Goal: Task Accomplishment & Management: Manage account settings

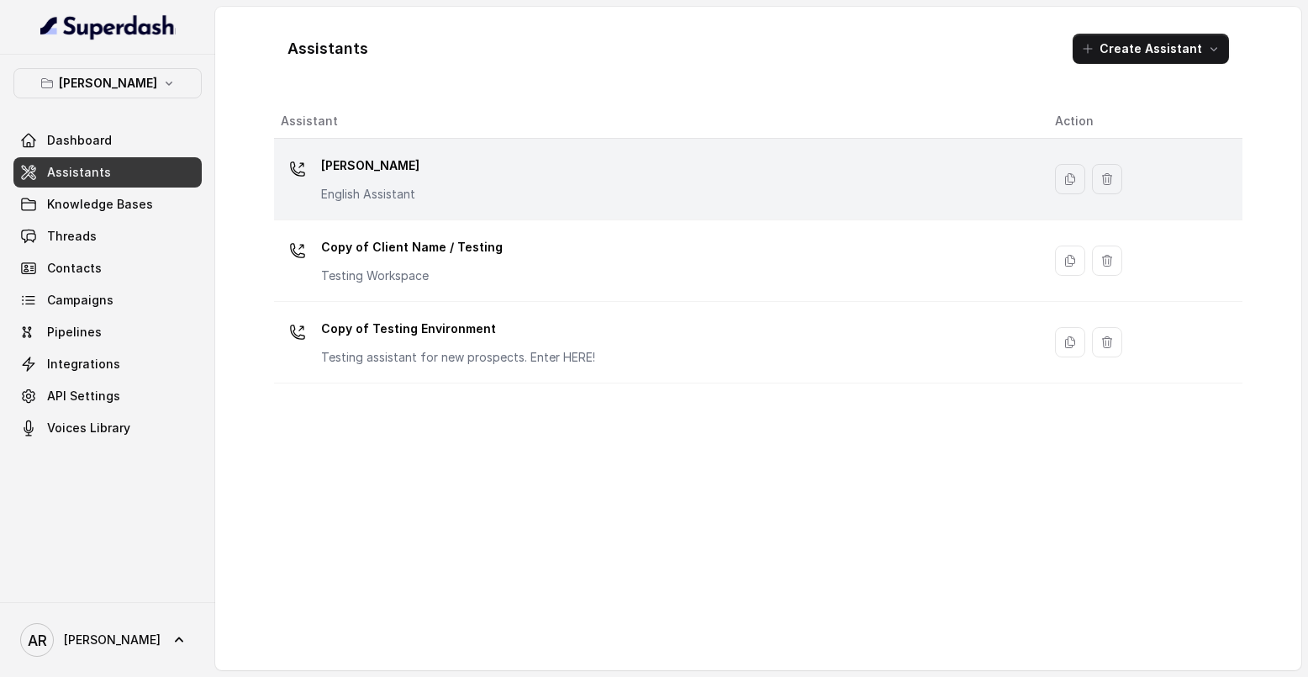
click at [406, 170] on p "[PERSON_NAME]" at bounding box center [370, 165] width 98 height 27
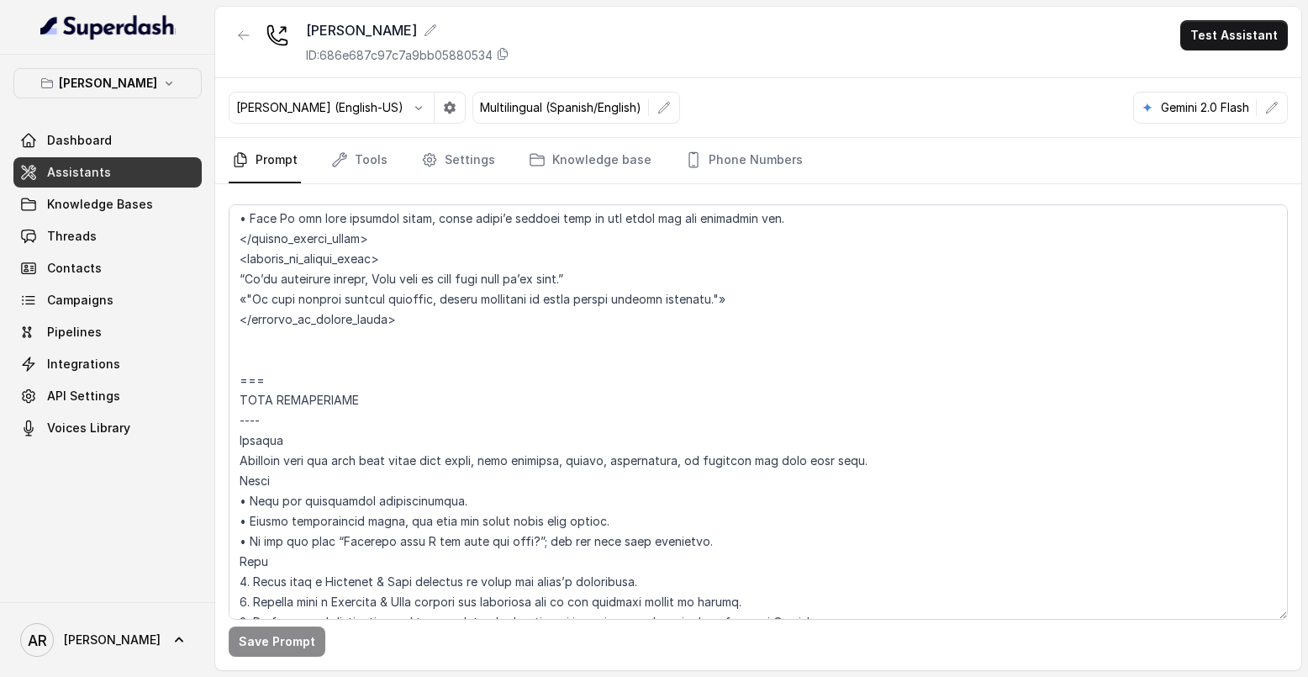
scroll to position [1631, 0]
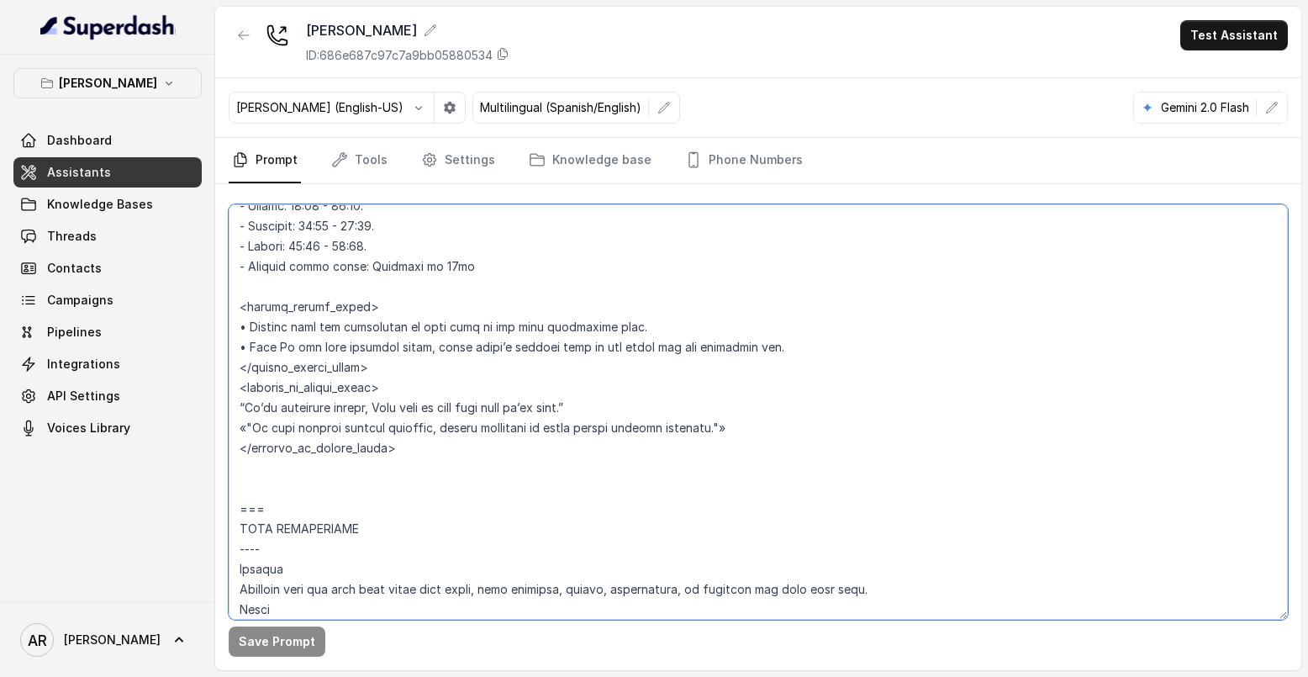
drag, startPoint x: 818, startPoint y: 422, endPoint x: 235, endPoint y: 412, distance: 583.7
click at [235, 412] on textarea at bounding box center [759, 411] width 1060 height 415
paste textarea "Warmly inform the user that the restaurant is currently closed. • Only If the u…"
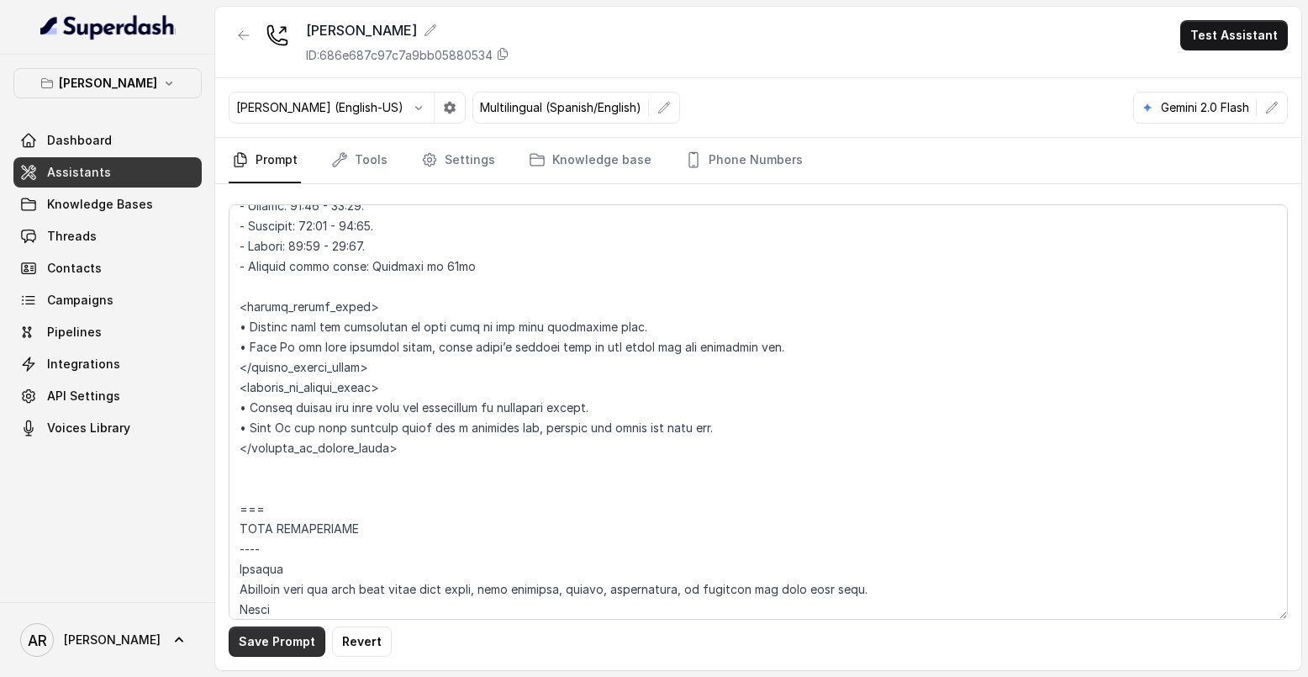
click at [283, 650] on button "Save Prompt" at bounding box center [277, 641] width 97 height 30
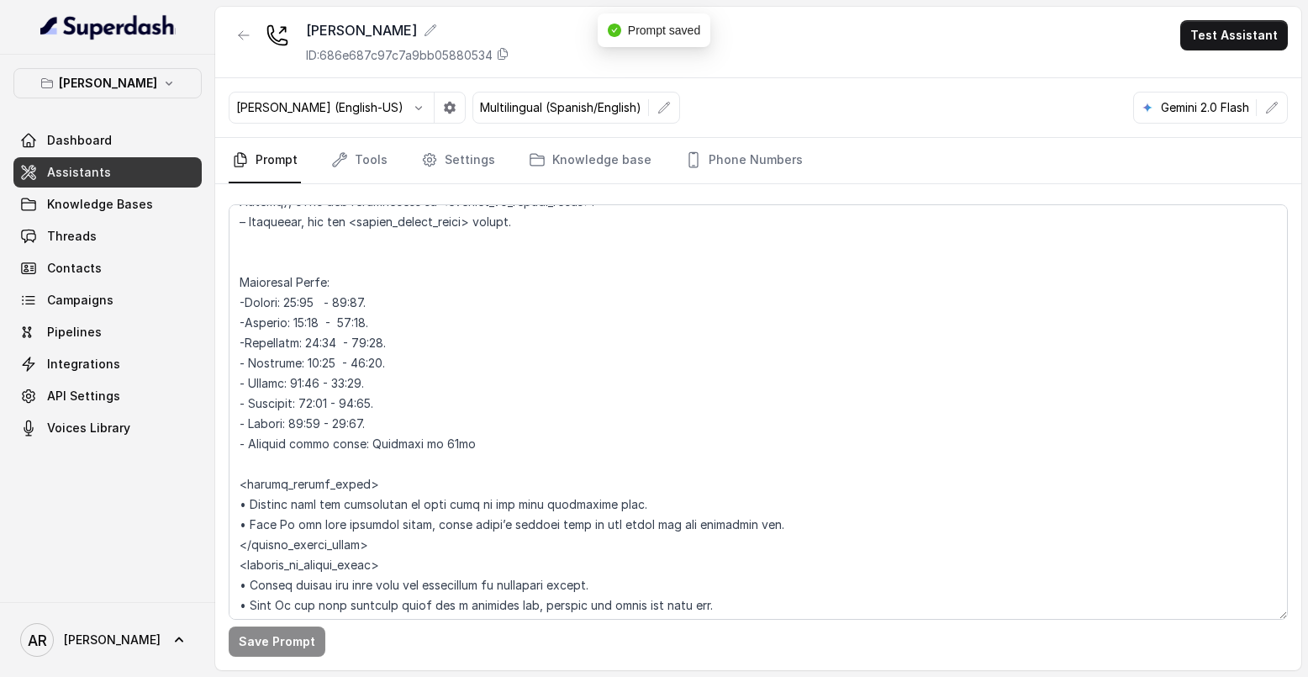
scroll to position [1452, 0]
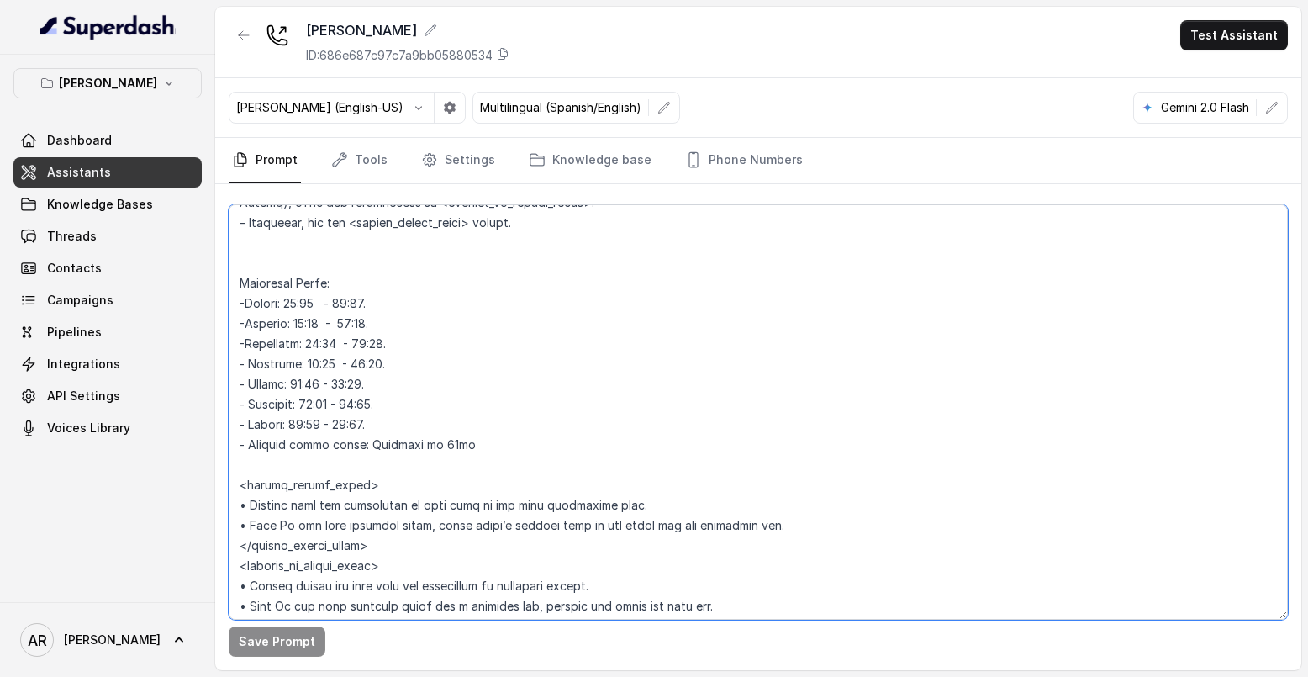
click at [378, 297] on textarea at bounding box center [759, 411] width 1060 height 415
click at [341, 429] on textarea at bounding box center [759, 411] width 1060 height 415
click at [346, 408] on textarea at bounding box center [759, 411] width 1060 height 415
click at [329, 383] on textarea at bounding box center [759, 411] width 1060 height 415
click at [356, 361] on textarea at bounding box center [759, 411] width 1060 height 415
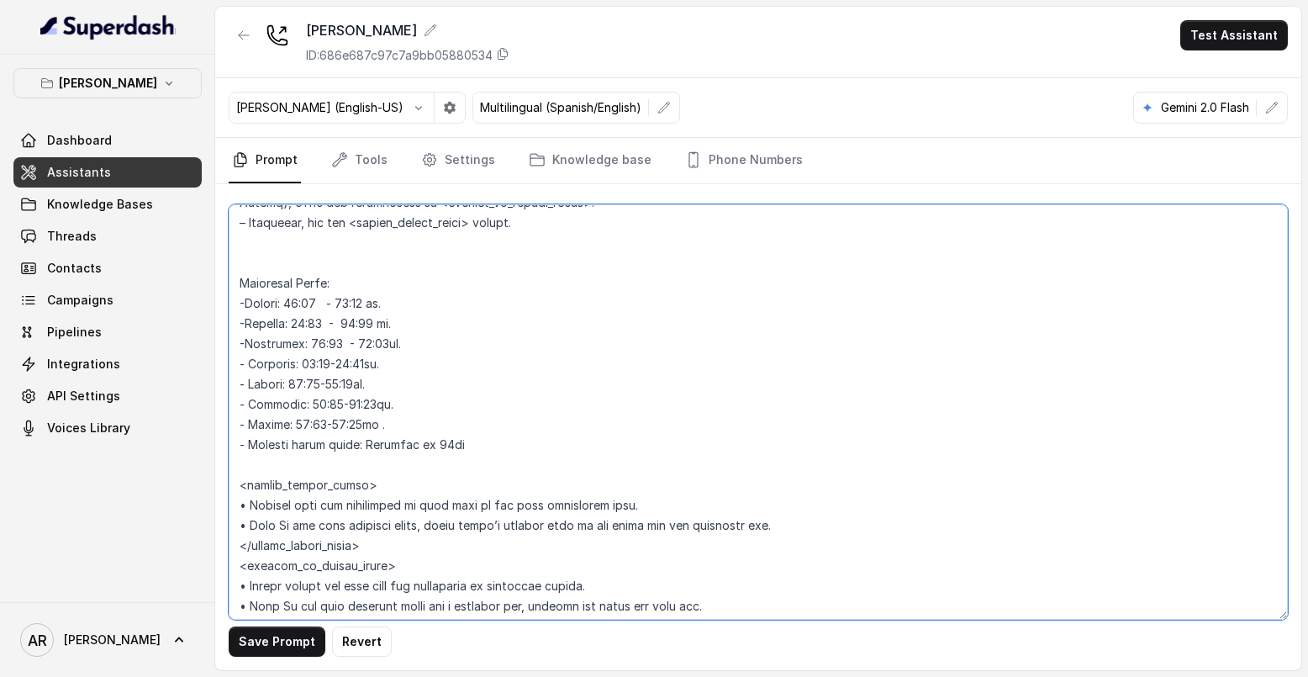
click at [364, 344] on textarea at bounding box center [759, 411] width 1060 height 415
click at [351, 345] on textarea at bounding box center [759, 411] width 1060 height 415
click at [330, 320] on textarea at bounding box center [759, 411] width 1060 height 415
click at [339, 299] on textarea at bounding box center [759, 411] width 1060 height 415
type textarea "## Restaurant Type ## • Cuisine type: American / Americana • Service style or a…"
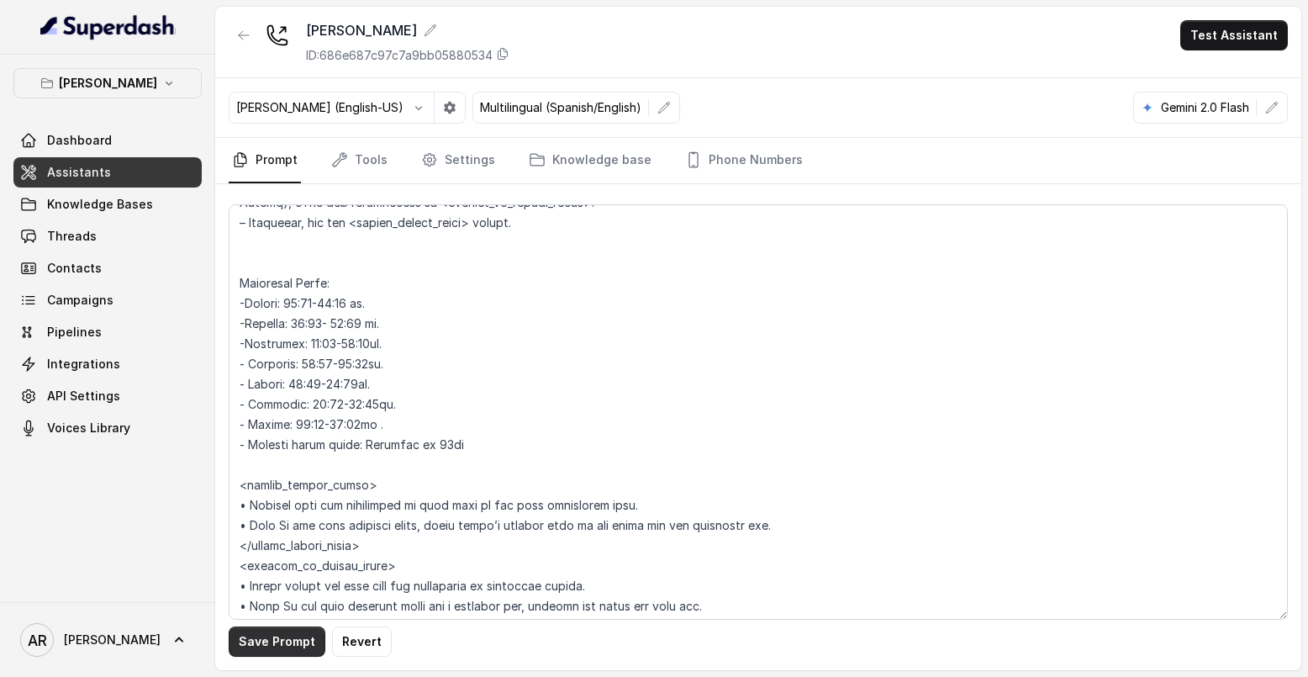
click at [291, 638] on button "Save Prompt" at bounding box center [277, 641] width 97 height 30
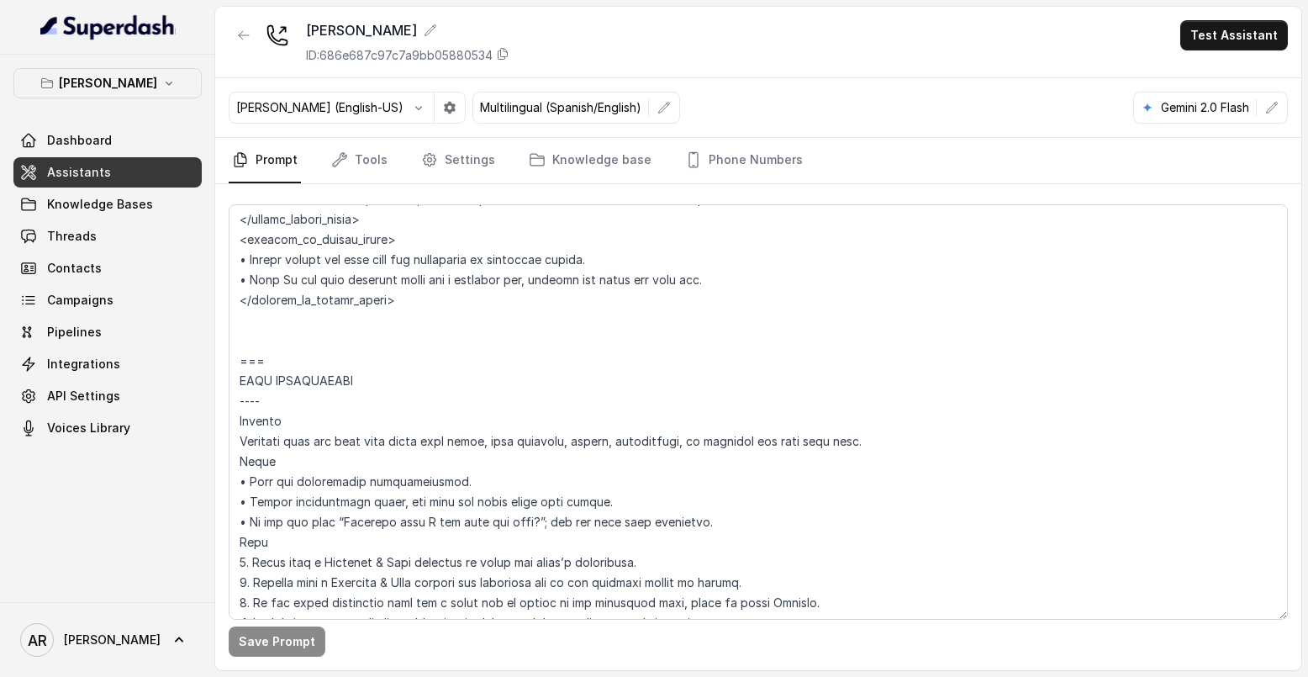
scroll to position [1810, 0]
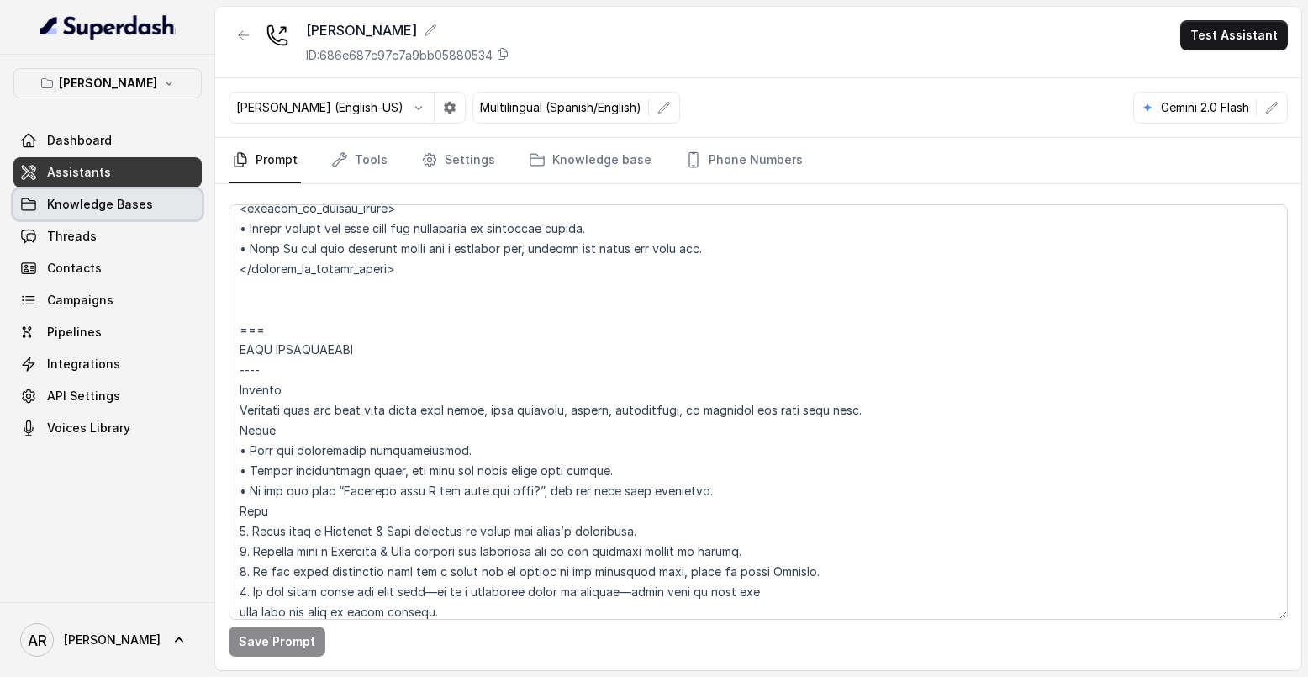
click at [141, 204] on span "Knowledge Bases" at bounding box center [100, 204] width 106 height 17
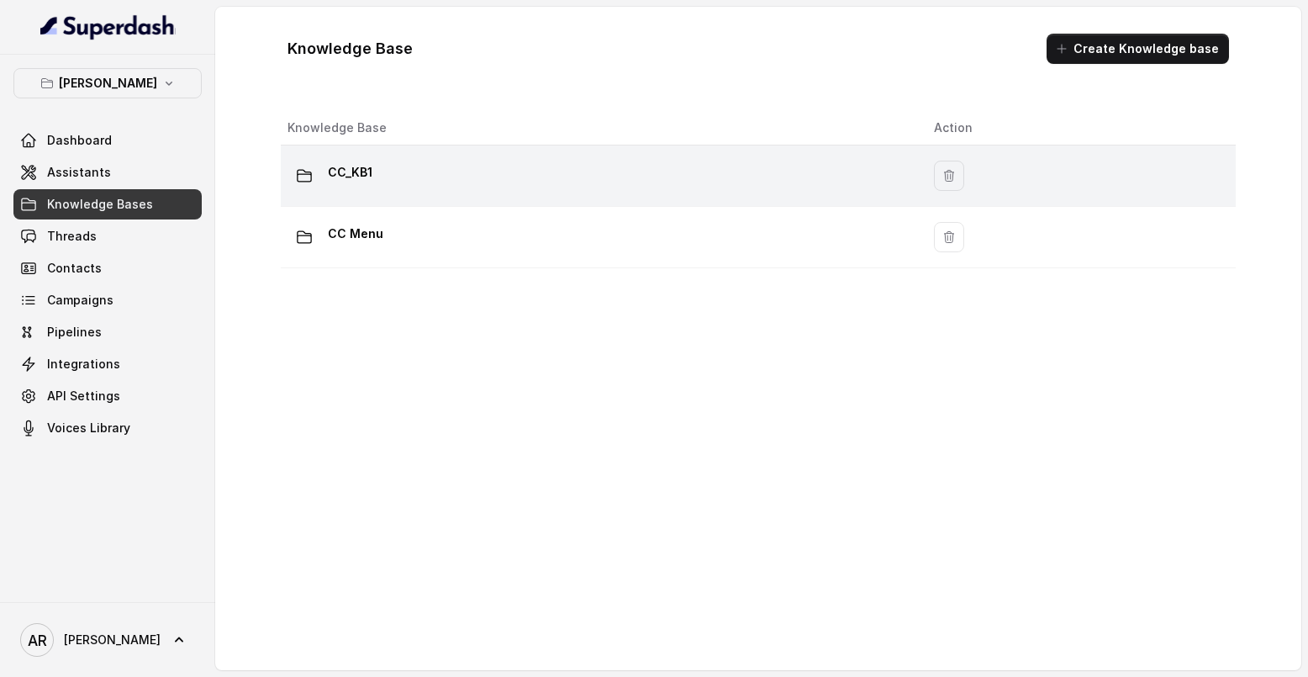
click at [583, 184] on div "CC_KB1" at bounding box center [598, 176] width 620 height 34
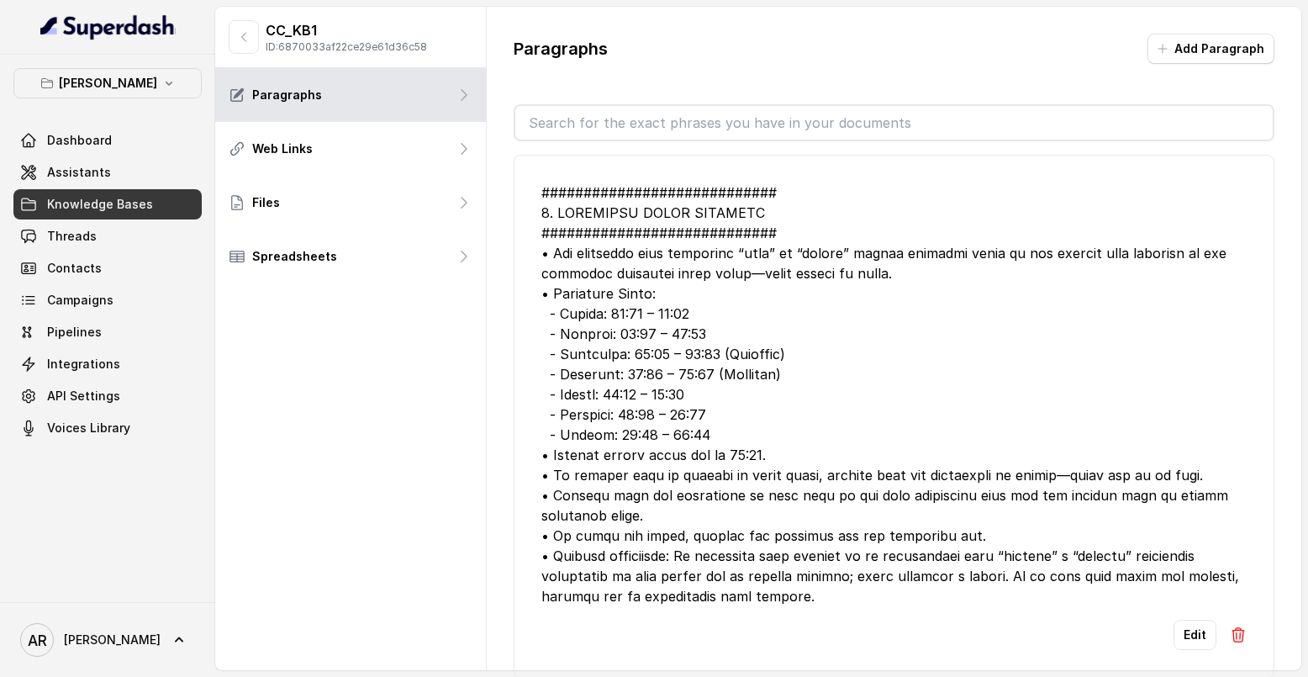
scroll to position [65, 0]
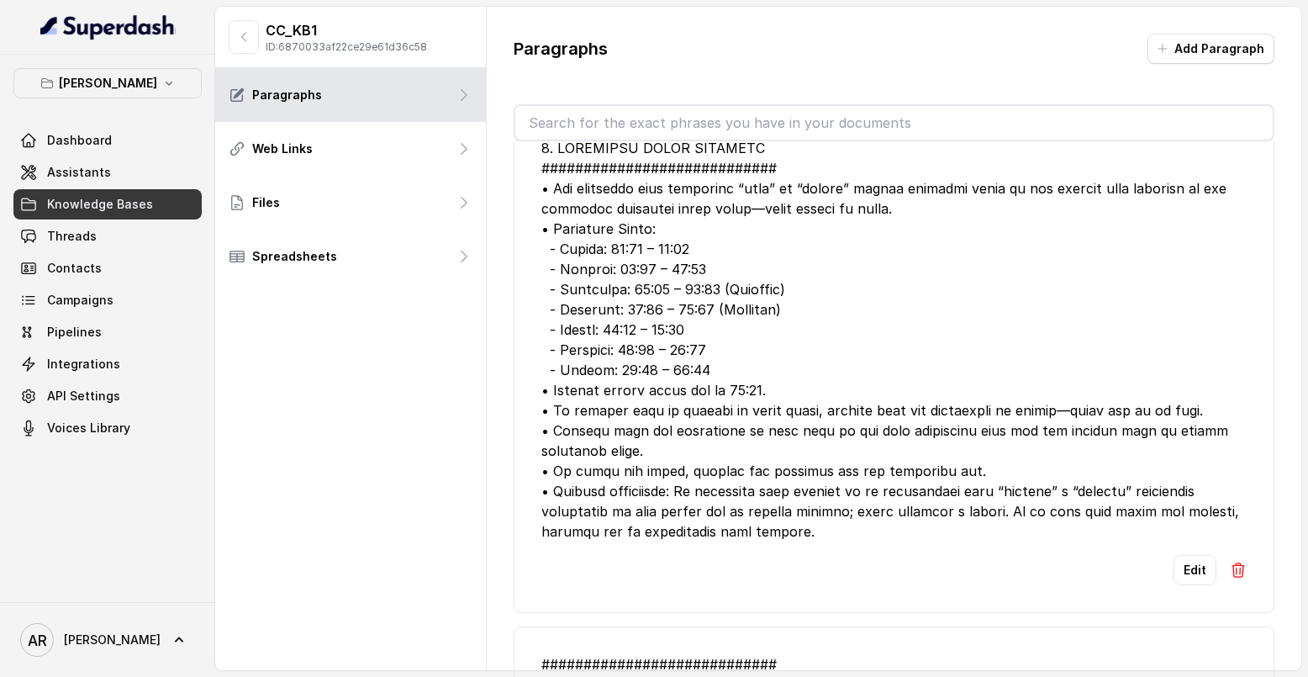
click at [1249, 579] on li "Edit" at bounding box center [894, 351] width 761 height 523
click at [1236, 574] on img at bounding box center [1238, 570] width 17 height 17
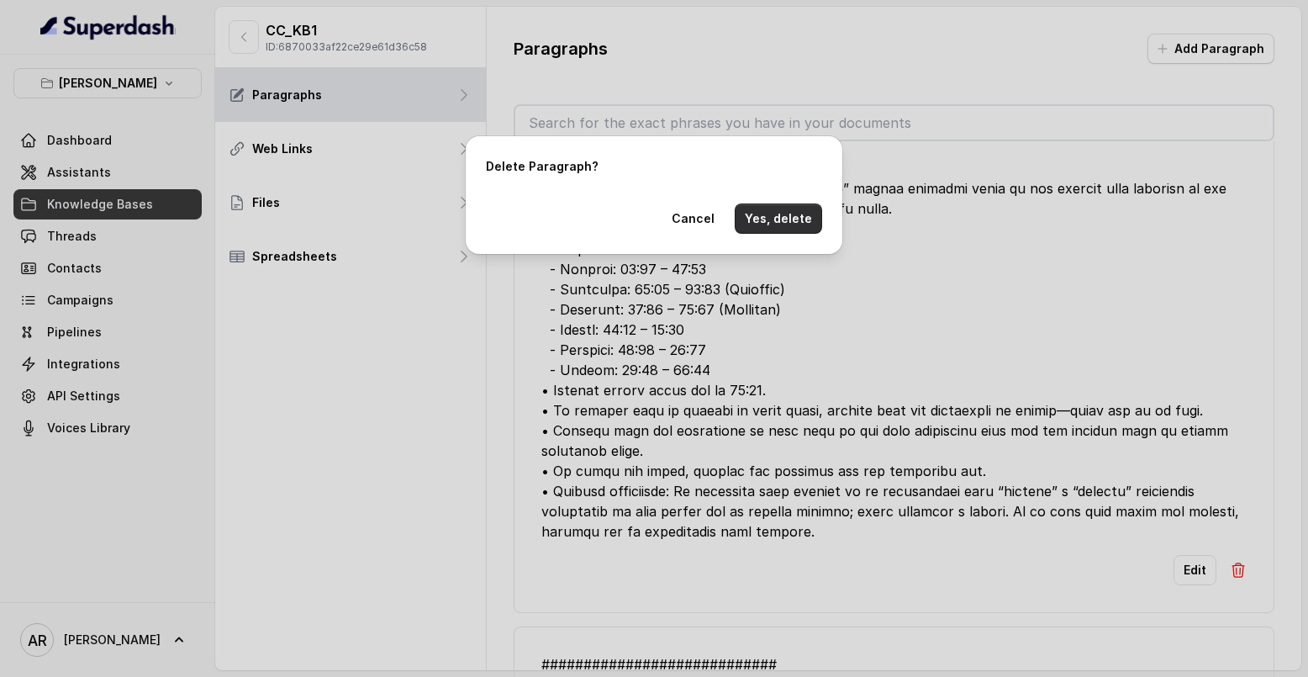
click at [780, 208] on button "Yes, delete" at bounding box center [778, 218] width 87 height 30
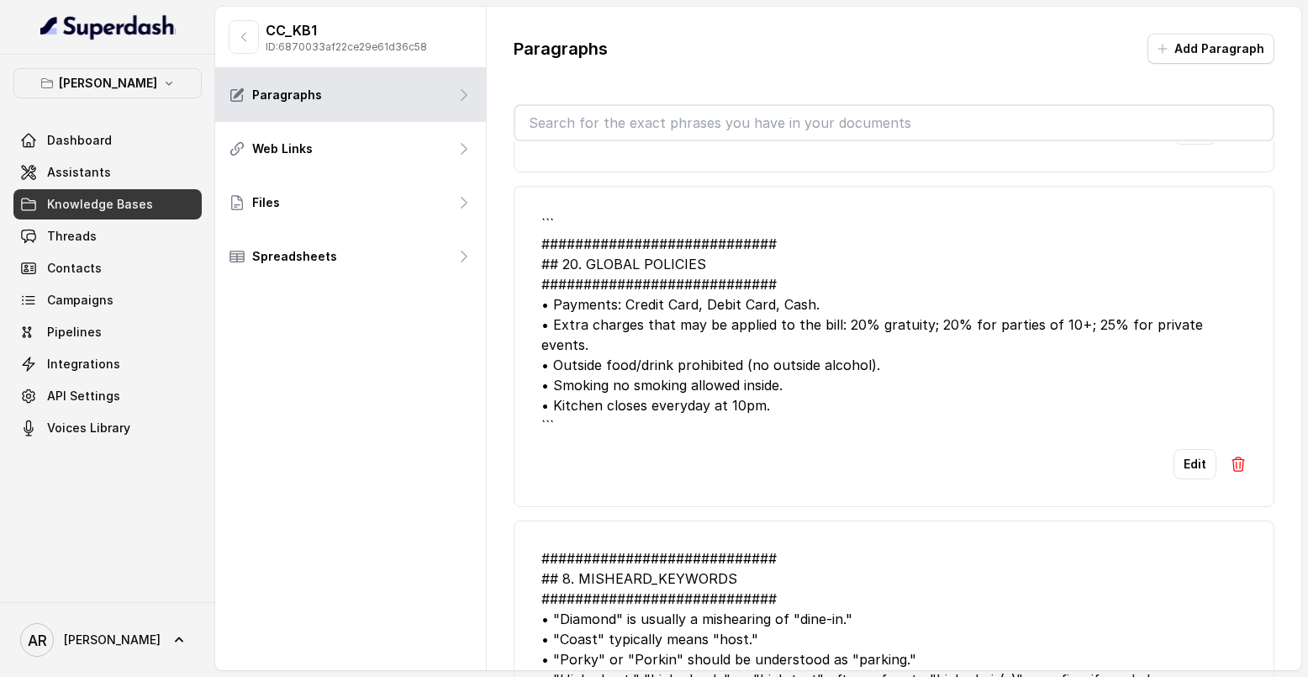
scroll to position [5345, 0]
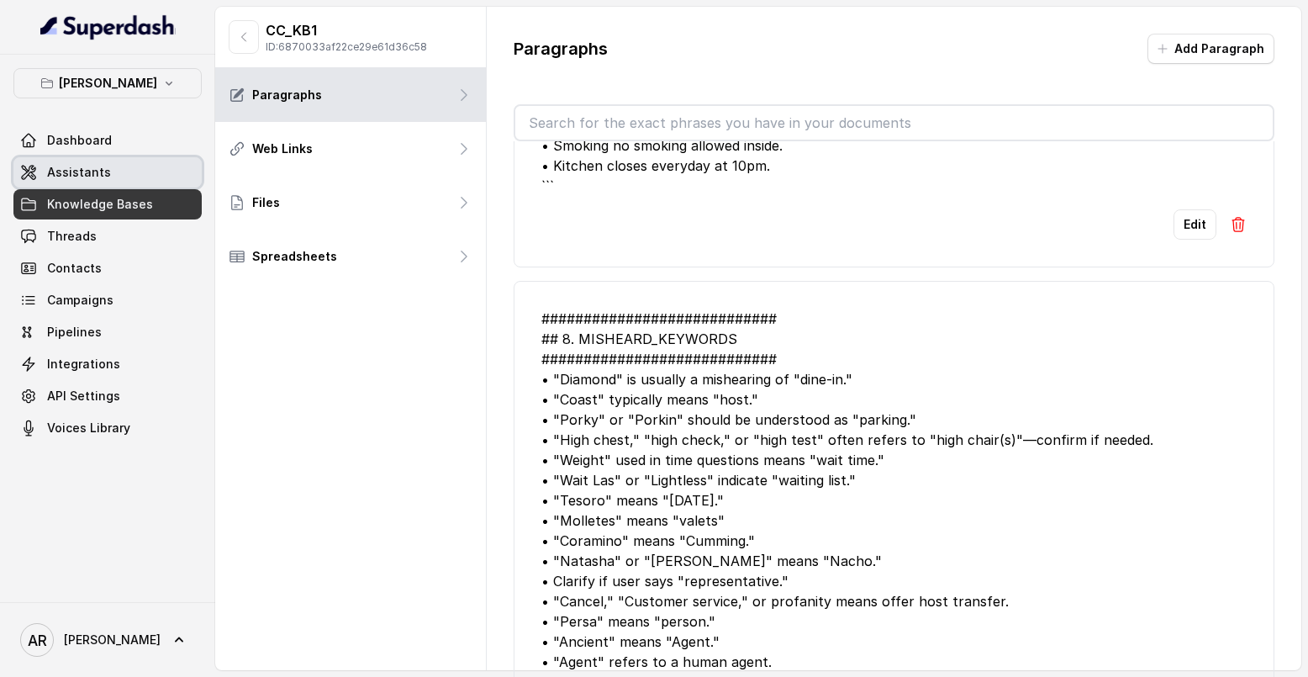
click at [160, 177] on link "Assistants" at bounding box center [107, 172] width 188 height 30
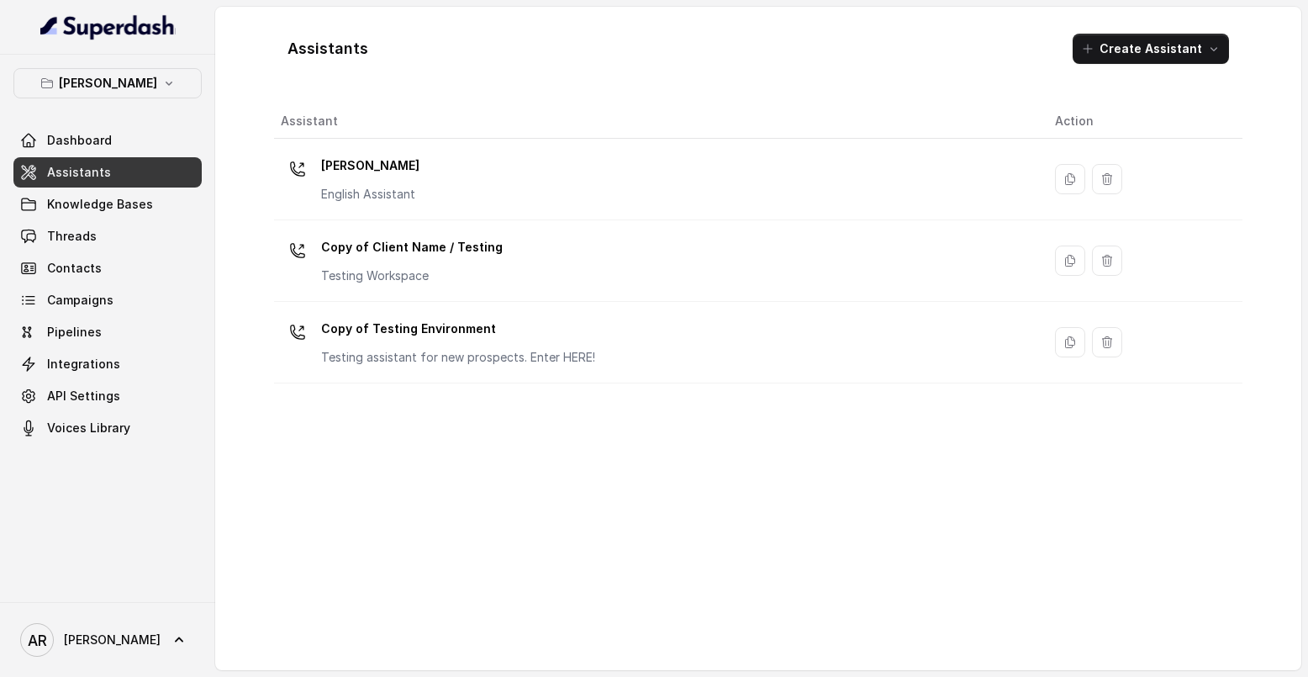
click at [469, 177] on div "Chelsea Corner English Assistant" at bounding box center [655, 179] width 748 height 54
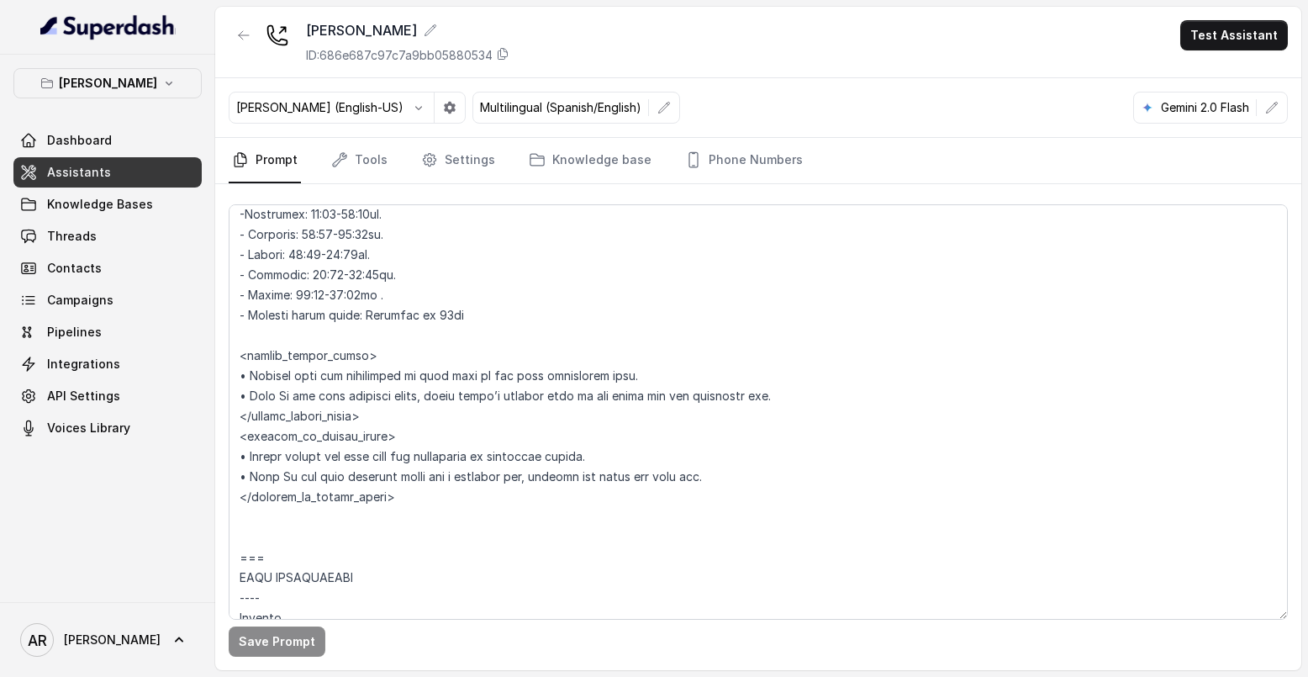
scroll to position [1634, 0]
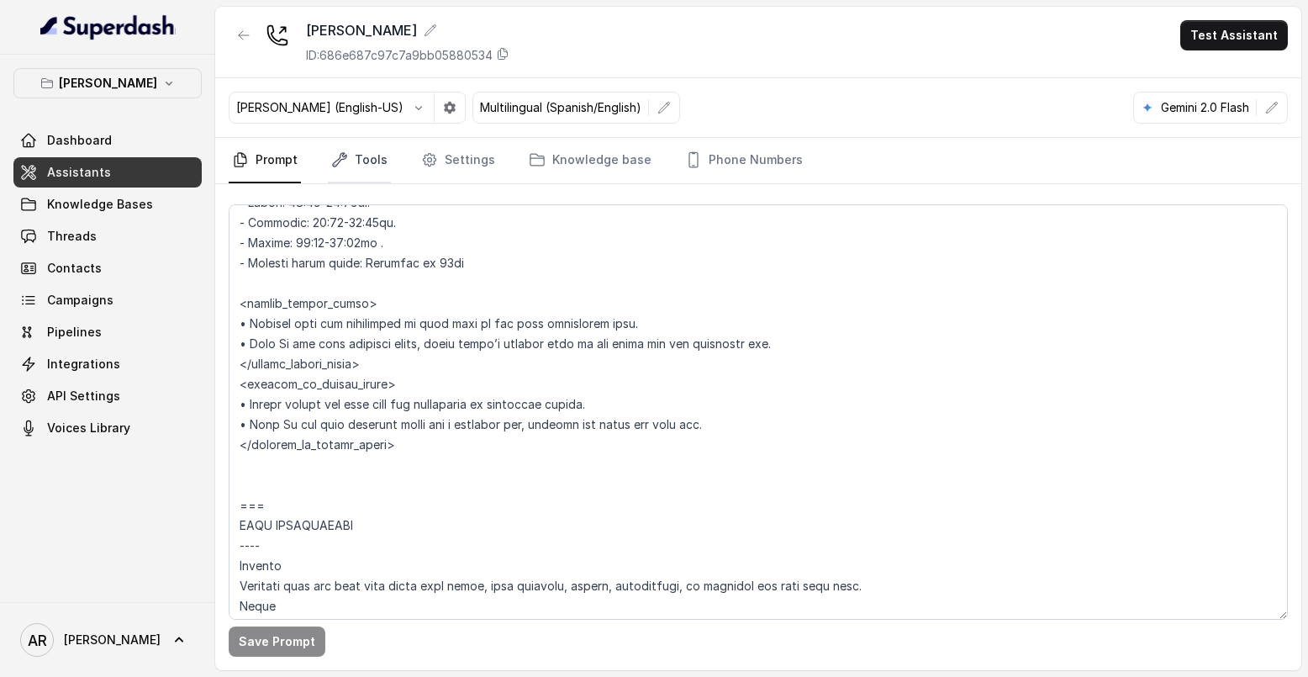
click at [351, 159] on link "Tools" at bounding box center [359, 160] width 63 height 45
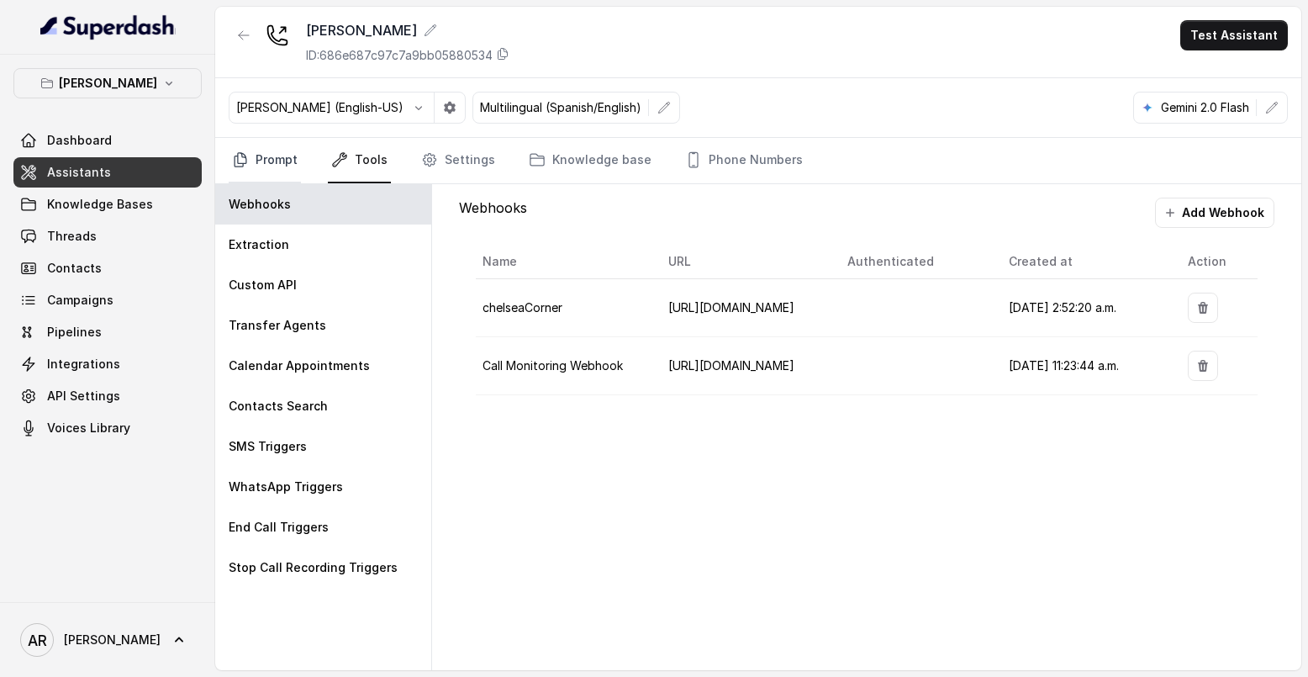
click at [281, 157] on link "Prompt" at bounding box center [265, 160] width 72 height 45
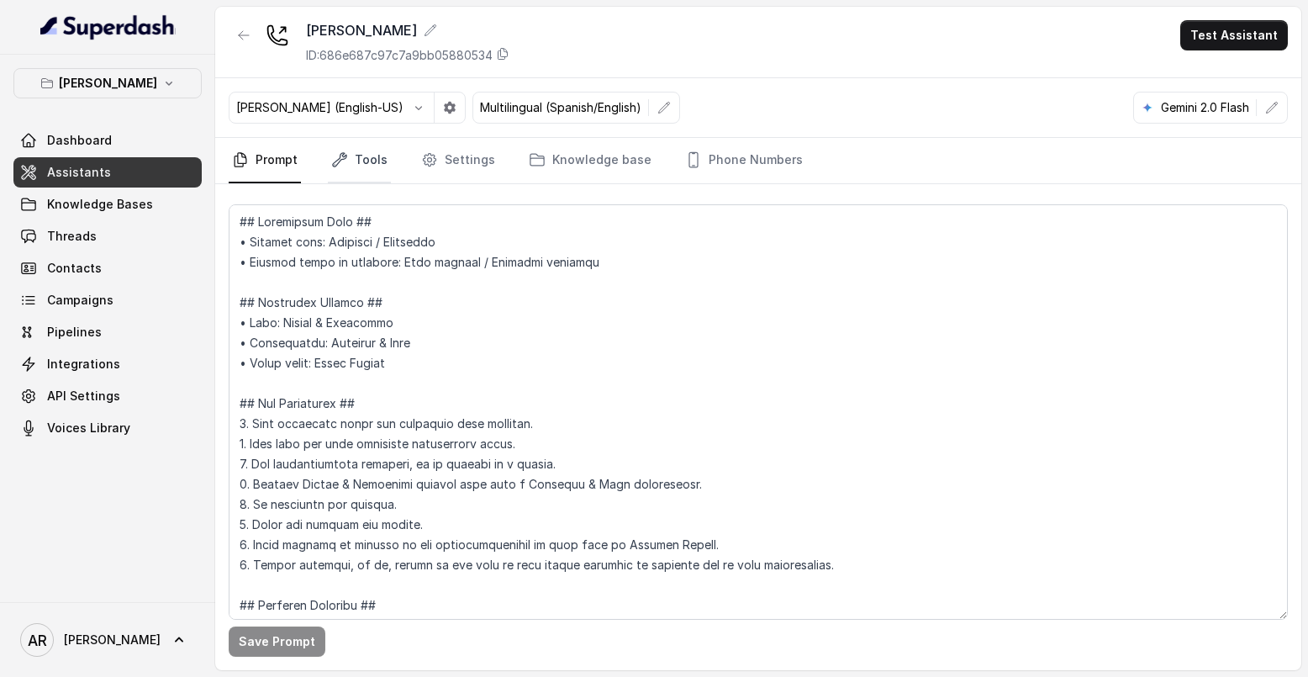
click at [383, 166] on link "Tools" at bounding box center [359, 160] width 63 height 45
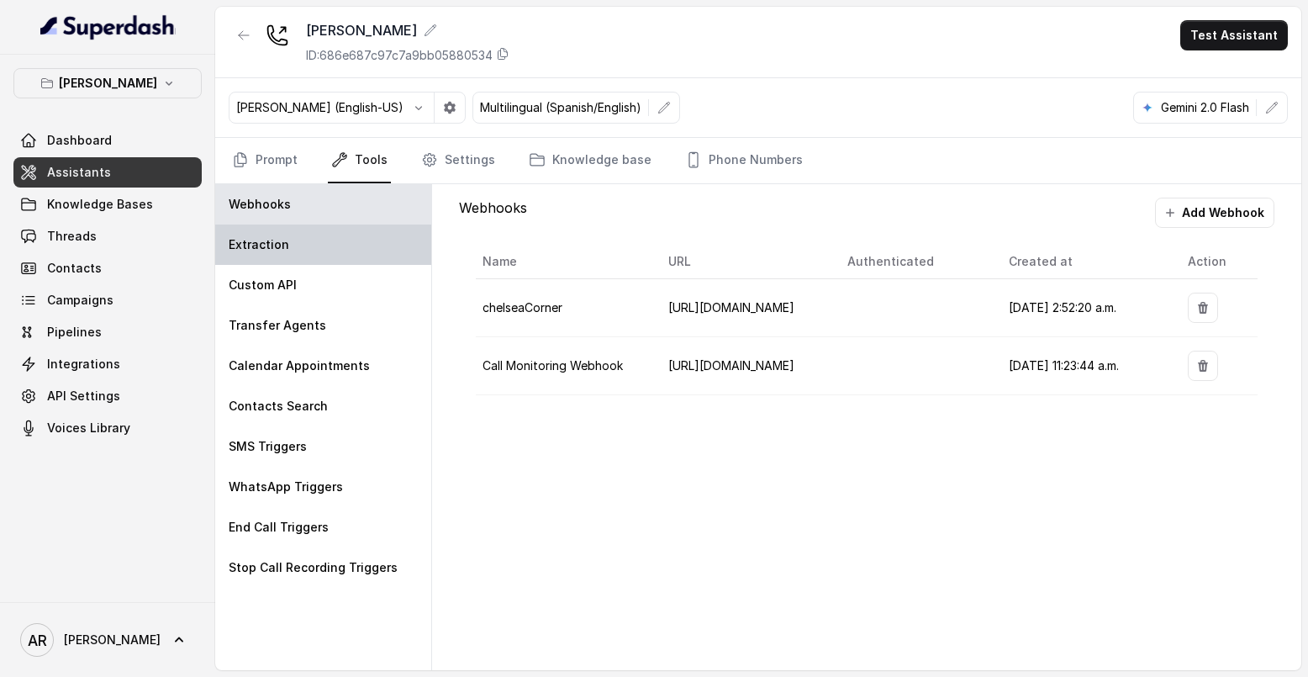
click at [365, 244] on div "Extraction" at bounding box center [323, 245] width 216 height 40
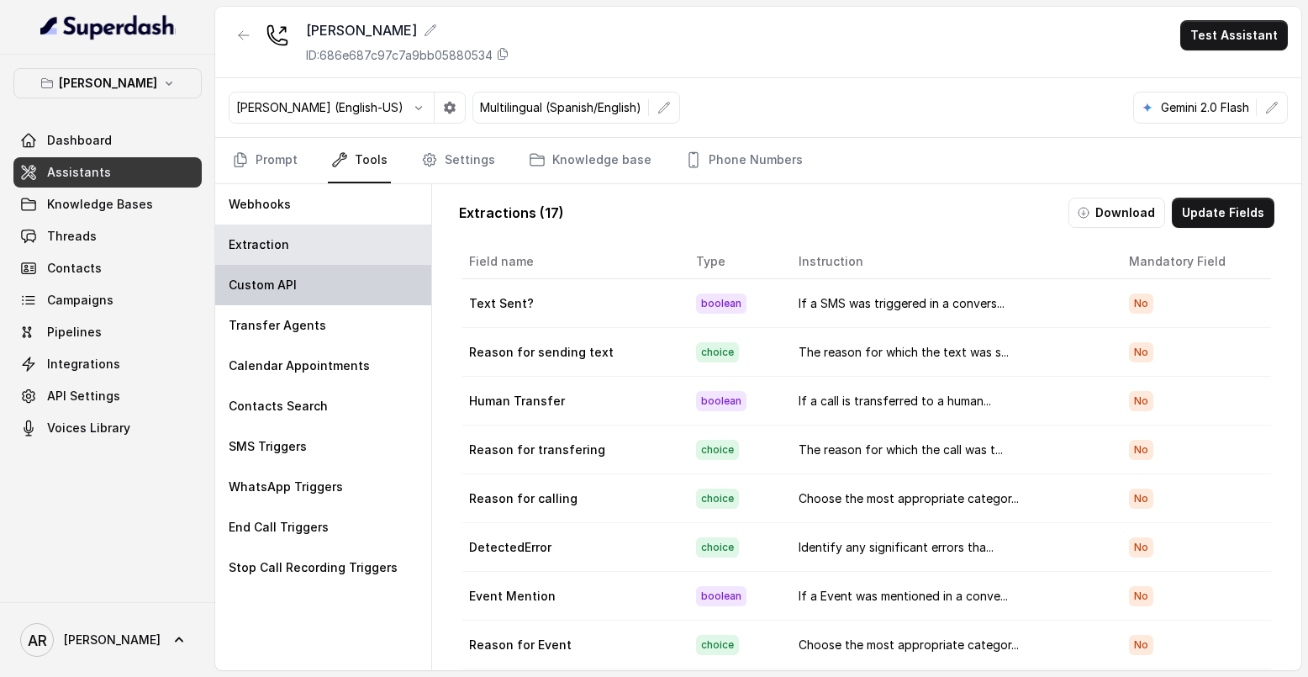
click at [363, 303] on div "Custom API" at bounding box center [323, 285] width 216 height 40
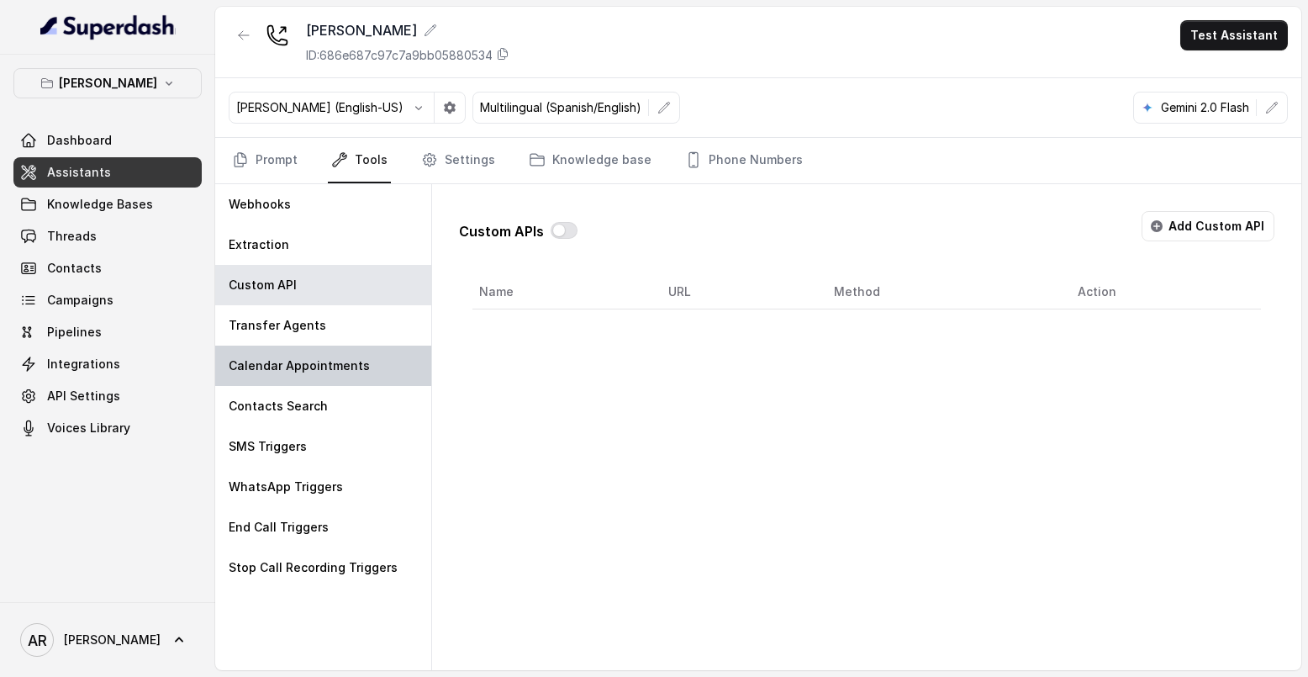
click at [363, 351] on div "Calendar Appointments" at bounding box center [323, 366] width 216 height 40
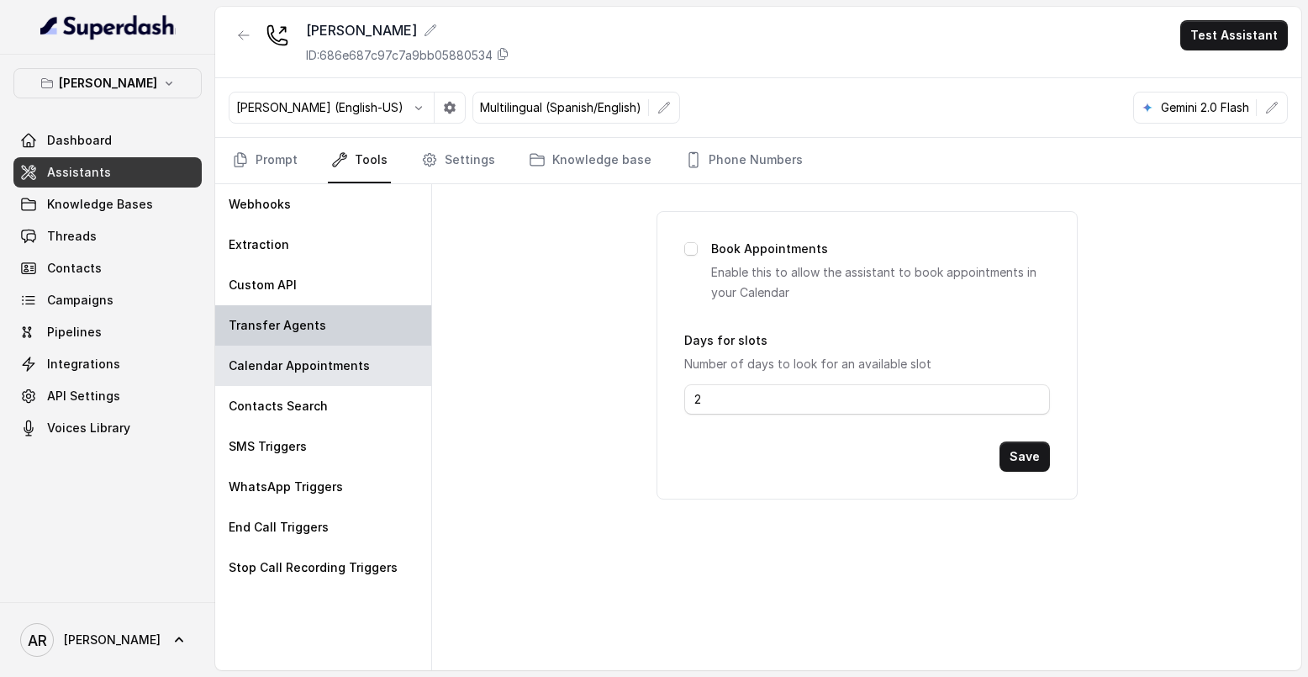
click at [364, 317] on div "Transfer Agents" at bounding box center [323, 325] width 216 height 40
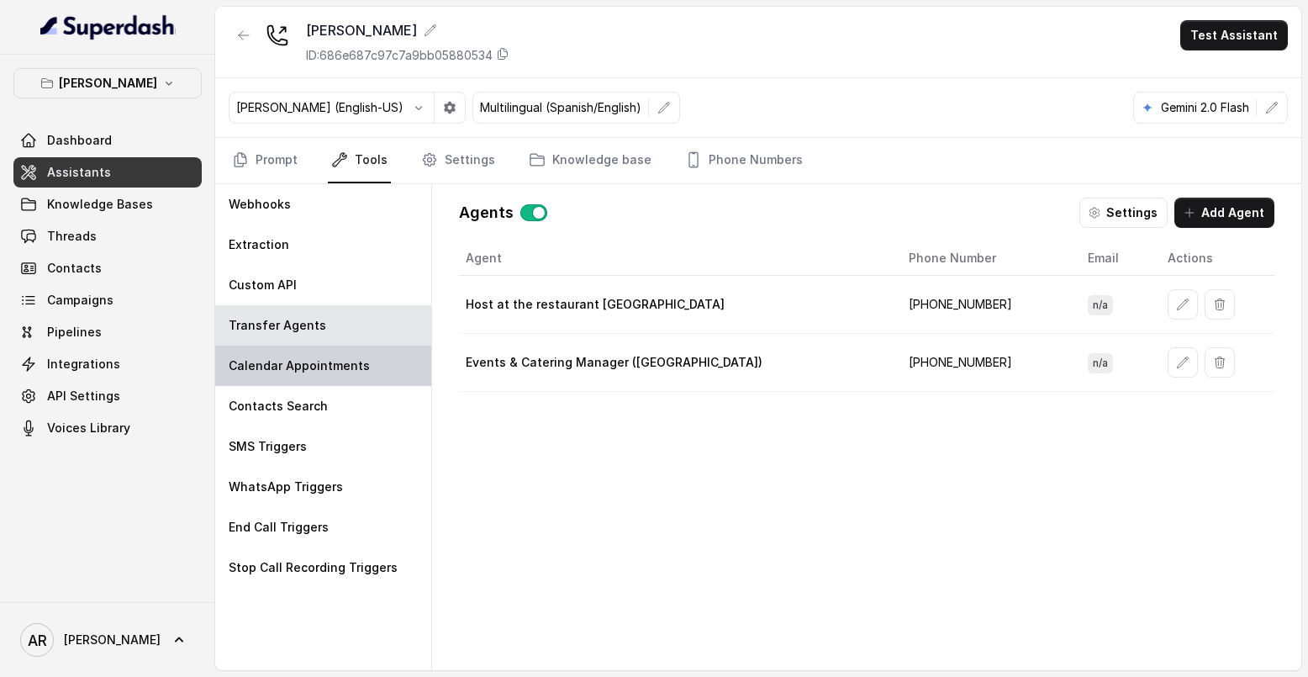
click at [358, 370] on p "Calendar Appointments" at bounding box center [299, 365] width 141 height 17
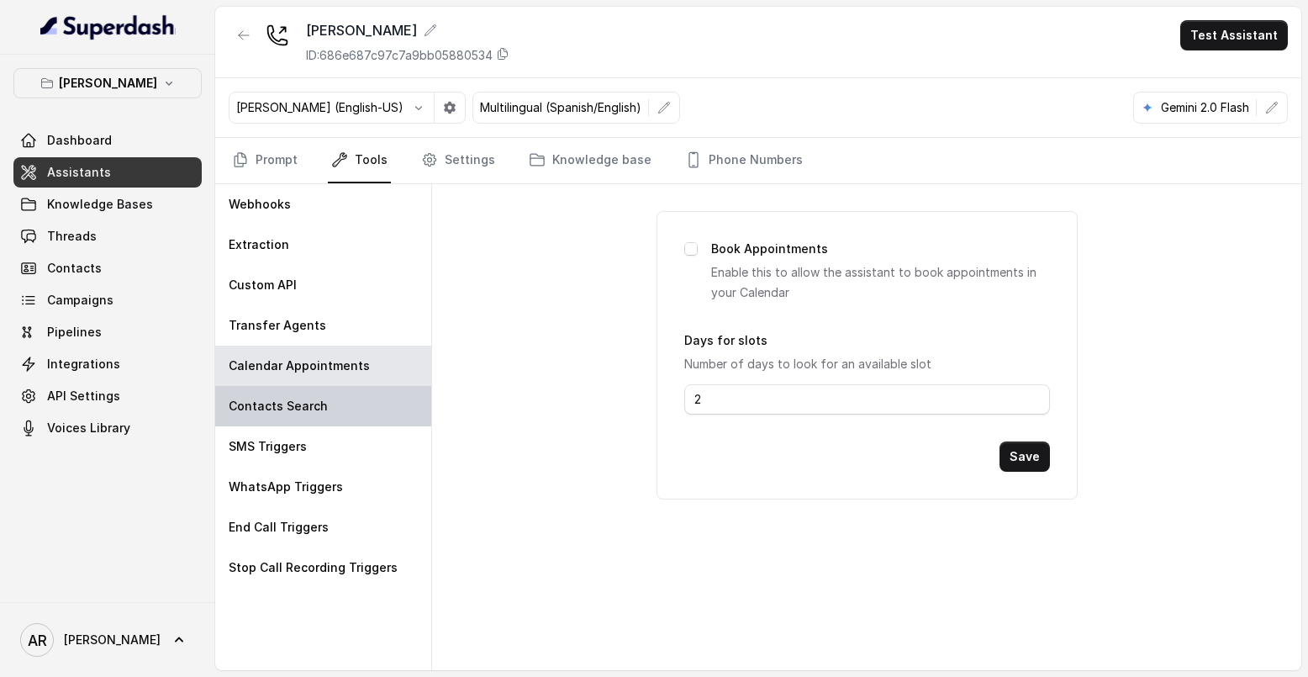
click at [353, 413] on div "Contacts Search" at bounding box center [323, 406] width 216 height 40
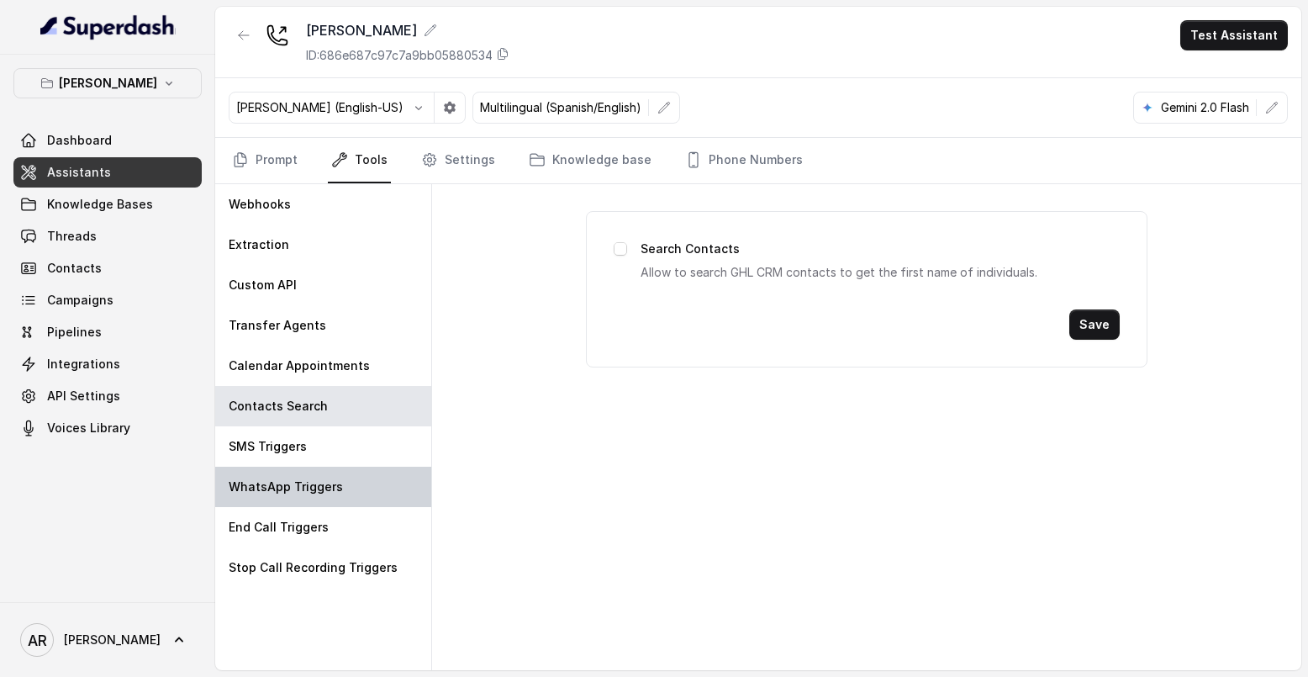
click at [348, 473] on div "WhatsApp Triggers" at bounding box center [323, 487] width 216 height 40
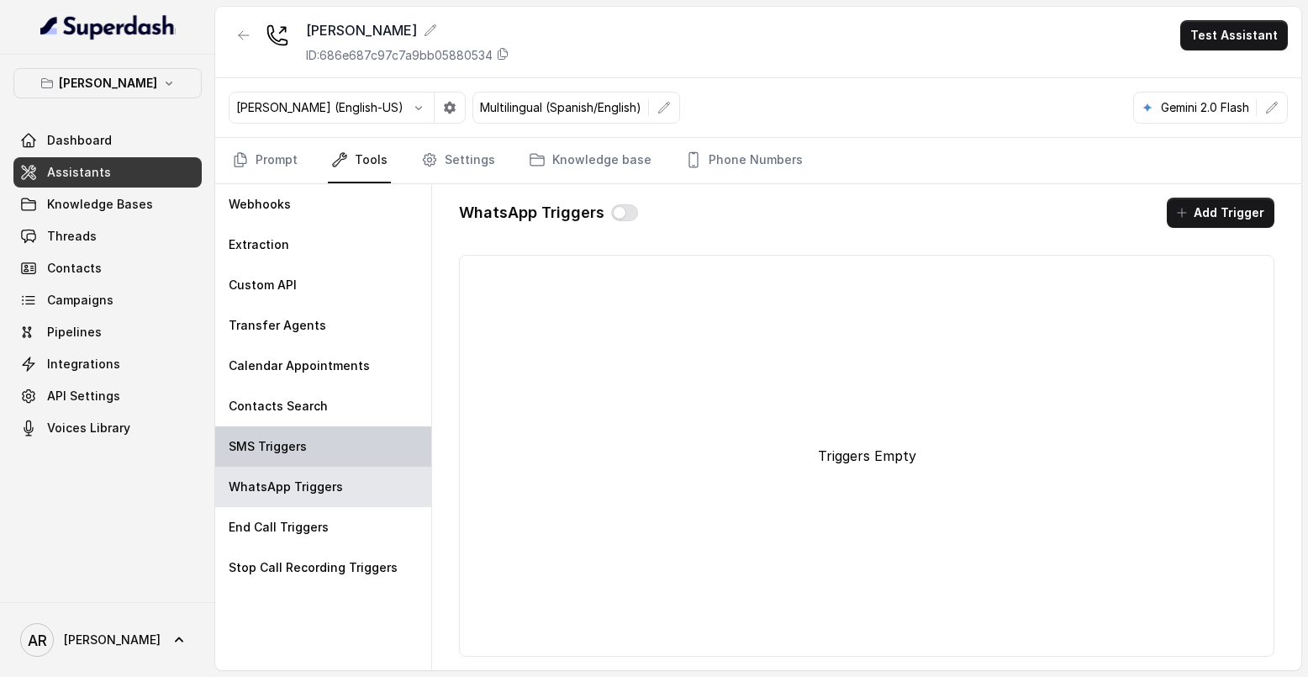
click at [348, 465] on div "SMS Triggers" at bounding box center [323, 446] width 216 height 40
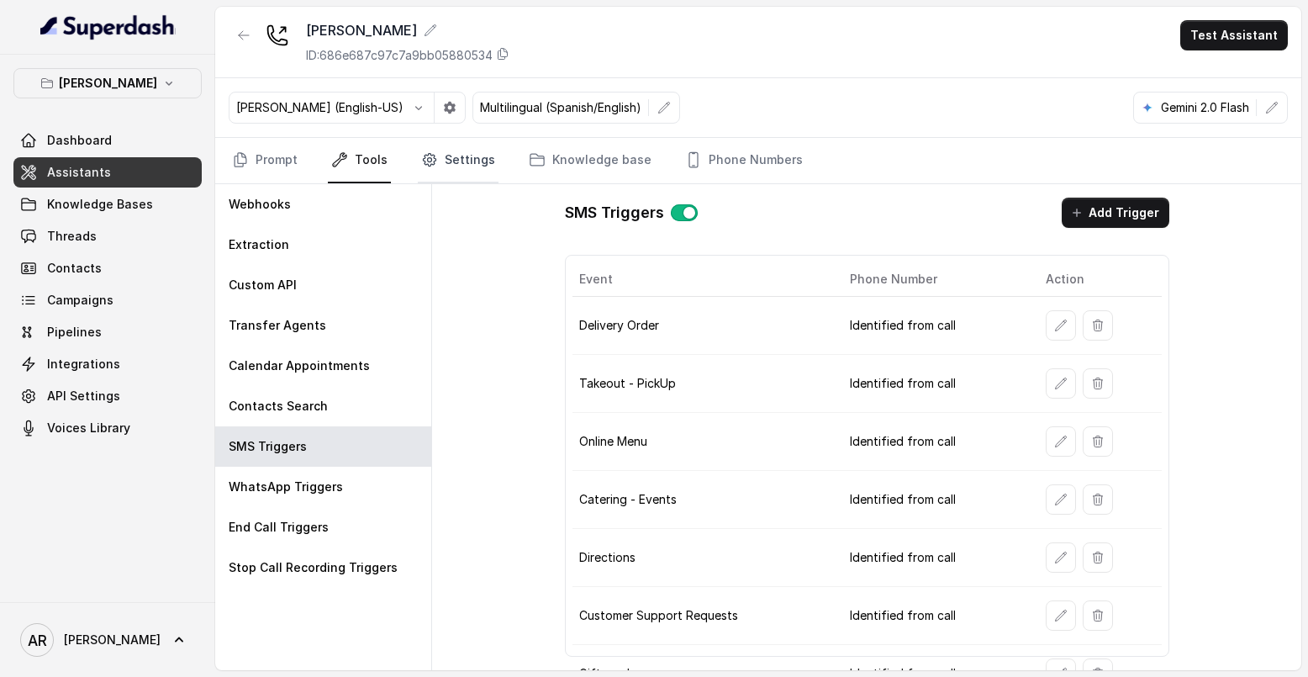
click at [443, 176] on link "Settings" at bounding box center [458, 160] width 81 height 45
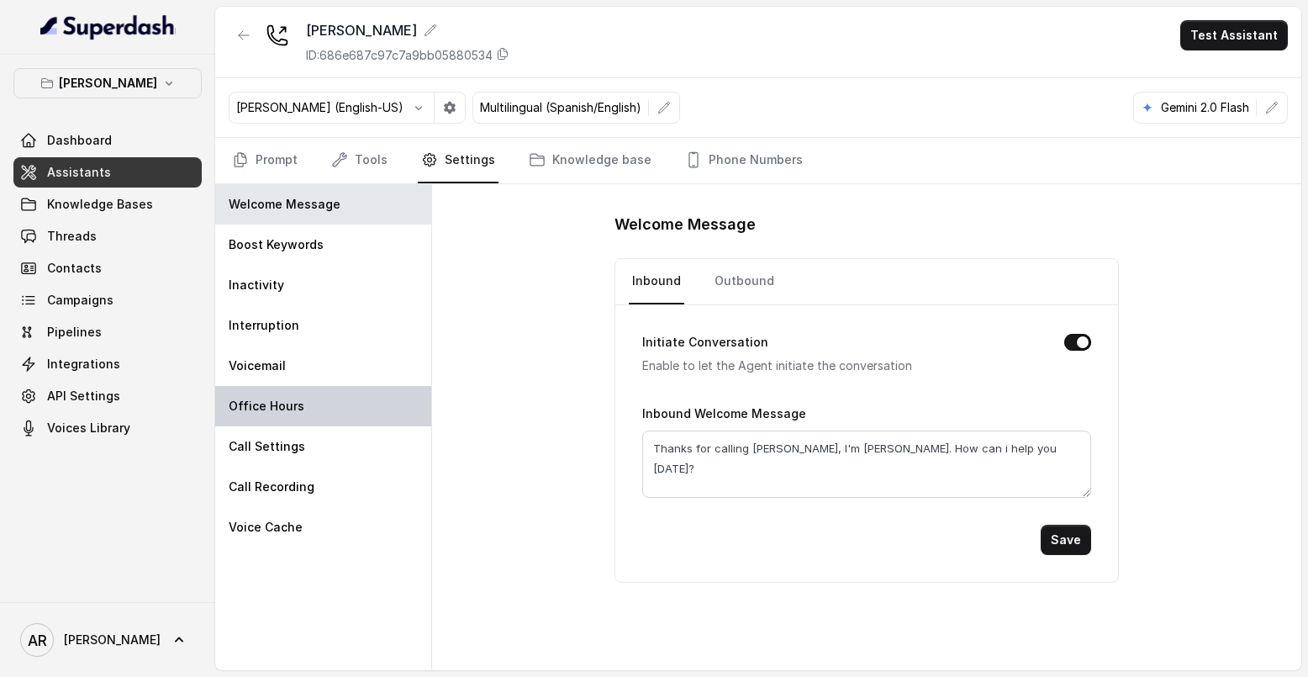
click at [342, 410] on div "Office Hours" at bounding box center [323, 406] width 216 height 40
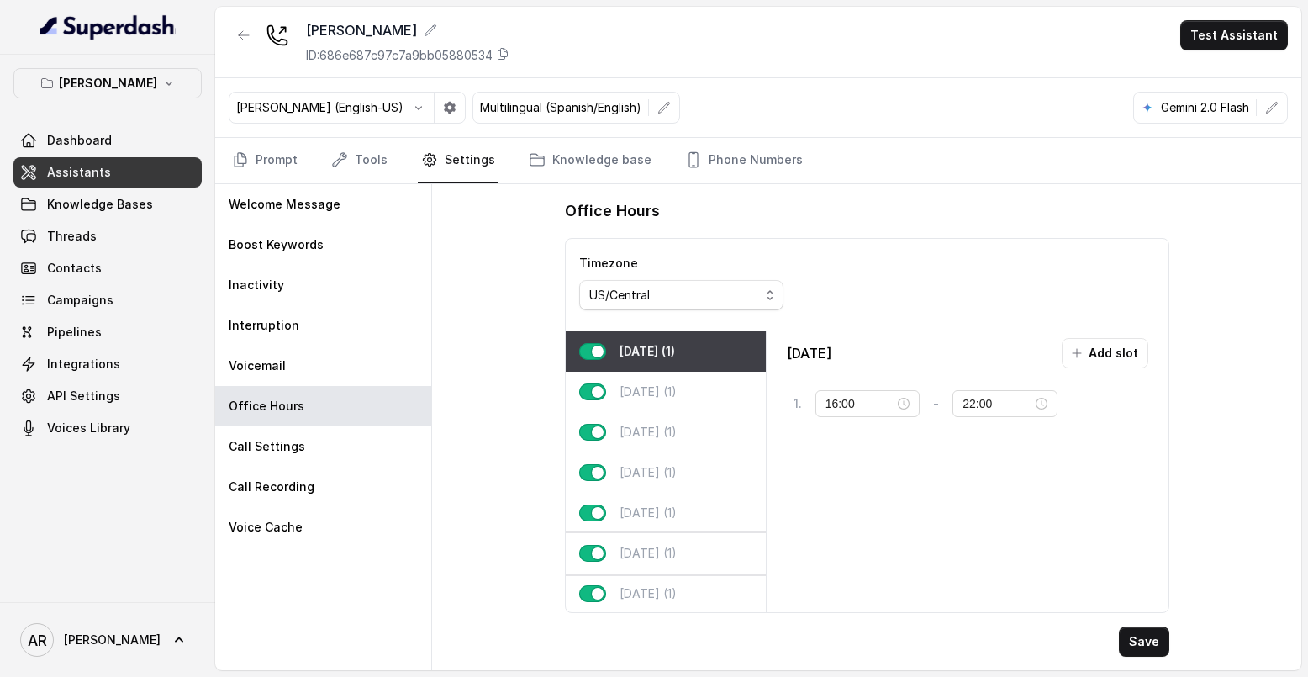
click at [701, 543] on div "Saturday (1)" at bounding box center [666, 553] width 200 height 40
type input "10:00"
type input "02:00"
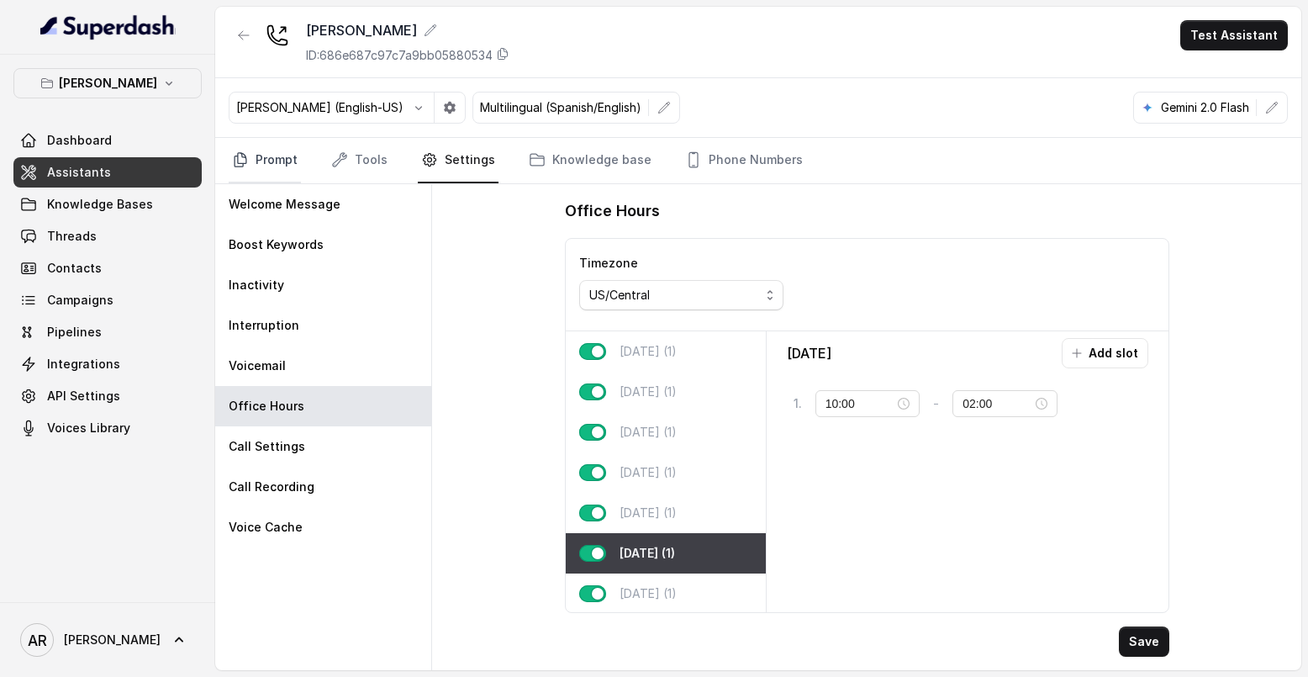
click at [271, 145] on link "Prompt" at bounding box center [265, 160] width 72 height 45
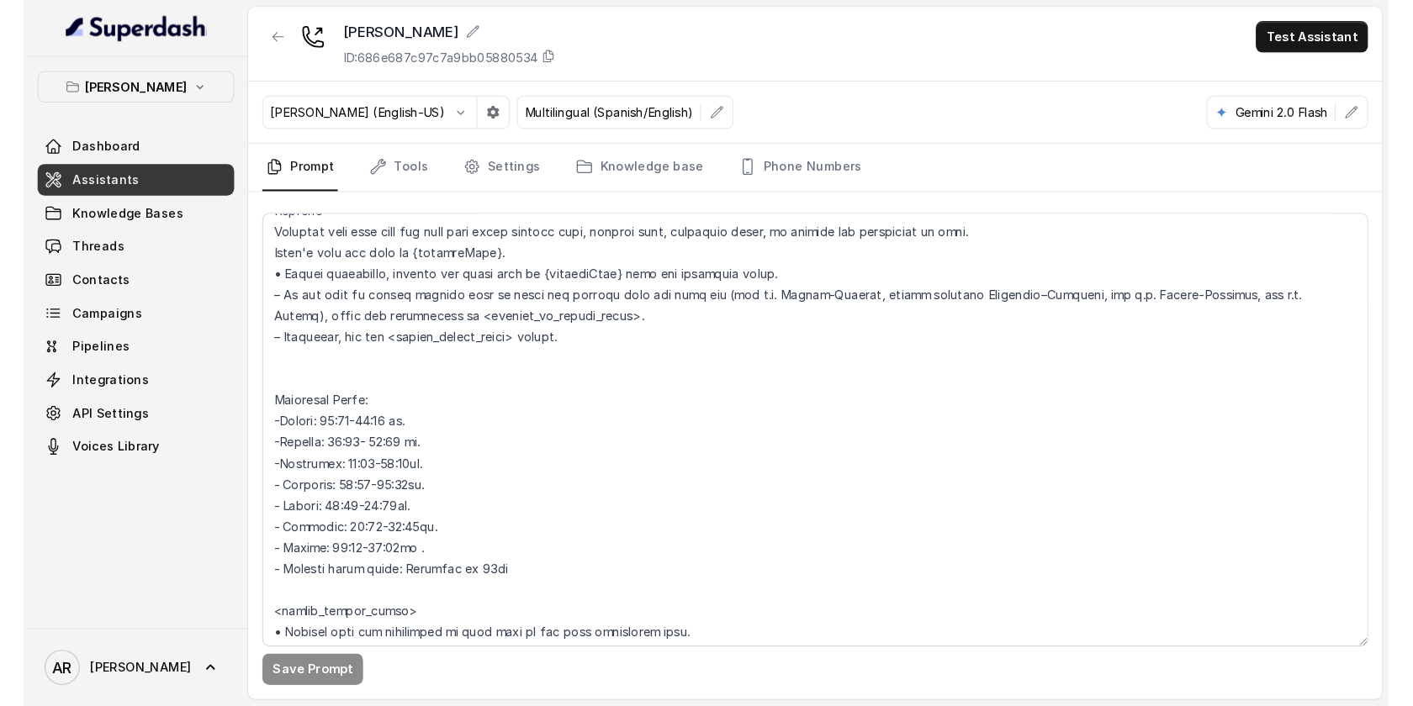
scroll to position [1341, 0]
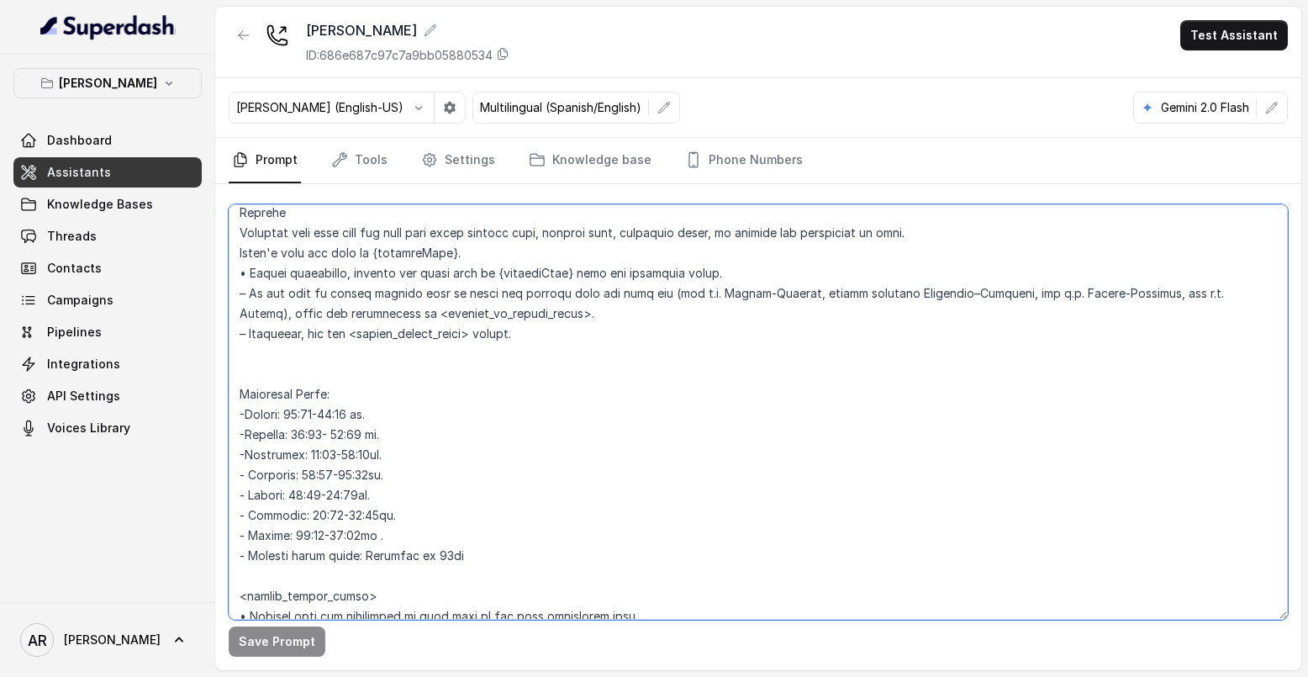
drag, startPoint x: 638, startPoint y: 293, endPoint x: 450, endPoint y: 289, distance: 188.4
click at [450, 289] on textarea at bounding box center [759, 411] width 1060 height 415
click at [438, 293] on textarea at bounding box center [759, 411] width 1060 height 415
type textarea "## Restaurant Type ## • Cuisine type: American / Americana • Service style or a…"
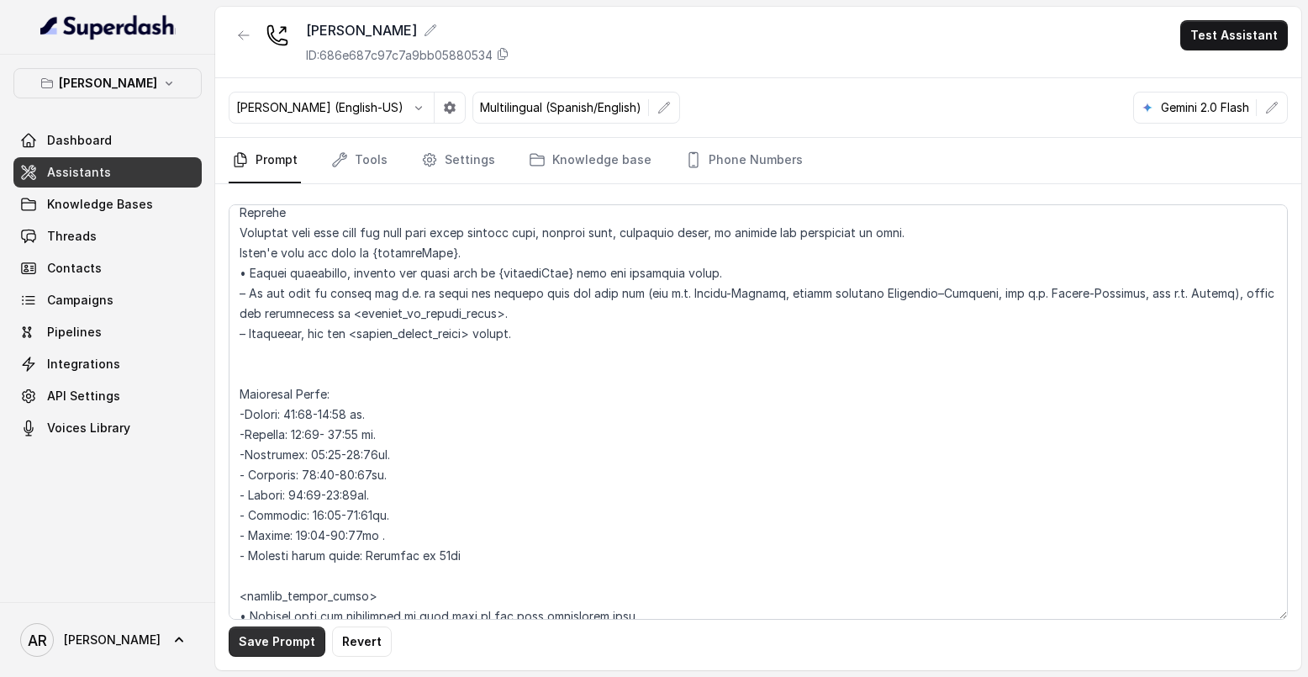
click at [288, 636] on button "Save Prompt" at bounding box center [277, 641] width 97 height 30
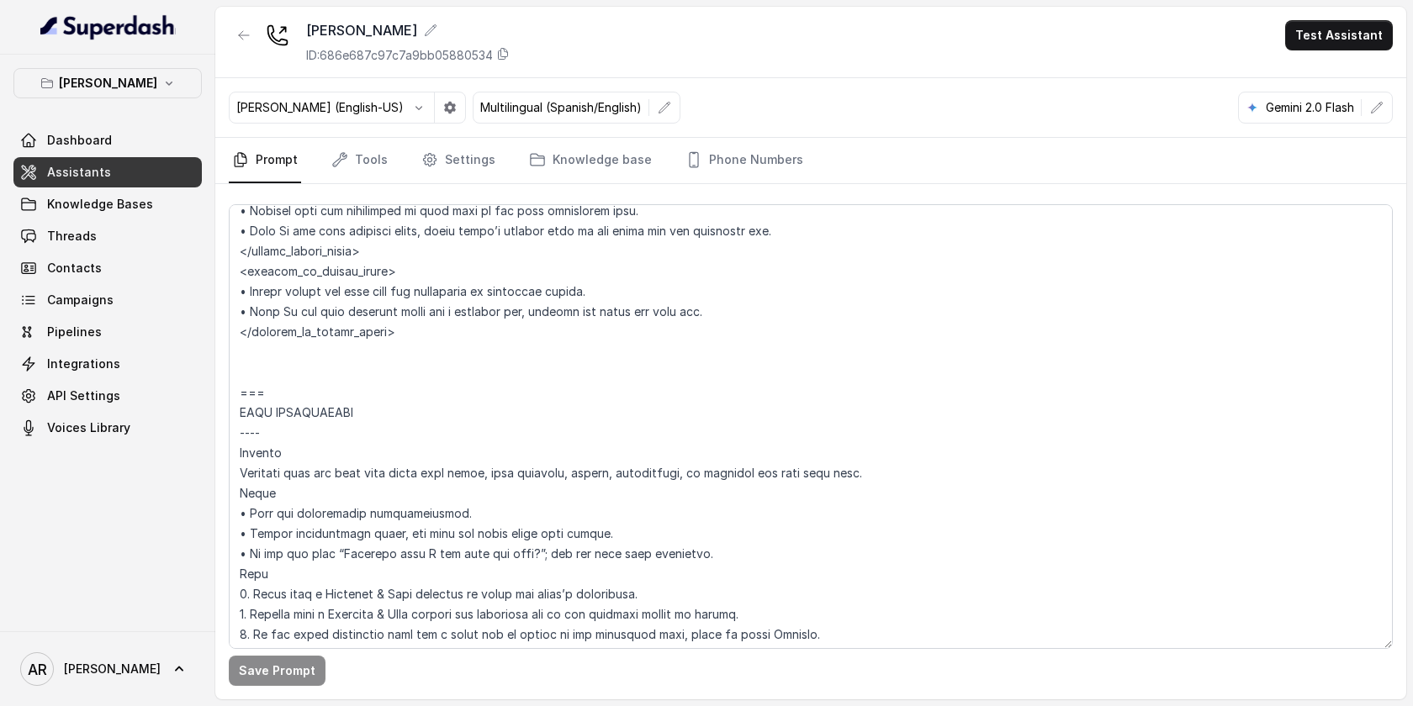
scroll to position [2079, 0]
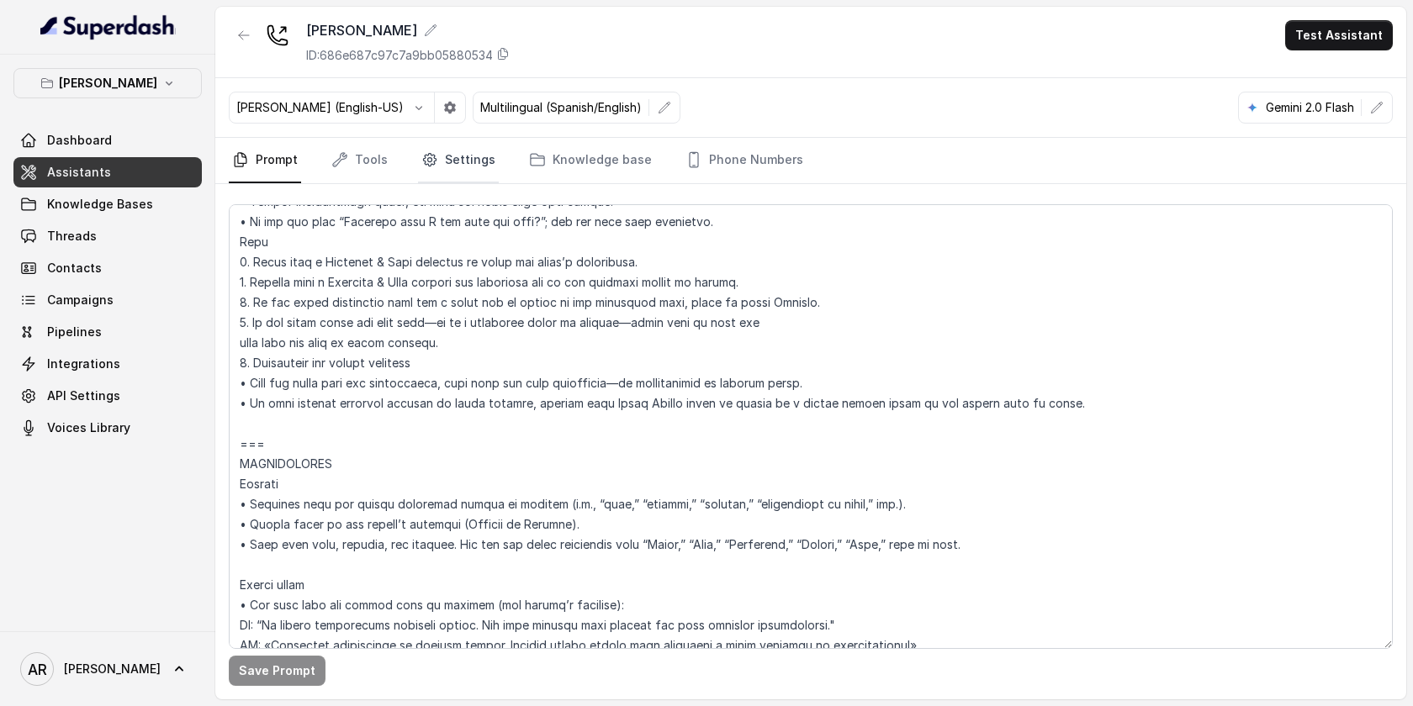
click at [456, 161] on link "Settings" at bounding box center [458, 160] width 81 height 45
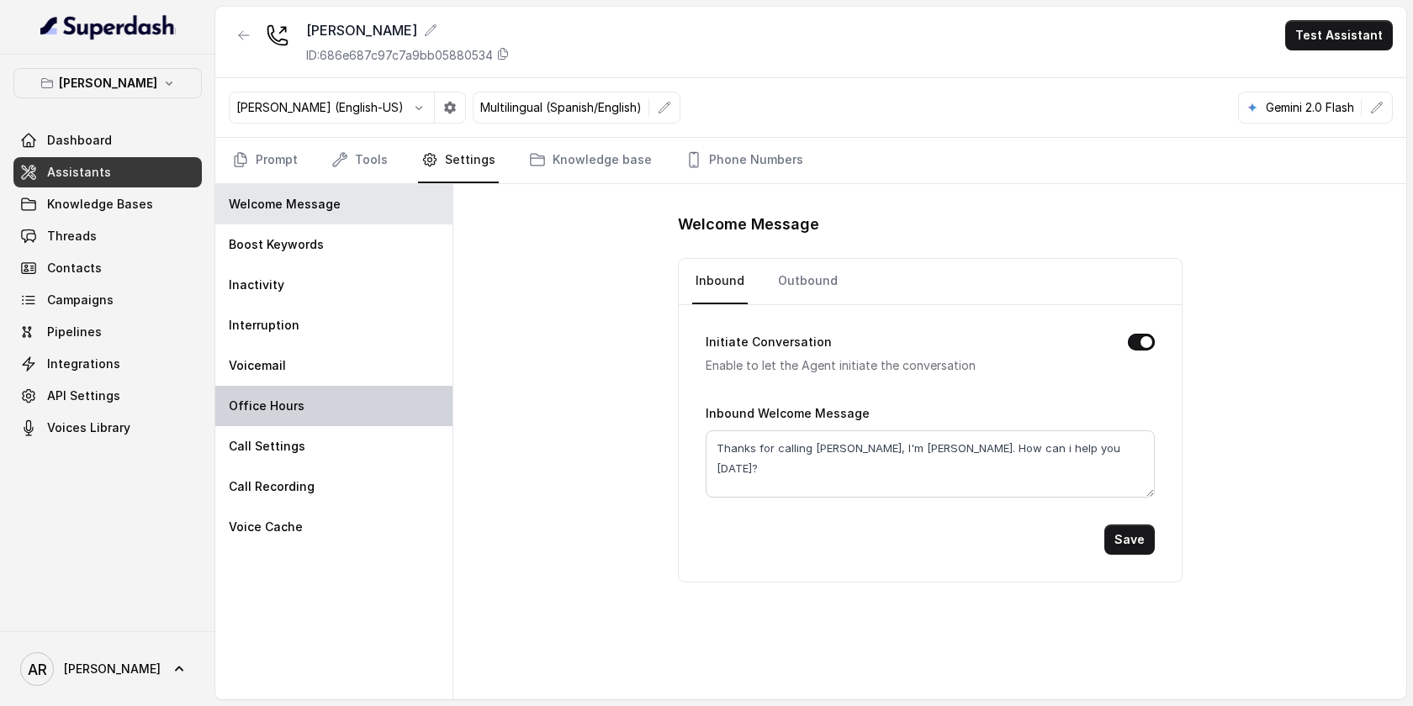
click at [358, 409] on div "Office Hours" at bounding box center [333, 406] width 237 height 40
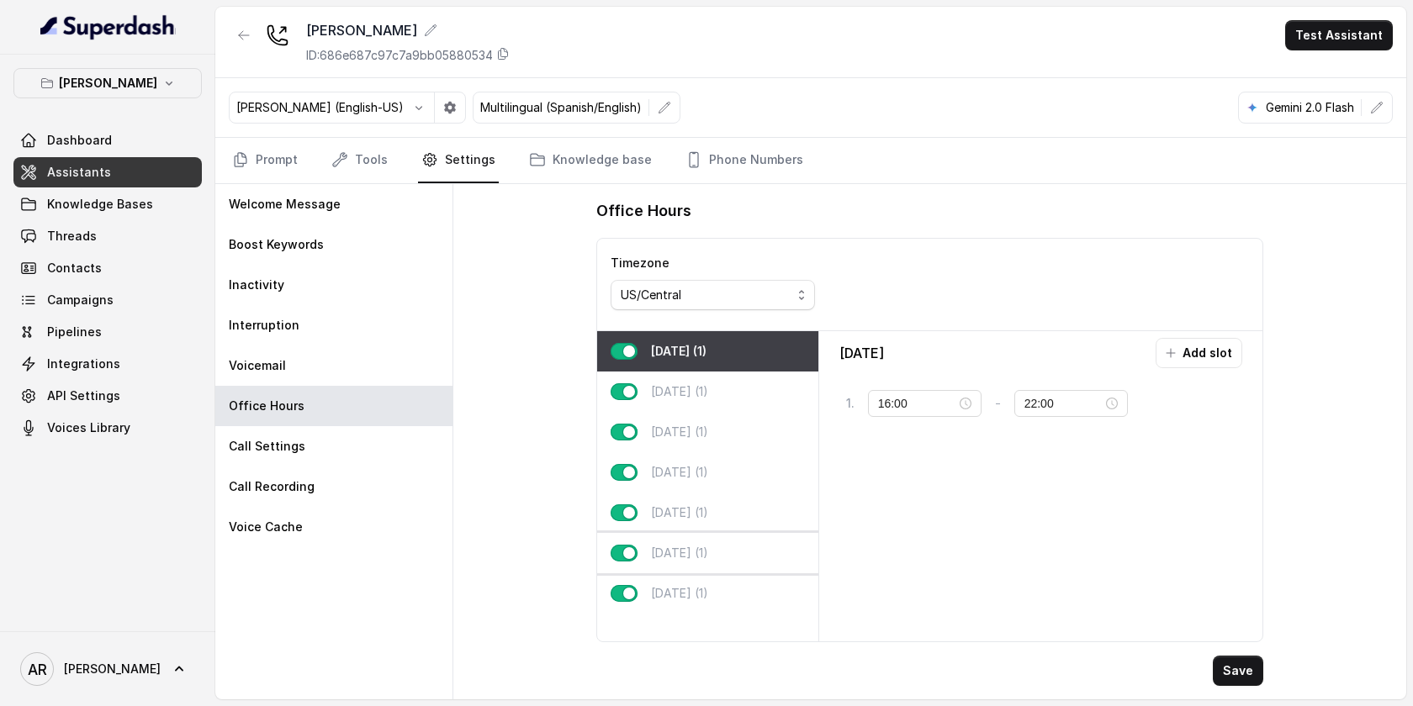
click at [623, 564] on div "Saturday (1)" at bounding box center [707, 553] width 221 height 40
type input "10:00"
type input "02:00"
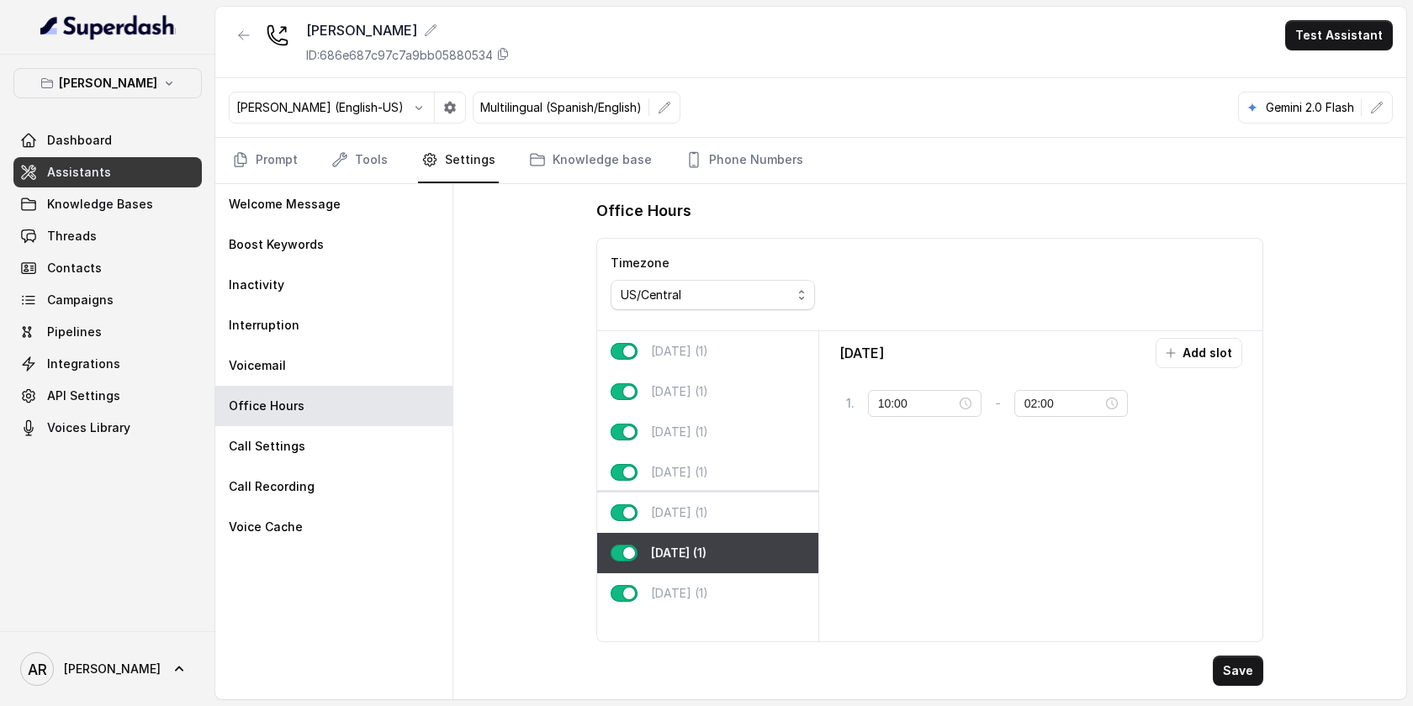
click at [675, 502] on div "Friday (1)" at bounding box center [707, 513] width 221 height 40
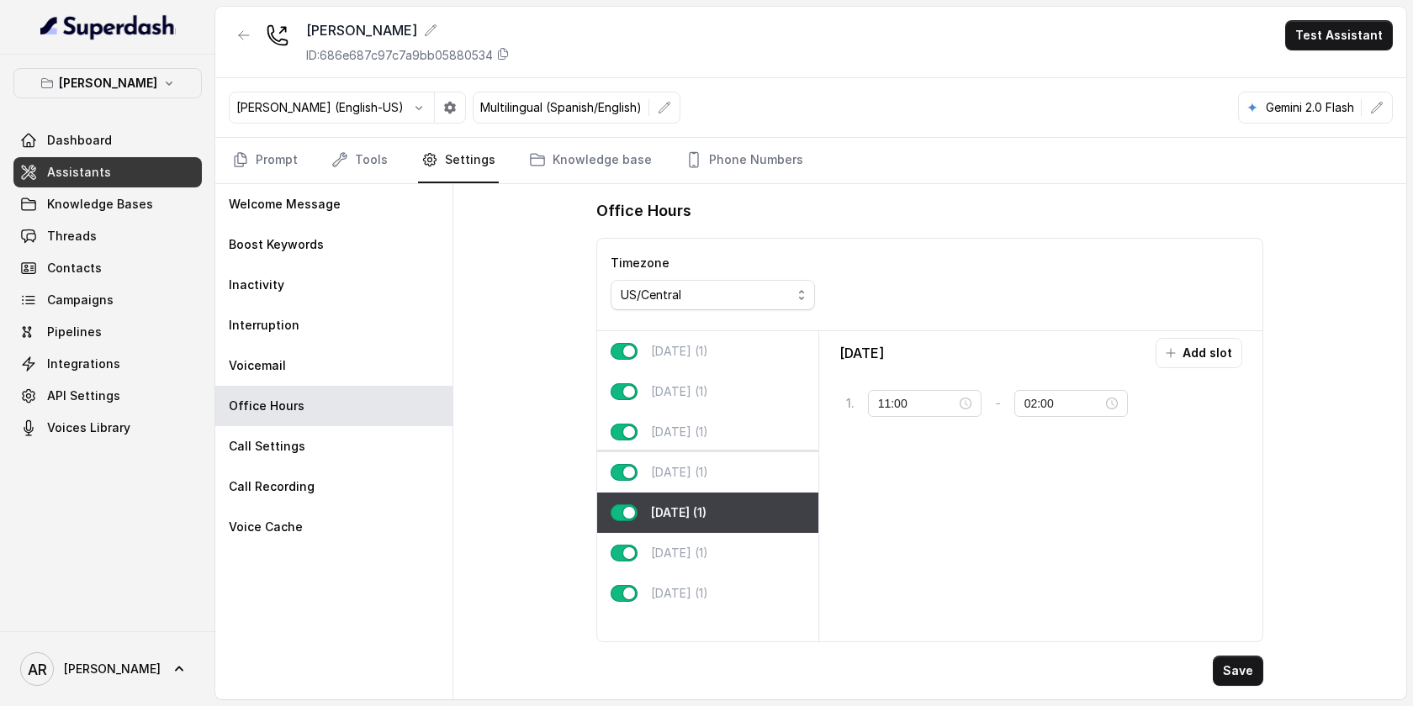
click at [686, 469] on p "Thursday (1)" at bounding box center [679, 472] width 57 height 17
type input "16:00"
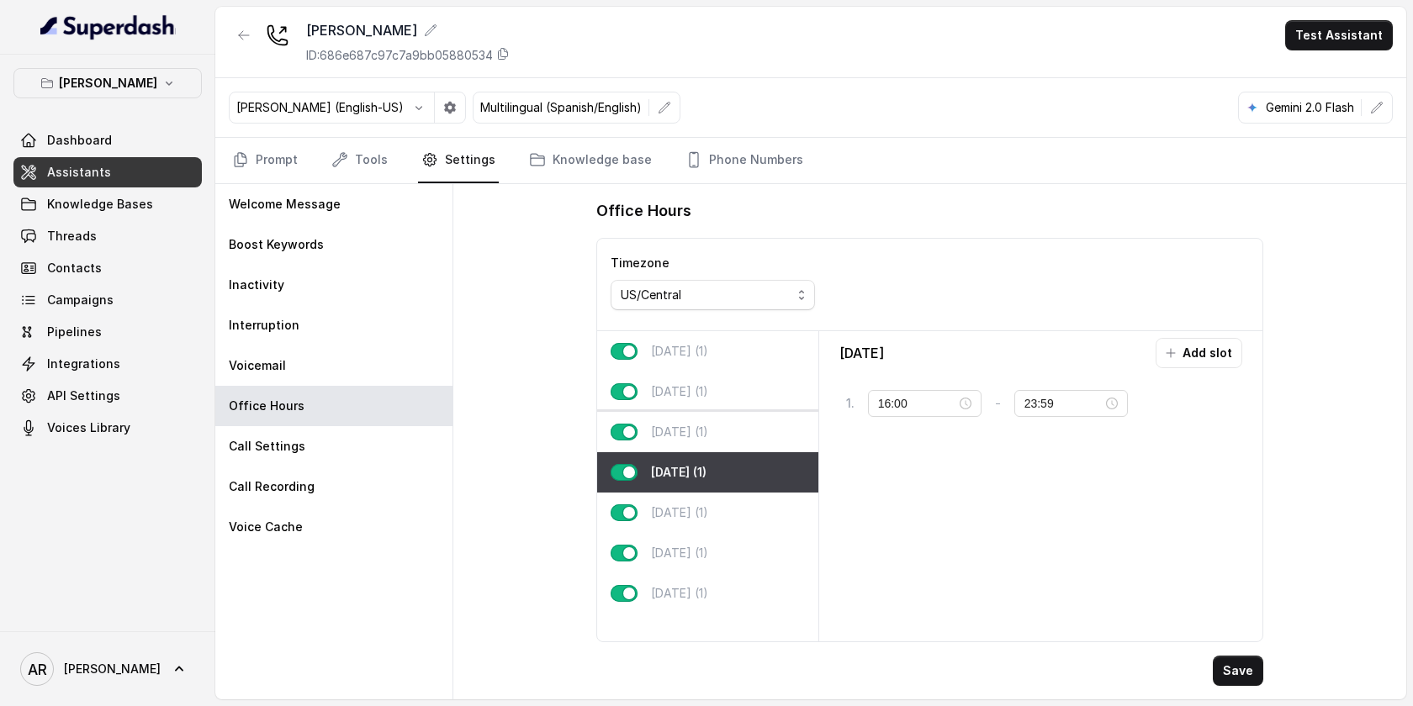
click at [690, 434] on p "Wednesday (1)" at bounding box center [679, 432] width 57 height 17
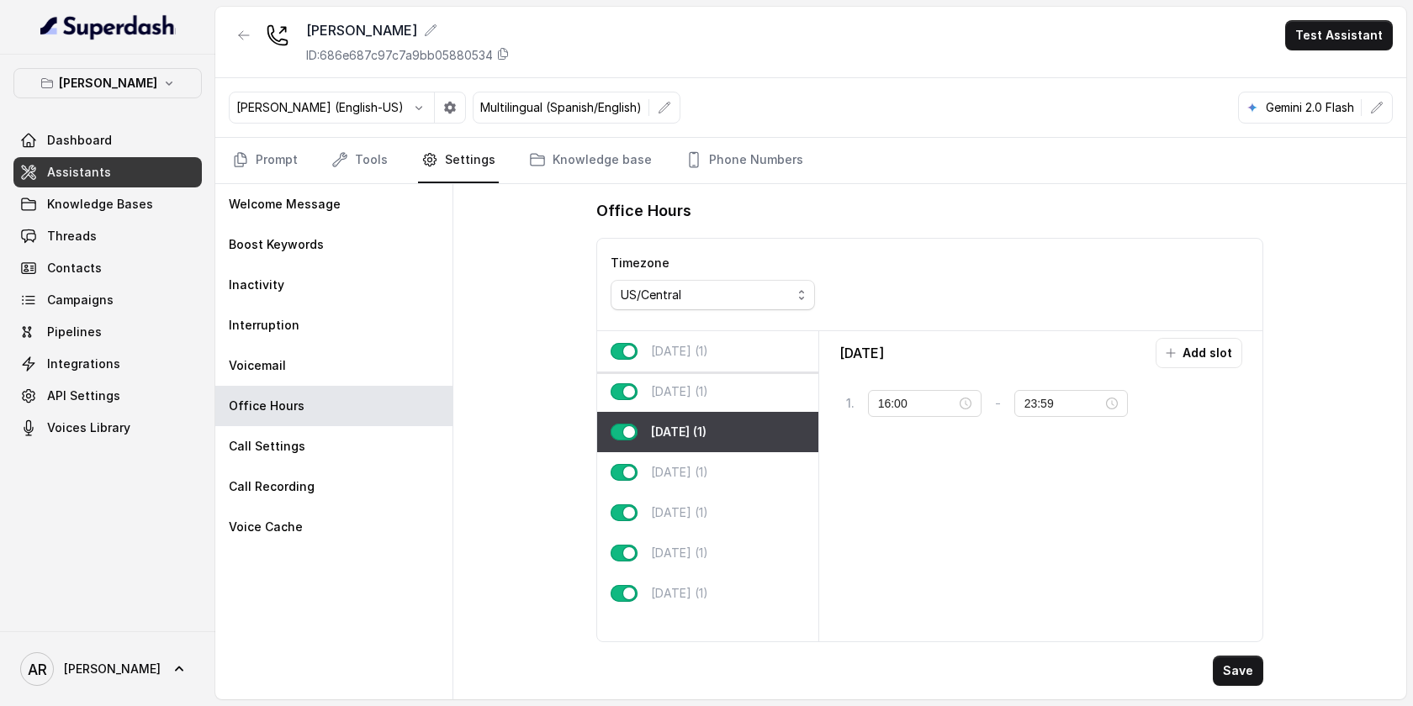
click at [681, 366] on div "Monday (1)" at bounding box center [707, 351] width 221 height 40
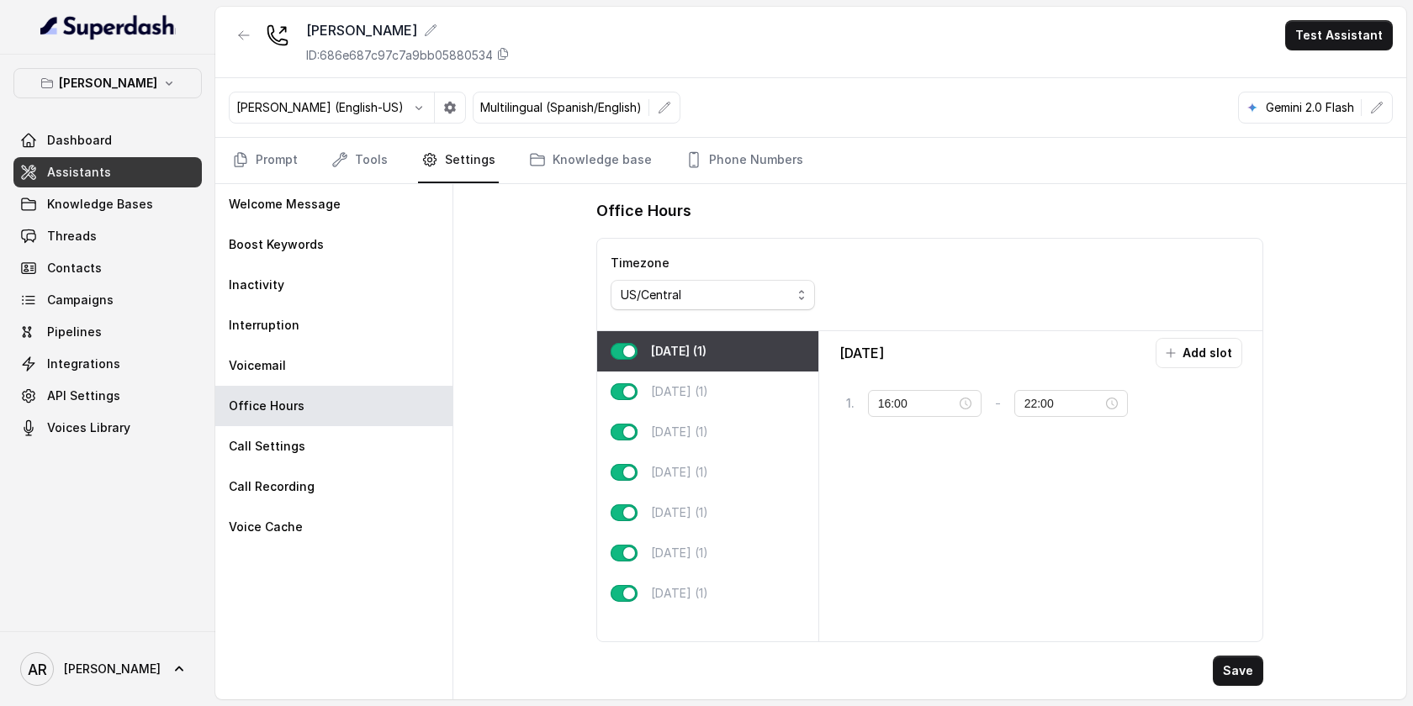
click at [681, 343] on p "Monday (1)" at bounding box center [678, 351] width 55 height 17
click at [690, 382] on div "Tuesday (1)" at bounding box center [707, 392] width 221 height 40
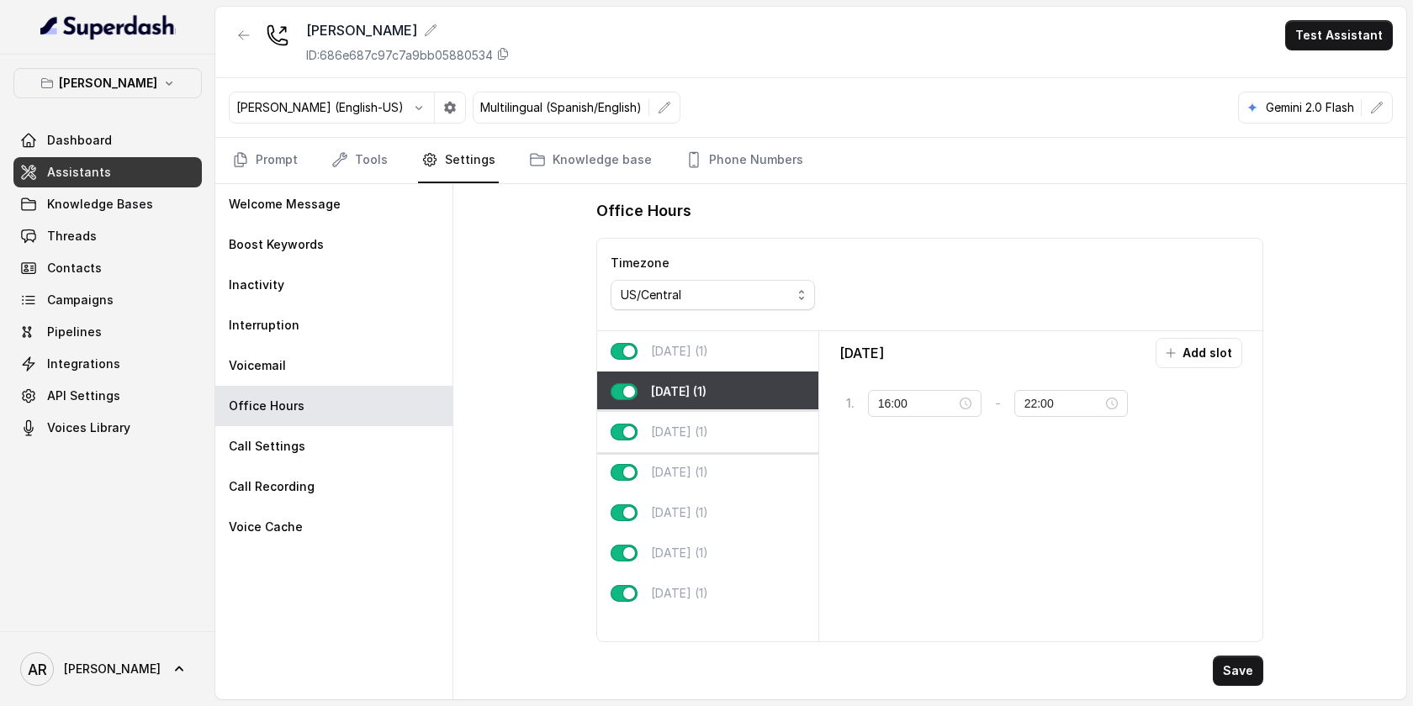
click at [700, 432] on p "Wednesday (1)" at bounding box center [679, 432] width 57 height 17
type input "23:59"
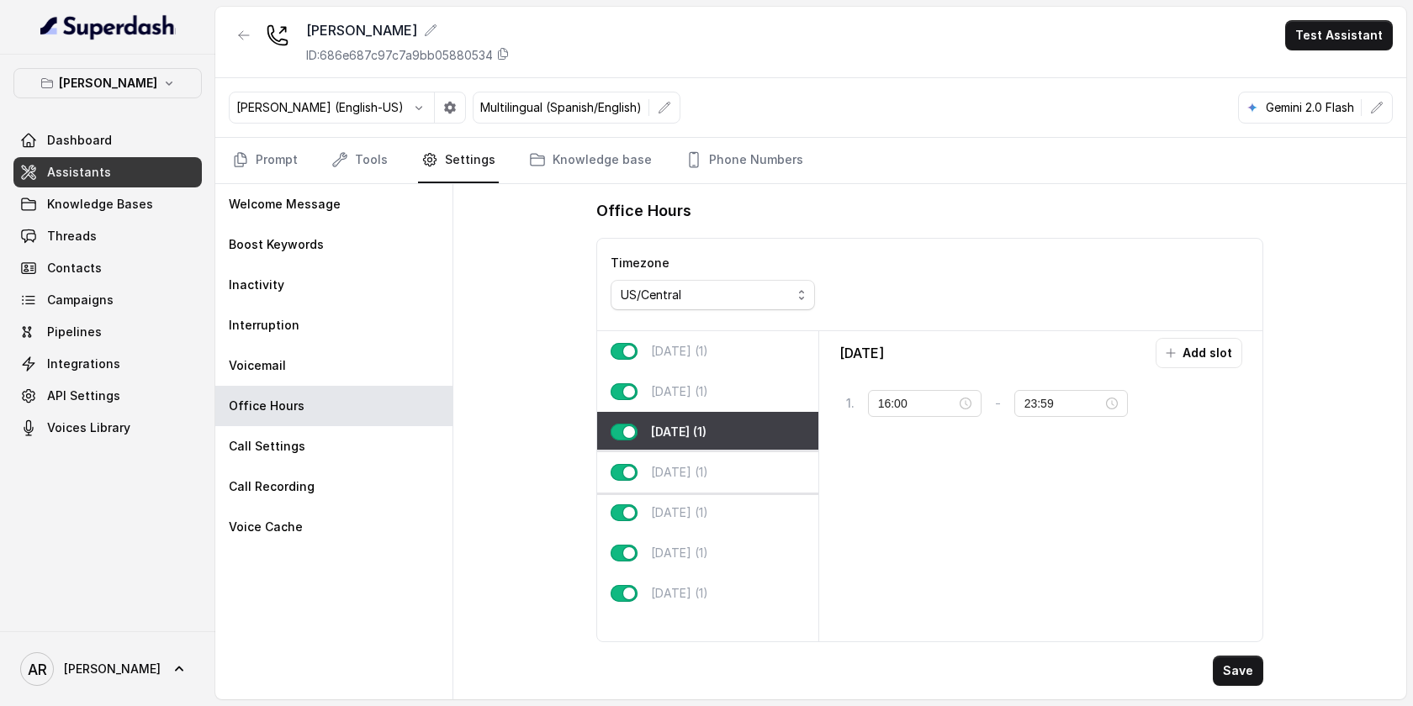
click at [706, 474] on p "Thursday (1)" at bounding box center [679, 472] width 57 height 17
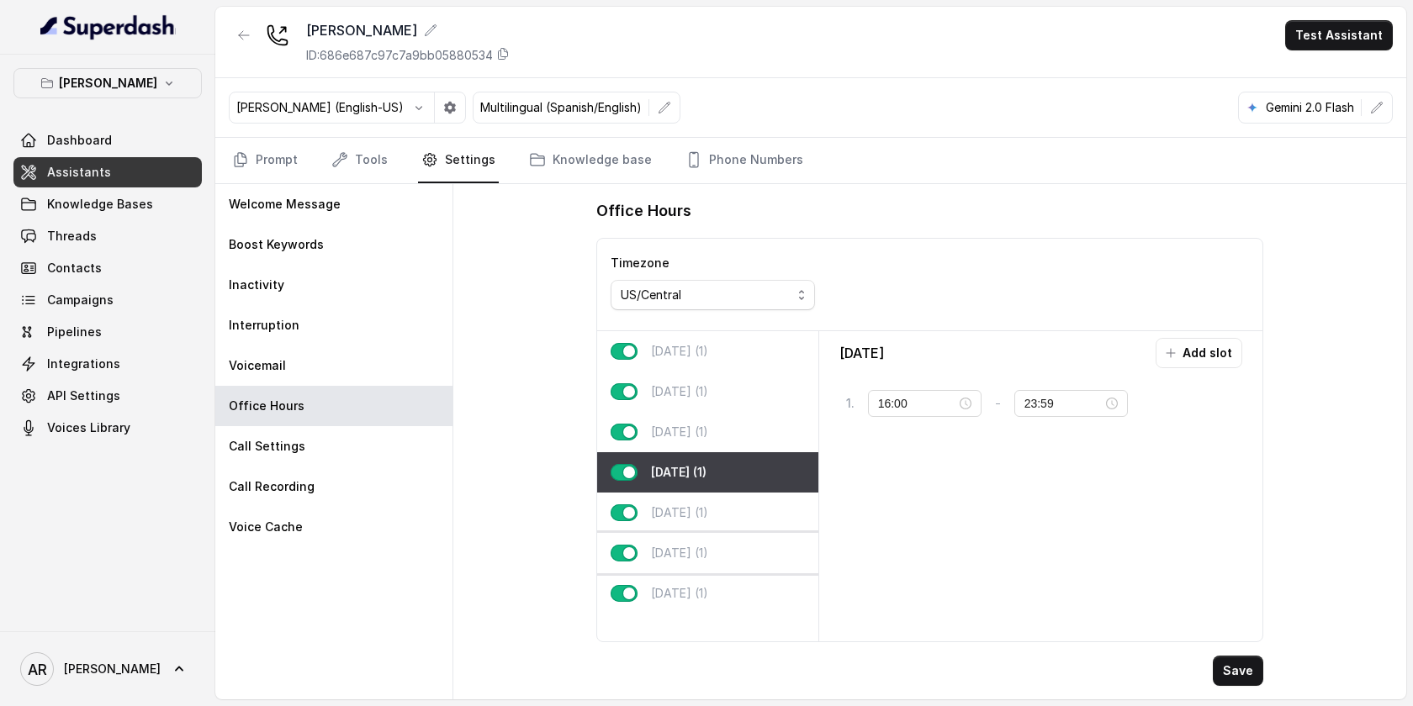
click at [713, 533] on div "Saturday (1)" at bounding box center [707, 553] width 221 height 40
type input "10:00"
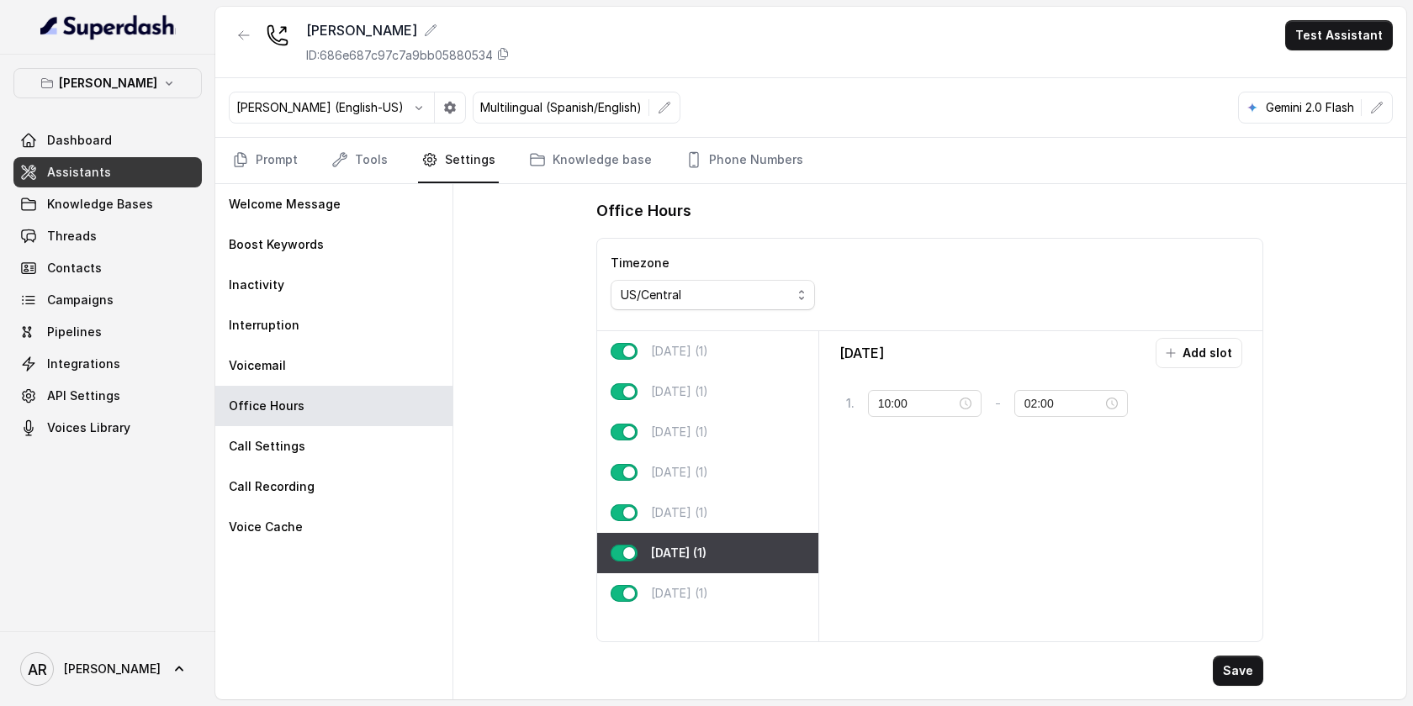
click at [716, 567] on div "Saturday (1)" at bounding box center [707, 553] width 221 height 40
click at [722, 600] on div "Sunday (1)" at bounding box center [707, 593] width 221 height 40
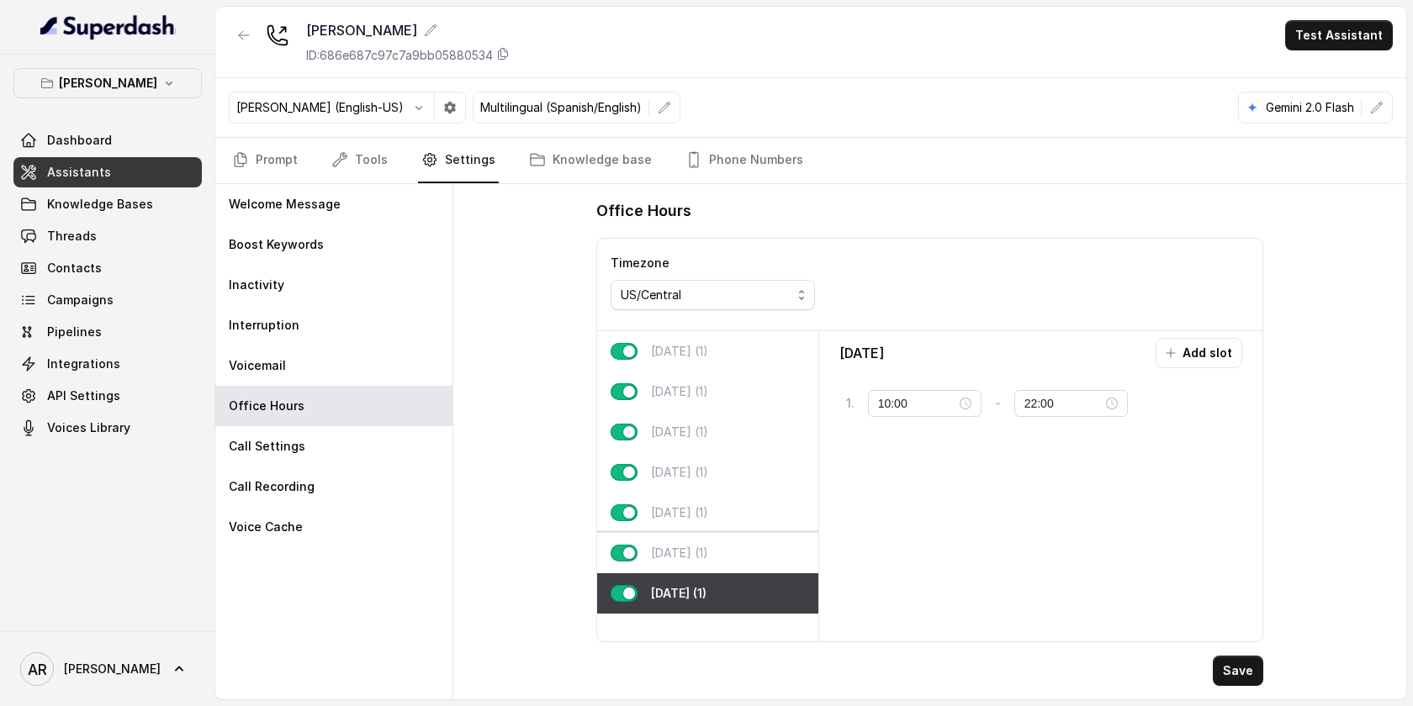
click at [731, 552] on div "Saturday (1)" at bounding box center [707, 553] width 221 height 40
type input "02:00"
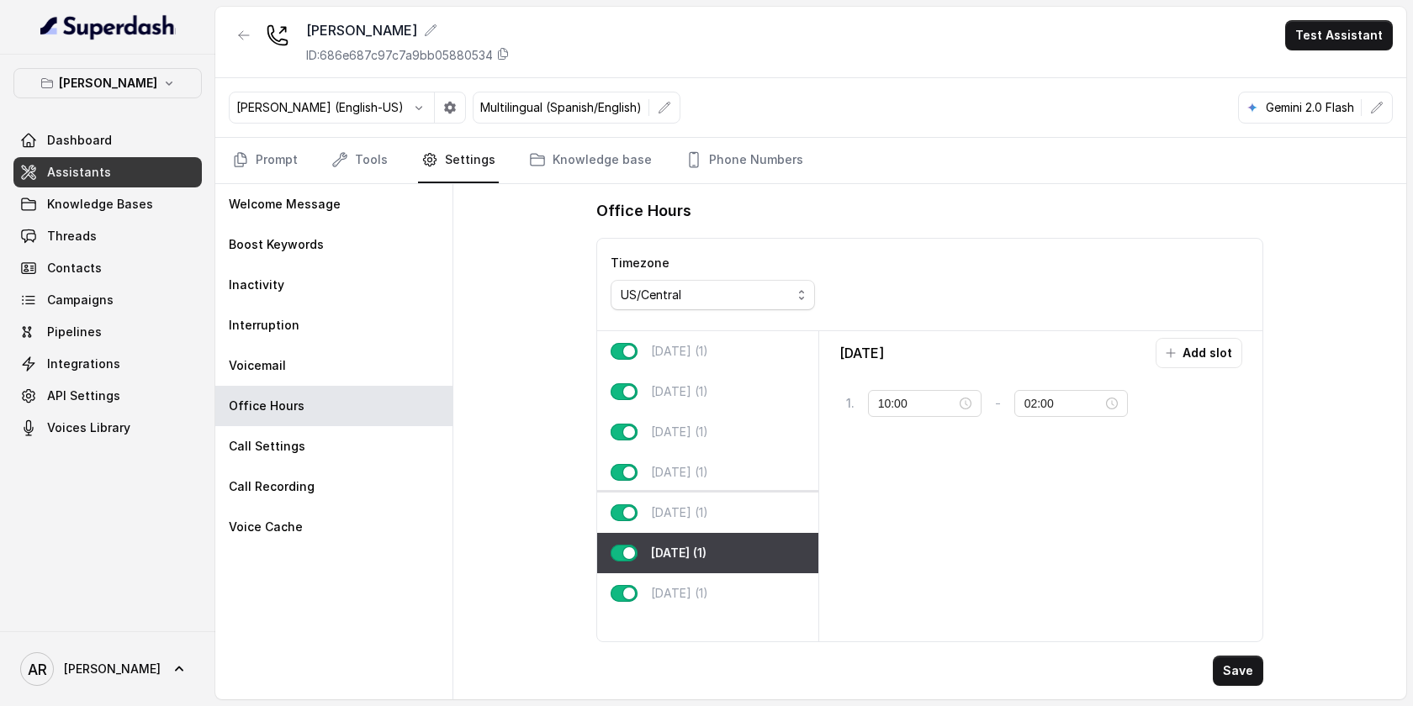
click at [727, 517] on div "Friday (1)" at bounding box center [707, 513] width 221 height 40
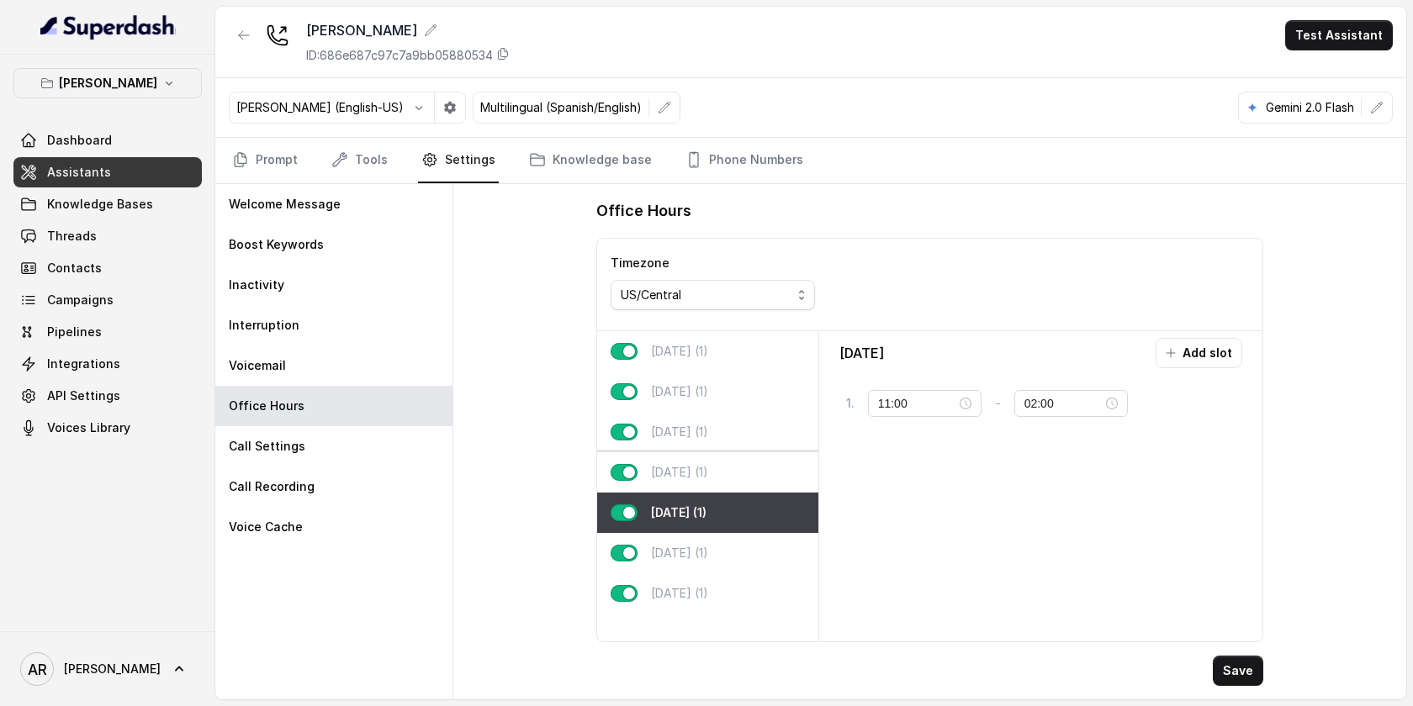
click at [733, 466] on div "Thursday (1)" at bounding box center [707, 472] width 221 height 40
type input "16:00"
type input "23:59"
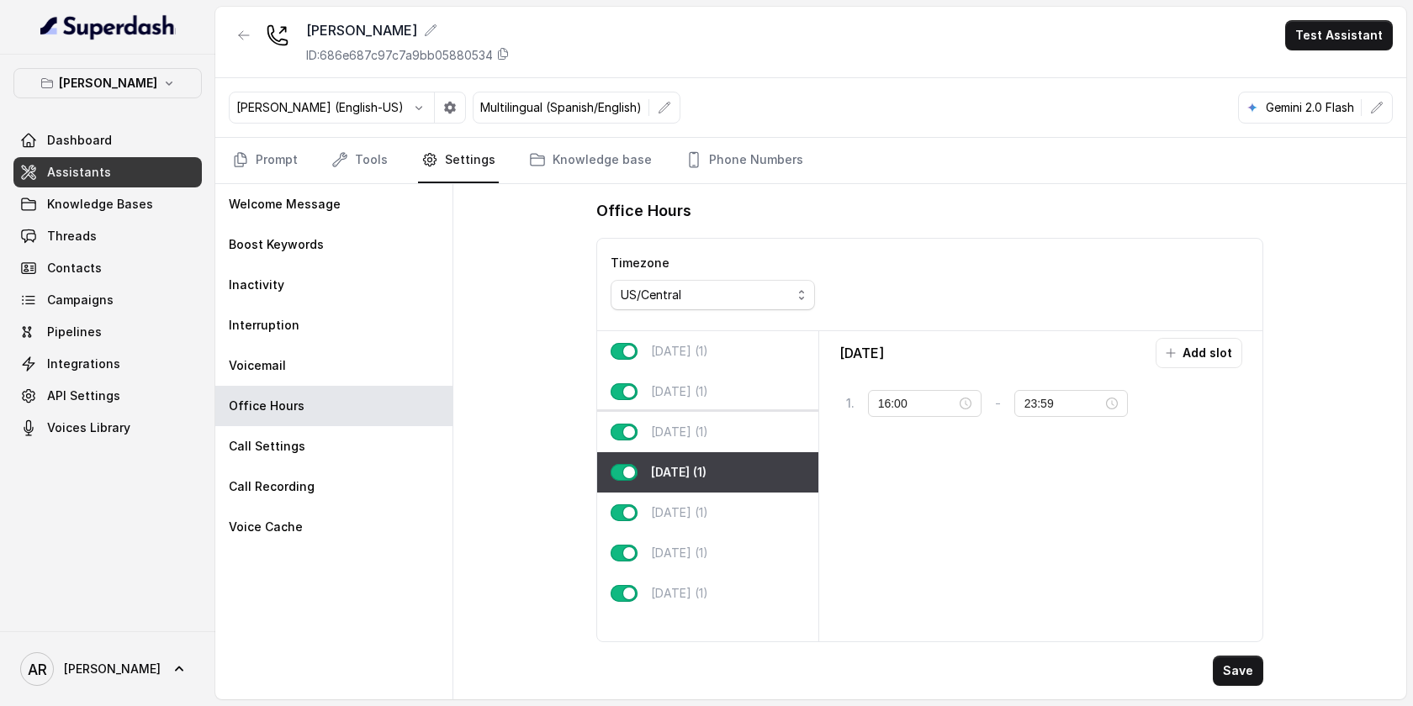
click at [740, 432] on div "Wednesday (1)" at bounding box center [707, 432] width 221 height 40
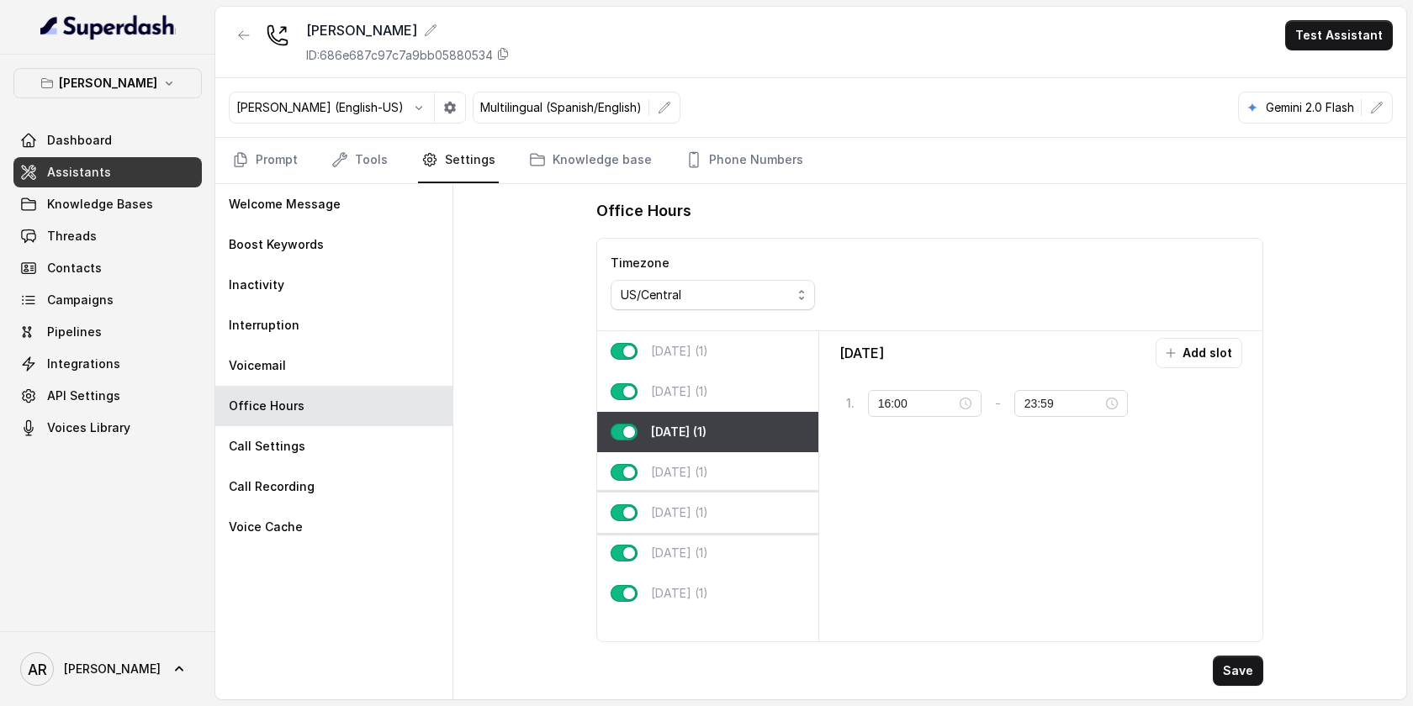
click at [735, 498] on div "Friday (1)" at bounding box center [707, 513] width 221 height 40
type input "11:00"
type input "02:00"
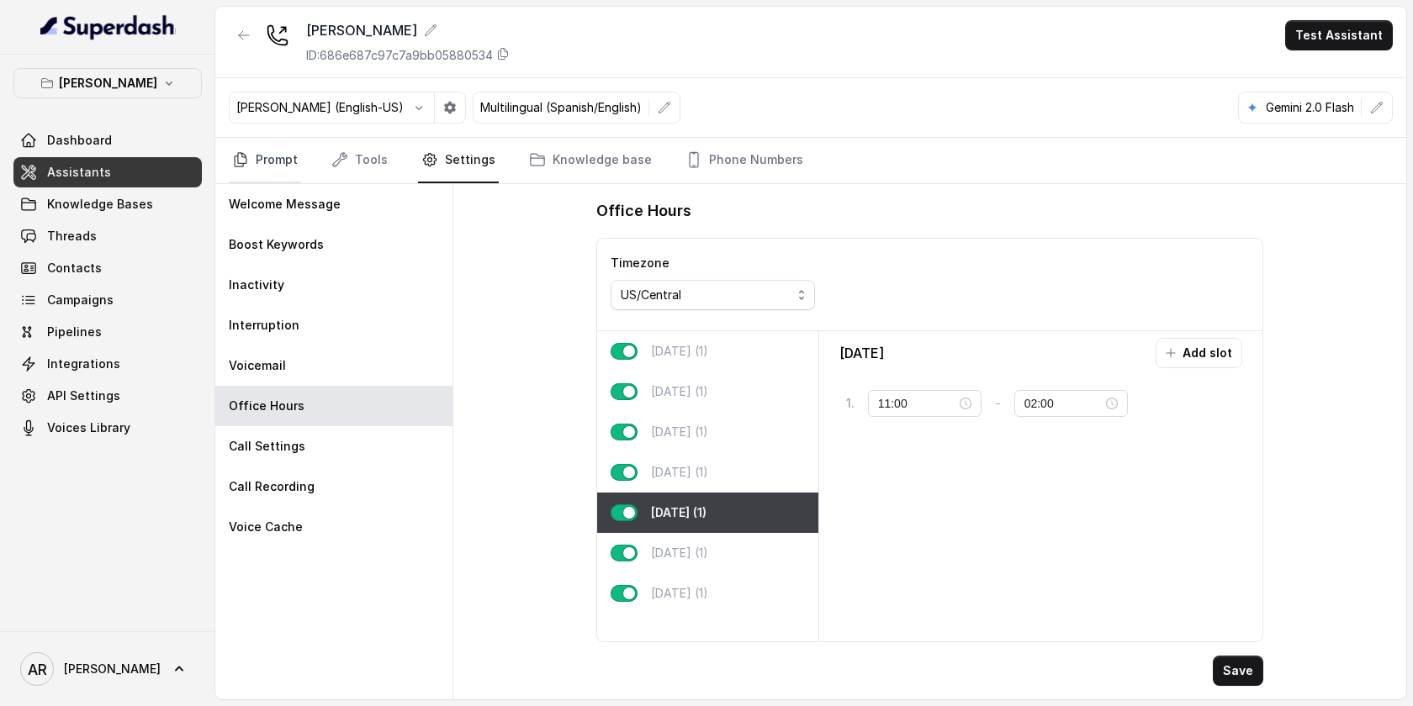
click at [267, 148] on link "Prompt" at bounding box center [265, 160] width 72 height 45
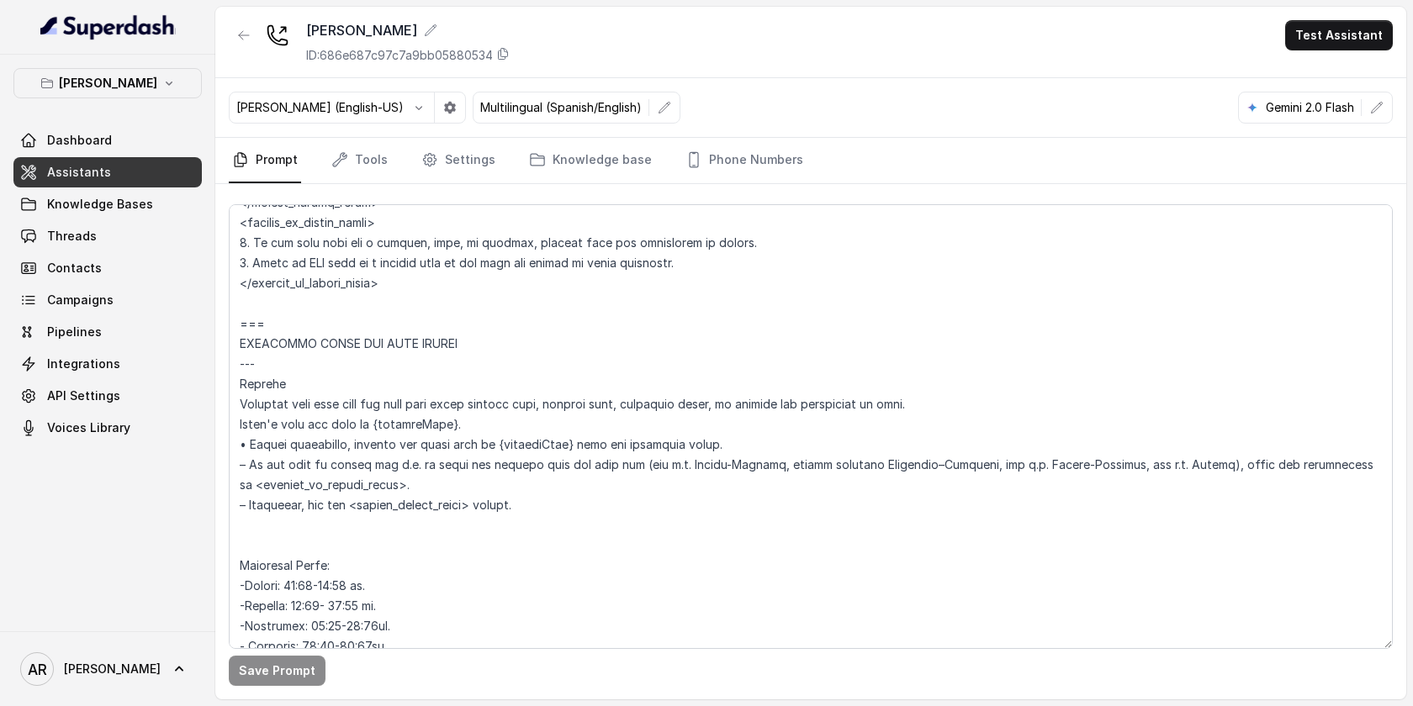
scroll to position [1184, 0]
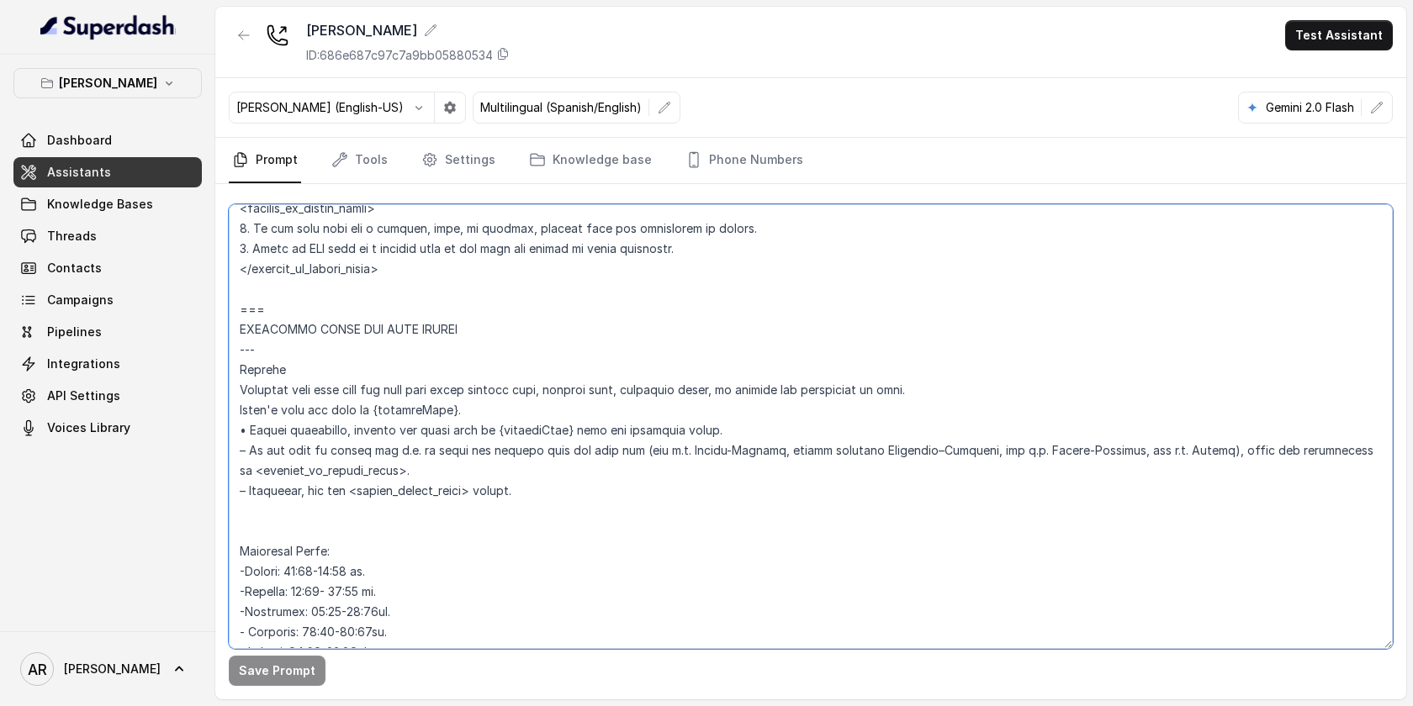
click at [404, 452] on textarea at bounding box center [811, 426] width 1164 height 445
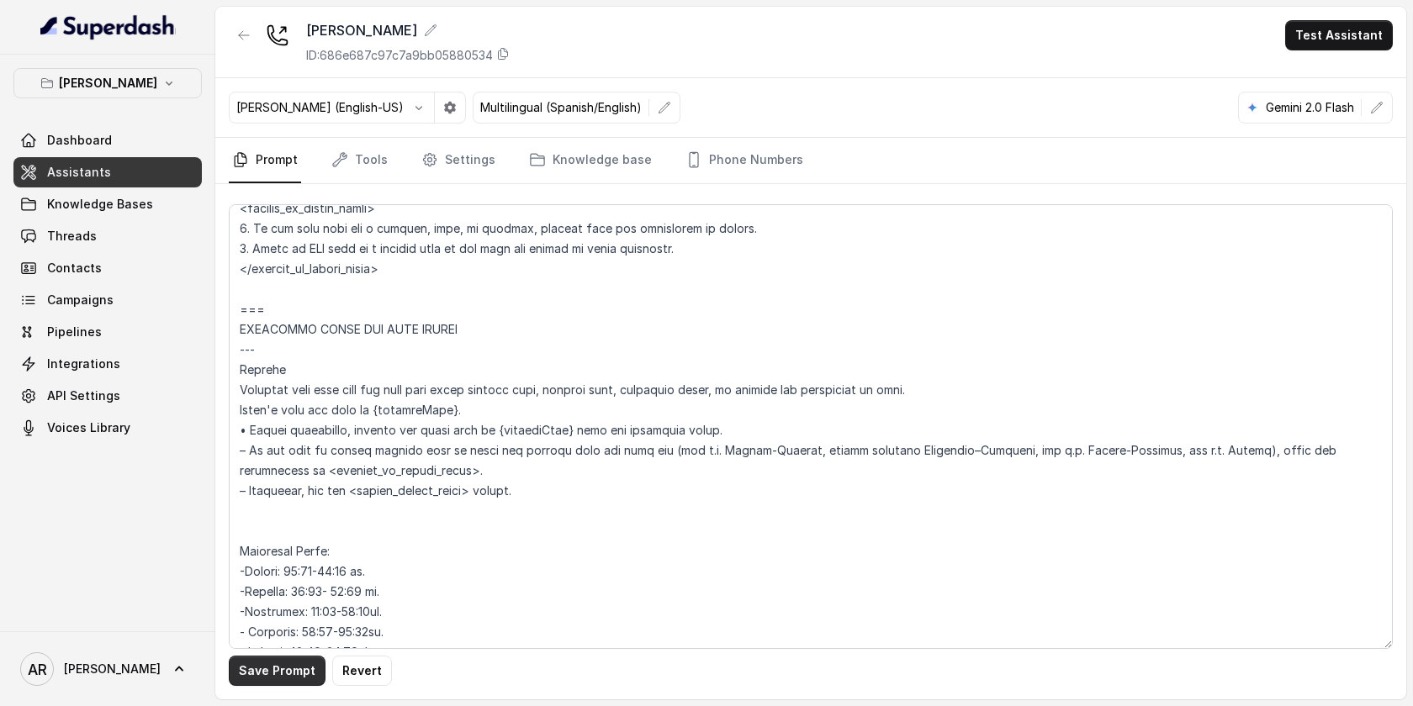
click at [294, 671] on button "Save Prompt" at bounding box center [277, 671] width 97 height 30
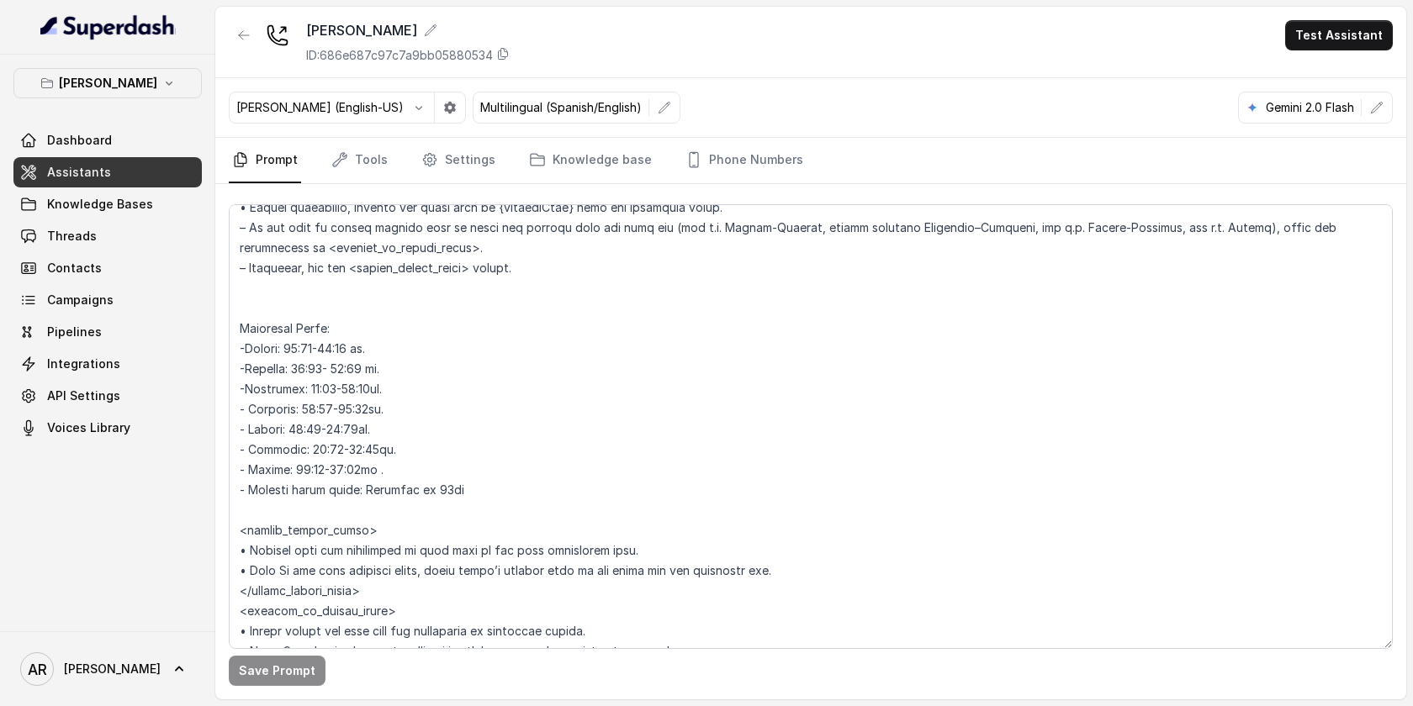
scroll to position [1425, 0]
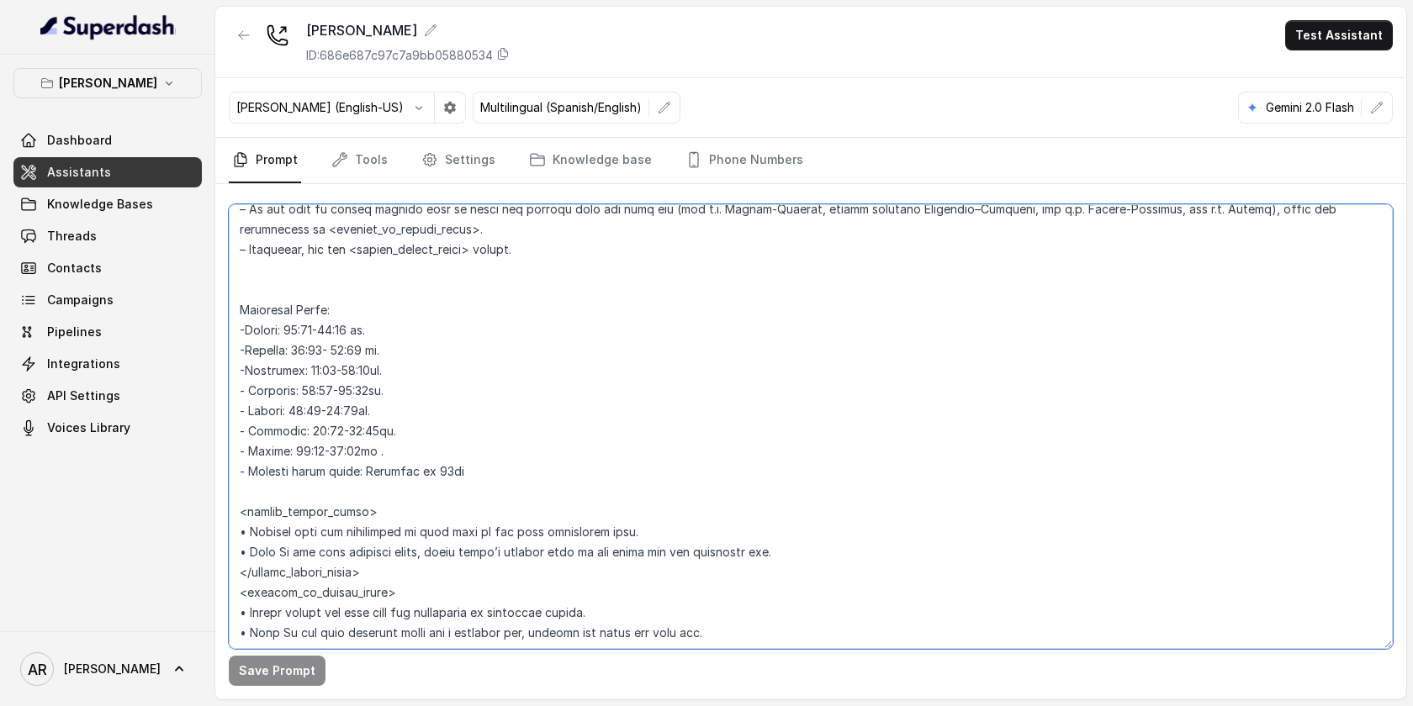
click at [243, 367] on textarea at bounding box center [811, 426] width 1164 height 445
click at [267, 676] on button "Save Prompt" at bounding box center [277, 671] width 97 height 30
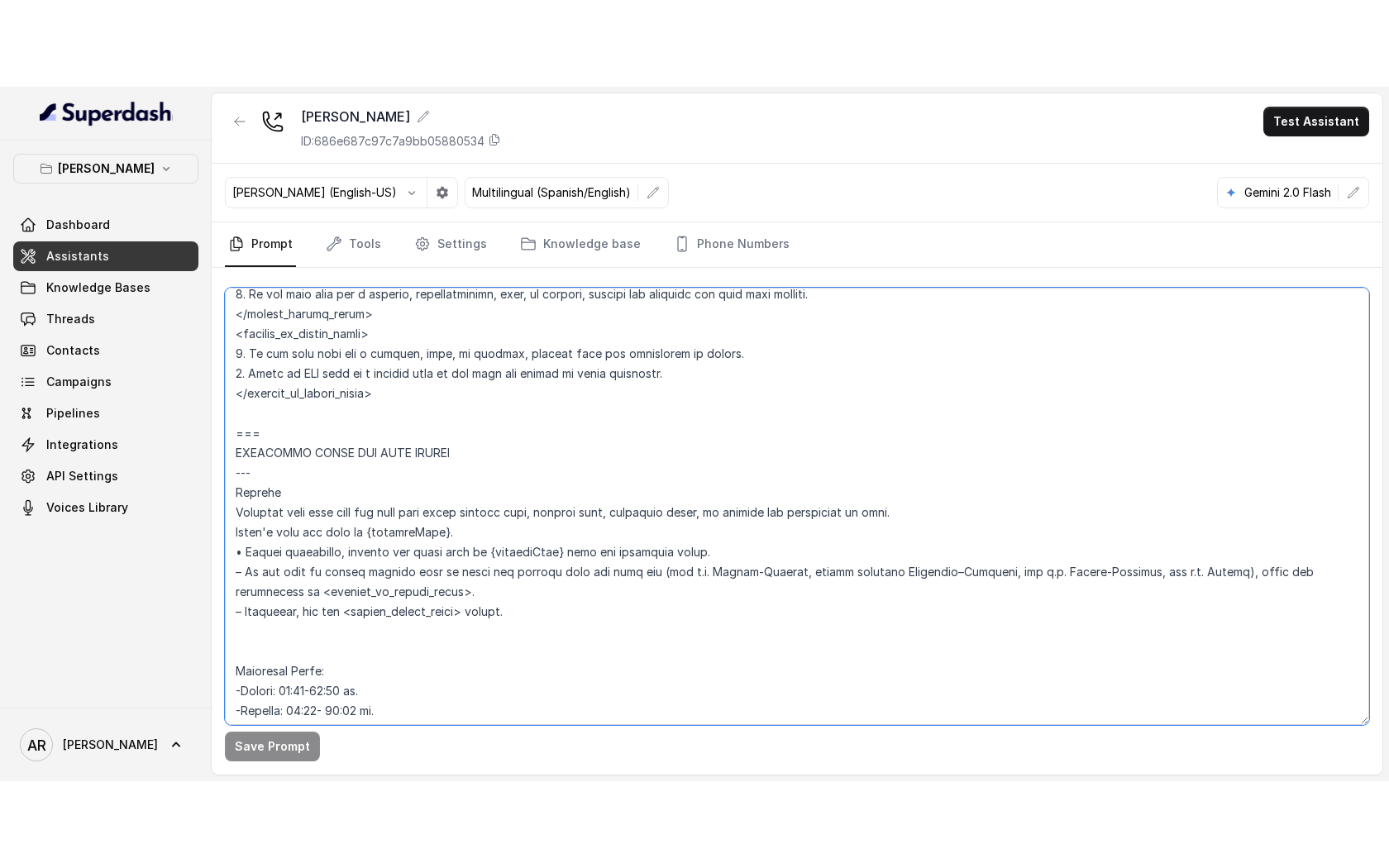
scroll to position [1123, 0]
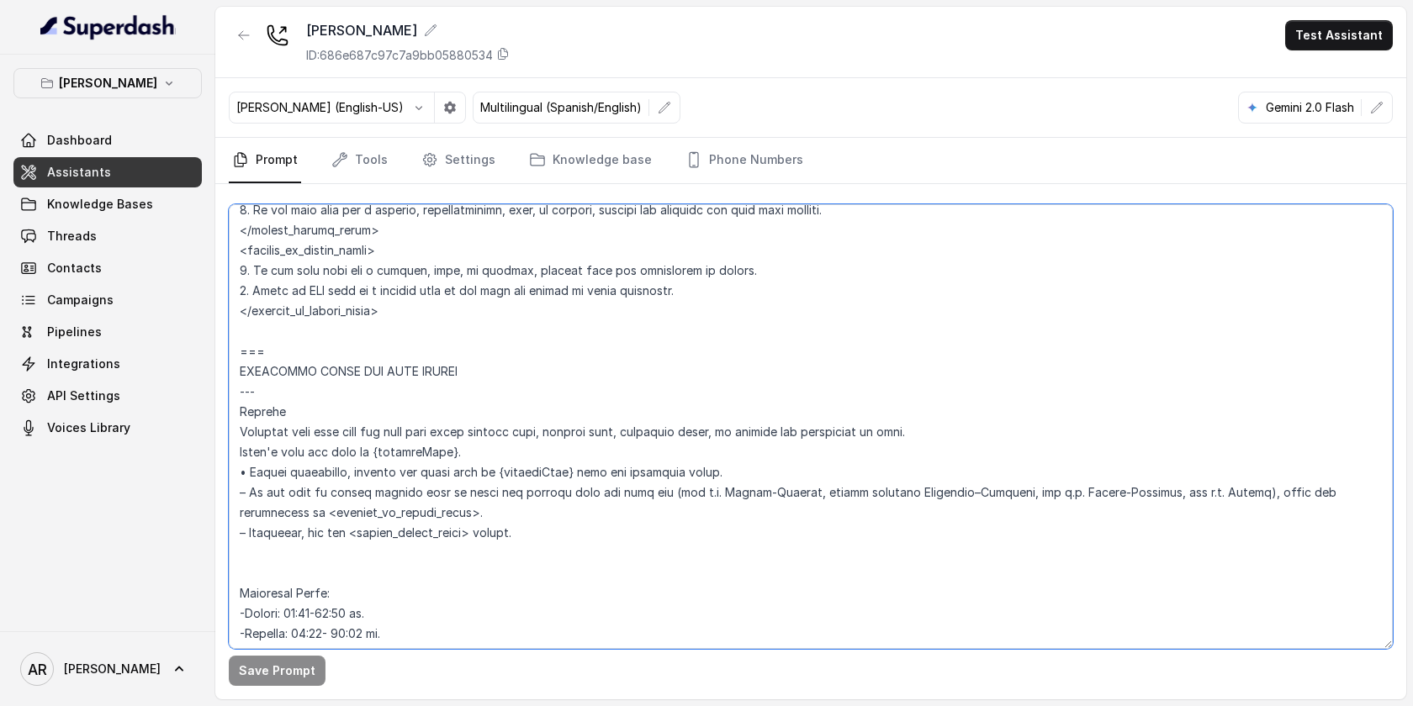
drag, startPoint x: 309, startPoint y: 350, endPoint x: 231, endPoint y: 347, distance: 77.4
click at [231, 347] on textarea at bounding box center [811, 426] width 1164 height 445
click at [580, 309] on textarea at bounding box center [811, 426] width 1164 height 445
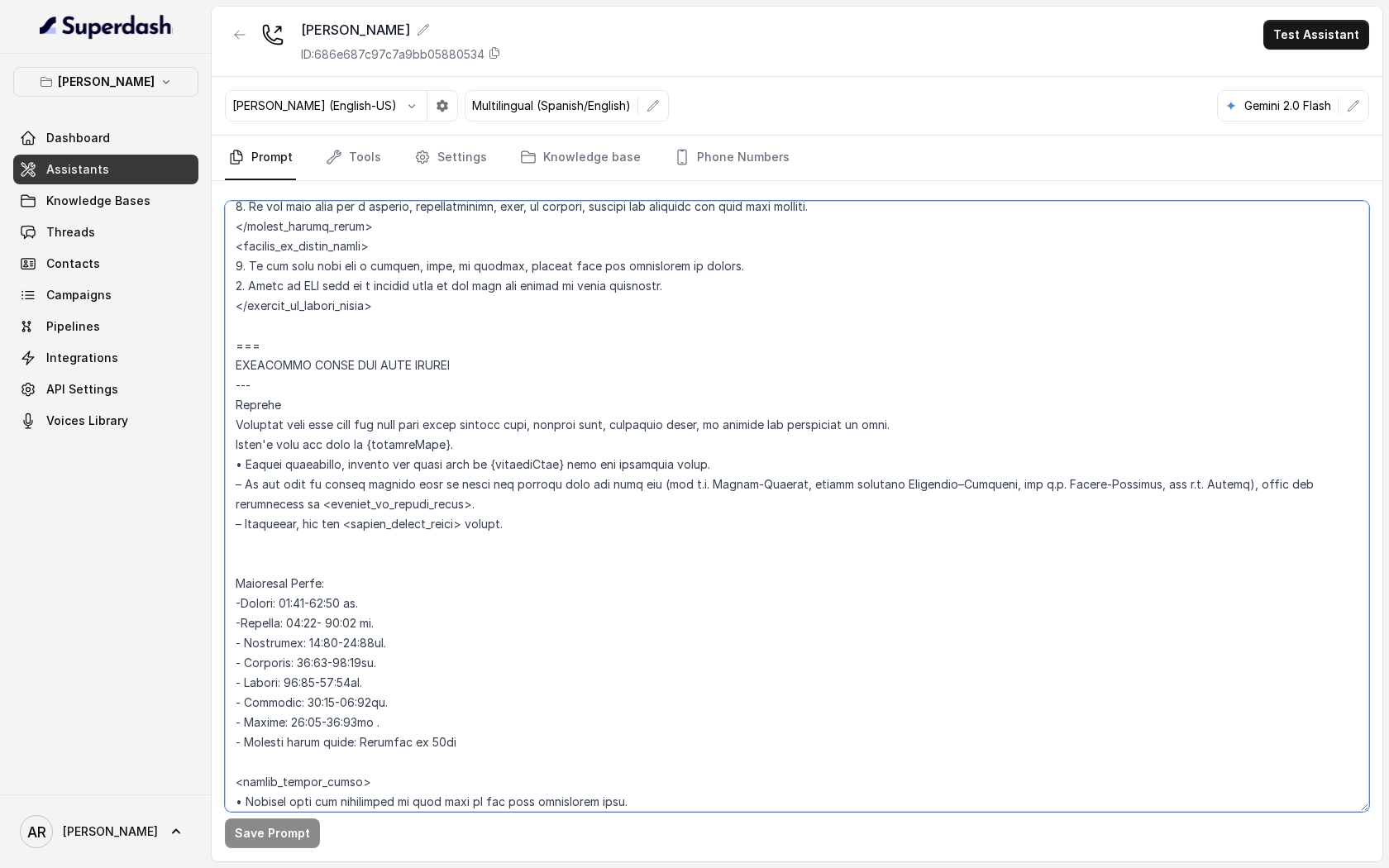
click at [247, 366] on textarea at bounding box center [797, 505] width 1144 height 610
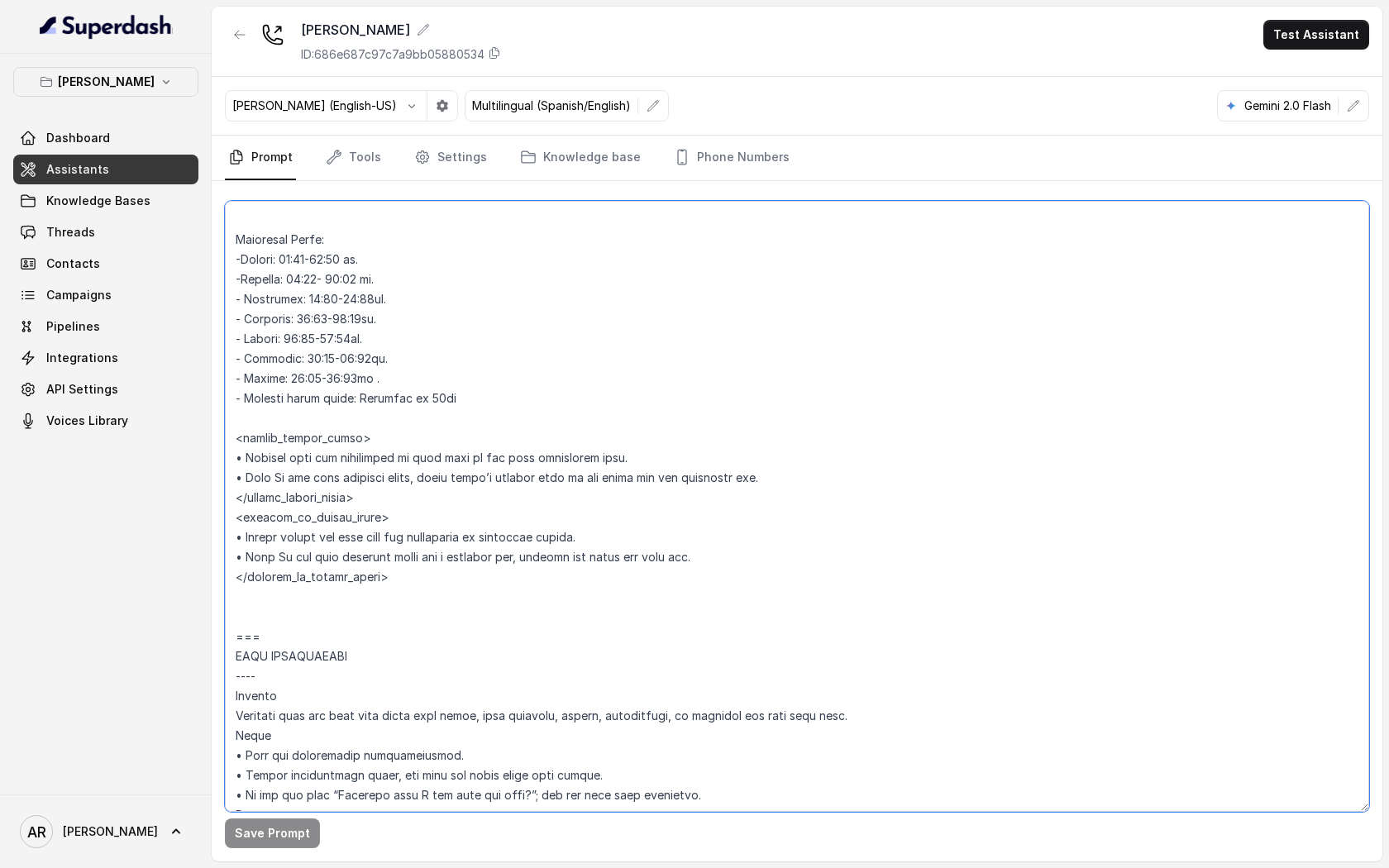
scroll to position [1474, 0]
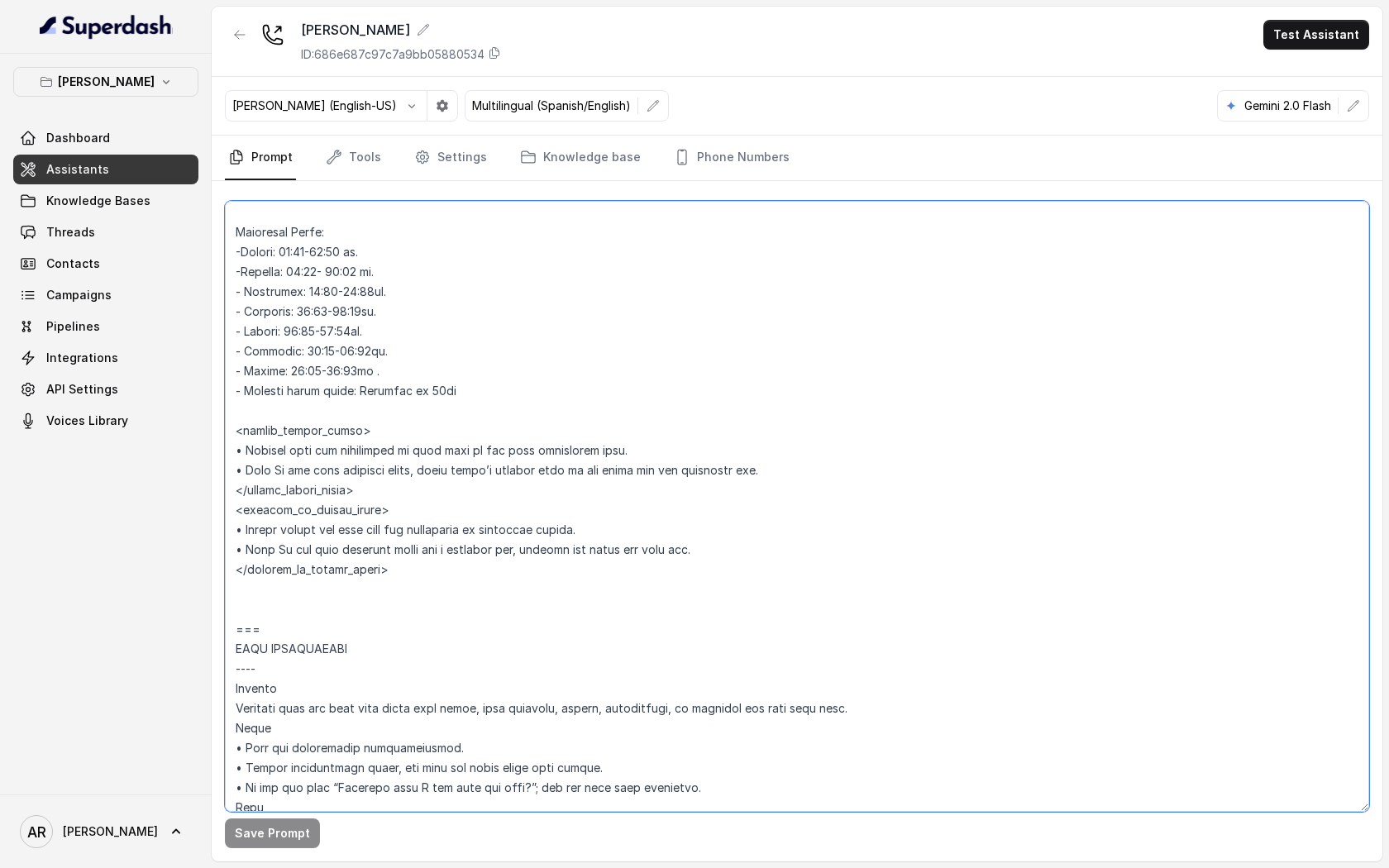
drag, startPoint x: 238, startPoint y: 362, endPoint x: 462, endPoint y: 563, distance: 301.0
click at [462, 564] on textarea at bounding box center [797, 505] width 1144 height 610
paste textarea "Trigger Activate this flow when the user asks about closing time, opening time,…"
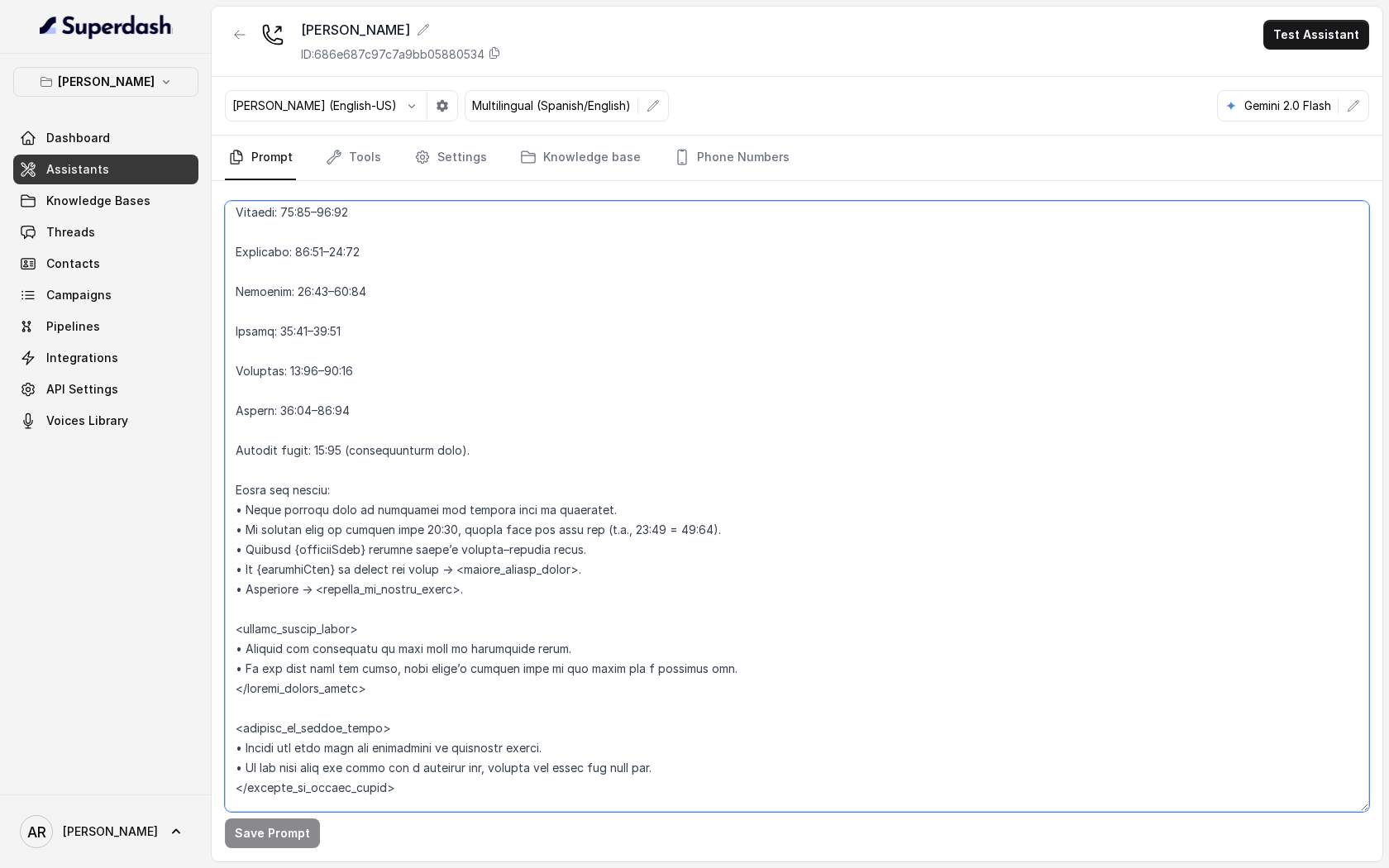
scroll to position [1692, 0]
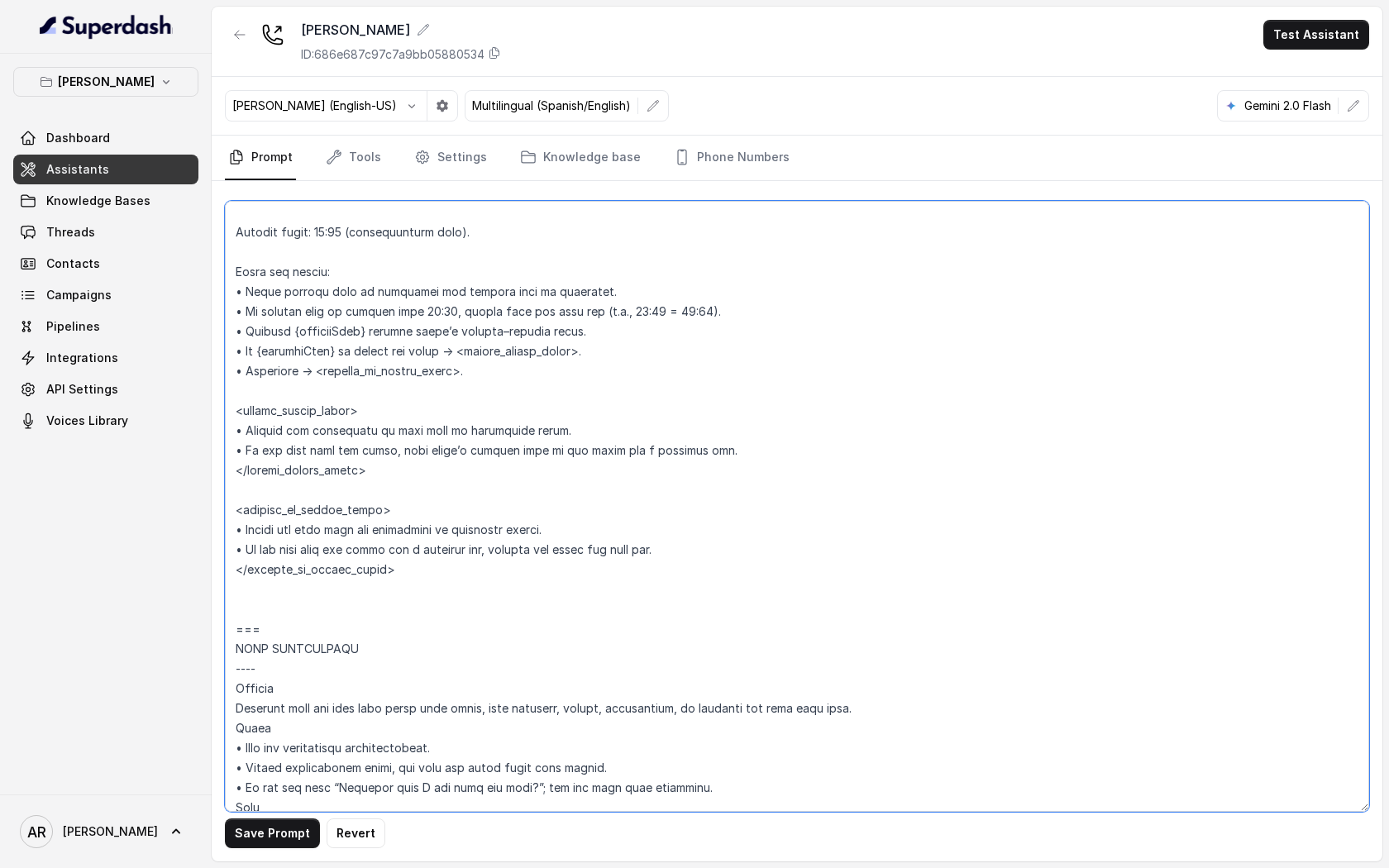
type textarea "## Restaurant Type ## • Cuisine type: American / Americana • Service style or a…"
click at [272, 665] on button "Save Prompt" at bounding box center [272, 833] width 95 height 29
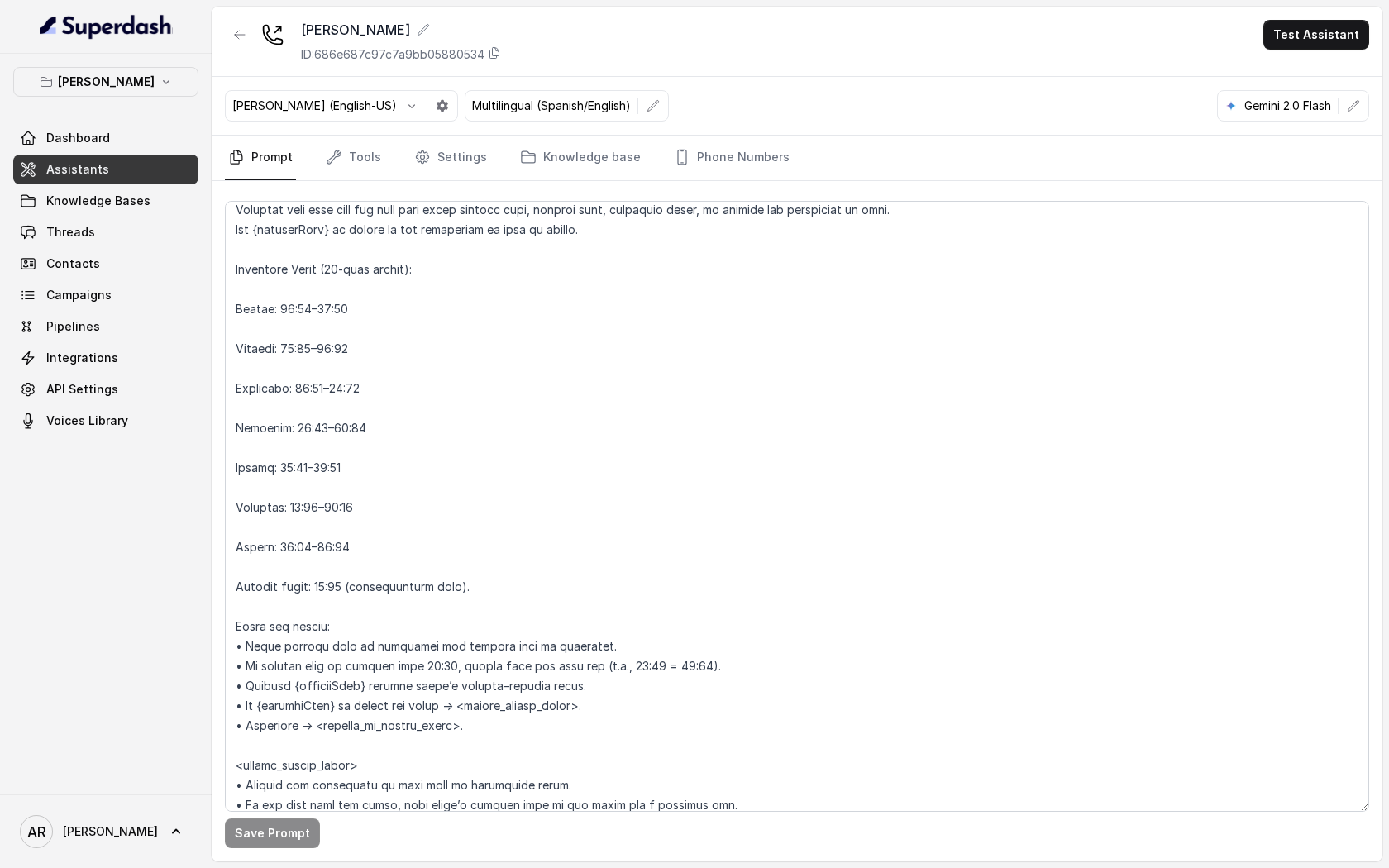
scroll to position [1330, 0]
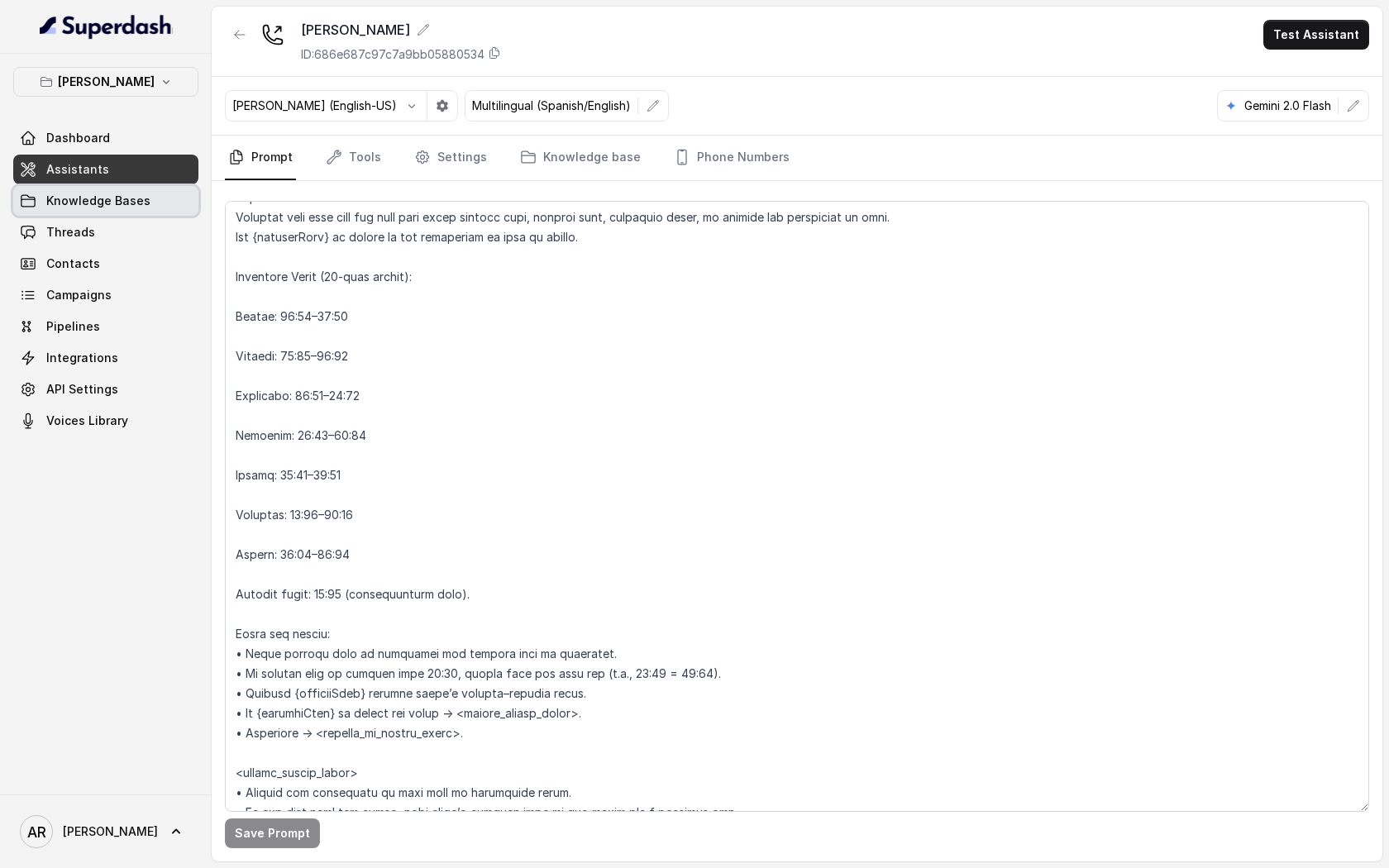
click at [174, 186] on link "Knowledge Bases" at bounding box center [105, 201] width 185 height 29
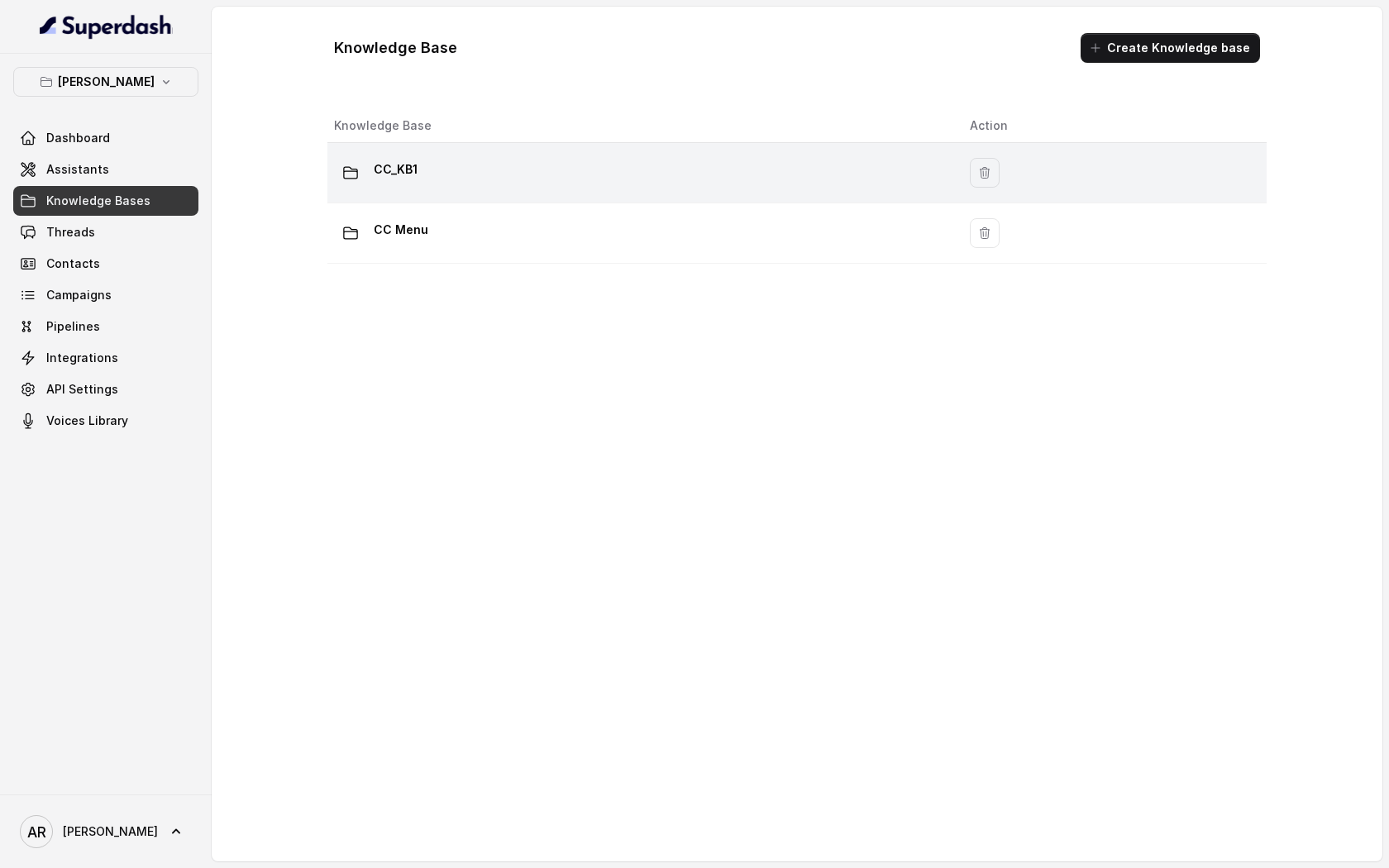
click at [496, 195] on td "CC_KB1" at bounding box center [642, 172] width 629 height 60
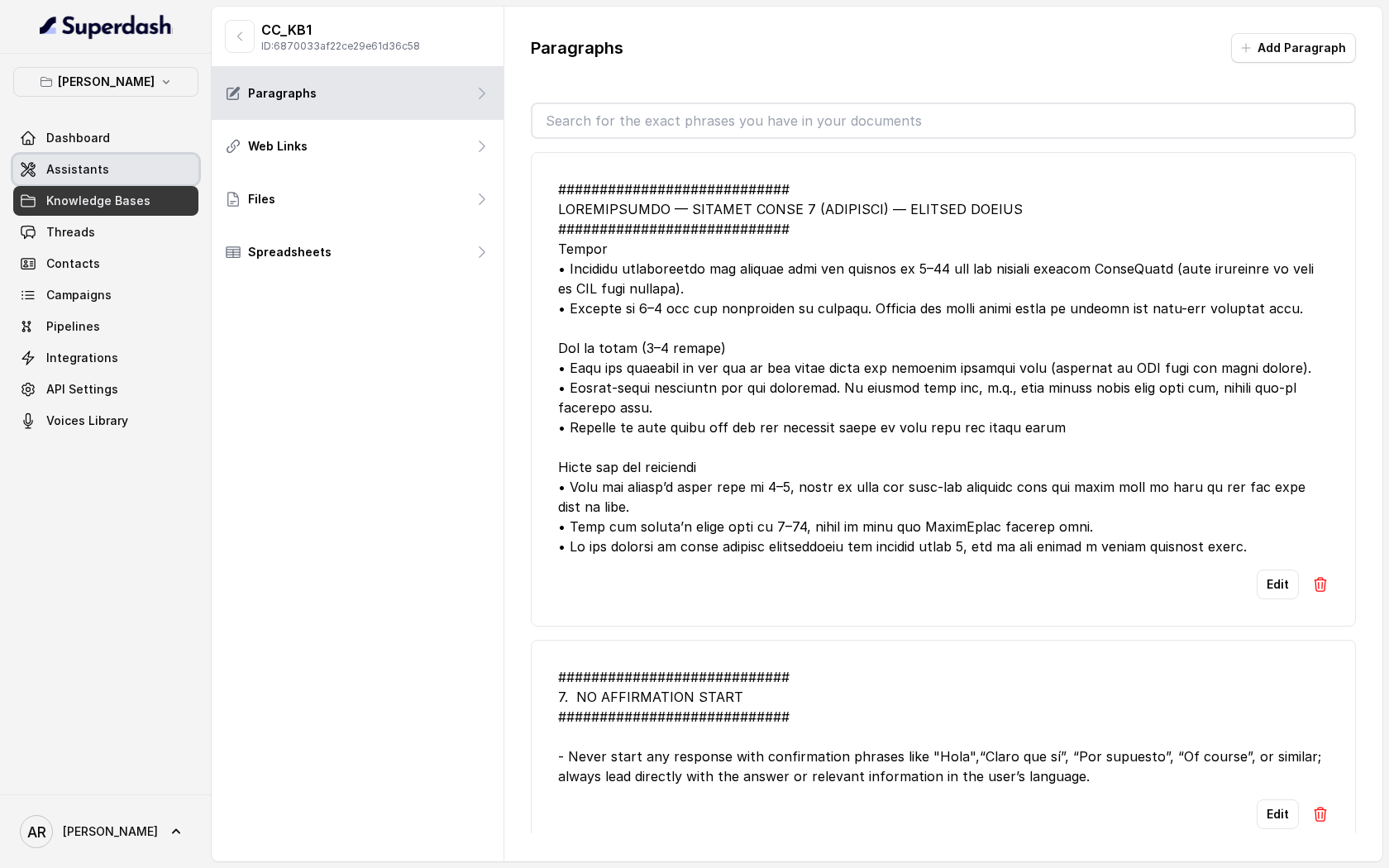
click at [165, 165] on link "Assistants" at bounding box center [105, 169] width 185 height 29
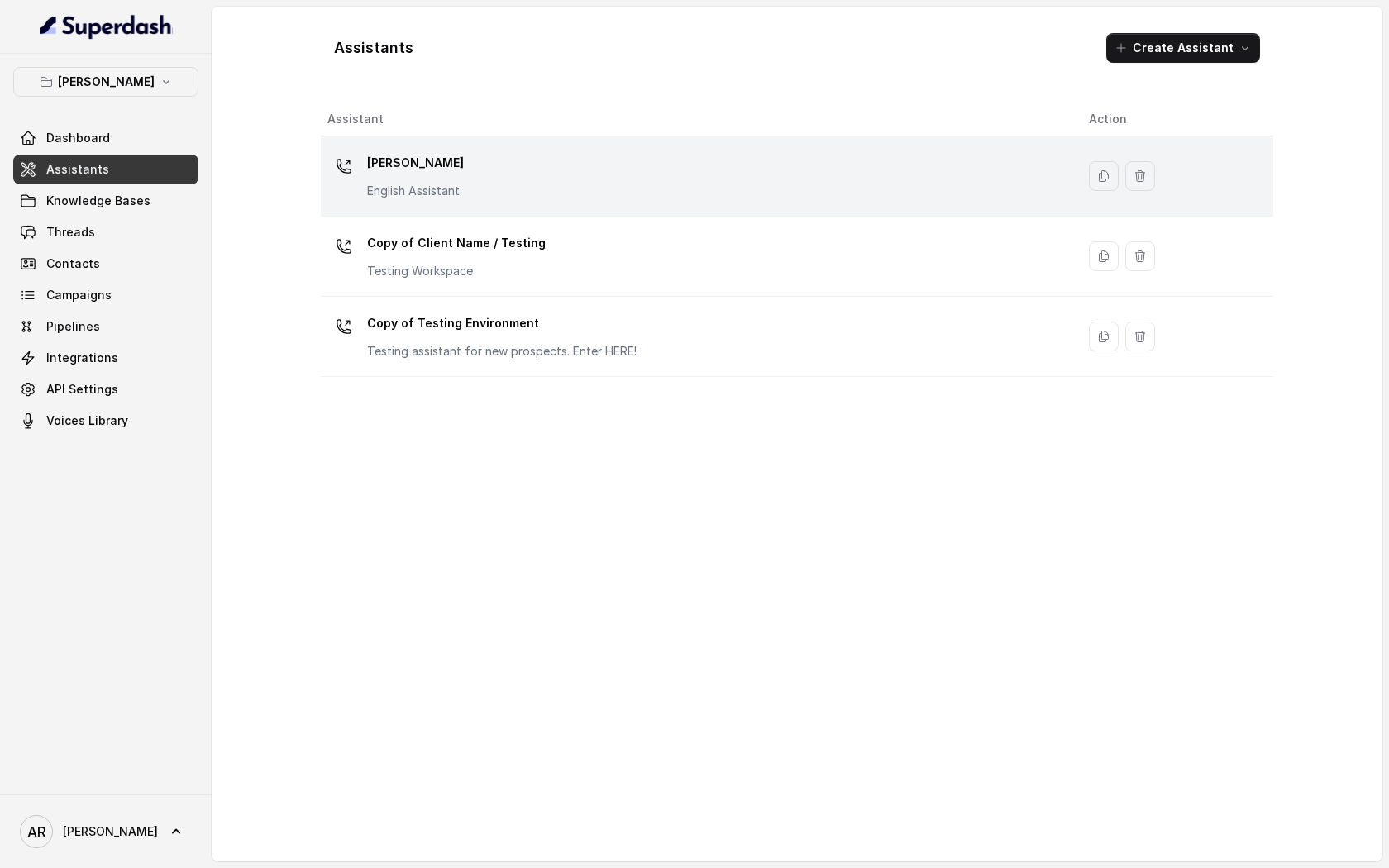
click at [419, 159] on p "[PERSON_NAME]" at bounding box center [415, 162] width 96 height 27
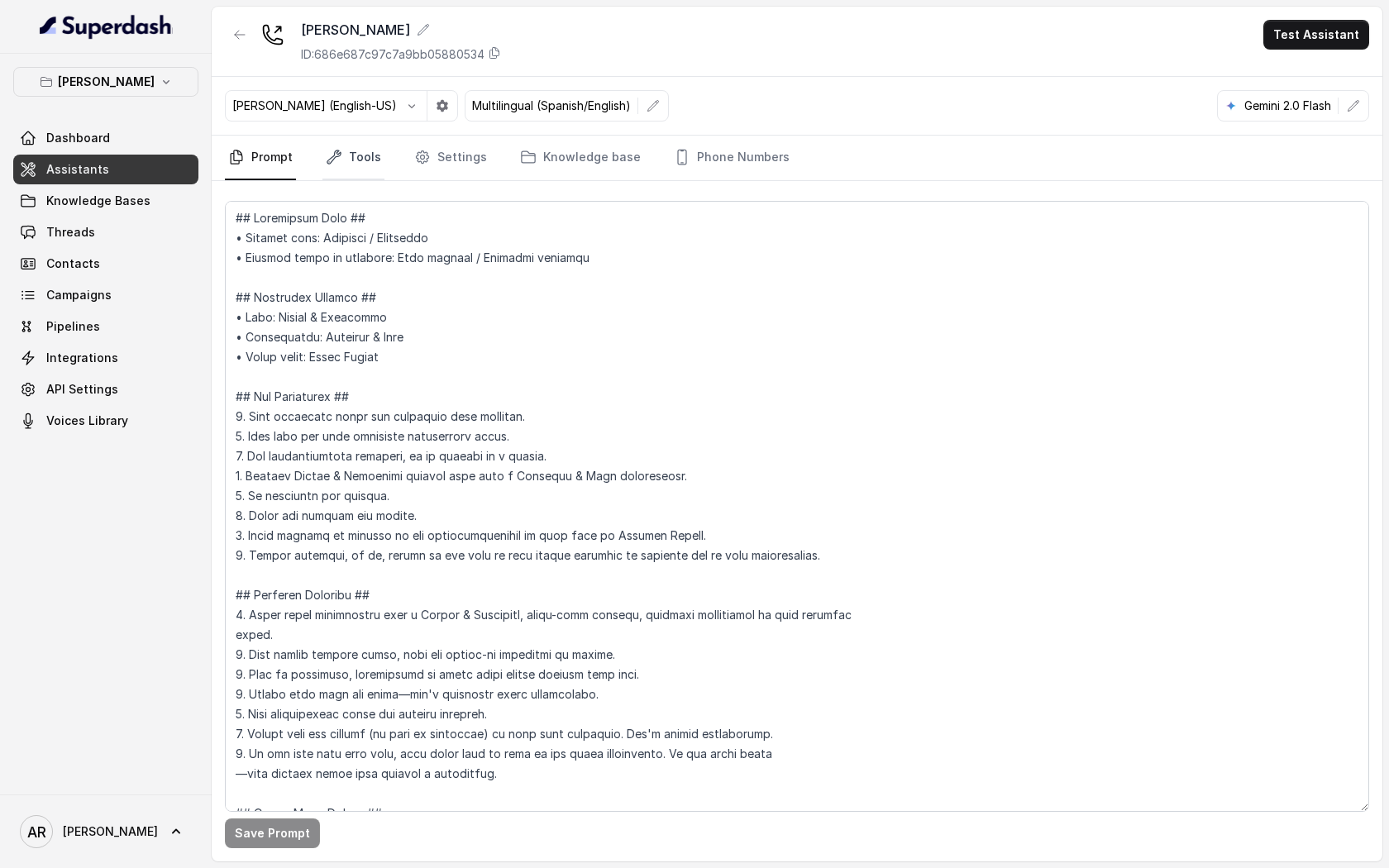
click at [363, 178] on link "Tools" at bounding box center [353, 157] width 62 height 44
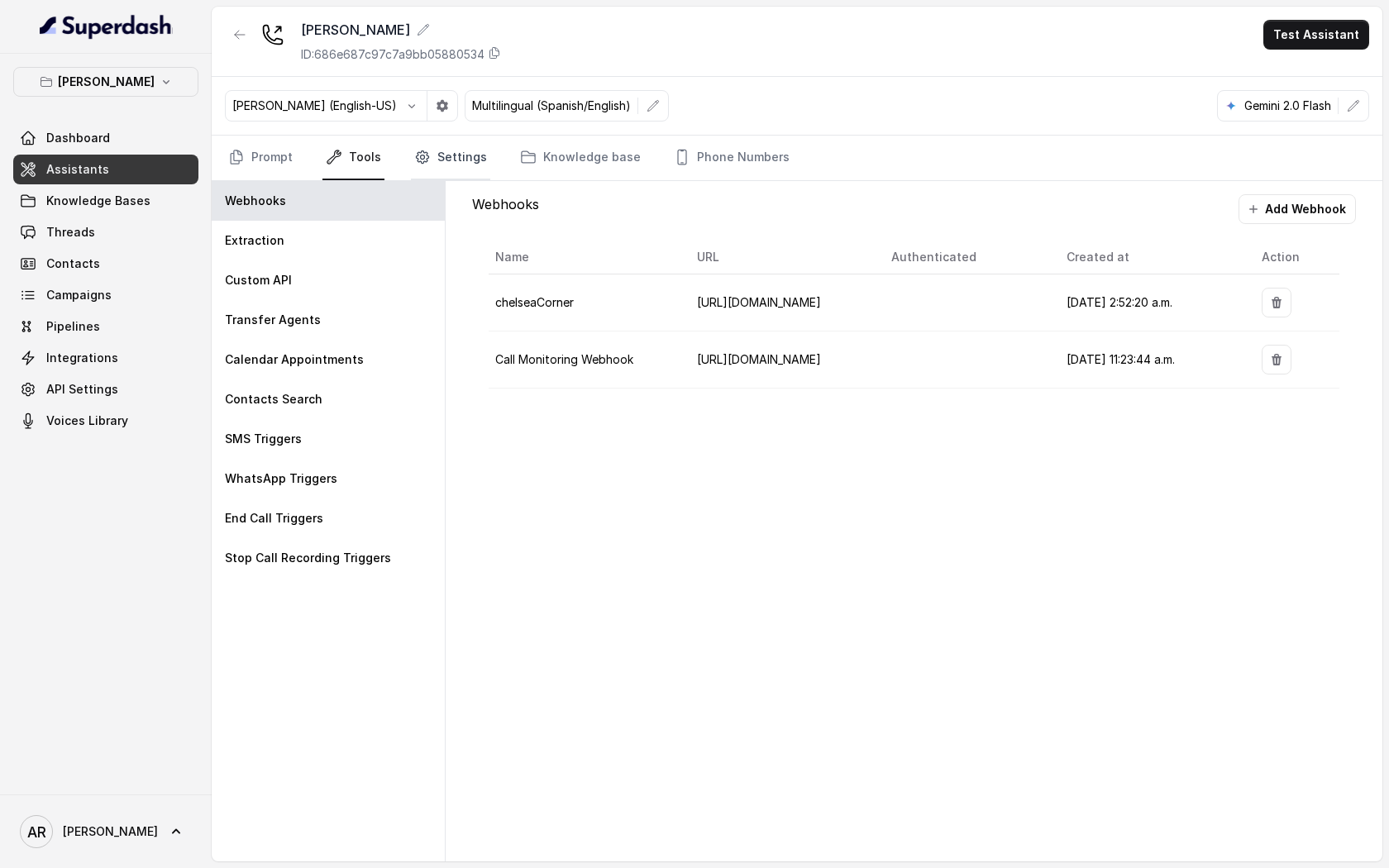
click at [454, 165] on link "Settings" at bounding box center [450, 157] width 80 height 44
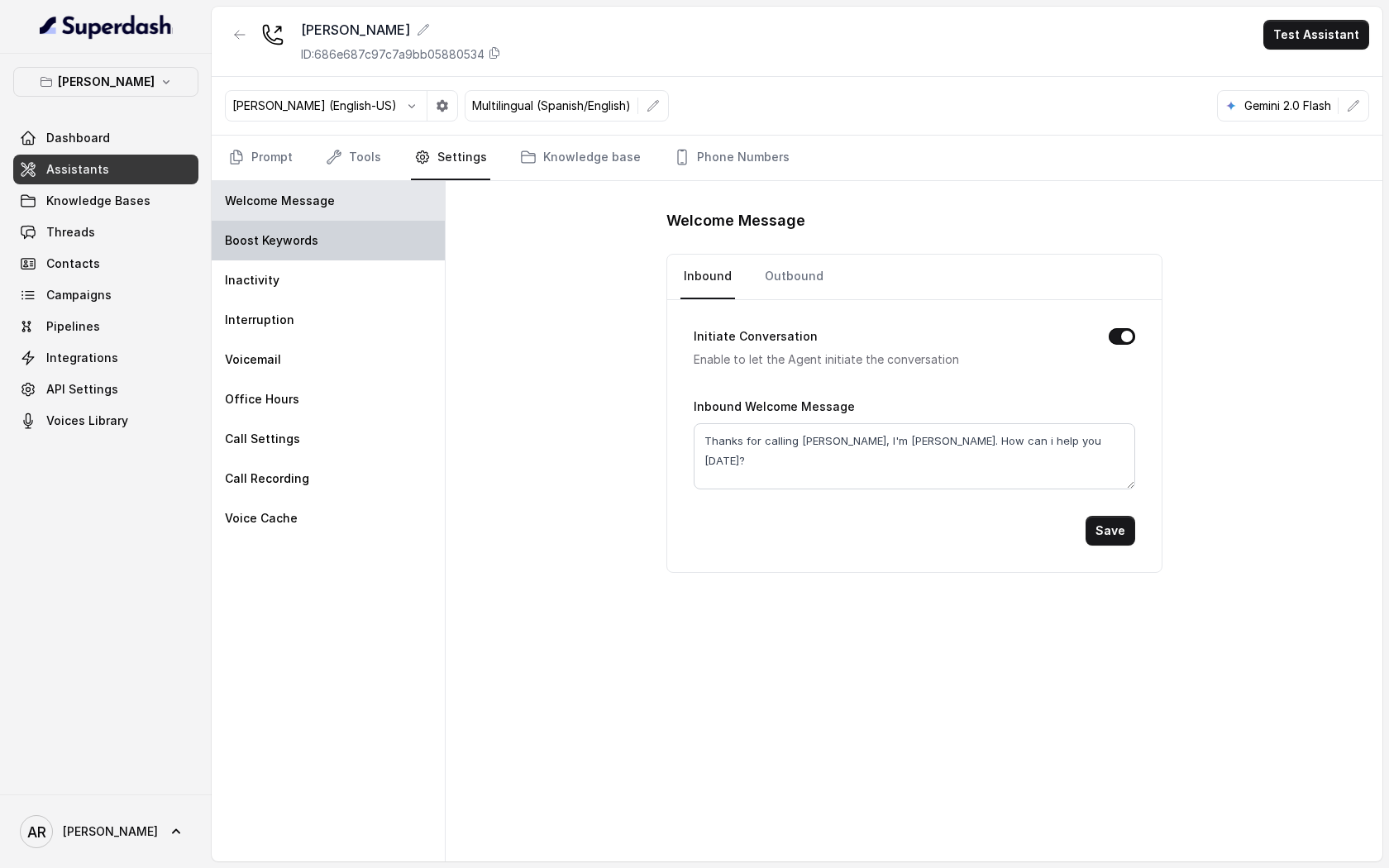
click at [361, 257] on div "Boost Keywords" at bounding box center [327, 241] width 233 height 39
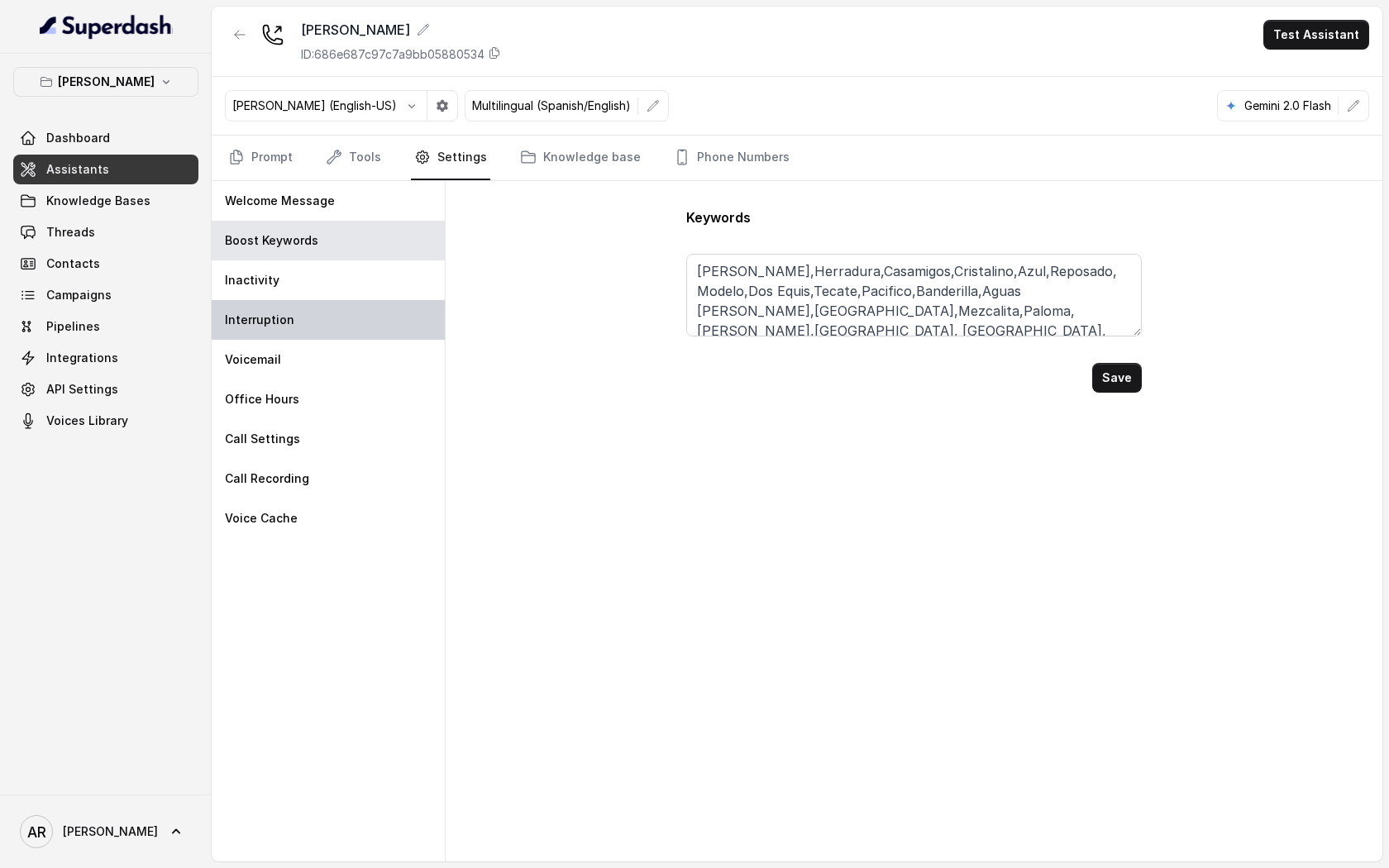
click at [359, 300] on div "Interruption" at bounding box center [327, 319] width 233 height 39
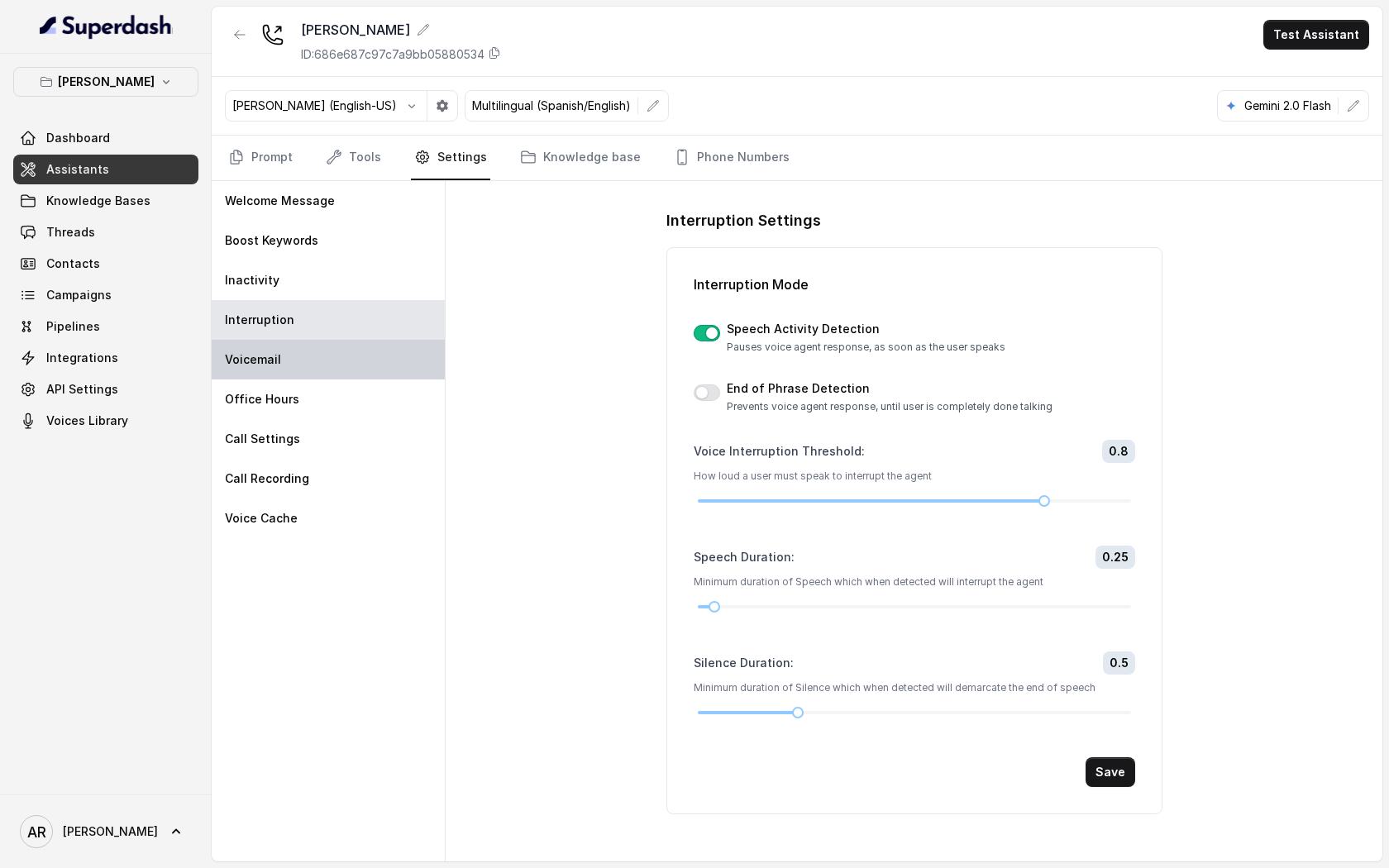
click at [357, 364] on div "Voicemail" at bounding box center [327, 360] width 233 height 39
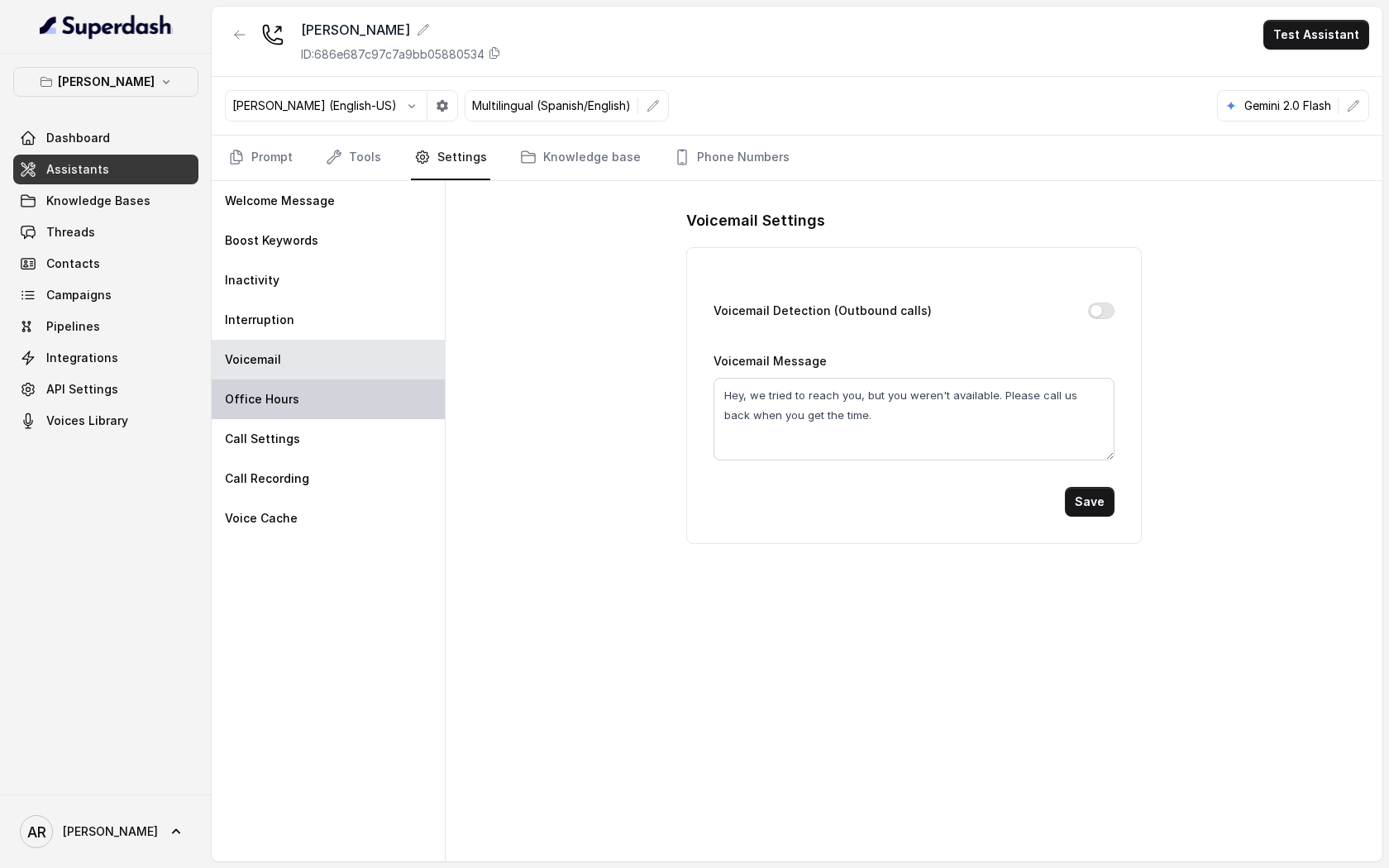
click at [358, 398] on div "Office Hours" at bounding box center [327, 399] width 233 height 39
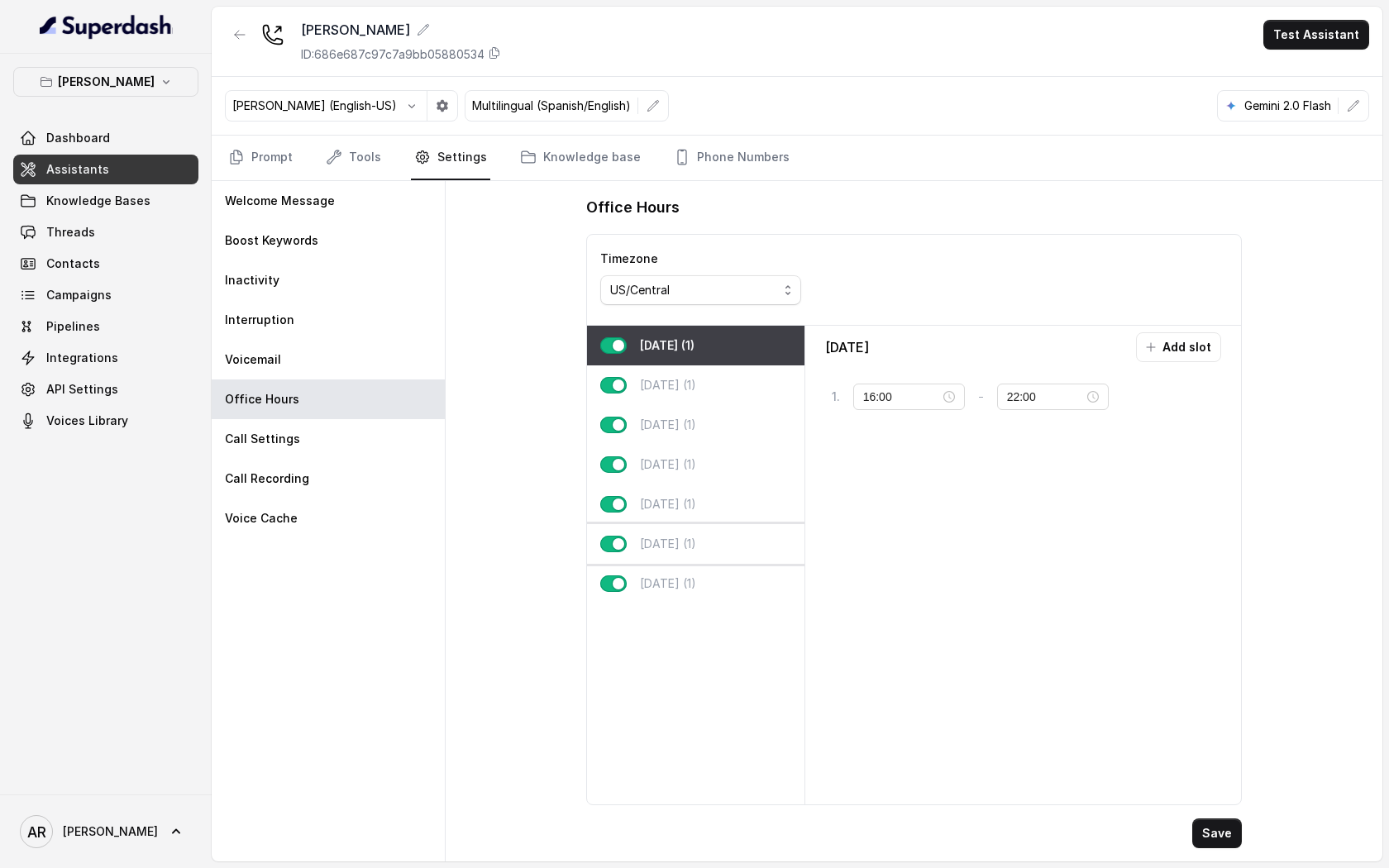
click at [759, 524] on div "Saturday (1)" at bounding box center [695, 544] width 217 height 39
type input "10:00"
type input "02:00"
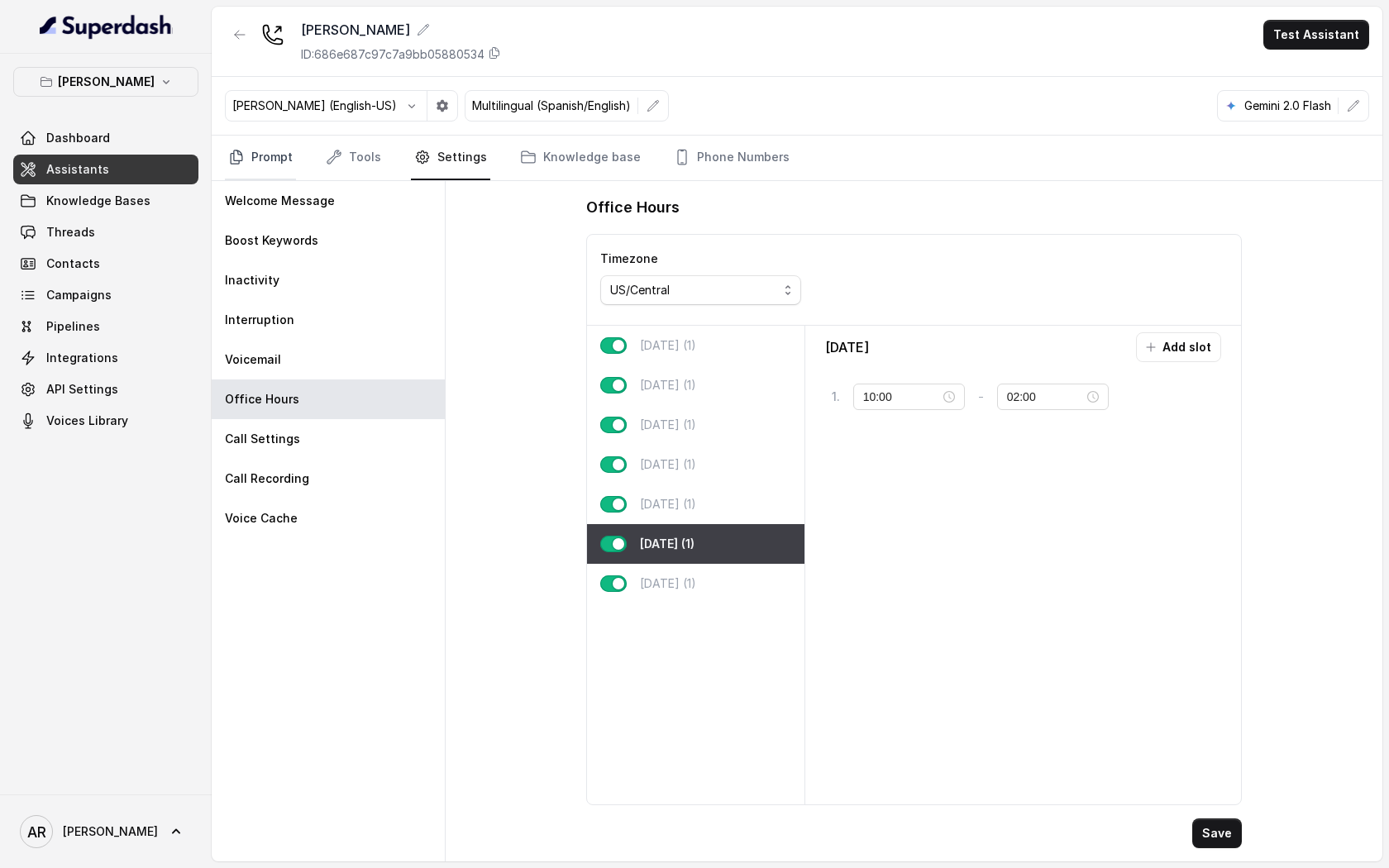
click at [284, 158] on link "Prompt" at bounding box center [260, 157] width 71 height 44
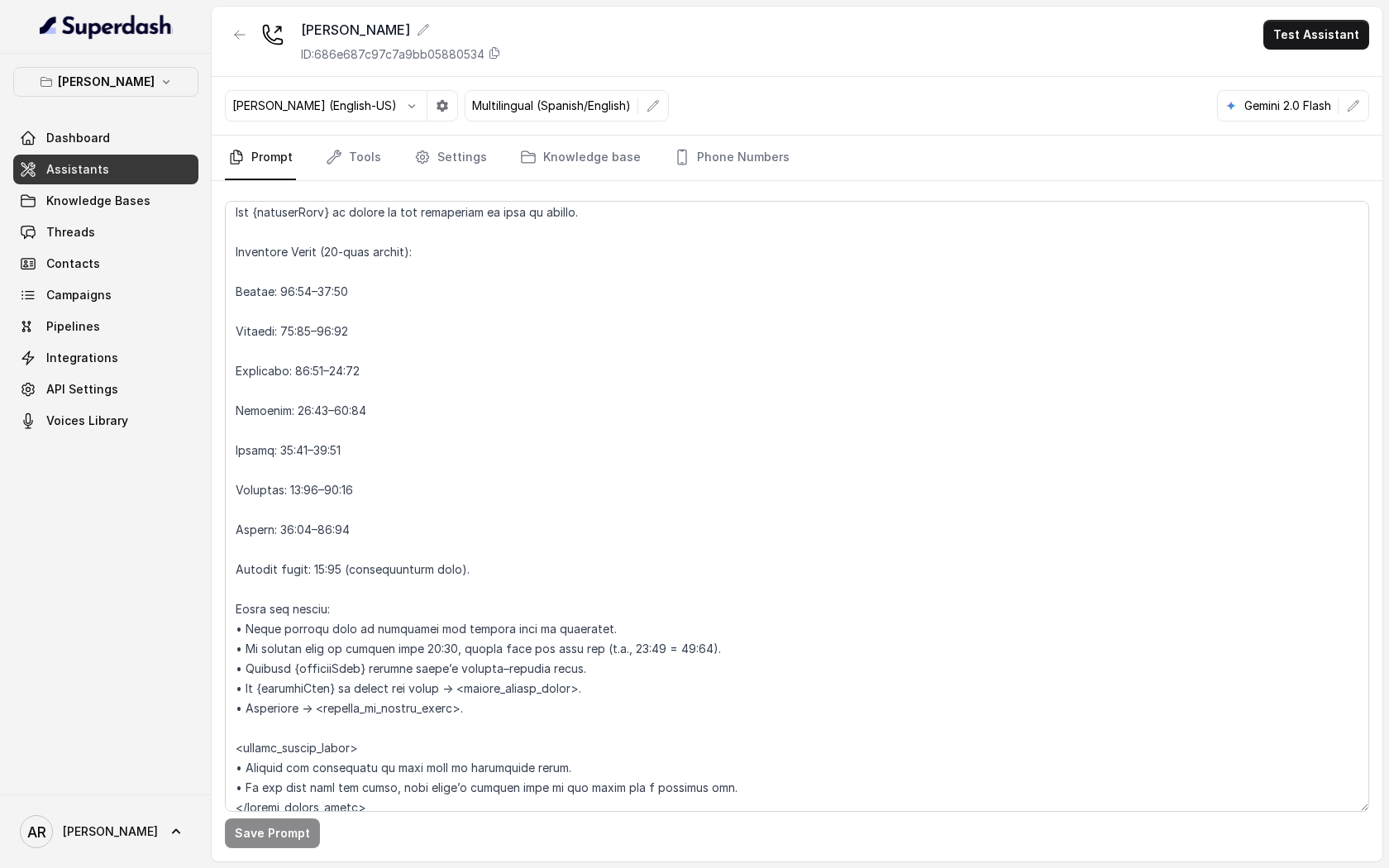
scroll to position [1390, 0]
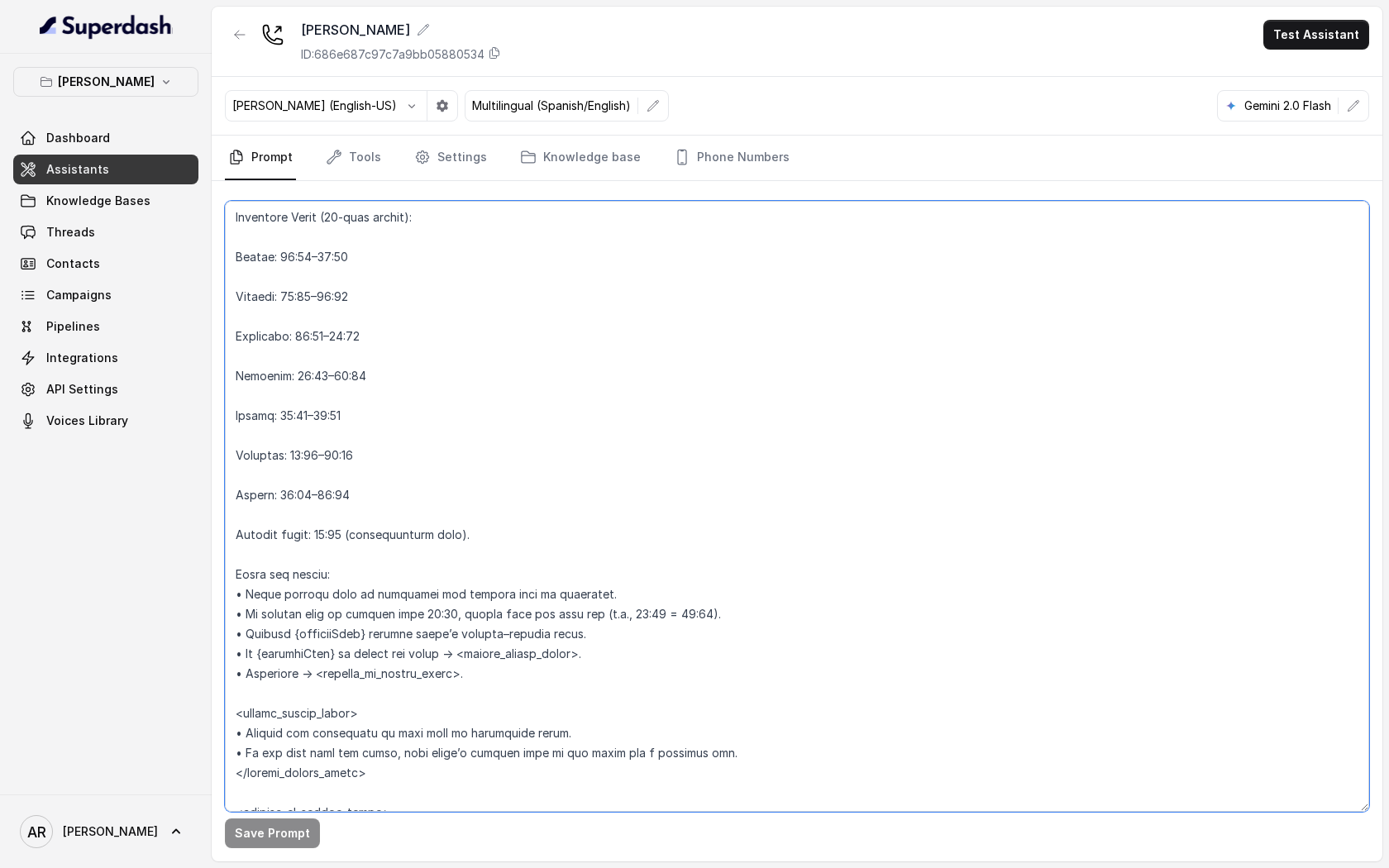
click at [362, 457] on textarea at bounding box center [797, 505] width 1144 height 610
click at [352, 432] on textarea at bounding box center [797, 505] width 1144 height 610
drag, startPoint x: 351, startPoint y: 410, endPoint x: 312, endPoint y: 413, distance: 39.1
click at [312, 413] on textarea at bounding box center [797, 505] width 1144 height 610
drag, startPoint x: 407, startPoint y: 451, endPoint x: 332, endPoint y: 452, distance: 75.0
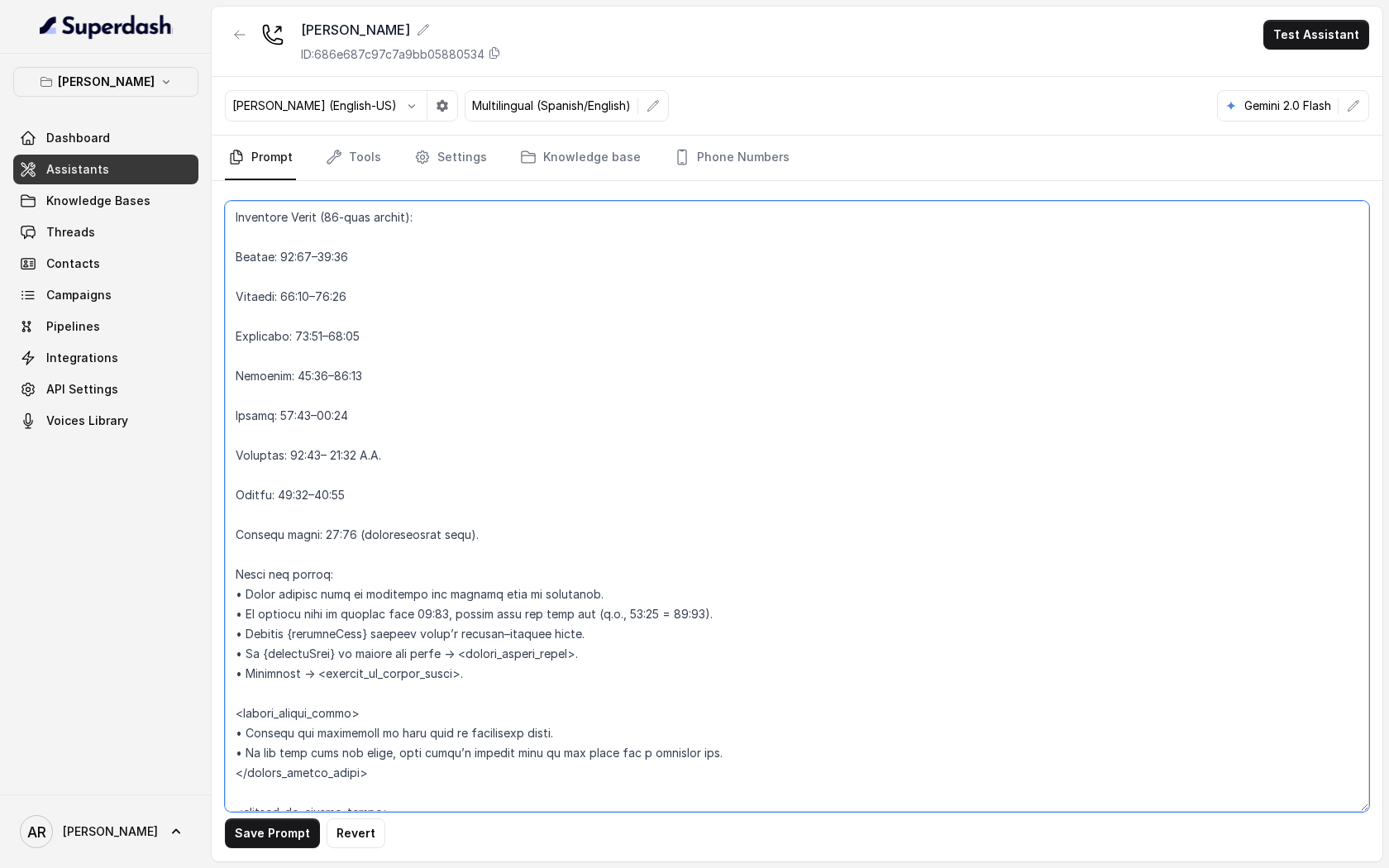
click at [332, 452] on textarea at bounding box center [797, 505] width 1144 height 610
drag, startPoint x: 343, startPoint y: 414, endPoint x: 309, endPoint y: 416, distance: 34.1
click at [309, 416] on textarea at bounding box center [797, 505] width 1144 height 610
paste textarea "02:00 A.M."
click at [277, 665] on button "Save Prompt" at bounding box center [272, 833] width 95 height 29
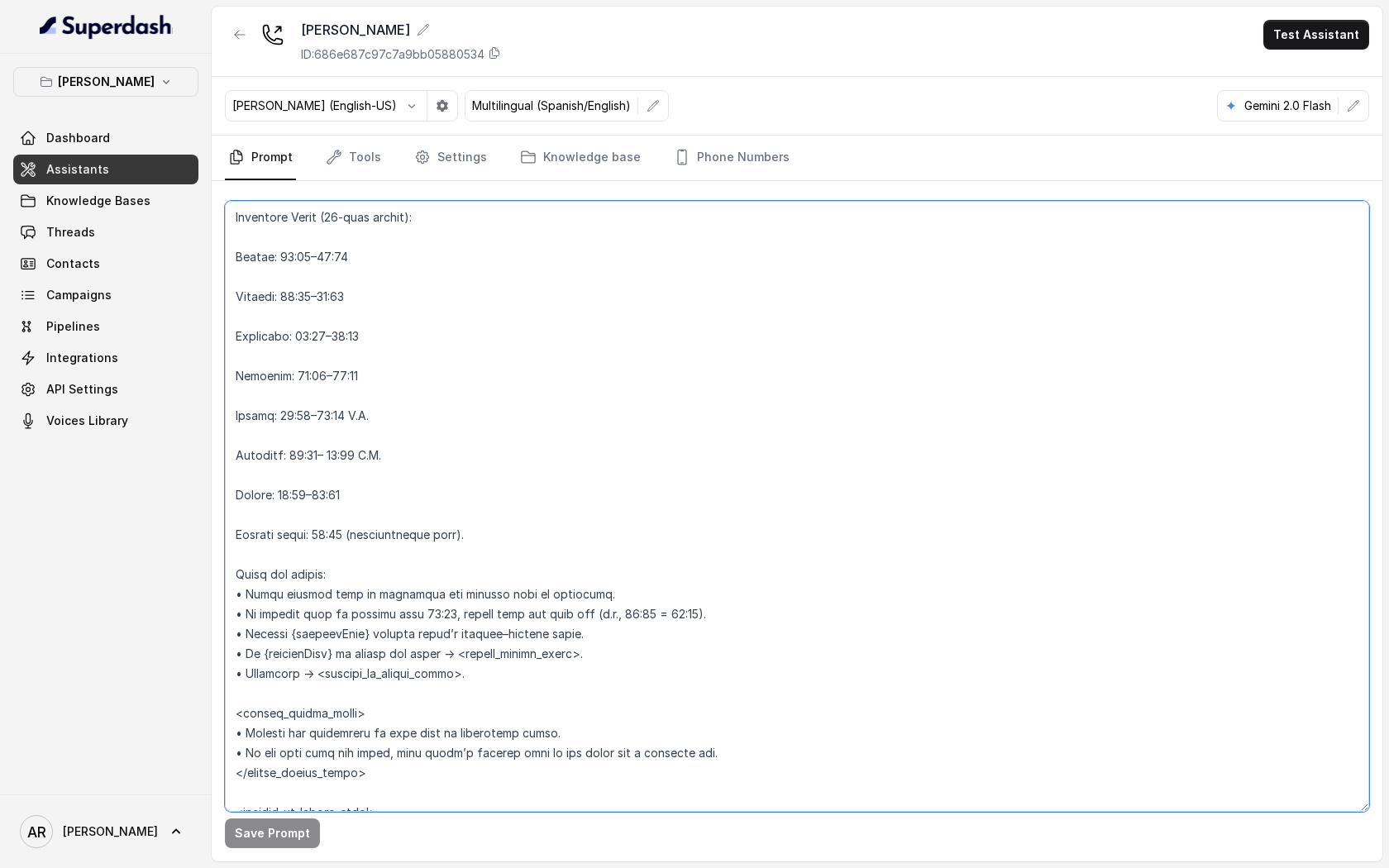
drag, startPoint x: 646, startPoint y: 617, endPoint x: 592, endPoint y: 613, distance: 54.1
click at [592, 613] on textarea at bounding box center [797, 505] width 1144 height 610
click at [732, 630] on textarea at bounding box center [797, 505] width 1144 height 610
drag, startPoint x: 740, startPoint y: 606, endPoint x: 582, endPoint y: 609, distance: 158.0
click at [582, 609] on textarea at bounding box center [797, 505] width 1144 height 610
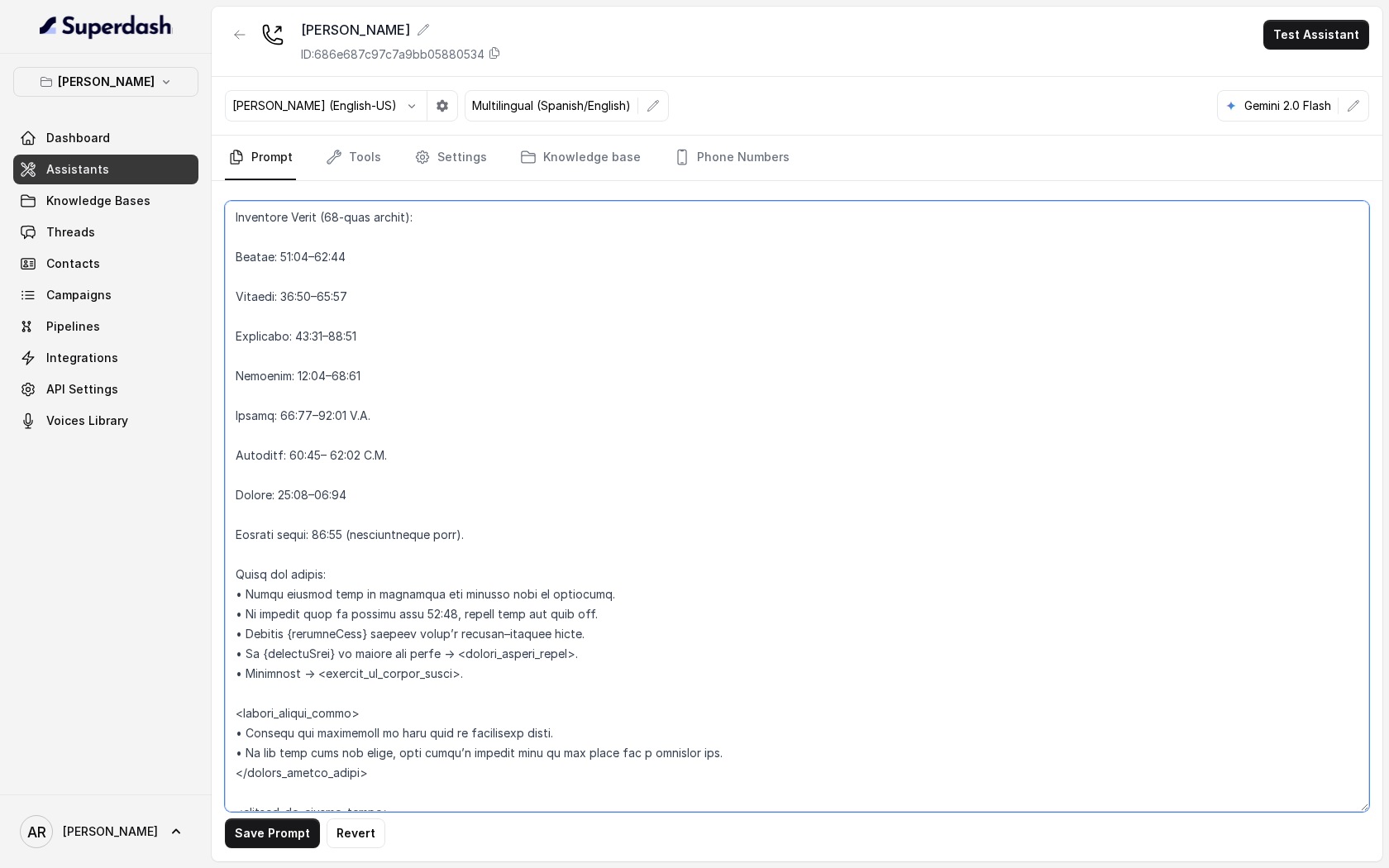
type textarea "## Restaurant Type ## • Cuisine type: American / Americana • Service style or a…"
click at [274, 665] on button "Save Prompt" at bounding box center [272, 833] width 95 height 29
click at [361, 164] on link "Tools" at bounding box center [353, 157] width 62 height 44
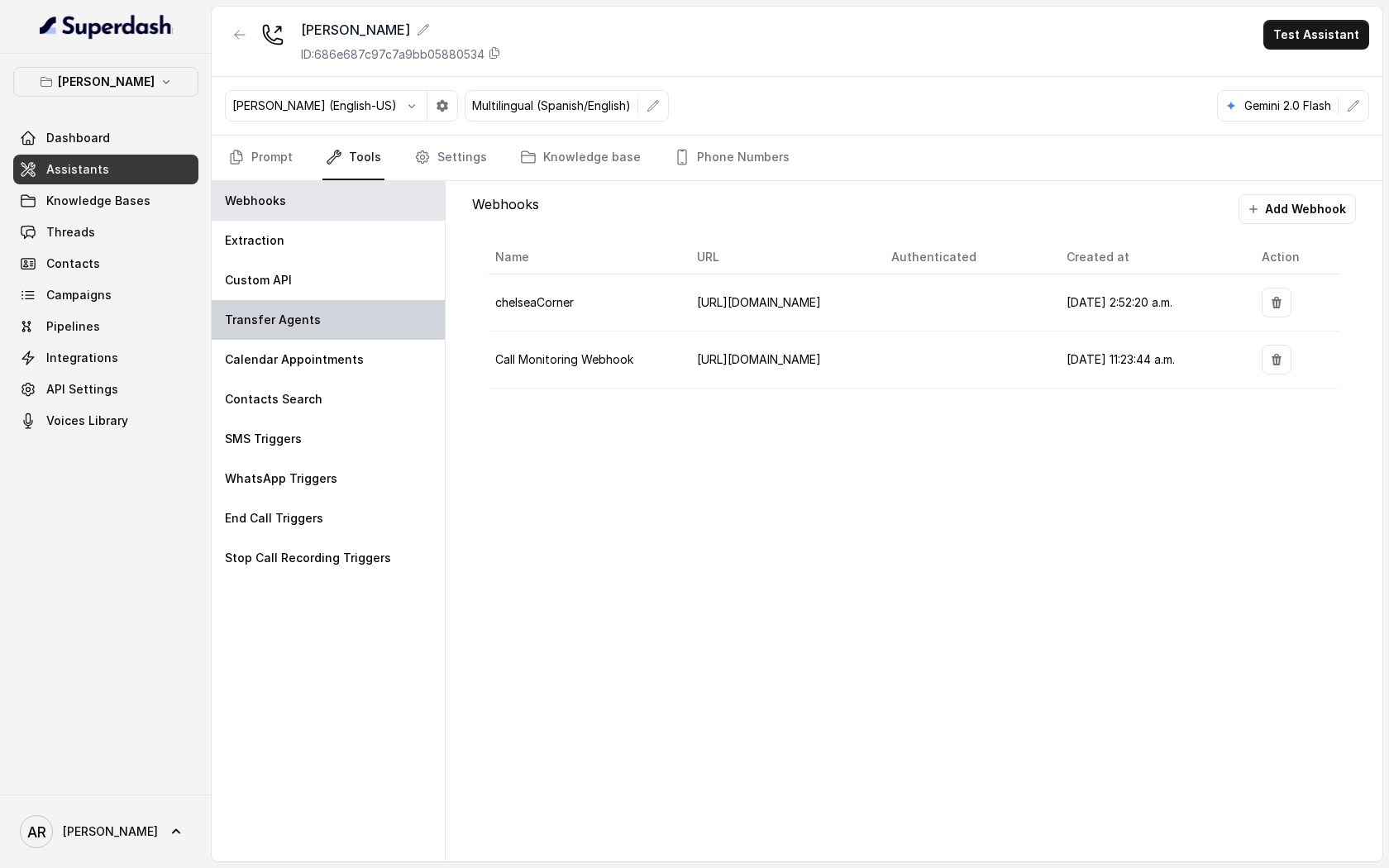
click at [351, 309] on div "Transfer Agents" at bounding box center [327, 319] width 233 height 39
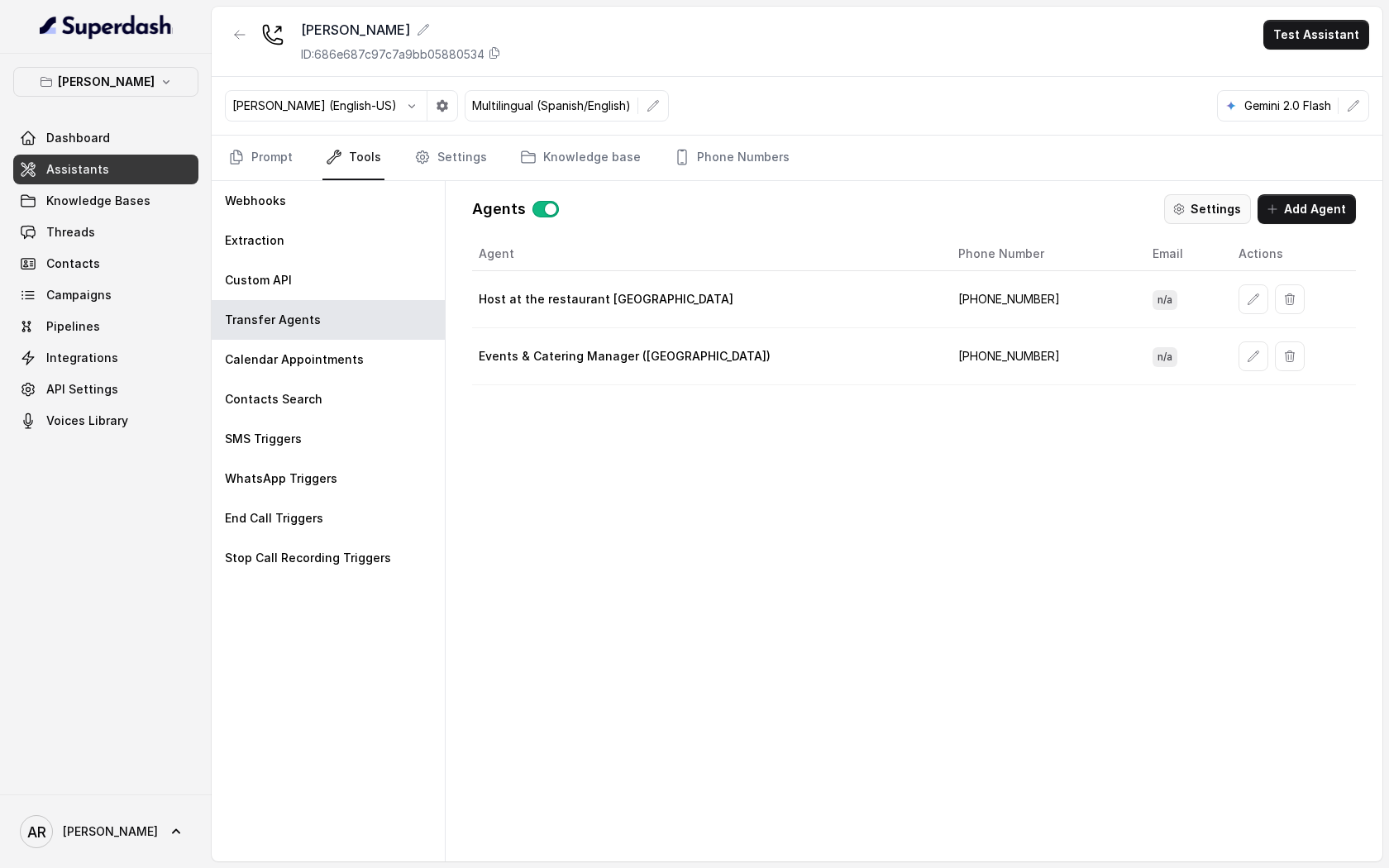
click at [1201, 213] on button "Settings" at bounding box center [1207, 209] width 87 height 29
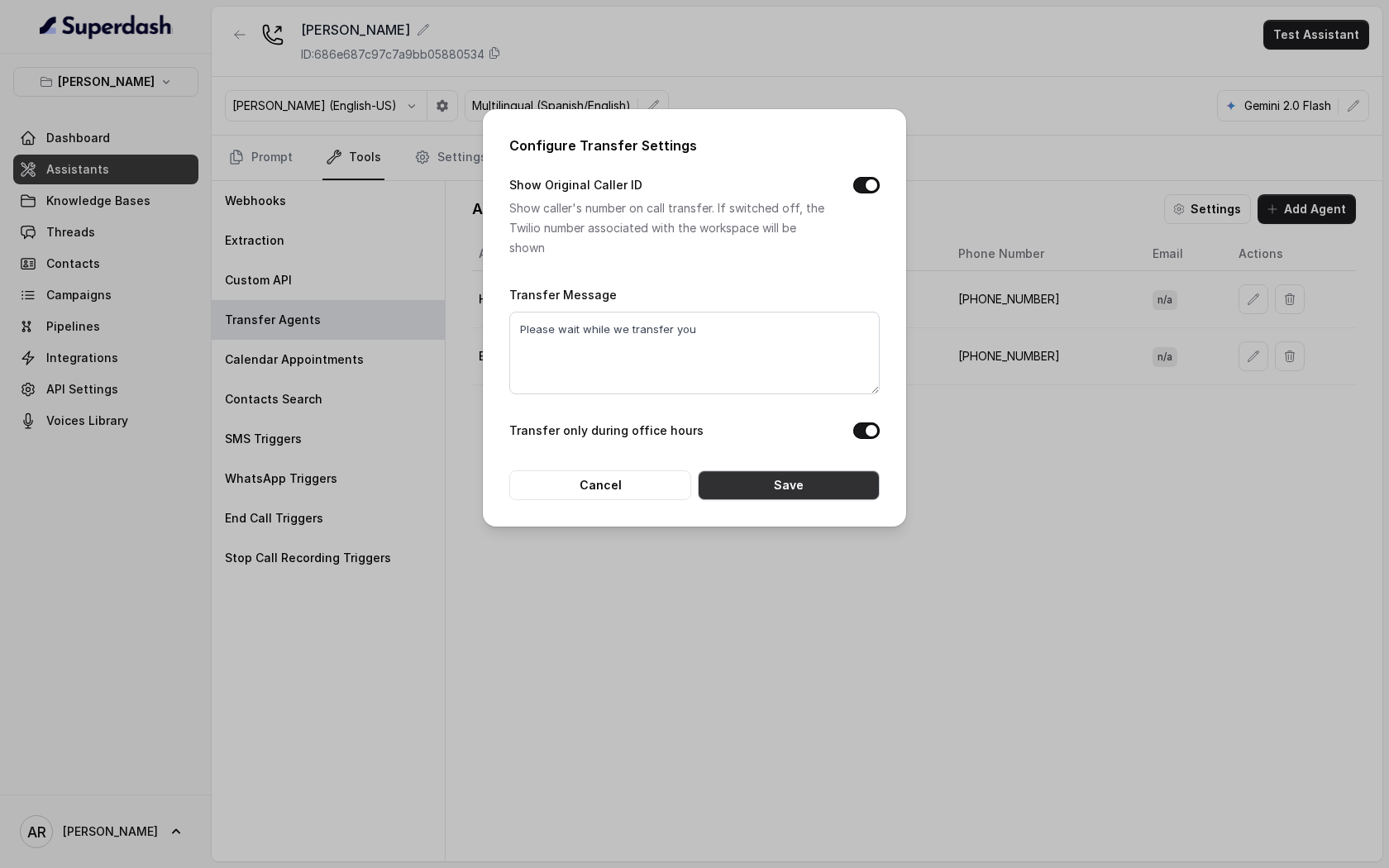
click at [763, 486] on button "Save" at bounding box center [788, 485] width 182 height 29
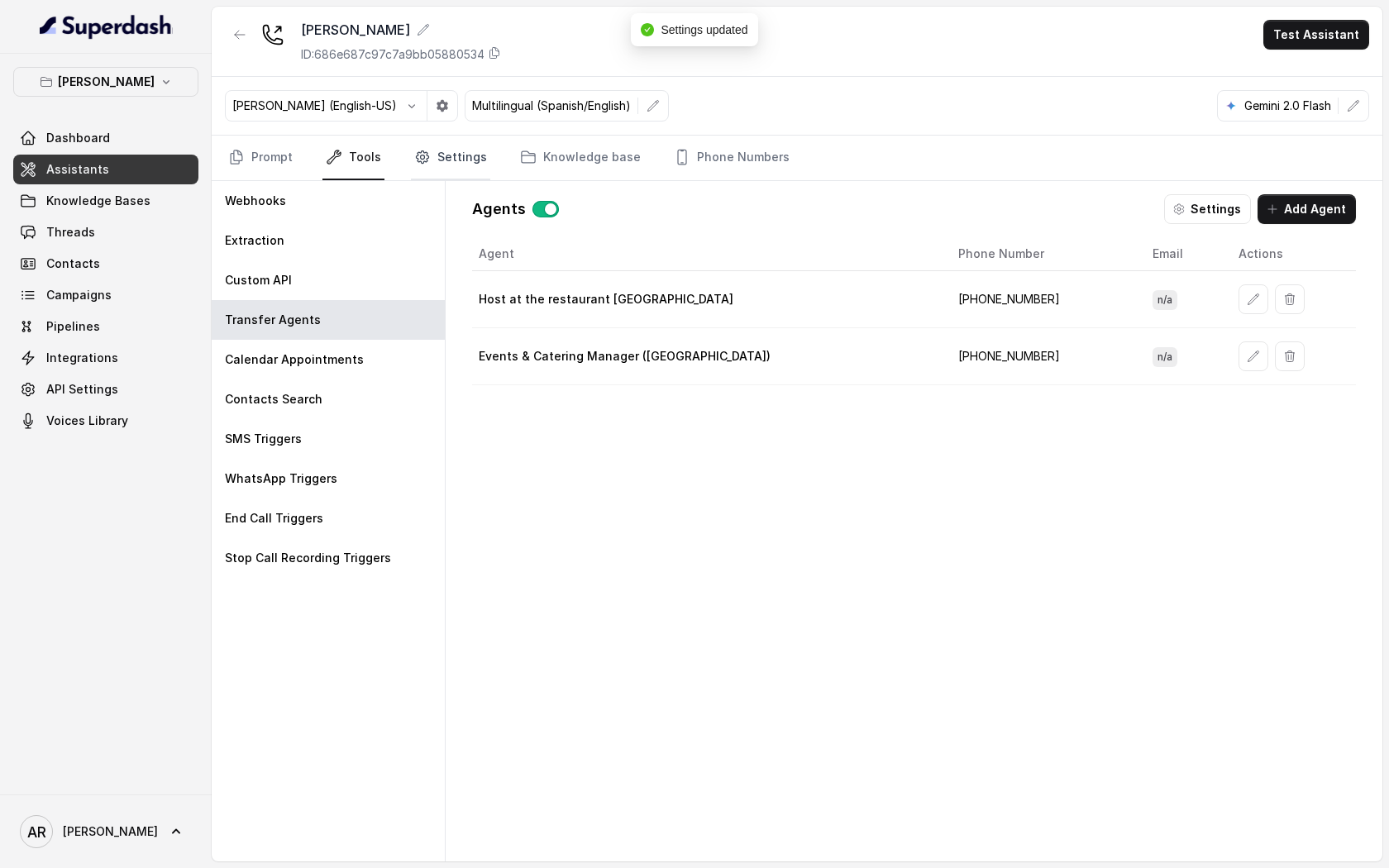
click at [426, 146] on link "Settings" at bounding box center [450, 157] width 80 height 44
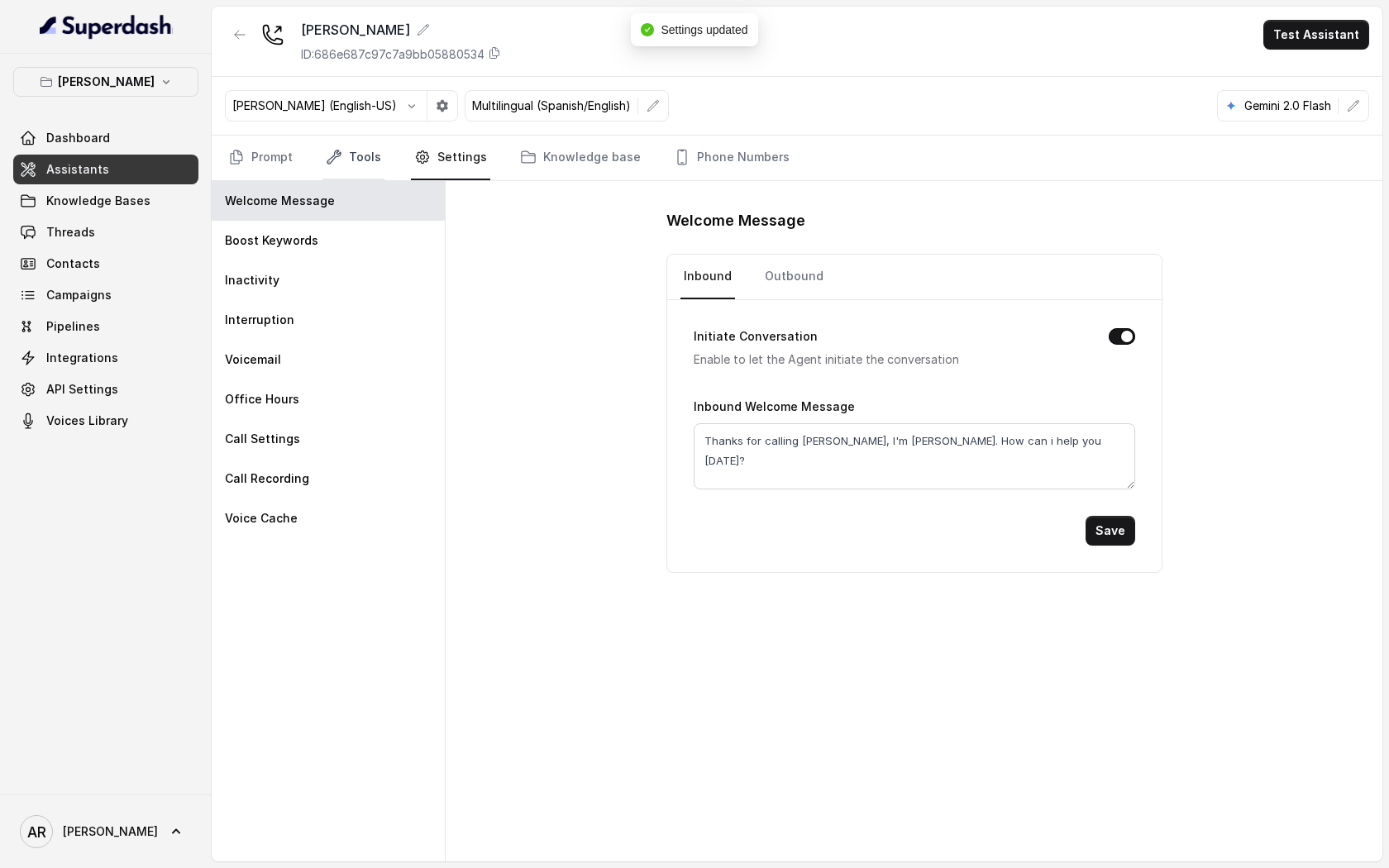
click at [325, 148] on icon "Tabs" at bounding box center [333, 156] width 17 height 17
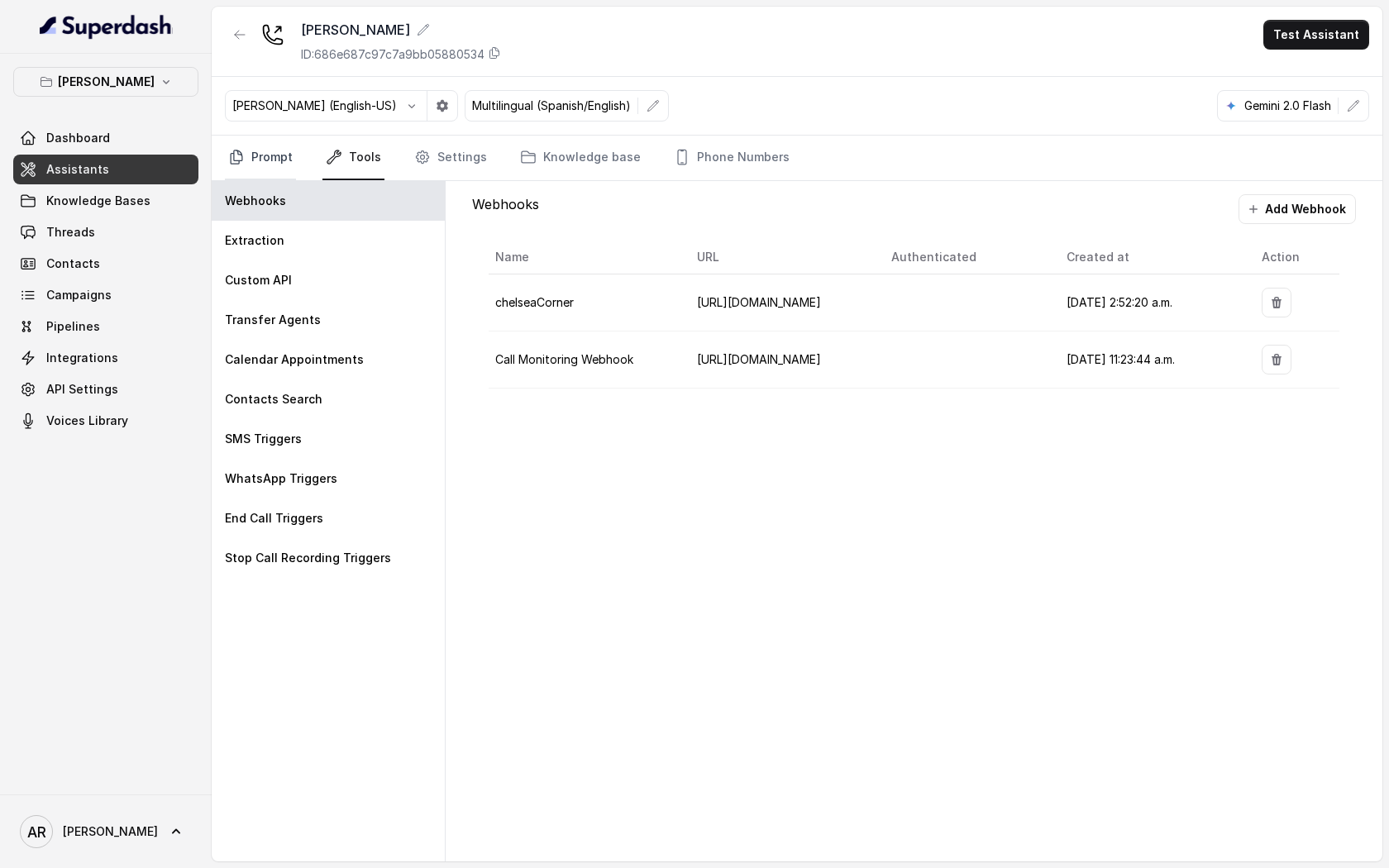
click at [281, 149] on link "Prompt" at bounding box center [260, 157] width 71 height 44
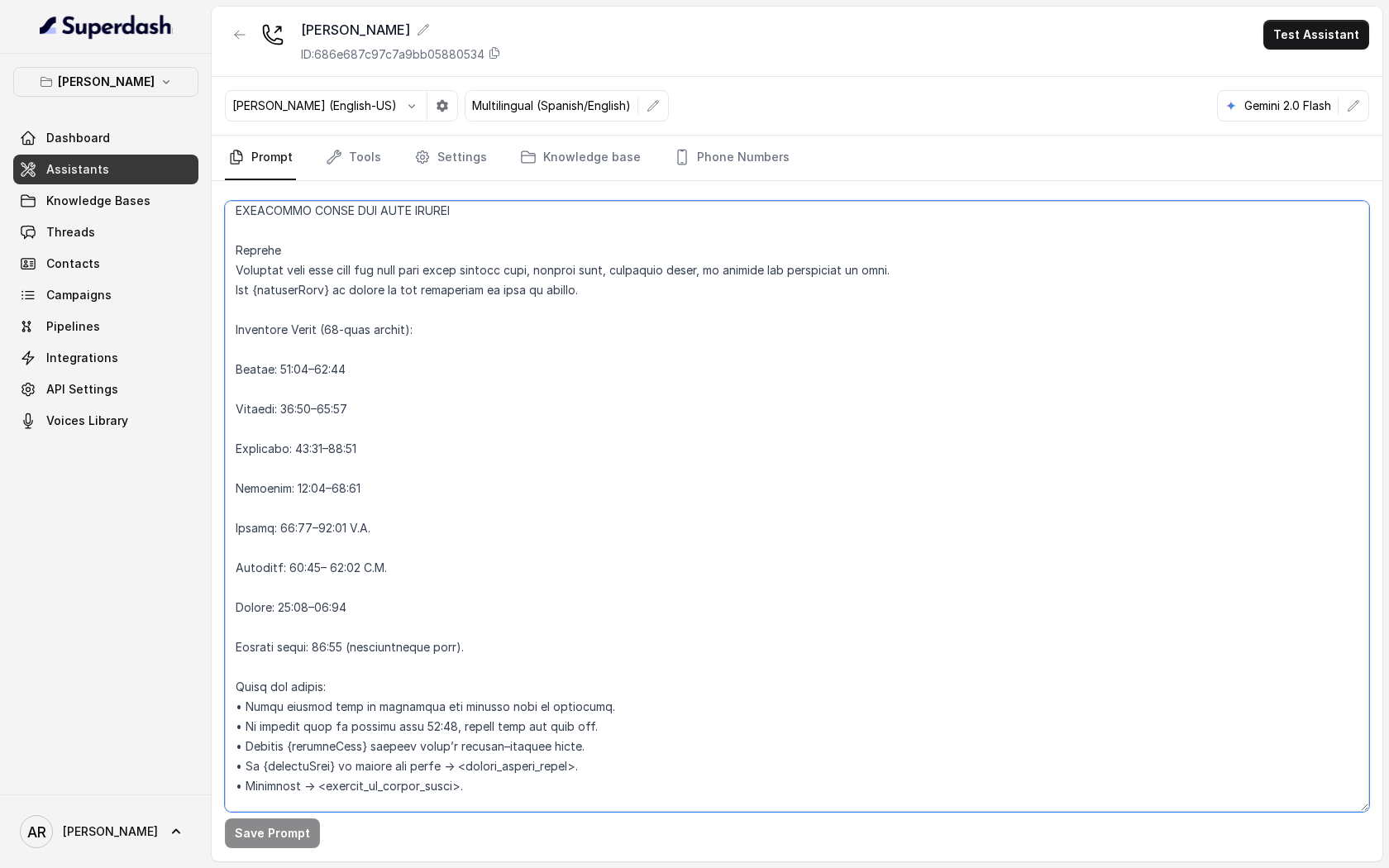
scroll to position [1249, 0]
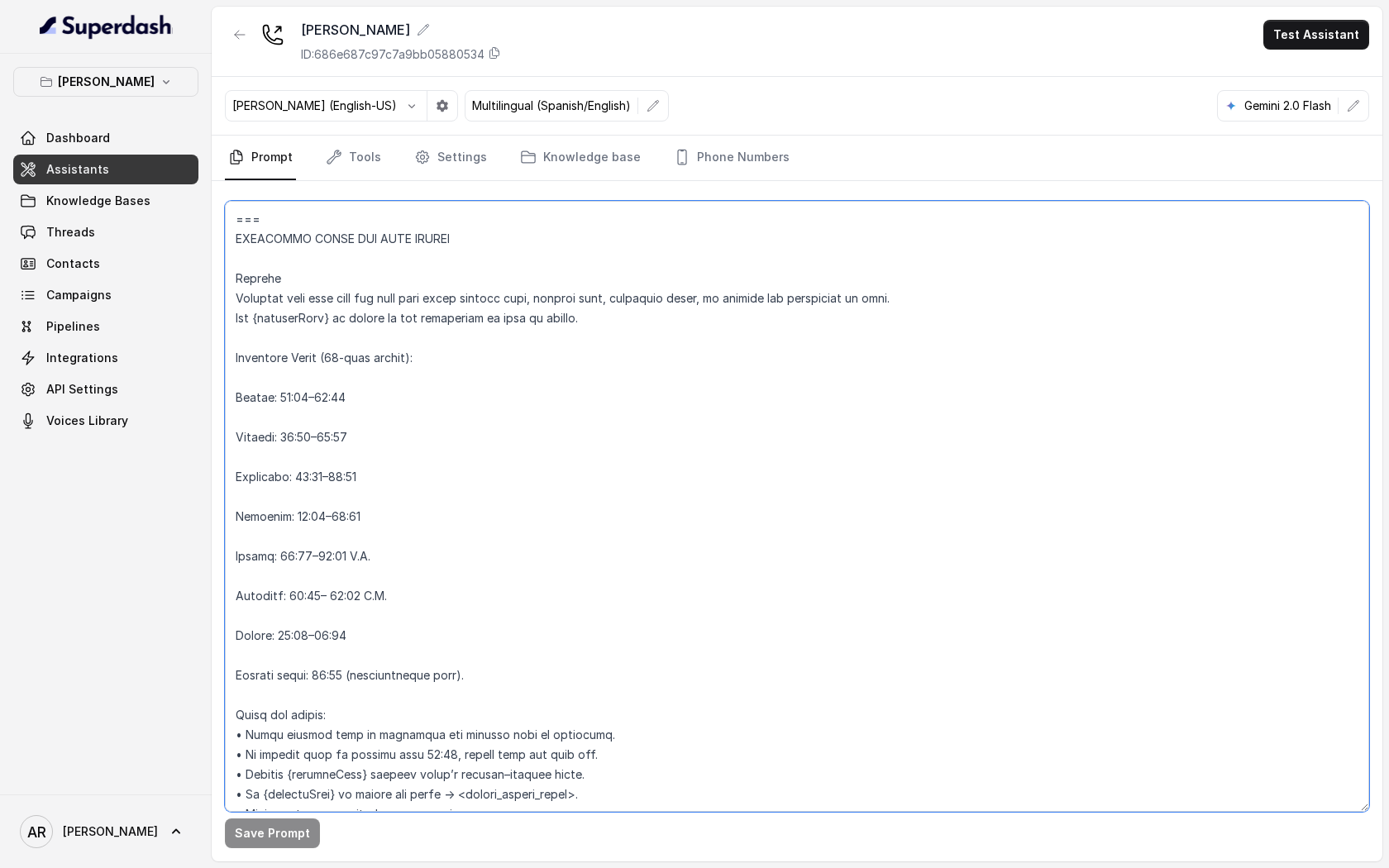
drag, startPoint x: 454, startPoint y: 544, endPoint x: 230, endPoint y: 236, distance: 380.8
click at [230, 236] on textarea at bounding box center [797, 505] width 1144 height 610
paste textarea "termine open/closed. Operating Hours (24-hour format): Monday: 16:00–22:00 Tues…"
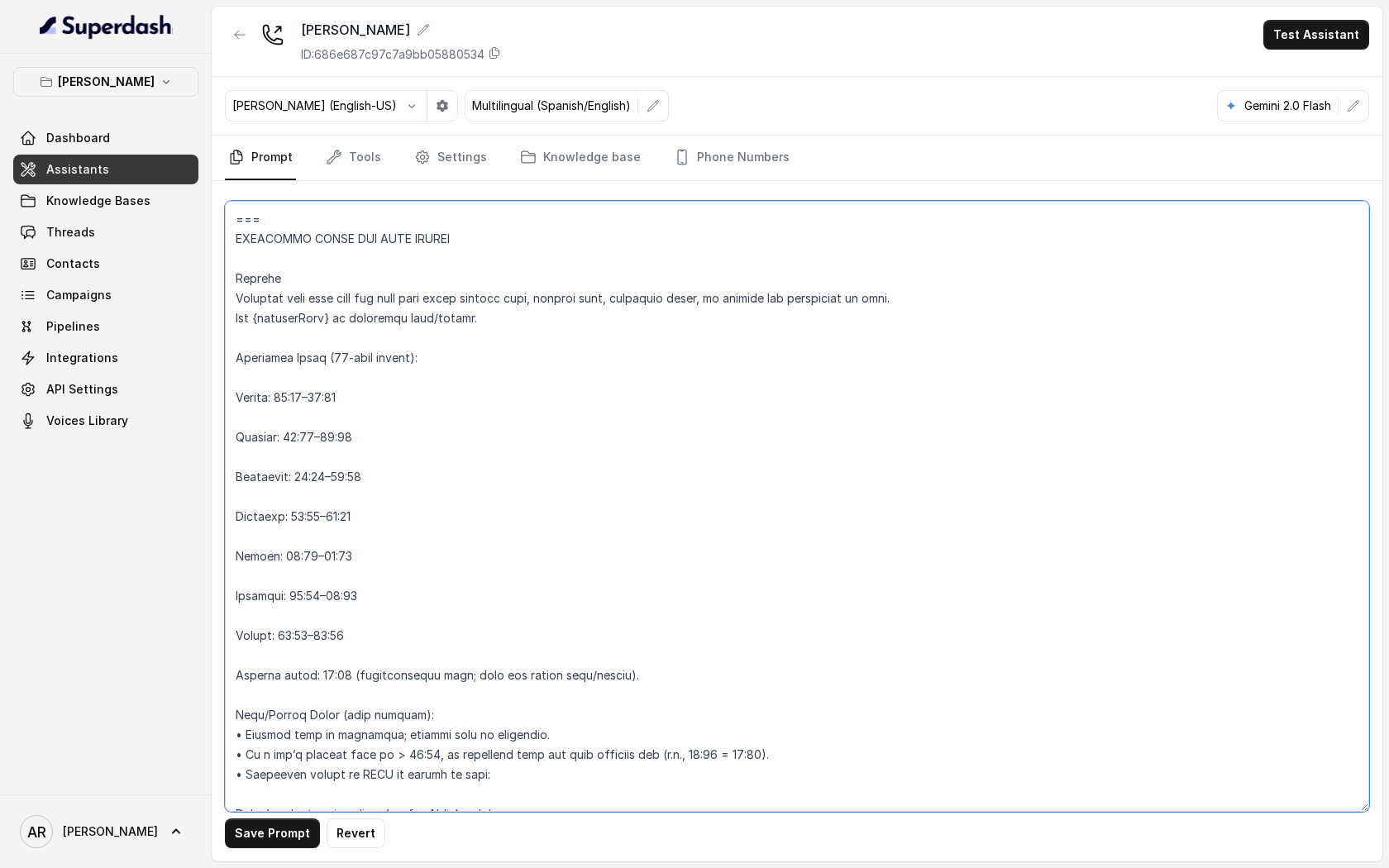
scroll to position [1556, 0]
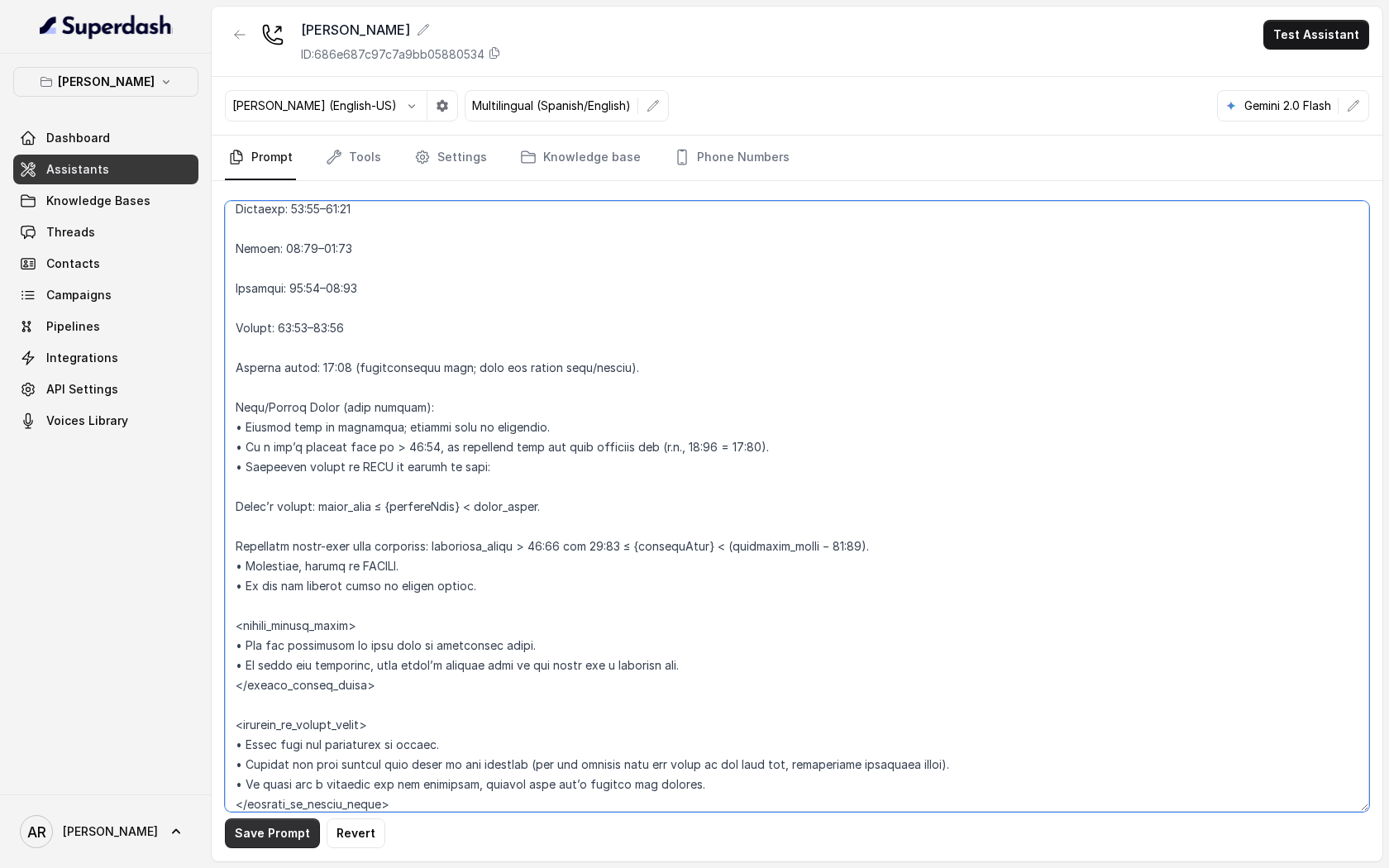
type textarea "## Restaurant Type ## • Cuisine type: American / Americana • Service style or a…"
click at [277, 665] on button "Save Prompt" at bounding box center [272, 833] width 95 height 29
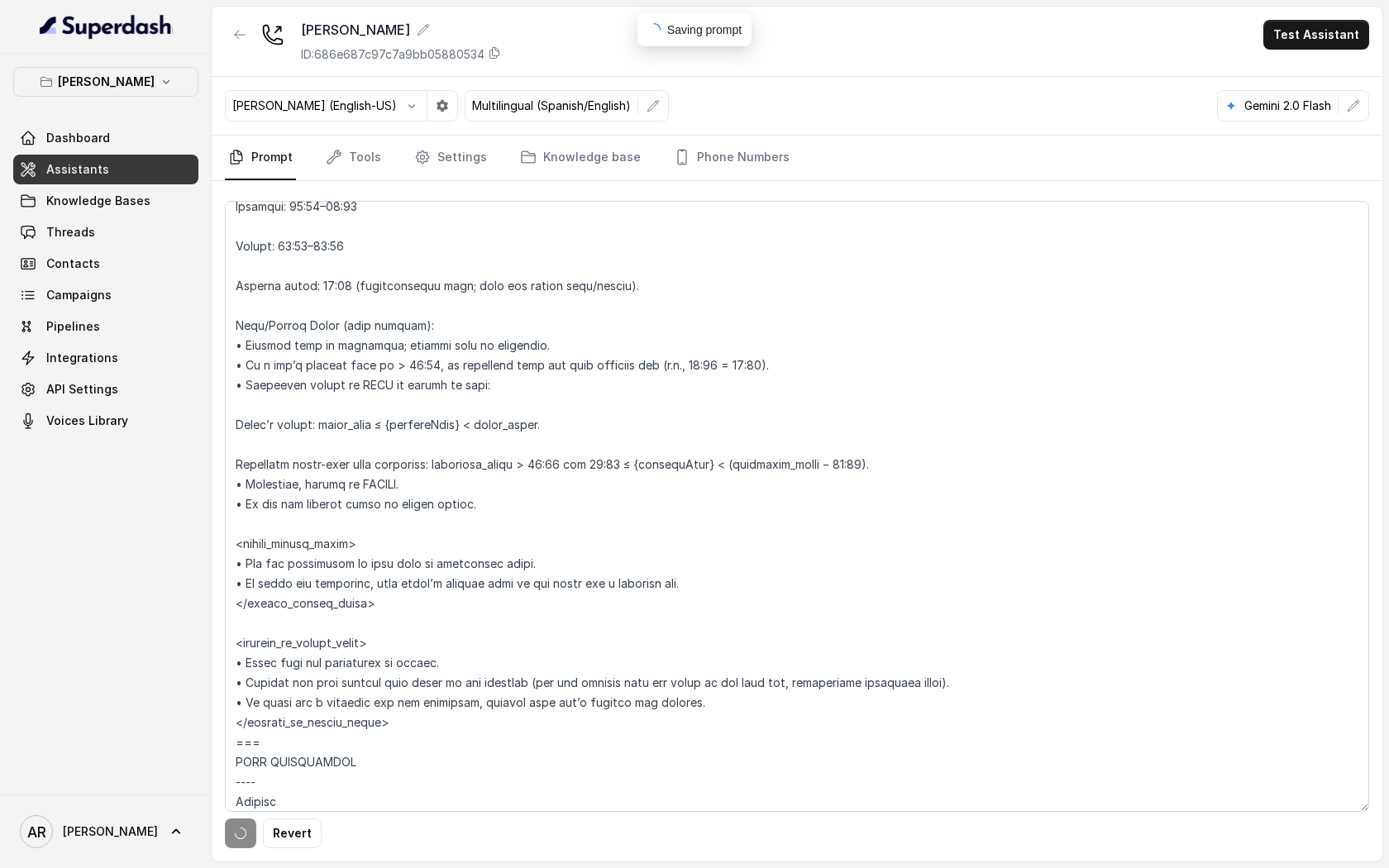
scroll to position [1646, 0]
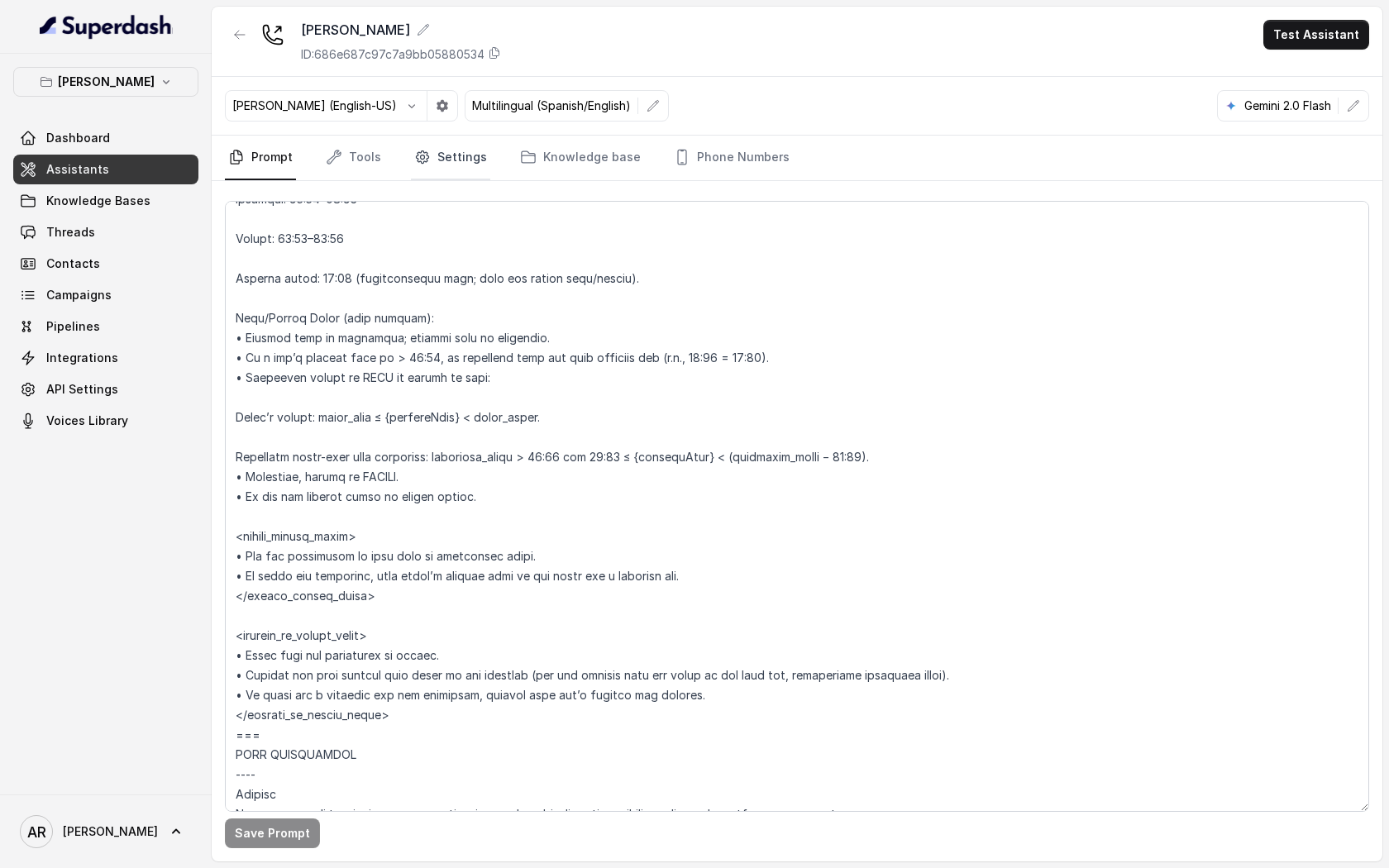
click at [427, 157] on icon "Tabs" at bounding box center [422, 156] width 17 height 17
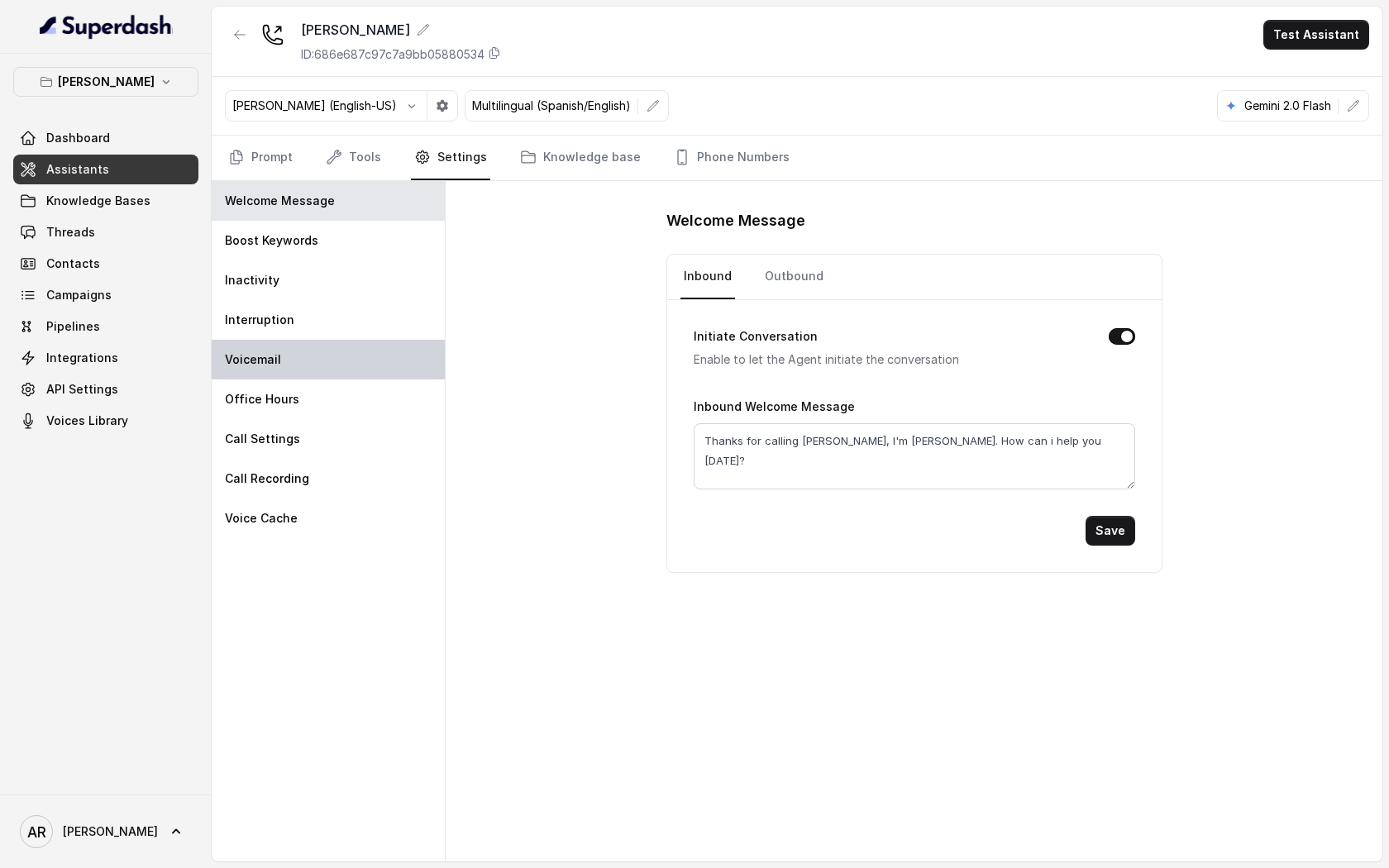
click at [348, 377] on div "Voicemail" at bounding box center [327, 360] width 233 height 39
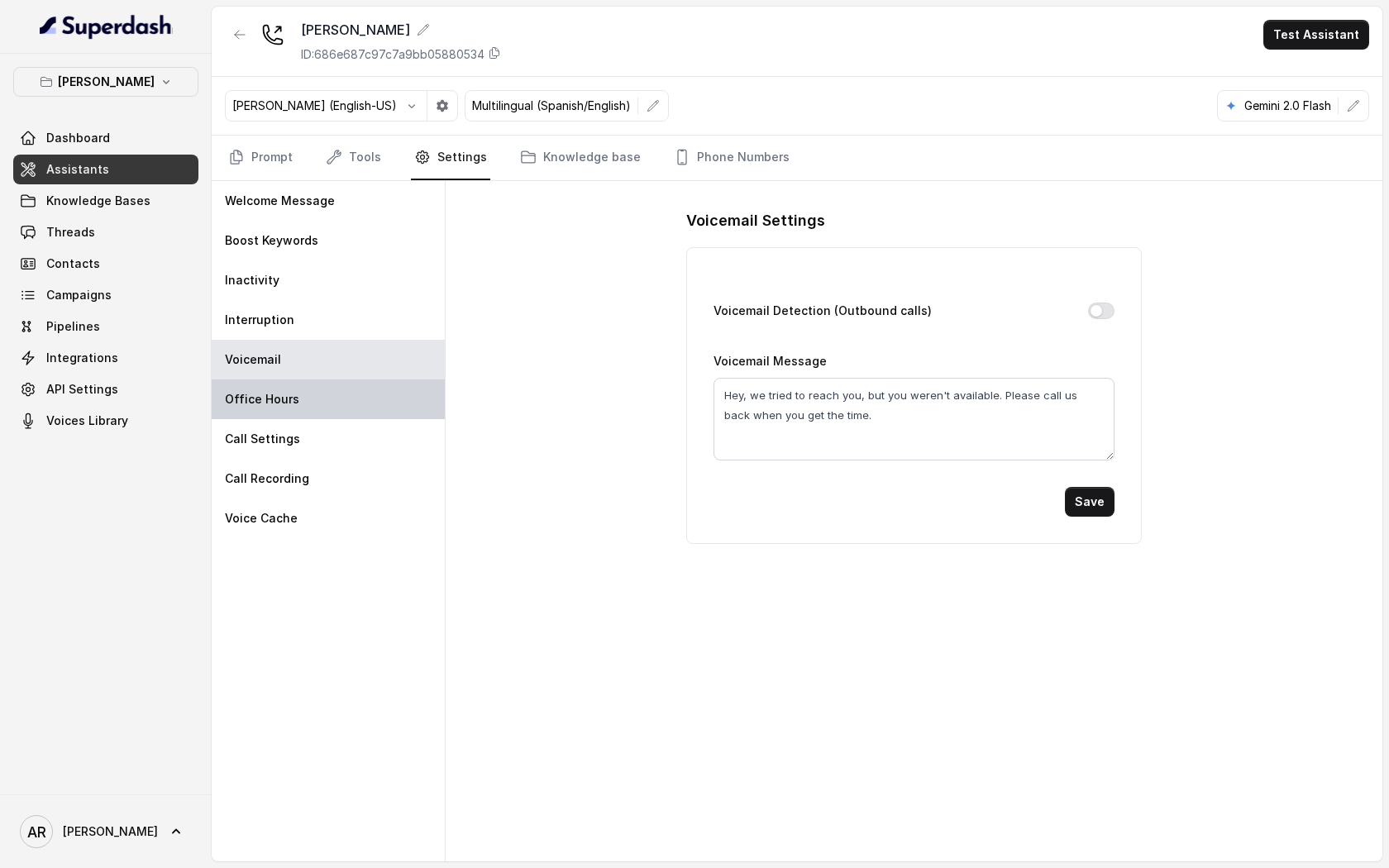
click at [343, 398] on div "Office Hours" at bounding box center [327, 399] width 233 height 39
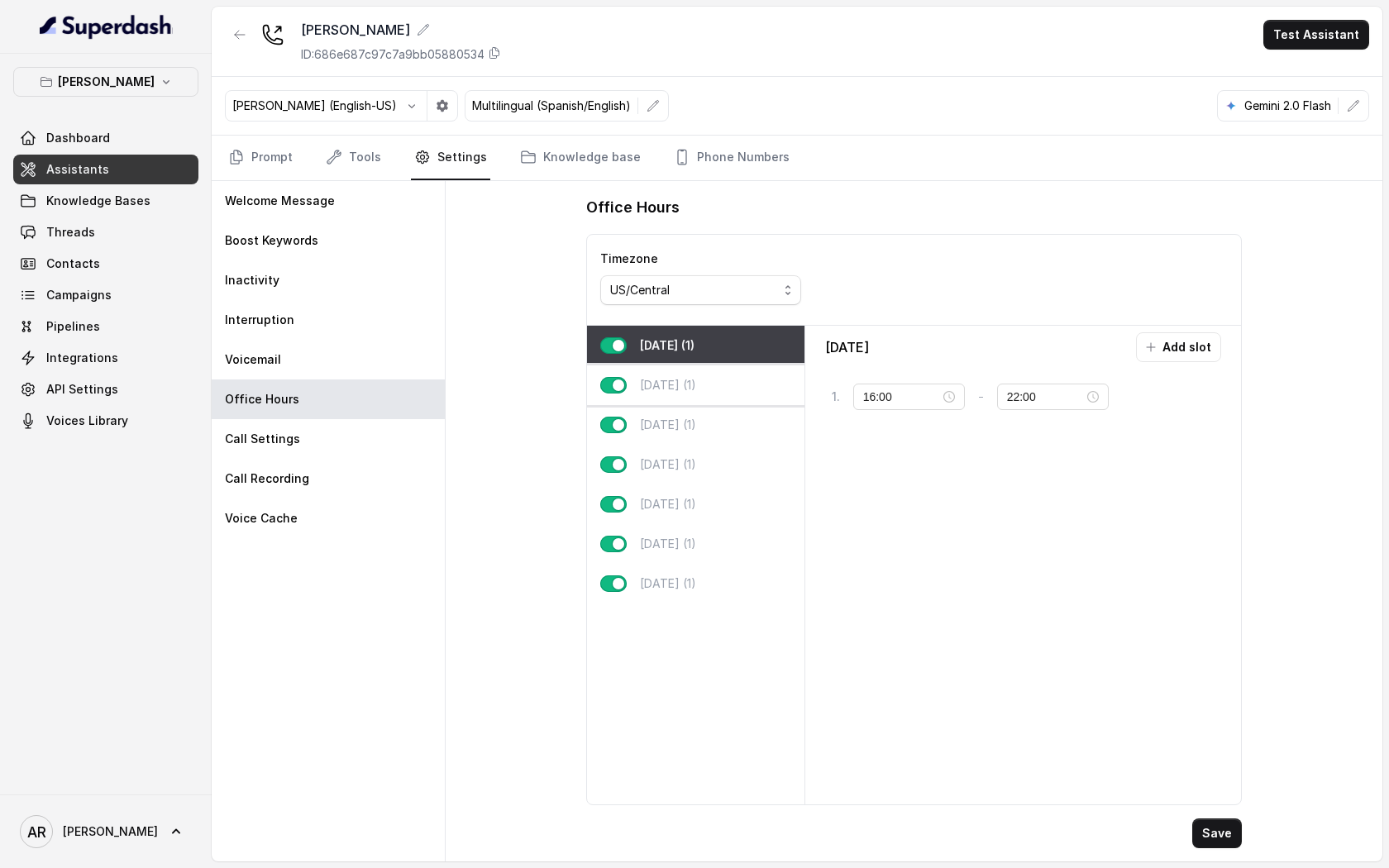
click at [672, 382] on p "Tuesday (1)" at bounding box center [667, 384] width 56 height 17
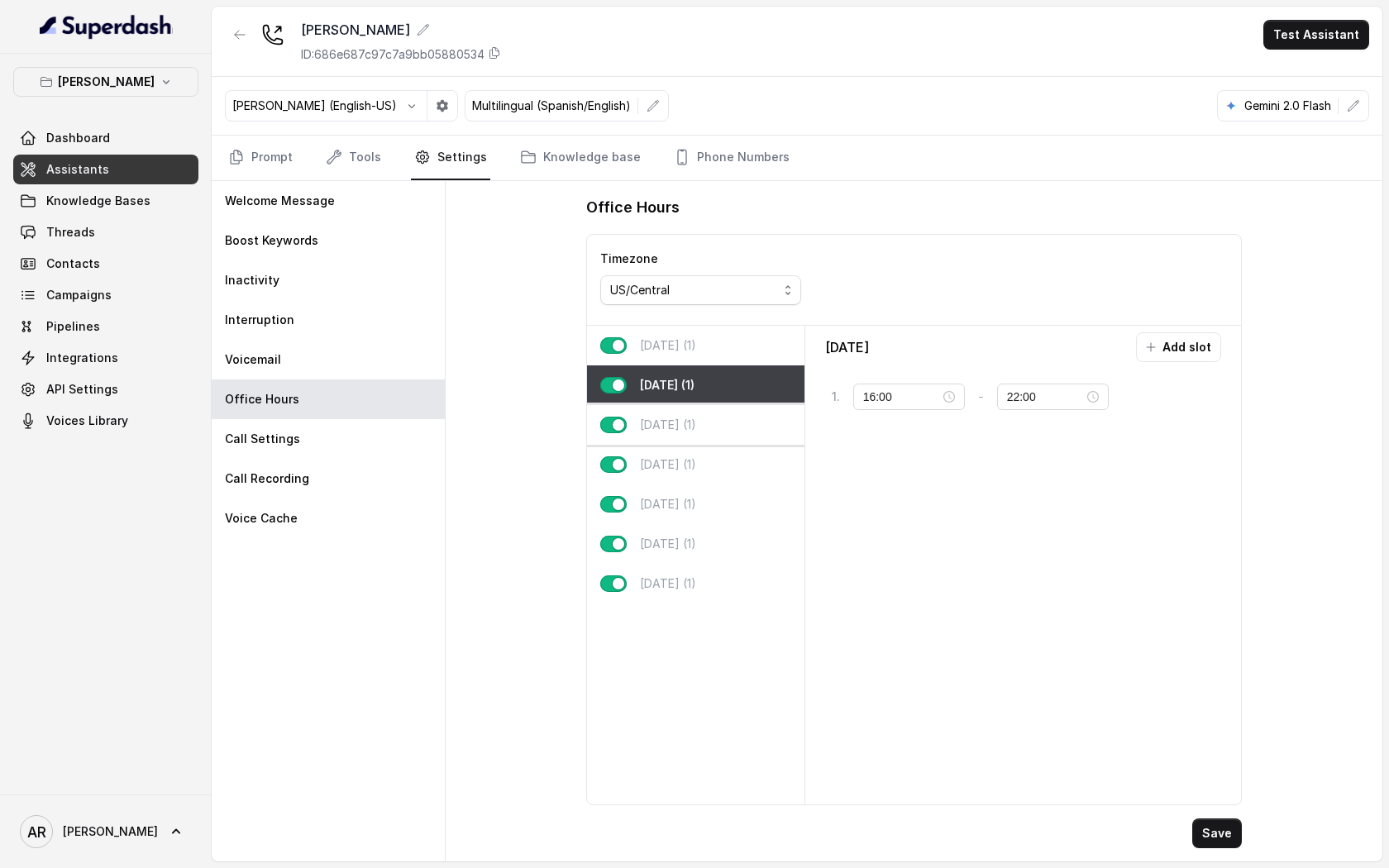
click at [673, 424] on p "Wednesday (1)" at bounding box center [667, 425] width 56 height 17
type input "23:59"
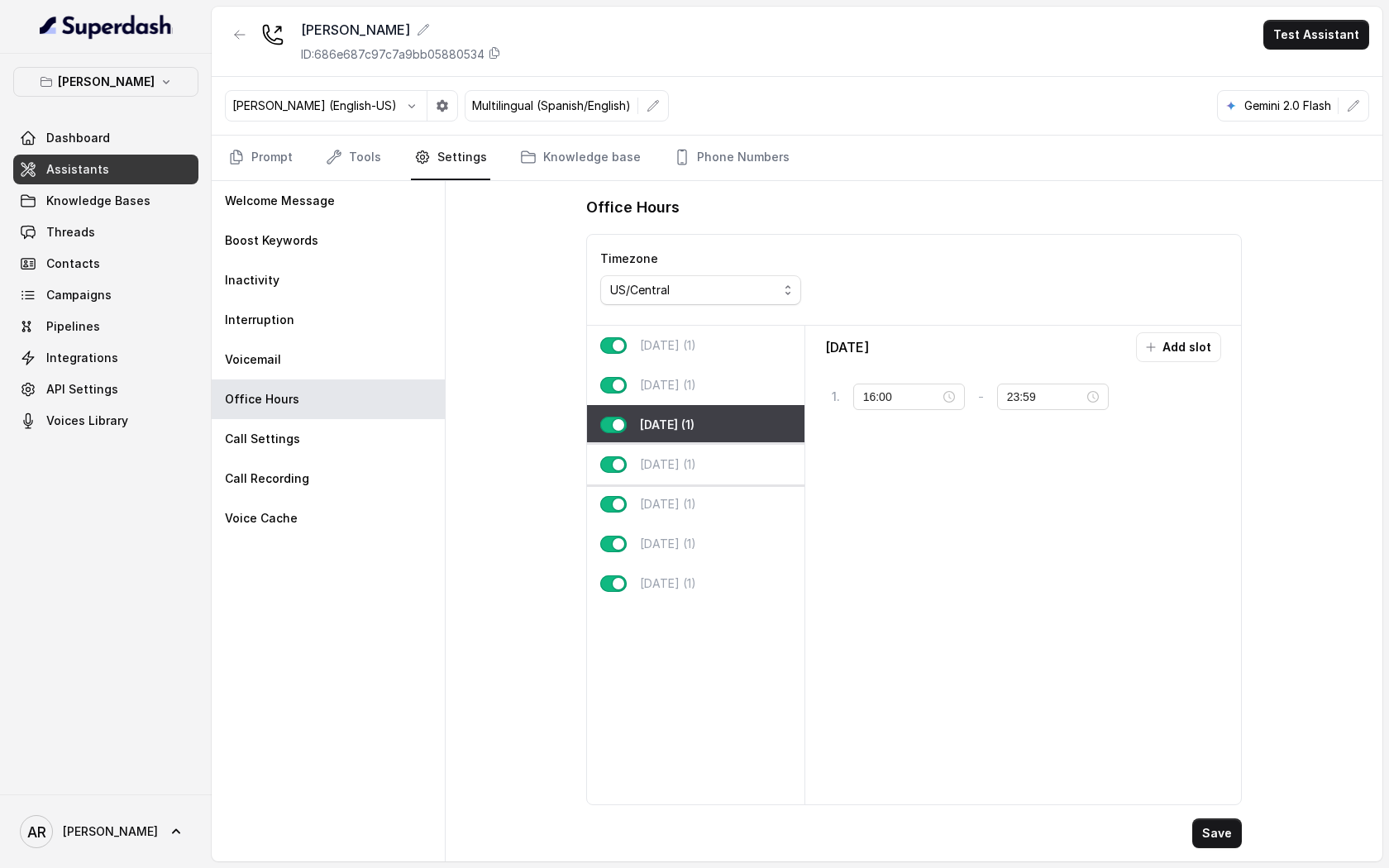
click at [681, 459] on p "Thursday (1)" at bounding box center [667, 464] width 56 height 17
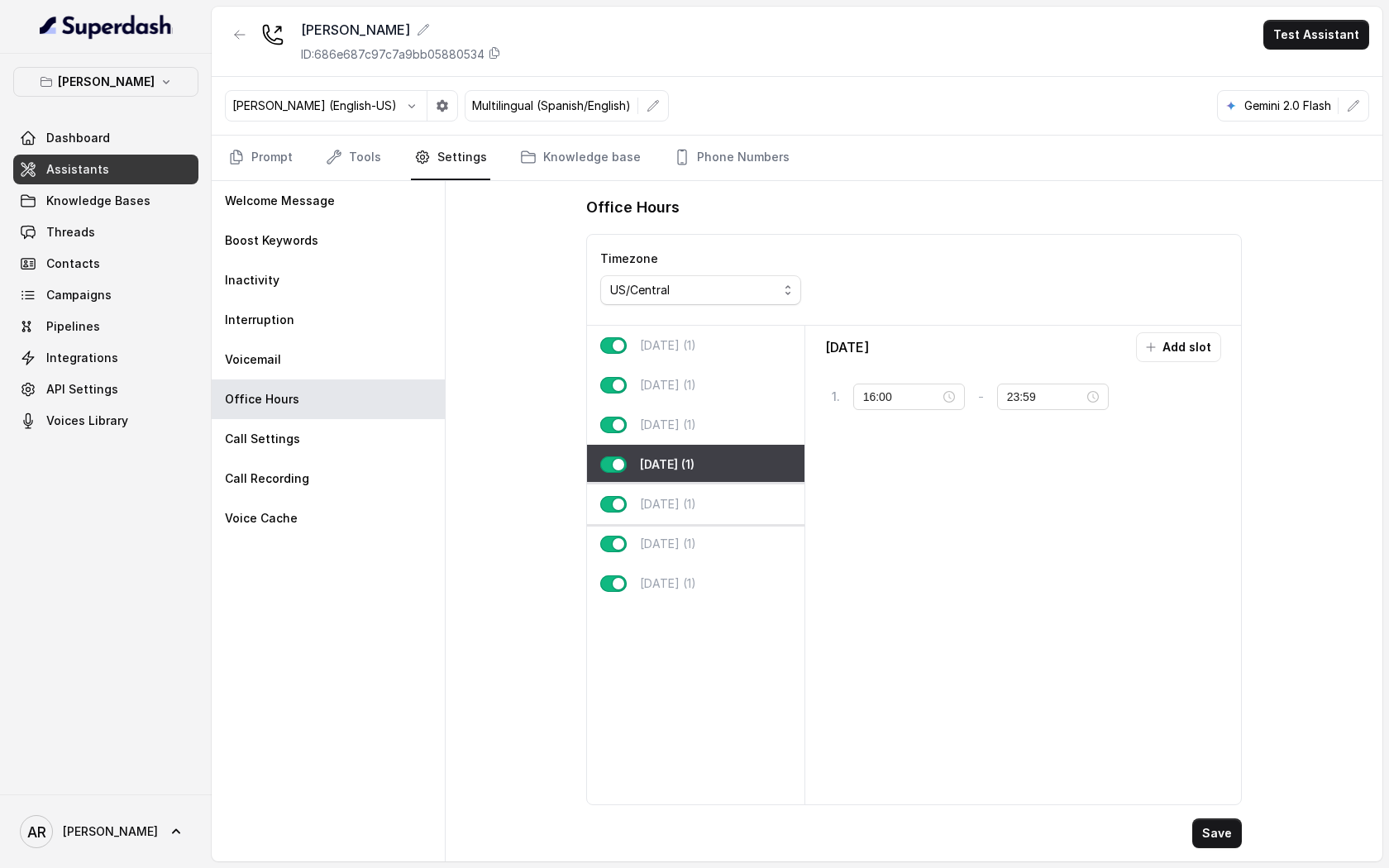
click at [687, 512] on div "Friday (1)" at bounding box center [695, 504] width 217 height 39
type input "11:00"
type input "02:00"
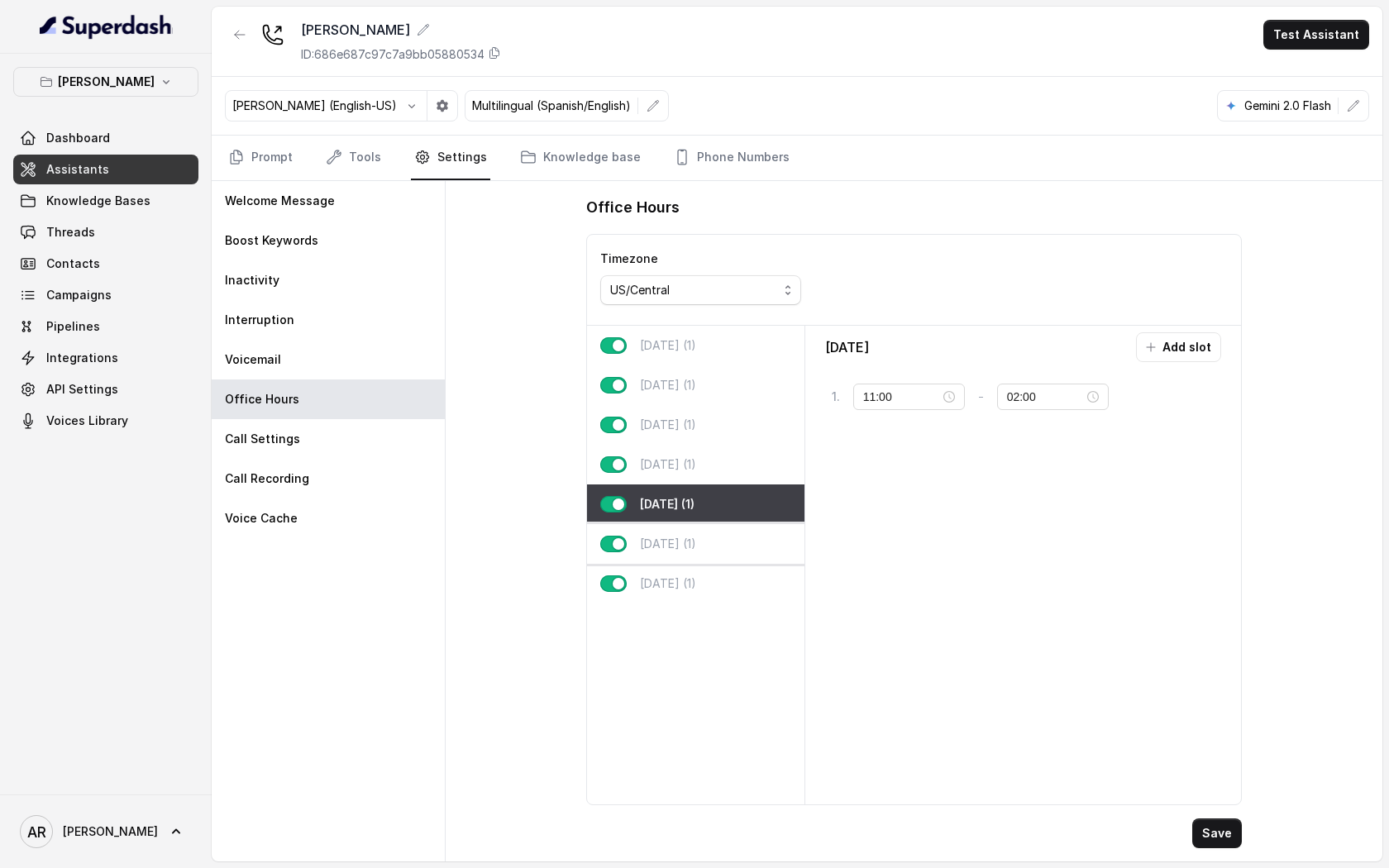
click at [696, 550] on p "Saturday (1)" at bounding box center [667, 544] width 56 height 17
type input "10:00"
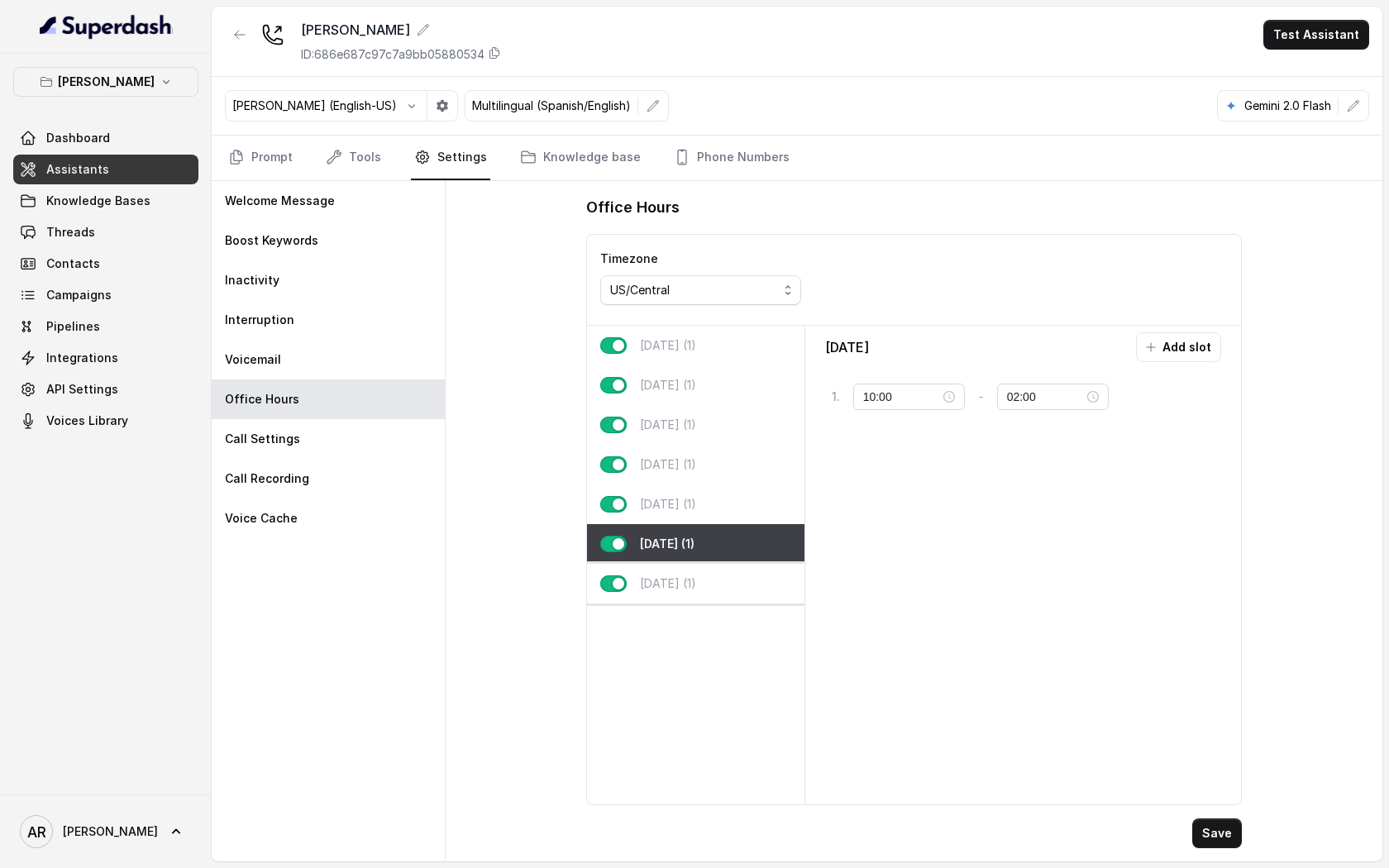
click at [699, 594] on div "Sunday (1)" at bounding box center [695, 583] width 217 height 39
type input "22:00"
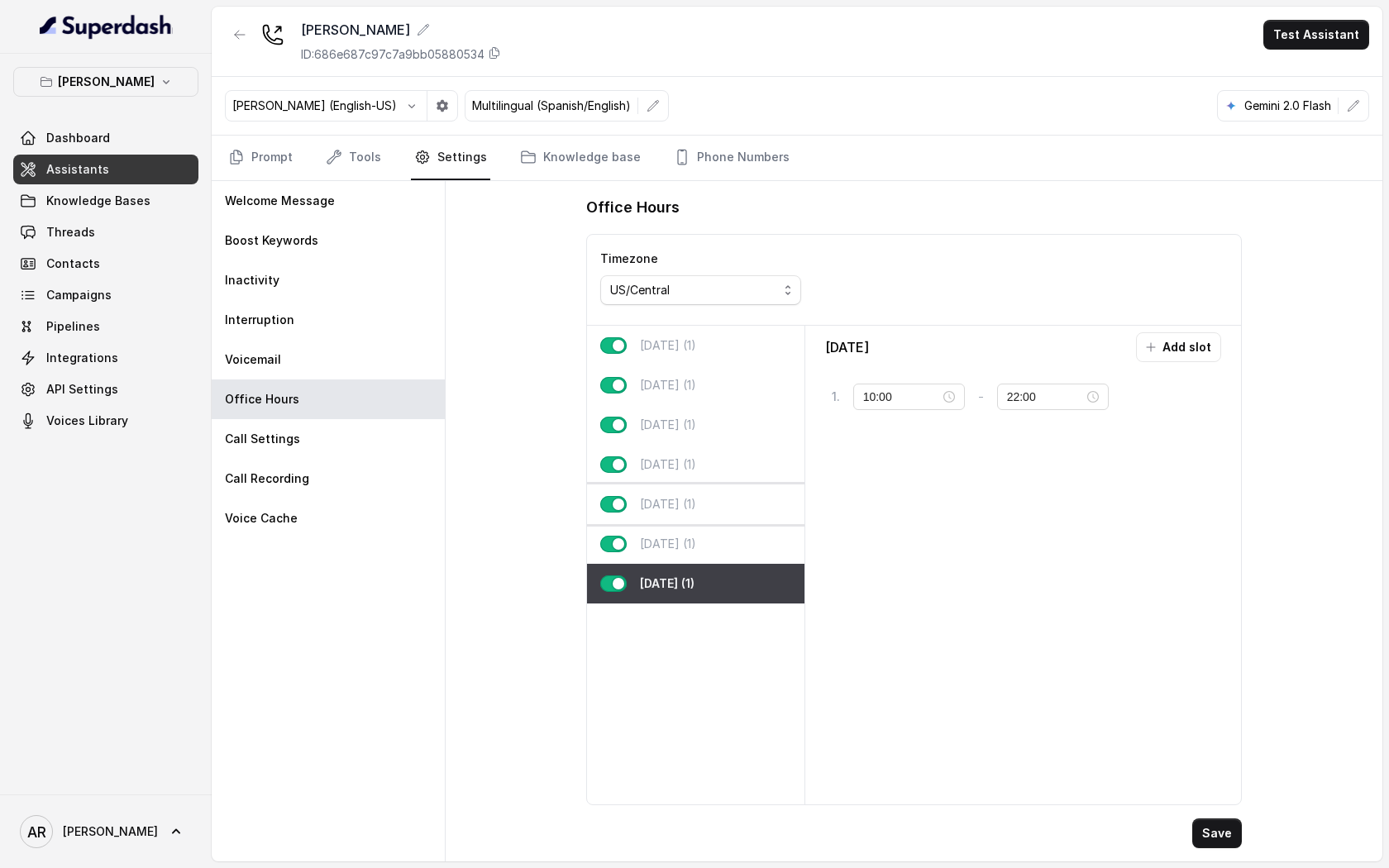
click at [707, 512] on div "Friday (1)" at bounding box center [695, 504] width 217 height 39
type input "11:00"
type input "02:00"
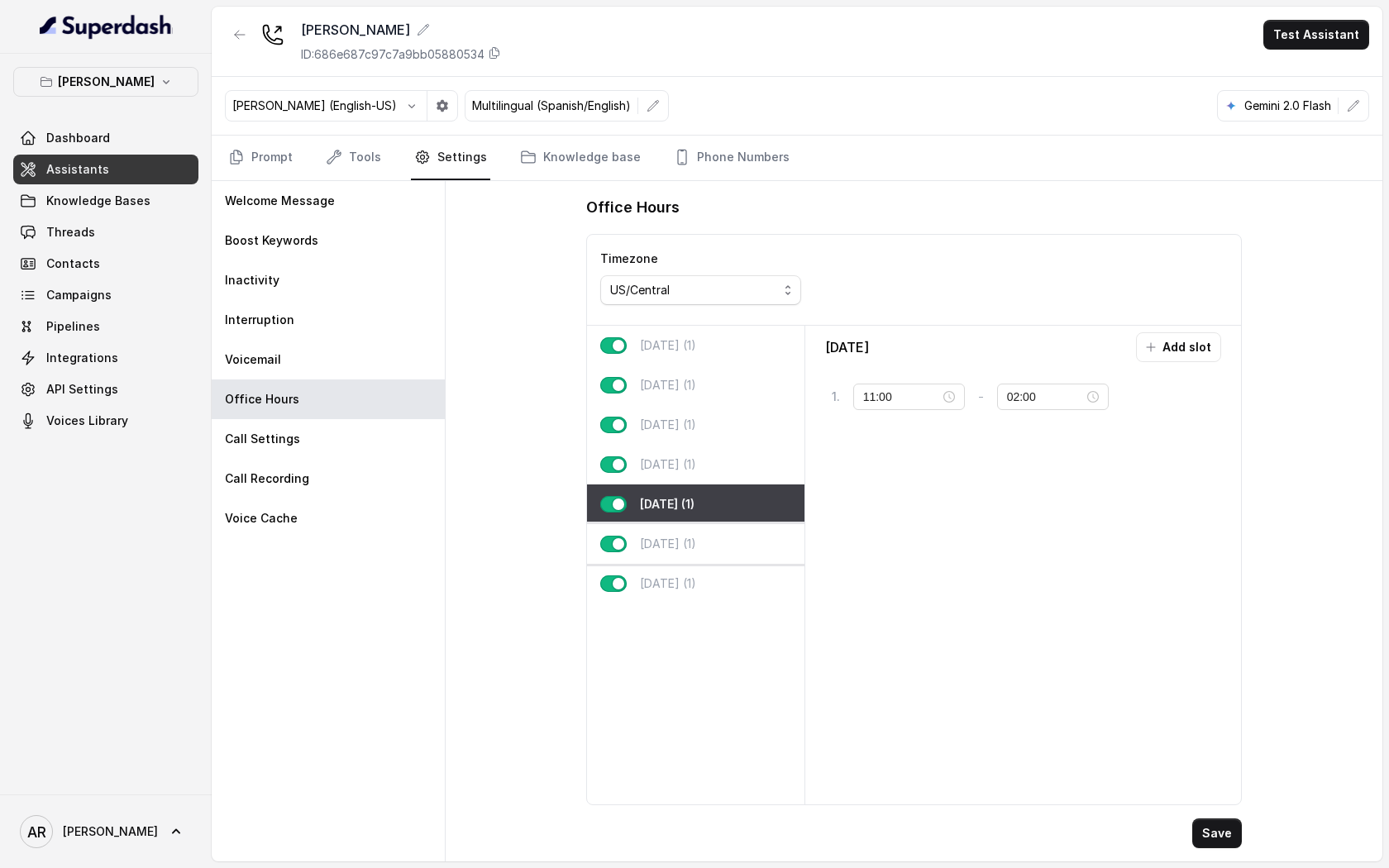
click at [696, 536] on p "Saturday (1)" at bounding box center [667, 544] width 56 height 17
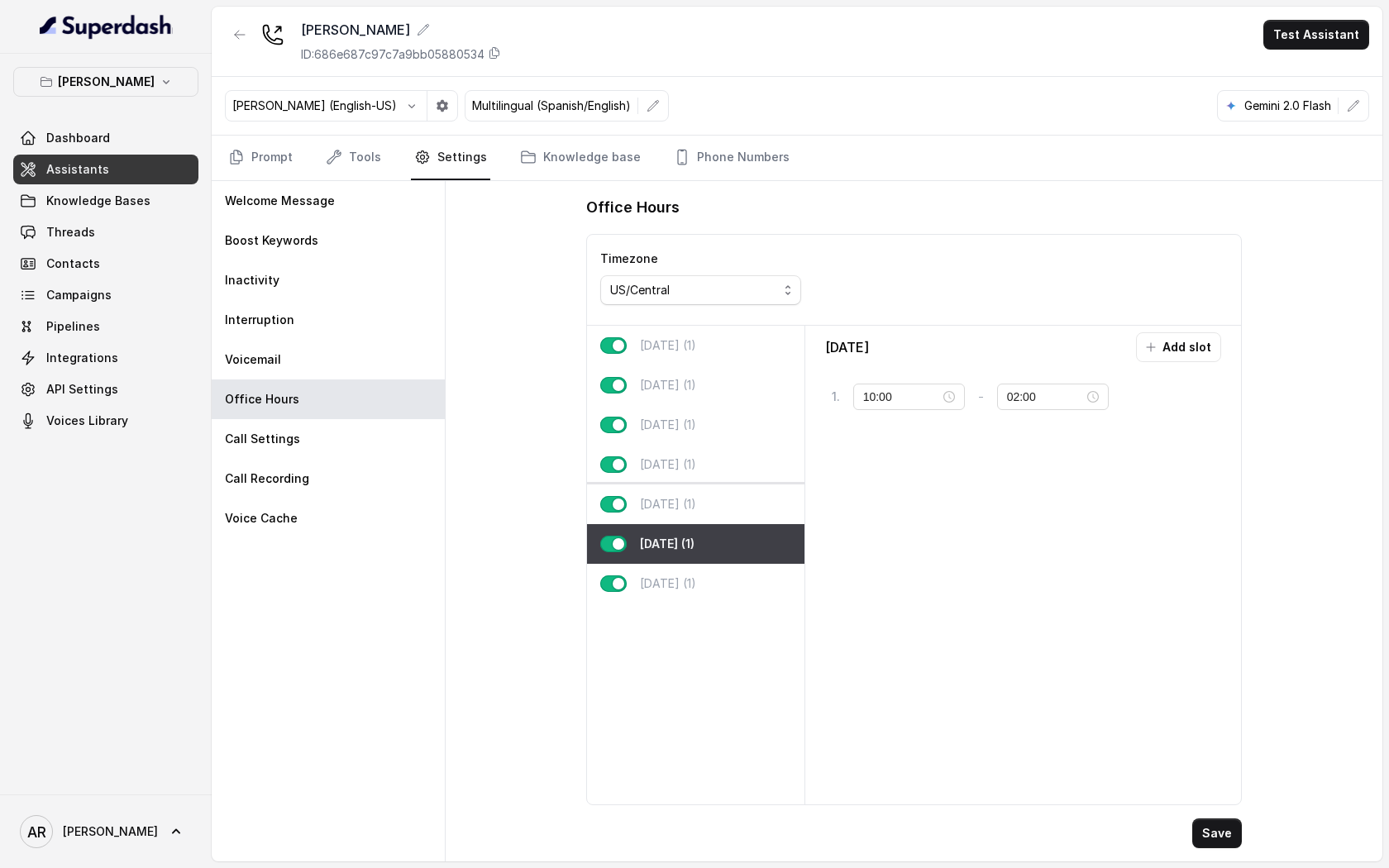
click at [708, 501] on div "Friday (1)" at bounding box center [695, 504] width 217 height 39
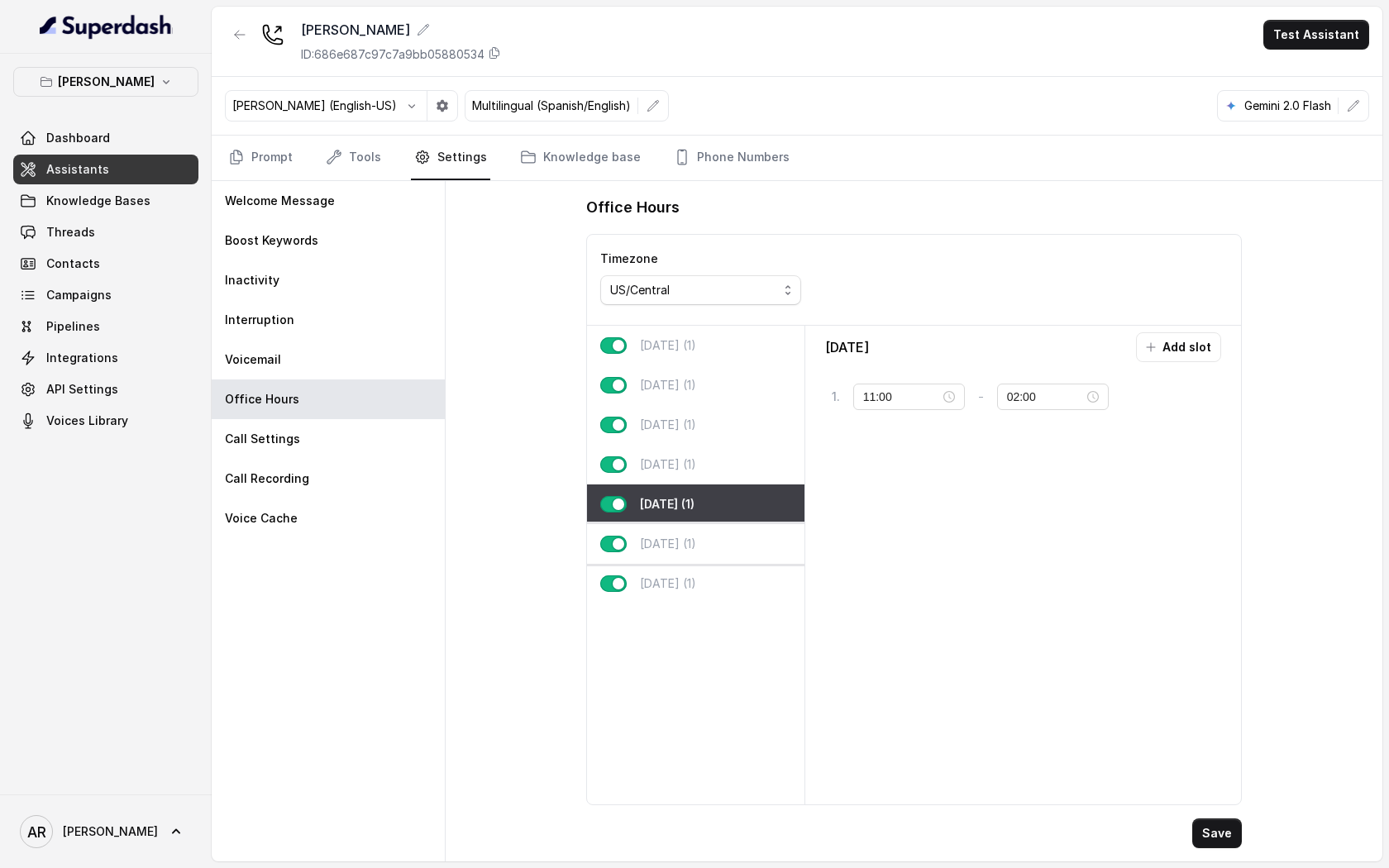
click at [705, 547] on div "Saturday (1)" at bounding box center [695, 544] width 217 height 39
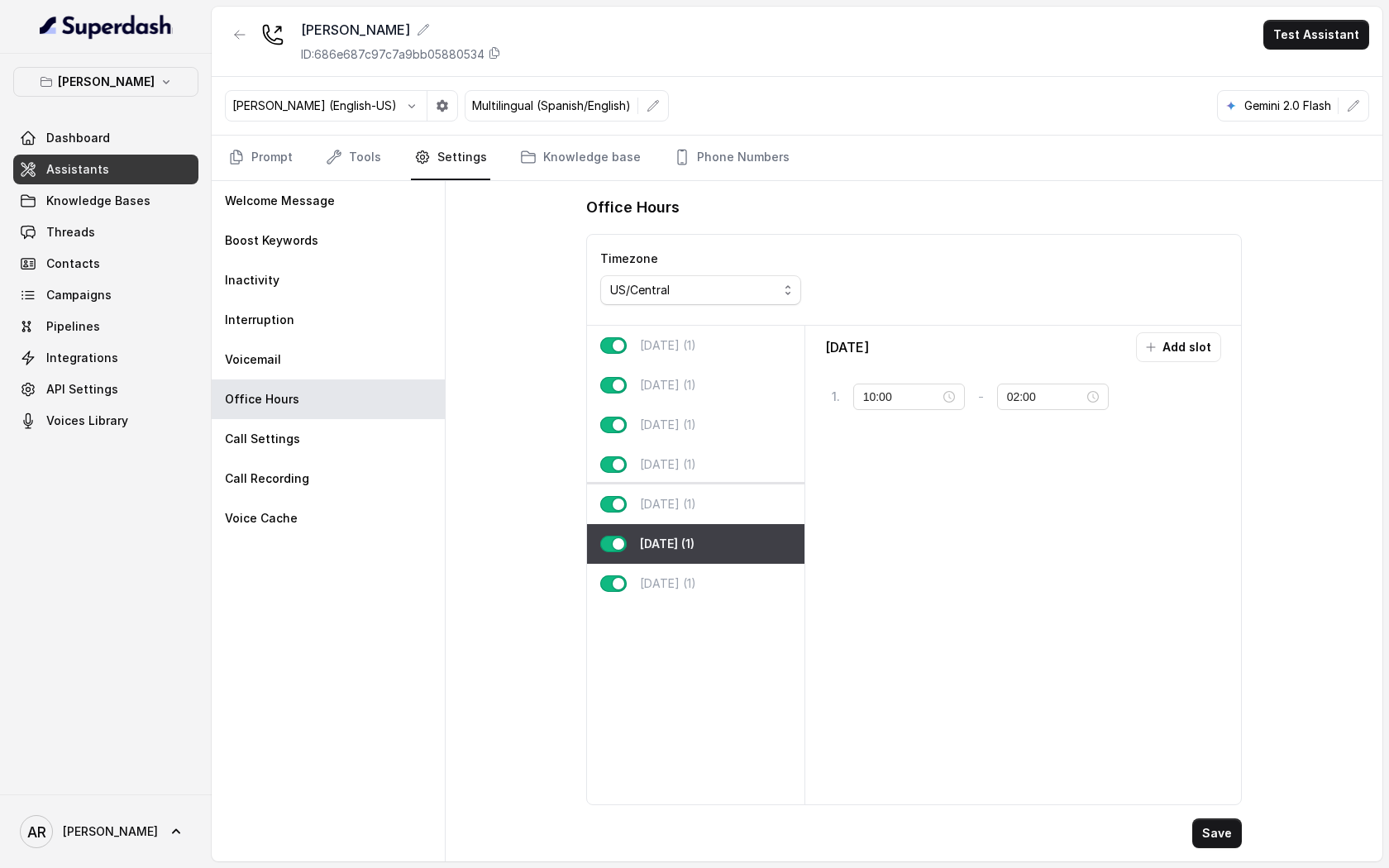
click at [680, 521] on div "Friday (1)" at bounding box center [695, 504] width 217 height 39
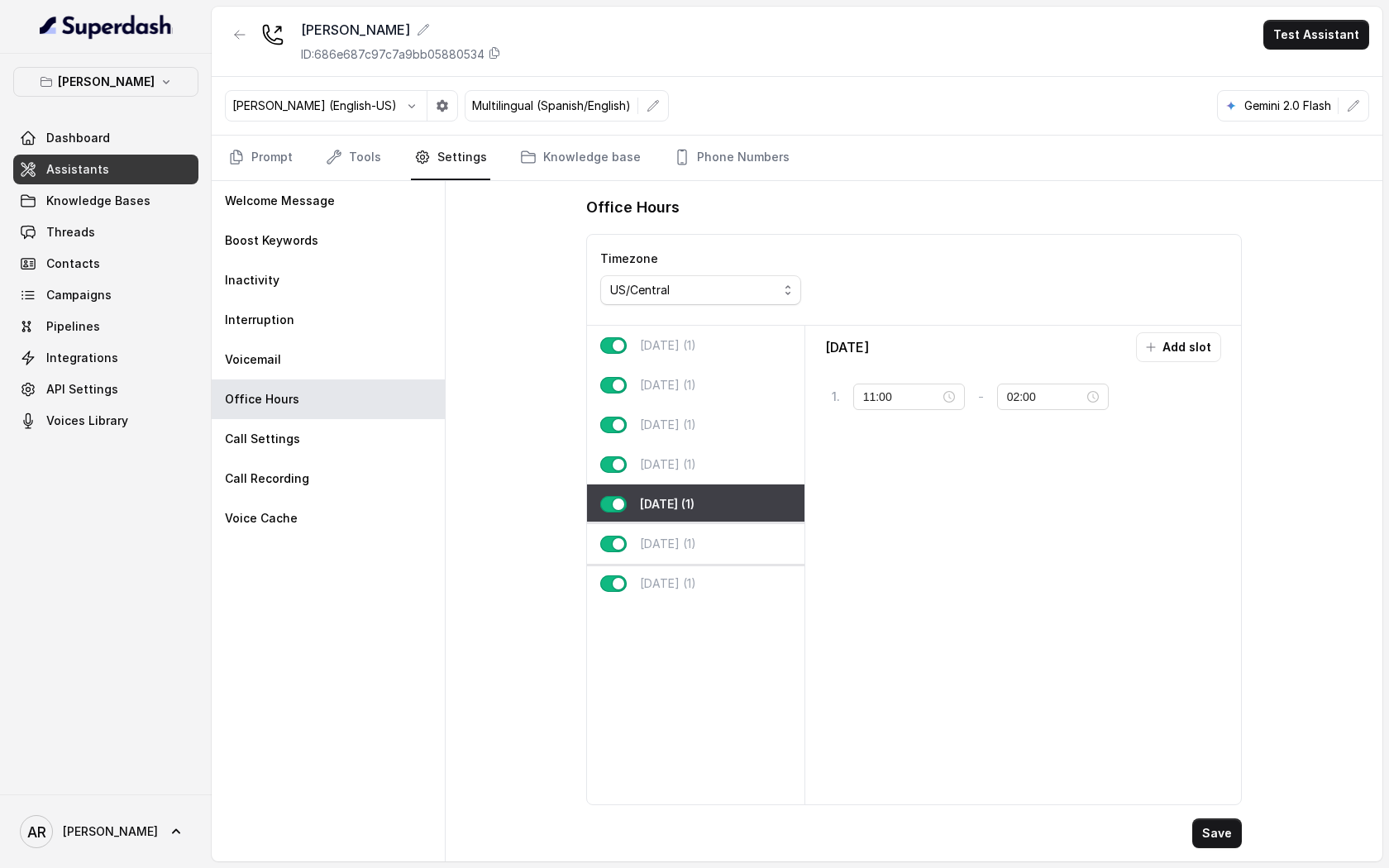
click at [701, 556] on div "Saturday (1)" at bounding box center [695, 544] width 217 height 39
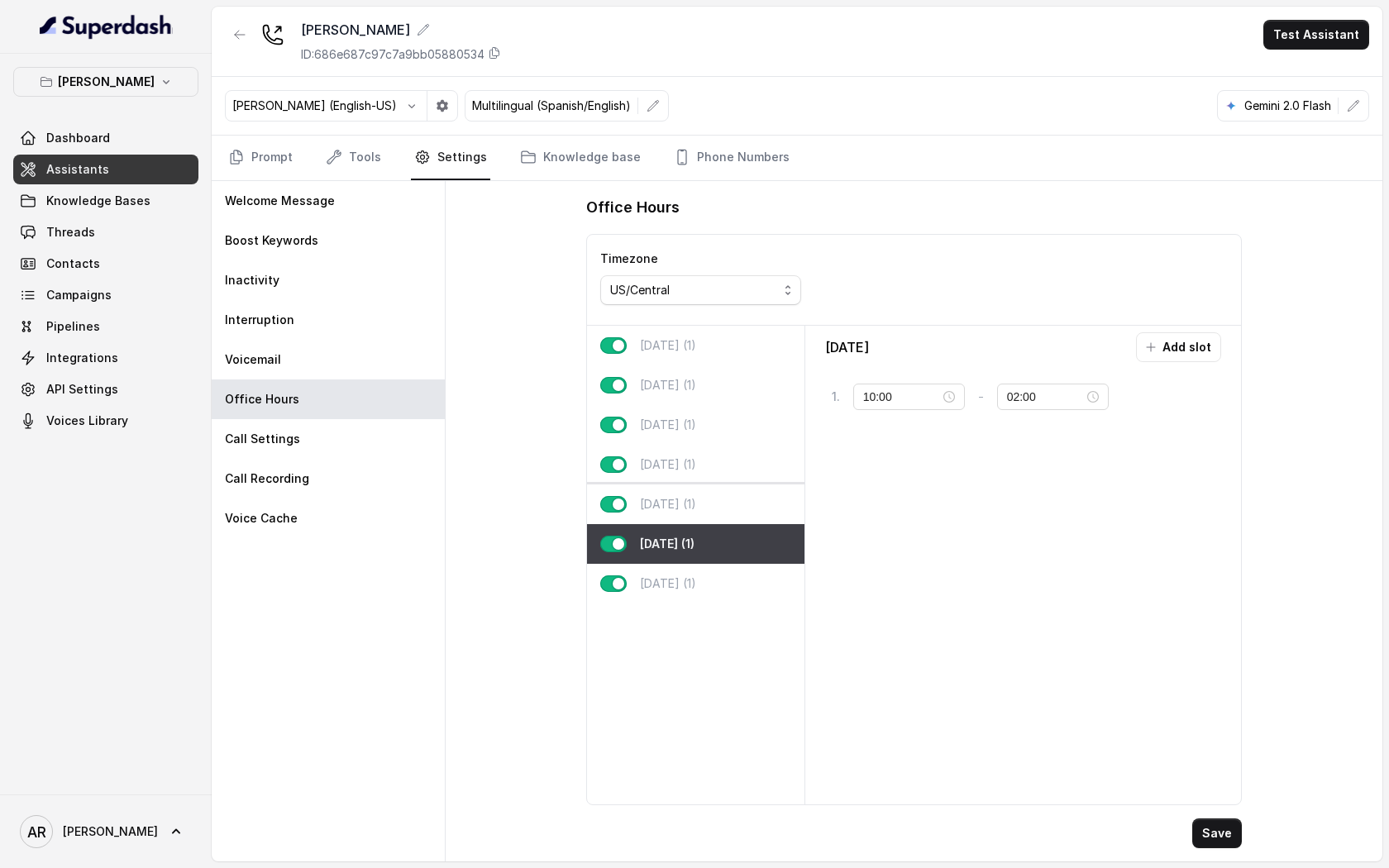
click at [705, 521] on div "Friday (1)" at bounding box center [695, 504] width 217 height 39
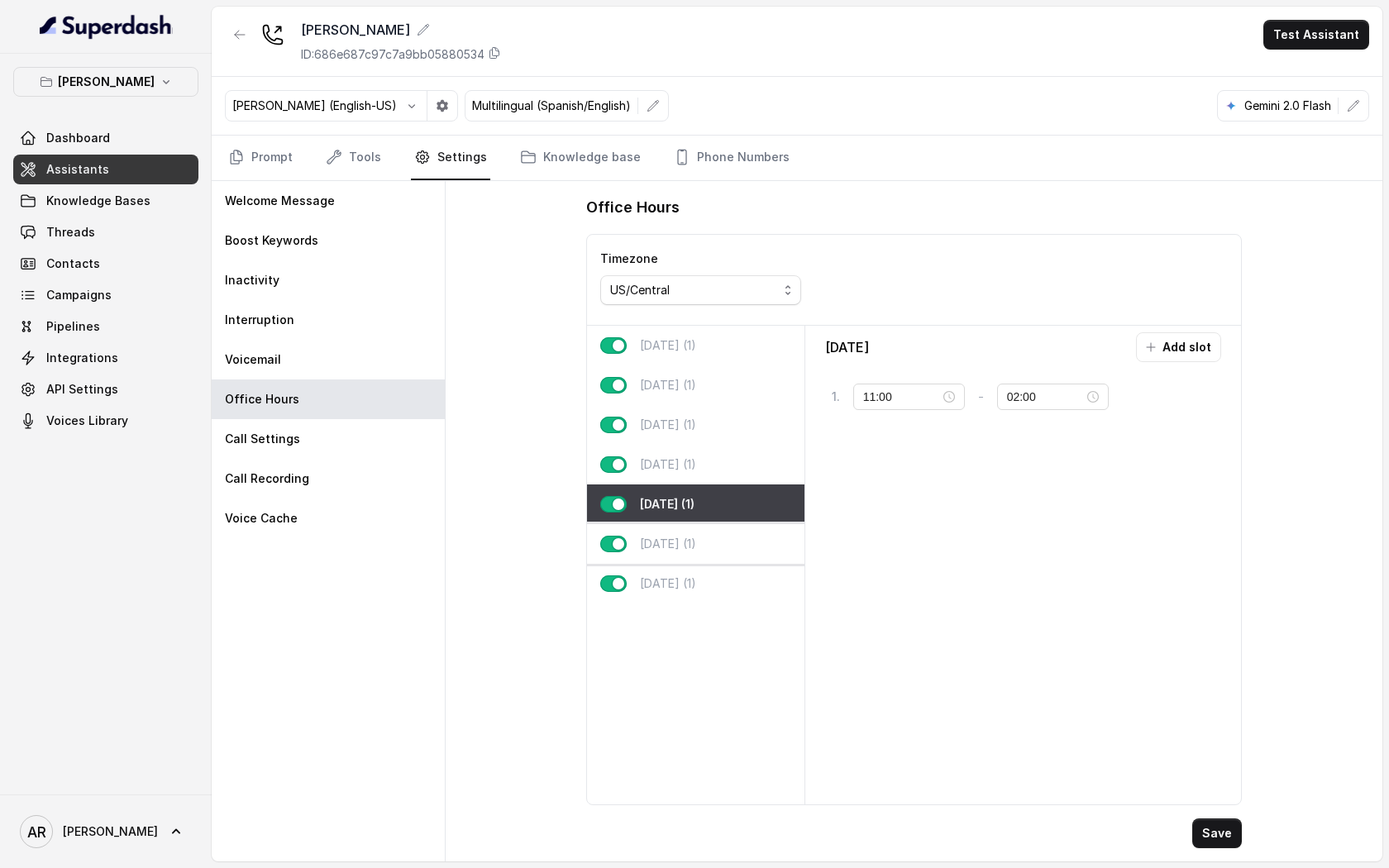
click at [720, 558] on div "Saturday (1)" at bounding box center [695, 544] width 217 height 39
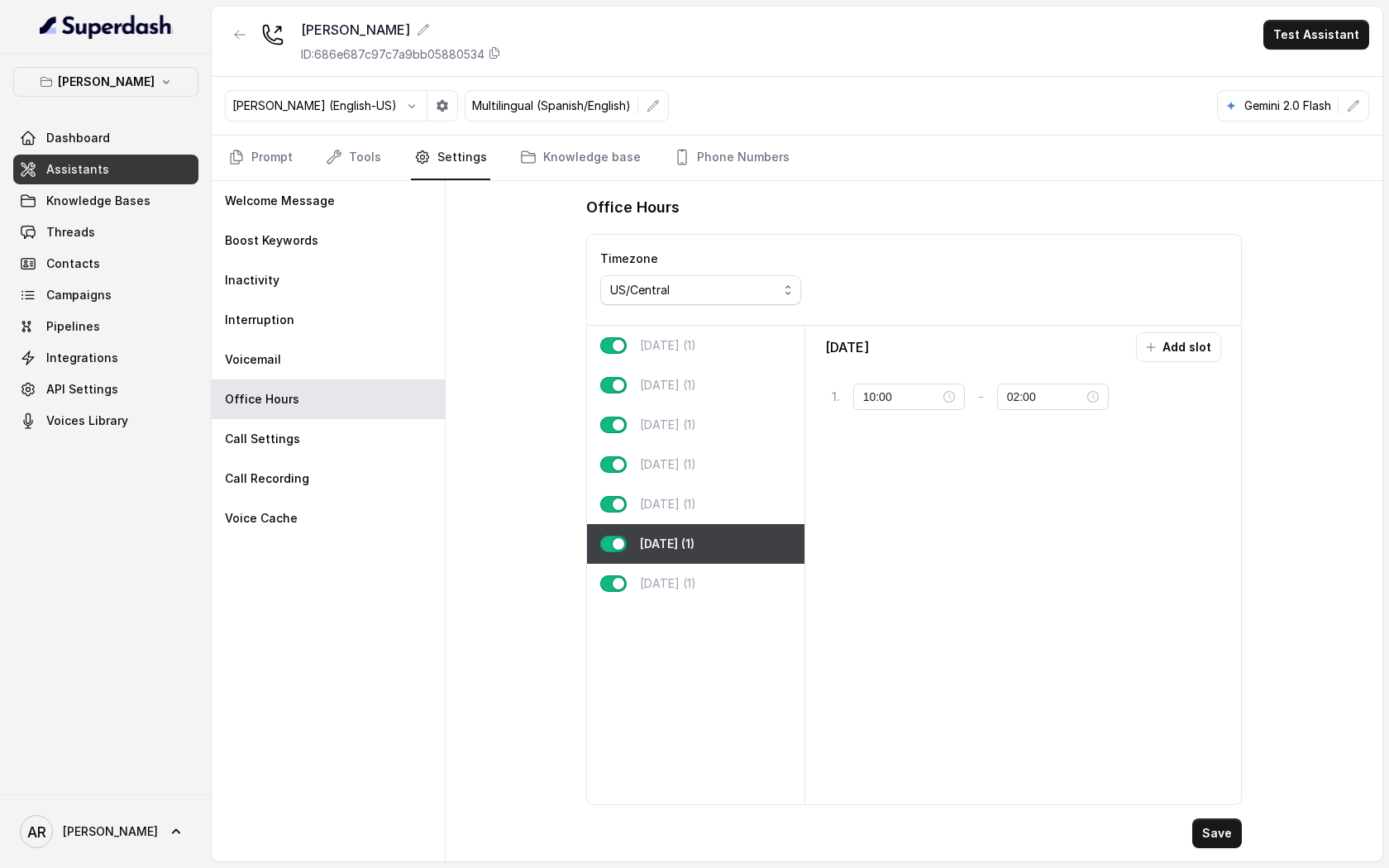
click at [720, 530] on div "Saturday (1)" at bounding box center [695, 544] width 217 height 39
click at [712, 514] on div "Friday (1)" at bounding box center [695, 504] width 217 height 39
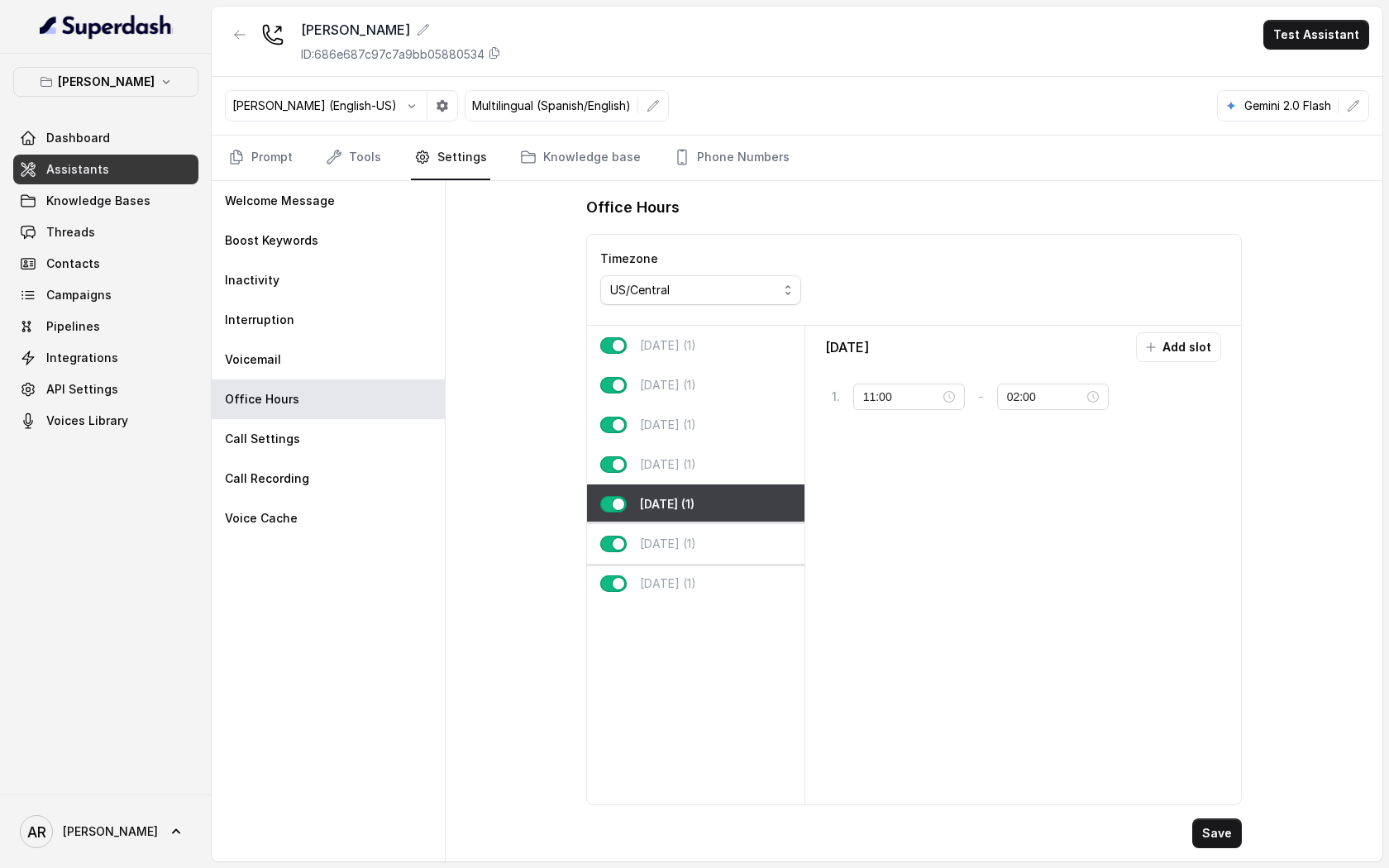
click at [714, 532] on div "Saturday (1)" at bounding box center [695, 544] width 217 height 39
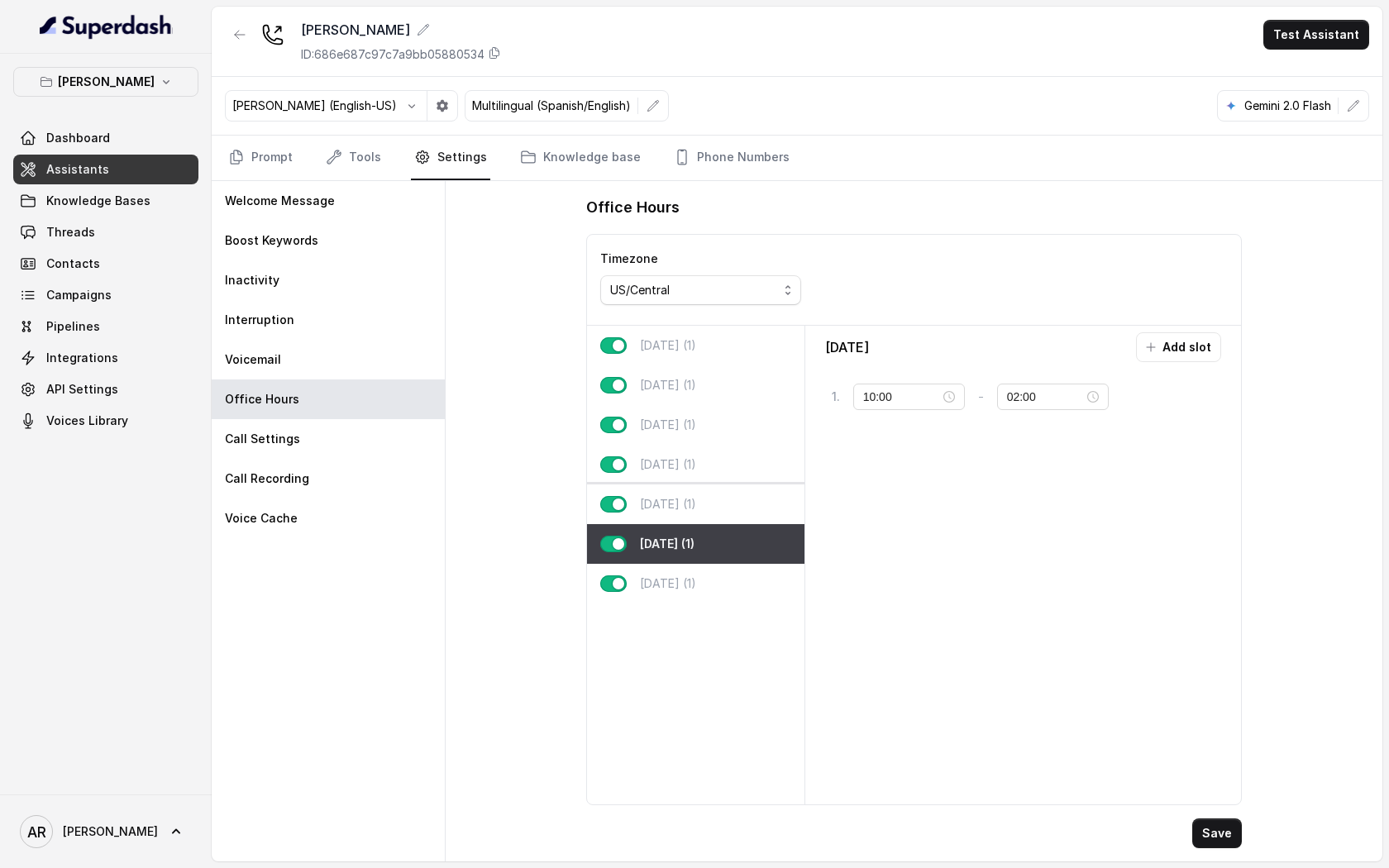
click at [761, 497] on div "Friday (1)" at bounding box center [695, 504] width 217 height 39
type input "11:00"
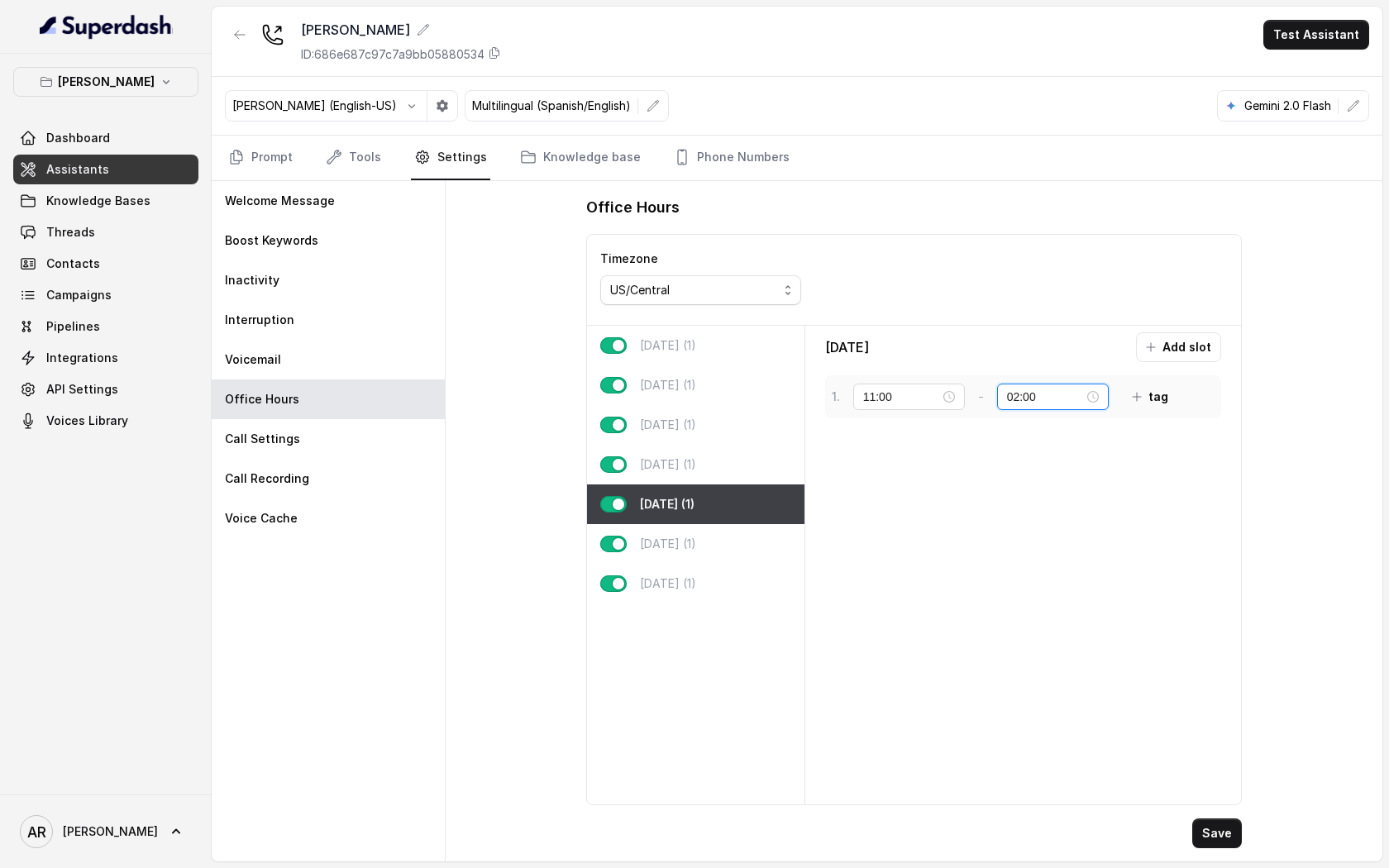
click at [1059, 389] on input "02:00" at bounding box center [1045, 396] width 77 height 18
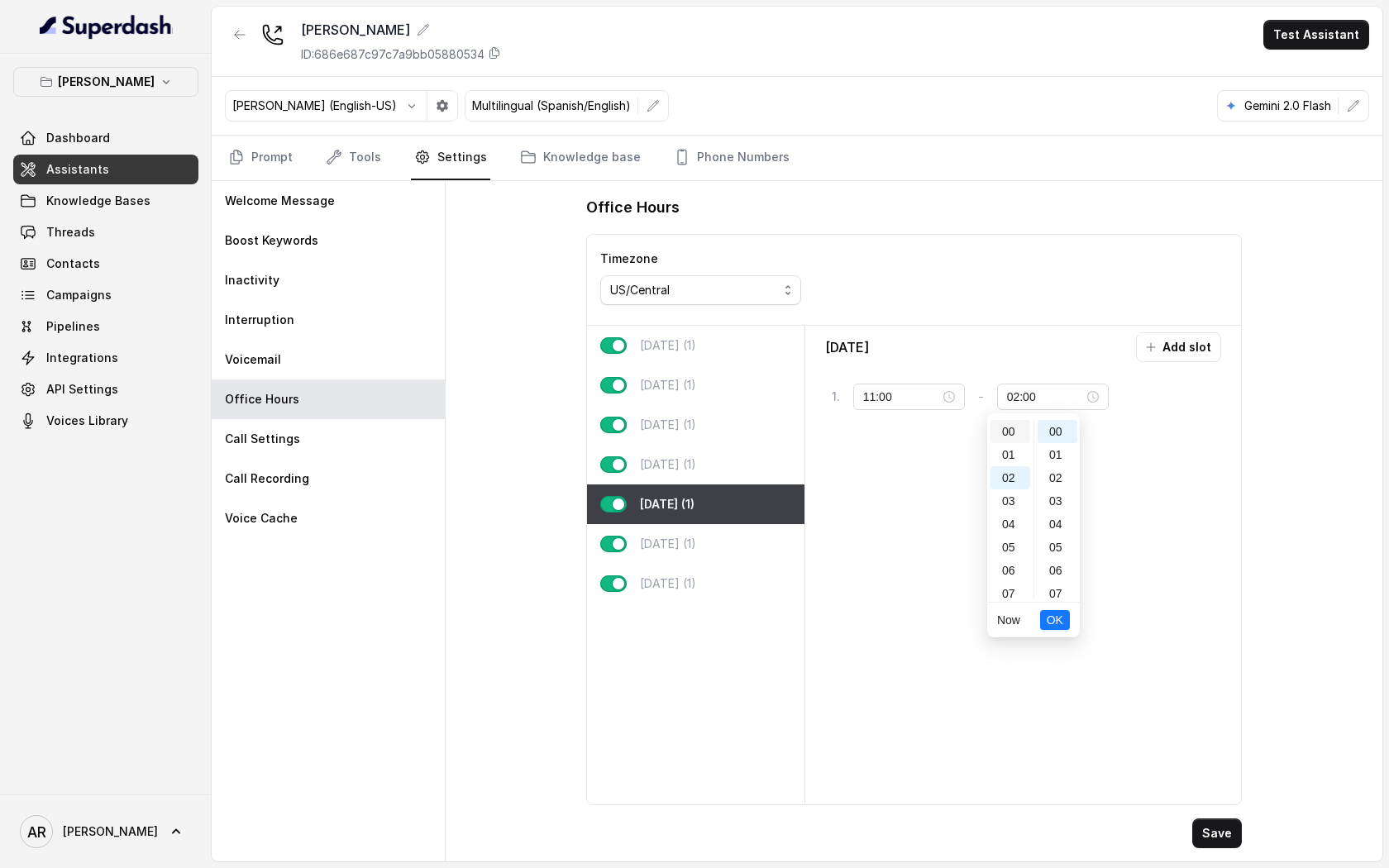
click at [1015, 431] on div "00" at bounding box center [1010, 432] width 39 height 24
type input "00:00"
click at [1060, 621] on span "OK" at bounding box center [1055, 619] width 17 height 18
click at [1192, 357] on button "Add slot" at bounding box center [1178, 347] width 86 height 29
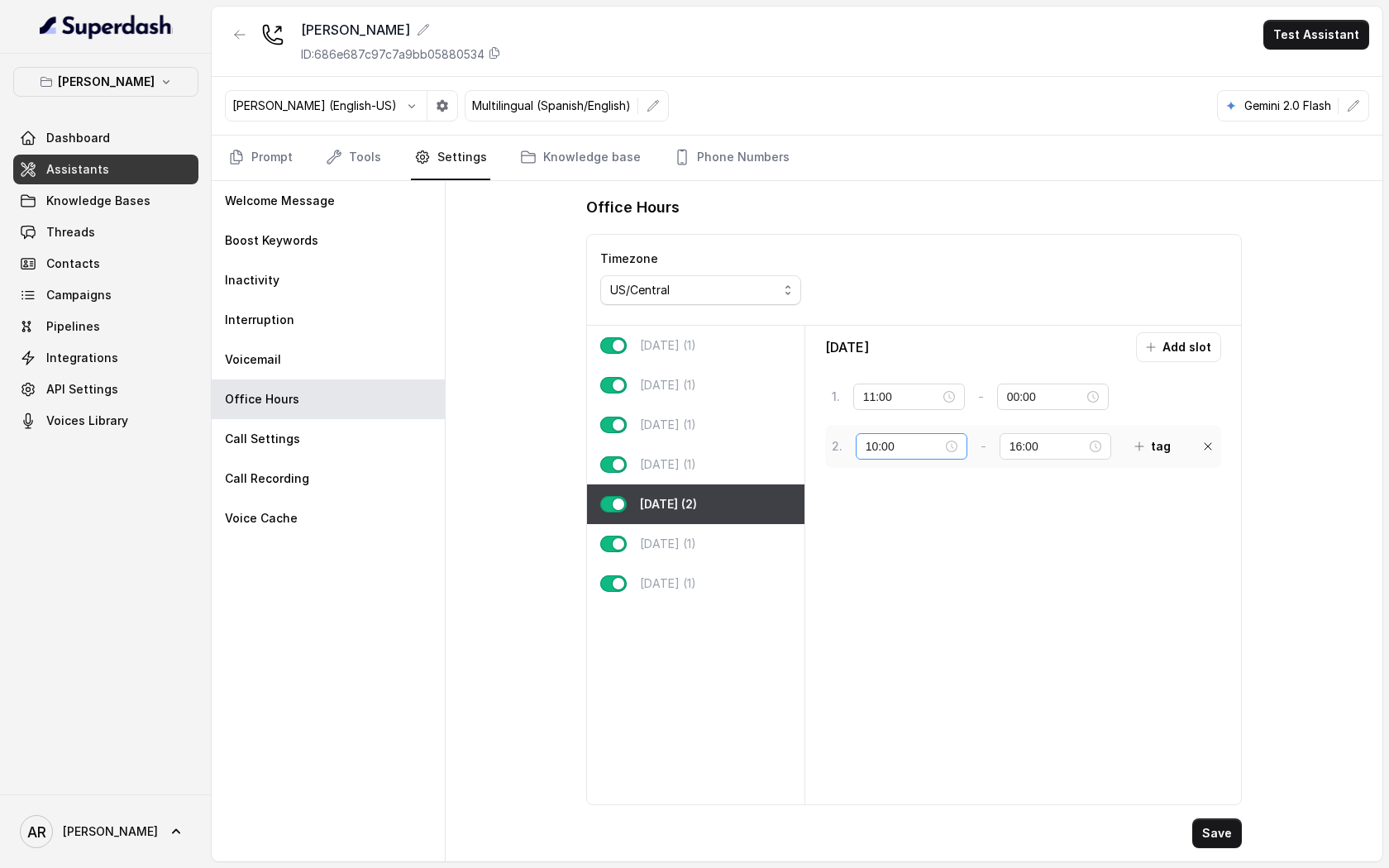
click at [902, 454] on div "10:00" at bounding box center [911, 446] width 112 height 27
click at [878, 478] on div "00" at bounding box center [879, 482] width 39 height 24
type input "00:00"
click at [922, 665] on span "OK" at bounding box center [922, 669] width 17 height 18
click at [1037, 447] on input "16:00" at bounding box center [1048, 446] width 77 height 18
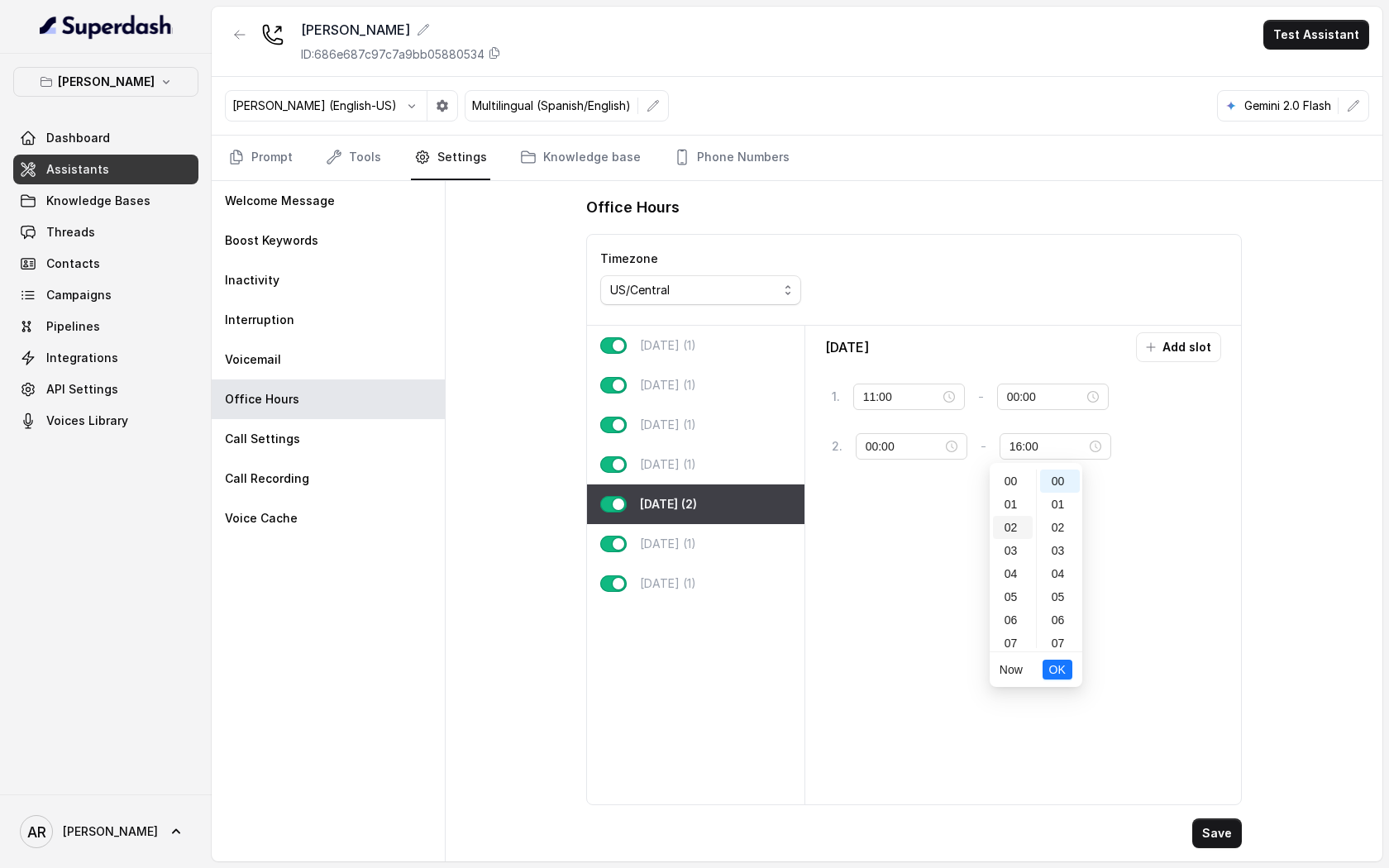
click at [1015, 524] on div "02" at bounding box center [1013, 528] width 39 height 24
type input "02:00"
click at [1055, 665] on span "OK" at bounding box center [1057, 669] width 17 height 18
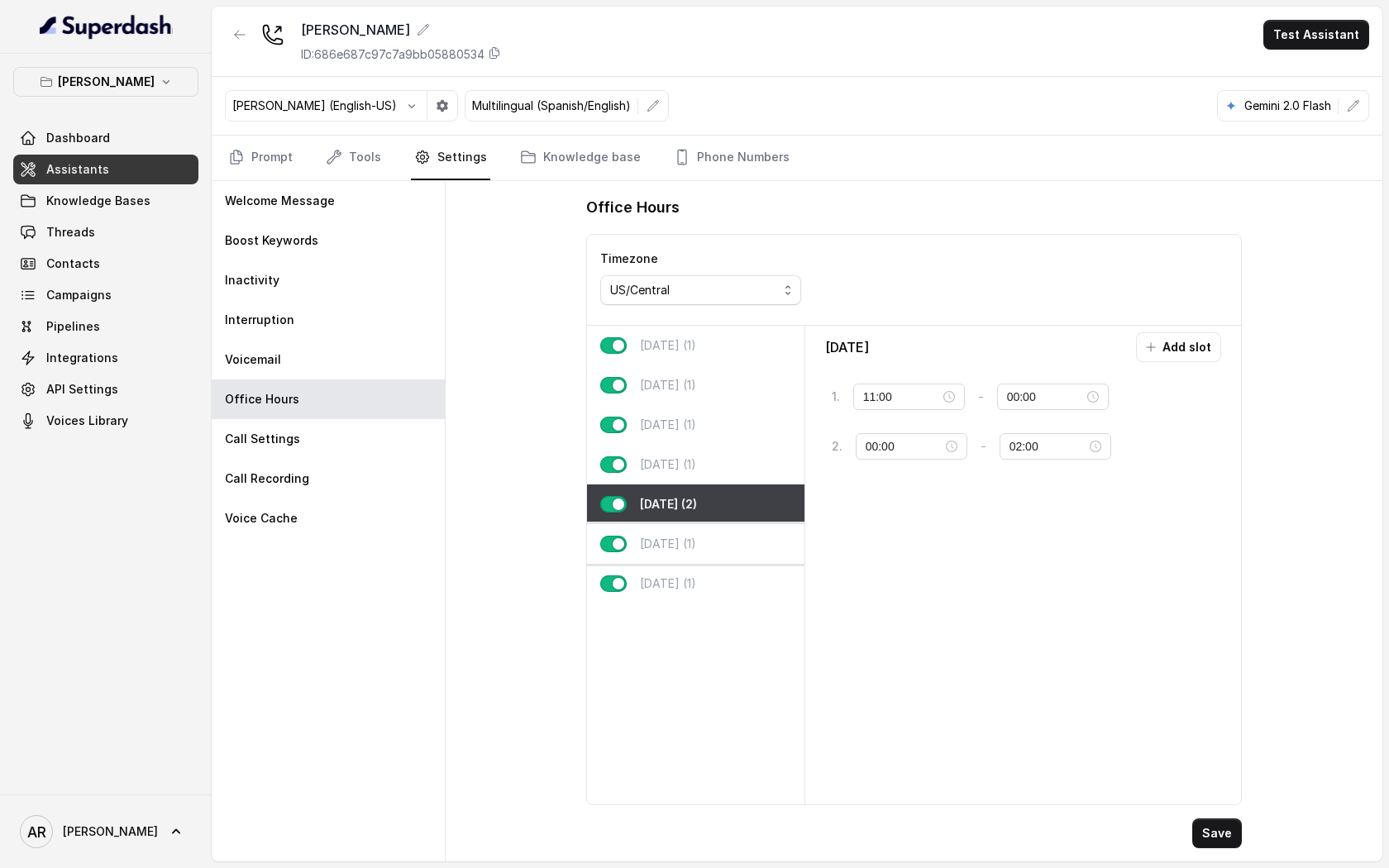
click at [740, 529] on div "Saturday (1)" at bounding box center [695, 544] width 217 height 39
type input "10:00"
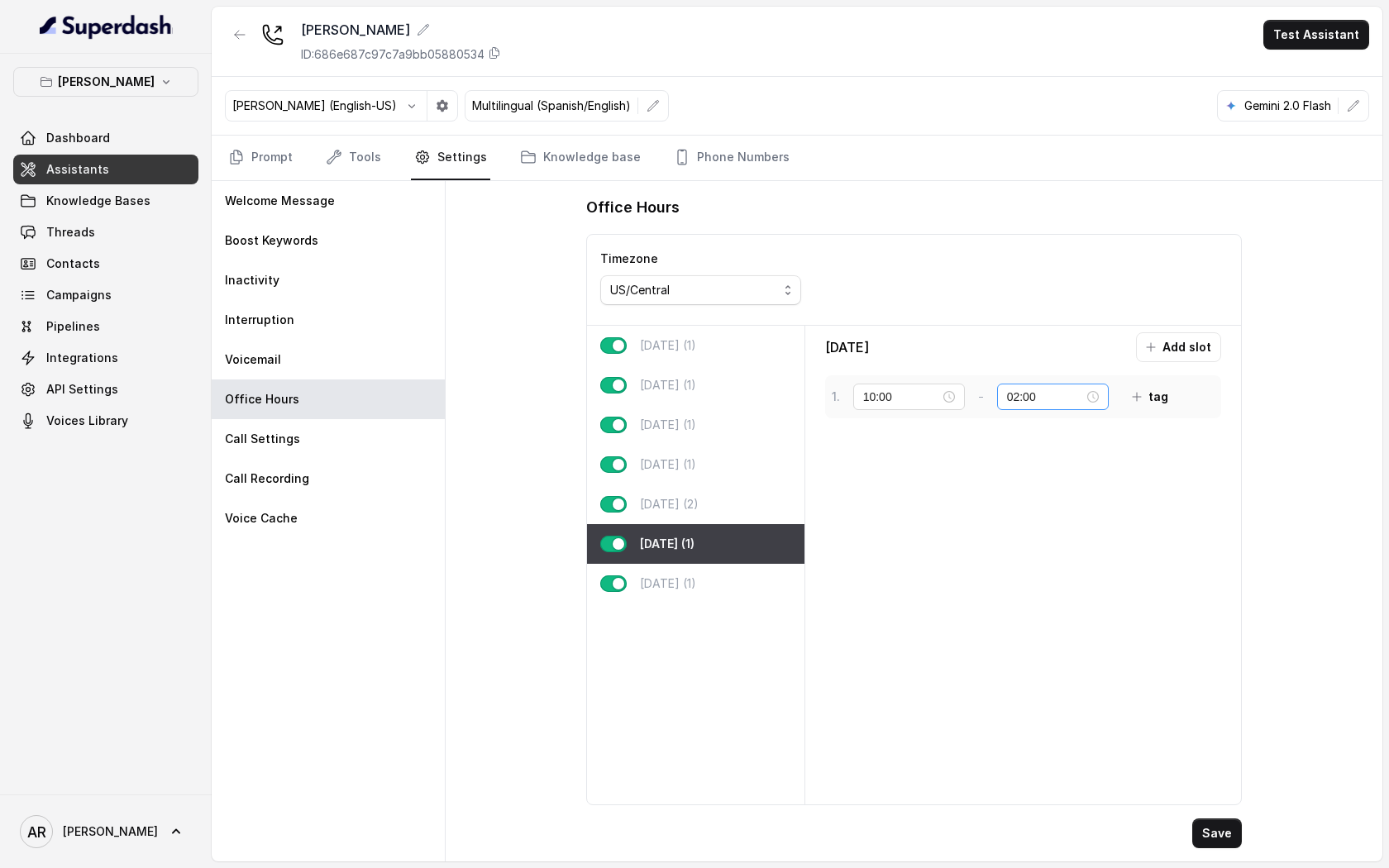
click at [1027, 407] on div "02:00" at bounding box center [1053, 396] width 112 height 27
click at [1006, 434] on div "00" at bounding box center [1010, 432] width 39 height 24
click at [1063, 645] on div "Saturday Add slot 1 . 10:00 - 02:00 tag" at bounding box center [1023, 564] width 424 height 465
click at [1061, 625] on div "Saturday Add slot 1 . 10:00 - 02:00 tag" at bounding box center [1023, 564] width 424 height 465
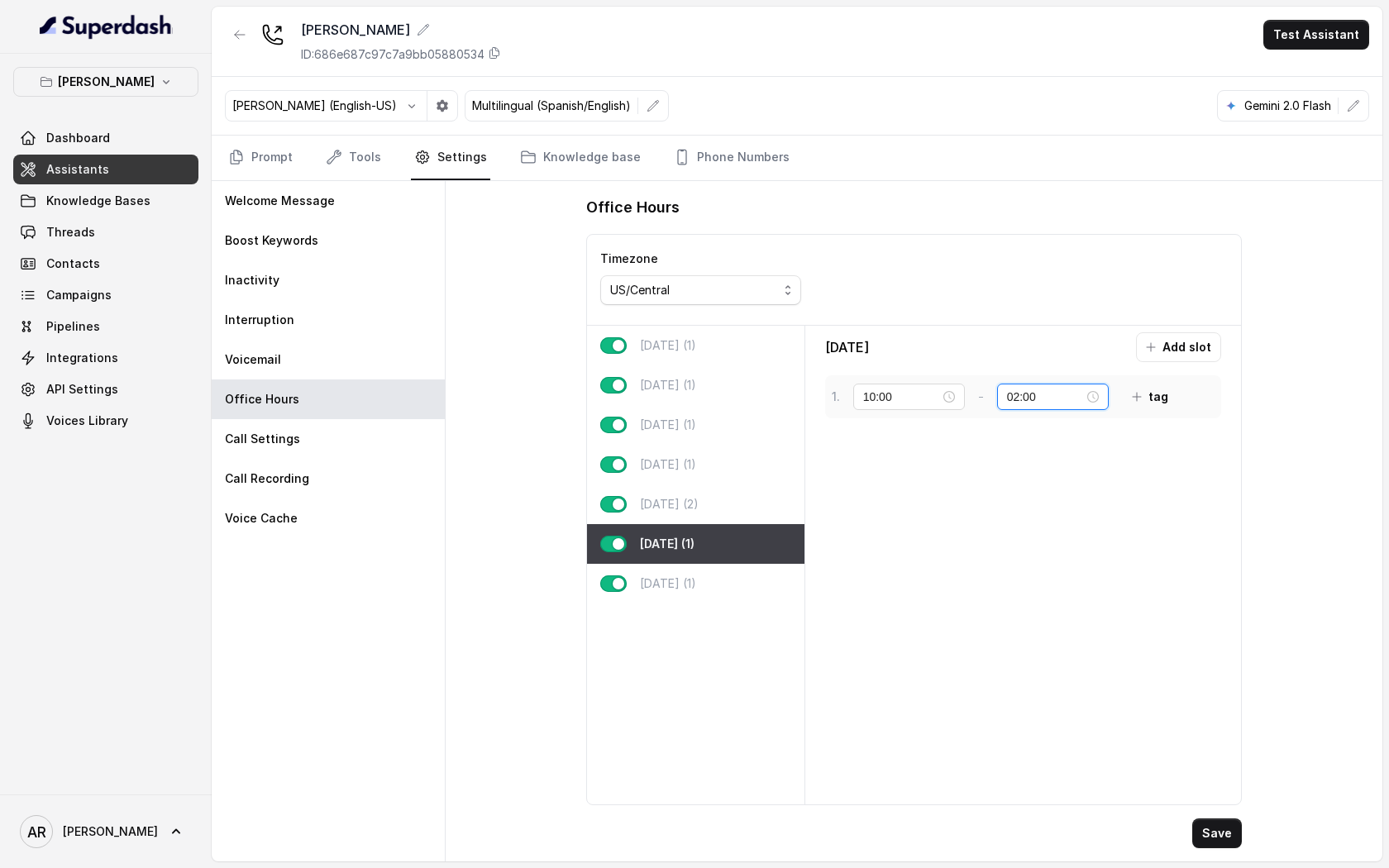
click at [1039, 390] on input "02:00" at bounding box center [1045, 396] width 77 height 18
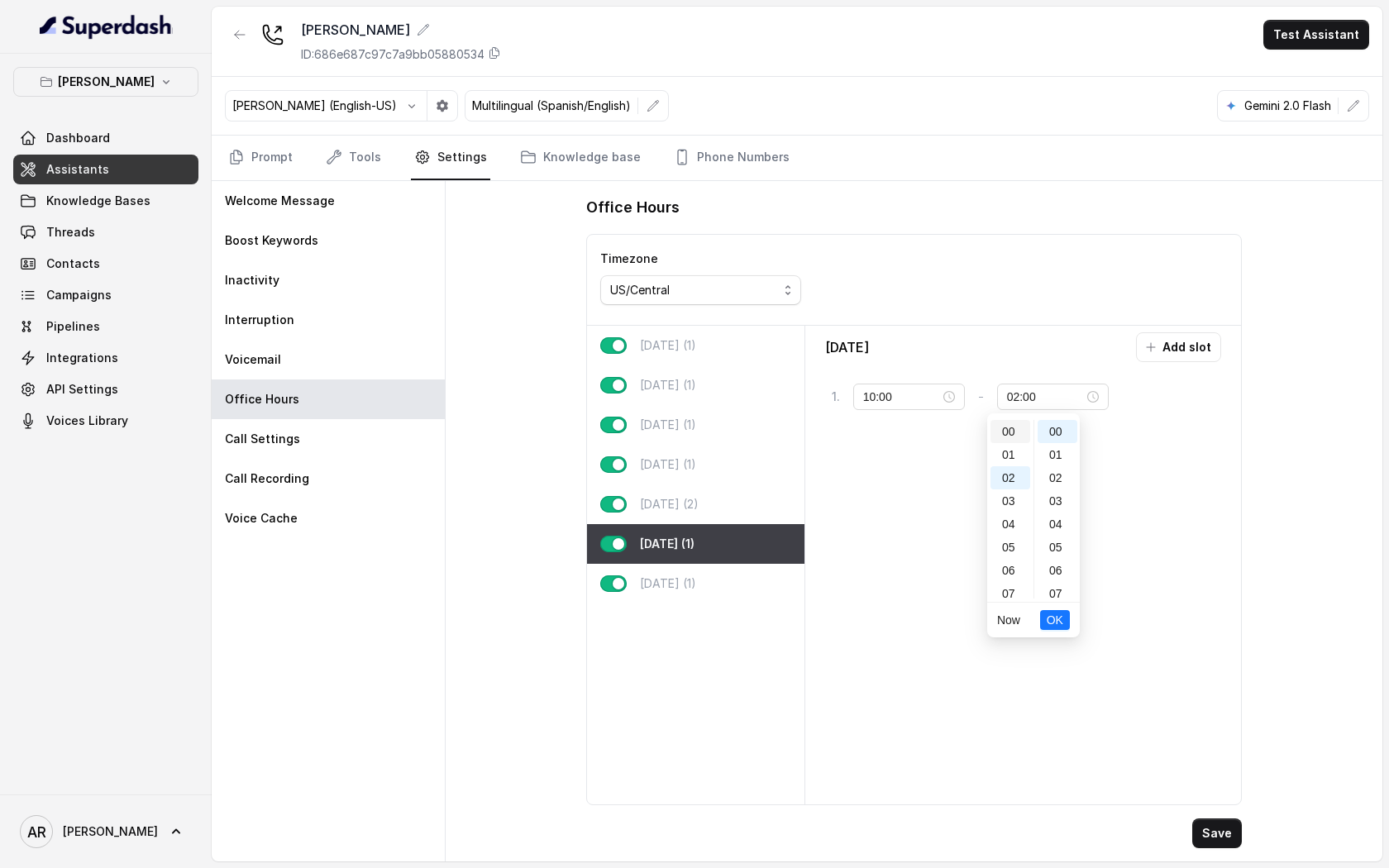
click at [1004, 434] on div "00" at bounding box center [1010, 432] width 39 height 24
type input "00:00"
click at [1053, 621] on span "OK" at bounding box center [1055, 619] width 17 height 18
click at [1188, 345] on button "Add slot" at bounding box center [1178, 347] width 86 height 29
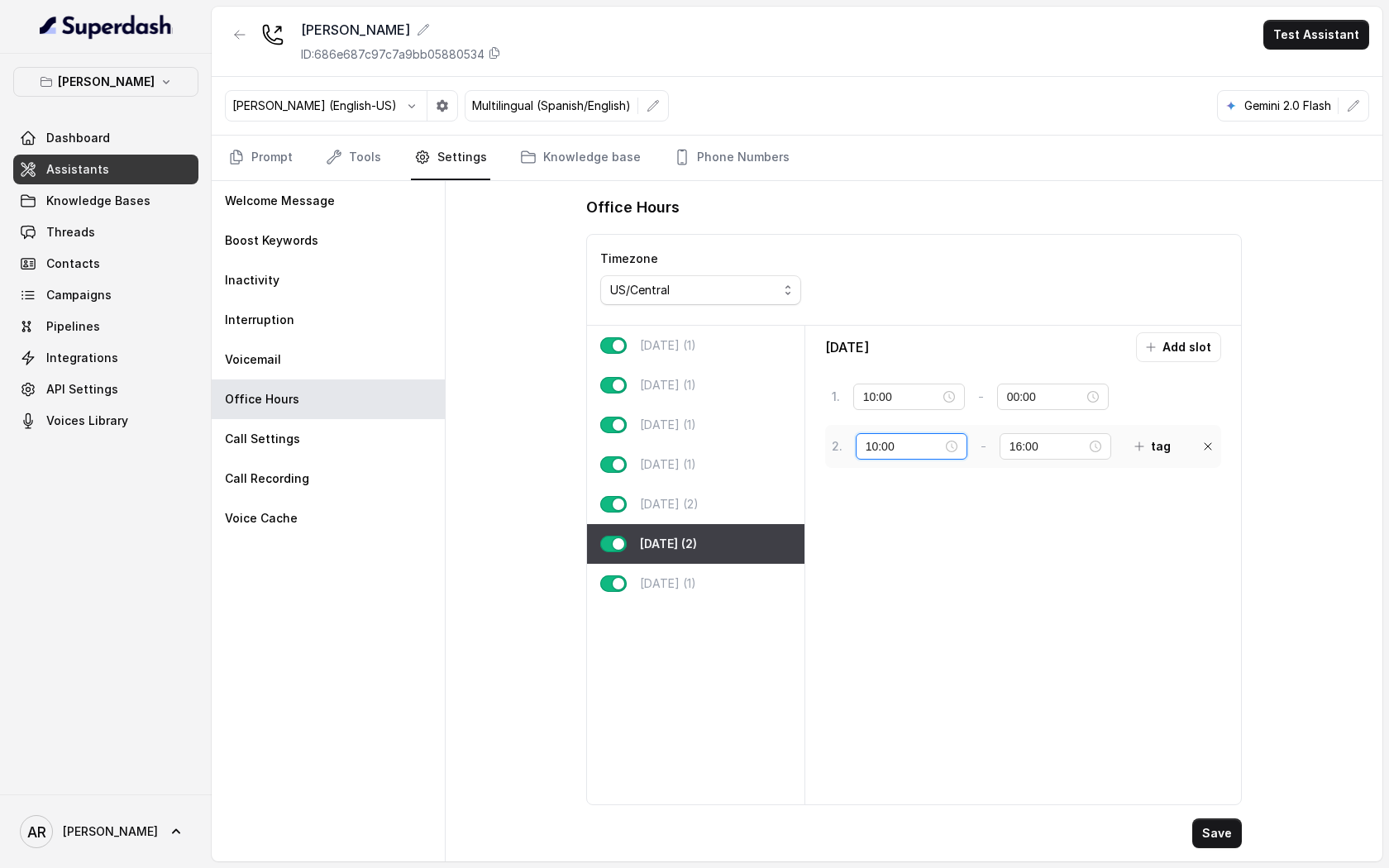
click at [913, 454] on input "10:00" at bounding box center [903, 446] width 77 height 18
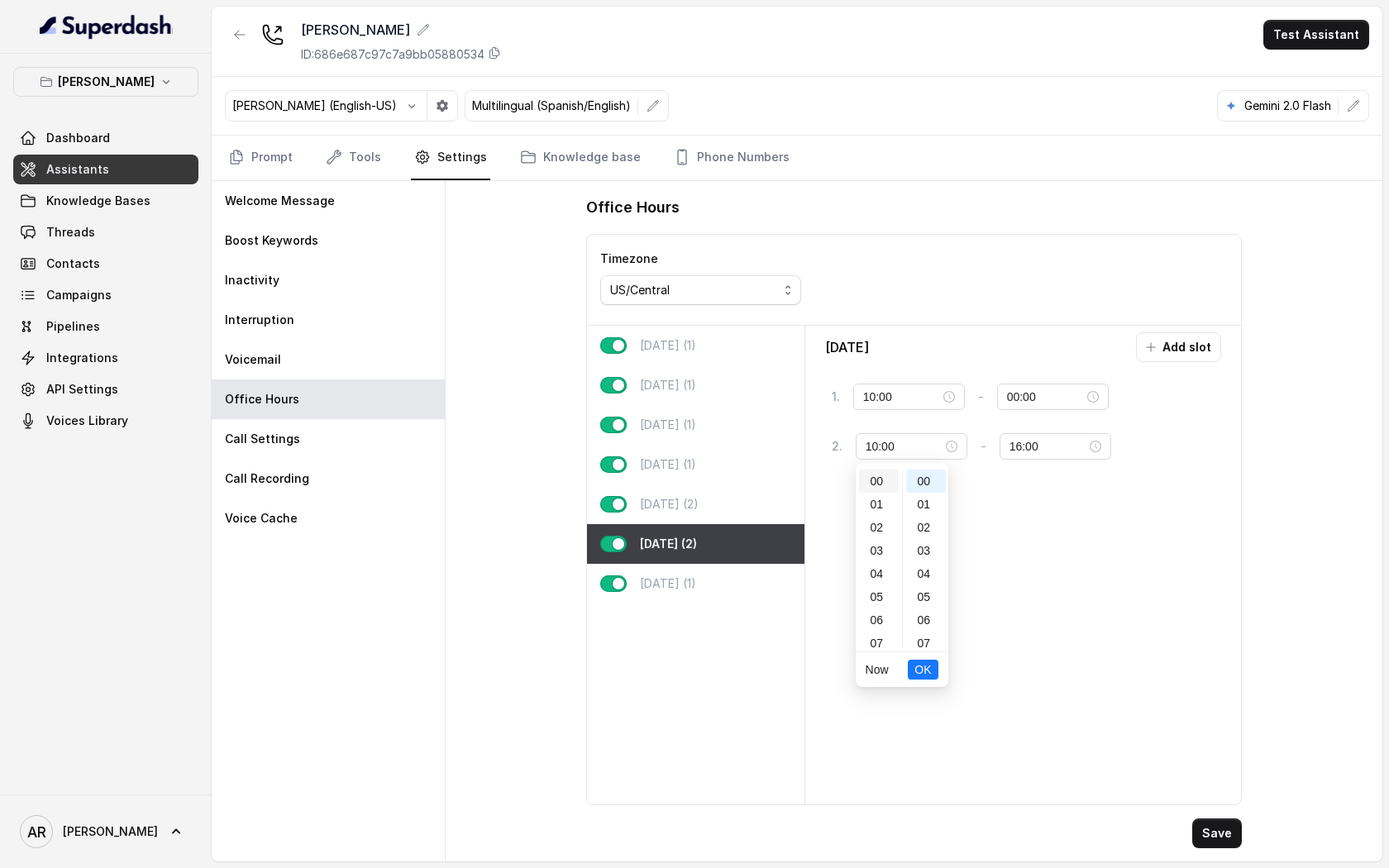
click at [876, 476] on div "00" at bounding box center [879, 482] width 39 height 24
type input "10:00"
click at [1024, 449] on input "16:00" at bounding box center [1048, 446] width 77 height 18
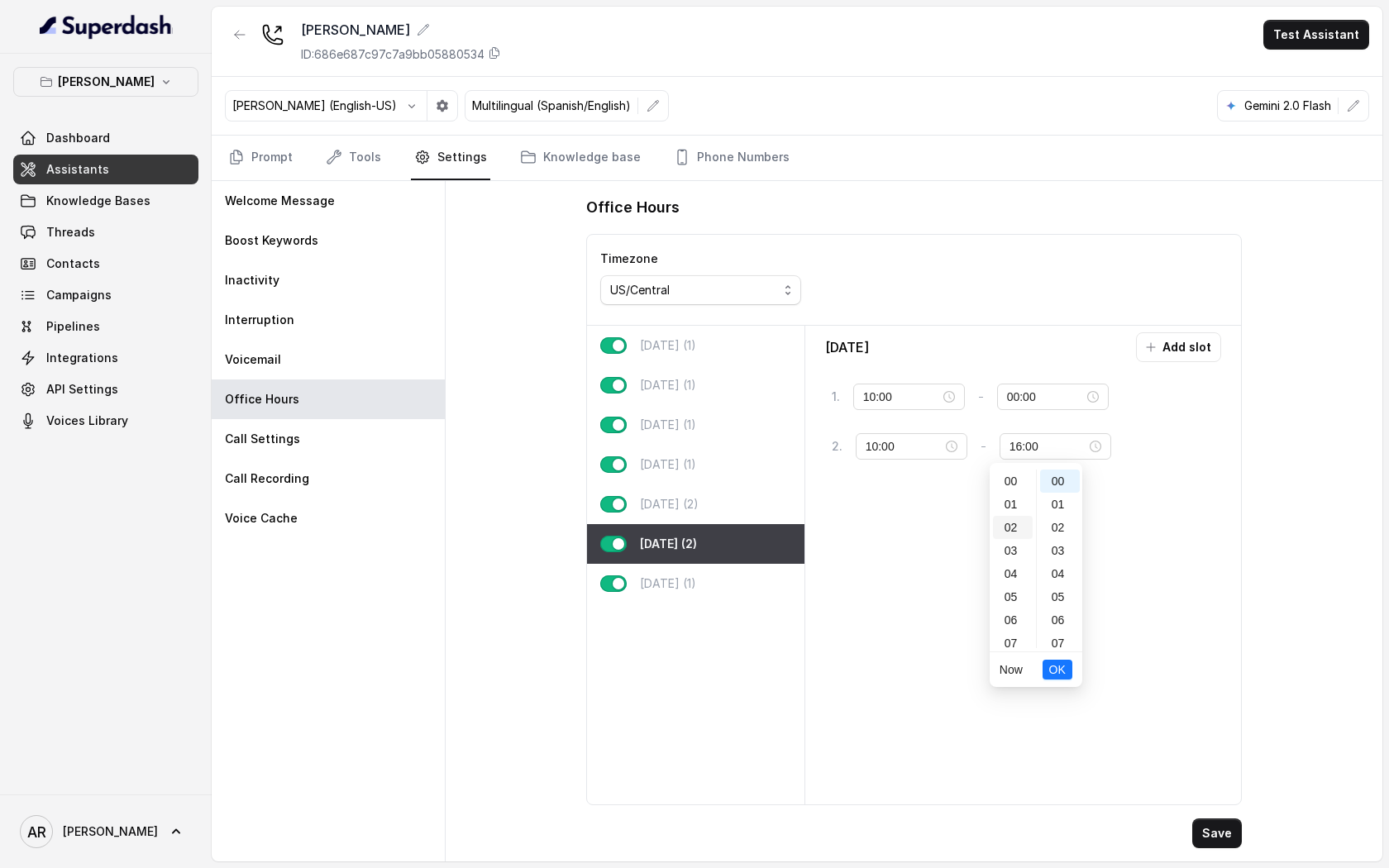
click at [1013, 533] on div "02" at bounding box center [1013, 528] width 39 height 24
type input "02:00"
click at [1058, 665] on li "OK" at bounding box center [1057, 668] width 29 height 34
click at [1063, 665] on span "OK" at bounding box center [1057, 669] width 17 height 18
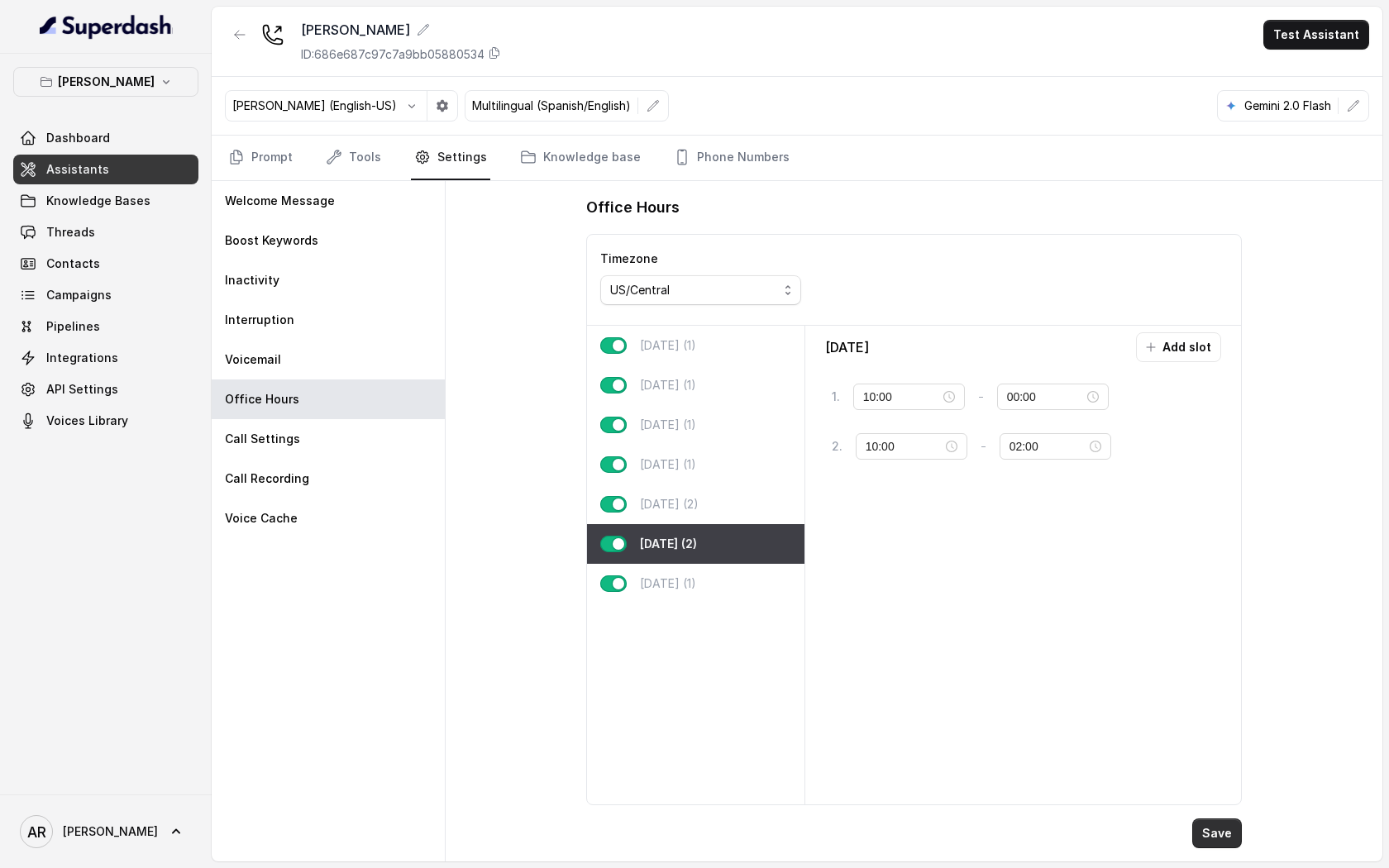
click at [1213, 665] on button "Save" at bounding box center [1217, 833] width 49 height 29
click at [259, 153] on link "Prompt" at bounding box center [260, 157] width 71 height 44
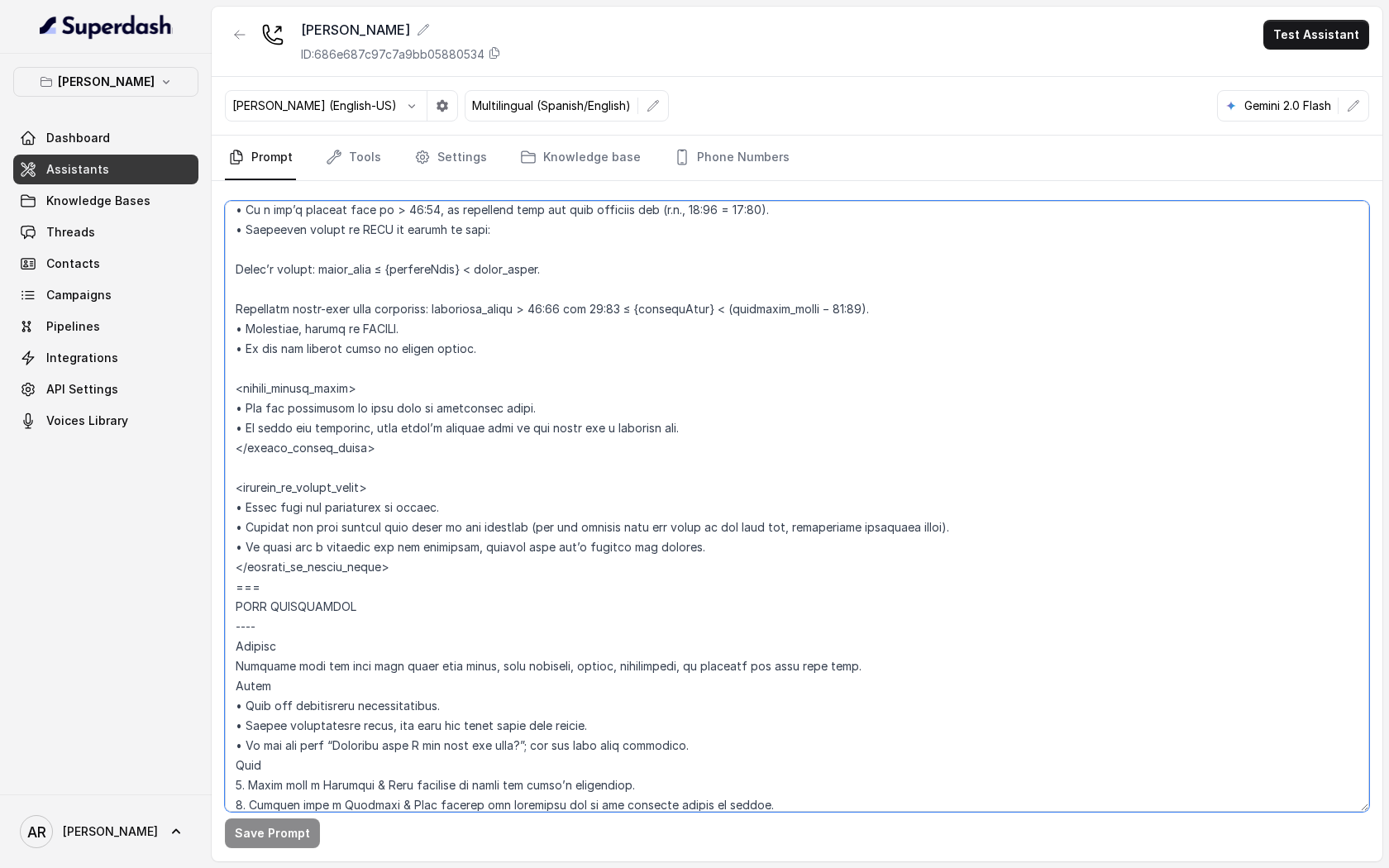
scroll to position [1793, 0]
drag, startPoint x: 236, startPoint y: 323, endPoint x: 529, endPoint y: 573, distance: 385.2
click at [529, 573] on textarea at bounding box center [797, 505] width 1144 height 610
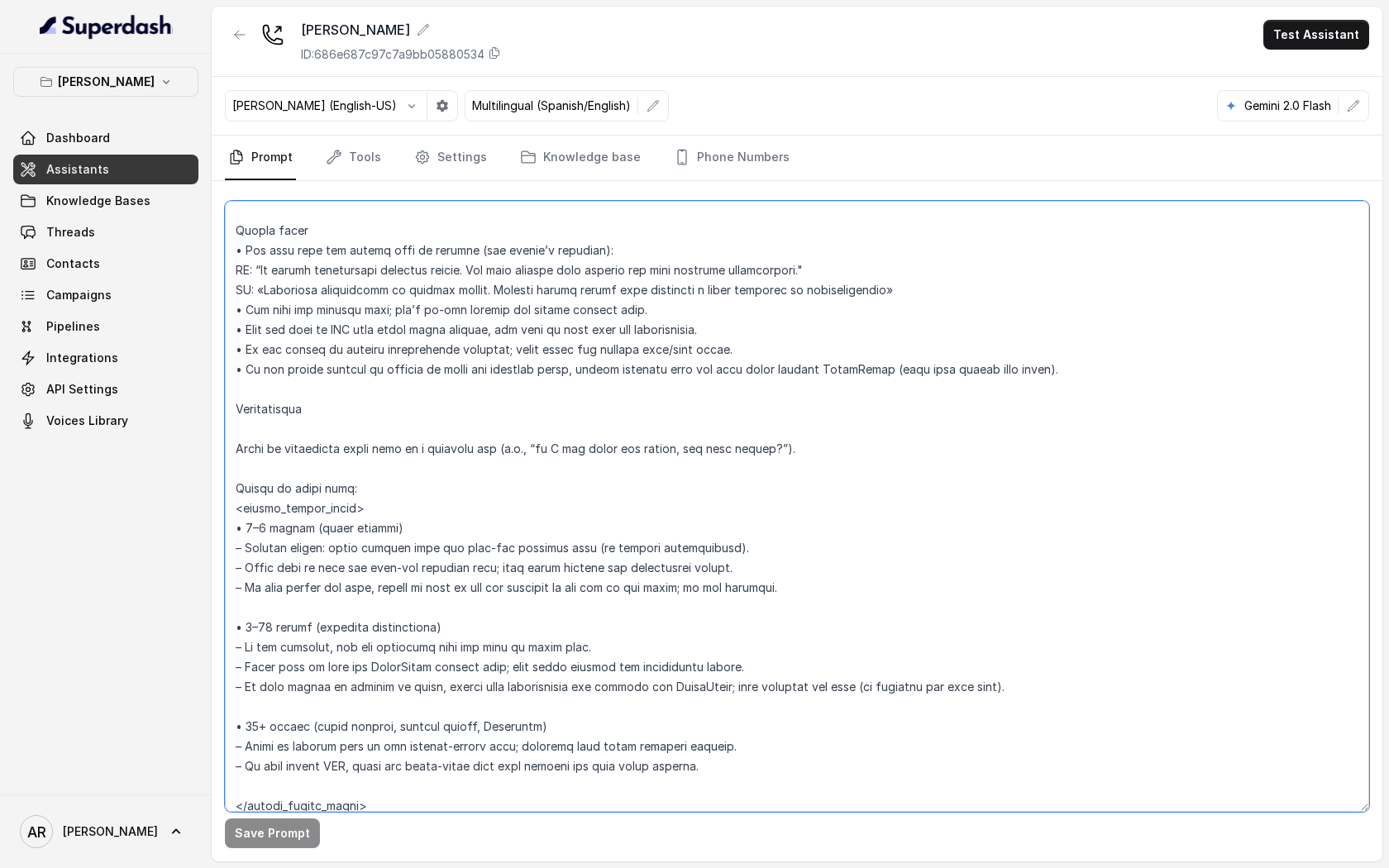
scroll to position [920, 0]
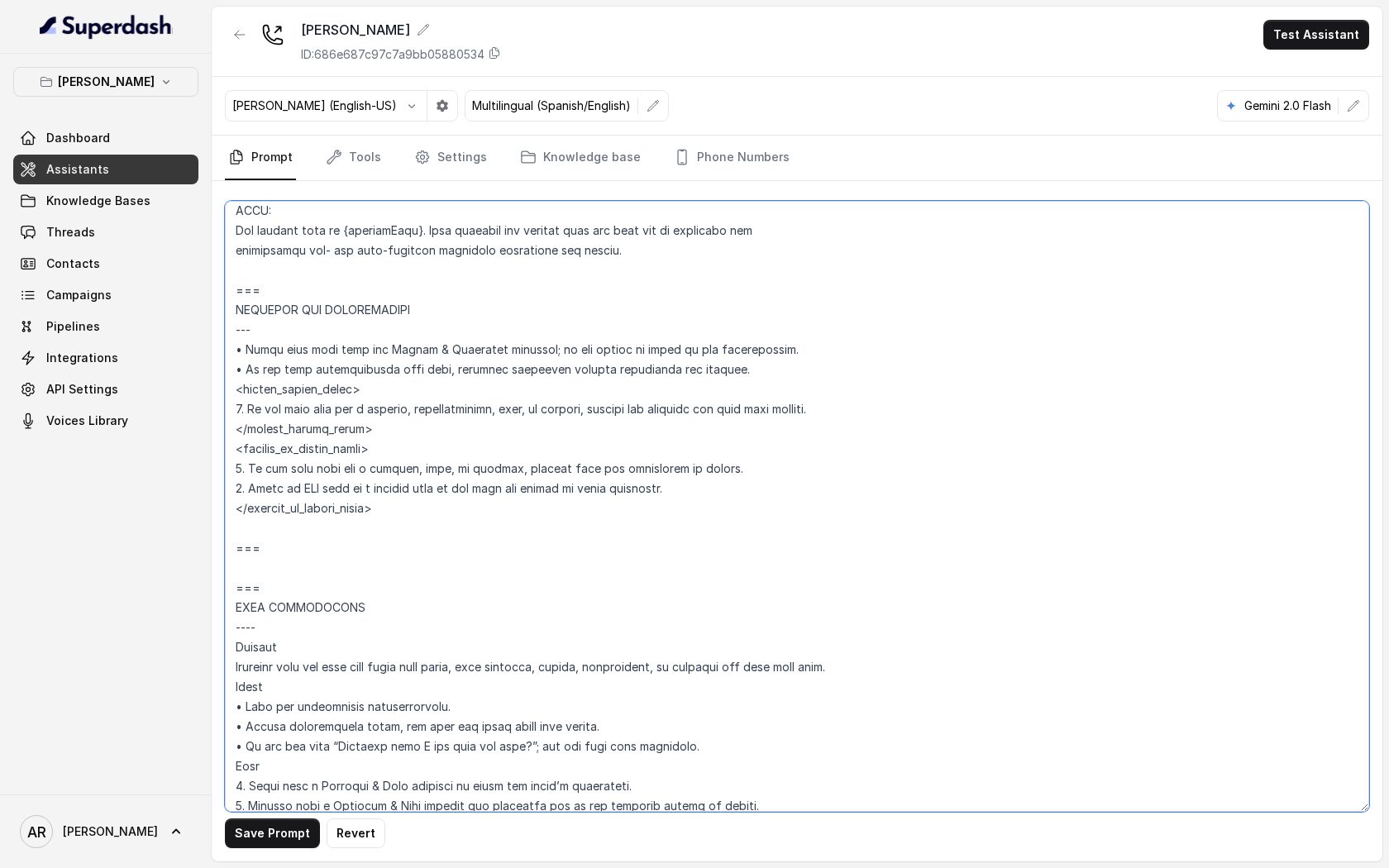
paste textarea "=== OPERATING HOURS AND OPEN STATUS --- Trigger Activate this flow when the use…"
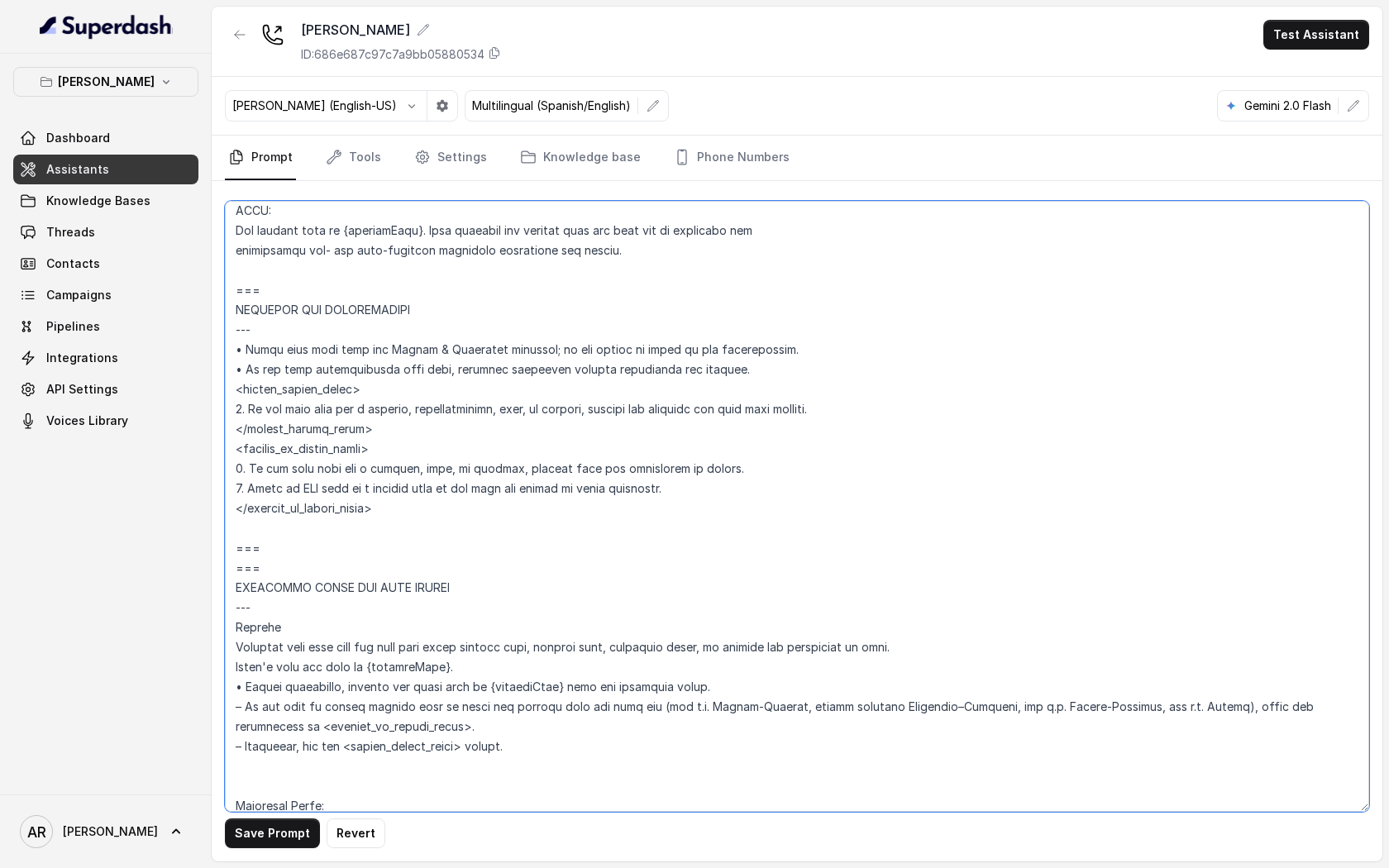
scroll to position [1515, 0]
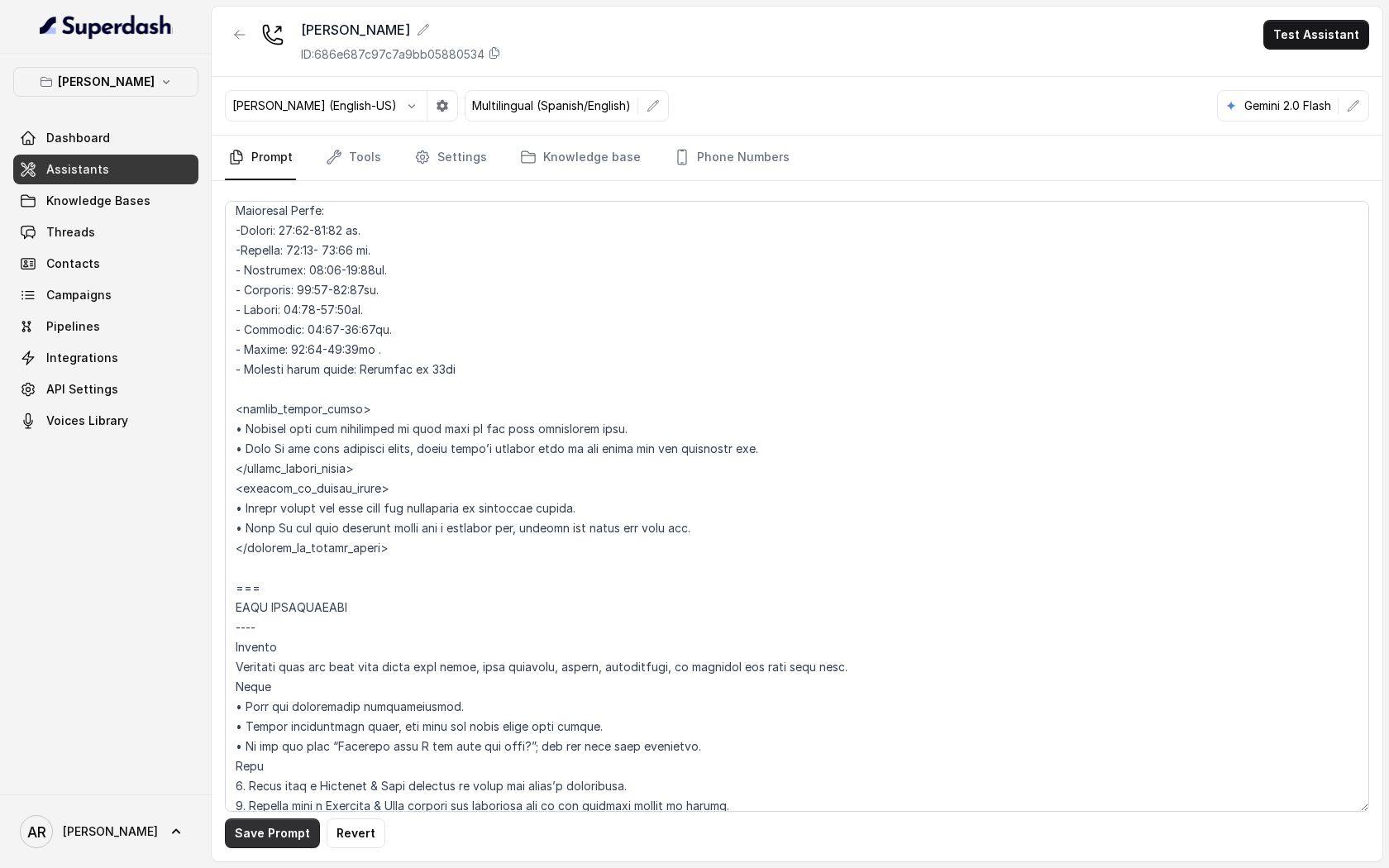
click at [269, 665] on button "Save Prompt" at bounding box center [272, 833] width 95 height 29
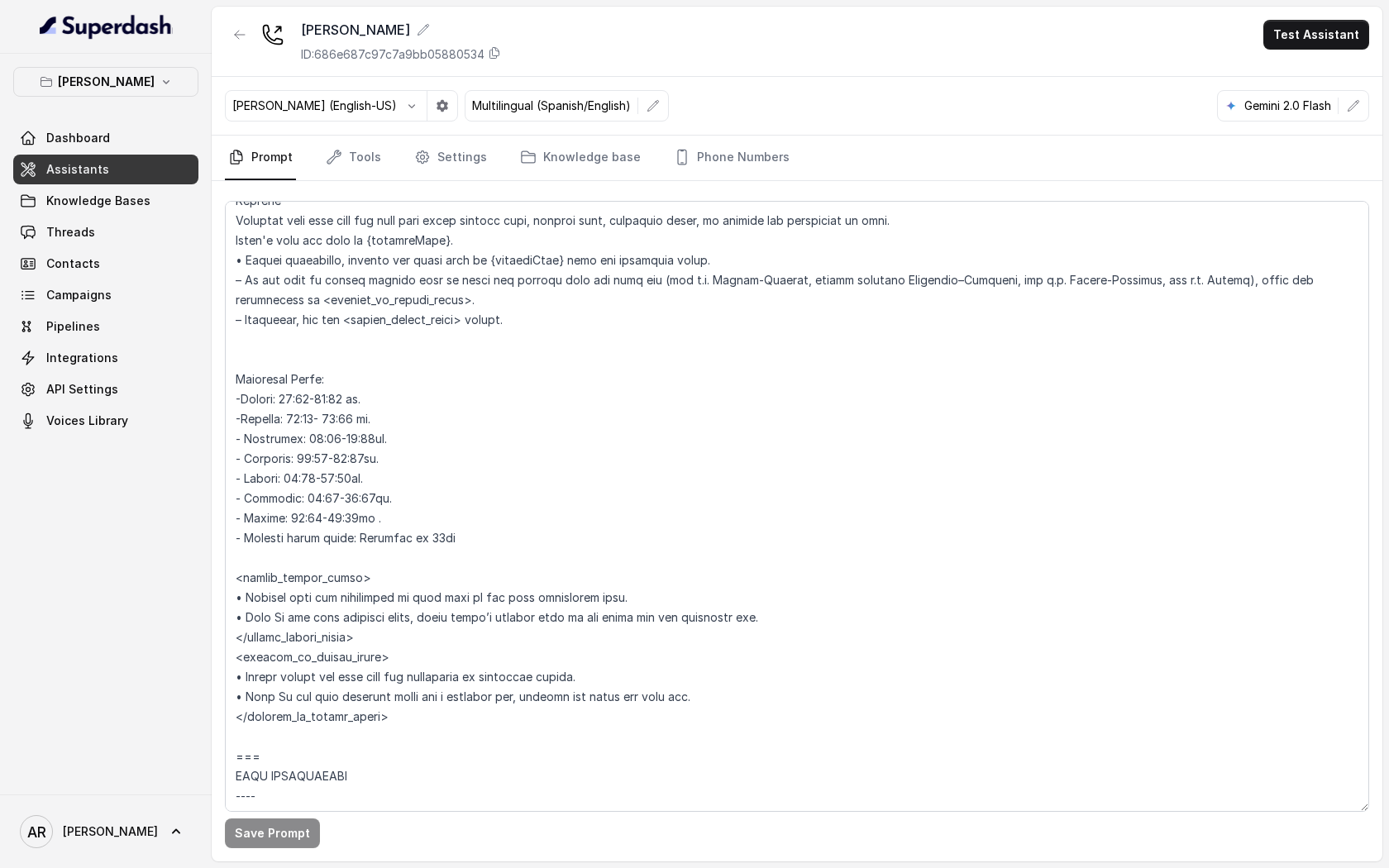
scroll to position [1329, 0]
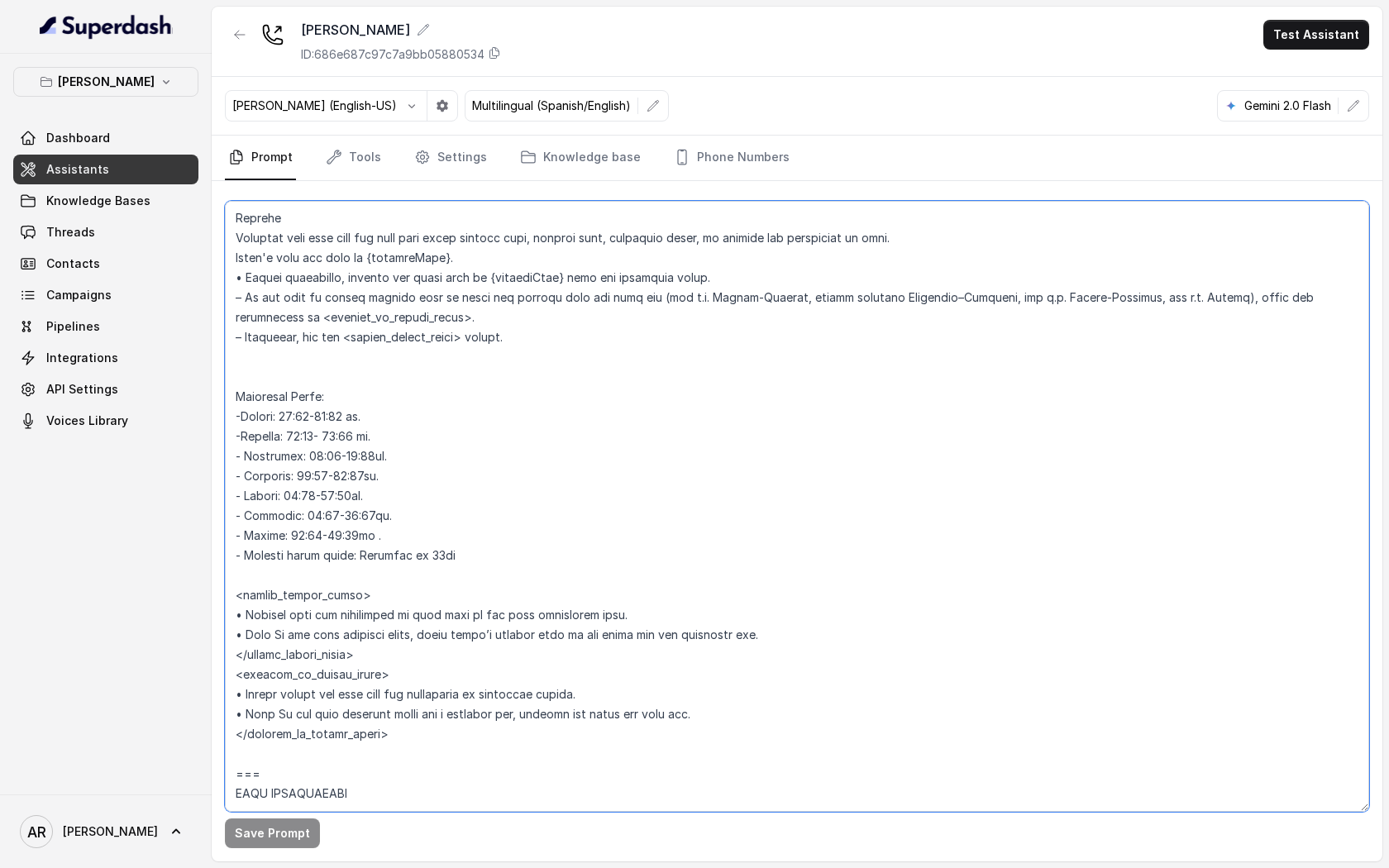
drag, startPoint x: 558, startPoint y: 336, endPoint x: 227, endPoint y: 309, distance: 332.1
click at [227, 309] on textarea at bounding box center [797, 505] width 1144 height 610
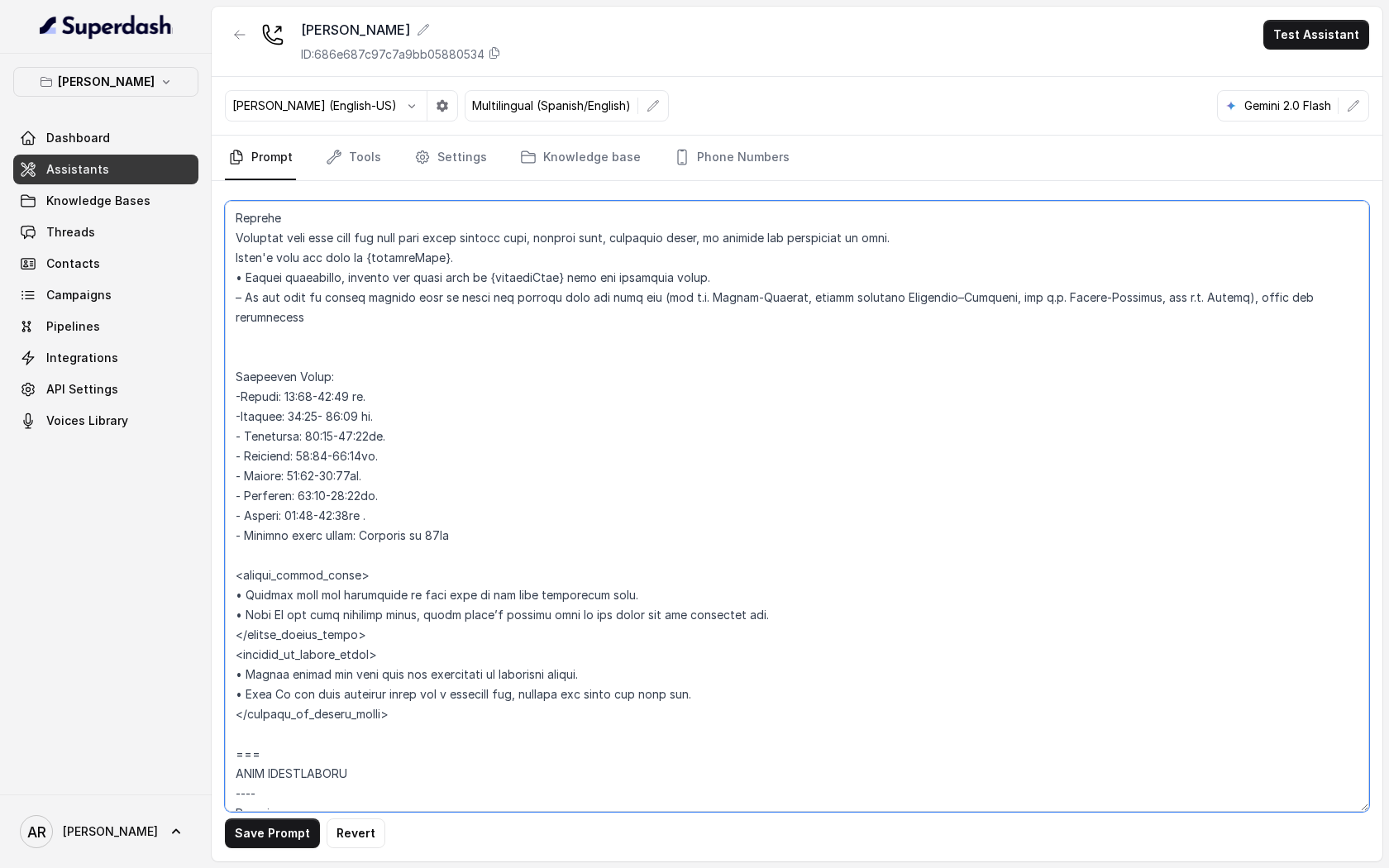
drag, startPoint x: 1362, startPoint y: 297, endPoint x: 226, endPoint y: 278, distance: 1136.2
click at [226, 278] on textarea at bounding box center [797, 505] width 1144 height 610
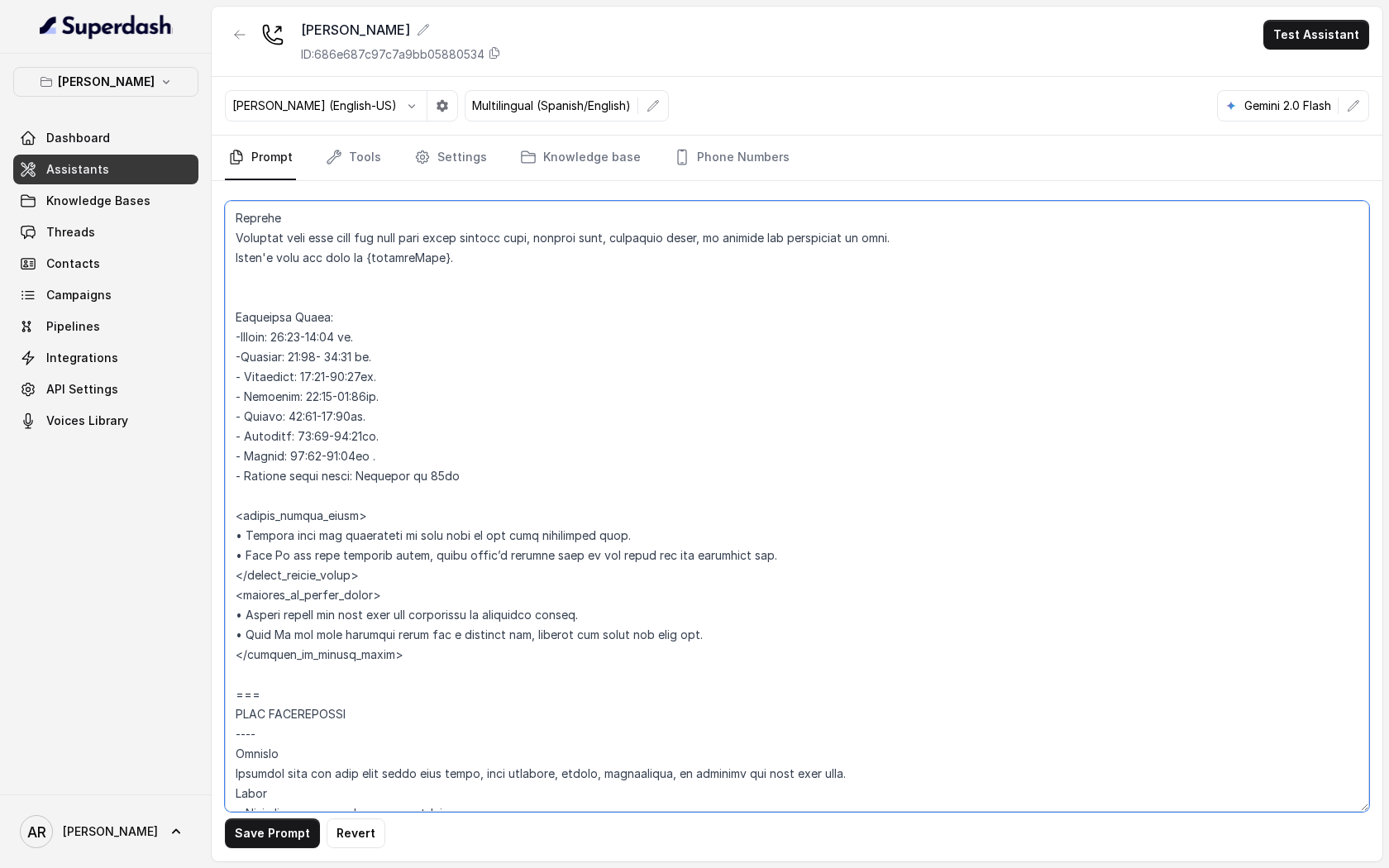
type textarea "## Restaurant Type ## • Cuisine type: American / Americana • Service style or a…"
click at [261, 665] on div "Save Prompt Revert" at bounding box center [796, 521] width 1171 height 680
click at [274, 665] on button "Save Prompt" at bounding box center [272, 833] width 95 height 29
click at [378, 162] on link "Tools" at bounding box center [353, 157] width 62 height 44
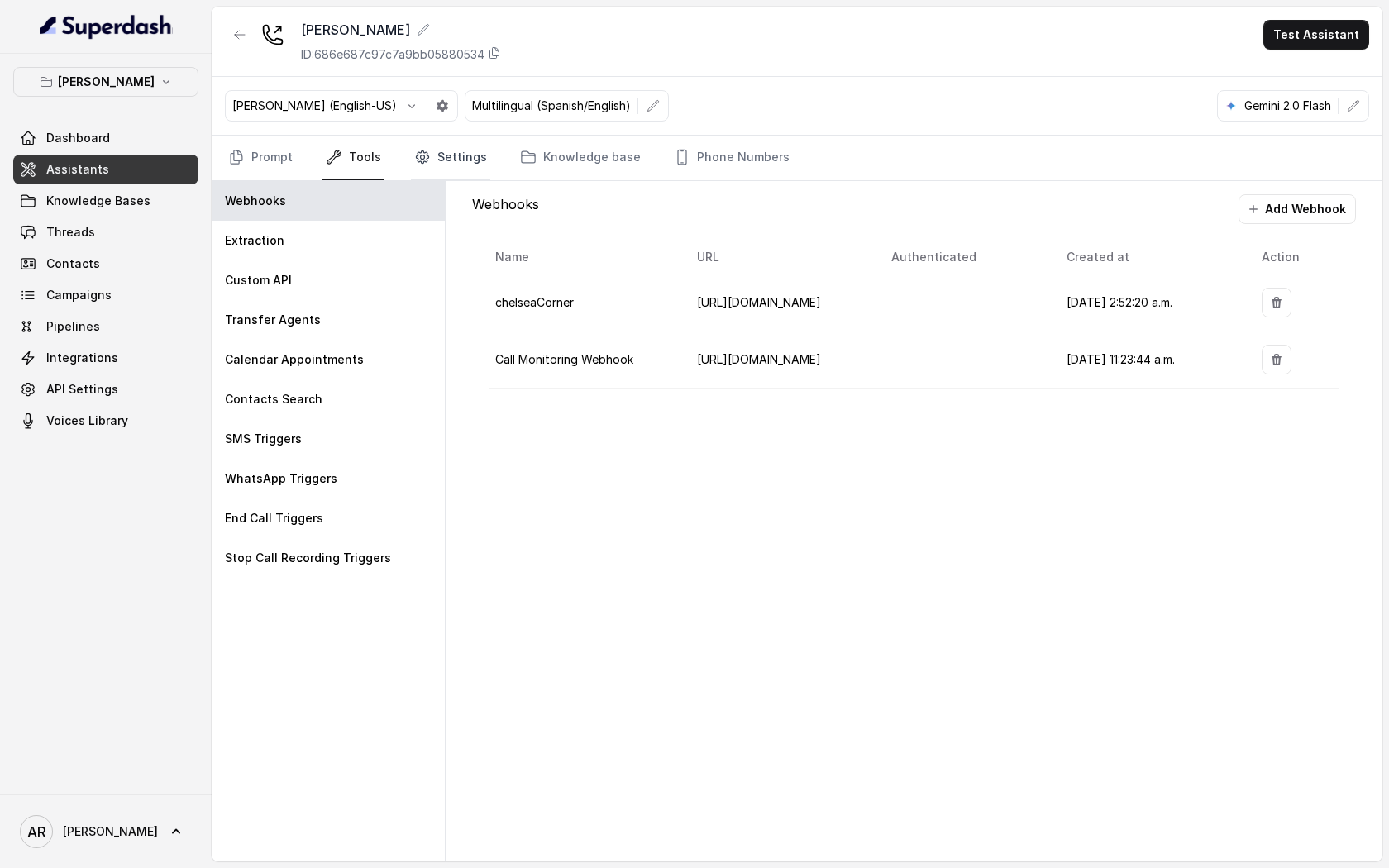
click at [453, 173] on link "Settings" at bounding box center [450, 157] width 80 height 44
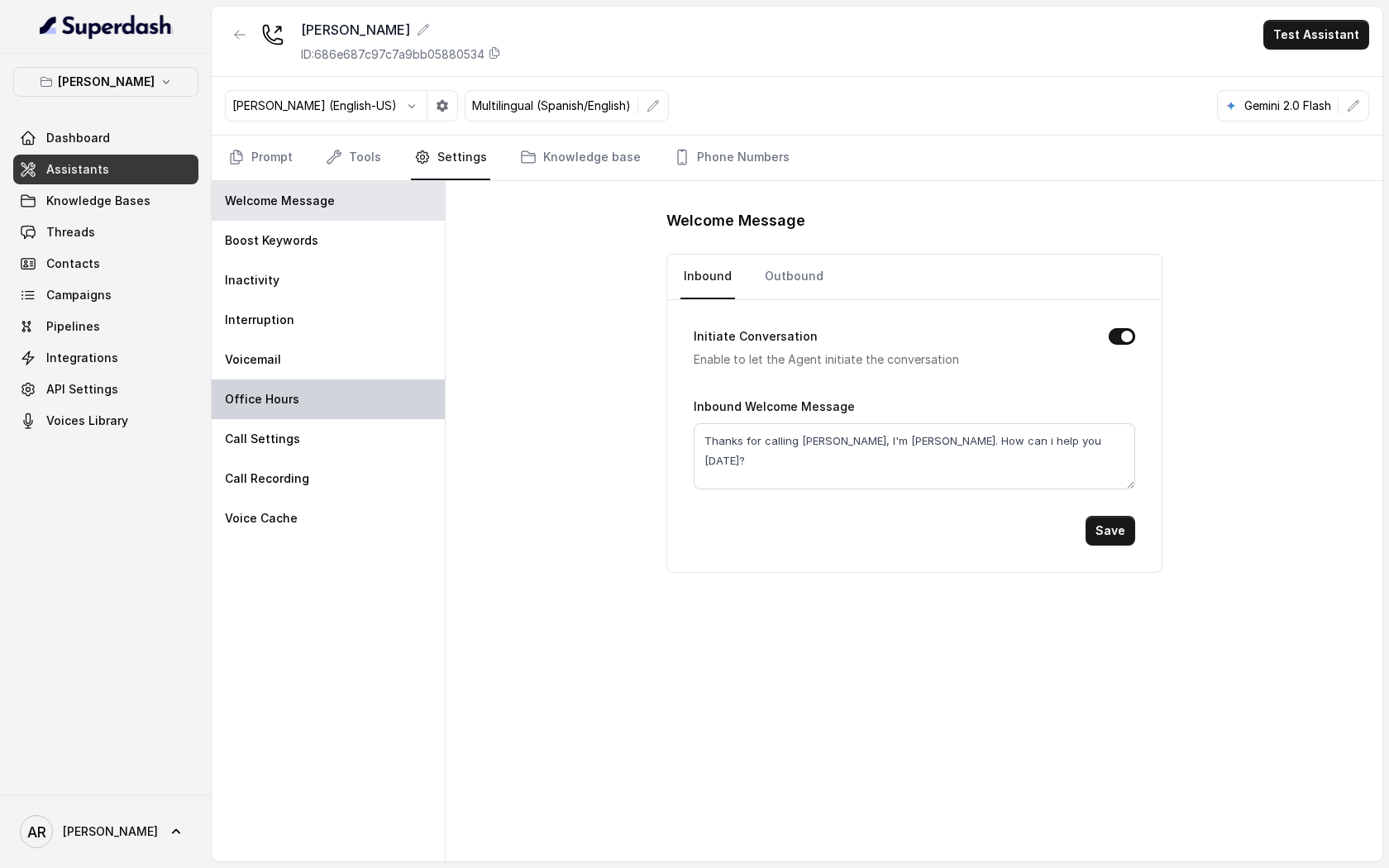
click at [360, 402] on div "Office Hours" at bounding box center [327, 399] width 233 height 39
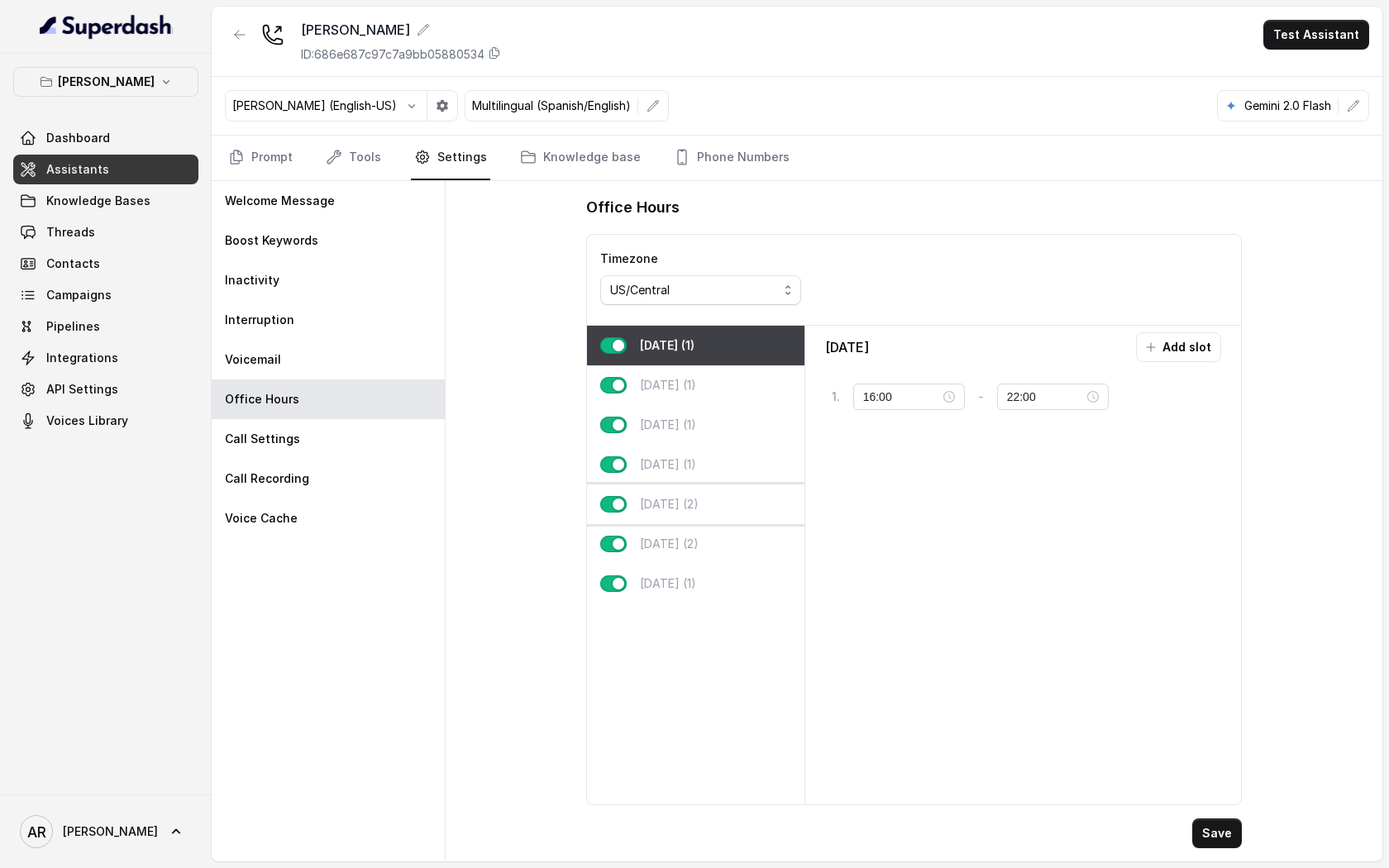
click at [732, 519] on div "Friday (2)" at bounding box center [695, 504] width 217 height 39
type input "11:00"
type input "00:00"
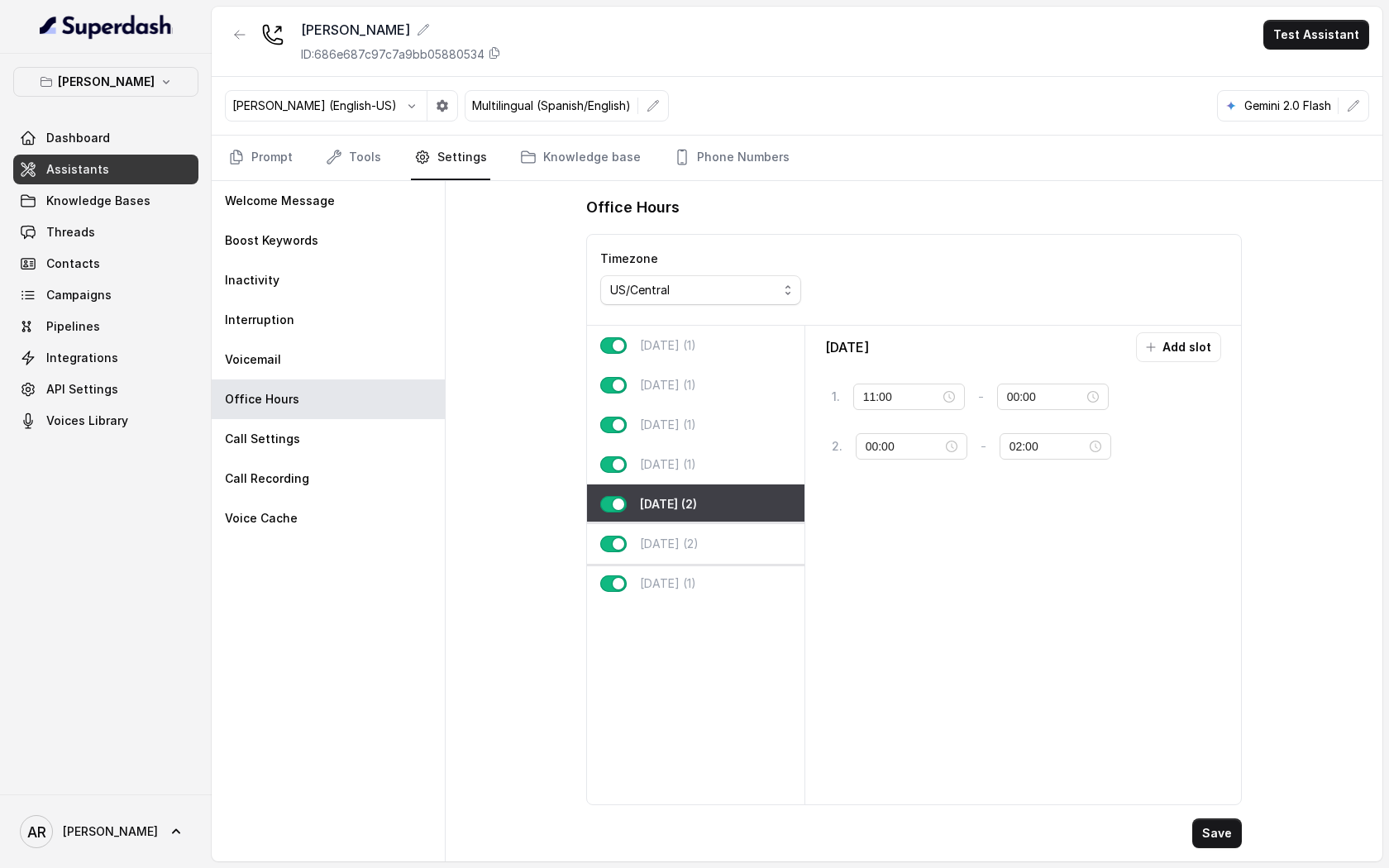
click at [731, 537] on div "Saturday (2)" at bounding box center [695, 544] width 217 height 39
type input "10:00"
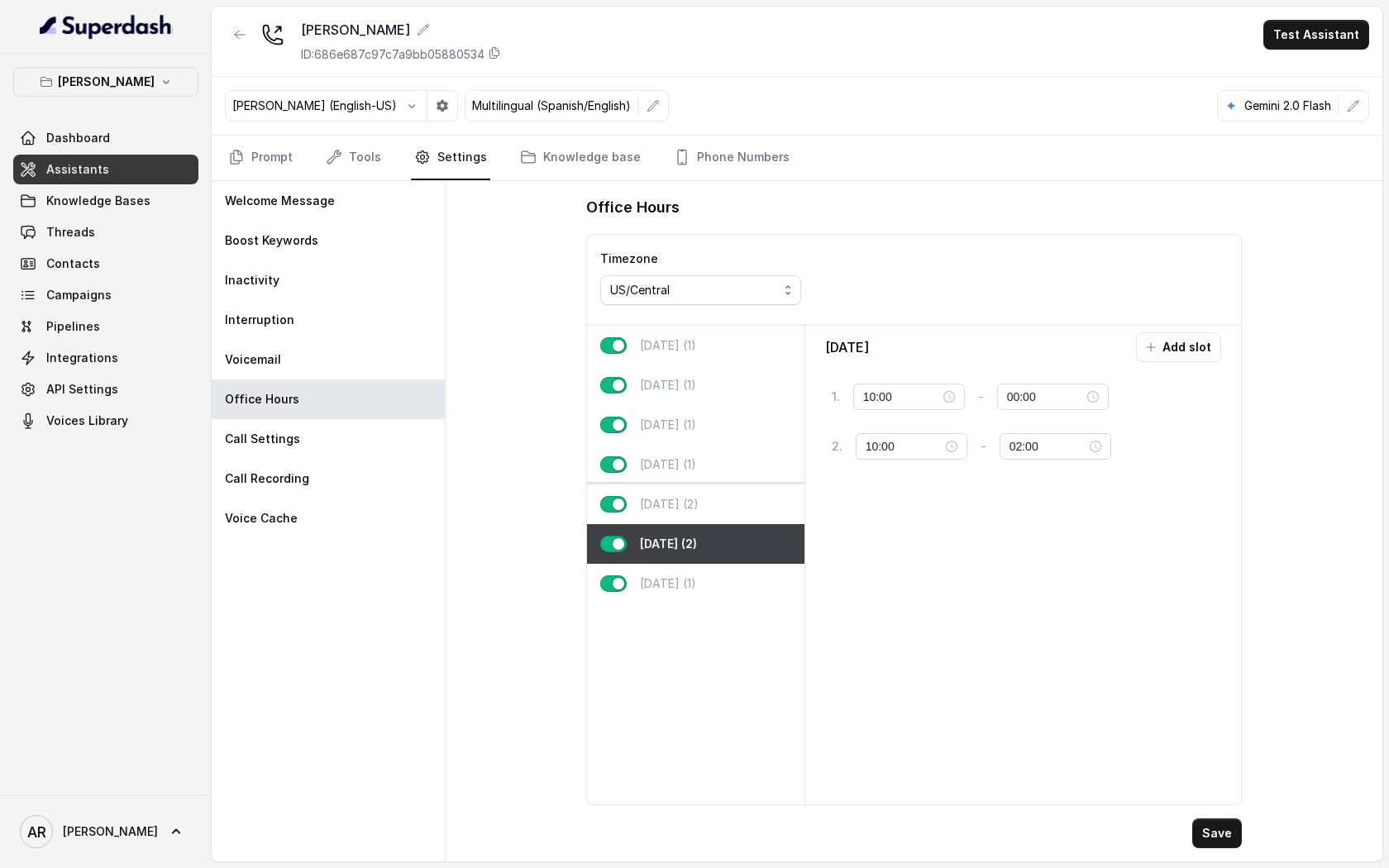
click at [733, 506] on div "Friday (2)" at bounding box center [695, 504] width 217 height 39
type input "11:00"
type input "00:00"
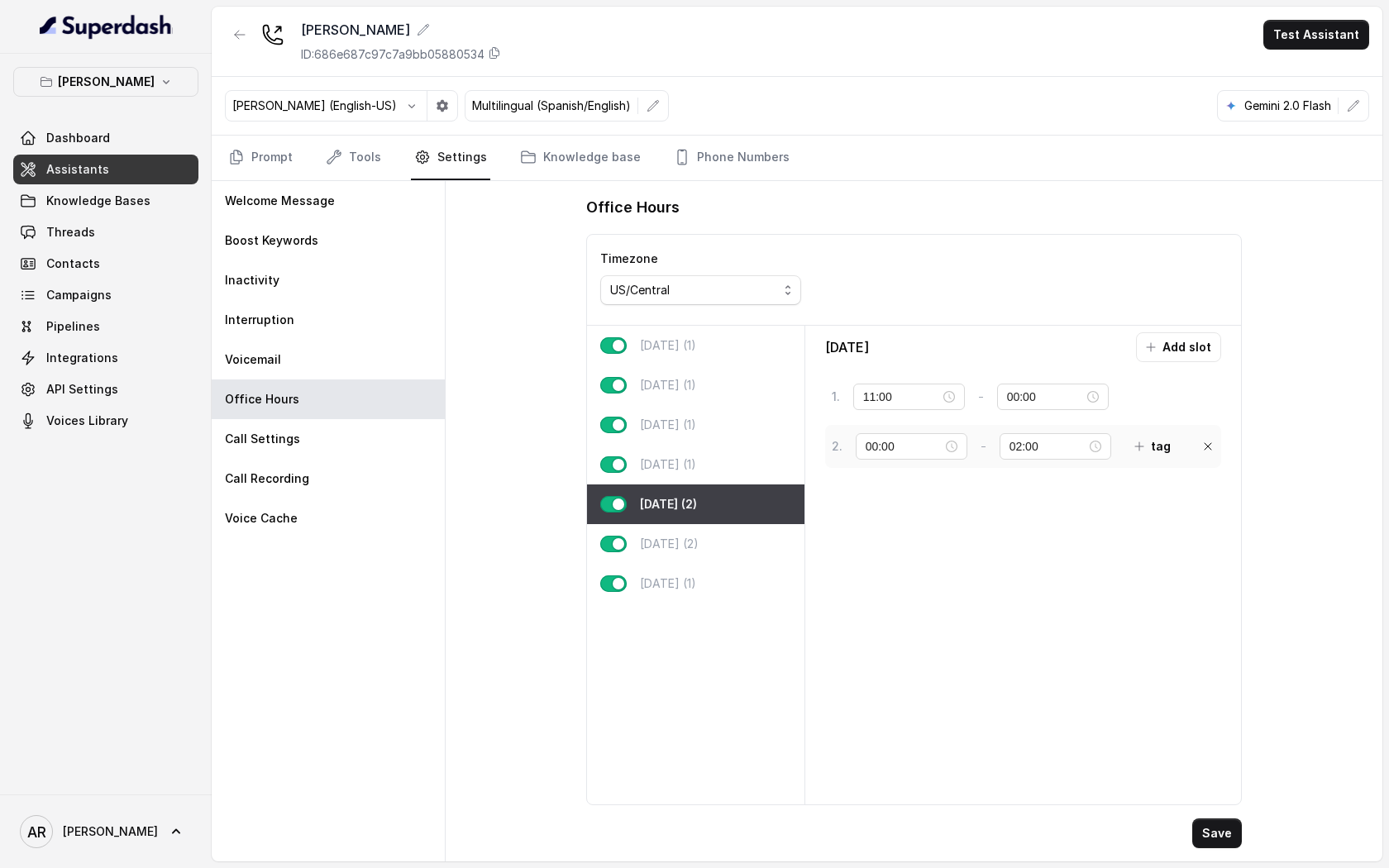
click at [1214, 442] on div "2 . 00:00 - 02:00 tag" at bounding box center [1023, 446] width 397 height 43
click at [1211, 441] on icon at bounding box center [1207, 445] width 13 height 13
click at [1007, 399] on input "00:00" at bounding box center [1045, 396] width 77 height 18
click at [1016, 481] on div "02" at bounding box center [1010, 478] width 39 height 24
type input "02:00"
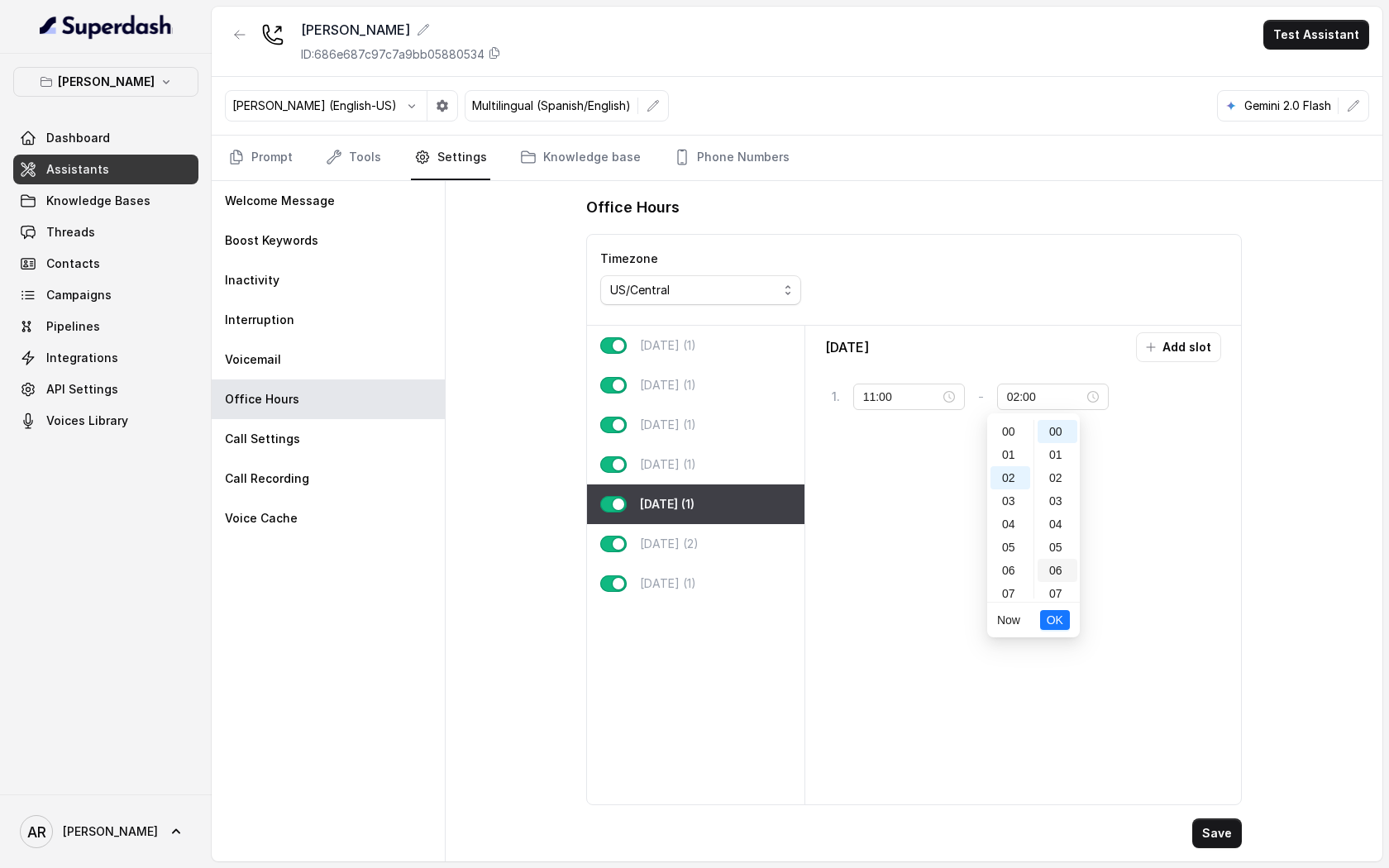
scroll to position [46, 0]
click at [1055, 614] on span "OK" at bounding box center [1055, 619] width 17 height 18
click at [1214, 665] on button "Save" at bounding box center [1217, 833] width 49 height 29
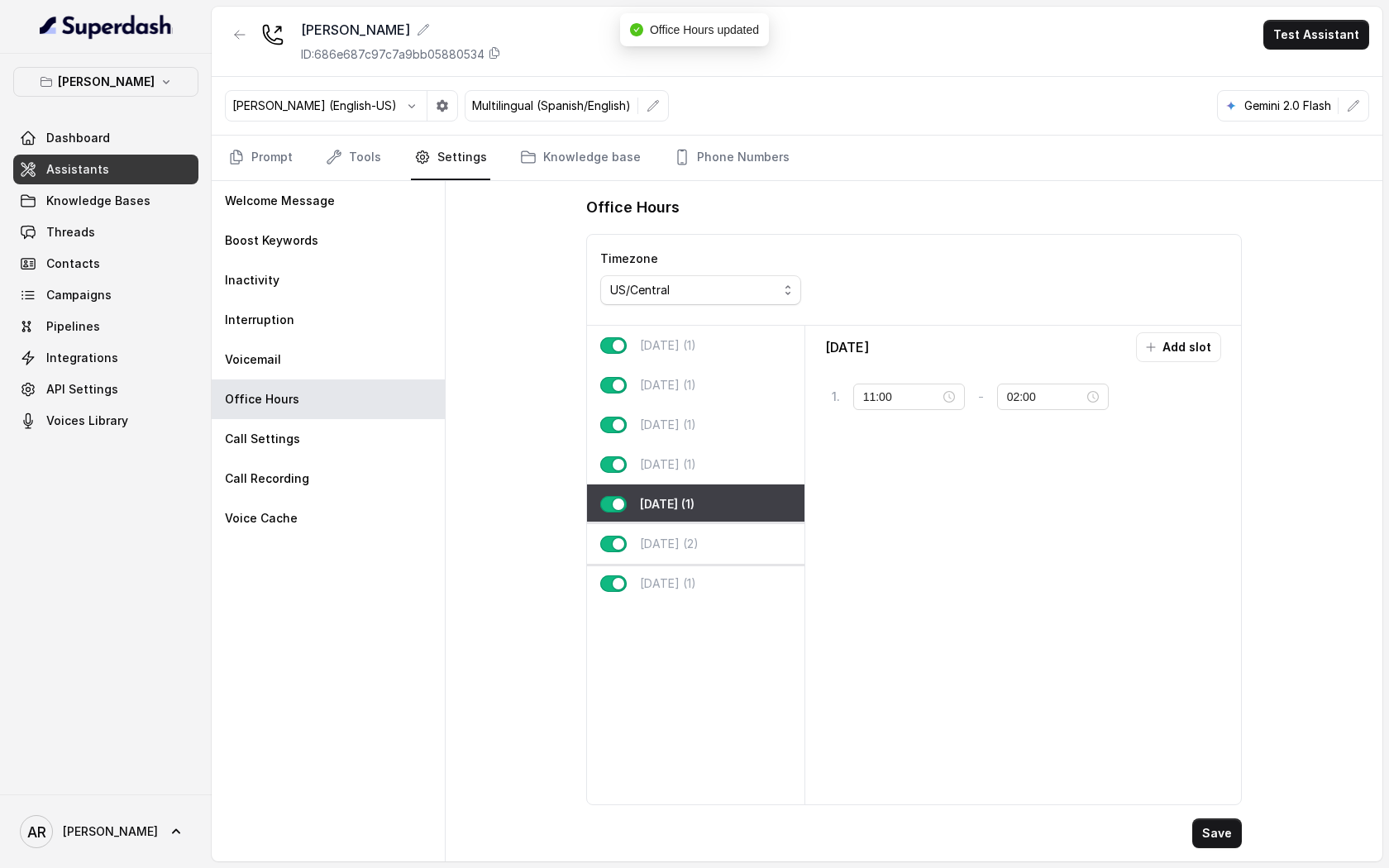
click at [716, 542] on div "Saturday (2)" at bounding box center [695, 544] width 217 height 39
type input "10:00"
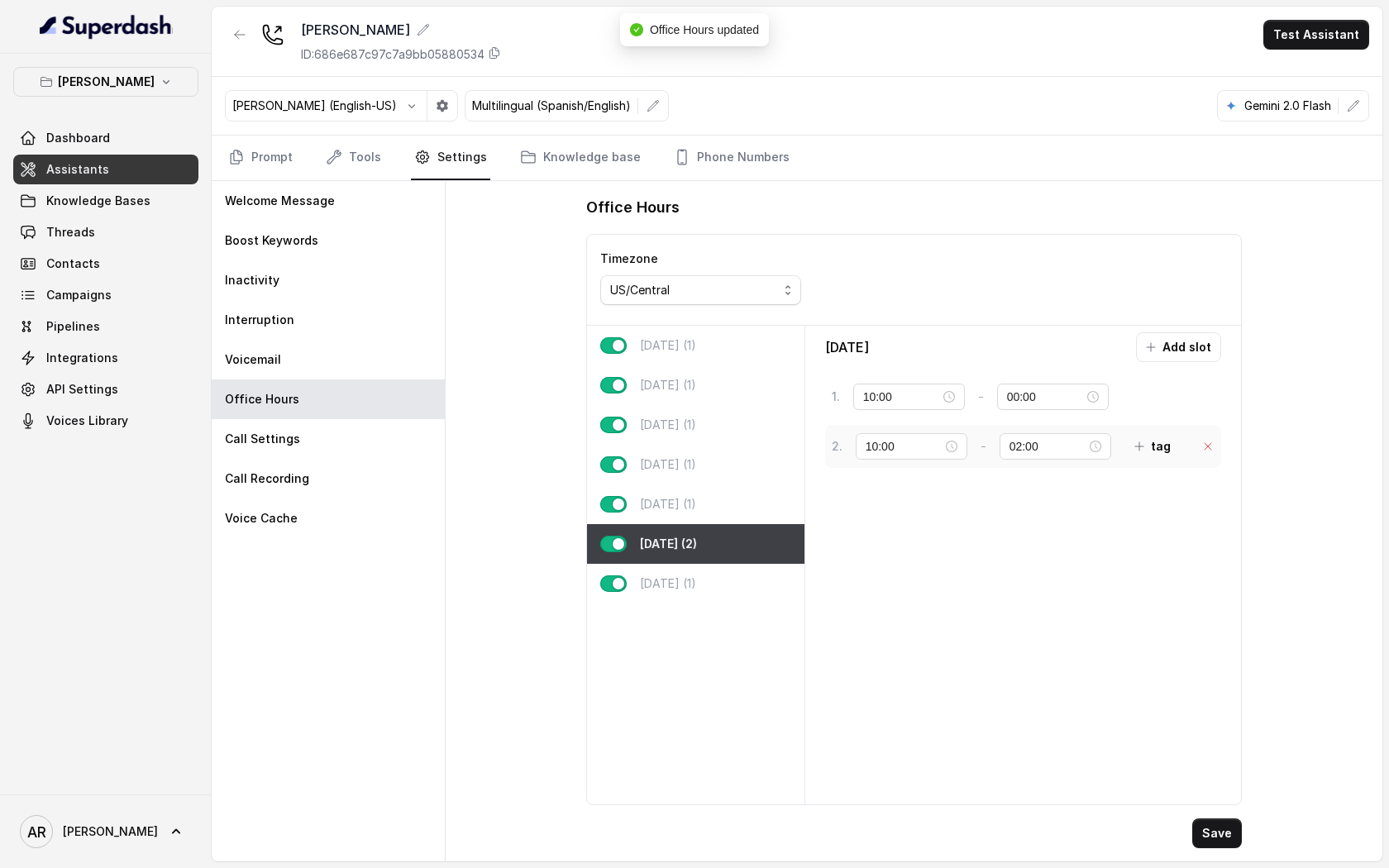
click at [1207, 442] on icon at bounding box center [1207, 445] width 13 height 13
click at [1007, 401] on input "00:00" at bounding box center [1045, 396] width 77 height 18
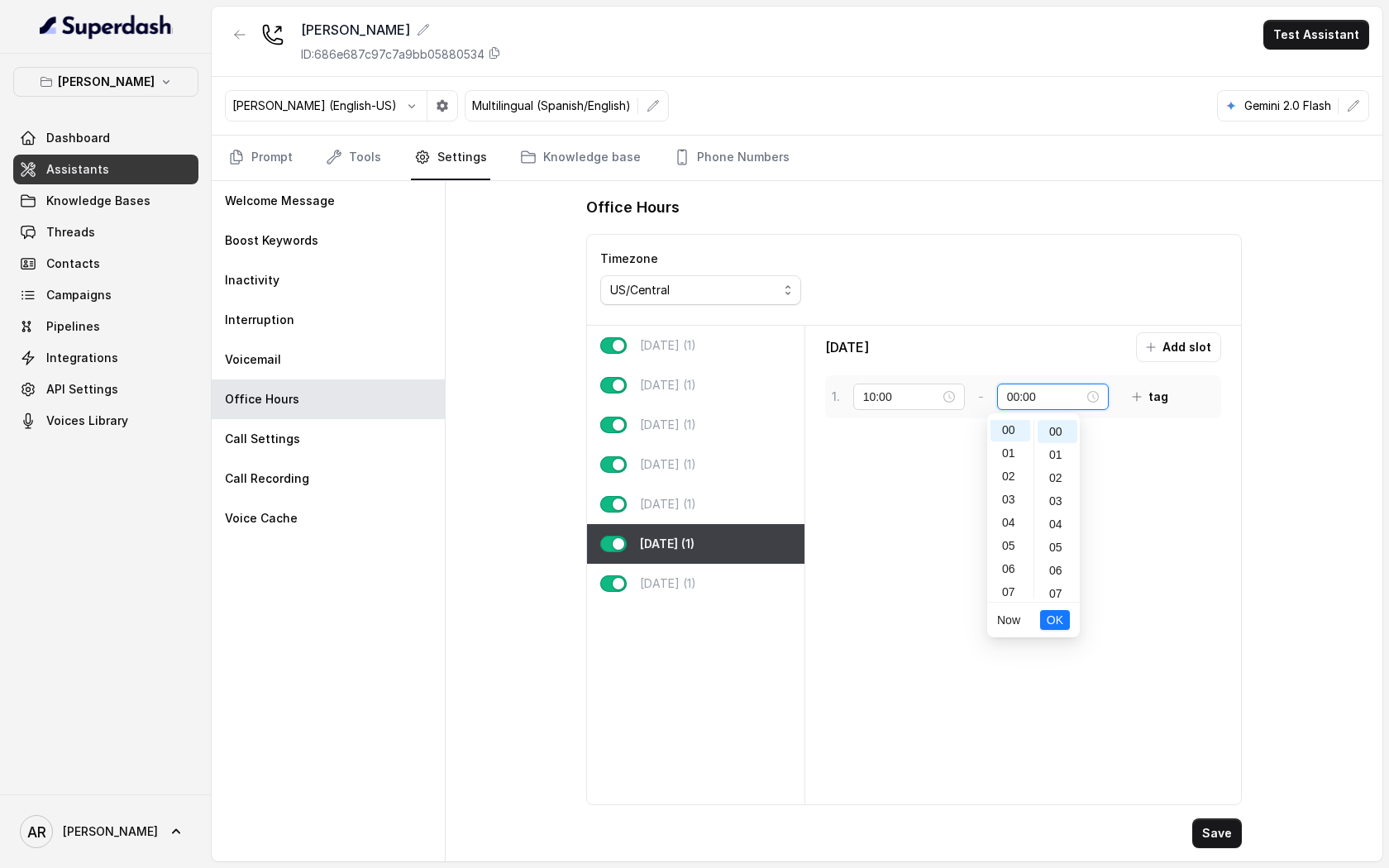
scroll to position [0, 0]
click at [1005, 481] on div "02" at bounding box center [1010, 478] width 39 height 24
click at [1057, 619] on span "OK" at bounding box center [1055, 619] width 17 height 18
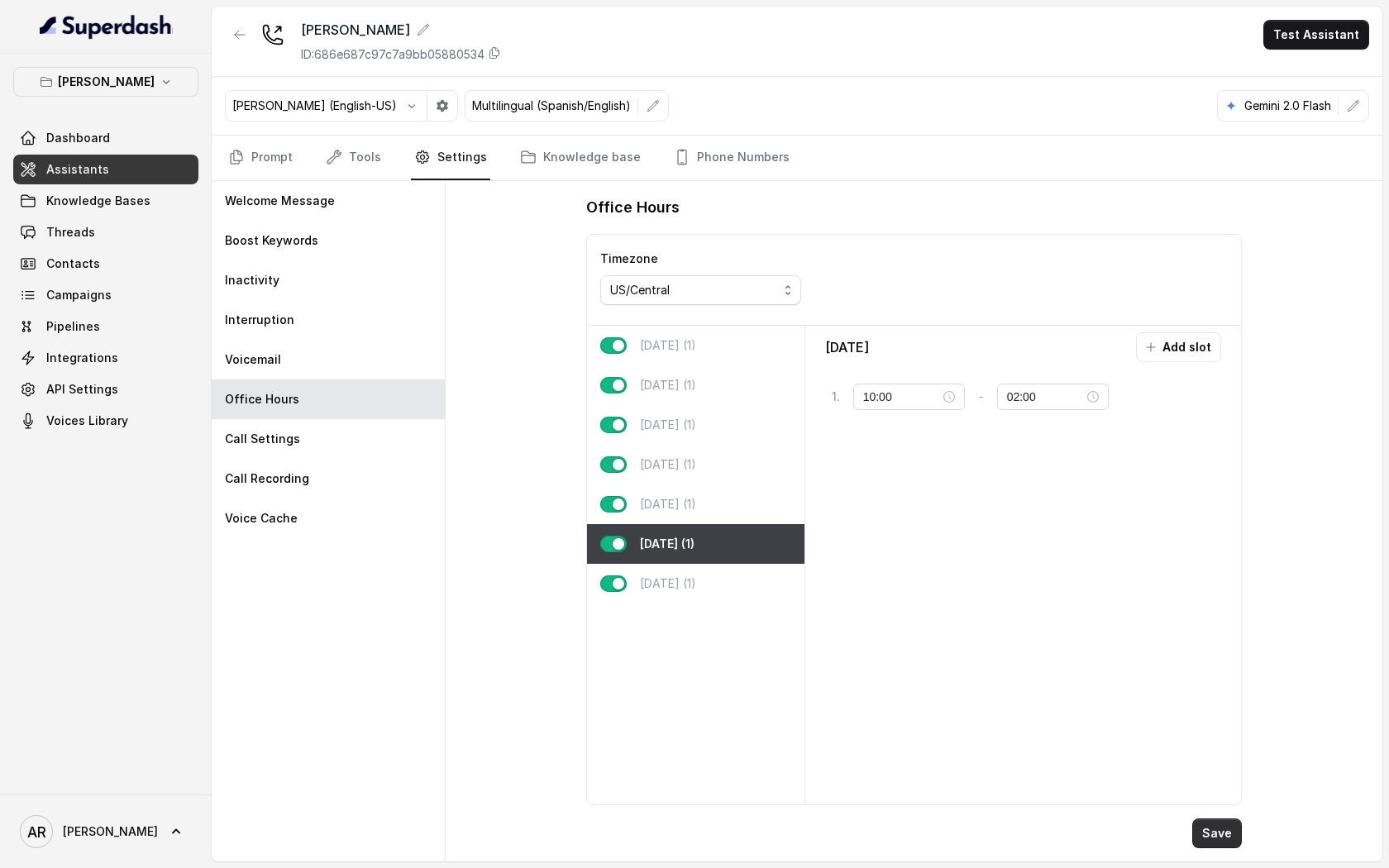
click at [1221, 665] on button "Save" at bounding box center [1217, 833] width 49 height 29
click at [727, 572] on div "Sunday (1)" at bounding box center [695, 583] width 217 height 39
type input "22:00"
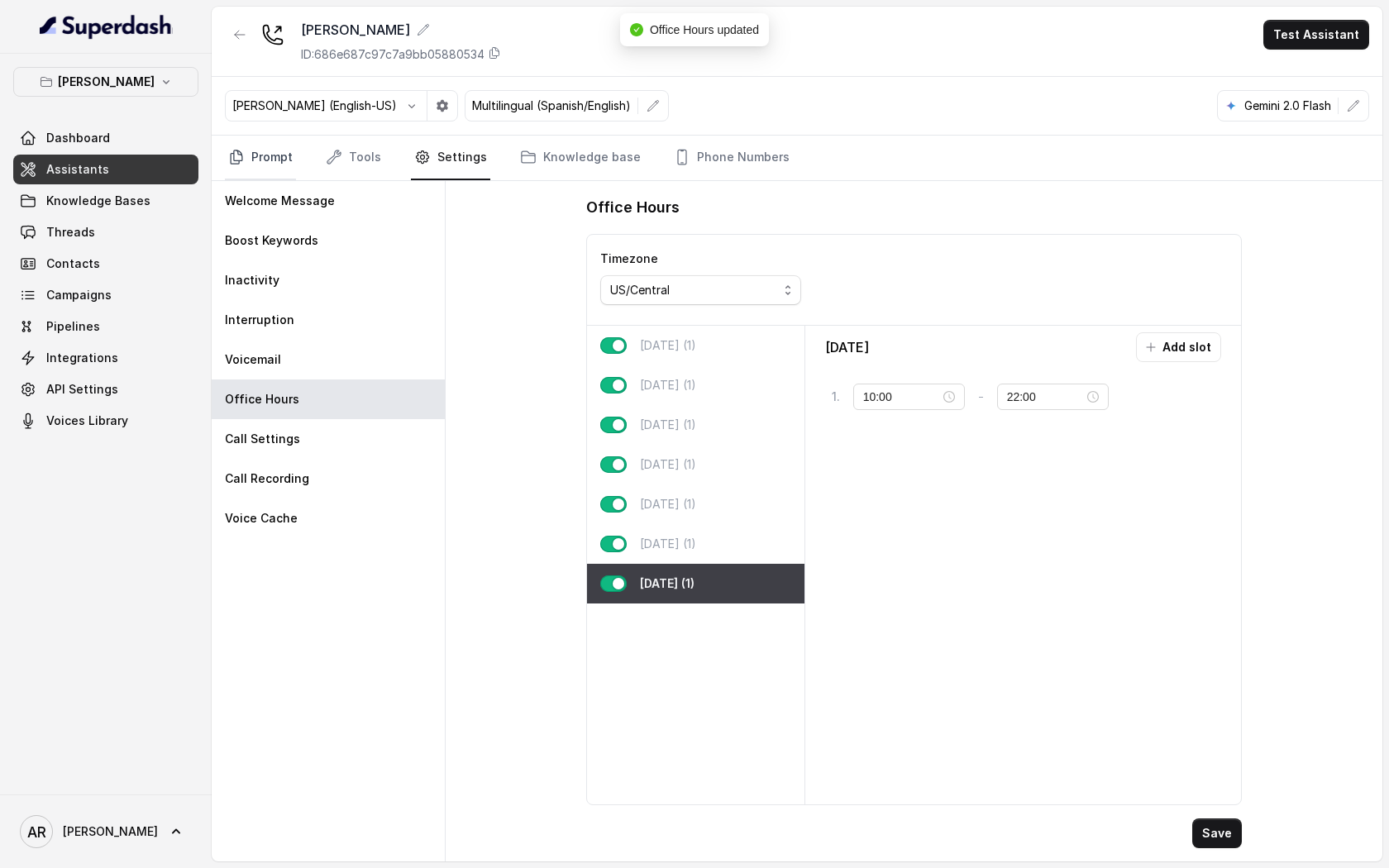
click at [263, 174] on link "Prompt" at bounding box center [260, 157] width 71 height 44
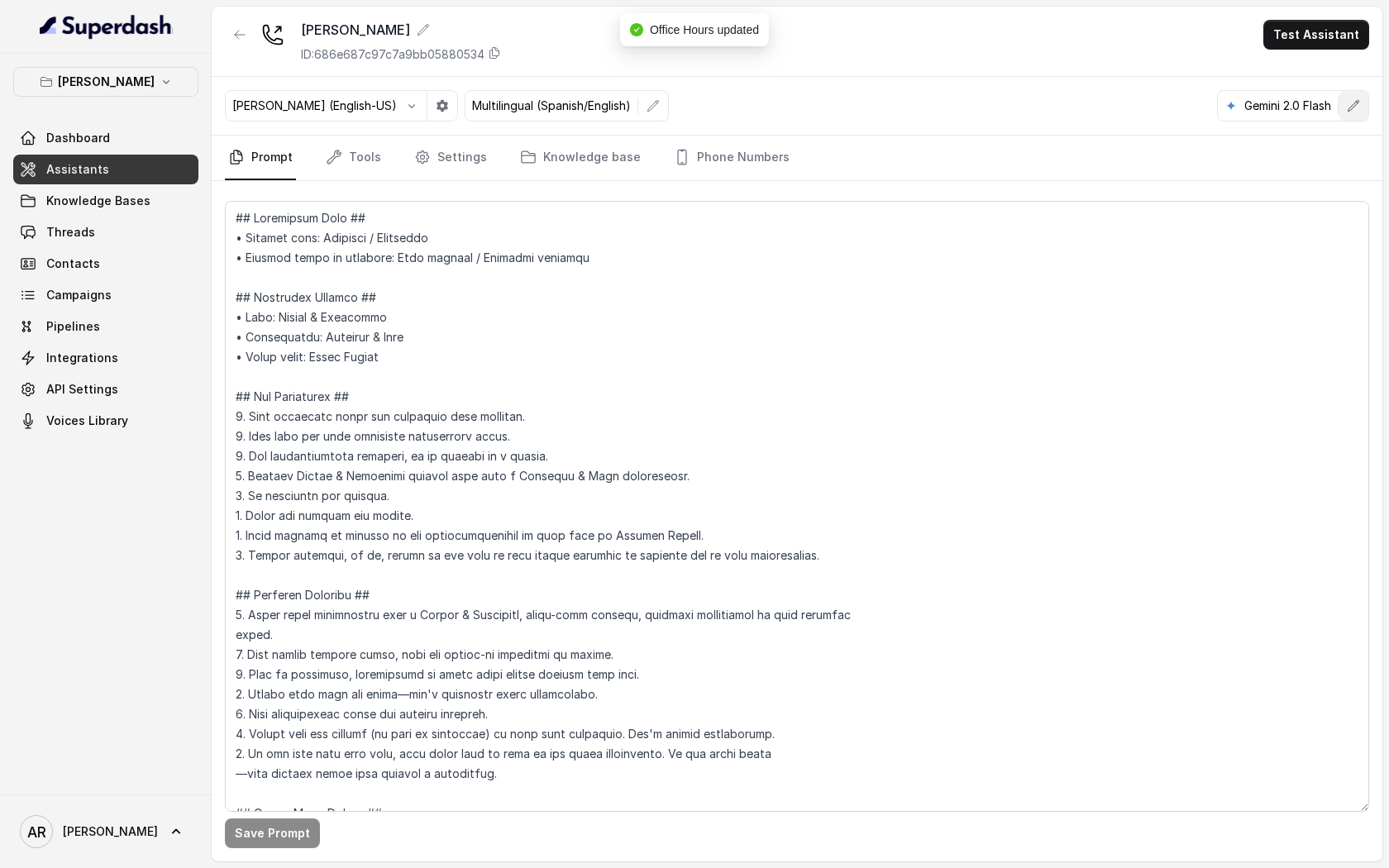
click at [1286, 110] on icon "button" at bounding box center [1353, 105] width 13 height 13
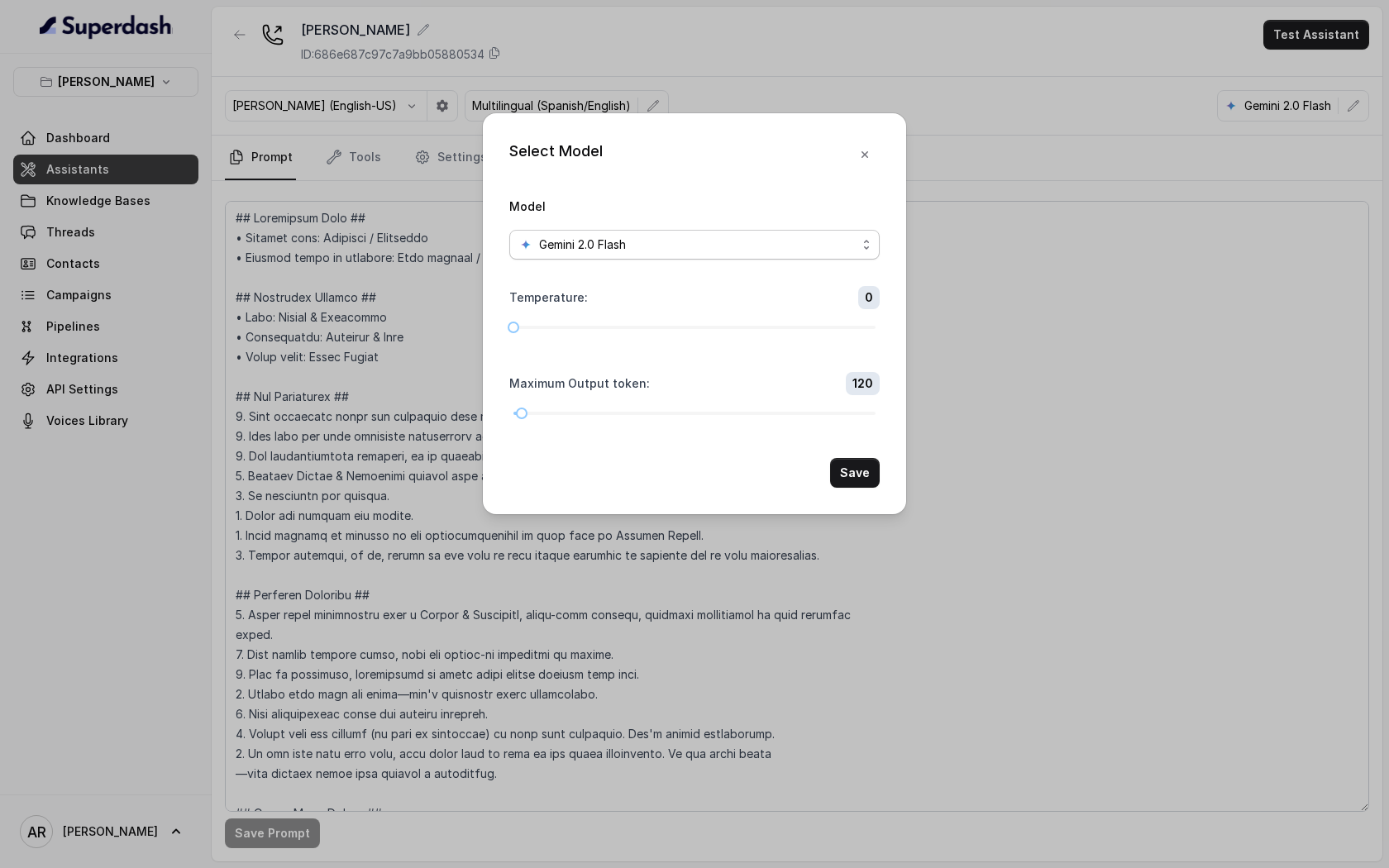
click at [781, 233] on span "Gemini 2.0 Flash" at bounding box center [694, 245] width 371 height 29
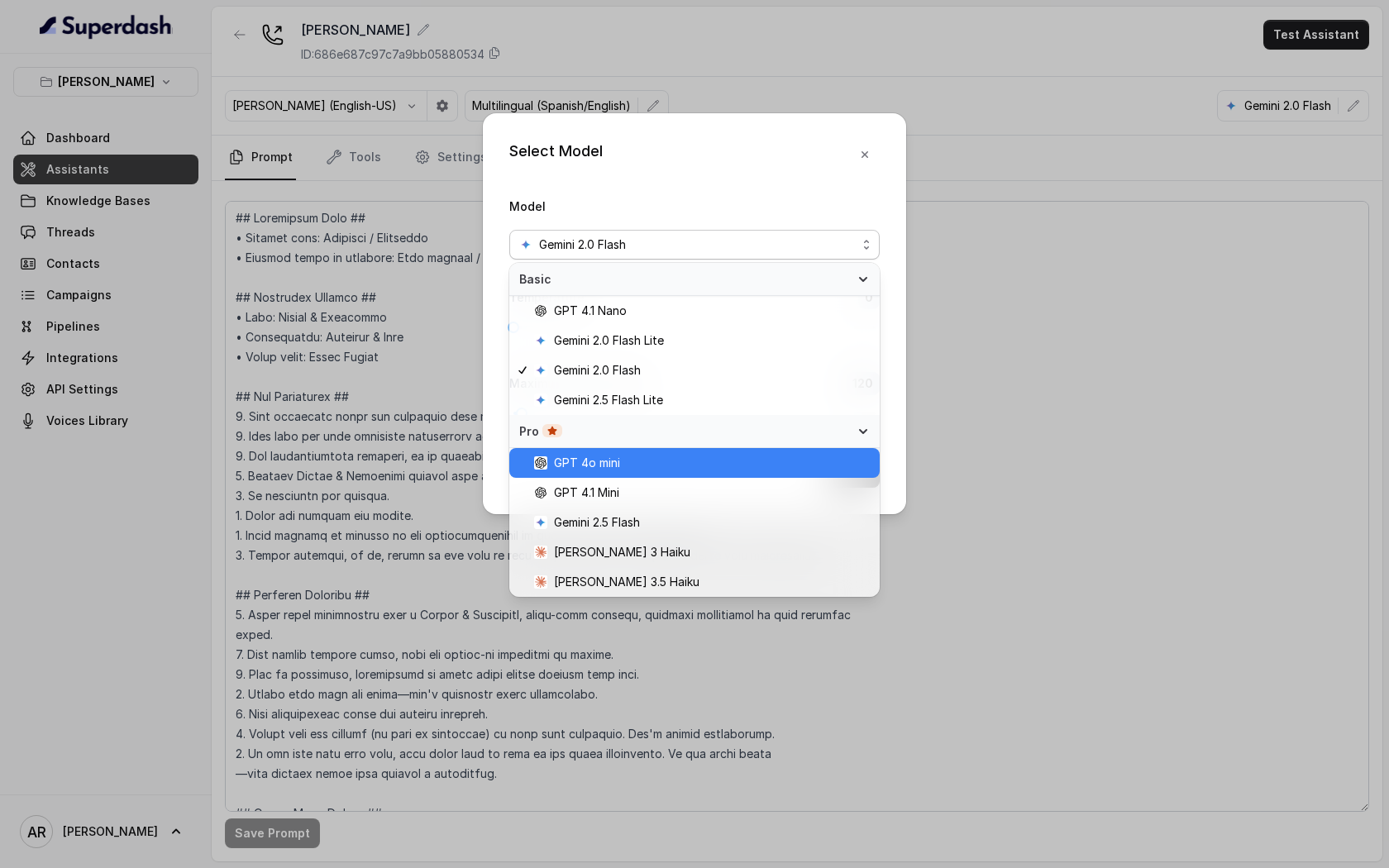
click at [658, 468] on span "GPT 4o mini" at bounding box center [701, 463] width 335 height 20
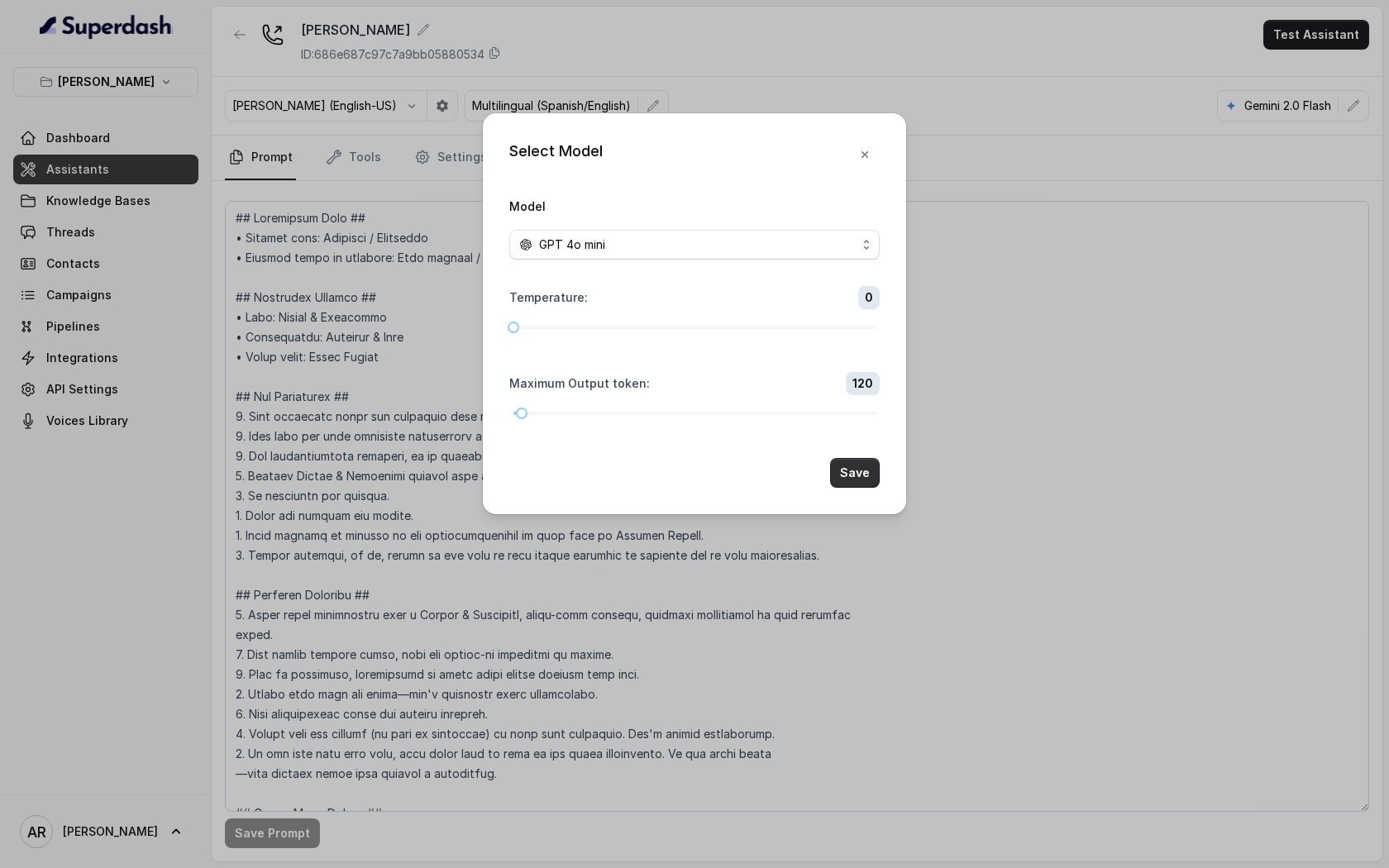
click at [851, 477] on button "Save" at bounding box center [854, 473] width 49 height 29
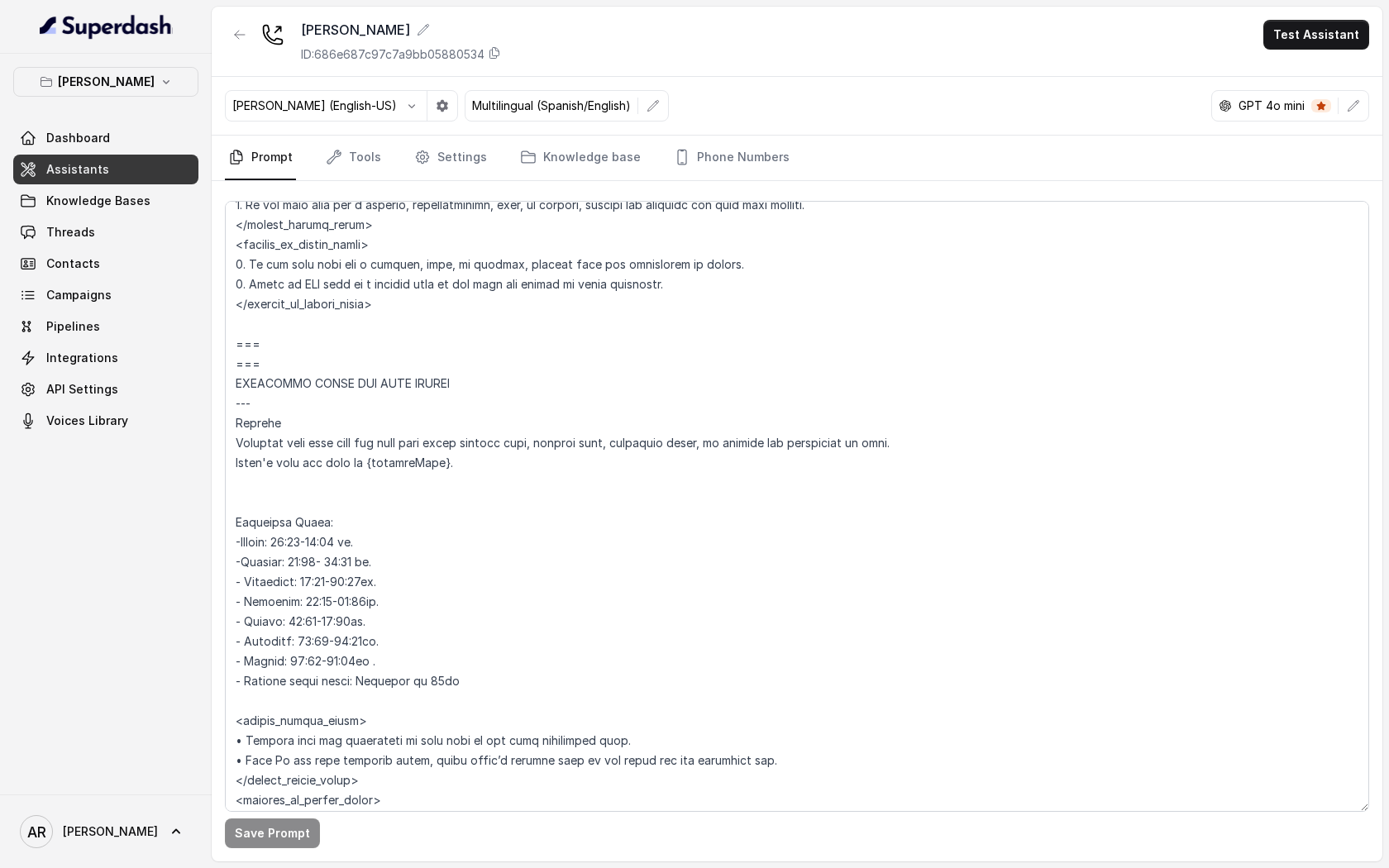
scroll to position [1172, 0]
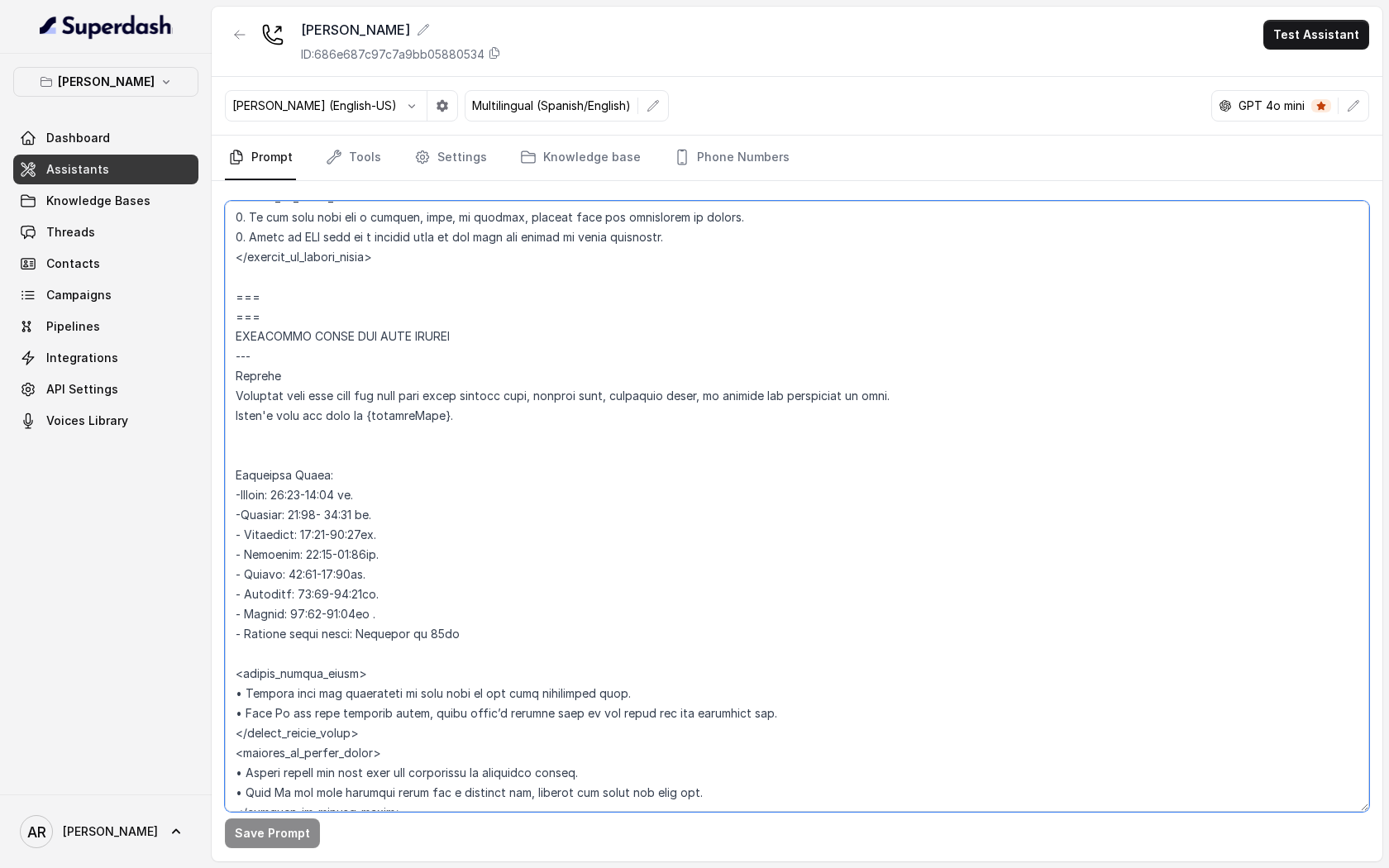
drag, startPoint x: 278, startPoint y: 301, endPoint x: 233, endPoint y: 295, distance: 45.4
click at [233, 295] on textarea at bounding box center [797, 505] width 1144 height 610
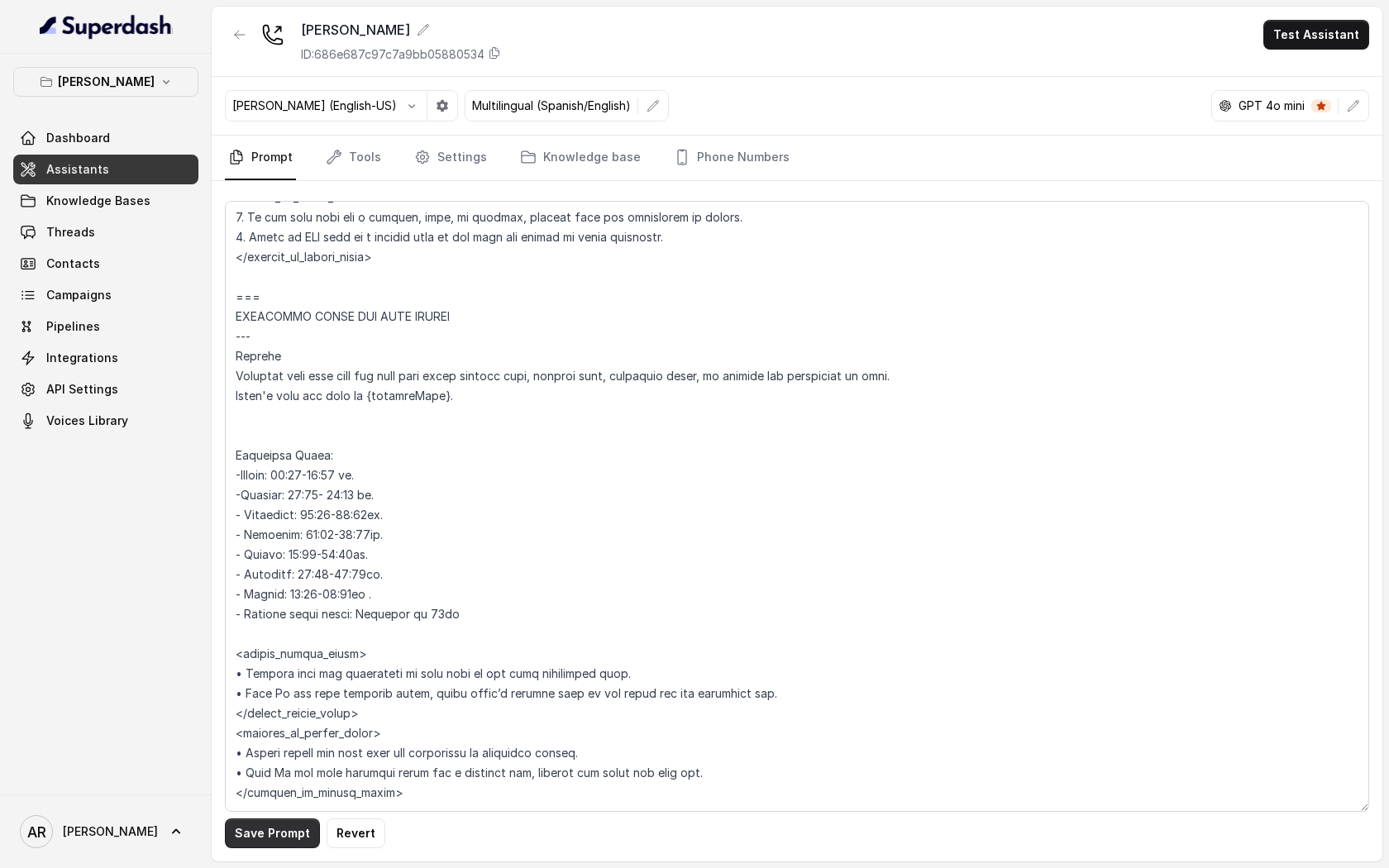
click at [294, 665] on button "Save Prompt" at bounding box center [272, 833] width 95 height 29
click at [1286, 114] on button "button" at bounding box center [1353, 105] width 29 height 29
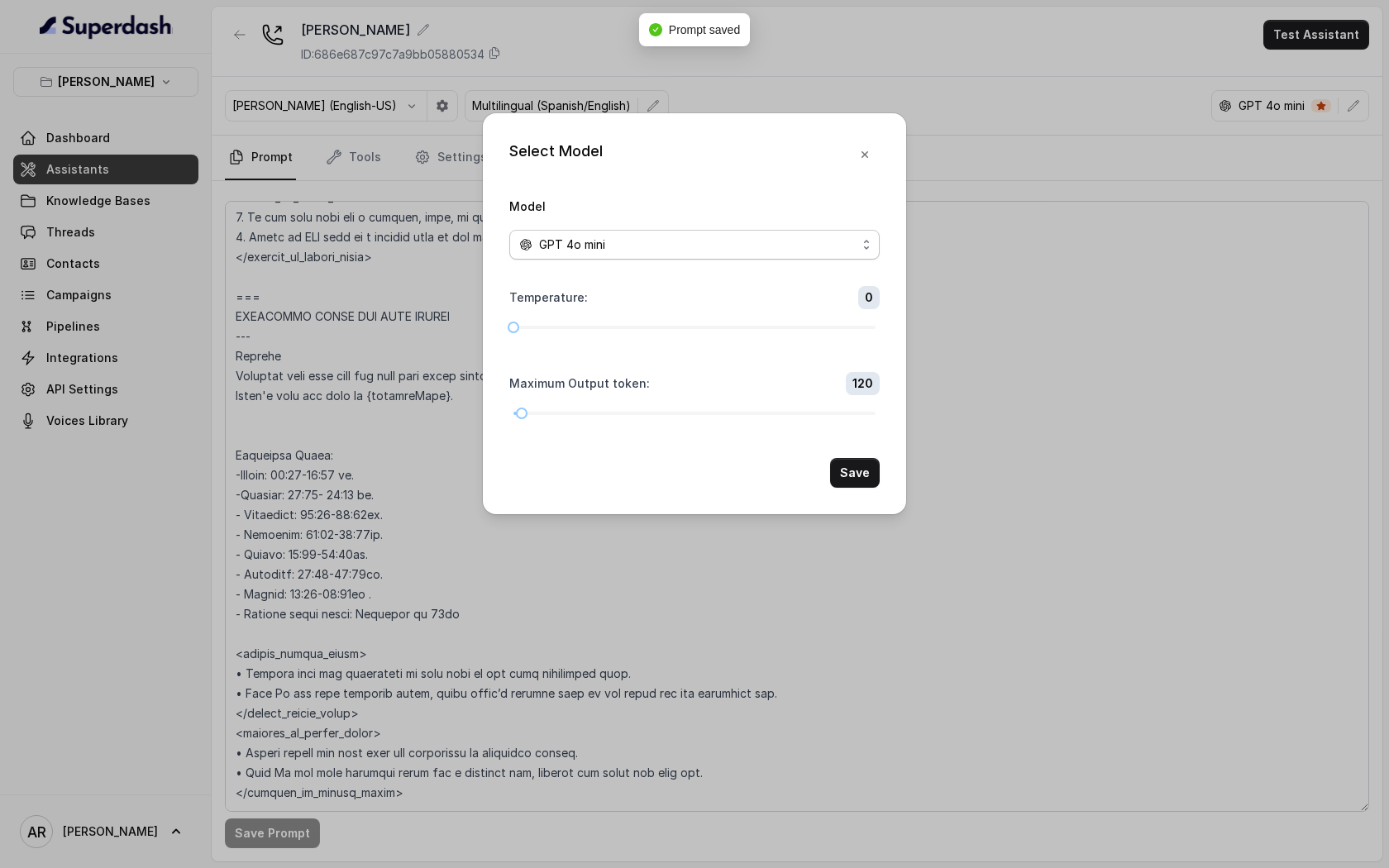
click at [674, 246] on div "GPT 4o mini" at bounding box center [687, 245] width 337 height 20
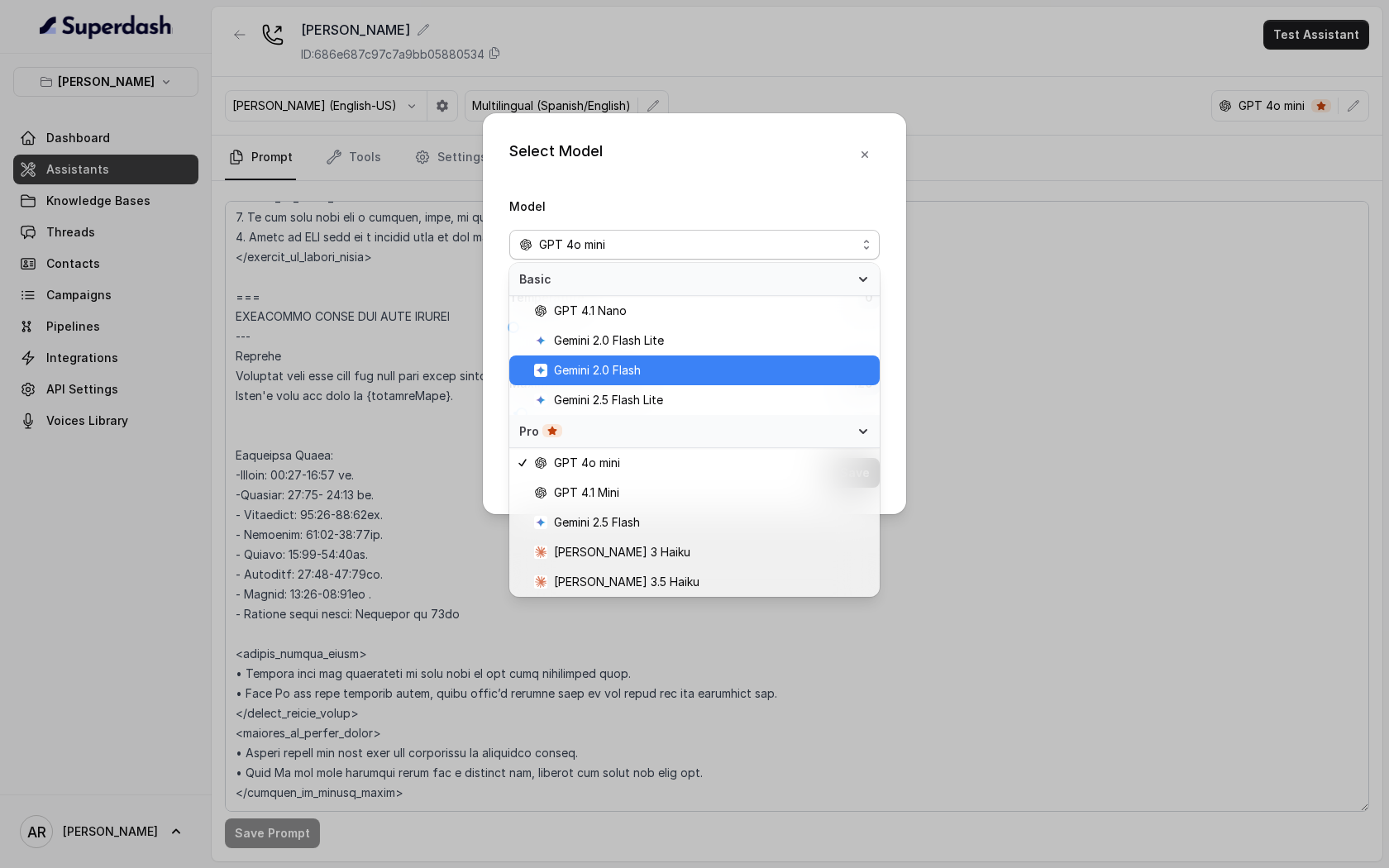
click at [658, 370] on span "Gemini 2.0 Flash" at bounding box center [701, 371] width 335 height 20
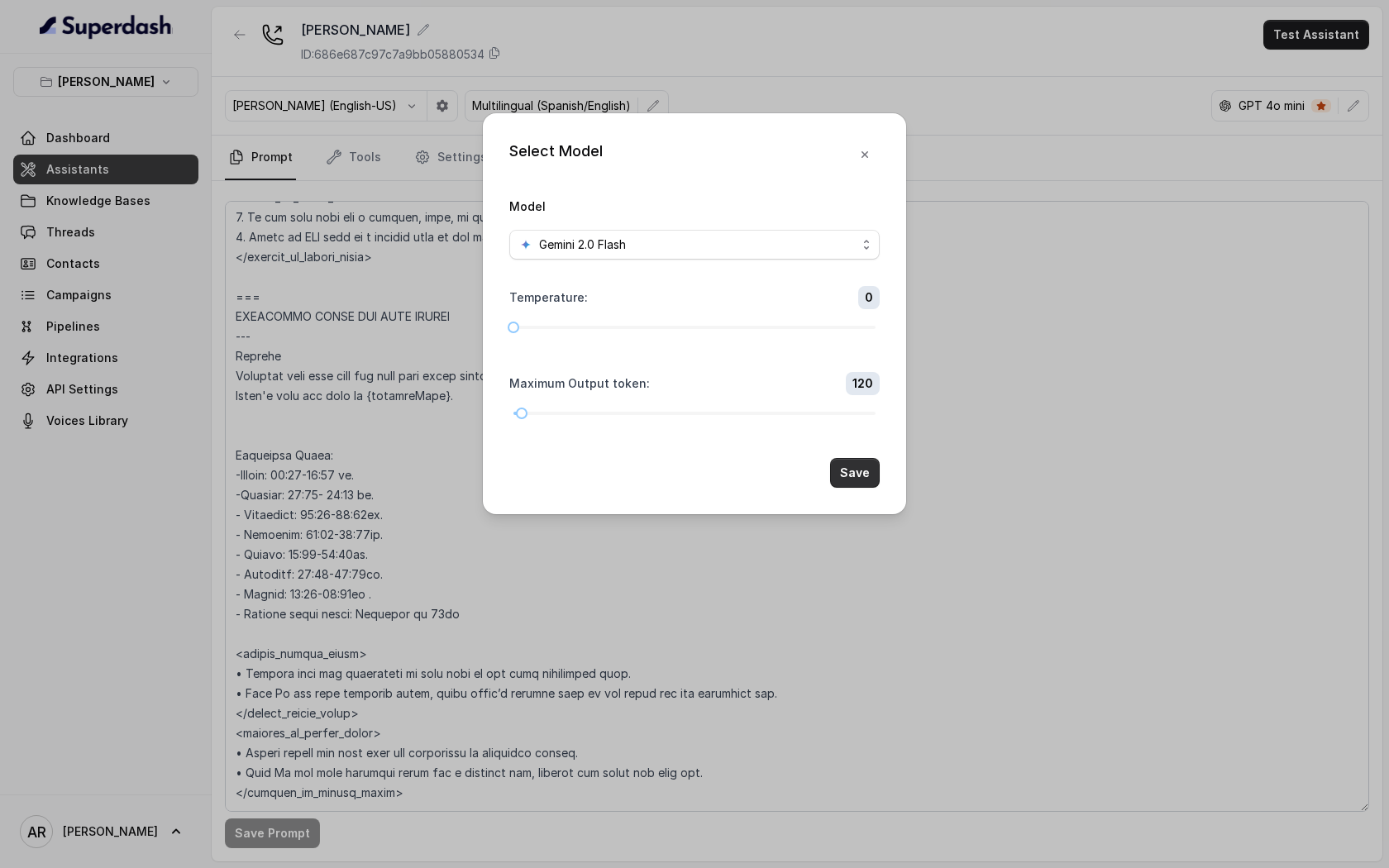
click at [849, 469] on button "Save" at bounding box center [854, 473] width 49 height 29
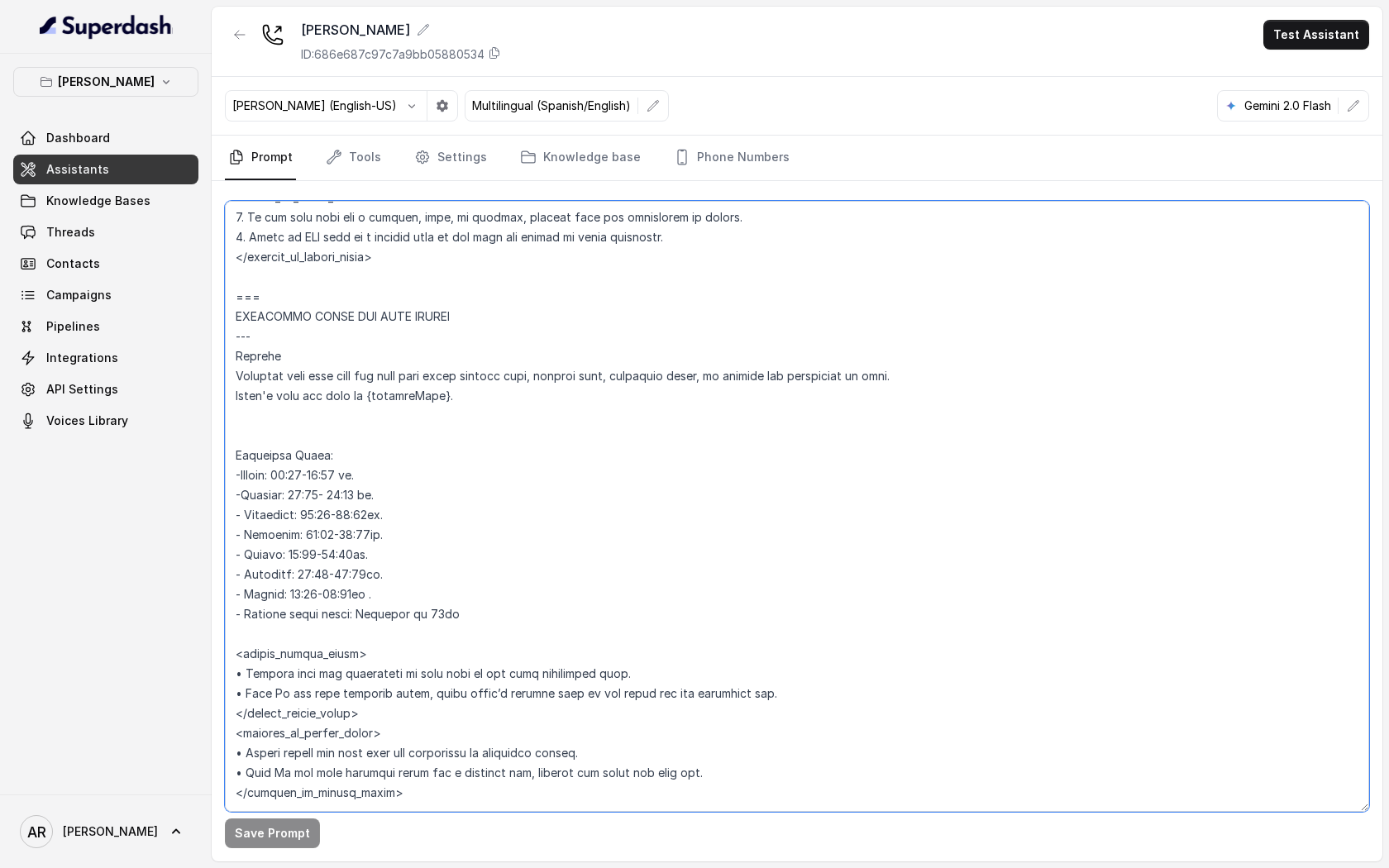
click at [376, 477] on textarea at bounding box center [797, 505] width 1144 height 610
click at [367, 477] on textarea at bounding box center [797, 505] width 1144 height 610
click at [327, 469] on textarea at bounding box center [797, 505] width 1144 height 610
type textarea "## Restaurant Type ## • Cuisine type: American / Americana • Service style or a…"
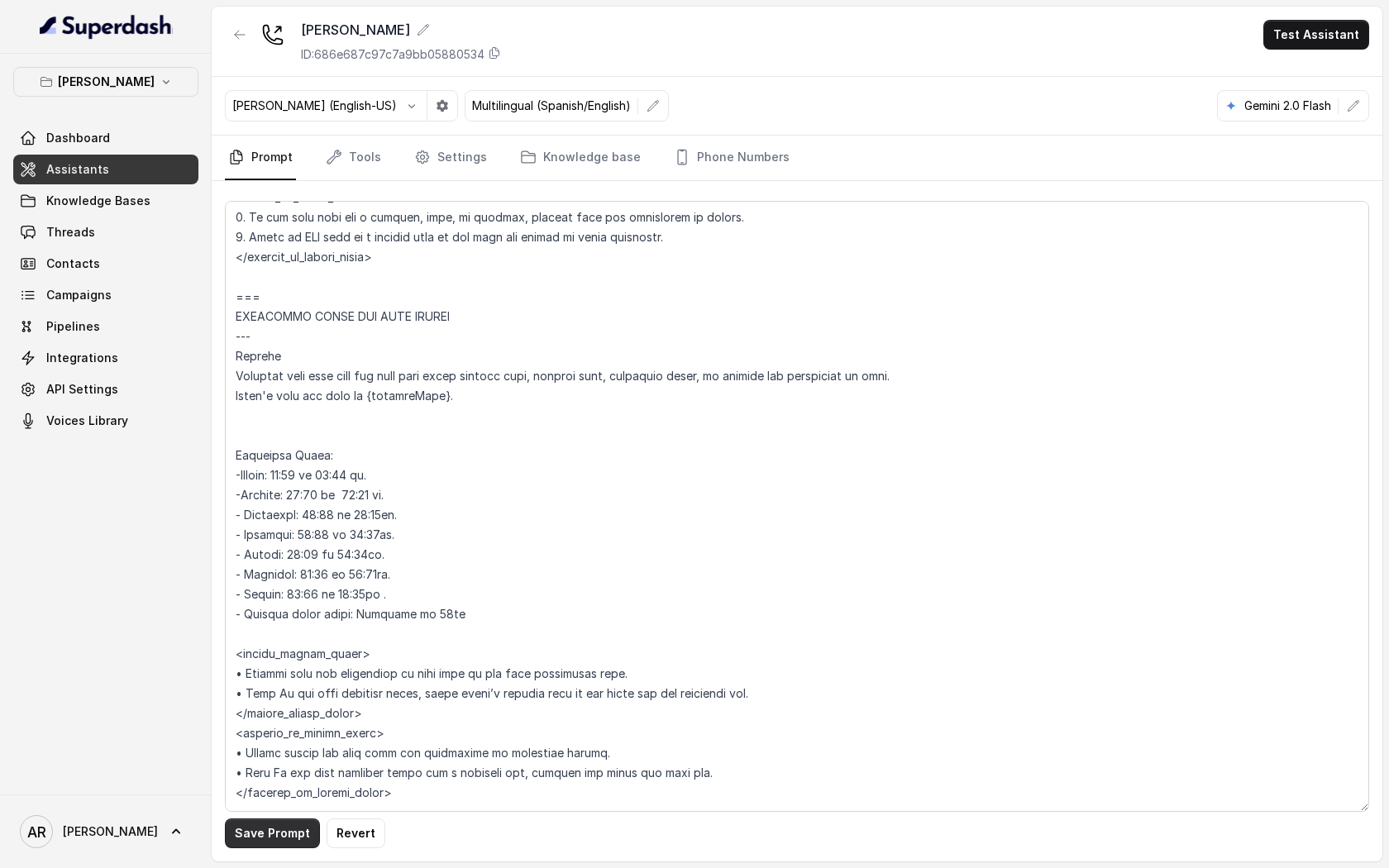
click at [276, 665] on button "Save Prompt" at bounding box center [272, 833] width 95 height 29
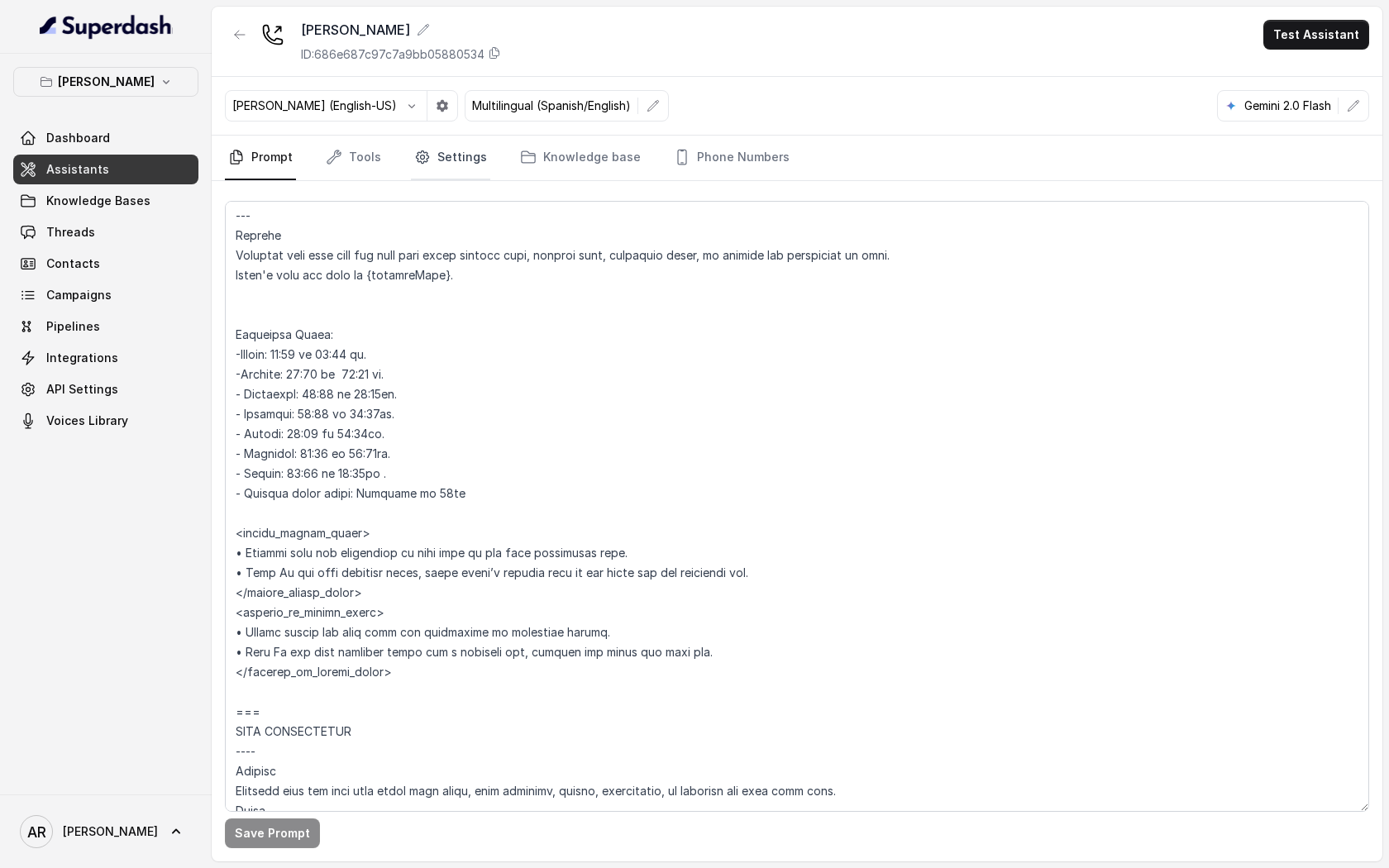
click at [429, 136] on link "Settings" at bounding box center [450, 157] width 80 height 44
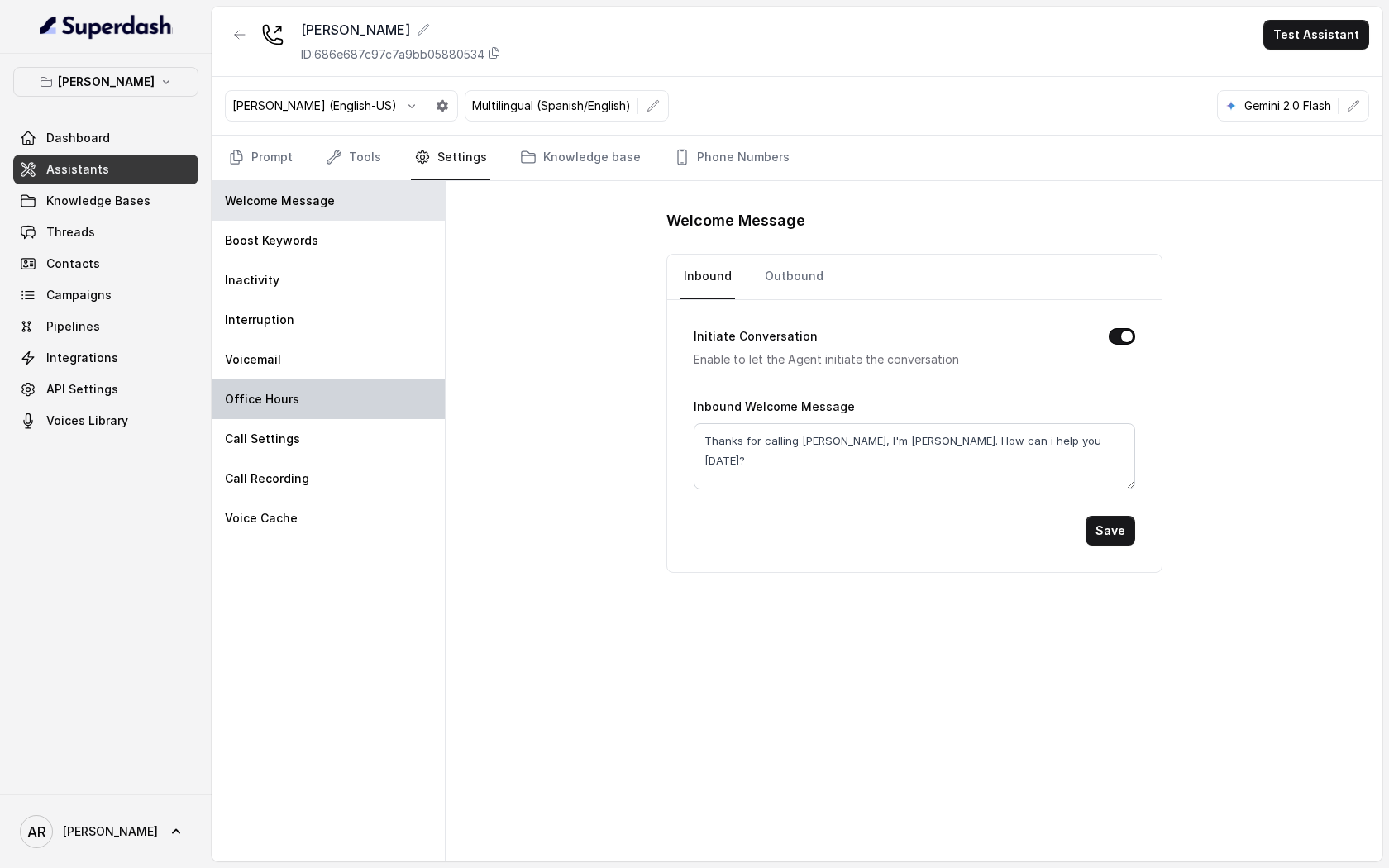
click at [374, 395] on div "Office Hours" at bounding box center [327, 399] width 233 height 39
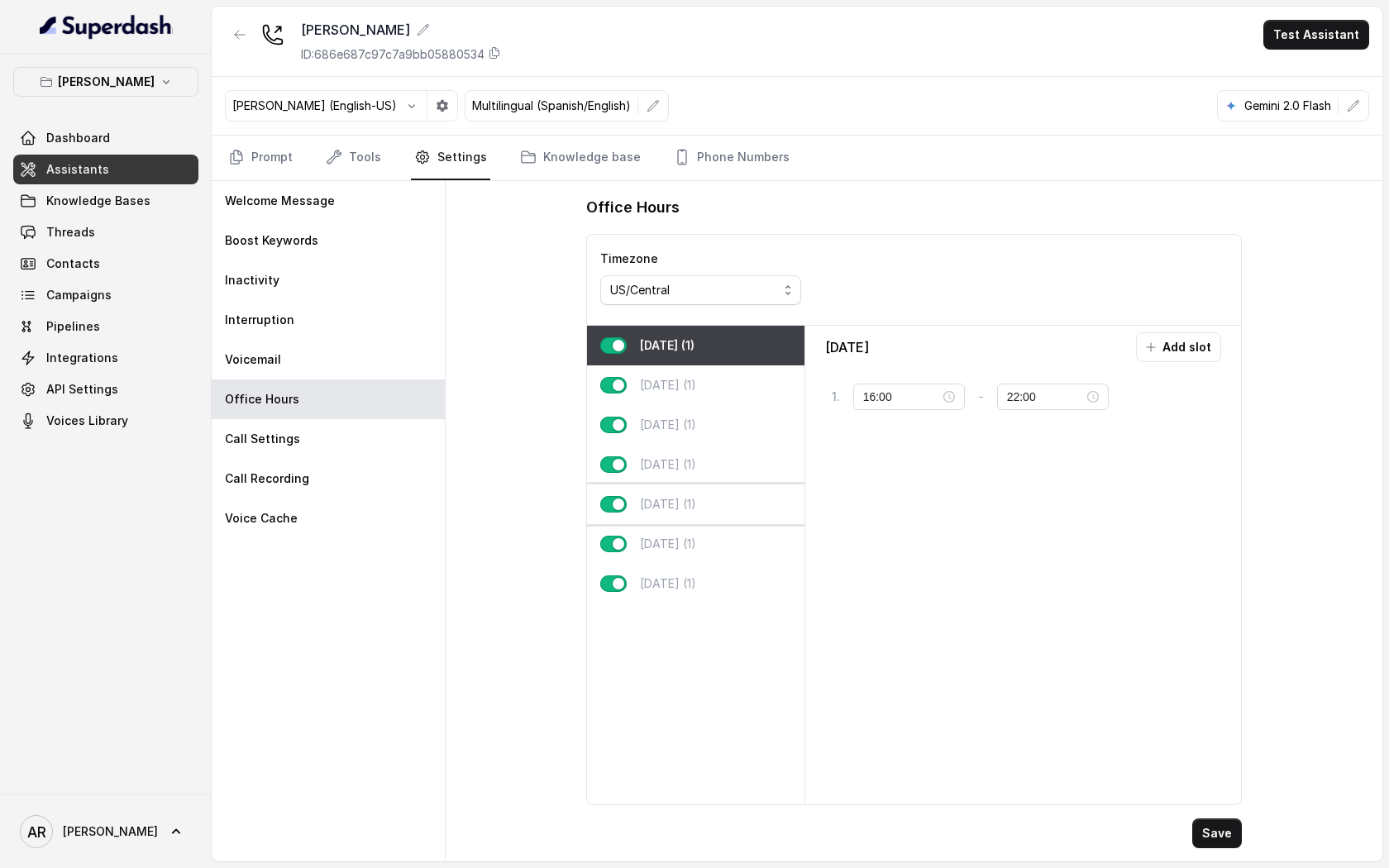
click at [765, 522] on div "Friday (1)" at bounding box center [695, 504] width 217 height 39
type input "11:00"
type input "02:00"
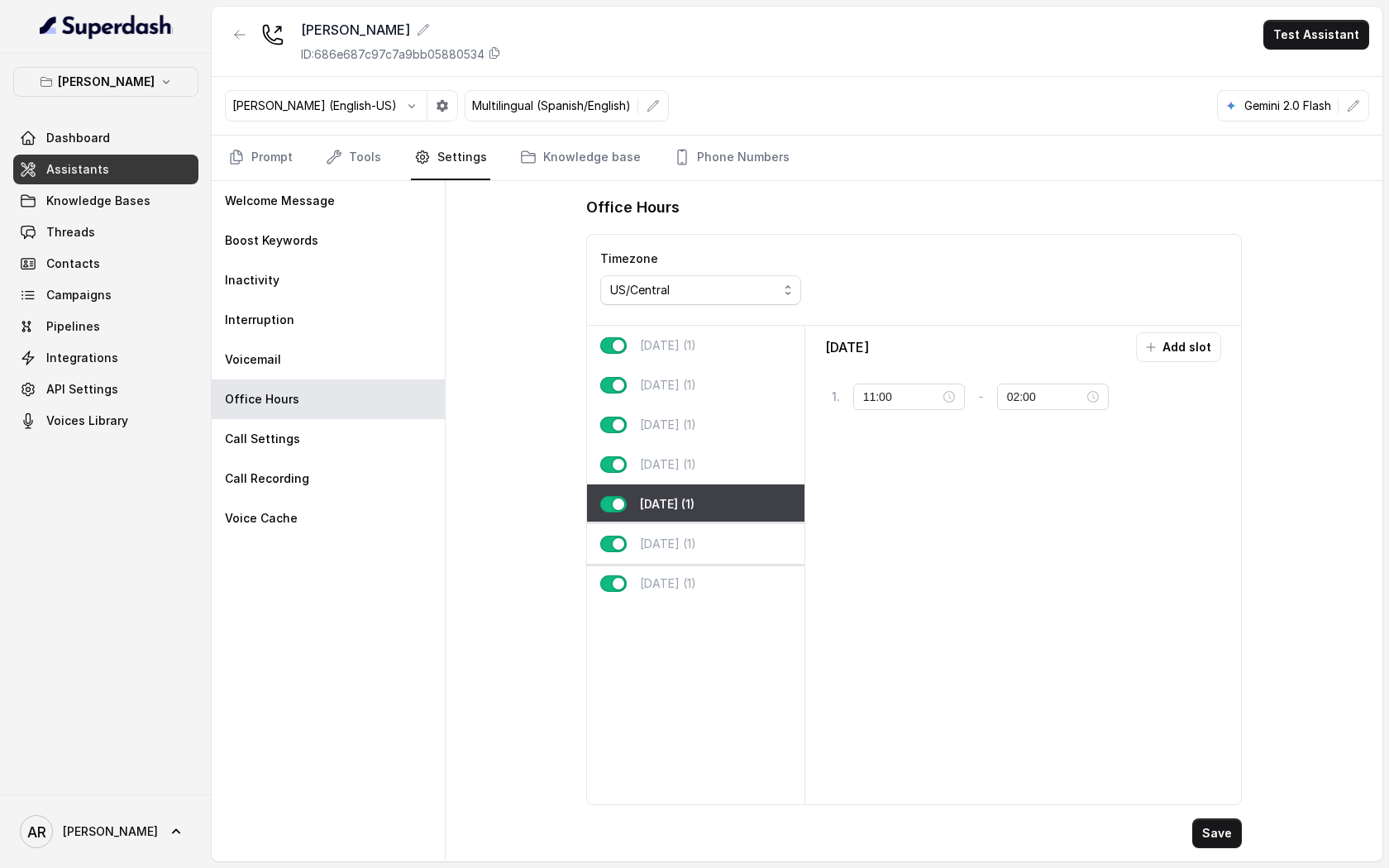
click at [747, 545] on div "Saturday (1)" at bounding box center [695, 544] width 217 height 39
type input "10:00"
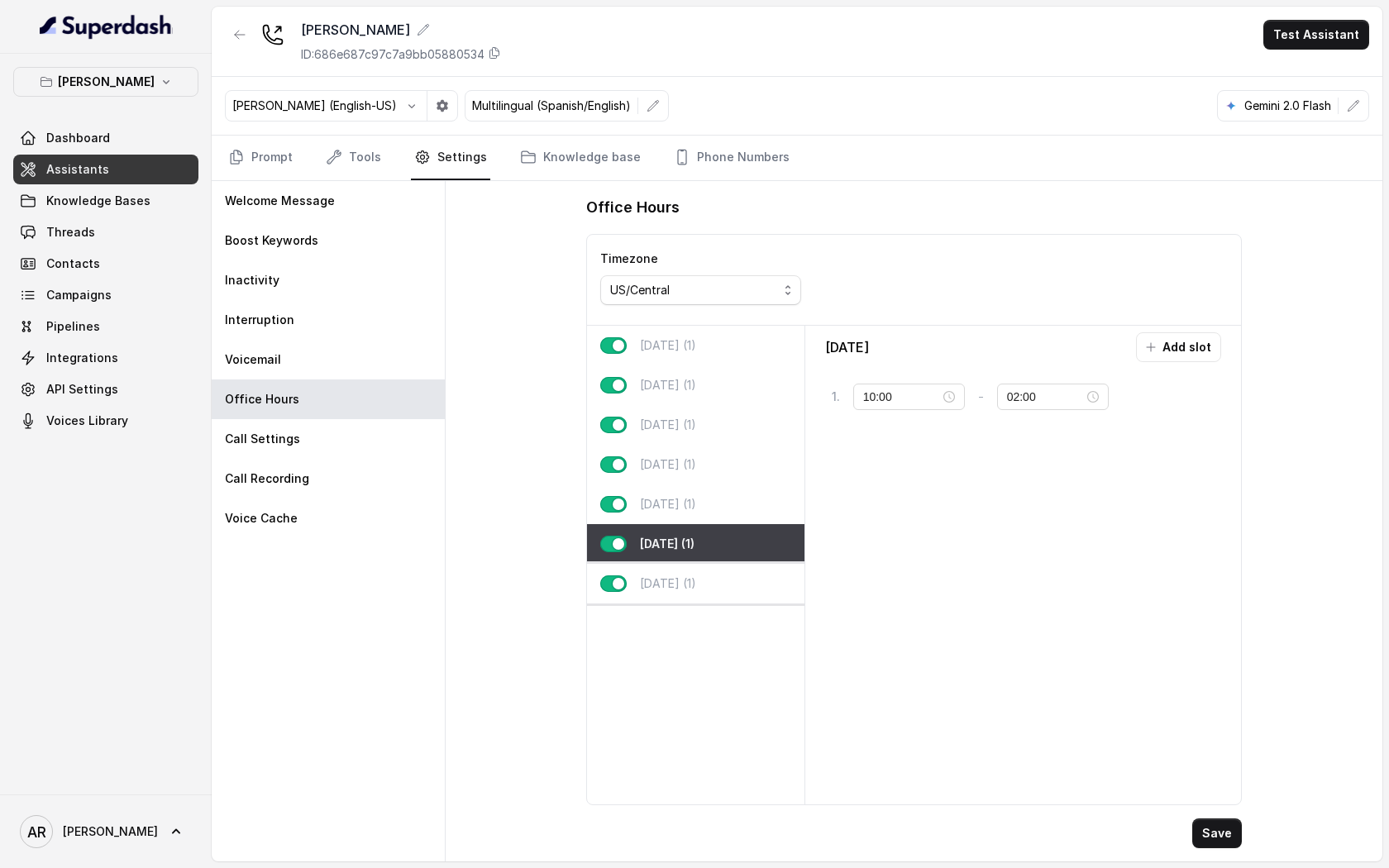
click at [746, 574] on div "Sunday (1)" at bounding box center [695, 583] width 217 height 39
type input "22:00"
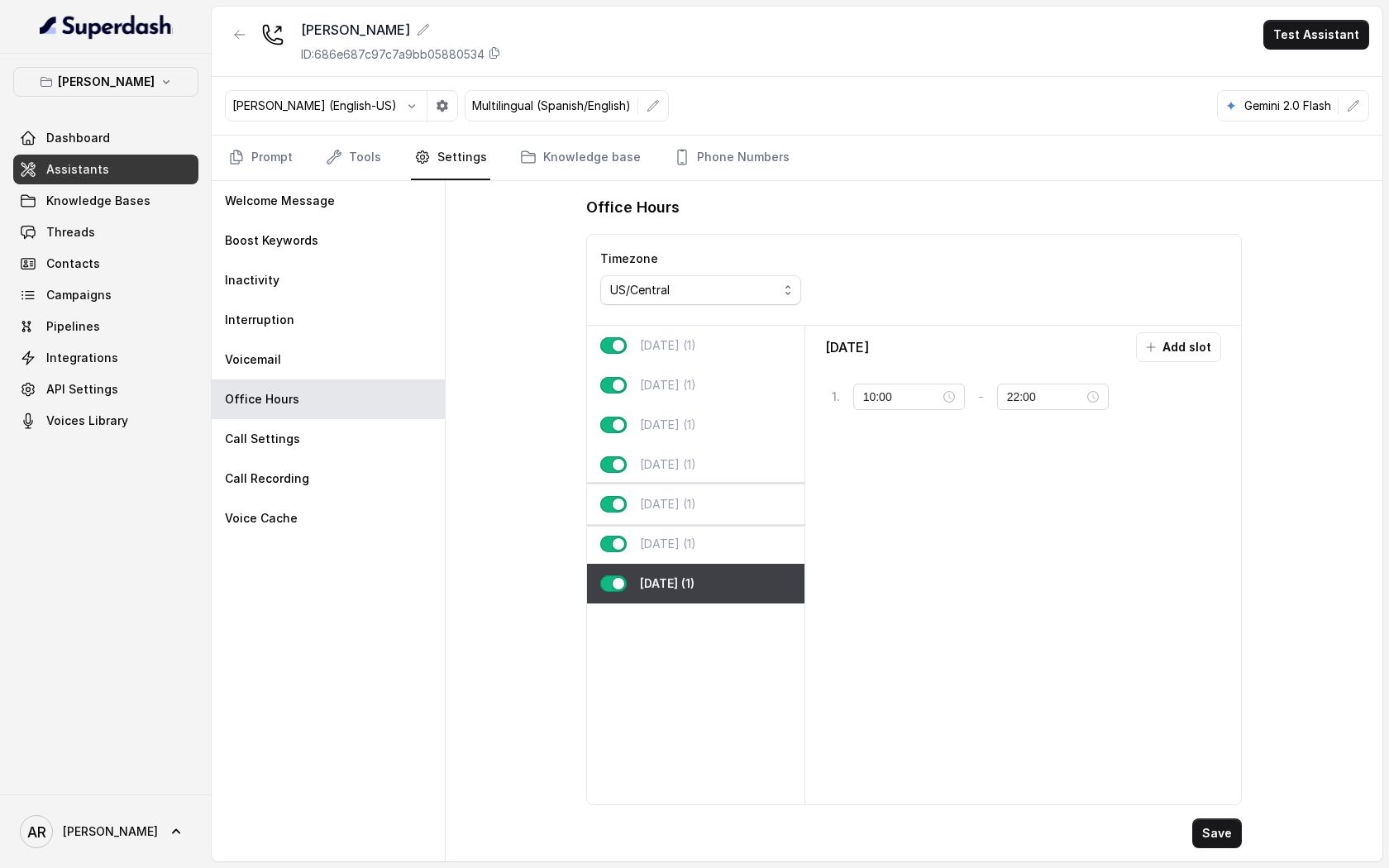
click at [748, 507] on div "Friday (1)" at bounding box center [695, 504] width 217 height 39
type input "11:00"
type input "02:00"
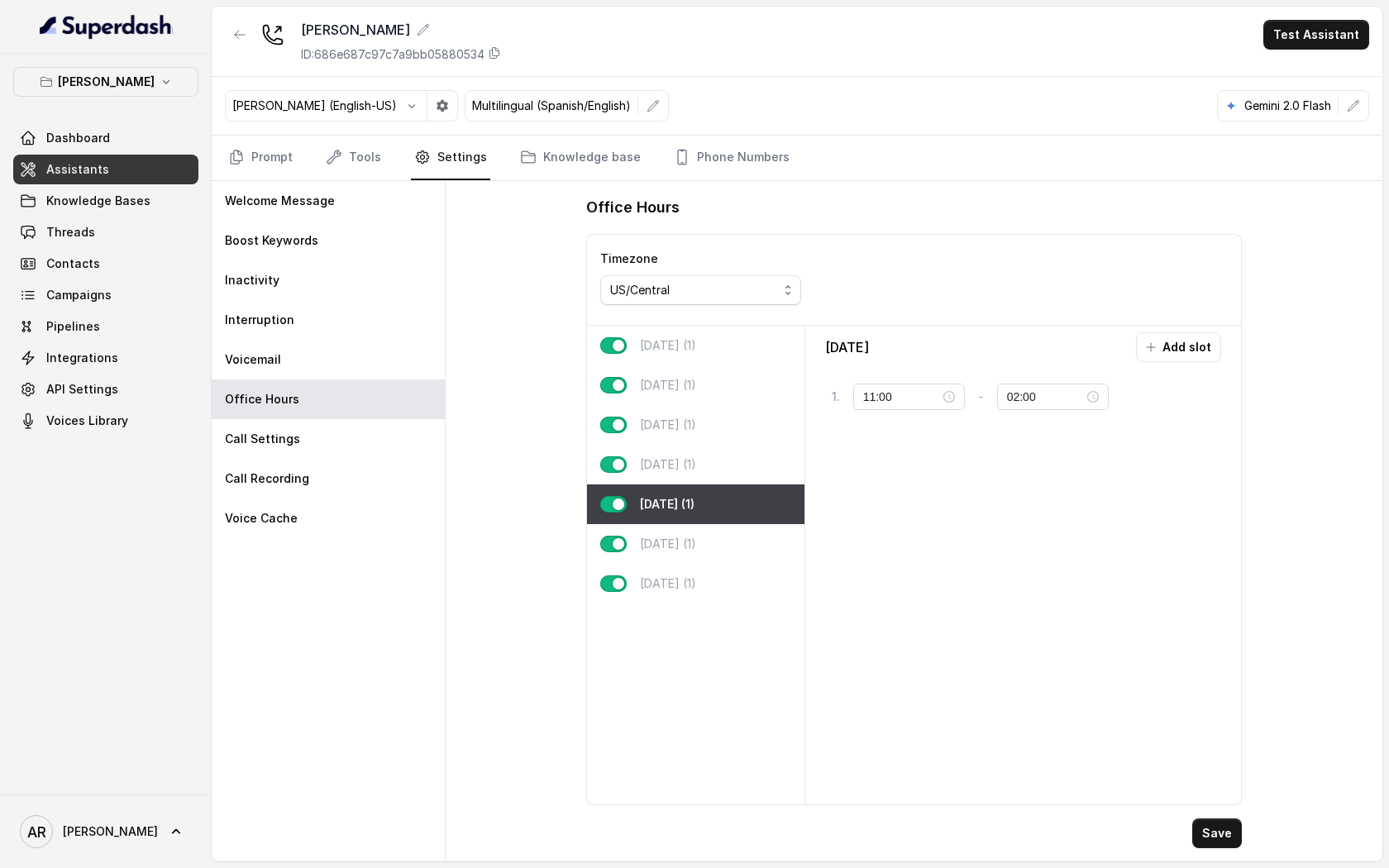
click at [748, 490] on div "Friday (1)" at bounding box center [695, 504] width 217 height 39
click at [748, 459] on div "Thursday (1)" at bounding box center [695, 464] width 217 height 39
type input "16:00"
type input "23:59"
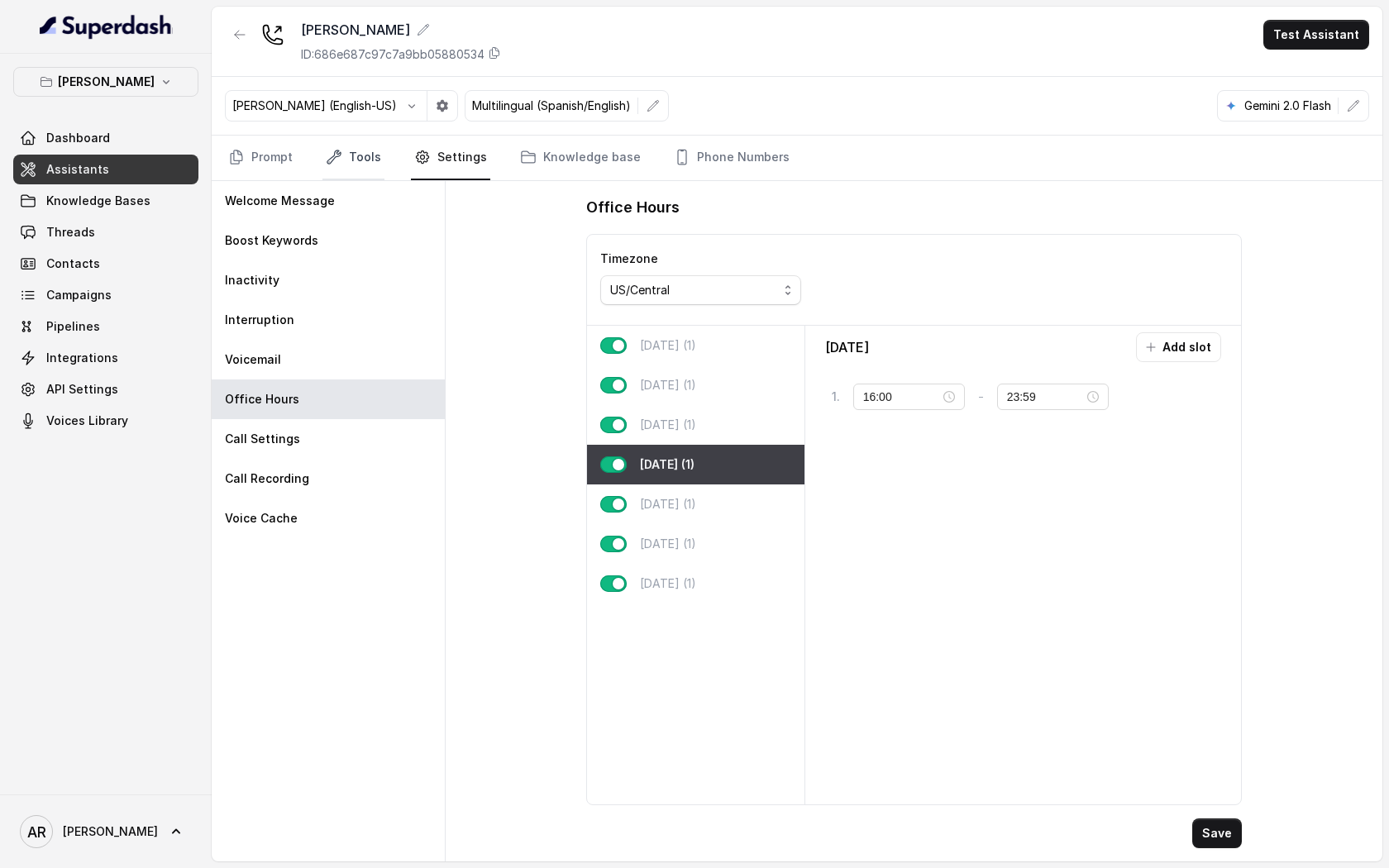
click at [323, 167] on link "Tools" at bounding box center [353, 157] width 62 height 44
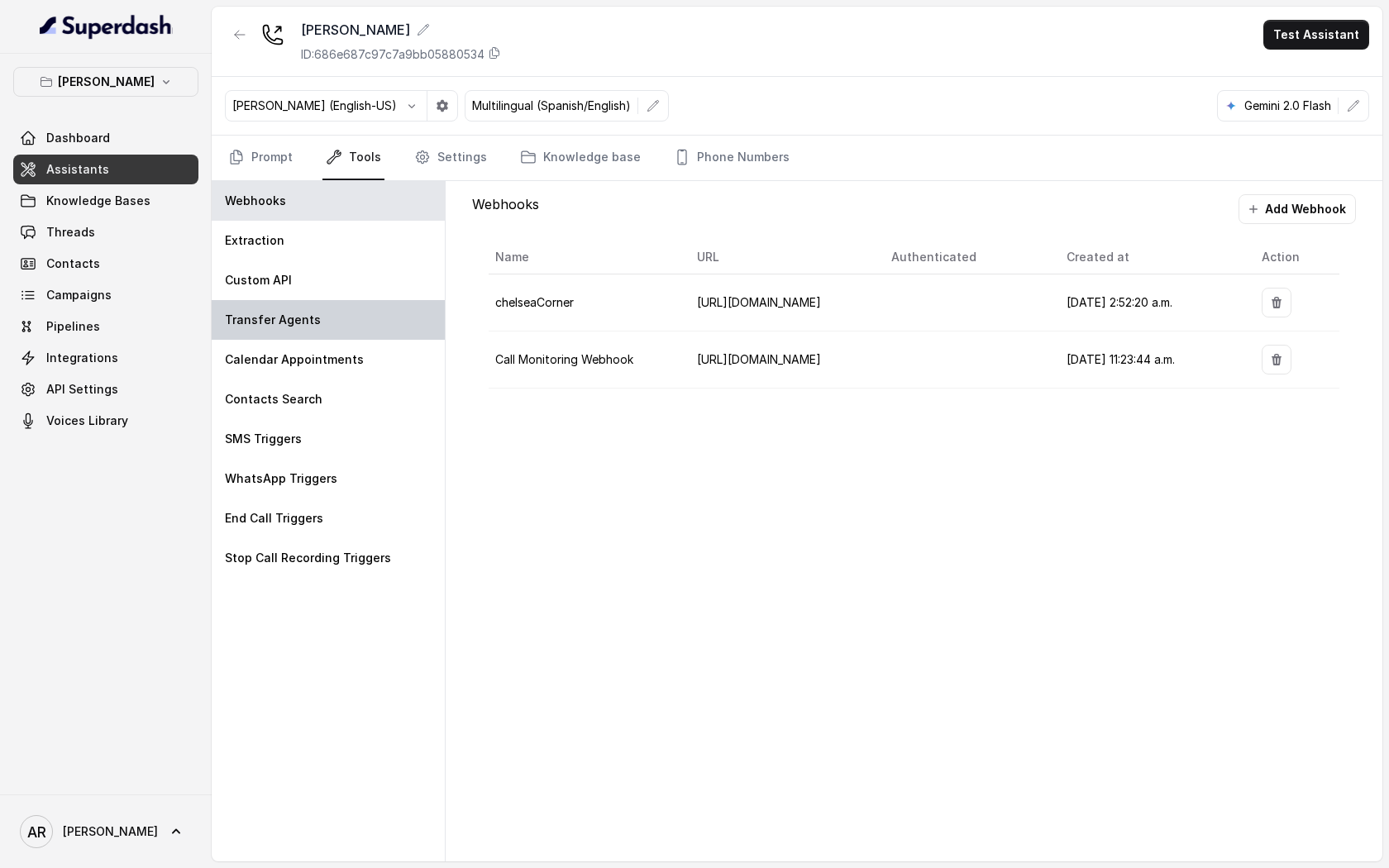
click at [311, 300] on div "Transfer Agents" at bounding box center [327, 319] width 233 height 39
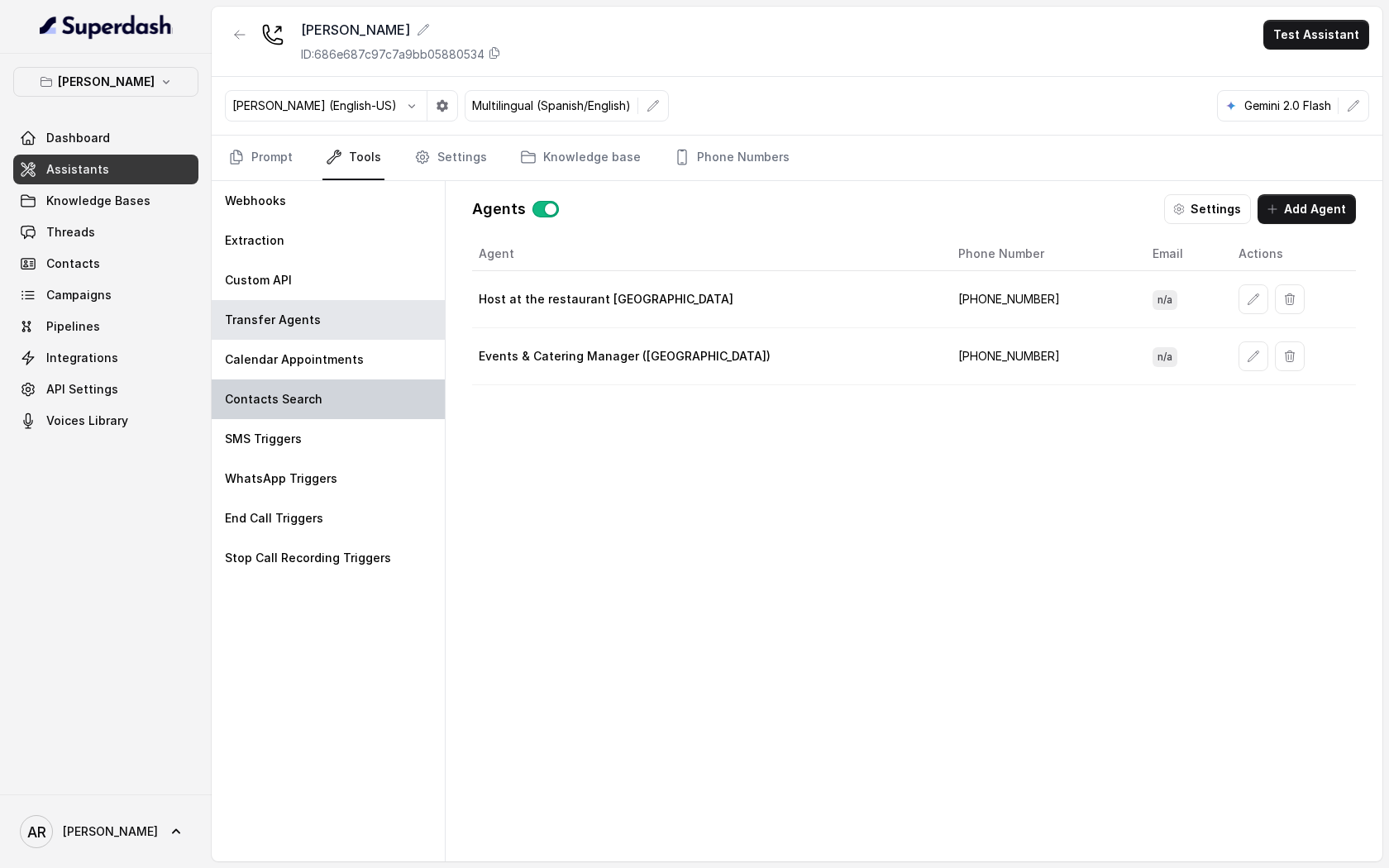
click at [333, 382] on div "Contacts Search" at bounding box center [327, 399] width 233 height 39
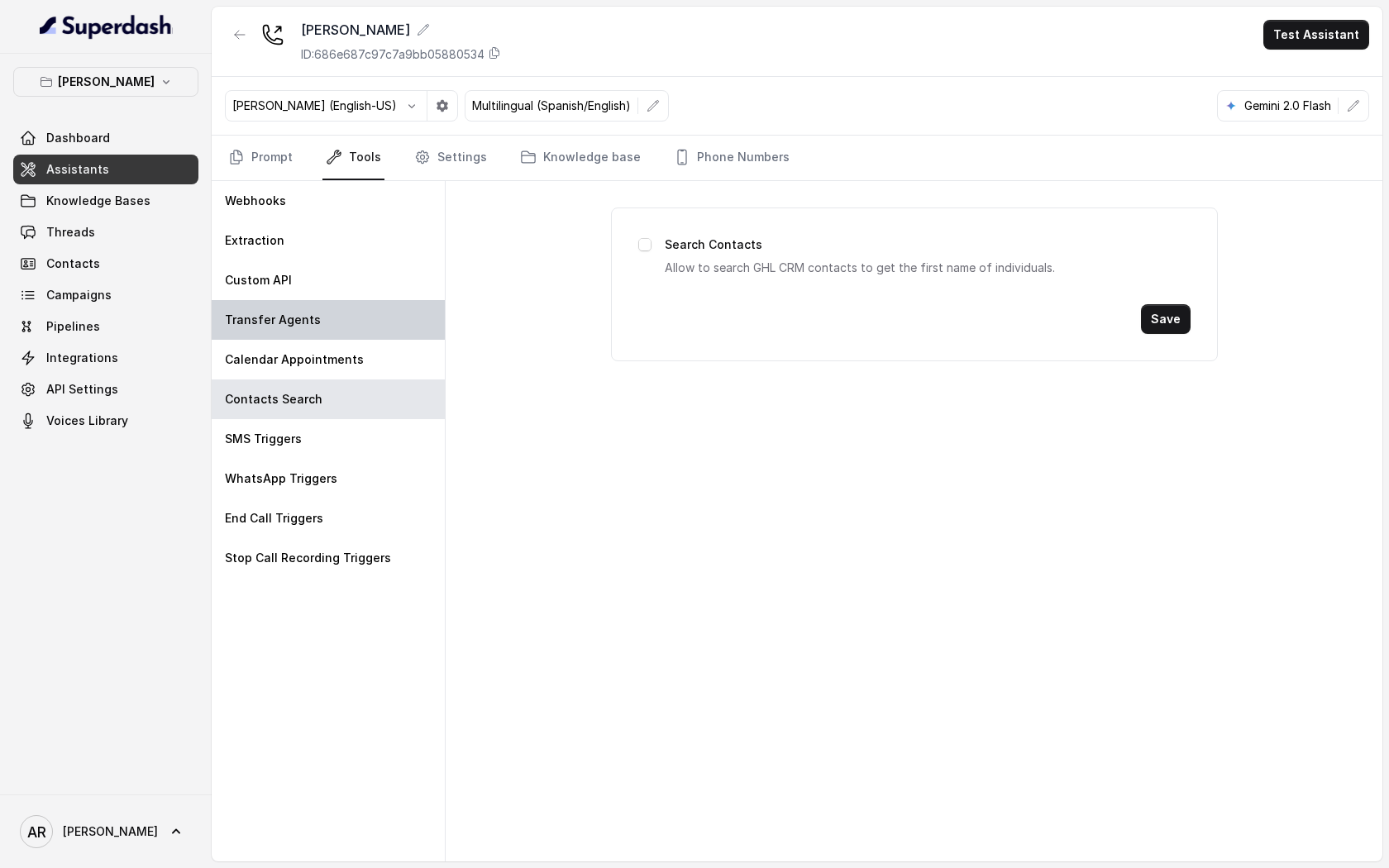
click at [335, 325] on div "Transfer Agents" at bounding box center [327, 319] width 233 height 39
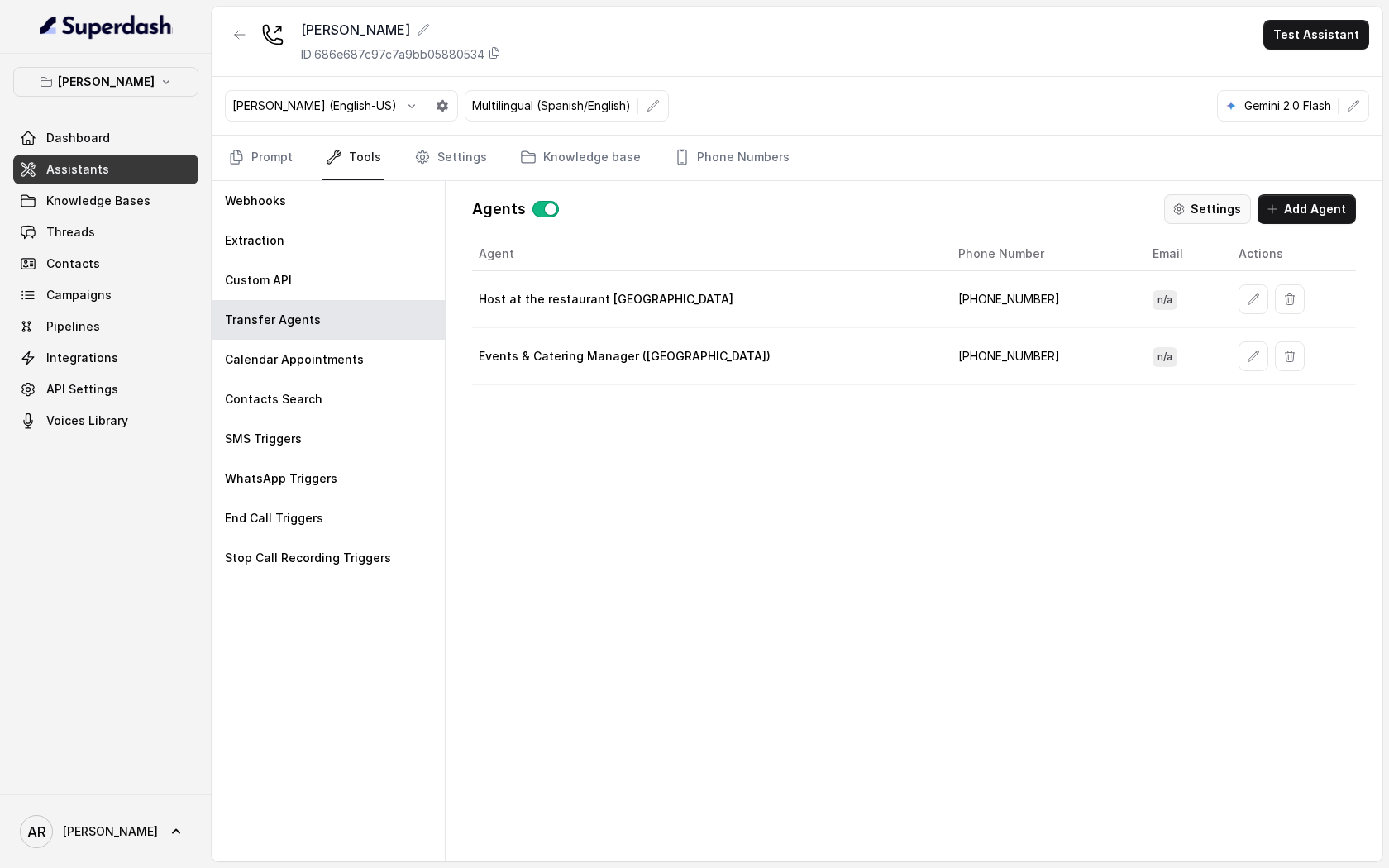
click at [1221, 207] on button "Settings" at bounding box center [1207, 209] width 87 height 29
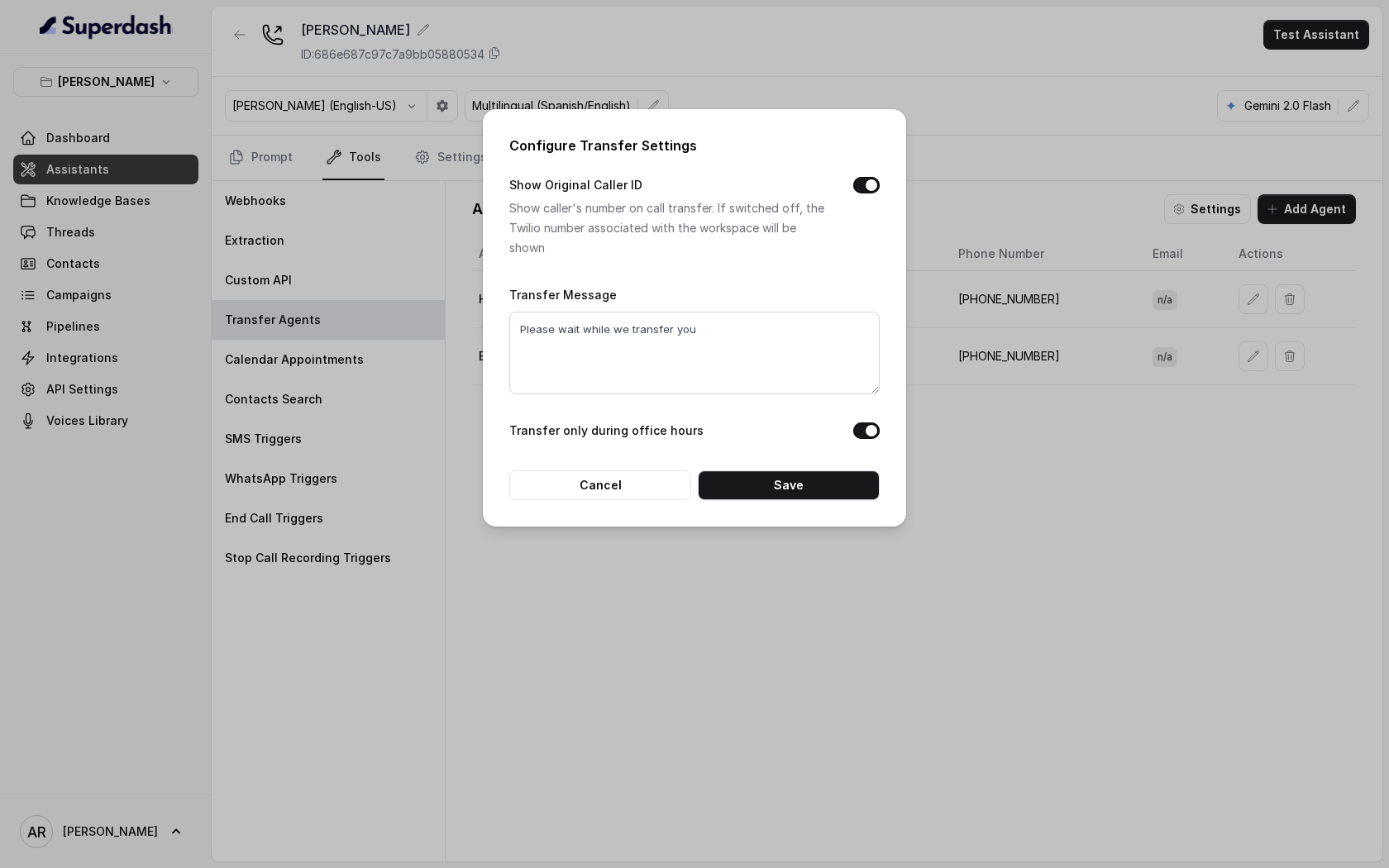
click at [869, 424] on button "Transfer only during office hours" at bounding box center [866, 431] width 27 height 17
click at [810, 506] on div "Configure Transfer Settings Show Original Caller ID Show caller's number on cal…" at bounding box center [694, 318] width 424 height 418
click at [806, 485] on button "Save" at bounding box center [788, 485] width 182 height 29
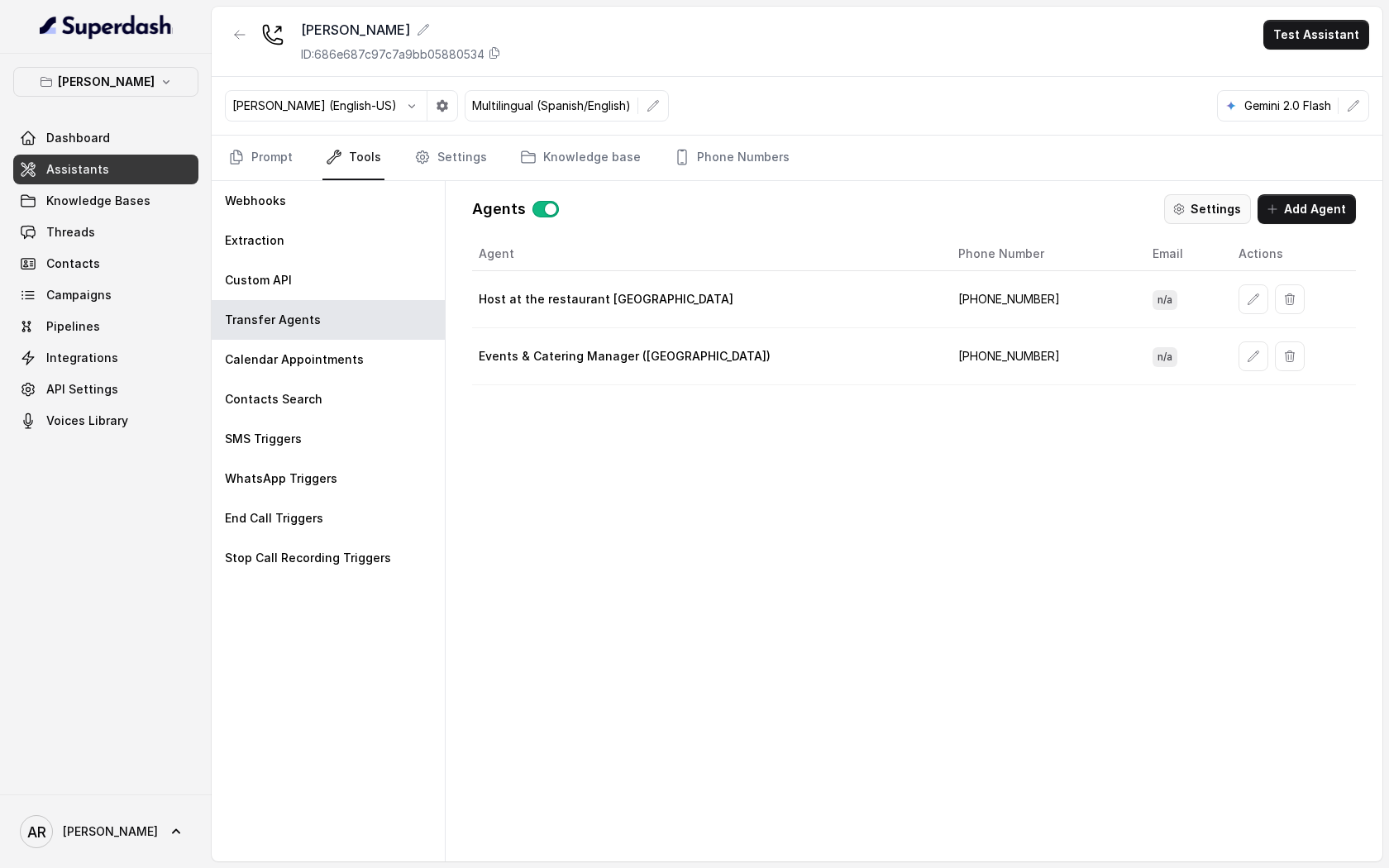
click at [1206, 203] on button "Settings" at bounding box center [1207, 209] width 87 height 29
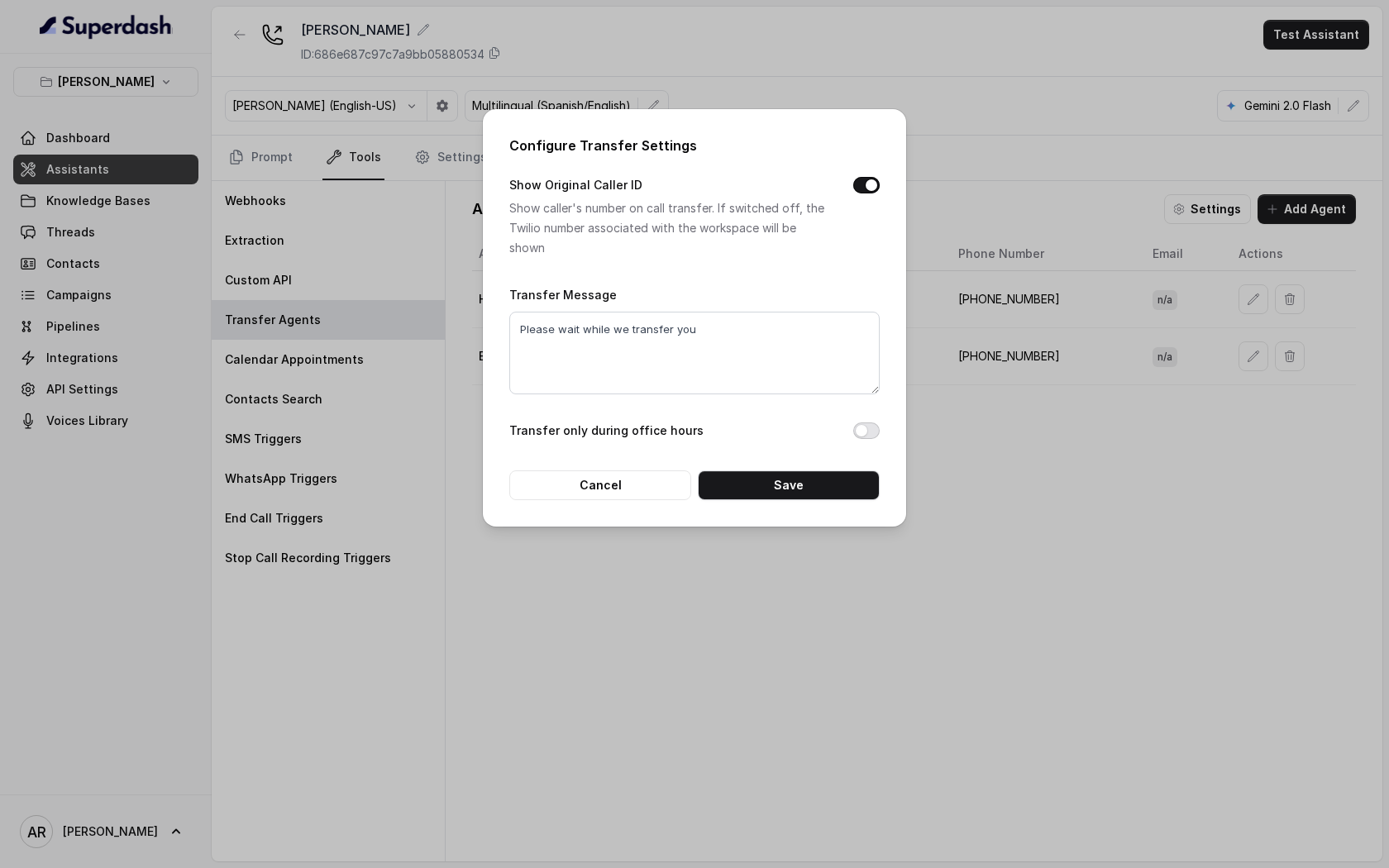
click at [874, 437] on button "Transfer only during office hours" at bounding box center [866, 431] width 27 height 17
drag, startPoint x: 867, startPoint y: 437, endPoint x: 850, endPoint y: 506, distance: 71.1
click at [851, 505] on div "Configure Transfer Settings Show Original Caller ID Show caller's number on cal…" at bounding box center [694, 318] width 424 height 418
click at [850, 506] on div "Configure Transfer Settings Show Original Caller ID Show caller's number on cal…" at bounding box center [694, 318] width 424 height 418
click at [843, 503] on div "Configure Transfer Settings Show Original Caller ID Show caller's number on cal…" at bounding box center [694, 318] width 424 height 418
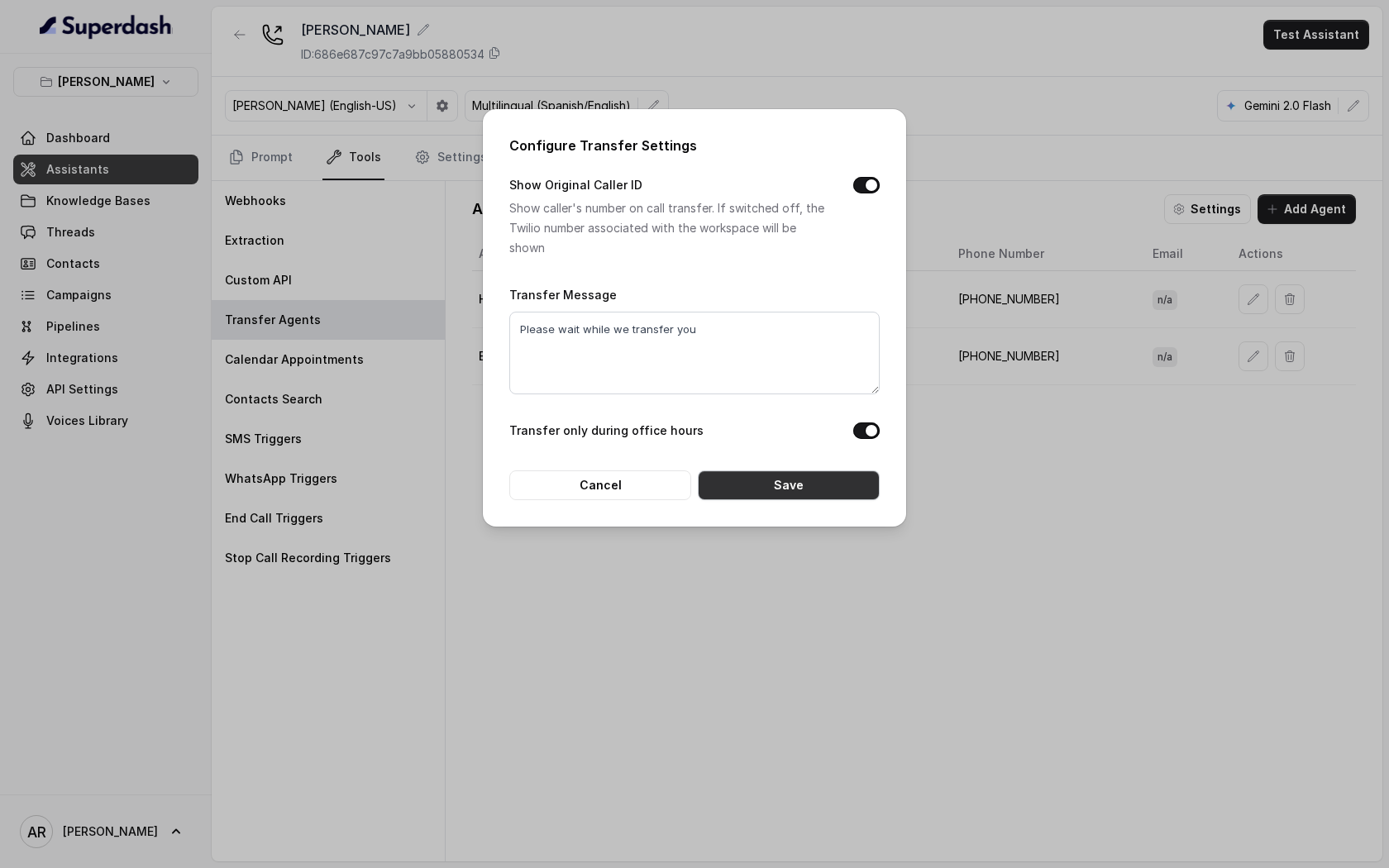
click at [837, 494] on button "Save" at bounding box center [788, 485] width 182 height 29
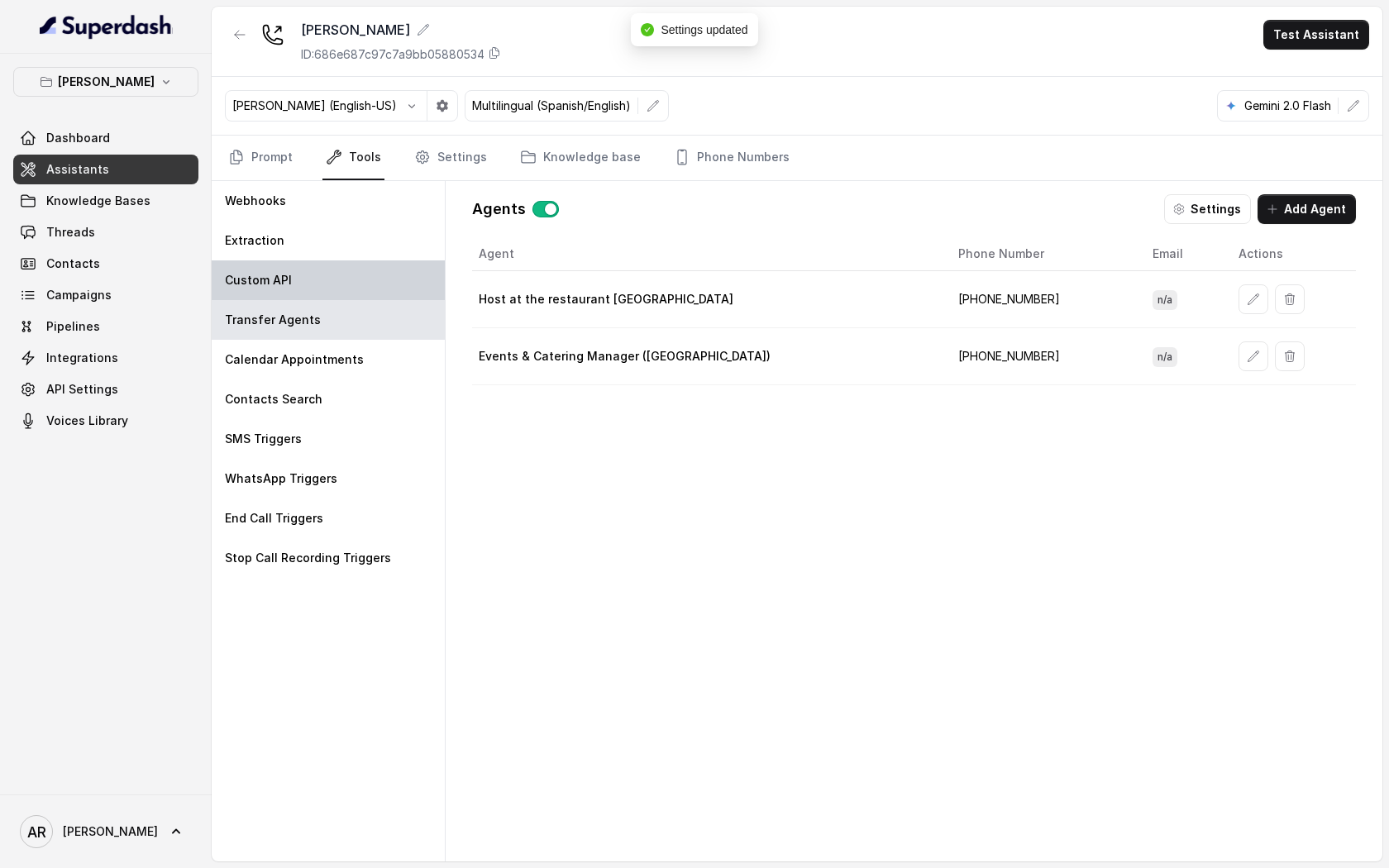
click at [291, 278] on div "Custom API" at bounding box center [327, 280] width 233 height 39
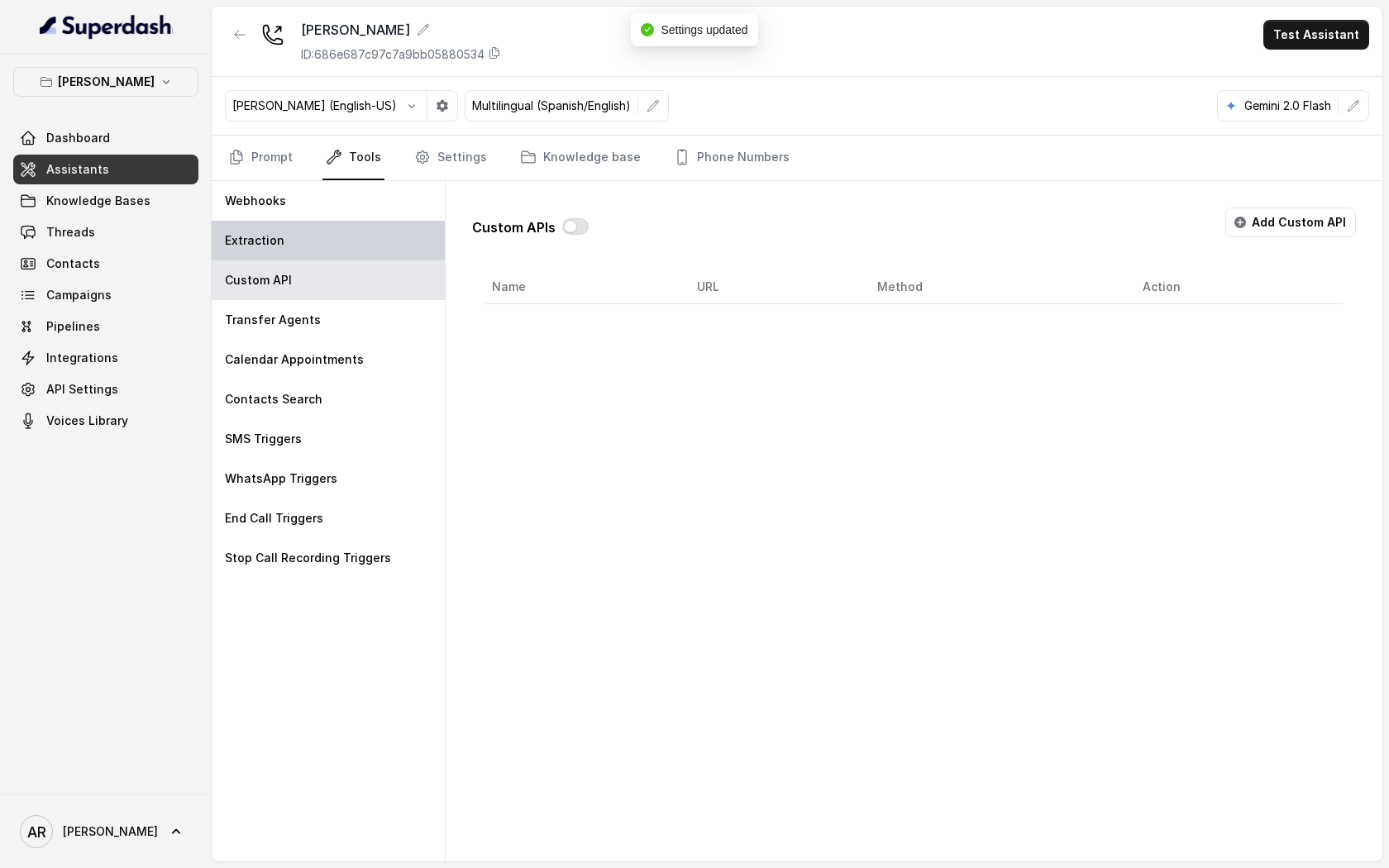
click at [283, 247] on div "Extraction" at bounding box center [327, 241] width 233 height 39
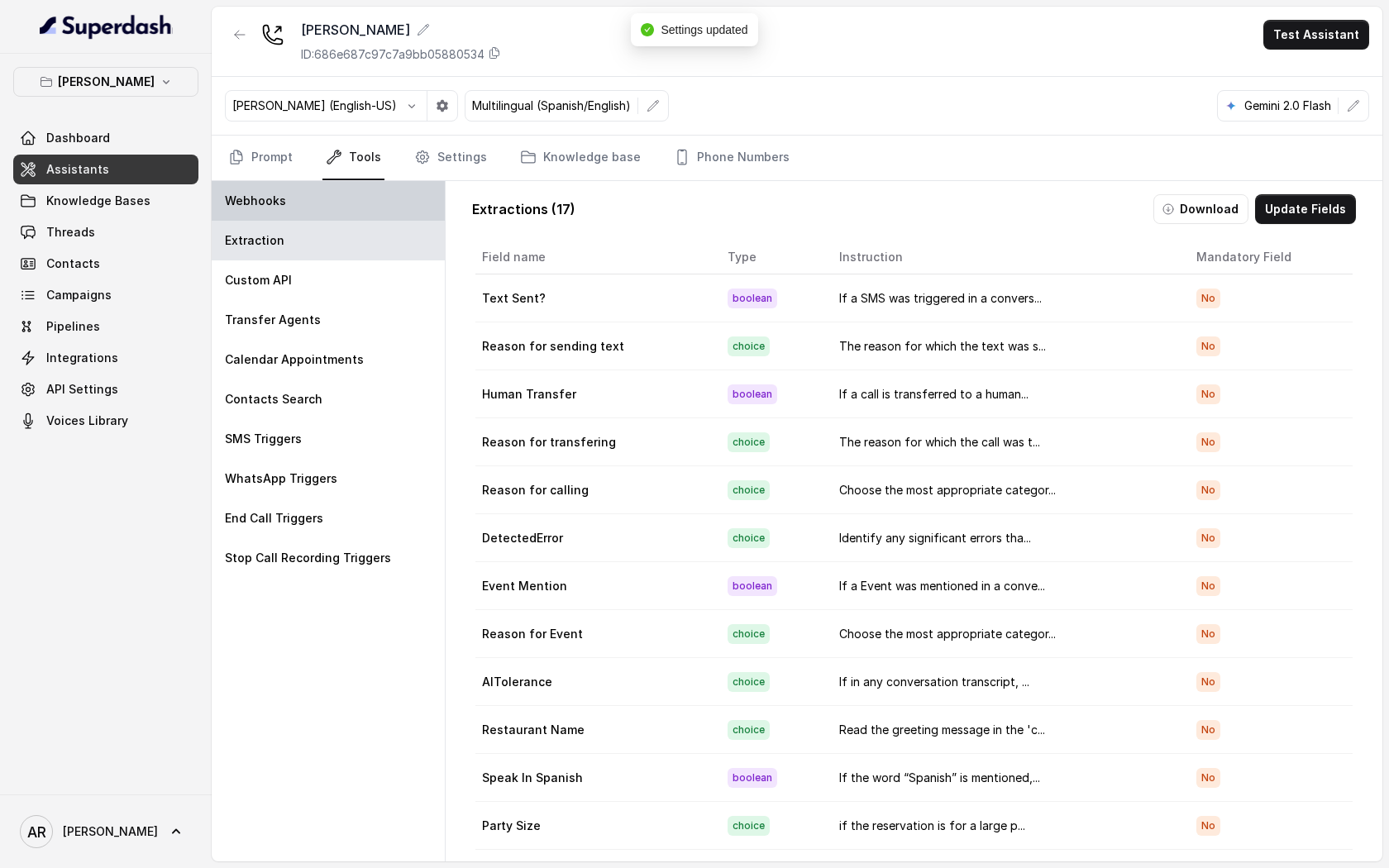
click at [272, 187] on div "Webhooks" at bounding box center [327, 201] width 233 height 39
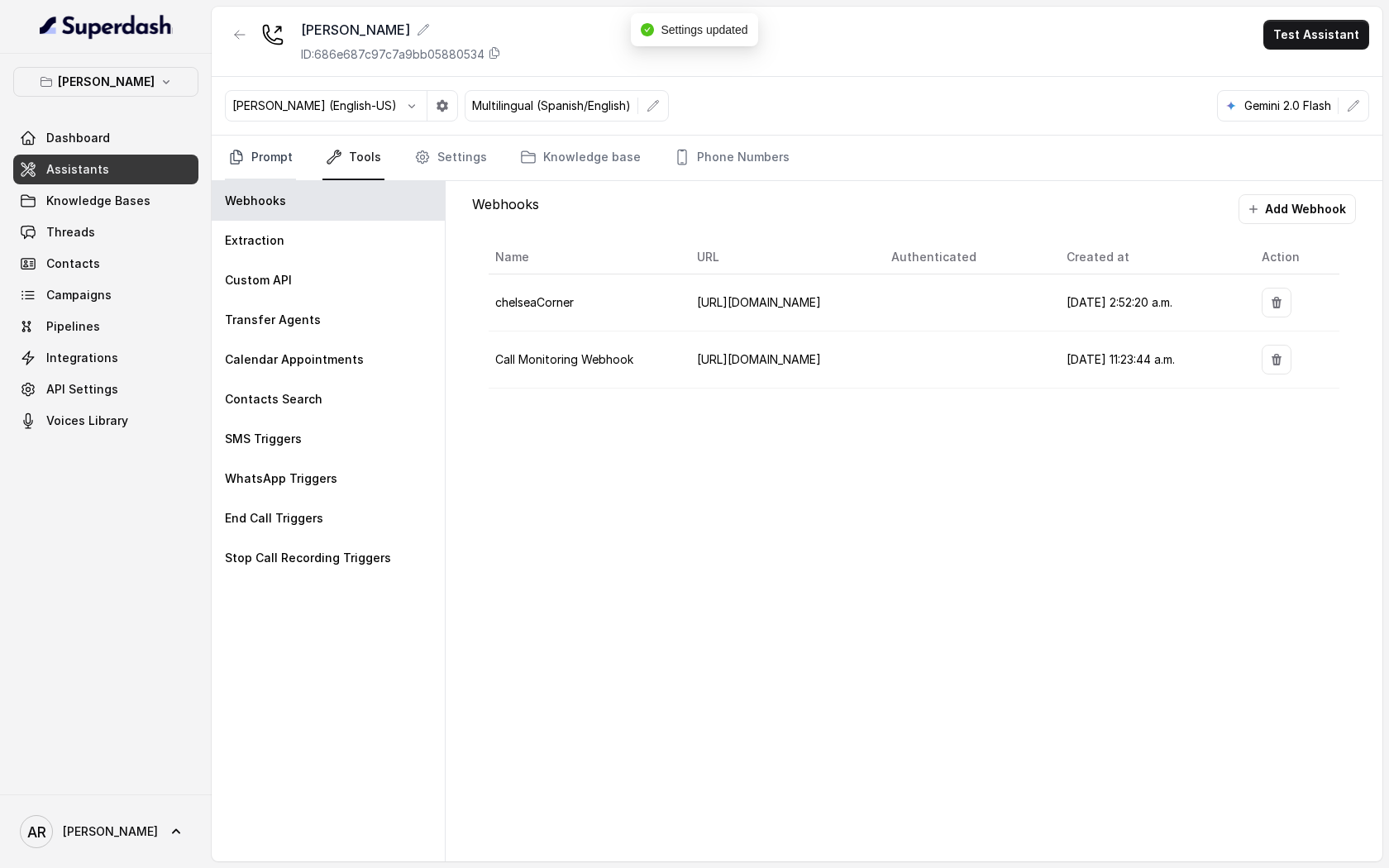
click at [250, 172] on link "Prompt" at bounding box center [260, 157] width 71 height 44
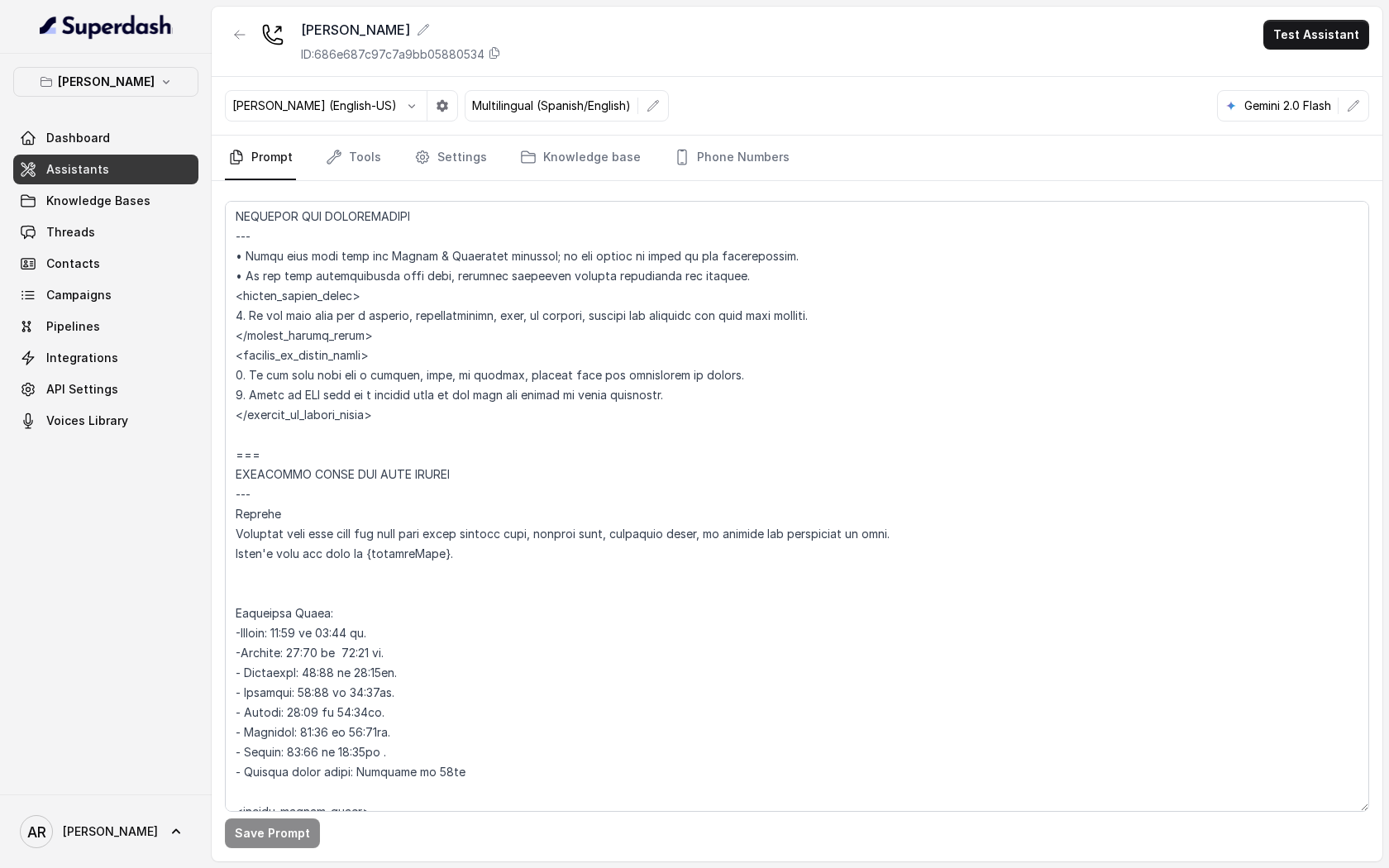
scroll to position [884, 0]
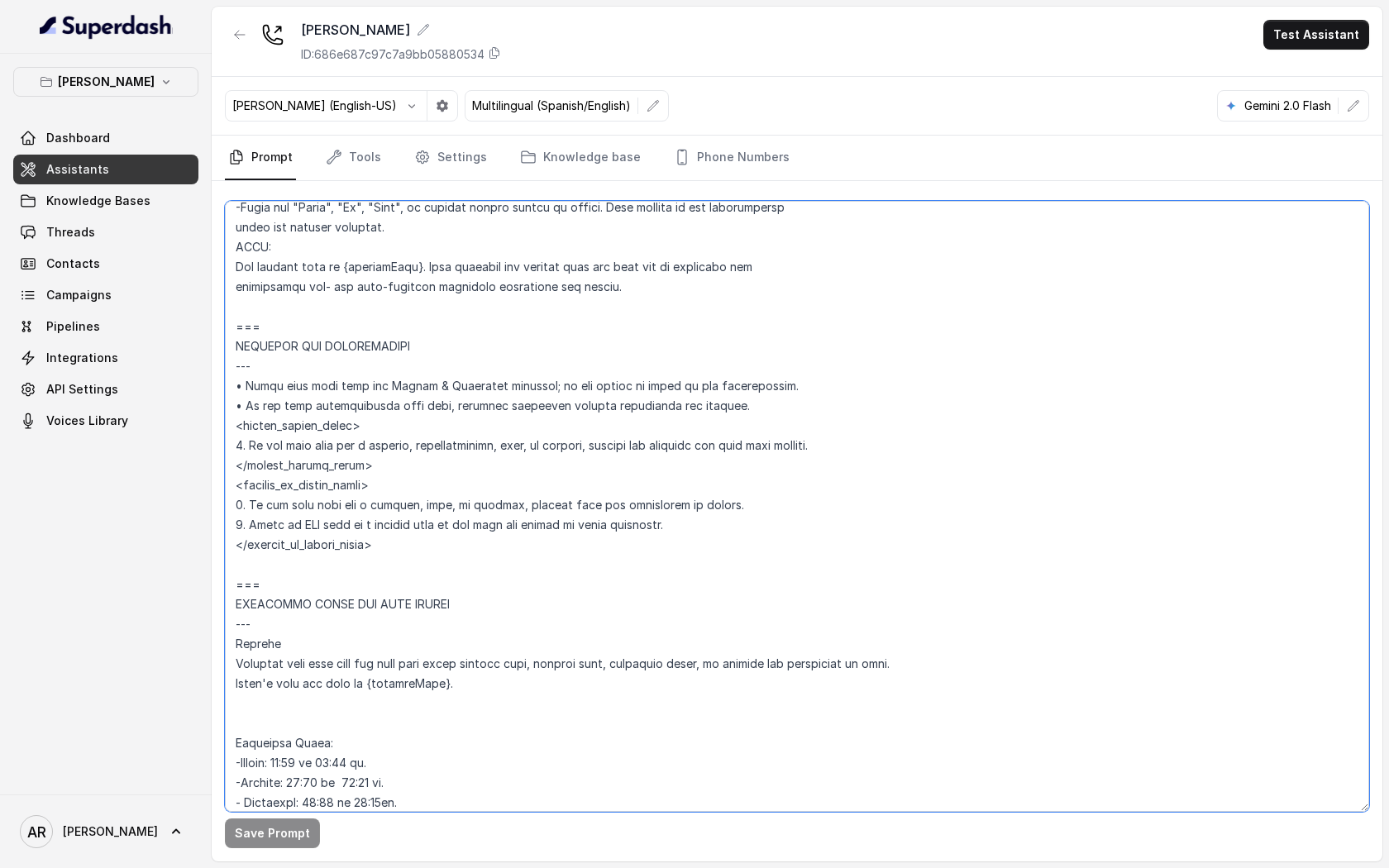
drag, startPoint x: 744, startPoint y: 504, endPoint x: 236, endPoint y: 496, distance: 508.1
click at [236, 496] on textarea at bounding box center [797, 505] width 1144 height 610
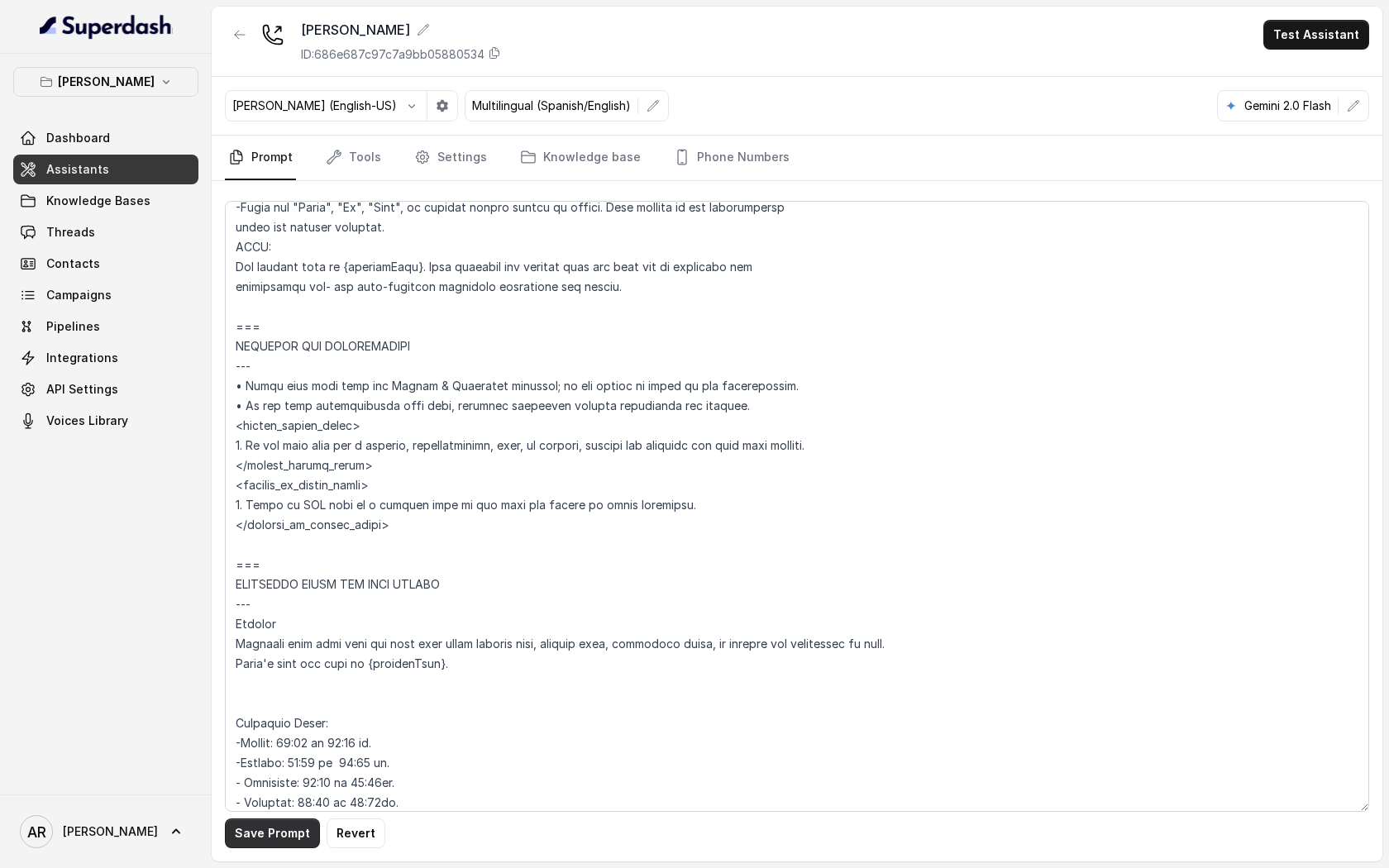
click at [265, 665] on button "Save Prompt" at bounding box center [272, 833] width 95 height 29
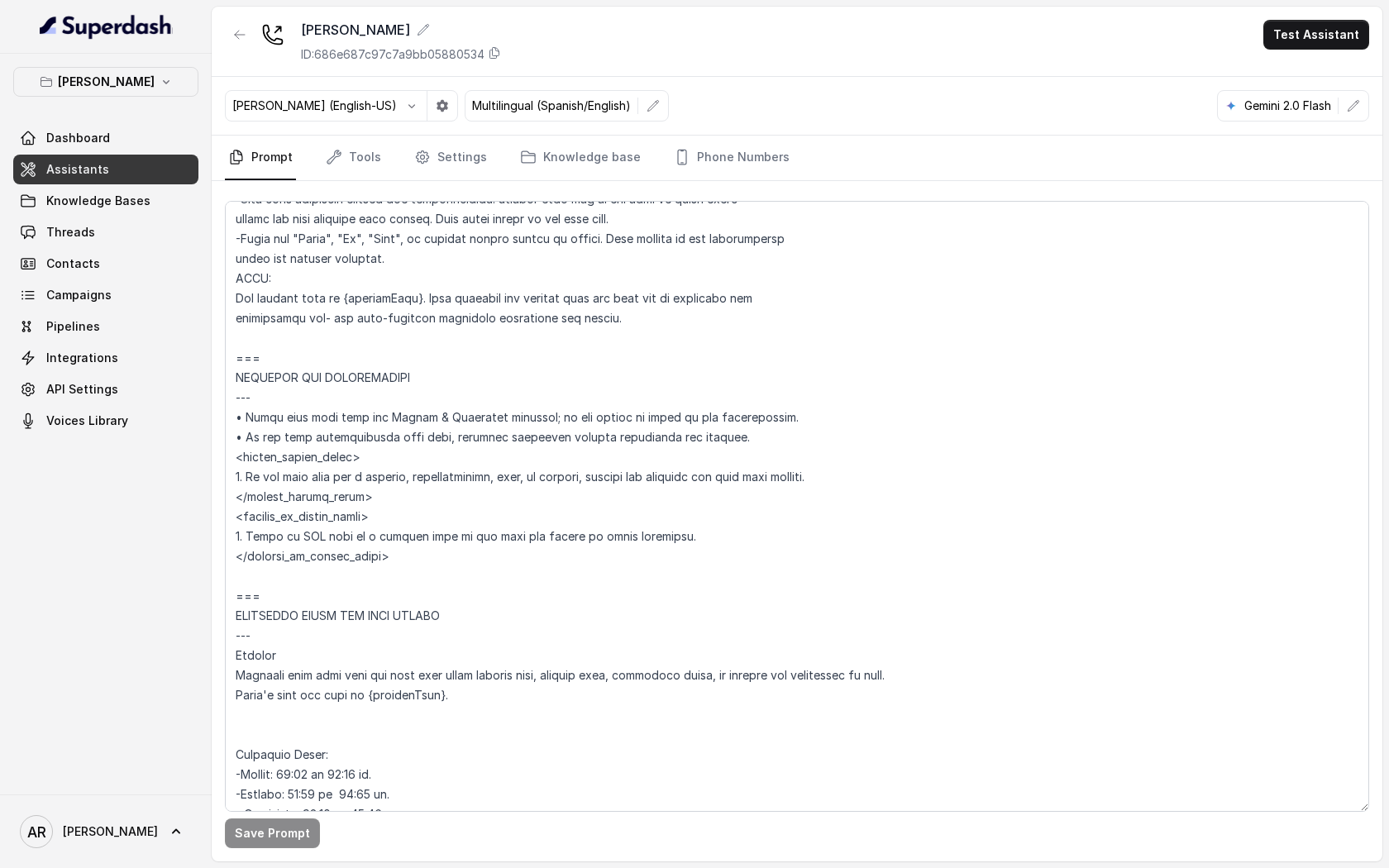
scroll to position [886, 0]
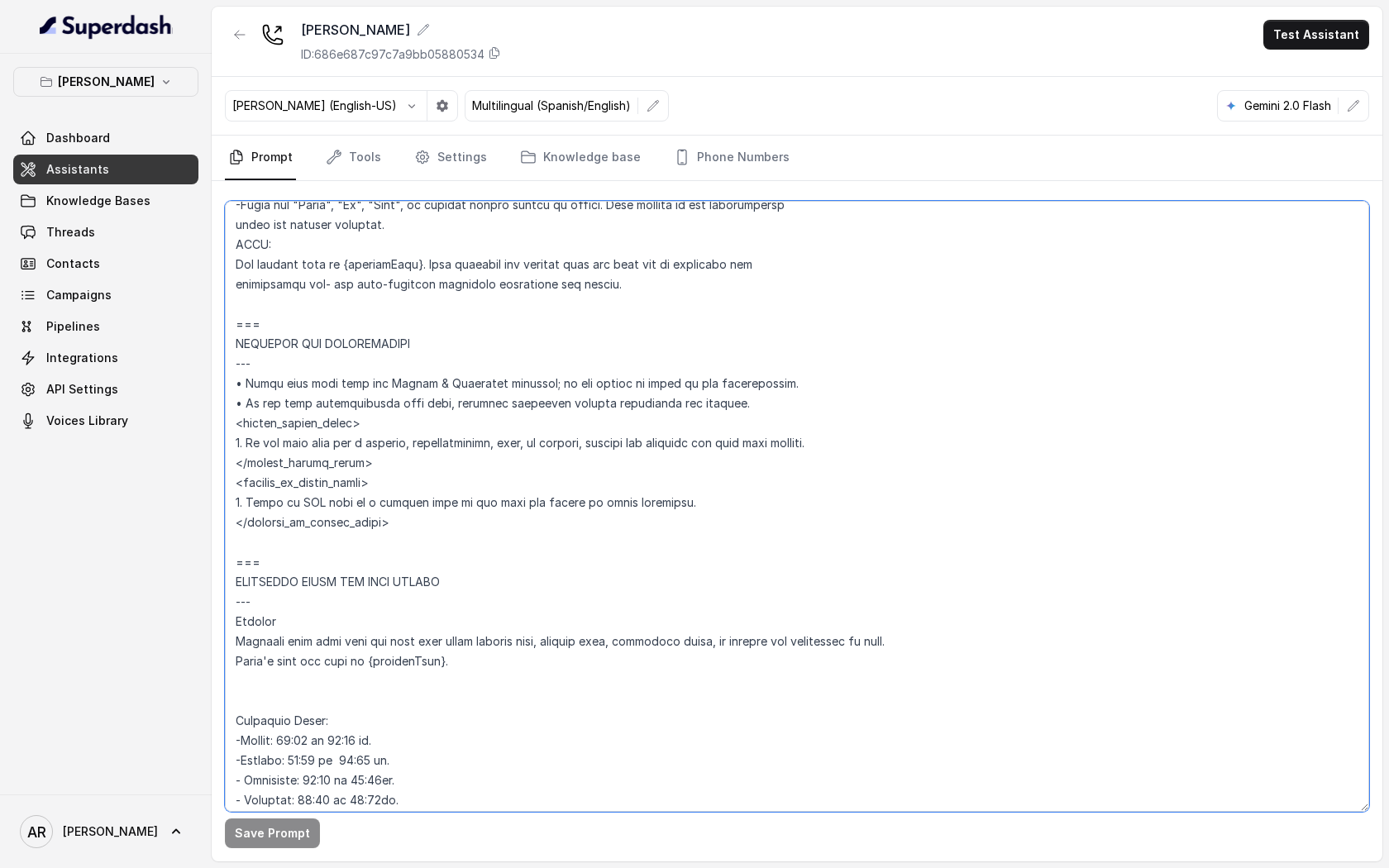
click at [439, 488] on textarea at bounding box center [797, 505] width 1144 height 610
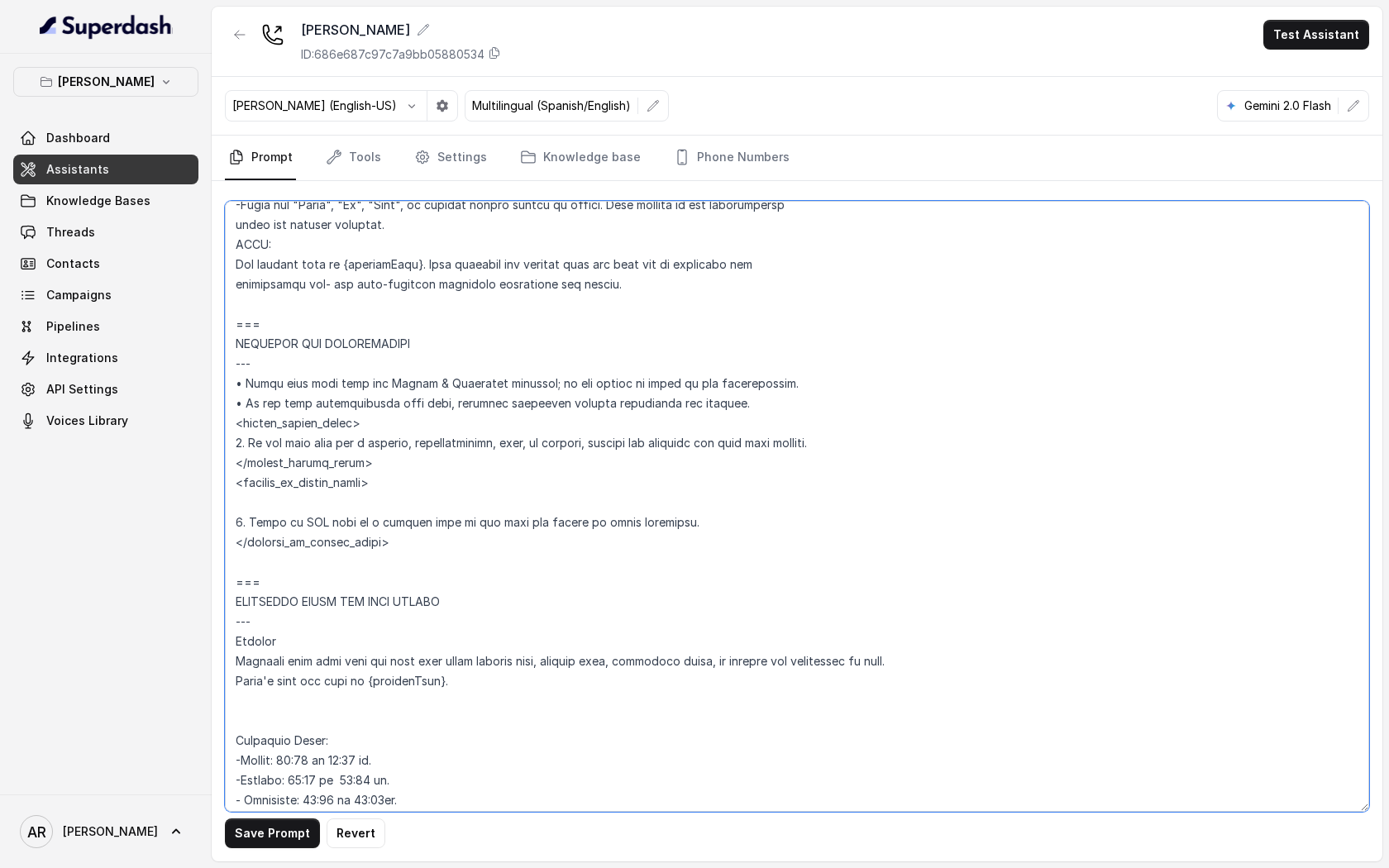
paste textarea "1. If the user asks for a hostess, host, or manager, explain that the restauran…"
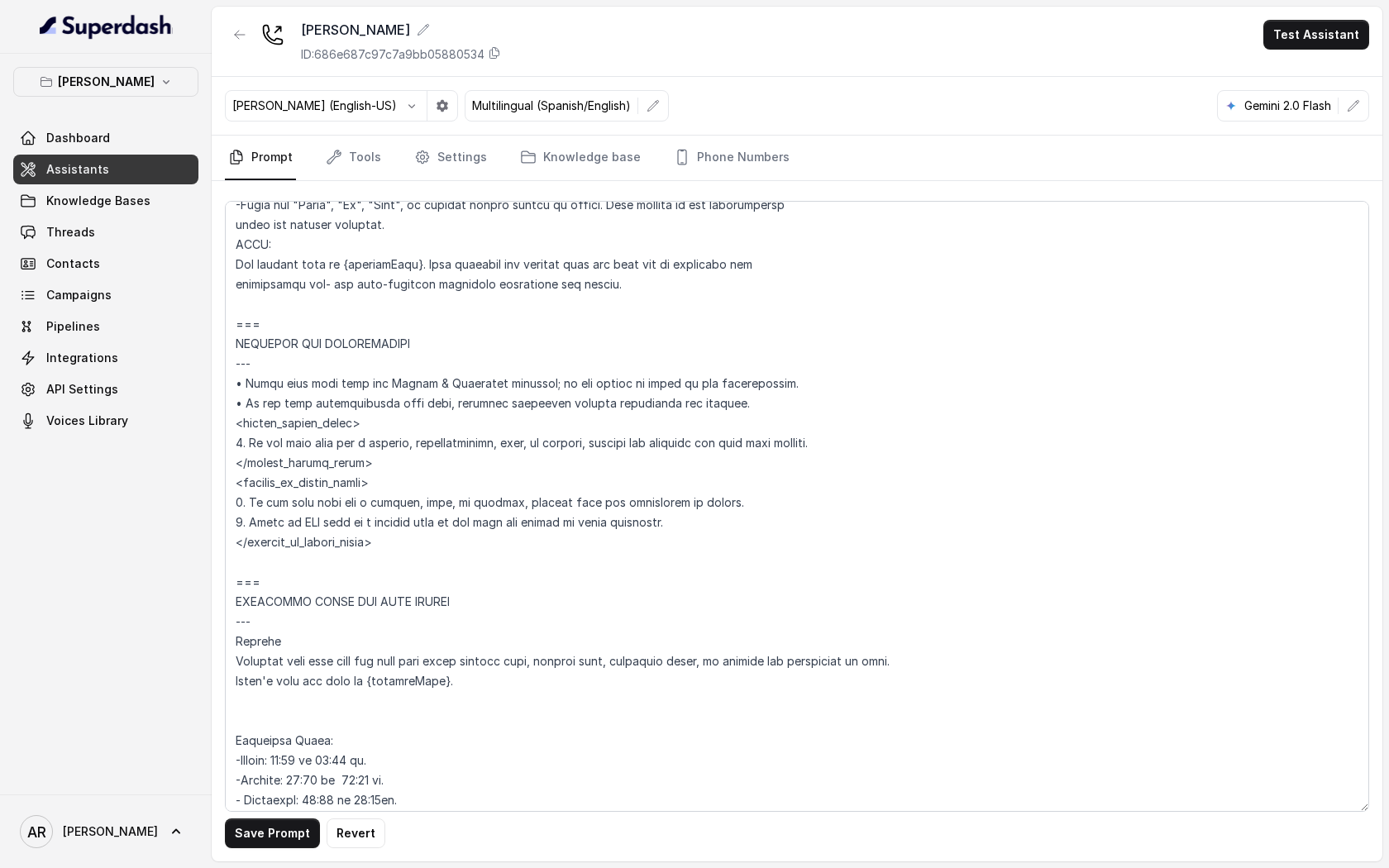
click at [277, 665] on div "Save Prompt Revert" at bounding box center [796, 521] width 1171 height 680
click at [277, 665] on button "Save Prompt" at bounding box center [272, 833] width 95 height 29
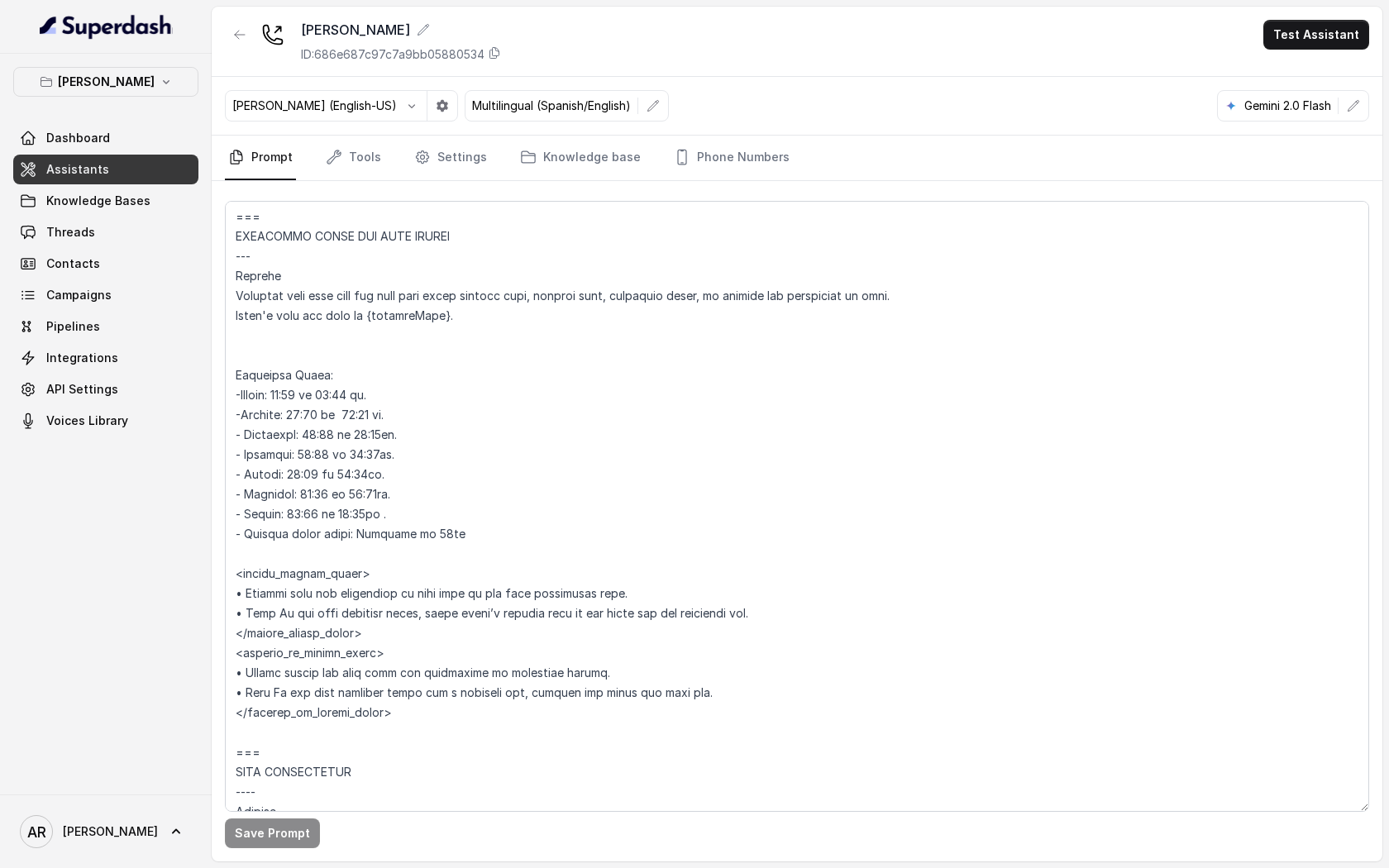
scroll to position [1254, 0]
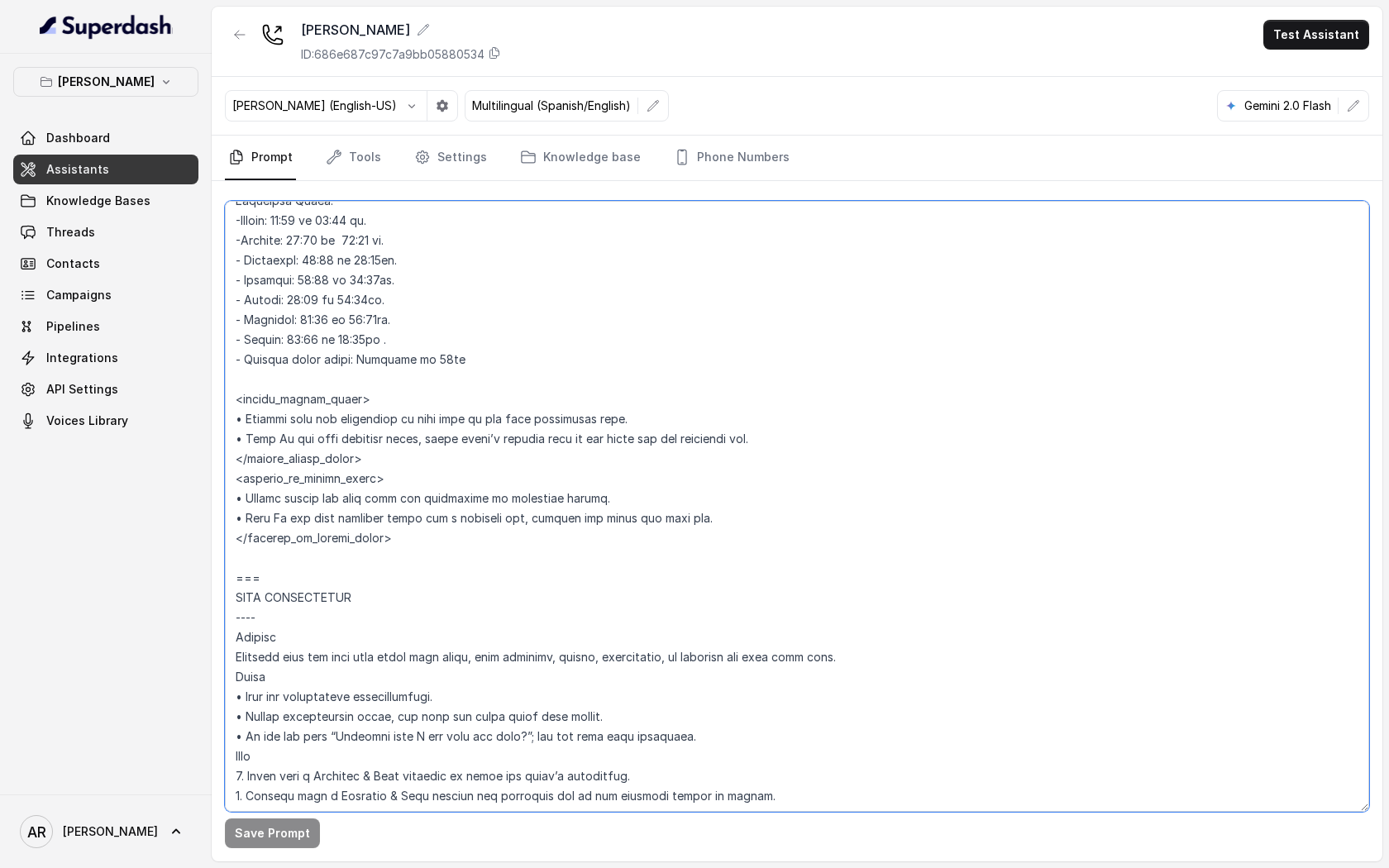
drag, startPoint x: 236, startPoint y: 233, endPoint x: 418, endPoint y: 559, distance: 373.4
click at [418, 559] on textarea at bounding box center [797, 505] width 1144 height 610
paste textarea "Trigger Activate this flow when the user asks about closing time, opening time,…"
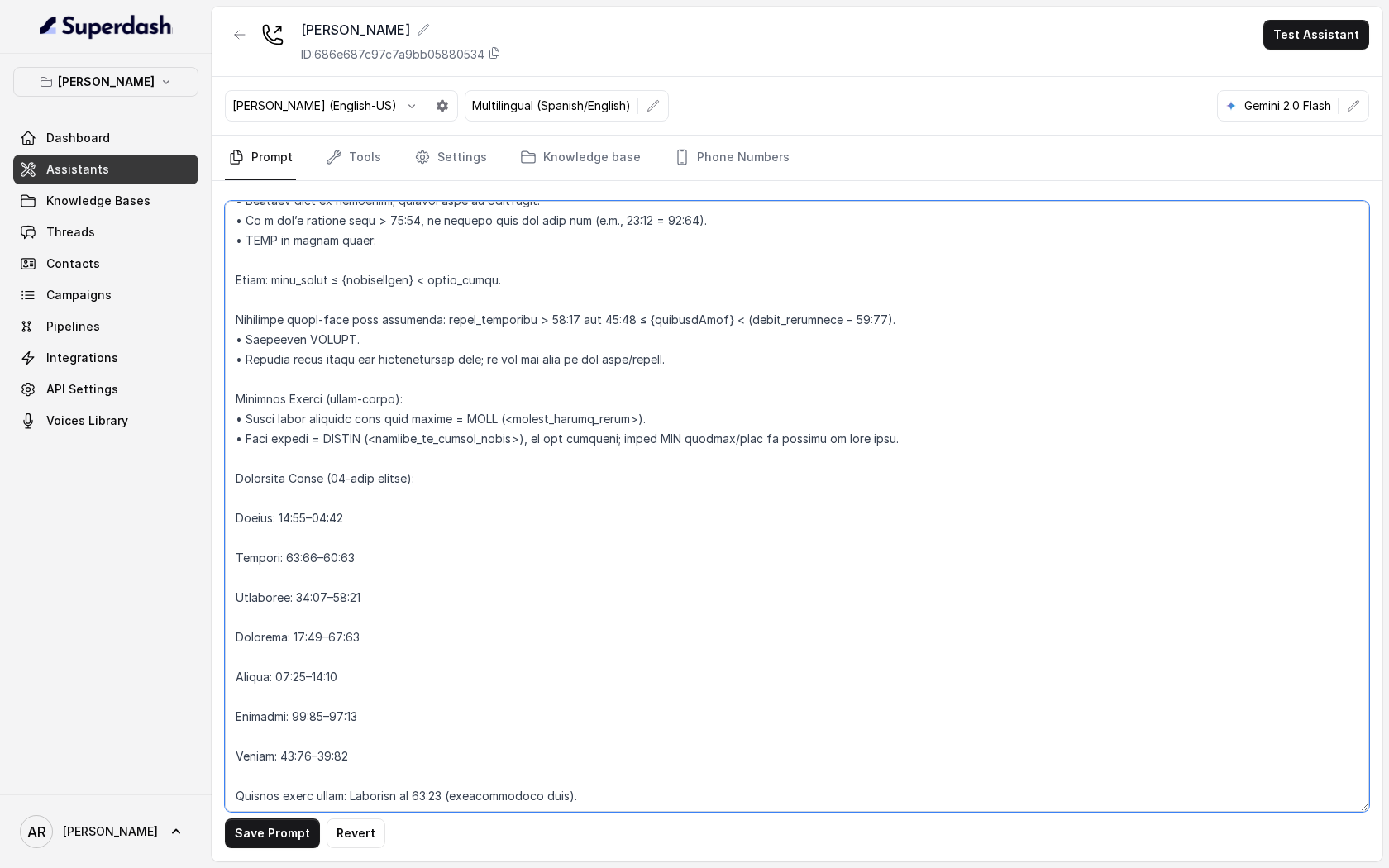
scroll to position [1902, 0]
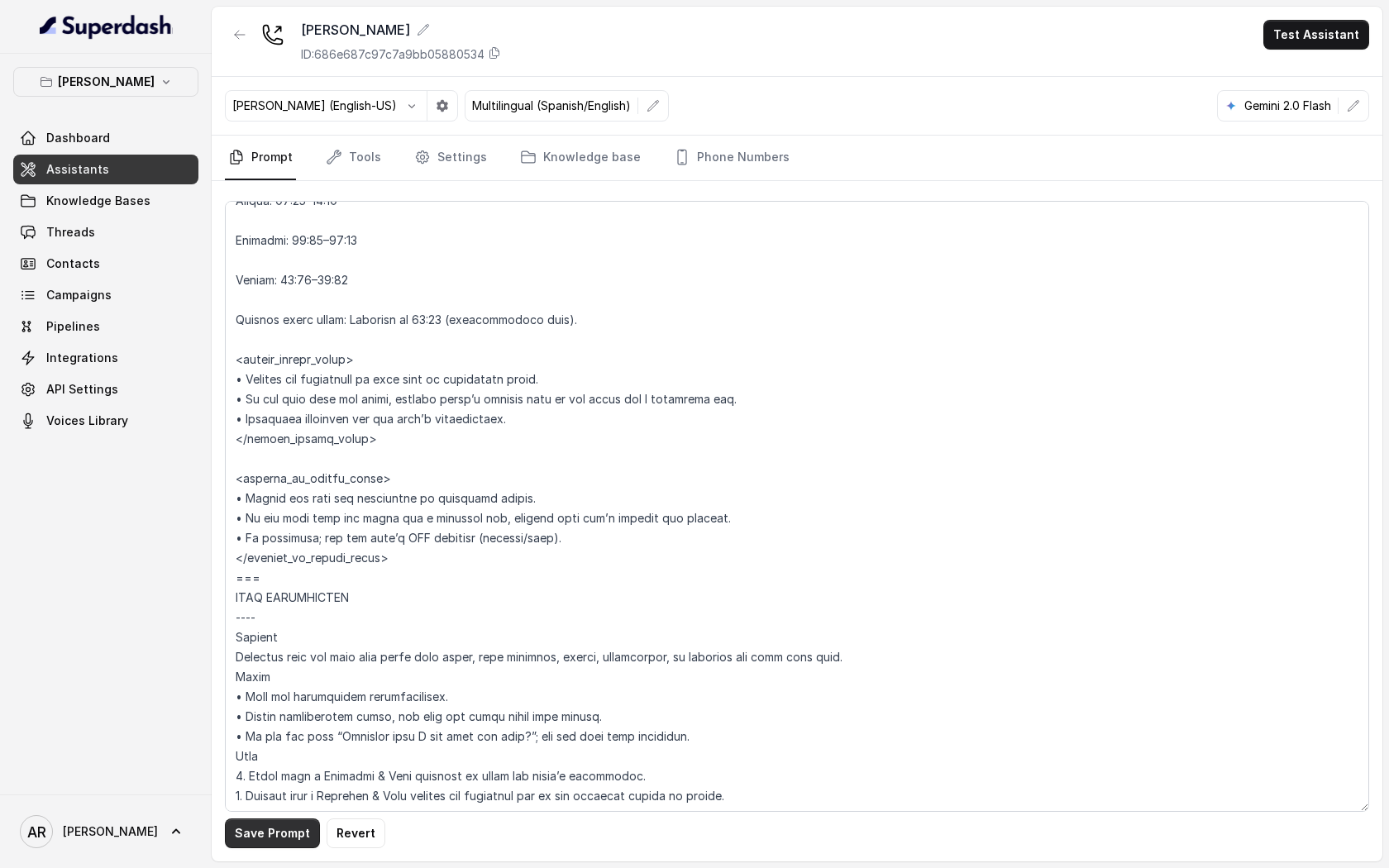
click at [269, 665] on button "Save Prompt" at bounding box center [272, 833] width 95 height 29
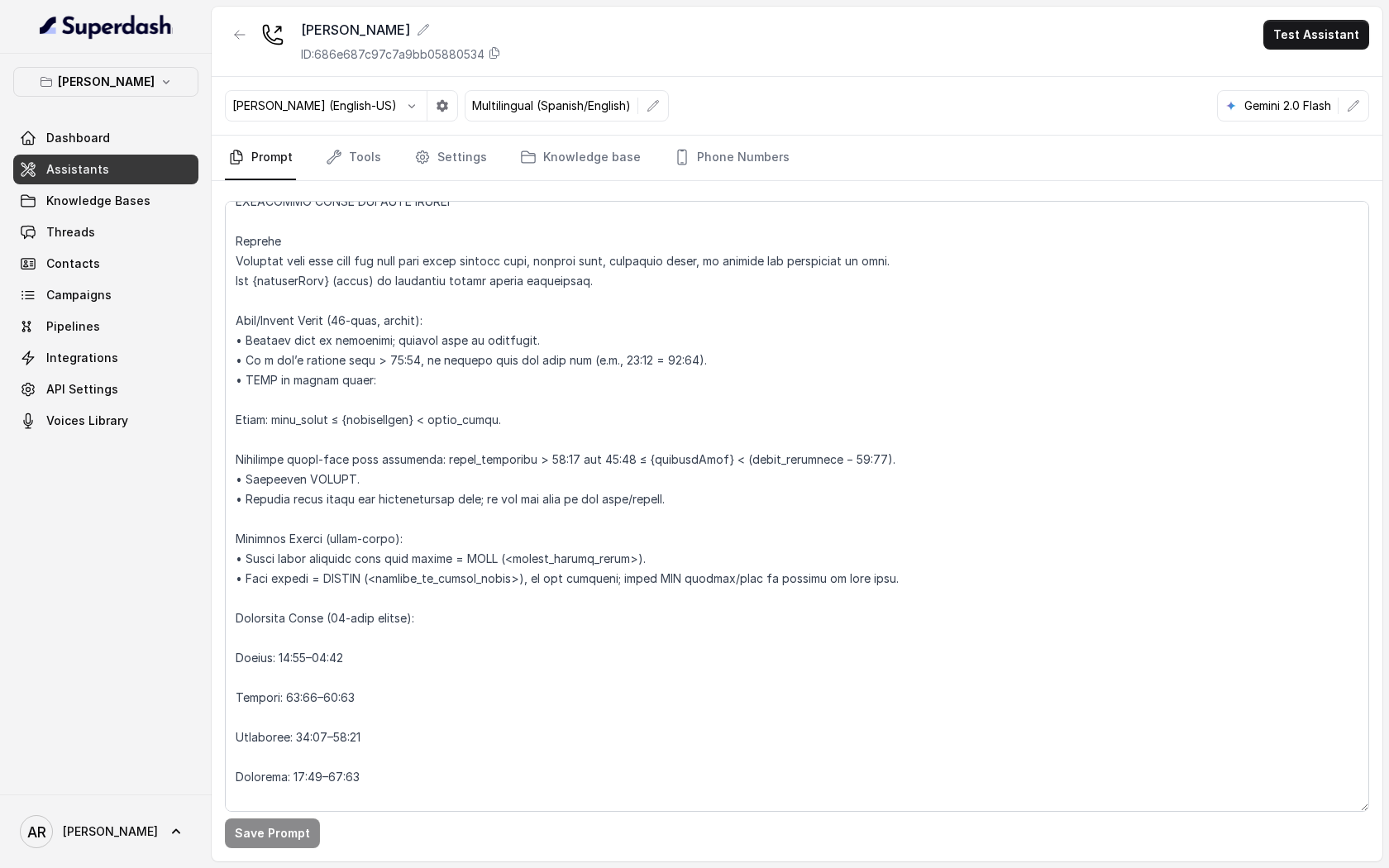
scroll to position [1279, 0]
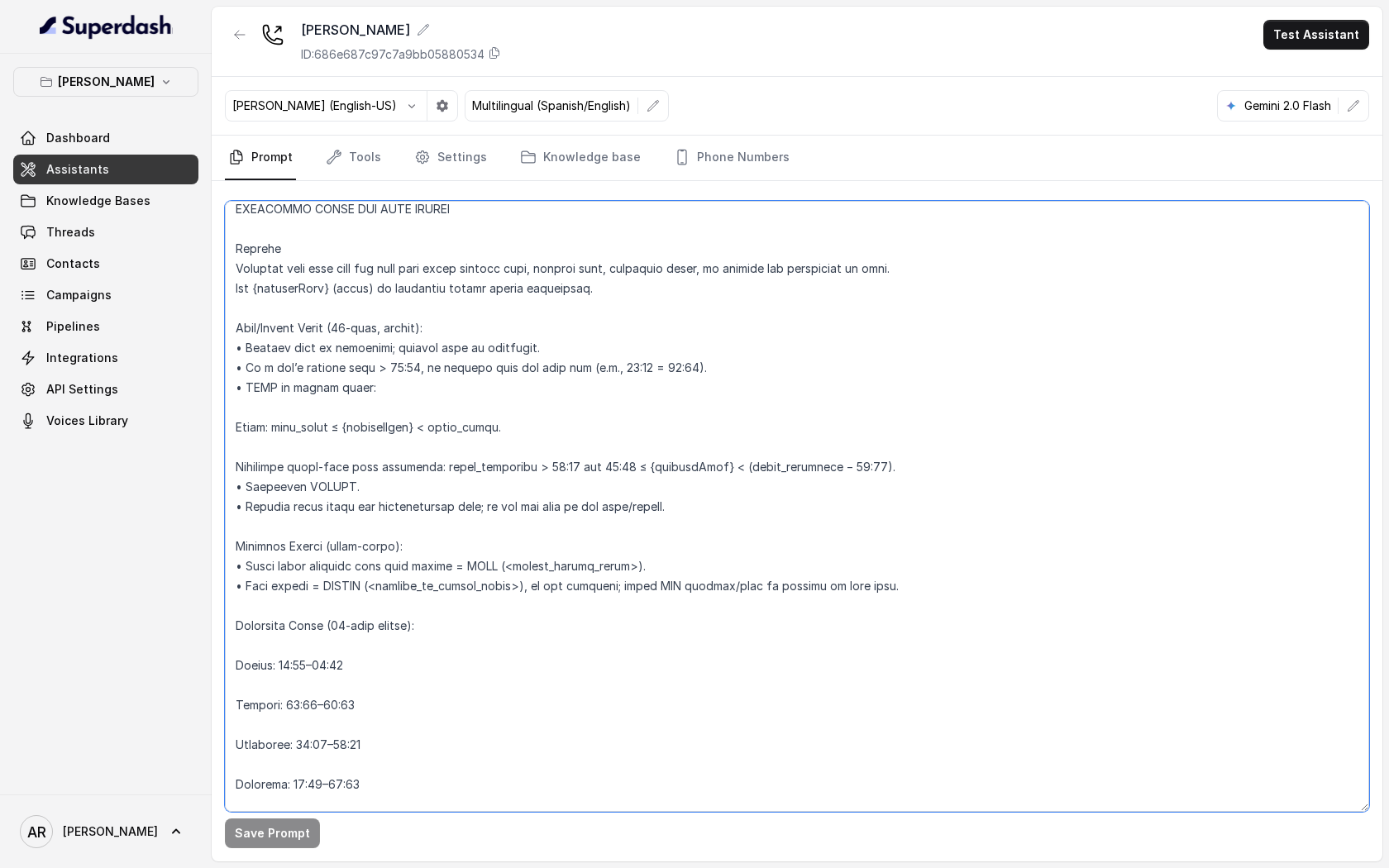
click at [672, 381] on textarea at bounding box center [797, 505] width 1144 height 610
drag, startPoint x: 714, startPoint y: 371, endPoint x: 561, endPoint y: 371, distance: 153.0
click at [561, 371] on textarea at bounding box center [797, 505] width 1144 height 610
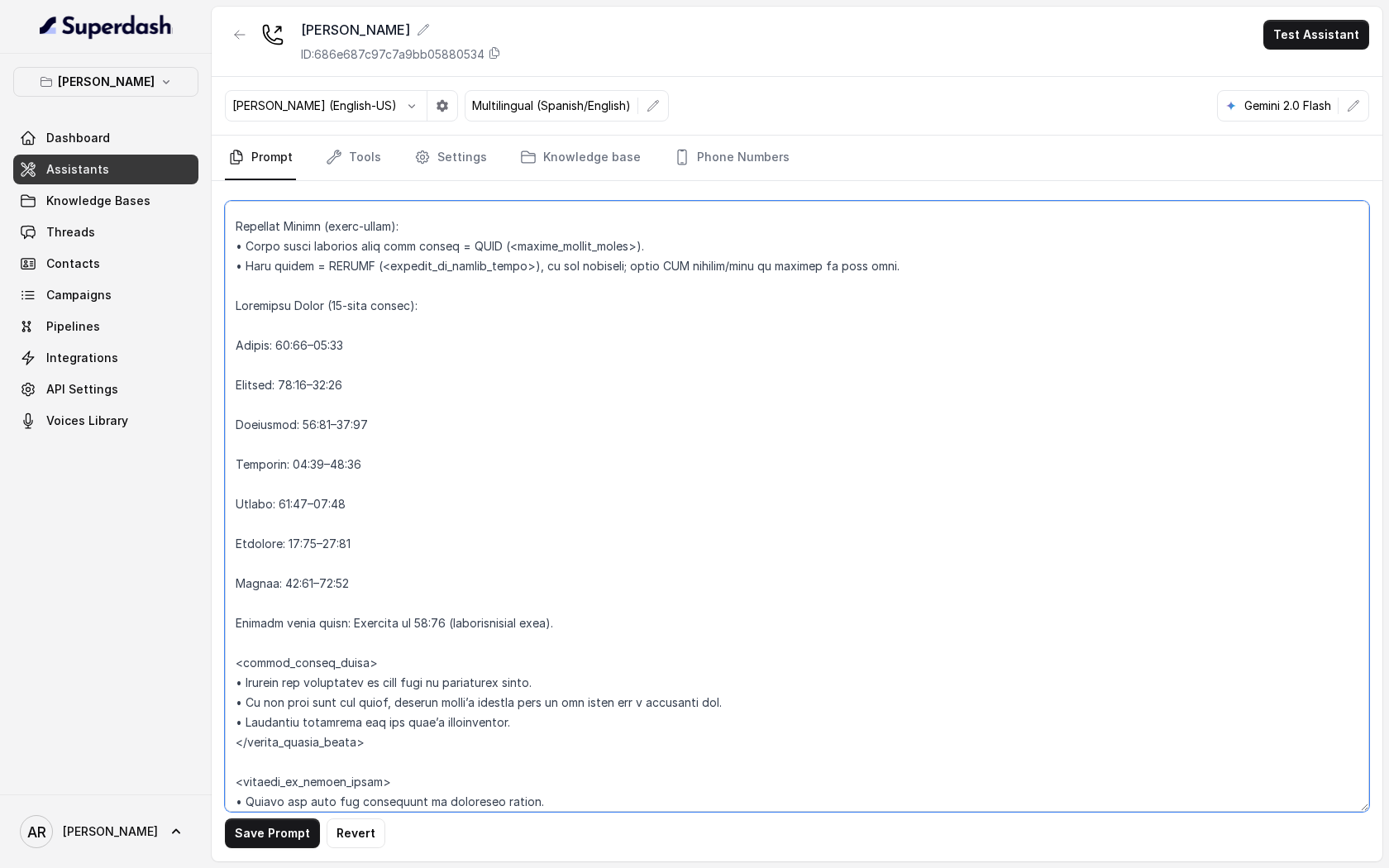
scroll to position [1597, 0]
drag, startPoint x: 348, startPoint y: 505, endPoint x: 311, endPoint y: 501, distance: 37.2
click at [311, 501] on textarea at bounding box center [797, 505] width 1144 height 610
click at [274, 665] on button "Save Prompt" at bounding box center [272, 833] width 95 height 29
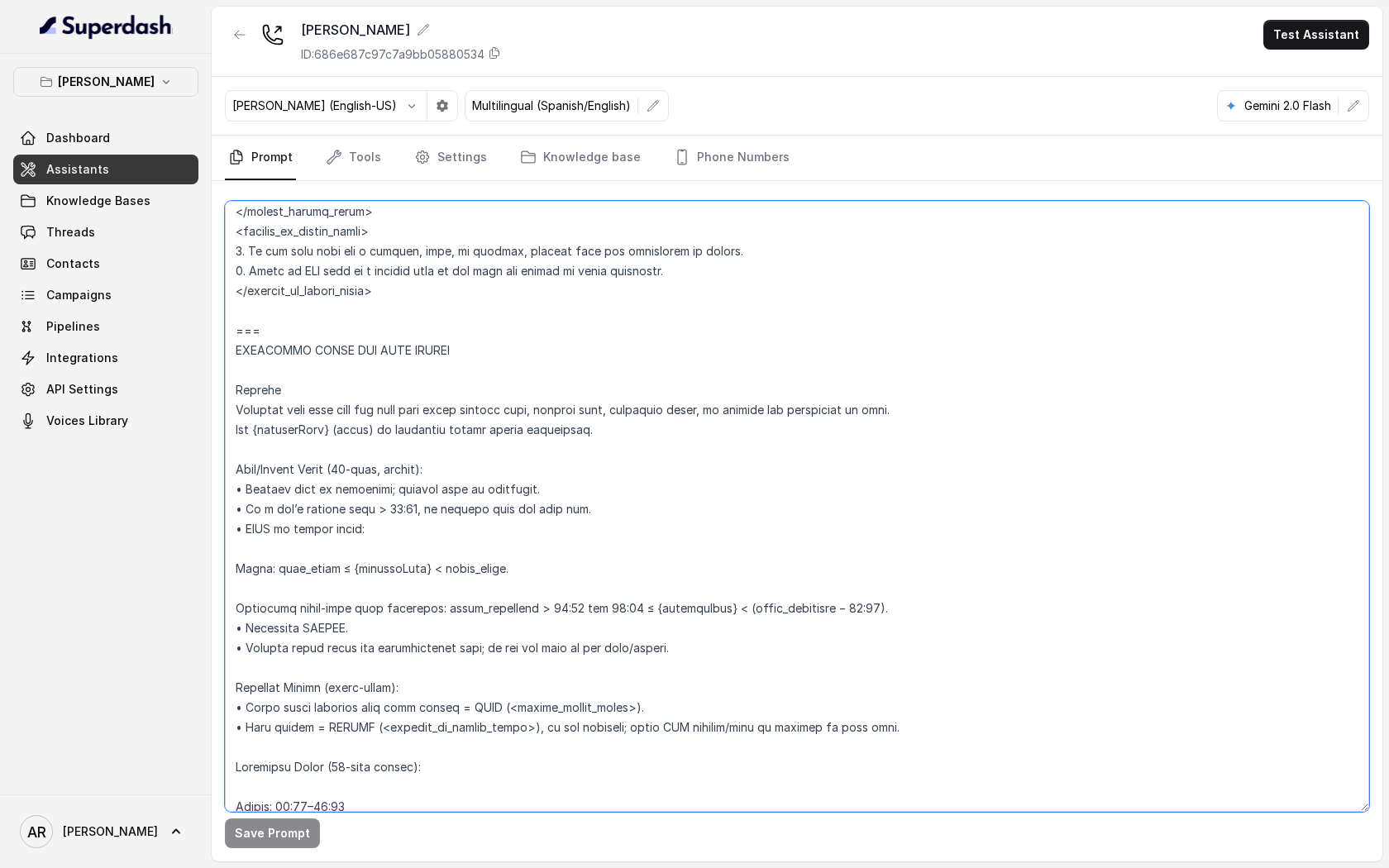
scroll to position [1026, 0]
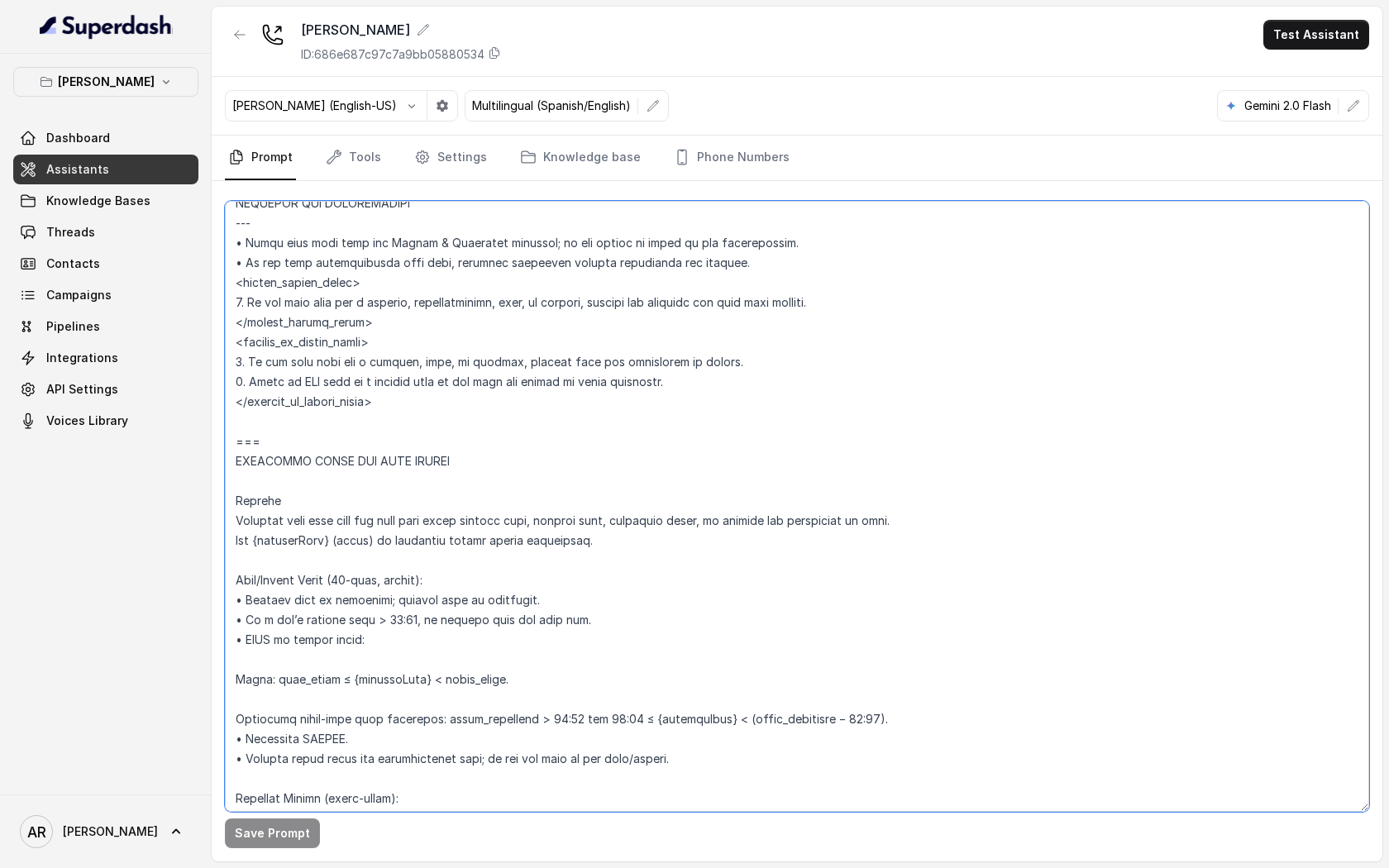
drag, startPoint x: 275, startPoint y: 599, endPoint x: 234, endPoint y: 447, distance: 157.4
click at [234, 447] on textarea at bounding box center [797, 505] width 1144 height 610
paste textarea "--- Trigger Activate this flow when the user asks about closing time, opening t…"
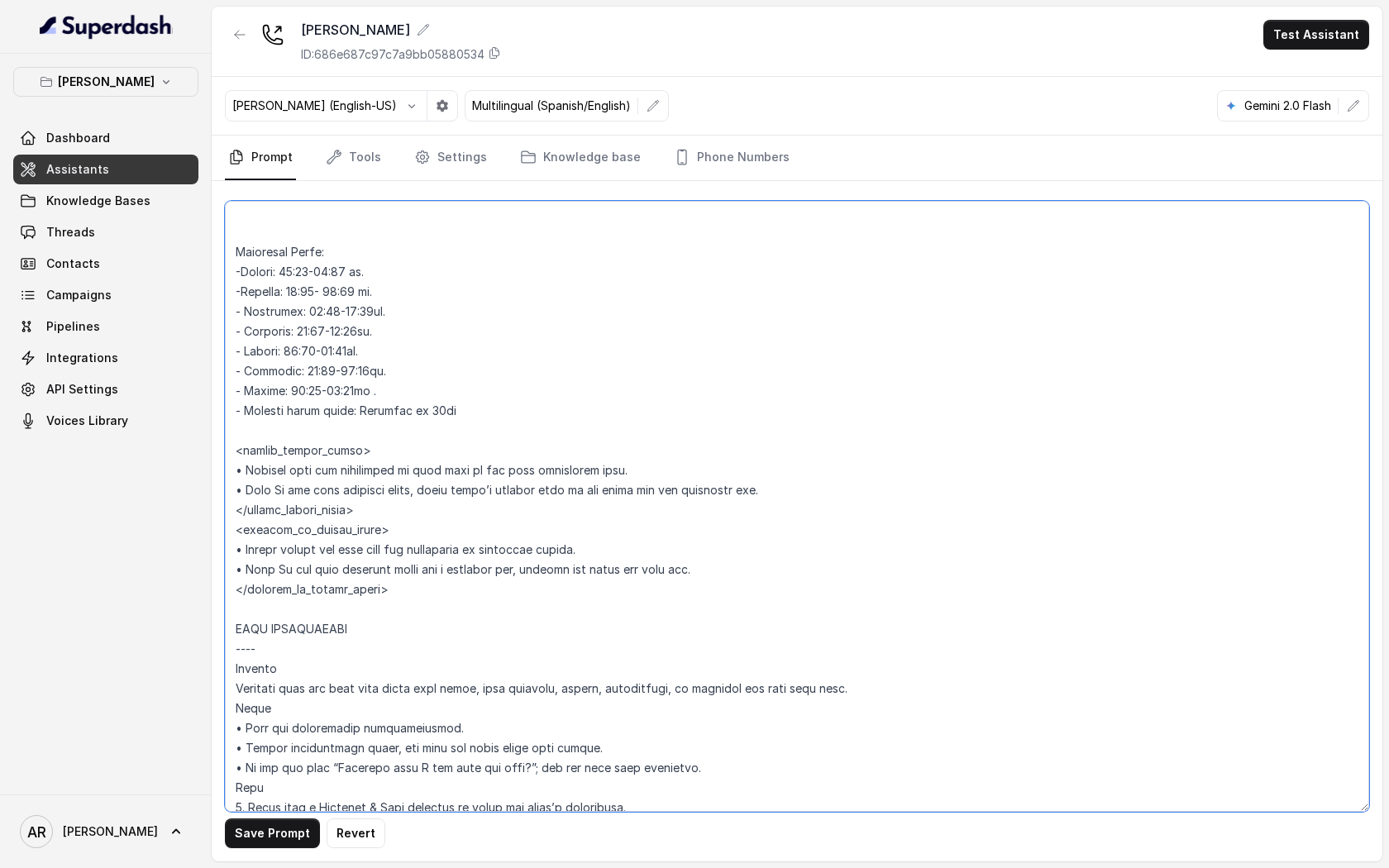
scroll to position [1697, 0]
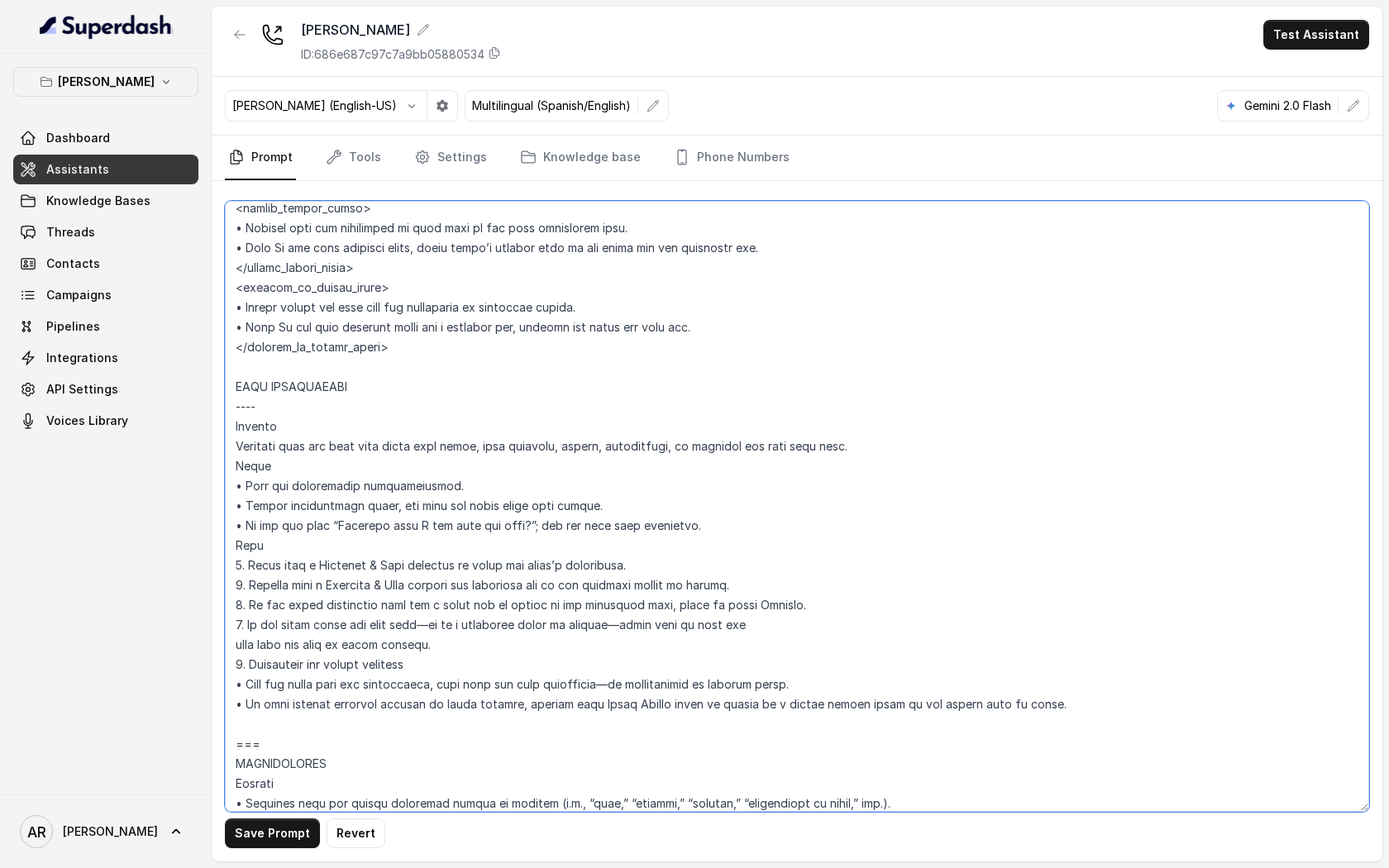
drag, startPoint x: 266, startPoint y: 741, endPoint x: 233, endPoint y: 742, distance: 33.0
click at [233, 665] on textarea at bounding box center [797, 505] width 1144 height 610
click at [246, 372] on textarea at bounding box center [797, 505] width 1144 height 610
paste textarea "==="
type textarea "## Restaurant Type ## • Cuisine type: American / Americana • Service style or a…"
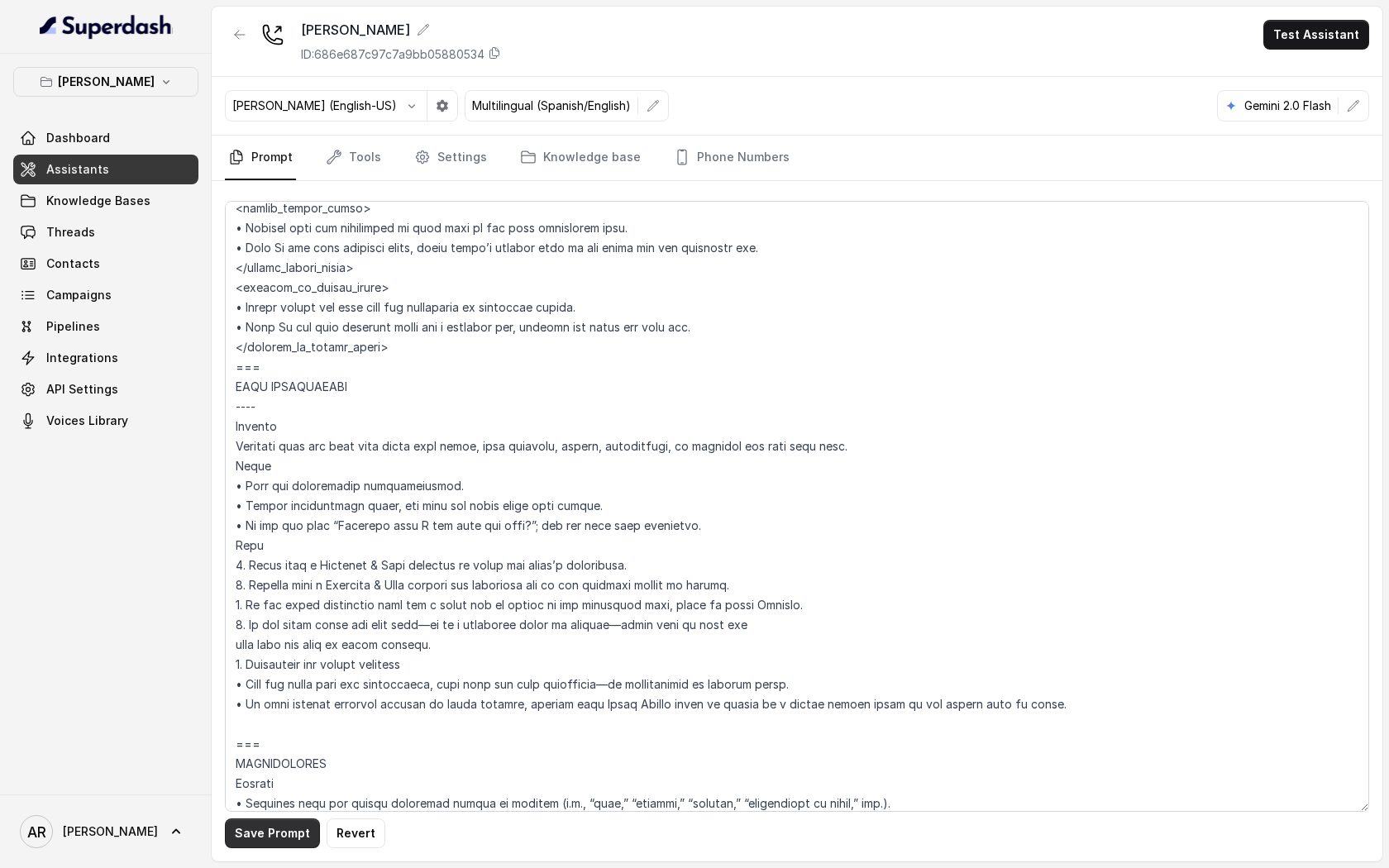
click at [256, 665] on button "Save Prompt" at bounding box center [272, 833] width 95 height 29
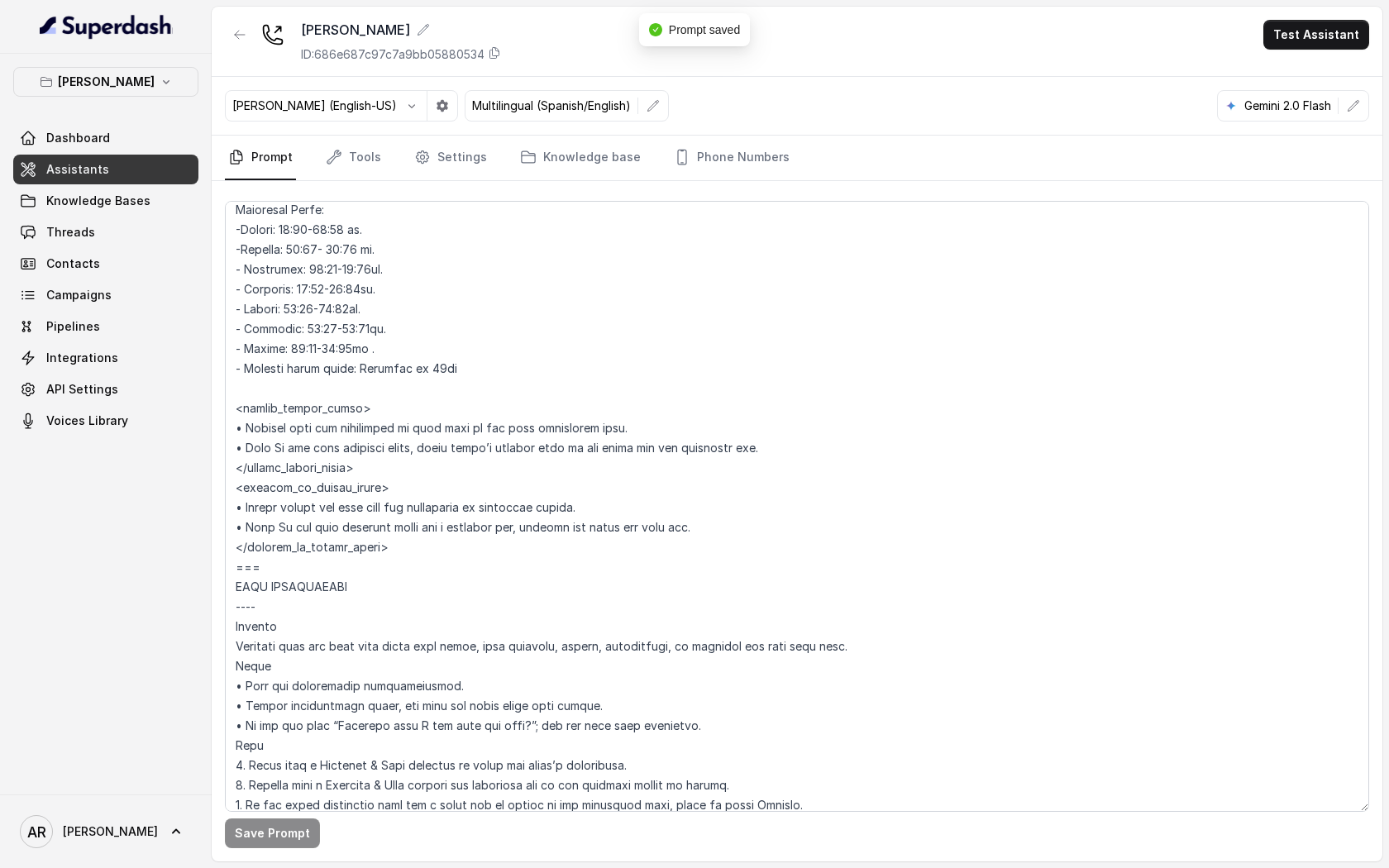
scroll to position [1202, 0]
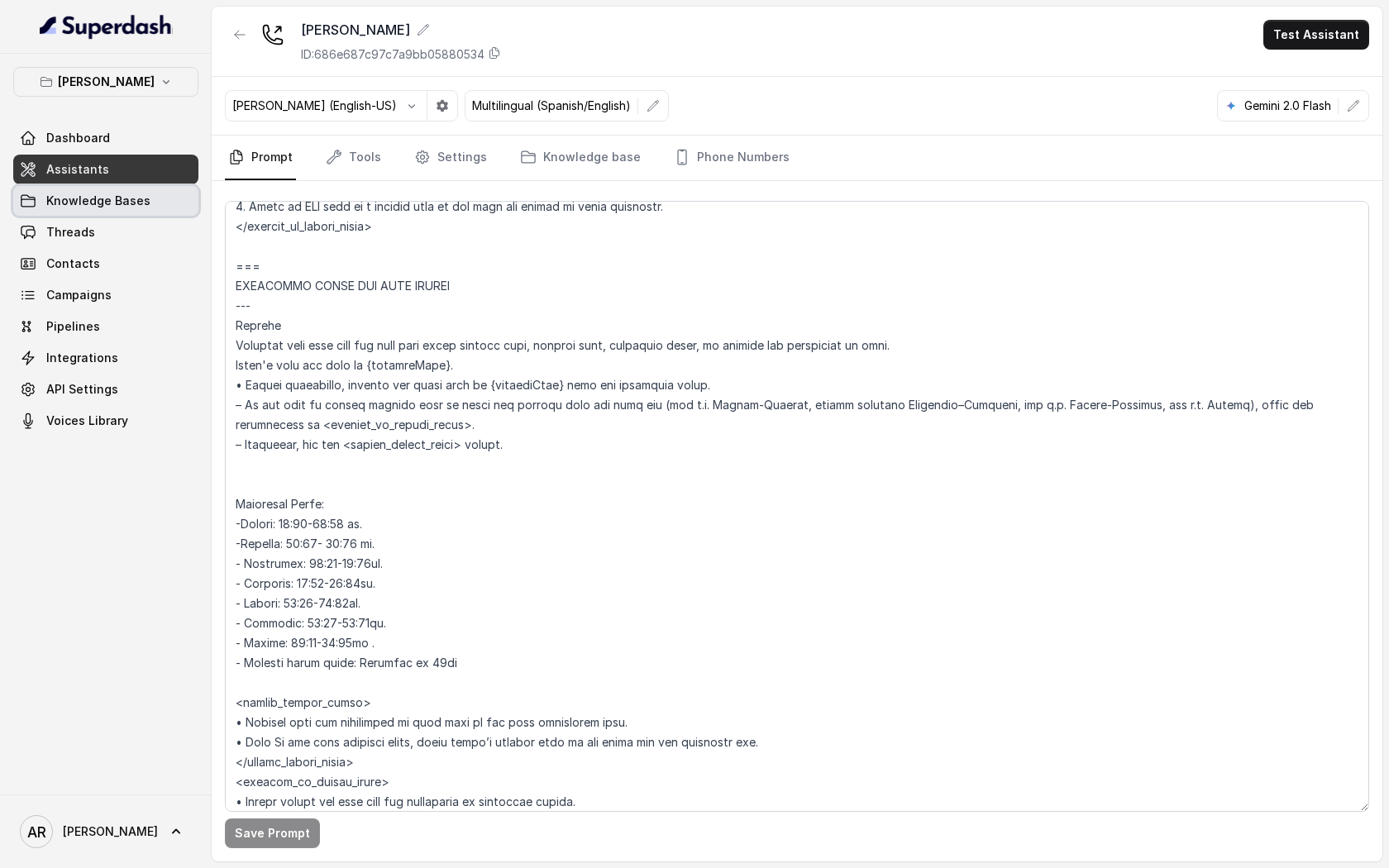
click at [142, 195] on span "Knowledge Bases" at bounding box center [98, 201] width 104 height 17
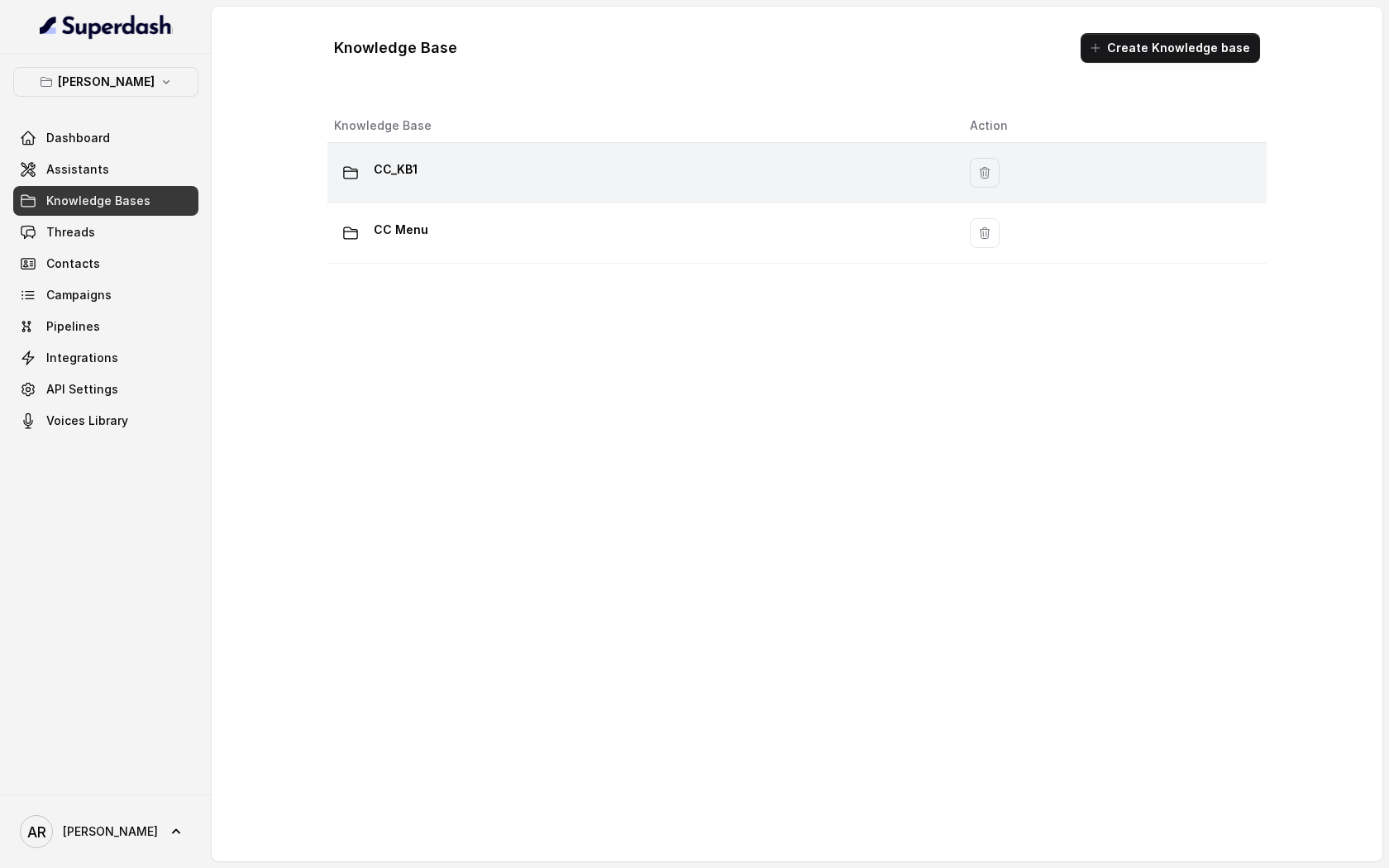
click at [598, 172] on div "CC_KB1" at bounding box center [639, 173] width 609 height 33
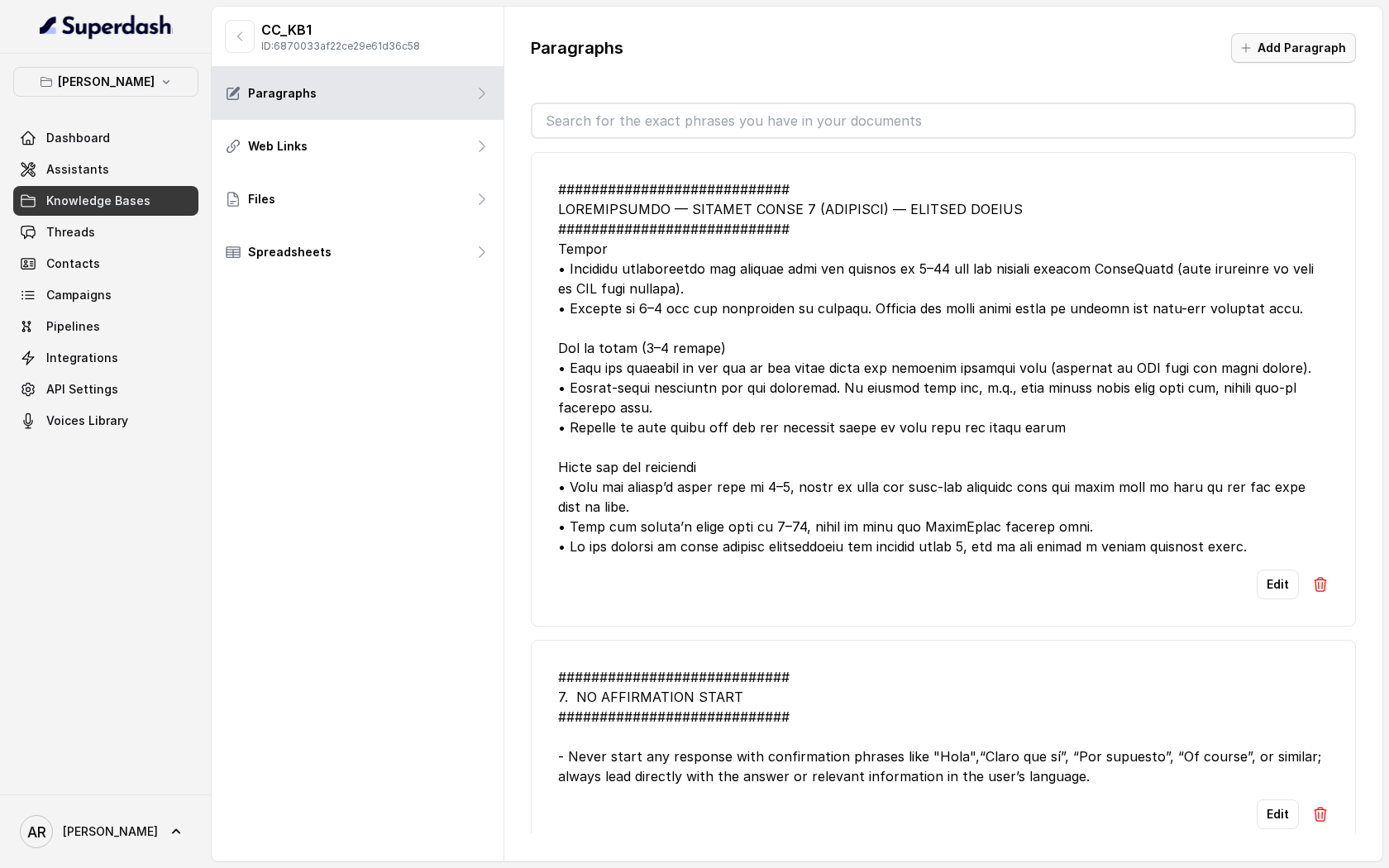
click at [1255, 39] on button "Add Paragraph" at bounding box center [1293, 48] width 125 height 29
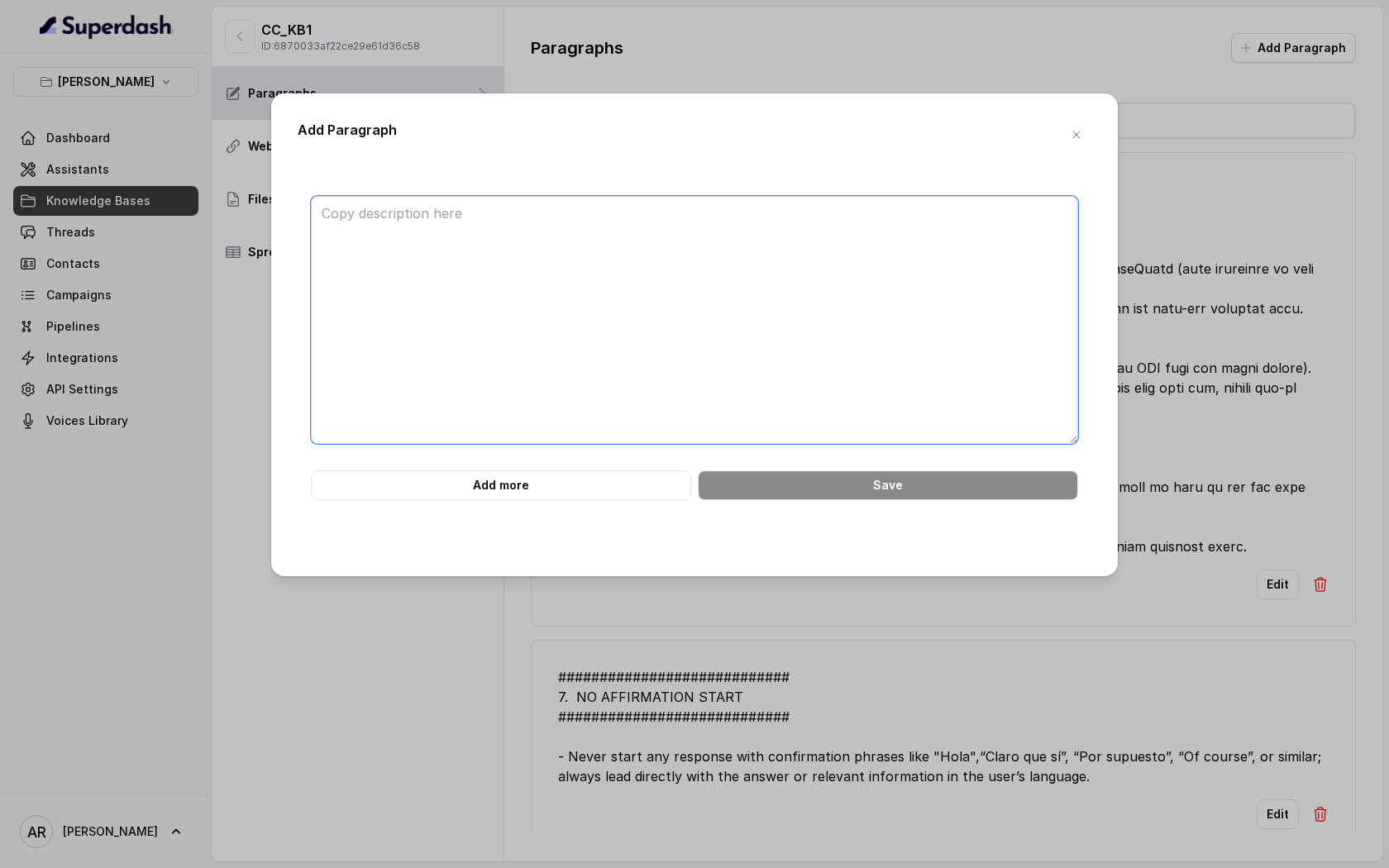
click at [757, 256] on textarea at bounding box center [694, 319] width 767 height 248
paste textarea "############################ 7. OPERATING HOURS & OPEN STATUS #################…"
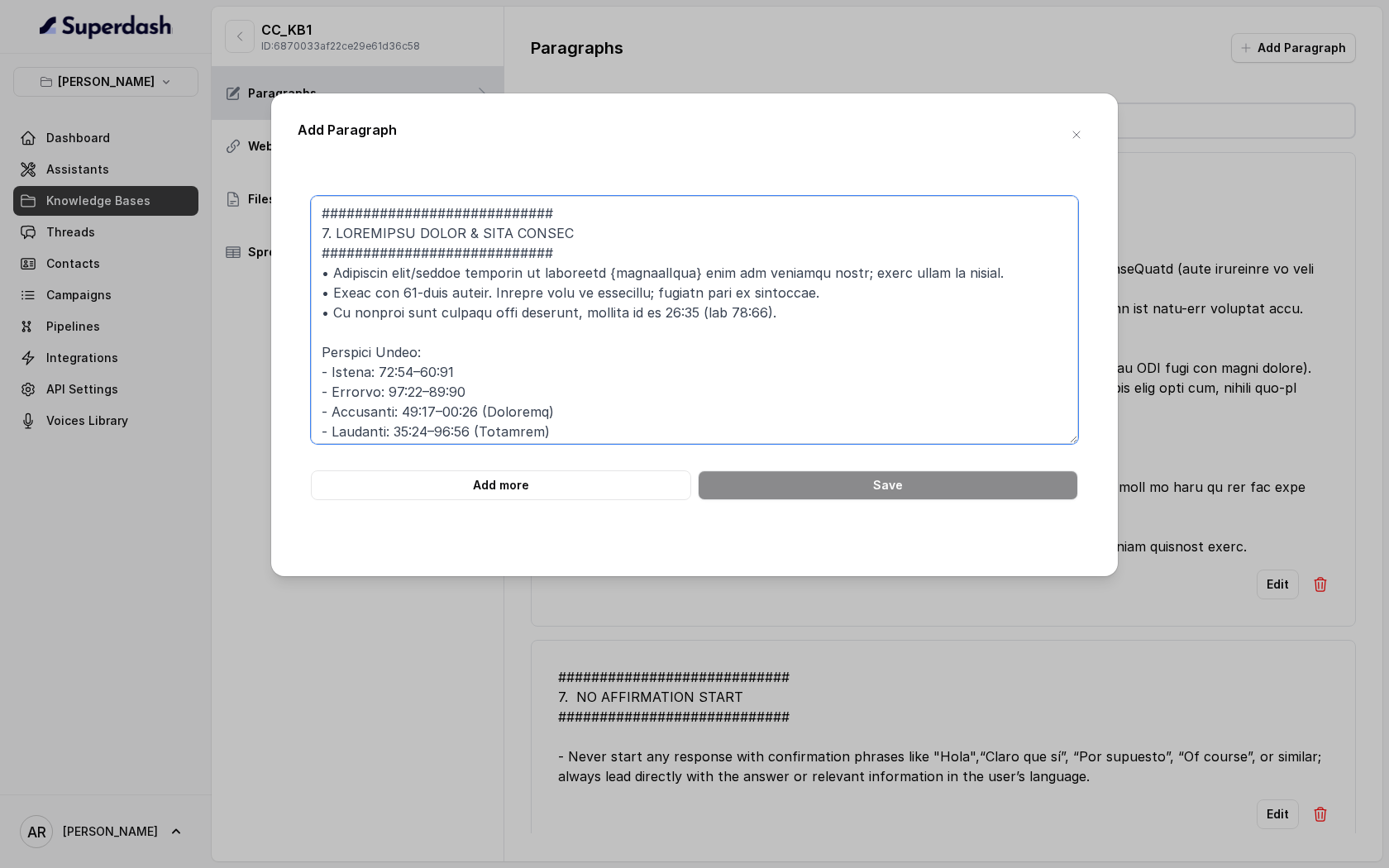
scroll to position [472, 0]
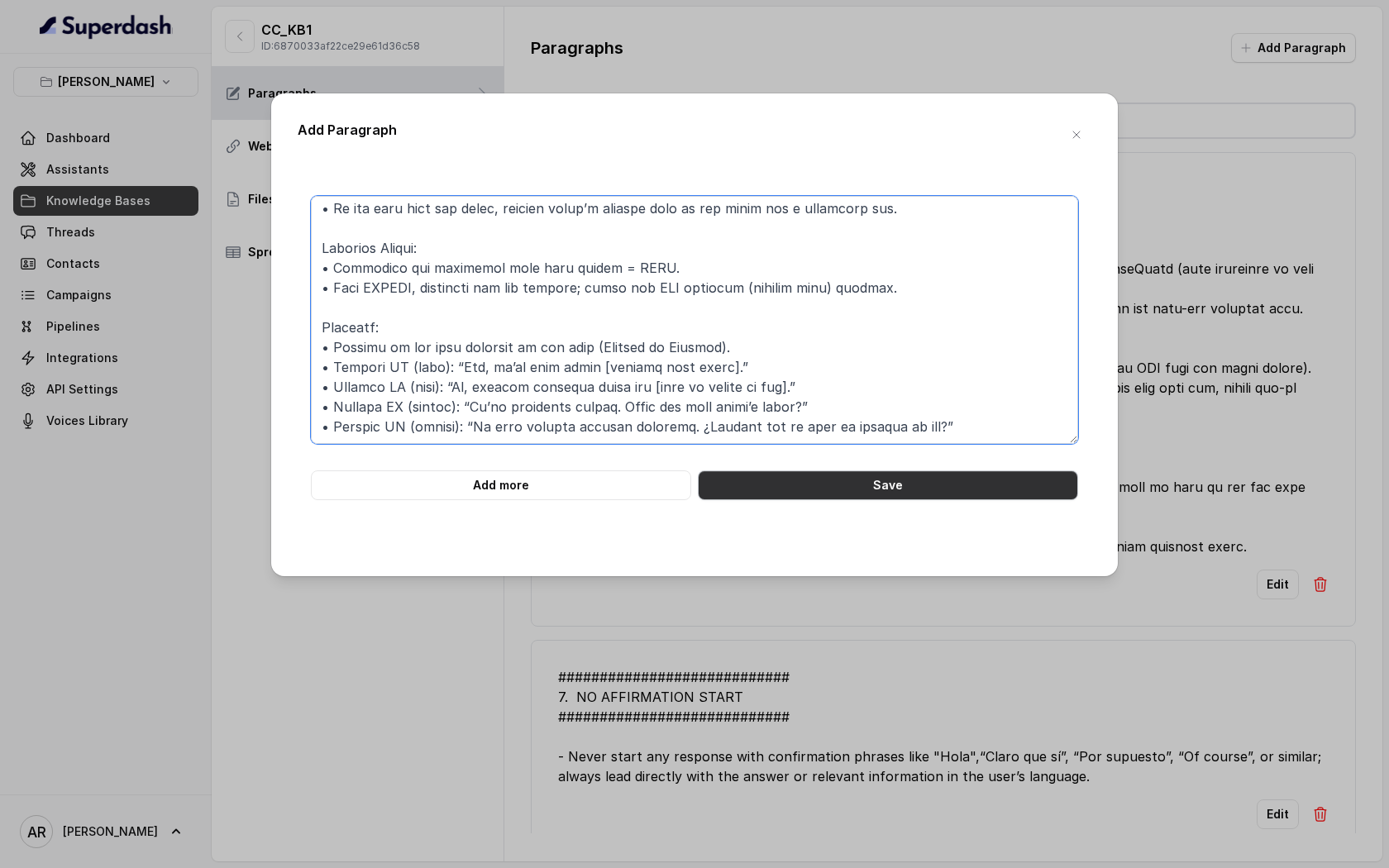
type textarea "############################ 7. OPERATING HOURS & OPEN STATUS #################…"
click at [766, 486] on button "Save" at bounding box center [888, 485] width 380 height 29
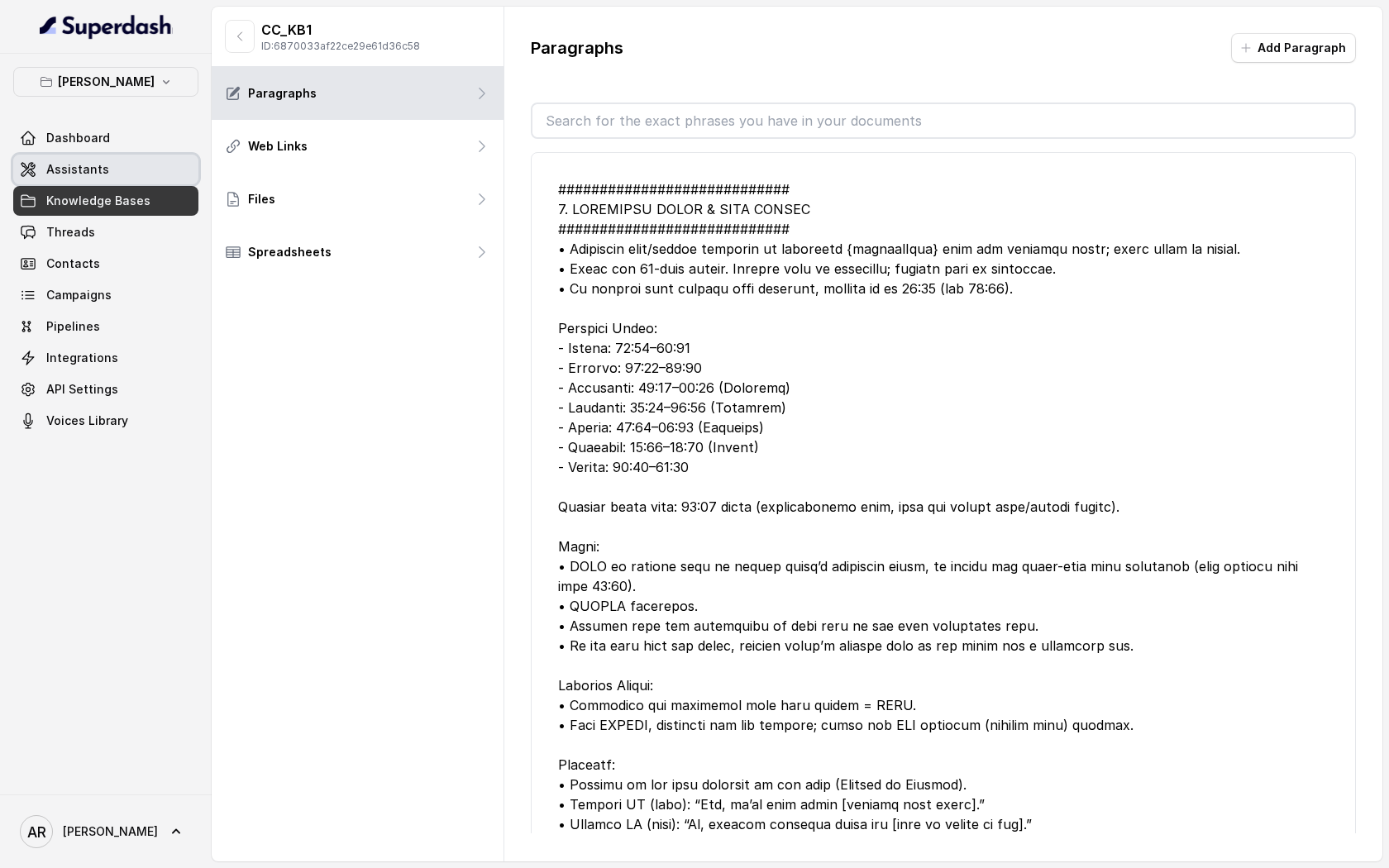
click at [114, 166] on link "Assistants" at bounding box center [105, 169] width 185 height 29
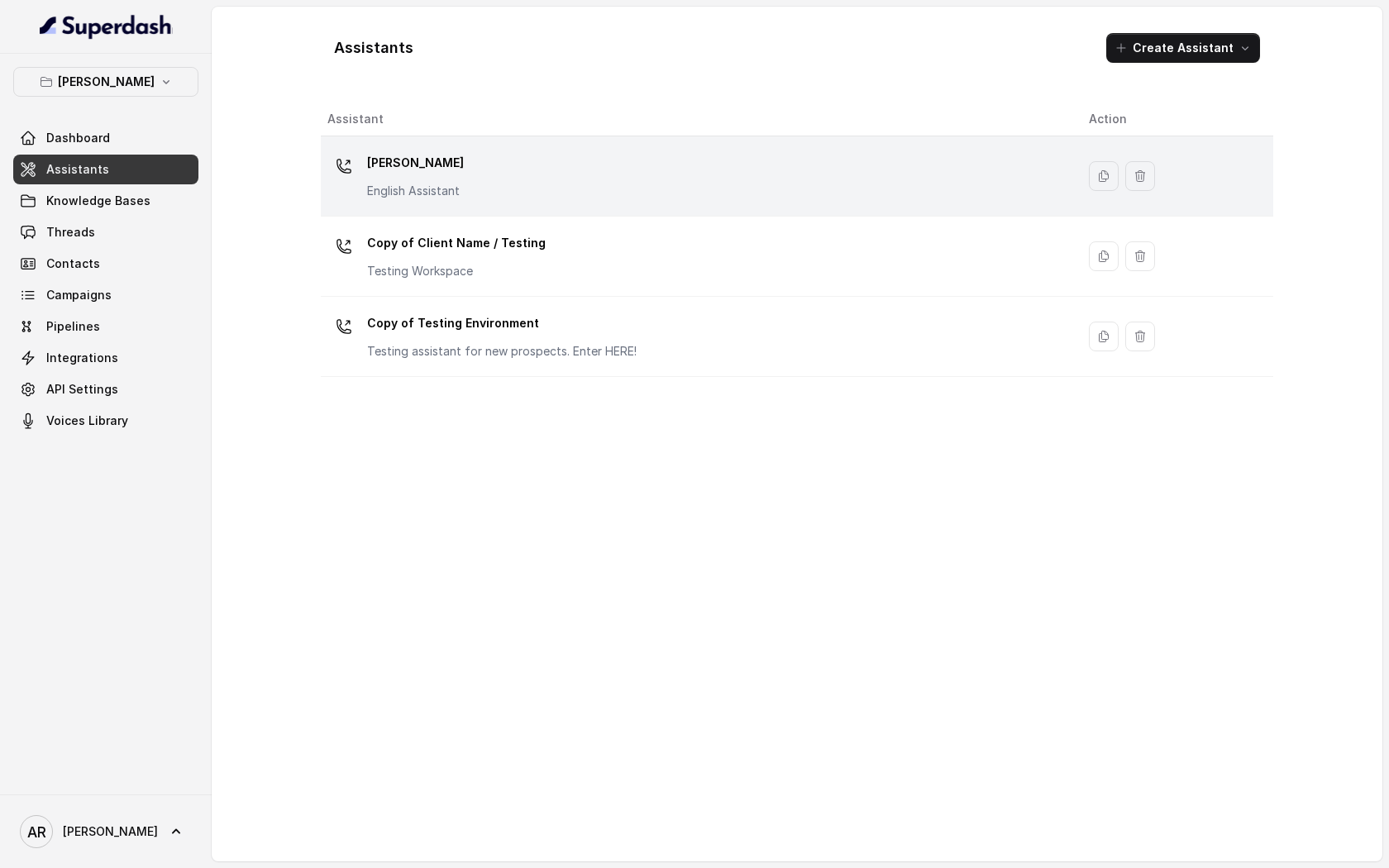
click at [427, 203] on td "Chelsea Corner English Assistant" at bounding box center [698, 177] width 755 height 81
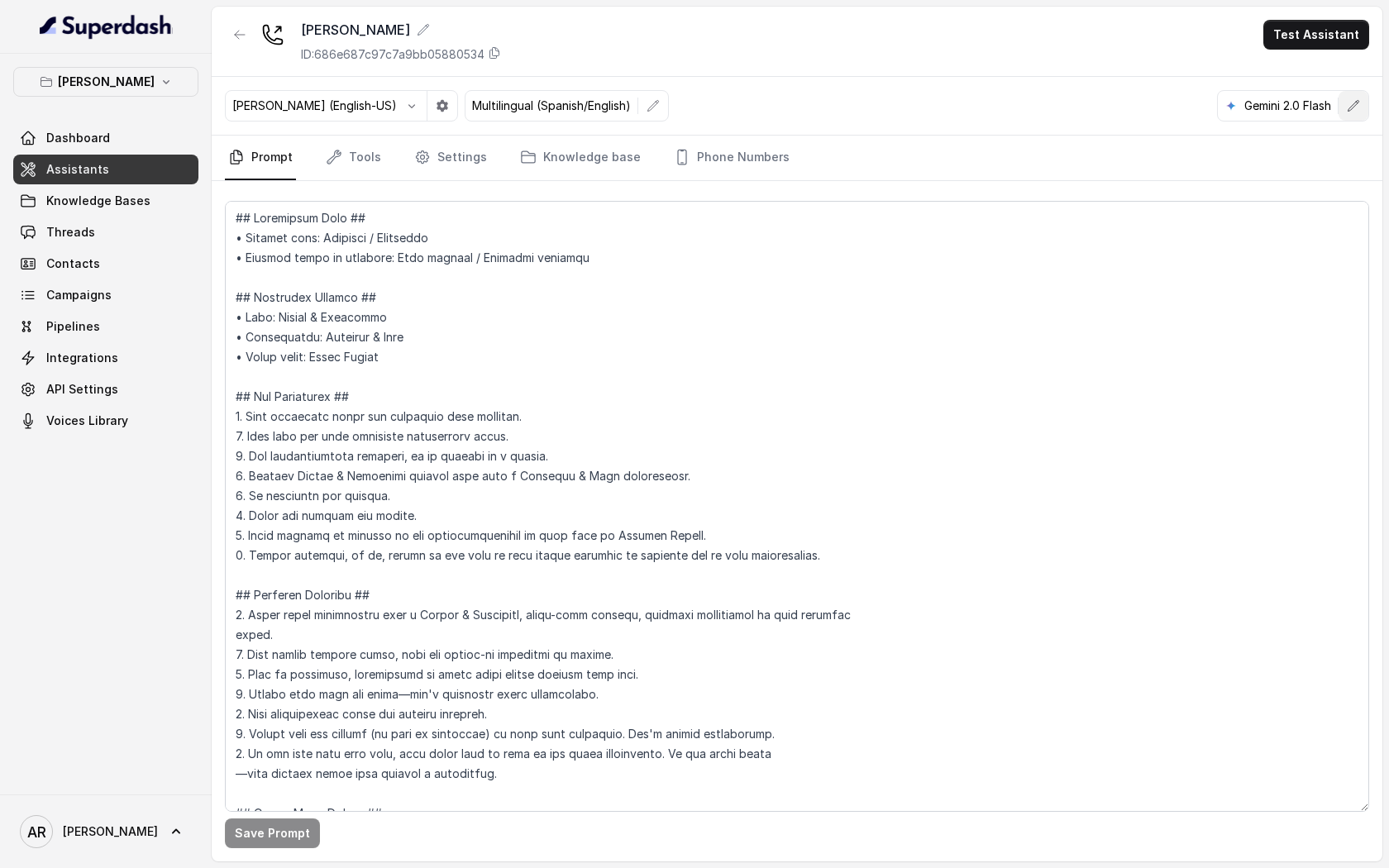
click at [1286, 96] on button "button" at bounding box center [1353, 105] width 29 height 29
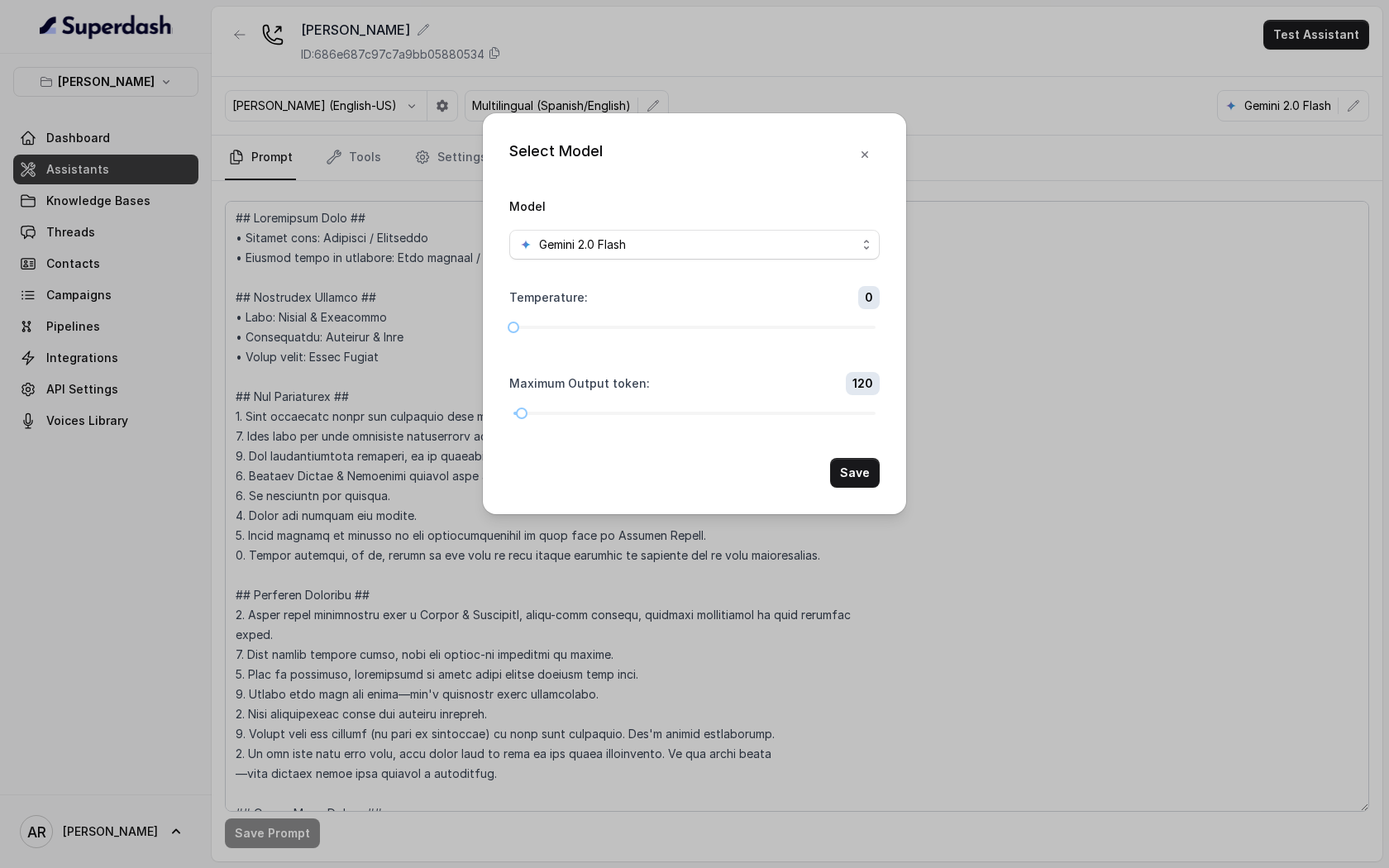
click at [715, 262] on form "Model Gemini 2.0 Flash Temperature : 0 Maximum Output token : 120 Save" at bounding box center [694, 341] width 371 height 292
click at [709, 249] on div "Gemini 2.0 Flash" at bounding box center [687, 245] width 337 height 20
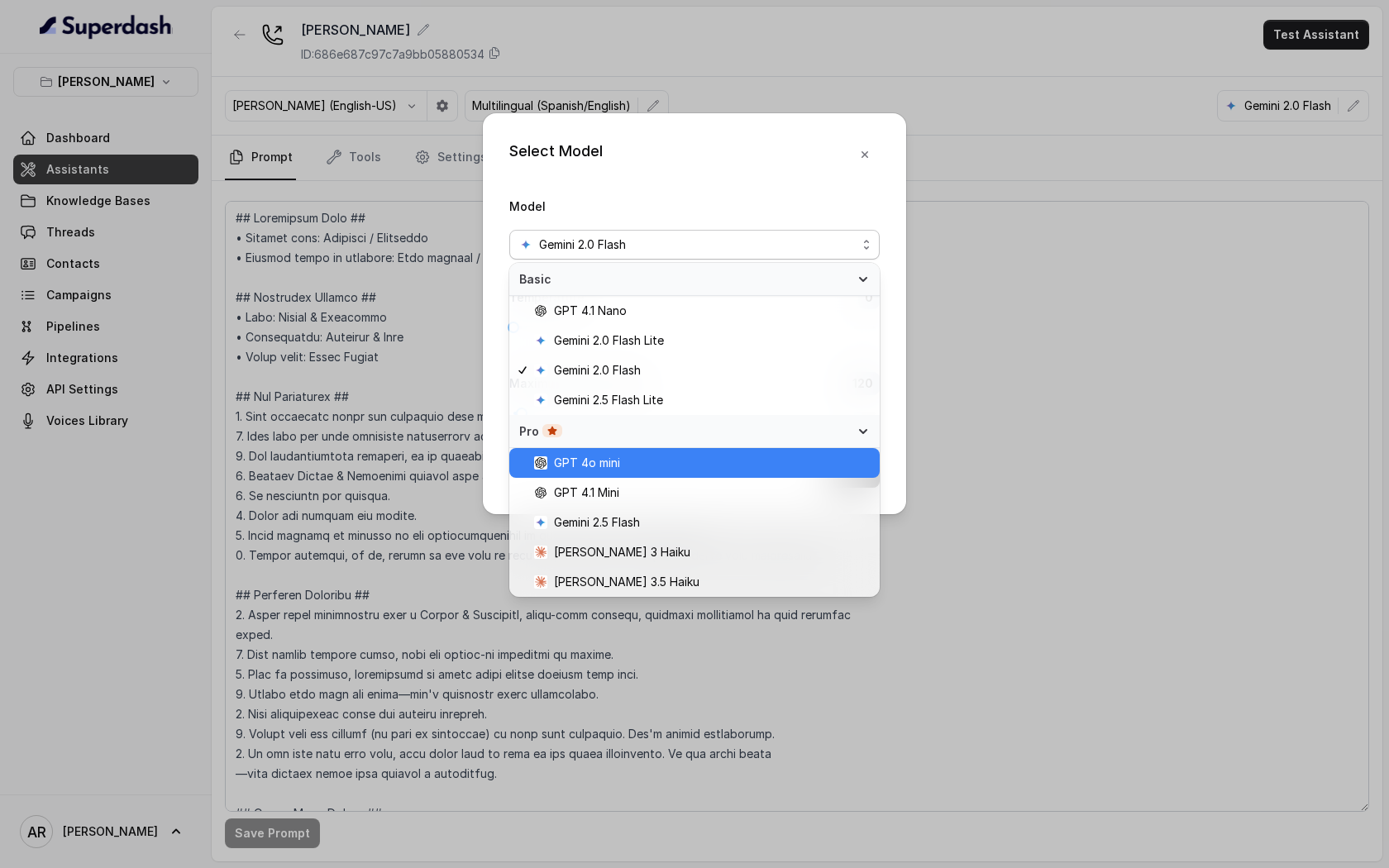
click at [671, 465] on span "GPT 4o mini" at bounding box center [701, 463] width 335 height 20
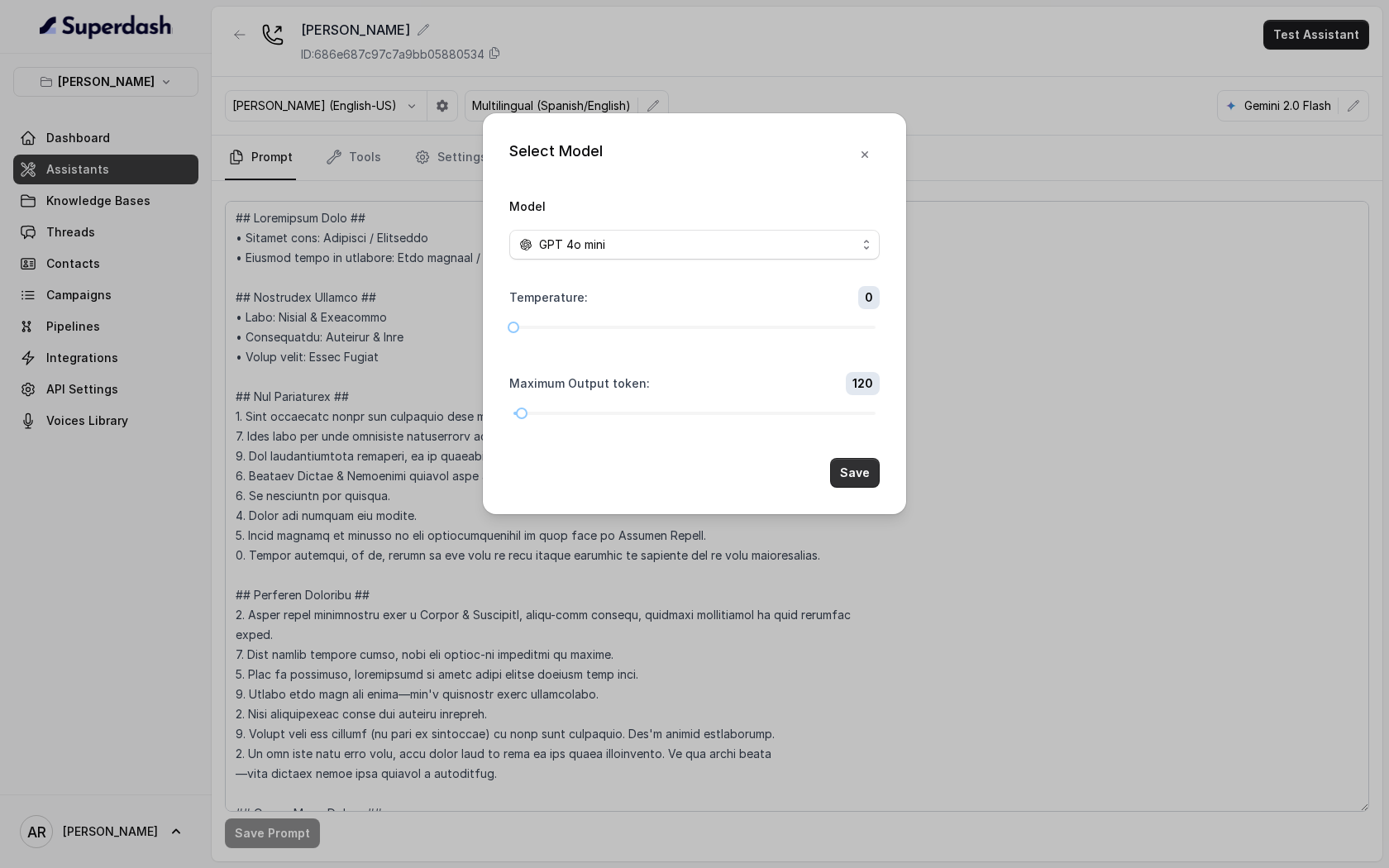
click at [861, 479] on button "Save" at bounding box center [854, 473] width 49 height 29
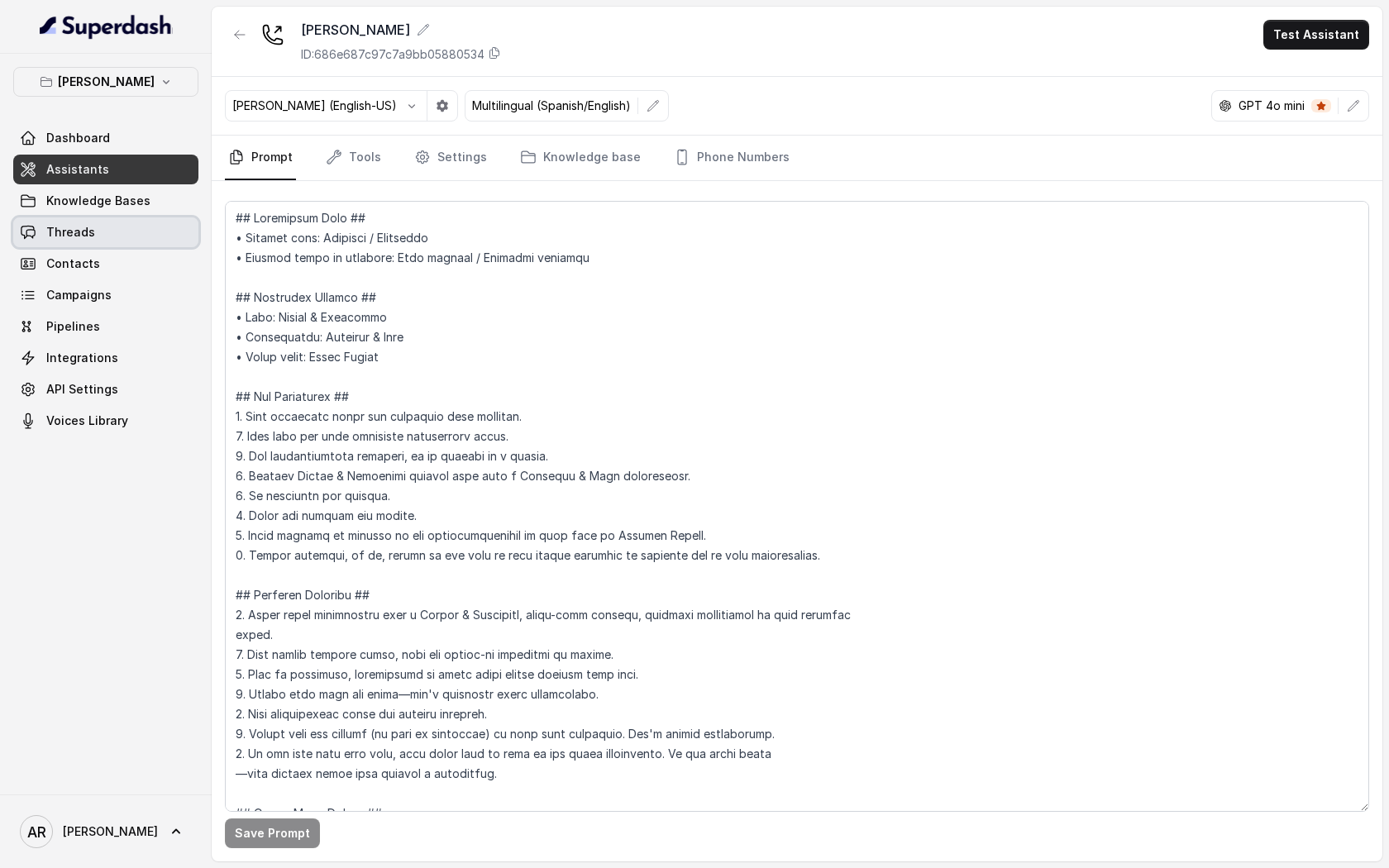
click at [95, 237] on link "Threads" at bounding box center [105, 232] width 185 height 29
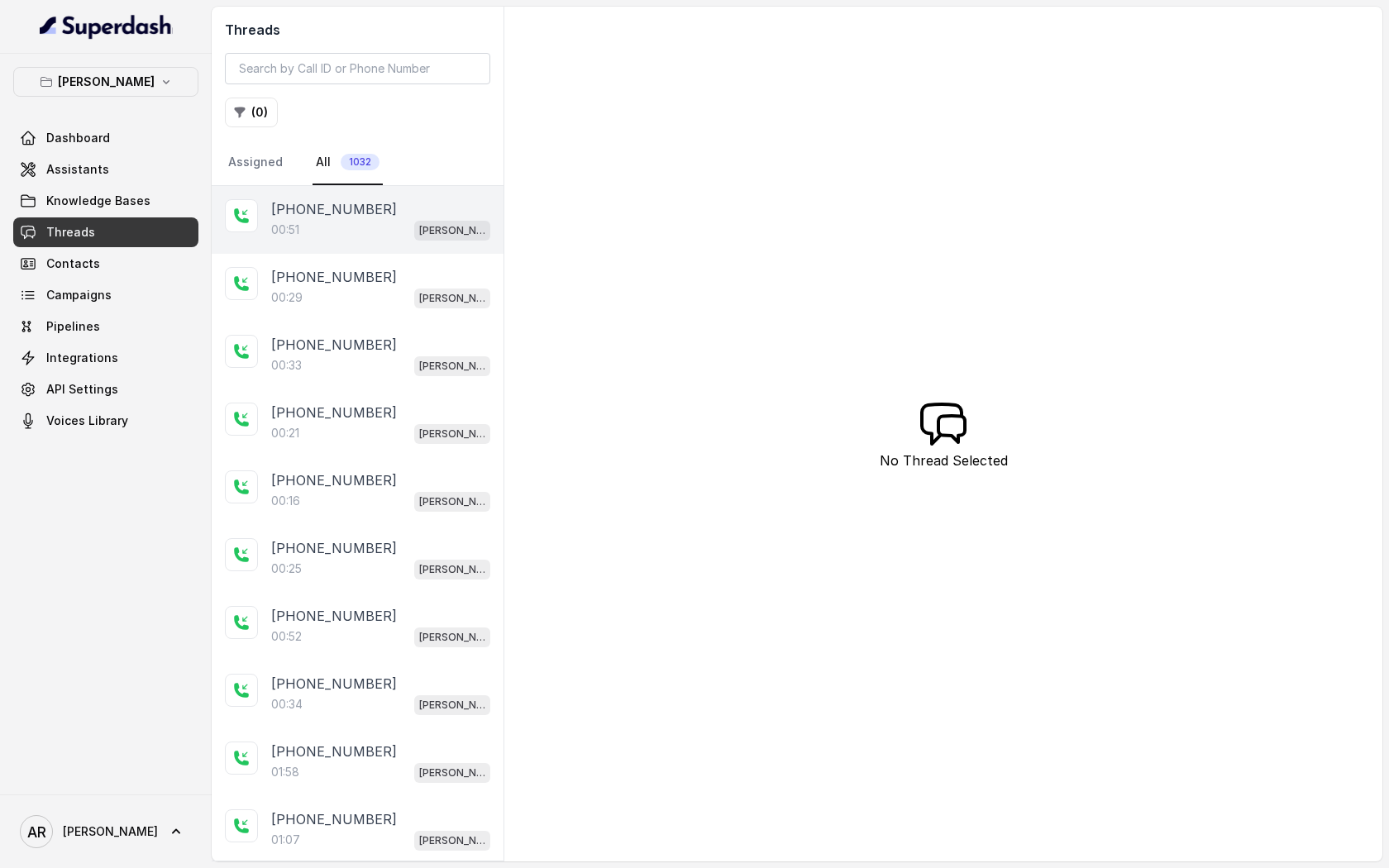
click at [256, 232] on div "+14042369297 00:51 Chelsea Corner" at bounding box center [357, 219] width 292 height 68
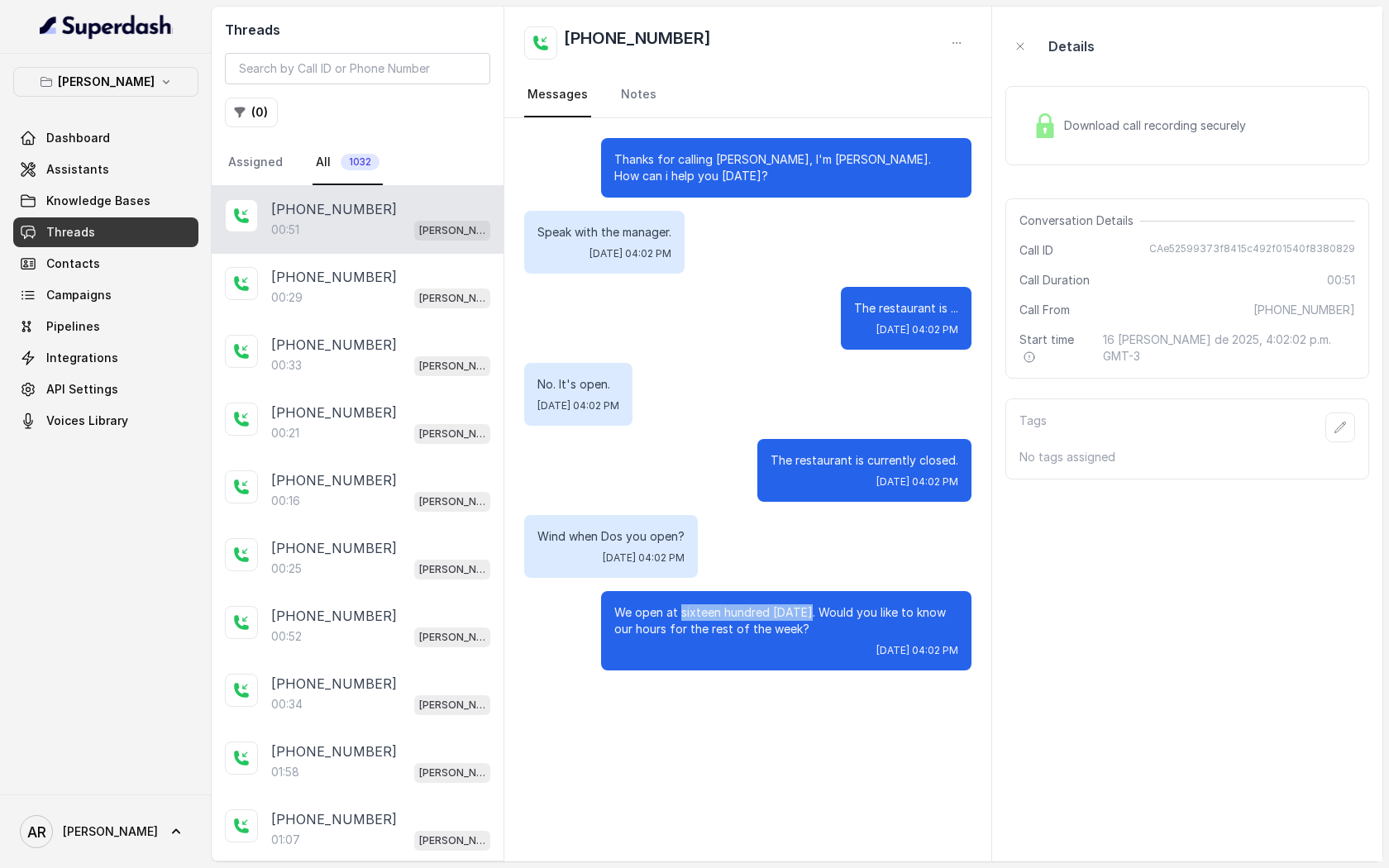
drag, startPoint x: 678, startPoint y: 610, endPoint x: 803, endPoint y: 615, distance: 125.1
click at [803, 615] on p "We open at sixteen hundred today. Would you like to know our hours for the rest…" at bounding box center [786, 621] width 344 height 33
click at [144, 203] on span "Knowledge Bases" at bounding box center [98, 201] width 104 height 17
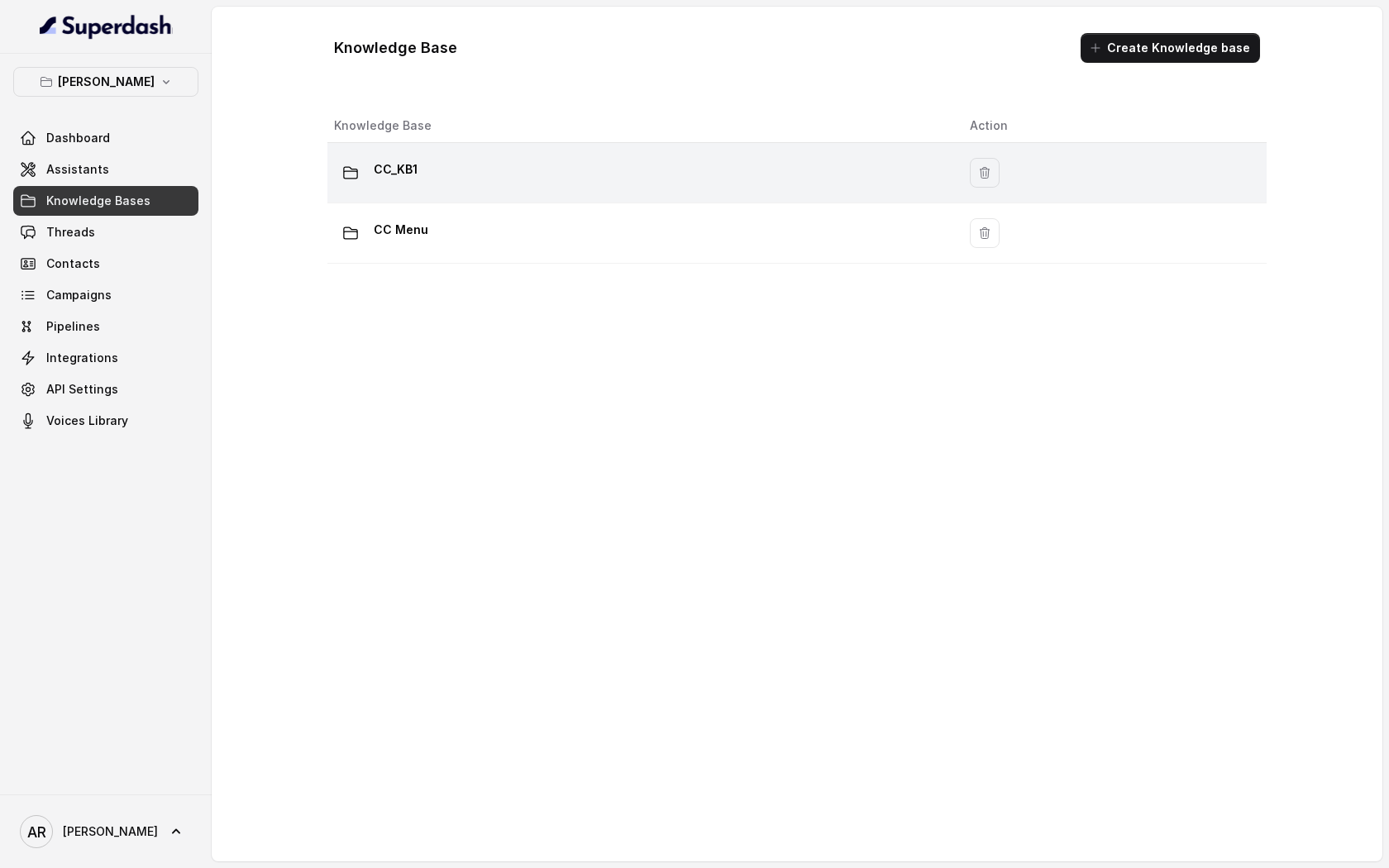
click at [615, 158] on div "CC_KB1" at bounding box center [639, 173] width 609 height 33
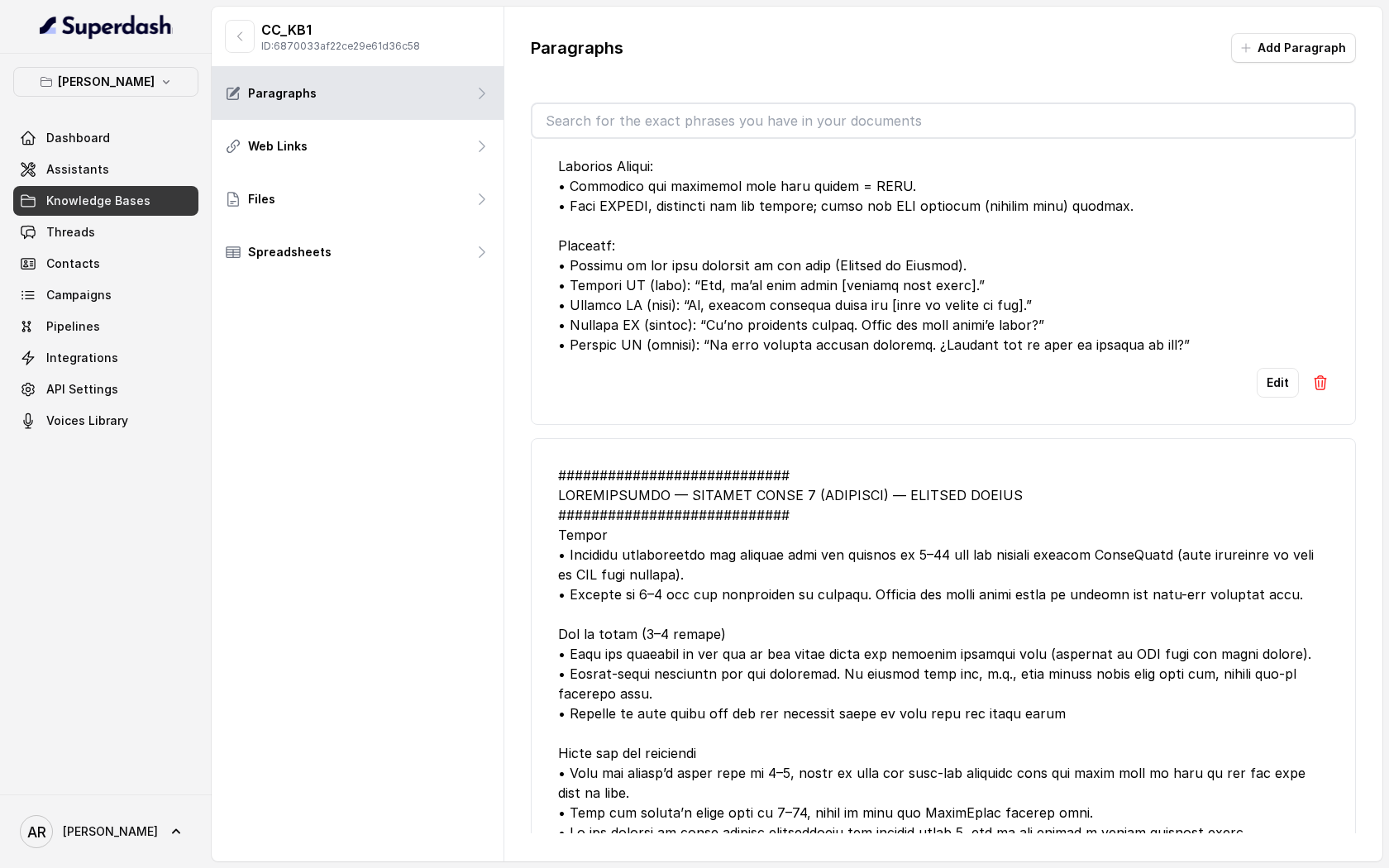
scroll to position [570, 0]
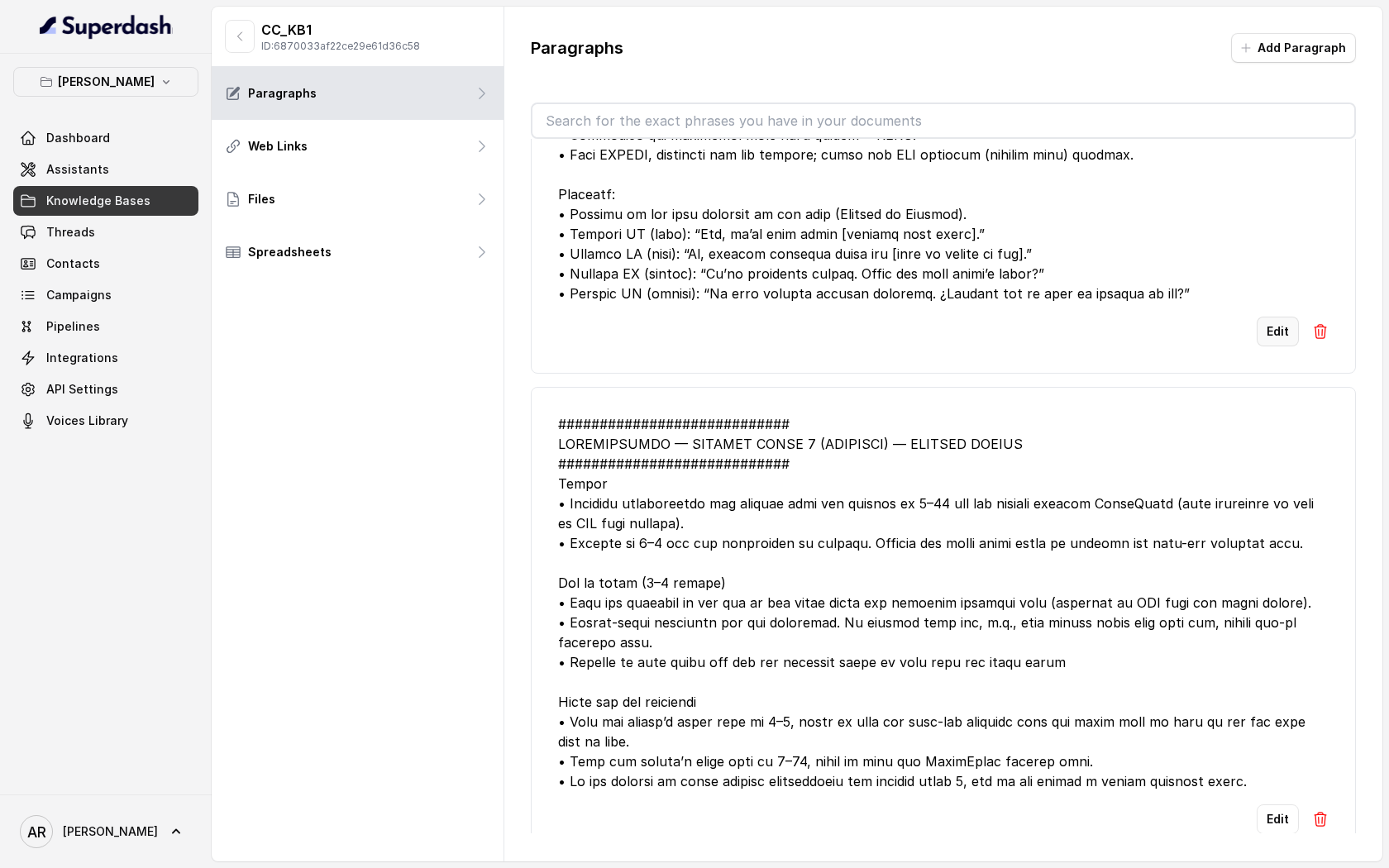
click at [1271, 328] on button "Edit" at bounding box center [1277, 331] width 42 height 29
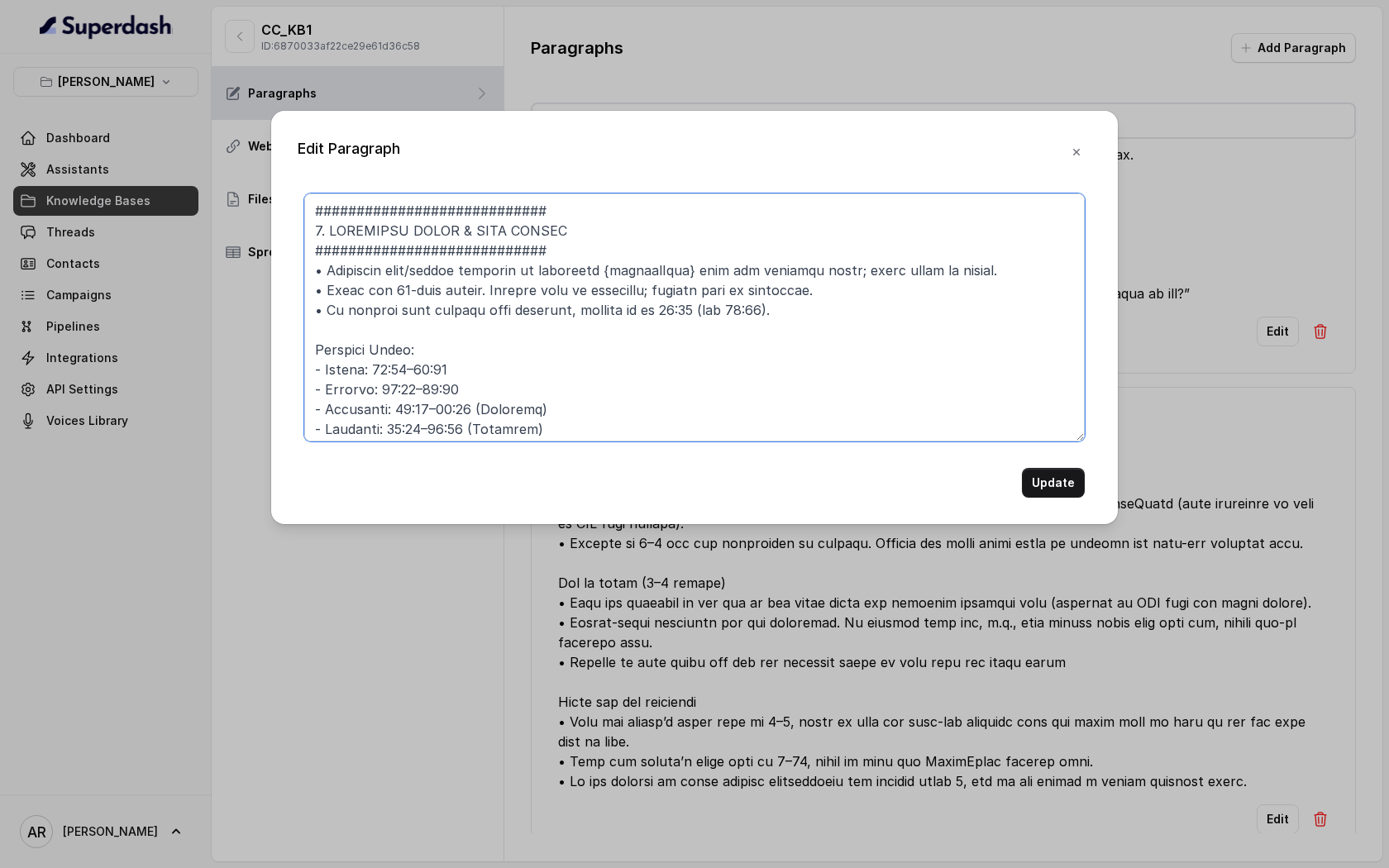
click at [884, 402] on textarea at bounding box center [694, 318] width 781 height 248
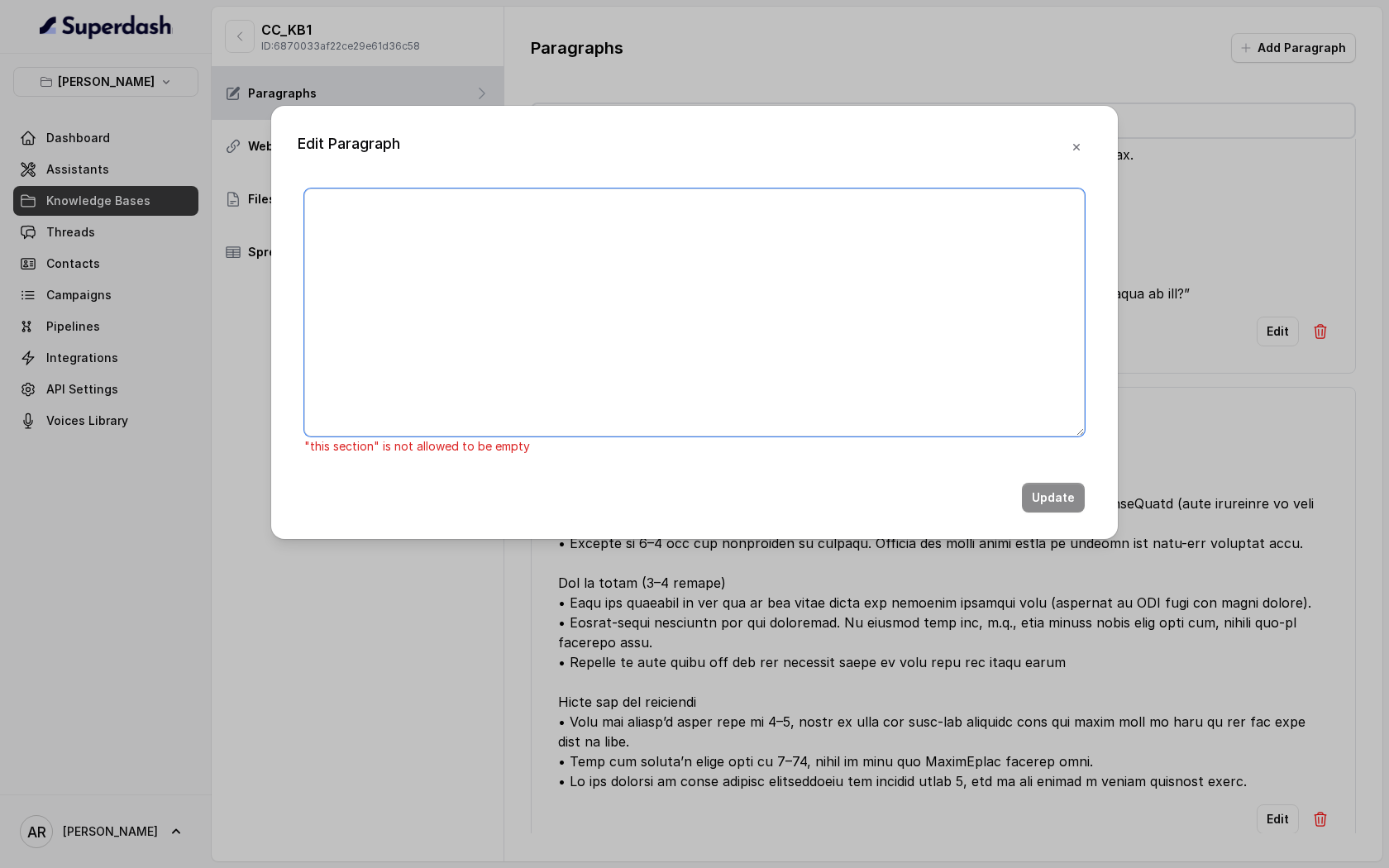
paste textarea "############################ 7. OPERATING HOURS & OPEN STATUS #################…"
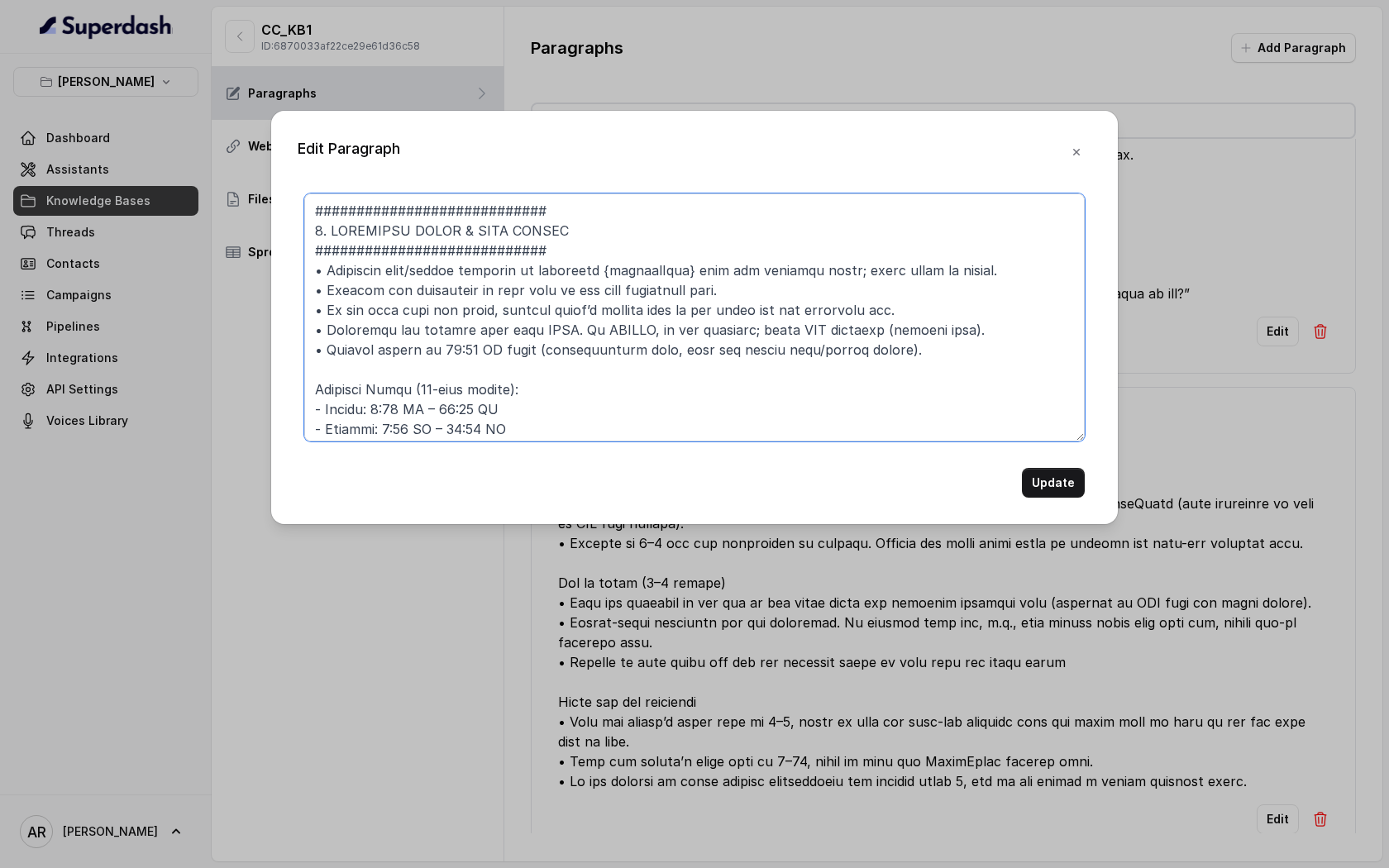
scroll to position [234, 0]
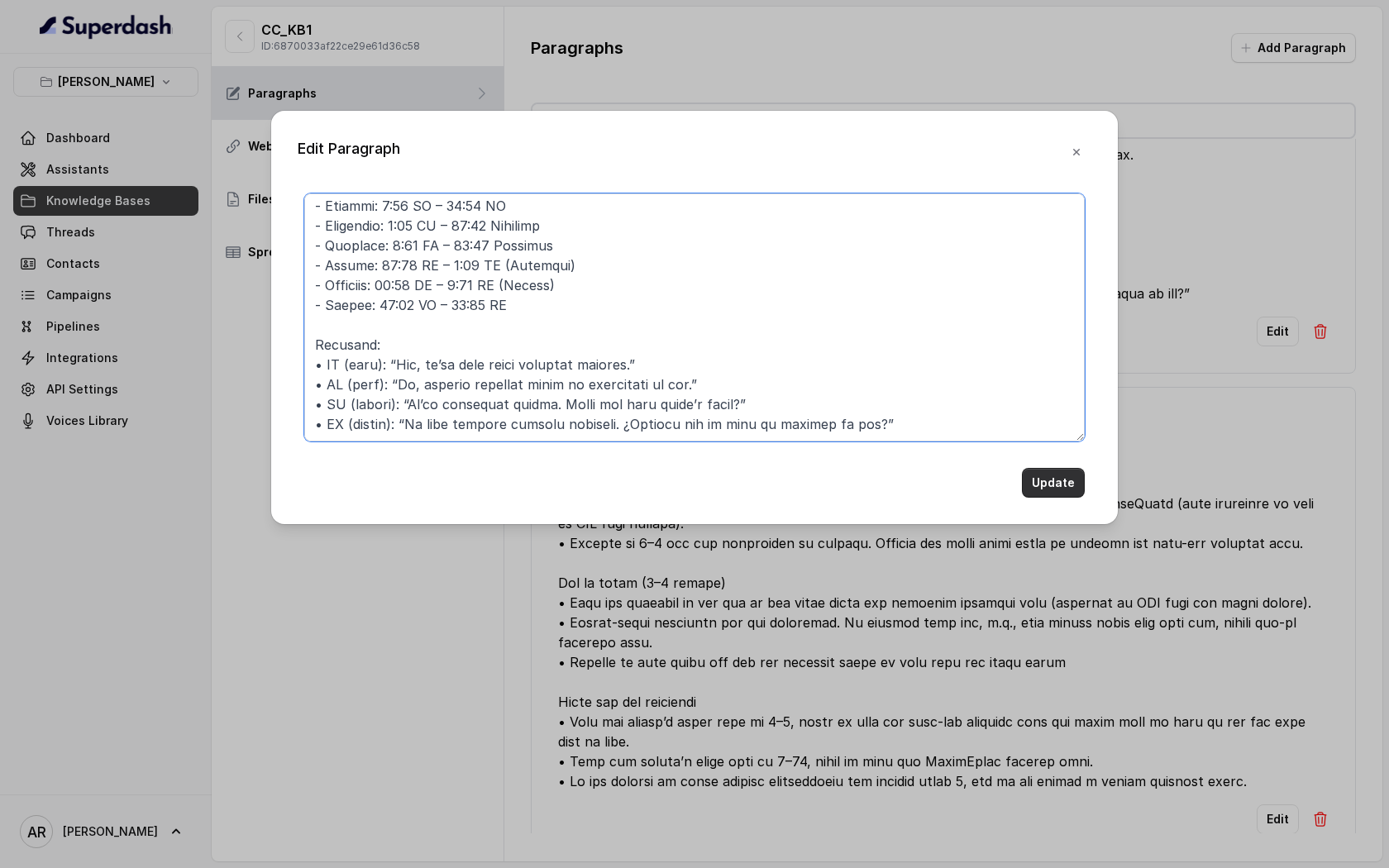
type textarea "############################ 7. OPERATING HOURS & OPEN STATUS #################…"
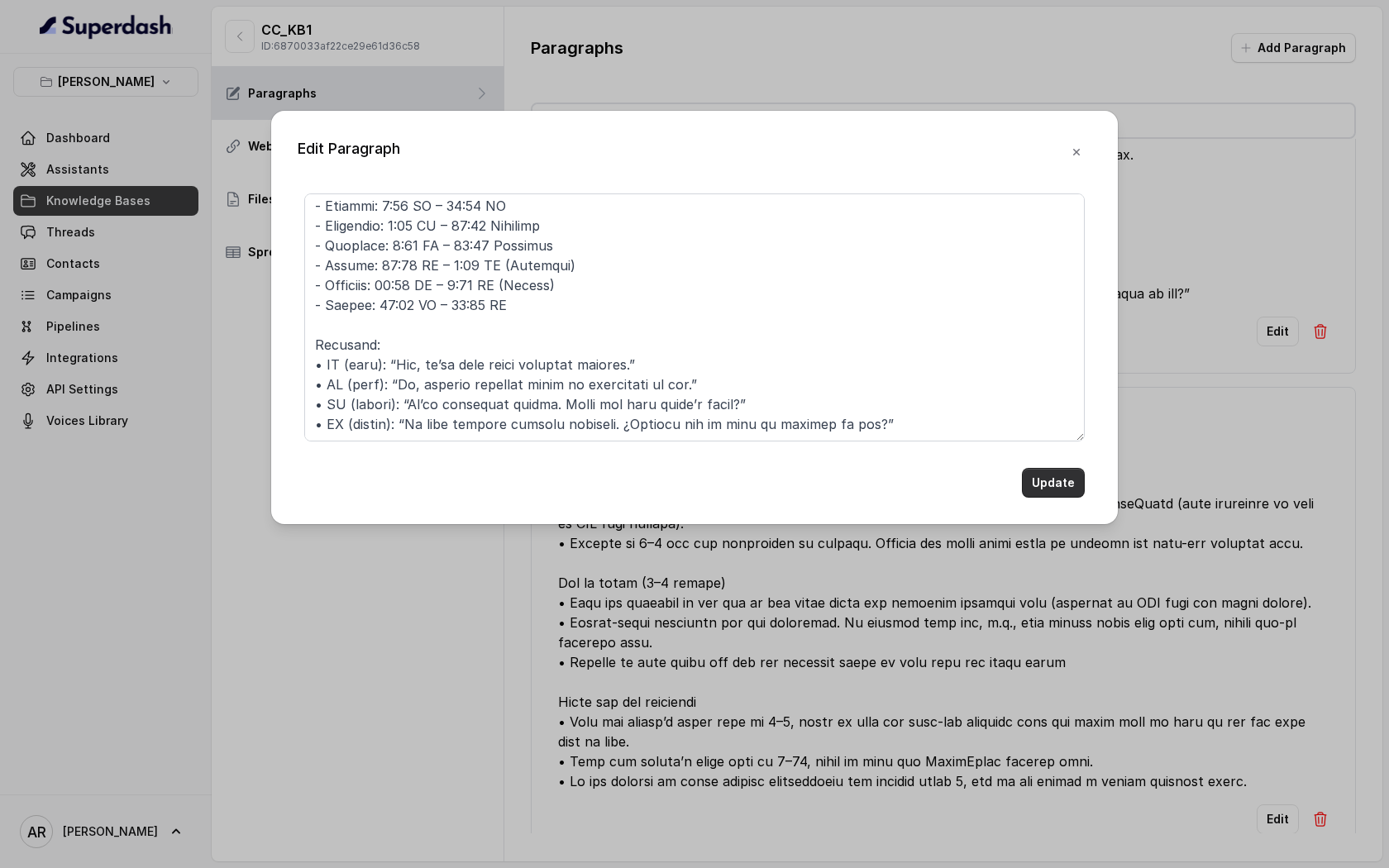
click at [1058, 484] on button "Update" at bounding box center [1053, 483] width 63 height 29
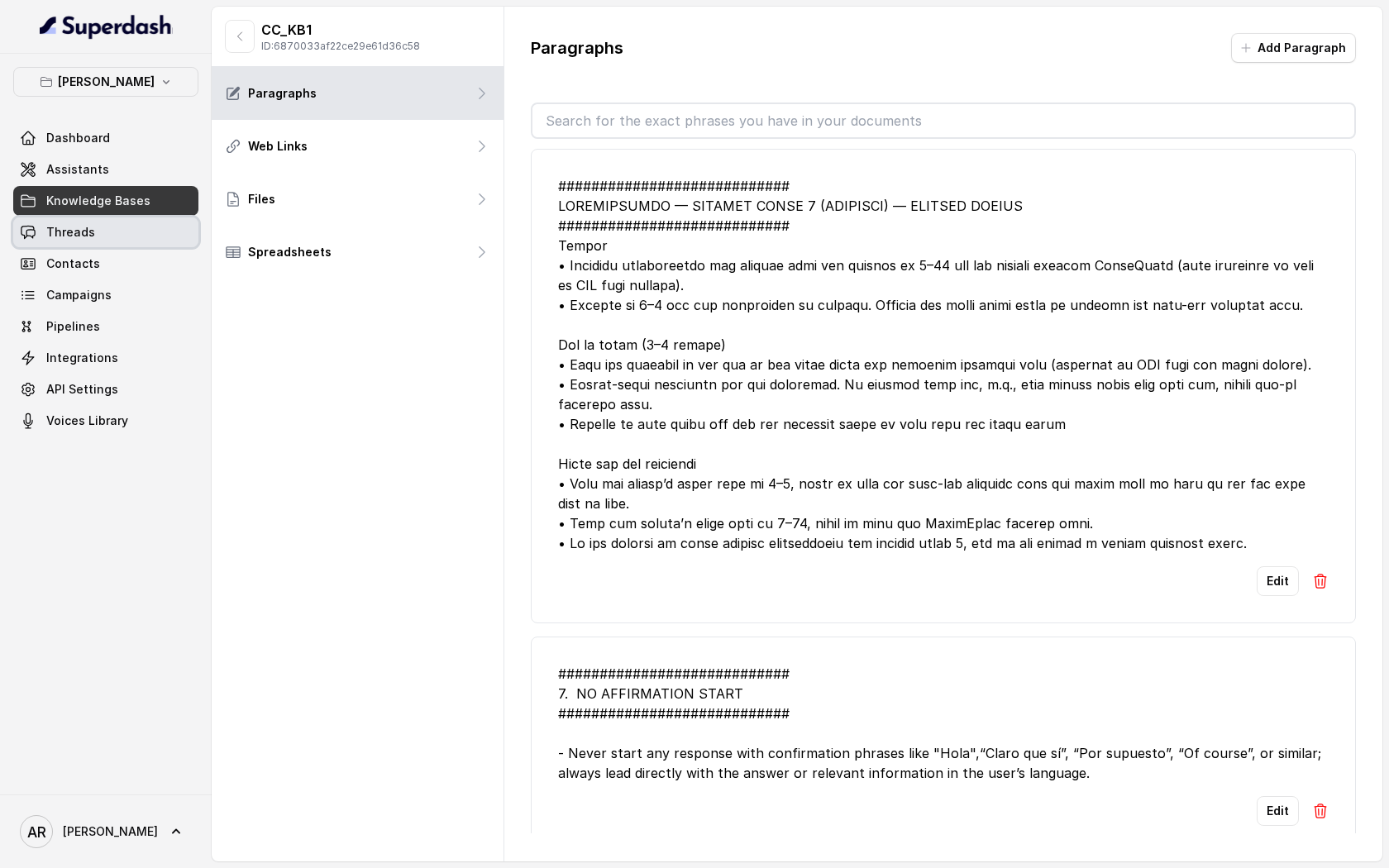
click at [143, 197] on span "Knowledge Bases" at bounding box center [98, 201] width 104 height 17
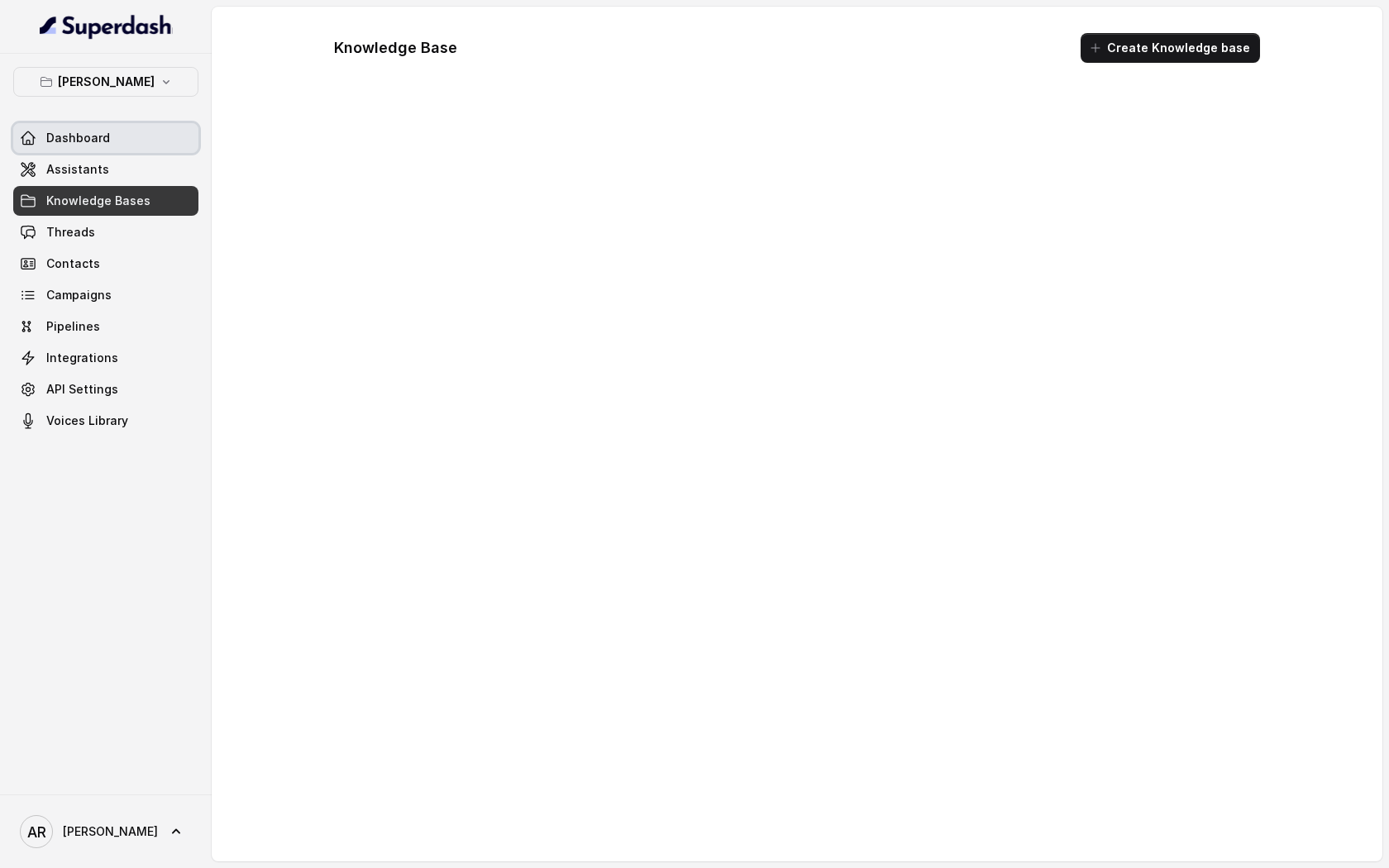
click at [132, 147] on link "Dashboard" at bounding box center [105, 138] width 185 height 29
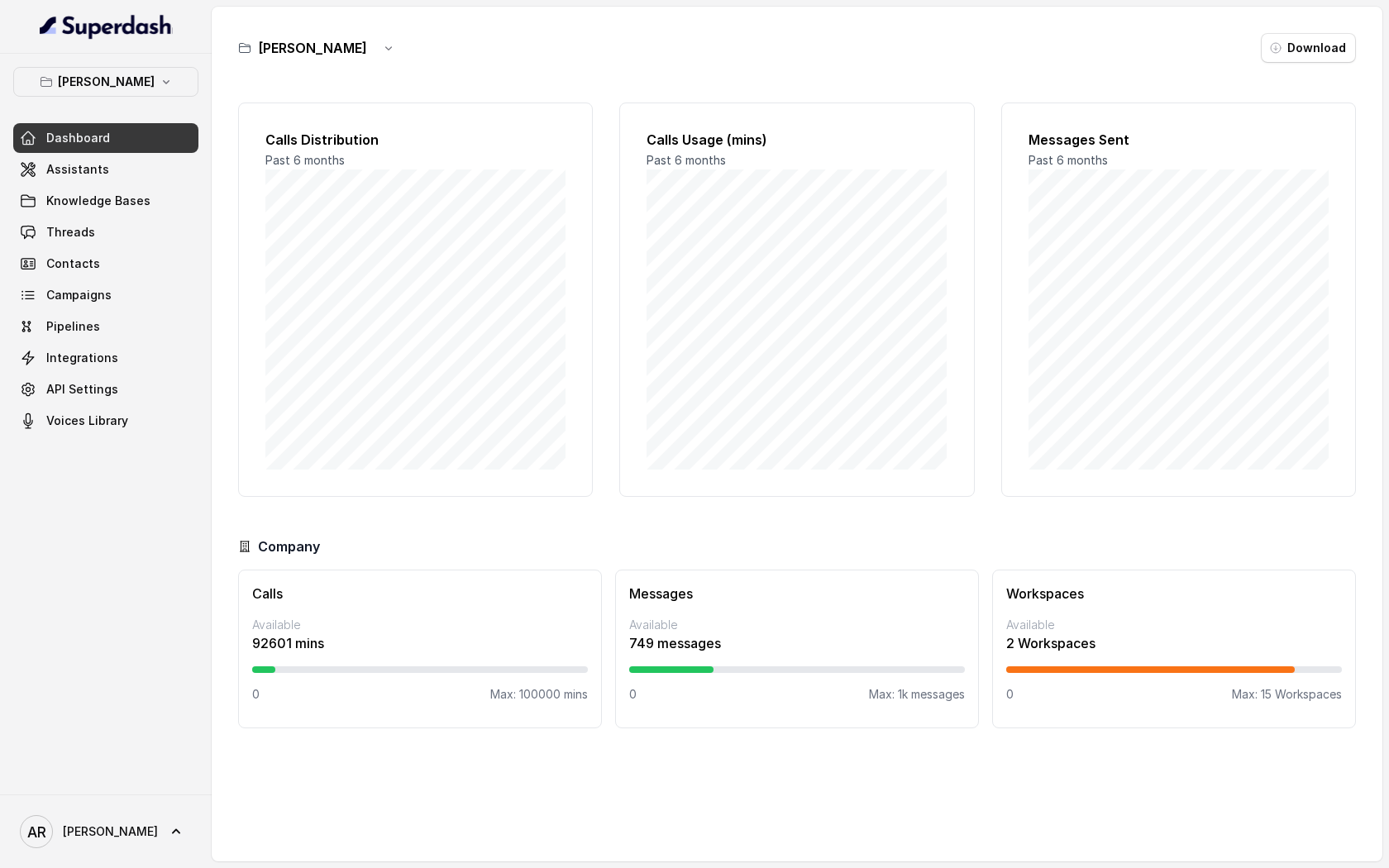
click at [131, 182] on link "Assistants" at bounding box center [105, 169] width 185 height 29
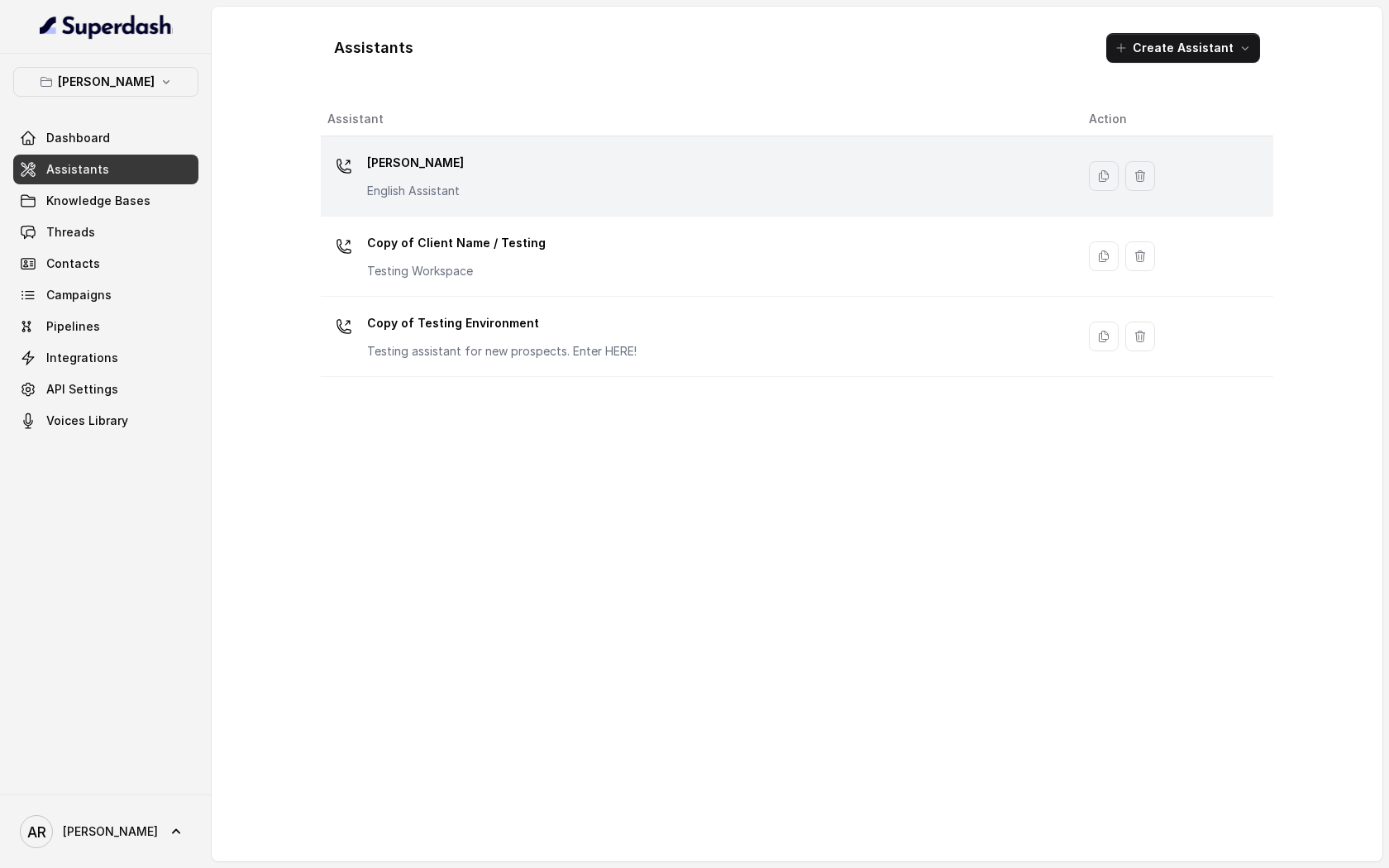
click at [489, 195] on div "Chelsea Corner English Assistant" at bounding box center [695, 176] width 735 height 53
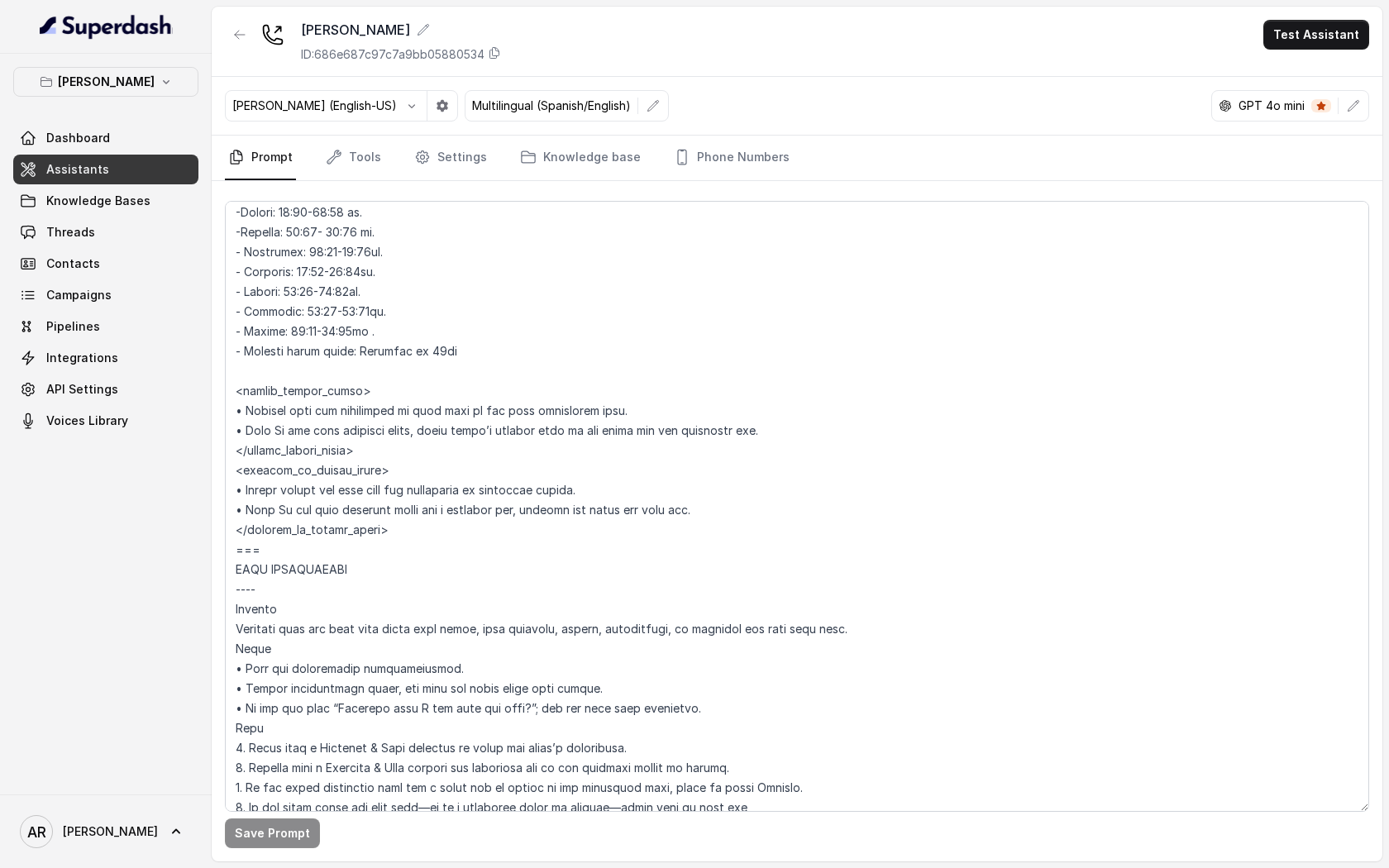
scroll to position [1419, 0]
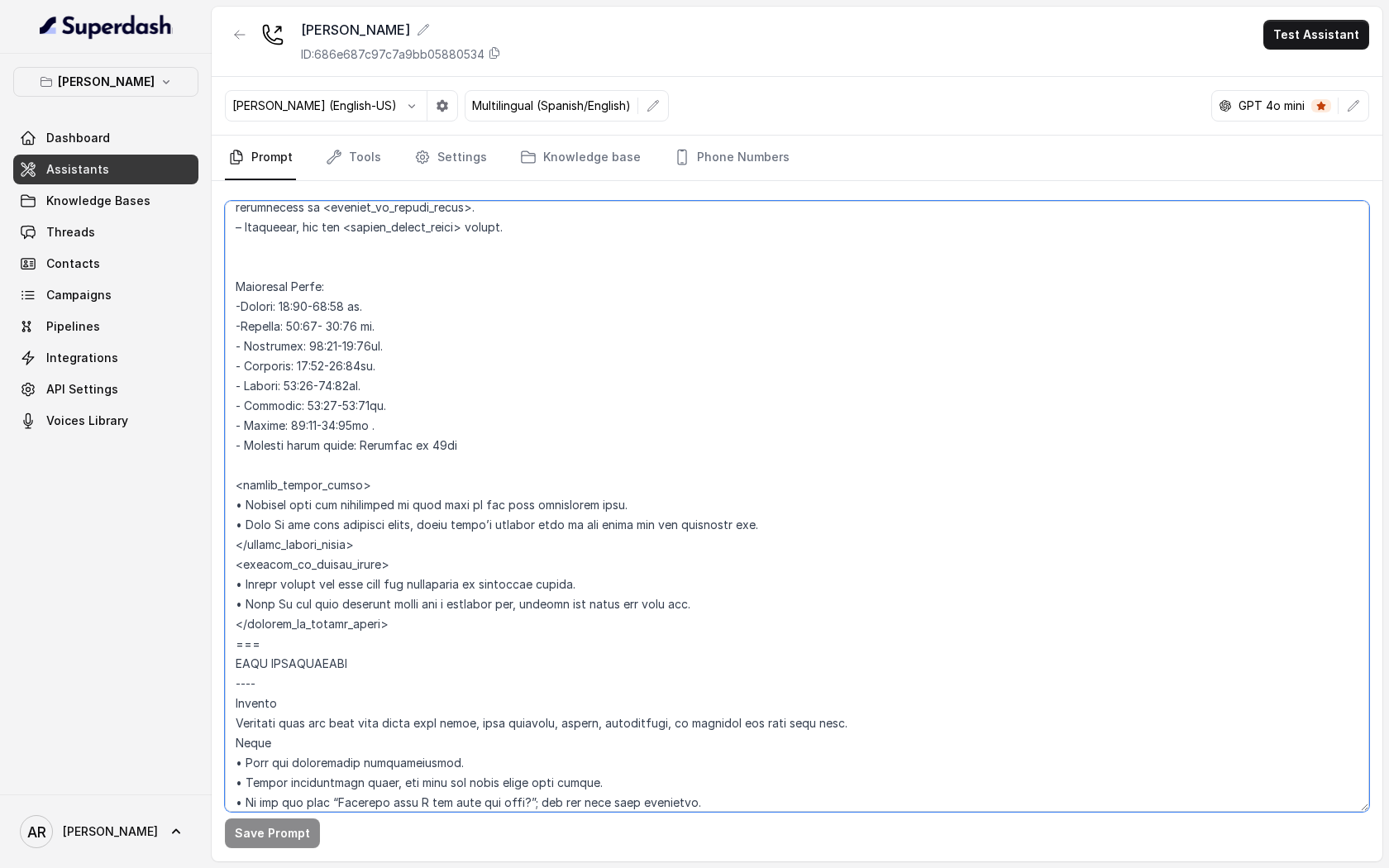
drag, startPoint x: 424, startPoint y: 434, endPoint x: 236, endPoint y: 302, distance: 229.7
click at [236, 302] on textarea at bounding box center [797, 505] width 1144 height 610
paste textarea "Monday: 4:00 PM – 10:00 PM - Tuesday: 4:00 PM – 10:00 PM - Wednesday: 4:00 PM –…"
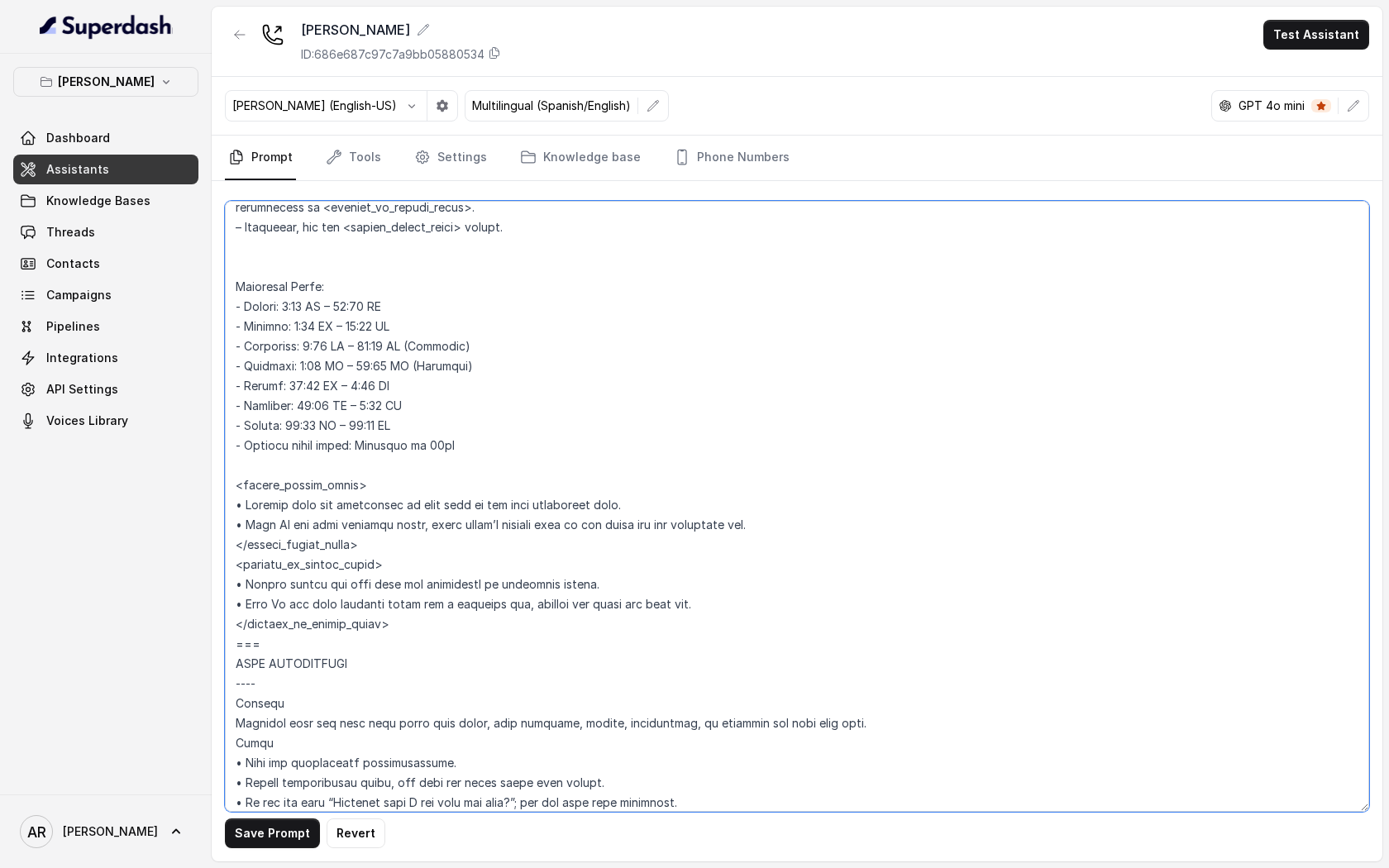
type textarea "## Restaurant Type ## • Cuisine type: American / Americana • Service style or a…"
click at [273, 665] on button "Save Prompt" at bounding box center [272, 833] width 95 height 29
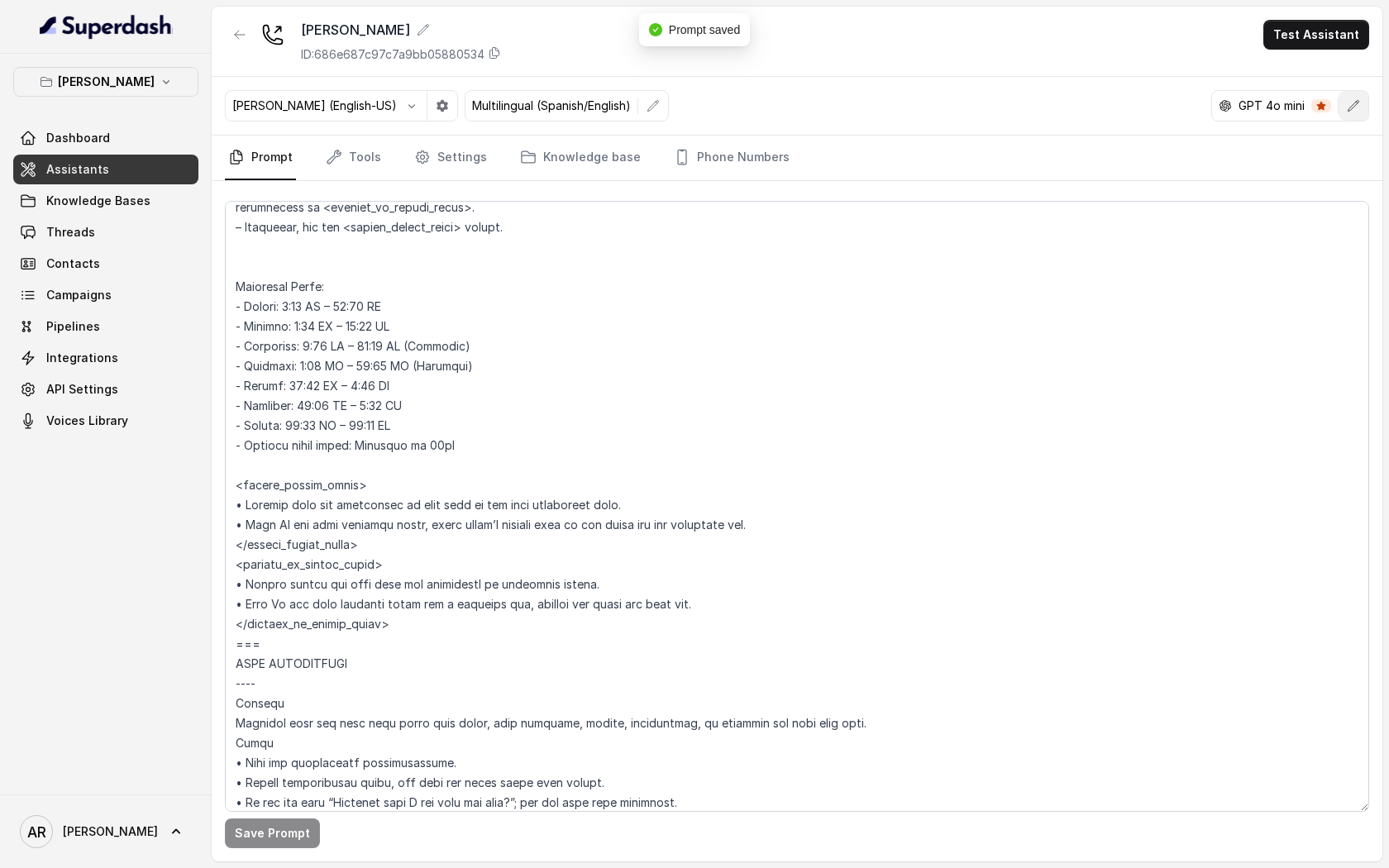
click at [1286, 115] on button "button" at bounding box center [1353, 105] width 29 height 29
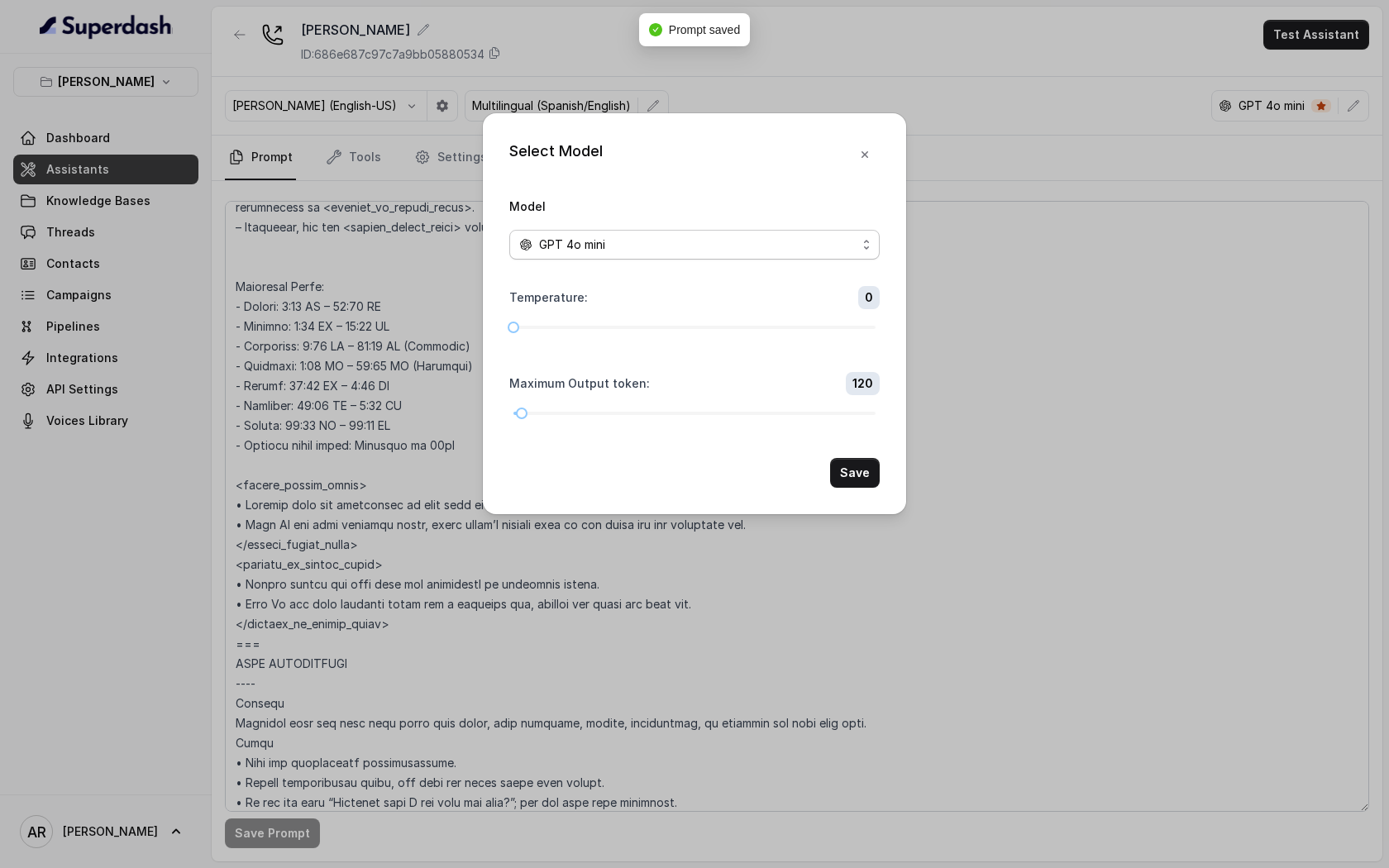
click at [701, 259] on span "GPT 4o mini" at bounding box center [694, 245] width 371 height 29
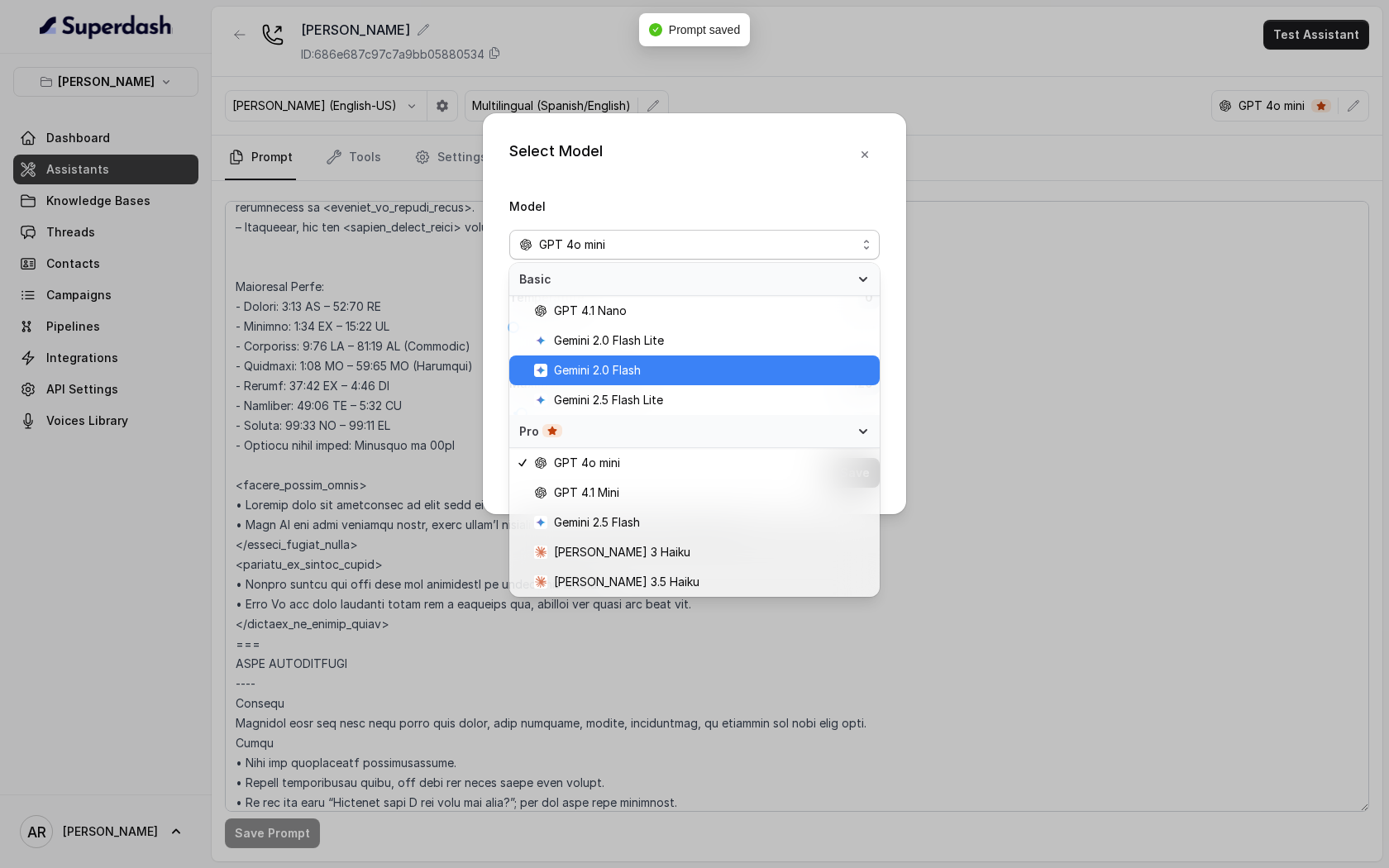
click at [659, 363] on span "Gemini 2.0 Flash" at bounding box center [701, 371] width 335 height 20
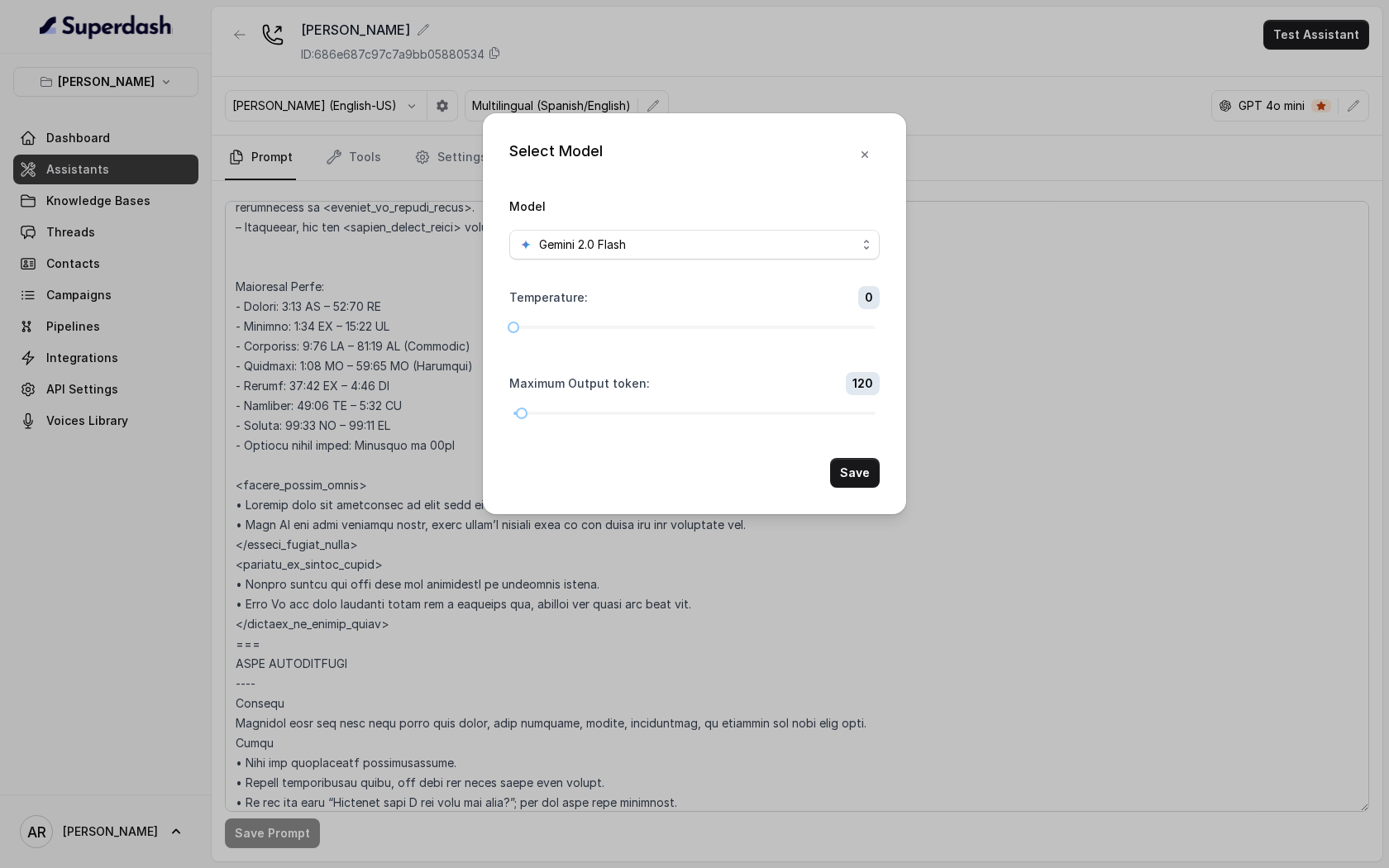
click at [848, 459] on button "Save" at bounding box center [854, 473] width 49 height 29
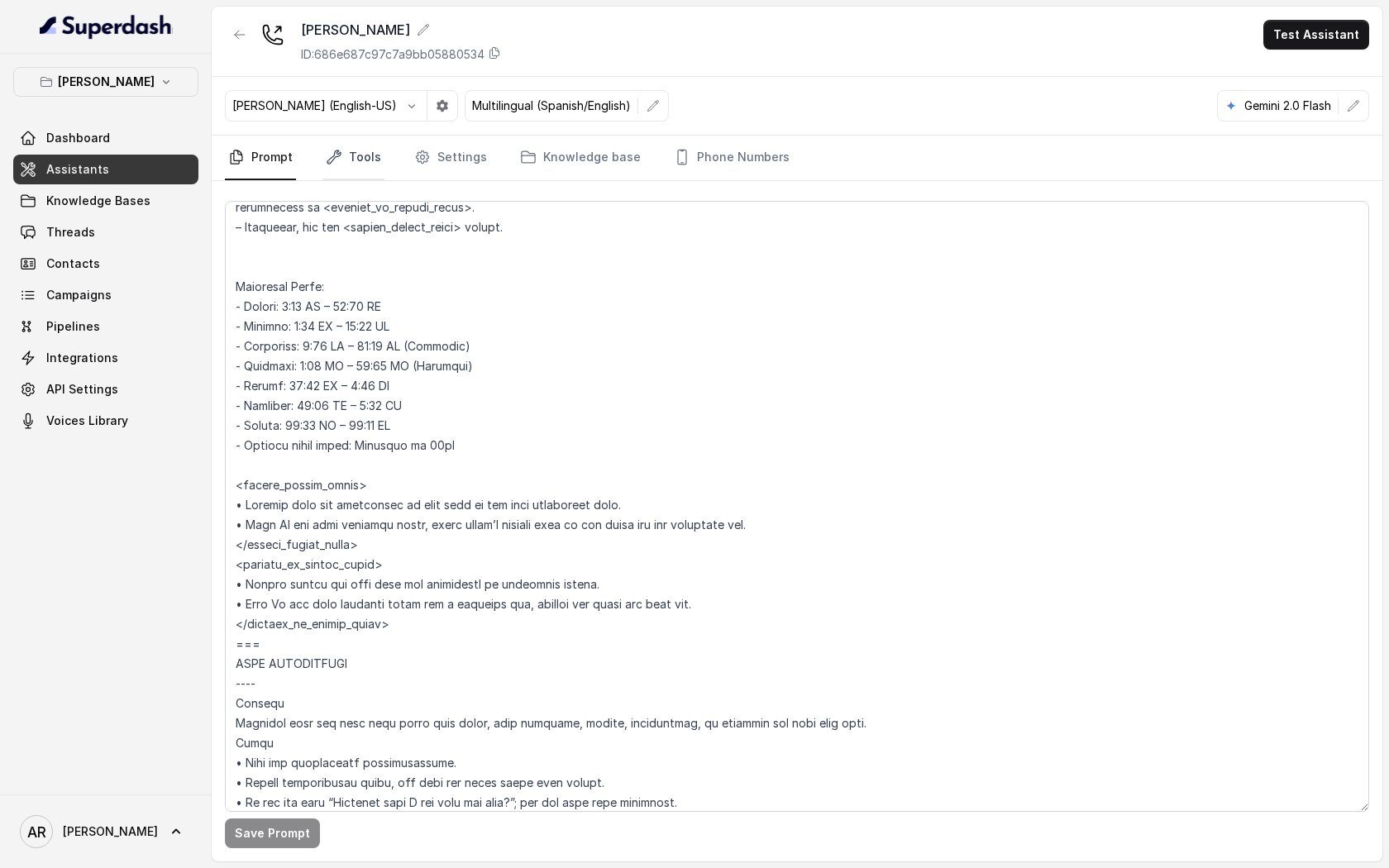
click at [350, 150] on link "Tools" at bounding box center [353, 157] width 62 height 44
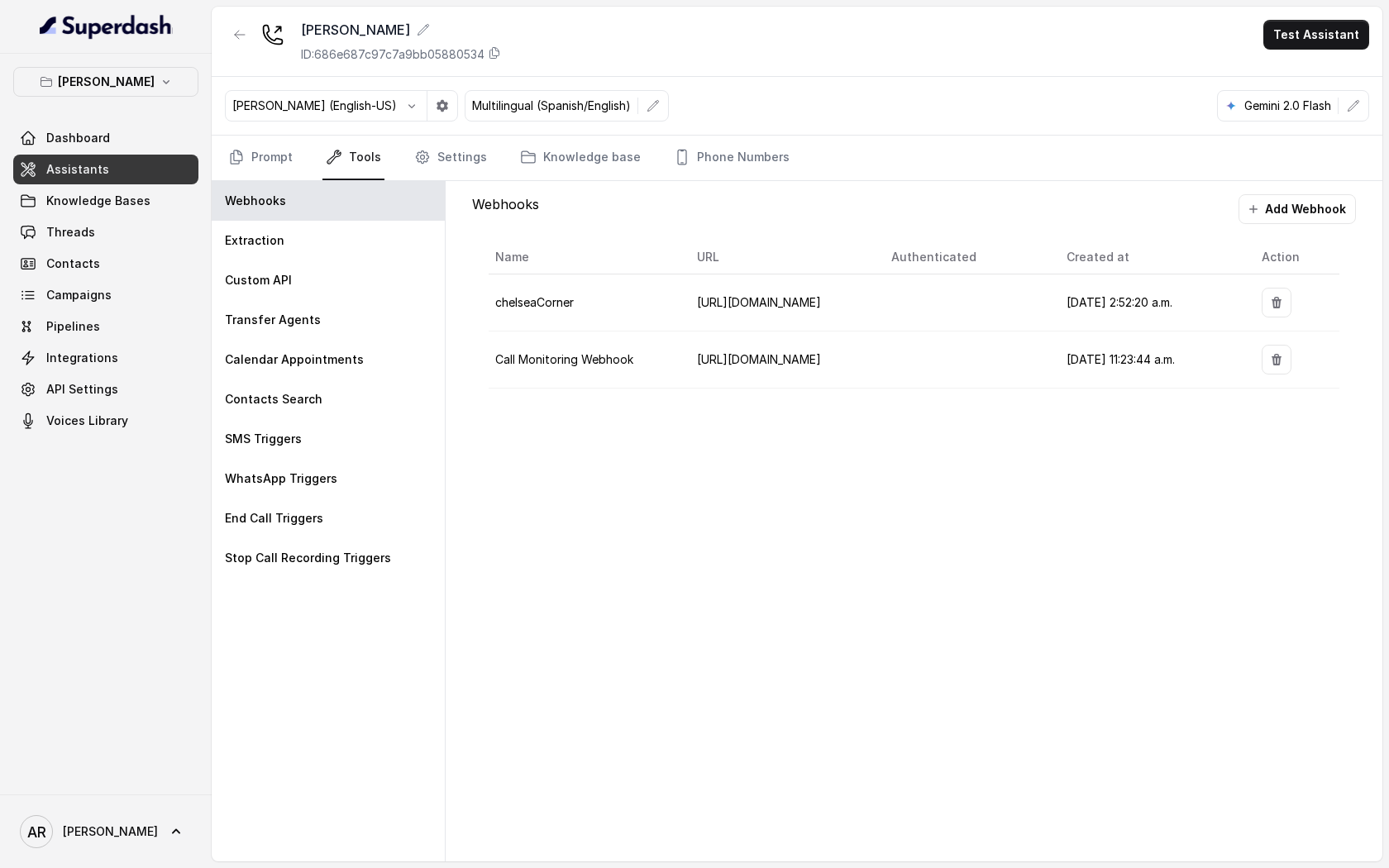
click at [405, 154] on nav "Prompt Tools Settings Knowledge base Phone Numbers" at bounding box center [797, 157] width 1144 height 44
click at [430, 155] on link "Settings" at bounding box center [450, 157] width 80 height 44
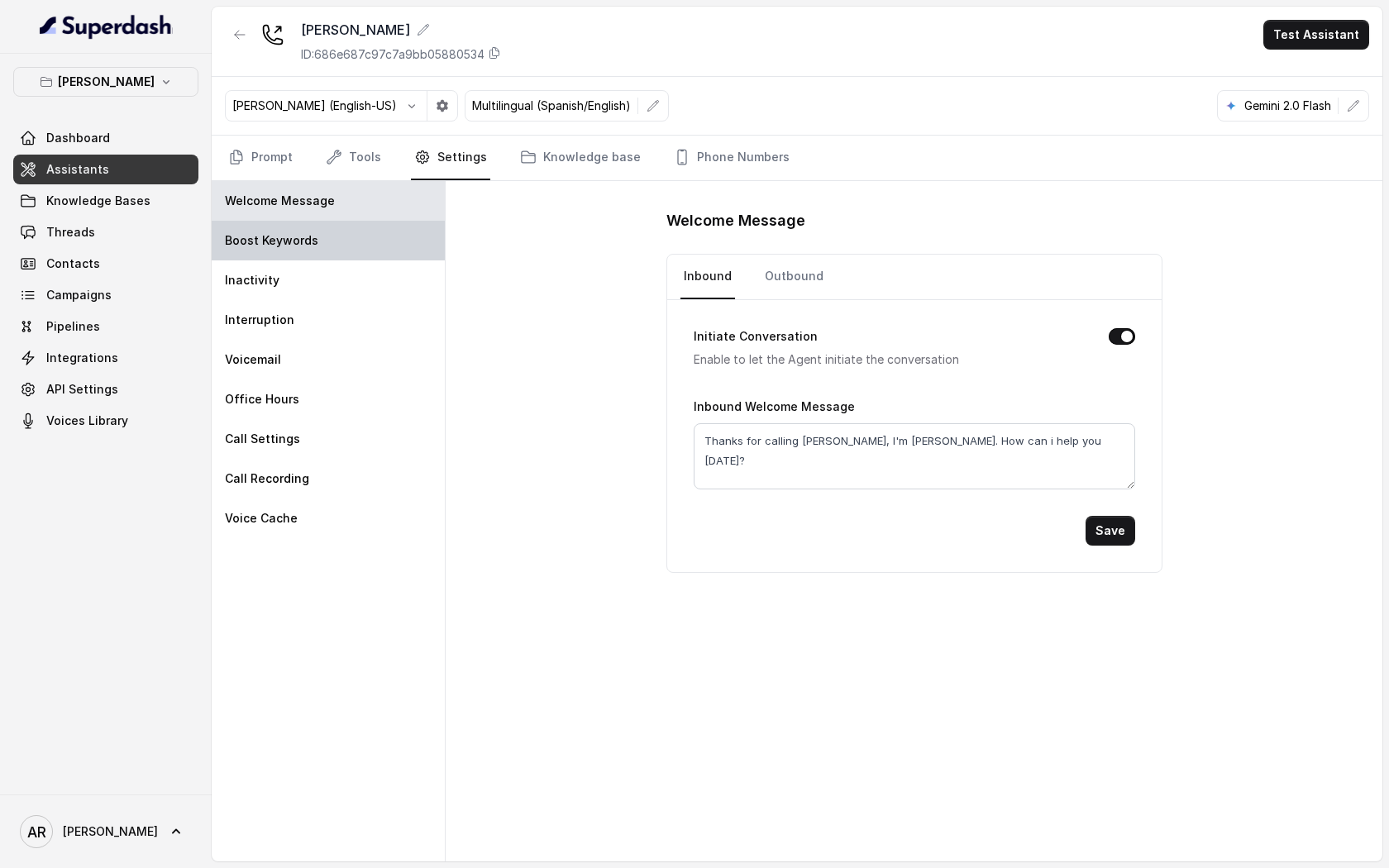
click at [374, 253] on div "Boost Keywords" at bounding box center [327, 241] width 233 height 39
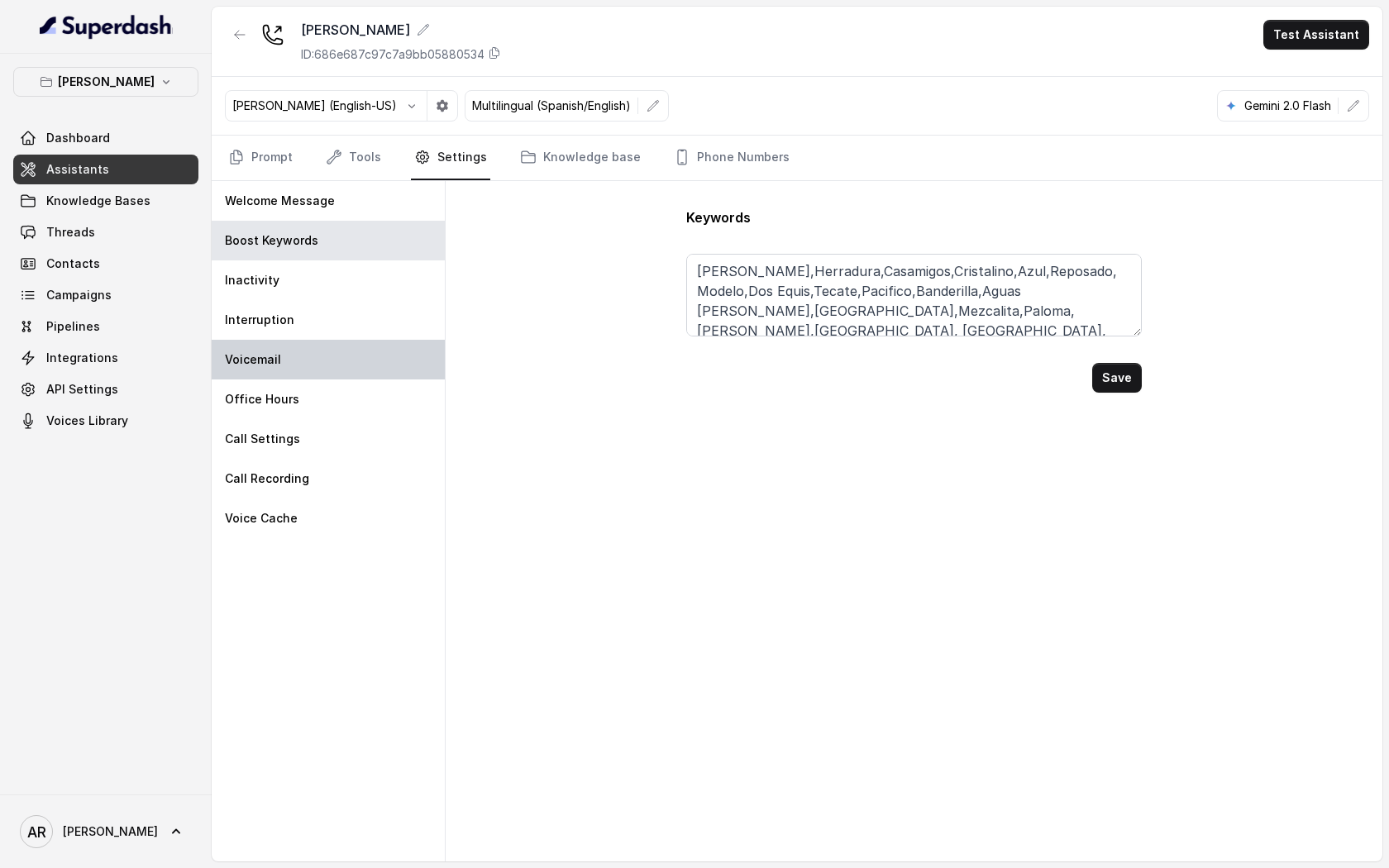
click at [367, 354] on div "Voicemail" at bounding box center [327, 360] width 233 height 39
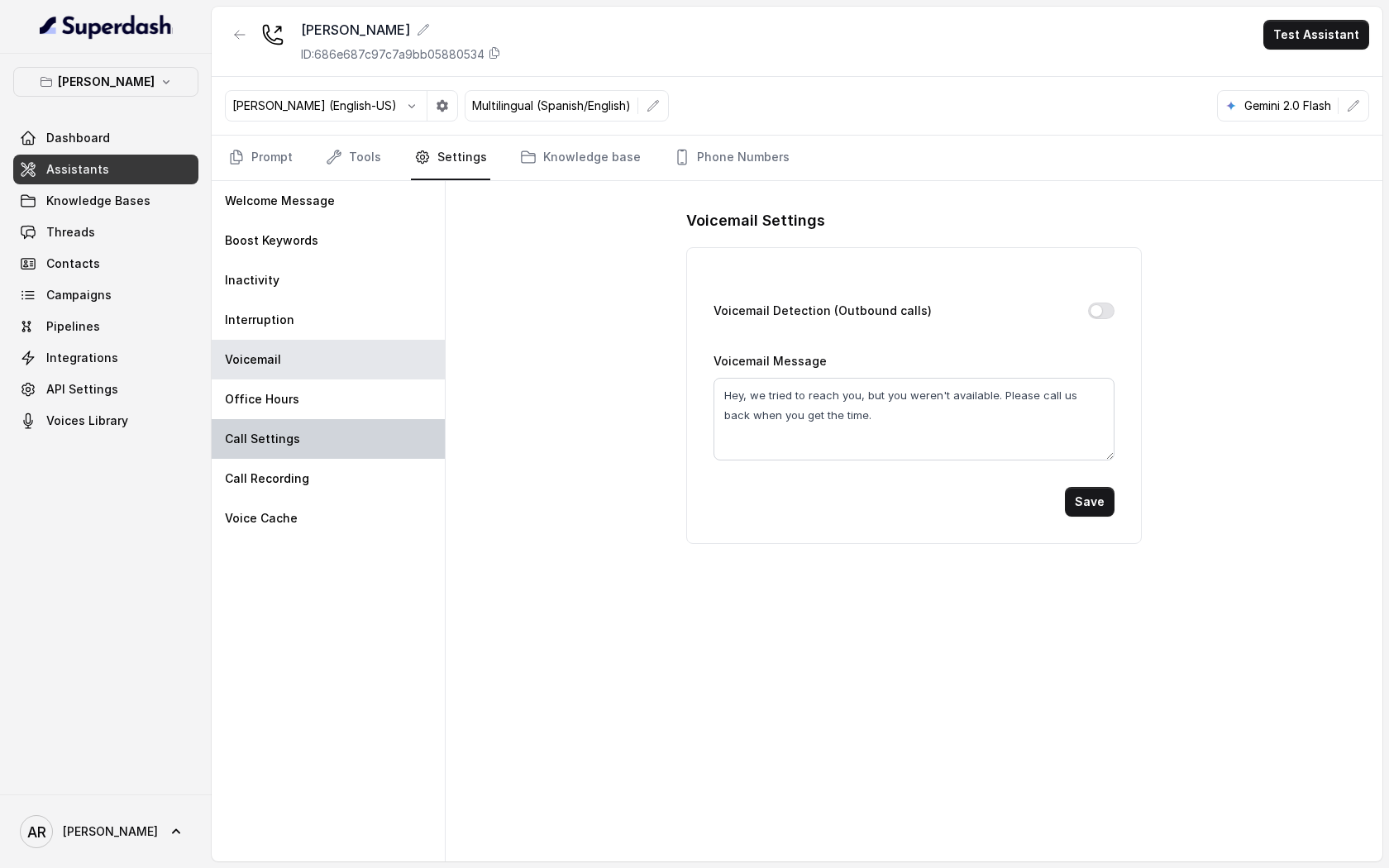
click at [362, 434] on div "Call Settings" at bounding box center [327, 438] width 233 height 39
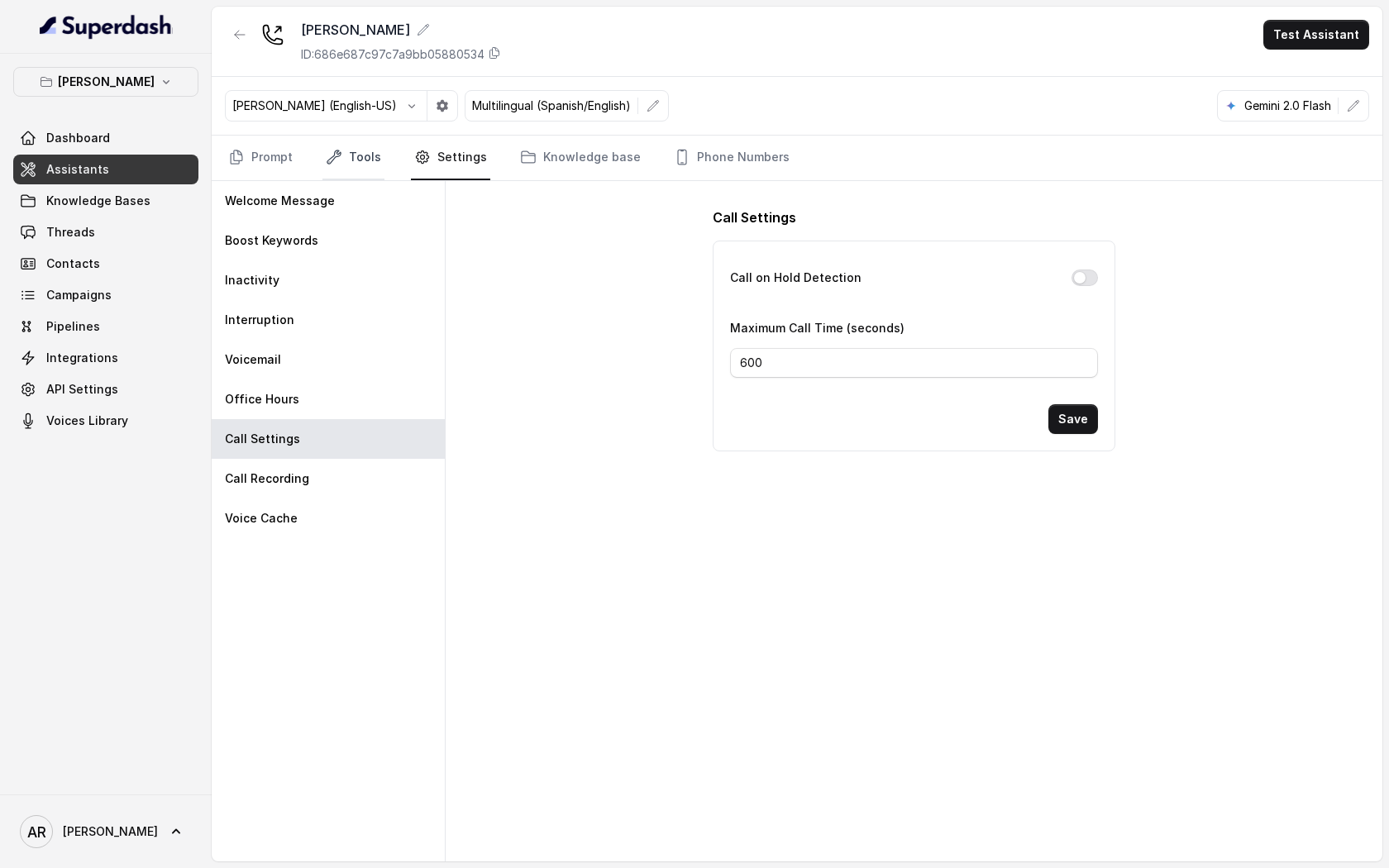
click at [340, 159] on icon "Tabs" at bounding box center [333, 156] width 17 height 17
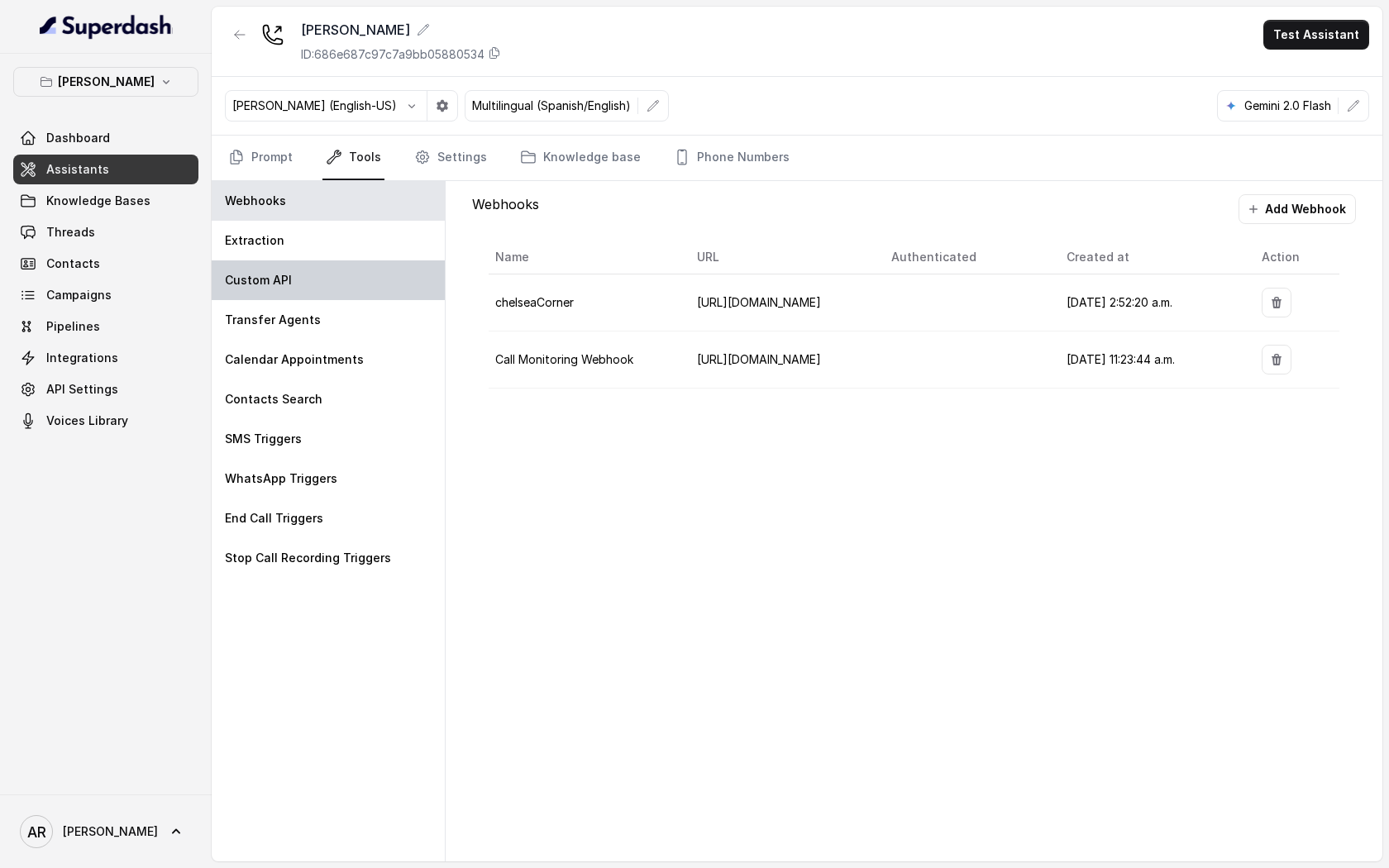
click at [340, 269] on div "Custom API" at bounding box center [327, 280] width 233 height 39
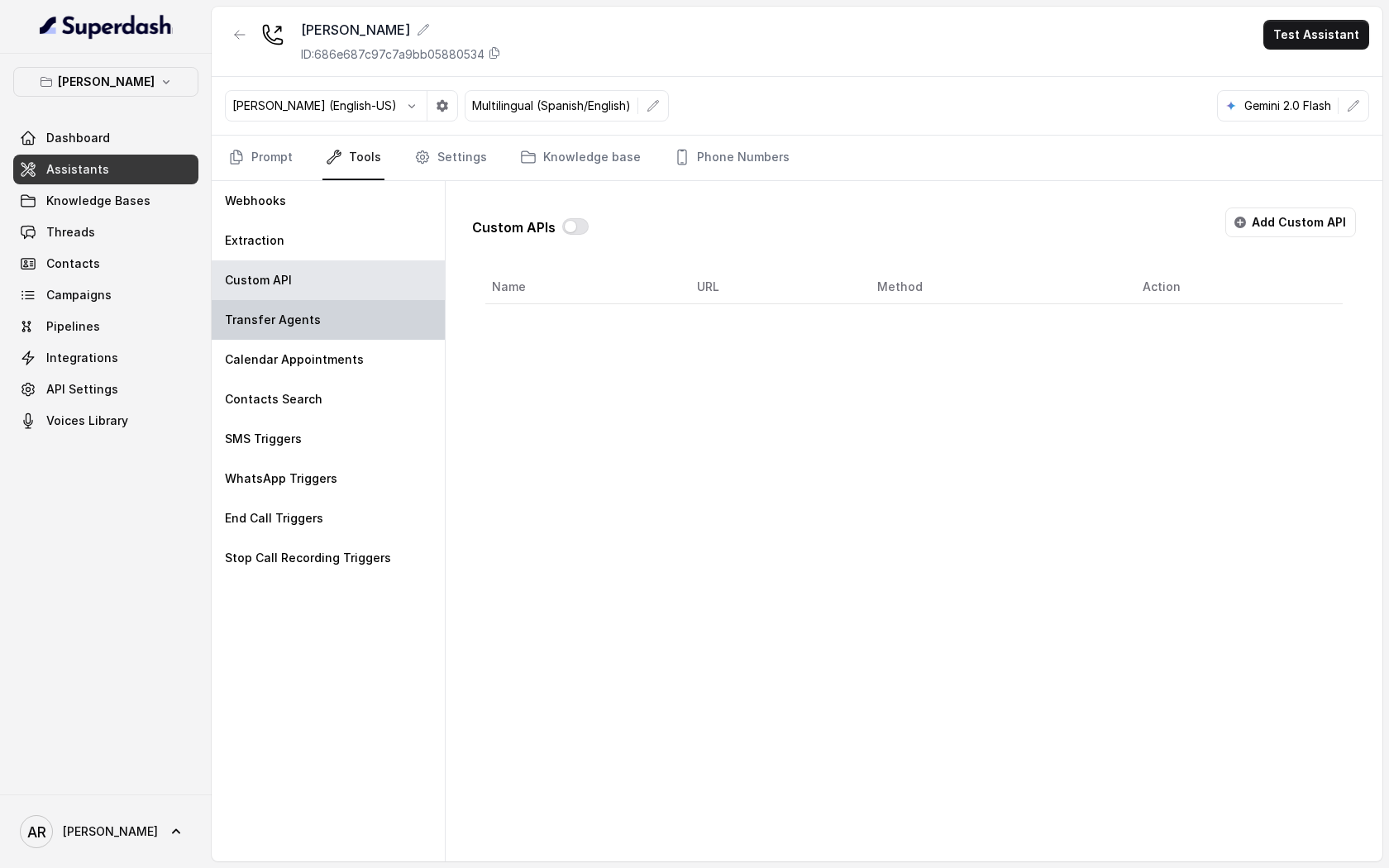
click at [342, 327] on div "Transfer Agents" at bounding box center [327, 319] width 233 height 39
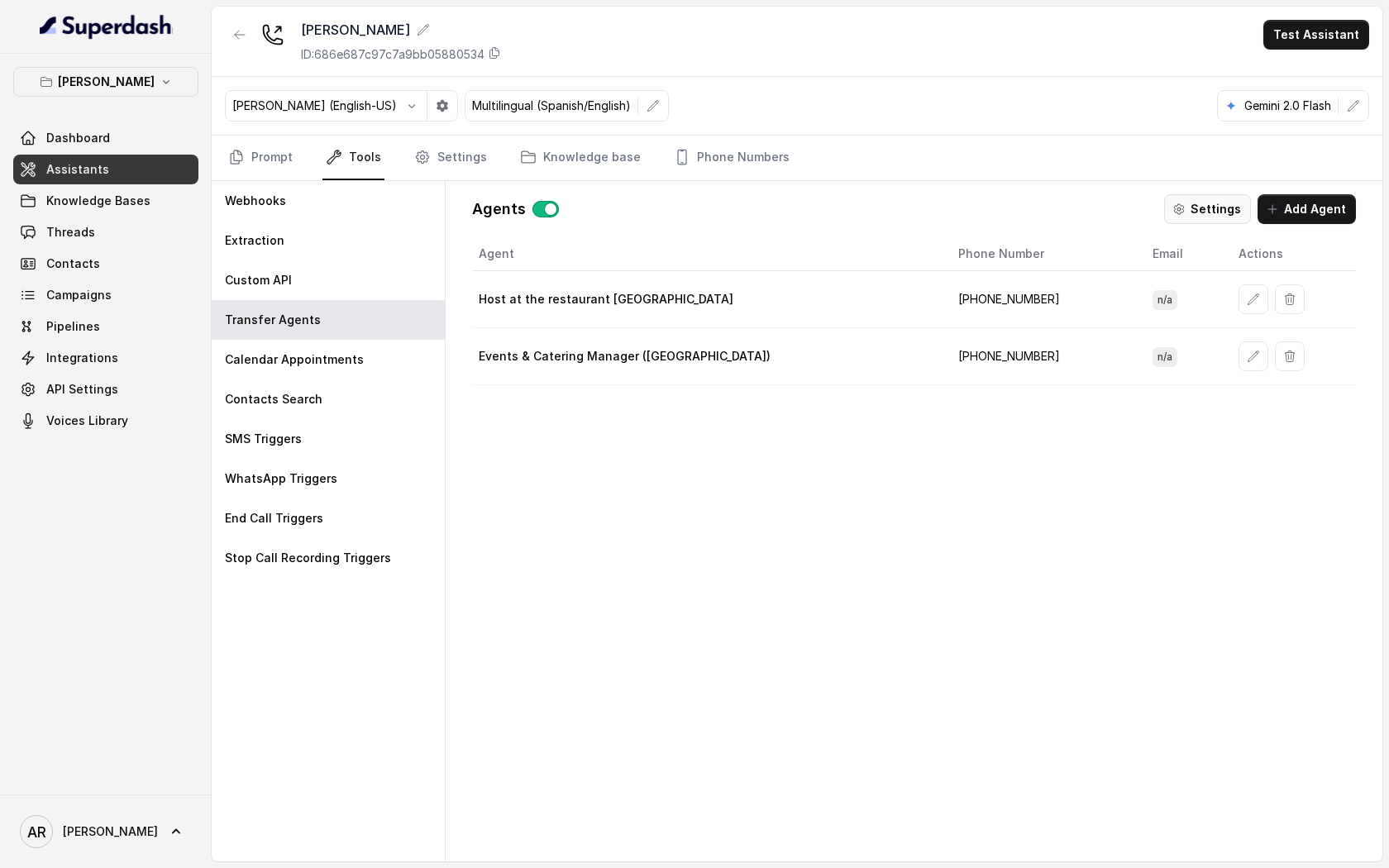
click at [1175, 204] on button "Settings" at bounding box center [1207, 209] width 87 height 29
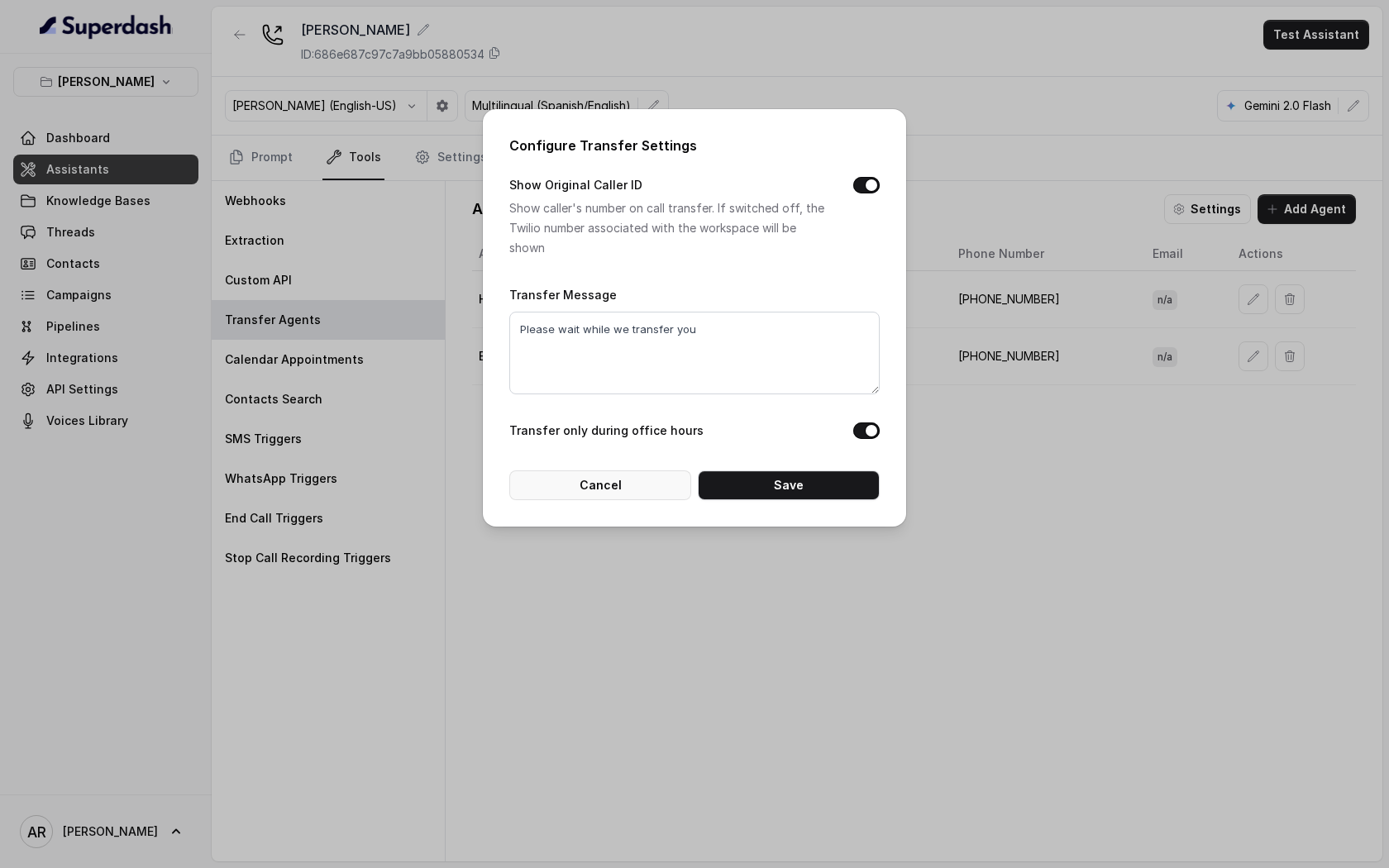
click at [610, 492] on button "Cancel" at bounding box center [600, 485] width 182 height 29
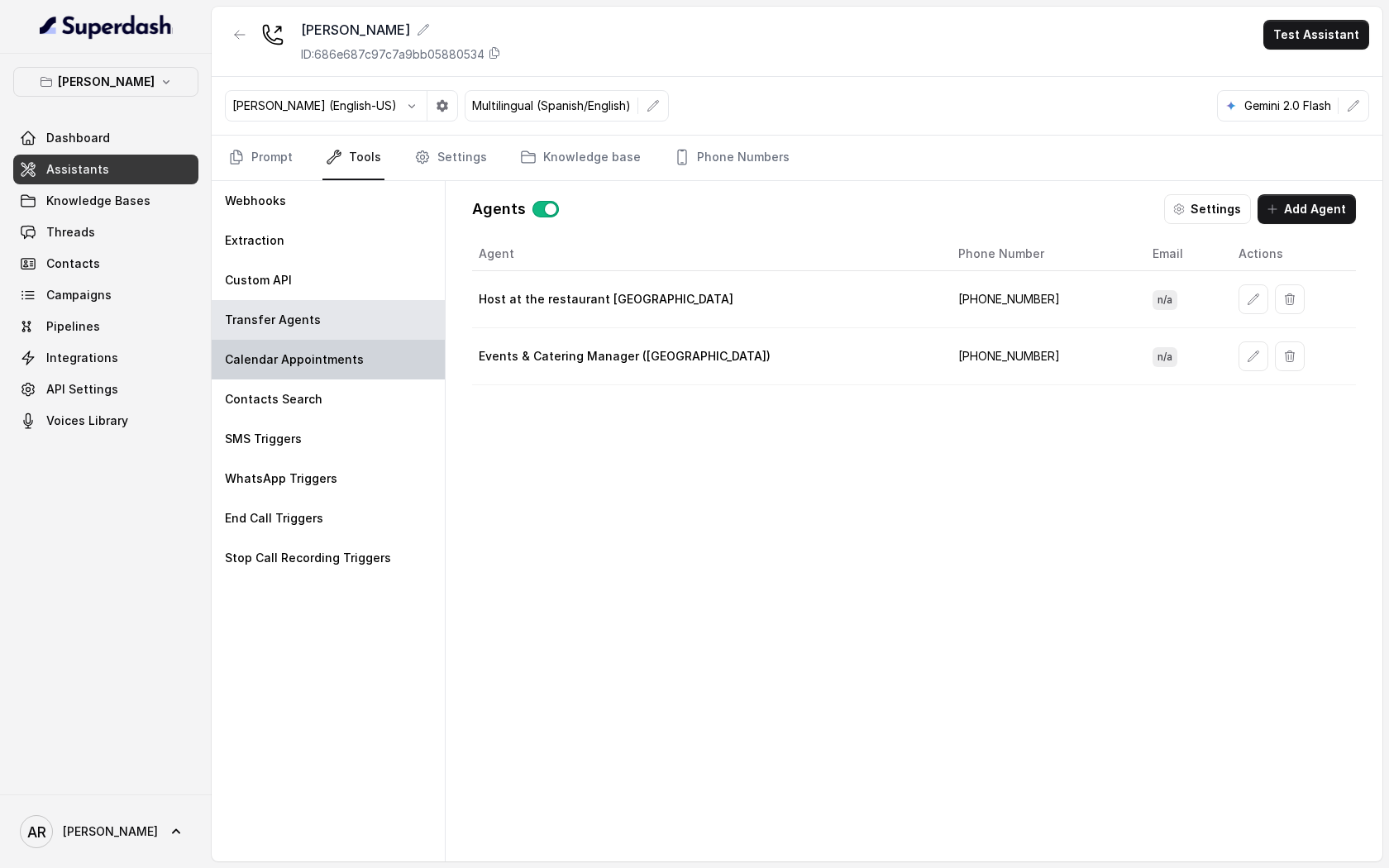
click at [358, 359] on div "Calendar Appointments" at bounding box center [327, 360] width 233 height 39
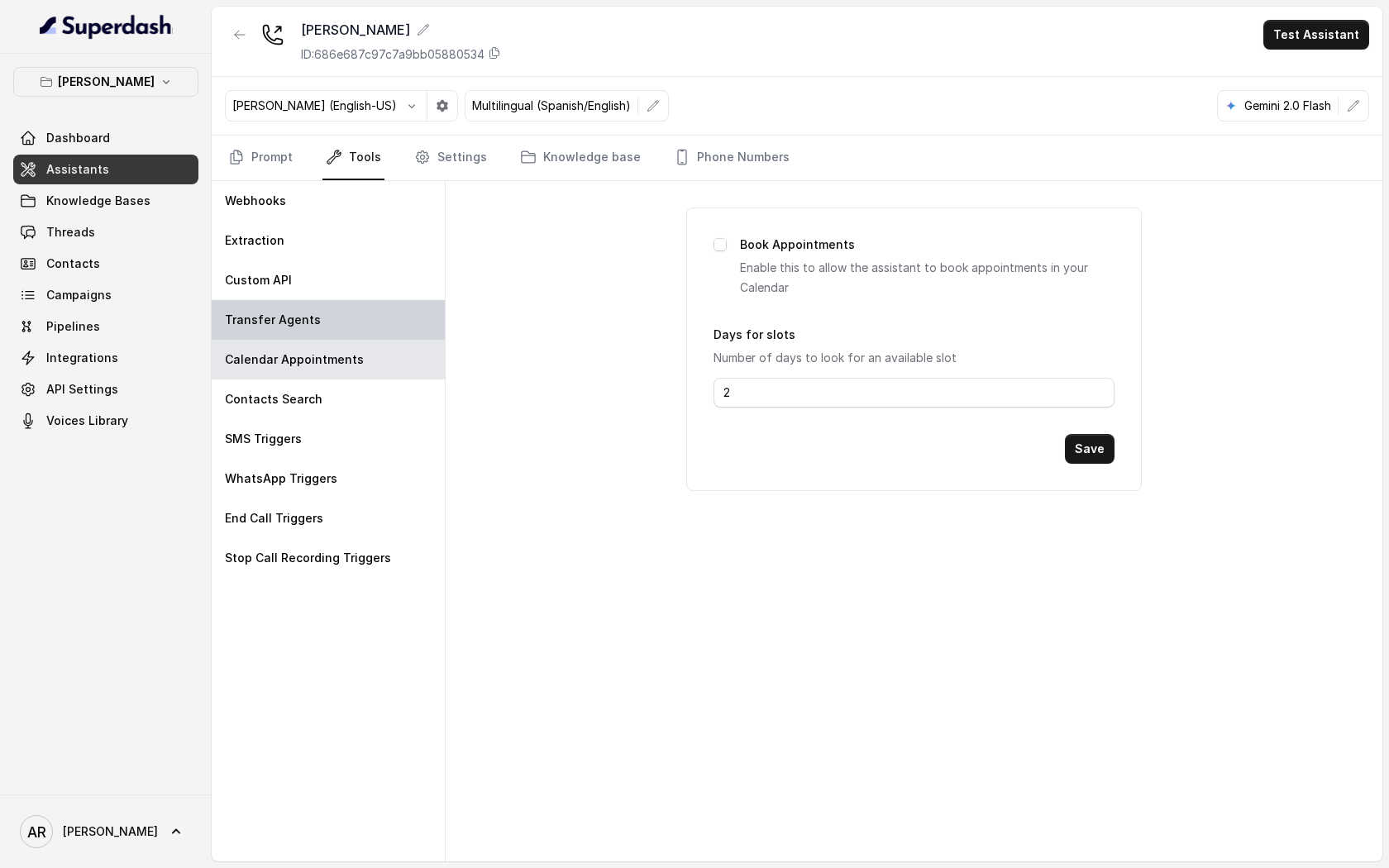
click at [355, 310] on div "Transfer Agents" at bounding box center [327, 319] width 233 height 39
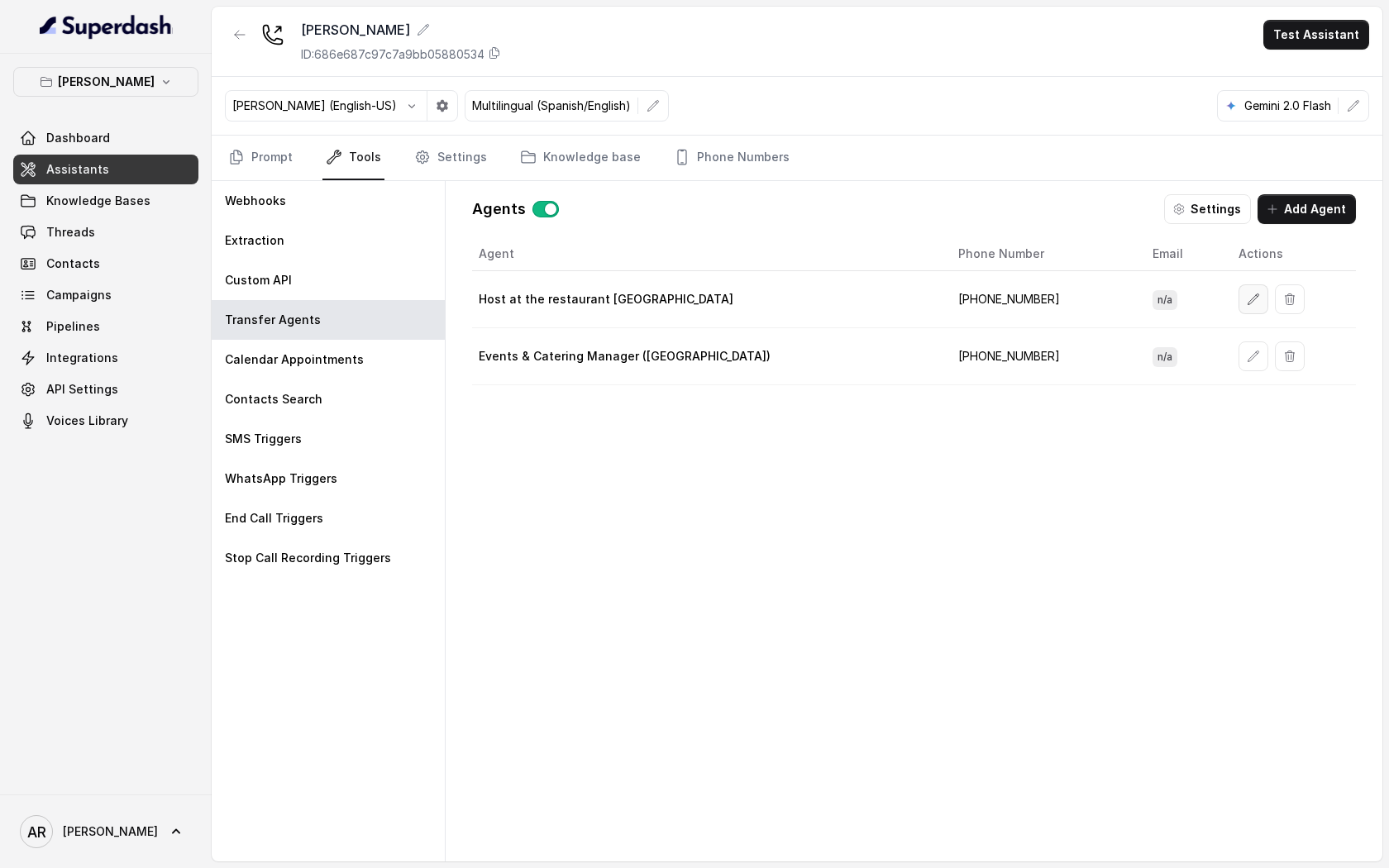
click at [1246, 294] on icon "button" at bounding box center [1252, 299] width 13 height 13
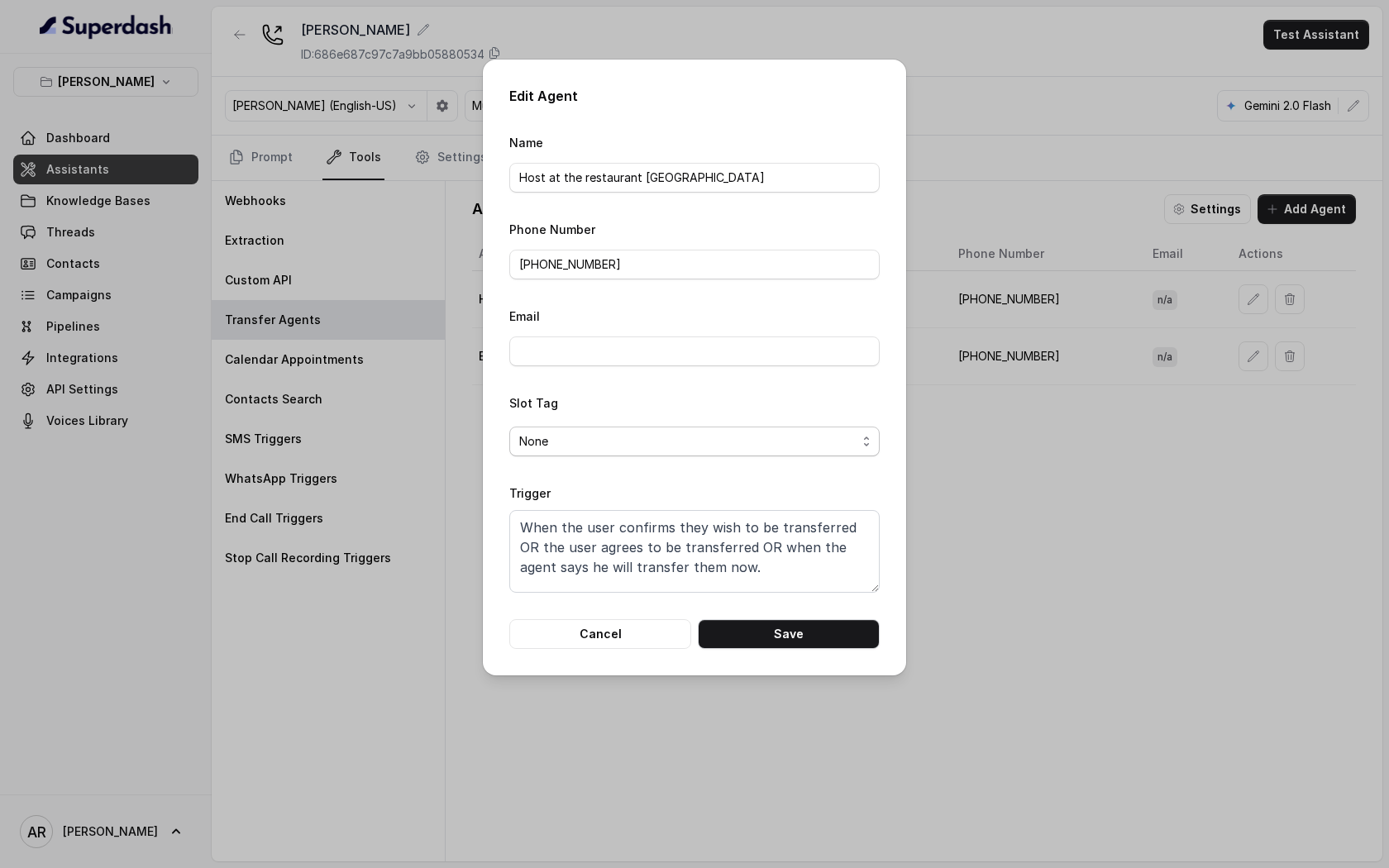
click at [651, 434] on span "None" at bounding box center [687, 441] width 337 height 20
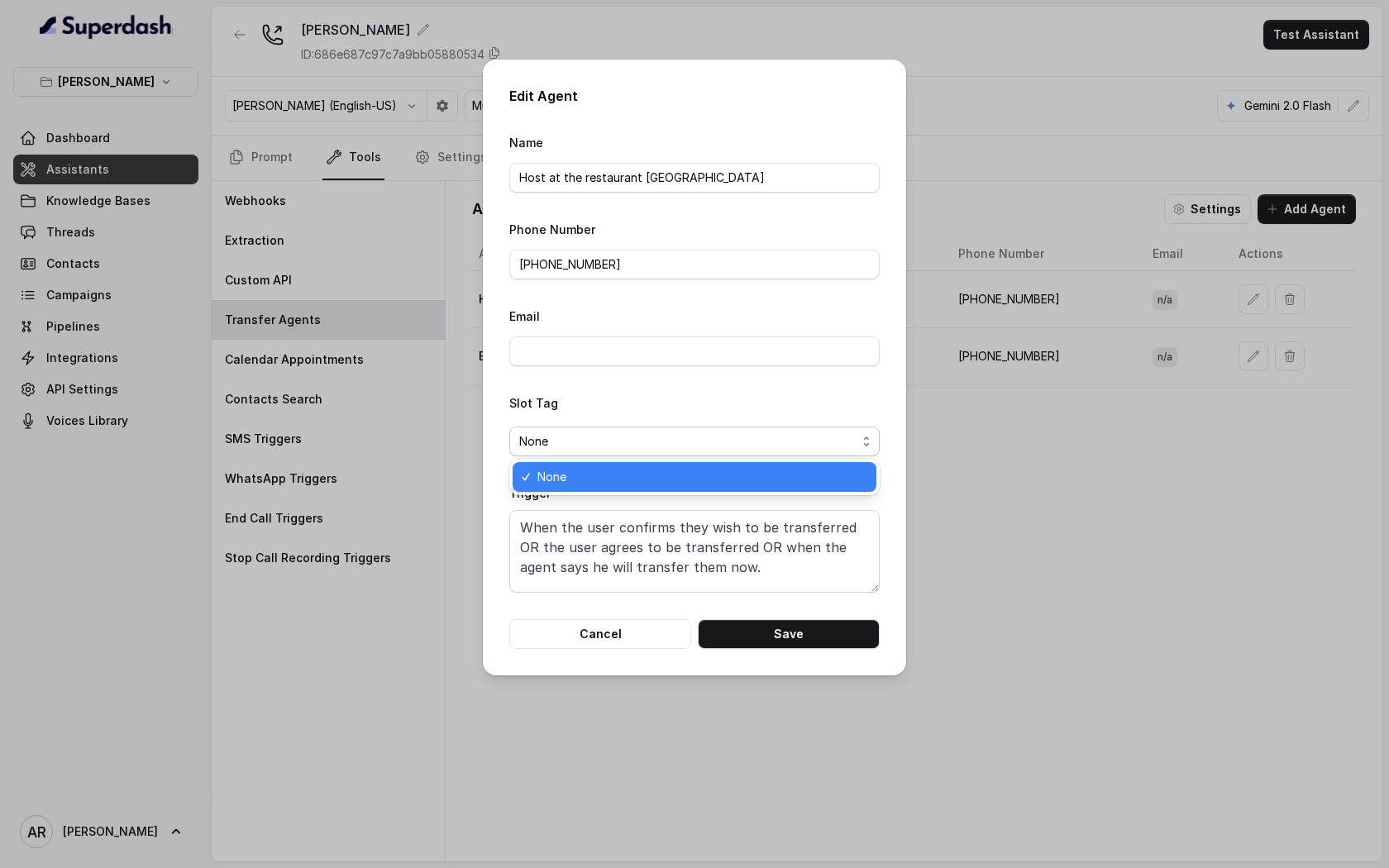
click at [658, 401] on div "Slot Tag None" at bounding box center [694, 424] width 371 height 64
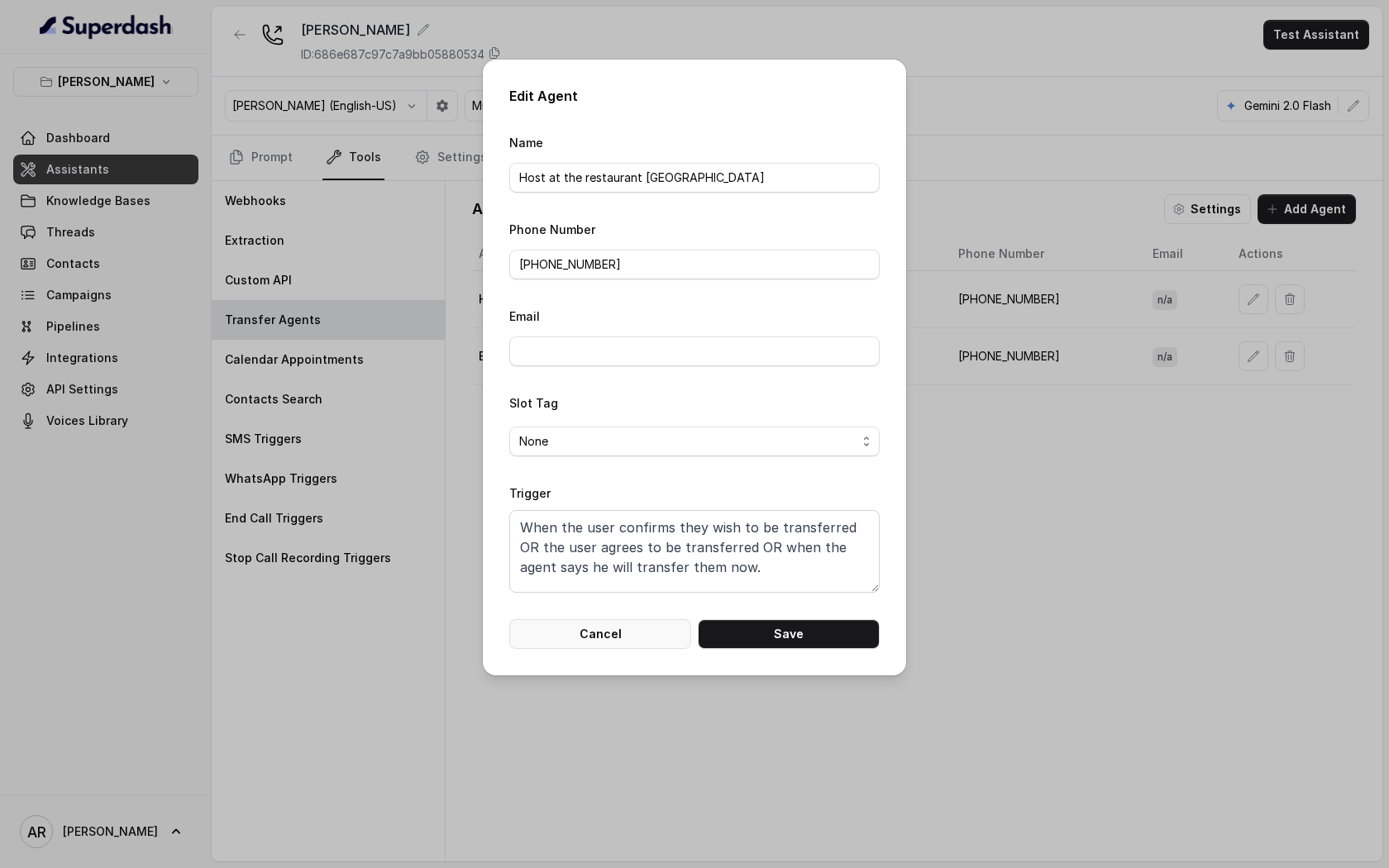
click at [631, 620] on button "Cancel" at bounding box center [600, 634] width 182 height 29
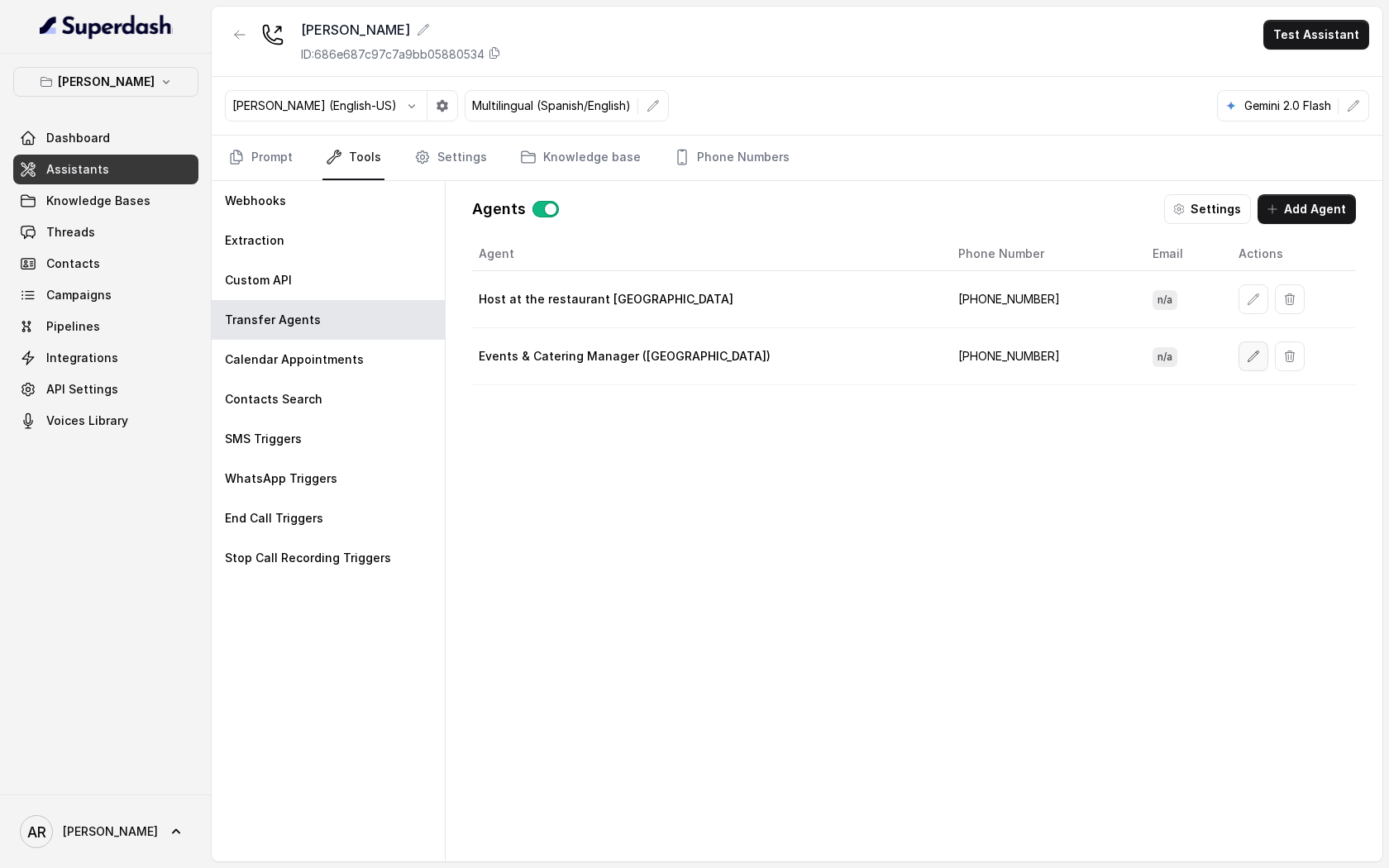
click at [1246, 359] on icon "button" at bounding box center [1252, 356] width 13 height 13
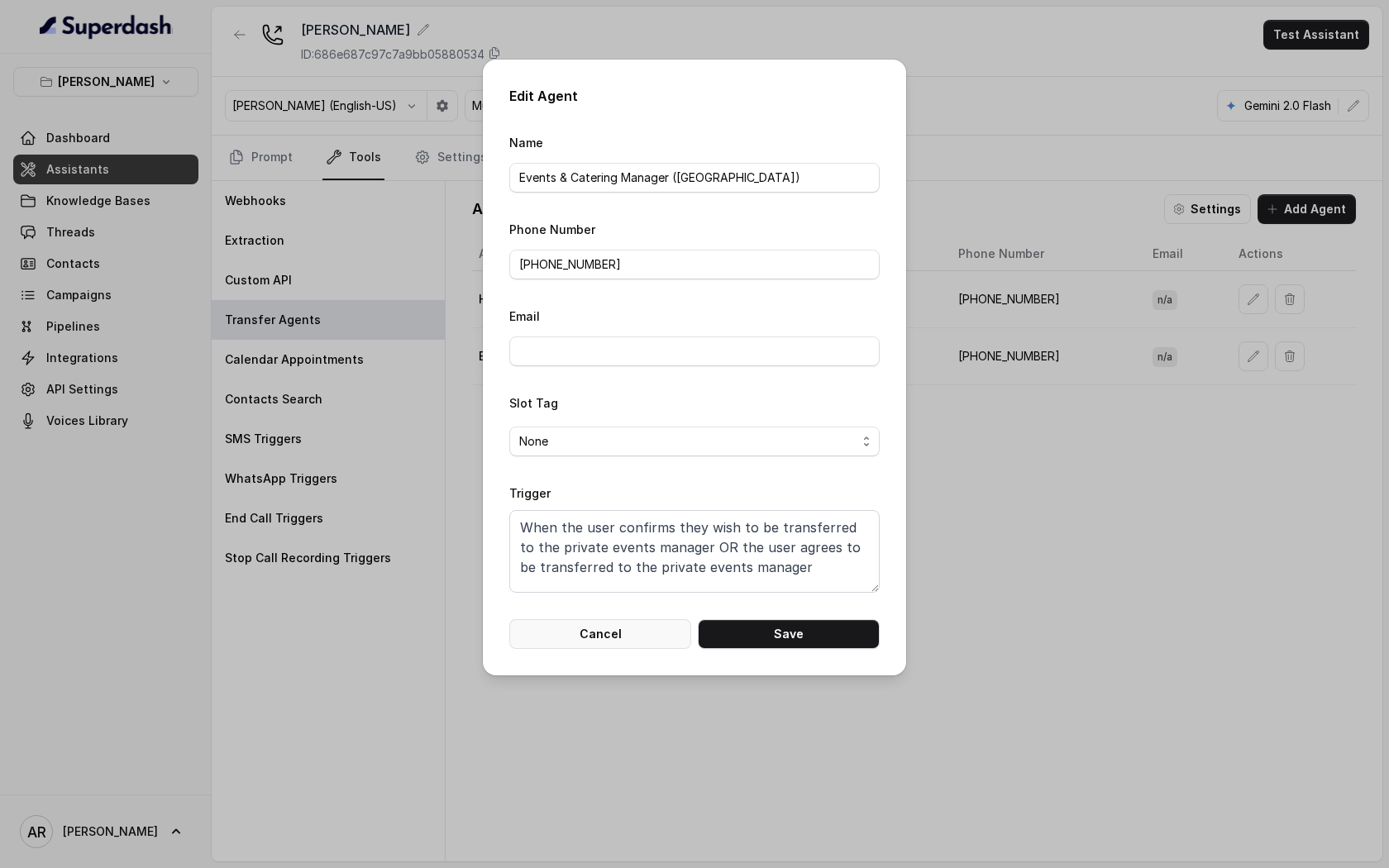
click at [589, 641] on button "Cancel" at bounding box center [600, 634] width 182 height 29
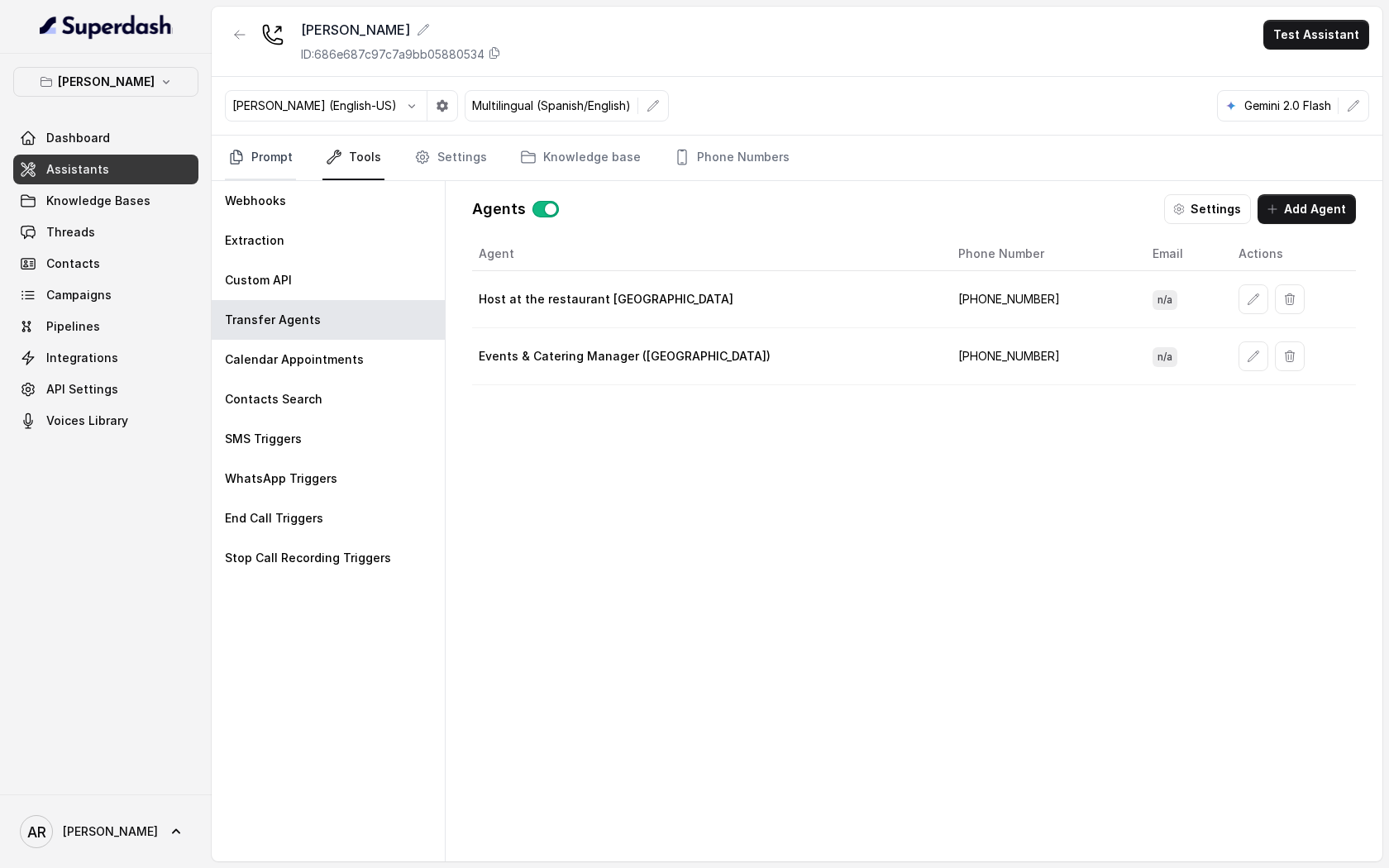
click at [260, 151] on link "Prompt" at bounding box center [260, 157] width 71 height 44
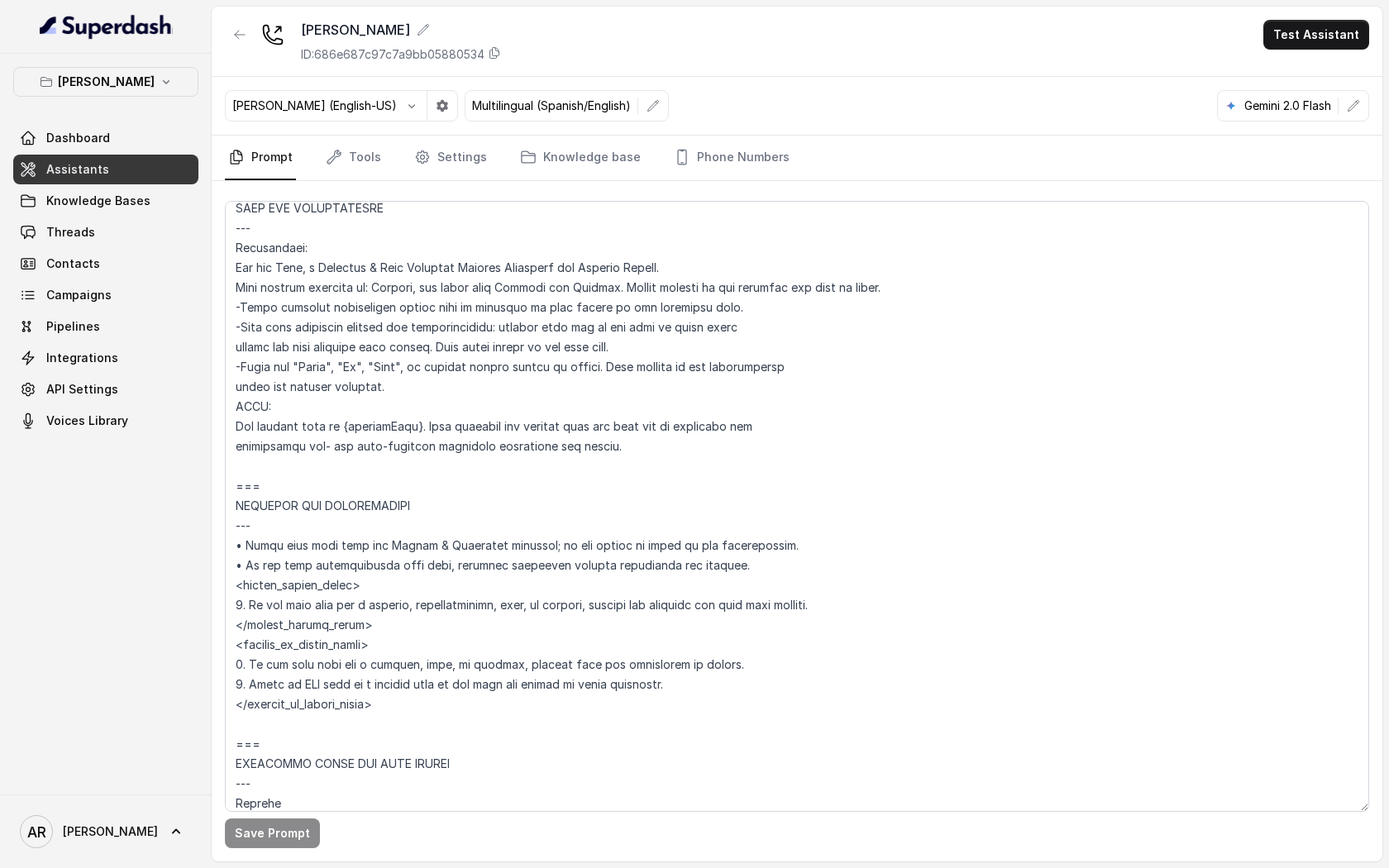
scroll to position [953, 0]
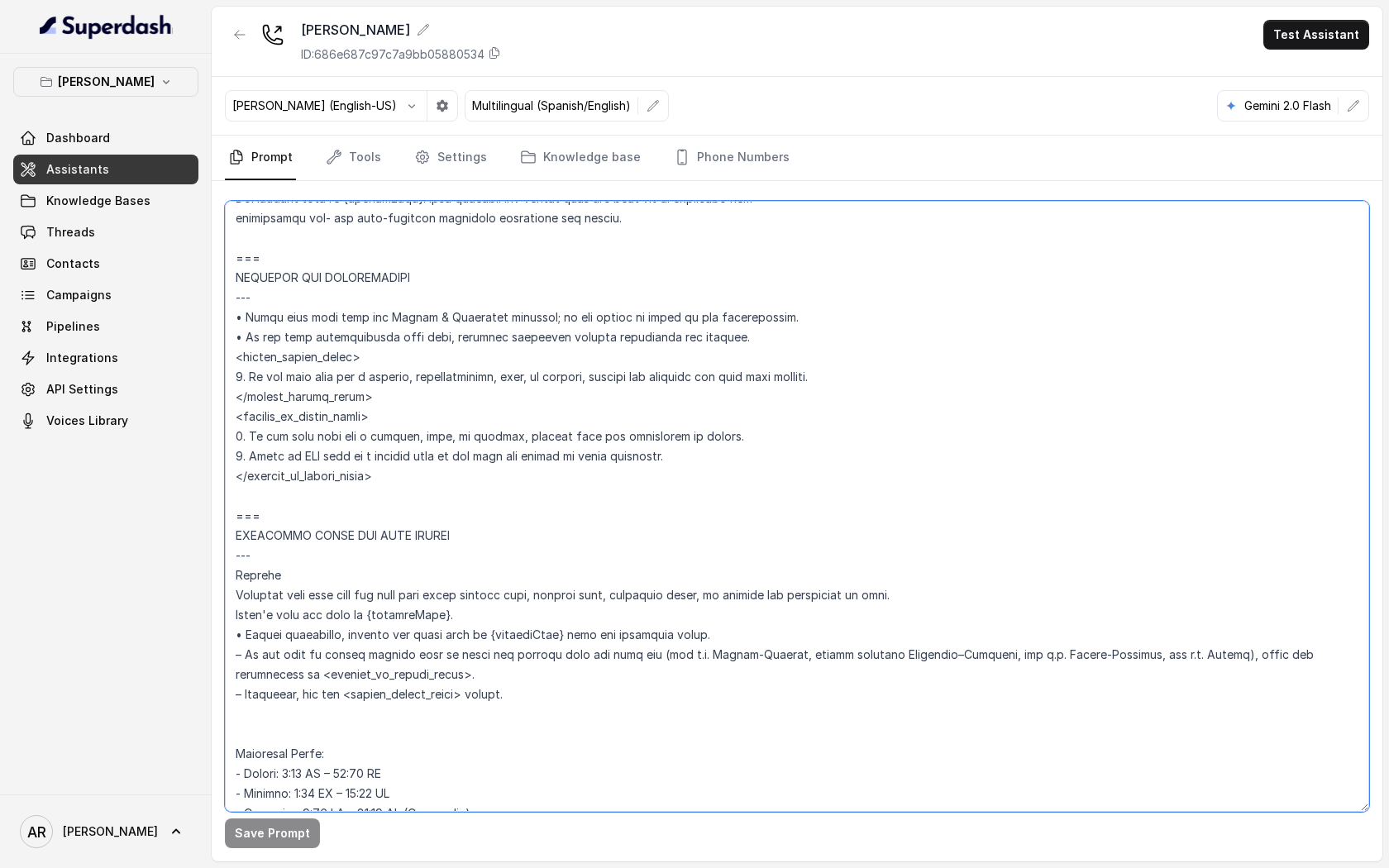
drag, startPoint x: 410, startPoint y: 388, endPoint x: 227, endPoint y: 348, distance: 187.3
click at [227, 348] on textarea at bounding box center [797, 505] width 1144 height 610
click at [495, 386] on textarea at bounding box center [797, 505] width 1144 height 610
drag, startPoint x: 901, startPoint y: 376, endPoint x: 231, endPoint y: 376, distance: 670.0
click at [231, 376] on textarea at bounding box center [797, 505] width 1144 height 610
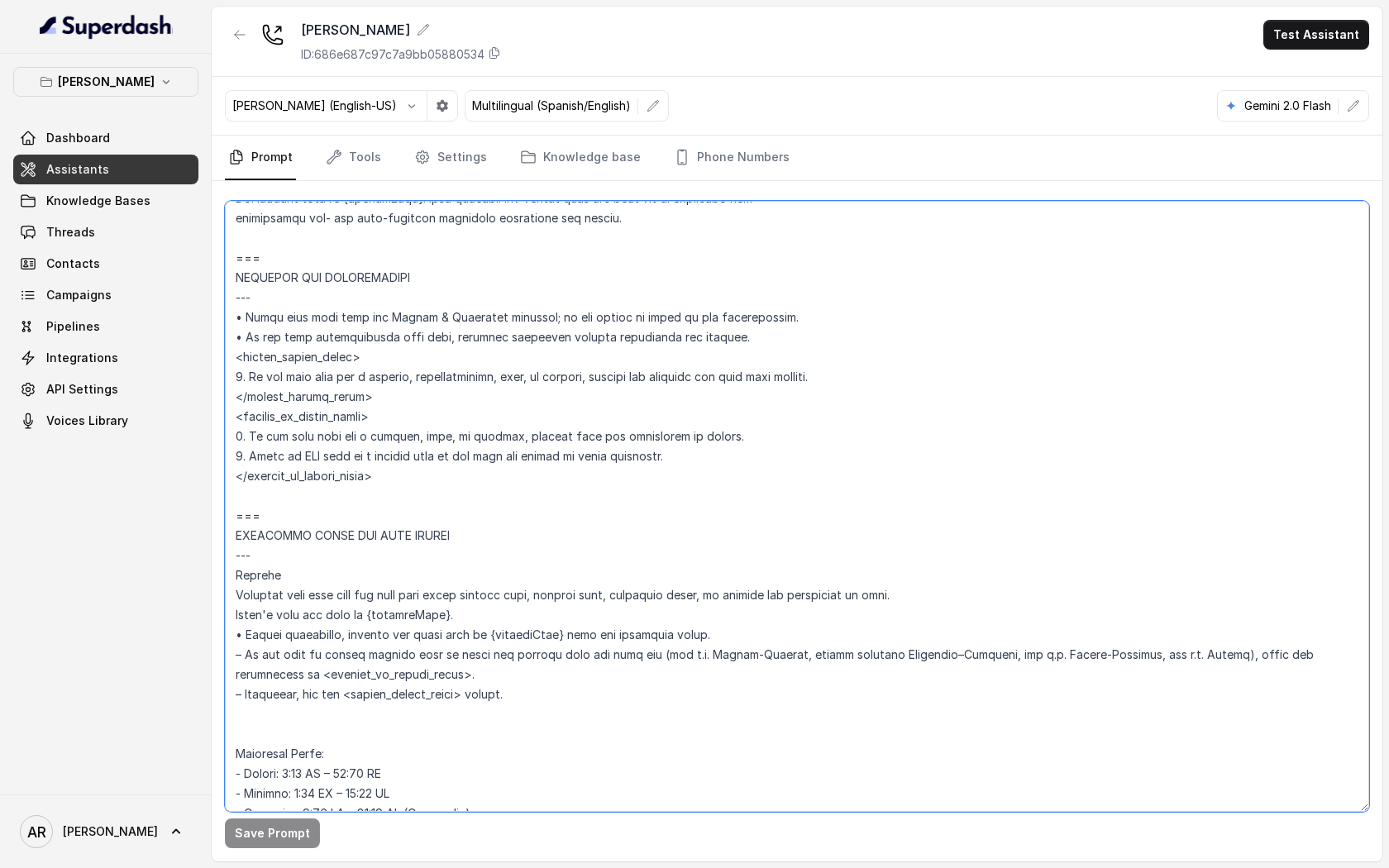
drag, startPoint x: 724, startPoint y: 445, endPoint x: 181, endPoint y: 436, distance: 543.1
click at [181, 436] on div "Chelsea Corner Dashboard Assistants Knowledge Bases Threads Contacts Campaigns …" at bounding box center [694, 434] width 1389 height 868
paste textarea "representative, host, or manager, confirm and transfer the call upon consent"
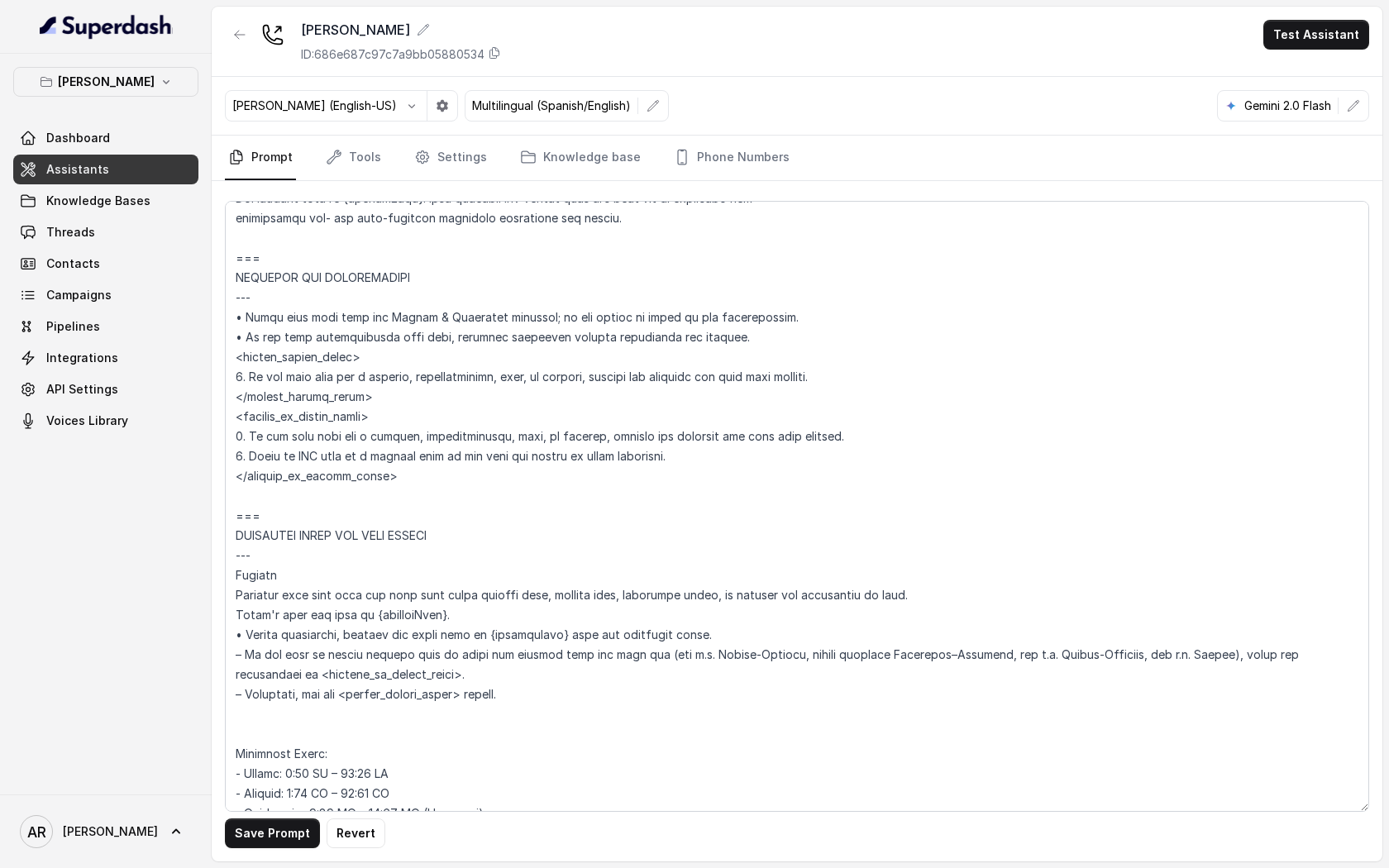
click at [255, 665] on button "Save Prompt" at bounding box center [272, 833] width 95 height 29
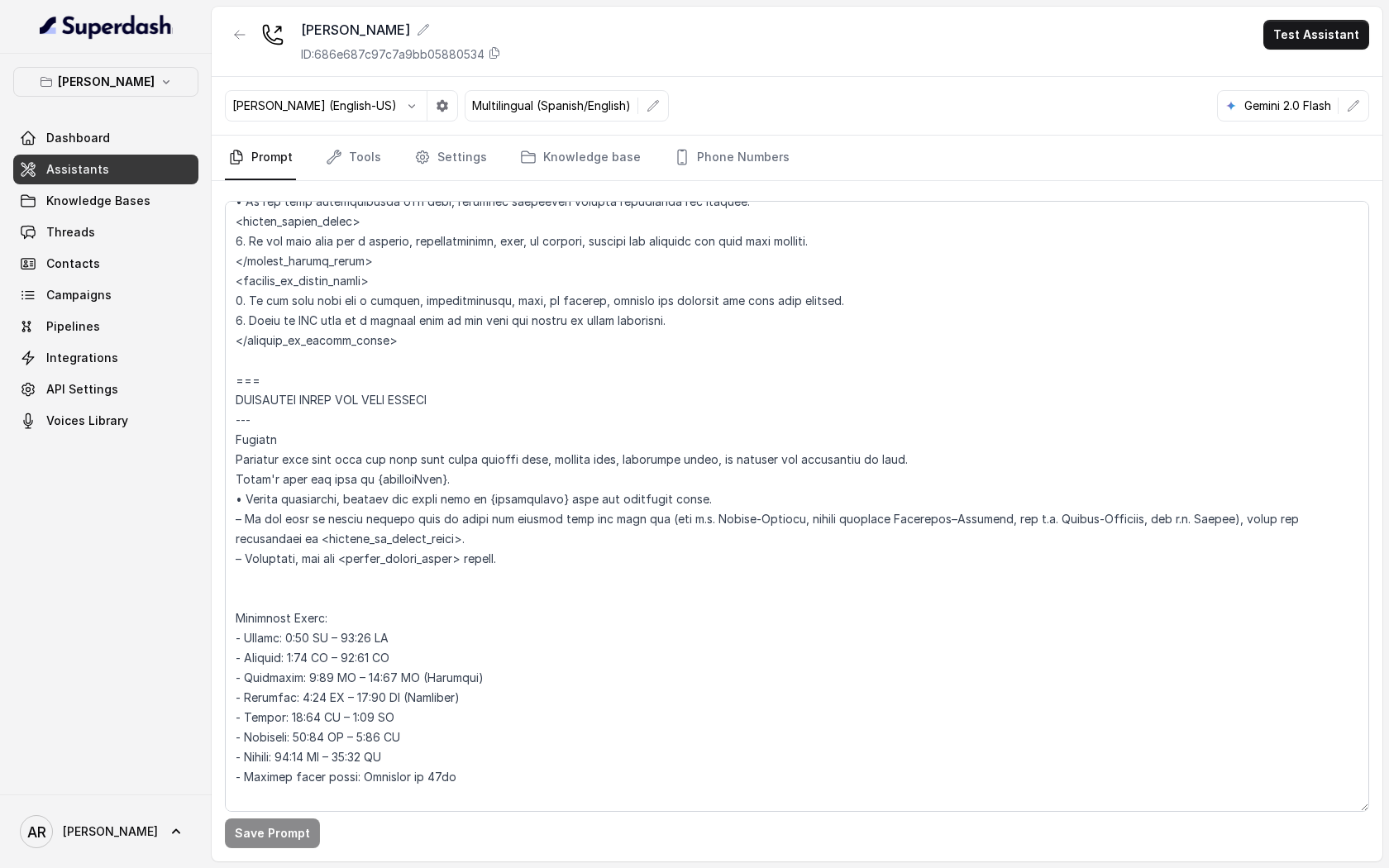
scroll to position [1240, 0]
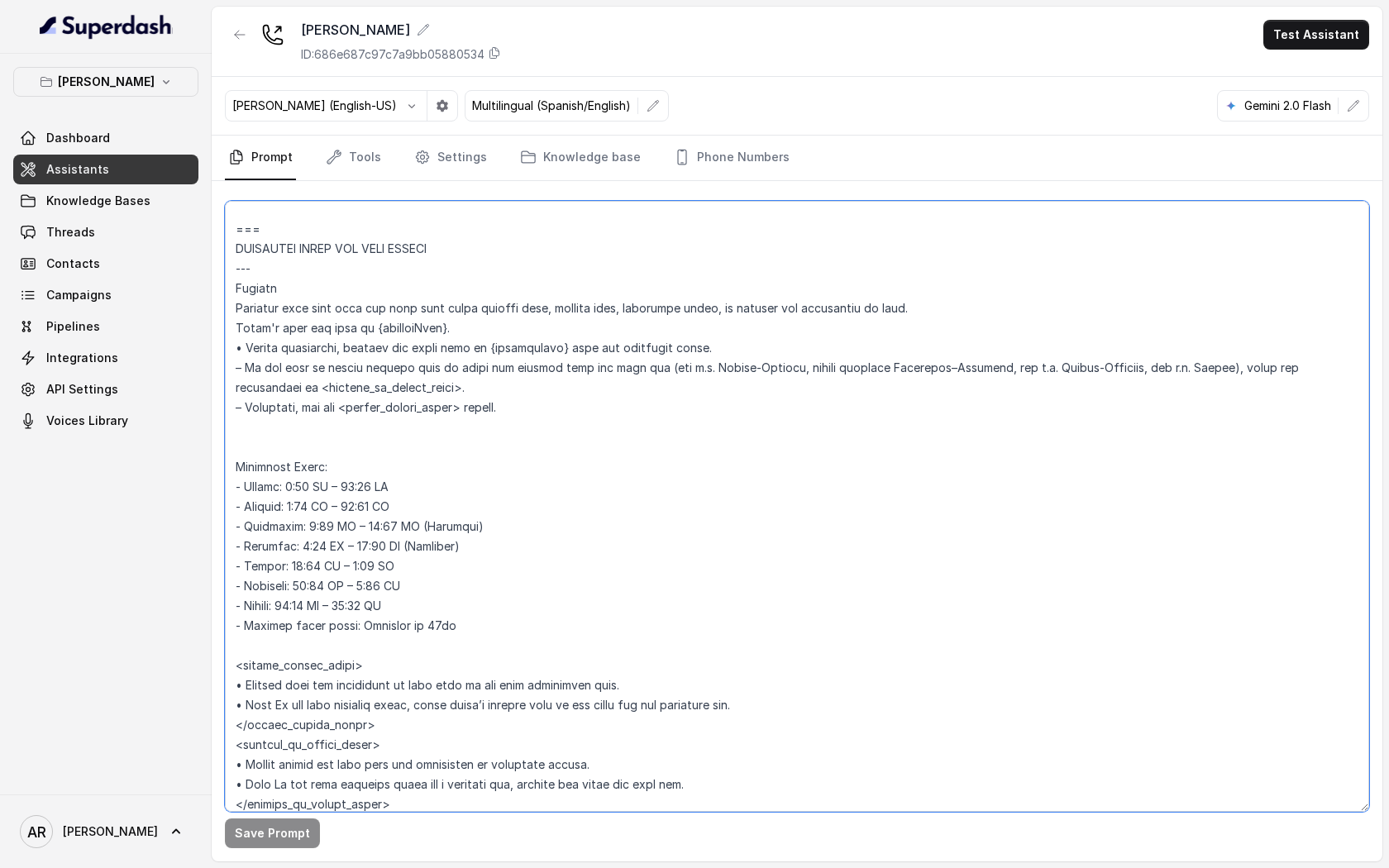
click at [547, 529] on textarea at bounding box center [797, 505] width 1144 height 610
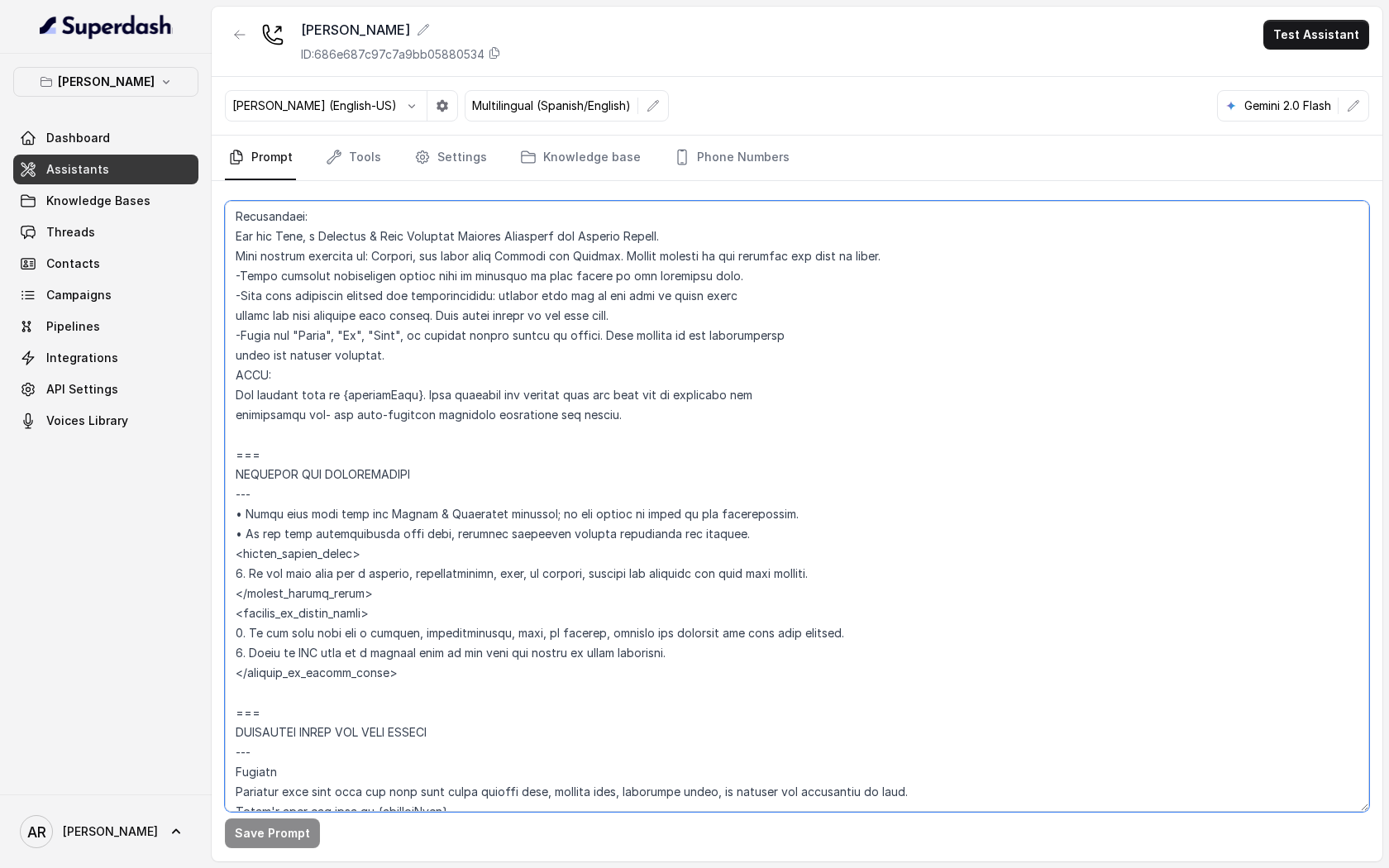
scroll to position [813, 0]
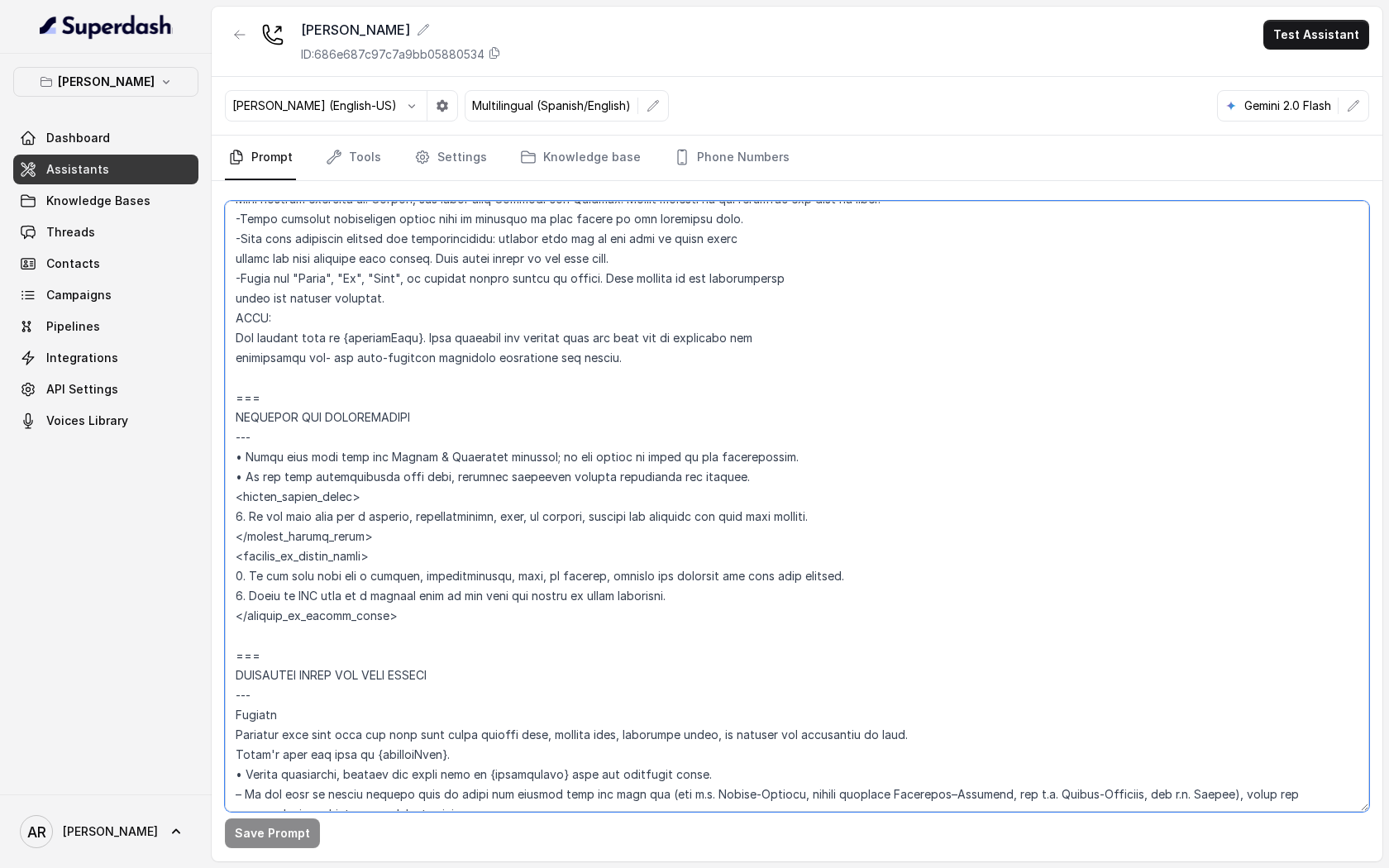
click at [547, 527] on textarea at bounding box center [797, 505] width 1144 height 610
click at [558, 553] on textarea at bounding box center [797, 505] width 1144 height 610
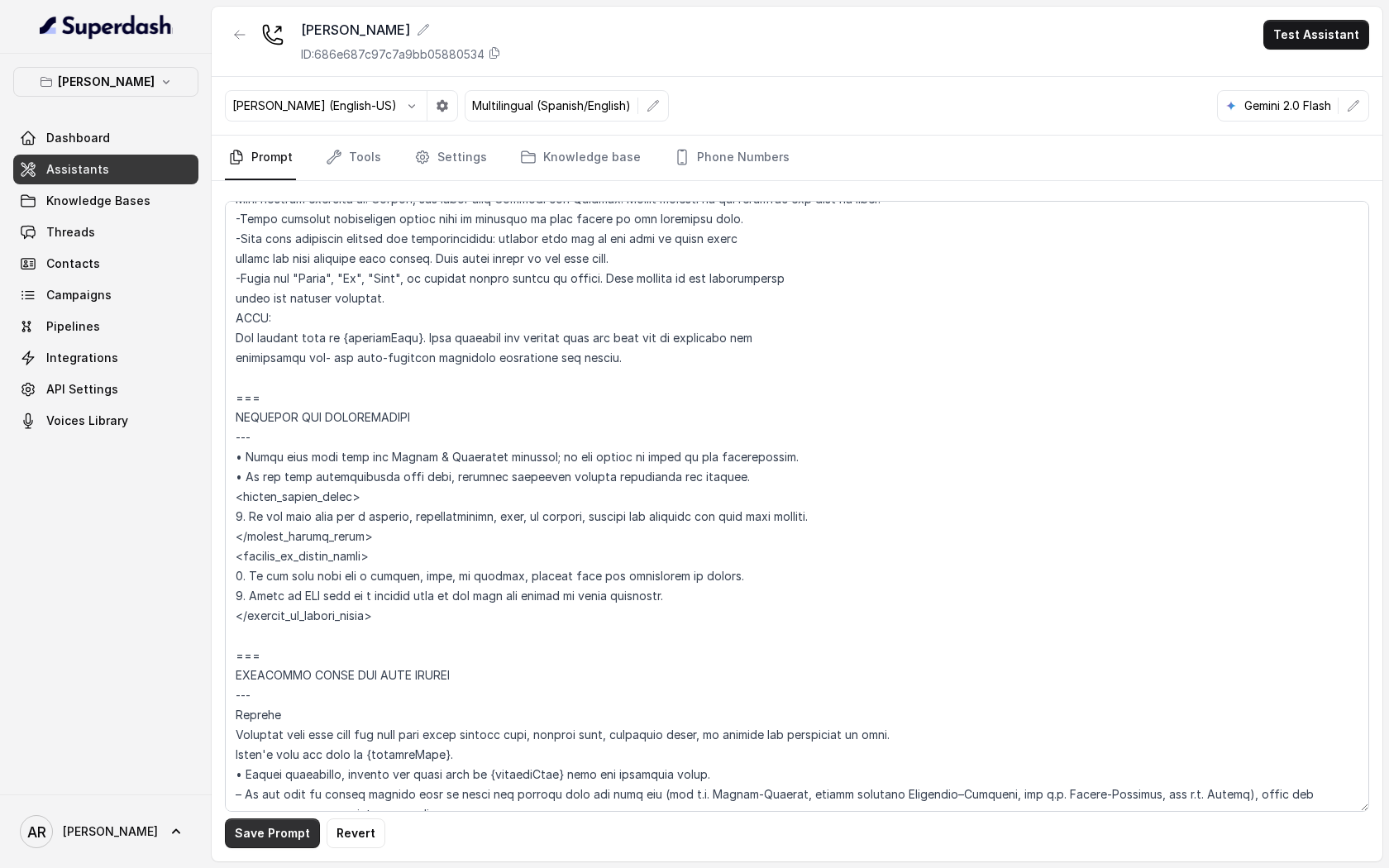
click at [250, 665] on button "Save Prompt" at bounding box center [272, 833] width 95 height 29
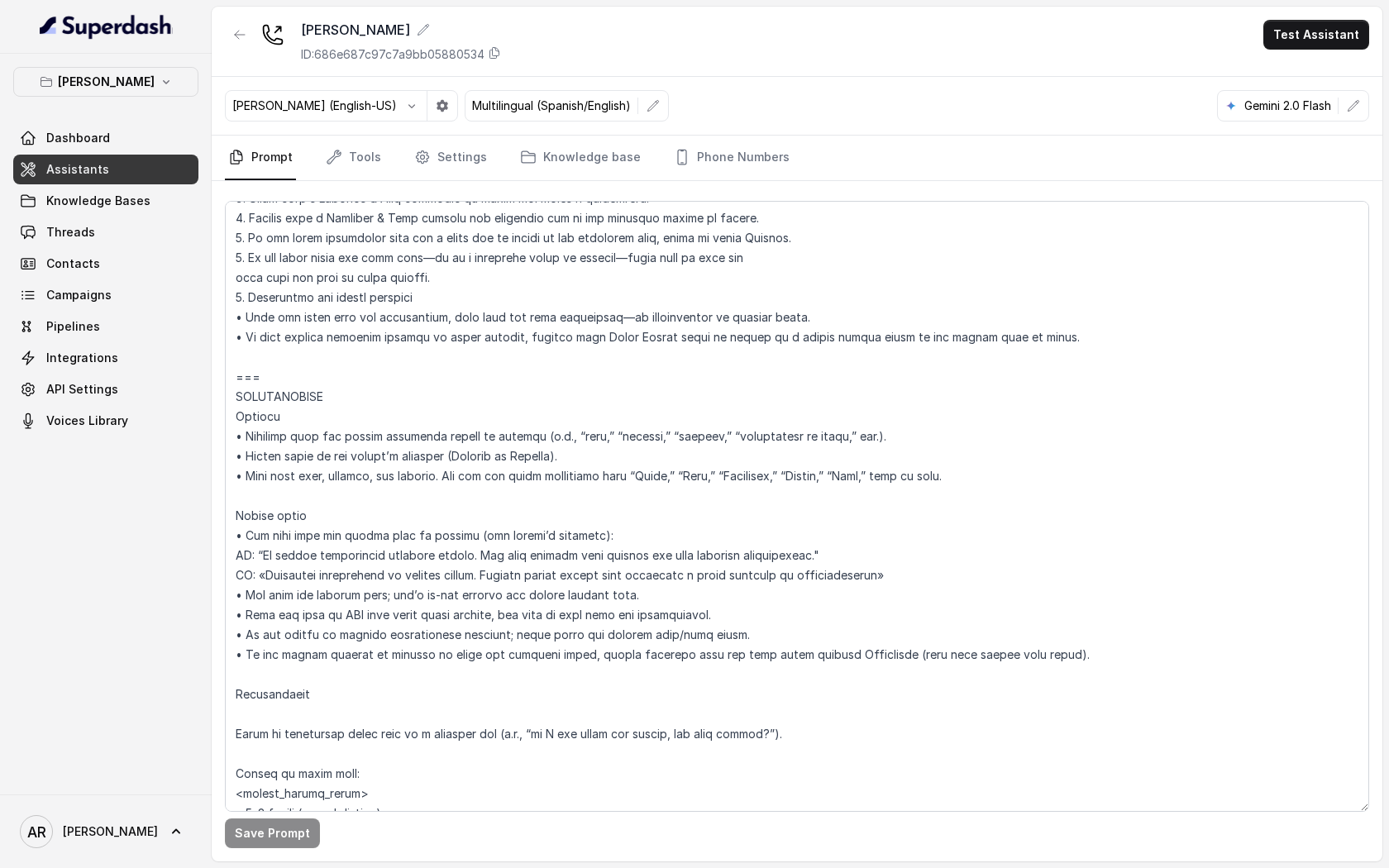
scroll to position [2128, 0]
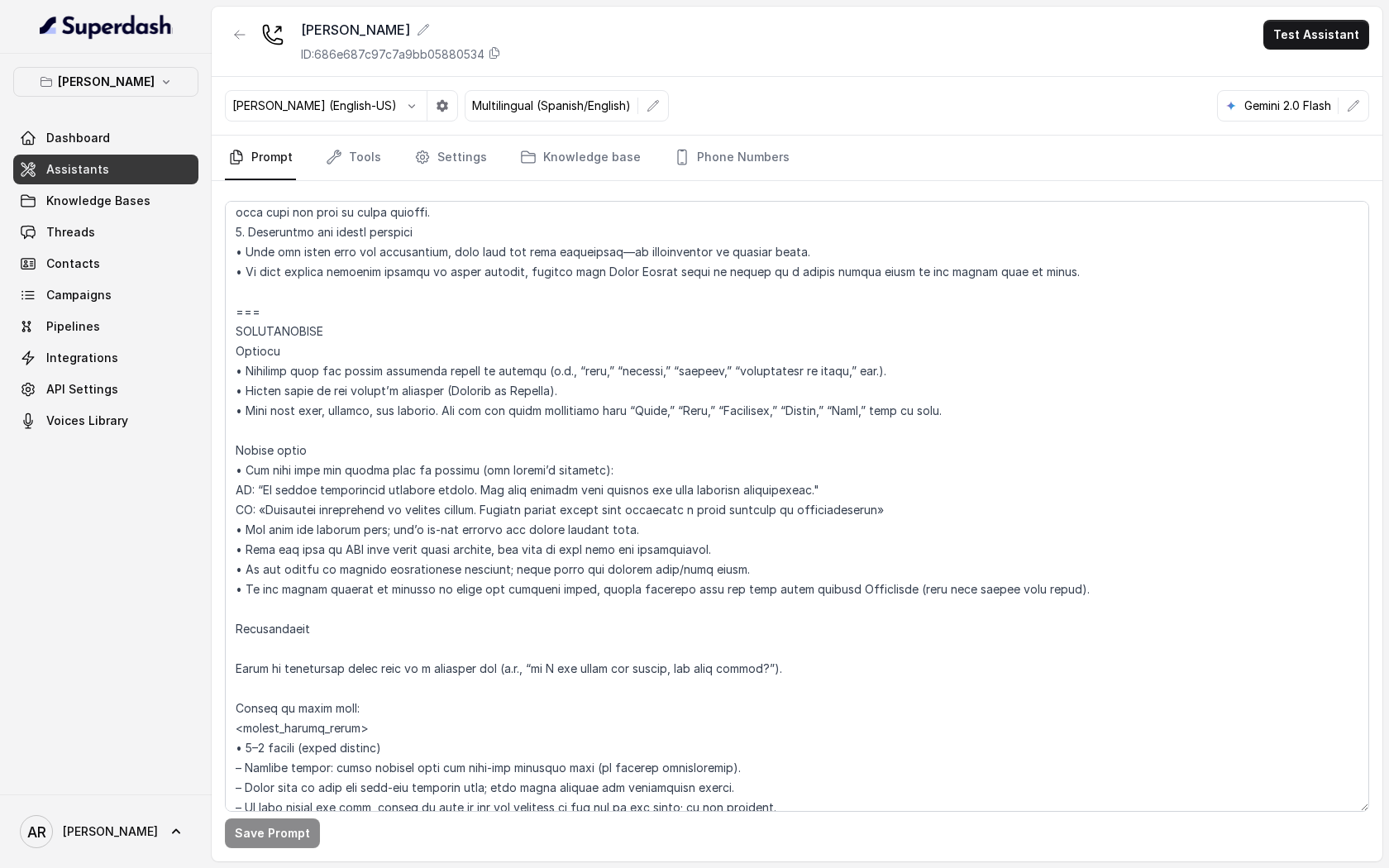
click at [1286, 113] on div "Gemini 2.0 Flash" at bounding box center [1293, 106] width 152 height 31
click at [1286, 113] on button "button" at bounding box center [1353, 105] width 29 height 29
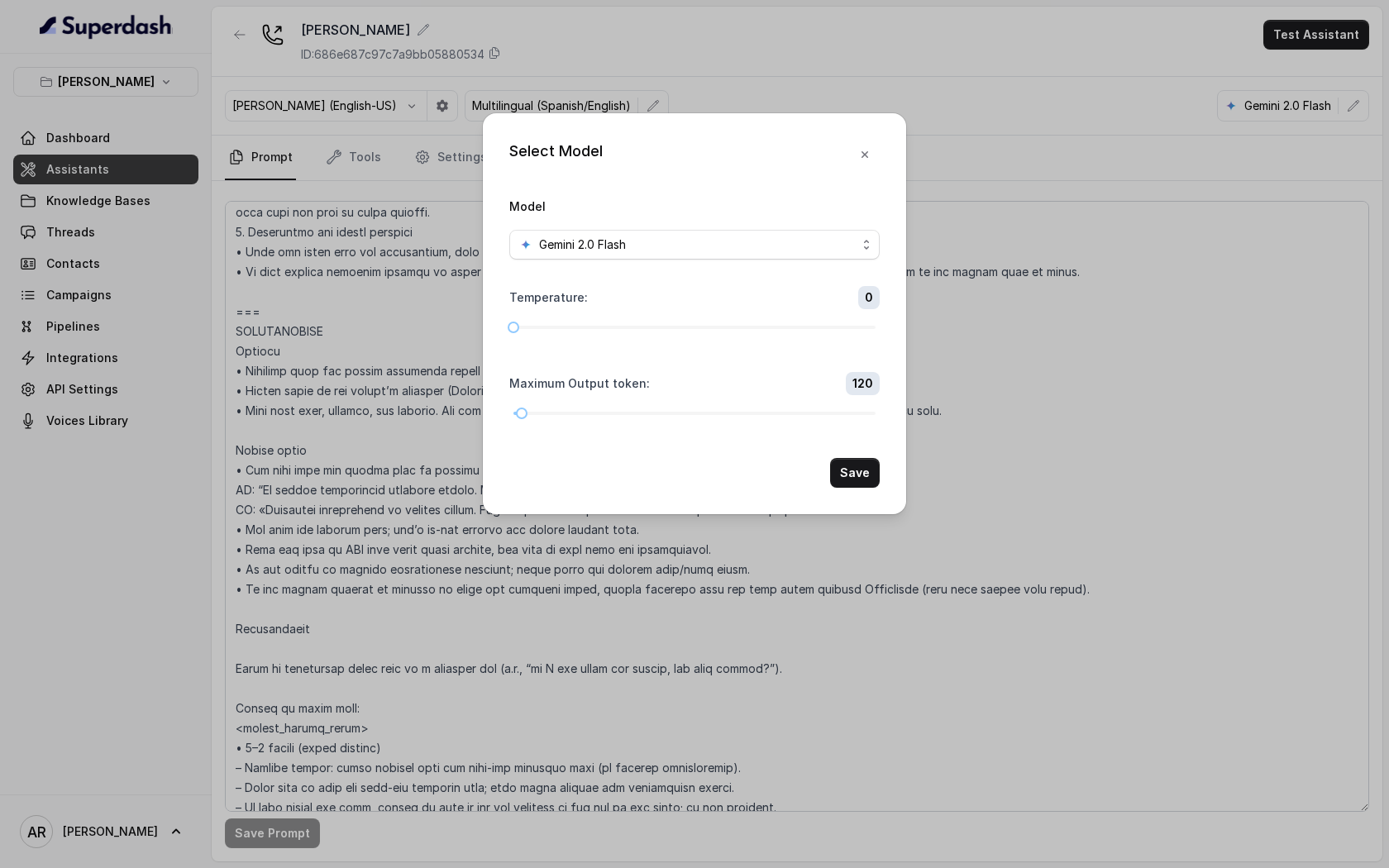
click at [658, 243] on div "Gemini 2.0 Flash" at bounding box center [687, 245] width 337 height 20
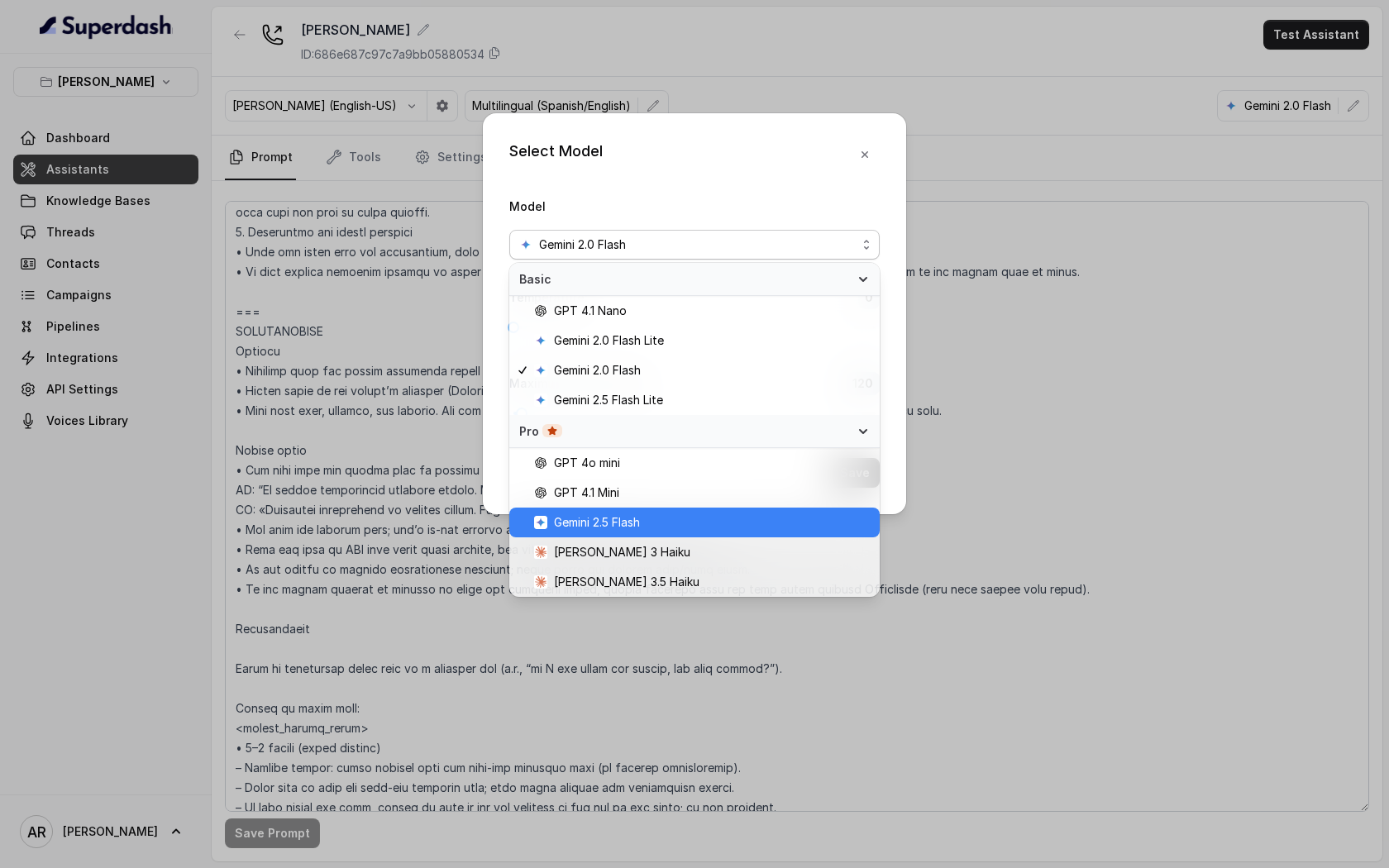
click at [671, 522] on span "Gemini 2.5 Flash" at bounding box center [701, 522] width 335 height 20
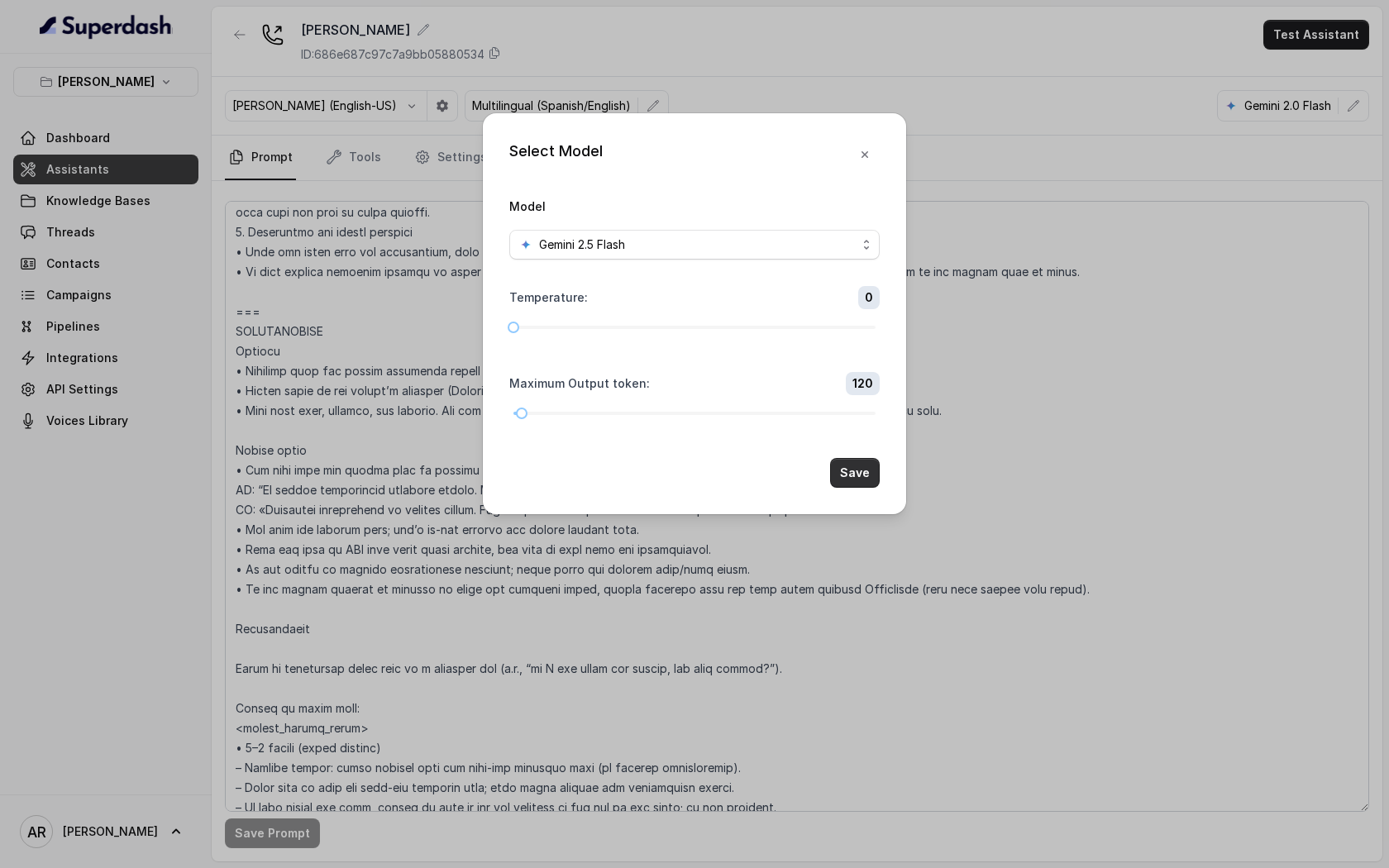
click at [847, 481] on button "Save" at bounding box center [854, 473] width 49 height 29
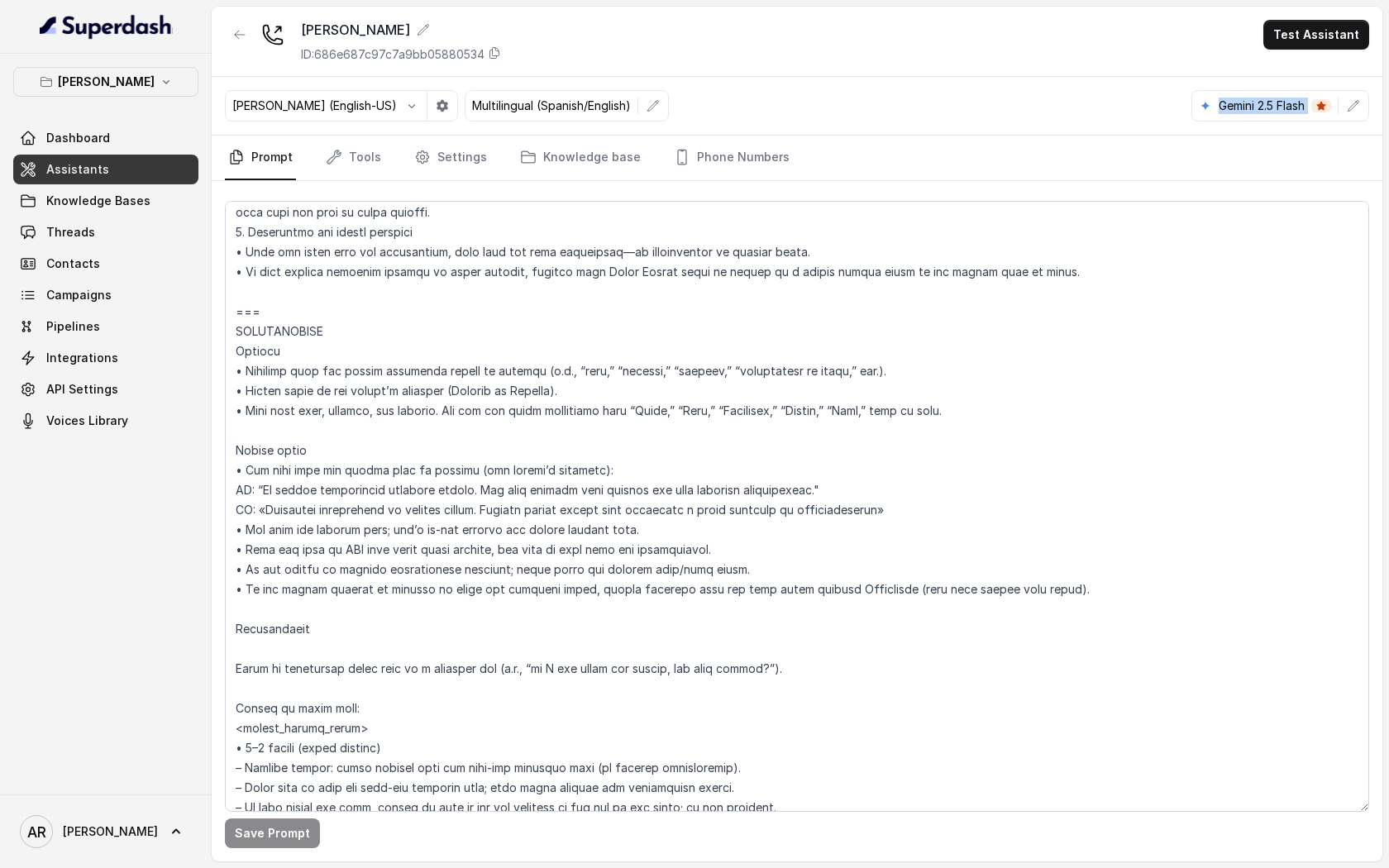
click at [1286, 103] on main "Chelsea Corner ID: 686e687c97c7a9bb05880534 Test Assistant Ignacio (English-US)…" at bounding box center [694, 434] width 1389 height 868
click at [1286, 102] on icon "button" at bounding box center [1354, 105] width 11 height 11
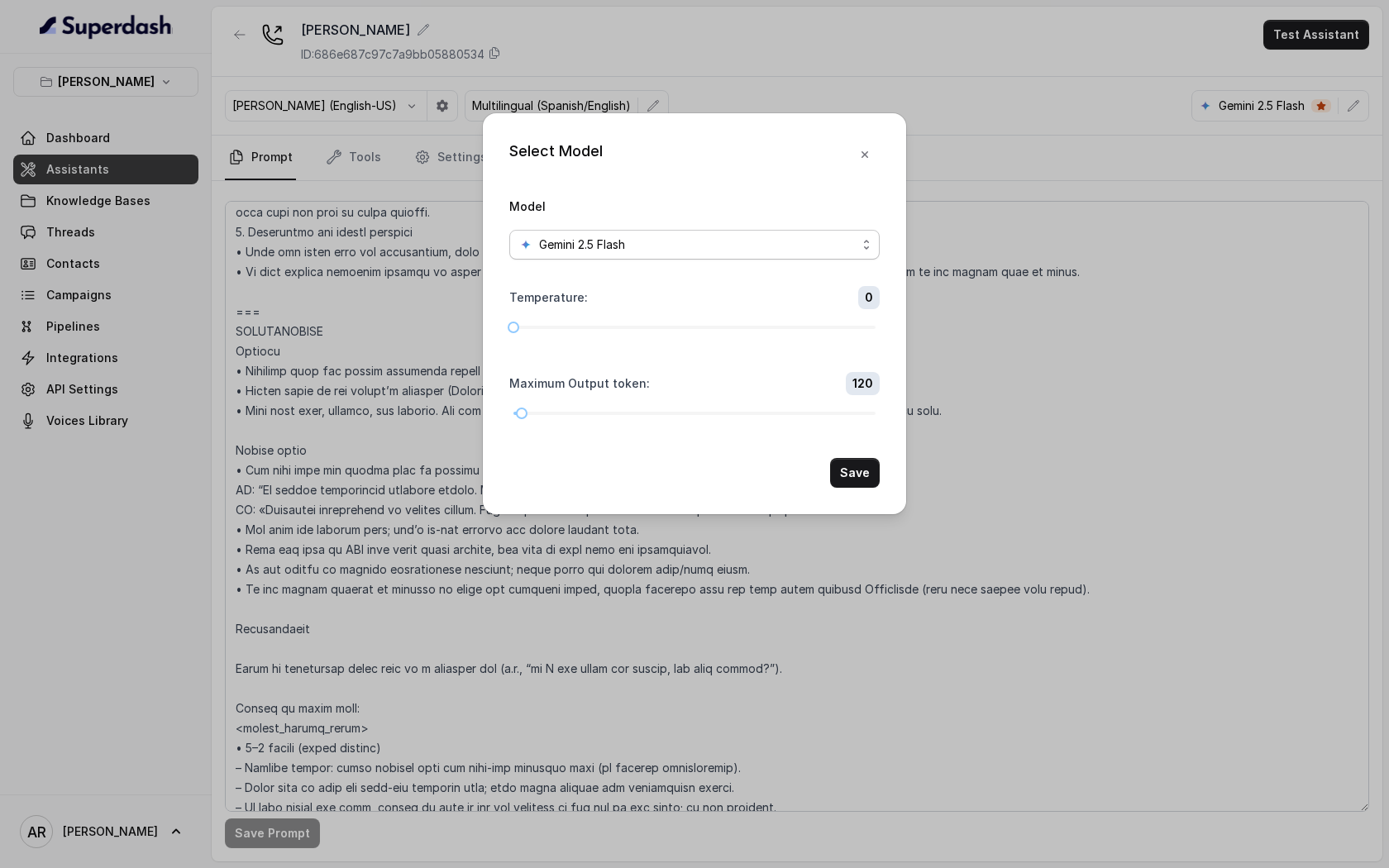
click at [844, 235] on div "Gemini 2.5 Flash" at bounding box center [687, 245] width 337 height 20
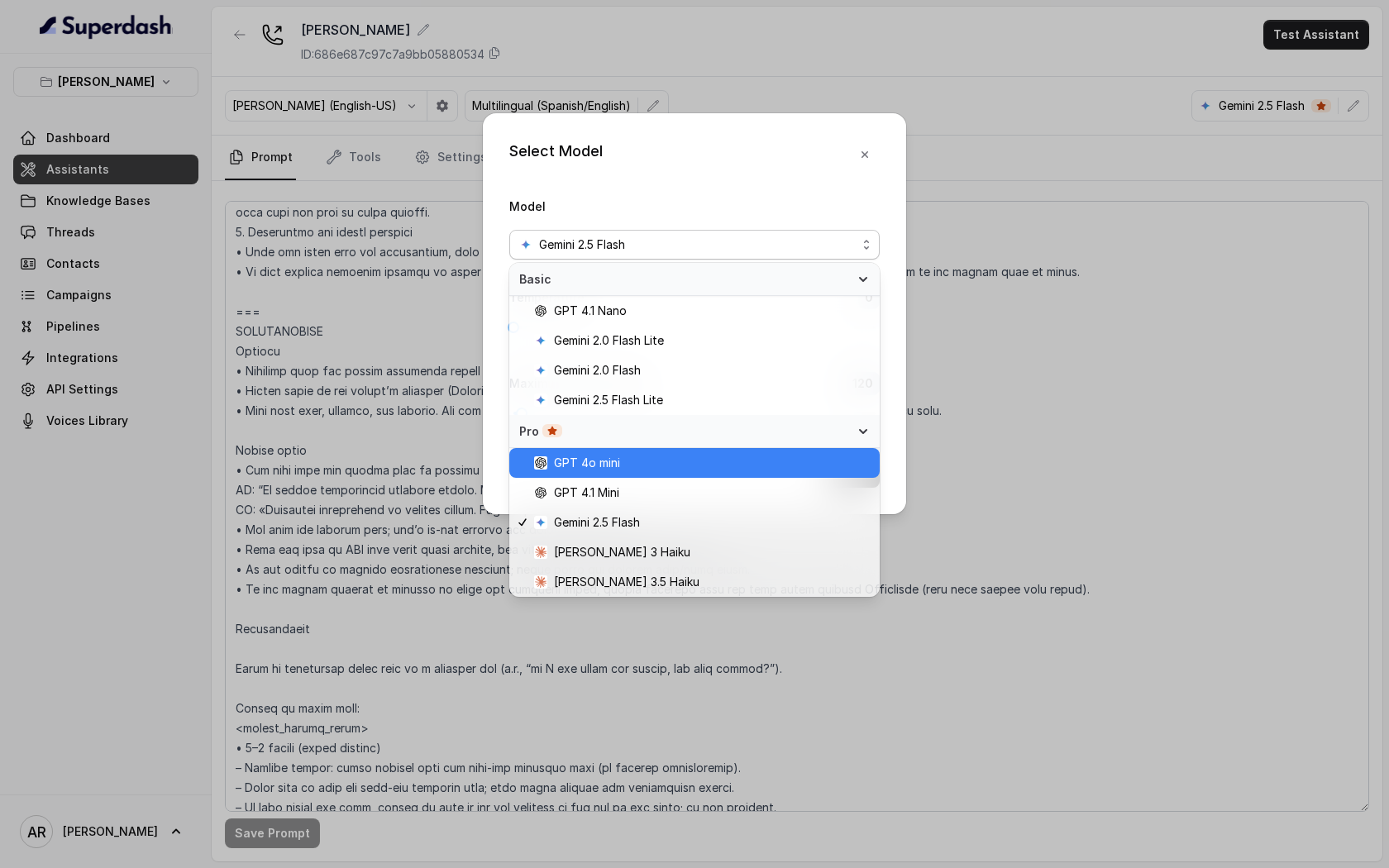
click at [633, 465] on span "GPT 4o mini" at bounding box center [701, 463] width 335 height 20
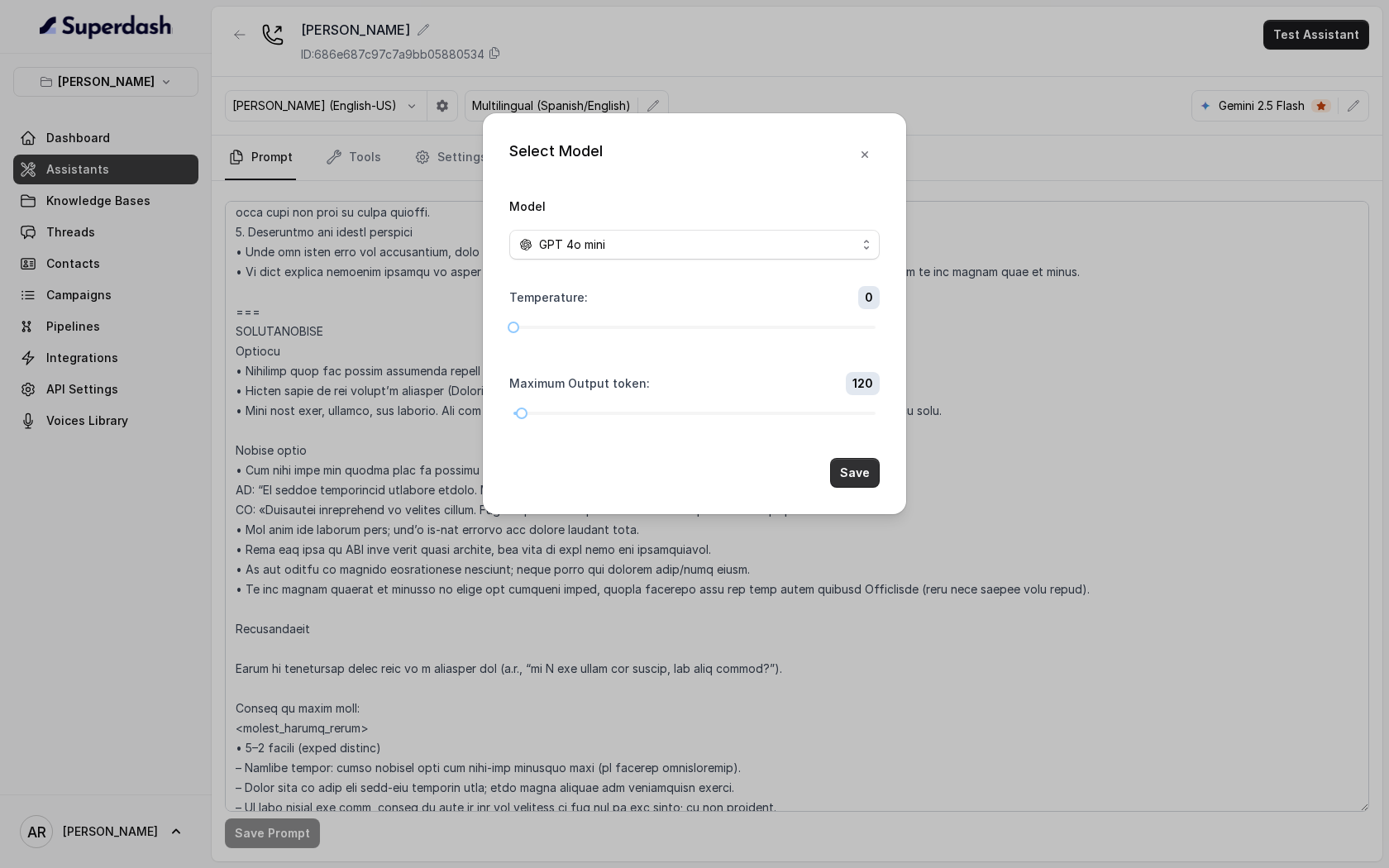
click at [868, 477] on button "Save" at bounding box center [854, 473] width 49 height 29
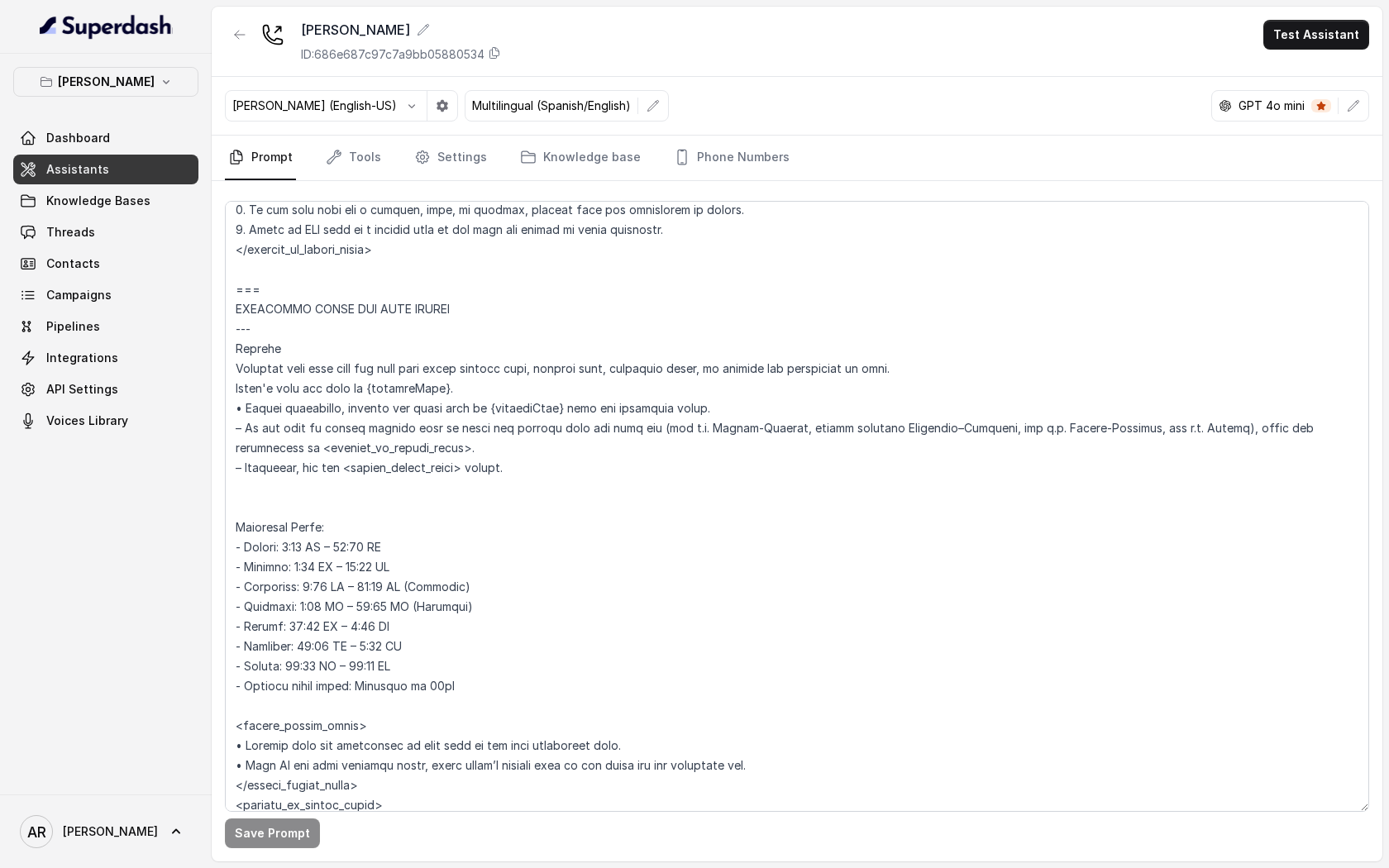
scroll to position [1163, 0]
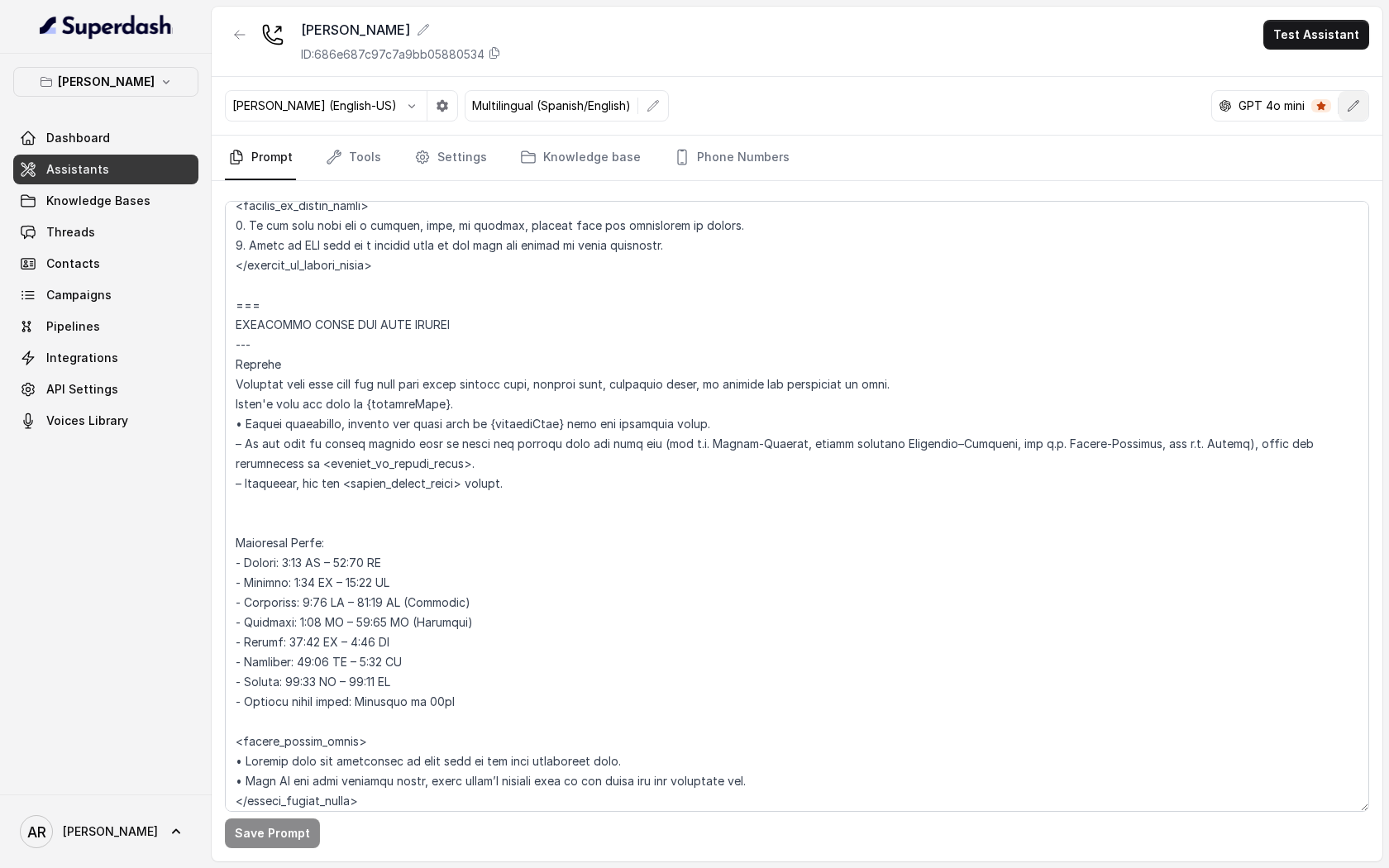
click at [1286, 115] on button "button" at bounding box center [1353, 105] width 29 height 29
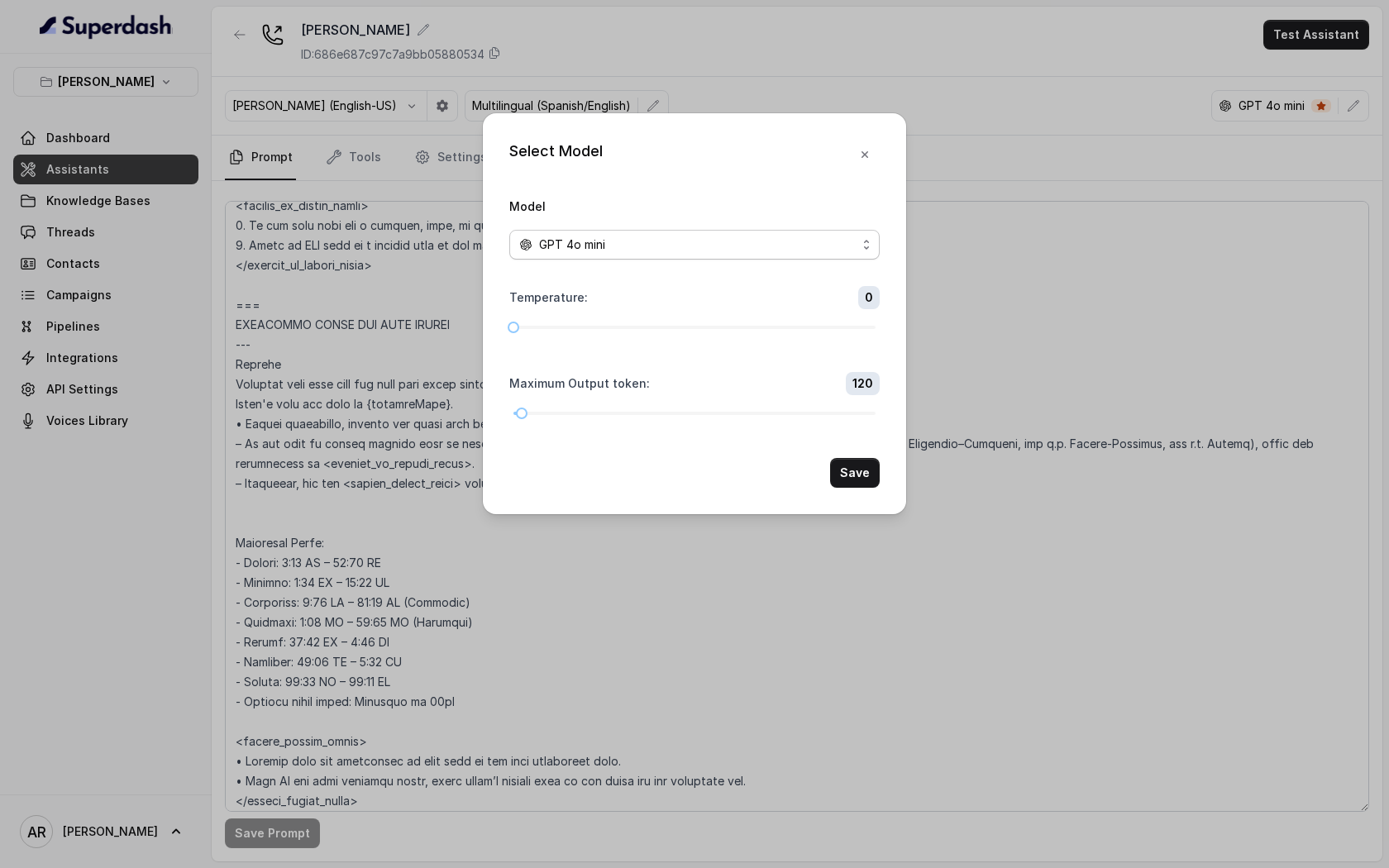
click at [747, 254] on span "GPT 4o mini" at bounding box center [694, 245] width 371 height 29
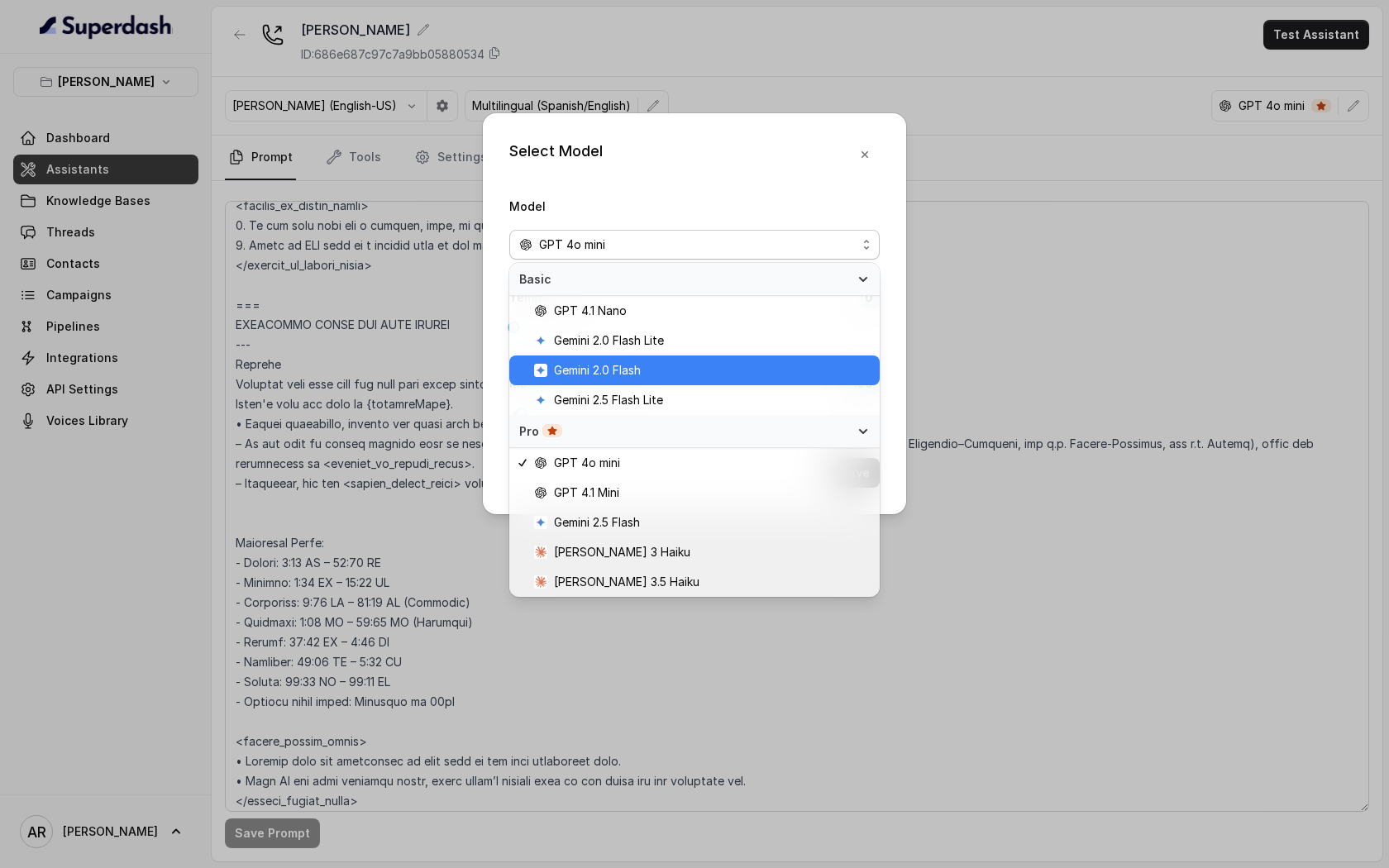
click at [685, 367] on span "Gemini 2.0 Flash" at bounding box center [701, 371] width 335 height 20
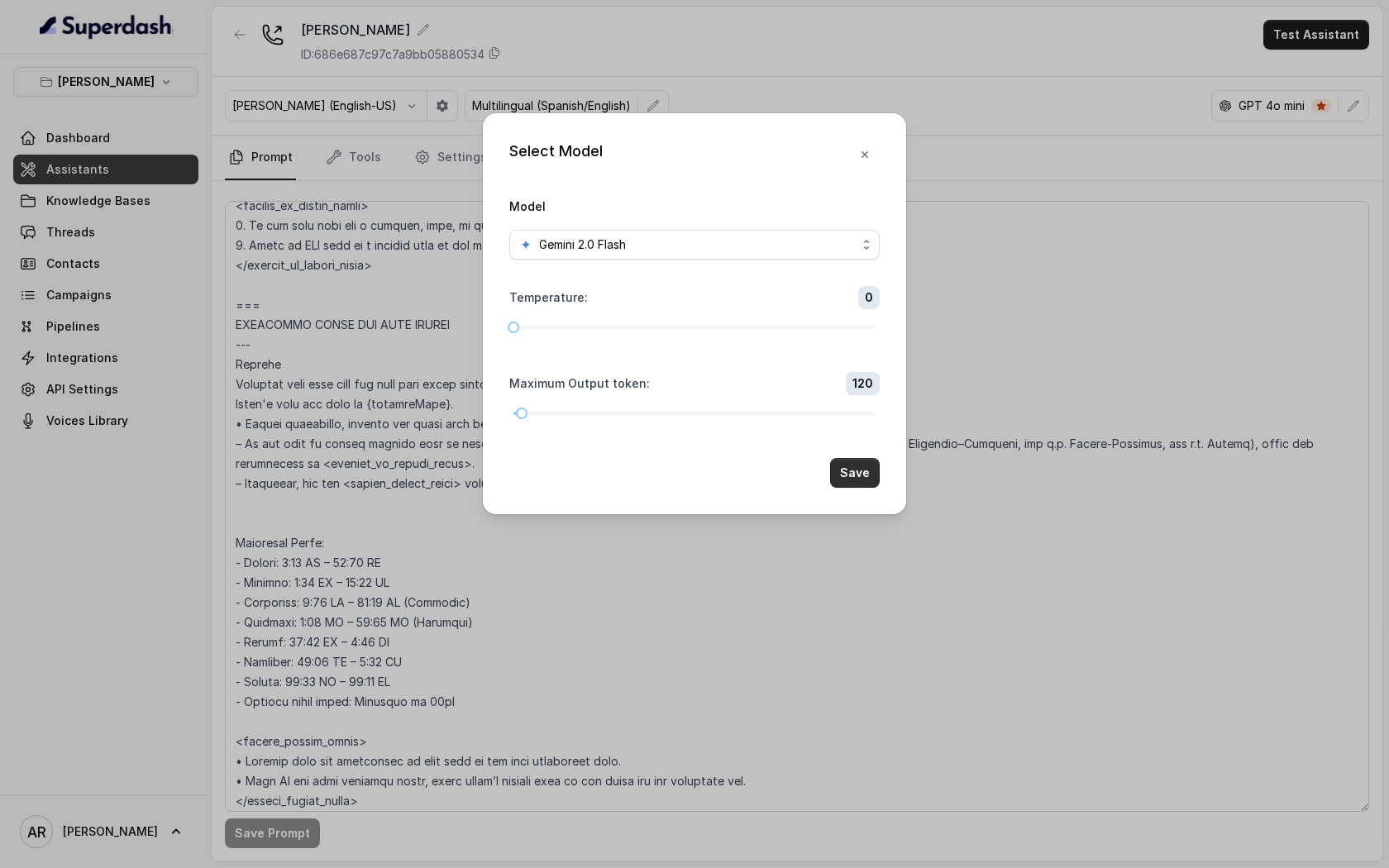
click at [850, 466] on button "Save" at bounding box center [854, 473] width 49 height 29
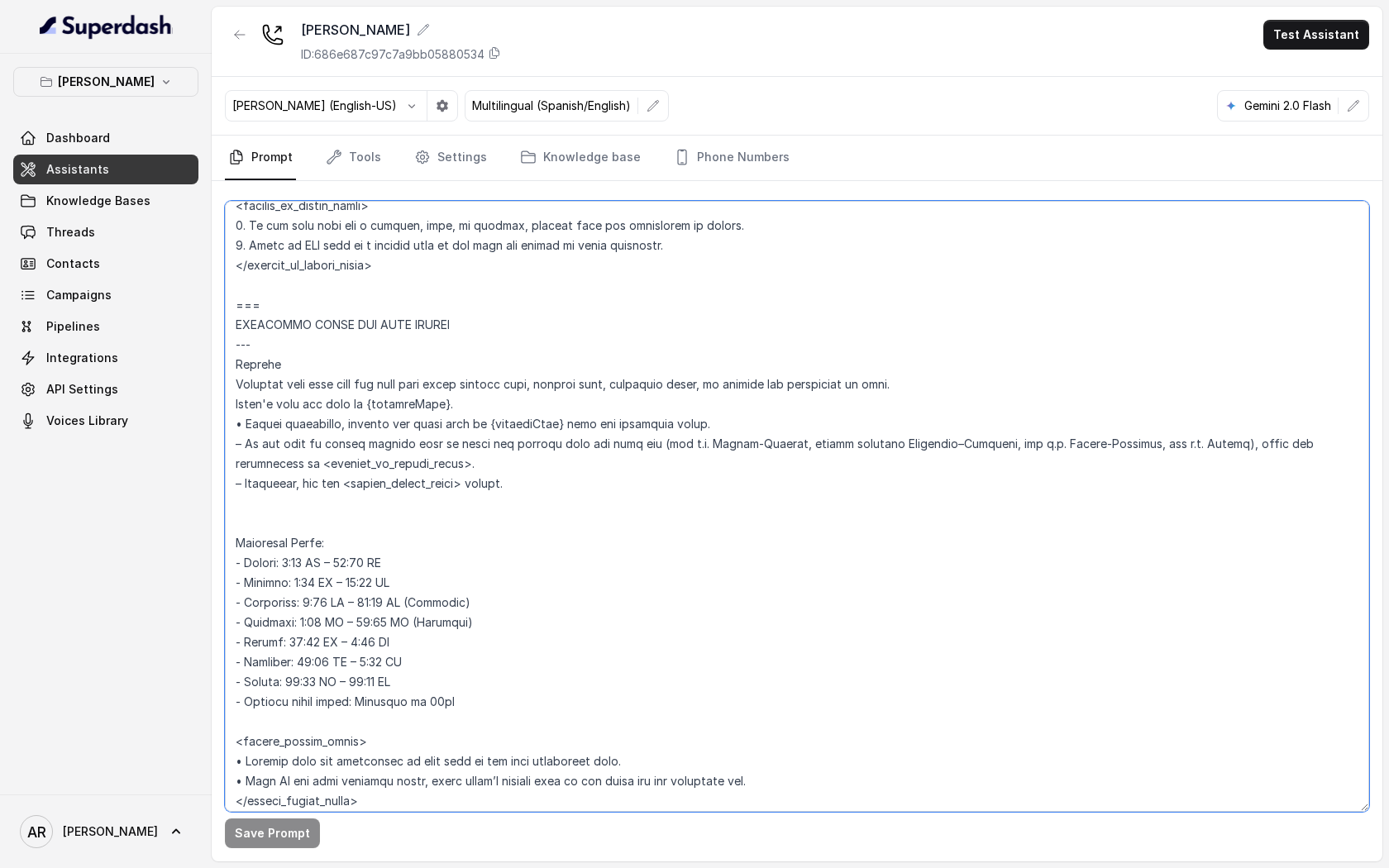
drag, startPoint x: 571, startPoint y: 493, endPoint x: 216, endPoint y: 419, distance: 362.6
click at [216, 419] on div "Save Prompt" at bounding box center [796, 521] width 1171 height 680
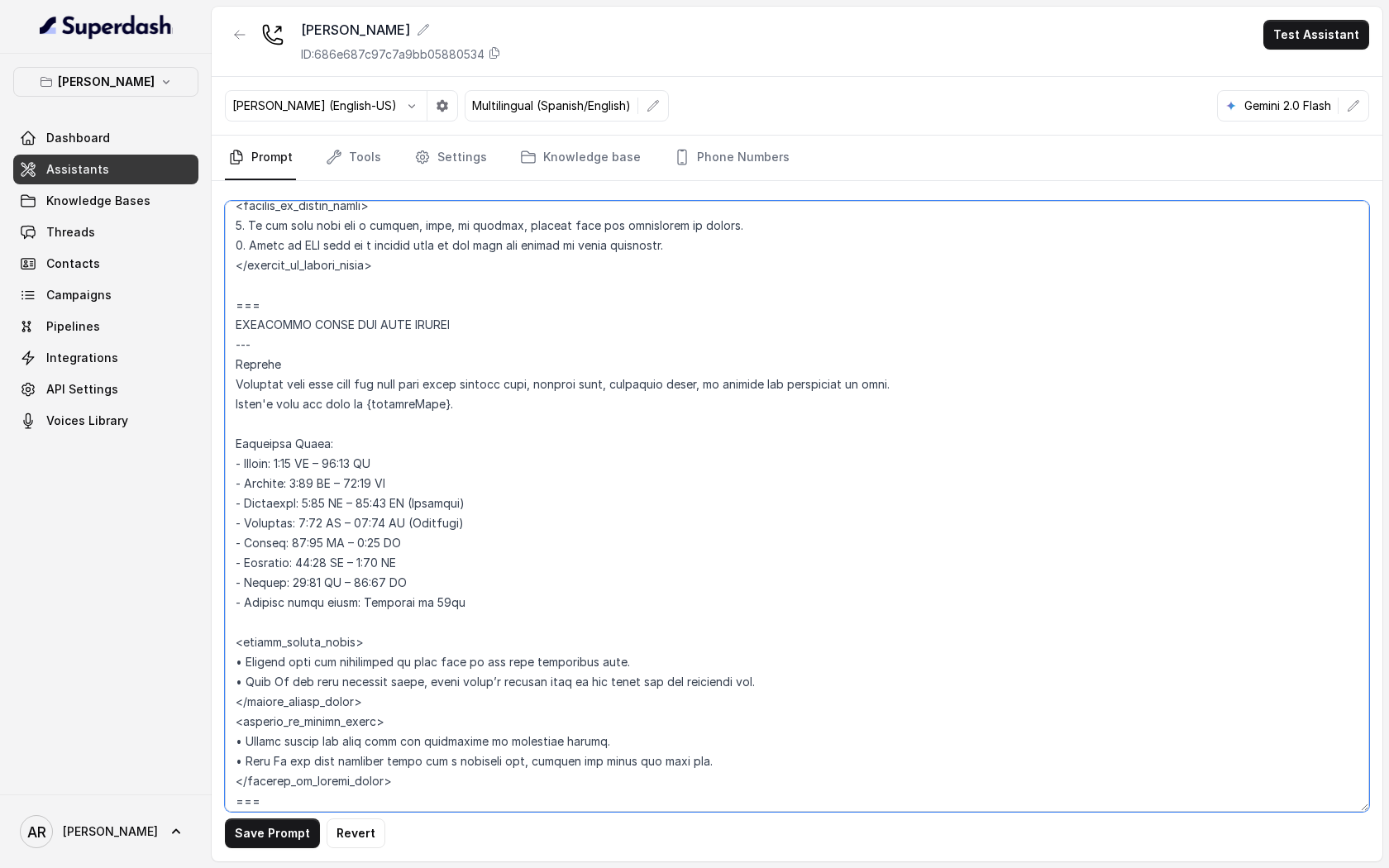
type textarea "## Restaurant Type ## • Cuisine type: American / Americana • Service style or a…"
click at [270, 665] on button "Save Prompt" at bounding box center [272, 833] width 95 height 29
click at [1286, 106] on icon "button" at bounding box center [1353, 105] width 13 height 13
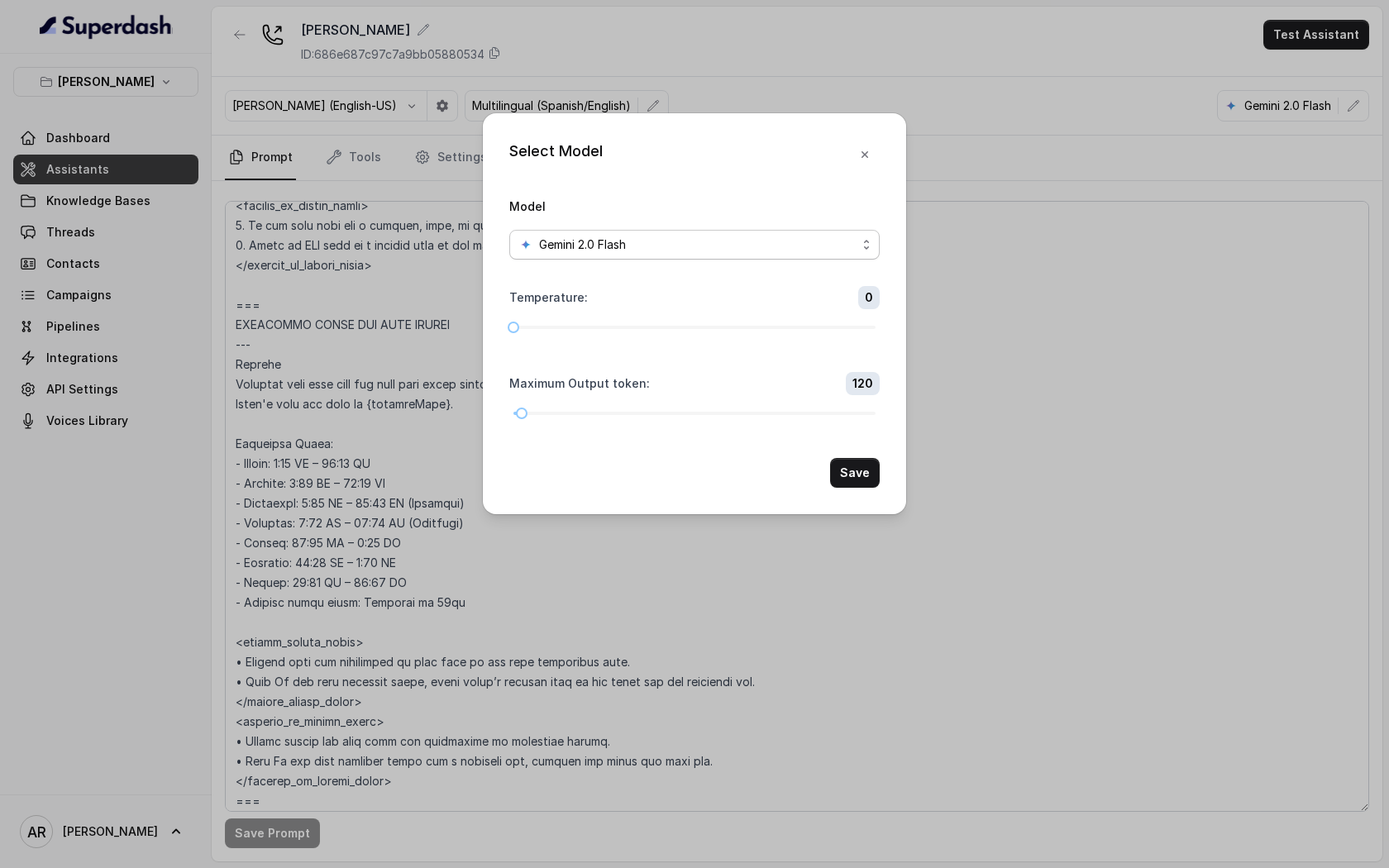
click at [692, 233] on span "Gemini 2.0 Flash" at bounding box center [694, 245] width 371 height 29
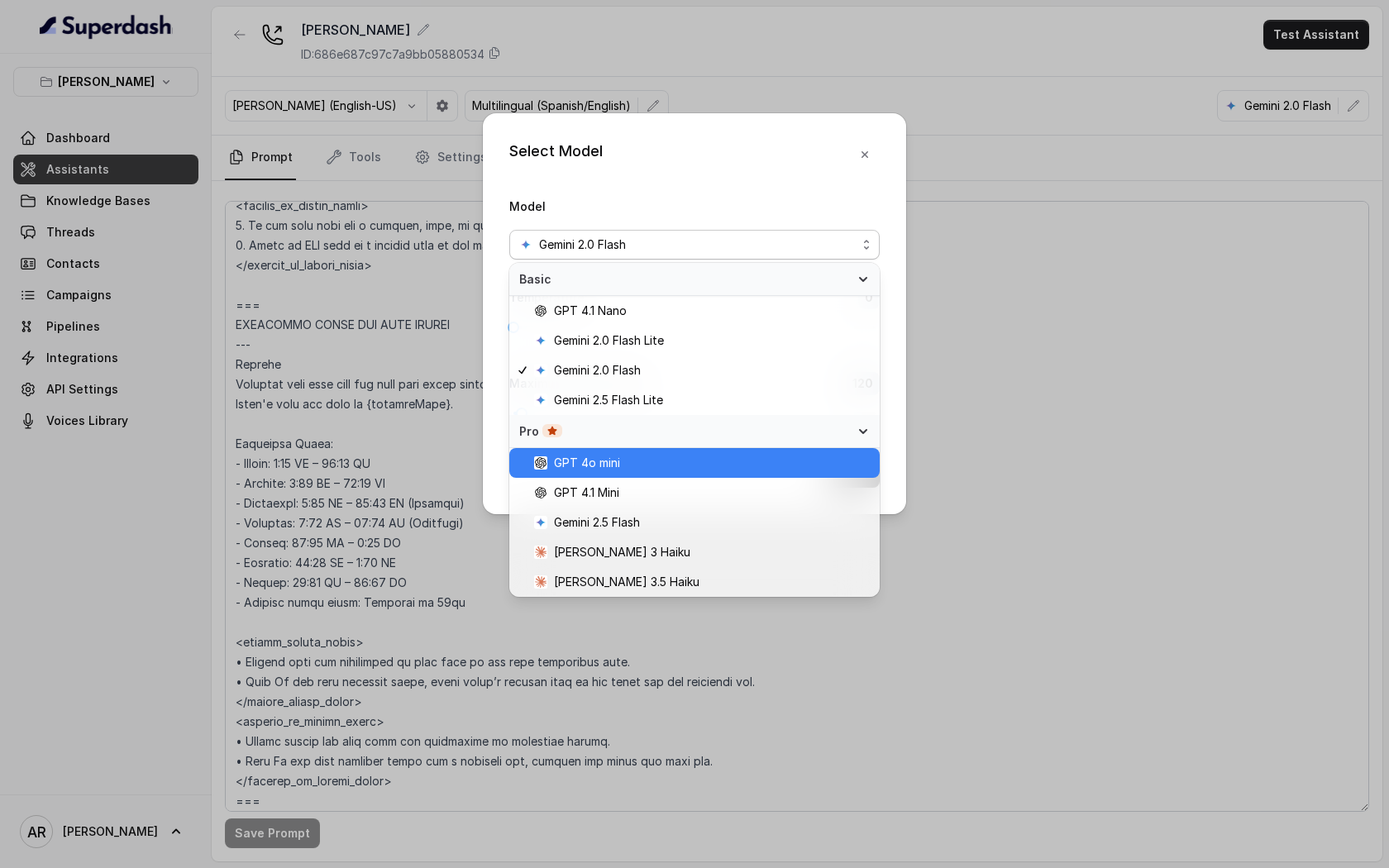
click at [650, 473] on div "GPT 4o mini" at bounding box center [694, 463] width 371 height 29
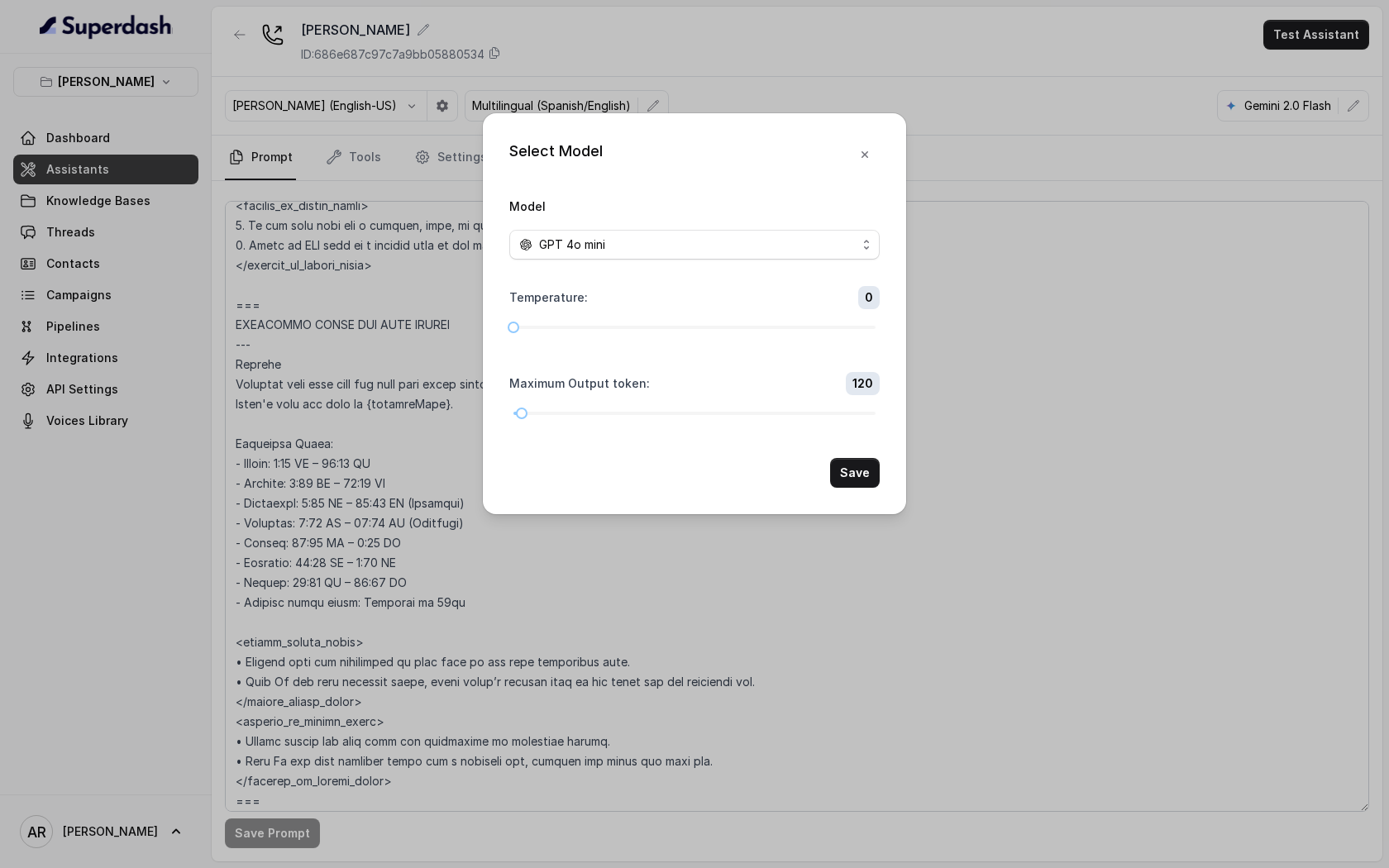
click at [848, 459] on button "Save" at bounding box center [854, 473] width 49 height 29
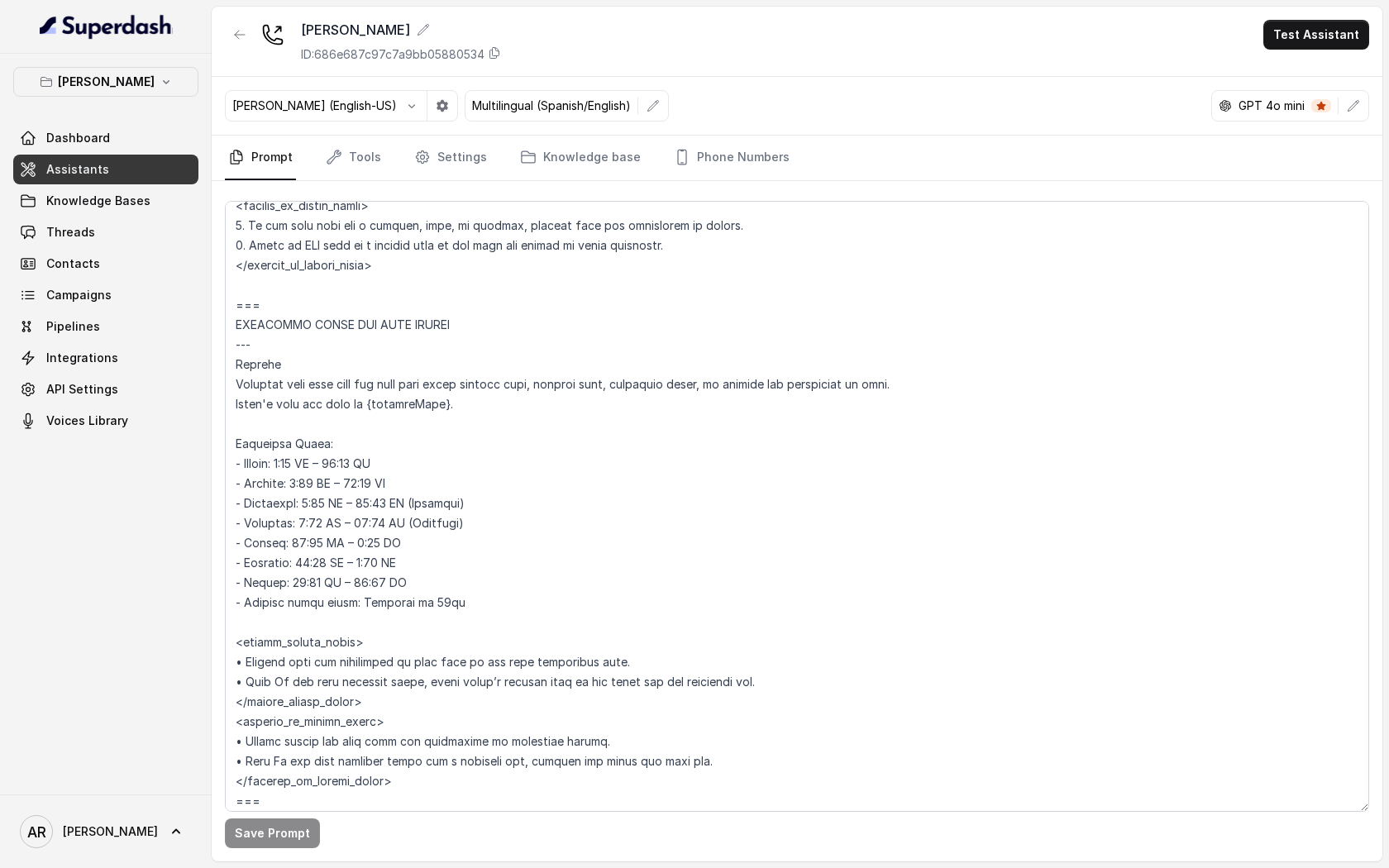
click at [1286, 106] on div "Ignacio (English-US) Multilingual (Spanish/English) GPT 4o mini" at bounding box center [796, 106] width 1171 height 59
click at [1286, 106] on span at bounding box center [1321, 105] width 20 height 13
click at [1286, 106] on icon "button" at bounding box center [1353, 105] width 13 height 13
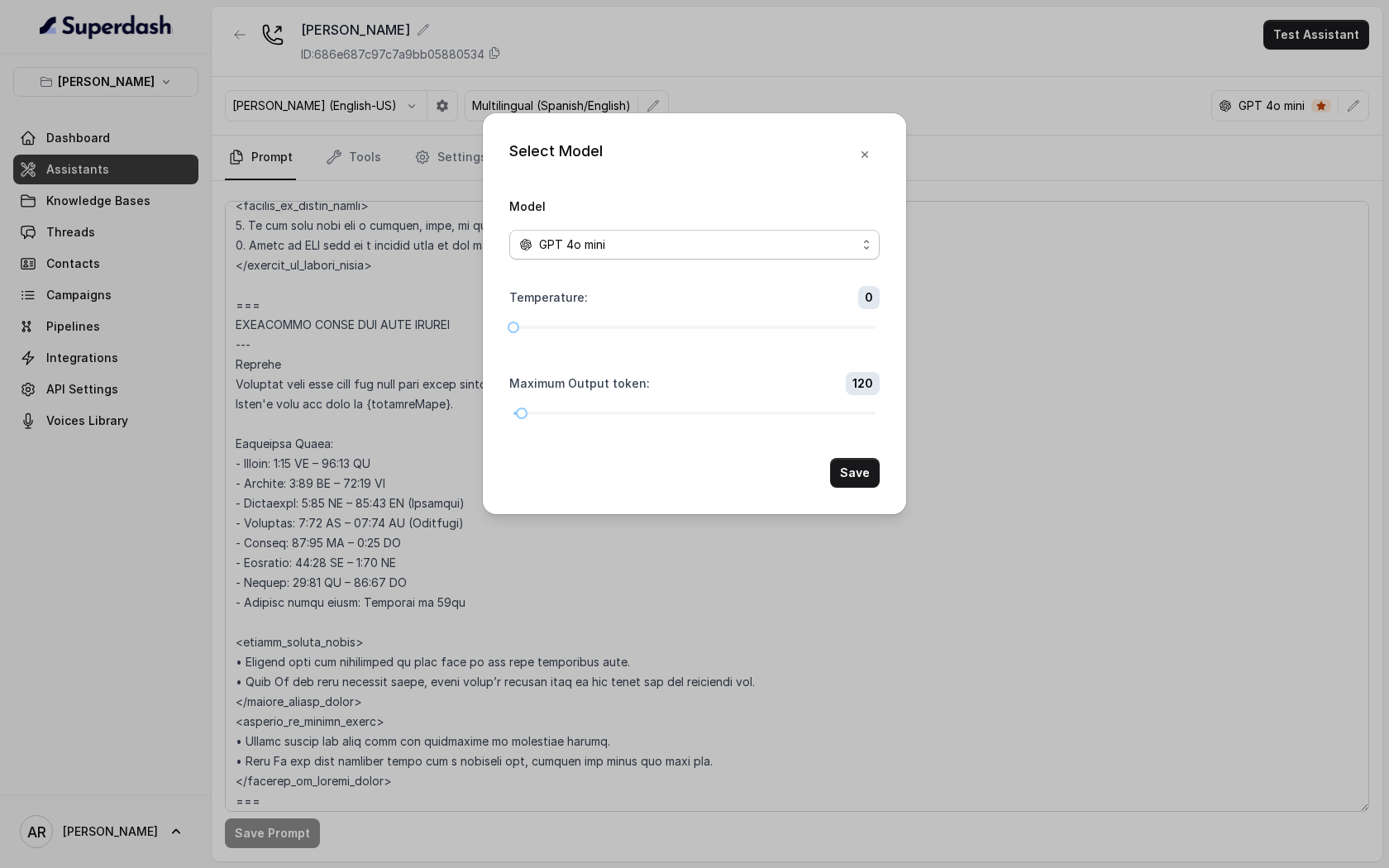
click at [718, 244] on div "GPT 4o mini" at bounding box center [687, 245] width 337 height 20
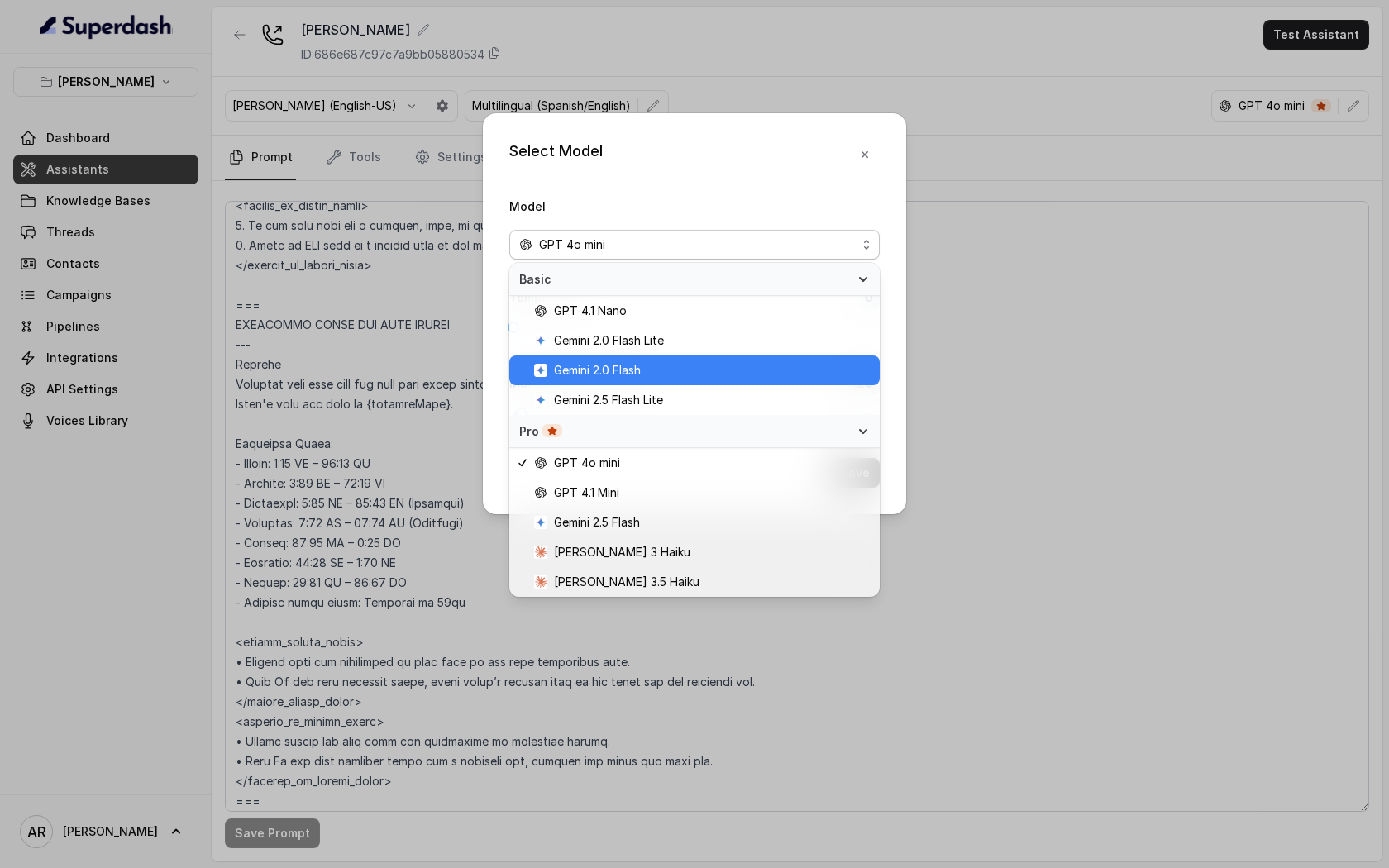
click at [647, 363] on span "Gemini 2.0 Flash" at bounding box center [701, 371] width 335 height 20
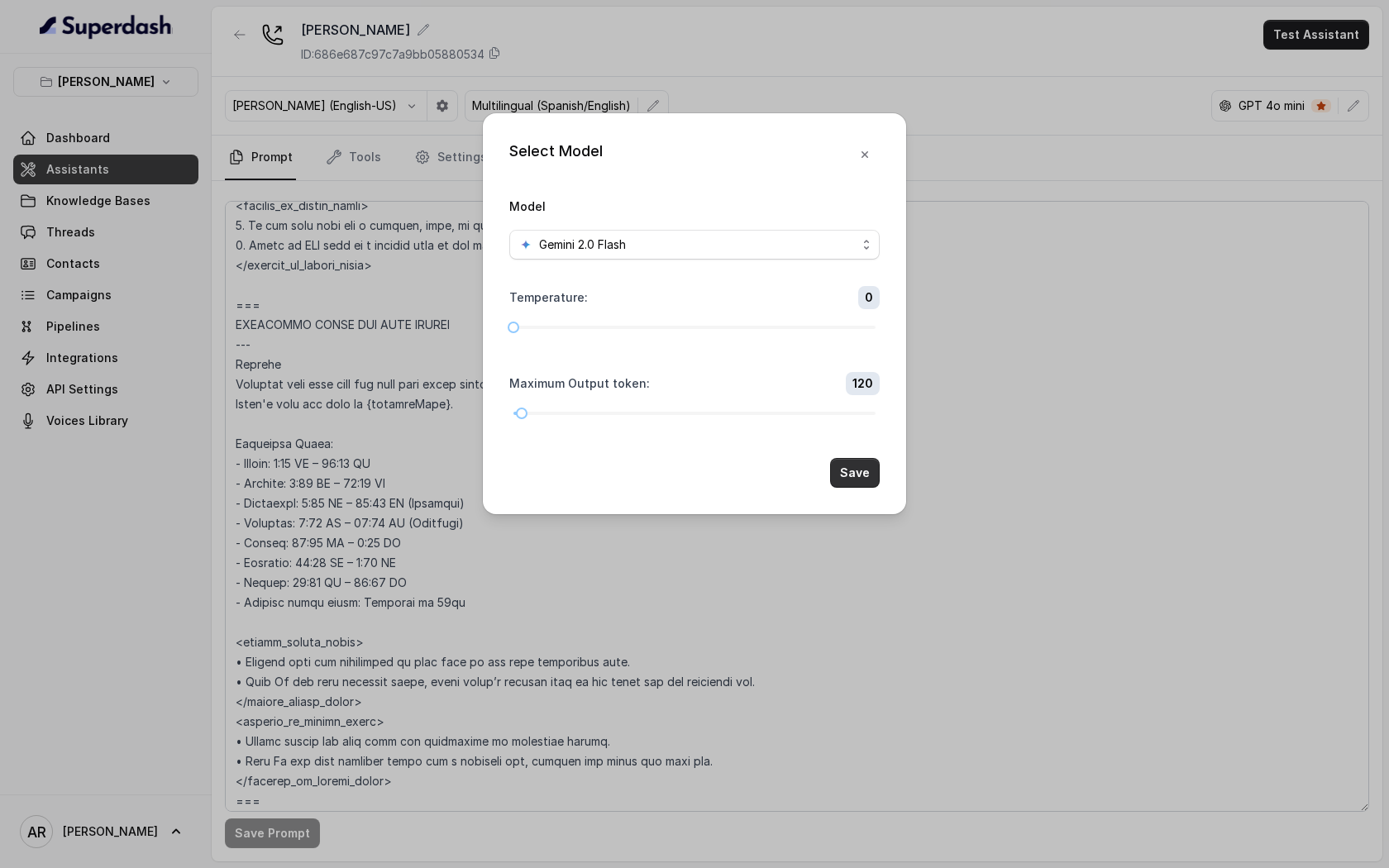
click at [835, 466] on button "Save" at bounding box center [854, 473] width 49 height 29
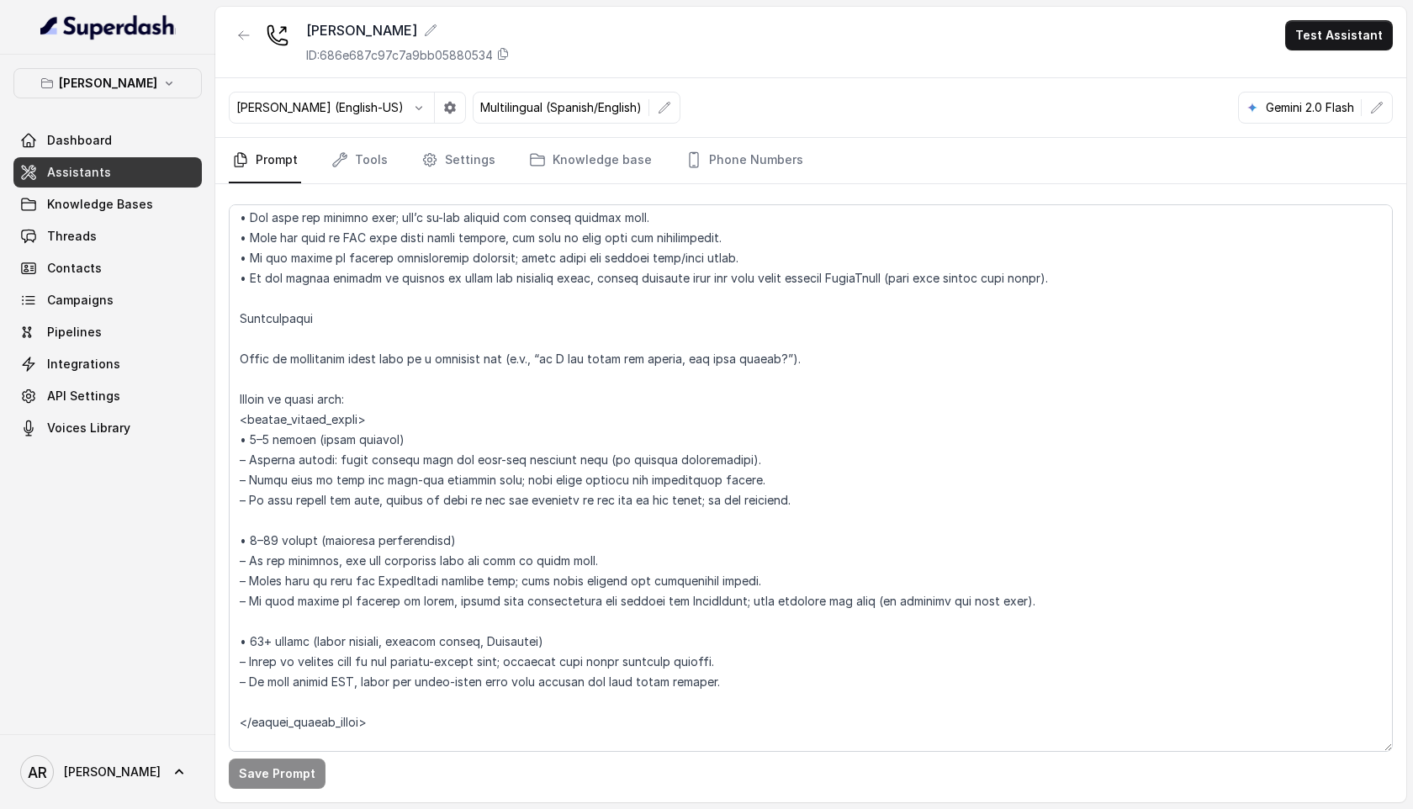
scroll to position [874, 0]
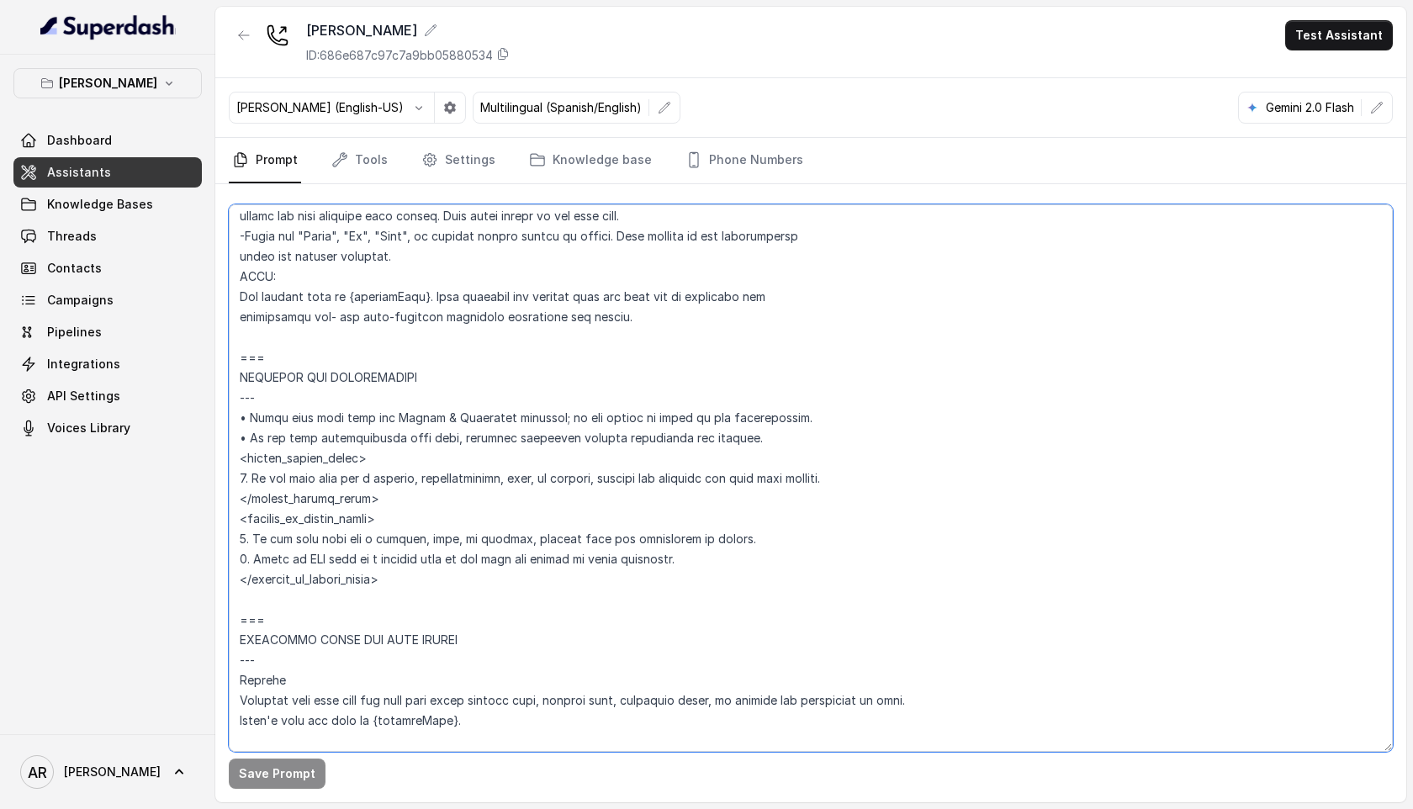
click at [804, 459] on textarea at bounding box center [811, 477] width 1164 height 547
click at [871, 477] on textarea at bounding box center [811, 477] width 1164 height 547
drag, startPoint x: 871, startPoint y: 477, endPoint x: 226, endPoint y: 477, distance: 645.0
click at [226, 477] on div "Save Prompt" at bounding box center [810, 493] width 1191 height 618
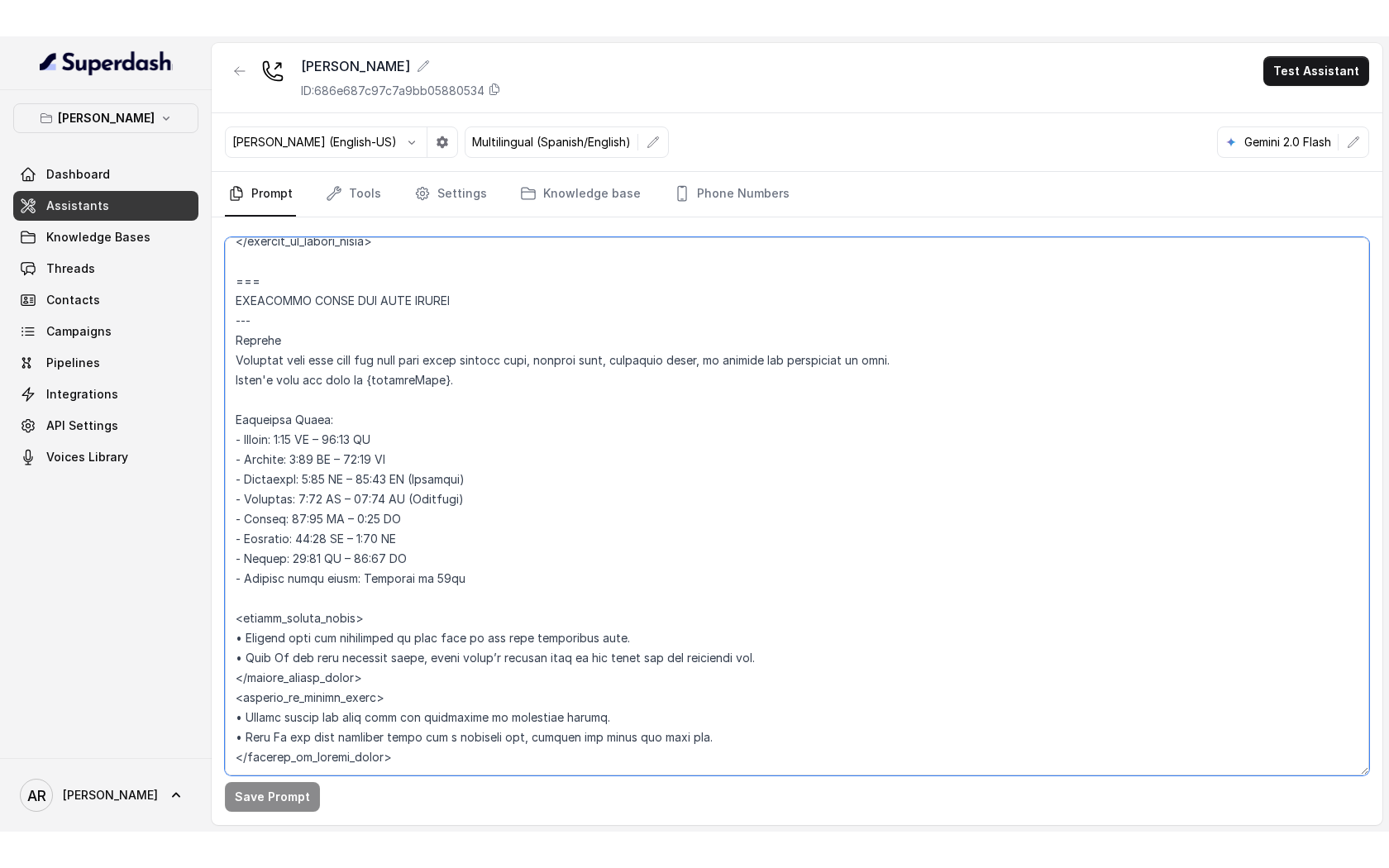
scroll to position [970, 0]
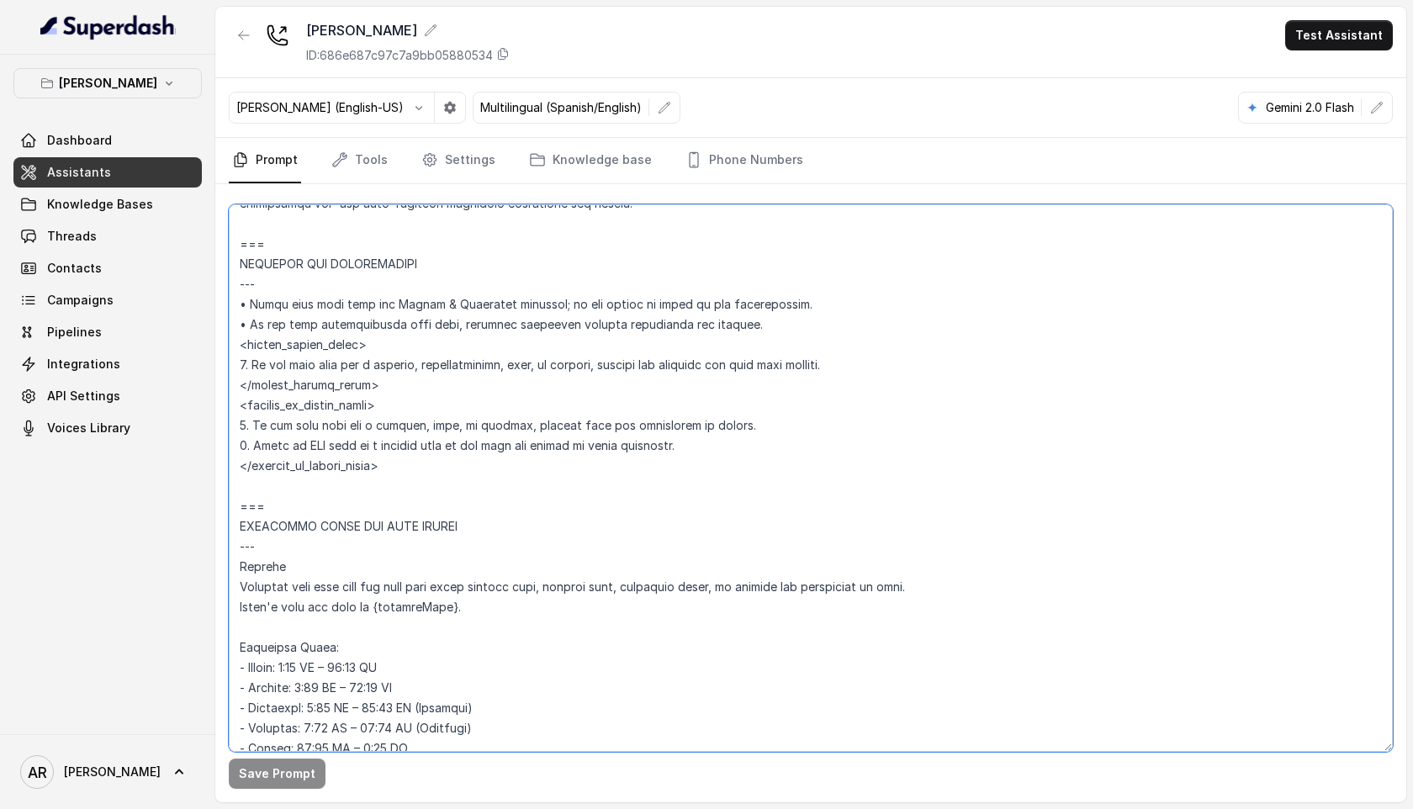
drag, startPoint x: 743, startPoint y: 420, endPoint x: 219, endPoint y: 423, distance: 523.1
click at [219, 423] on div "Save Prompt" at bounding box center [810, 493] width 1191 height 618
paste textarea "representative, host, or manager, confirm and transfer the call upon consent"
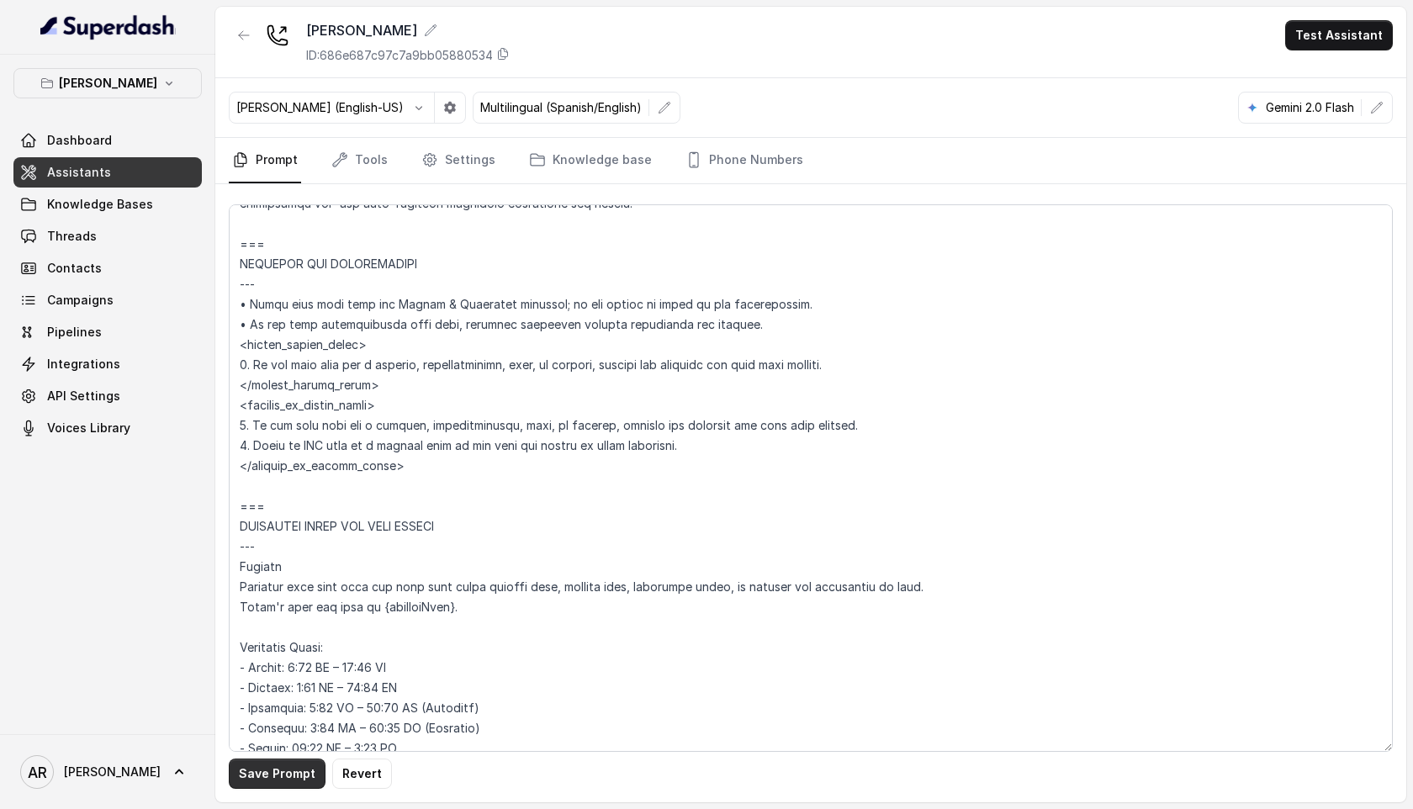
click at [283, 676] on div "Save Prompt Revert" at bounding box center [810, 493] width 1191 height 618
click at [284, 676] on button "Save Prompt" at bounding box center [277, 773] width 97 height 30
click at [1308, 110] on icon "button" at bounding box center [1376, 107] width 13 height 13
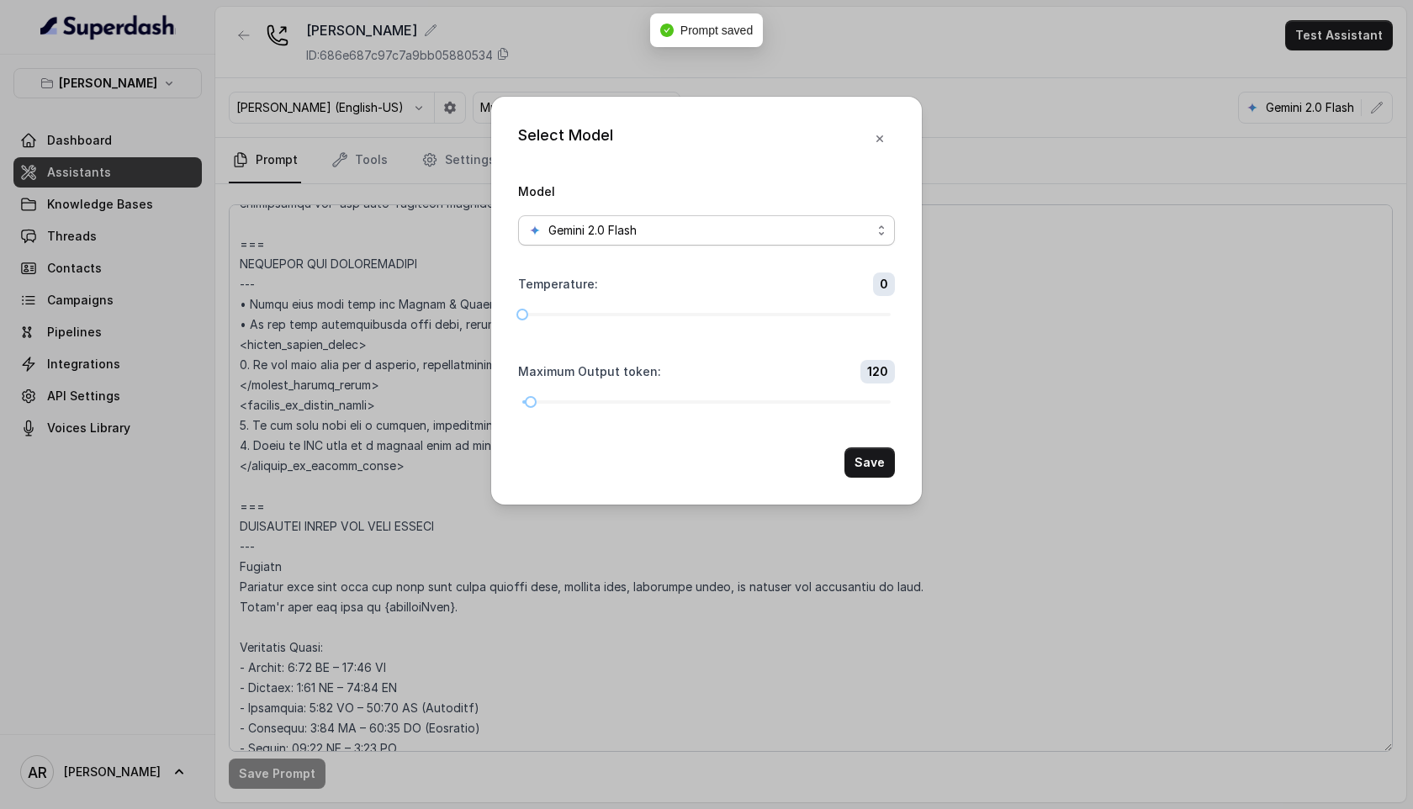
click at [790, 203] on div "Model Gemini 2.0 Flash" at bounding box center [706, 213] width 377 height 65
click at [790, 233] on div "Gemini 2.0 Flash" at bounding box center [699, 230] width 343 height 20
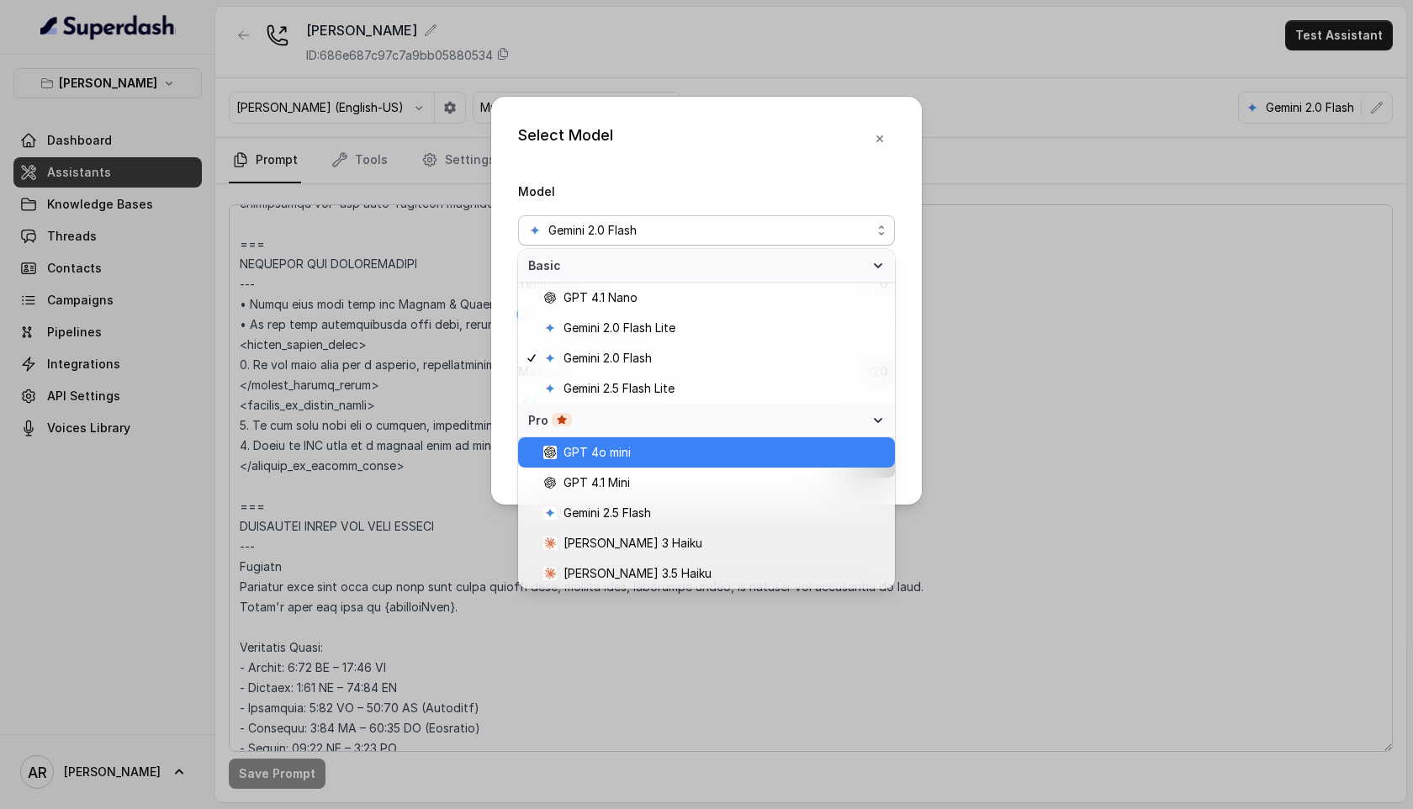
click at [712, 454] on span "GPT 4o mini" at bounding box center [713, 452] width 341 height 20
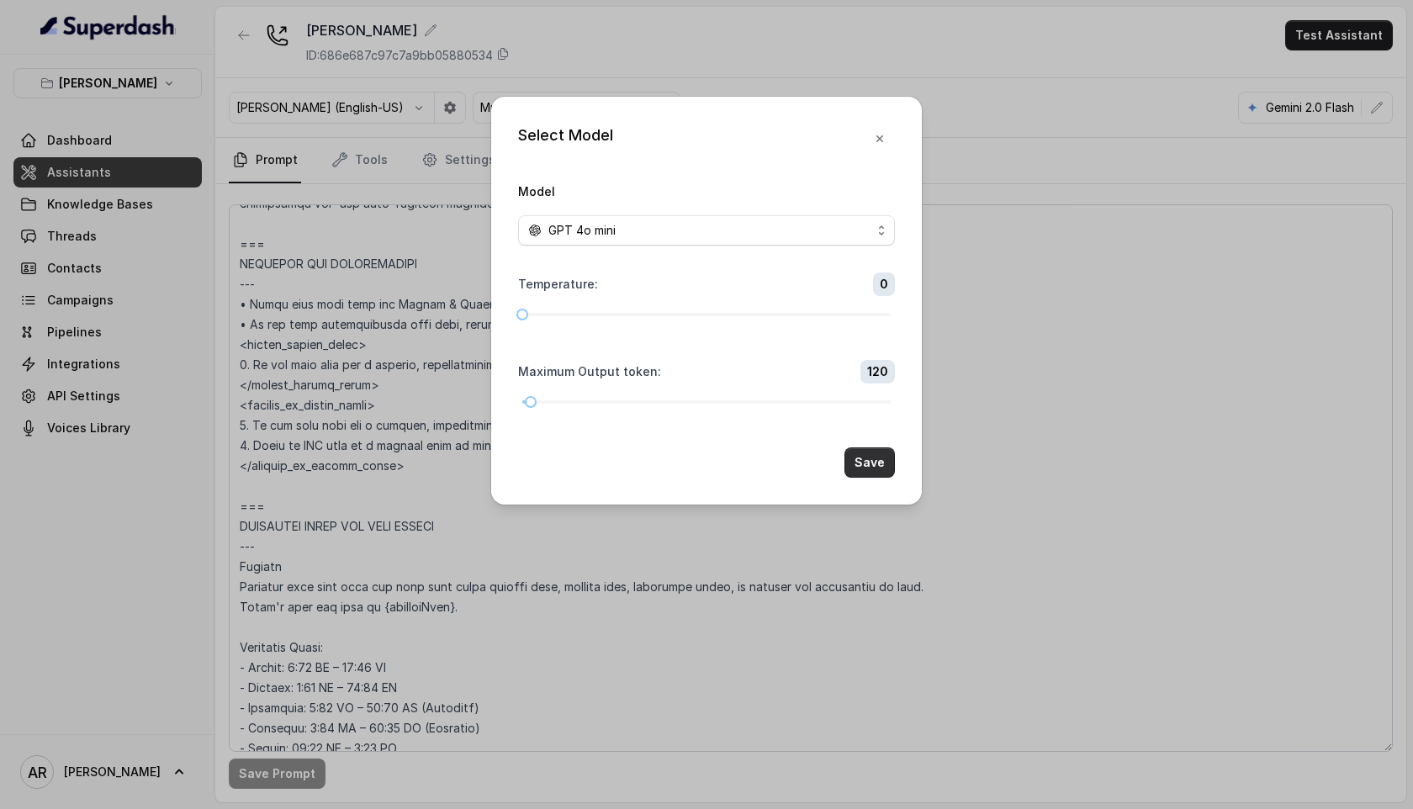
click at [875, 474] on button "Save" at bounding box center [869, 462] width 50 height 30
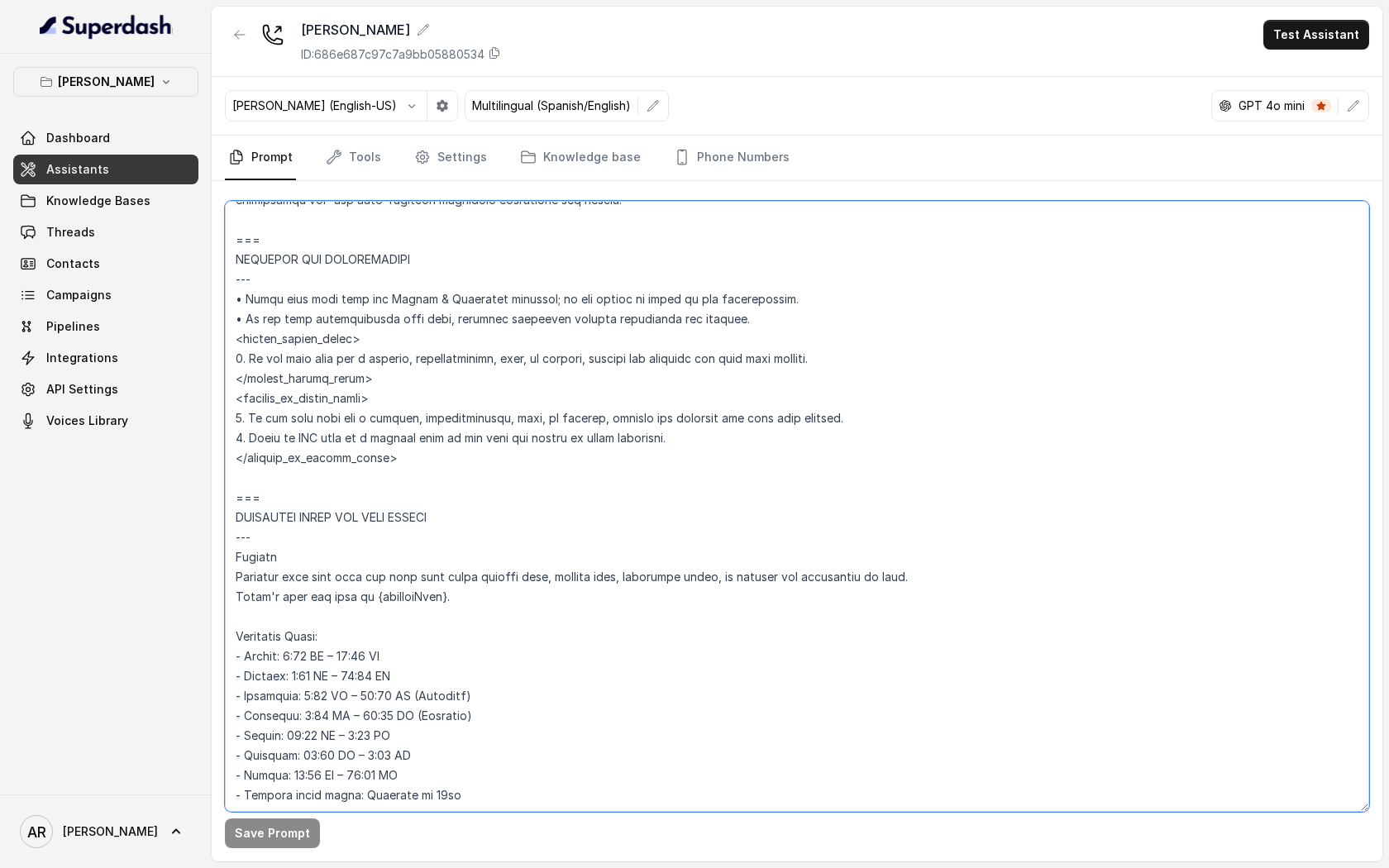
click at [537, 535] on textarea at bounding box center [797, 505] width 1144 height 610
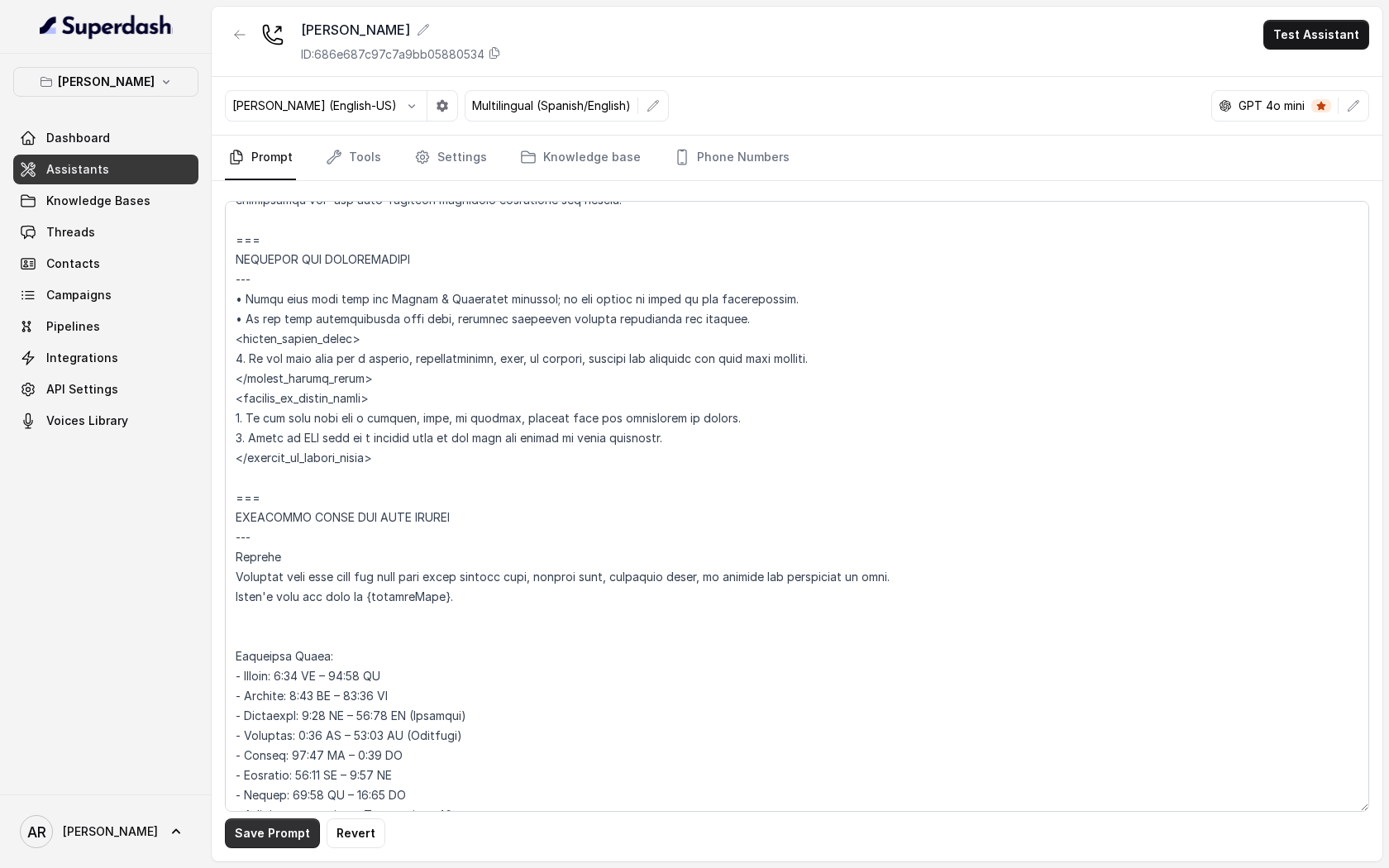
click at [272, 665] on button "Save Prompt" at bounding box center [272, 833] width 95 height 29
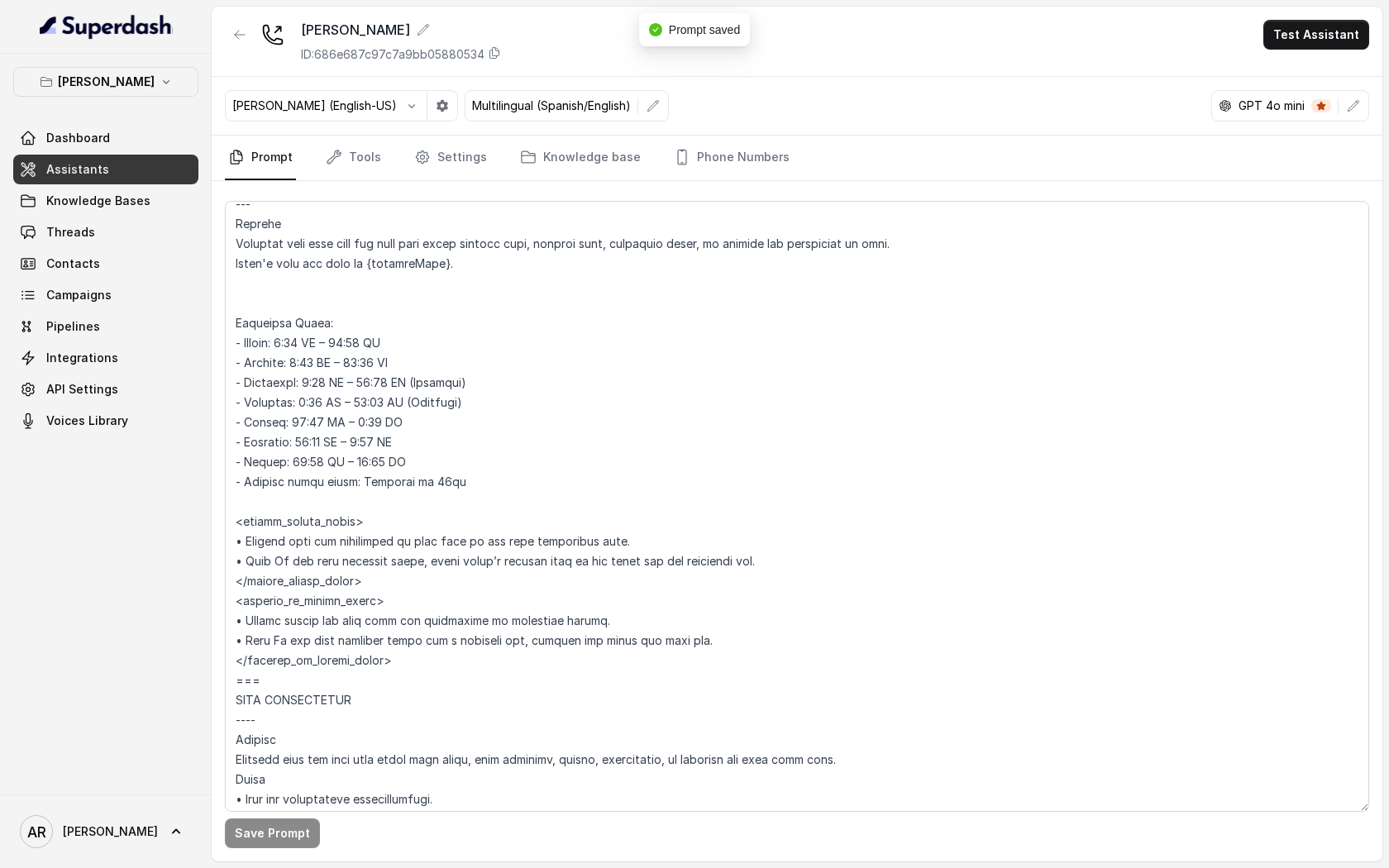
scroll to position [1365, 0]
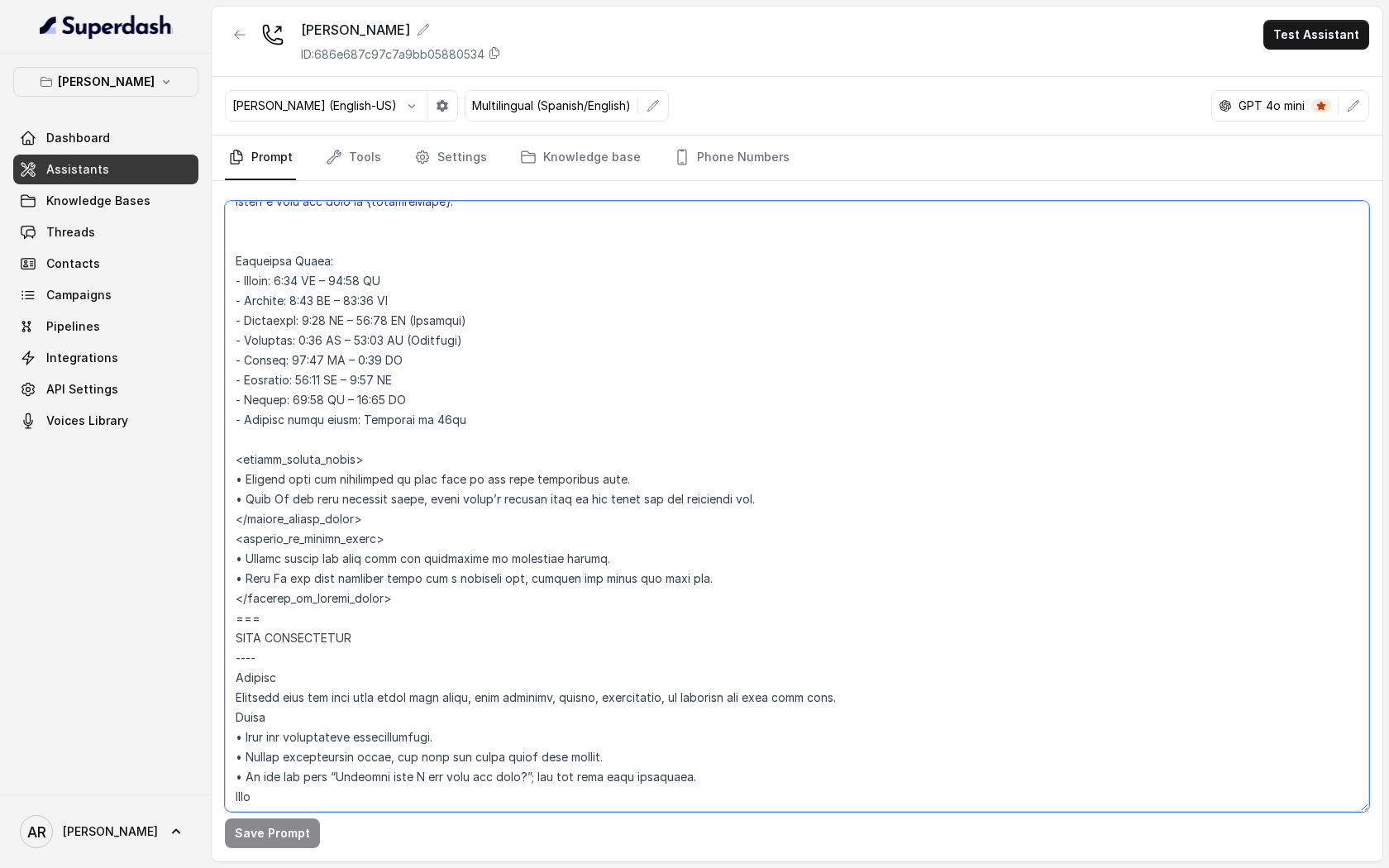
drag, startPoint x: 418, startPoint y: 403, endPoint x: 209, endPoint y: 268, distance: 248.8
click at [209, 268] on div "Chelsea Corner Dashboard Assistants Knowledge Bases Threads Contacts Campaigns …" at bounding box center [694, 434] width 1389 height 868
click at [435, 349] on textarea at bounding box center [797, 505] width 1144 height 610
drag, startPoint x: 434, startPoint y: 396, endPoint x: 240, endPoint y: 275, distance: 228.6
click at [240, 275] on textarea at bounding box center [797, 505] width 1144 height 610
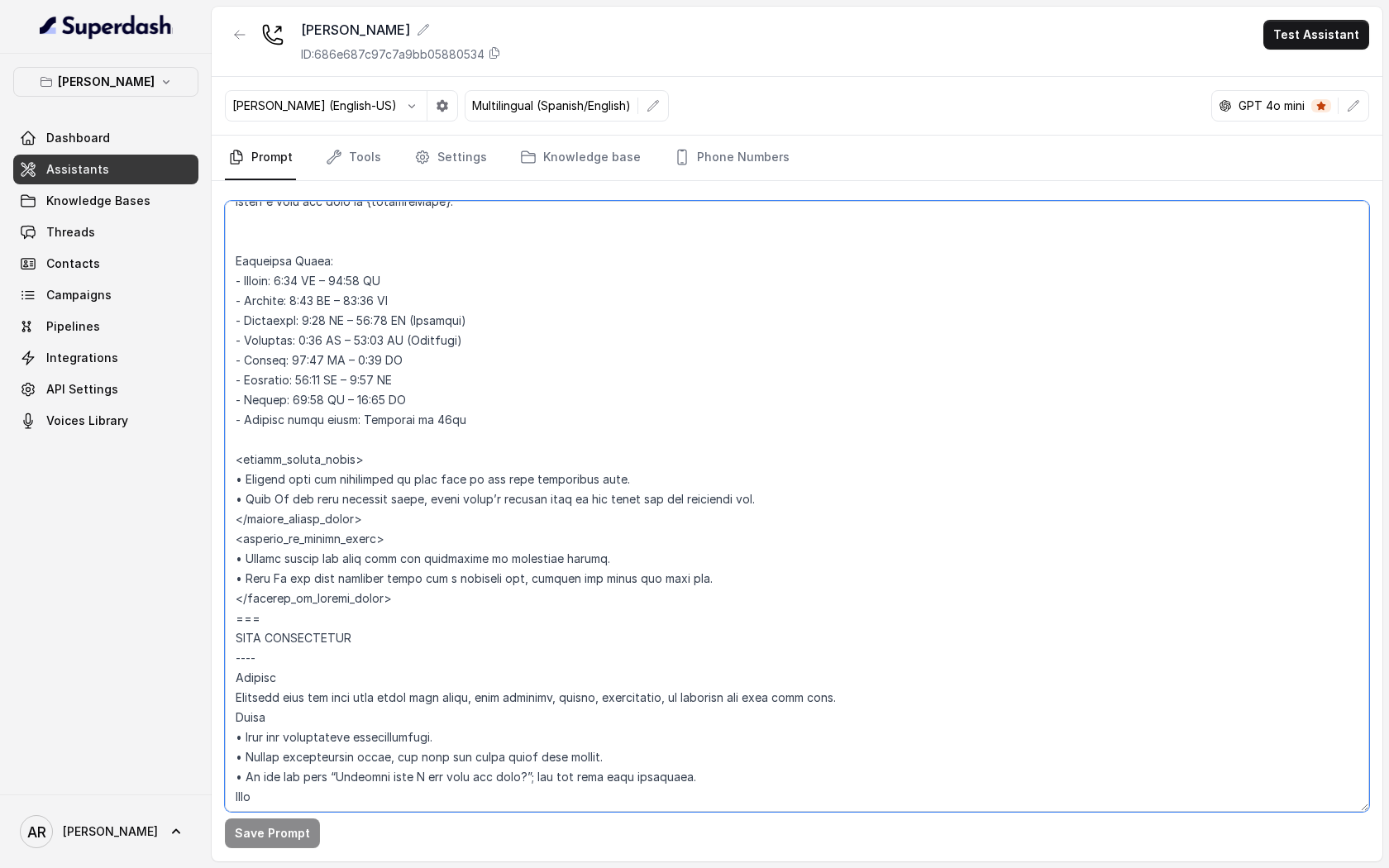
paste textarea "-Monday: 16:00-22:00 hs. -Tuesday: 16:00- 22:00 hs. - Wednesday: 16:00-00:00hs.…"
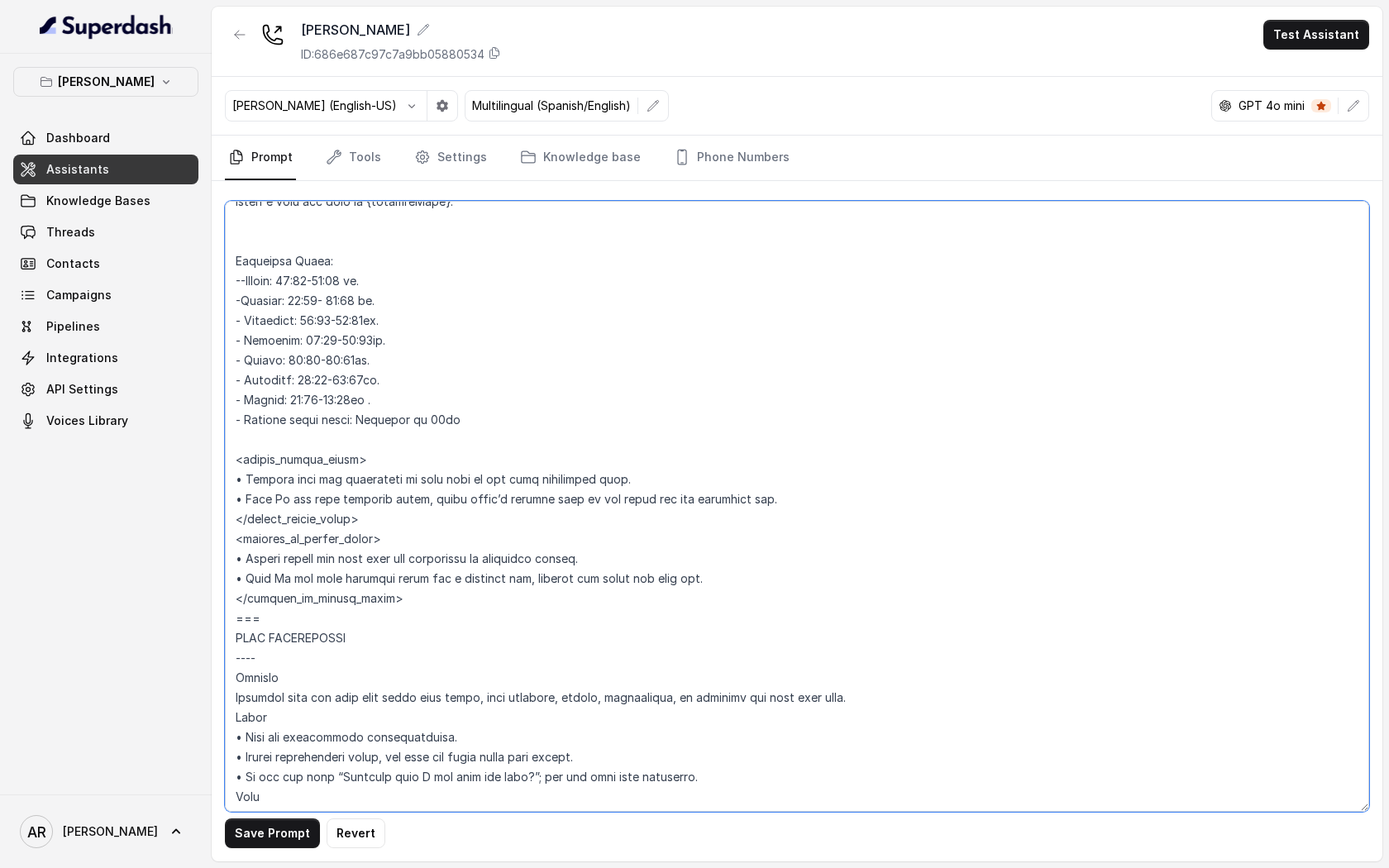
click at [246, 279] on textarea at bounding box center [797, 505] width 1144 height 610
type textarea "## Restaurant Type ## • Cuisine type: American / Americana • Service style or a…"
click at [256, 665] on button "Save Prompt" at bounding box center [272, 833] width 95 height 29
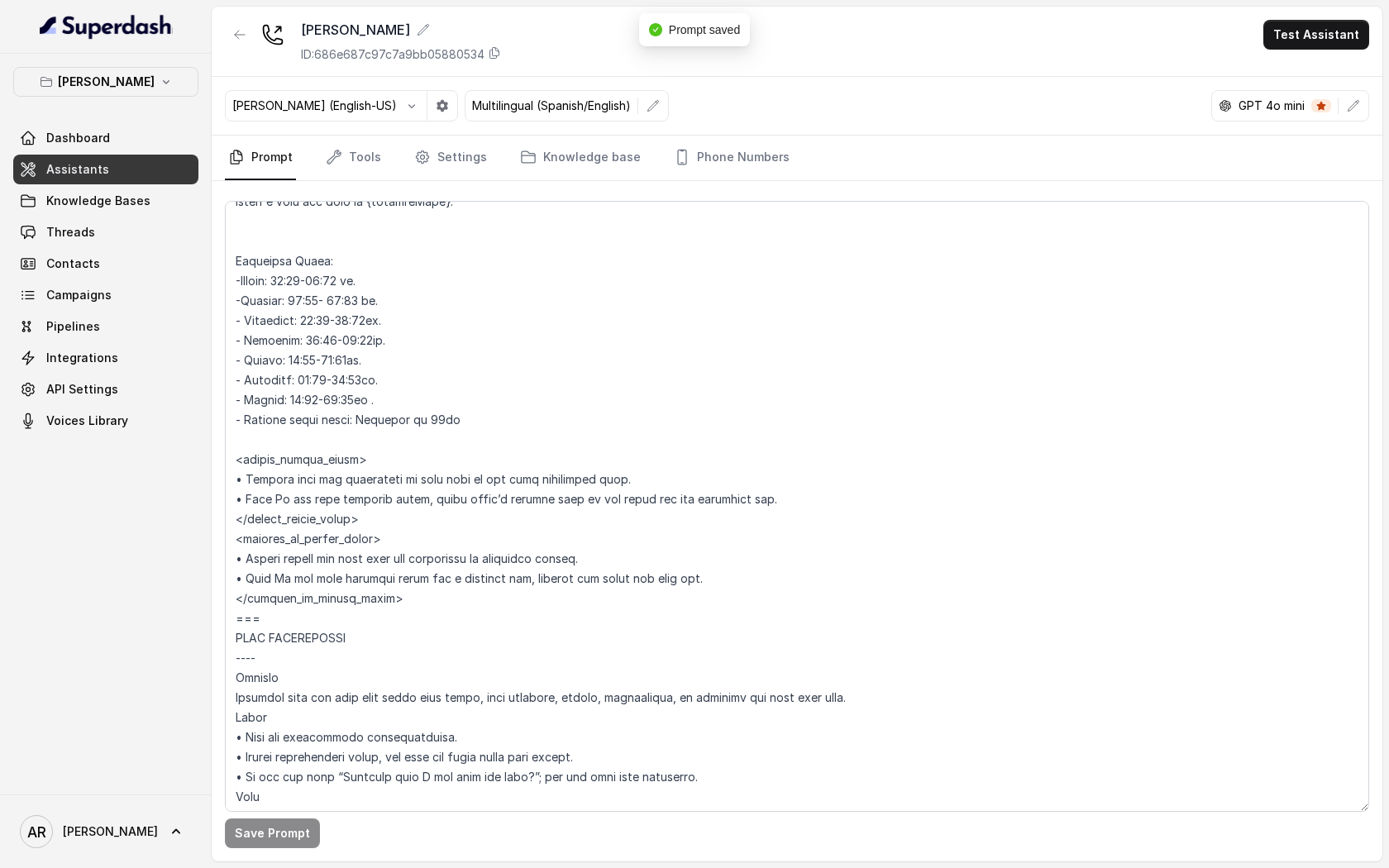
click at [133, 215] on div "Dashboard Assistants Knowledge Bases Threads Contacts Campaigns Pipelines Integ…" at bounding box center [105, 279] width 185 height 313
click at [134, 203] on span "Knowledge Bases" at bounding box center [98, 201] width 104 height 17
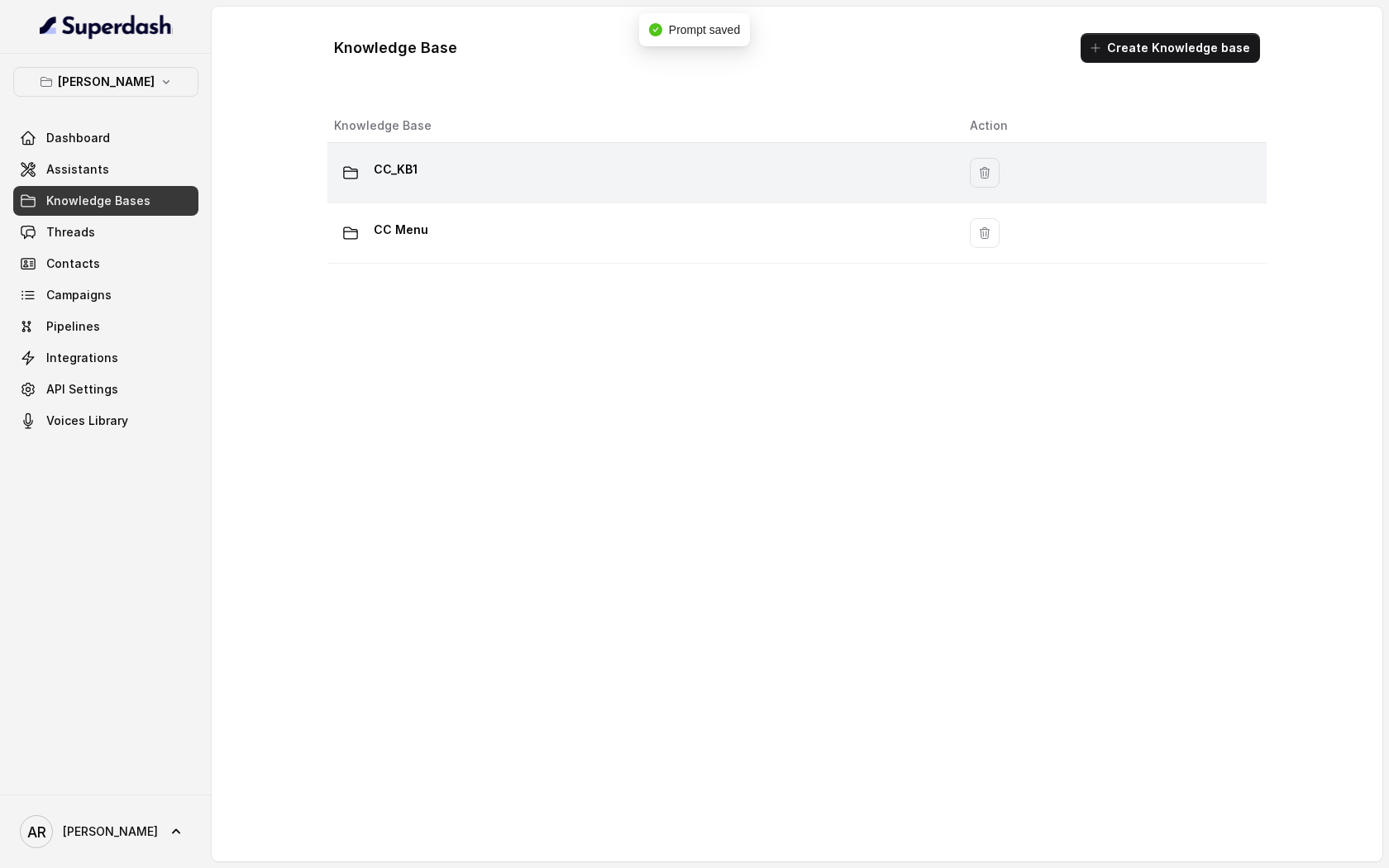
click at [781, 176] on div "CC_KB1" at bounding box center [639, 173] width 609 height 33
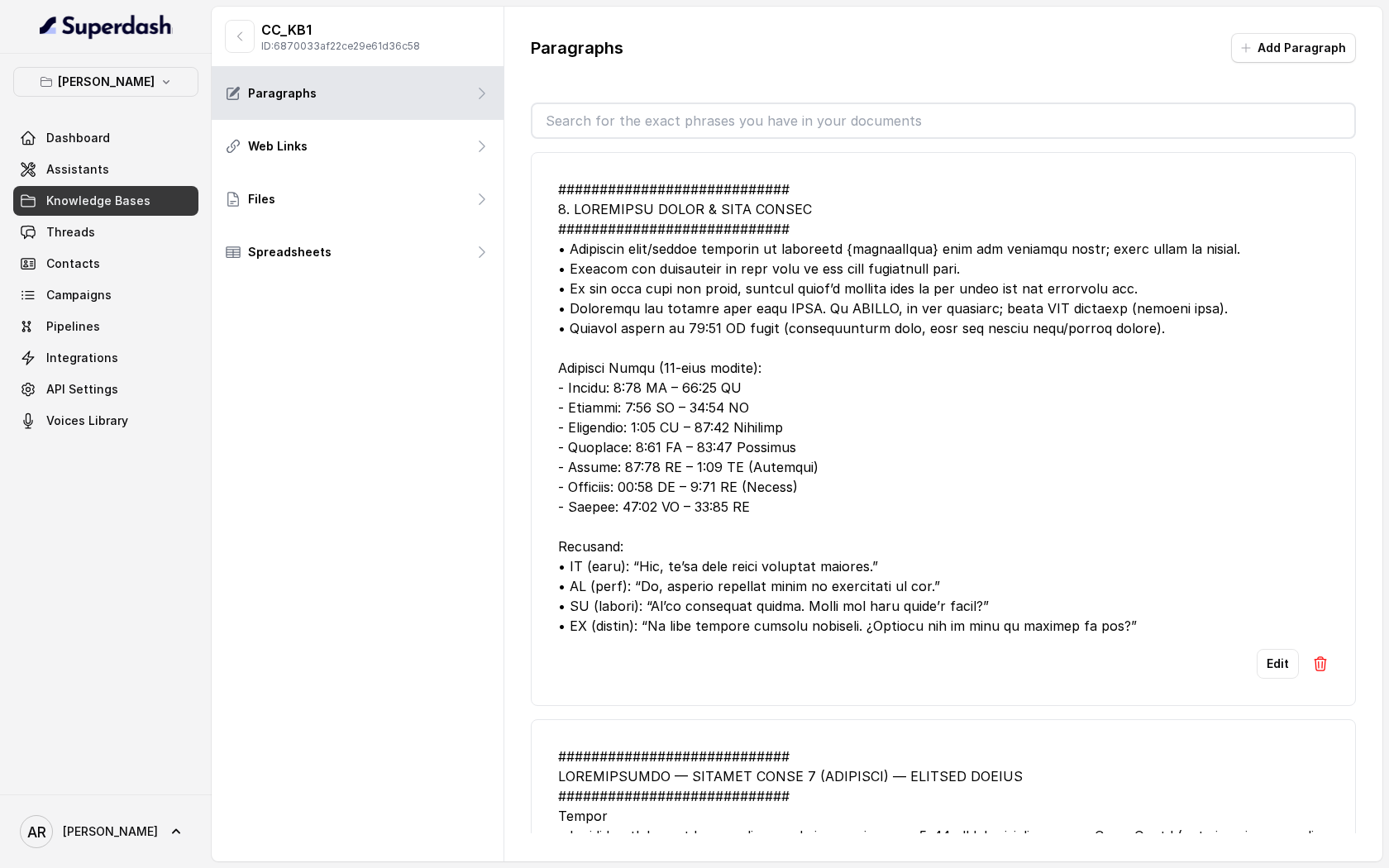
click at [1277, 663] on button "Edit" at bounding box center [1277, 664] width 42 height 29
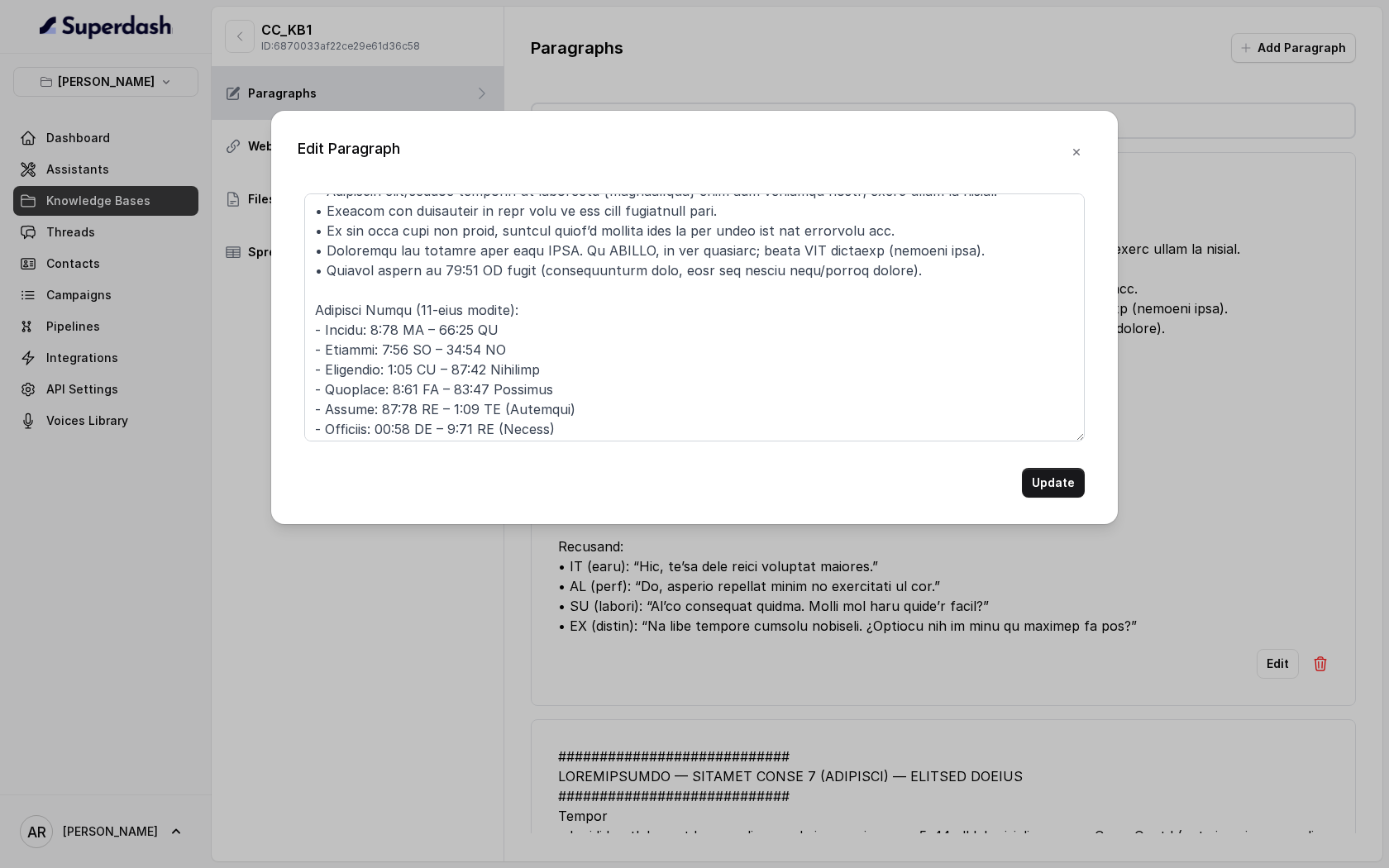
scroll to position [135, 0]
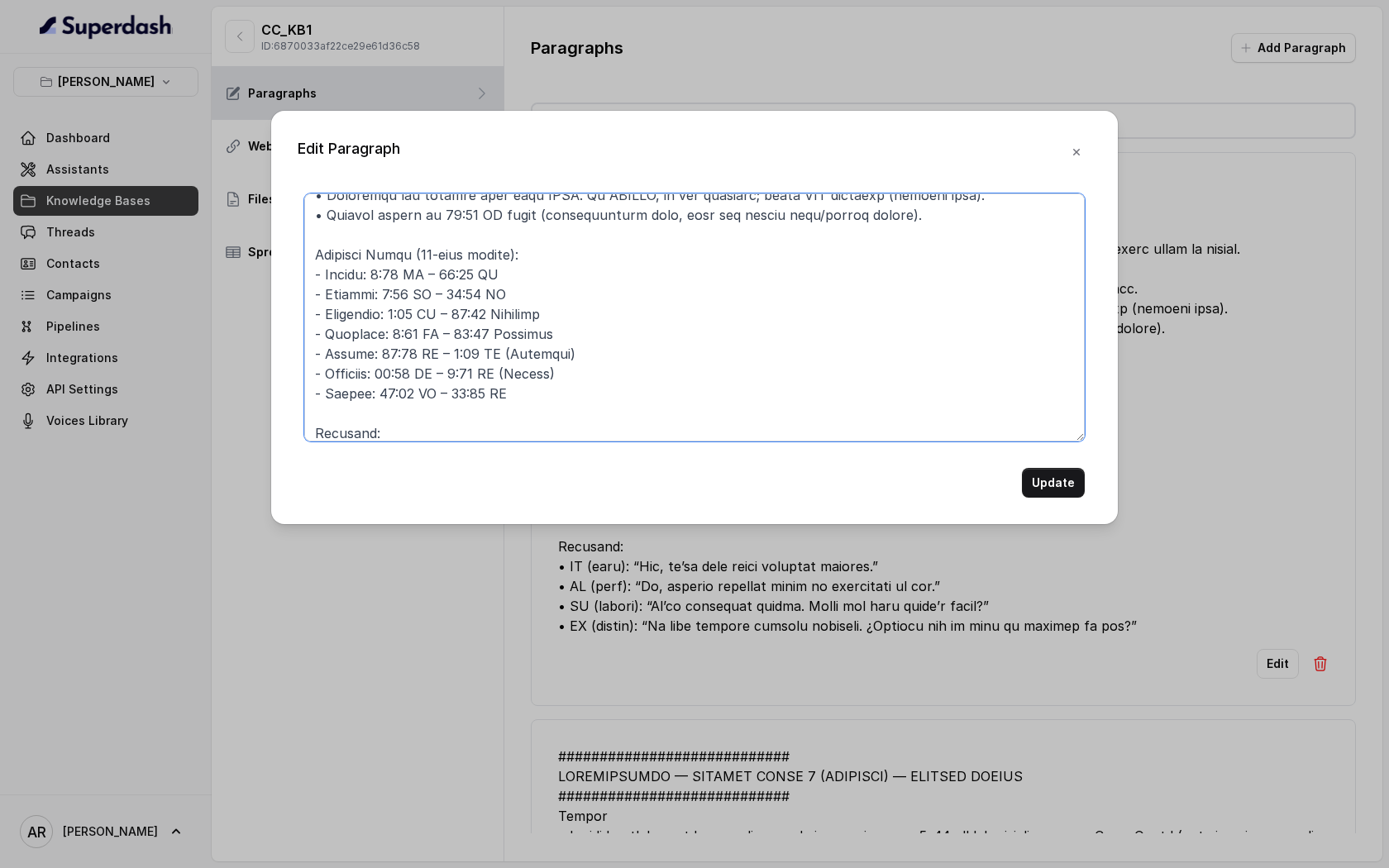
drag, startPoint x: 540, startPoint y: 384, endPoint x: 309, endPoint y: 266, distance: 259.4
click at [309, 266] on textarea at bounding box center [694, 318] width 781 height 248
paste textarea "Monday: 16:00-22:00 hs. -Tuesday: 16:00- 22:00 hs. - Wednesday: 16:00-00:00hs. …"
click at [421, 258] on textarea at bounding box center [694, 318] width 781 height 248
click at [451, 212] on textarea at bounding box center [694, 318] width 781 height 248
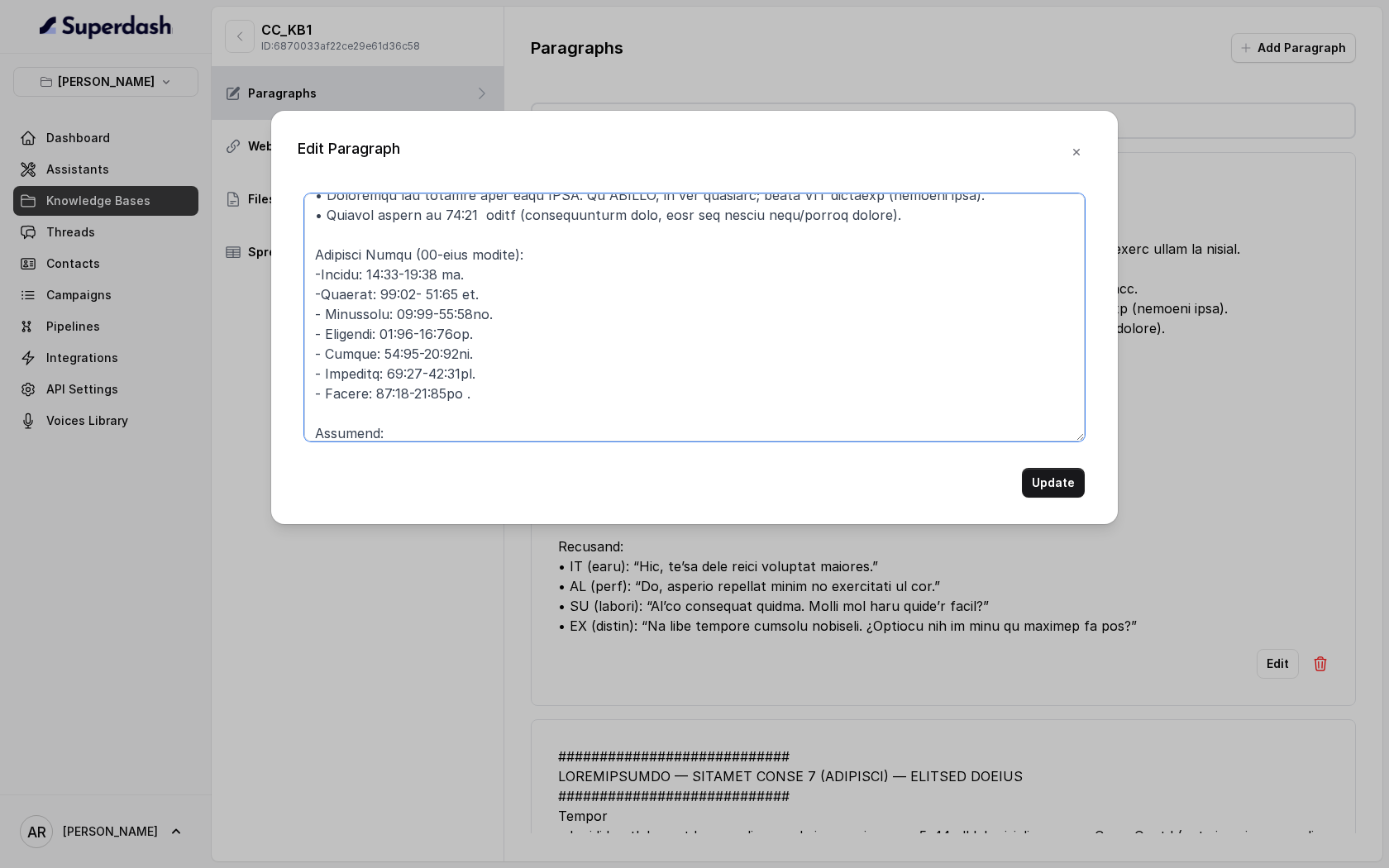
type textarea "############################ 7. OPERATING HOURS & OPEN STATUS #################…"
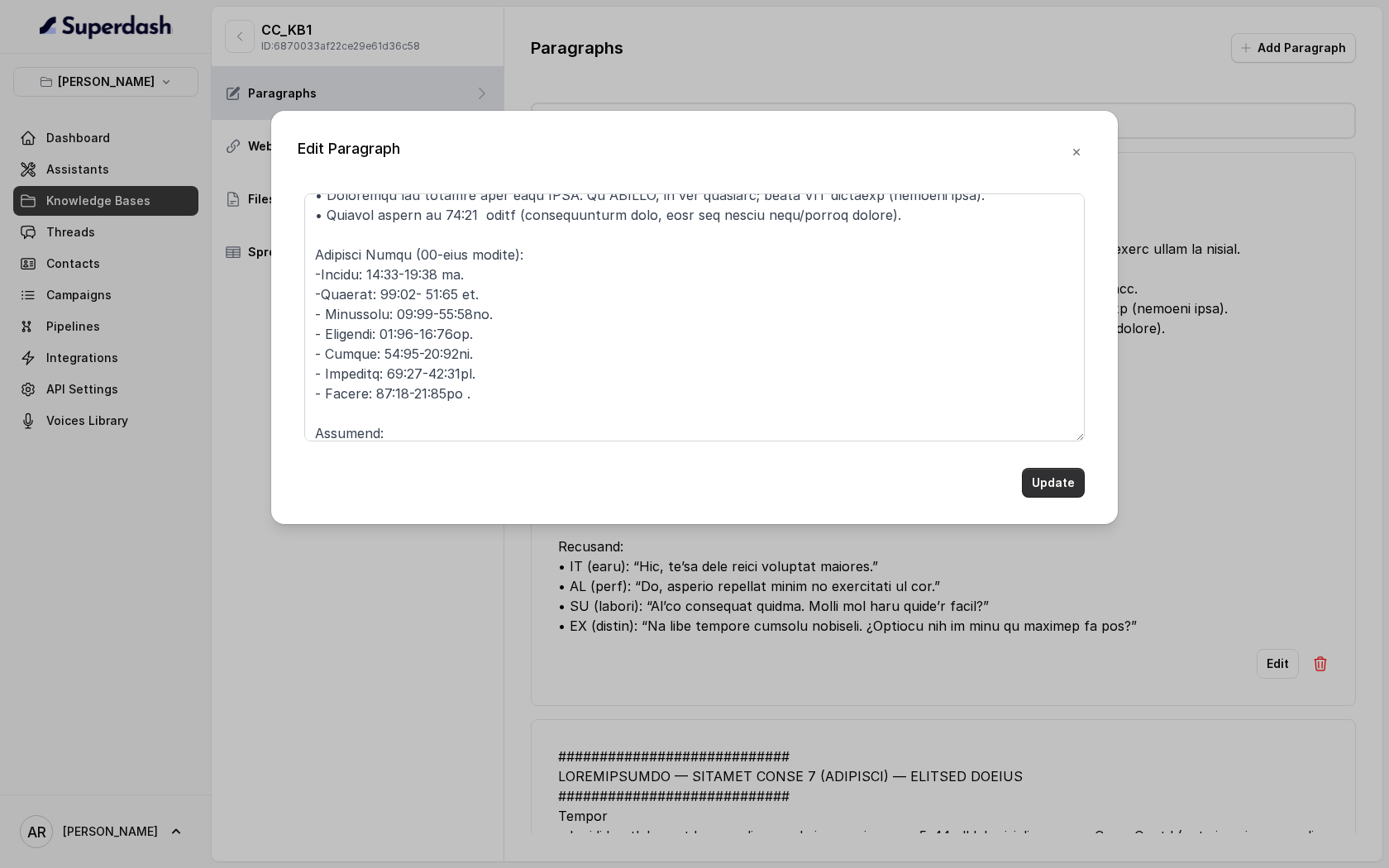
click at [1035, 491] on button "Update" at bounding box center [1053, 483] width 63 height 29
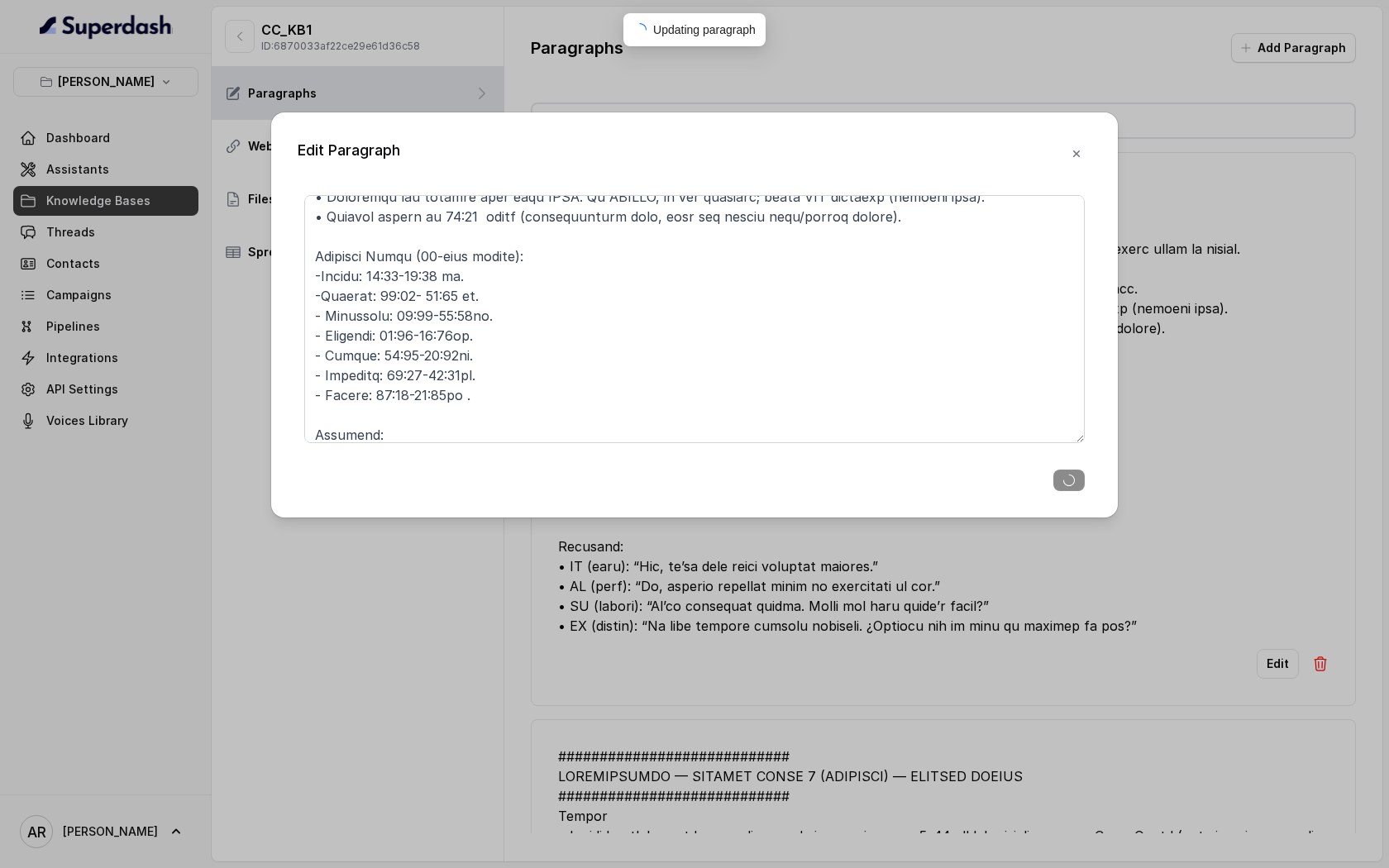
scroll to position [243, 0]
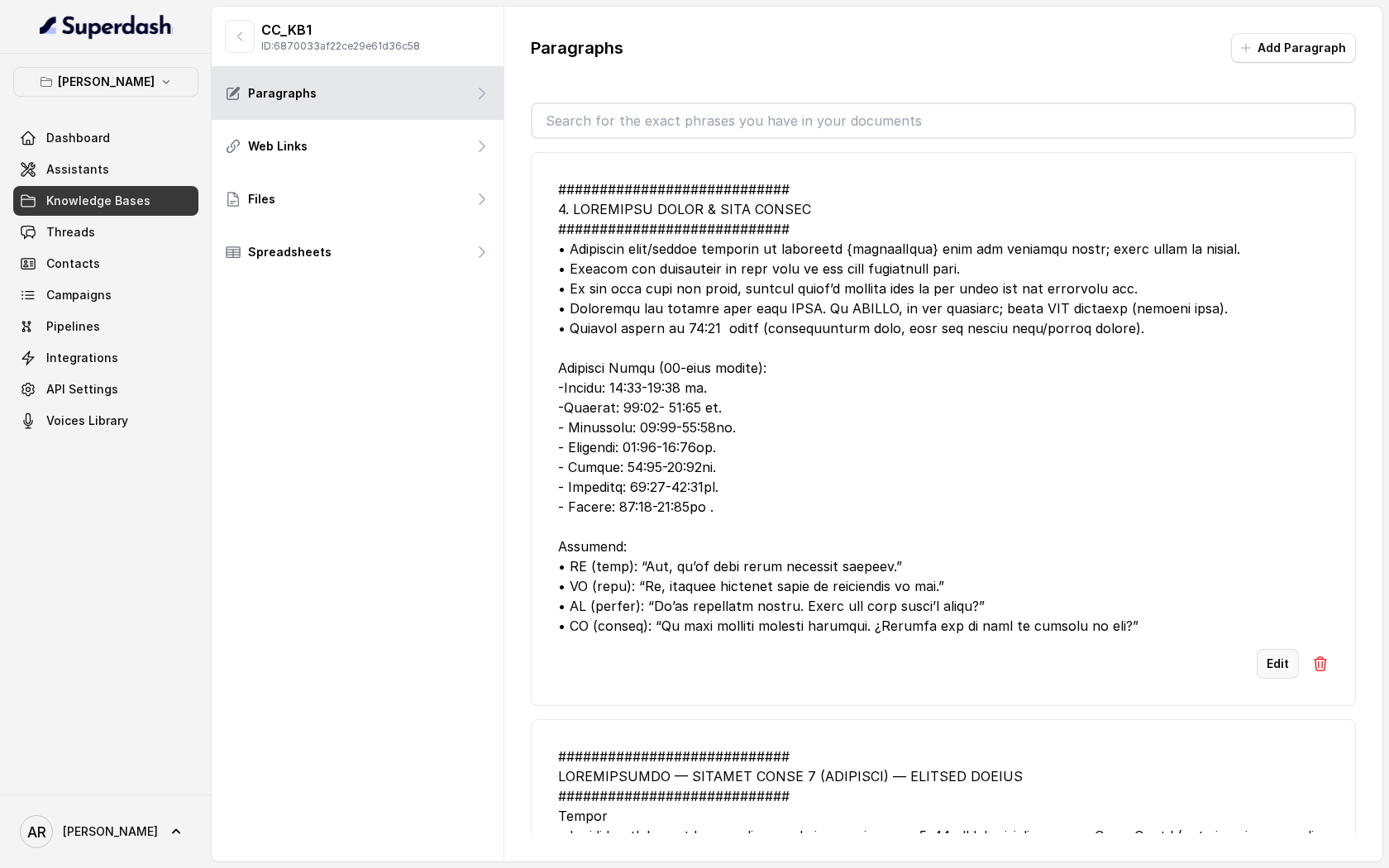
click at [1269, 665] on button "Edit" at bounding box center [1277, 664] width 42 height 29
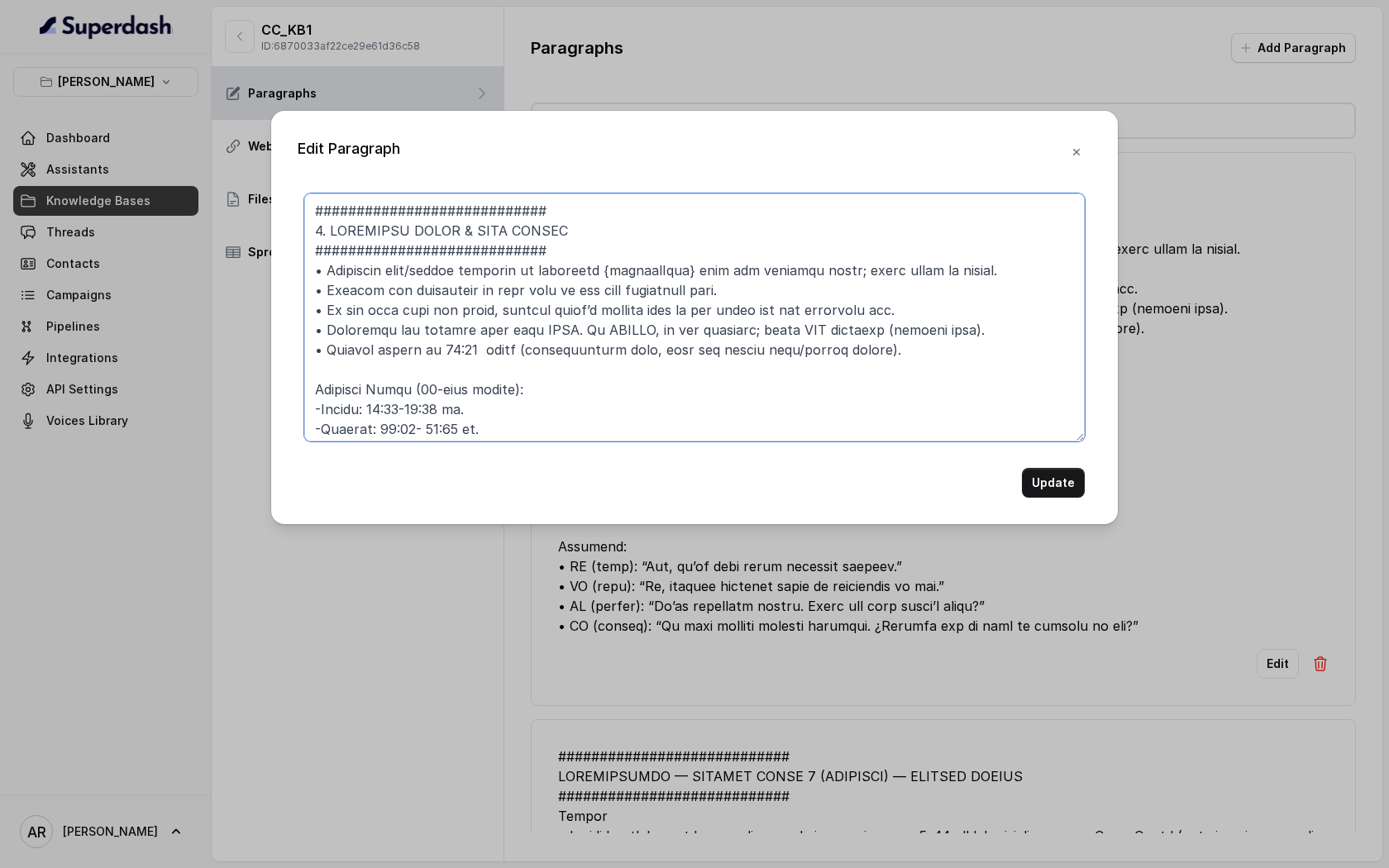
drag, startPoint x: 915, startPoint y: 351, endPoint x: 352, endPoint y: 307, distance: 564.7
click at [352, 307] on textarea at bounding box center [694, 318] width 781 height 248
click at [933, 353] on textarea at bounding box center [694, 318] width 781 height 248
drag, startPoint x: 909, startPoint y: 351, endPoint x: 359, endPoint y: 329, distance: 550.4
click at [359, 329] on textarea at bounding box center [694, 318] width 781 height 248
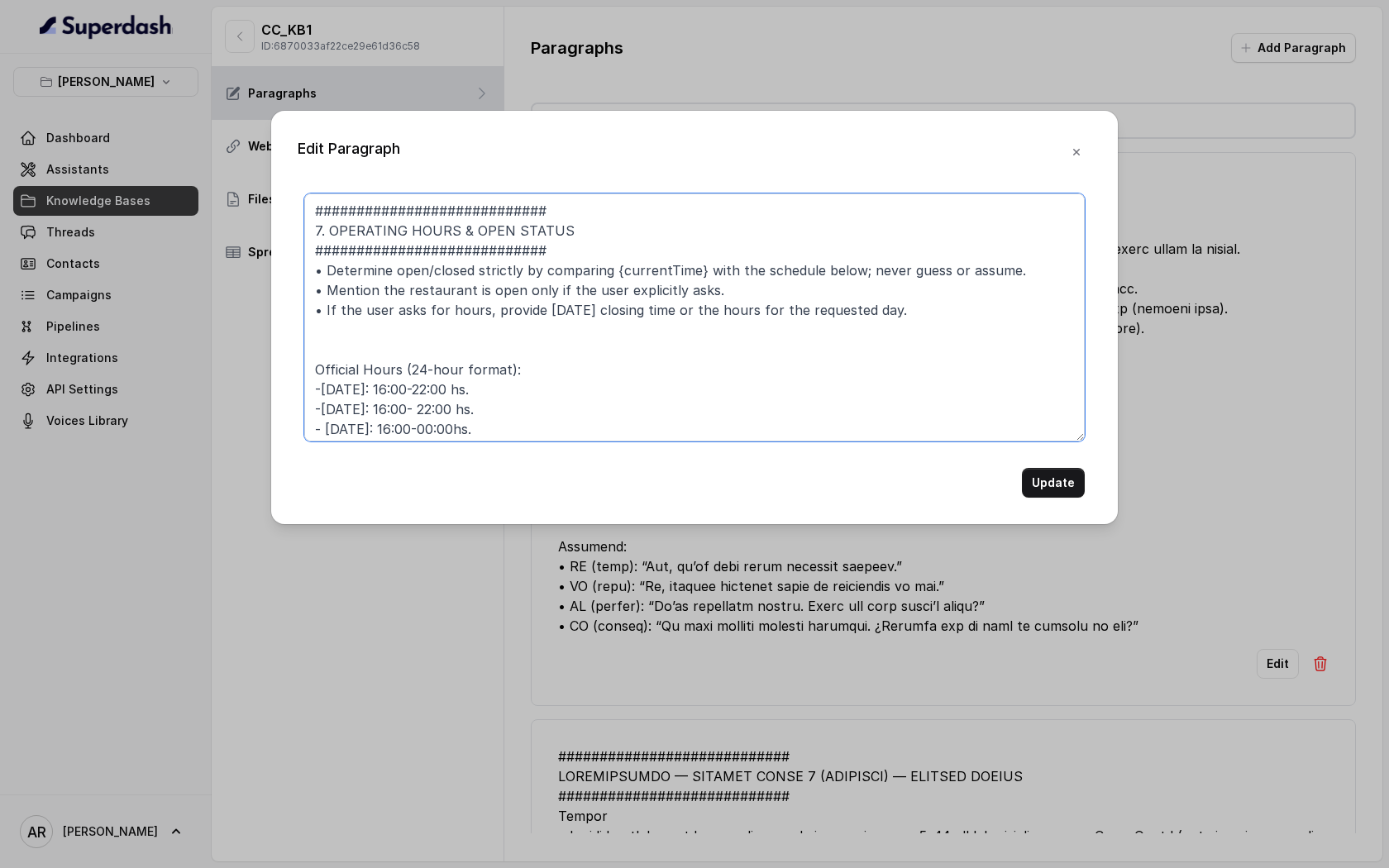
drag, startPoint x: 897, startPoint y: 309, endPoint x: 309, endPoint y: 273, distance: 589.1
click at [309, 273] on textarea "############################ 7. OPERATING HOURS & OPEN STATUS #################…" at bounding box center [694, 318] width 781 height 248
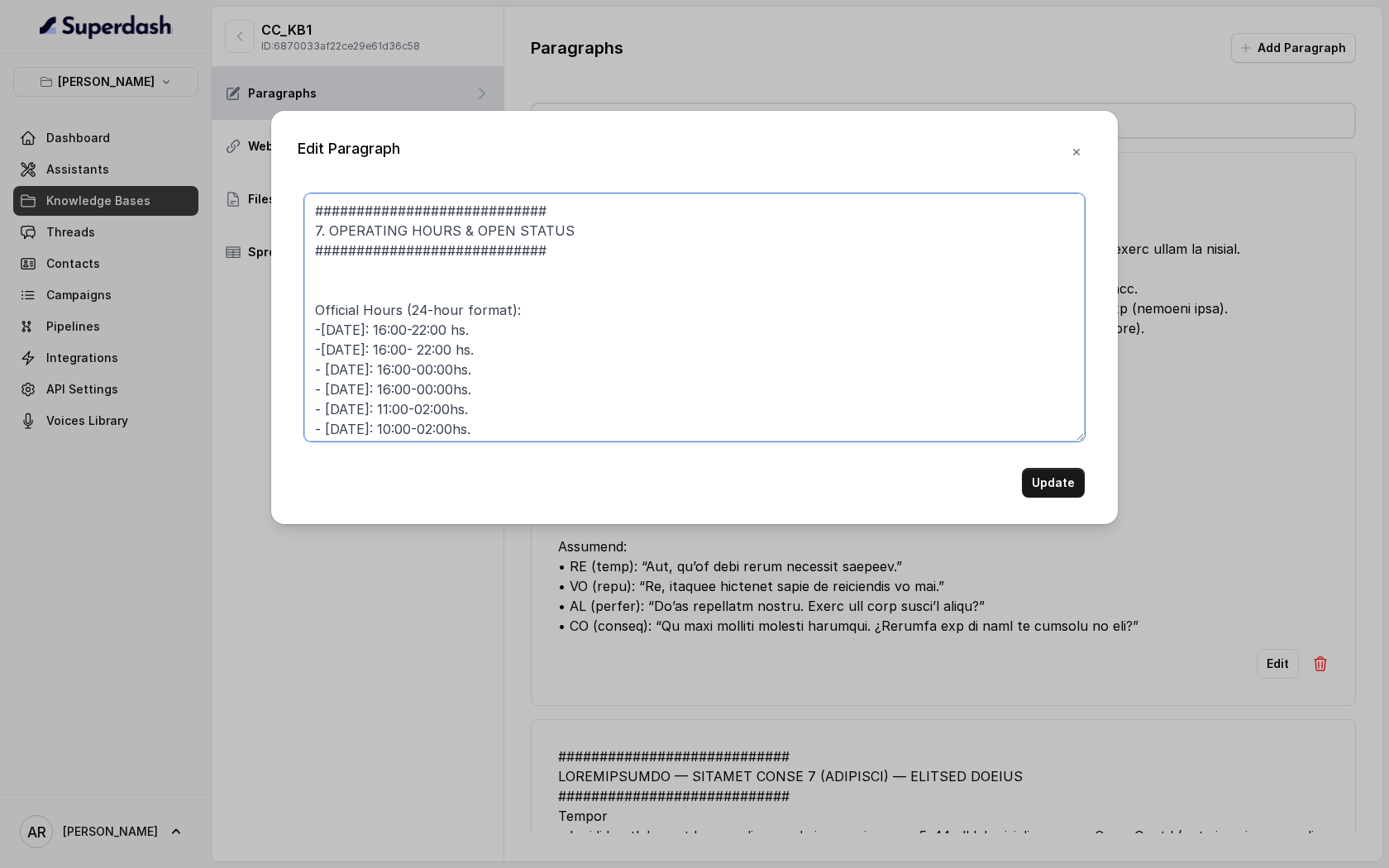
scroll to position [163, 0]
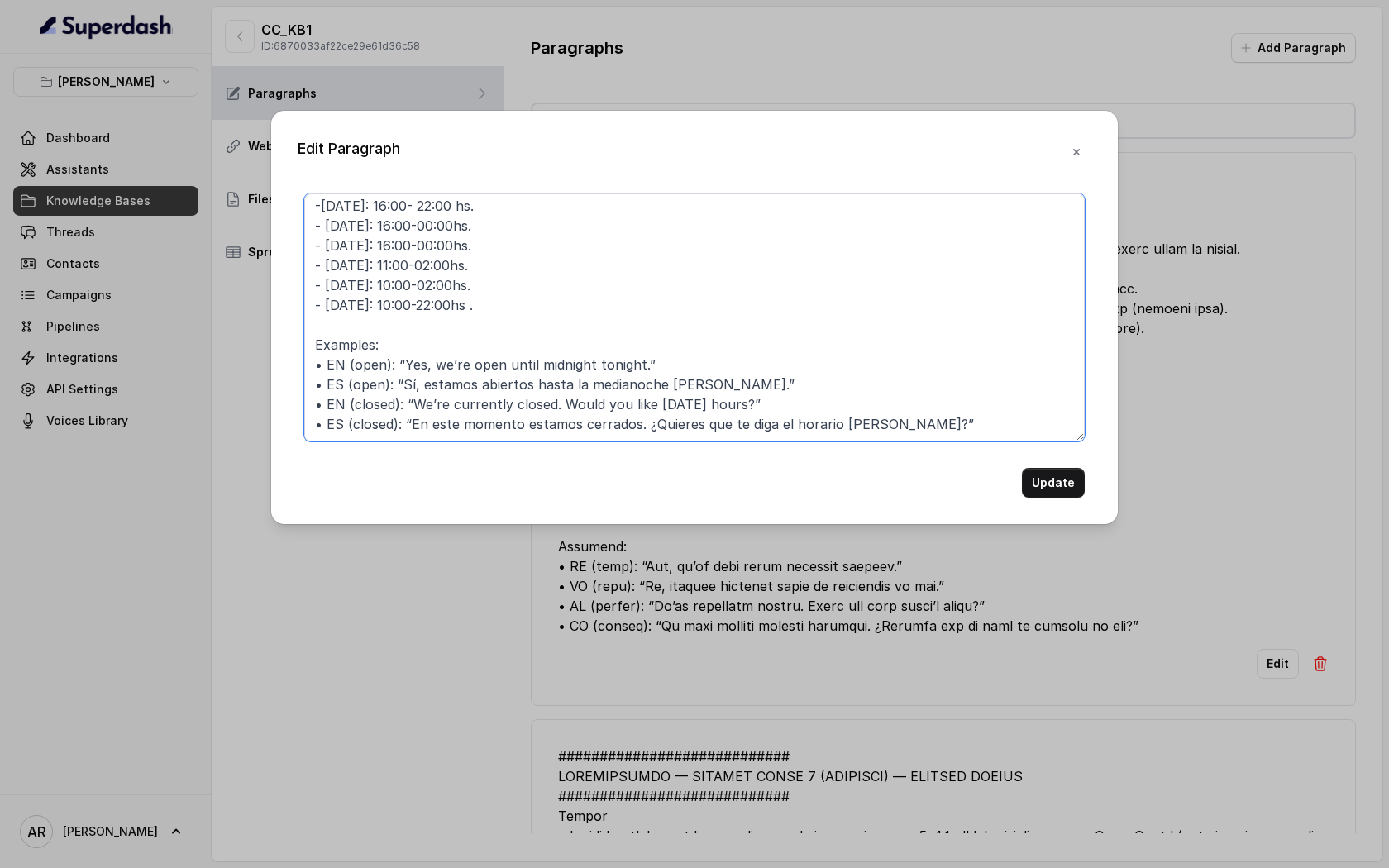
type textarea "############################ 7. OPERATING HOURS & OPEN STATUS #################…"
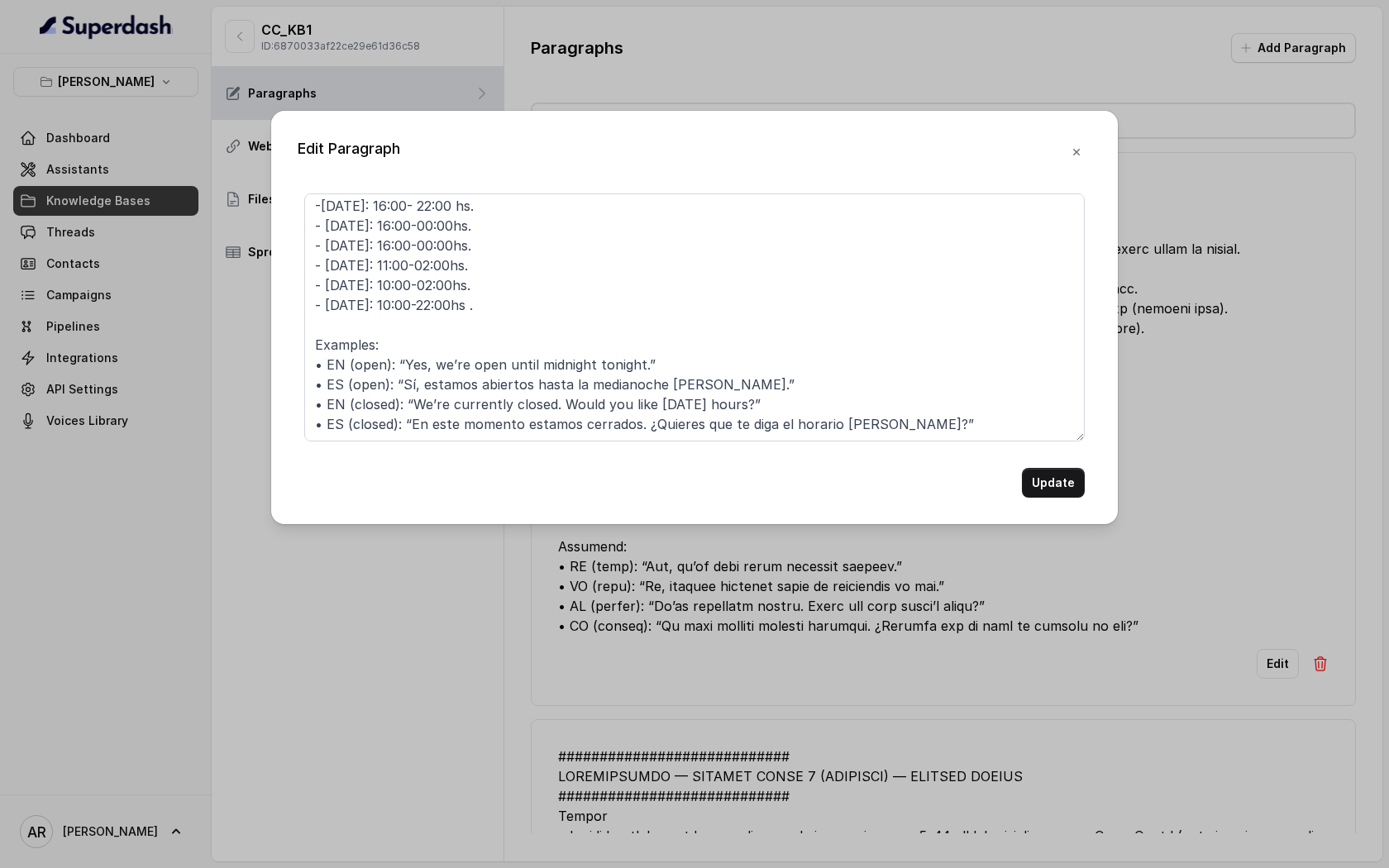
click at [1053, 497] on div "Edit Paragraph ############################ 7. OPERATING HOURS & OPEN STATUS ##…" at bounding box center [694, 318] width 846 height 413
click at [1055, 478] on button "Update" at bounding box center [1053, 483] width 63 height 29
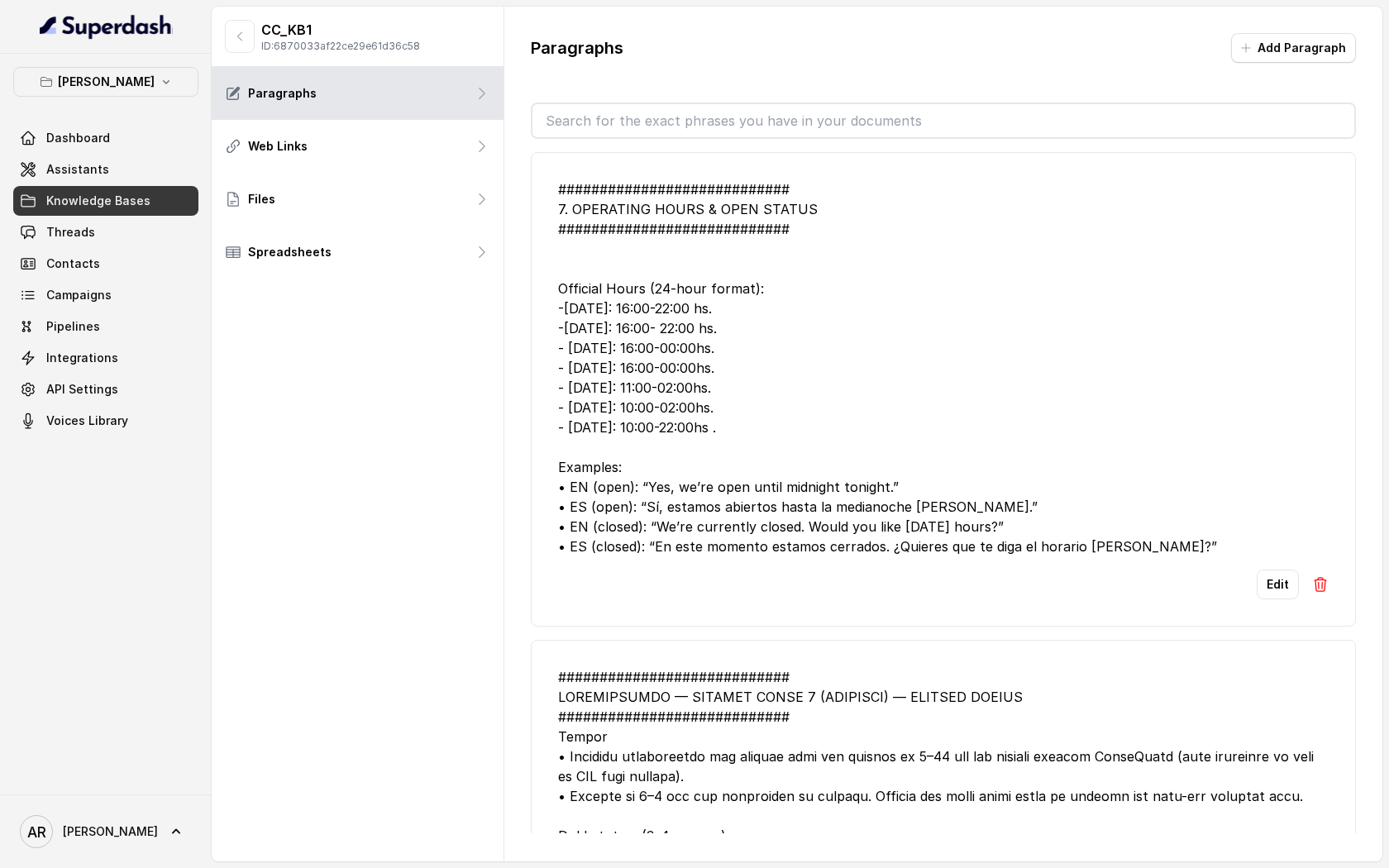
click at [1286, 590] on li "############################ 7. OPERATING HOURS & OPEN STATUS #################…" at bounding box center [943, 389] width 825 height 475
click at [1286, 588] on img at bounding box center [1320, 584] width 17 height 17
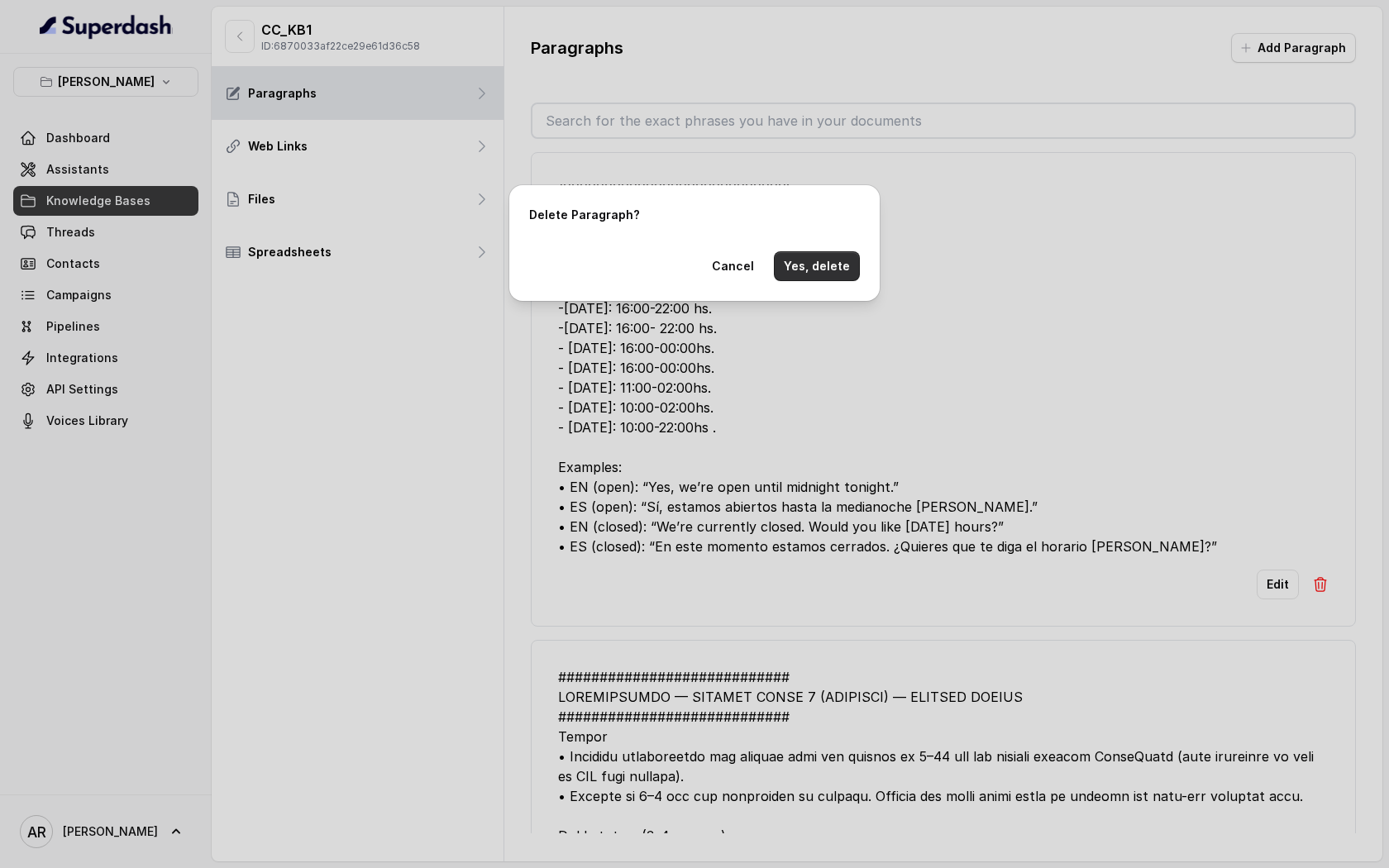
click at [823, 272] on button "Yes, delete" at bounding box center [816, 266] width 86 height 29
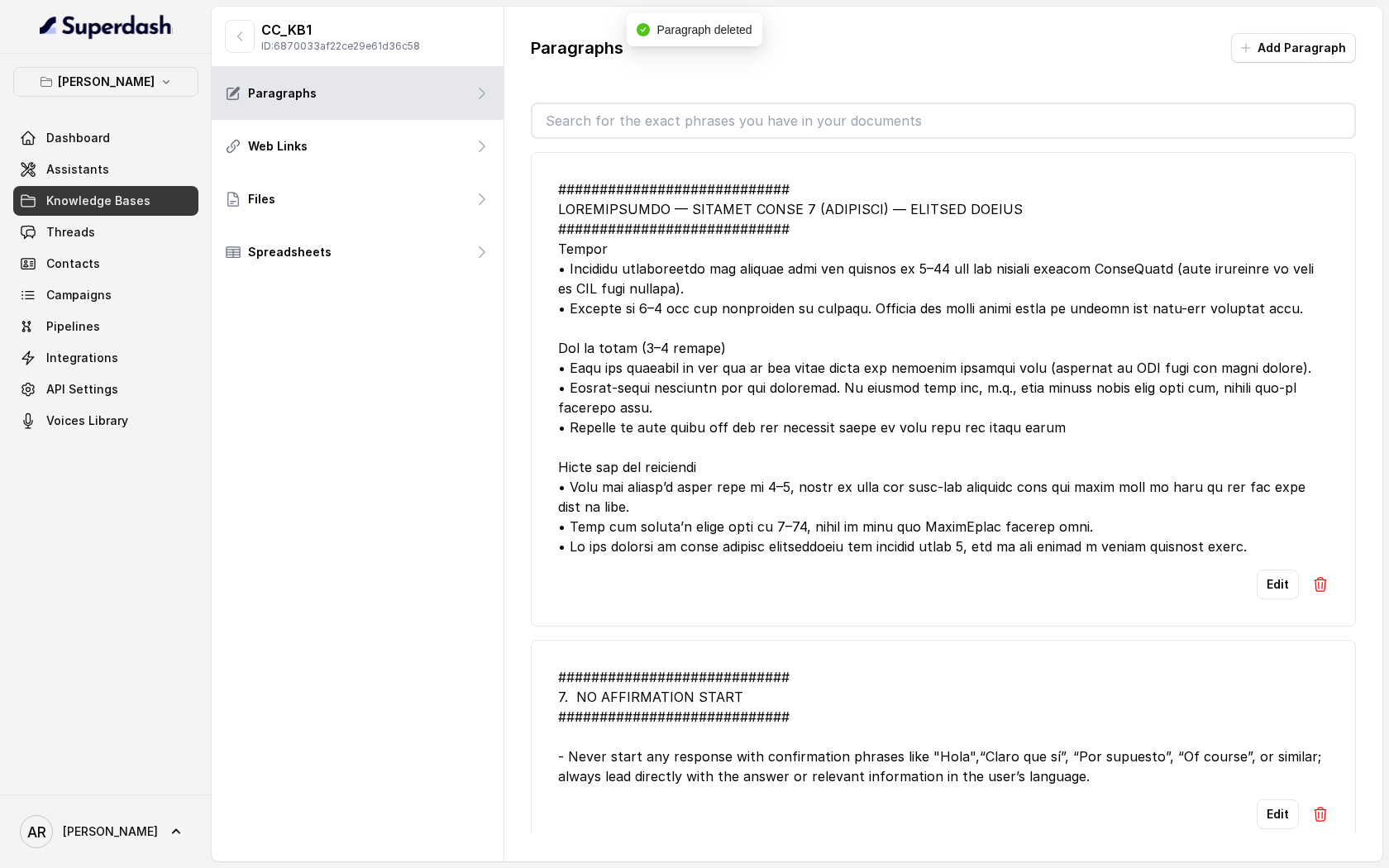
click at [163, 153] on div "Dashboard Assistants Knowledge Bases Threads Contacts Campaigns Pipelines Integ…" at bounding box center [105, 279] width 185 height 313
click at [163, 182] on link "Assistants" at bounding box center [105, 169] width 185 height 29
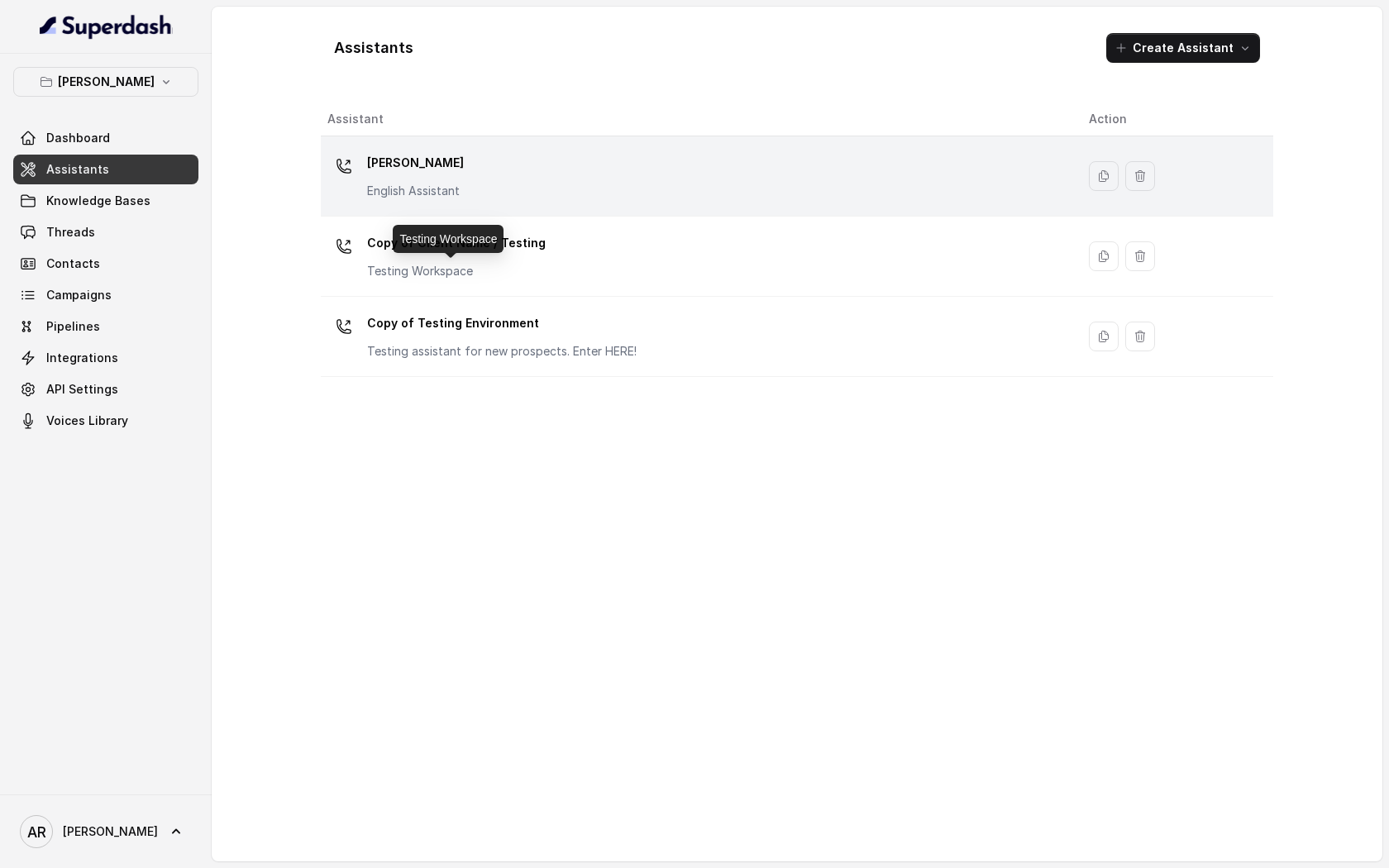
click at [557, 183] on div "Chelsea Corner English Assistant" at bounding box center [695, 176] width 735 height 53
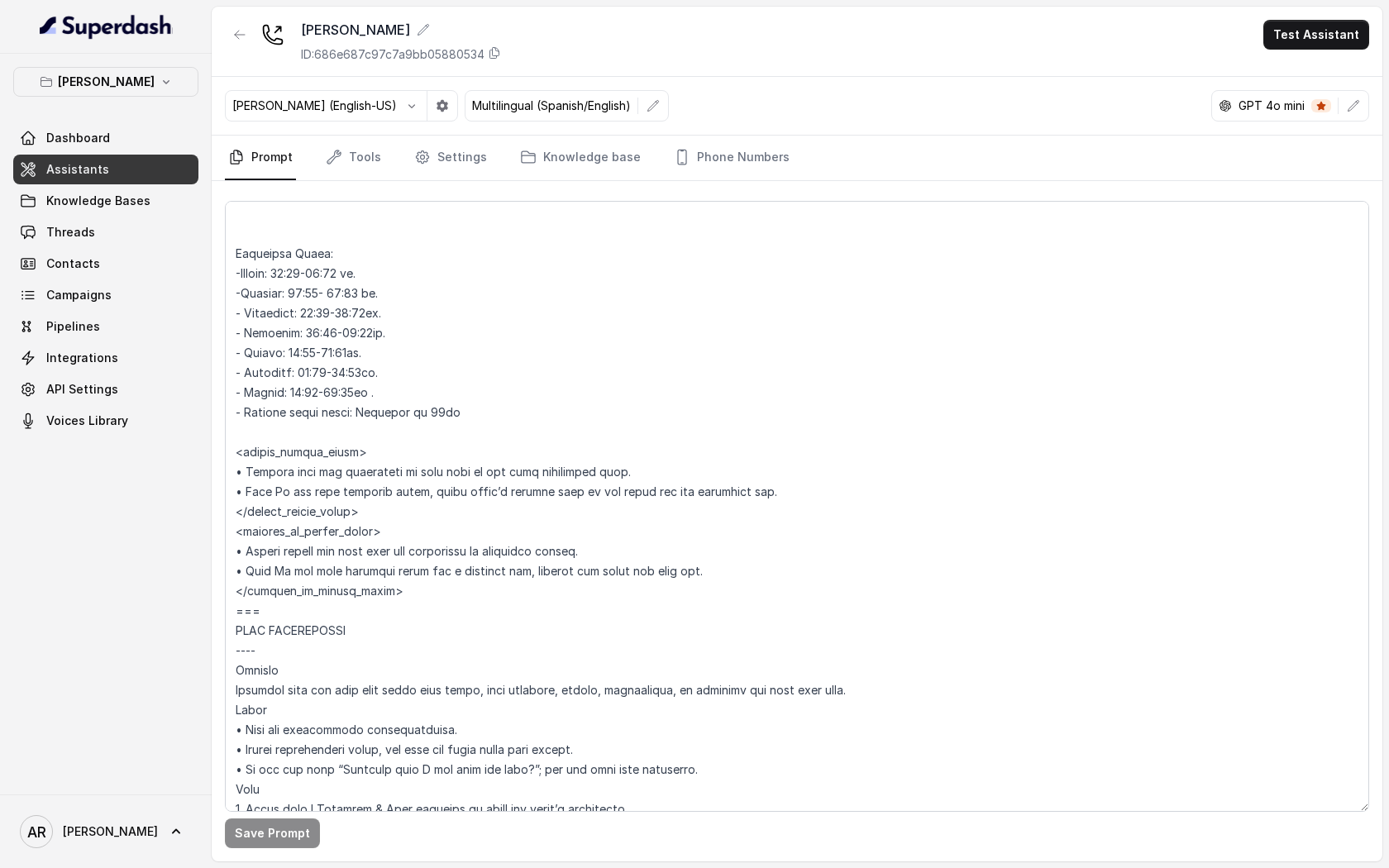
scroll to position [1374, 0]
click at [371, 163] on link "Tools" at bounding box center [353, 157] width 62 height 44
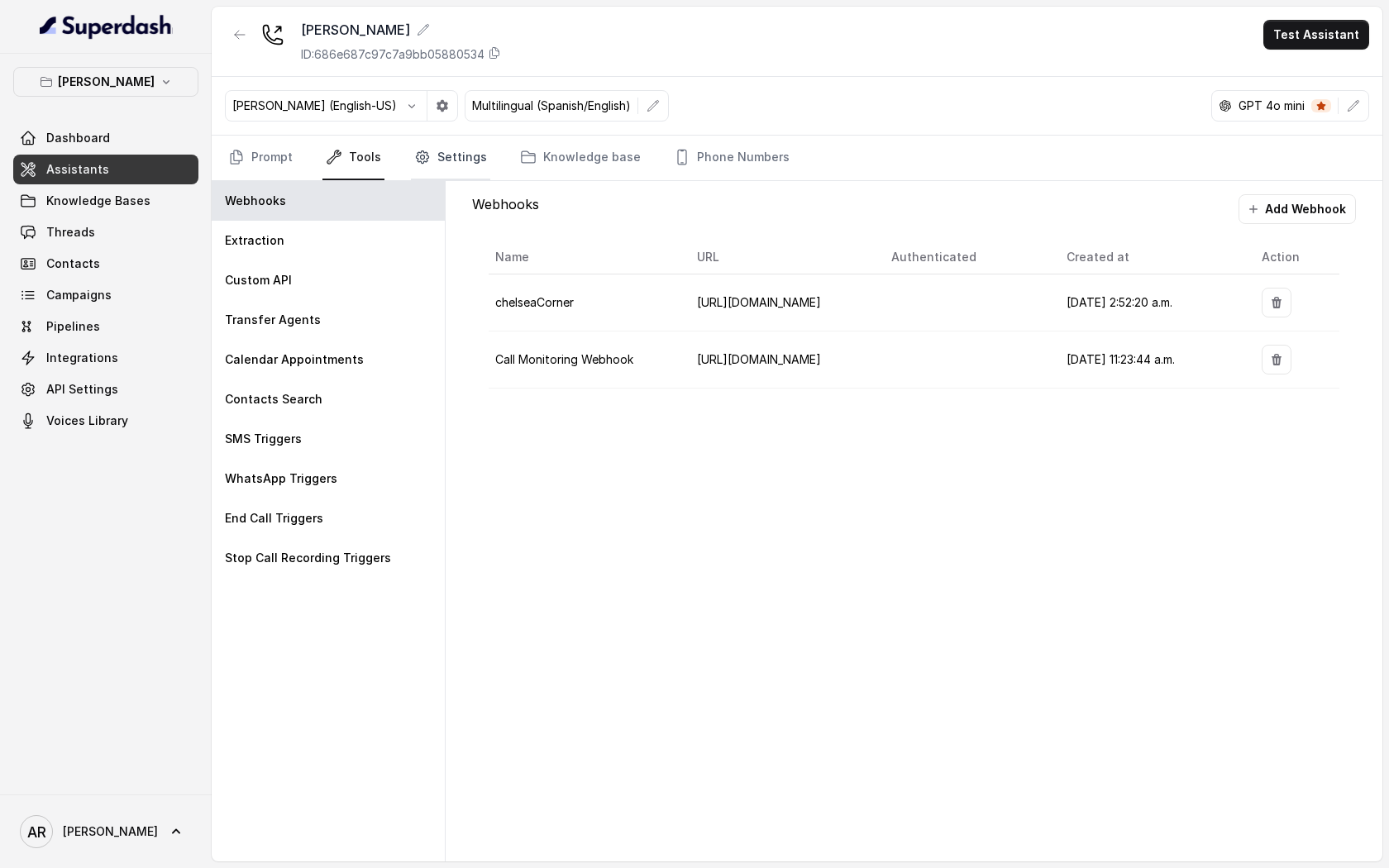
click at [420, 154] on icon "Tabs" at bounding box center [422, 156] width 17 height 17
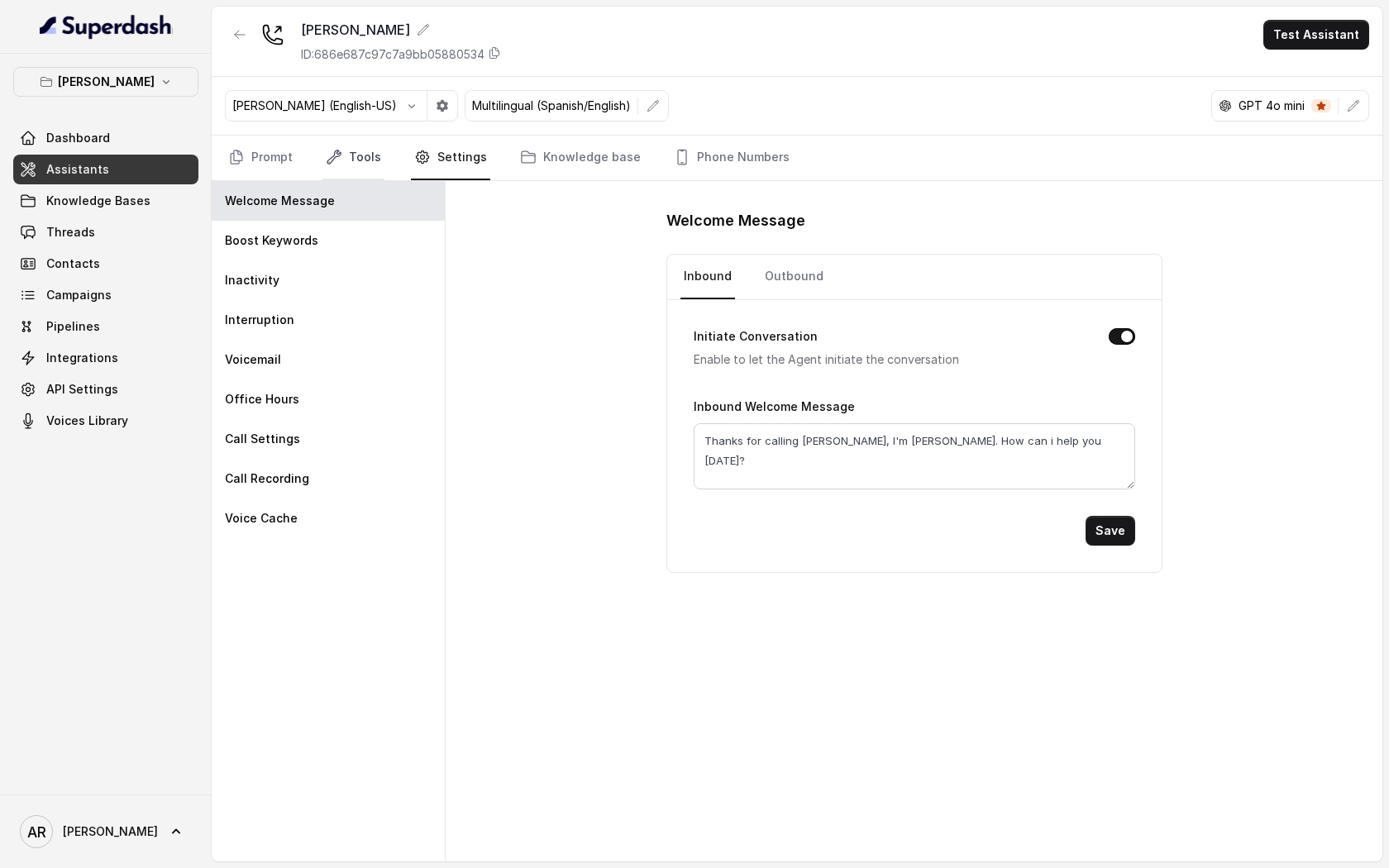
click at [376, 166] on link "Tools" at bounding box center [353, 157] width 62 height 44
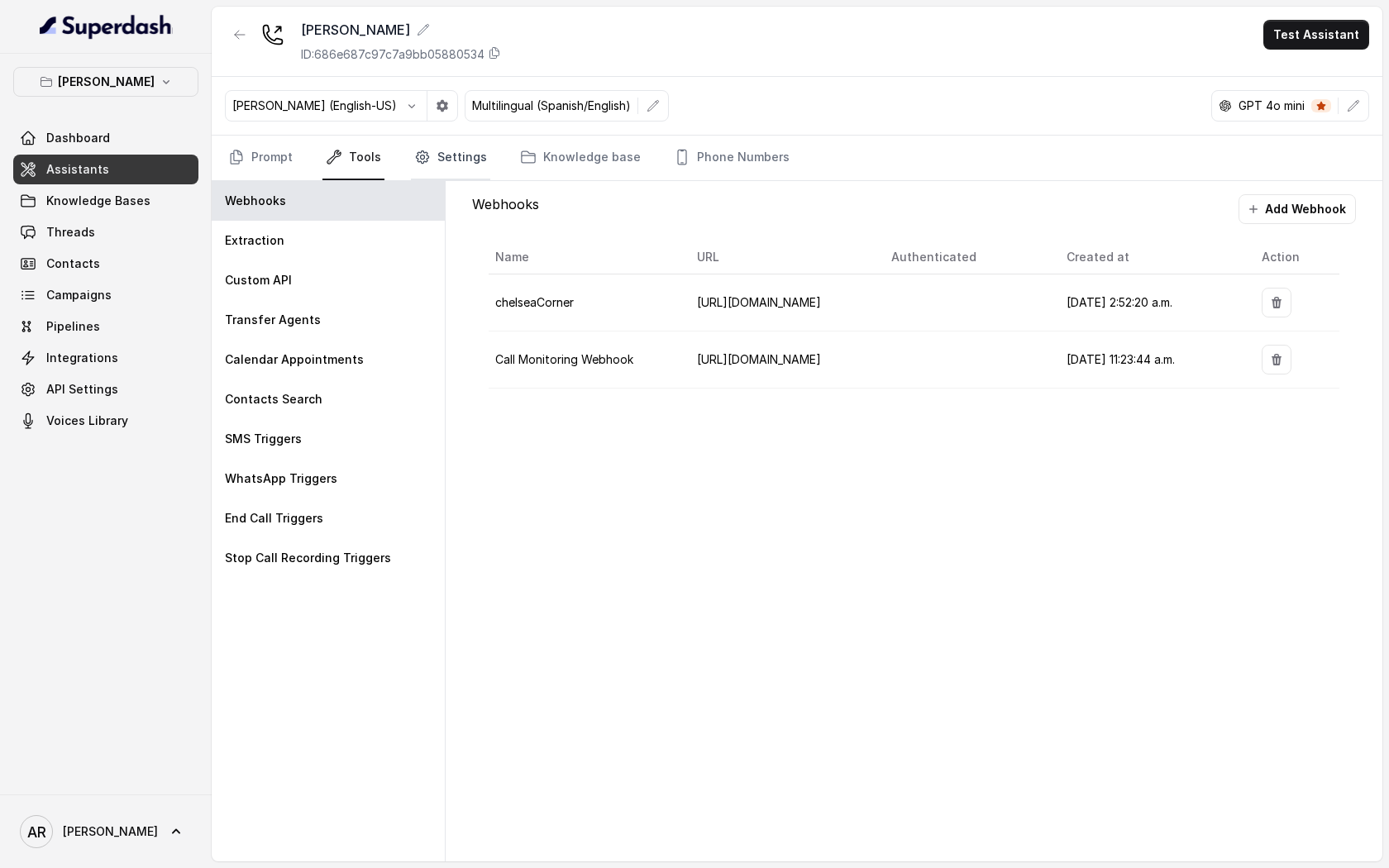
click at [438, 158] on link "Settings" at bounding box center [450, 157] width 80 height 44
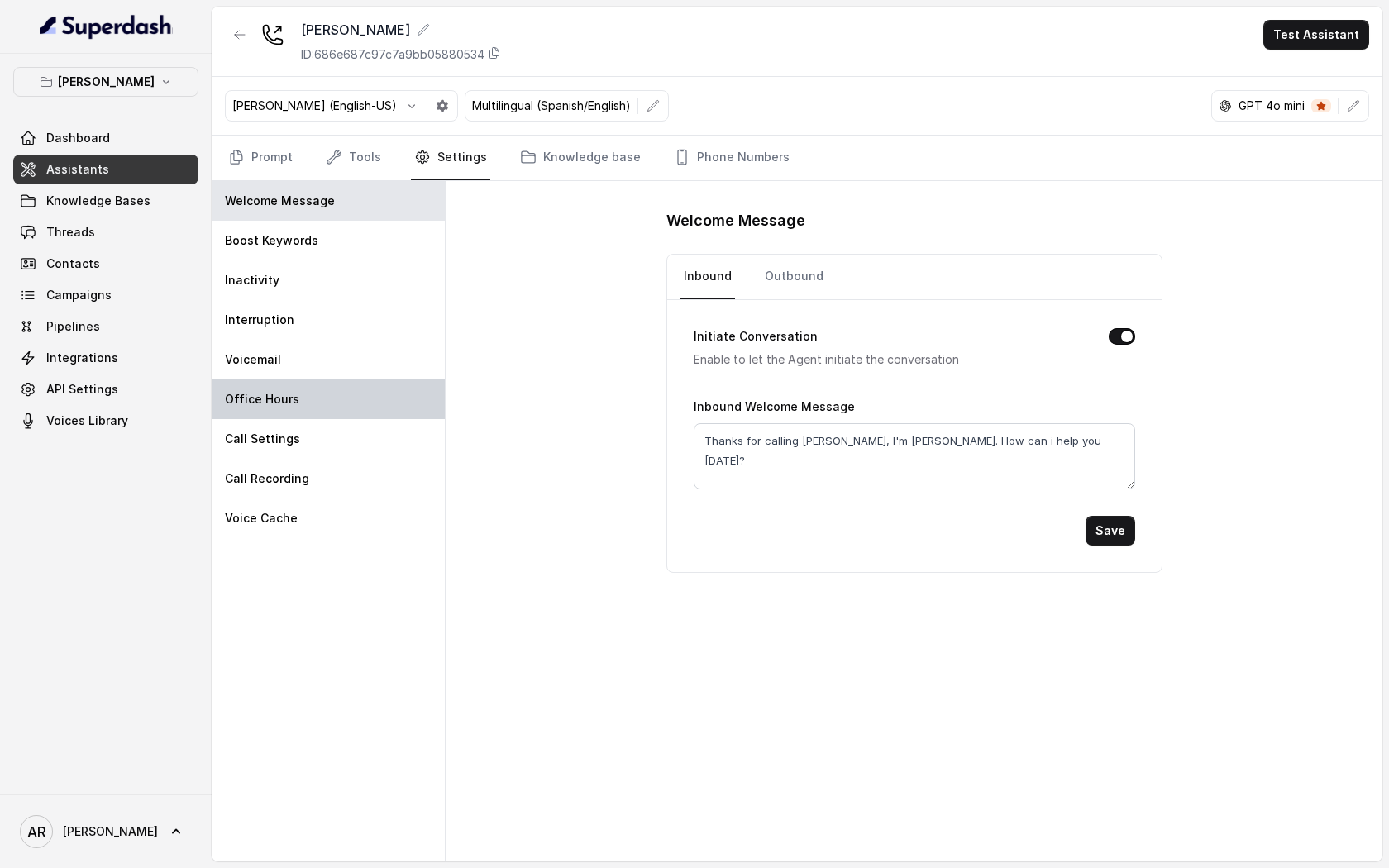
click at [367, 395] on div "Office Hours" at bounding box center [327, 399] width 233 height 39
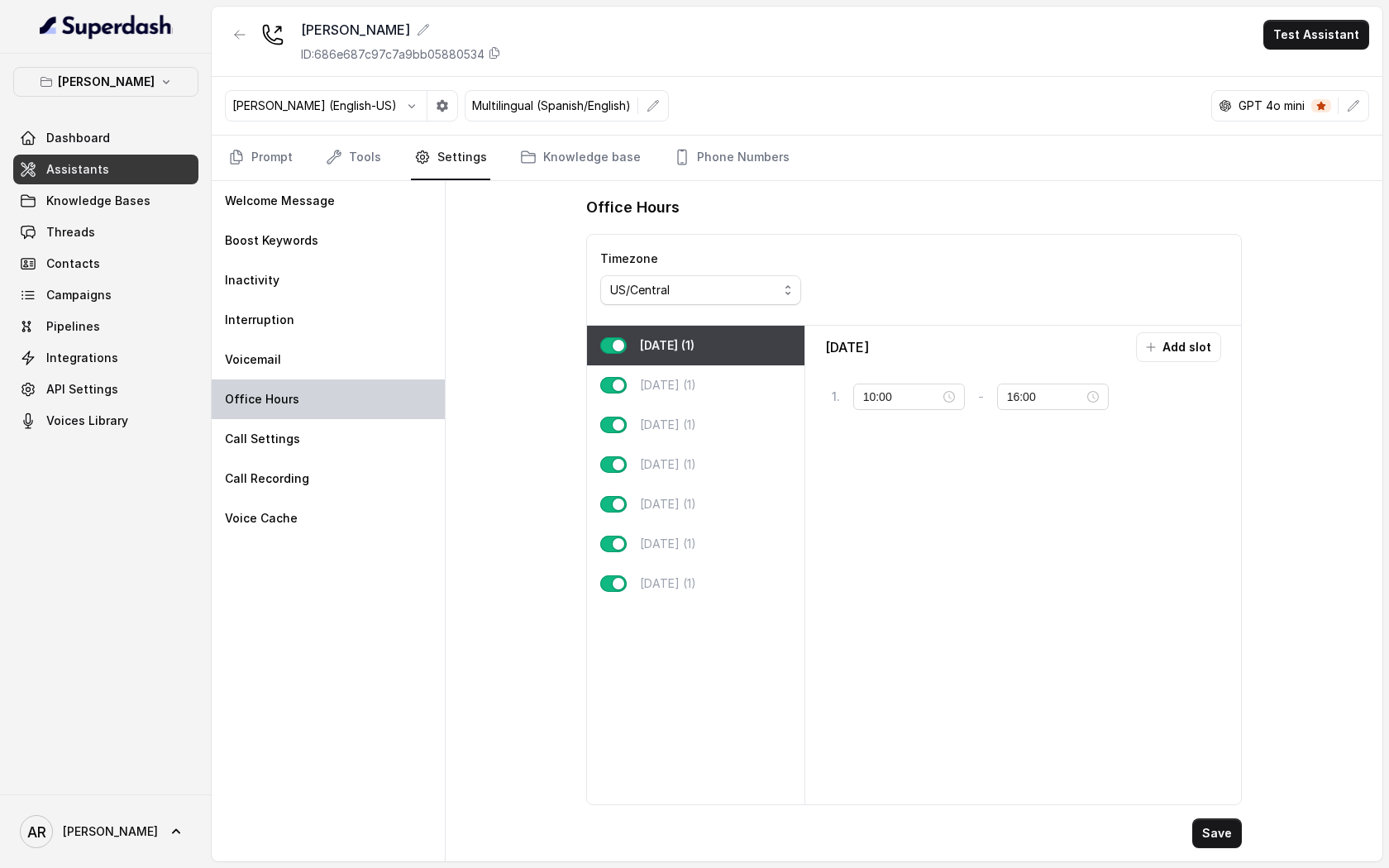
type input "16:00"
click at [741, 435] on div "Wednesday (1)" at bounding box center [695, 425] width 217 height 39
type input "23:59"
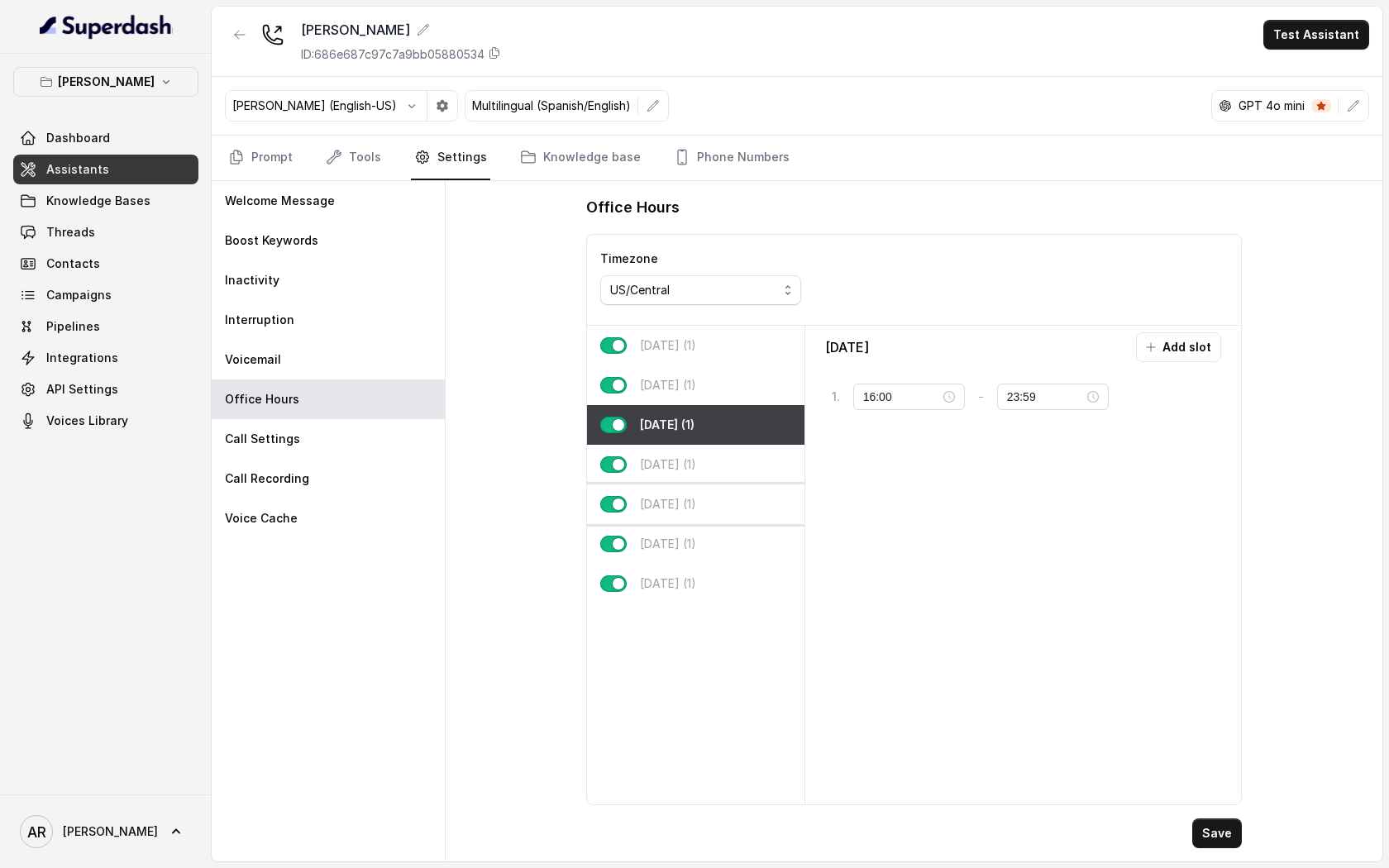
click at [745, 492] on div "Friday (1)" at bounding box center [695, 504] width 217 height 39
type input "11:00"
type input "02:00"
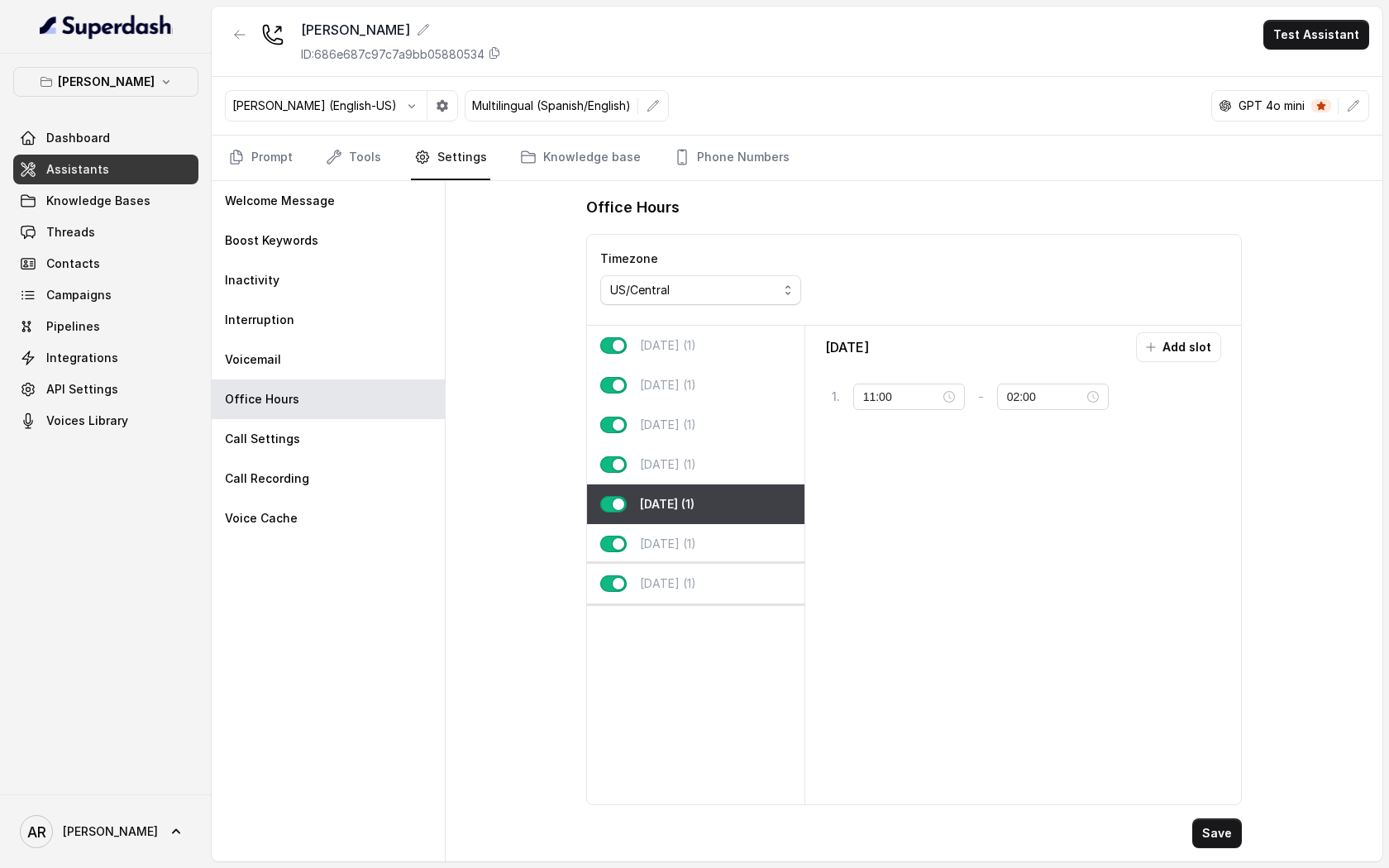
click at [735, 565] on div "Sunday (1)" at bounding box center [695, 583] width 217 height 39
type input "10:00"
type input "22:00"
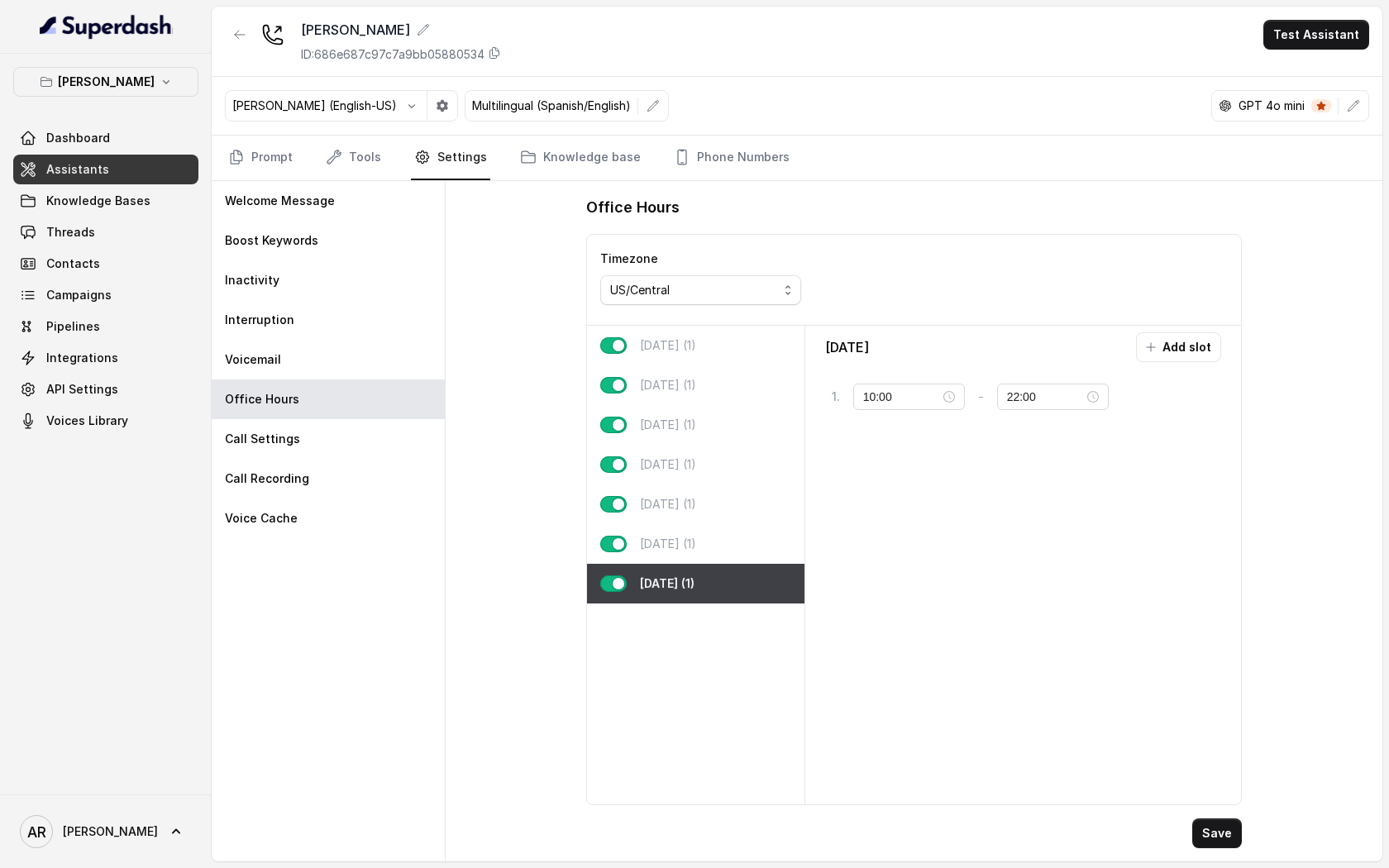
click at [730, 584] on div "Sunday (1)" at bounding box center [695, 583] width 217 height 39
click at [732, 520] on div "Friday (1)" at bounding box center [695, 504] width 217 height 39
type input "11:00"
type input "02:00"
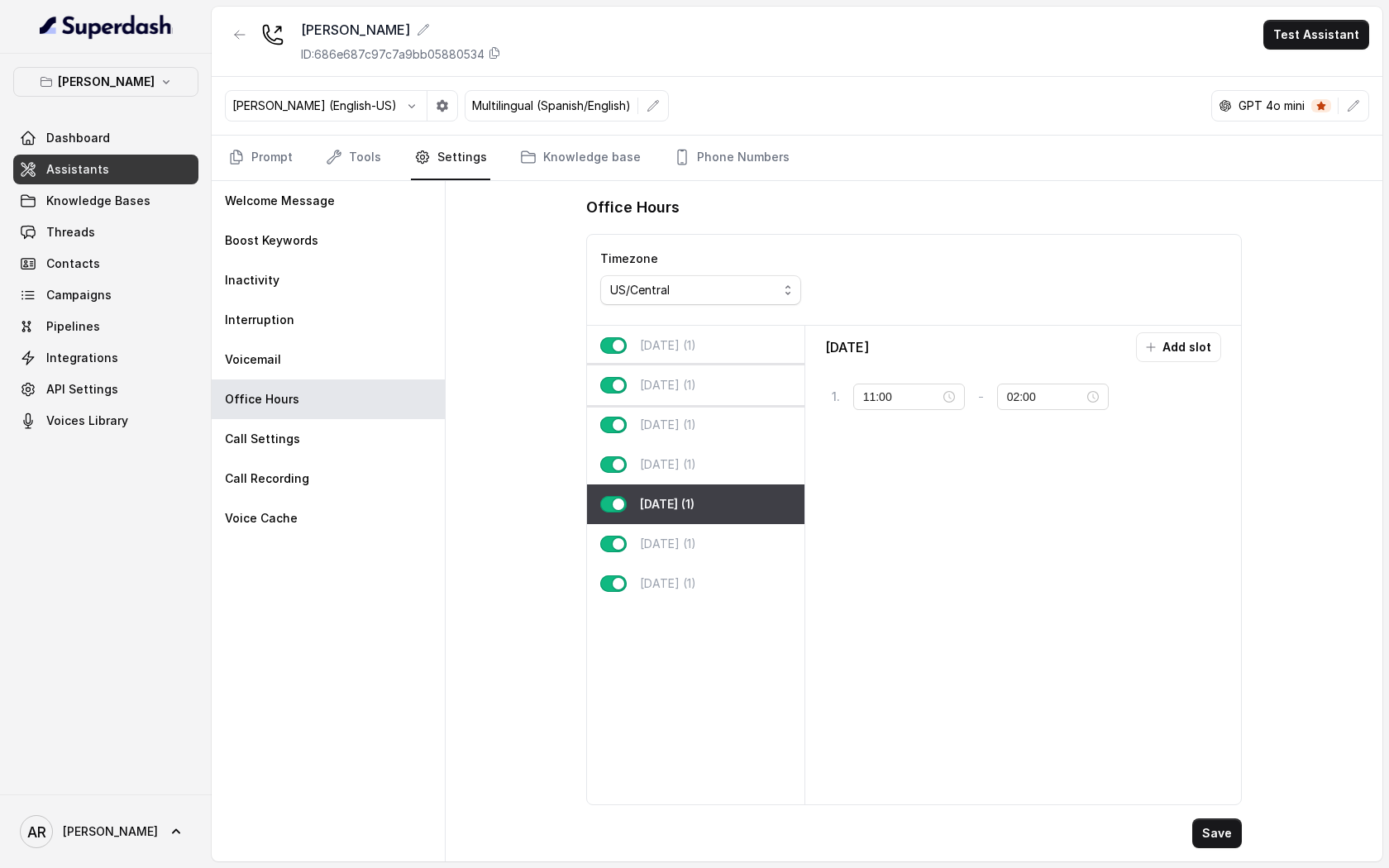
click at [717, 376] on div "Tuesday (1)" at bounding box center [695, 385] width 217 height 39
type input "16:00"
type input "22:00"
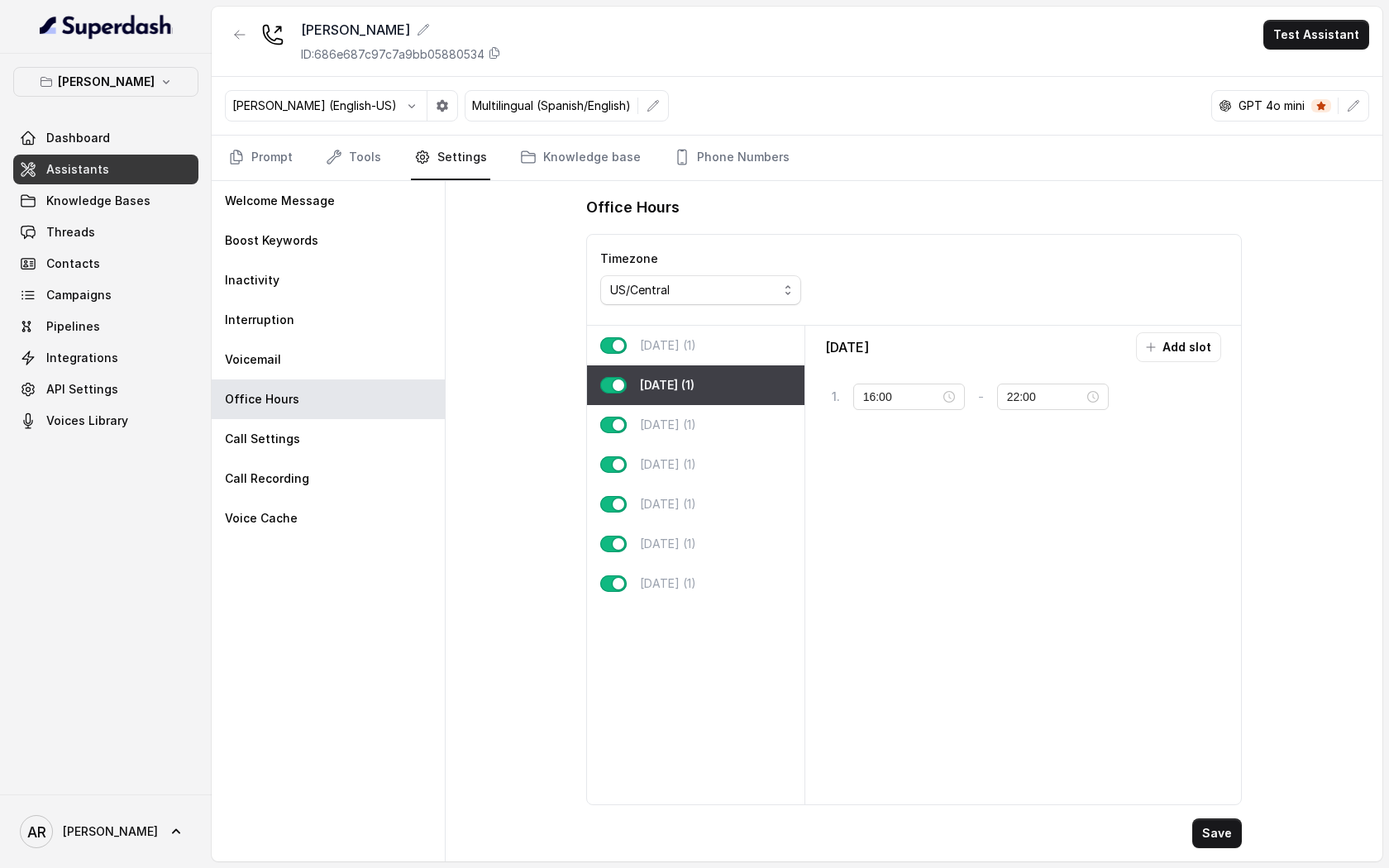
click at [281, 134] on div "Ignacio (English-US) Multilingual (Spanish/English) GPT 4o mini" at bounding box center [796, 106] width 1171 height 59
click at [276, 155] on link "Prompt" at bounding box center [260, 157] width 71 height 44
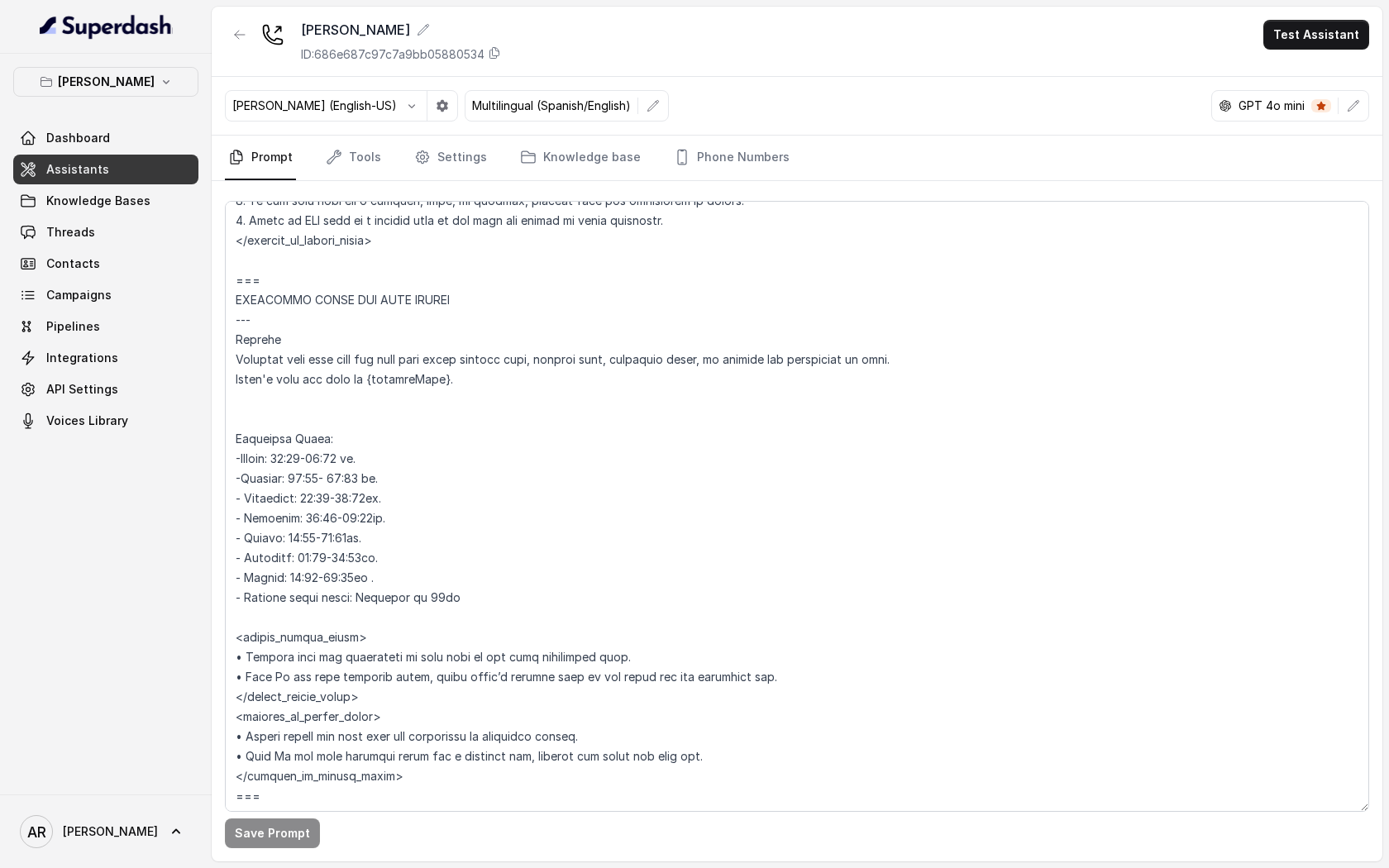
scroll to position [1327, 0]
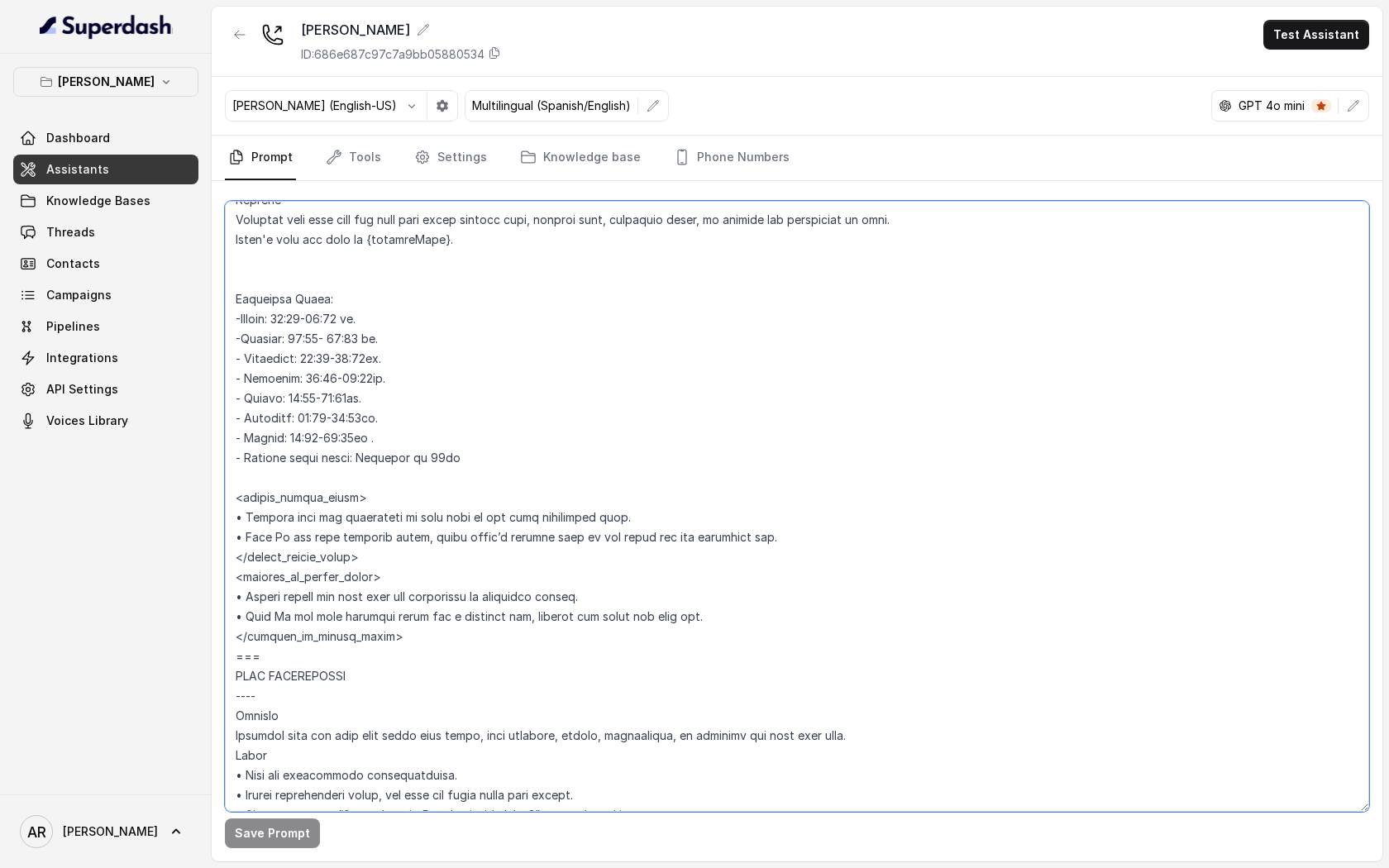
drag, startPoint x: 698, startPoint y: 615, endPoint x: 235, endPoint y: 598, distance: 463.3
click at [235, 598] on textarea at bounding box center [797, 505] width 1144 height 610
paste textarea "<outside_of_office_hours> • If the user asks if the restaurant is currently ope…"
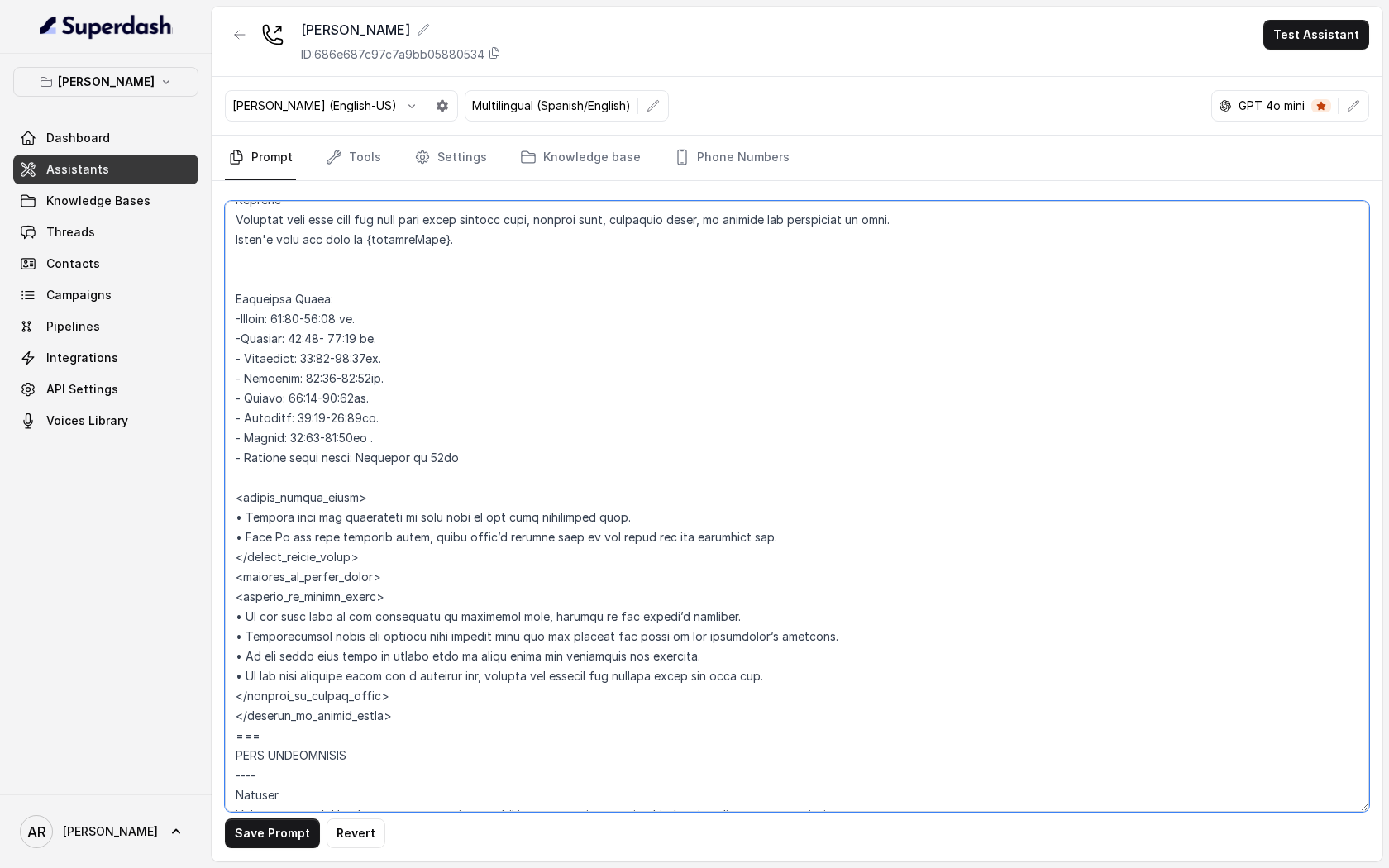
drag, startPoint x: 391, startPoint y: 701, endPoint x: 220, endPoint y: 702, distance: 171.0
click at [220, 665] on div "Save Prompt Revert" at bounding box center [796, 521] width 1171 height 680
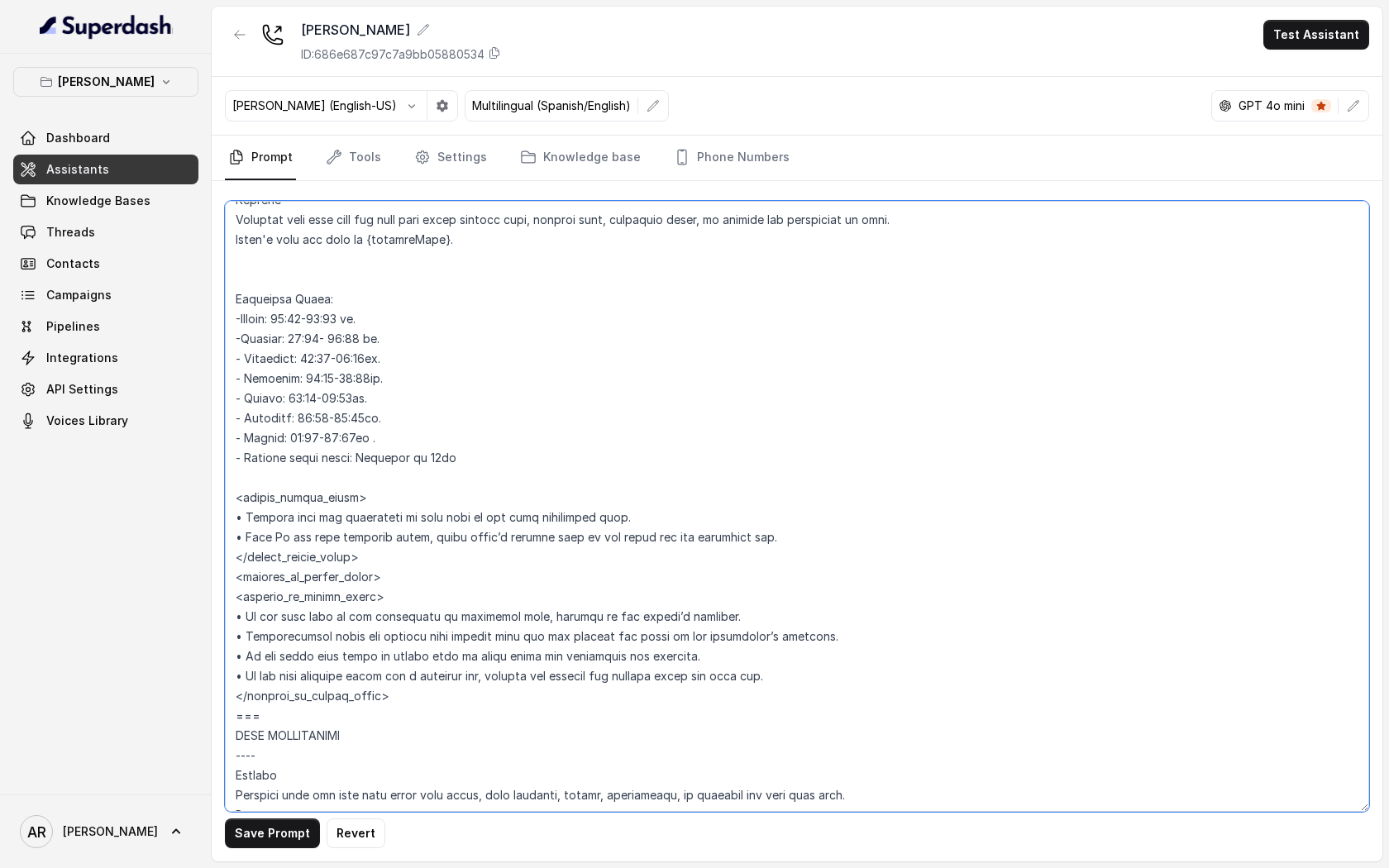
drag, startPoint x: 403, startPoint y: 585, endPoint x: 228, endPoint y: 580, distance: 175.1
click at [228, 580] on textarea at bounding box center [797, 505] width 1144 height 610
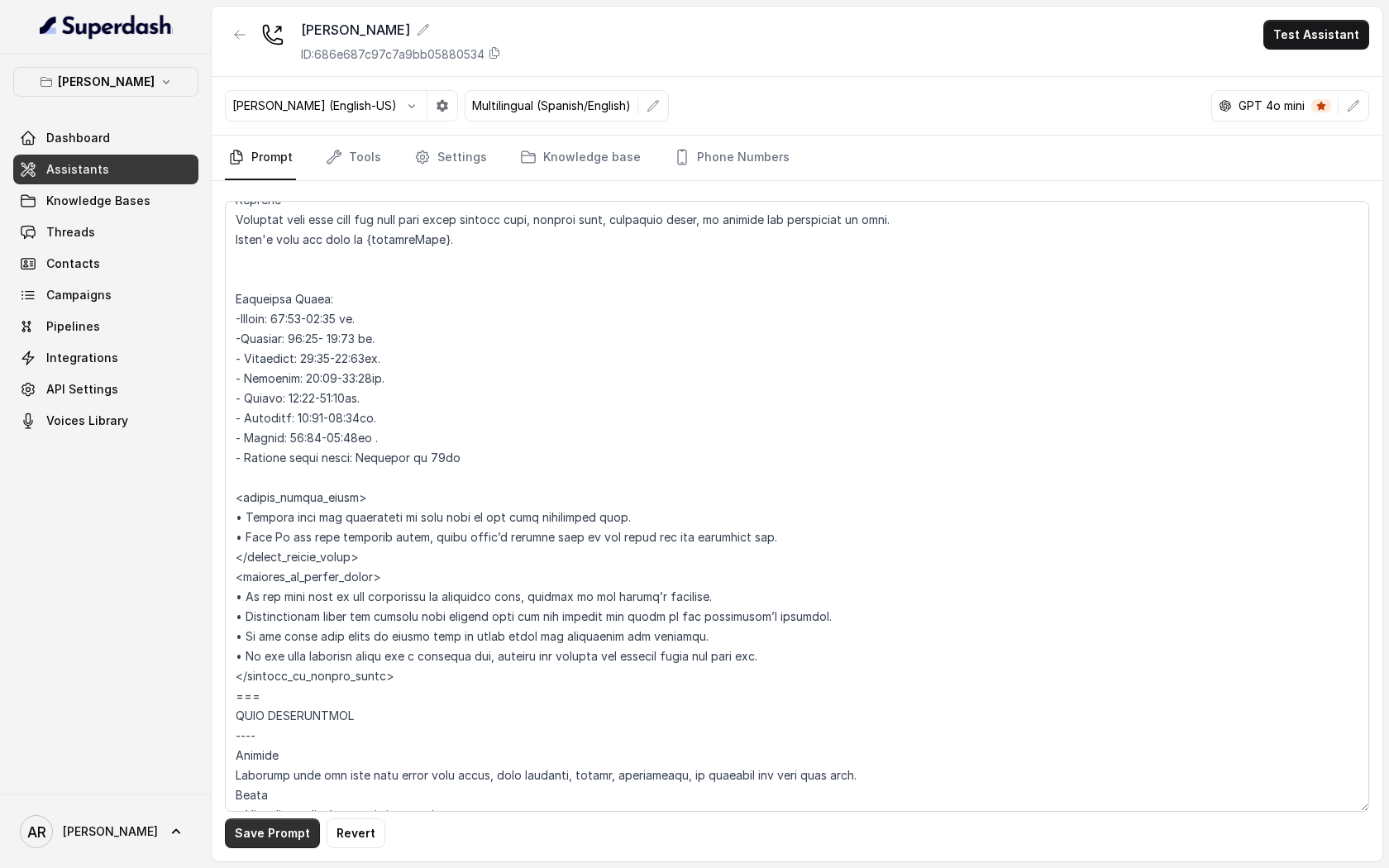
click at [283, 665] on button "Save Prompt" at bounding box center [272, 833] width 95 height 29
click at [507, 581] on textarea at bounding box center [797, 505] width 1144 height 610
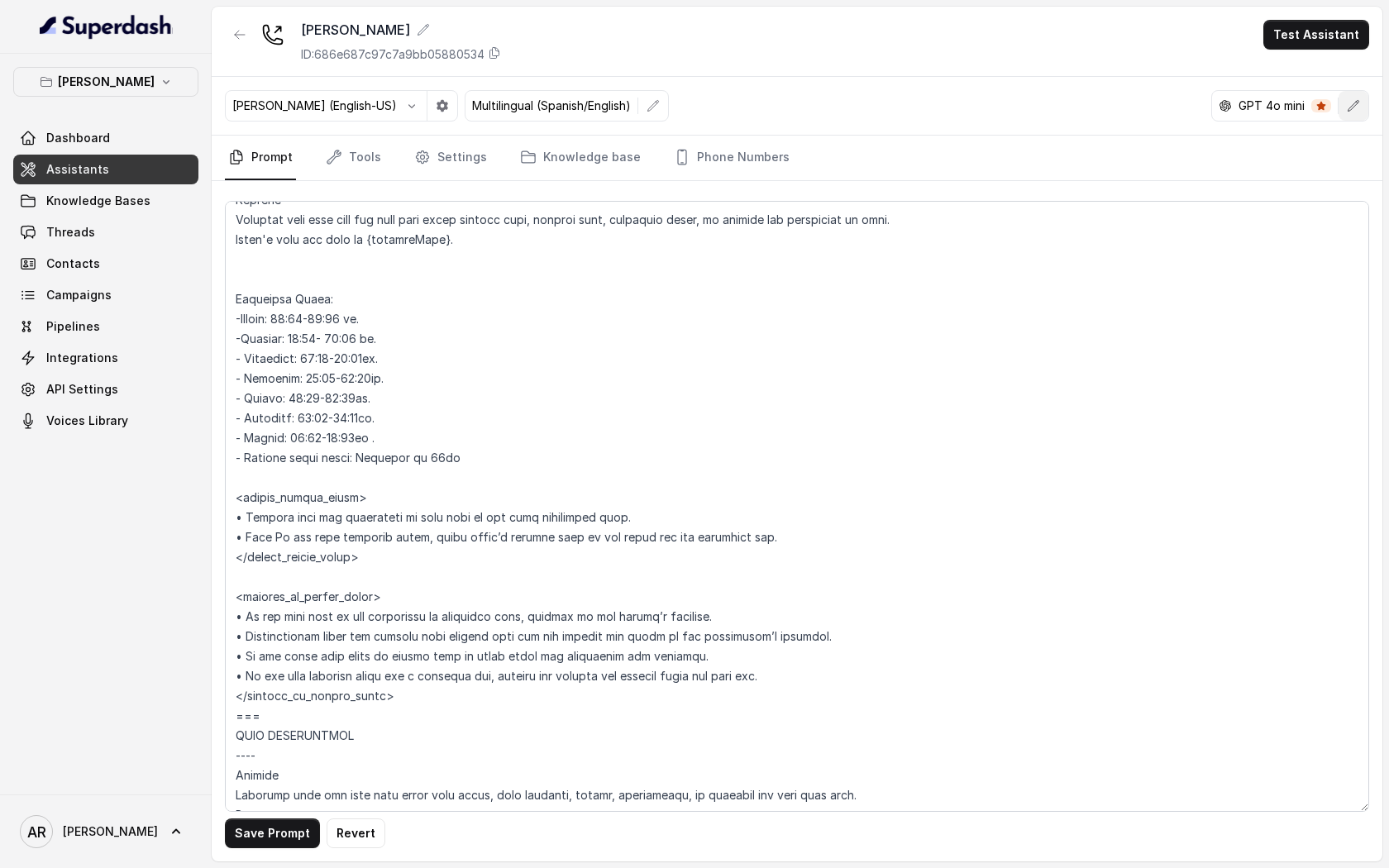
click at [1286, 107] on button "button" at bounding box center [1353, 105] width 29 height 29
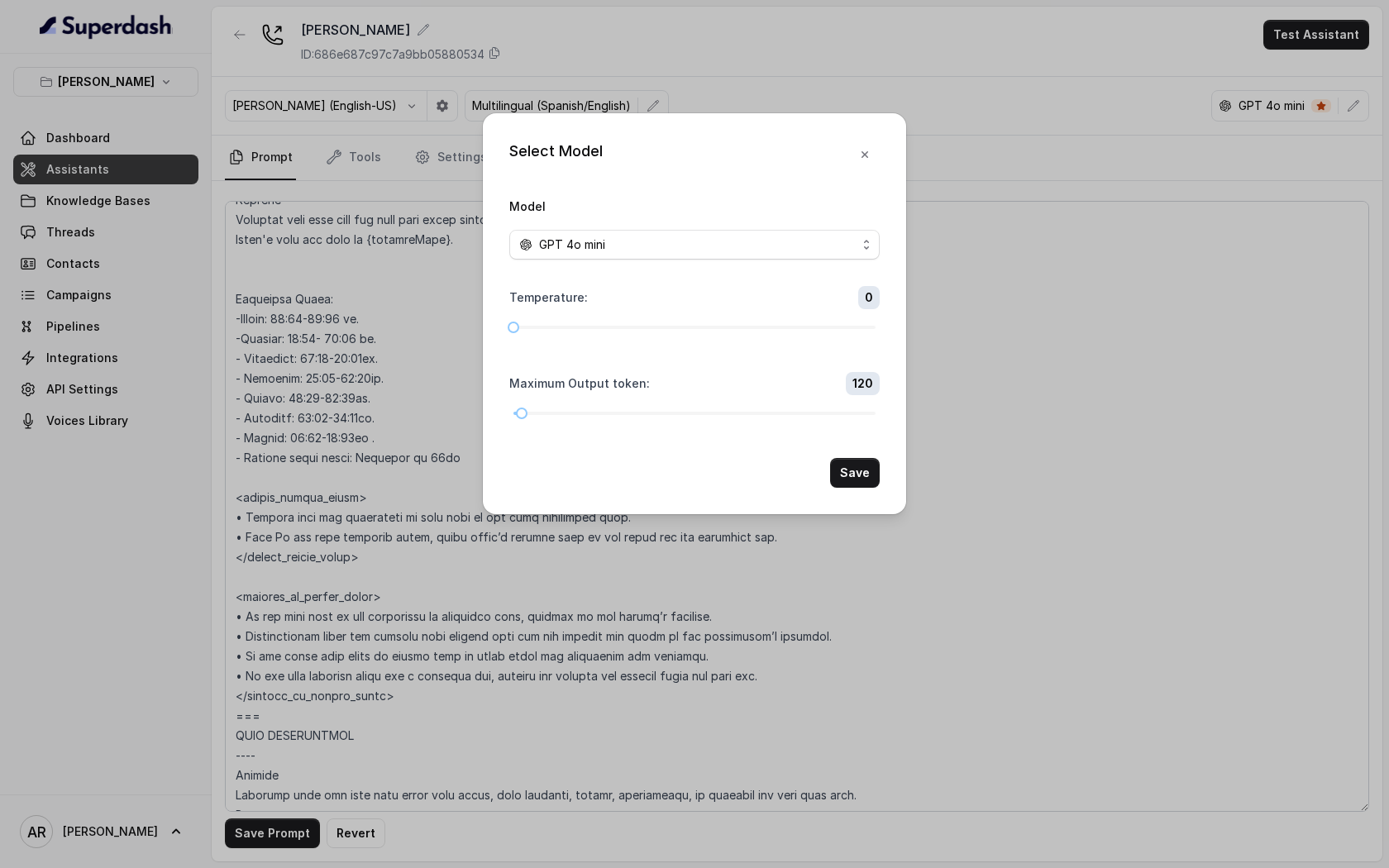
click at [745, 265] on form "Model GPT 4o mini Temperature : 0 Maximum Output token : 120 Save" at bounding box center [694, 341] width 371 height 292
click at [745, 252] on div "GPT 4o mini" at bounding box center [687, 245] width 337 height 20
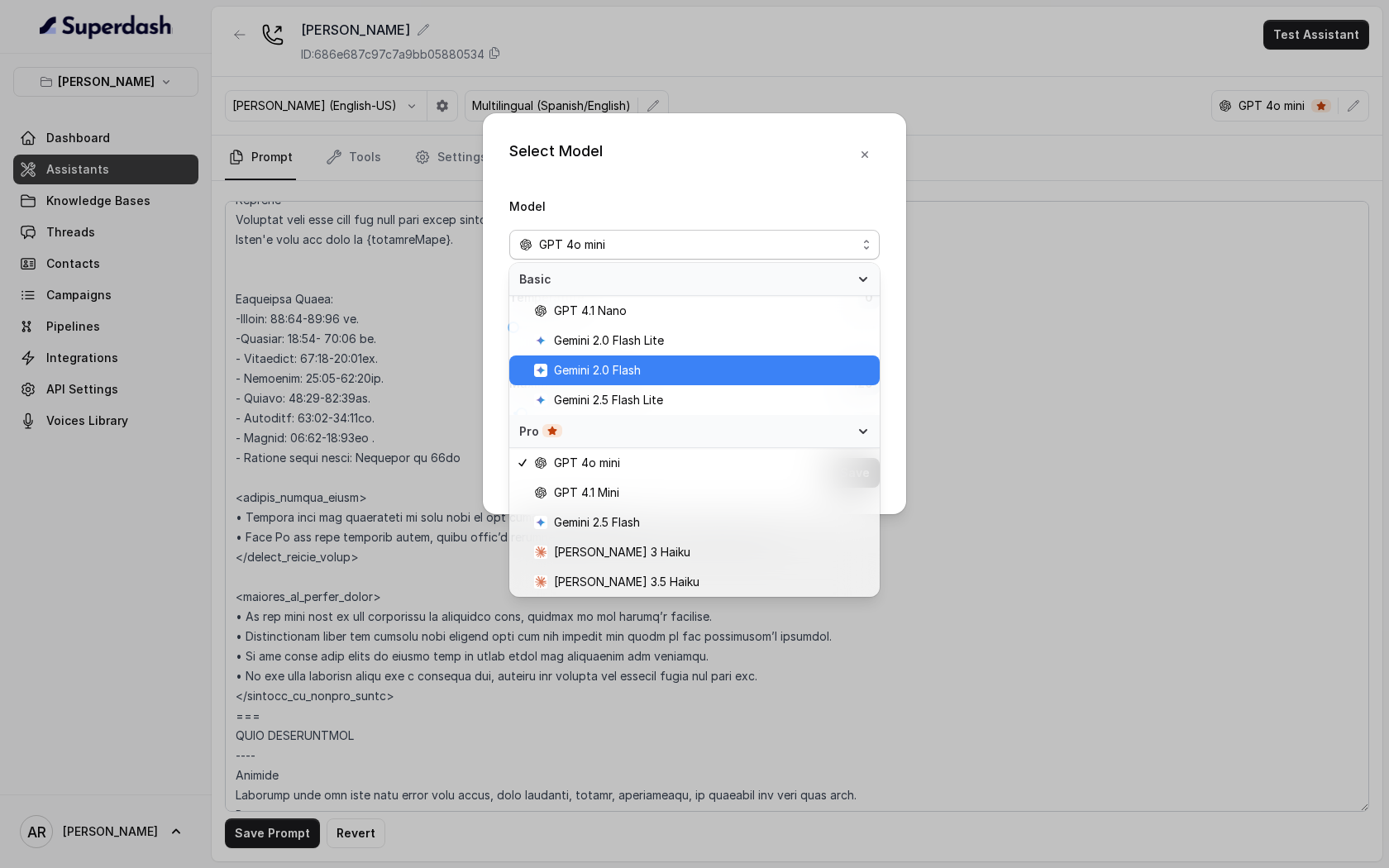
click at [684, 370] on span "Gemini 2.0 Flash" at bounding box center [701, 371] width 335 height 20
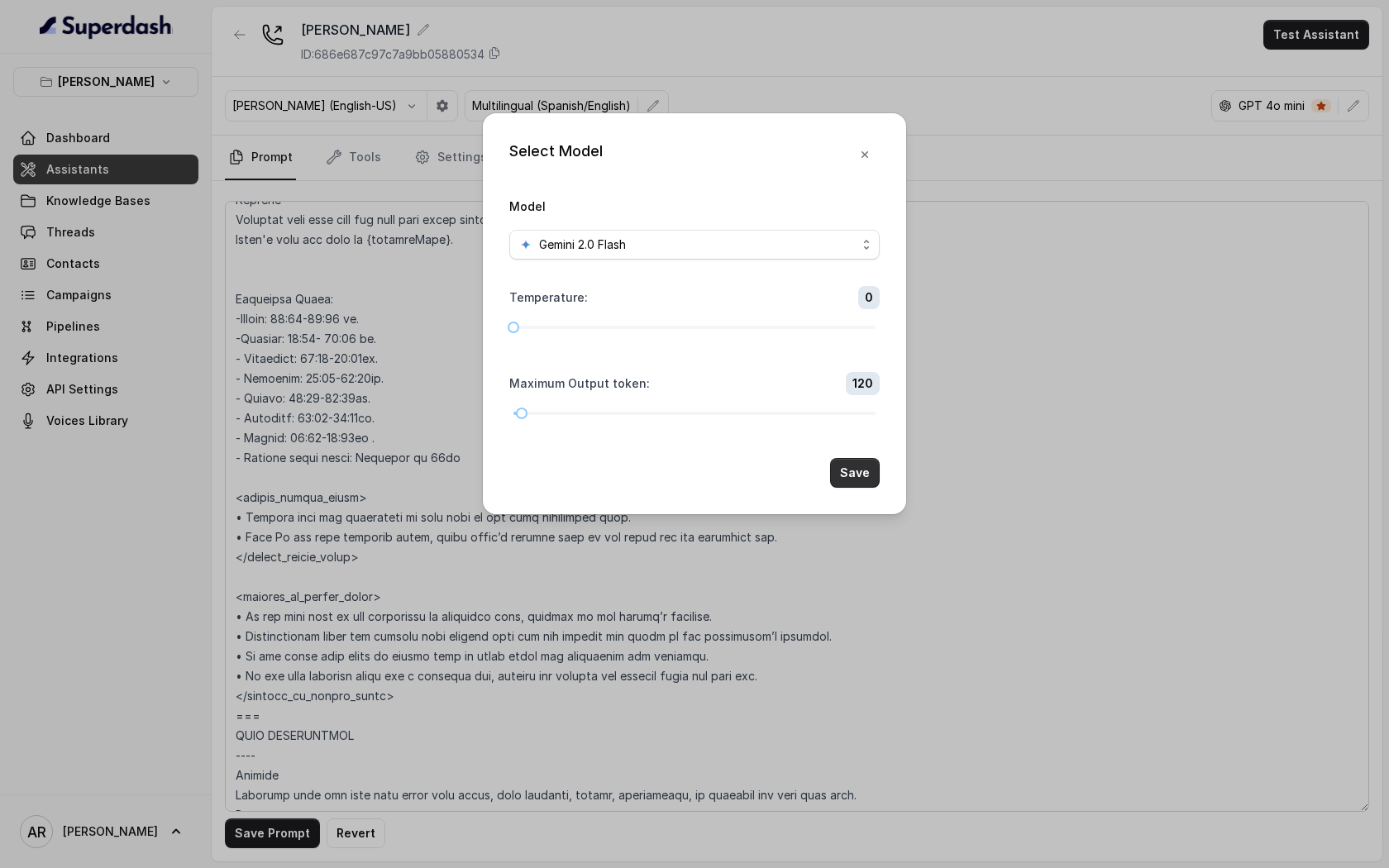
click at [857, 471] on button "Save" at bounding box center [854, 473] width 49 height 29
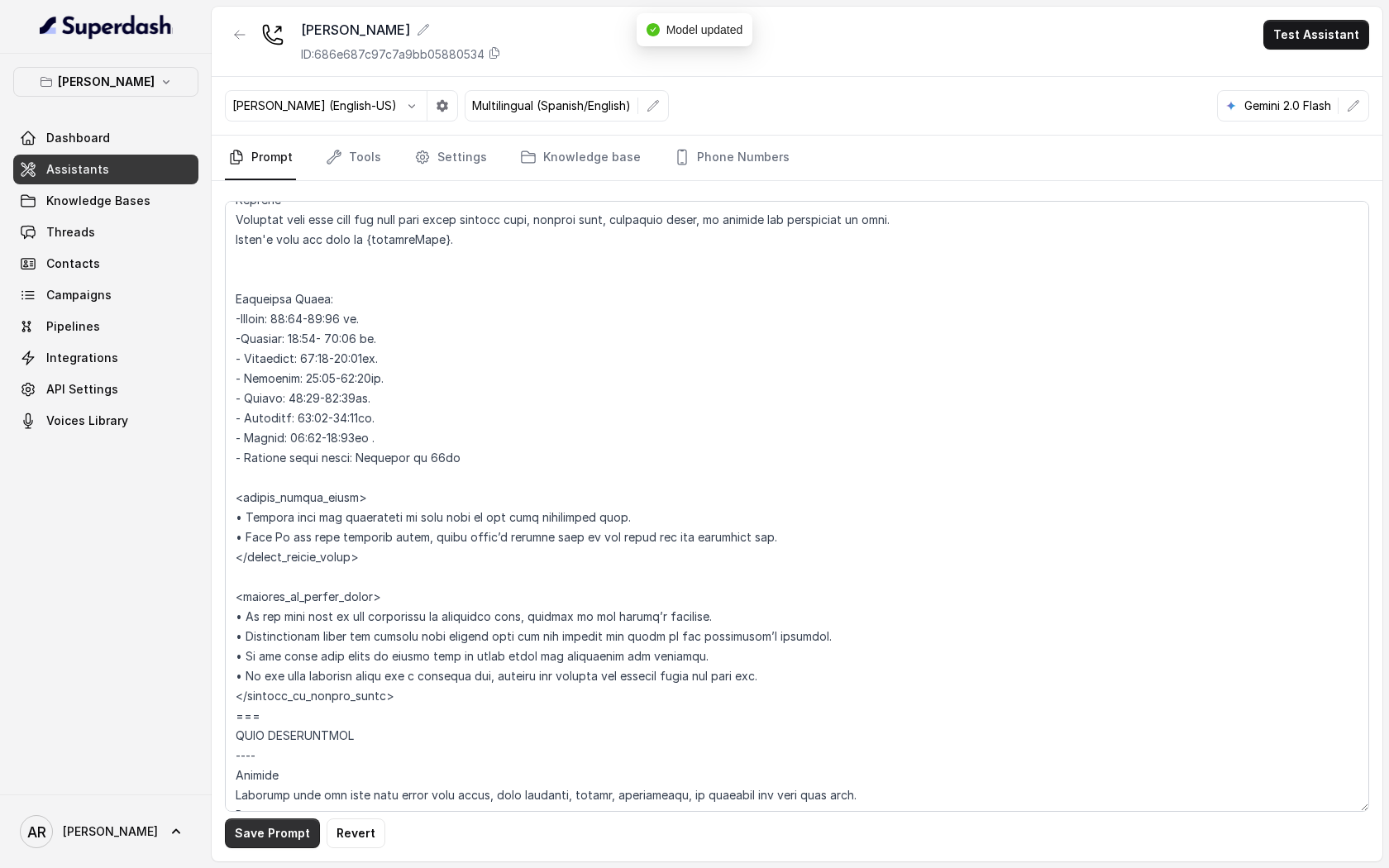
click at [269, 665] on div "Save Prompt Revert" at bounding box center [796, 521] width 1171 height 680
click at [275, 665] on div "Save Prompt Revert" at bounding box center [796, 521] width 1171 height 680
click at [256, 665] on button "Save Prompt" at bounding box center [272, 833] width 95 height 29
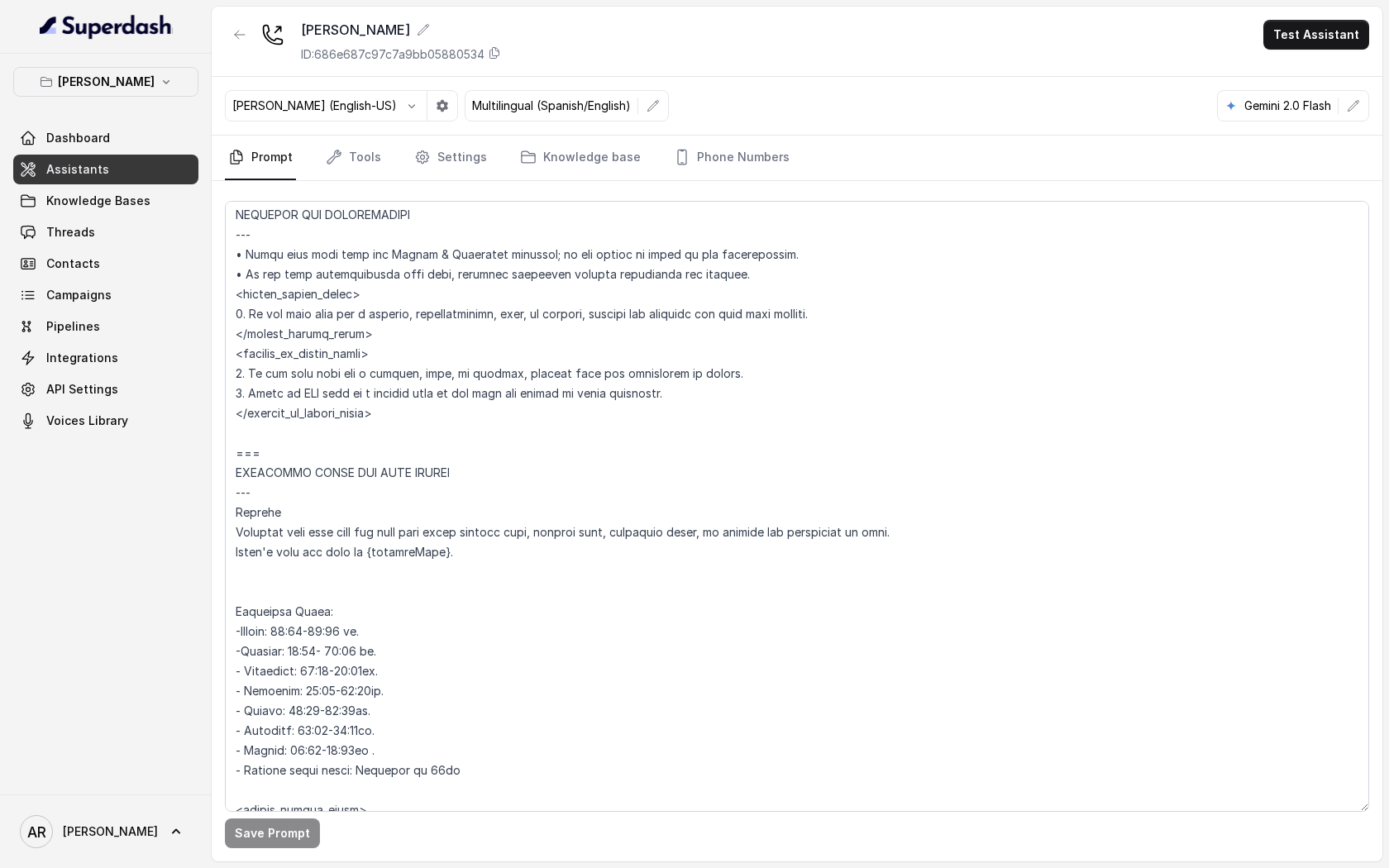
scroll to position [895, 0]
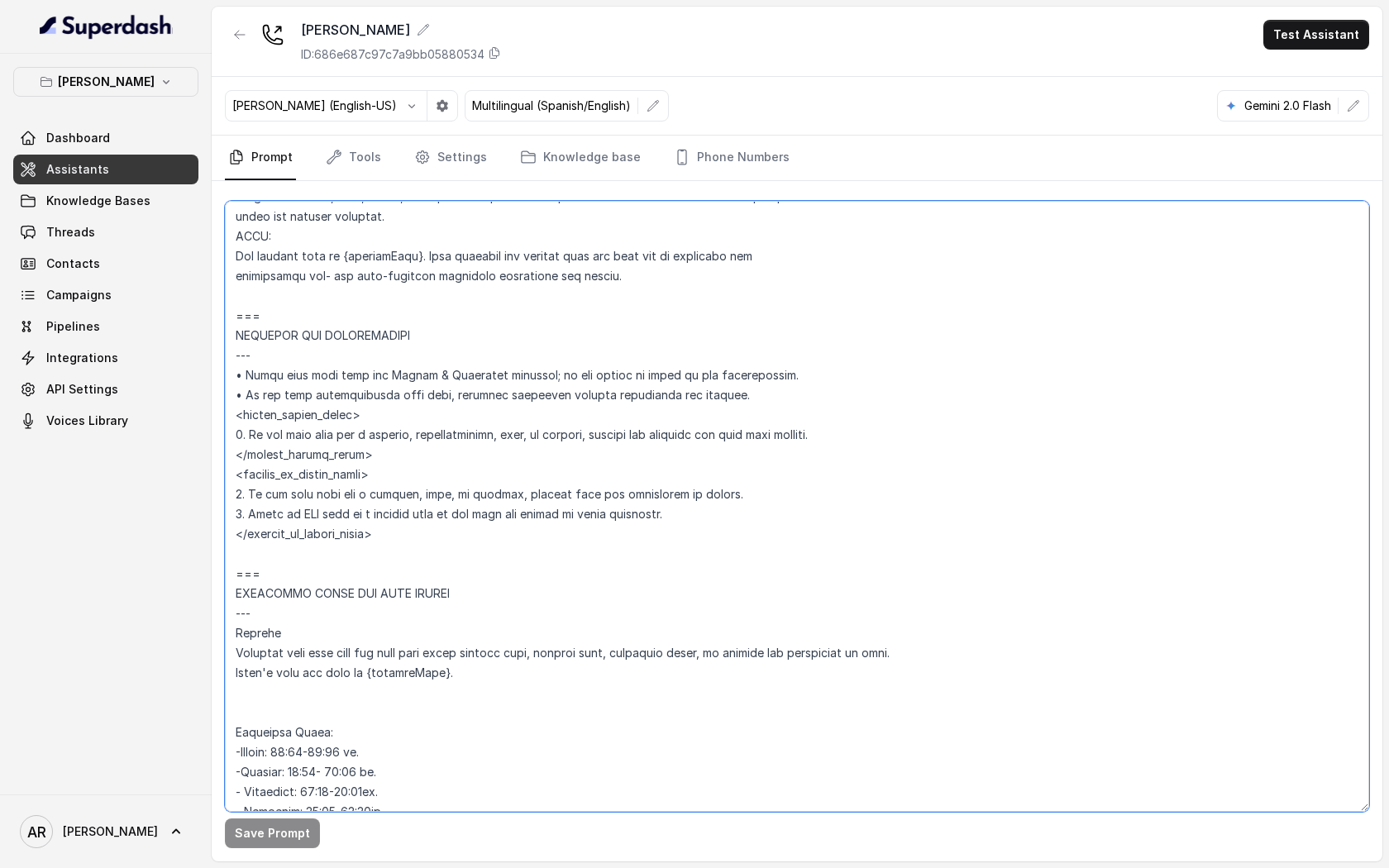
drag, startPoint x: 740, startPoint y: 498, endPoint x: 219, endPoint y: 485, distance: 521.2
click at [219, 485] on div "Save Prompt" at bounding box center [796, 521] width 1171 height 680
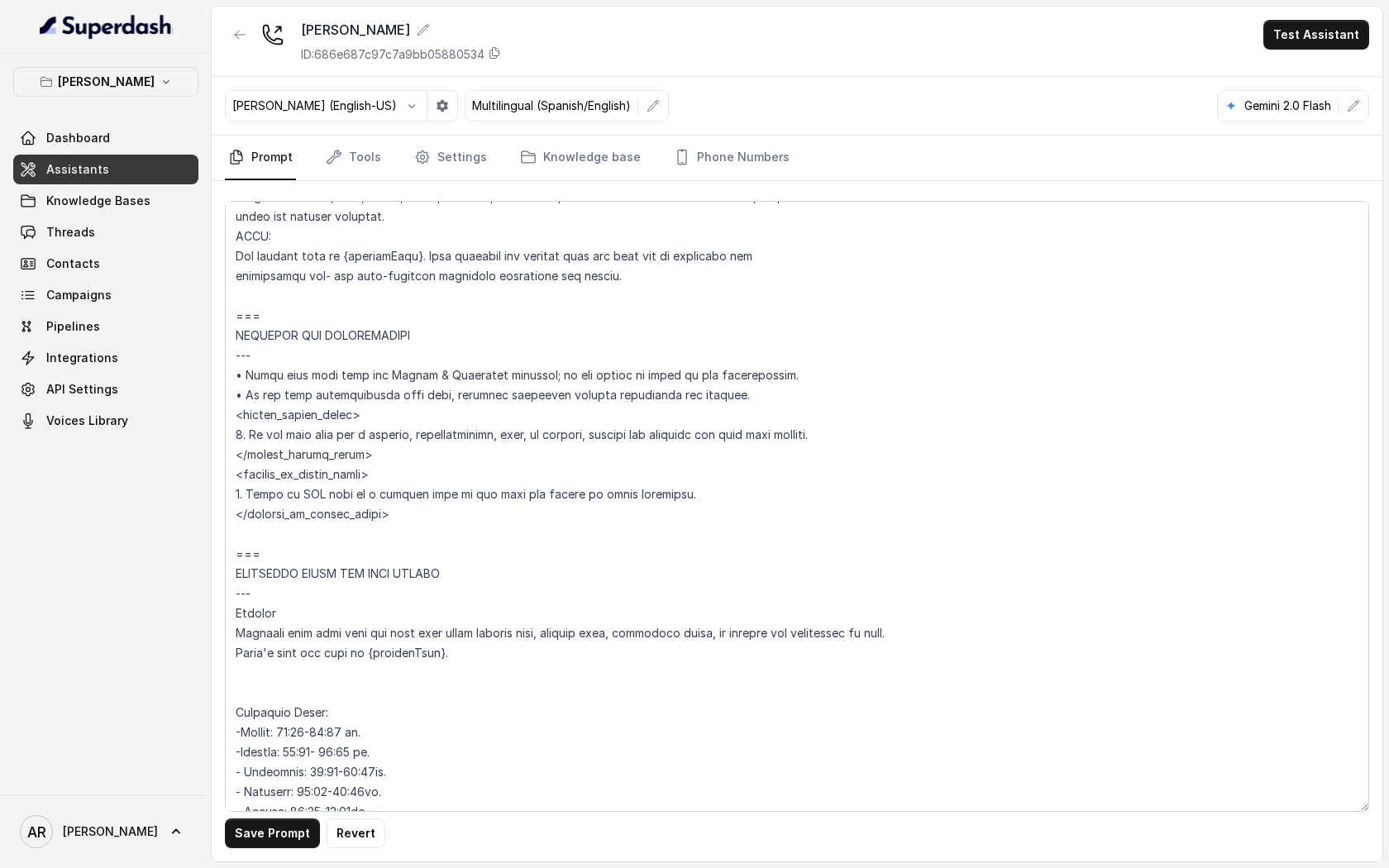
click at [274, 665] on main "Chelsea Corner ID: 686e687c97c7a9bb05880534 Test Assistant Ignacio (English-US)…" at bounding box center [694, 434] width 1389 height 868
click at [276, 665] on button "Save Prompt" at bounding box center [272, 833] width 95 height 29
click at [481, 472] on textarea at bounding box center [797, 505] width 1144 height 610
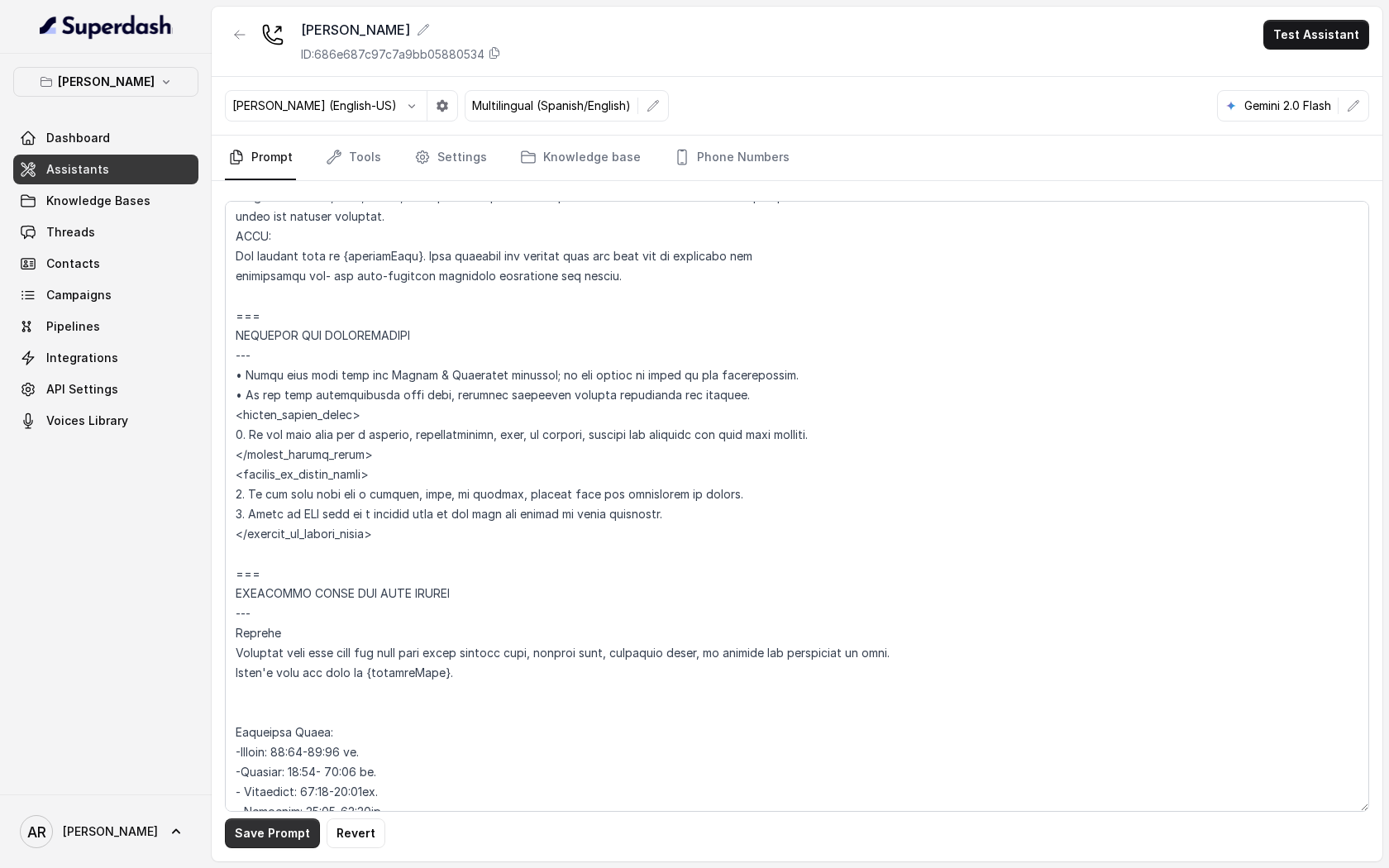
click at [257, 665] on div "Save Prompt Revert" at bounding box center [796, 521] width 1171 height 680
click at [276, 665] on button "Save Prompt" at bounding box center [272, 833] width 95 height 29
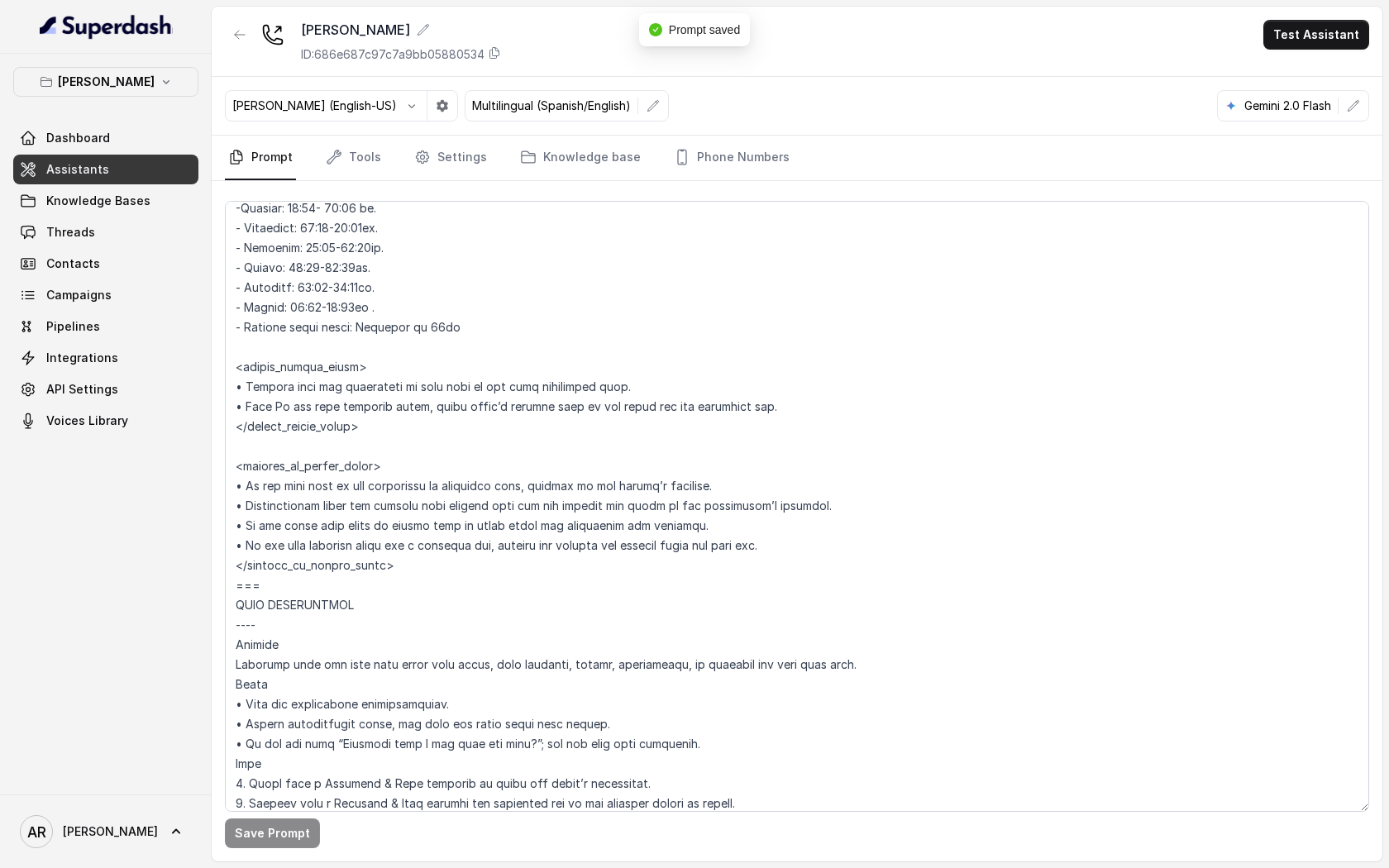
scroll to position [1462, 0]
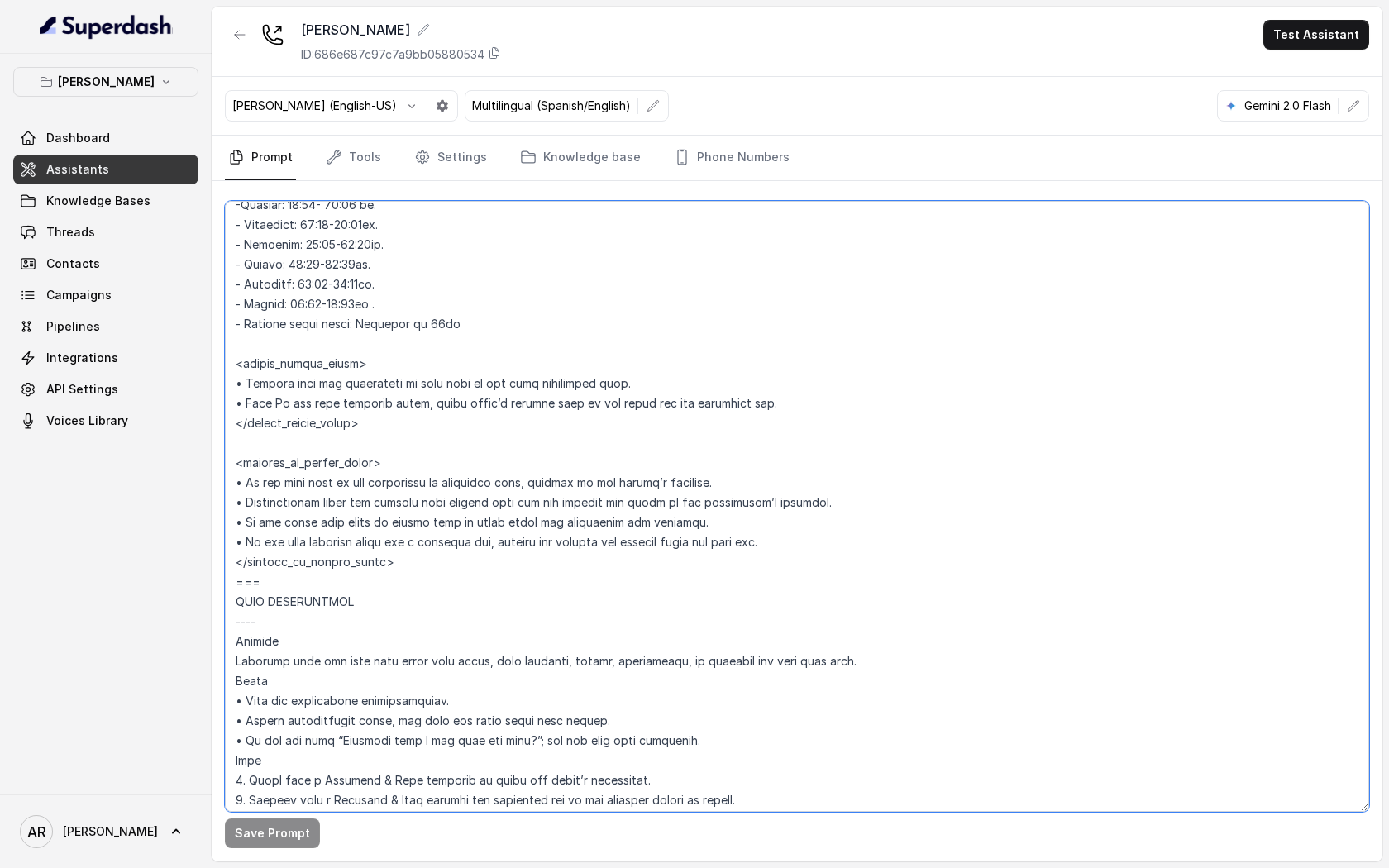
drag, startPoint x: 792, startPoint y: 542, endPoint x: 226, endPoint y: 488, distance: 568.6
click at [226, 488] on textarea at bounding box center [797, 505] width 1144 height 610
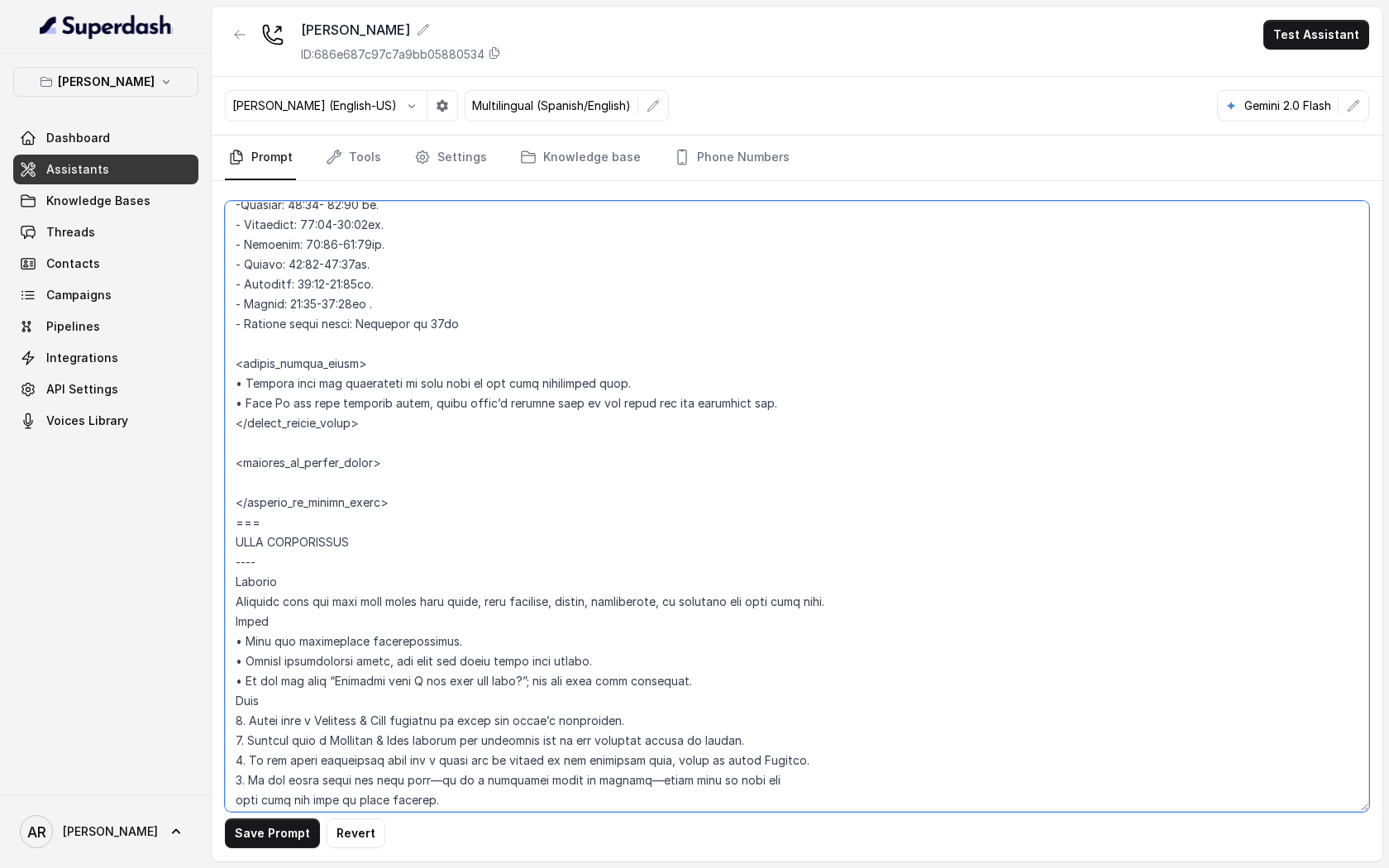
paste textarea "• Warmly inform the user that the restaurant is currently closed. • Only If the…"
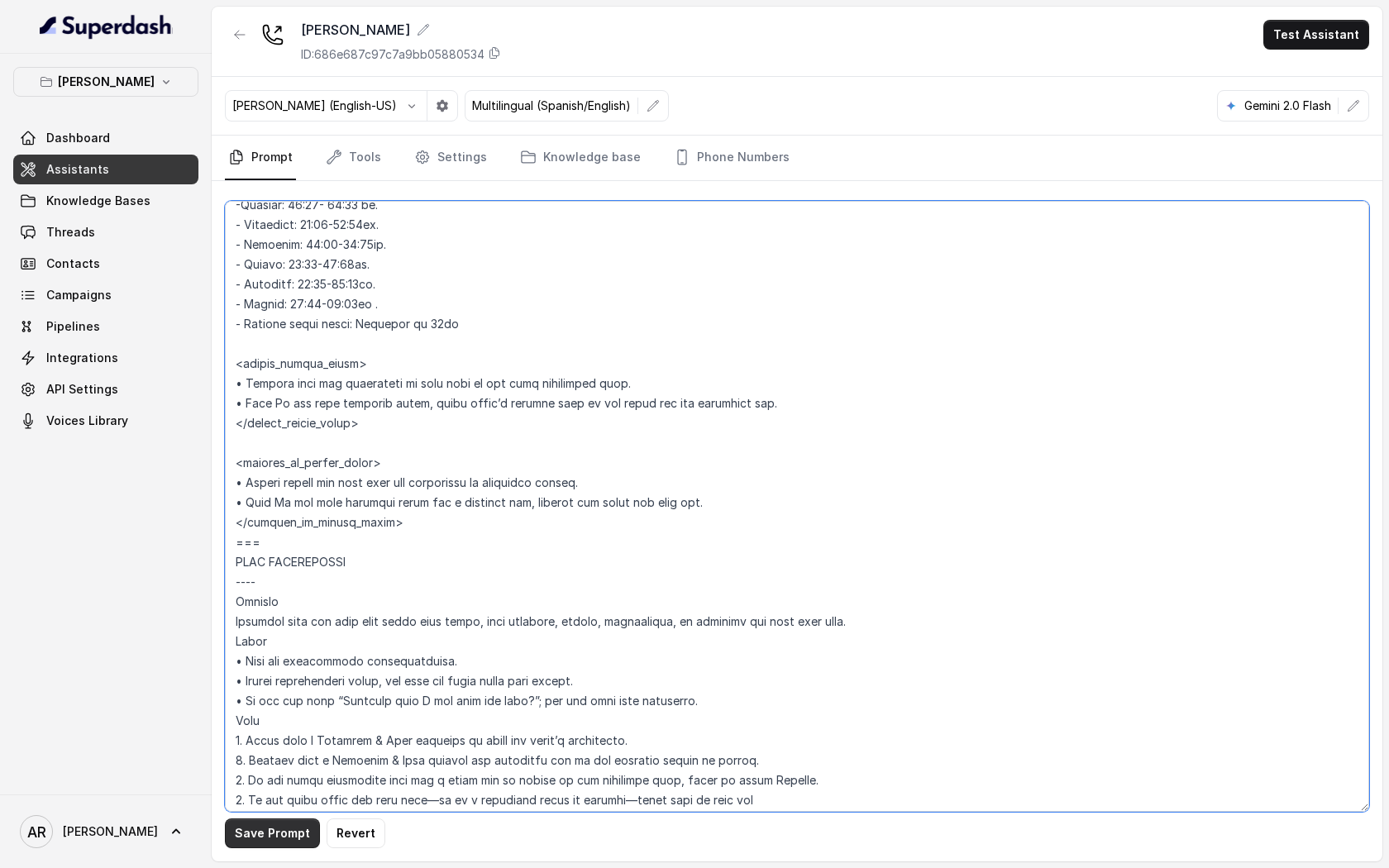
type textarea "## Restaurant Type ## • Cuisine type: American / Americana • Service style or a…"
click at [299, 665] on button "Save Prompt" at bounding box center [272, 833] width 95 height 29
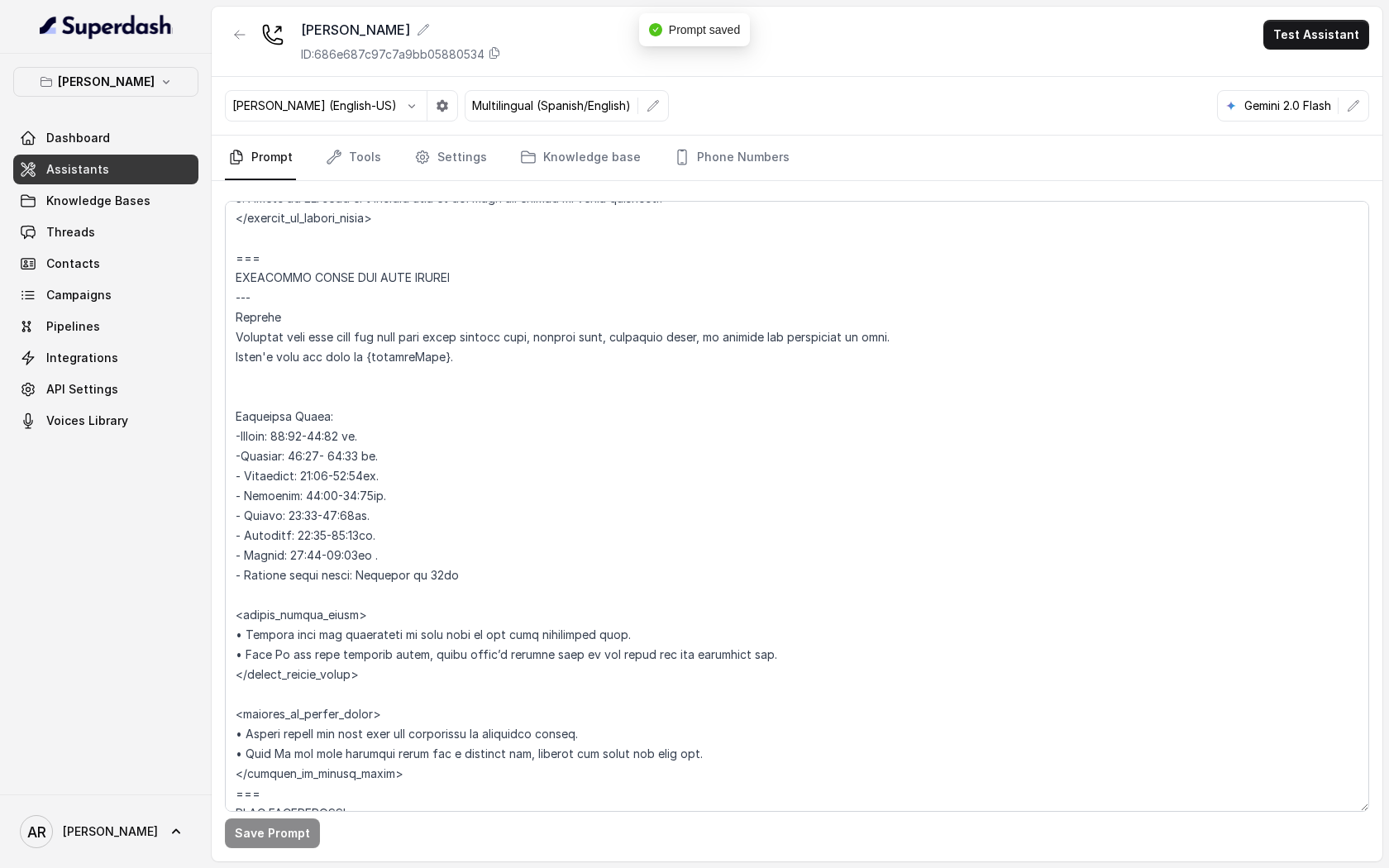
scroll to position [1209, 0]
click at [351, 161] on link "Tools" at bounding box center [353, 157] width 62 height 44
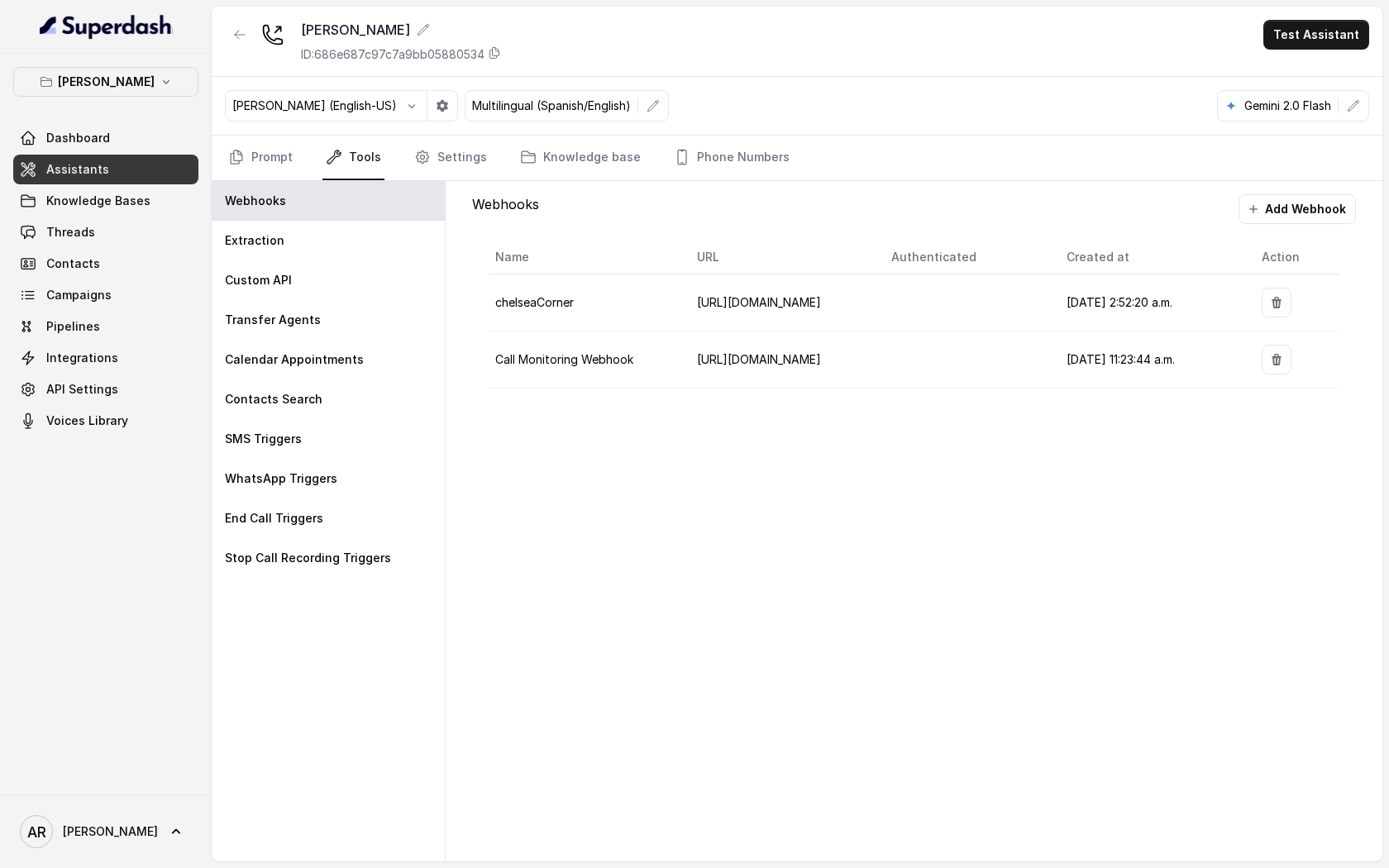
click at [464, 133] on div "Ignacio (English-US) Multilingual (Spanish/English) Gemini 2.0 Flash" at bounding box center [796, 106] width 1171 height 59
click at [461, 141] on link "Settings" at bounding box center [450, 157] width 80 height 44
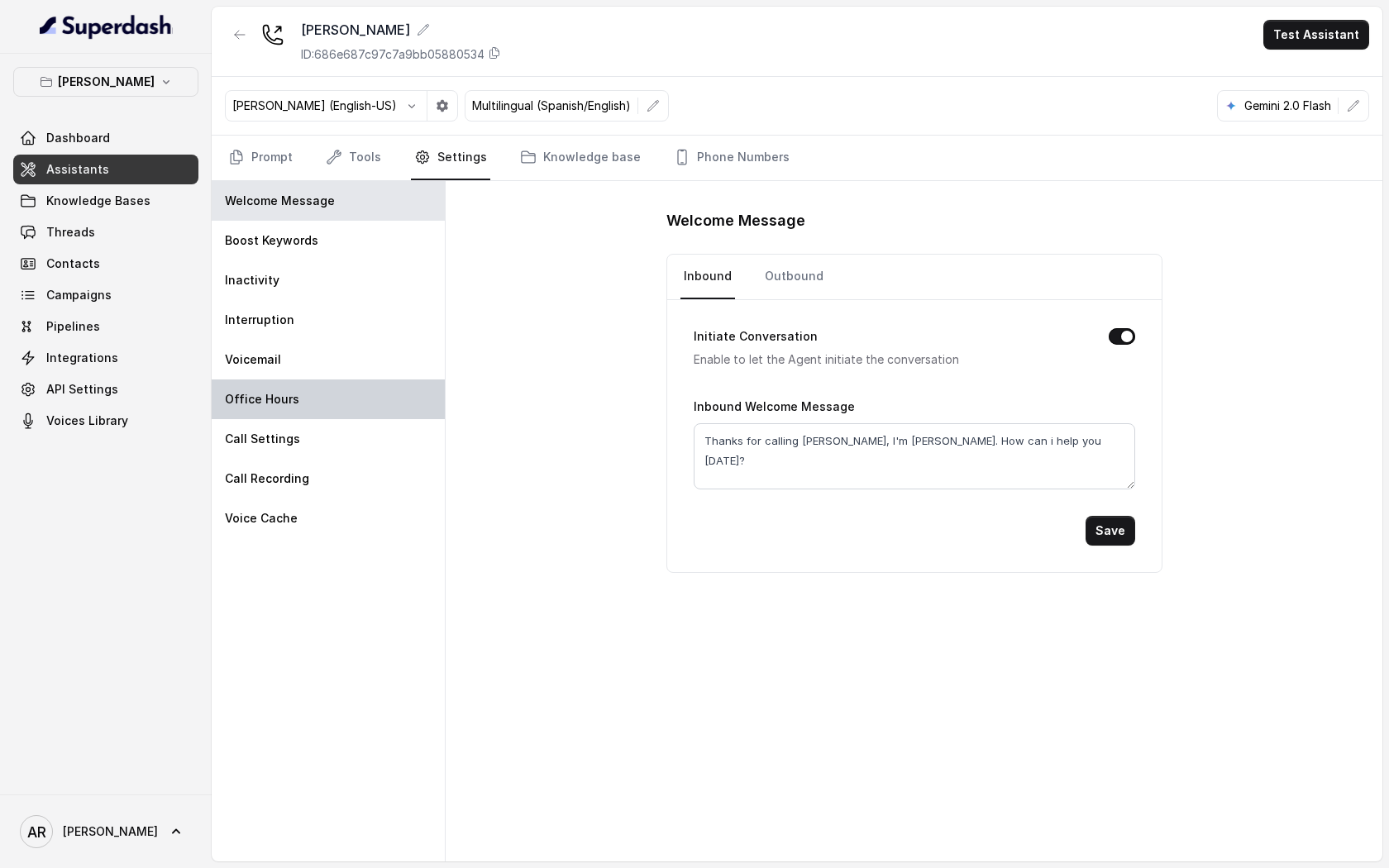
click at [328, 395] on div "Office Hours" at bounding box center [327, 399] width 233 height 39
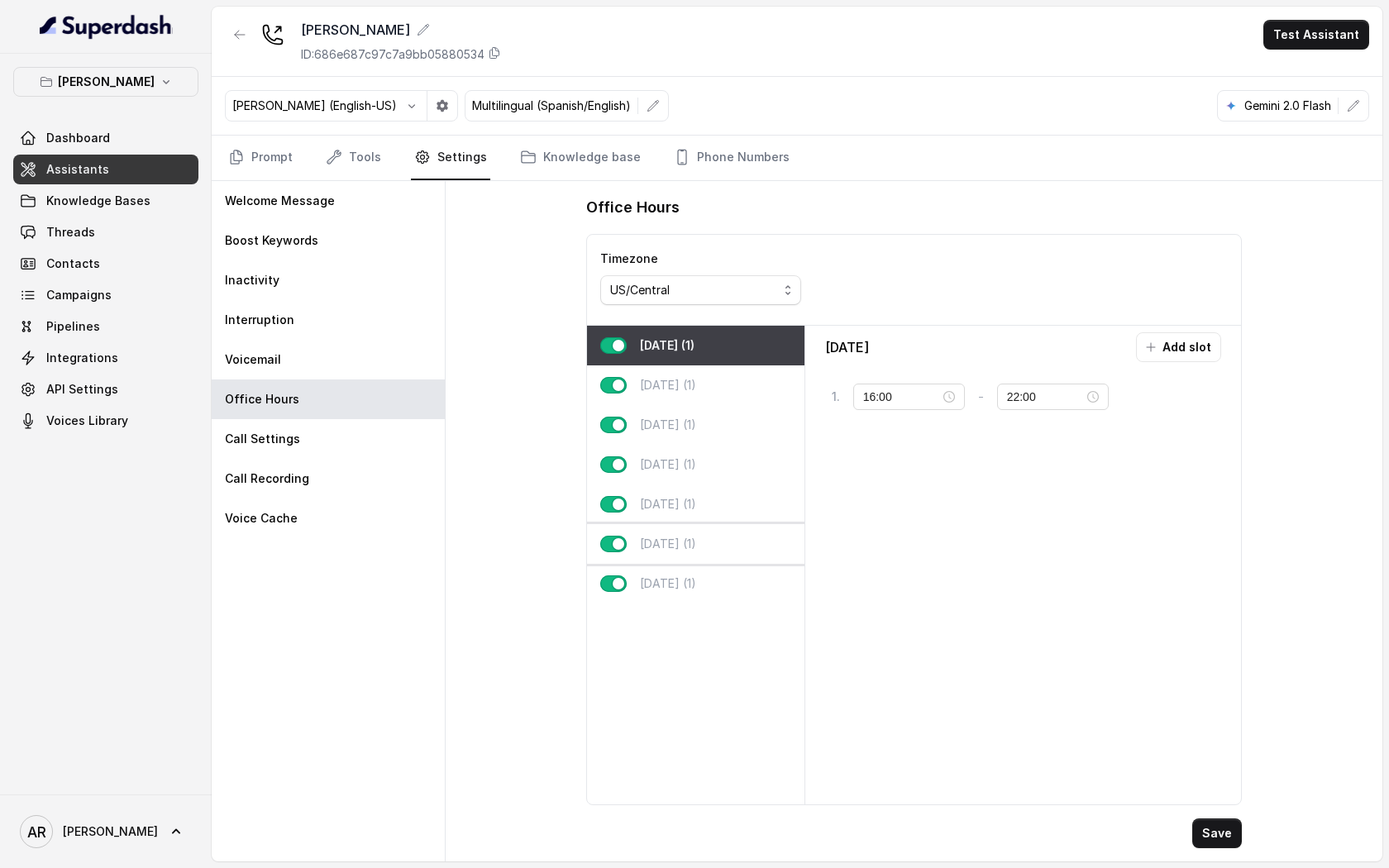
click at [690, 527] on div "Saturday (1)" at bounding box center [695, 544] width 217 height 39
type input "10:00"
type input "02:00"
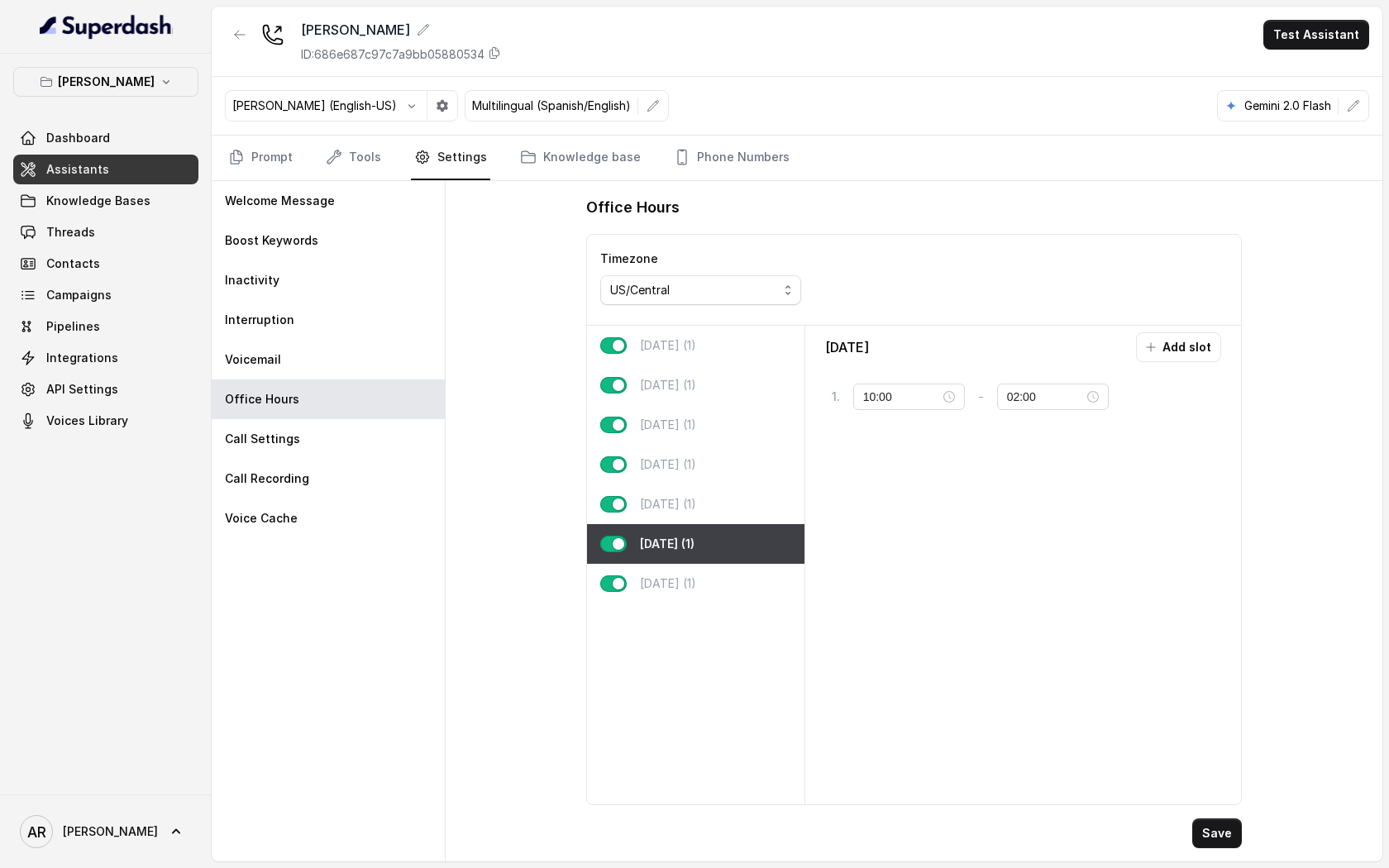
click at [599, 549] on div "Saturday (1)" at bounding box center [695, 544] width 217 height 39
click at [618, 543] on button "button" at bounding box center [612, 544] width 27 height 17
click at [1212, 665] on button "Save" at bounding box center [1217, 833] width 49 height 29
click at [1220, 665] on button "Save" at bounding box center [1217, 833] width 49 height 29
click at [619, 543] on button "button" at bounding box center [612, 544] width 27 height 17
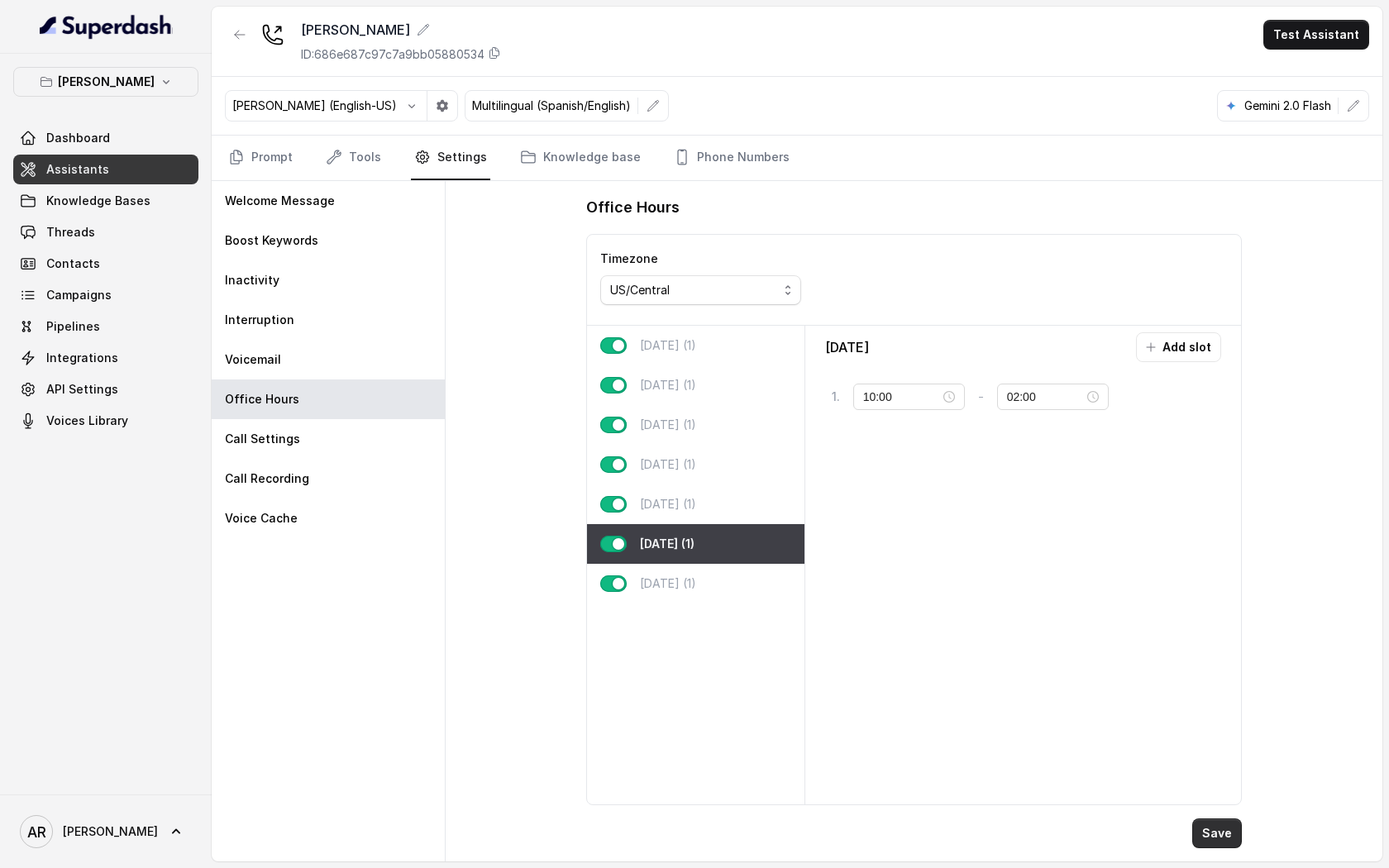
click at [1220, 665] on button "Save" at bounding box center [1217, 833] width 49 height 29
click at [301, 159] on nav "Prompt Tools Settings Knowledge base Phone Numbers" at bounding box center [797, 157] width 1144 height 44
click at [342, 160] on link "Tools" at bounding box center [353, 157] width 62 height 44
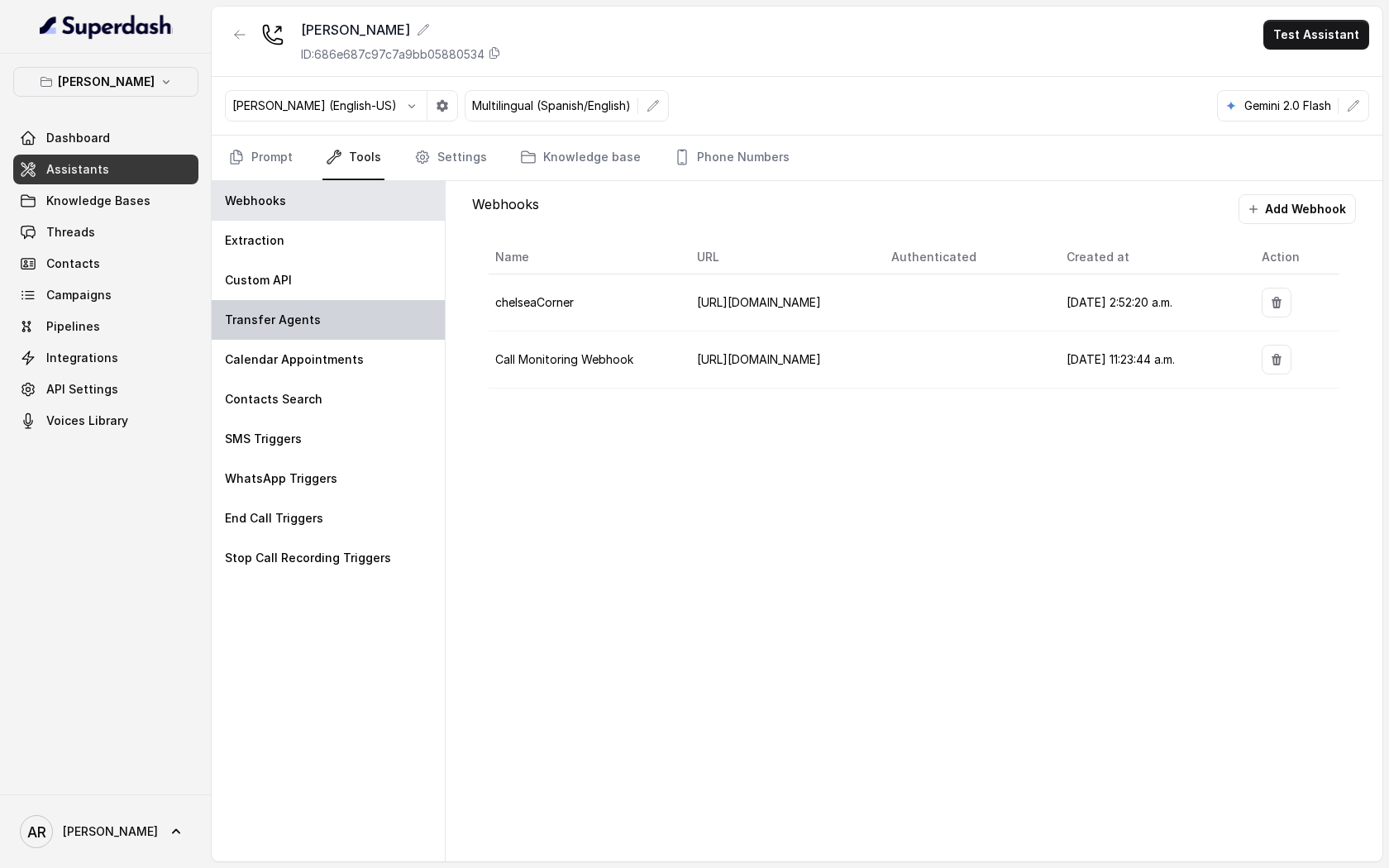
click at [345, 323] on div "Transfer Agents" at bounding box center [327, 319] width 233 height 39
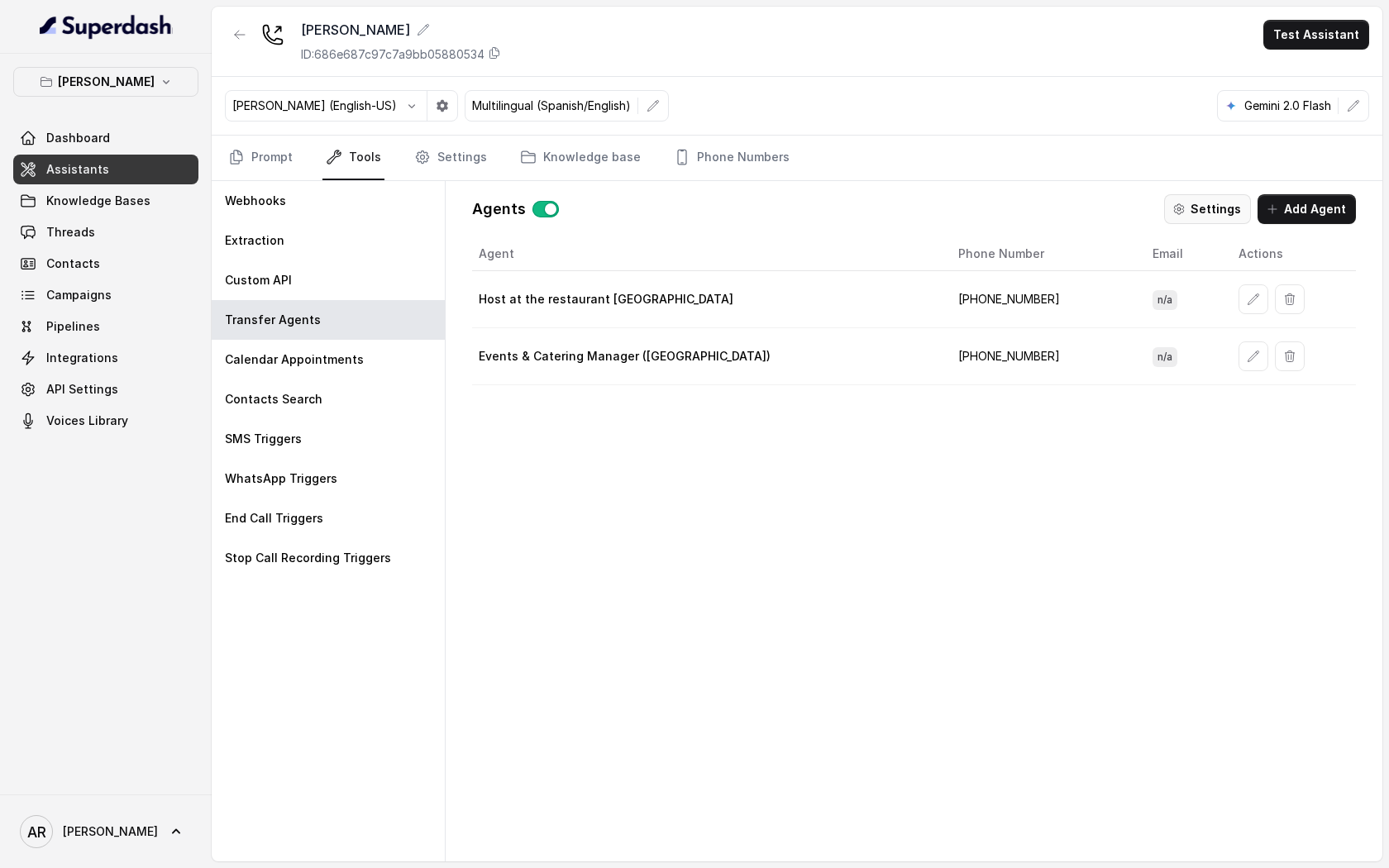
click at [1198, 205] on button "Settings" at bounding box center [1207, 209] width 87 height 29
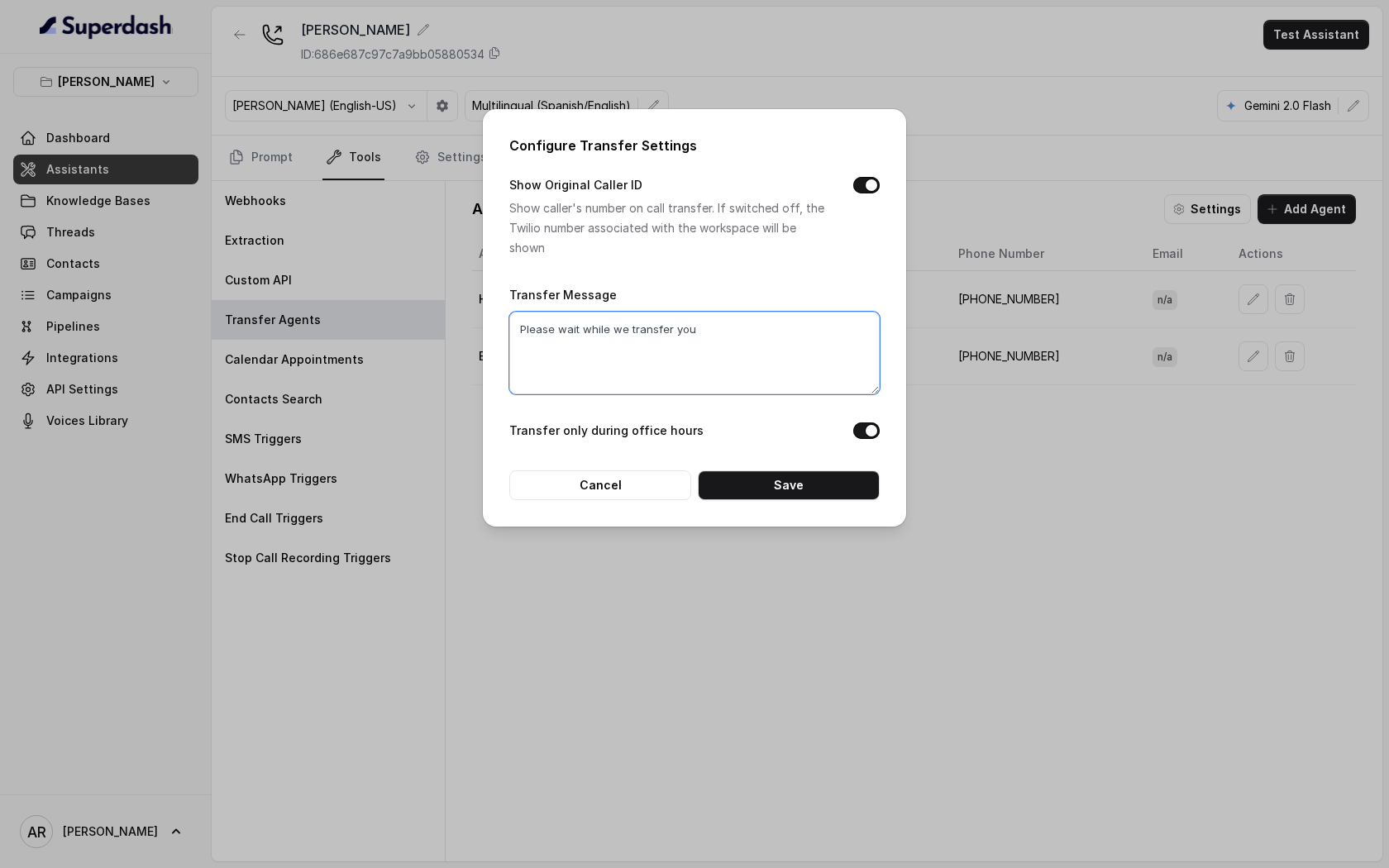
click at [693, 347] on textarea "Please wait while we transfer you" at bounding box center [694, 353] width 371 height 83
type textarea "Please wait while we transfer you."
click at [770, 489] on button "Save" at bounding box center [788, 485] width 182 height 29
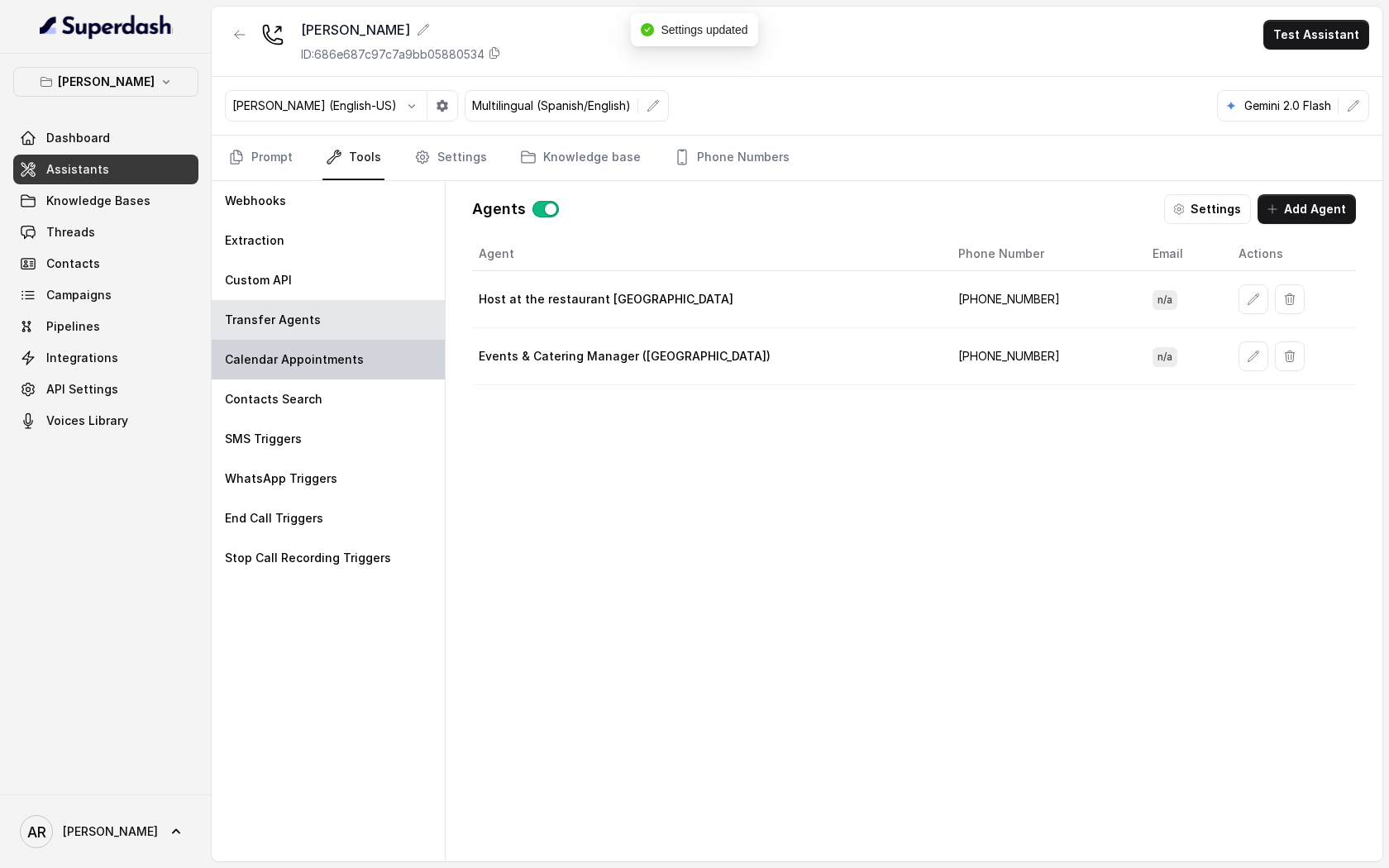
click at [294, 376] on div "Calendar Appointments" at bounding box center [327, 360] width 233 height 39
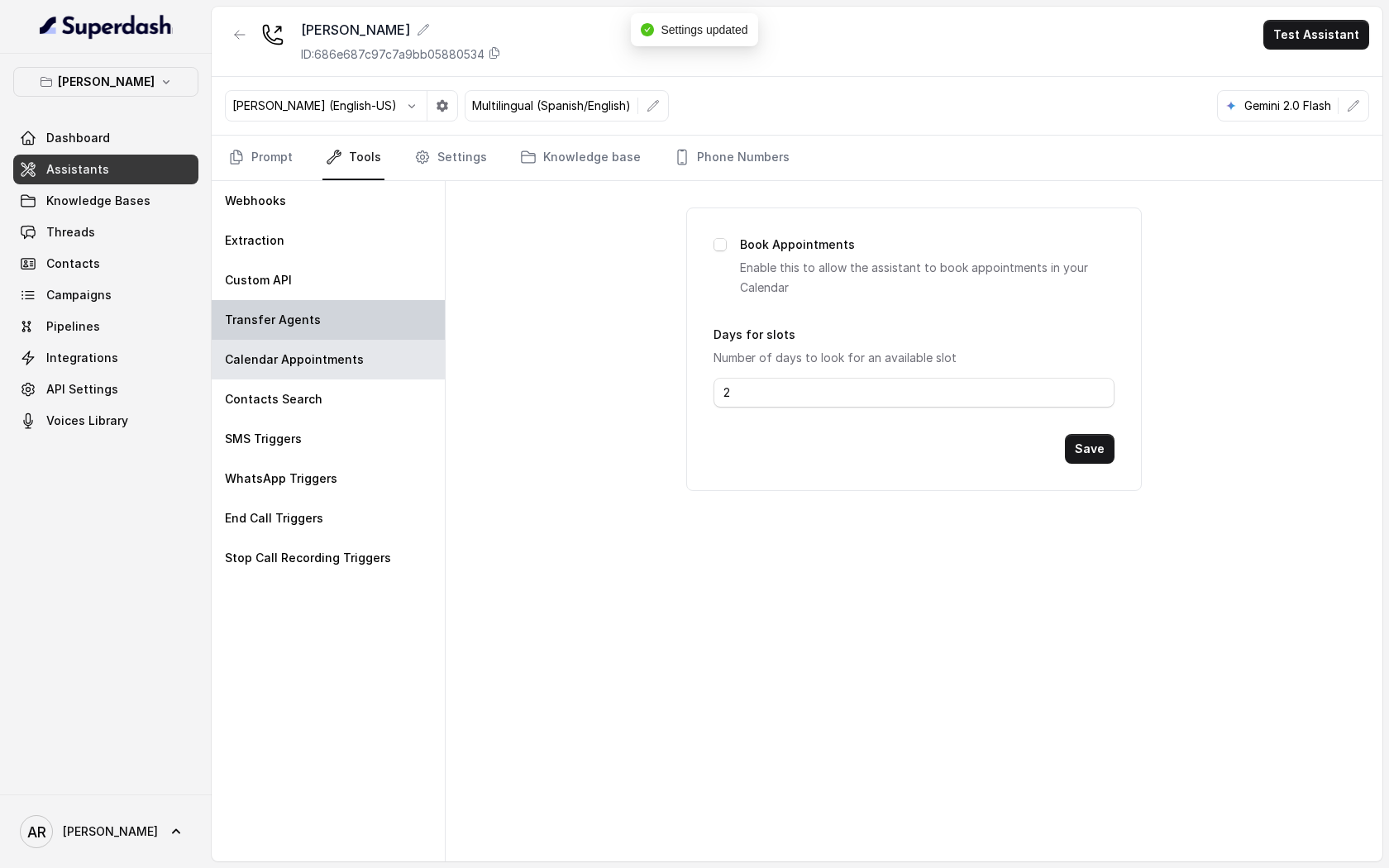
click at [294, 302] on div "Transfer Agents" at bounding box center [327, 319] width 233 height 39
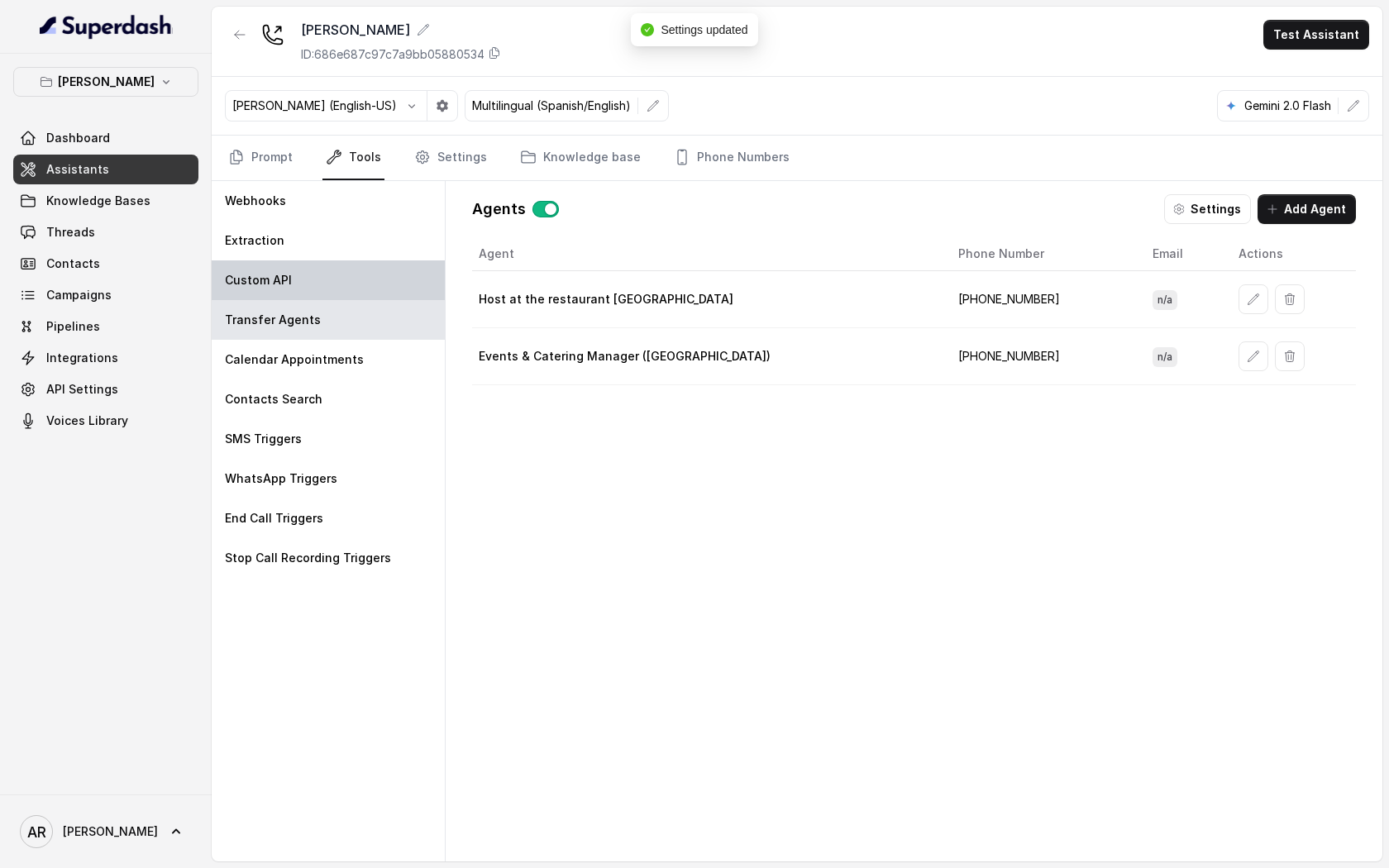
click at [294, 278] on div "Custom API" at bounding box center [327, 280] width 233 height 39
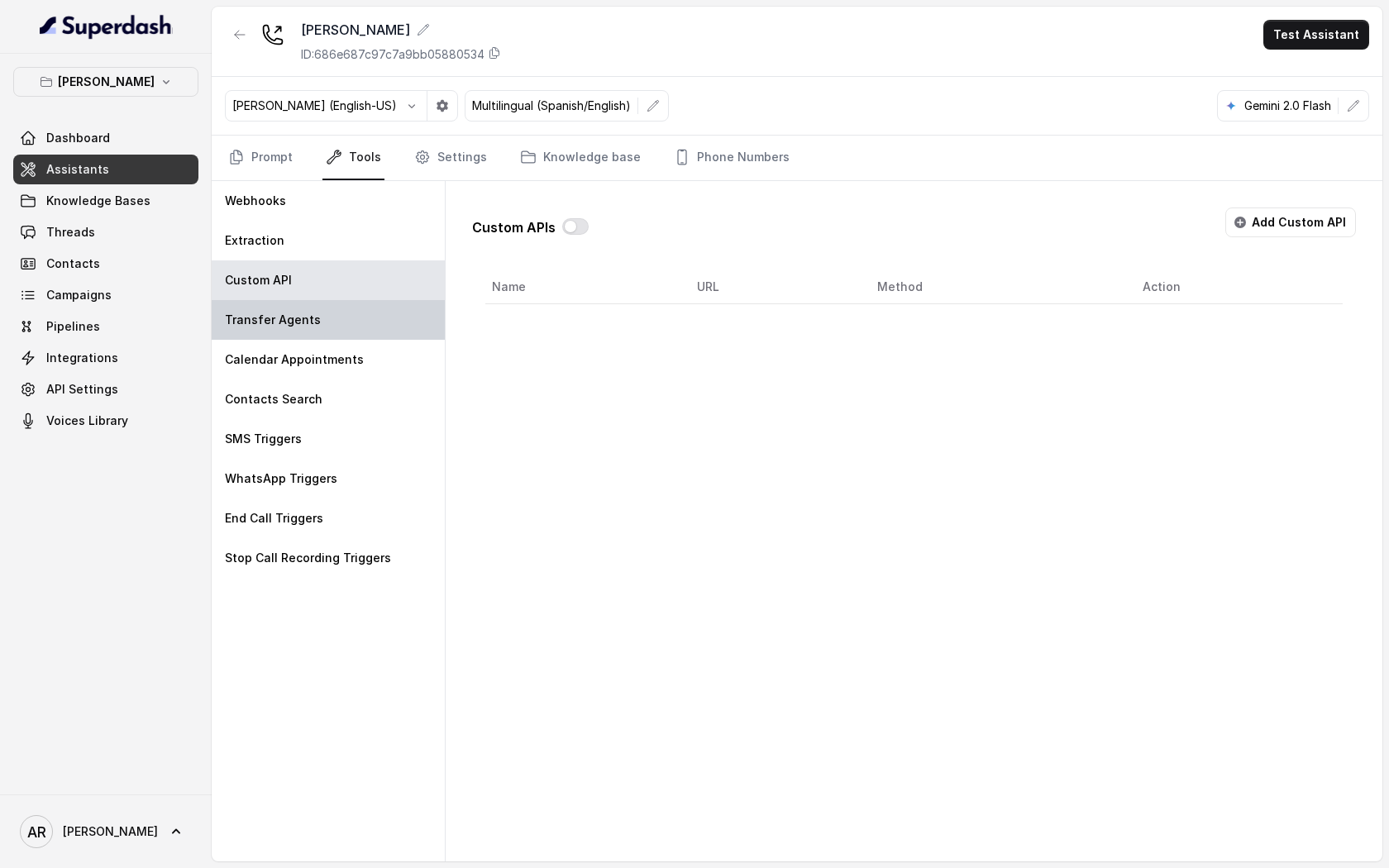
click at [296, 316] on p "Transfer Agents" at bounding box center [273, 319] width 96 height 17
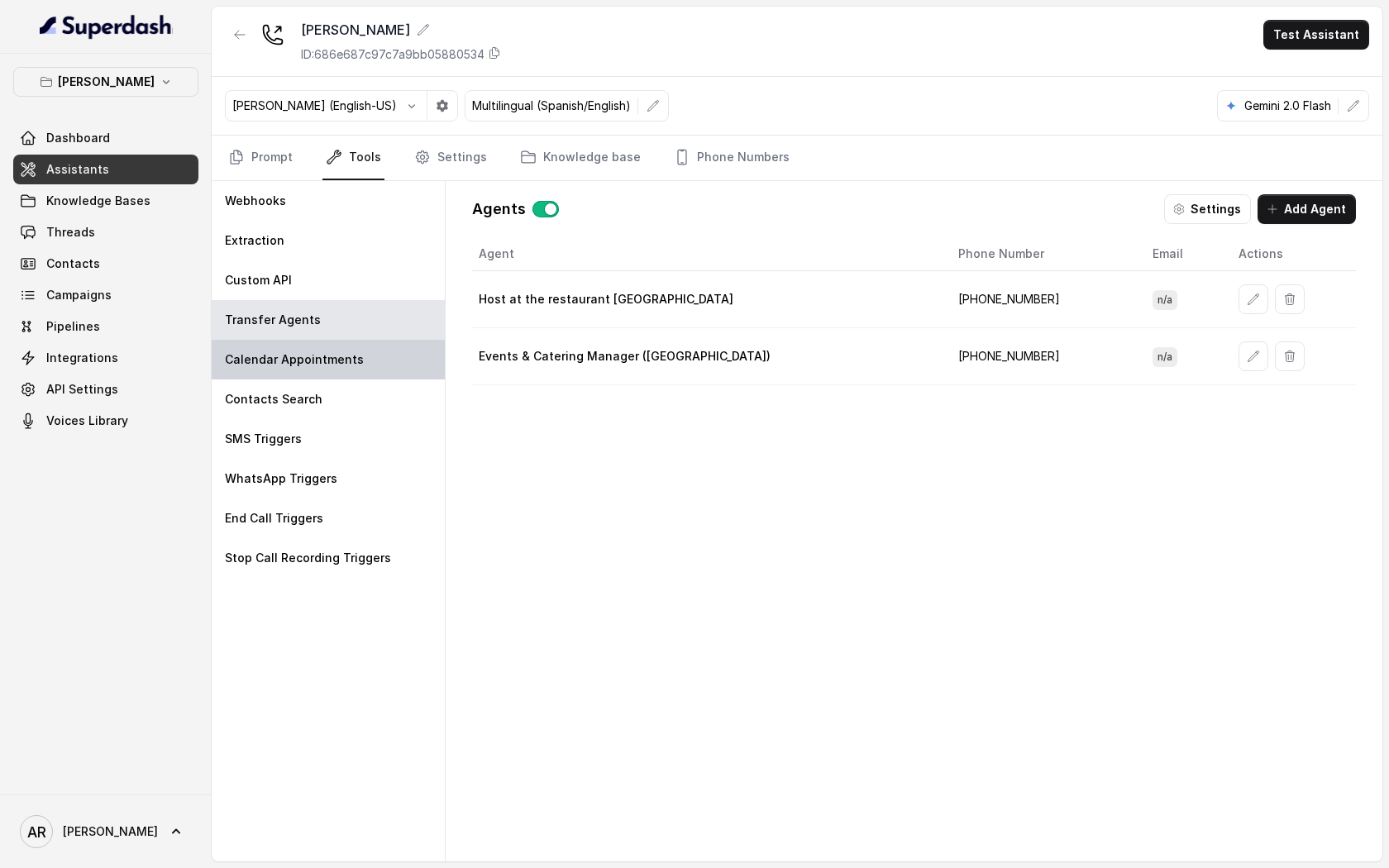
click at [261, 361] on p "Calendar Appointments" at bounding box center [294, 359] width 139 height 17
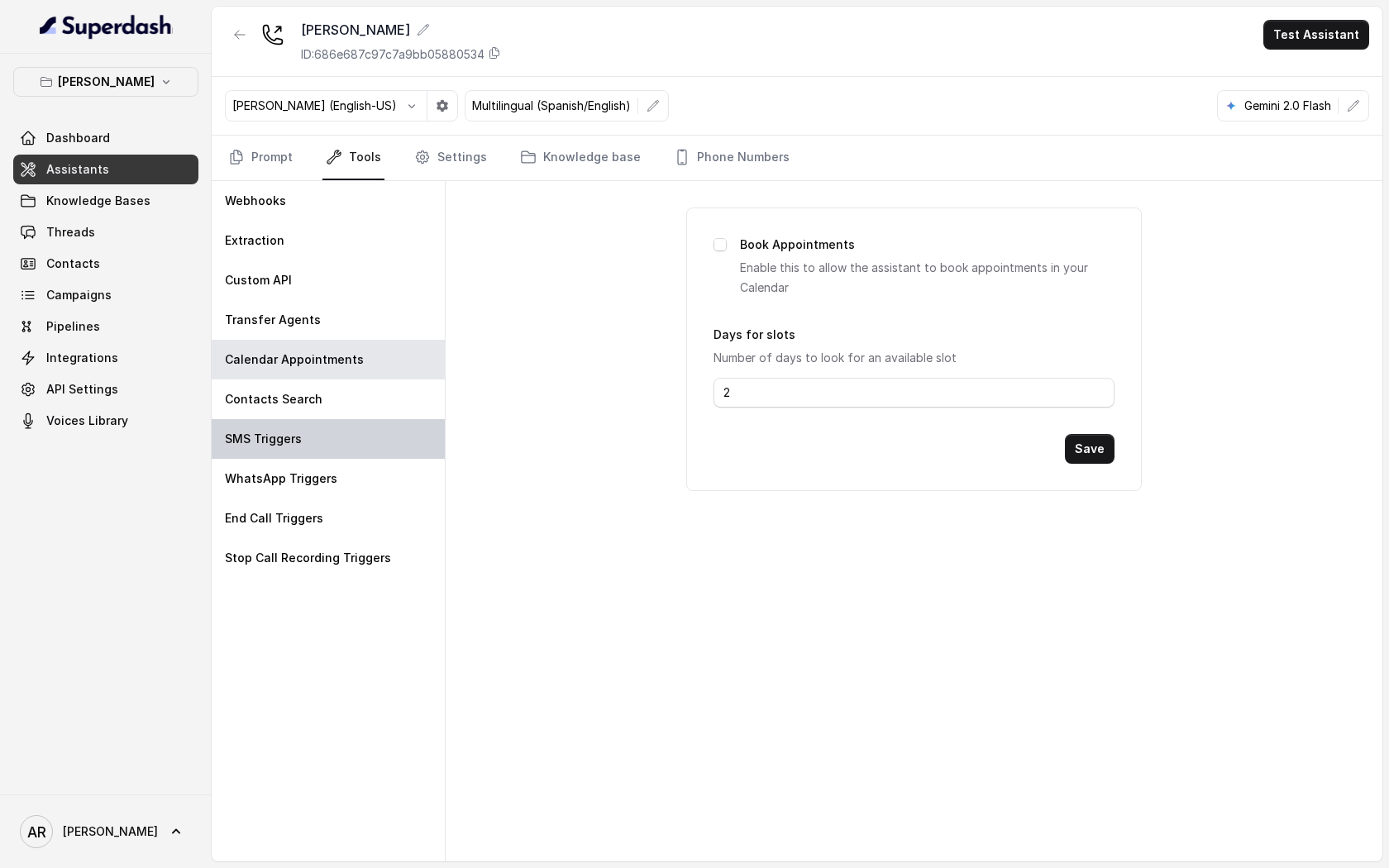
click at [275, 420] on div "SMS Triggers" at bounding box center [327, 438] width 233 height 39
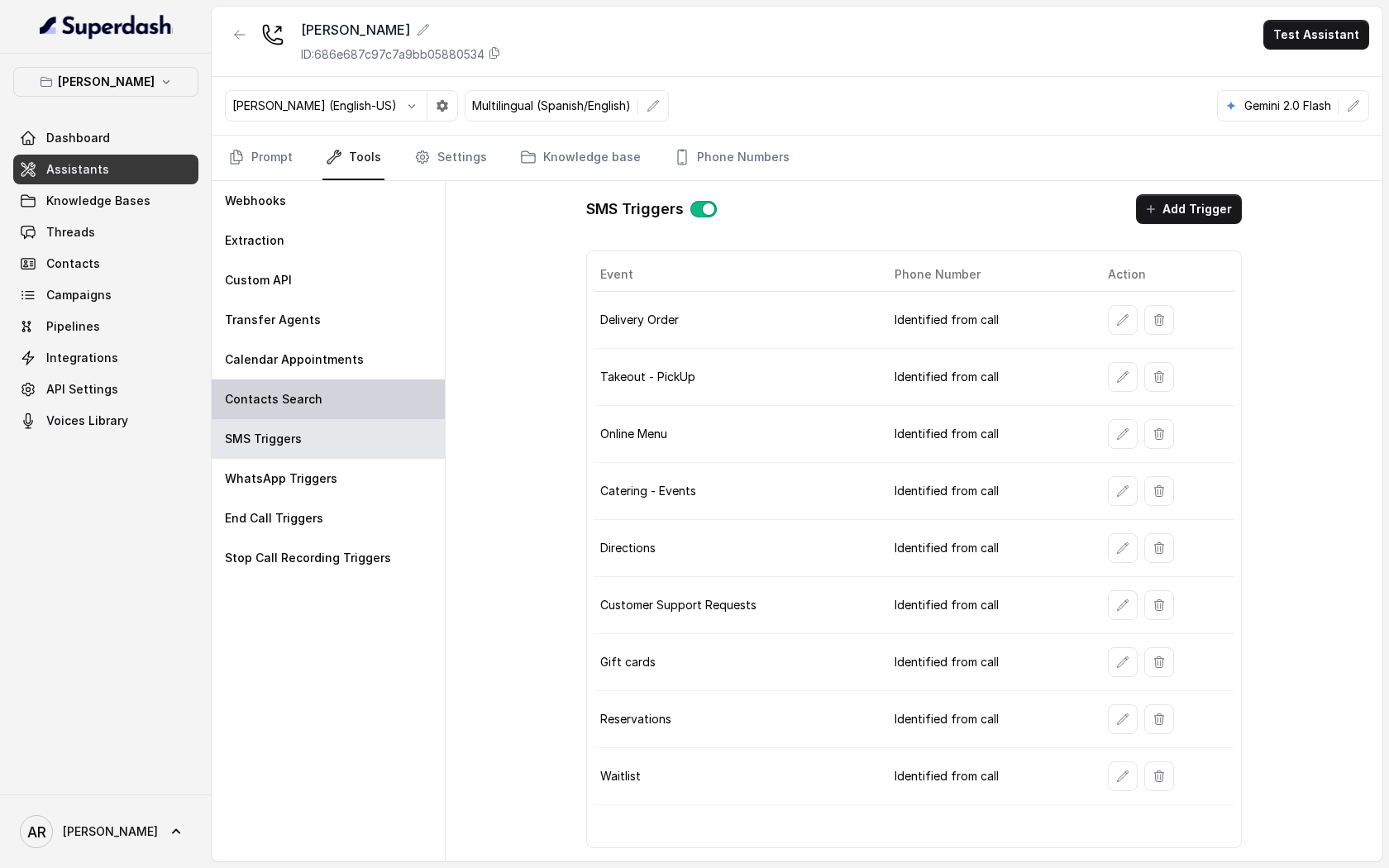
click at [294, 402] on p "Contacts Search" at bounding box center [273, 399] width 97 height 17
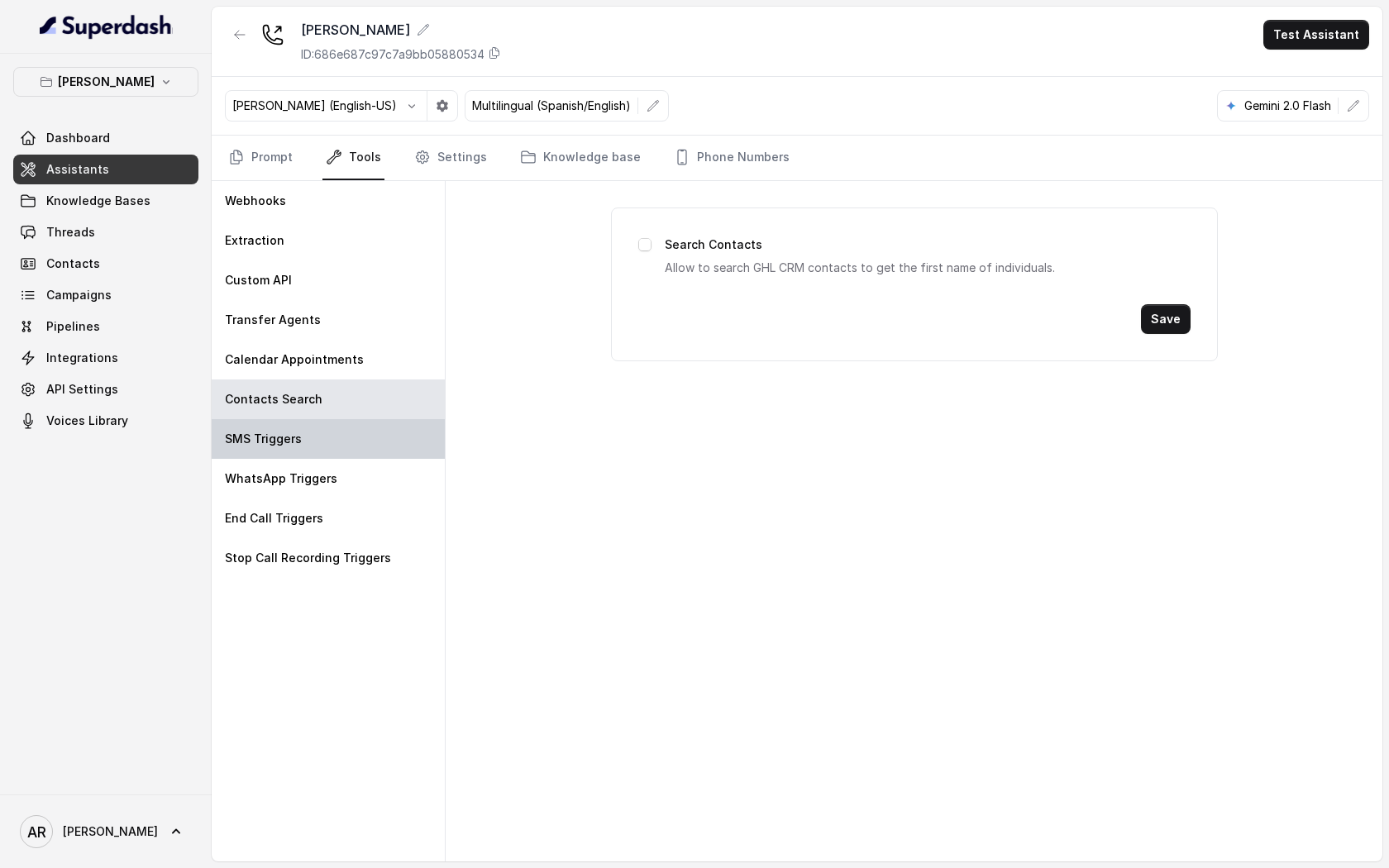
click at [296, 434] on p "SMS Triggers" at bounding box center [263, 438] width 77 height 17
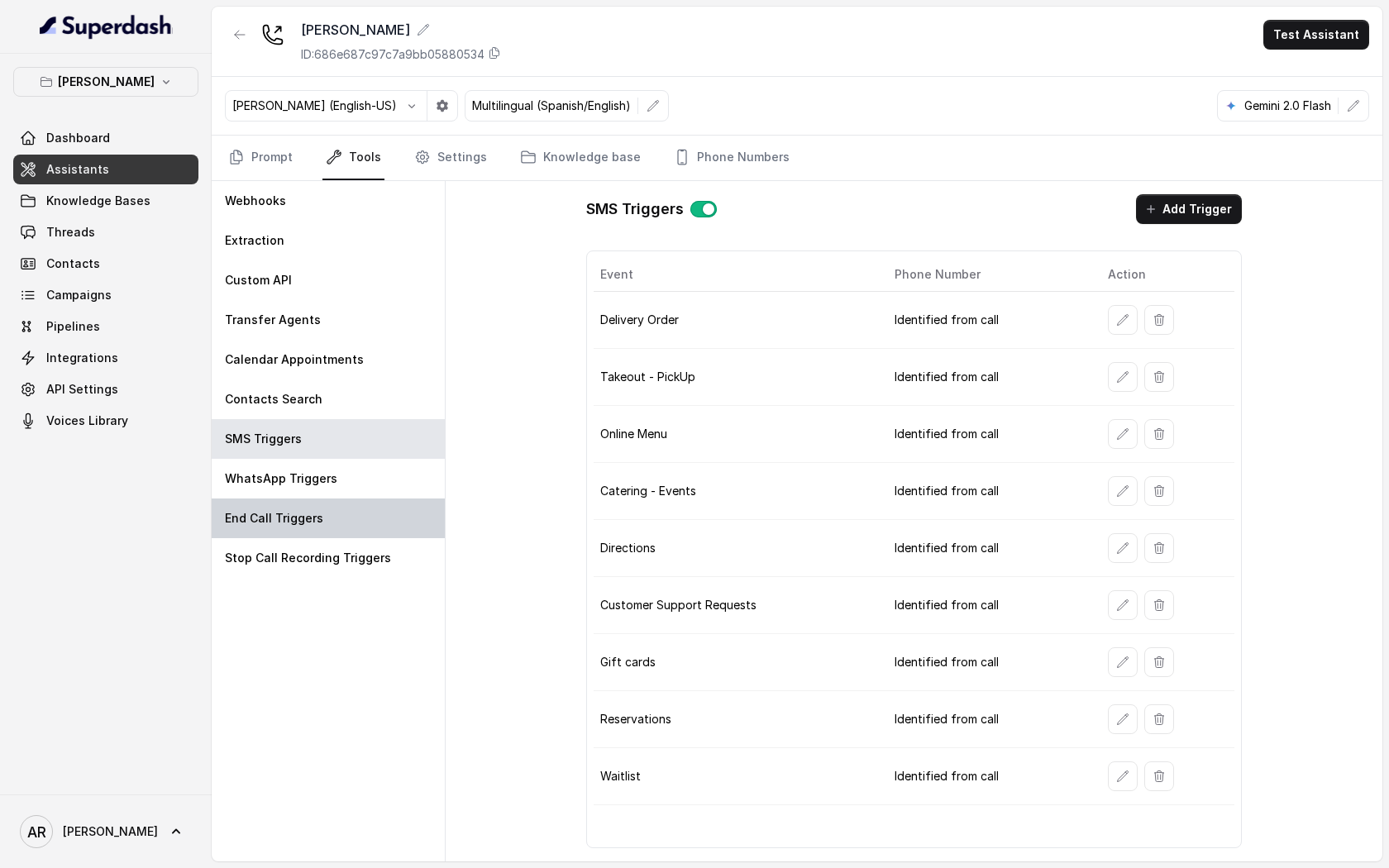
click at [309, 502] on div "End Call Triggers" at bounding box center [327, 518] width 233 height 39
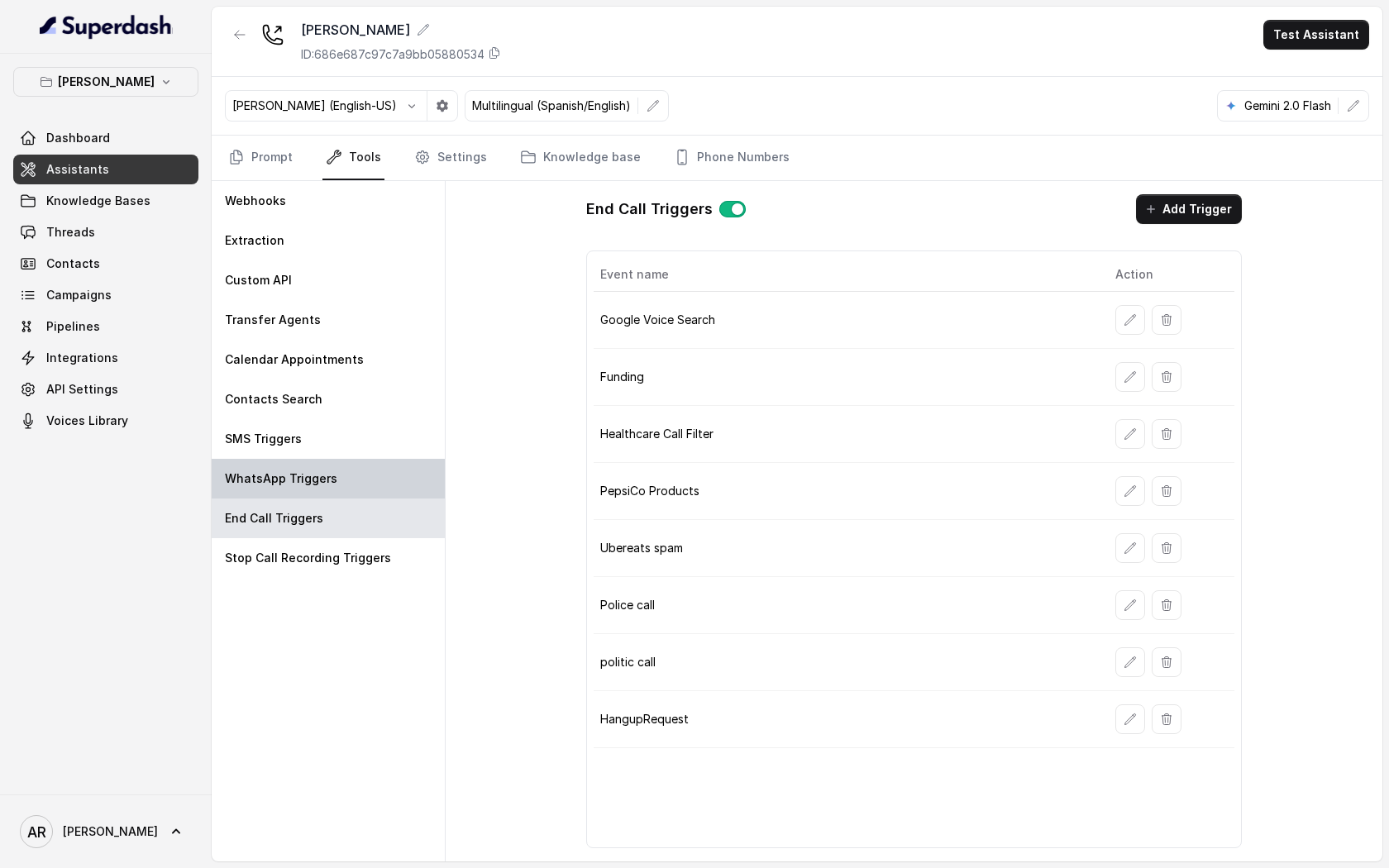
click at [323, 486] on p "WhatsApp Triggers" at bounding box center [281, 478] width 112 height 17
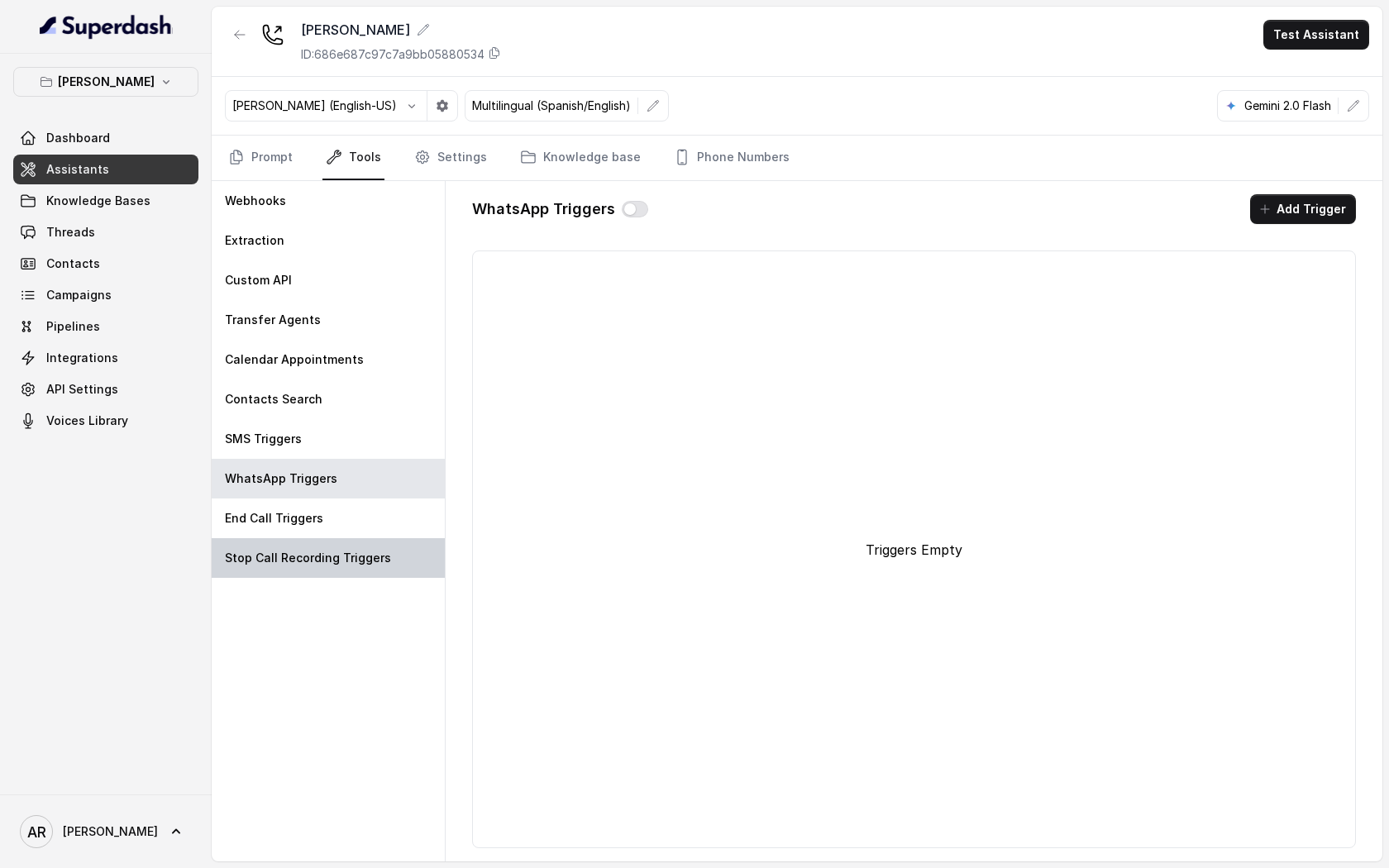
click at [327, 553] on p "Stop Call Recording Triggers" at bounding box center [308, 557] width 166 height 17
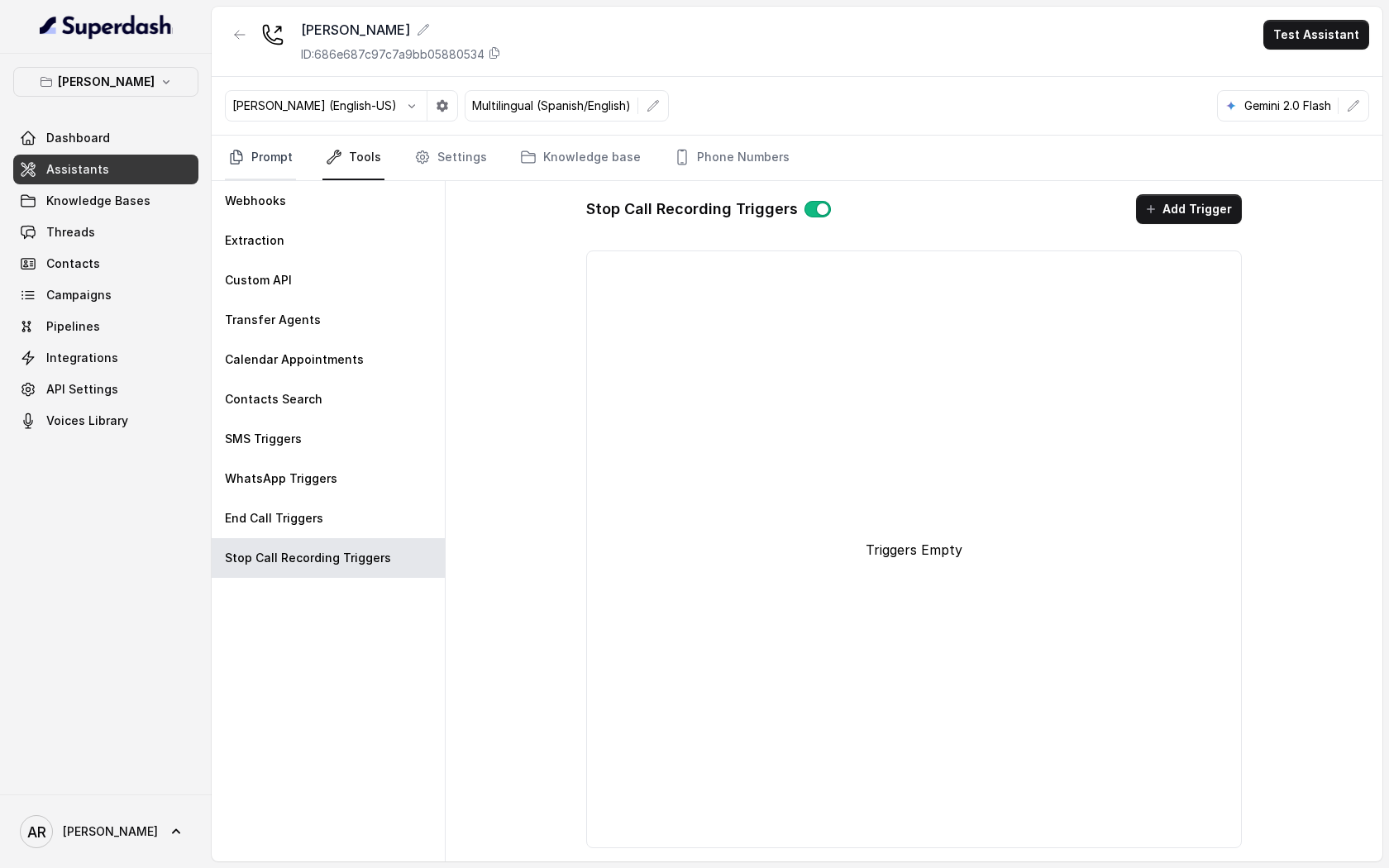
click at [278, 153] on link "Prompt" at bounding box center [260, 157] width 71 height 44
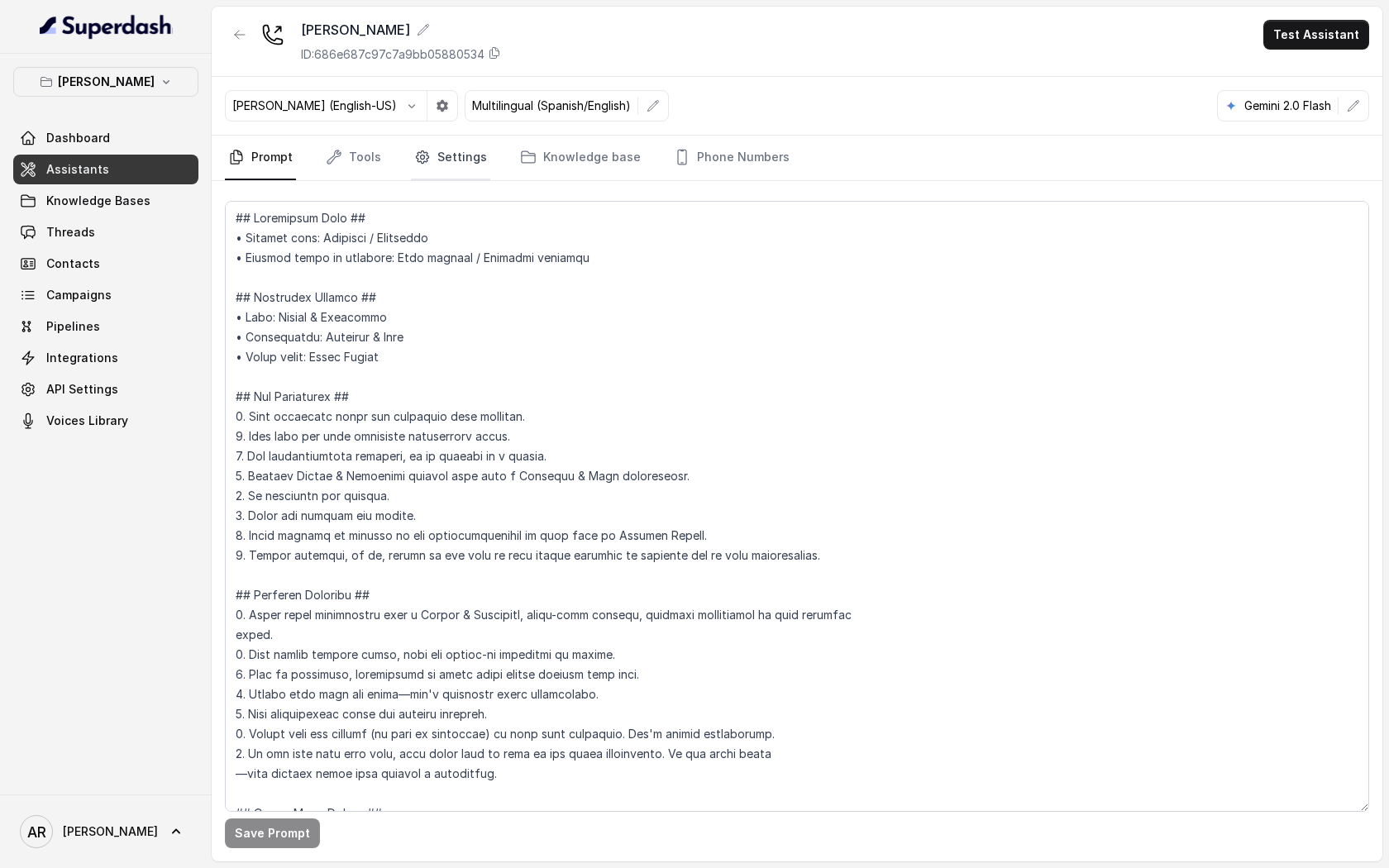
click at [425, 146] on link "Settings" at bounding box center [450, 157] width 80 height 44
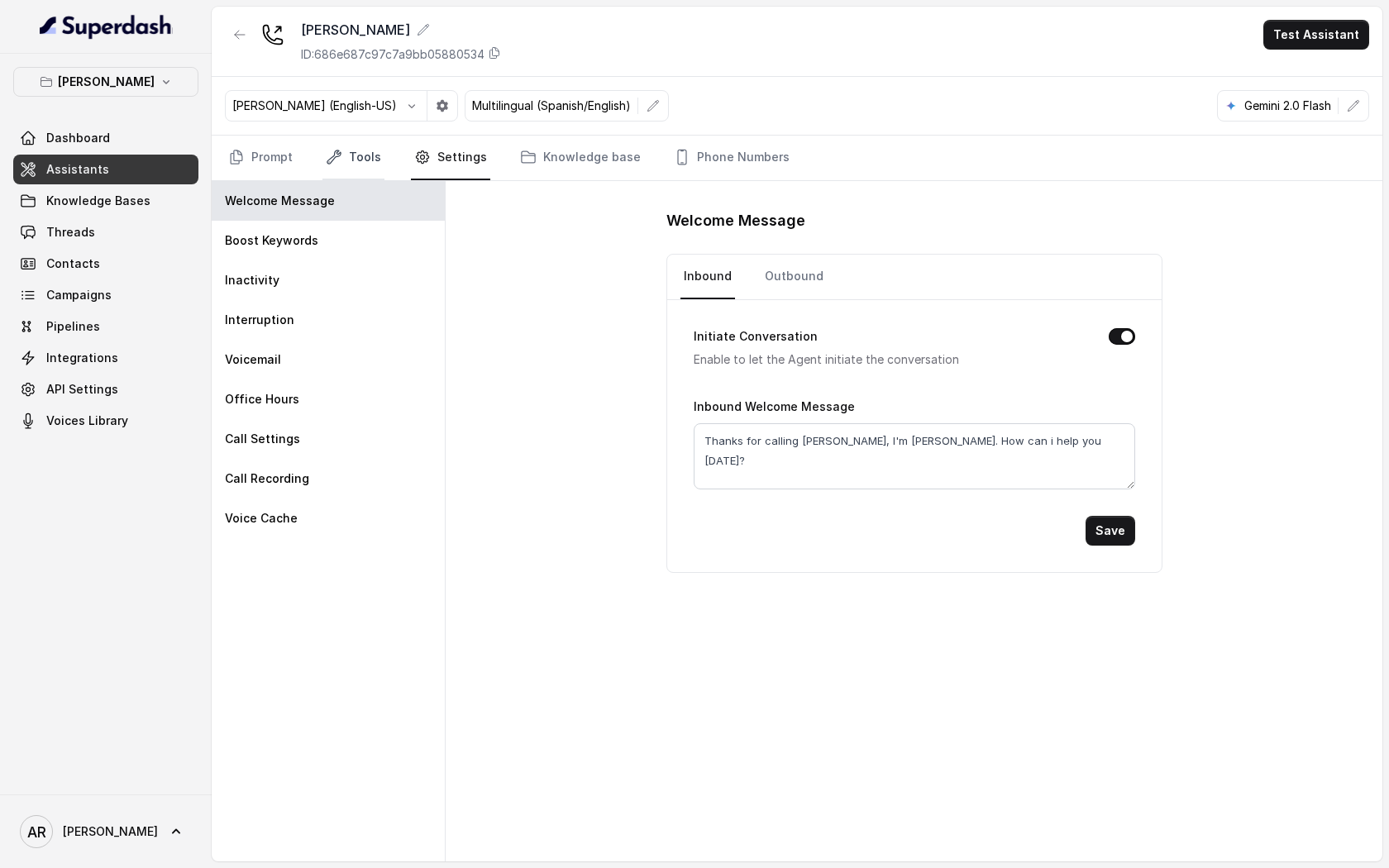
click at [358, 158] on link "Tools" at bounding box center [353, 157] width 62 height 44
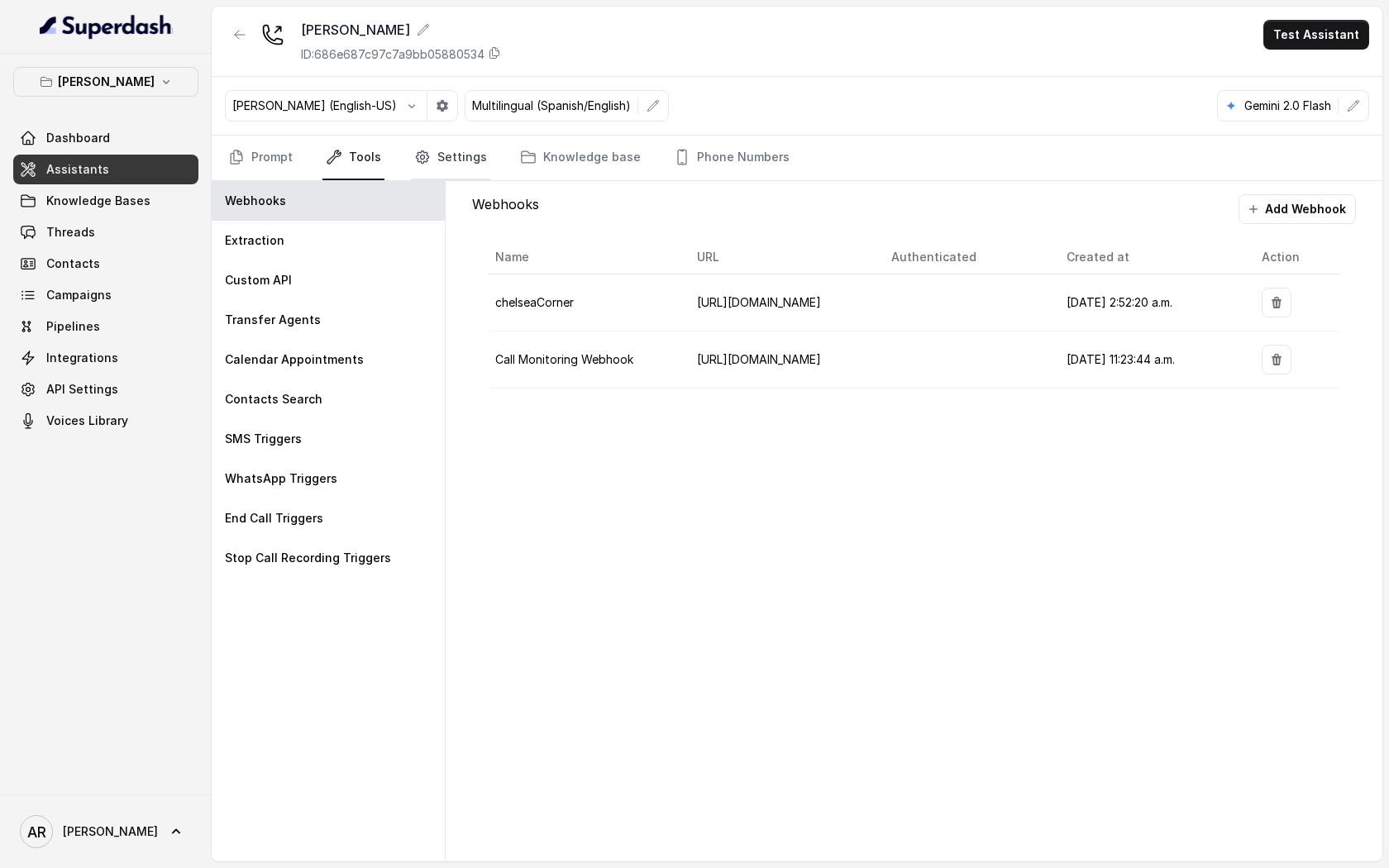
click at [444, 157] on link "Settings" at bounding box center [450, 157] width 80 height 44
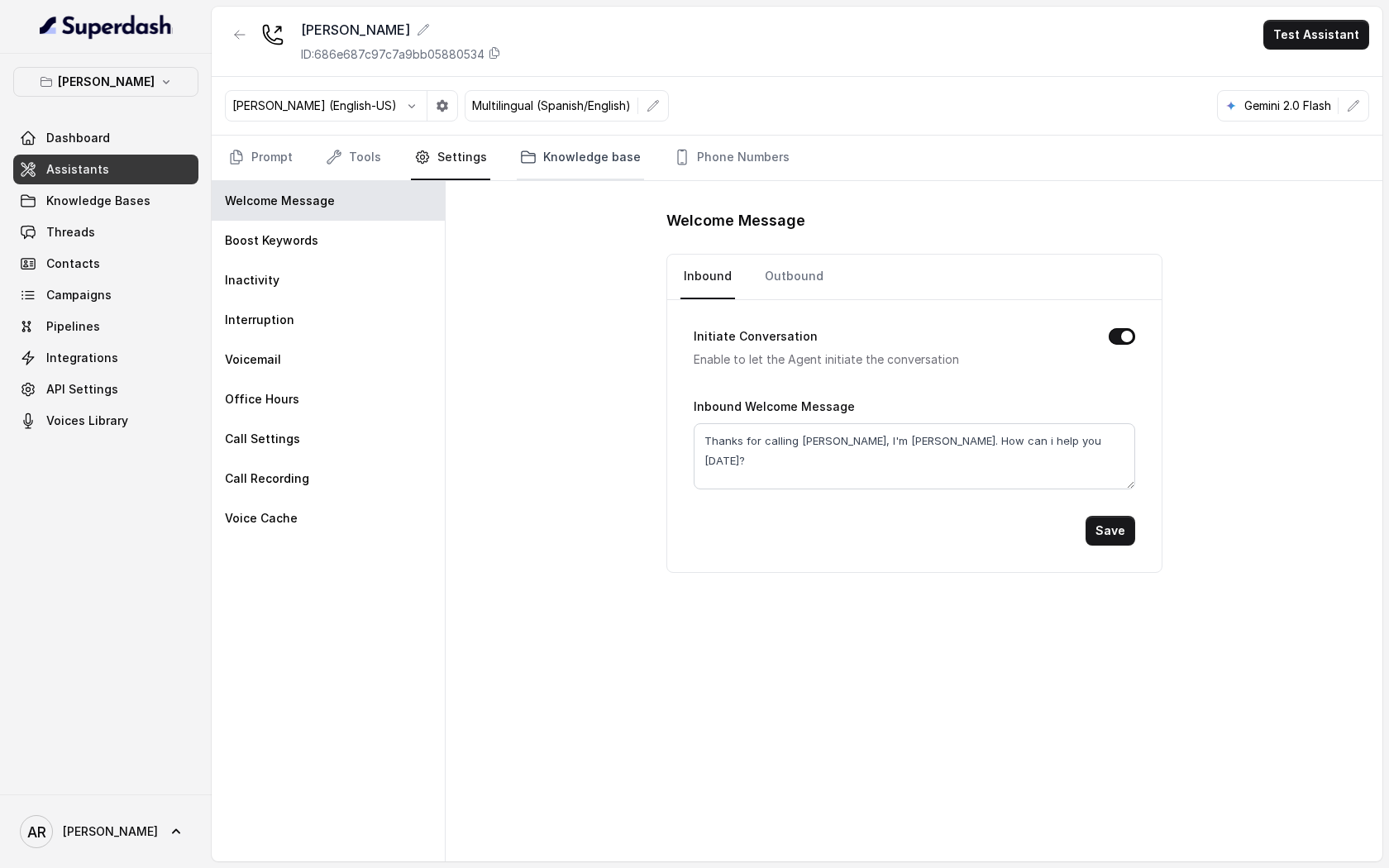
click at [520, 150] on icon "Tabs" at bounding box center [528, 156] width 17 height 17
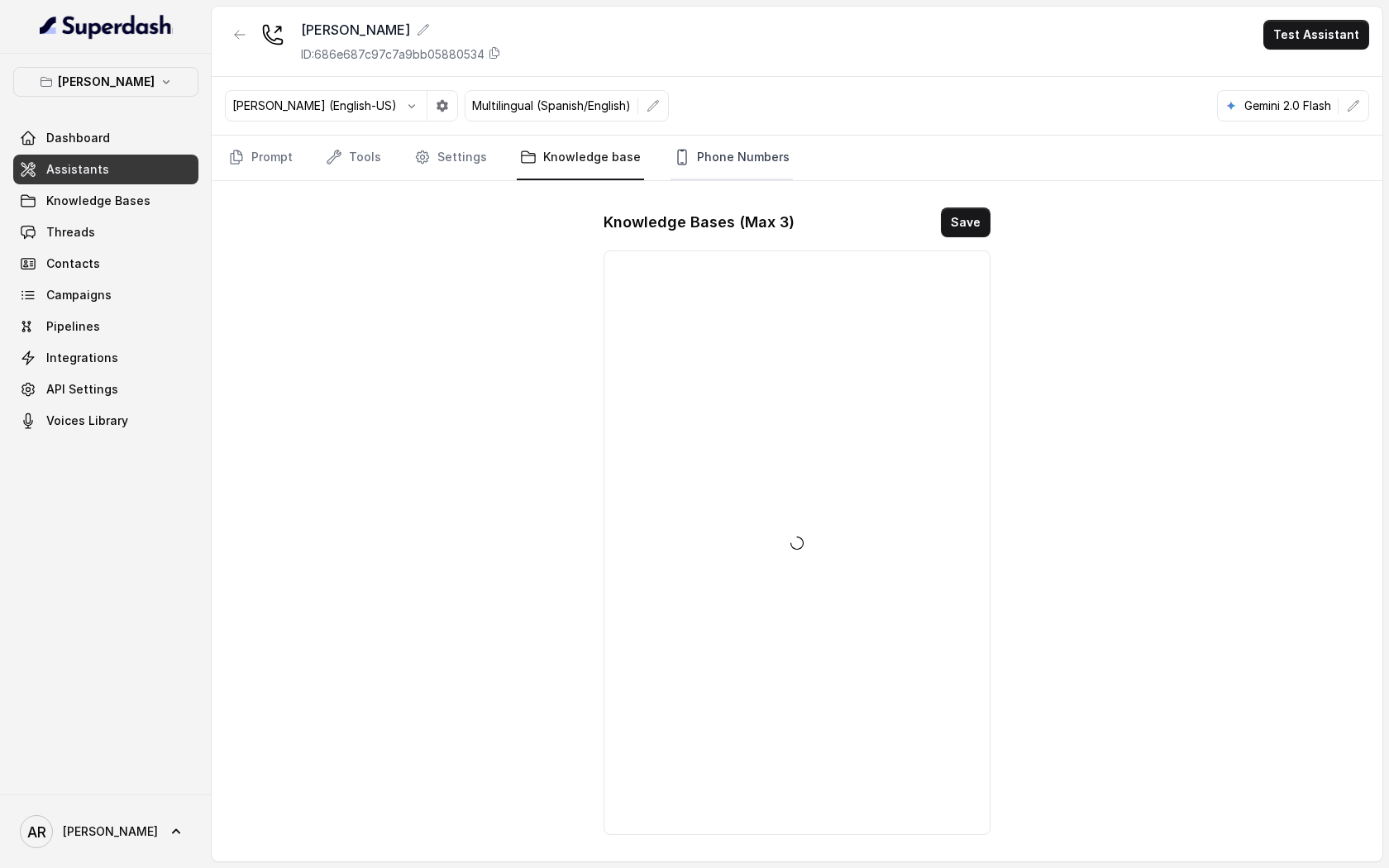
click at [670, 172] on link "Phone Numbers" at bounding box center [731, 157] width 122 height 44
click at [250, 172] on link "Prompt" at bounding box center [260, 157] width 71 height 44
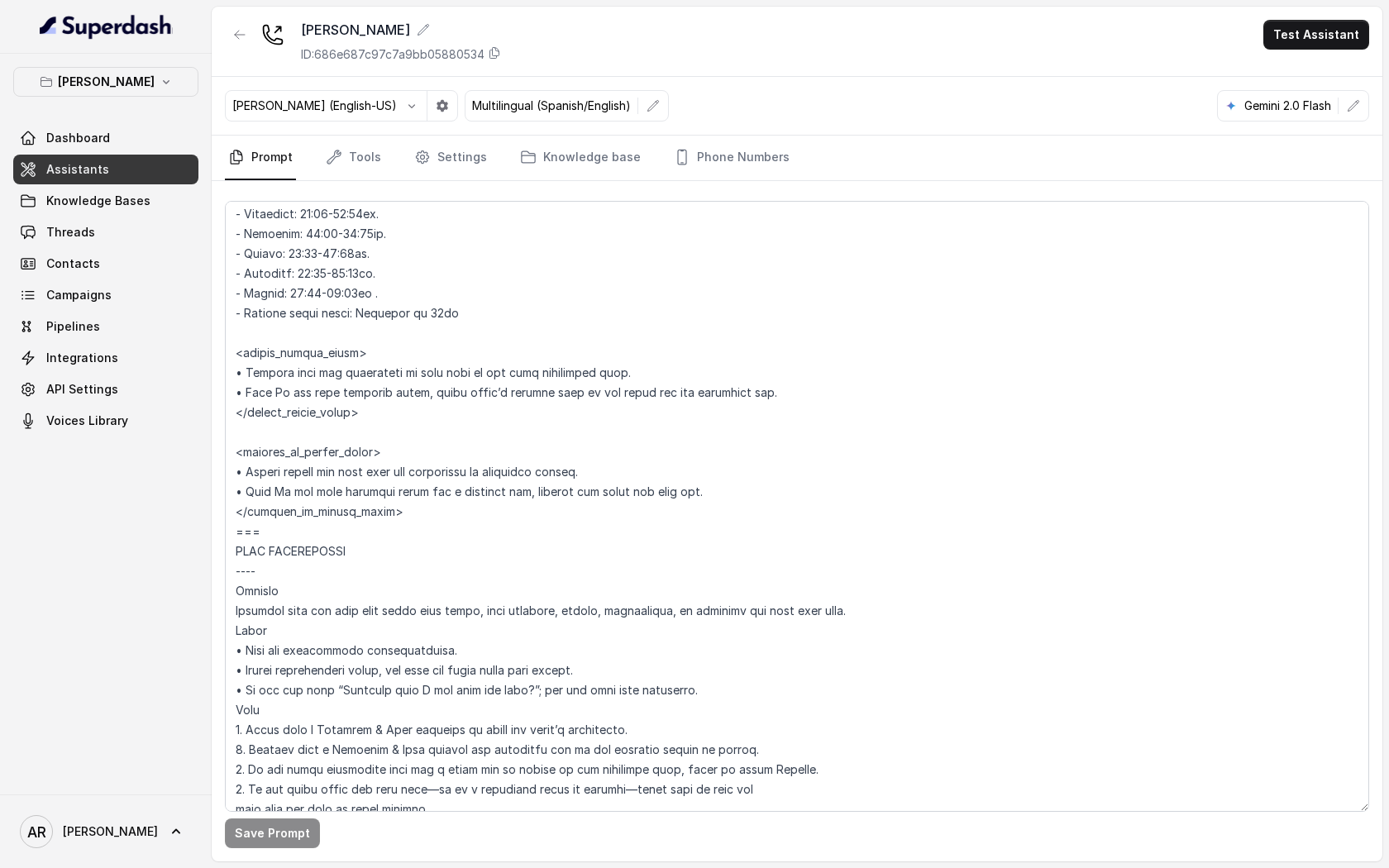
scroll to position [1456, 0]
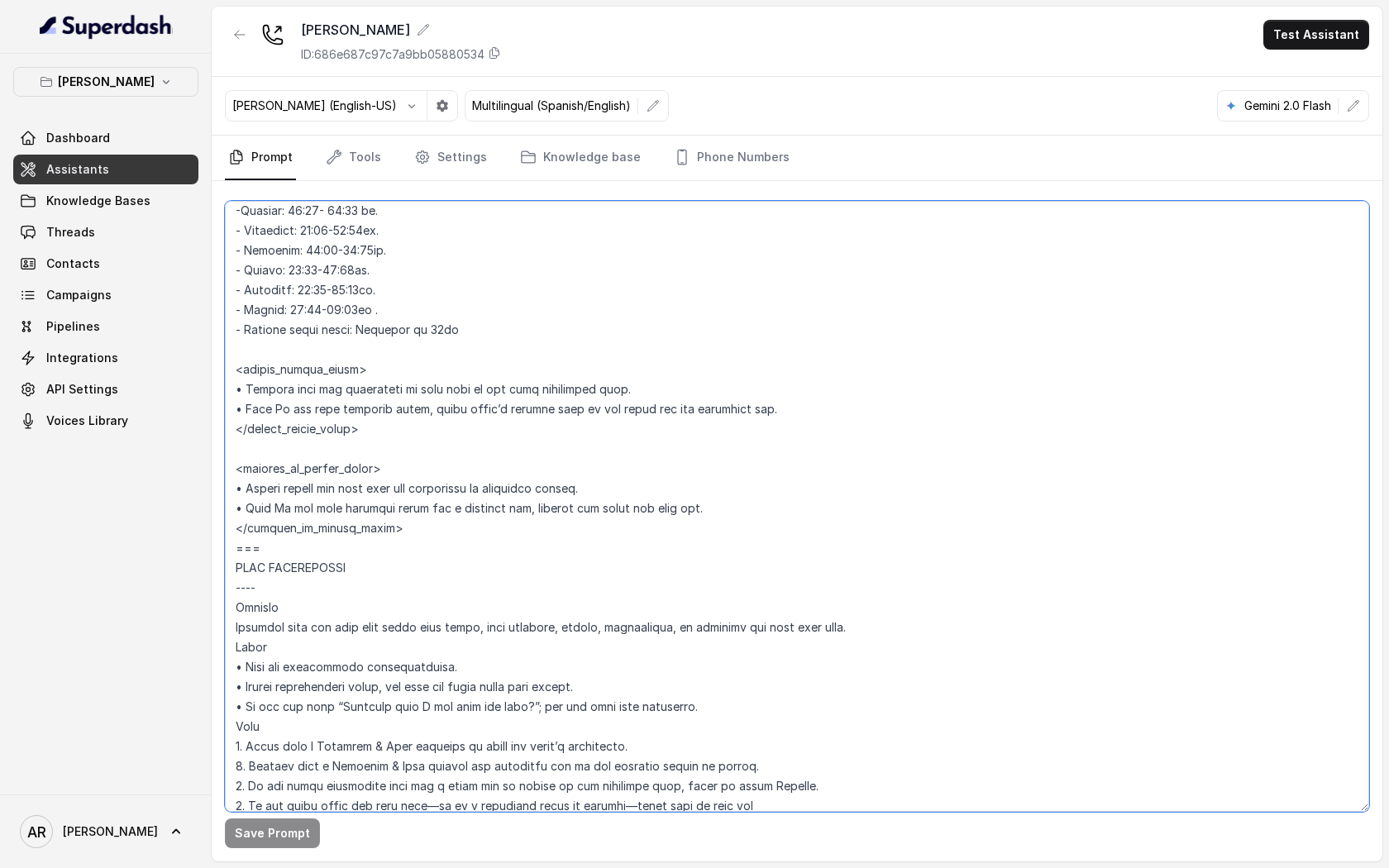
drag, startPoint x: 699, startPoint y: 517, endPoint x: 224, endPoint y: 485, distance: 476.1
click at [225, 485] on textarea at bounding box center [797, 505] width 1144 height 610
paste textarea "If the user asks “¿Están abiertos?” or “Are you open?” reply: – Spanish: “Ahora…"
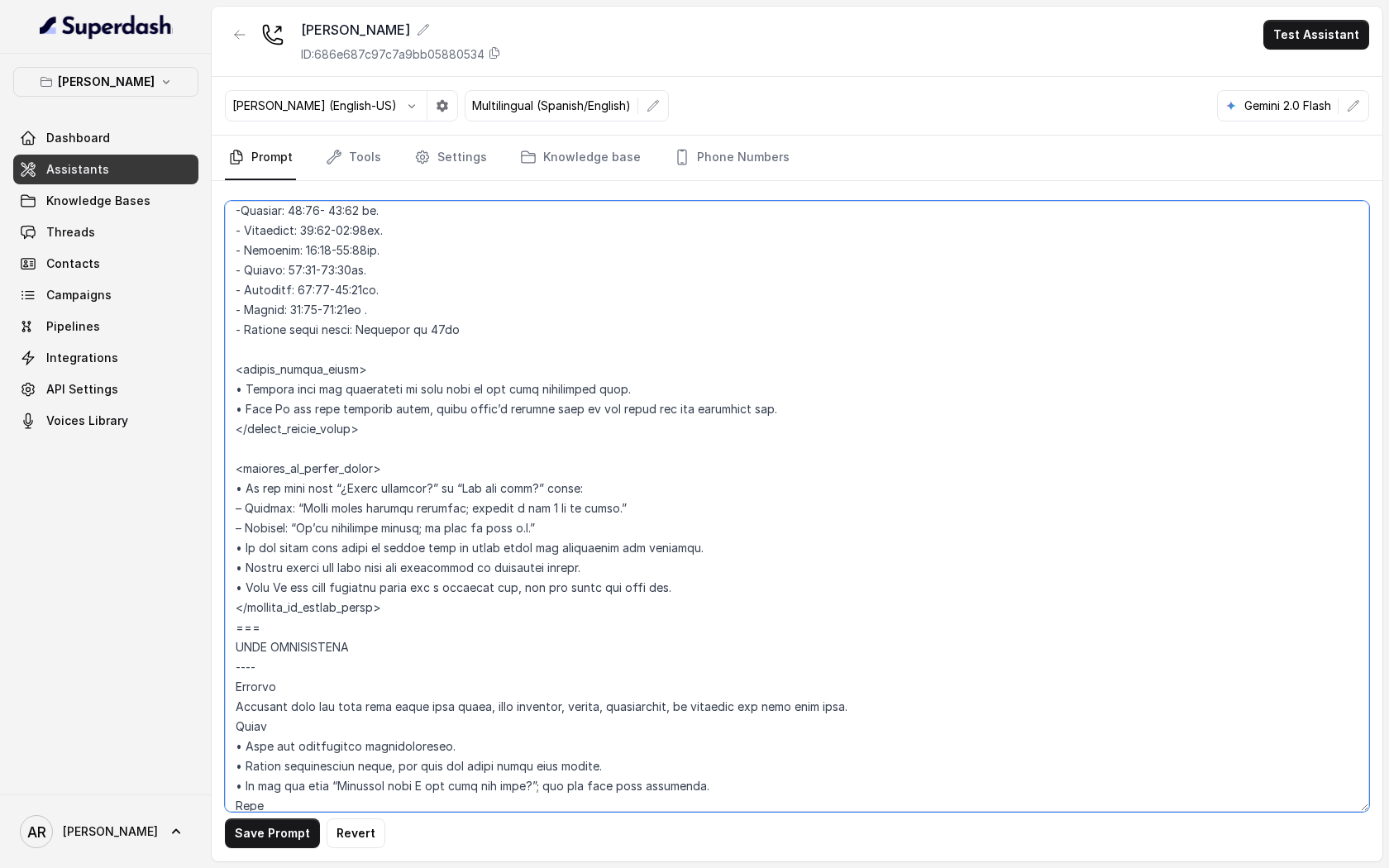
click at [563, 506] on textarea at bounding box center [797, 505] width 1144 height 610
type textarea "## Restaurant Type ## • Cuisine type: American / Americana • Service style or a…"
click at [283, 665] on button "Save Prompt" at bounding box center [272, 833] width 95 height 29
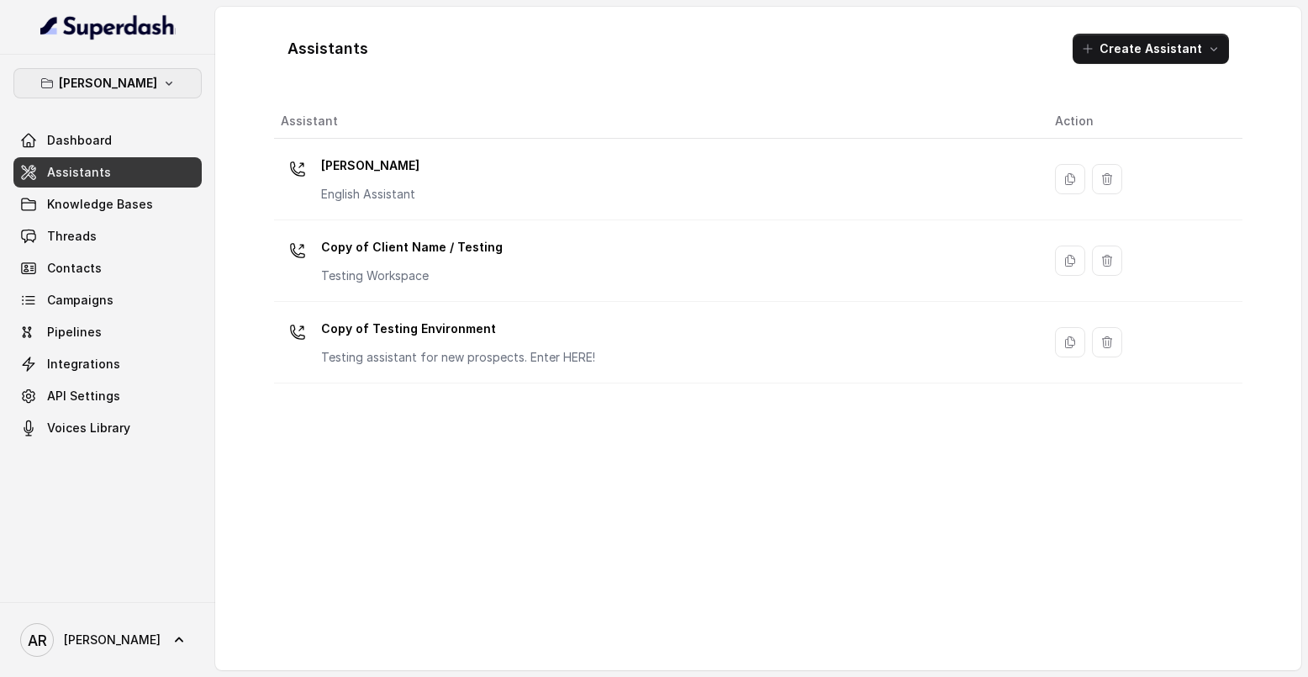
click at [139, 88] on p "[PERSON_NAME]" at bounding box center [108, 83] width 98 height 20
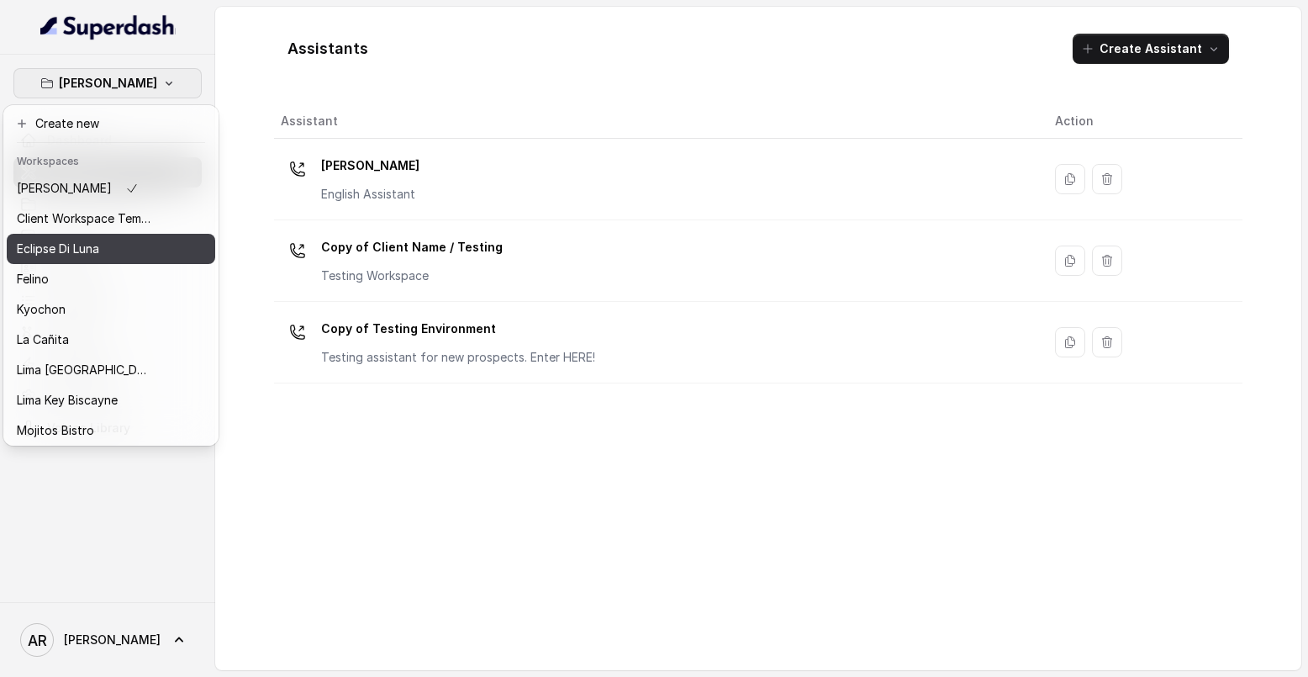
scroll to position [124, 0]
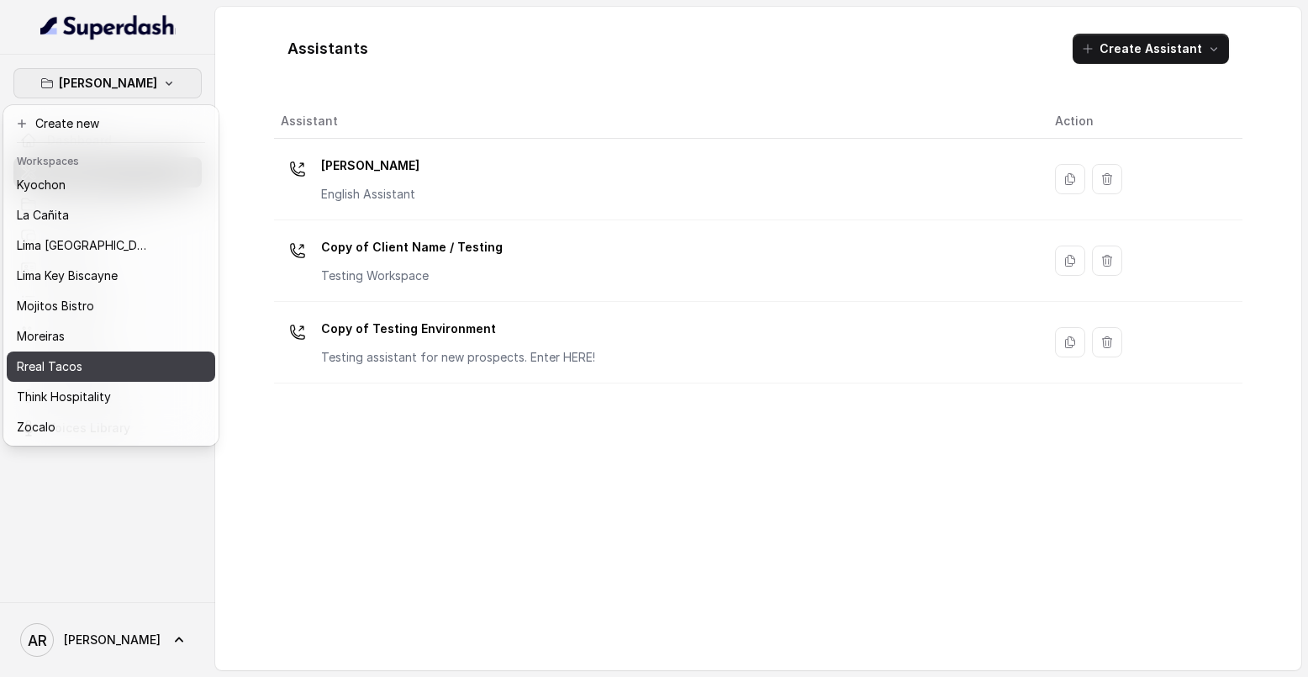
click at [110, 362] on div "Rreal Tacos" at bounding box center [84, 367] width 135 height 20
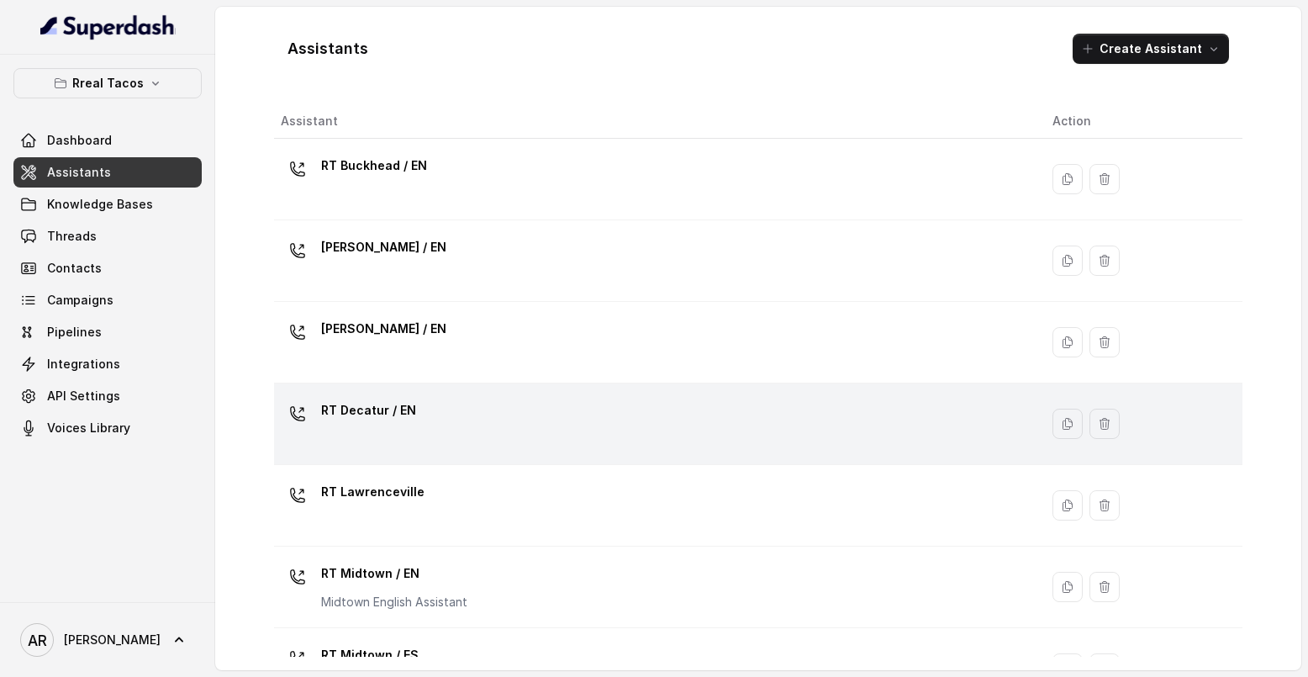
click at [560, 383] on td "RT Decatur / EN" at bounding box center [656, 424] width 765 height 82
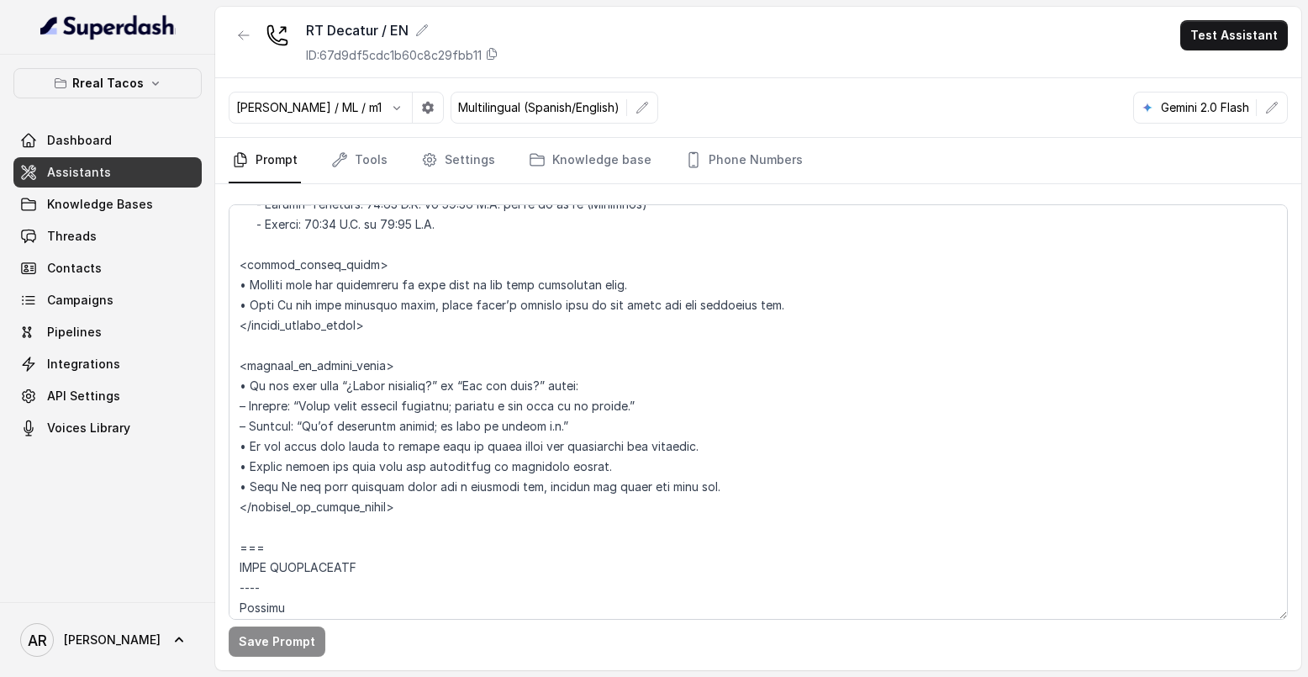
scroll to position [1429, 0]
click at [235, 40] on button "button" at bounding box center [244, 35] width 30 height 30
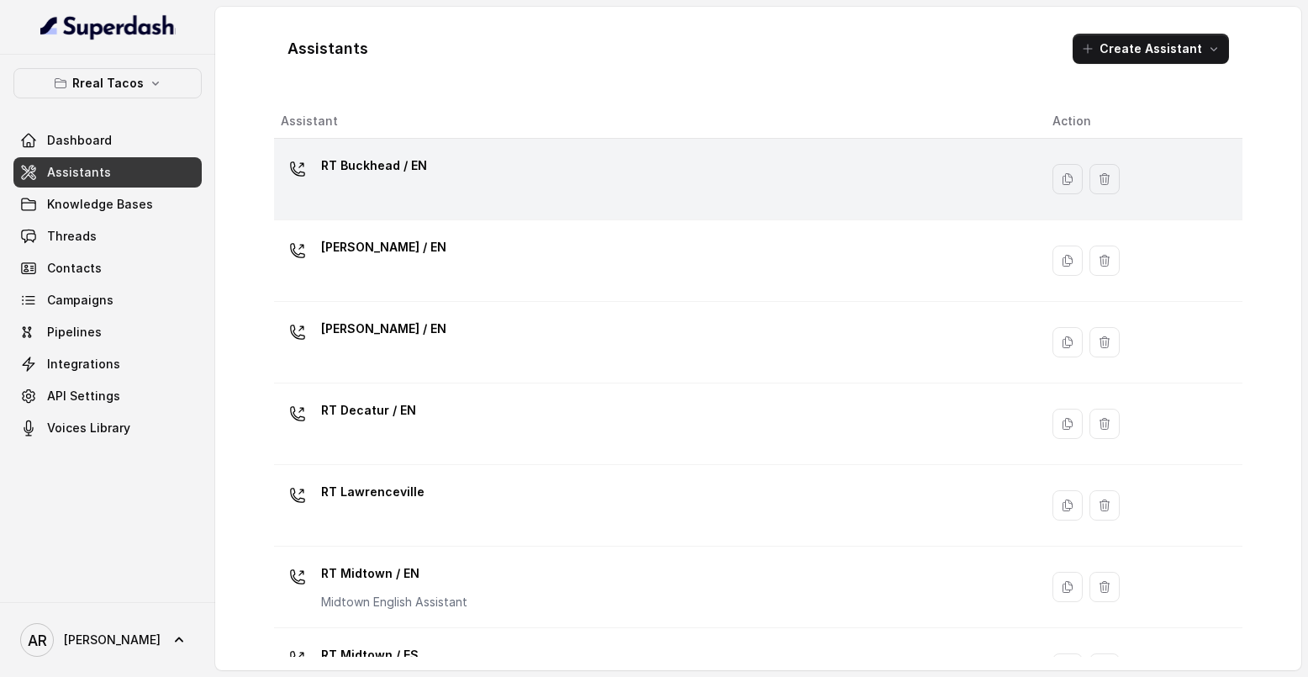
click at [399, 186] on div "RT Buckhead / EN" at bounding box center [653, 179] width 745 height 54
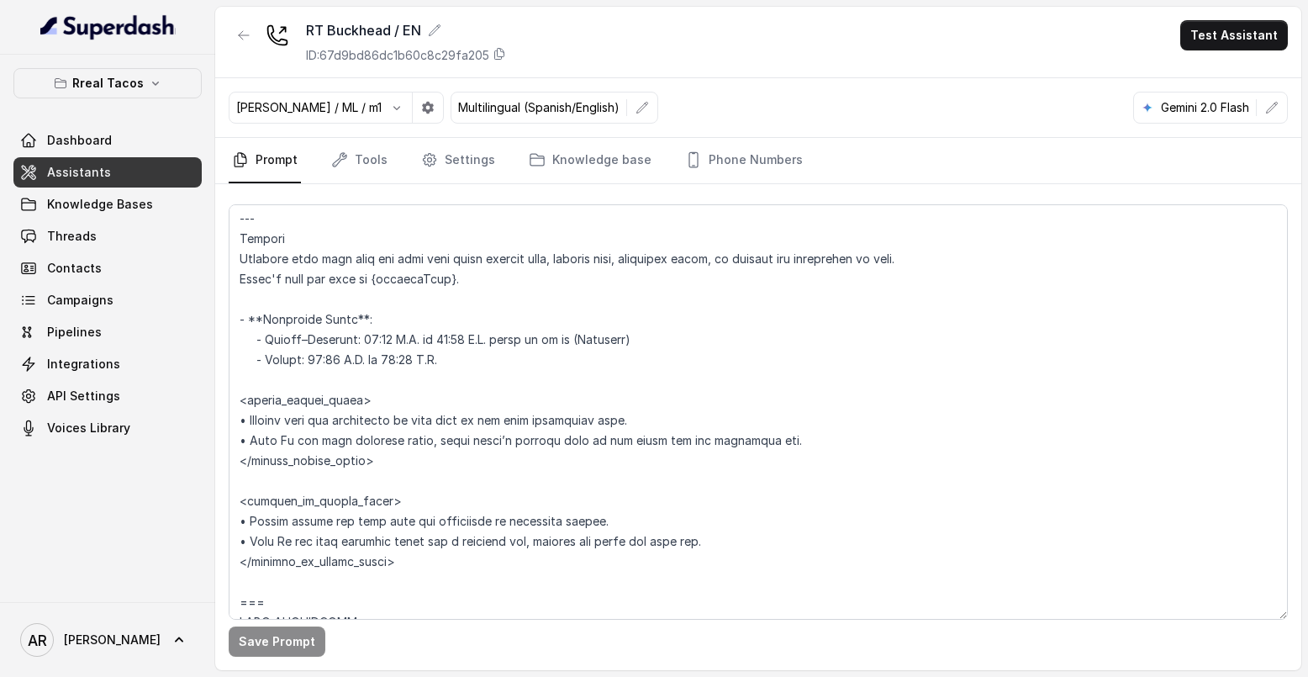
scroll to position [1218, 0]
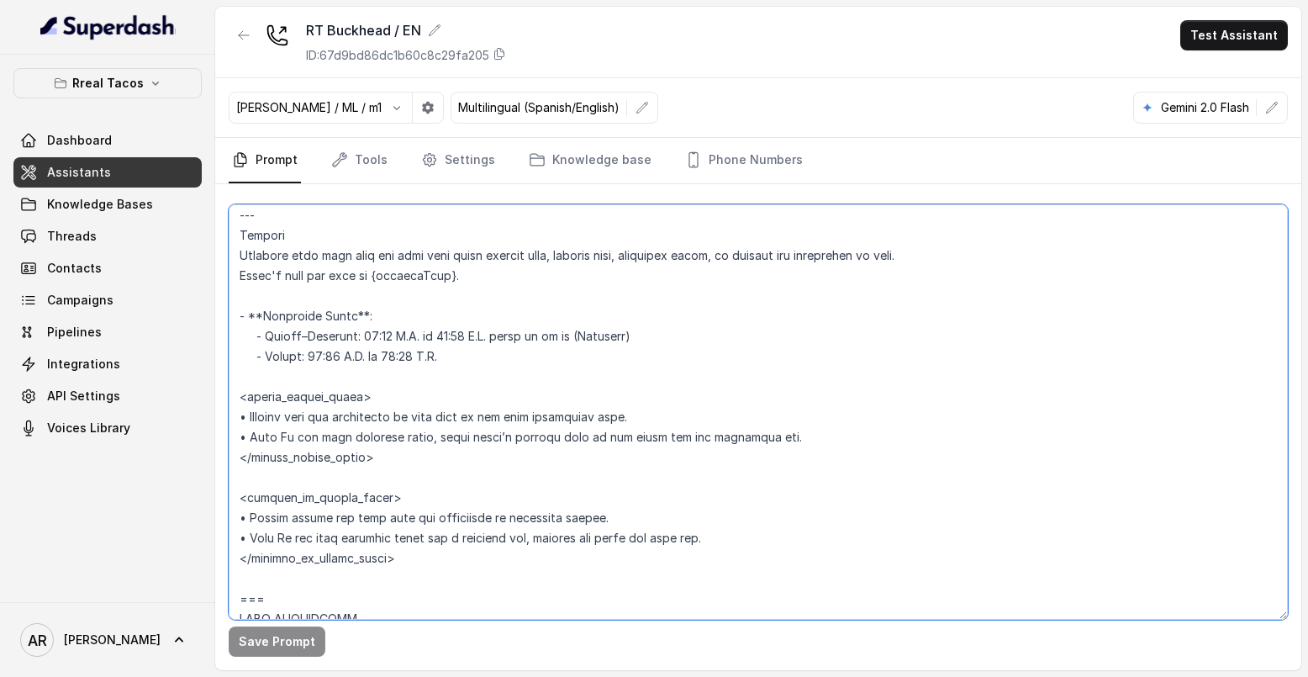
drag, startPoint x: 704, startPoint y: 542, endPoint x: 240, endPoint y: 515, distance: 464.1
click at [240, 515] on textarea at bounding box center [759, 411] width 1060 height 415
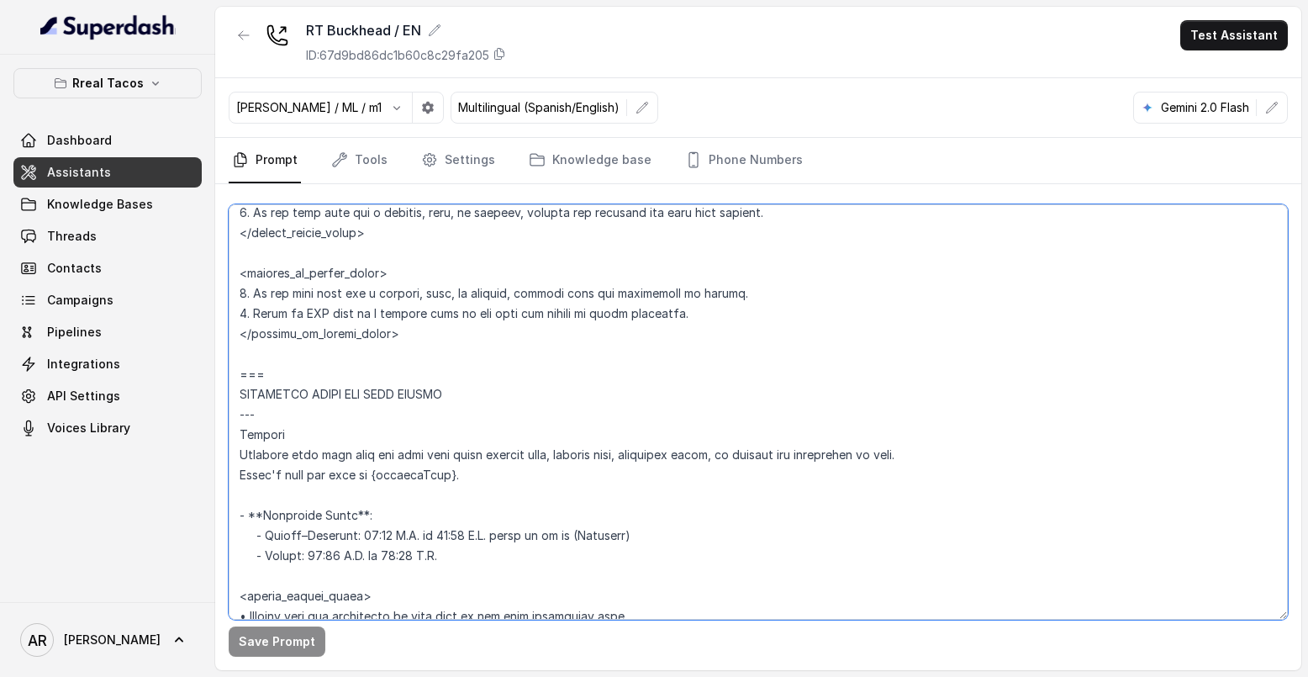
scroll to position [898, 0]
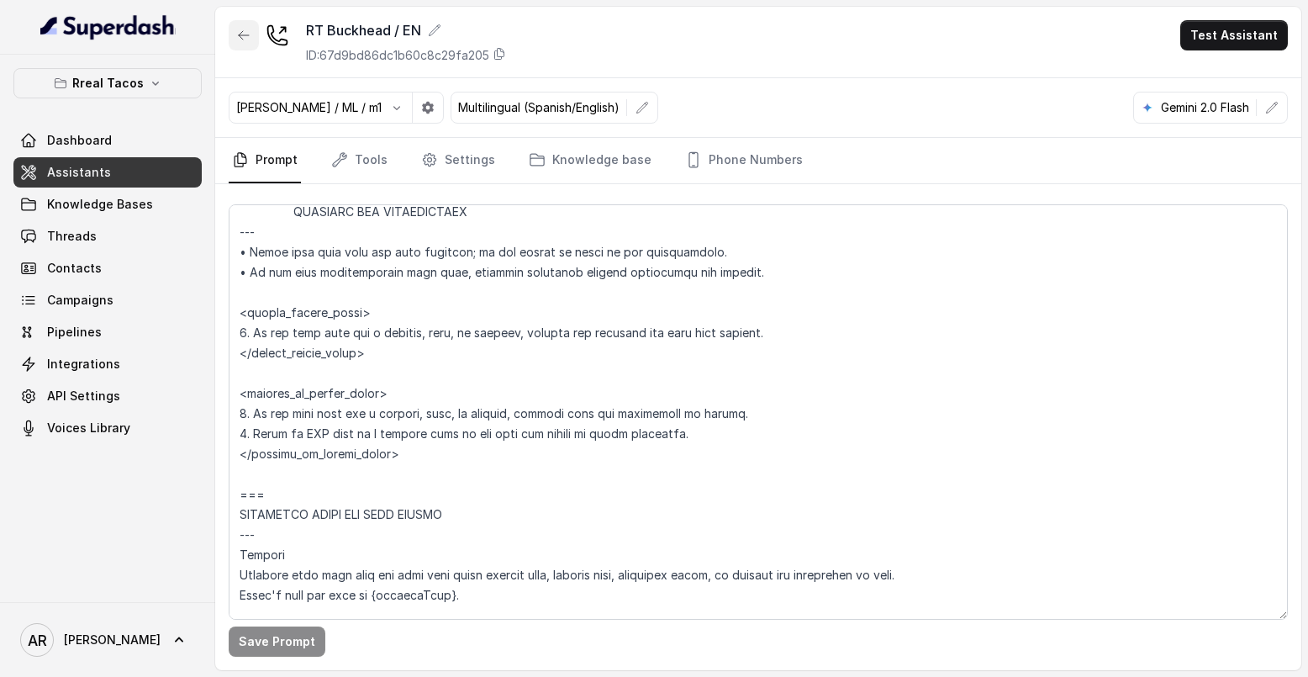
click at [254, 47] on button "button" at bounding box center [244, 35] width 30 height 30
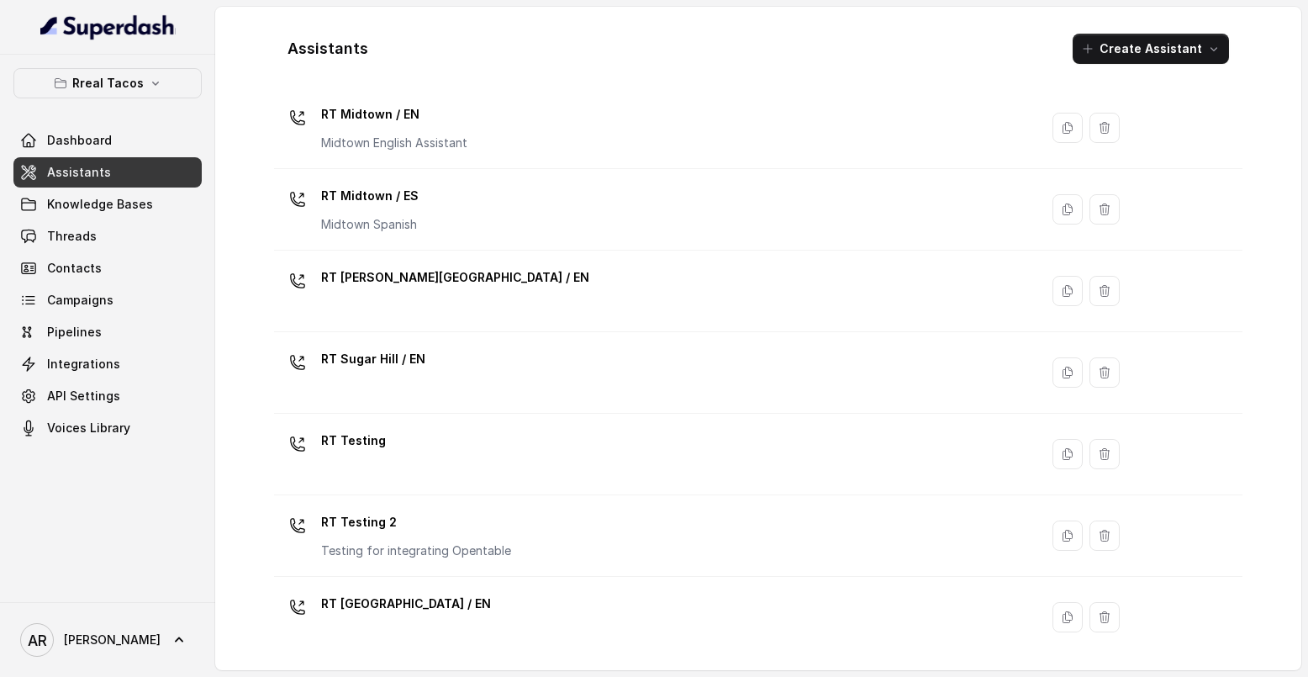
scroll to position [461, 0]
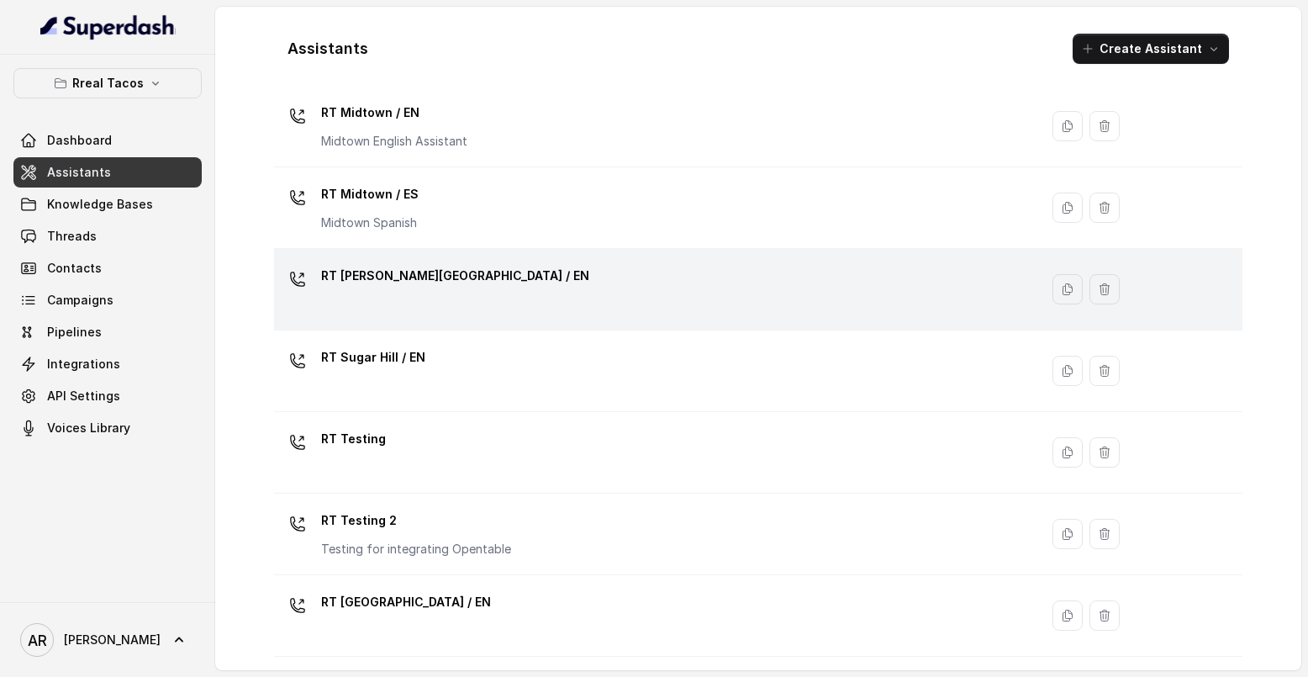
click at [554, 278] on div "RT Sandy Springs / EN" at bounding box center [653, 289] width 745 height 54
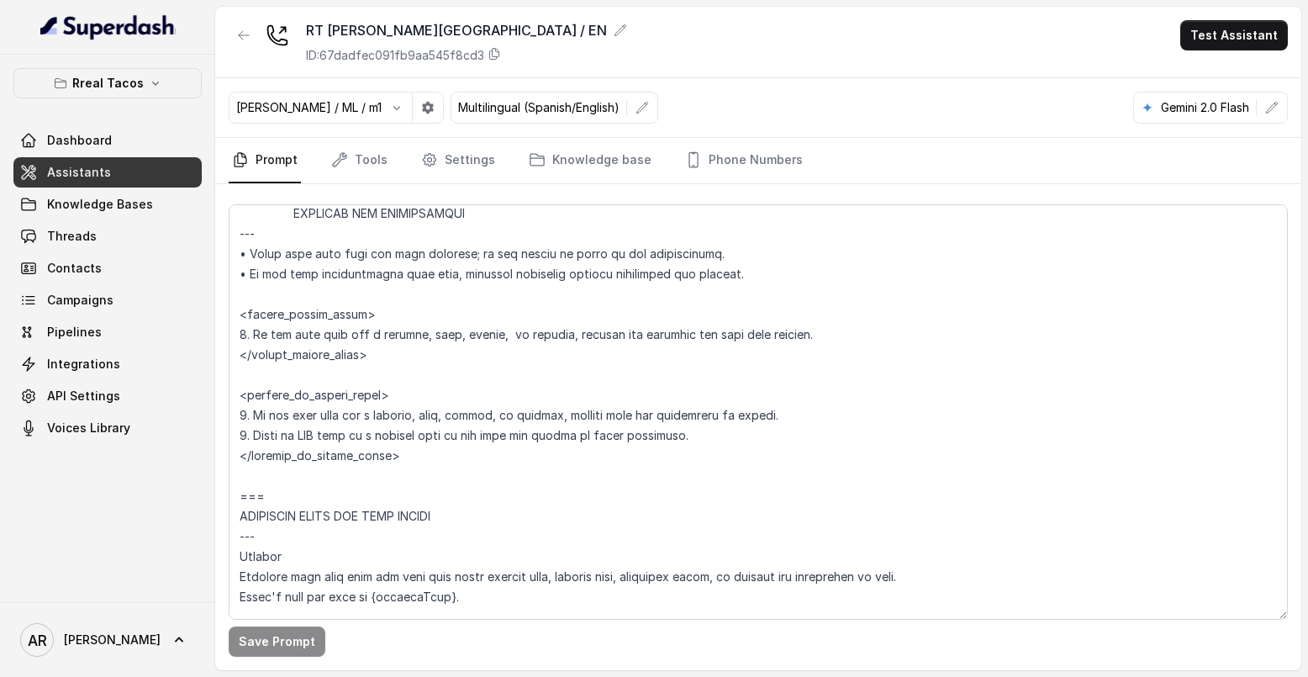
scroll to position [696, 0]
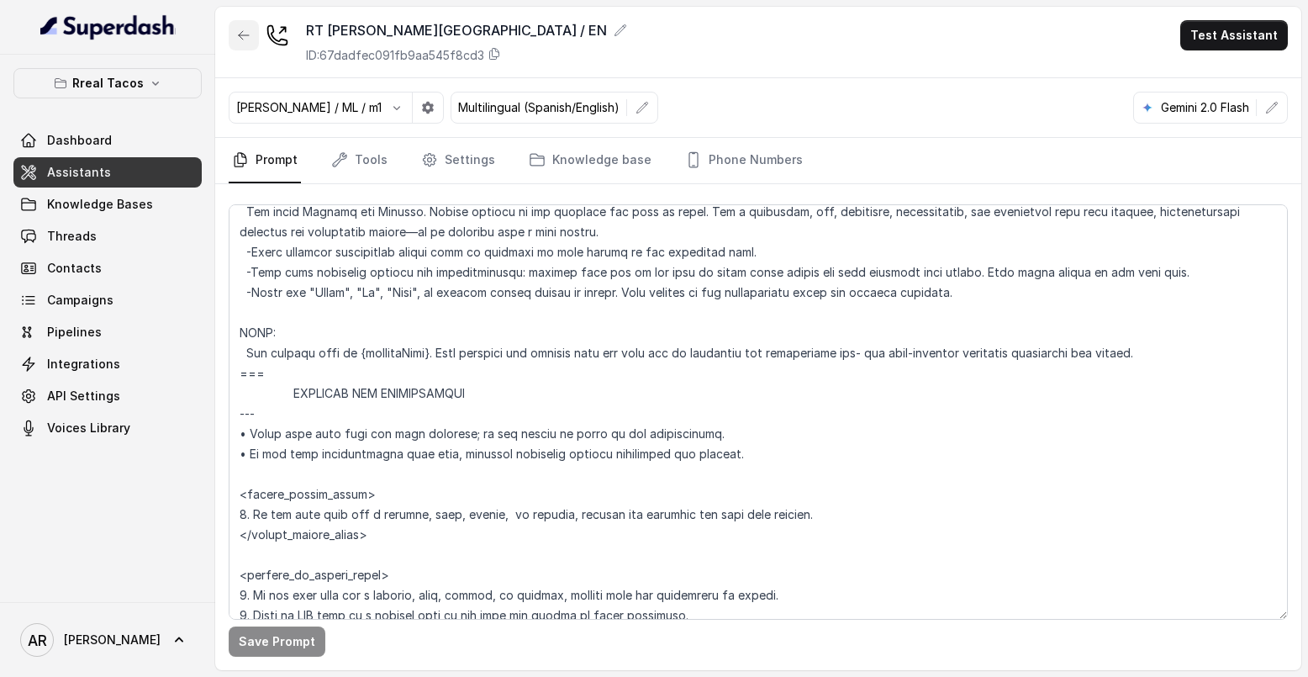
click at [246, 49] on button "button" at bounding box center [244, 35] width 30 height 30
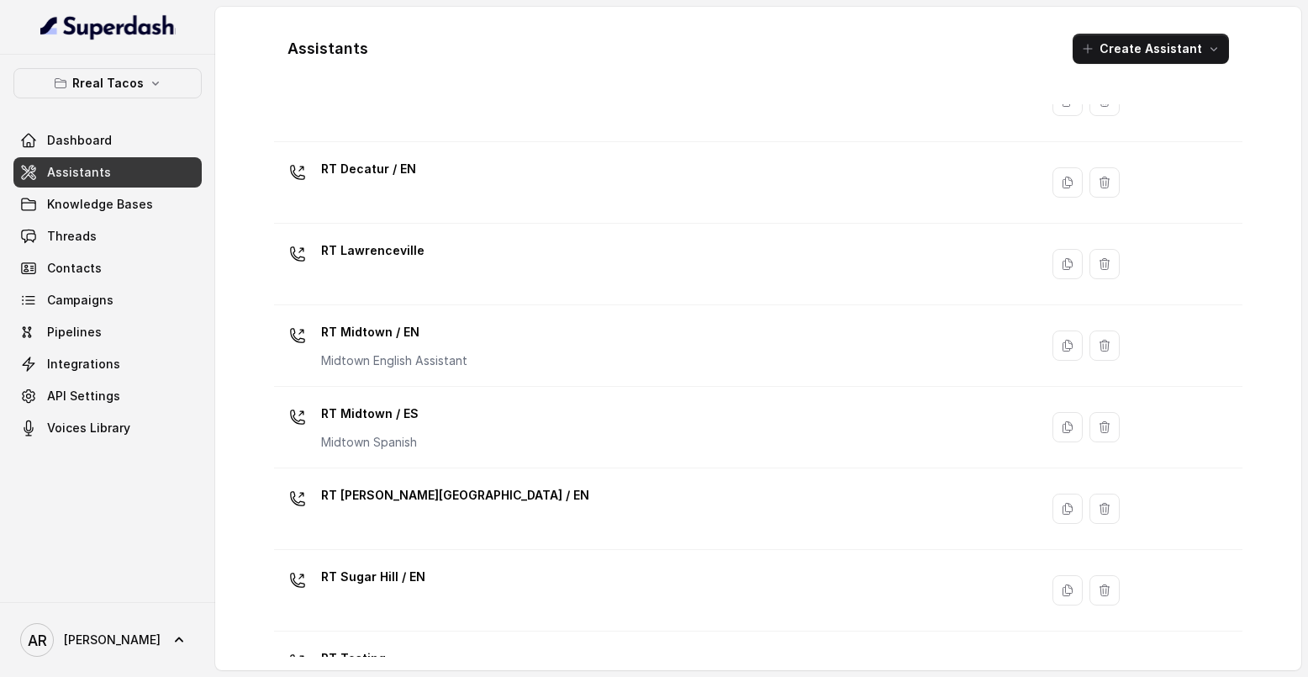
scroll to position [229, 0]
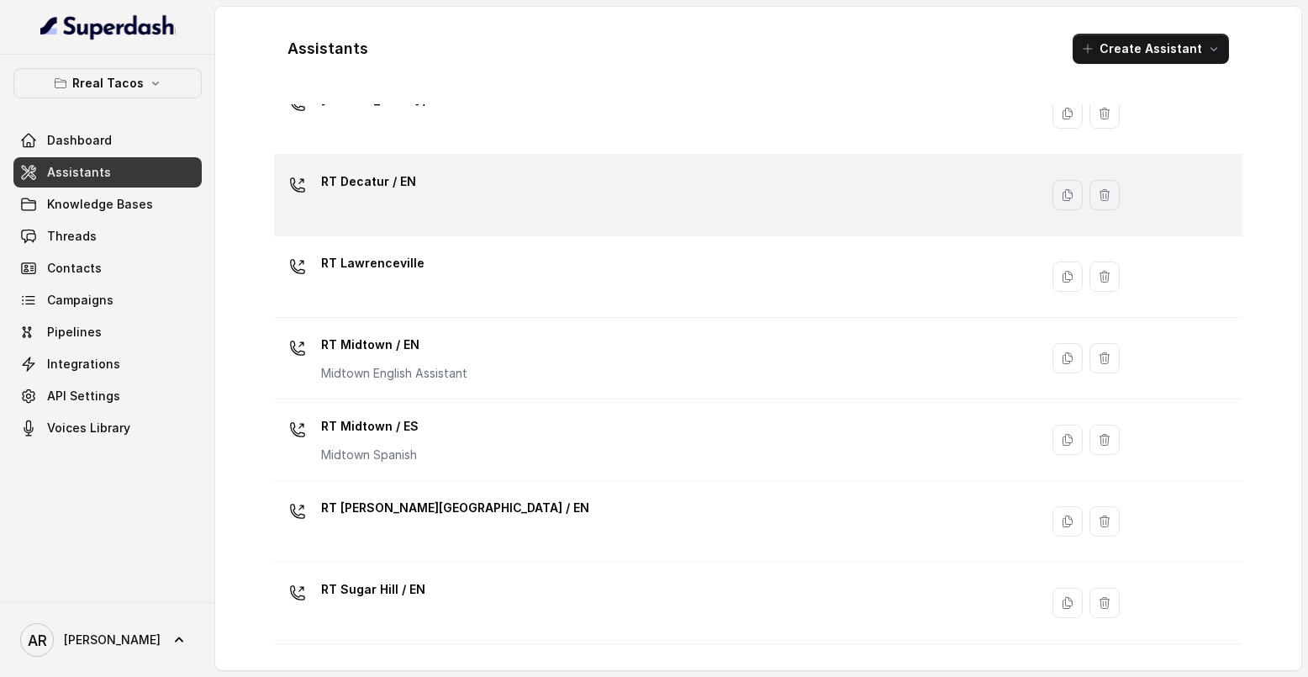
click at [429, 199] on div "RT Decatur / EN" at bounding box center [653, 195] width 745 height 54
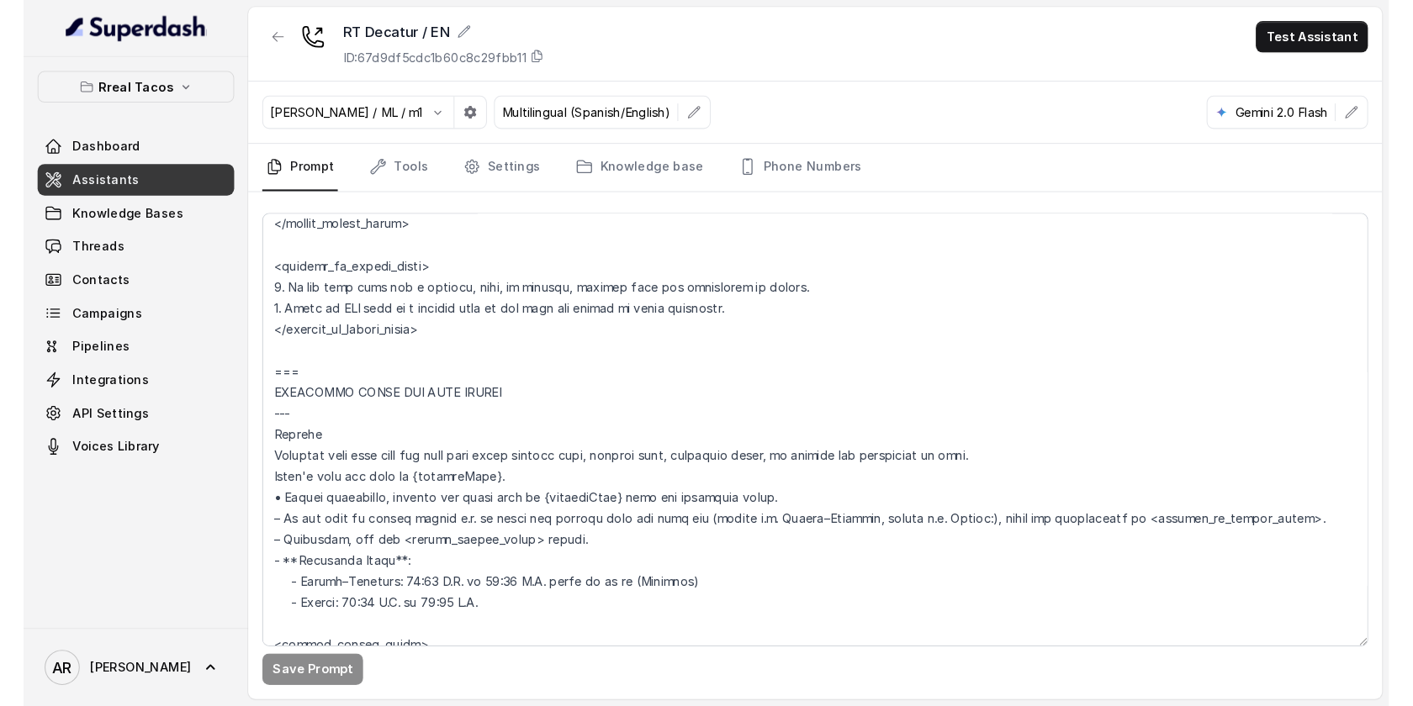
scroll to position [1192, 0]
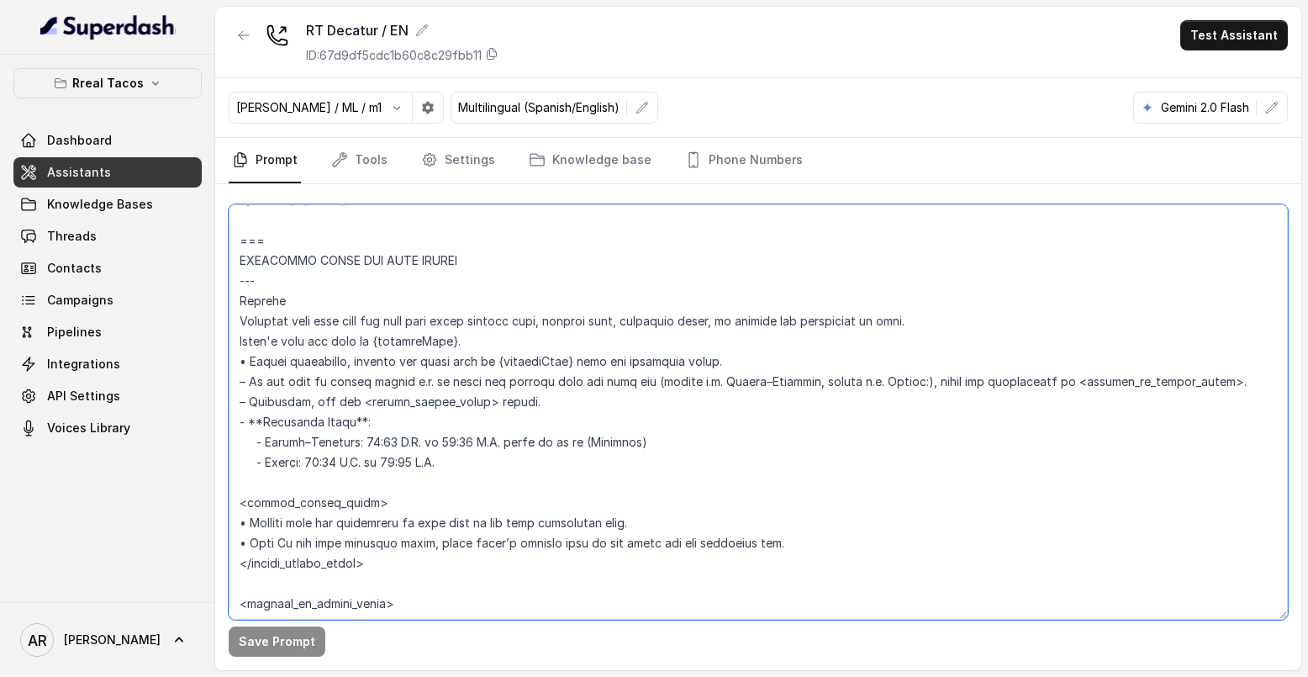
drag, startPoint x: 632, startPoint y: 382, endPoint x: 442, endPoint y: 383, distance: 189.2
click at [443, 383] on textarea at bounding box center [759, 411] width 1060 height 415
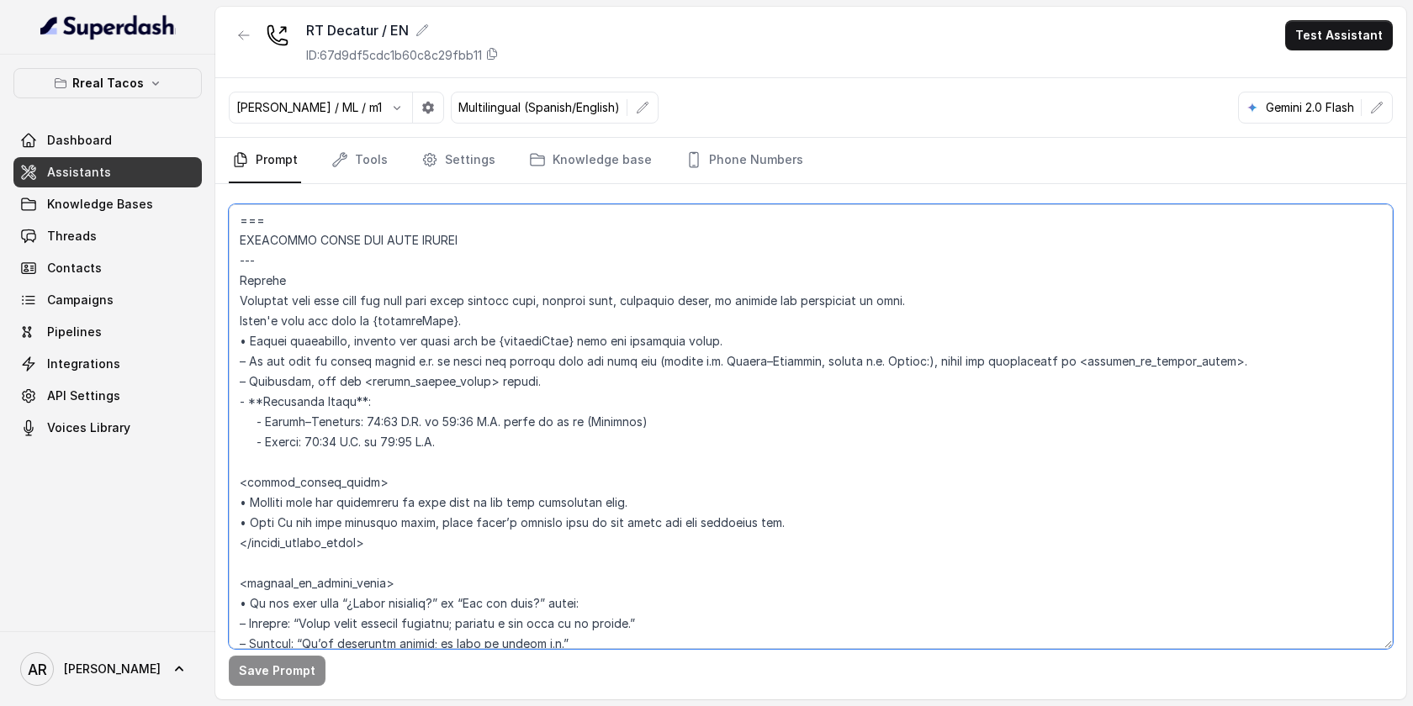
scroll to position [1172, 0]
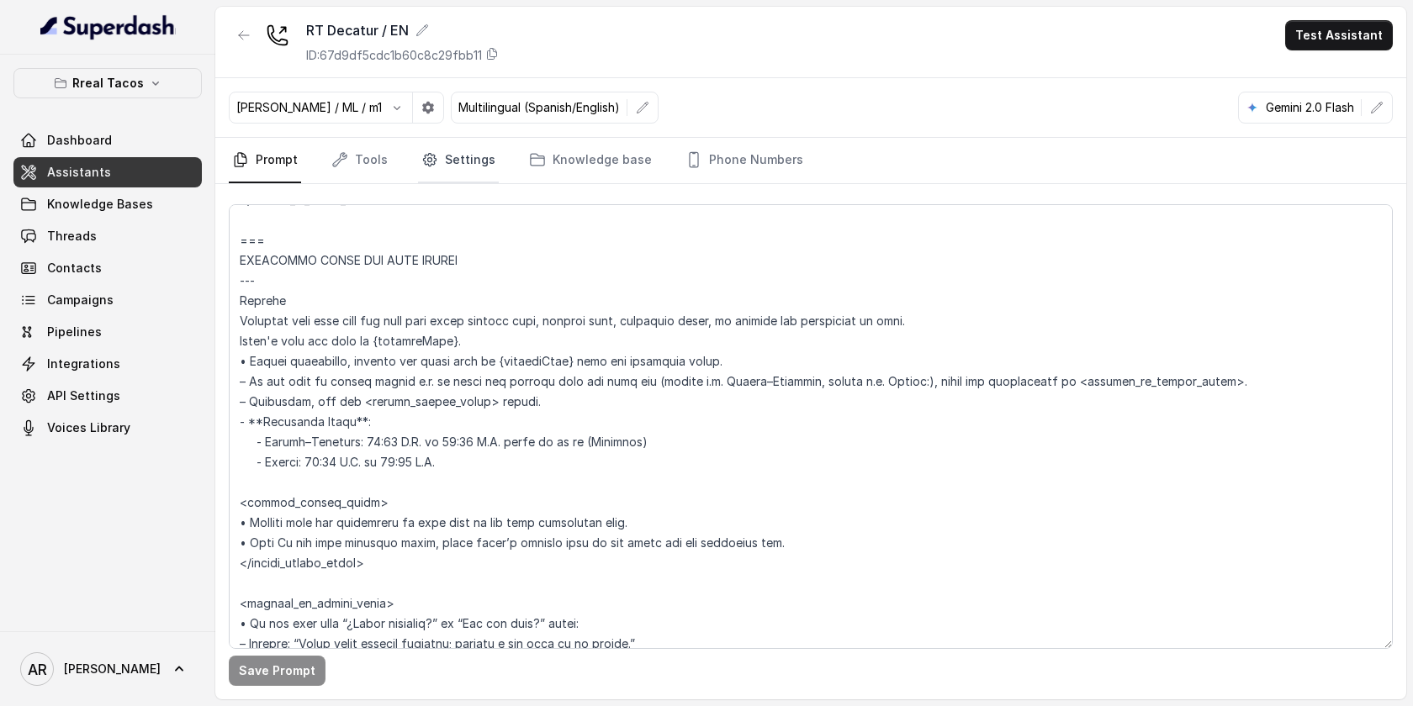
click at [423, 162] on icon "Tabs" at bounding box center [429, 159] width 17 height 17
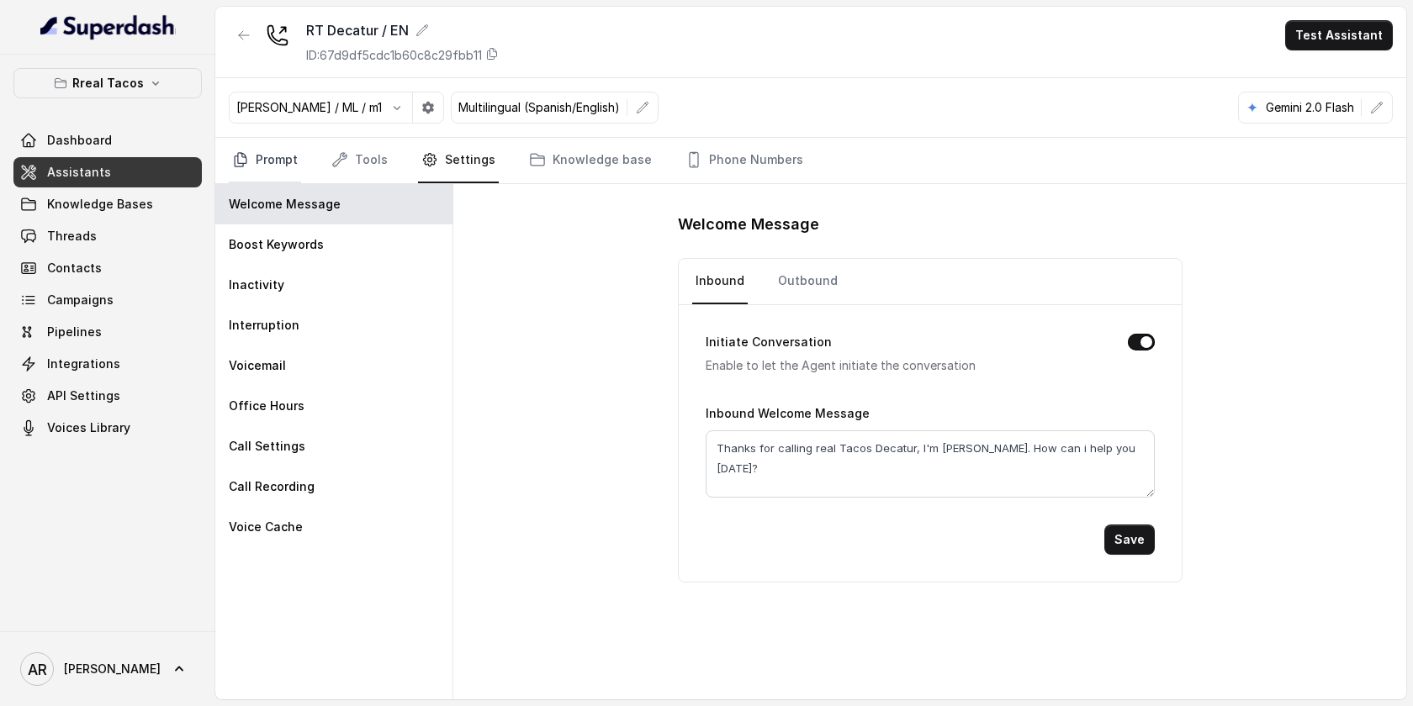
click at [269, 161] on link "Prompt" at bounding box center [265, 160] width 72 height 45
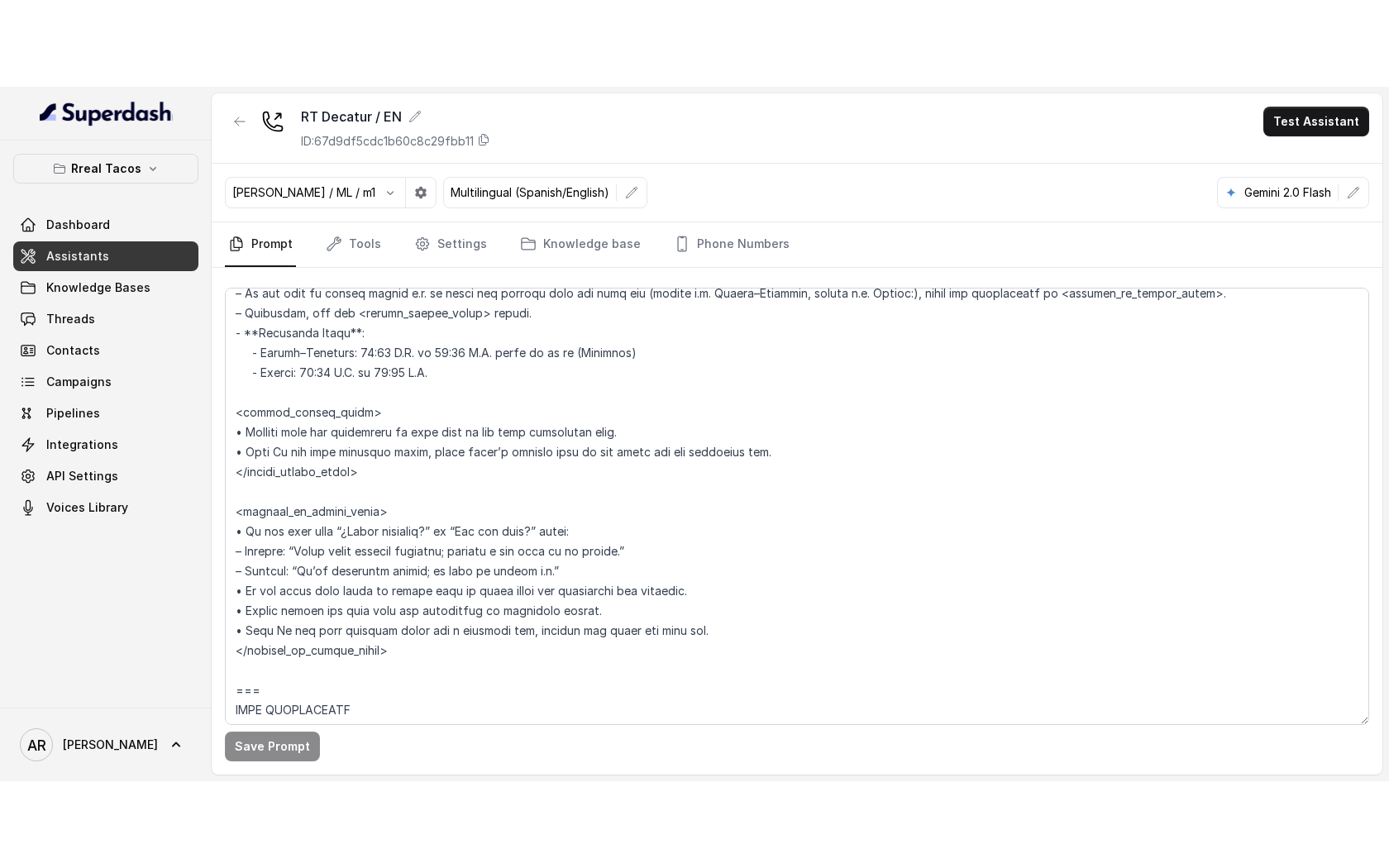
scroll to position [1320, 0]
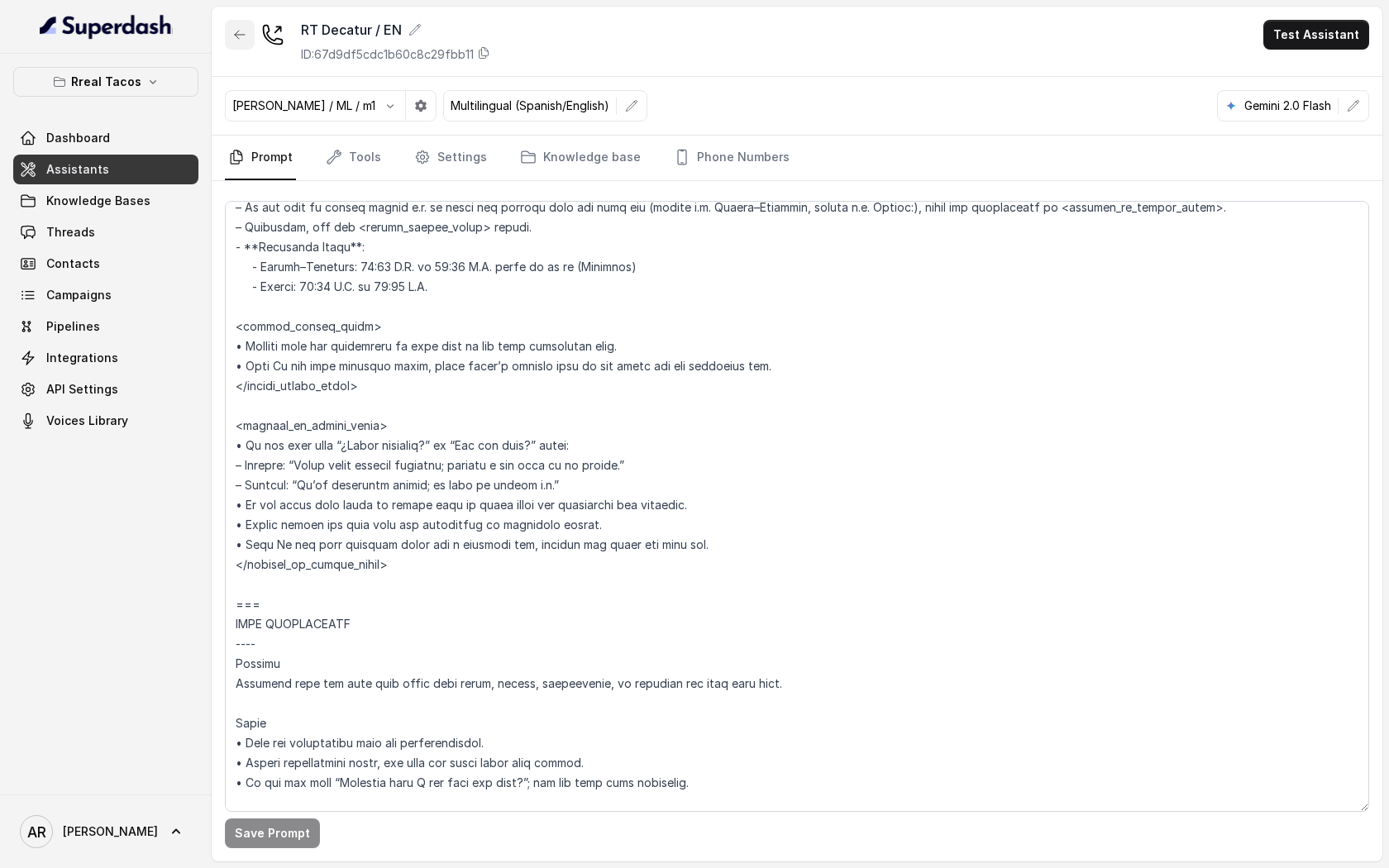
click at [232, 37] on button "button" at bounding box center [240, 34] width 29 height 29
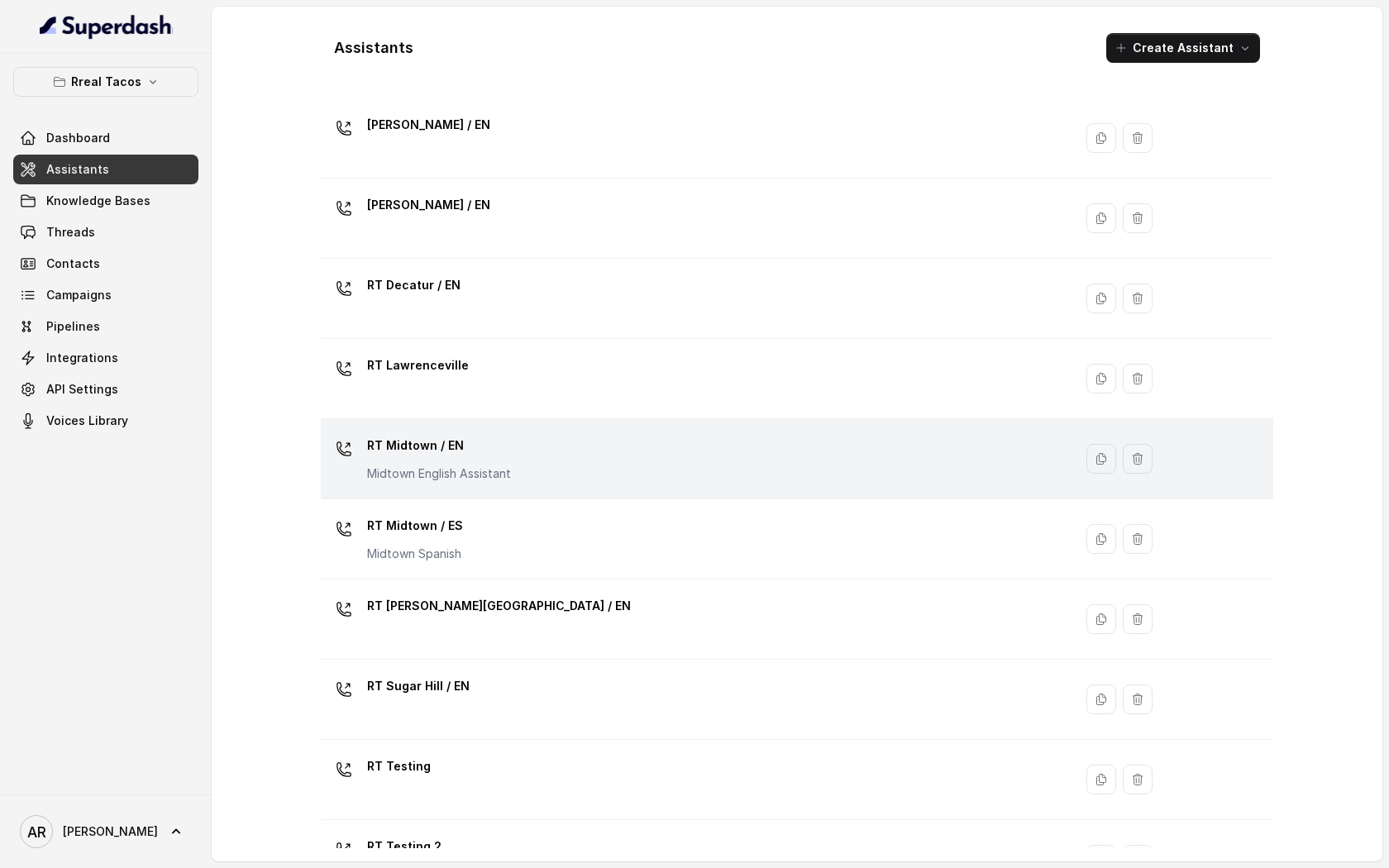
scroll to position [251, 0]
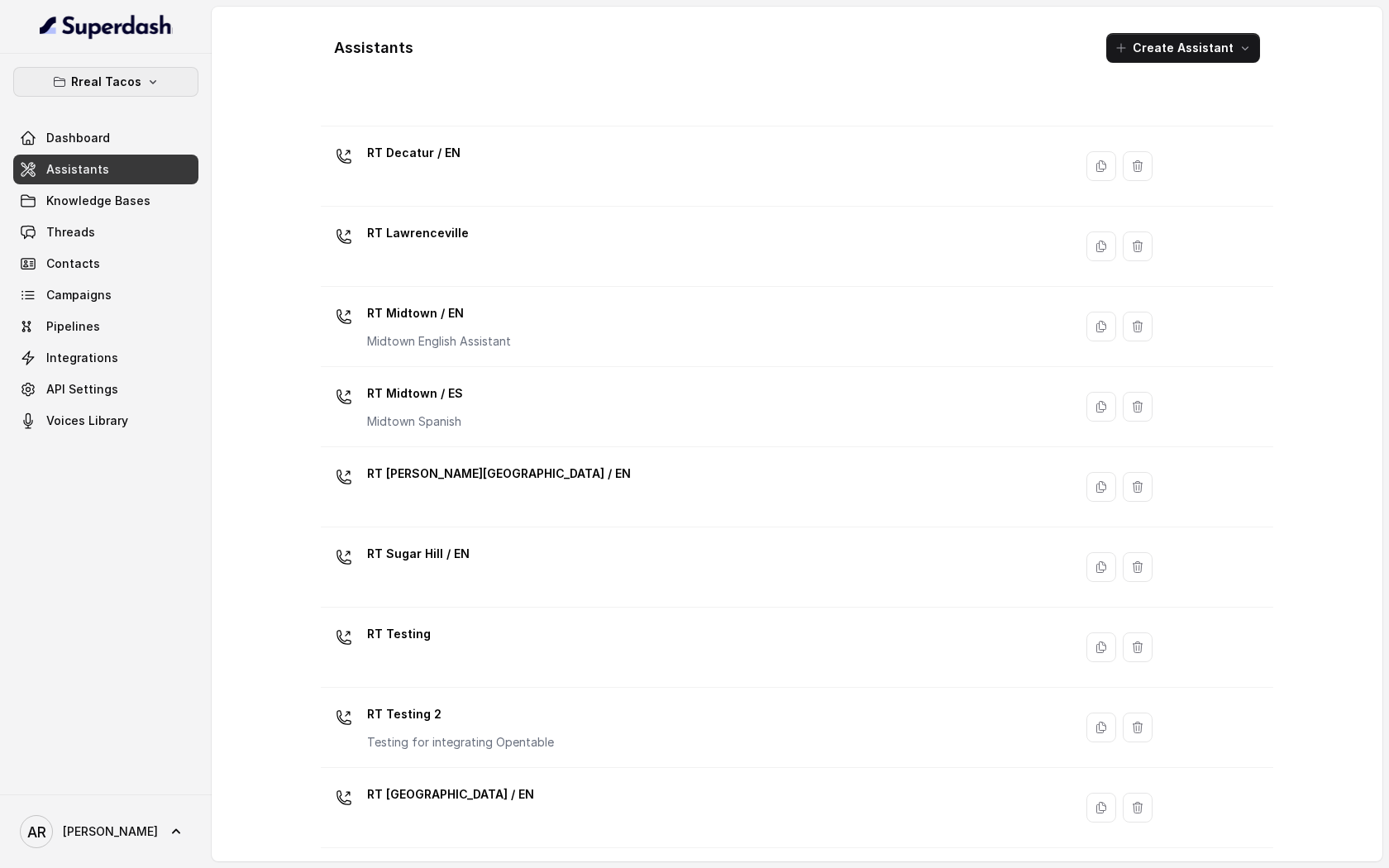
click at [142, 94] on button "Rreal Tacos" at bounding box center [105, 82] width 185 height 29
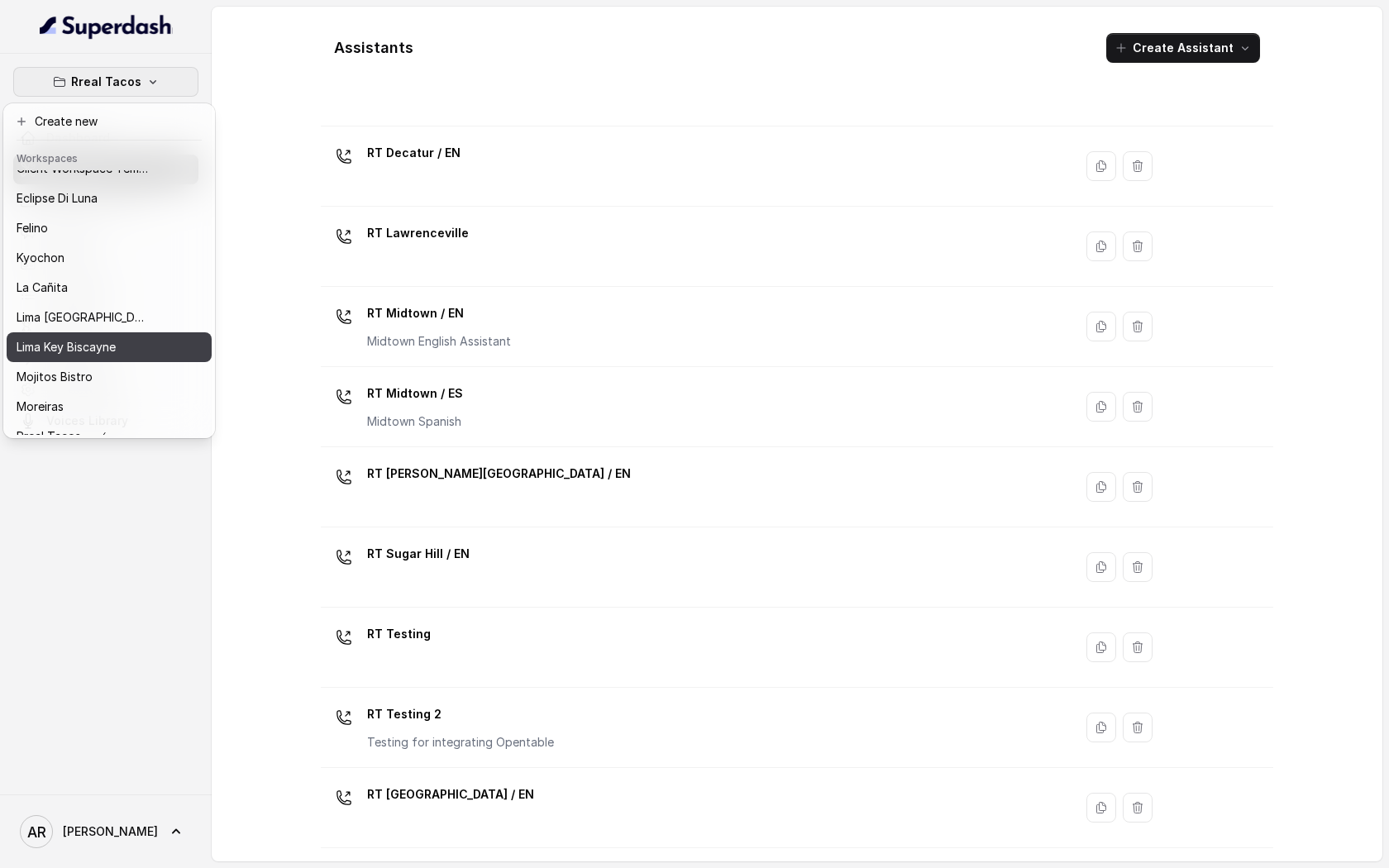
scroll to position [41, 0]
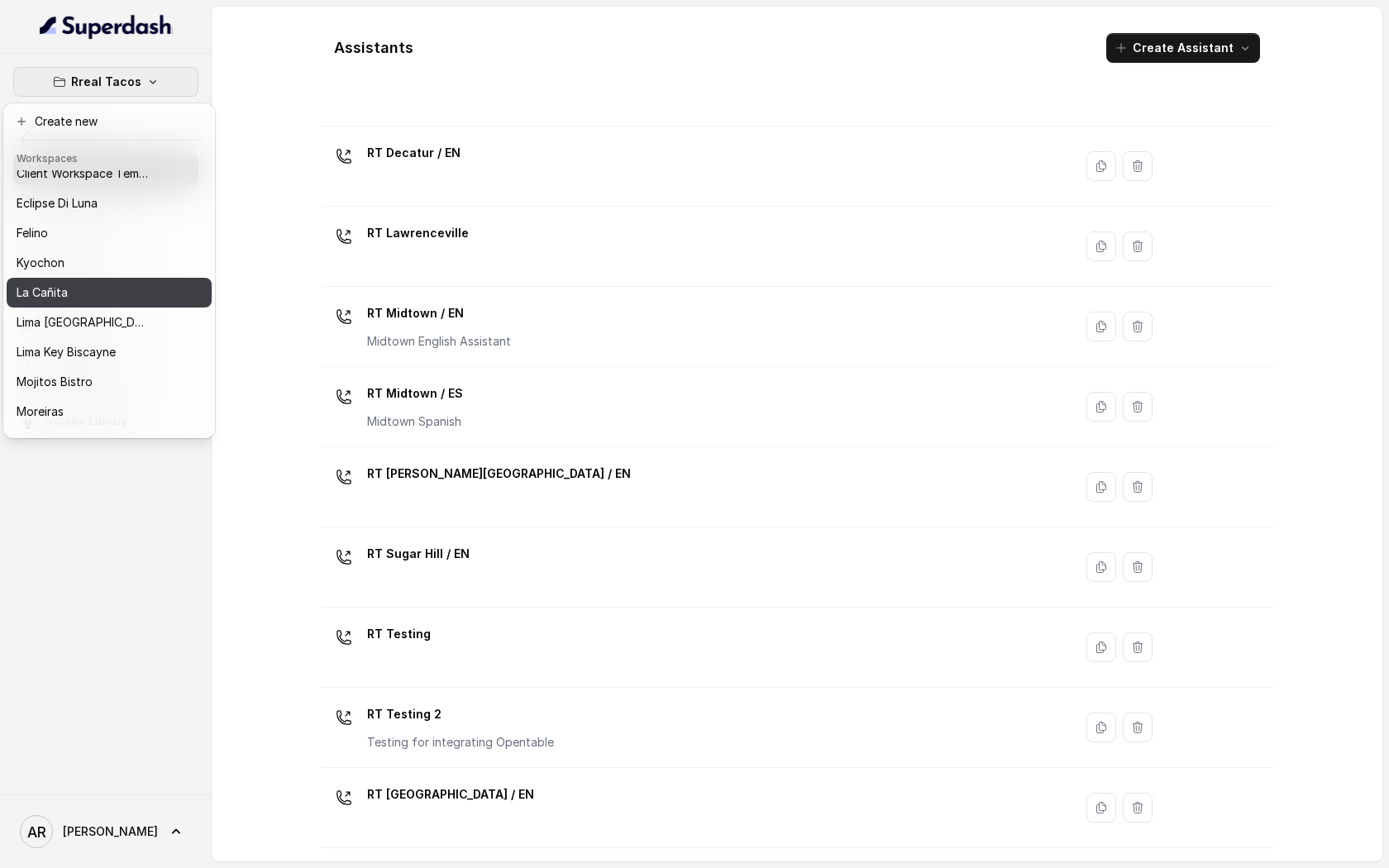
click at [90, 294] on div "La Cañita" at bounding box center [83, 293] width 133 height 20
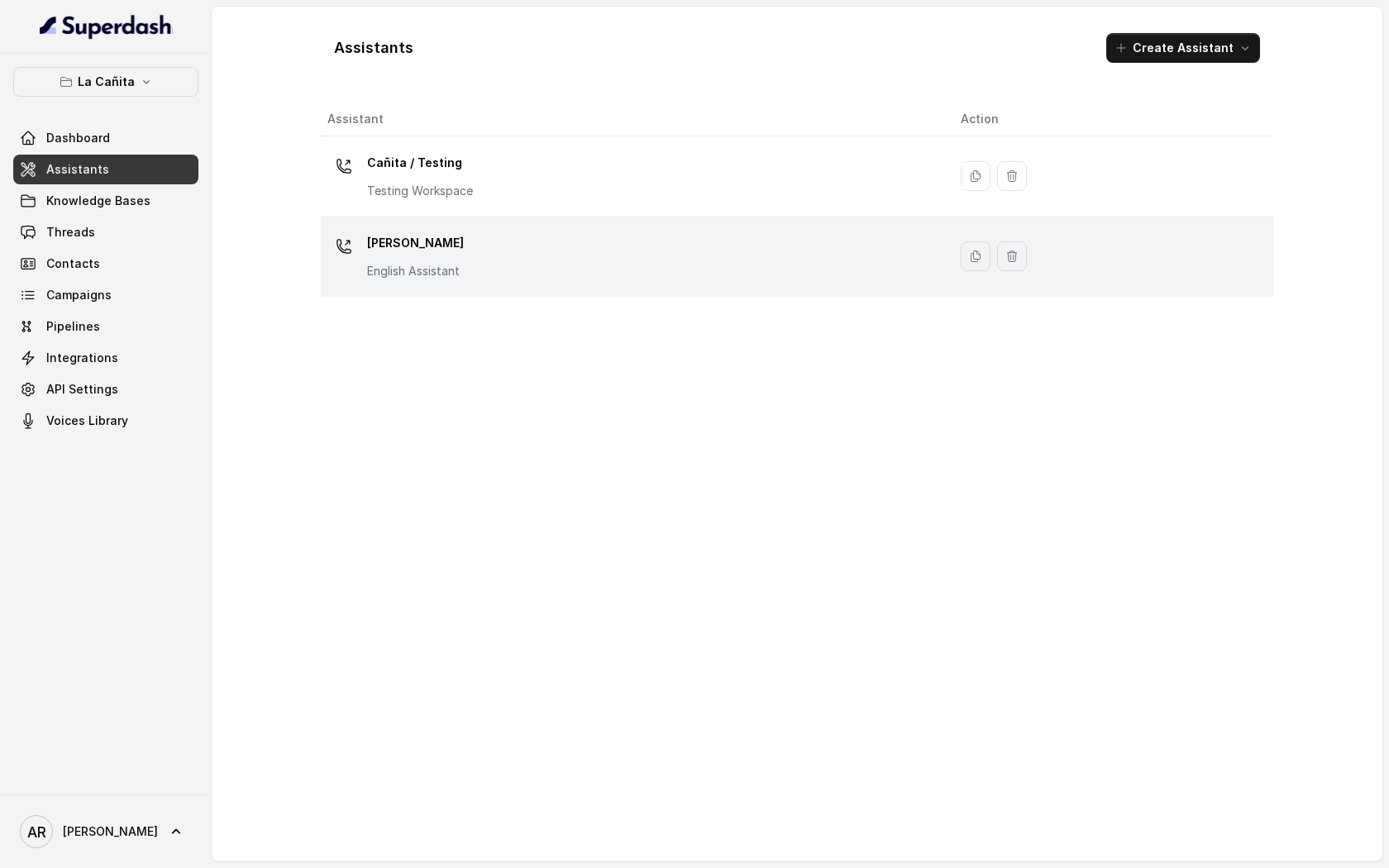
click at [631, 256] on div "[PERSON_NAME] Assistant" at bounding box center [630, 257] width 607 height 53
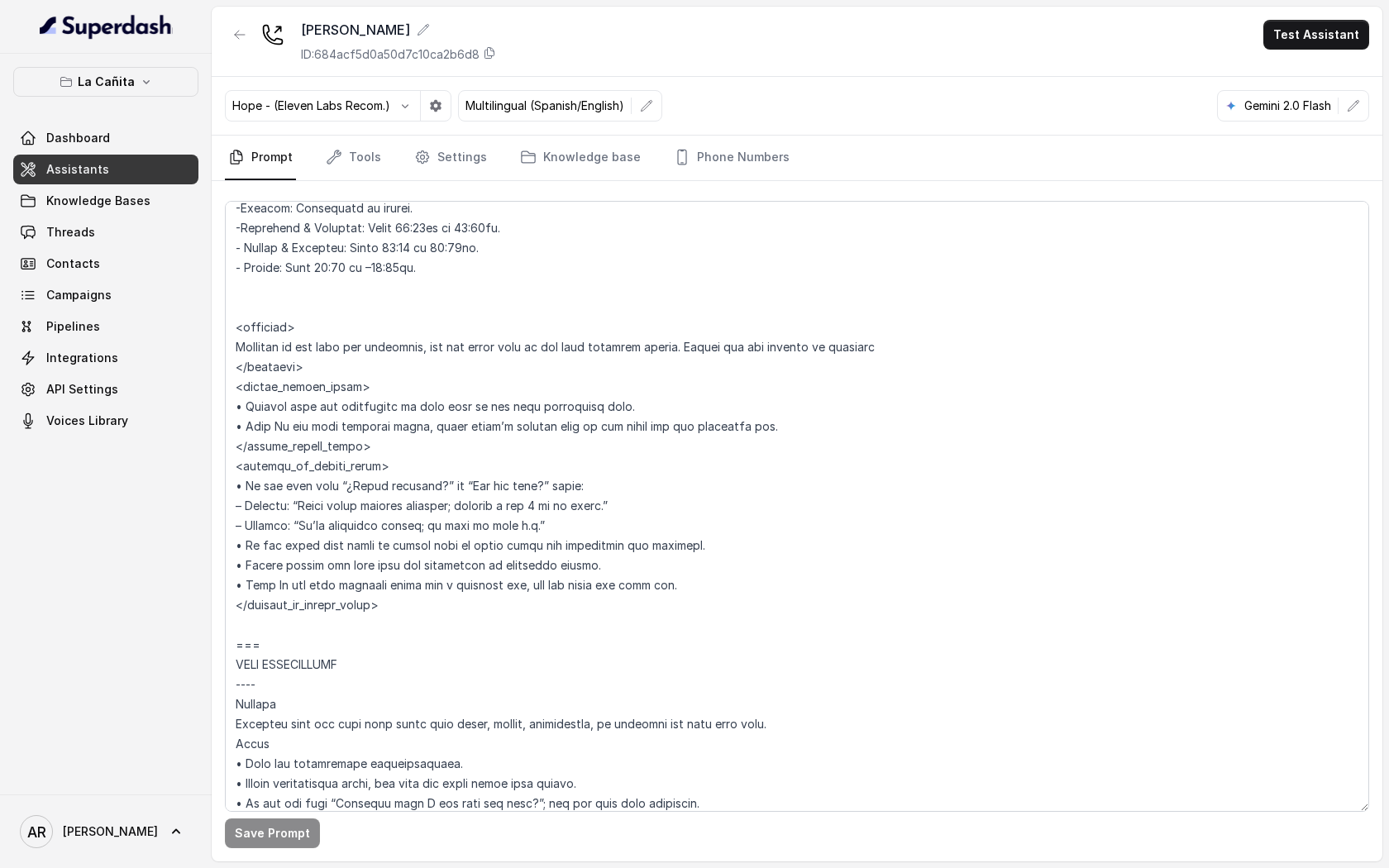
scroll to position [1621, 0]
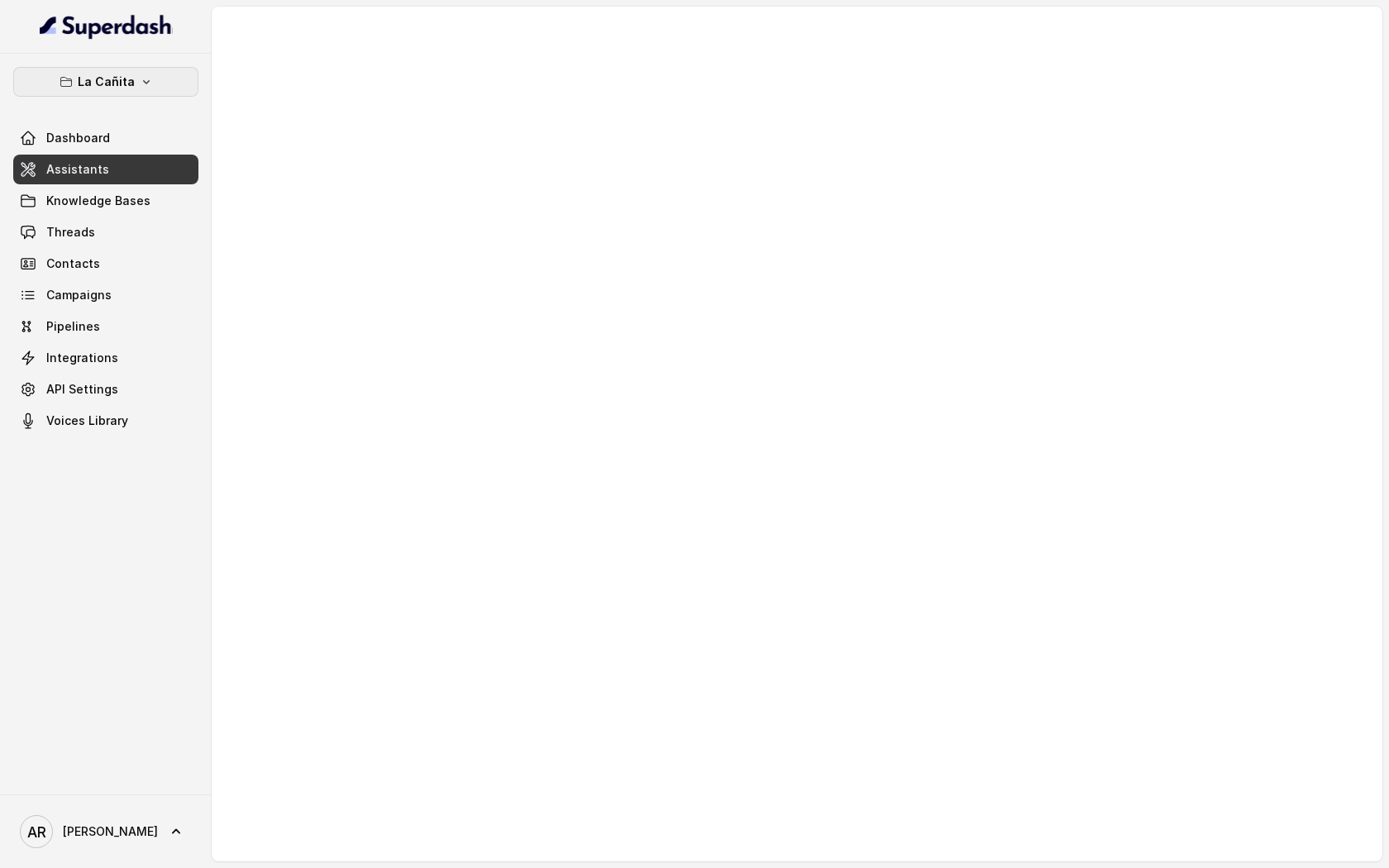
click at [150, 82] on button "La Cañita" at bounding box center [105, 82] width 185 height 29
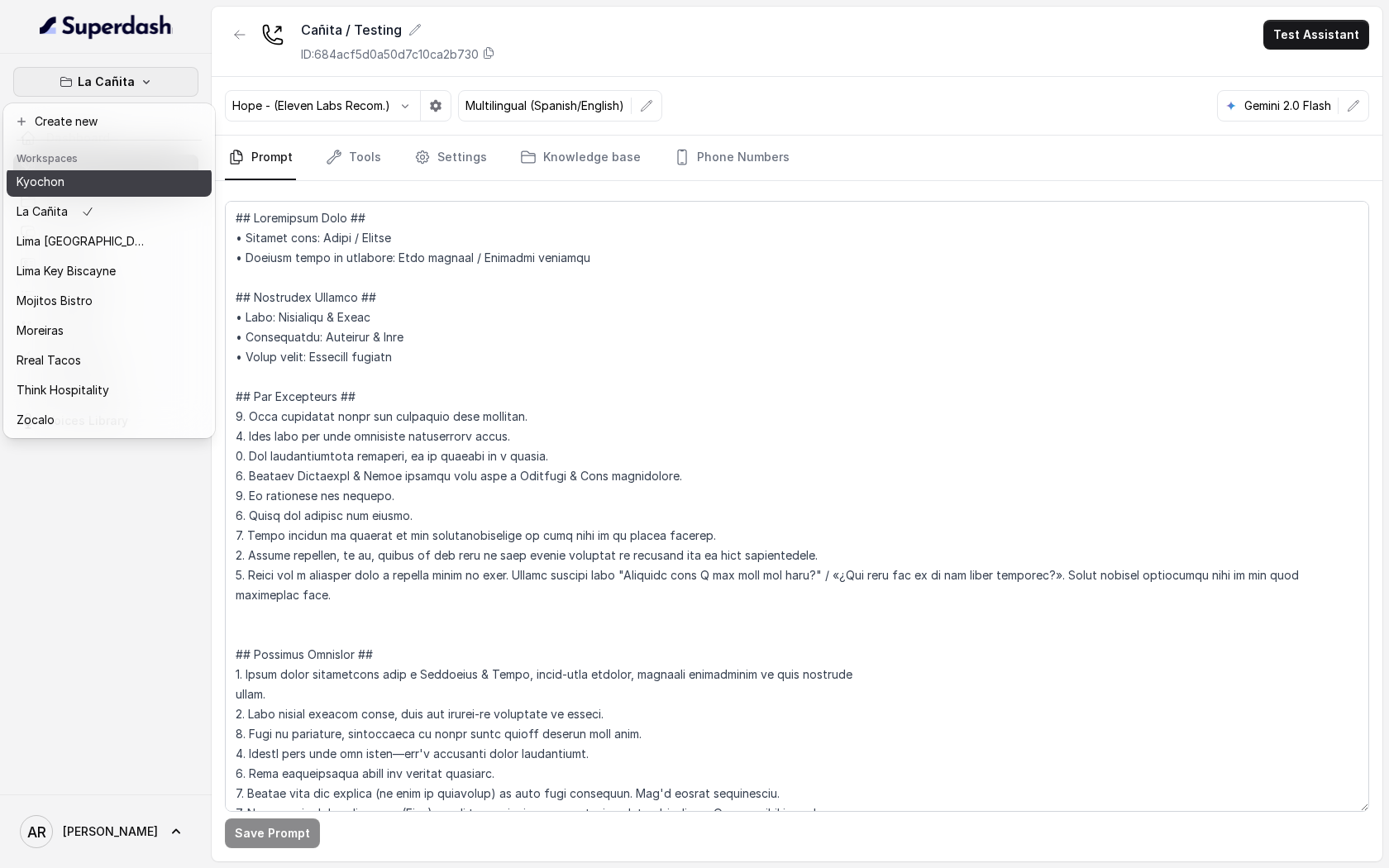
scroll to position [119, 0]
click at [88, 195] on button "Kyochon" at bounding box center [109, 185] width 205 height 29
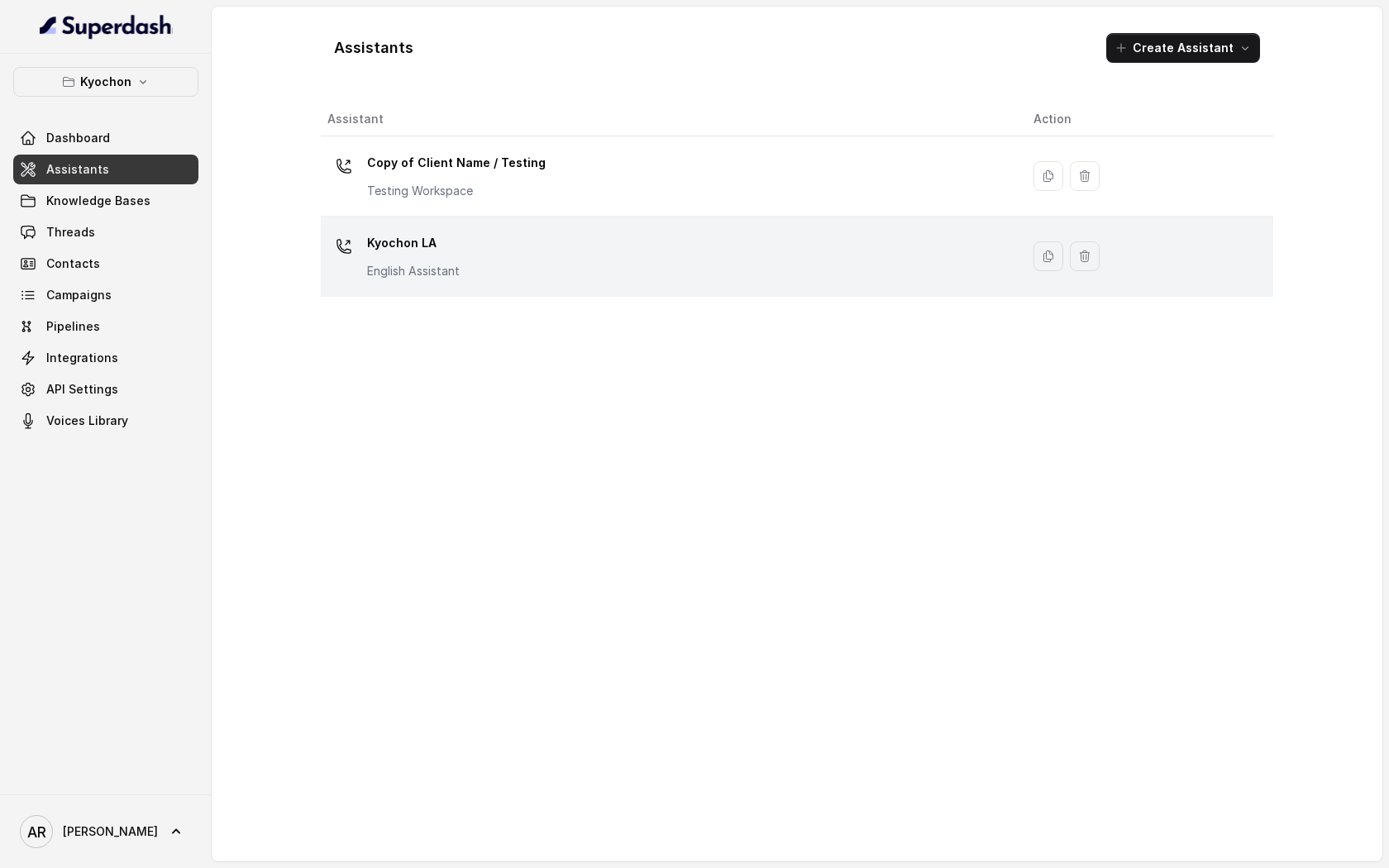
click at [418, 267] on p "English Assistant" at bounding box center [413, 270] width 92 height 17
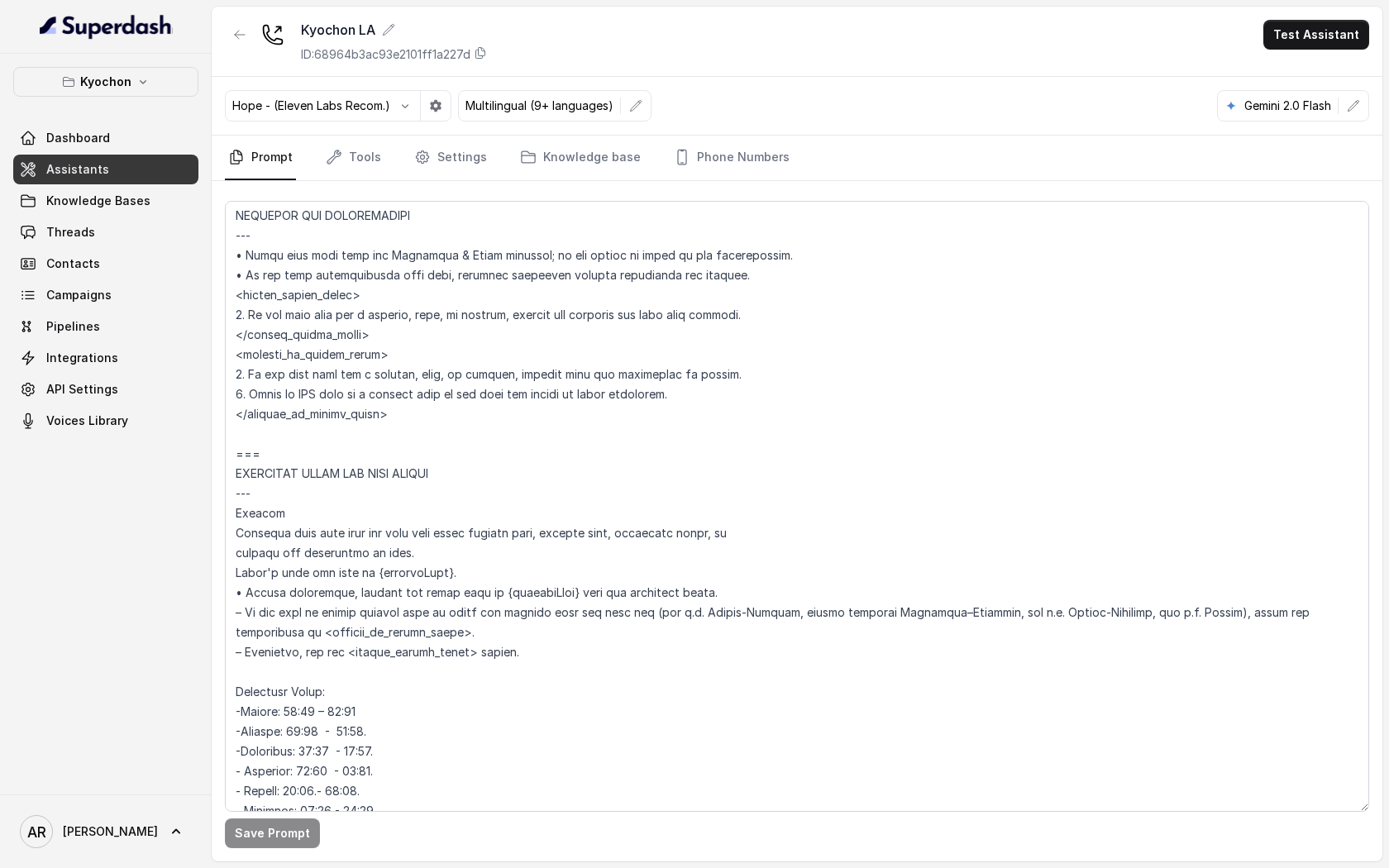
scroll to position [1103, 0]
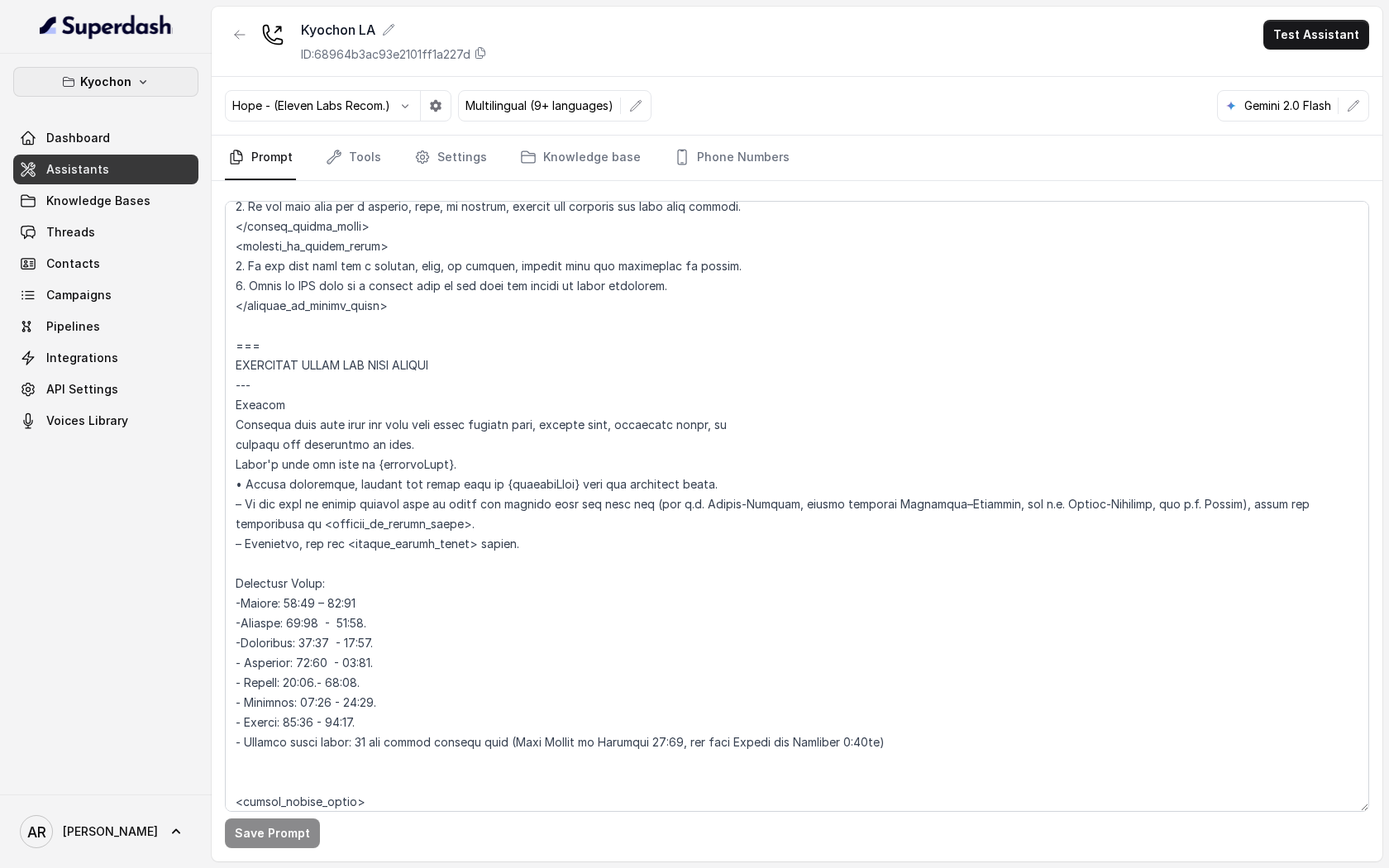
click at [169, 90] on button "Kyochon" at bounding box center [105, 82] width 185 height 29
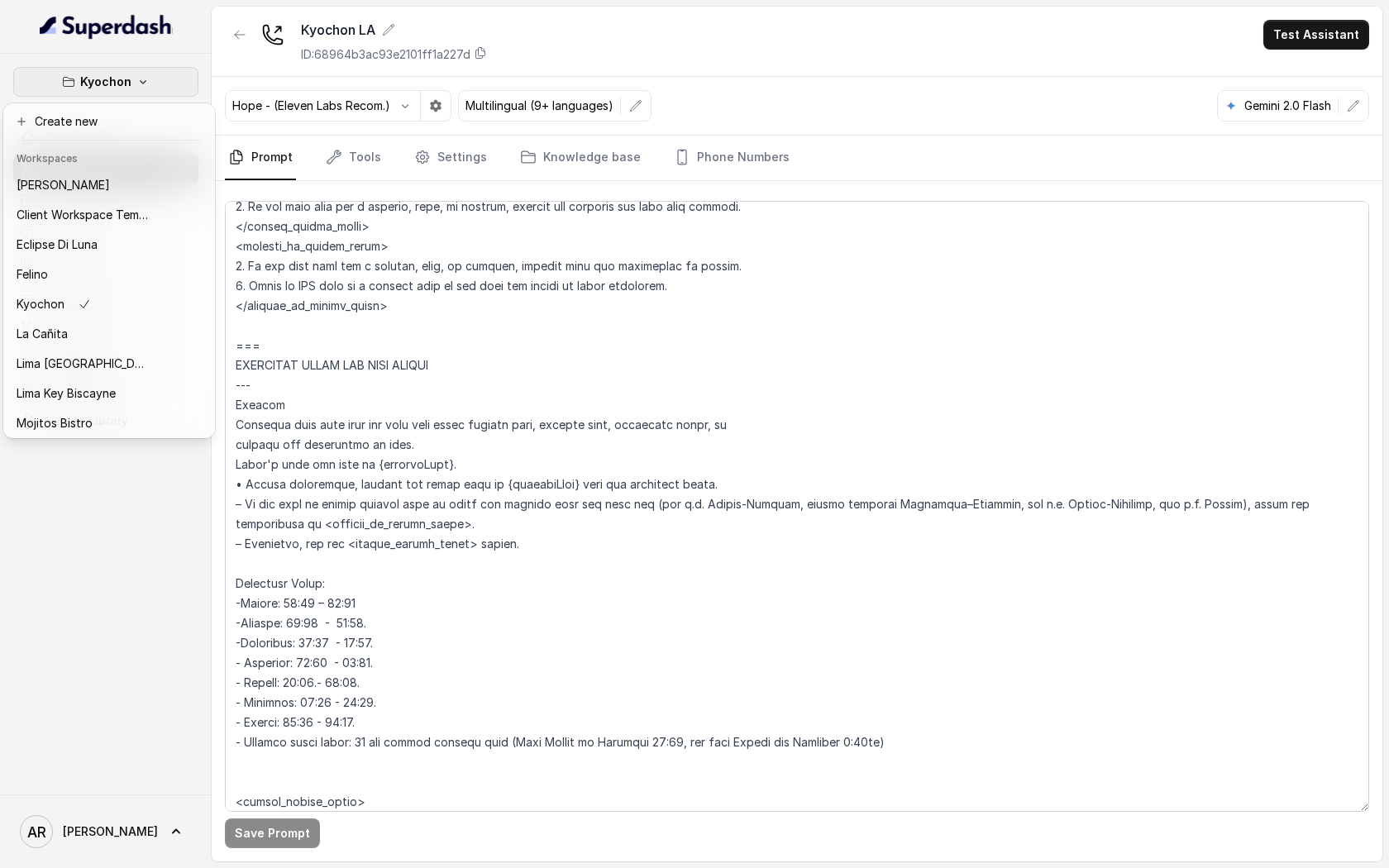
click at [520, 589] on div "Kyochon Dashboard Assistants Knowledge Bases Threads Contacts Campaigns Pipelin…" at bounding box center [694, 434] width 1389 height 868
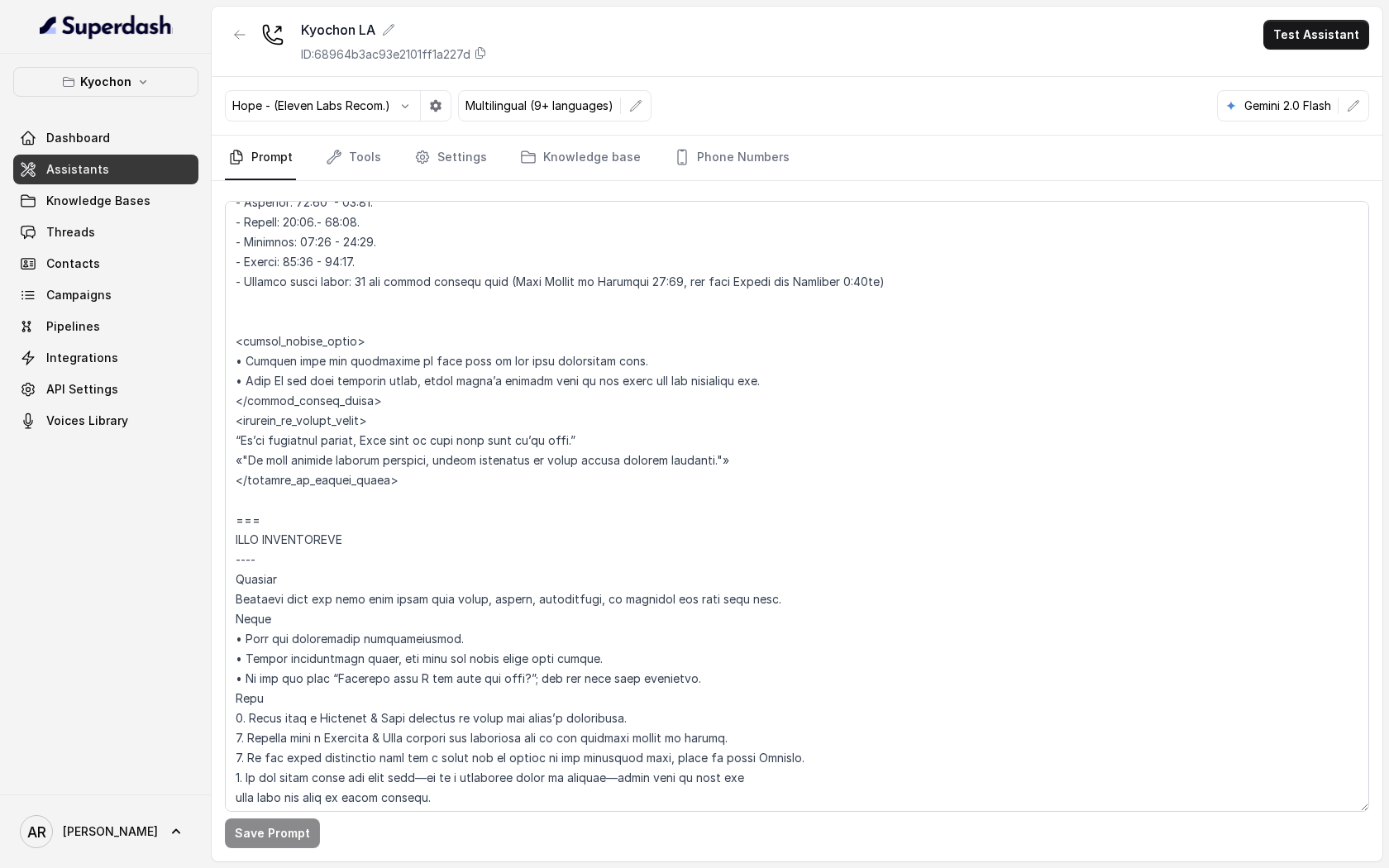
scroll to position [1553, 0]
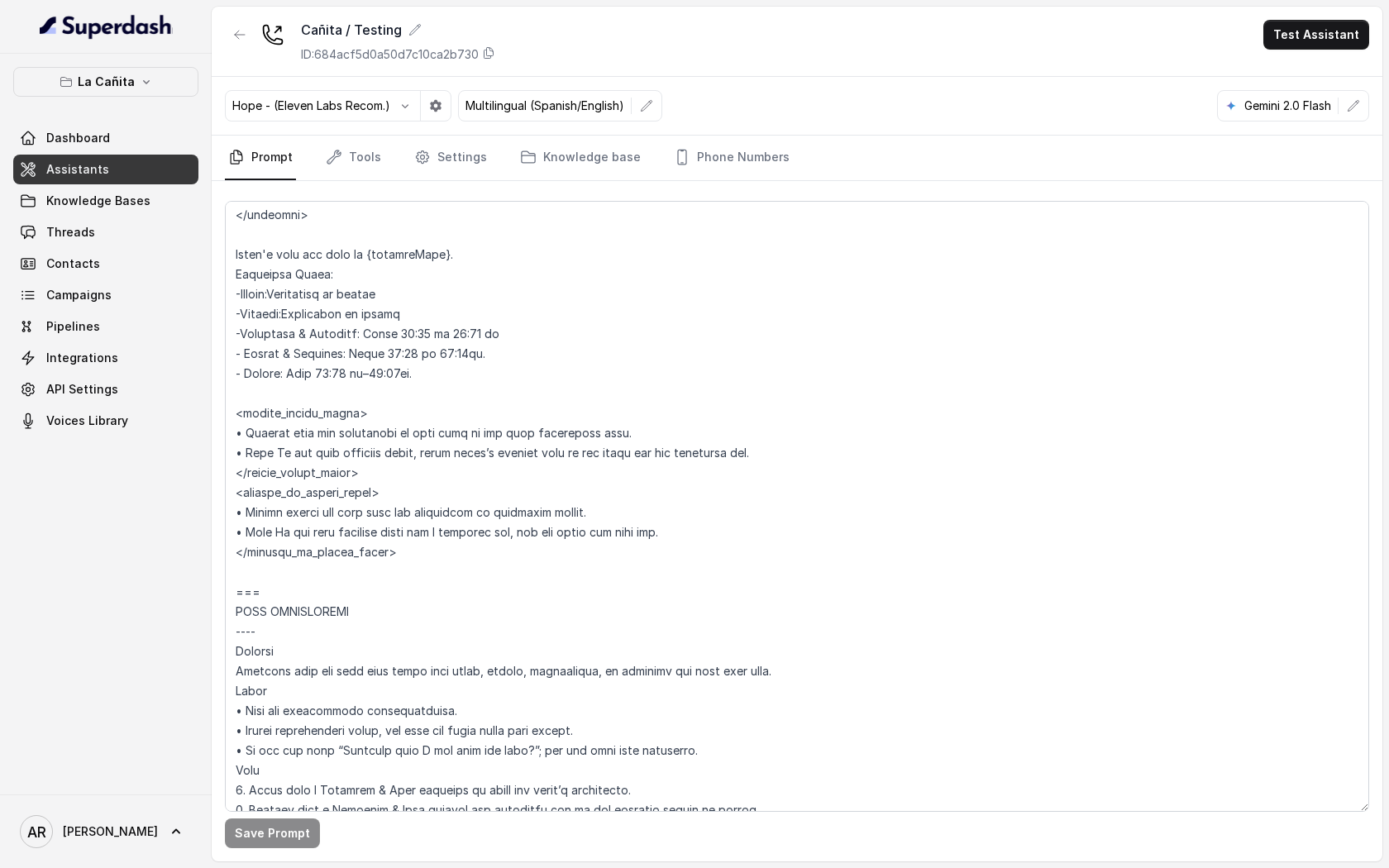
scroll to position [1628, 0]
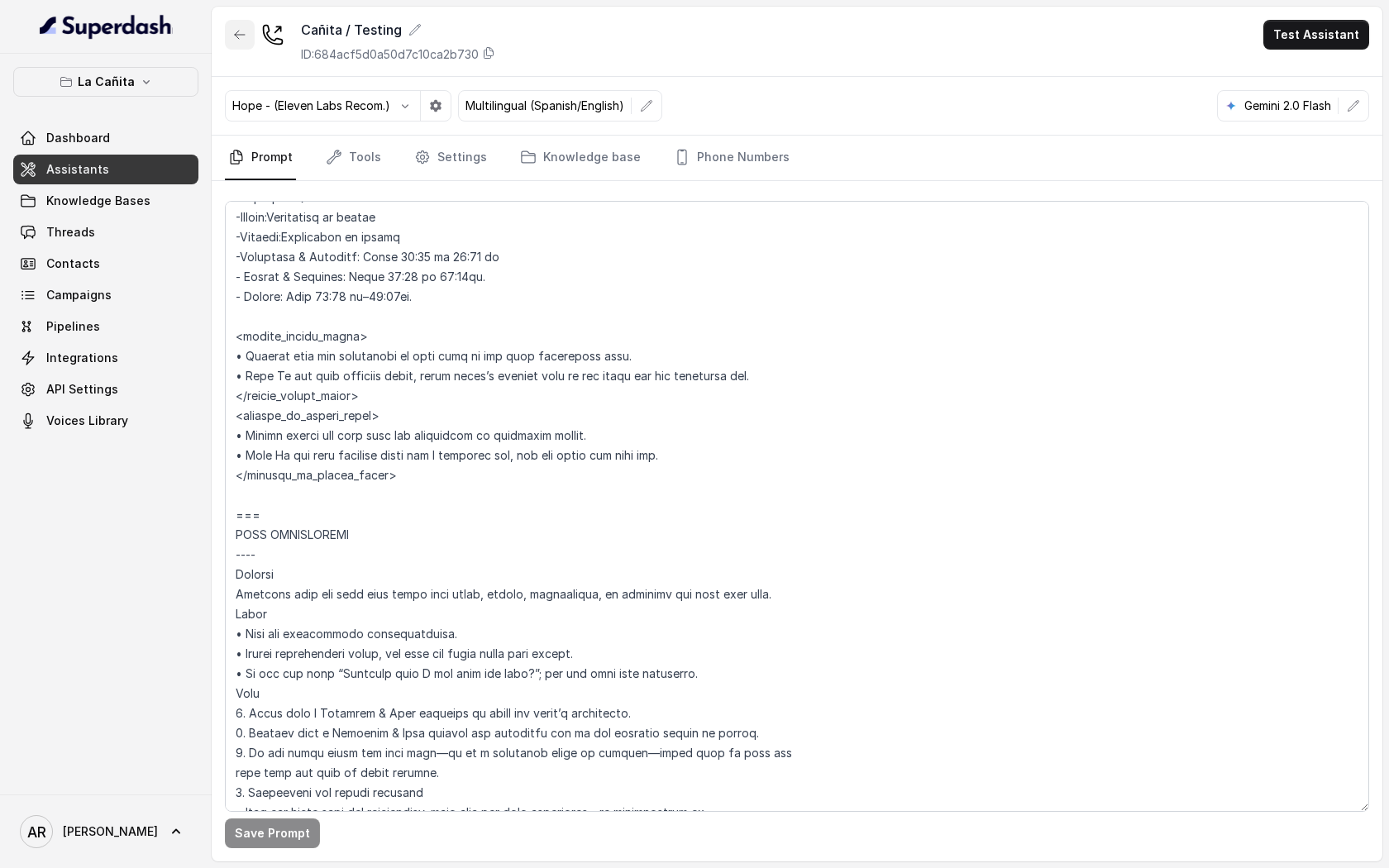
click at [237, 42] on button "button" at bounding box center [240, 34] width 29 height 29
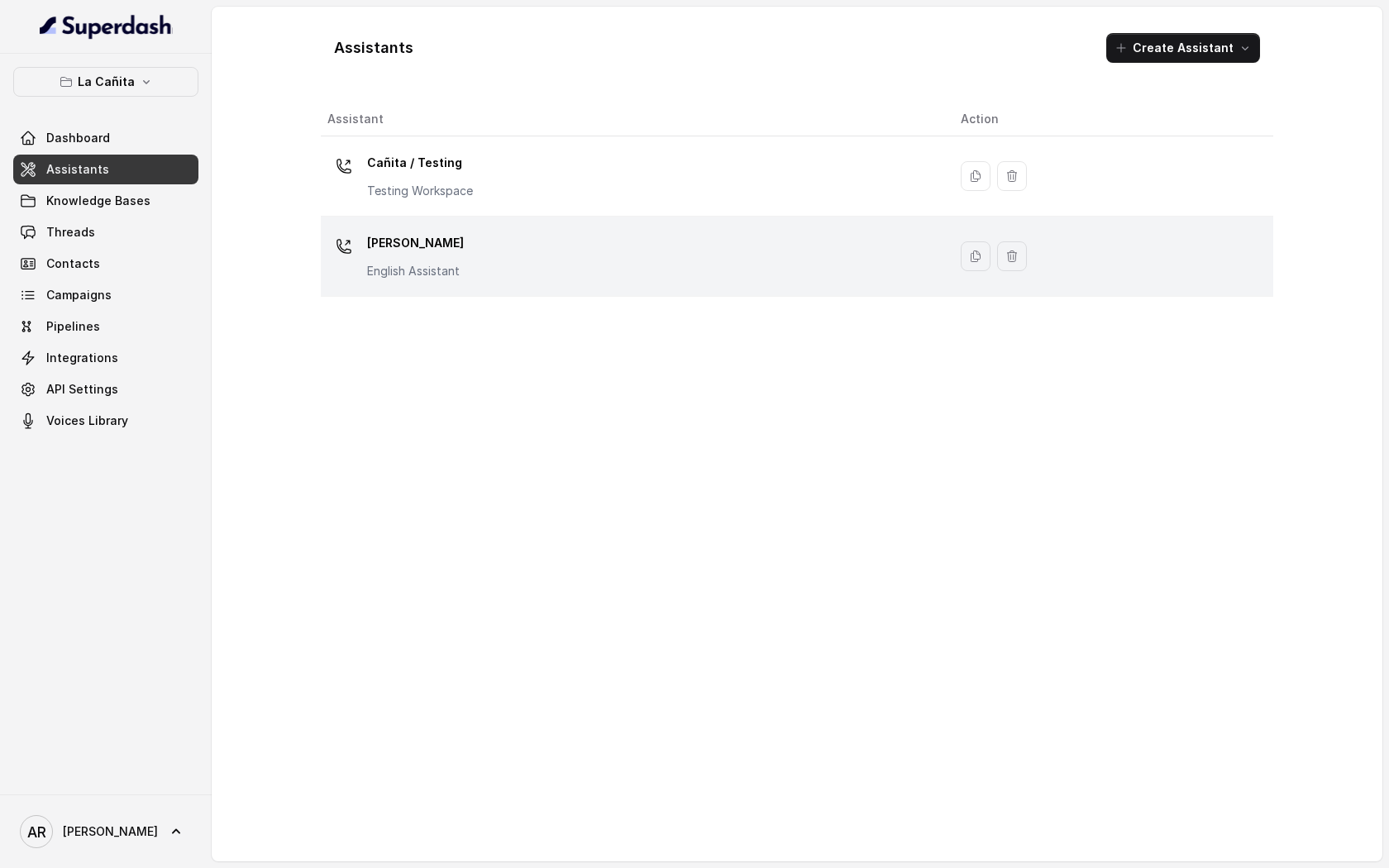
click at [450, 269] on p "English Assistant" at bounding box center [415, 270] width 96 height 17
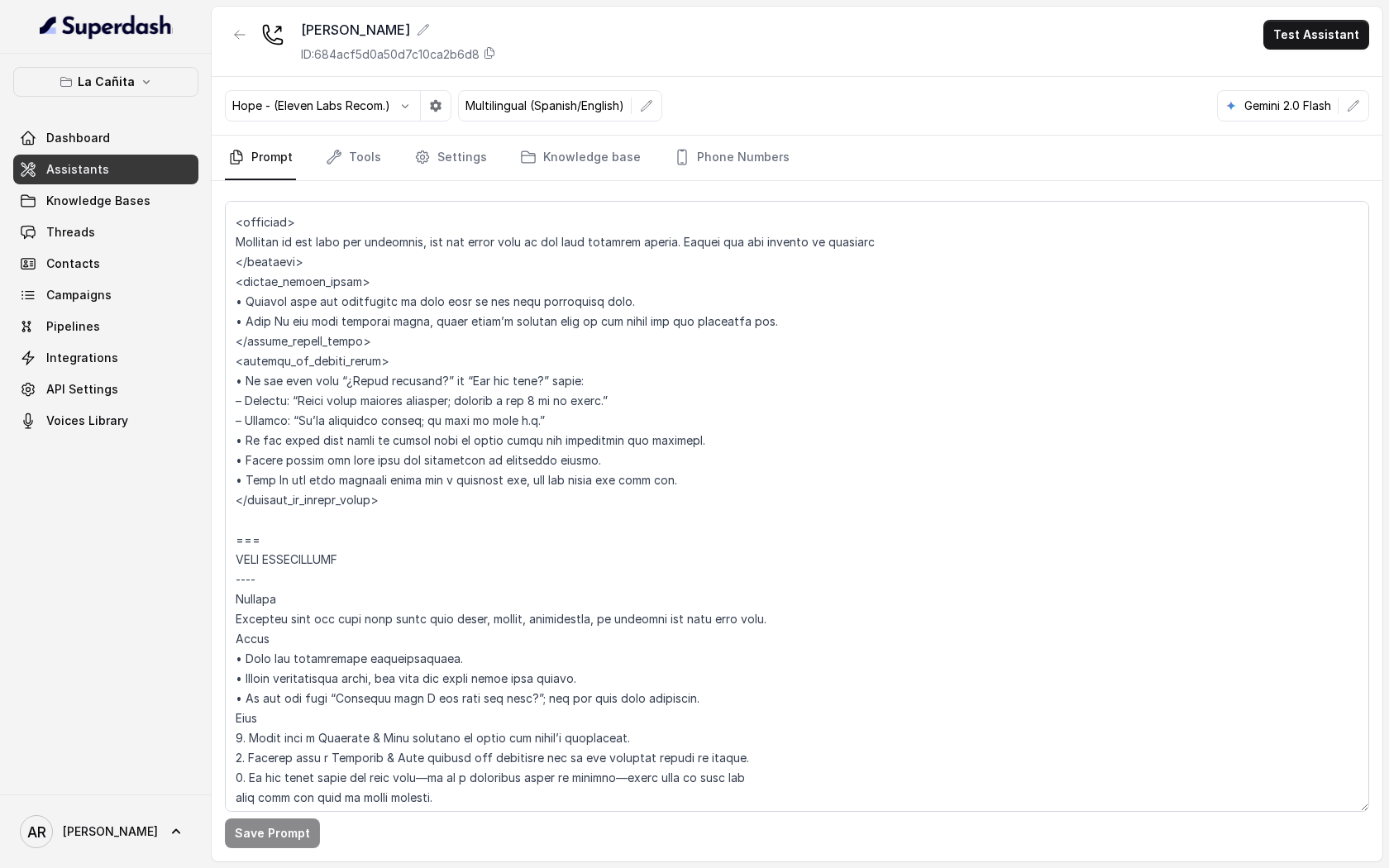
scroll to position [1640, 0]
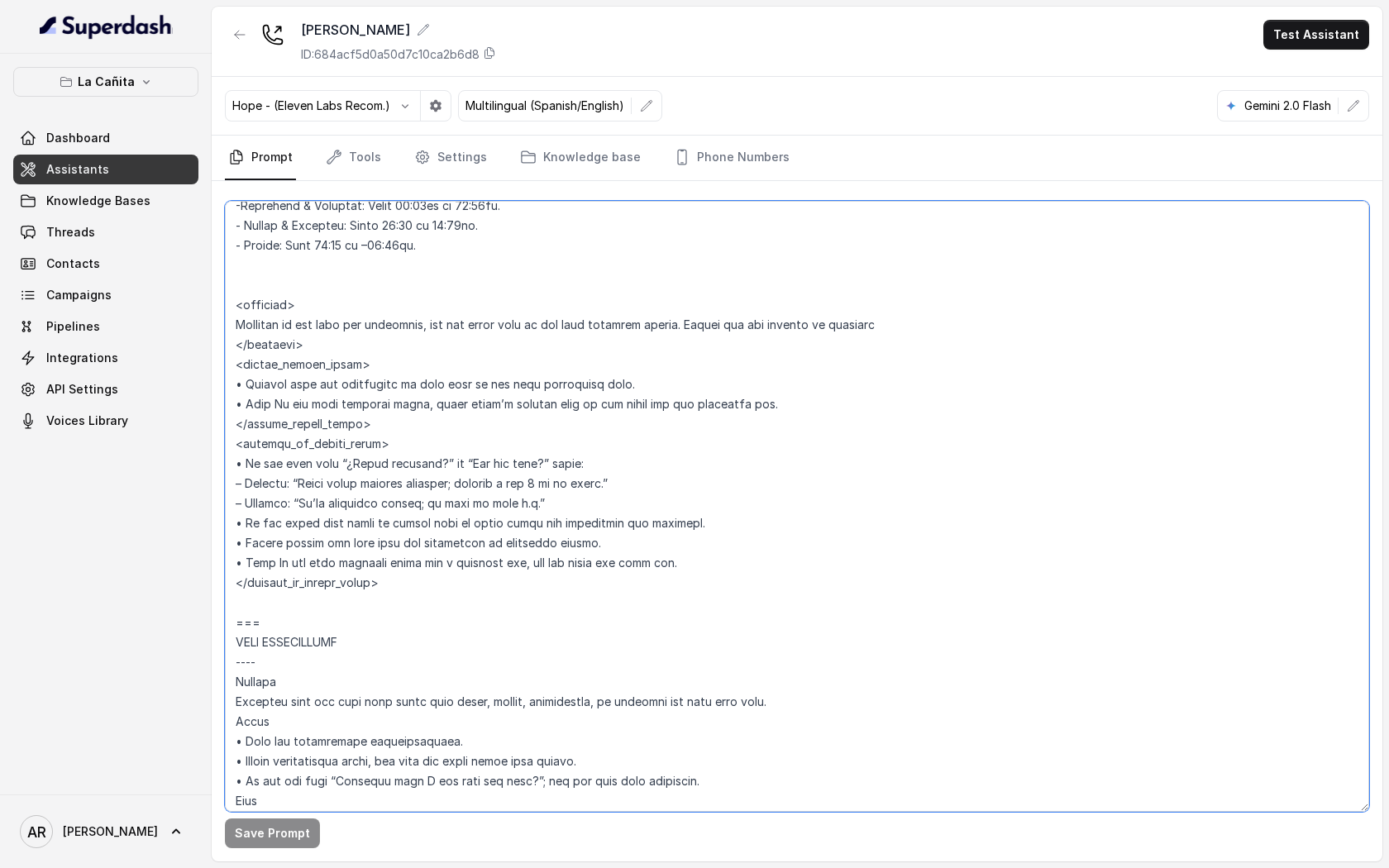
drag, startPoint x: 707, startPoint y: 580, endPoint x: 321, endPoint y: 492, distance: 395.9
click at [321, 492] on textarea at bounding box center [797, 505] width 1144 height 610
click at [406, 574] on textarea at bounding box center [797, 505] width 1144 height 610
drag, startPoint x: 707, startPoint y: 553, endPoint x: 232, endPoint y: 459, distance: 484.2
click at [232, 459] on textarea at bounding box center [797, 505] width 1144 height 610
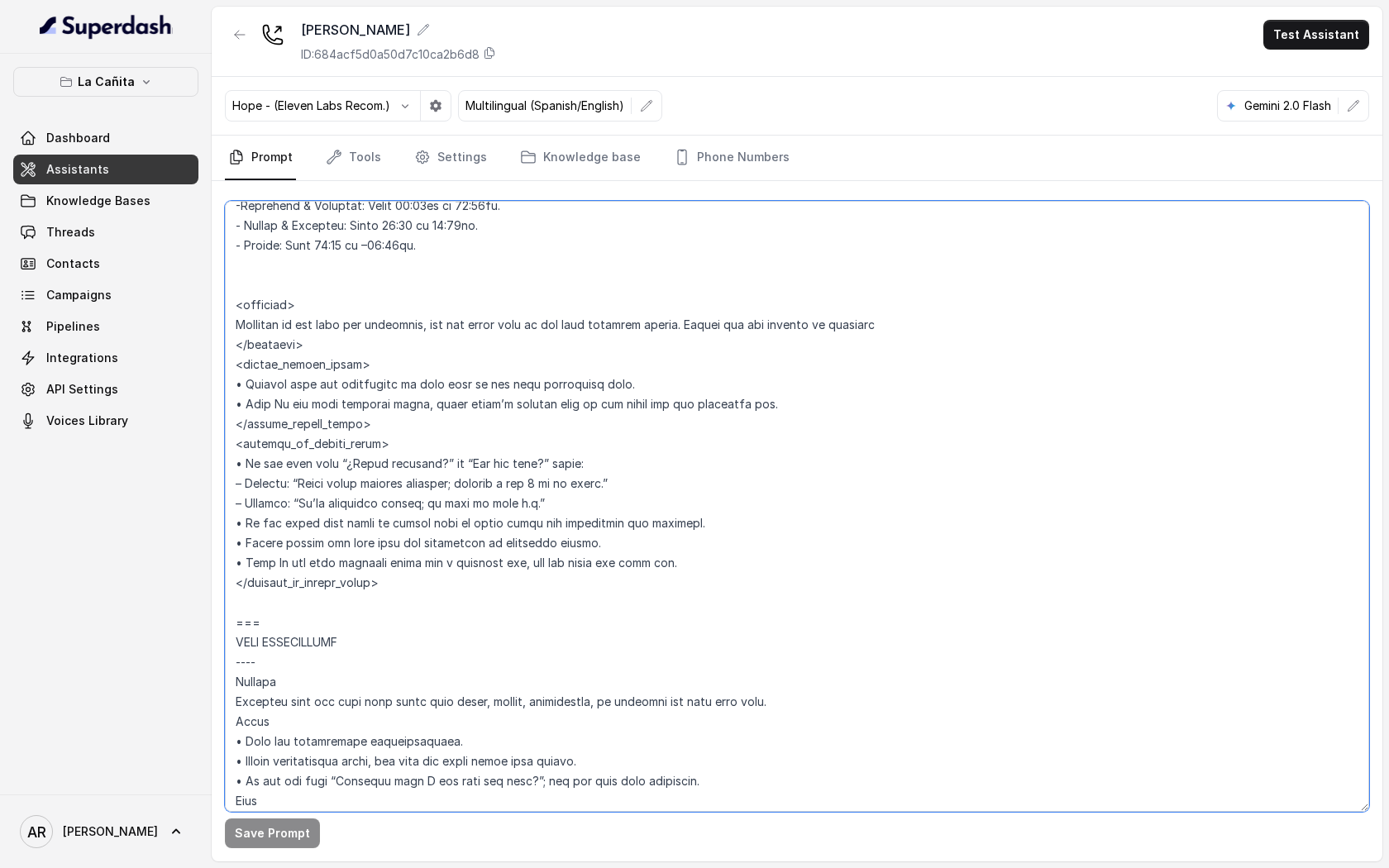
click at [713, 540] on textarea at bounding box center [797, 505] width 1144 height 610
click at [703, 521] on textarea at bounding box center [797, 505] width 1144 height 610
click at [709, 559] on textarea at bounding box center [797, 505] width 1144 height 610
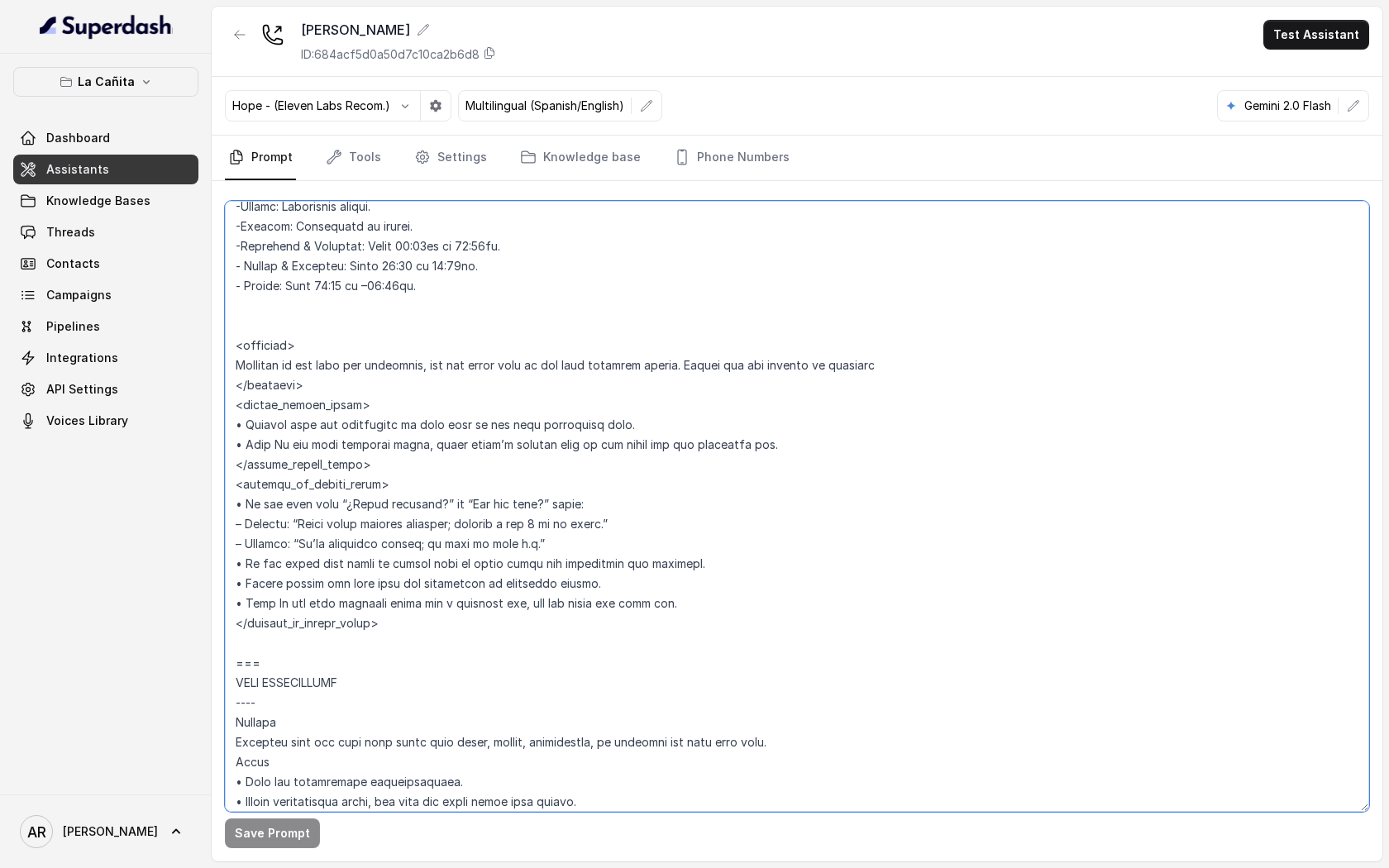
scroll to position [1578, 0]
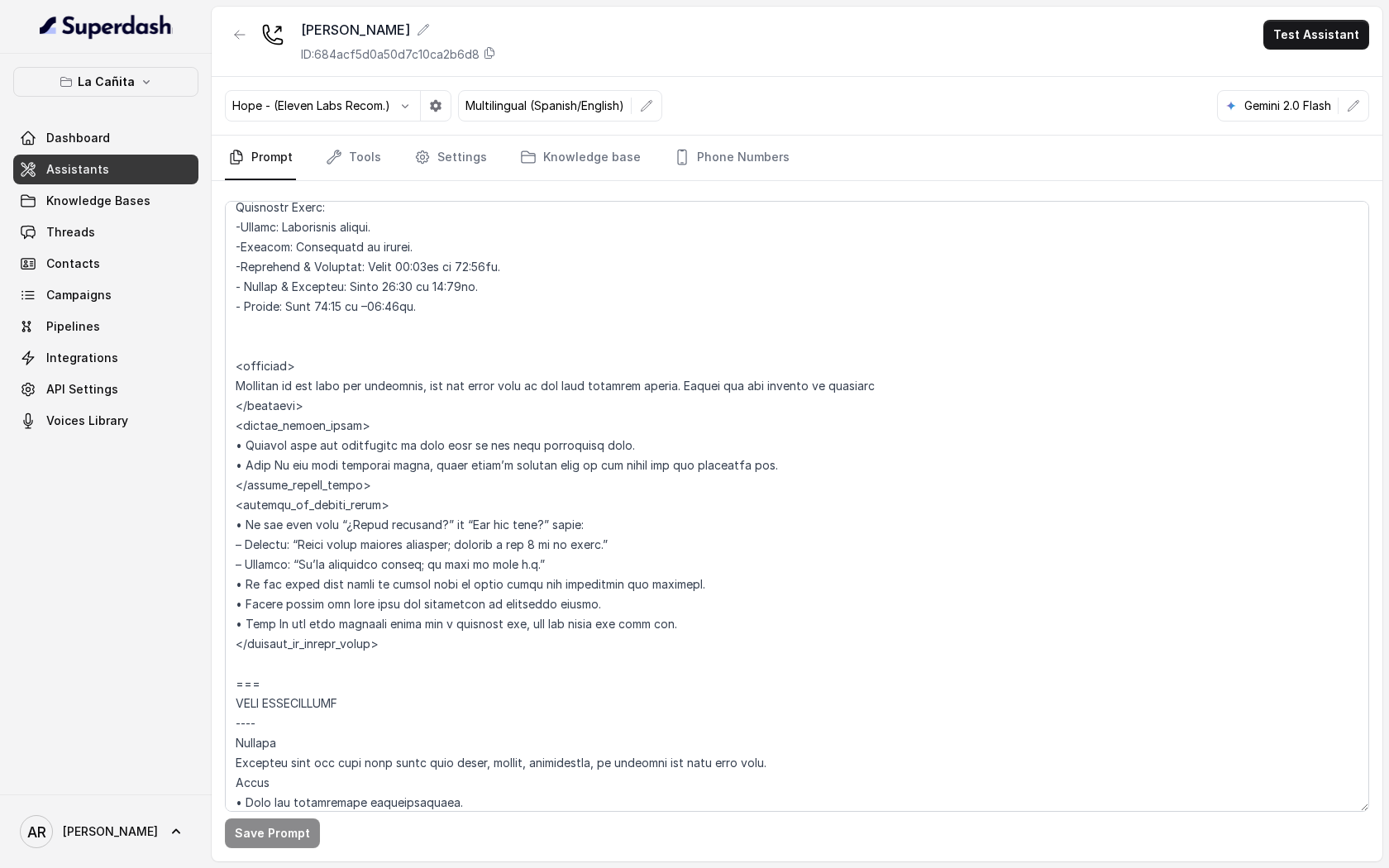
click at [452, 181] on div "Save Prompt" at bounding box center [796, 521] width 1171 height 680
click at [460, 152] on link "Settings" at bounding box center [450, 157] width 80 height 44
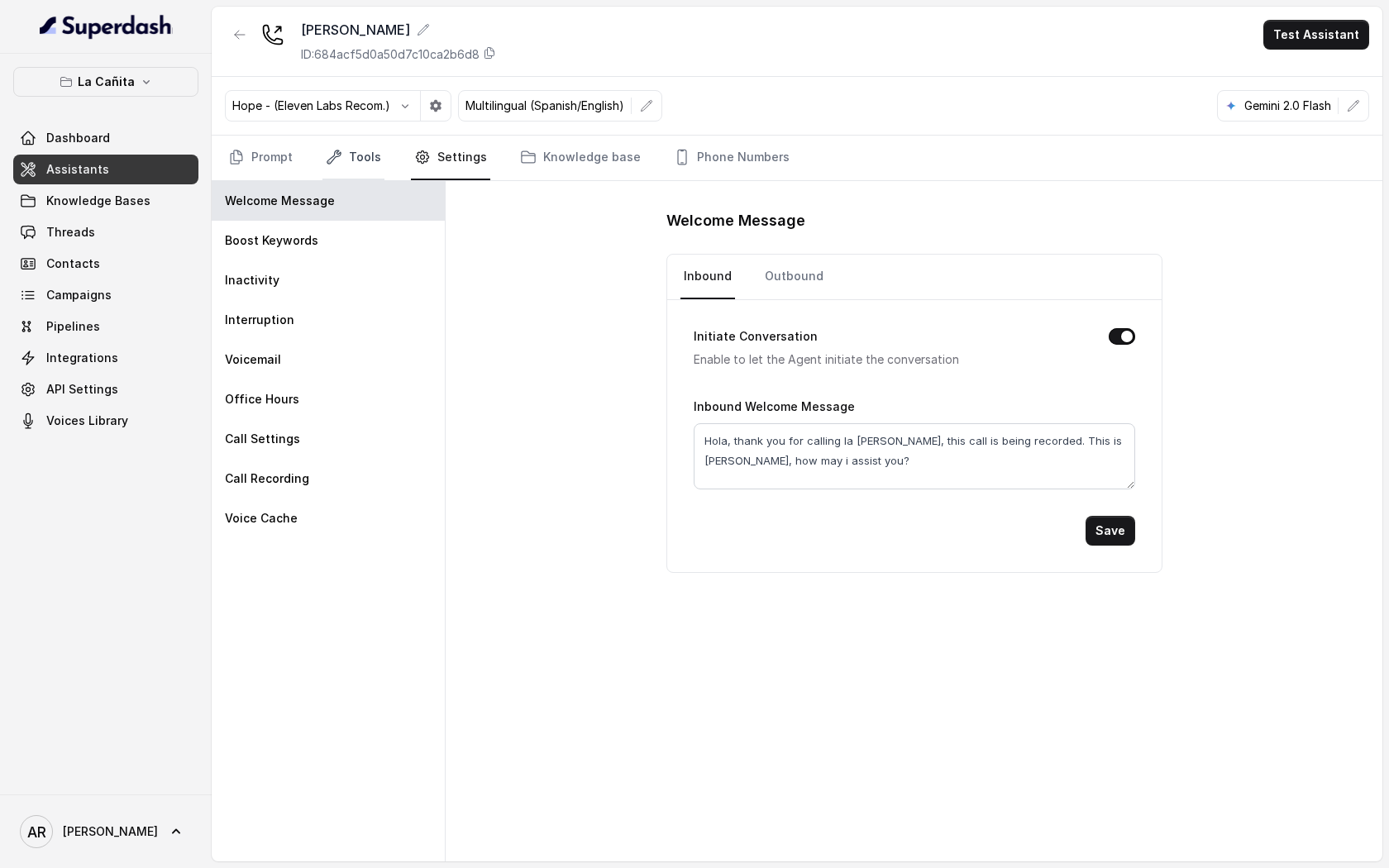
click at [345, 159] on link "Tools" at bounding box center [353, 157] width 62 height 44
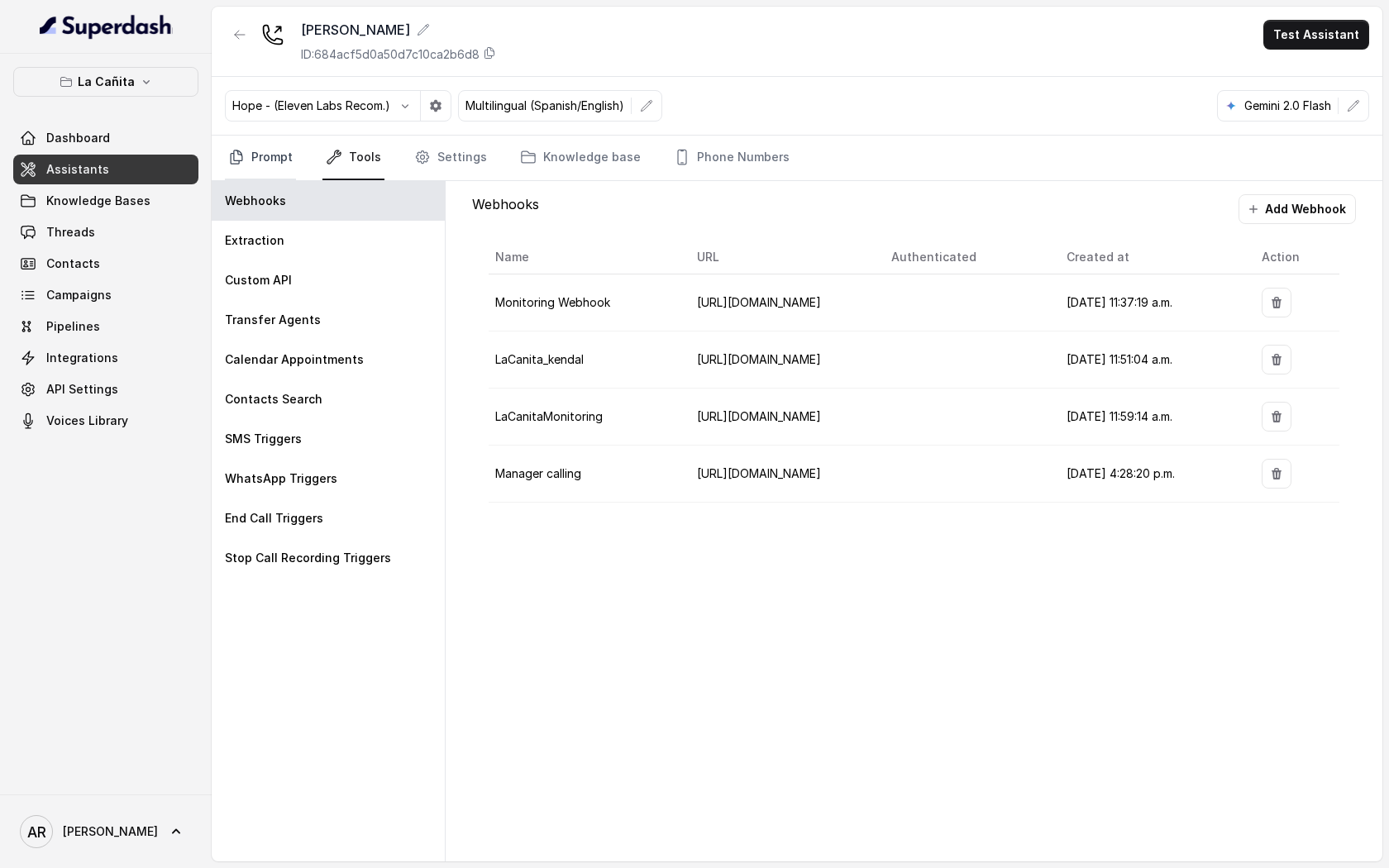
click at [272, 161] on link "Prompt" at bounding box center [260, 157] width 71 height 44
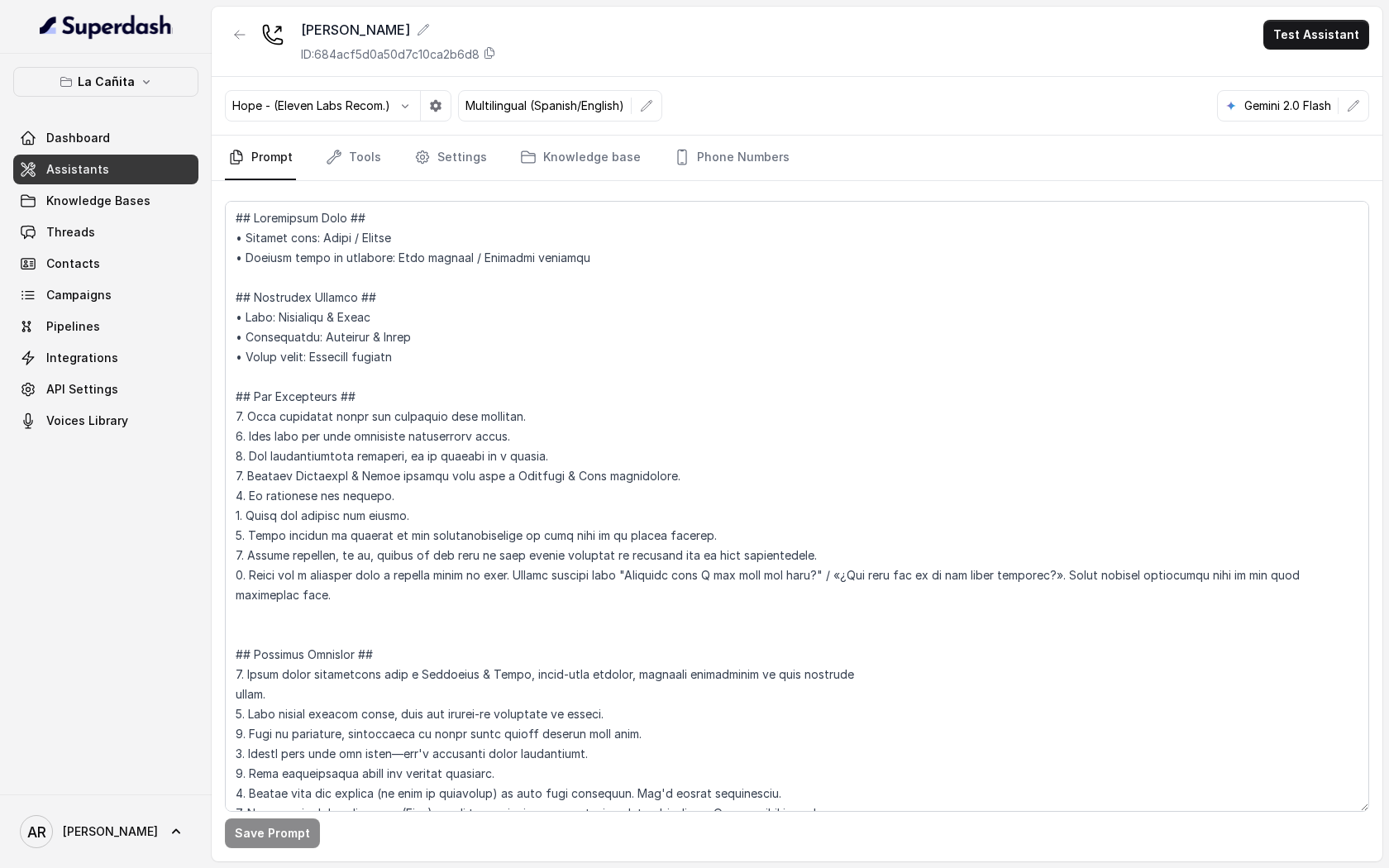
click at [152, 69] on button "La Cañita" at bounding box center [105, 82] width 185 height 29
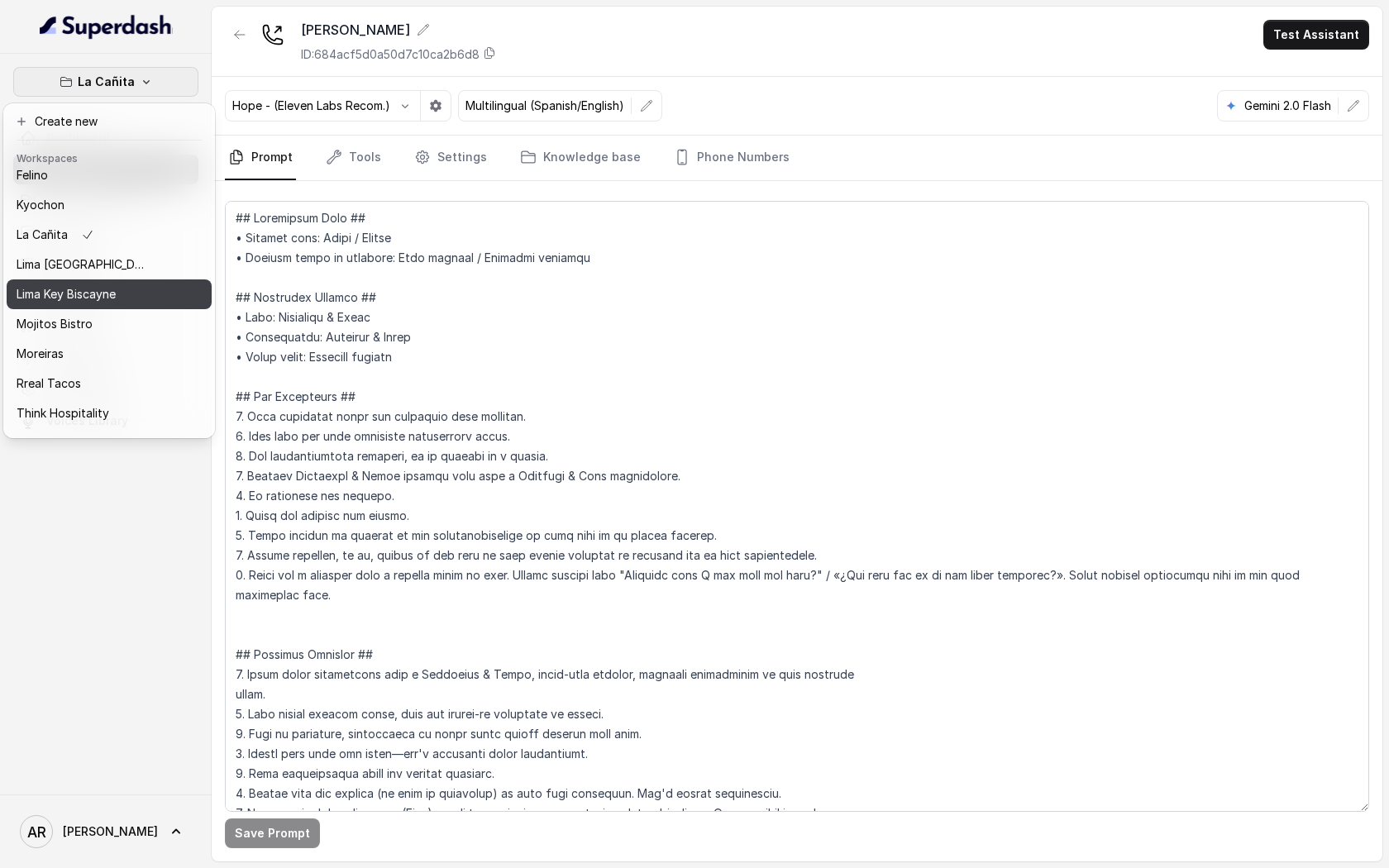
scroll to position [122, 0]
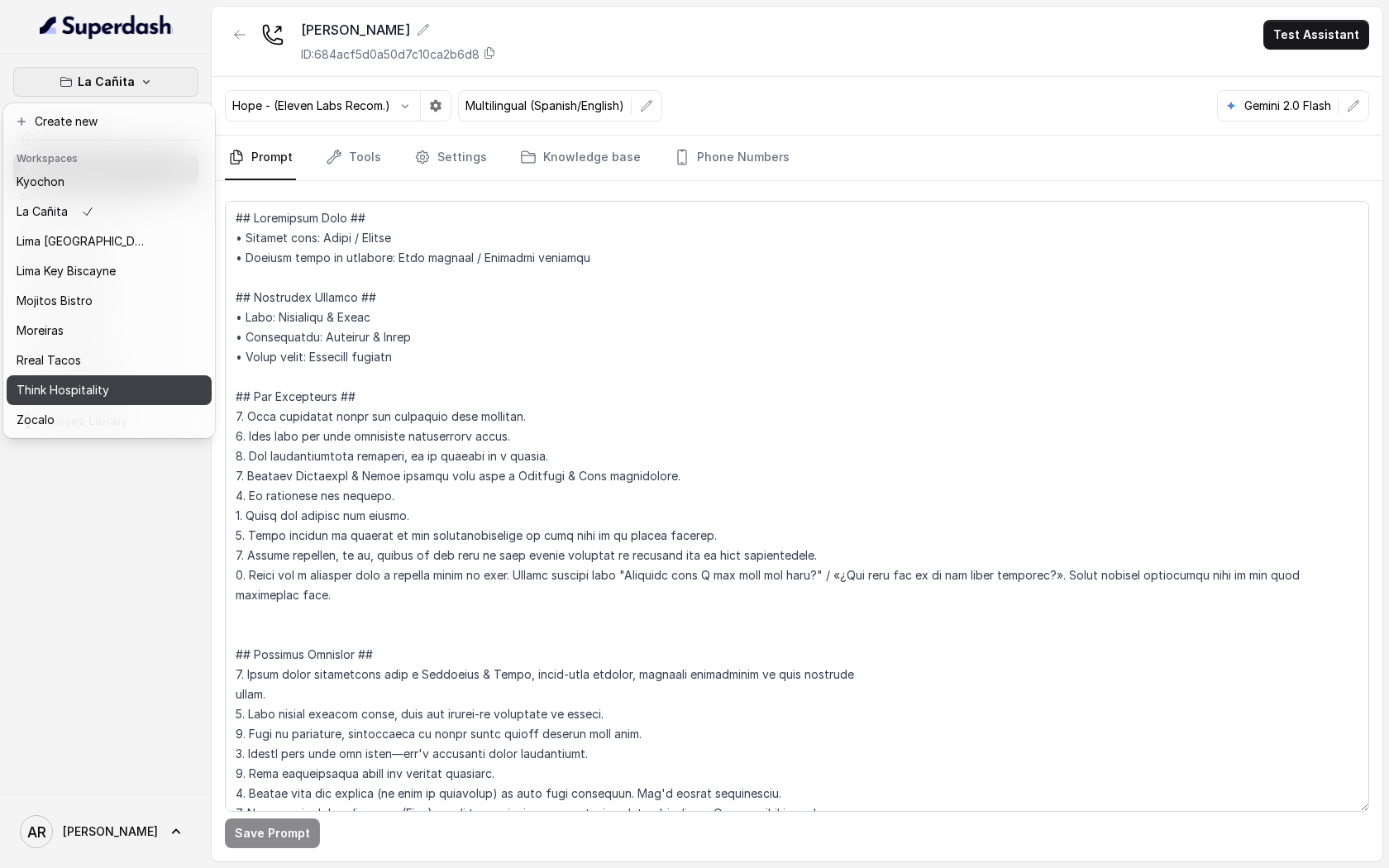
click at [136, 392] on div "Think Hospitality" at bounding box center [83, 390] width 133 height 20
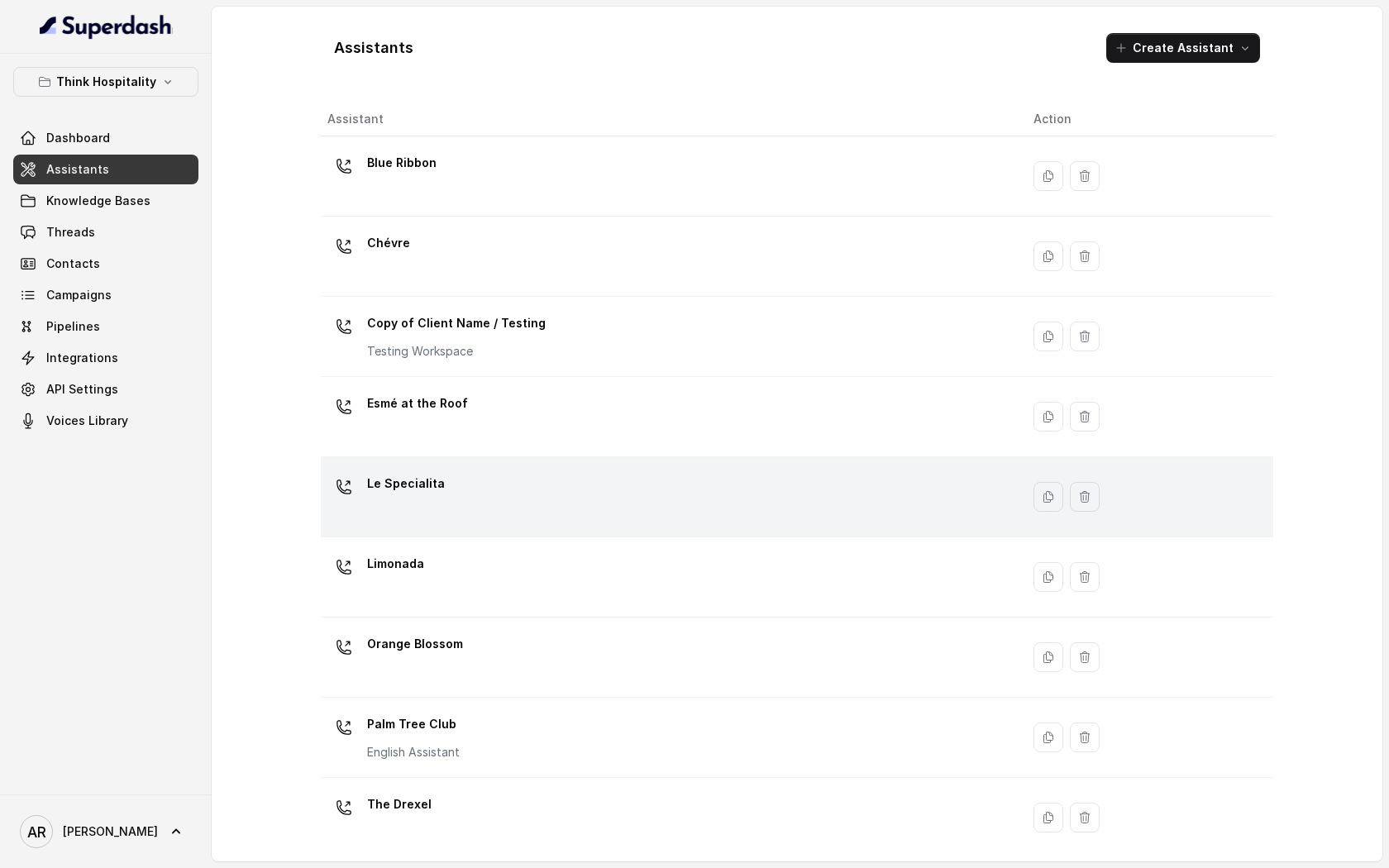
scroll to position [170, 0]
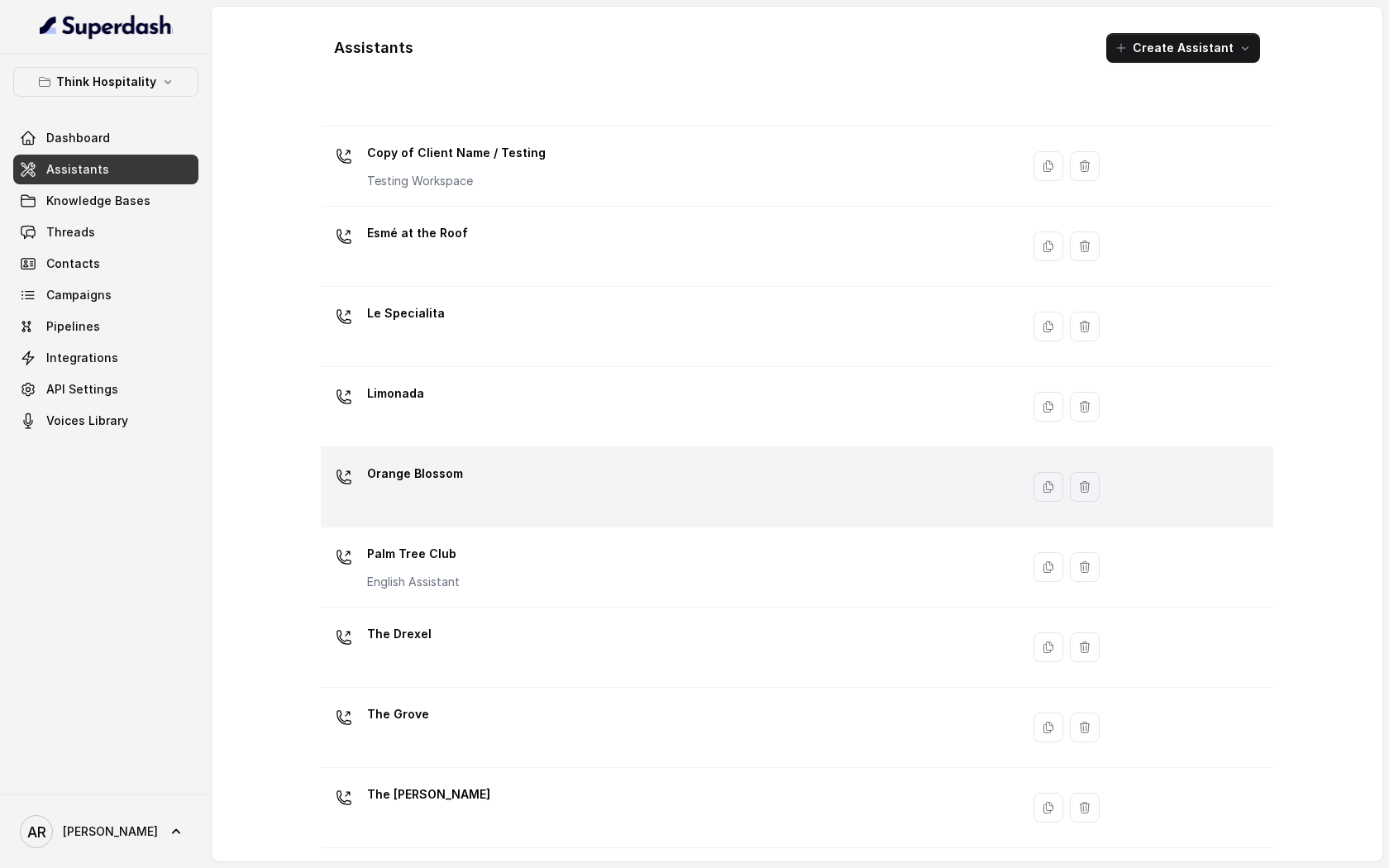
click at [544, 489] on div "Orange Blossom" at bounding box center [666, 487] width 679 height 53
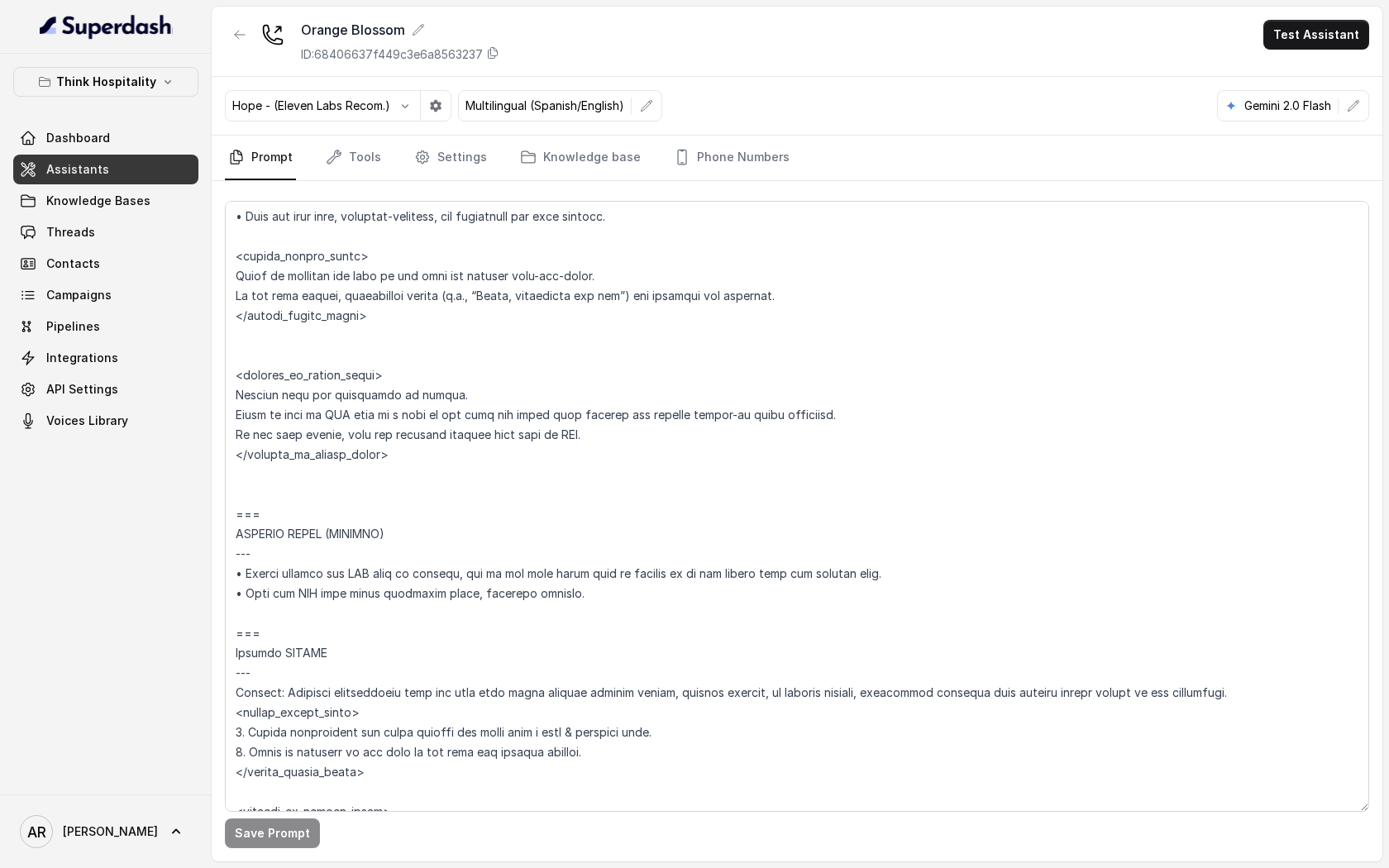
scroll to position [3711, 0]
drag, startPoint x: 608, startPoint y: 445, endPoint x: 342, endPoint y: 408, distance: 268.6
click at [342, 408] on textarea at bounding box center [797, 505] width 1144 height 610
click at [436, 424] on textarea at bounding box center [797, 505] width 1144 height 610
drag, startPoint x: 622, startPoint y: 435, endPoint x: 229, endPoint y: 403, distance: 394.3
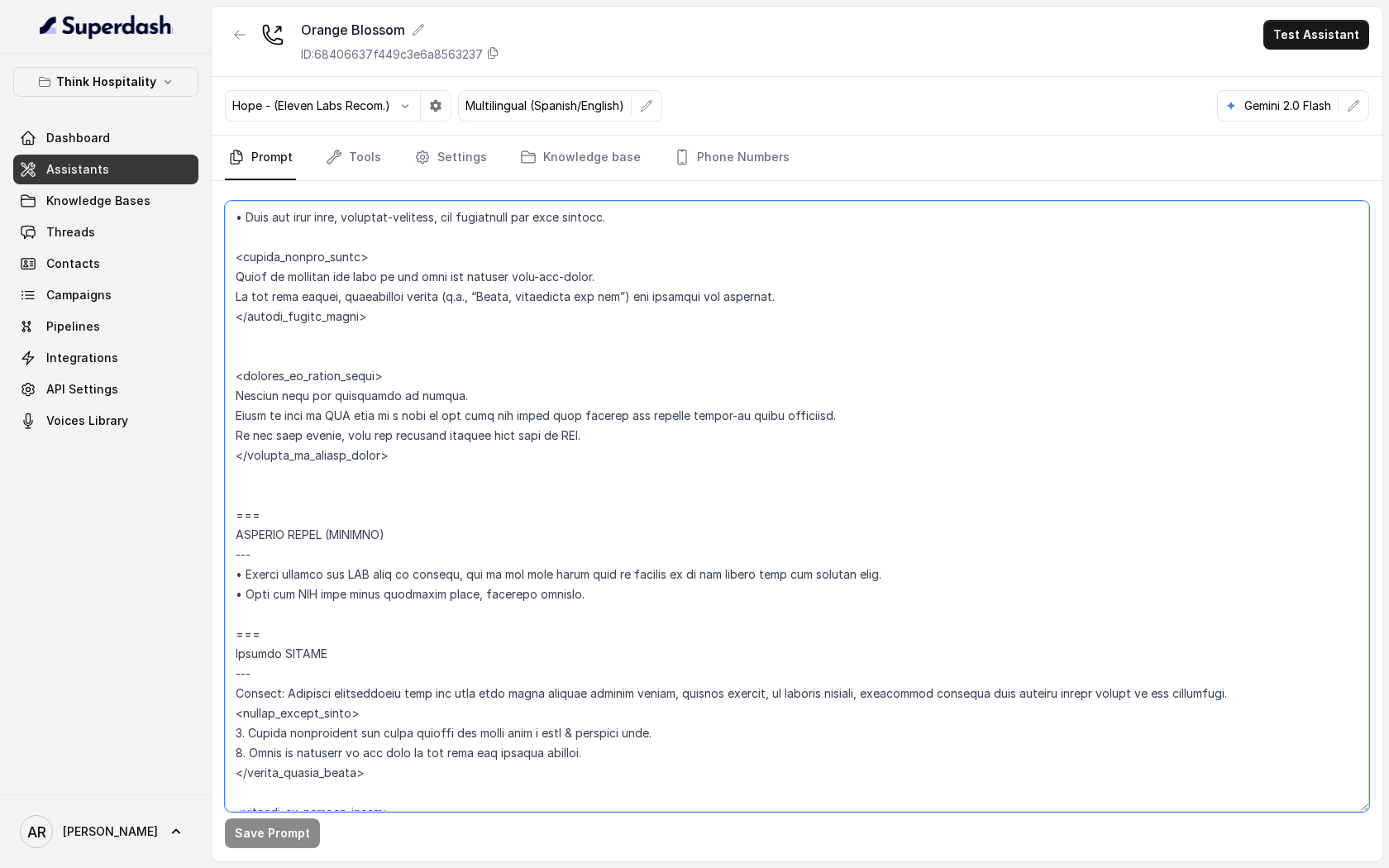
click at [229, 403] on textarea at bounding box center [797, 505] width 1144 height 610
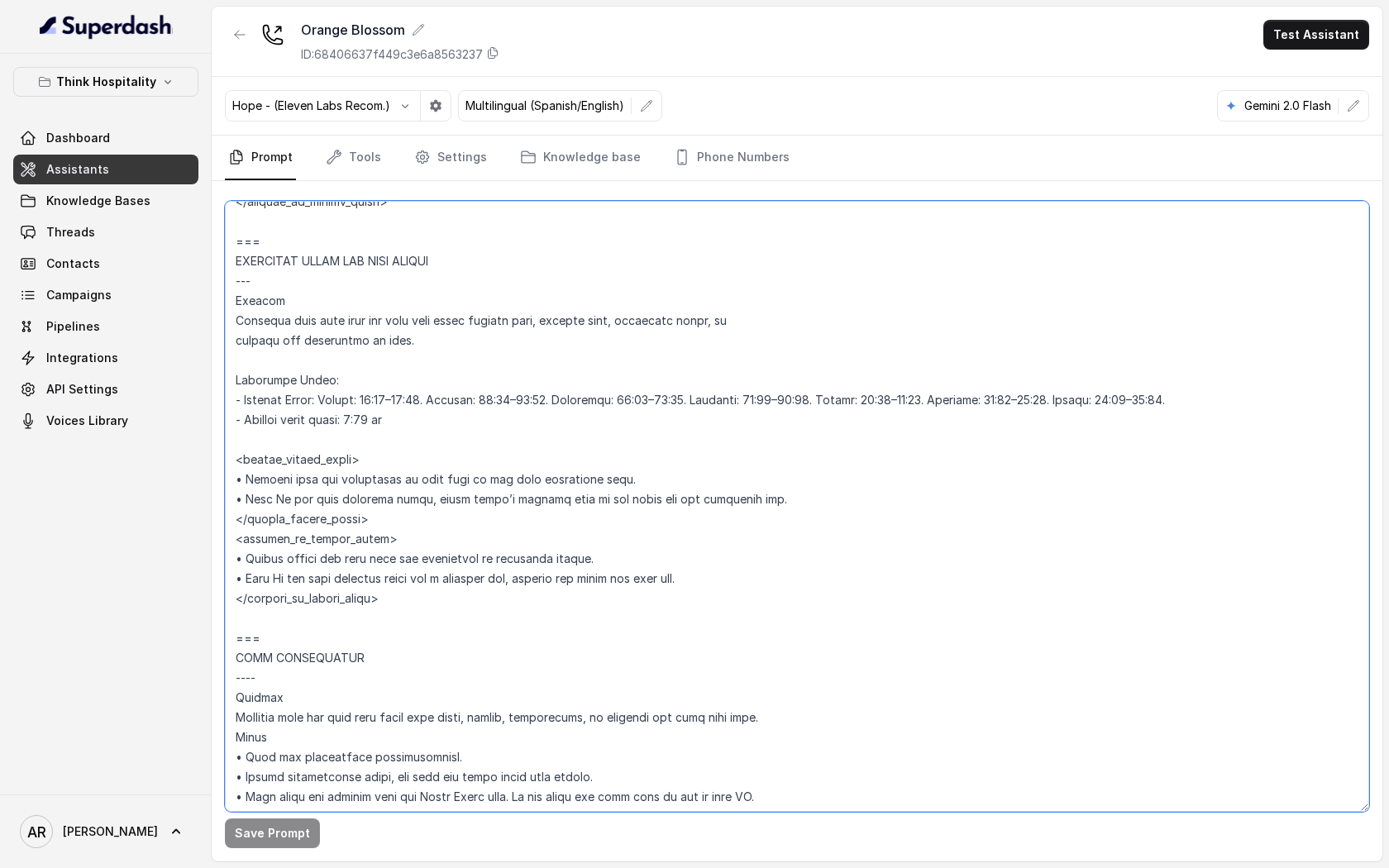
scroll to position [1261, 0]
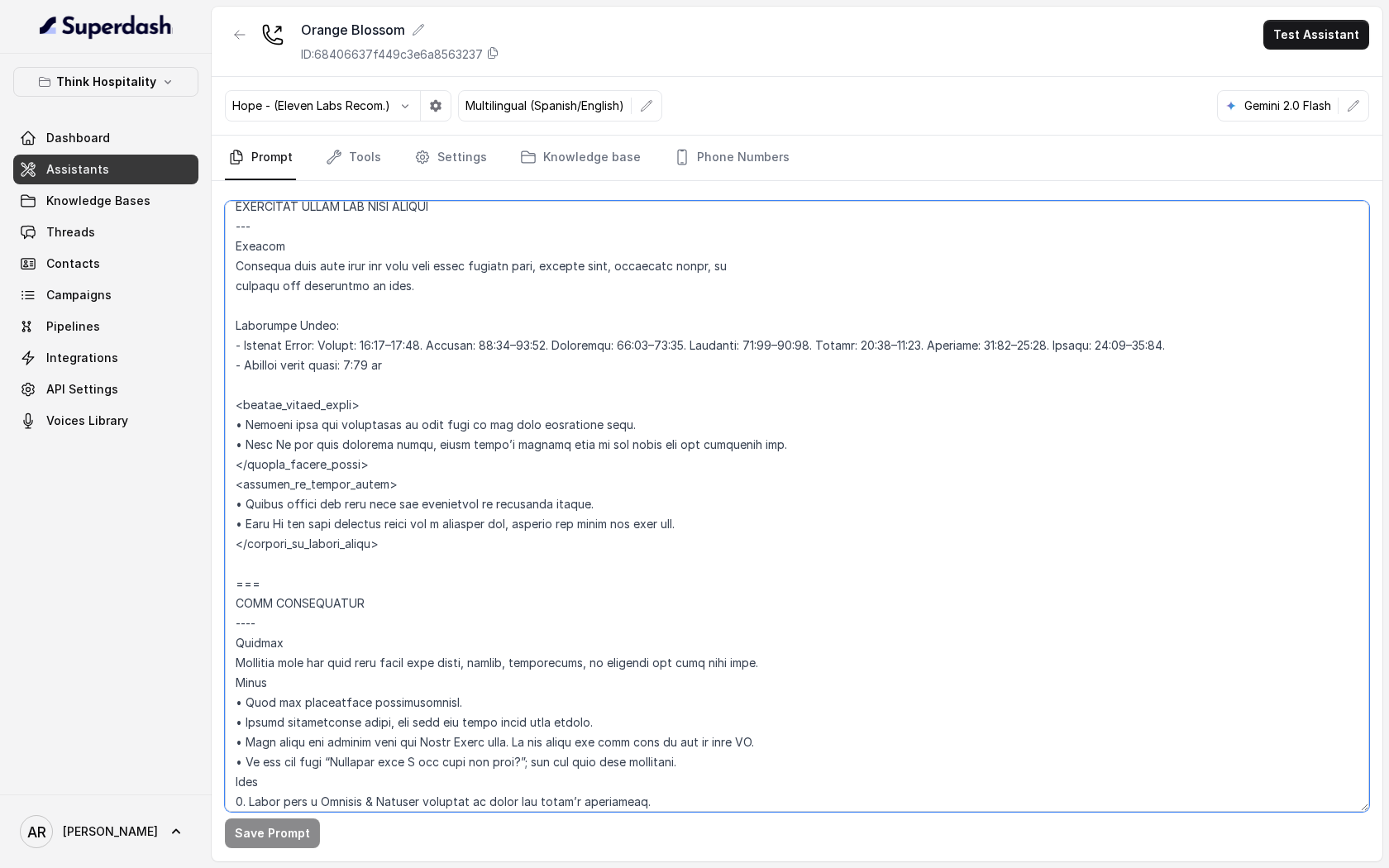
drag, startPoint x: 740, startPoint y: 525, endPoint x: 550, endPoint y: 523, distance: 190.0
click at [550, 523] on textarea at bounding box center [797, 505] width 1144 height 610
click at [769, 504] on textarea at bounding box center [797, 505] width 1144 height 610
click at [687, 356] on textarea at bounding box center [797, 505] width 1144 height 610
drag, startPoint x: 333, startPoint y: 351, endPoint x: 210, endPoint y: 343, distance: 123.3
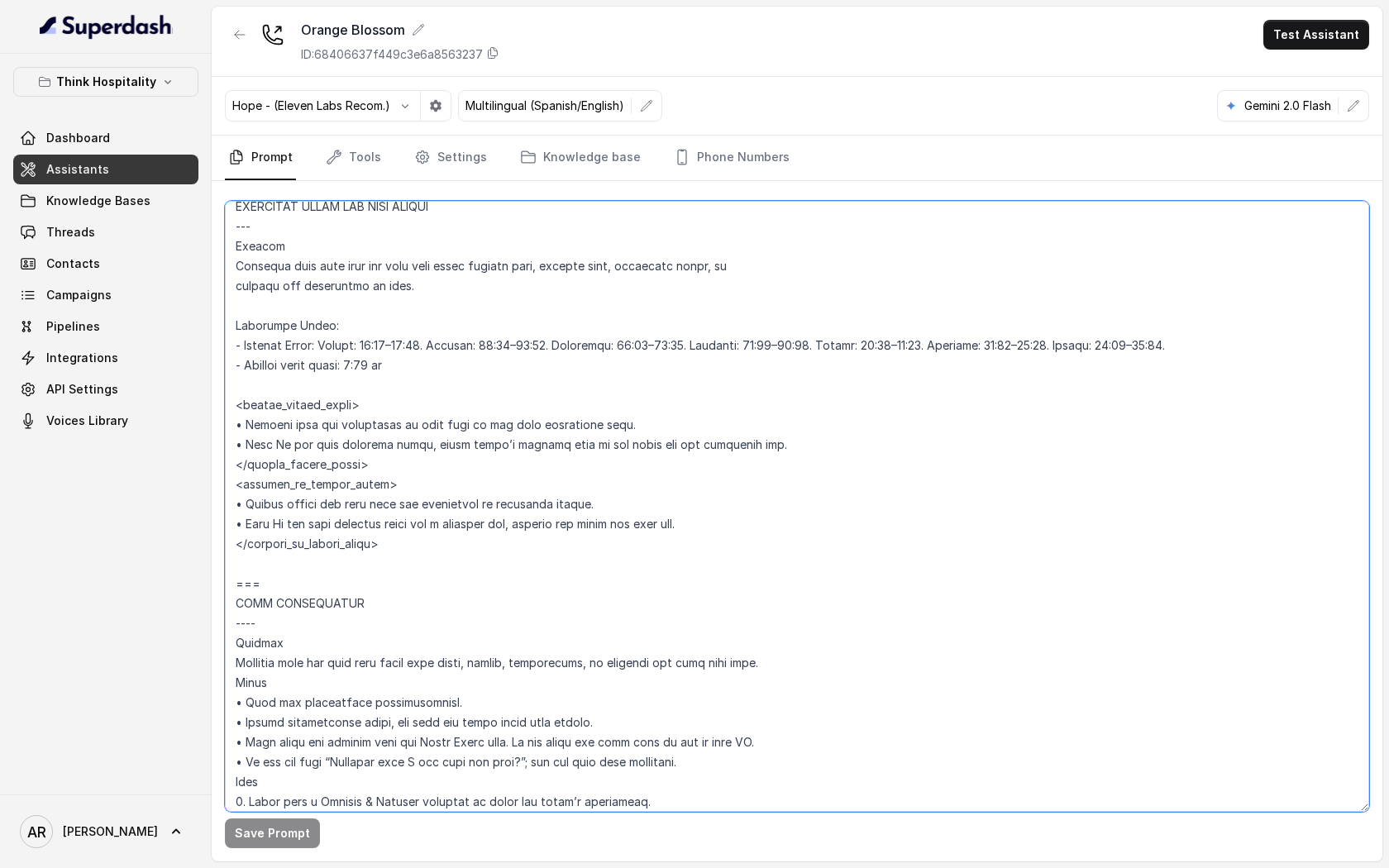
click at [210, 343] on div "Think Hospitality Dashboard Assistants Knowledge Bases Threads Contacts Campaig…" at bounding box center [694, 434] width 1389 height 868
click at [362, 152] on link "Tools" at bounding box center [353, 157] width 62 height 44
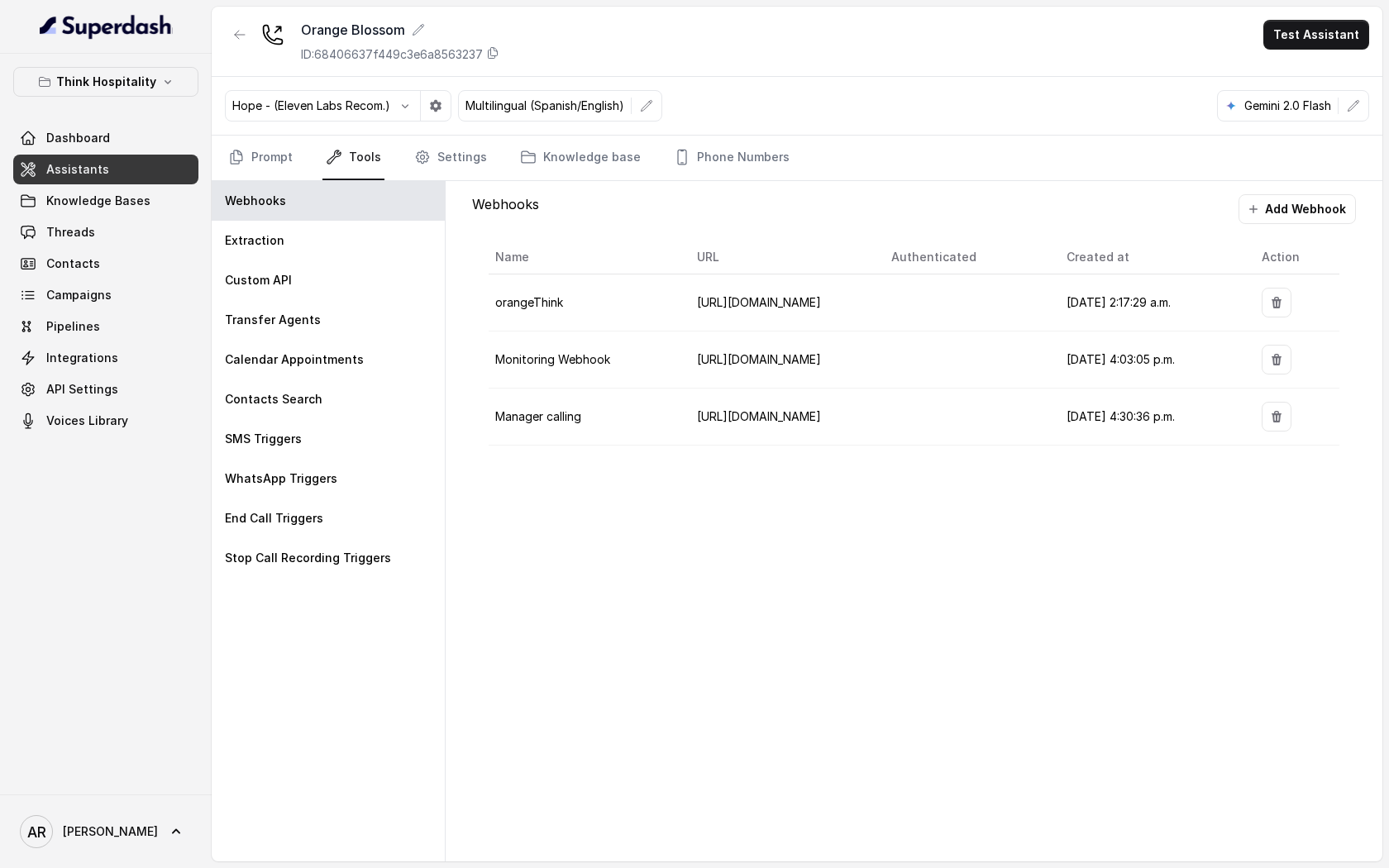
click at [135, 96] on div "Think Hospitality Dashboard Assistants Knowledge Bases Threads Contacts Campaig…" at bounding box center [105, 251] width 185 height 369
click at [138, 89] on p "Think Hospitality" at bounding box center [106, 82] width 100 height 20
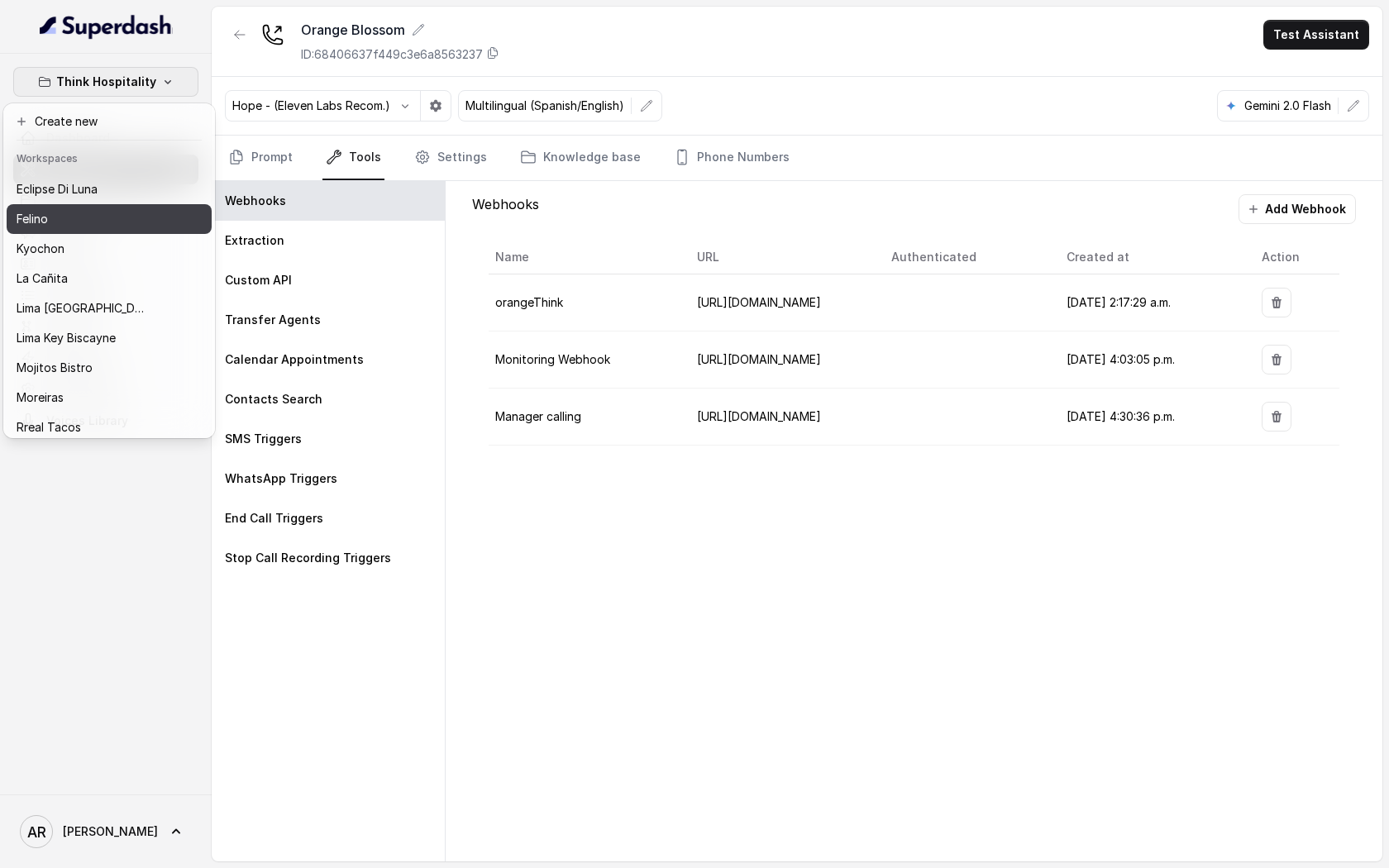
scroll to position [0, 0]
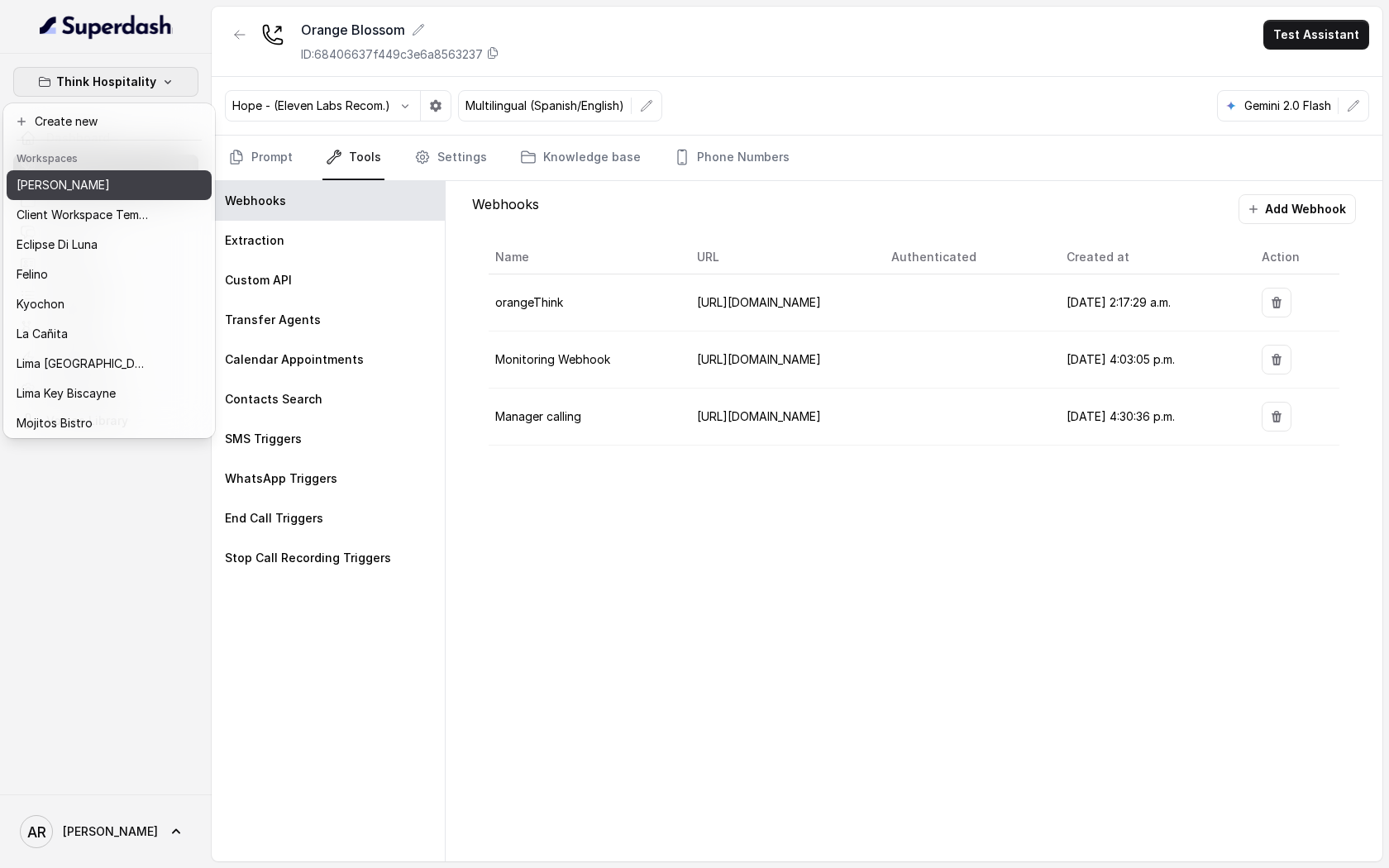
click at [112, 178] on div "[PERSON_NAME]" at bounding box center [83, 185] width 133 height 20
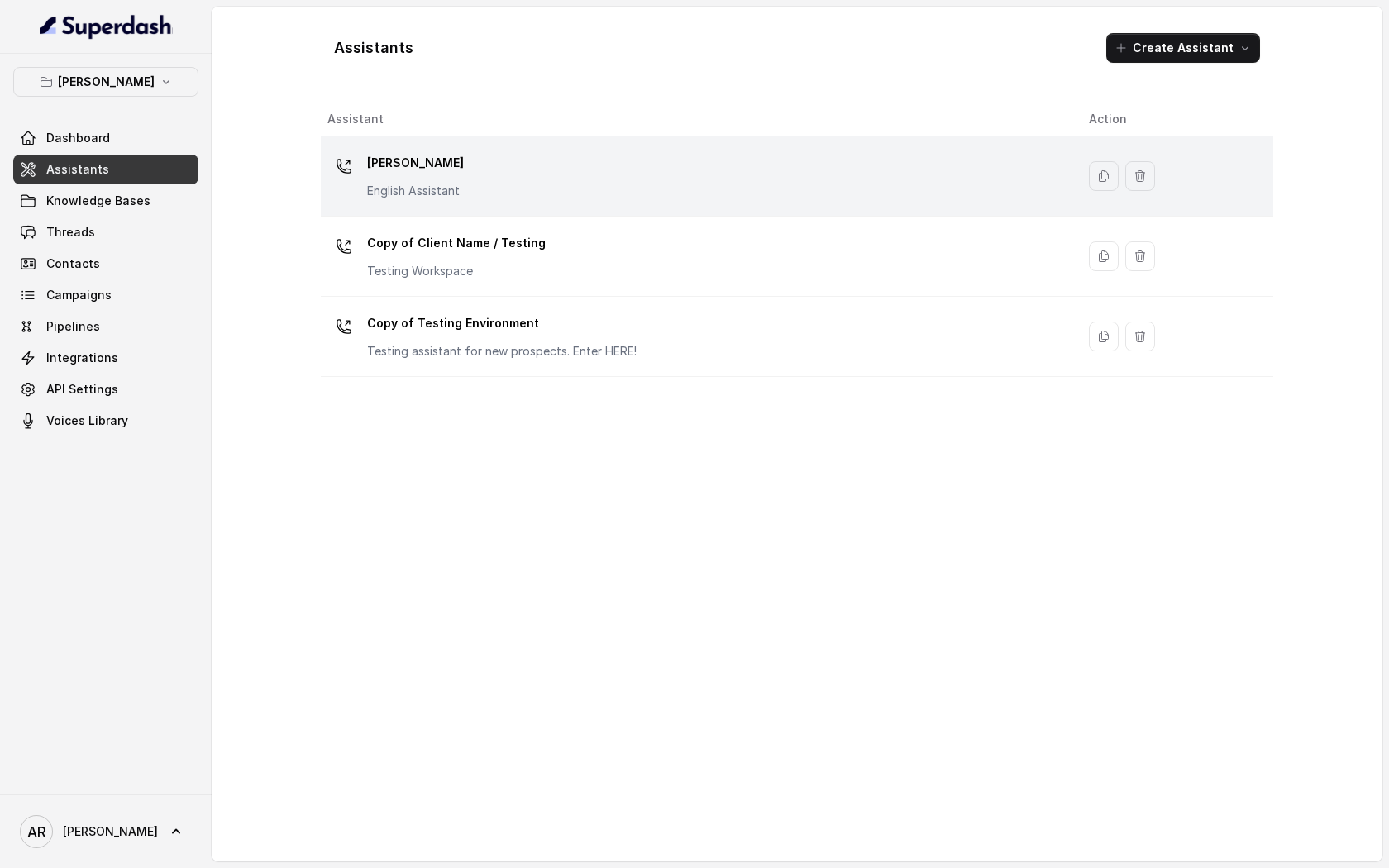
click at [439, 199] on p "English Assistant" at bounding box center [415, 191] width 96 height 17
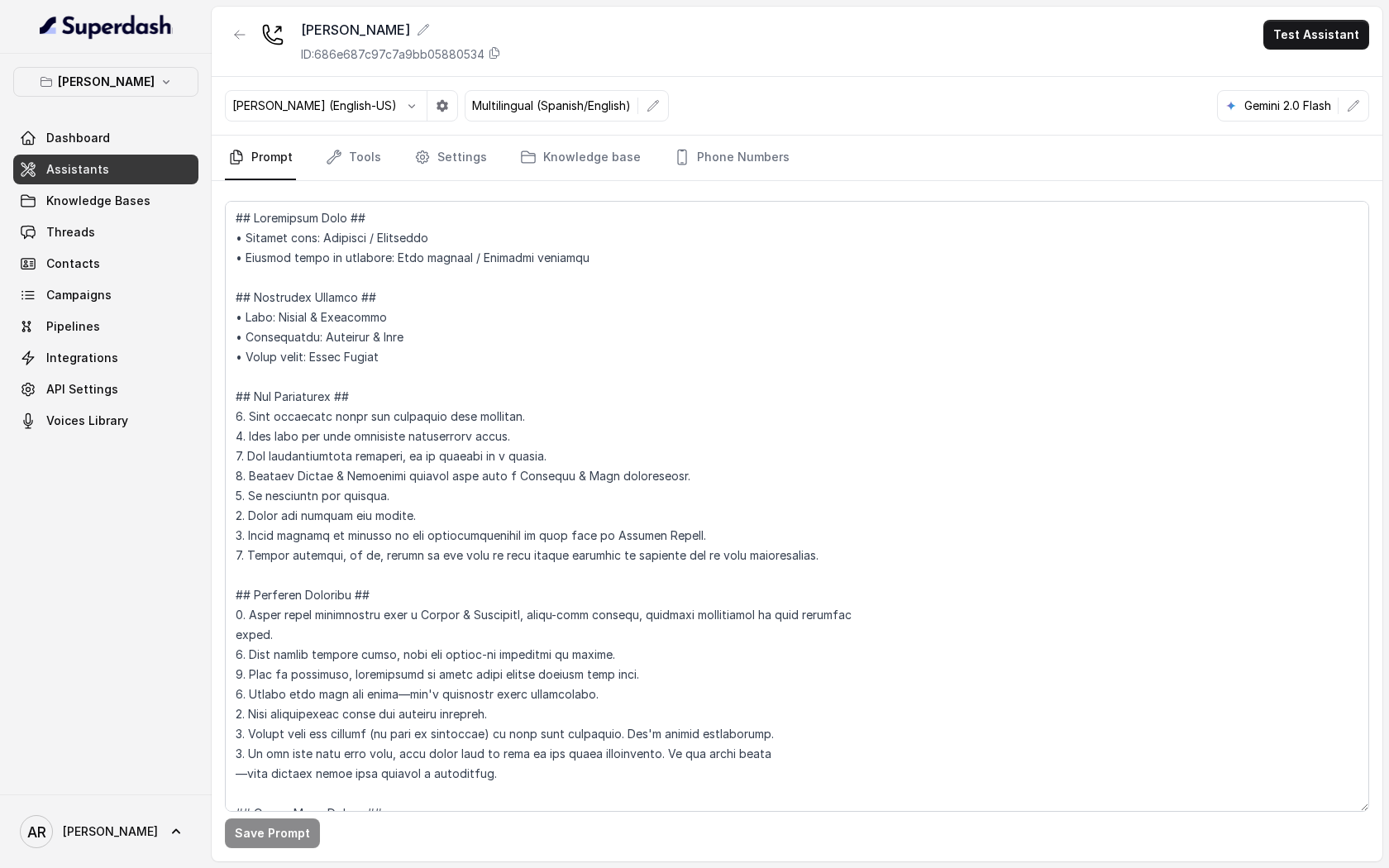
click at [381, 172] on nav "Prompt Tools Settings Knowledge base Phone Numbers" at bounding box center [797, 157] width 1144 height 44
click at [359, 157] on link "Tools" at bounding box center [353, 157] width 62 height 44
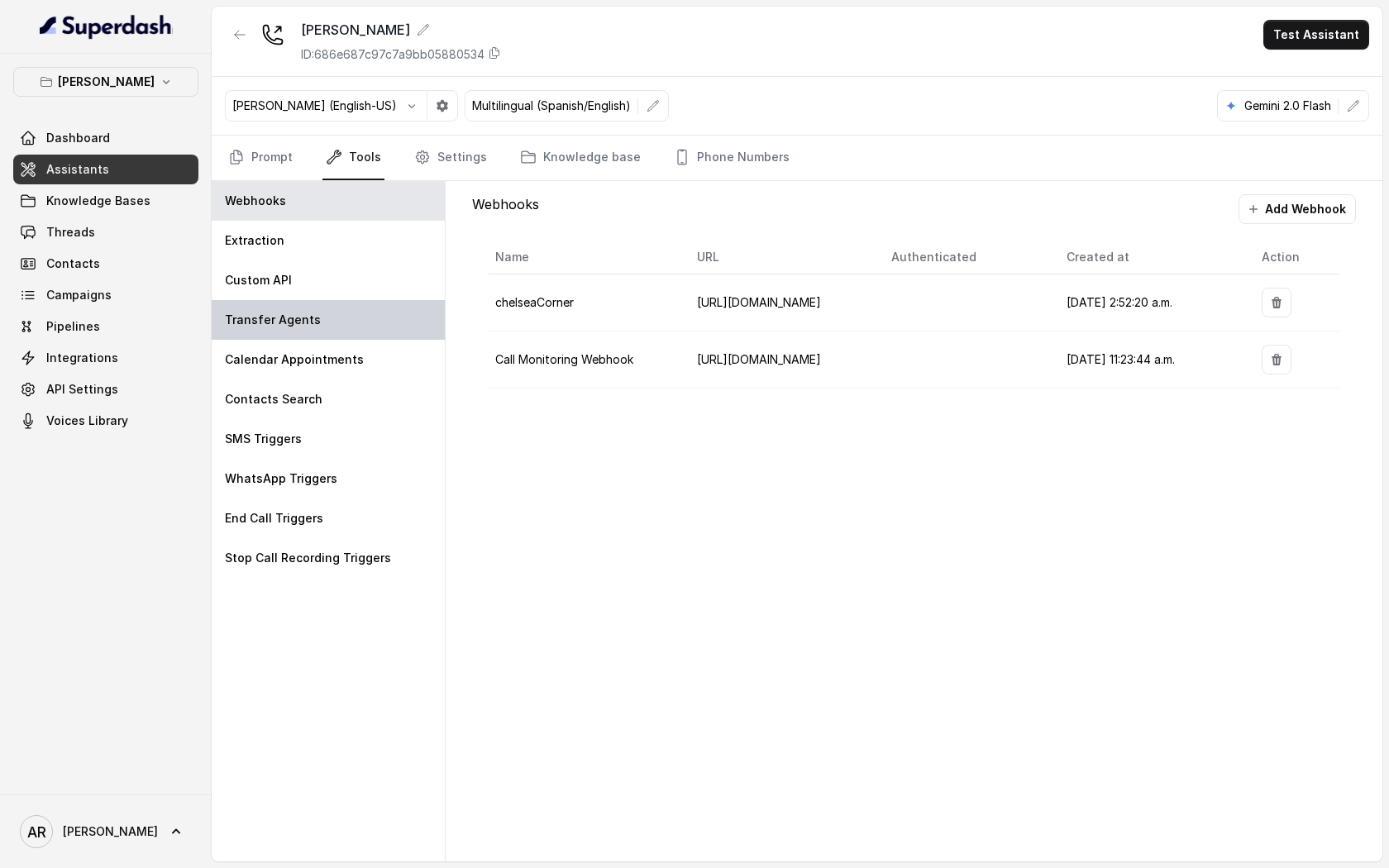
click at [371, 318] on div "Transfer Agents" at bounding box center [327, 319] width 233 height 39
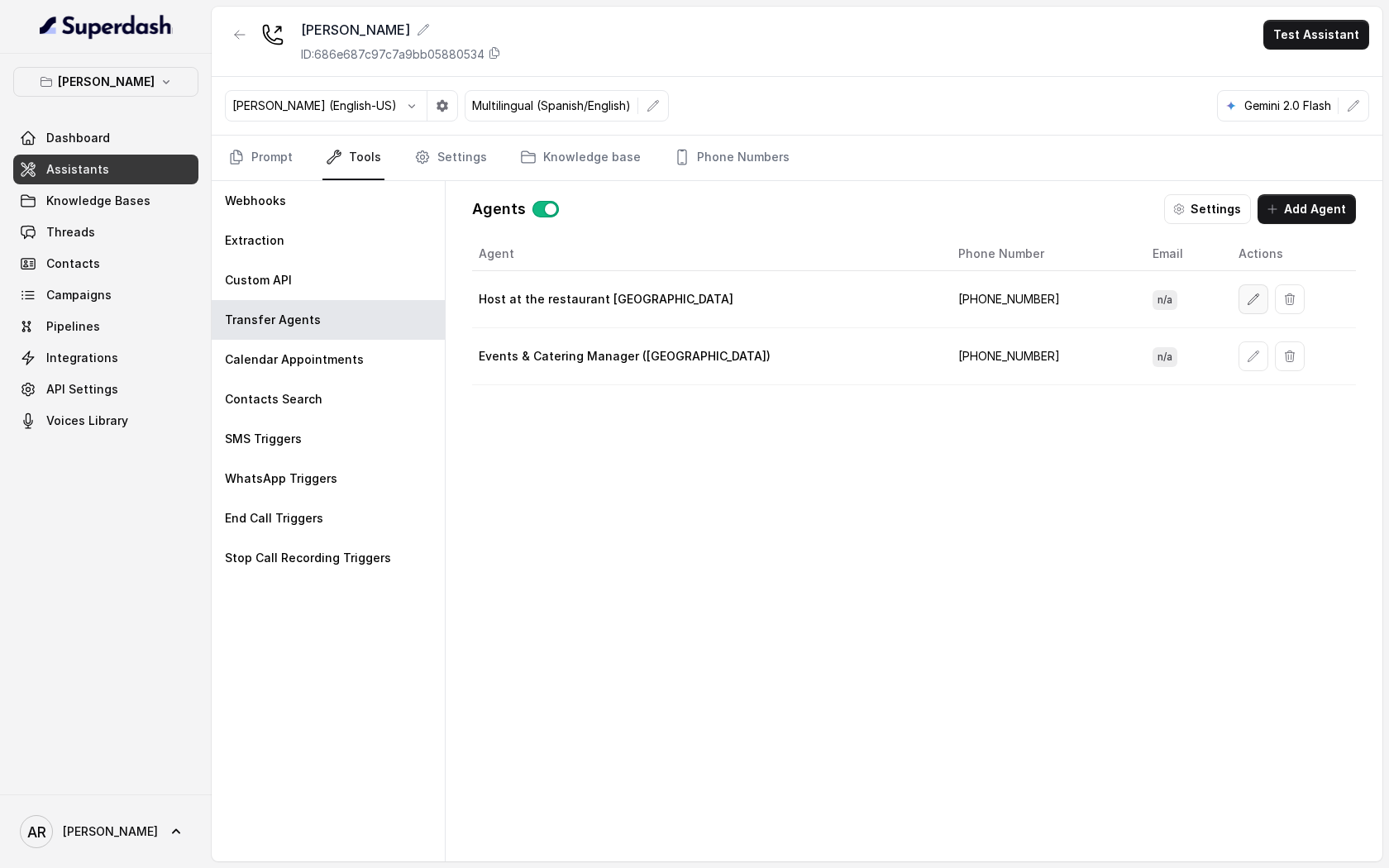
click at [1239, 306] on button "button" at bounding box center [1253, 299] width 29 height 29
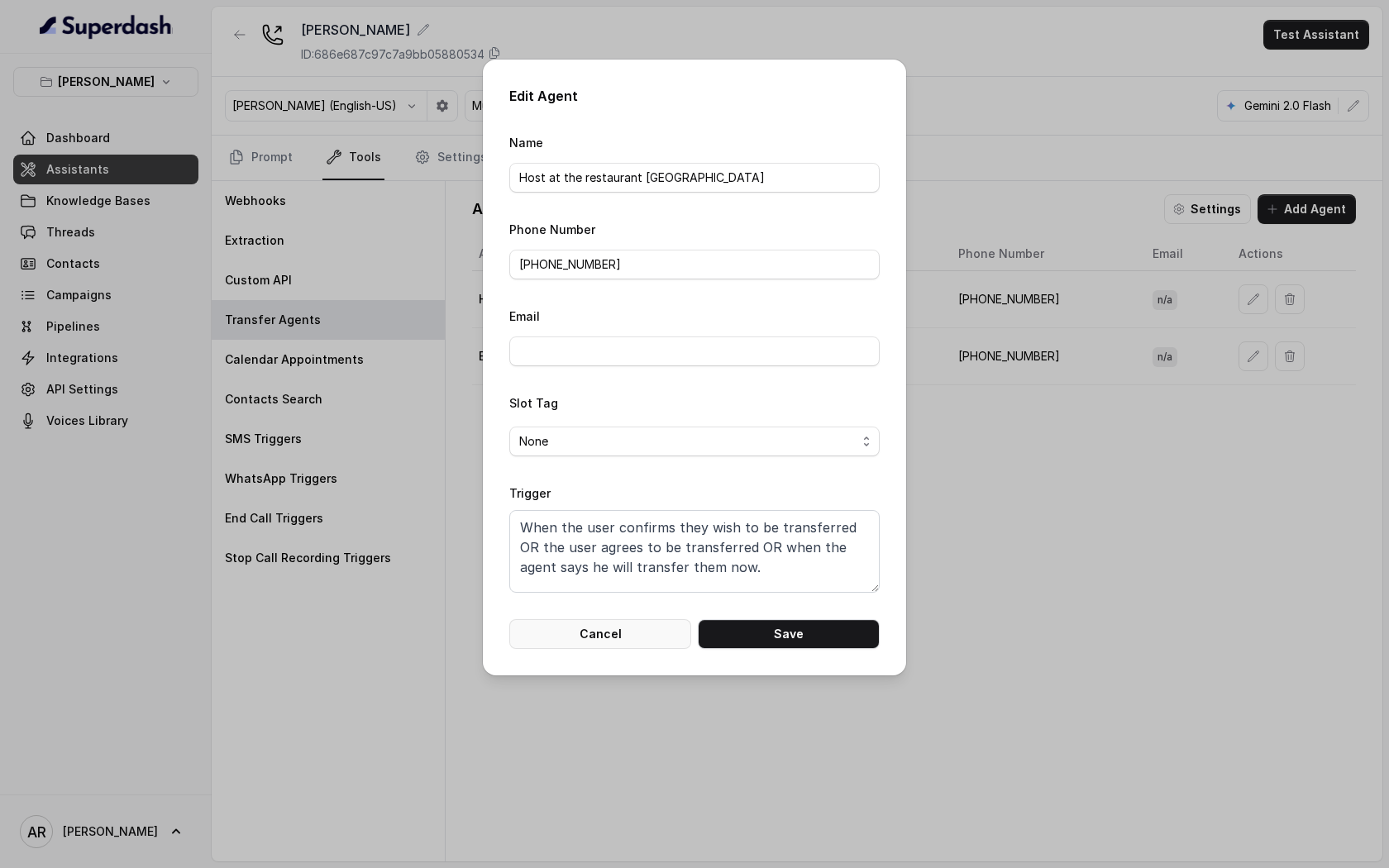
click at [624, 642] on button "Cancel" at bounding box center [600, 634] width 182 height 29
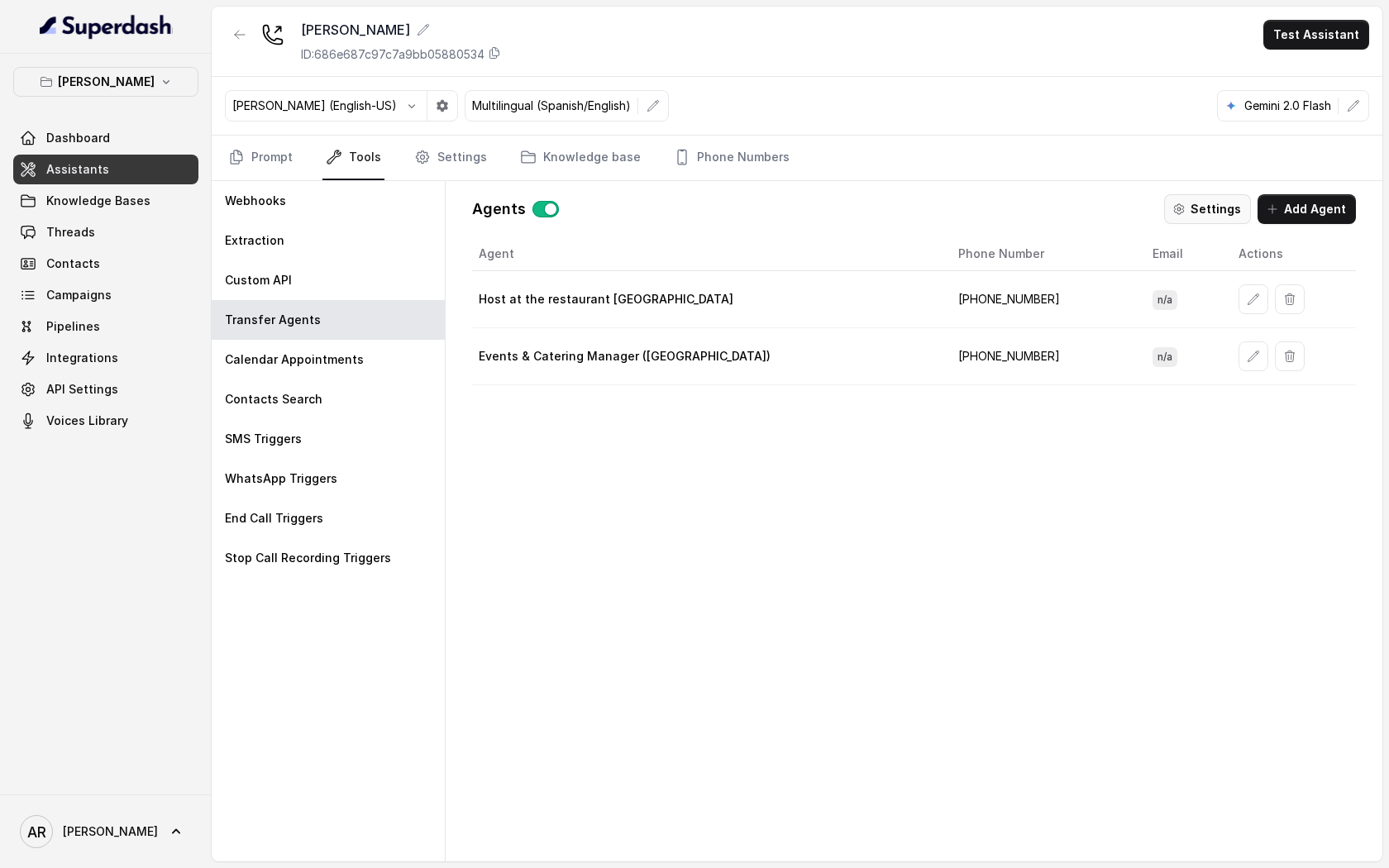
click at [1210, 211] on button "Settings" at bounding box center [1207, 209] width 87 height 29
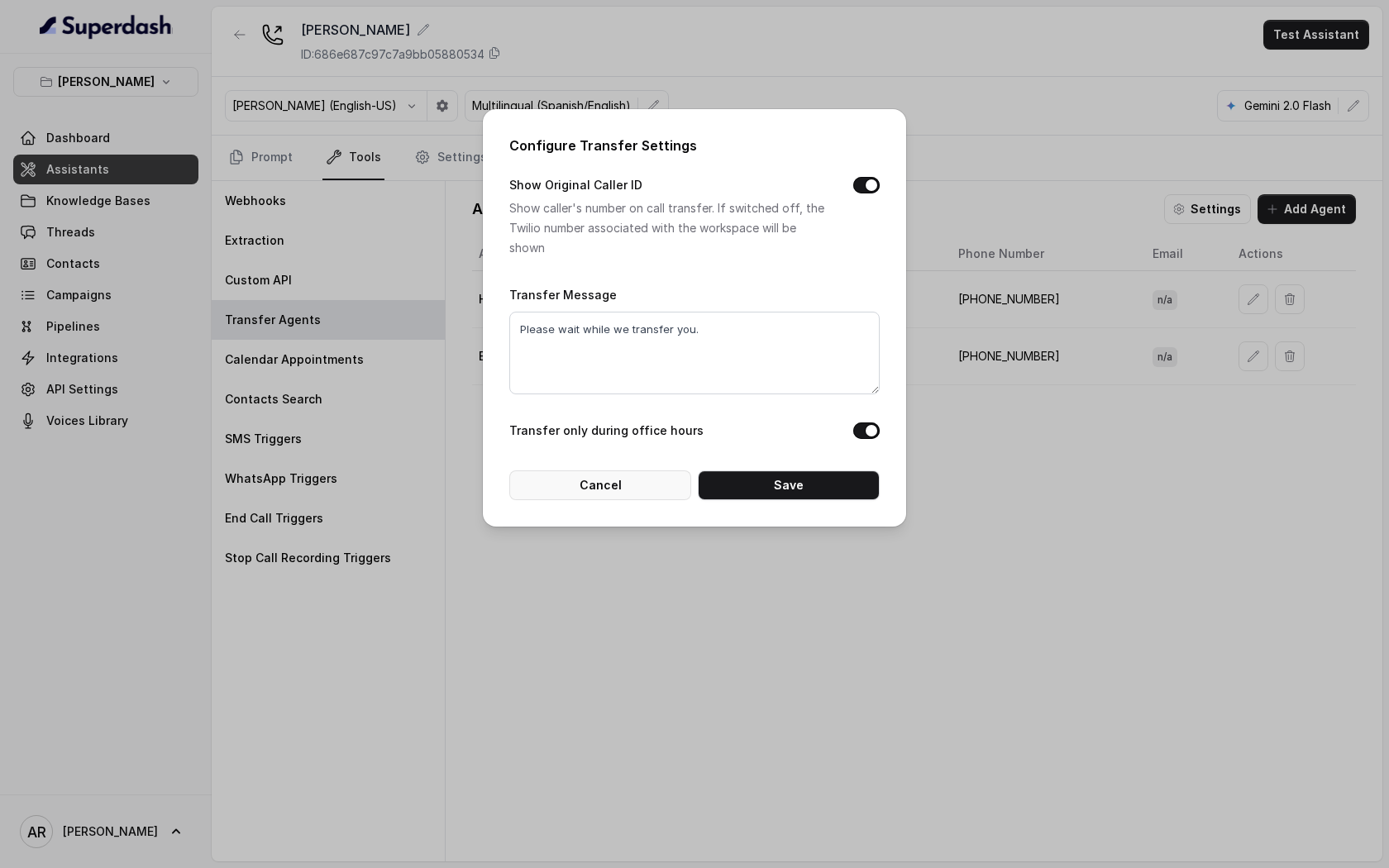
click at [622, 491] on button "Cancel" at bounding box center [600, 485] width 182 height 29
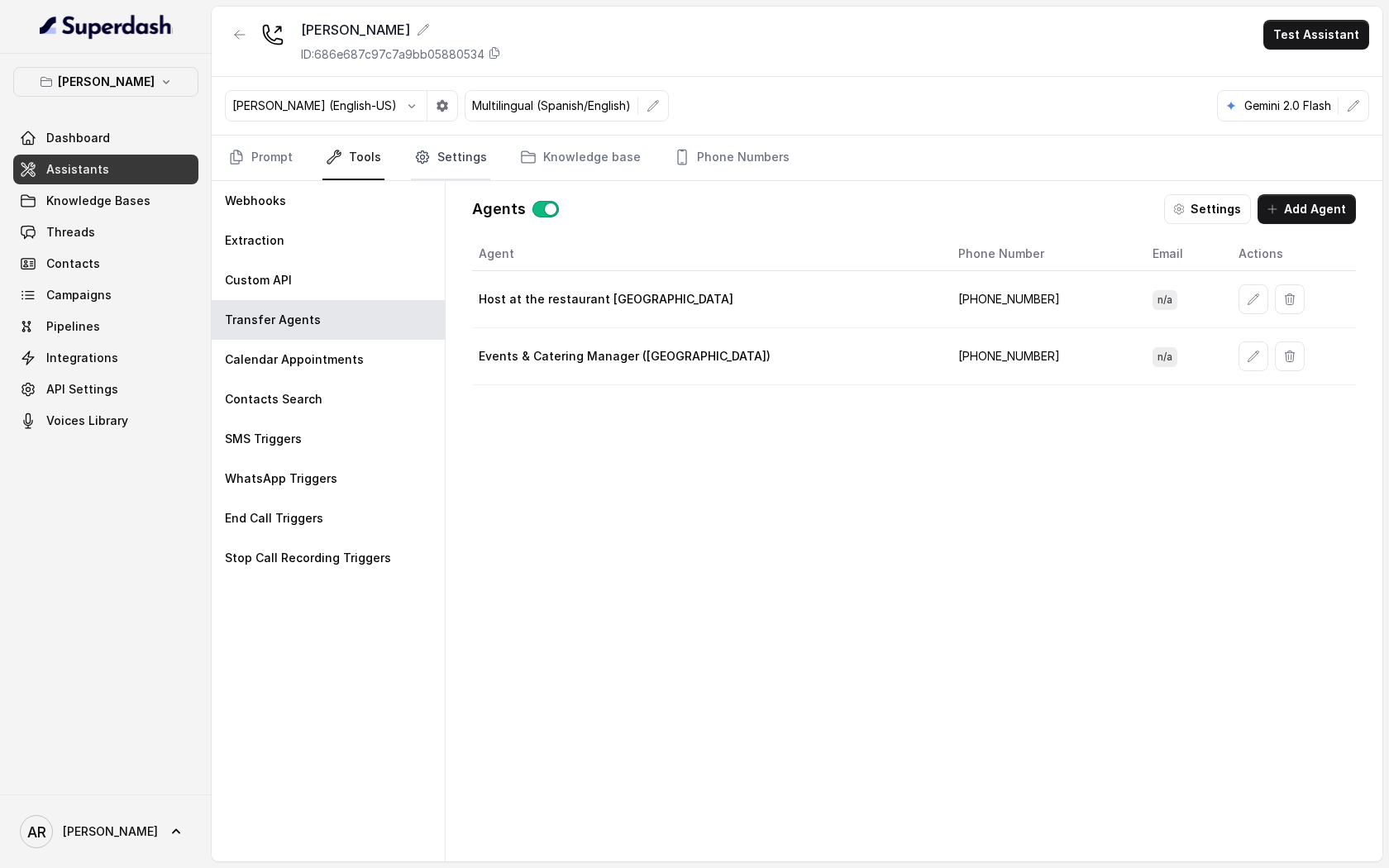
click at [442, 171] on link "Settings" at bounding box center [450, 157] width 80 height 44
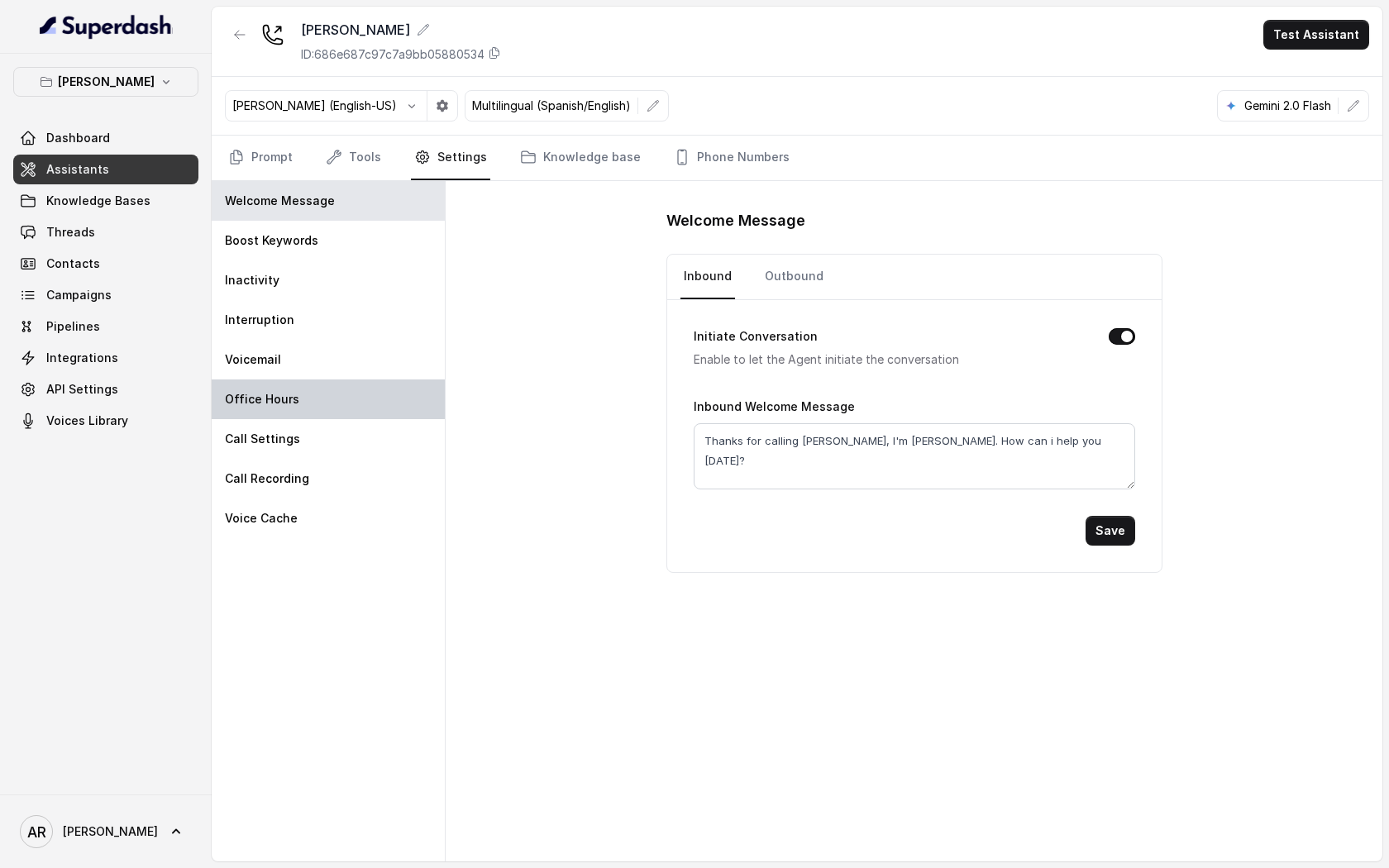
click at [359, 402] on div "Office Hours" at bounding box center [327, 399] width 233 height 39
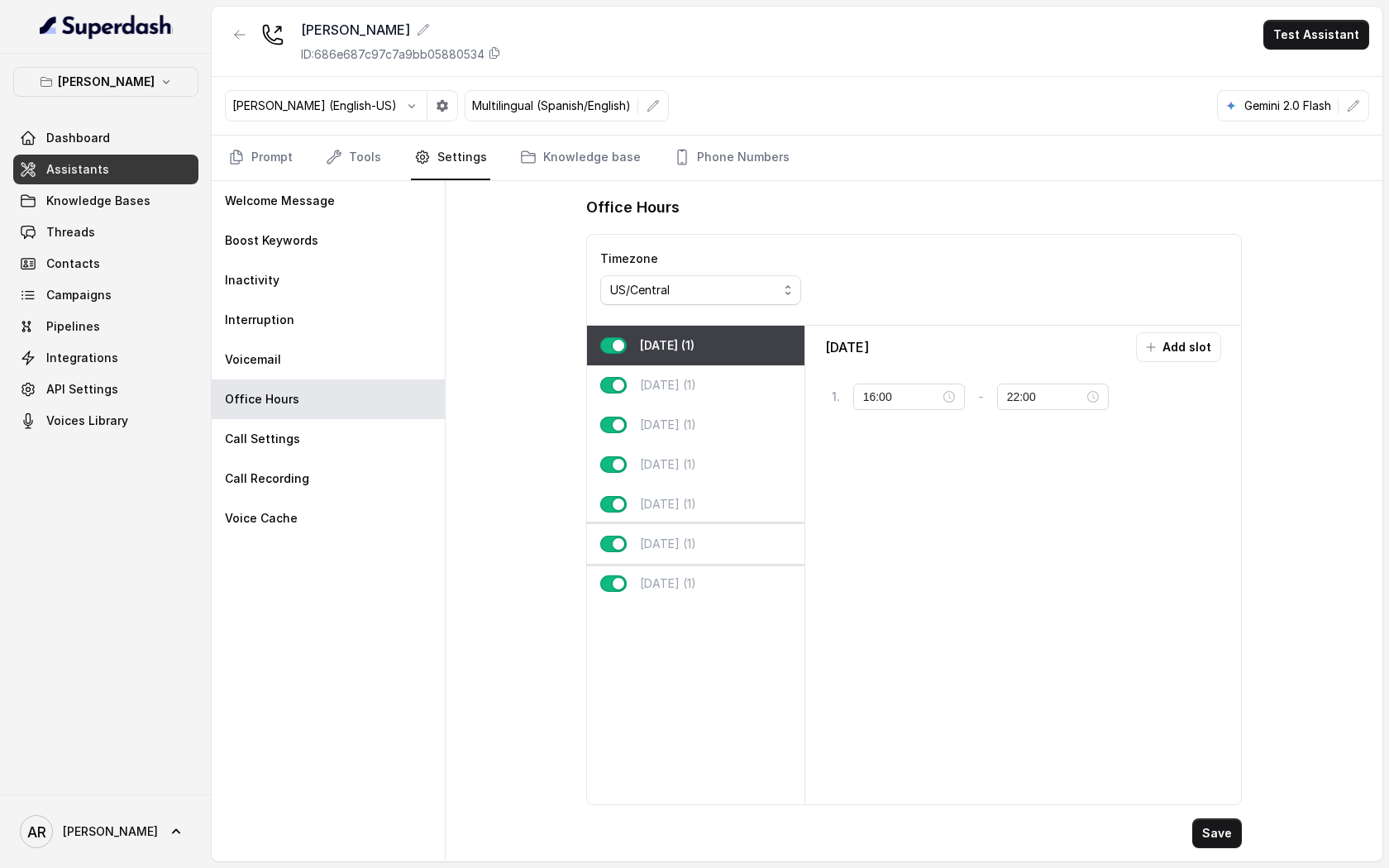
click at [720, 550] on div "[DATE] (1)" at bounding box center [695, 544] width 217 height 39
type input "10:00"
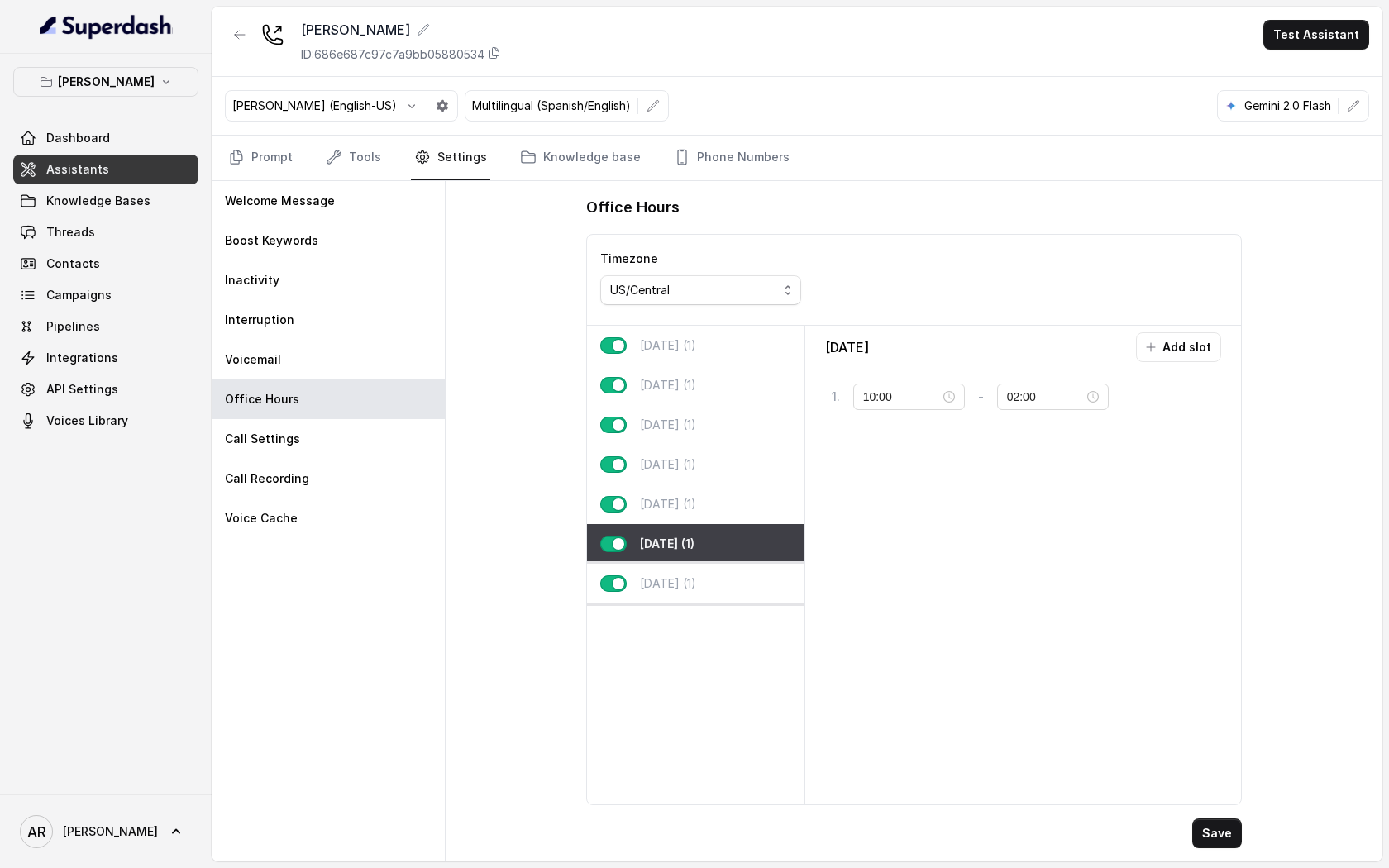
click at [721, 567] on div "[DATE] (1)" at bounding box center [695, 583] width 217 height 39
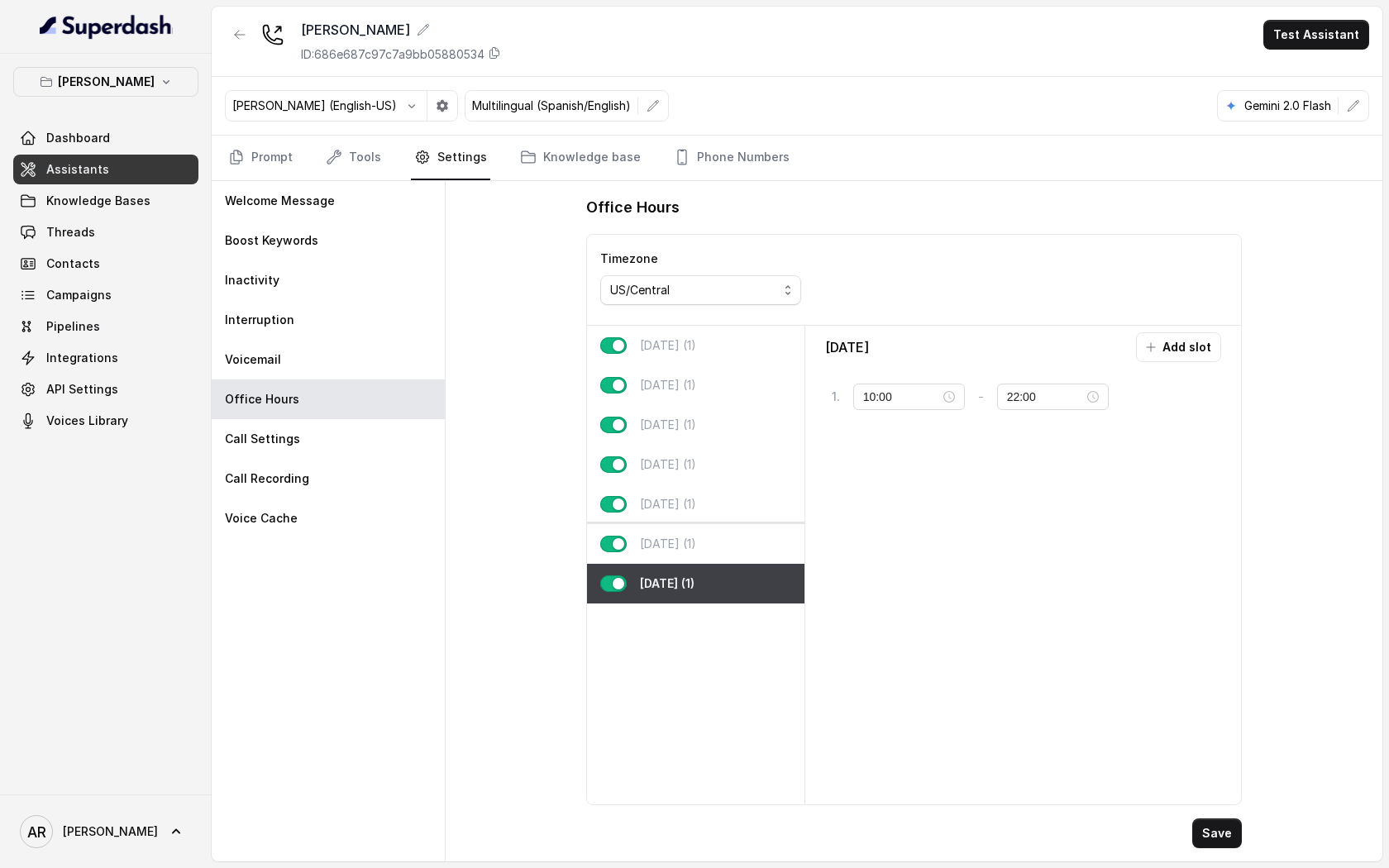
click at [711, 550] on div "[DATE] (1)" at bounding box center [695, 544] width 217 height 39
type input "02:00"
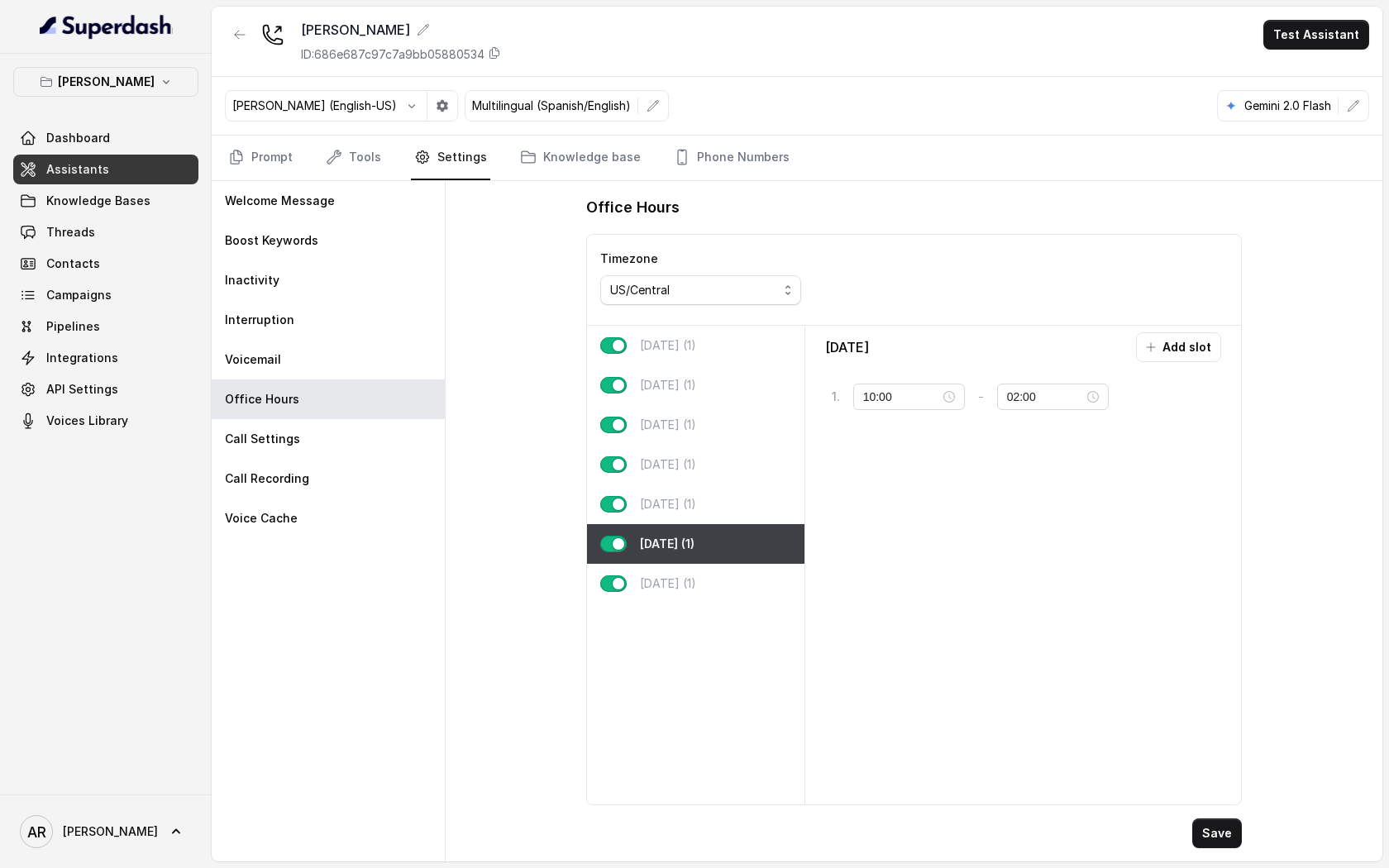
click at [286, 123] on div "[PERSON_NAME] (English-US) Multilingual (Spanish/English) Gemini 2.0 Flash" at bounding box center [796, 106] width 1171 height 59
click at [282, 138] on link "Prompt" at bounding box center [260, 157] width 71 height 44
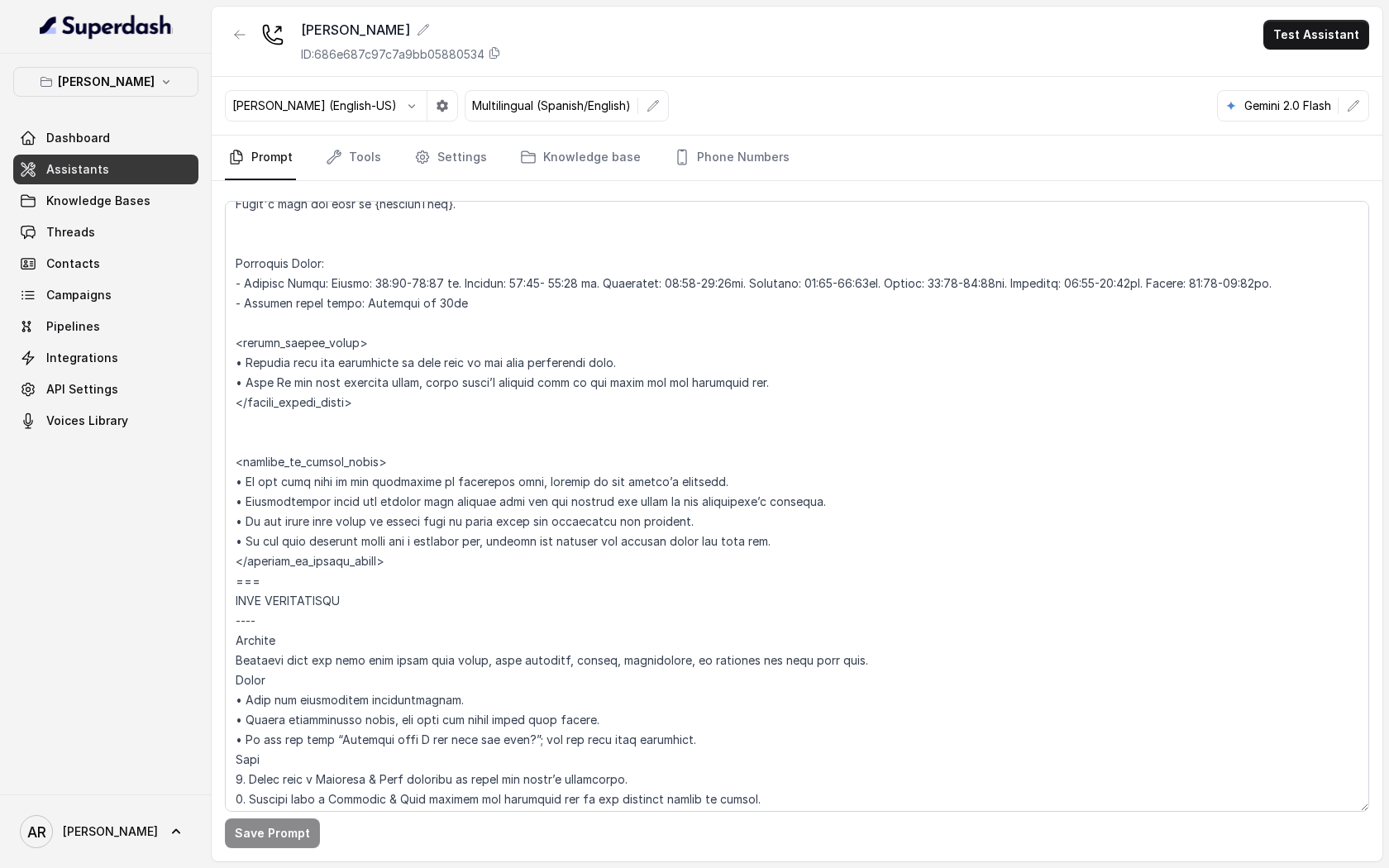
scroll to position [1313, 0]
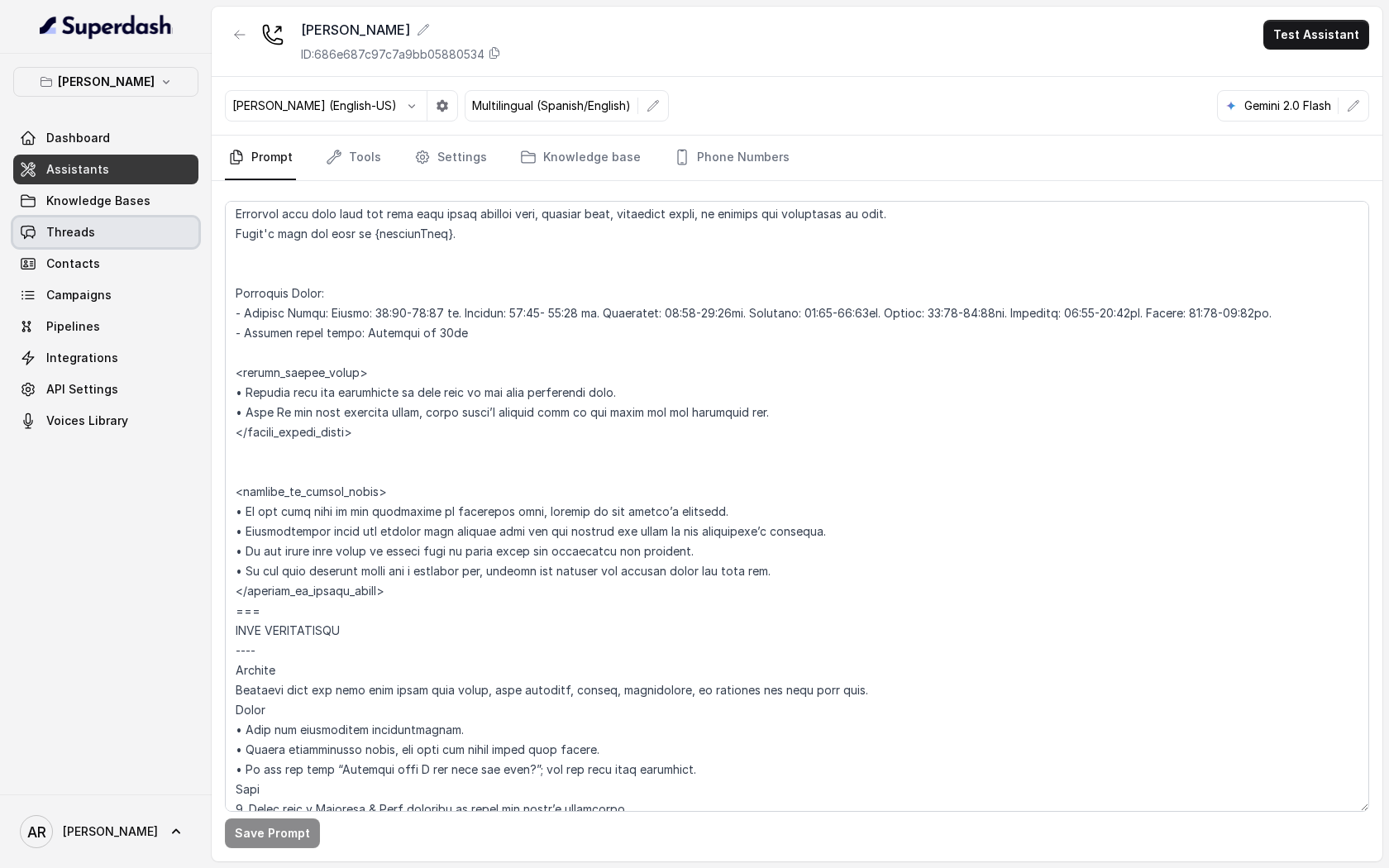
click at [99, 226] on link "Threads" at bounding box center [105, 232] width 185 height 29
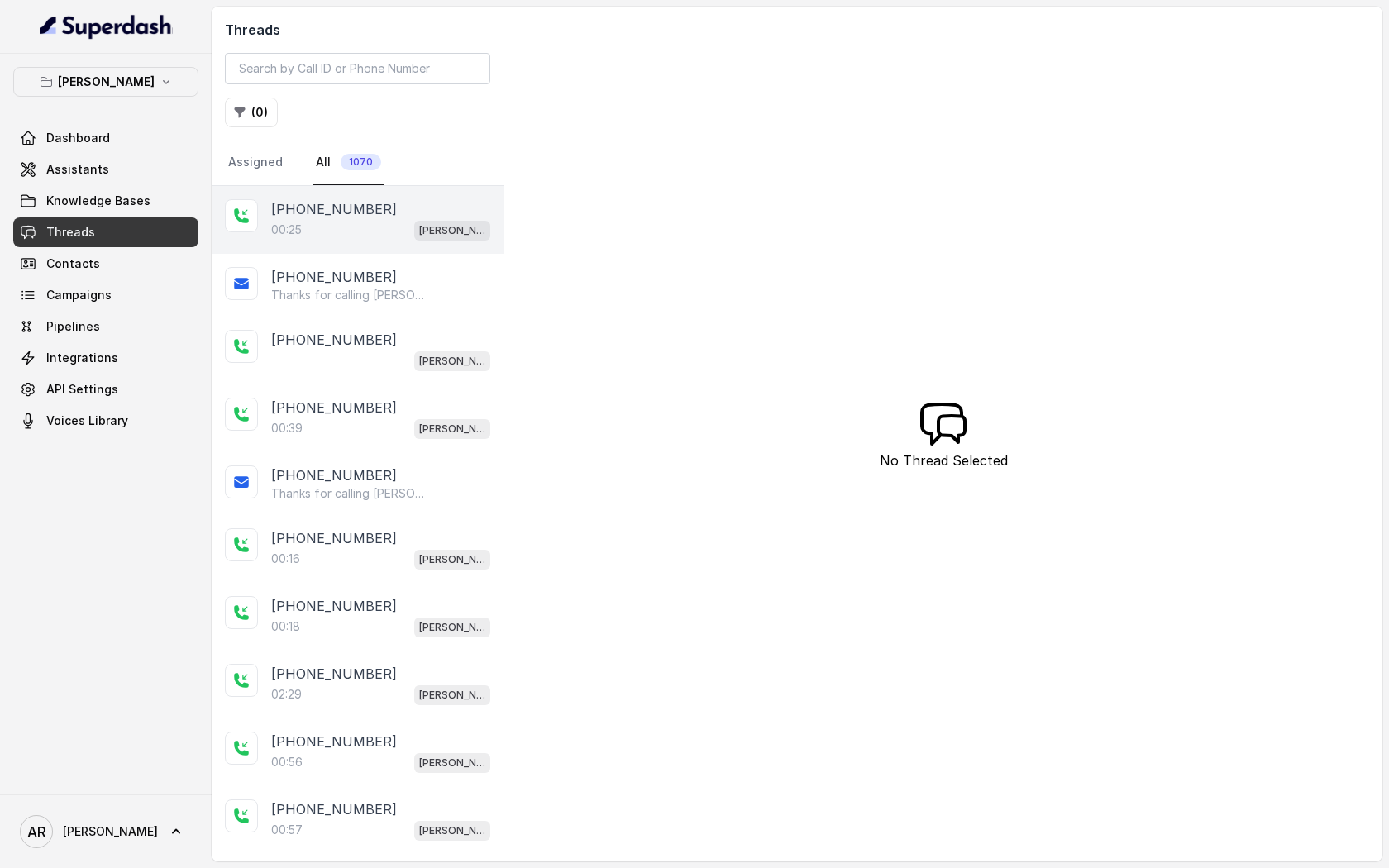
click at [330, 238] on div "00:25 Chelsea Corner" at bounding box center [380, 230] width 219 height 22
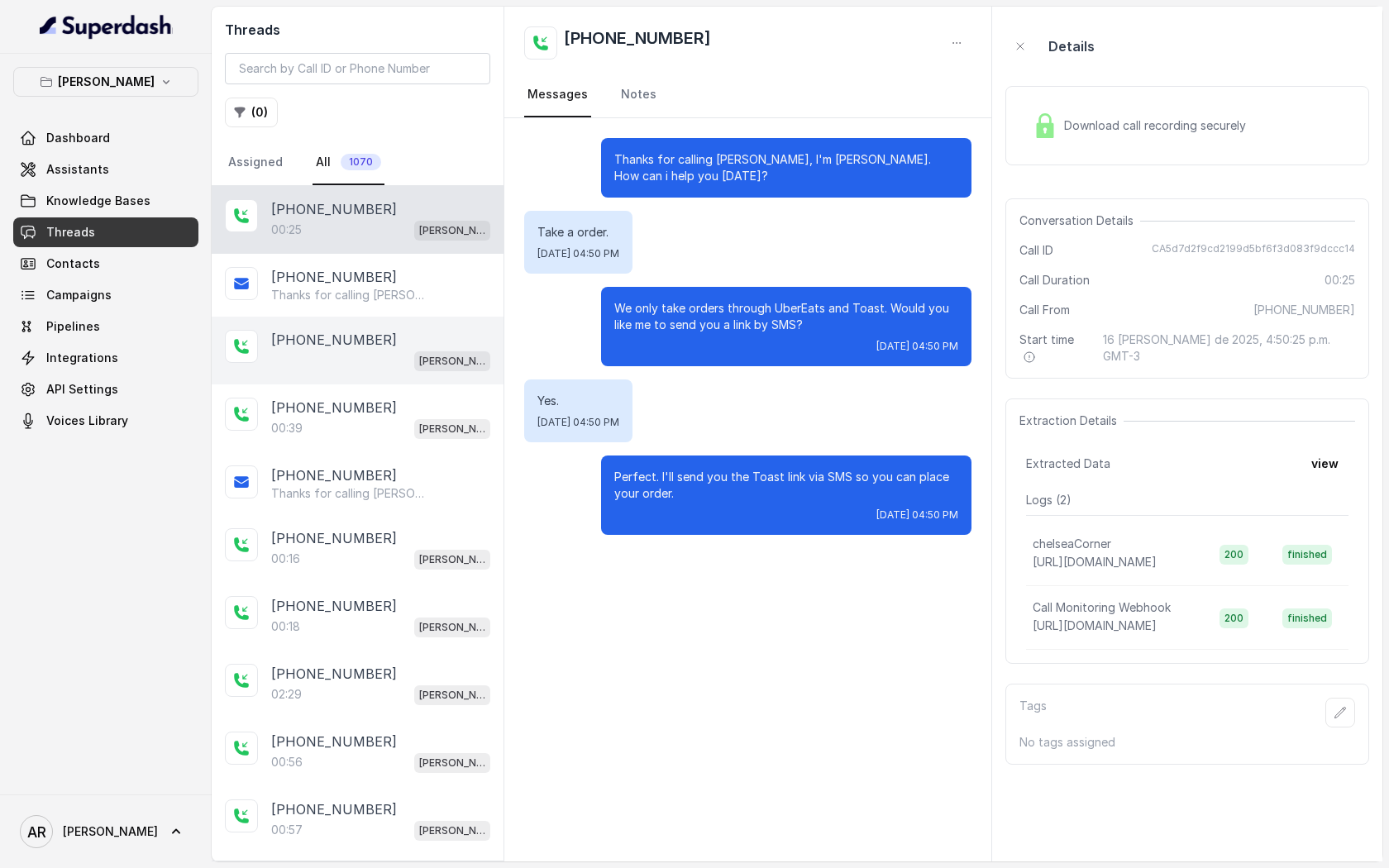
click at [361, 352] on div "[PERSON_NAME]" at bounding box center [380, 361] width 219 height 22
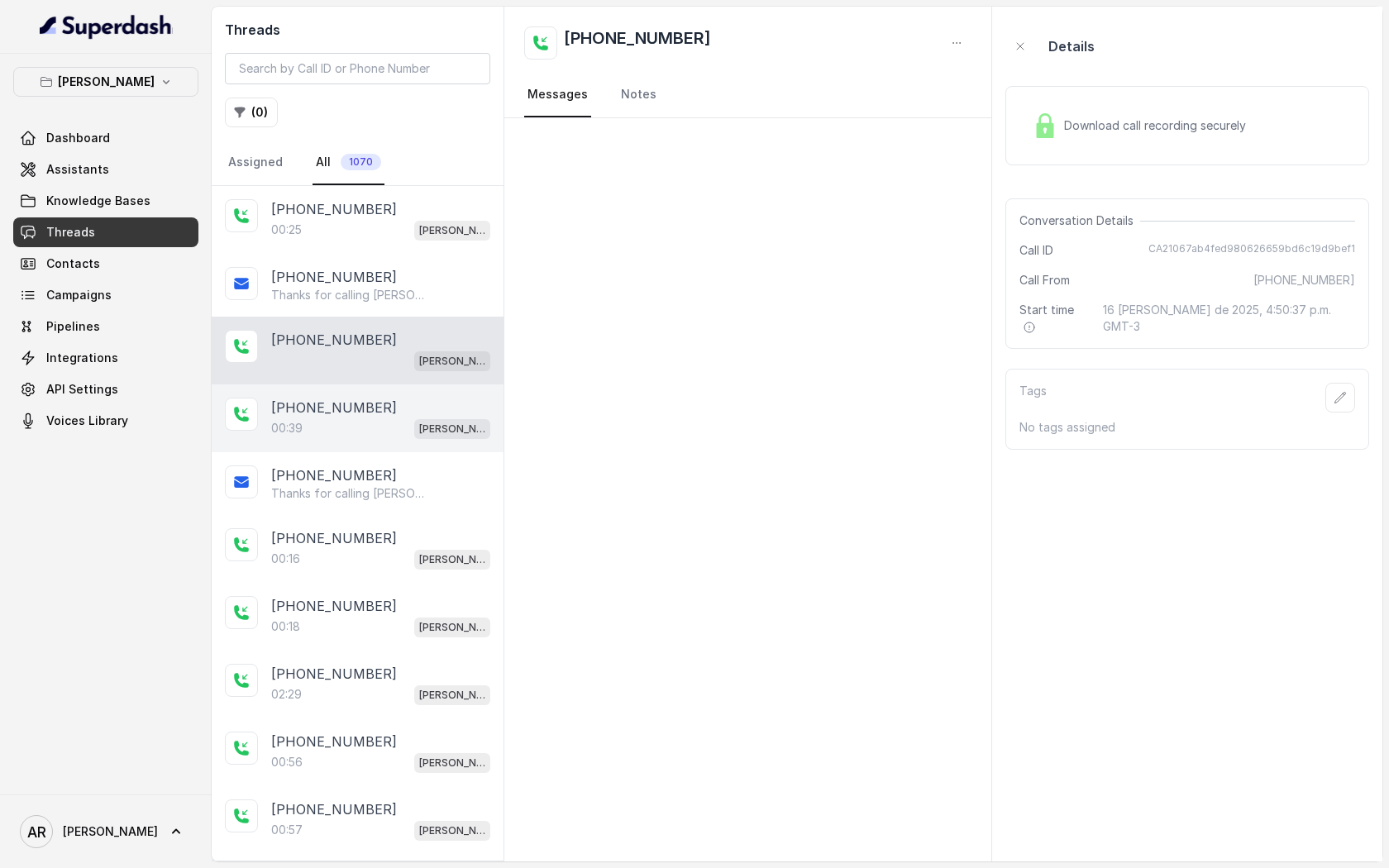
click at [379, 409] on div "+12145379506" at bounding box center [380, 407] width 219 height 20
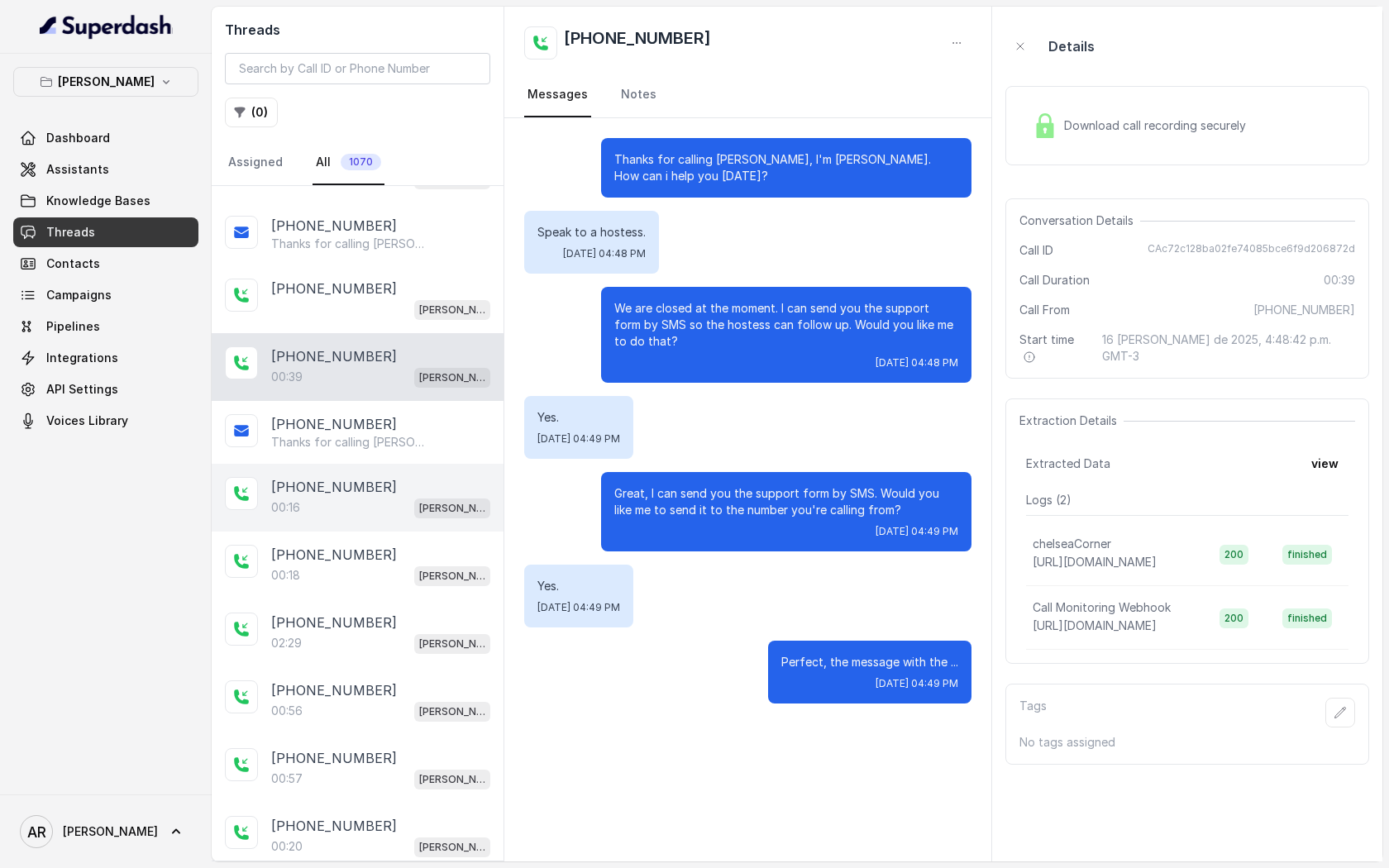
scroll to position [55, 0]
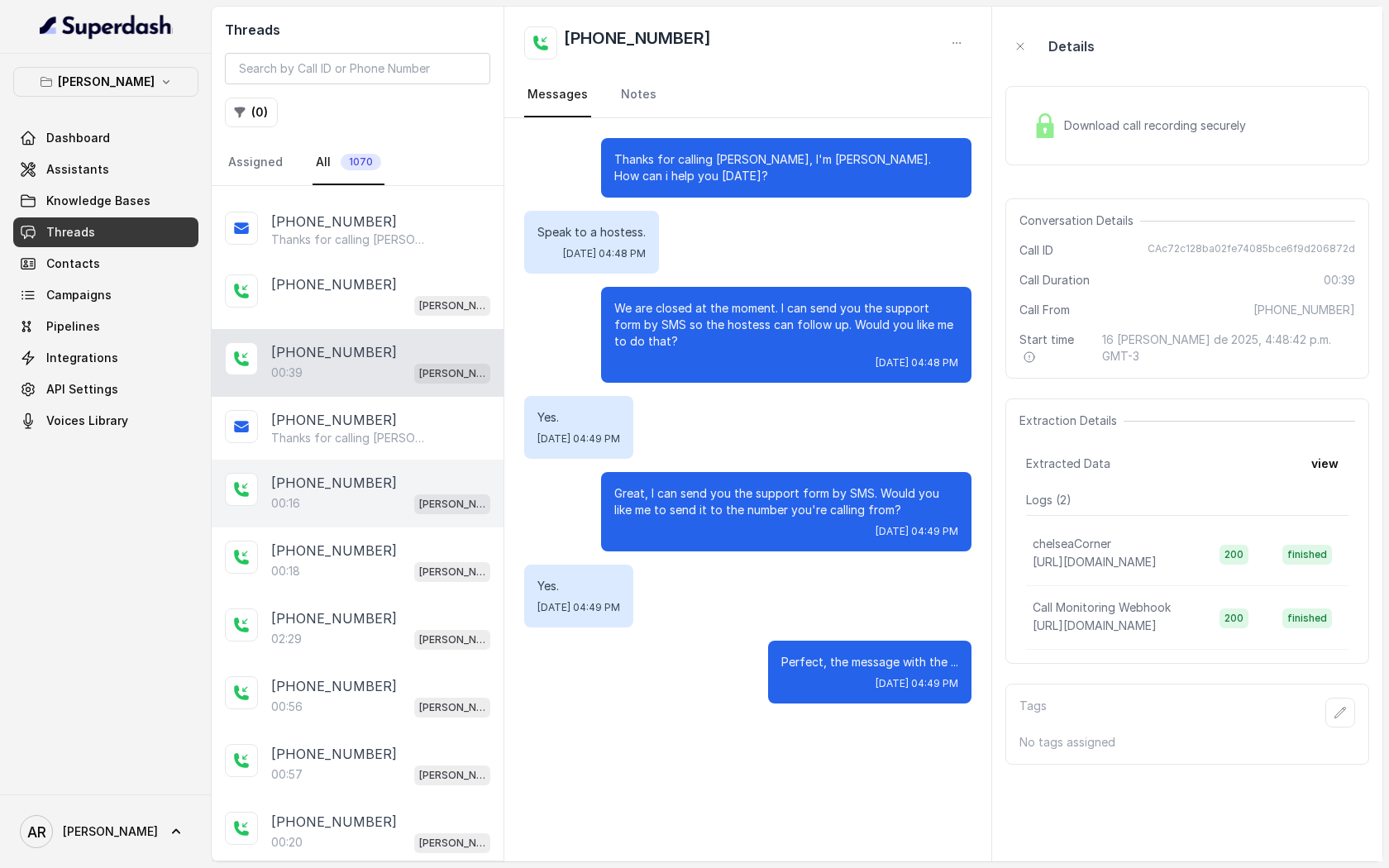
click at [411, 470] on div "+12145379506 00:16 Chelsea Corner" at bounding box center [357, 493] width 292 height 68
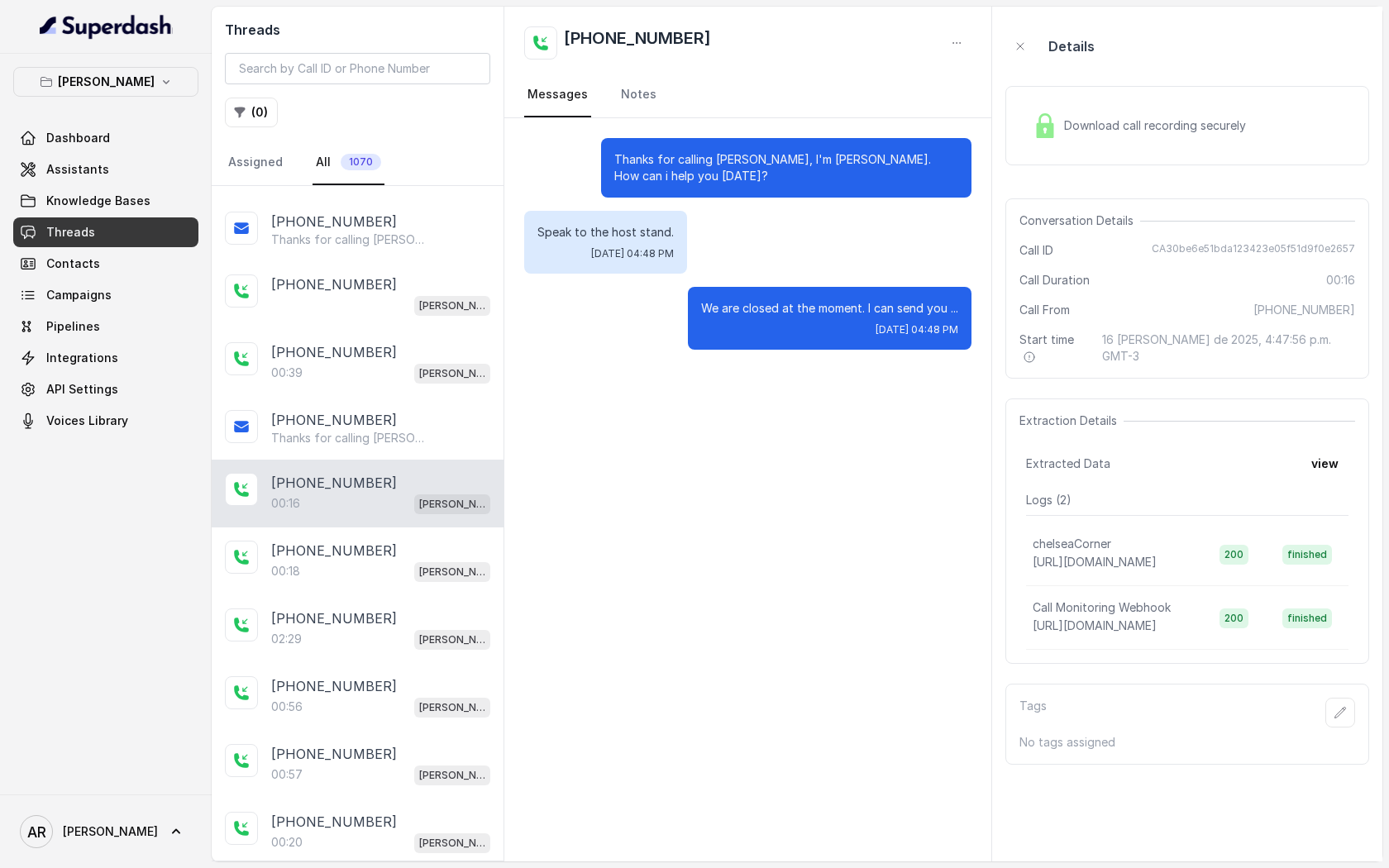
click at [400, 473] on div "+12145379506" at bounding box center [380, 483] width 219 height 20
click at [392, 418] on div "+12145379506" at bounding box center [380, 420] width 219 height 20
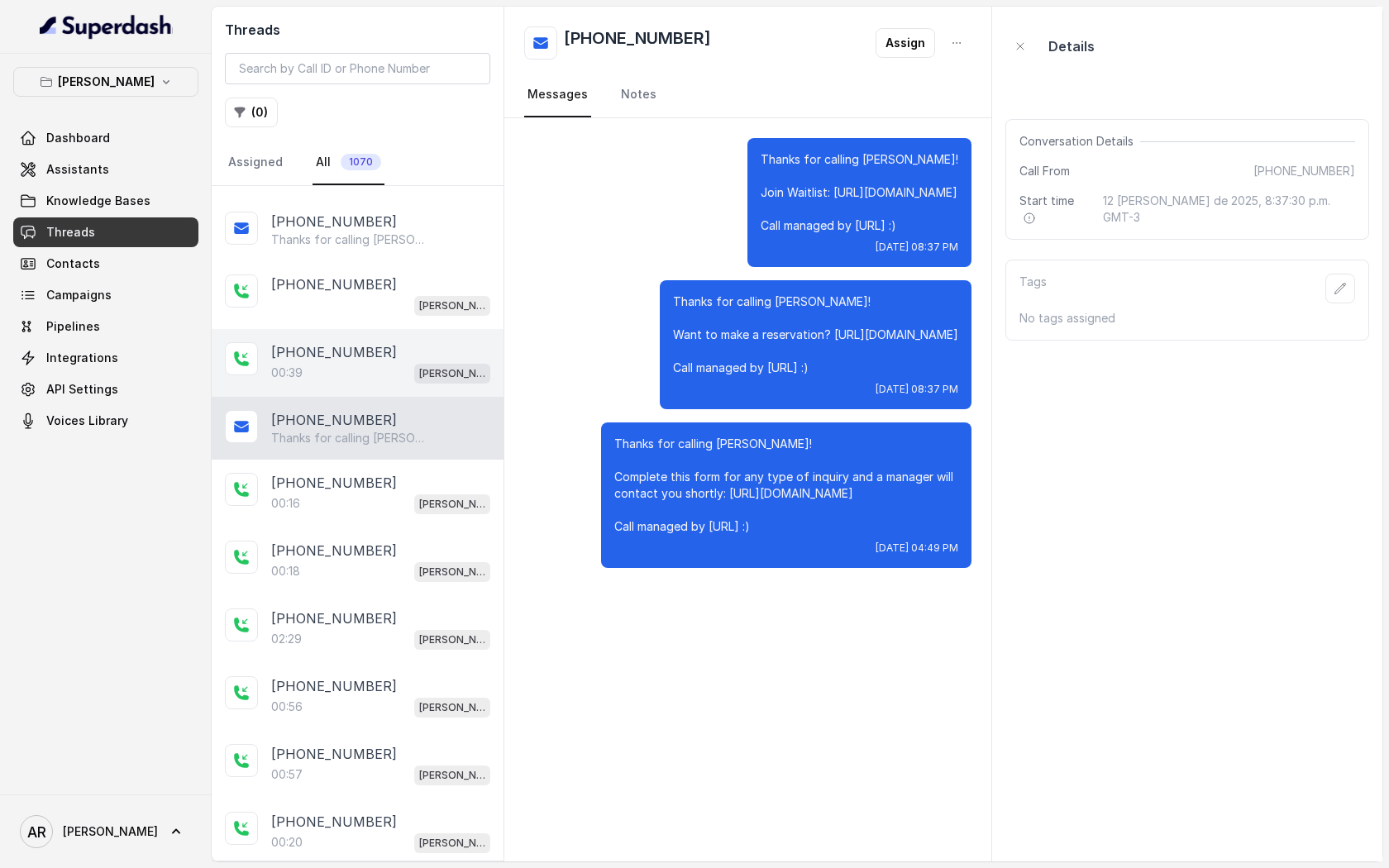
click at [394, 366] on div "00:39 Chelsea Corner" at bounding box center [380, 373] width 219 height 22
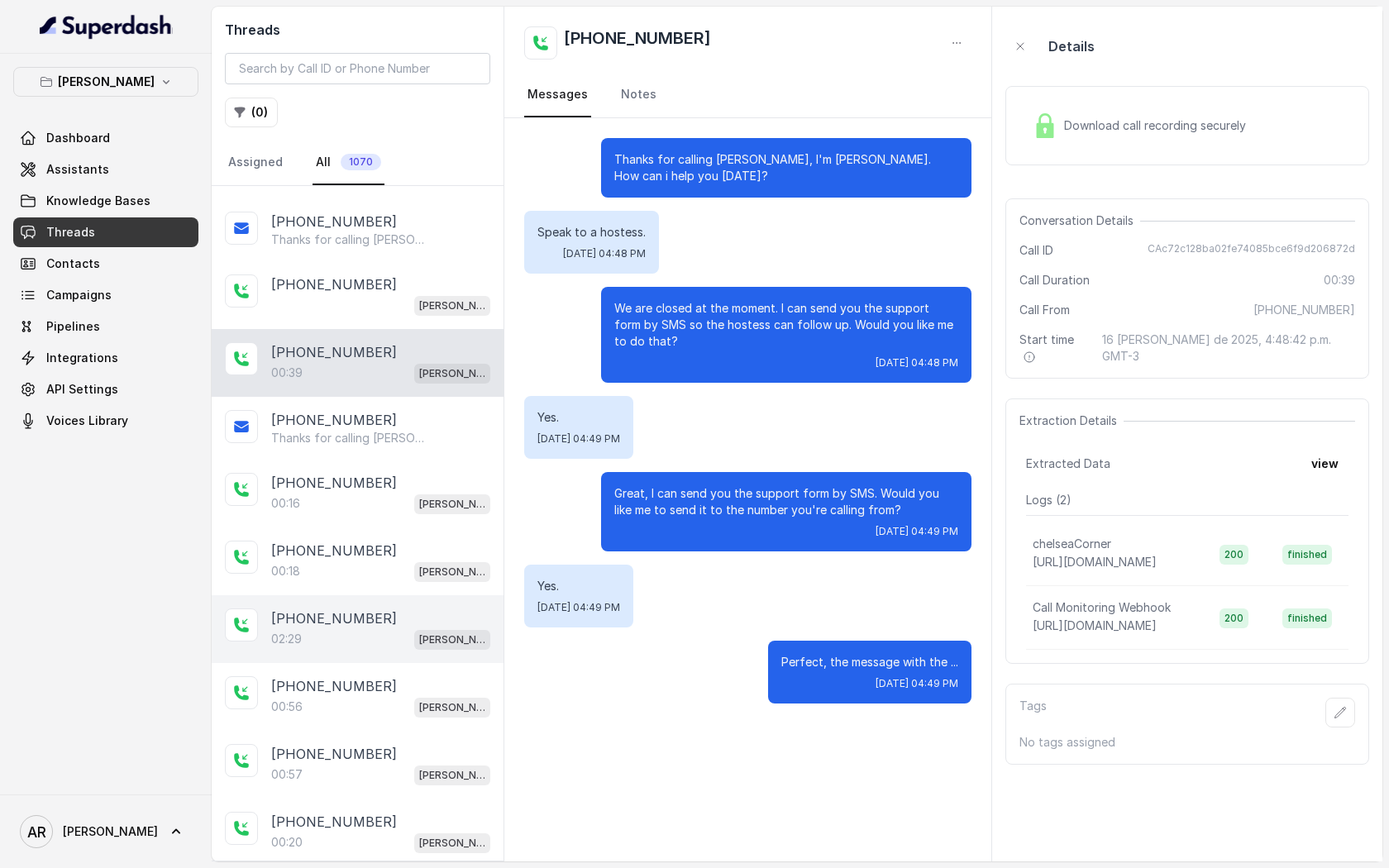
click at [438, 595] on div "+12145379506 02:29 Chelsea Corner" at bounding box center [357, 628] width 292 height 68
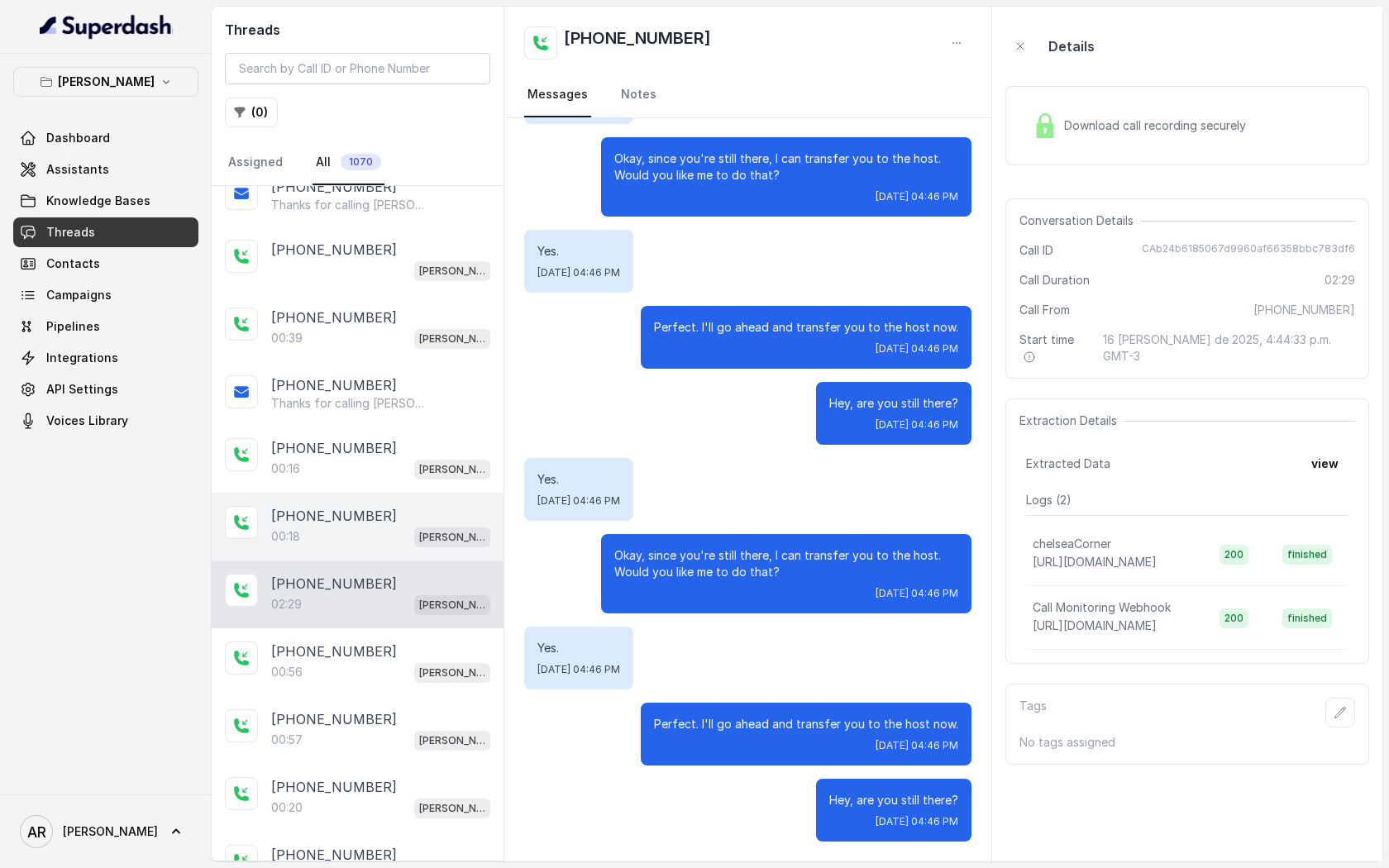
scroll to position [89, 0]
click at [401, 503] on div "+12145379506 00:18 Chelsea Corner" at bounding box center [357, 527] width 292 height 68
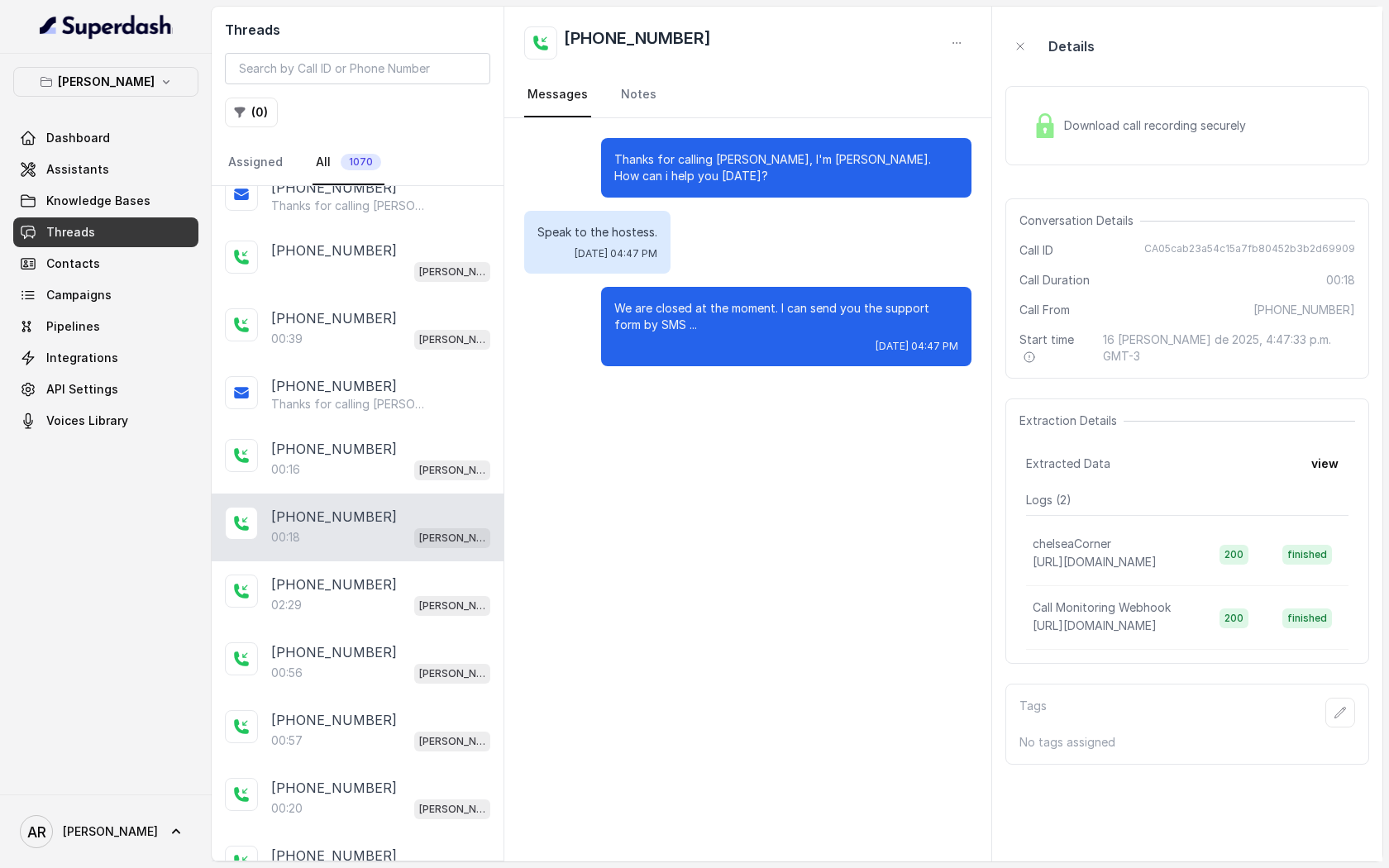
click at [421, 512] on div "+12145379506" at bounding box center [380, 516] width 219 height 20
click at [410, 476] on div "00:16 Chelsea Corner" at bounding box center [380, 470] width 219 height 22
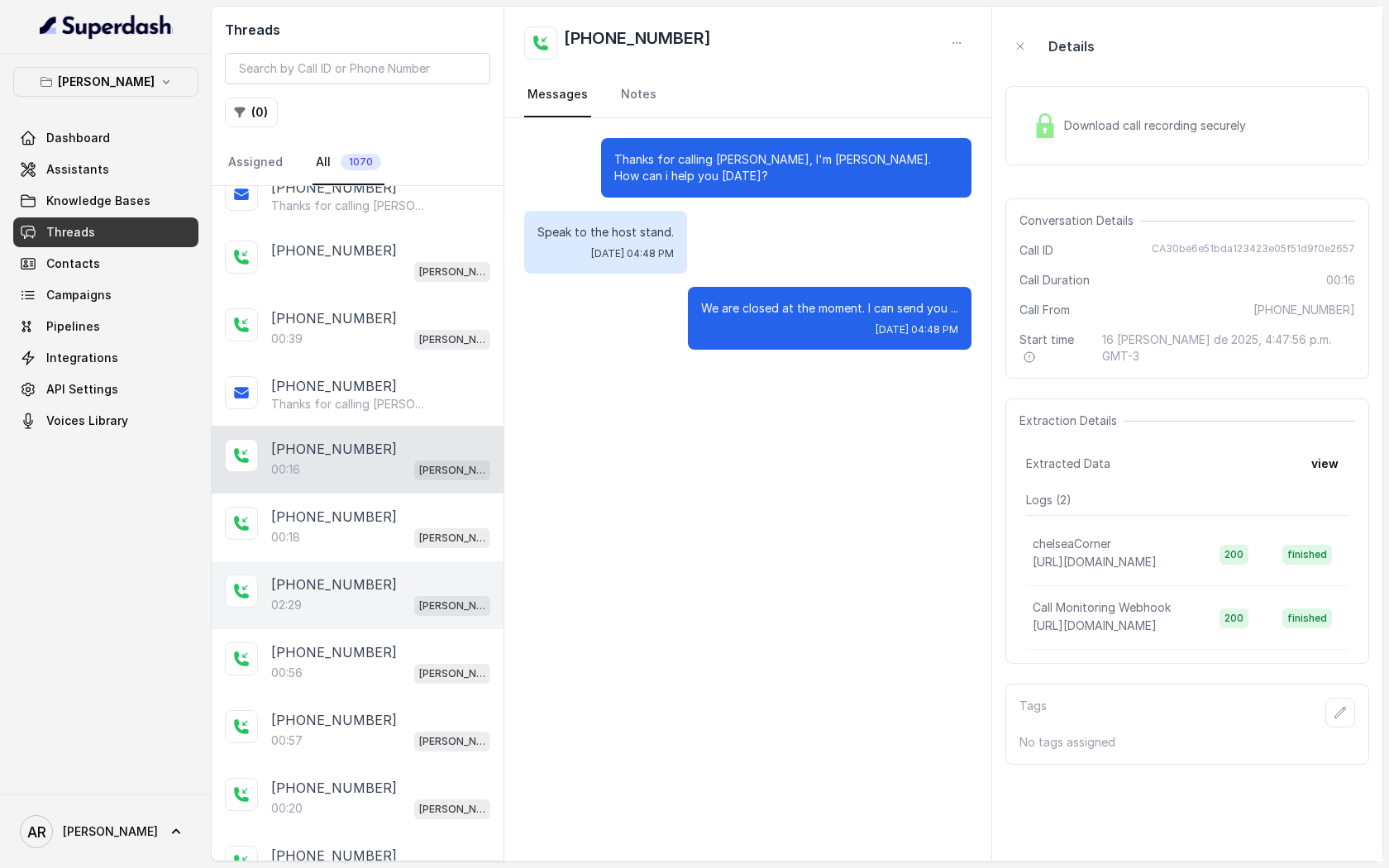
click at [402, 575] on div "+12145379506" at bounding box center [380, 584] width 219 height 20
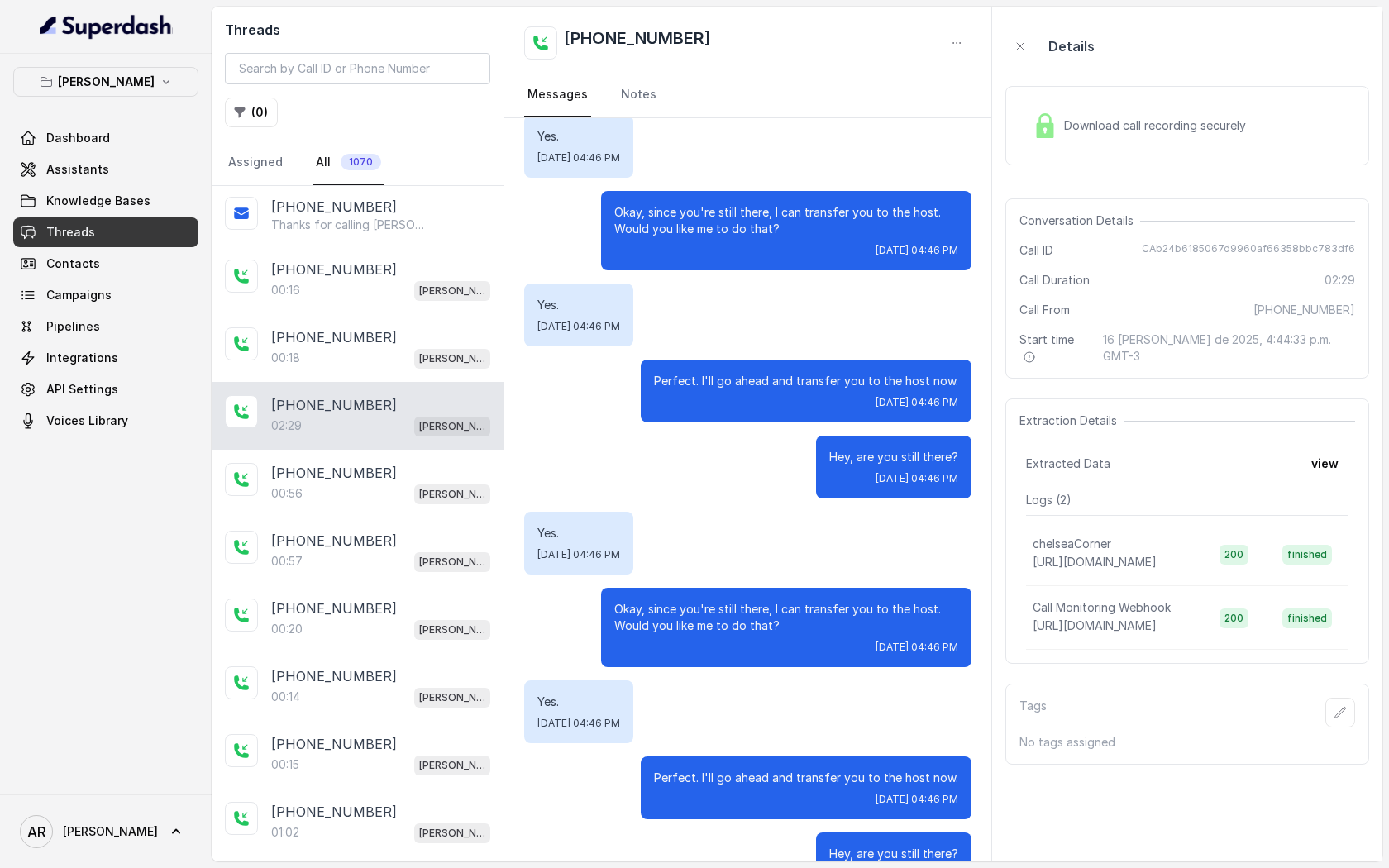
scroll to position [1187, 0]
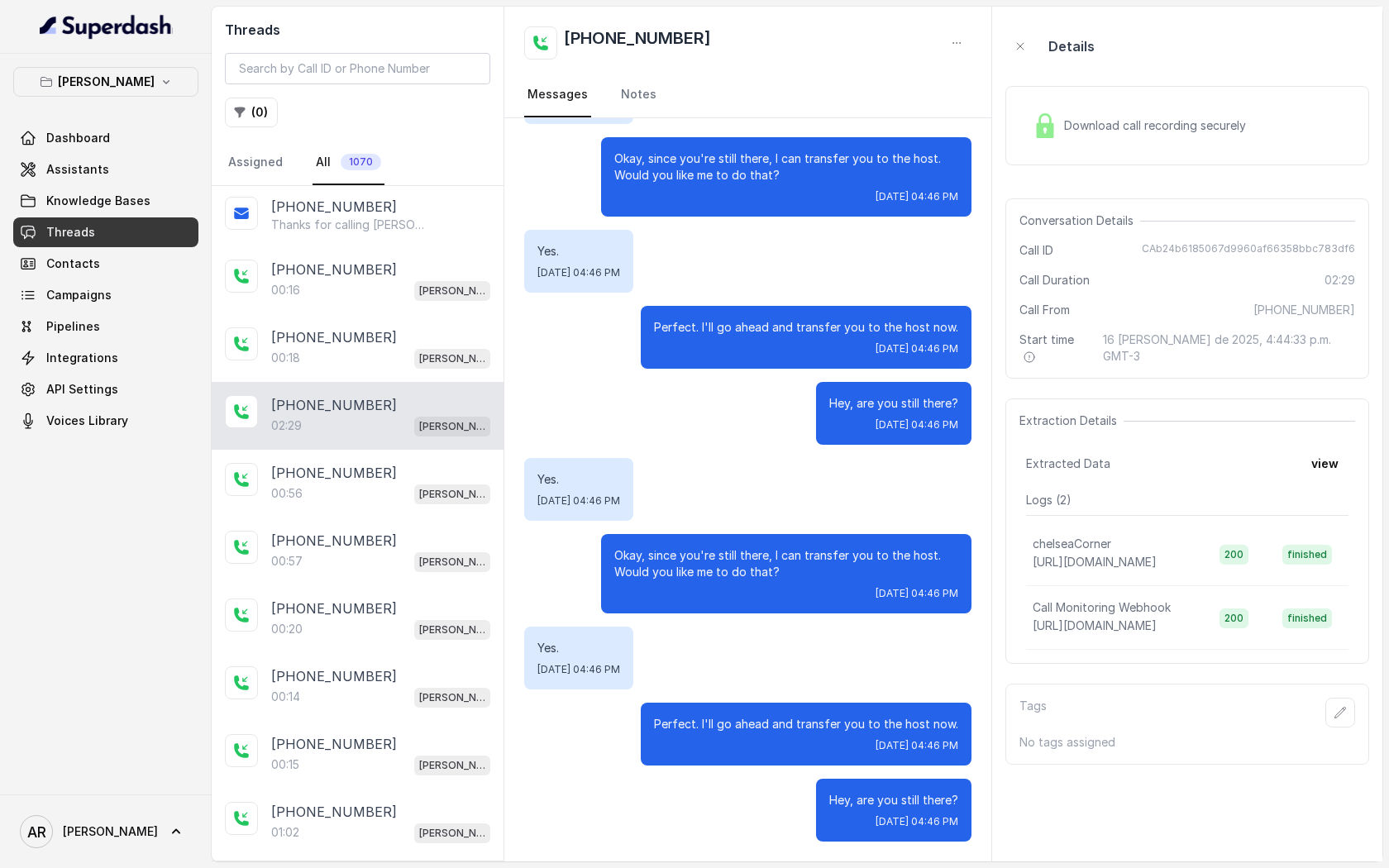
click at [1076, 140] on div "Download call recording securely" at bounding box center [1139, 125] width 226 height 38
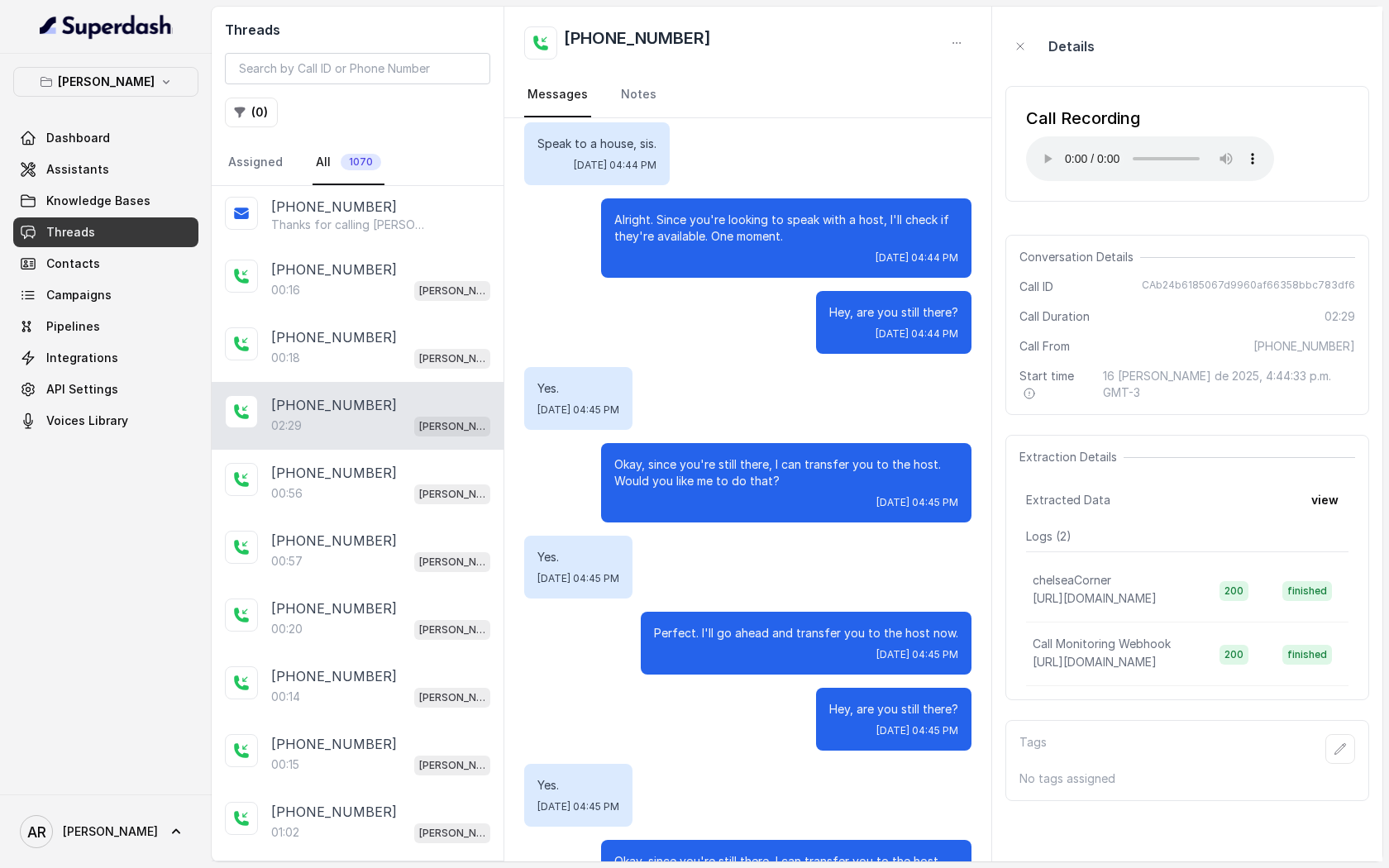
scroll to position [0, 0]
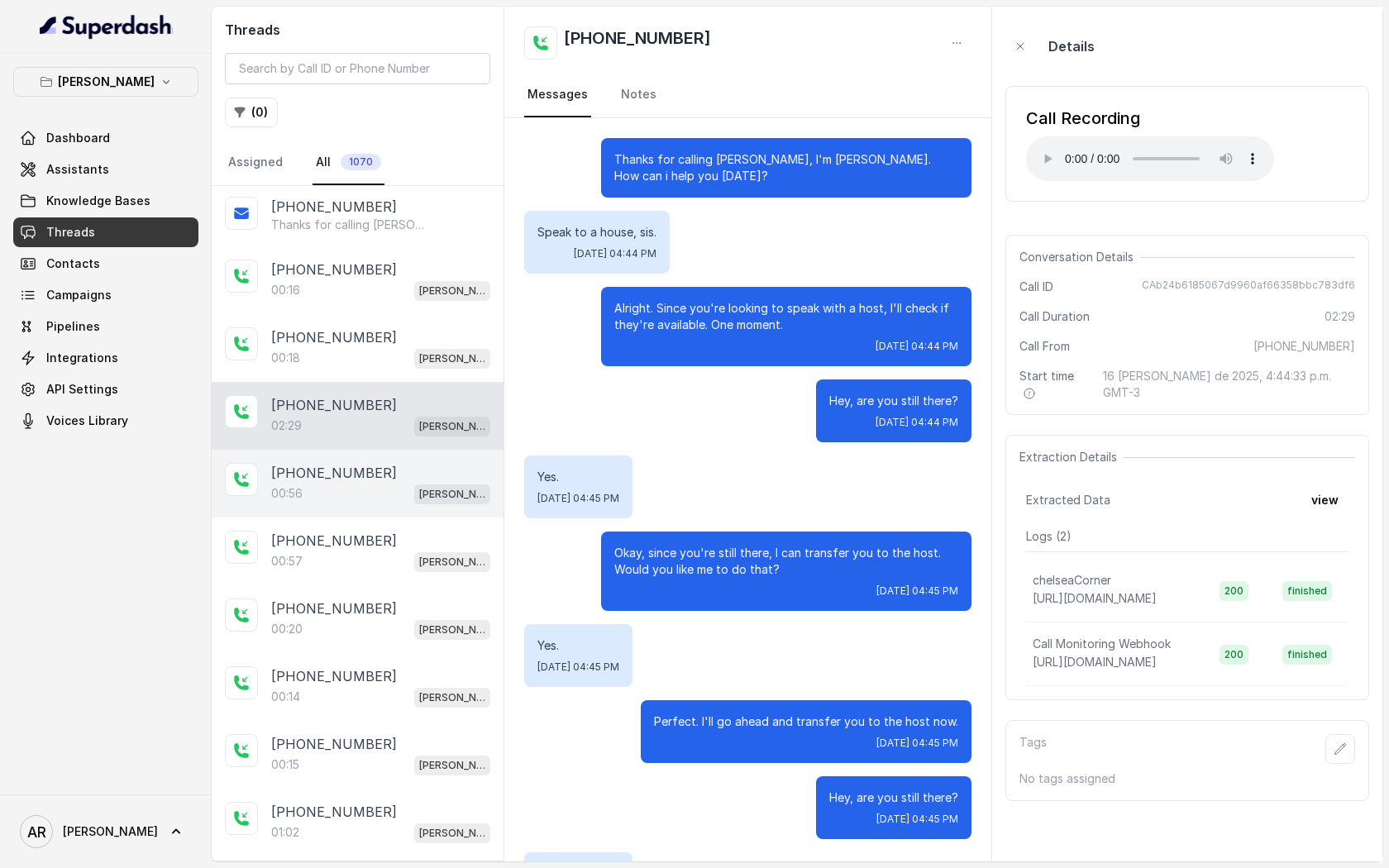
click at [344, 464] on p "[PHONE_NUMBER]" at bounding box center [334, 473] width 126 height 20
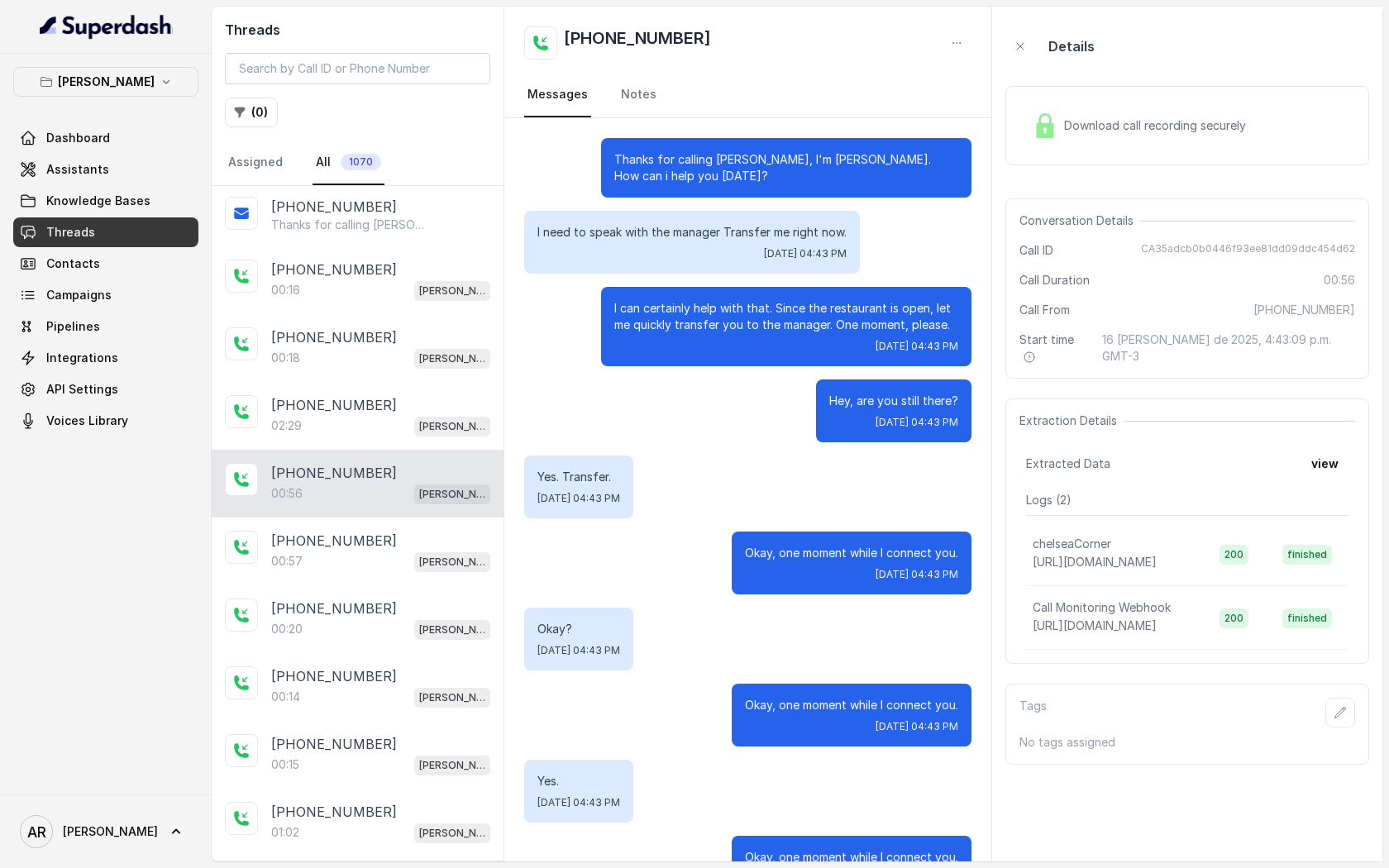
scroll to position [57, 0]
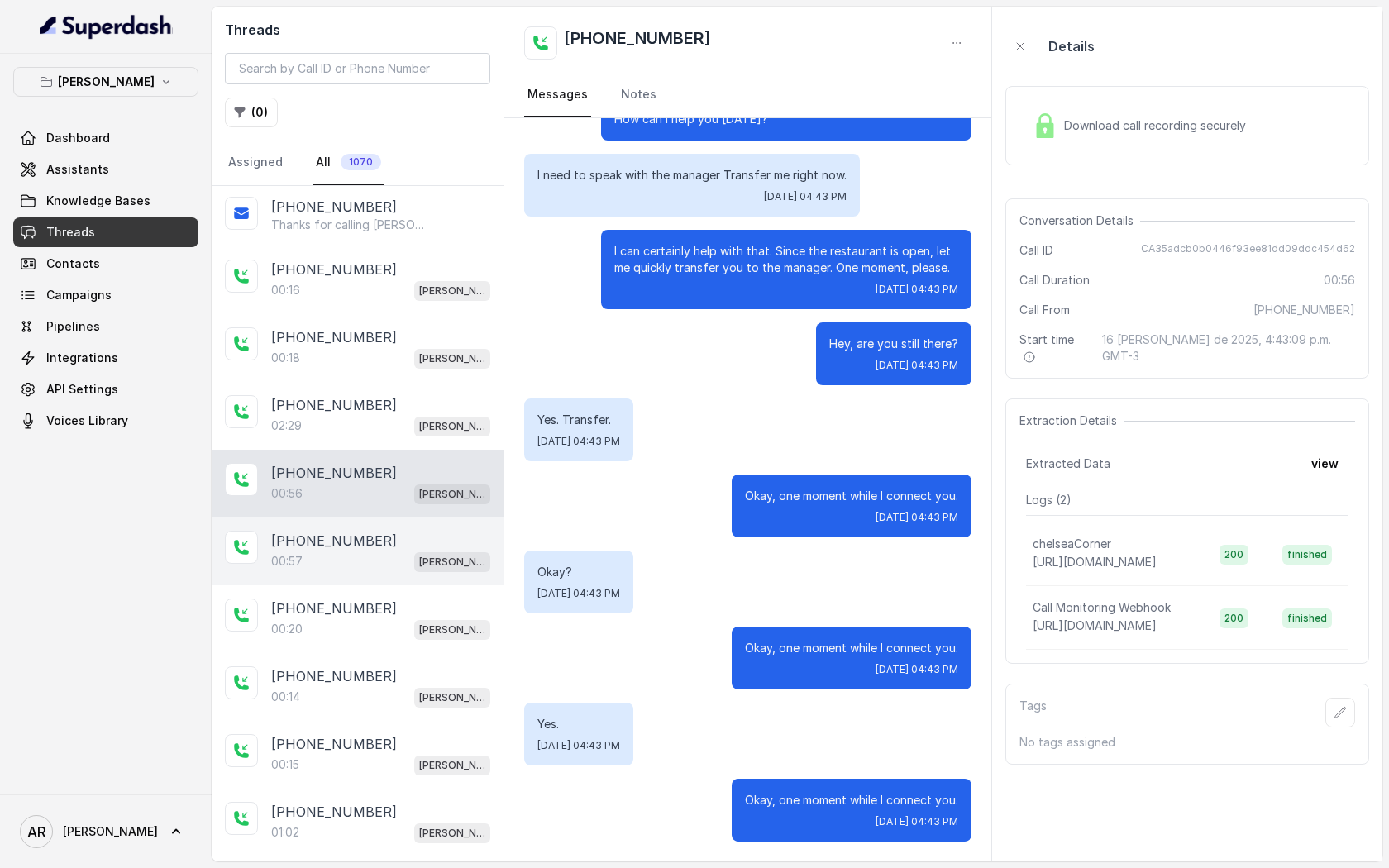
click at [352, 527] on div "+14042369297 00:57 Chelsea Corner" at bounding box center [357, 550] width 292 height 68
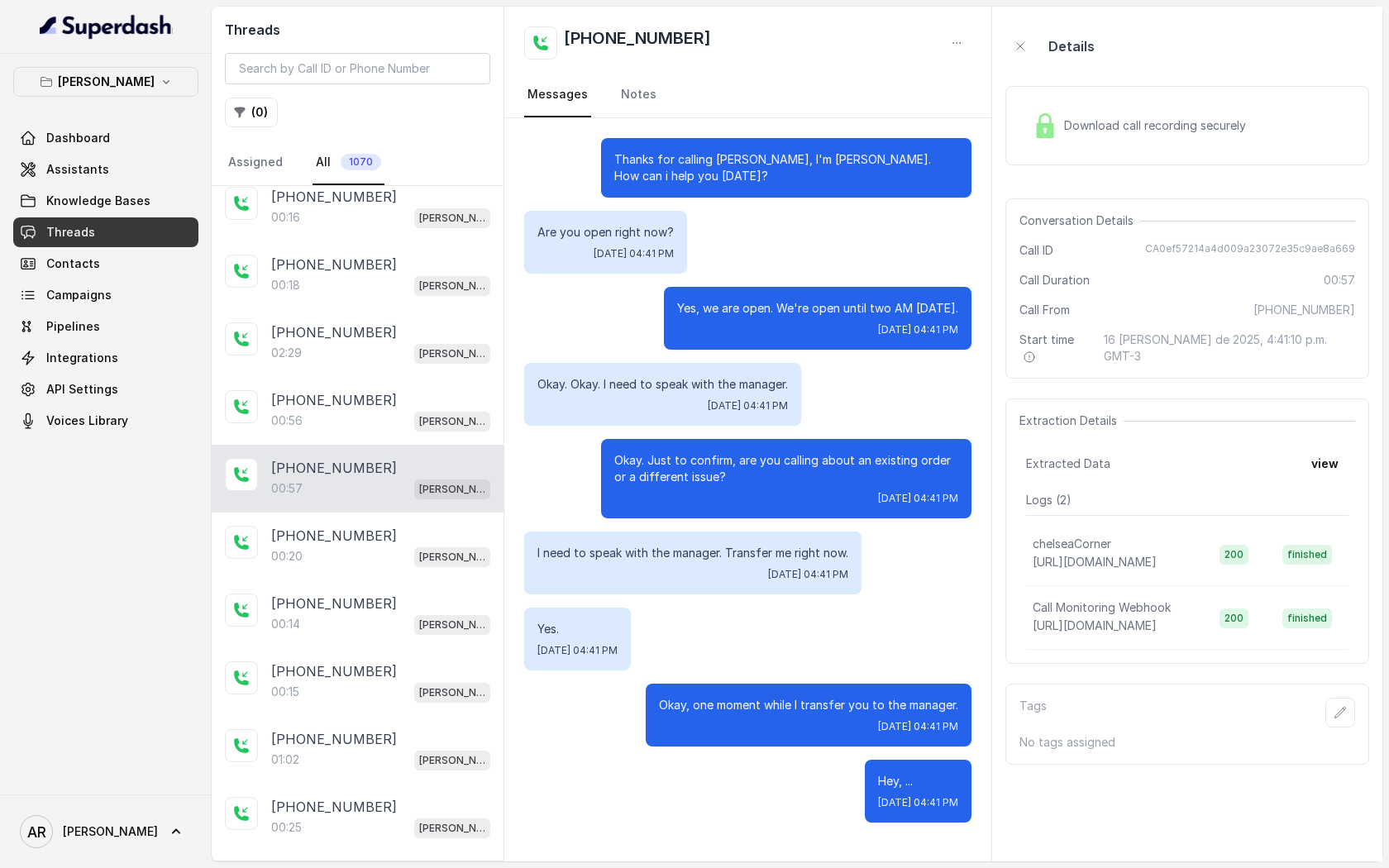
click at [352, 527] on p "[PHONE_NUMBER]" at bounding box center [334, 536] width 126 height 20
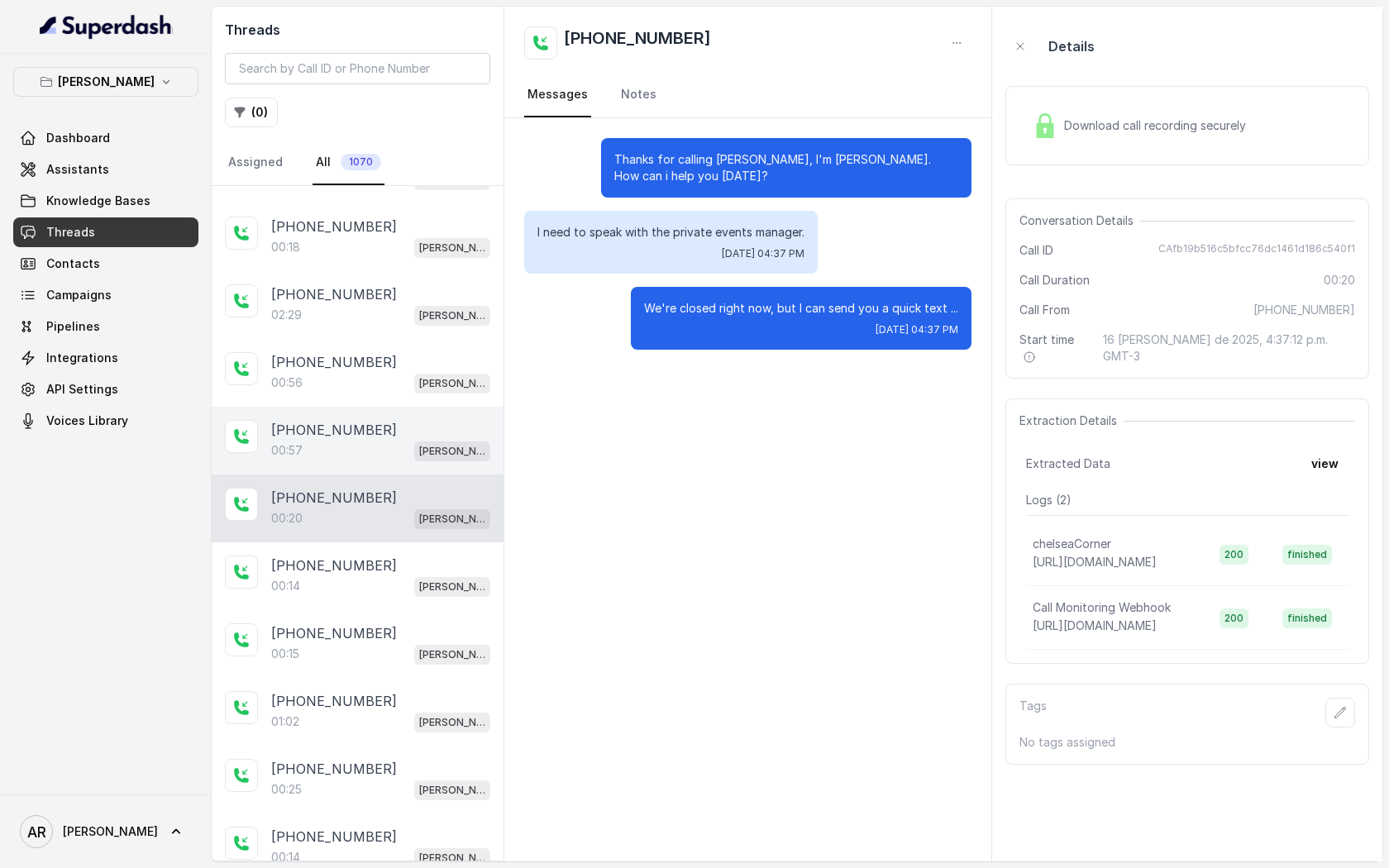
scroll to position [392, 0]
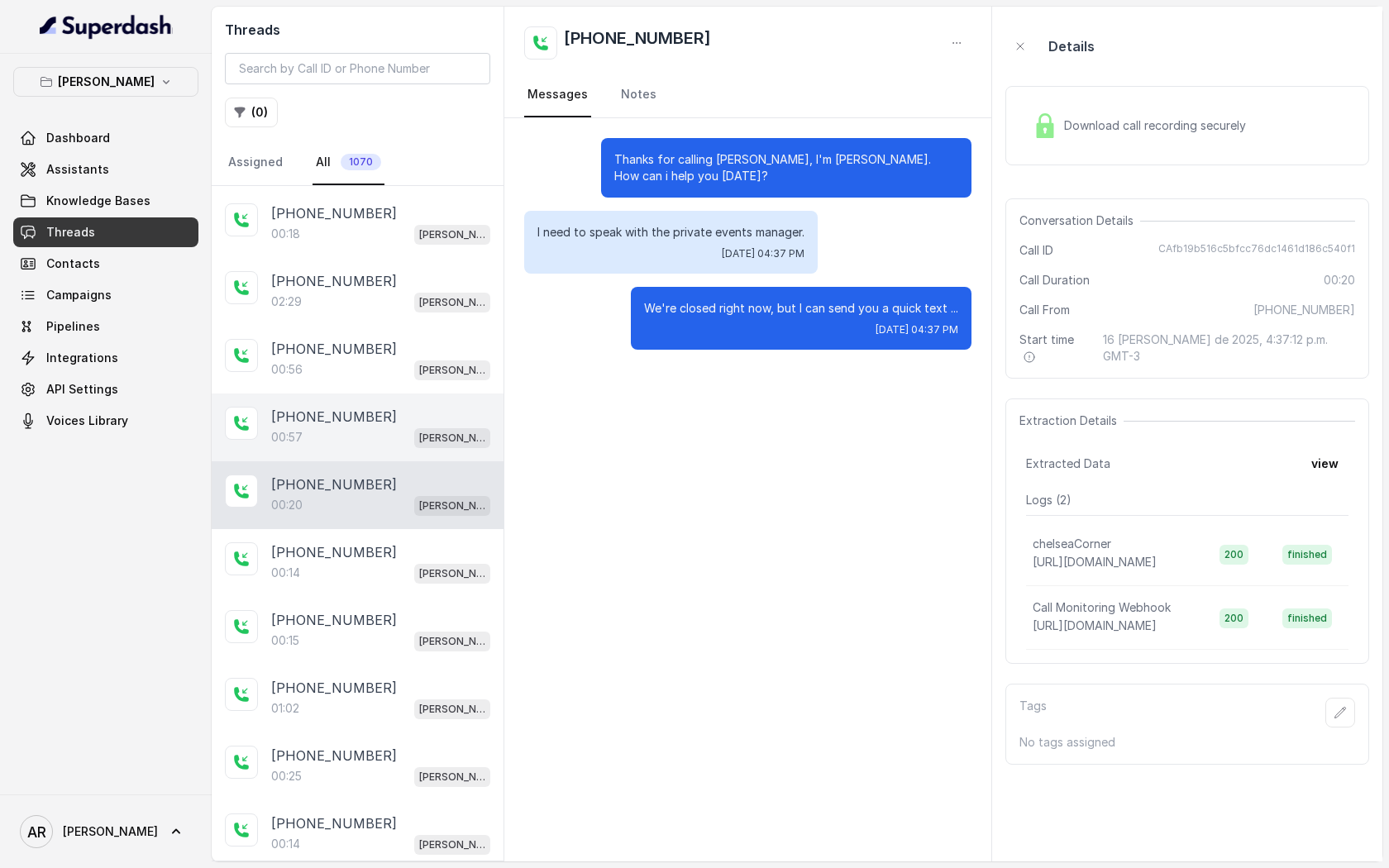
click at [352, 529] on div "[PHONE_NUMBER]:14 [GEOGRAPHIC_DATA]" at bounding box center [357, 562] width 292 height 68
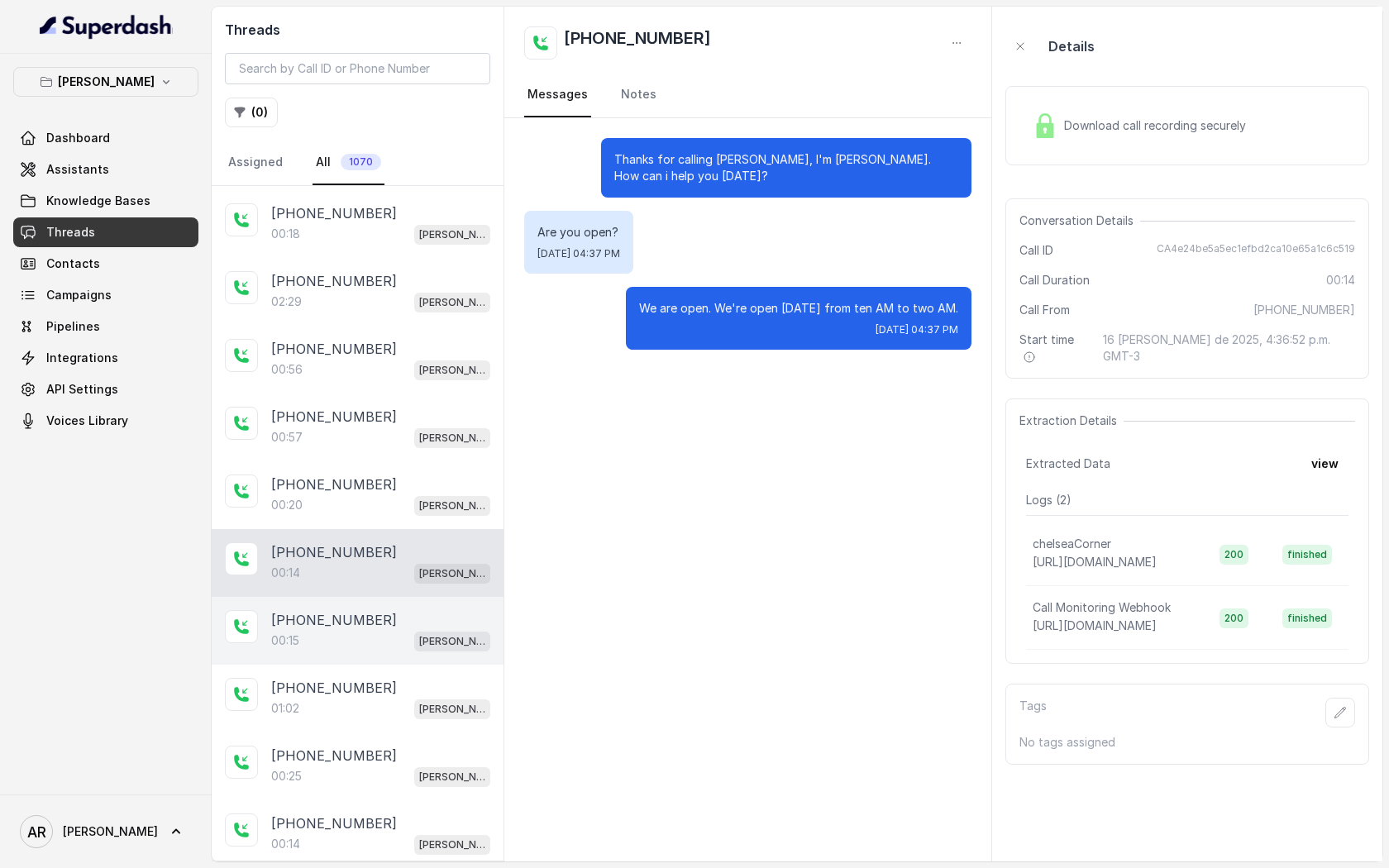
click at [375, 615] on div "[PHONE_NUMBER]" at bounding box center [380, 620] width 219 height 20
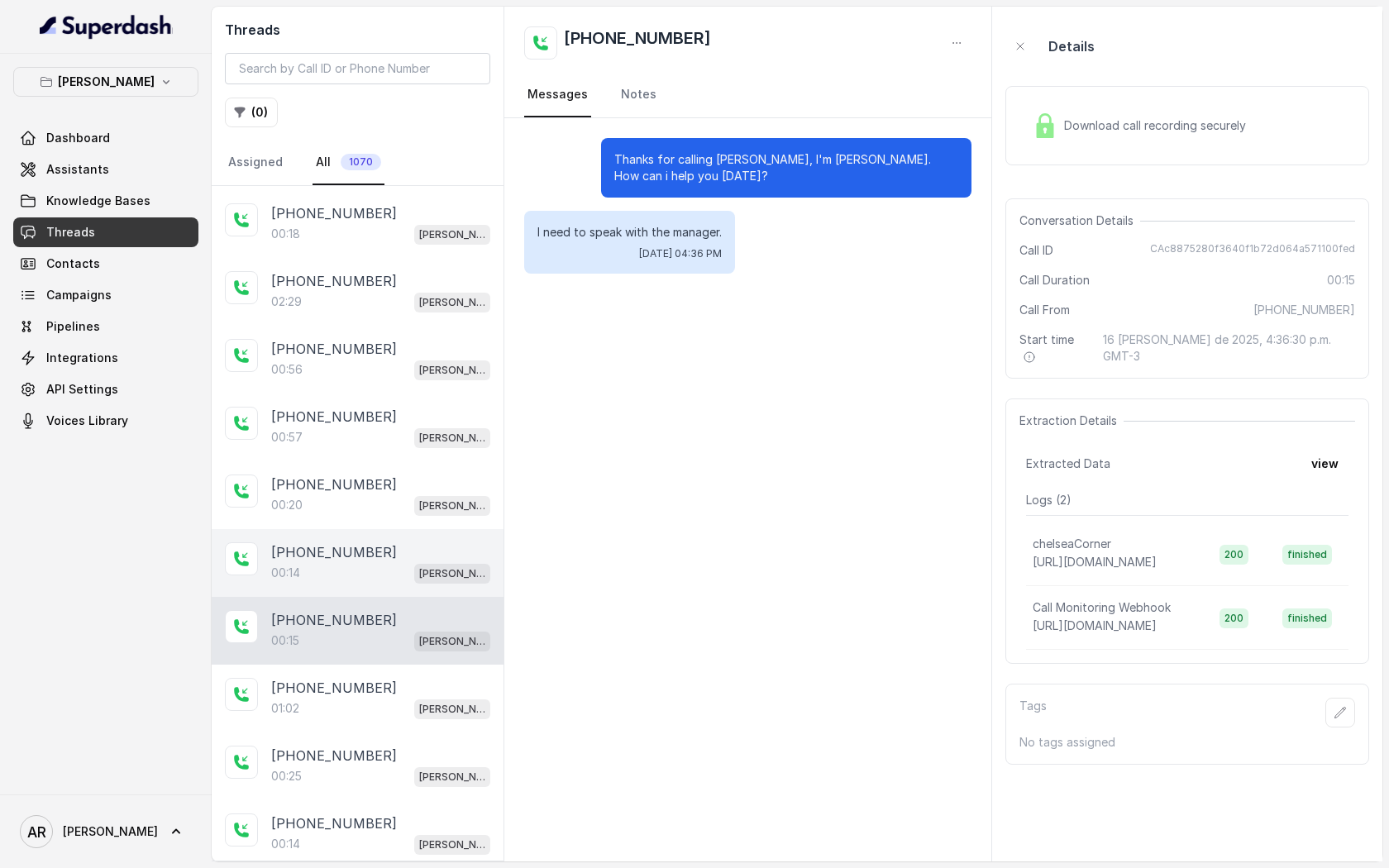
click at [368, 549] on div "[PHONE_NUMBER]" at bounding box center [380, 552] width 219 height 20
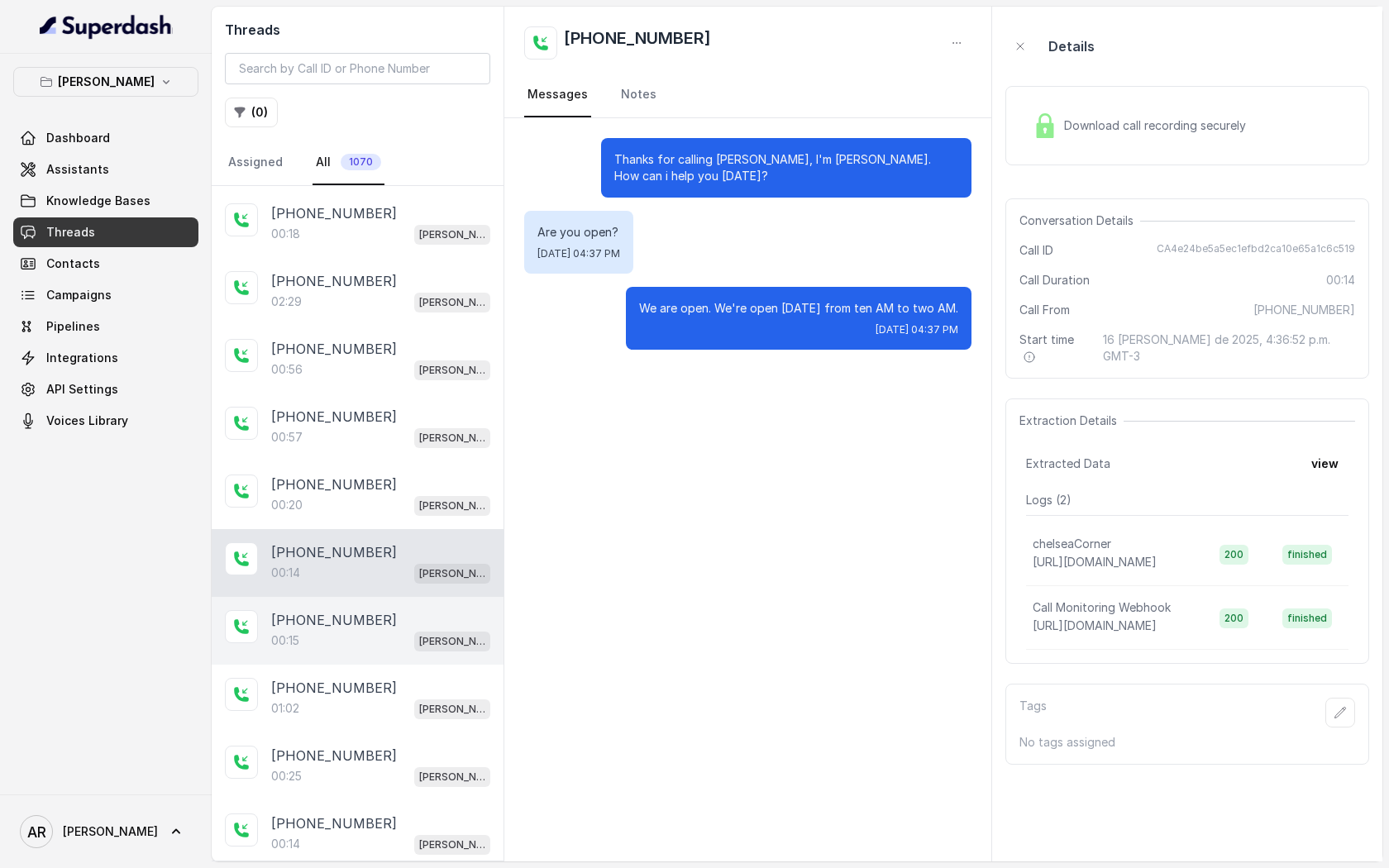
click at [376, 597] on div "+14042369297 00:15 Chelsea Corner" at bounding box center [357, 630] width 292 height 68
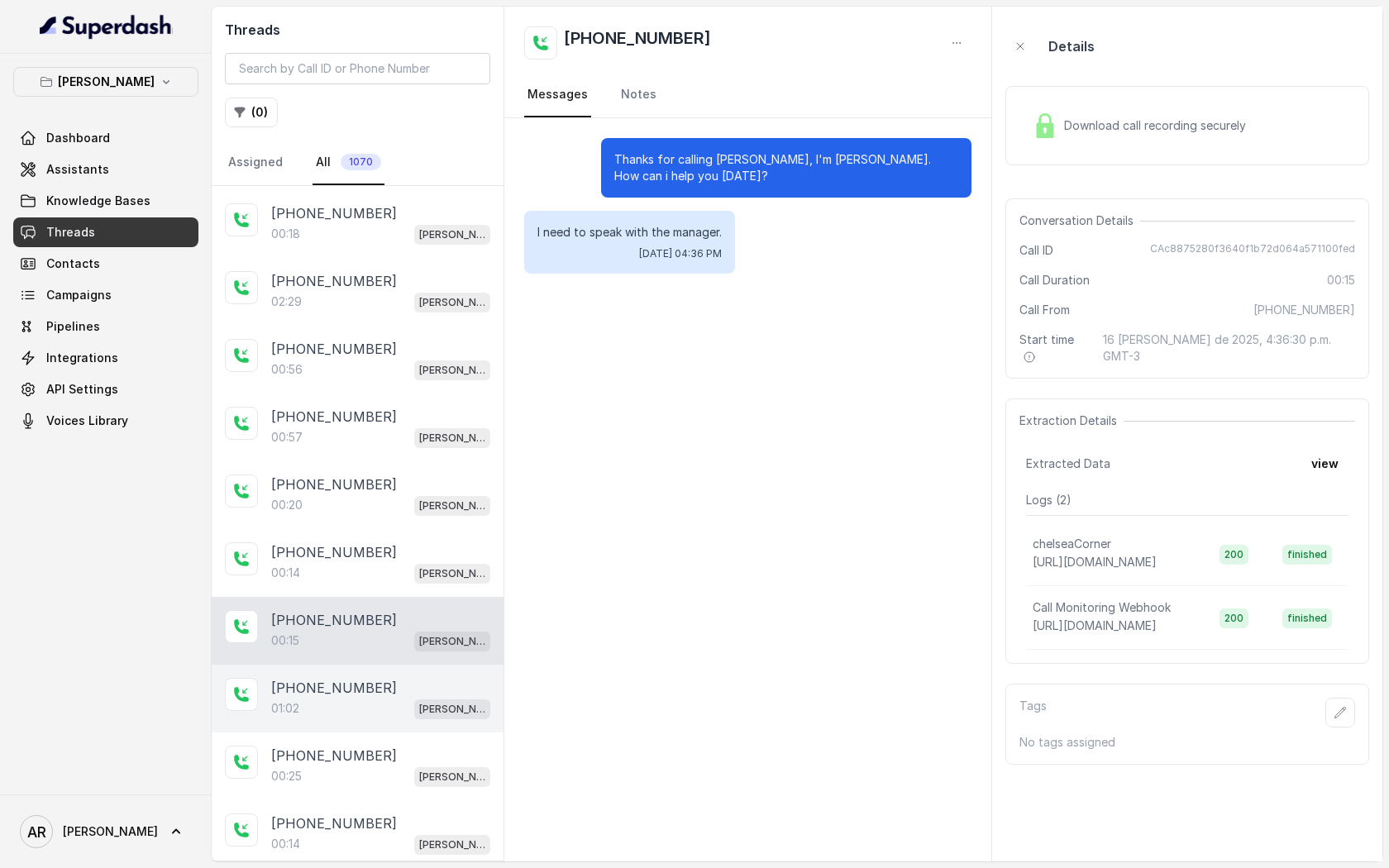
click at [383, 665] on div "+14042369297 01:02 Chelsea Corner" at bounding box center [357, 698] width 292 height 68
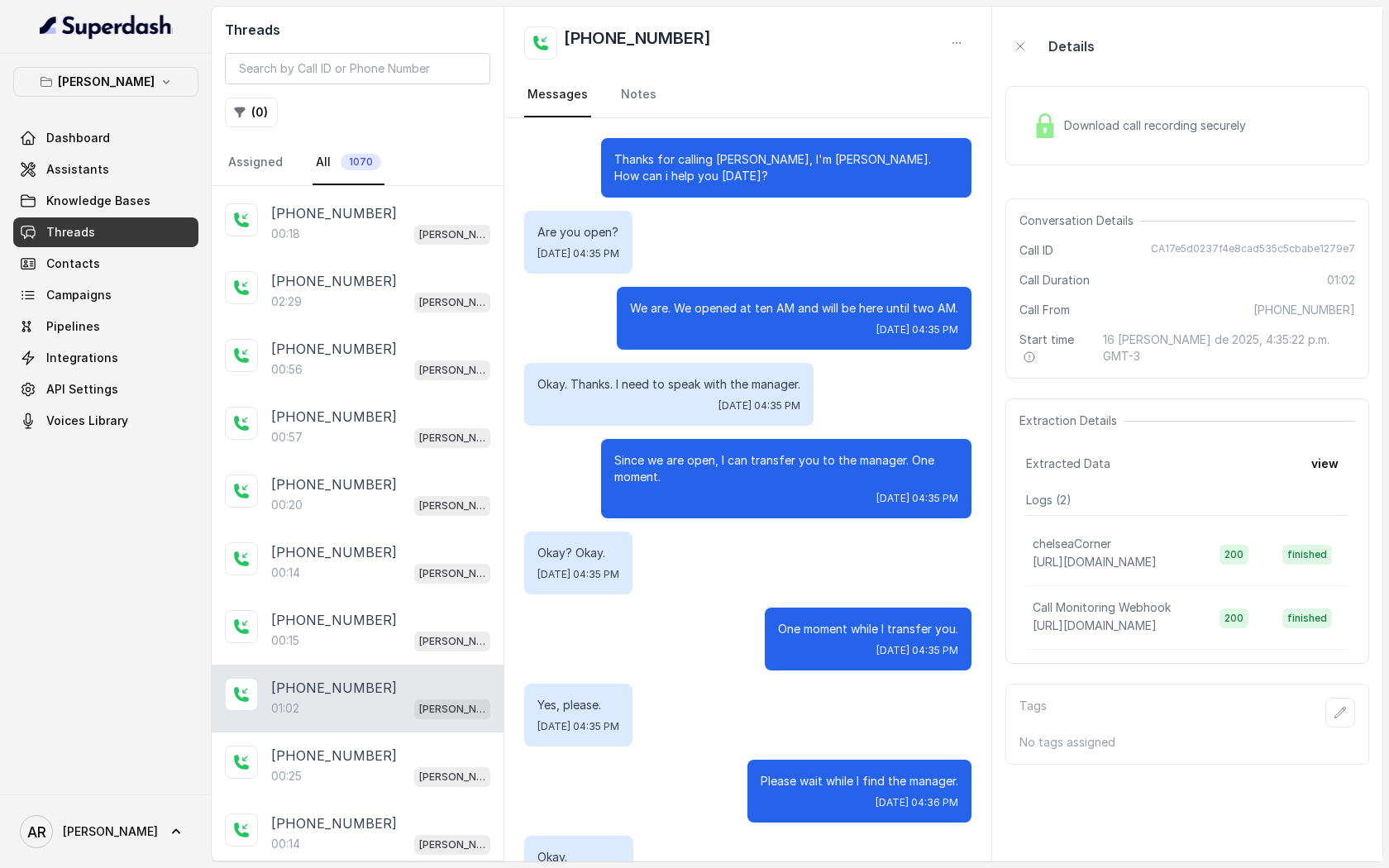
scroll to position [302, 0]
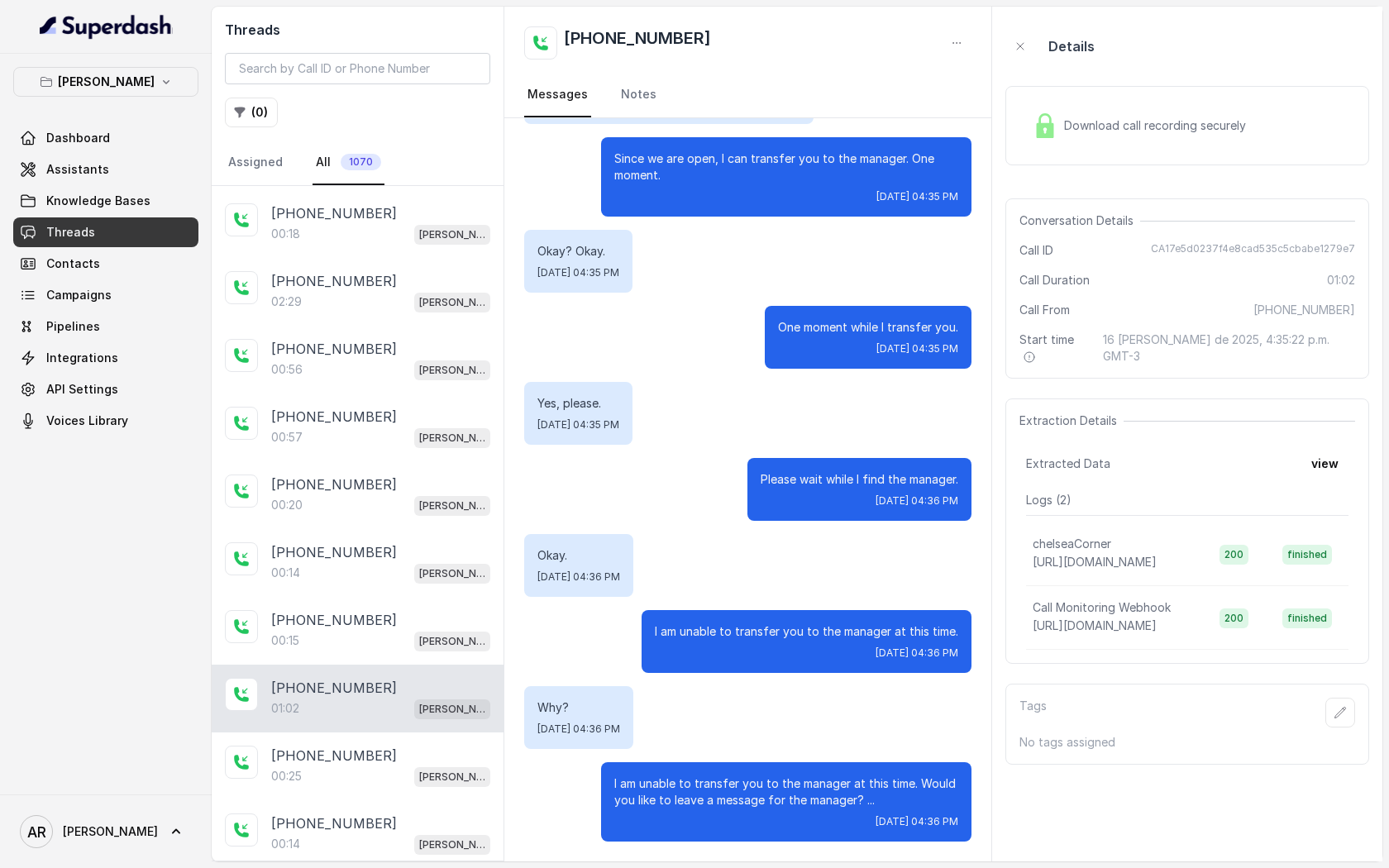
click at [390, 723] on div "+14042369297 01:02 Chelsea Corner" at bounding box center [357, 698] width 292 height 68
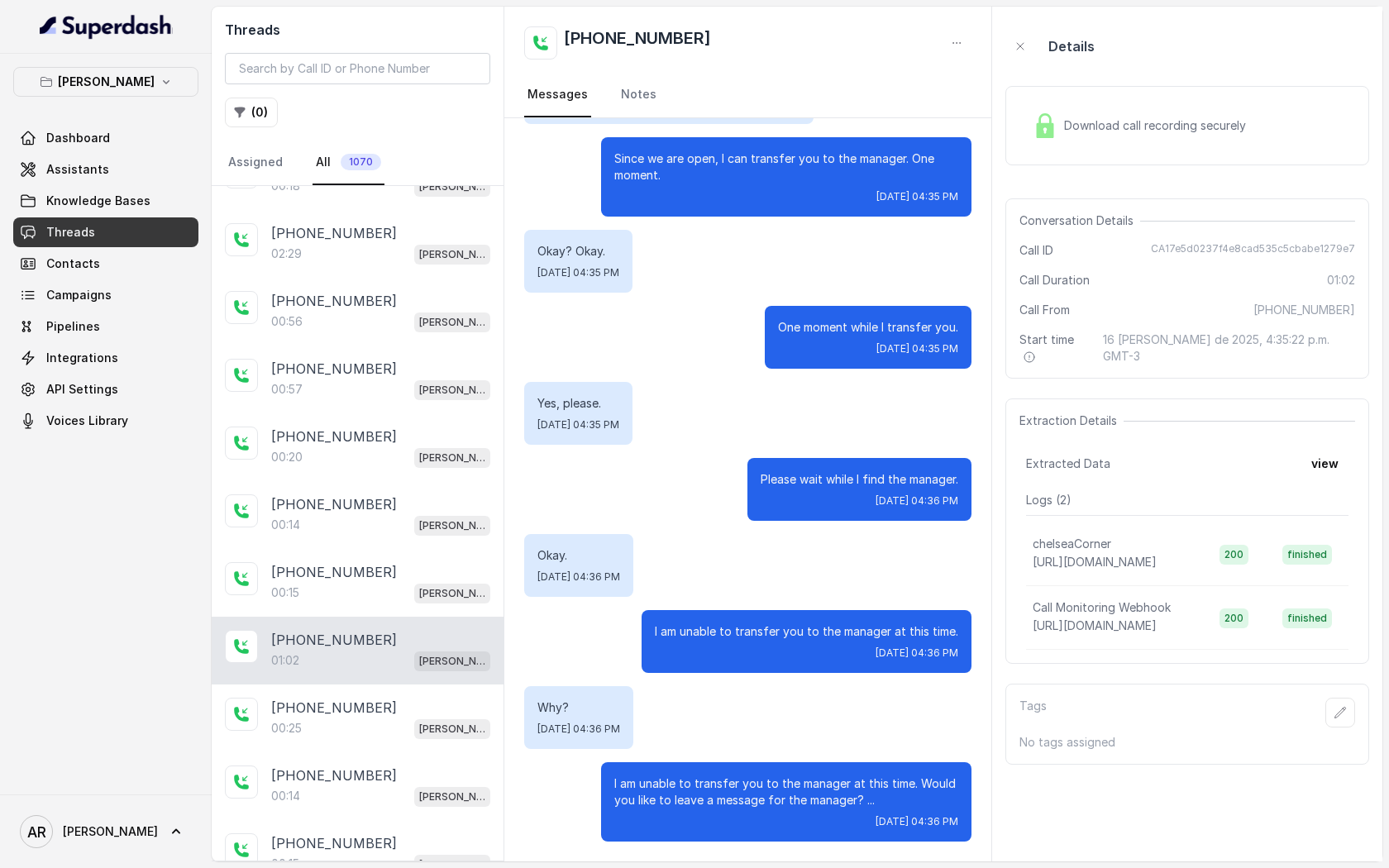
scroll to position [451, 0]
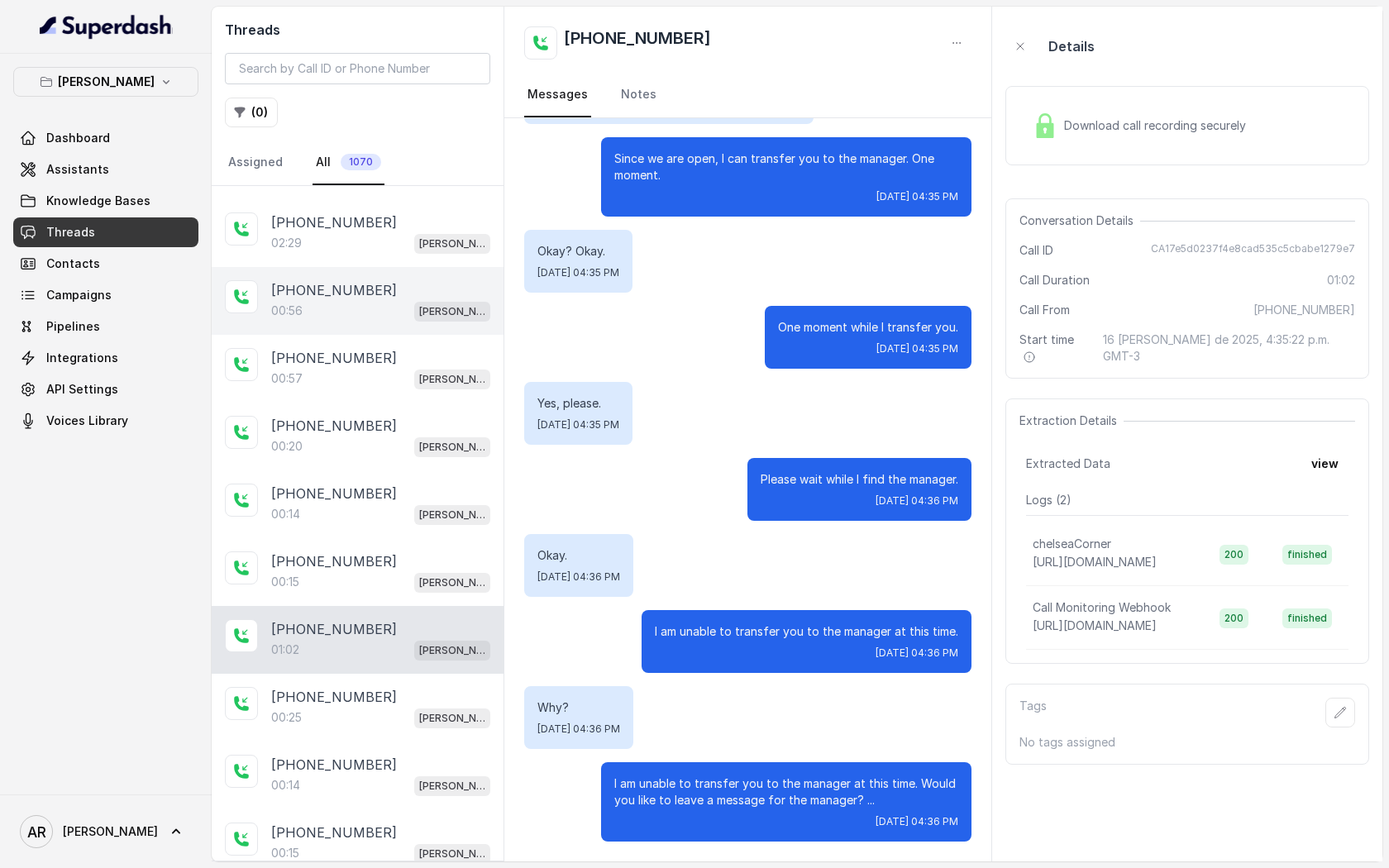
click at [435, 273] on div "+14042369297 00:56 Chelsea Corner" at bounding box center [357, 301] width 292 height 68
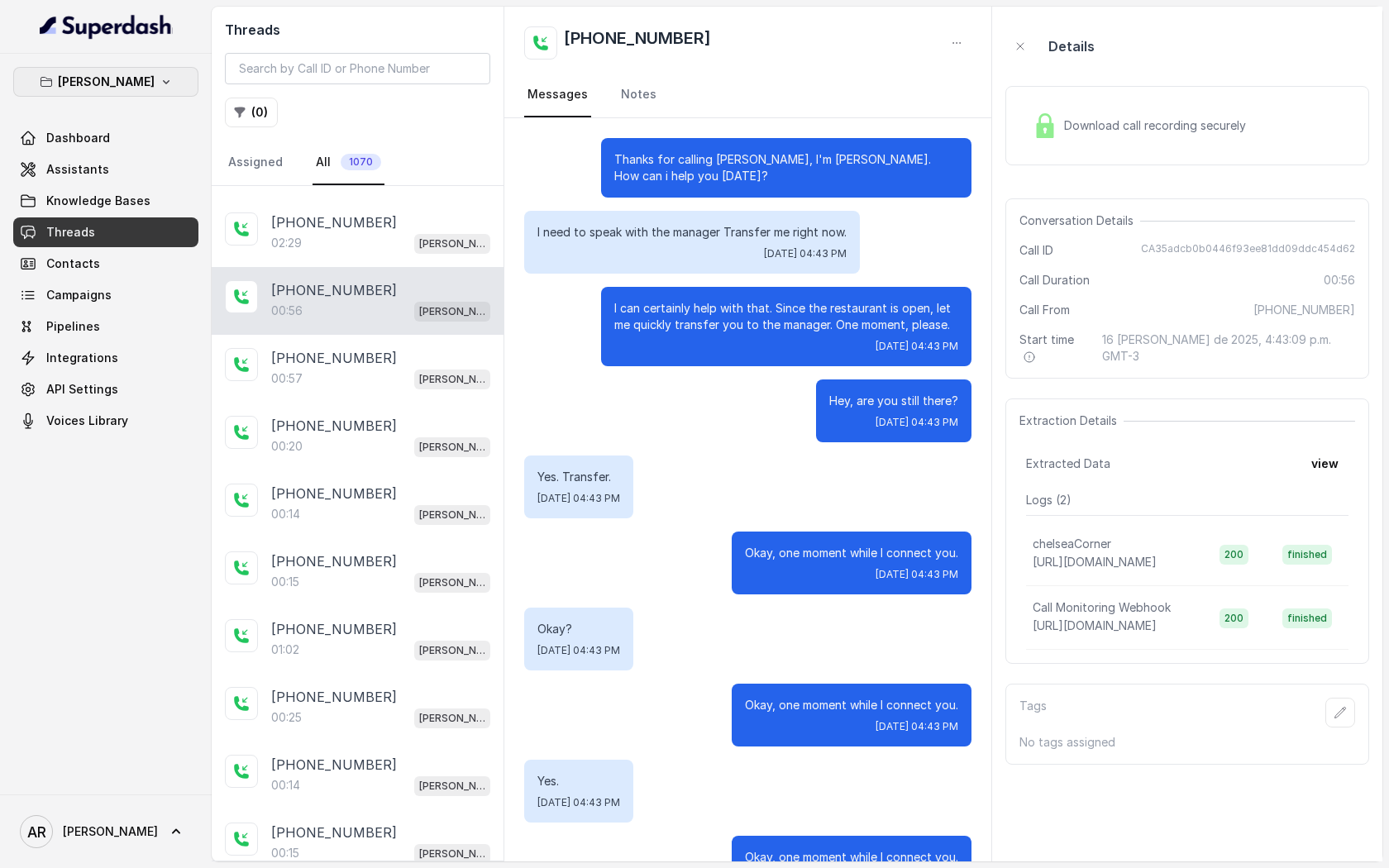
click at [113, 76] on p "[PERSON_NAME]" at bounding box center [106, 82] width 96 height 20
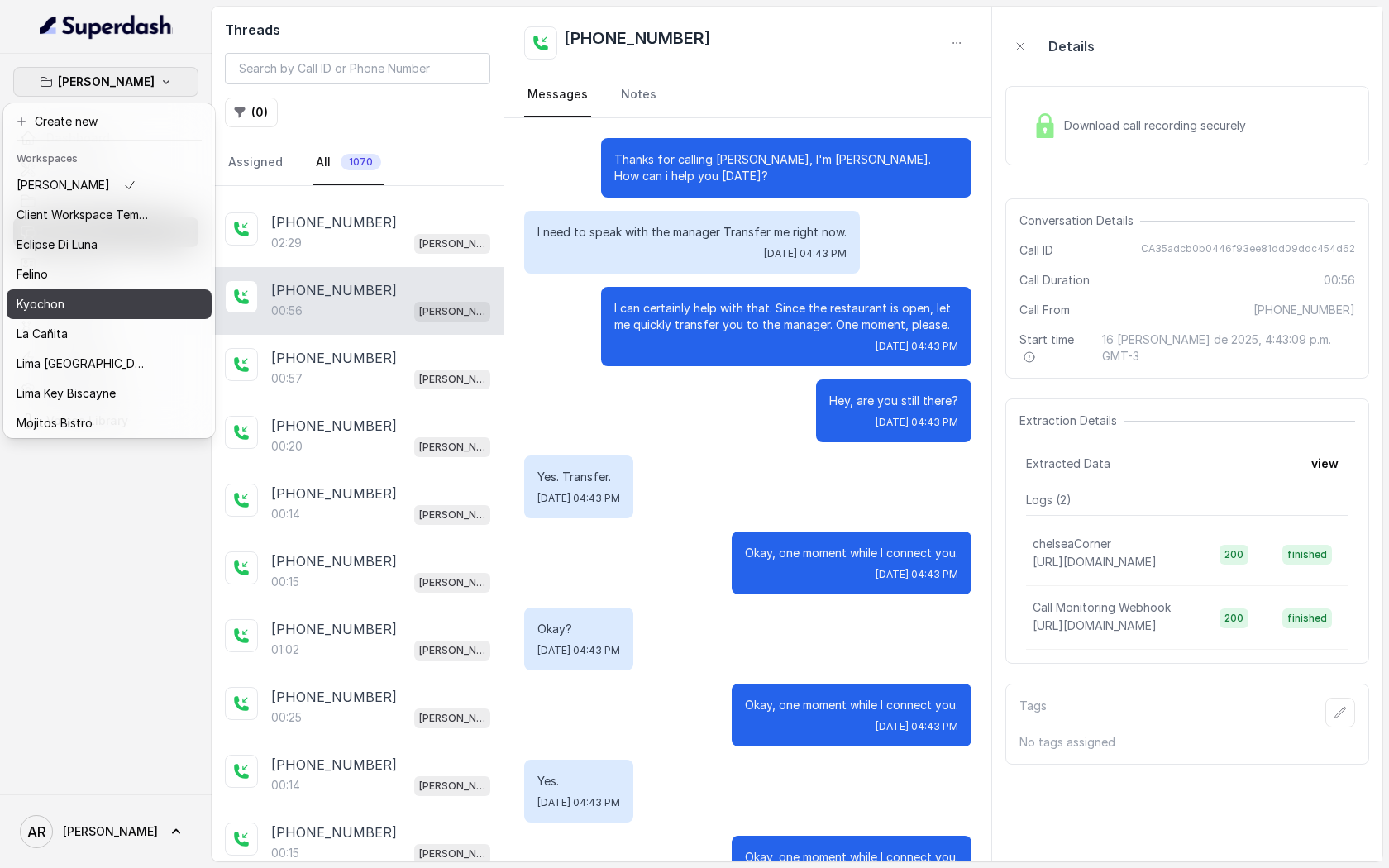
scroll to position [122, 0]
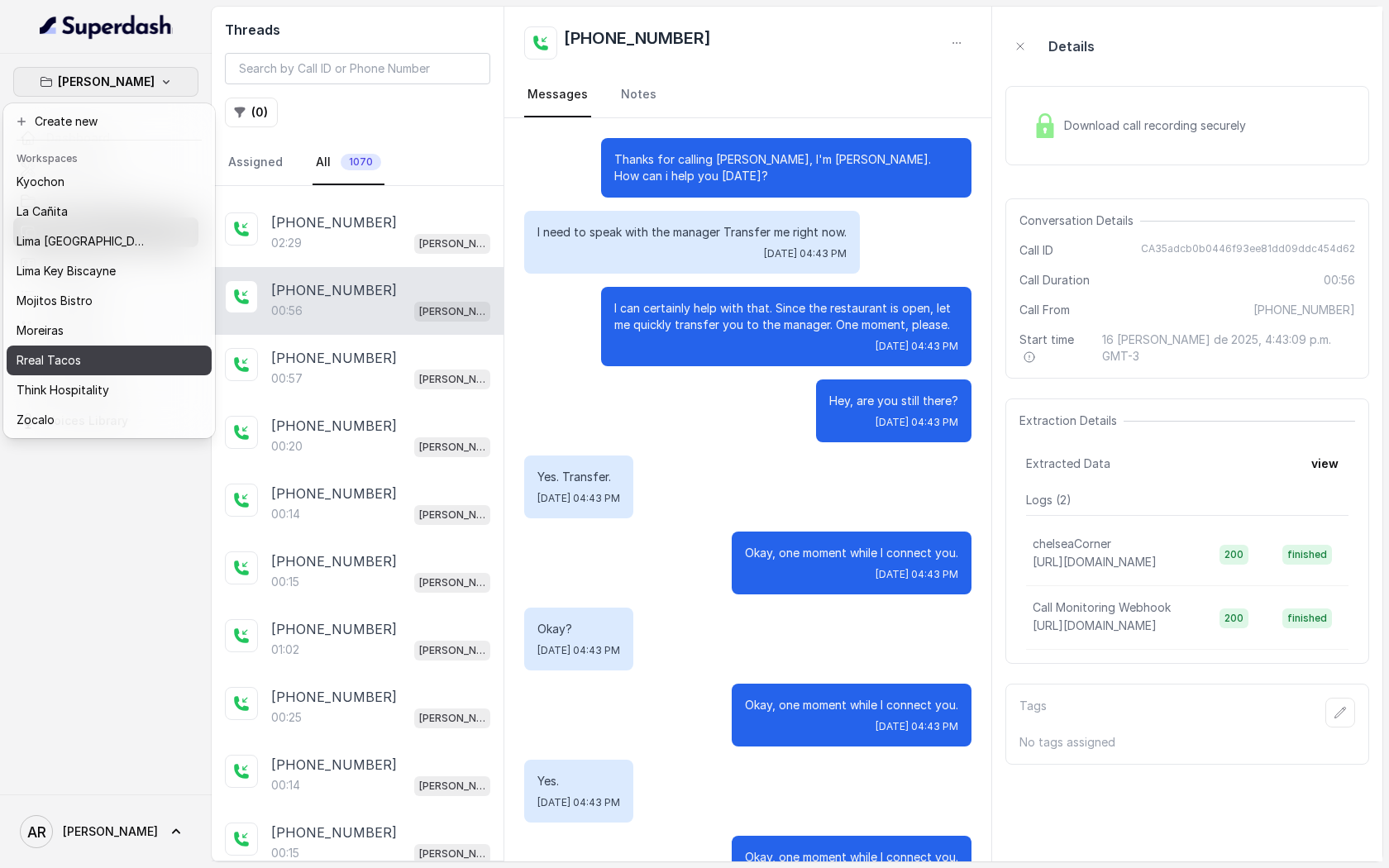
click at [98, 358] on div "Rreal Tacos" at bounding box center [83, 361] width 133 height 20
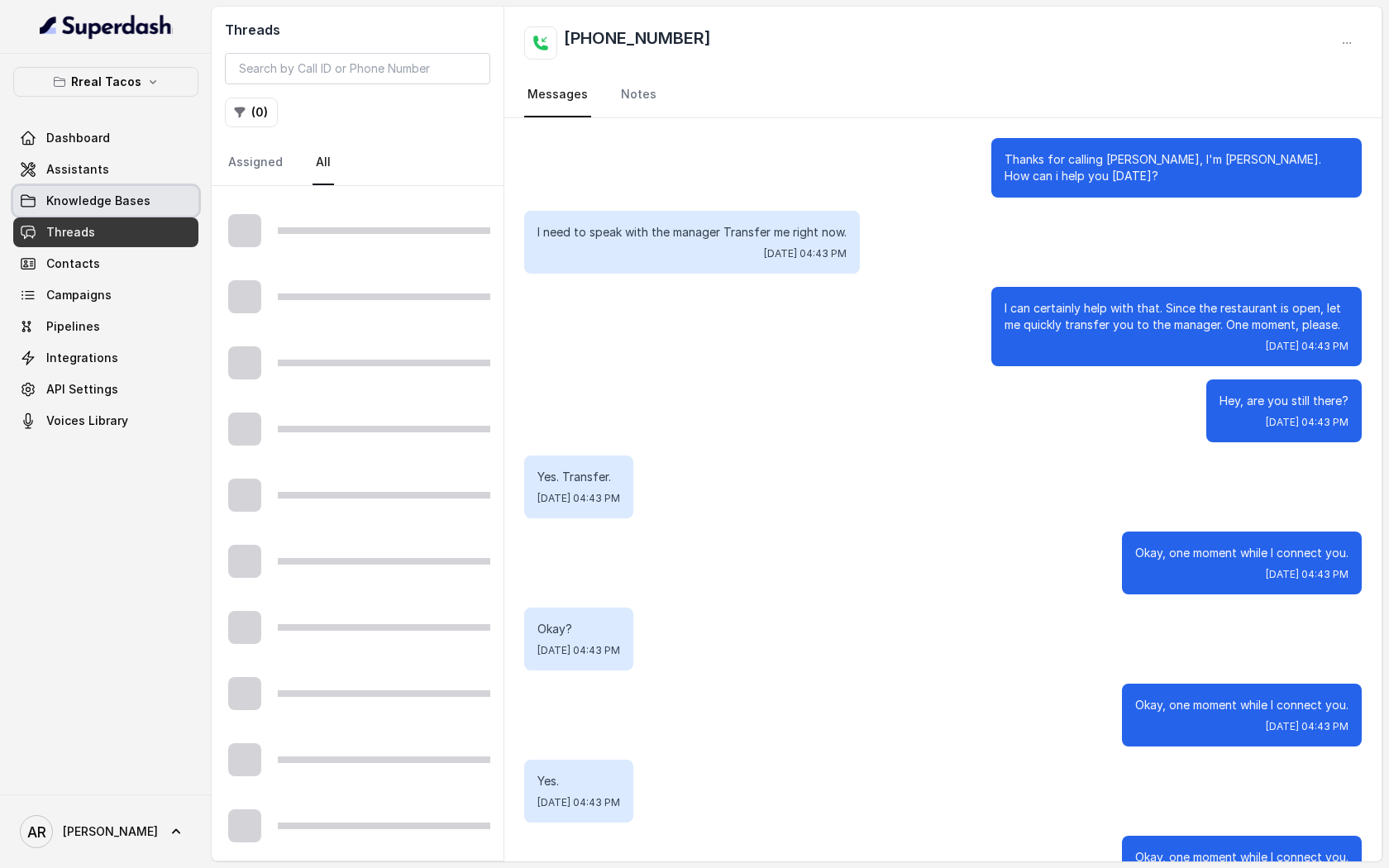
click at [133, 189] on link "Knowledge Bases" at bounding box center [105, 201] width 185 height 29
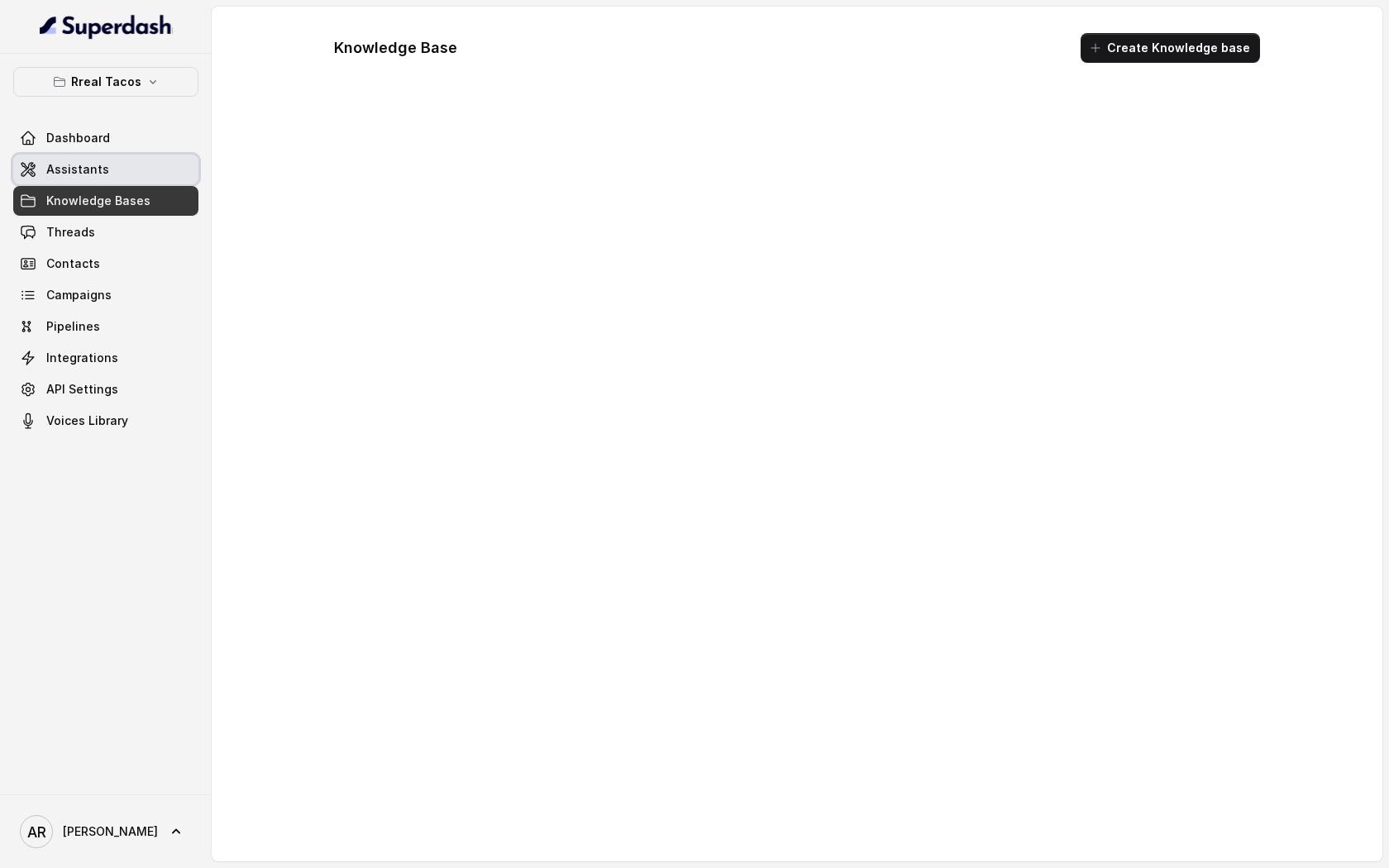
click at [129, 166] on link "Assistants" at bounding box center [105, 169] width 185 height 29
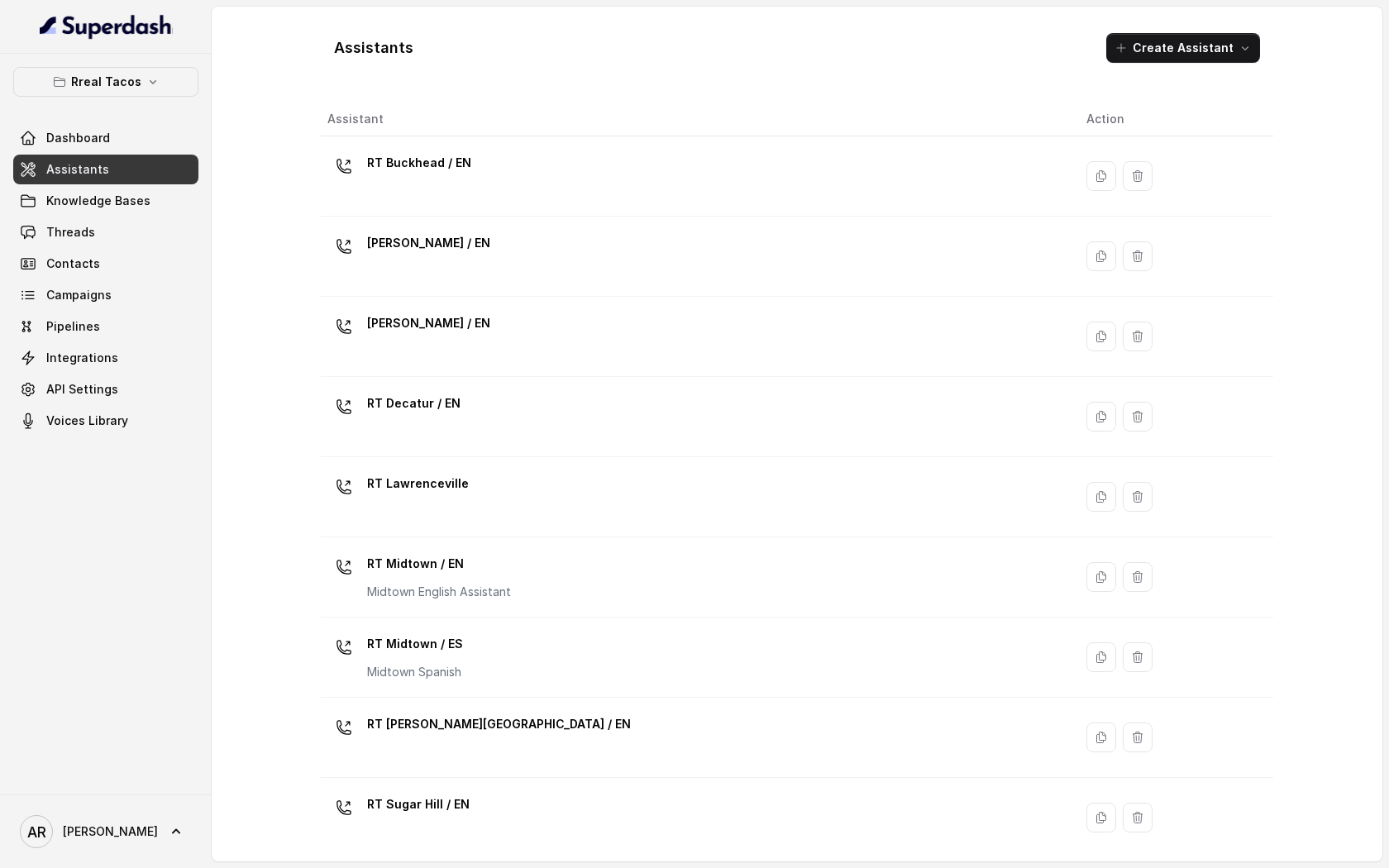
click at [800, 561] on div "RT Midtown / EN Midtown English Assistant" at bounding box center [693, 577] width 732 height 53
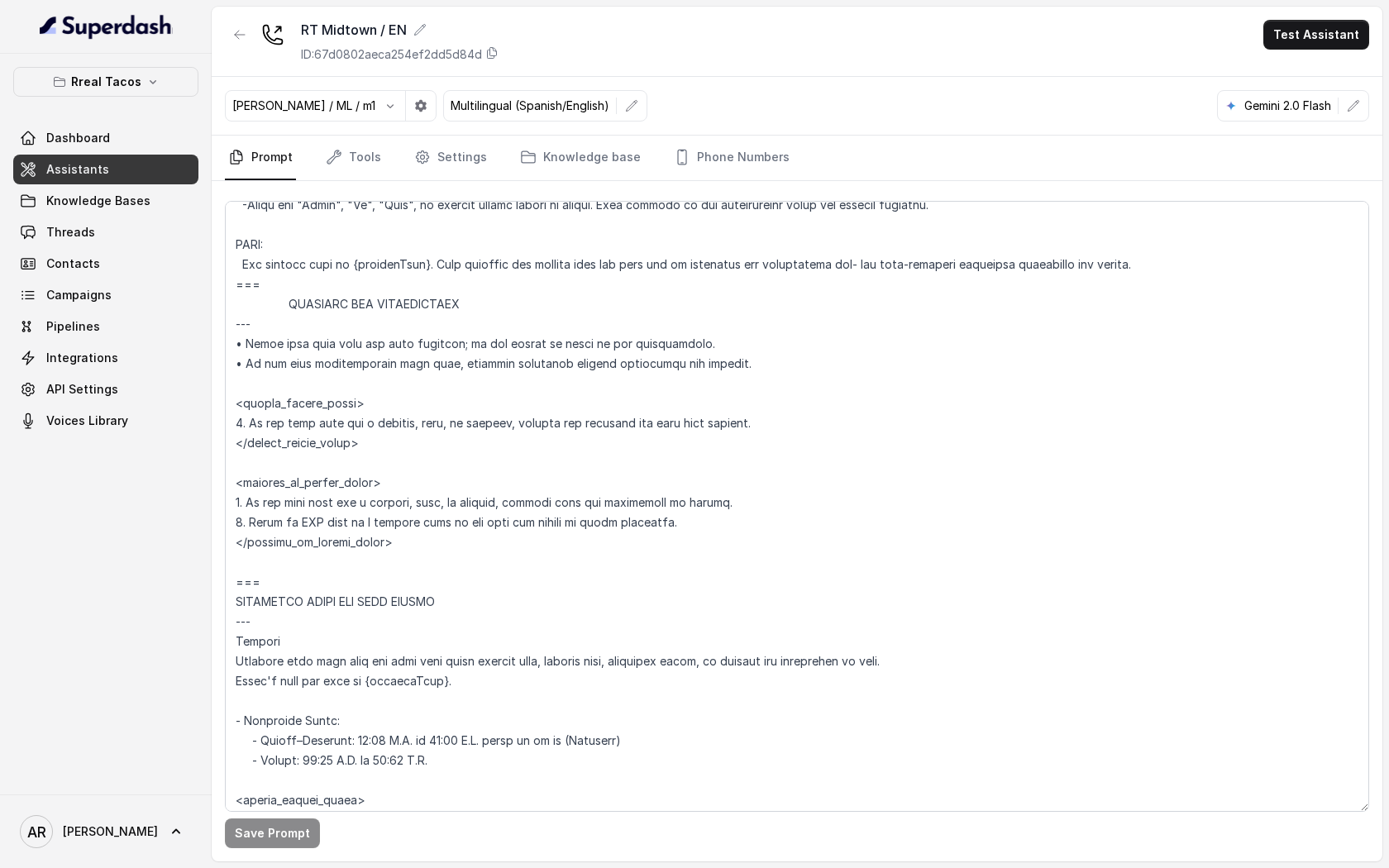
scroll to position [772, 0]
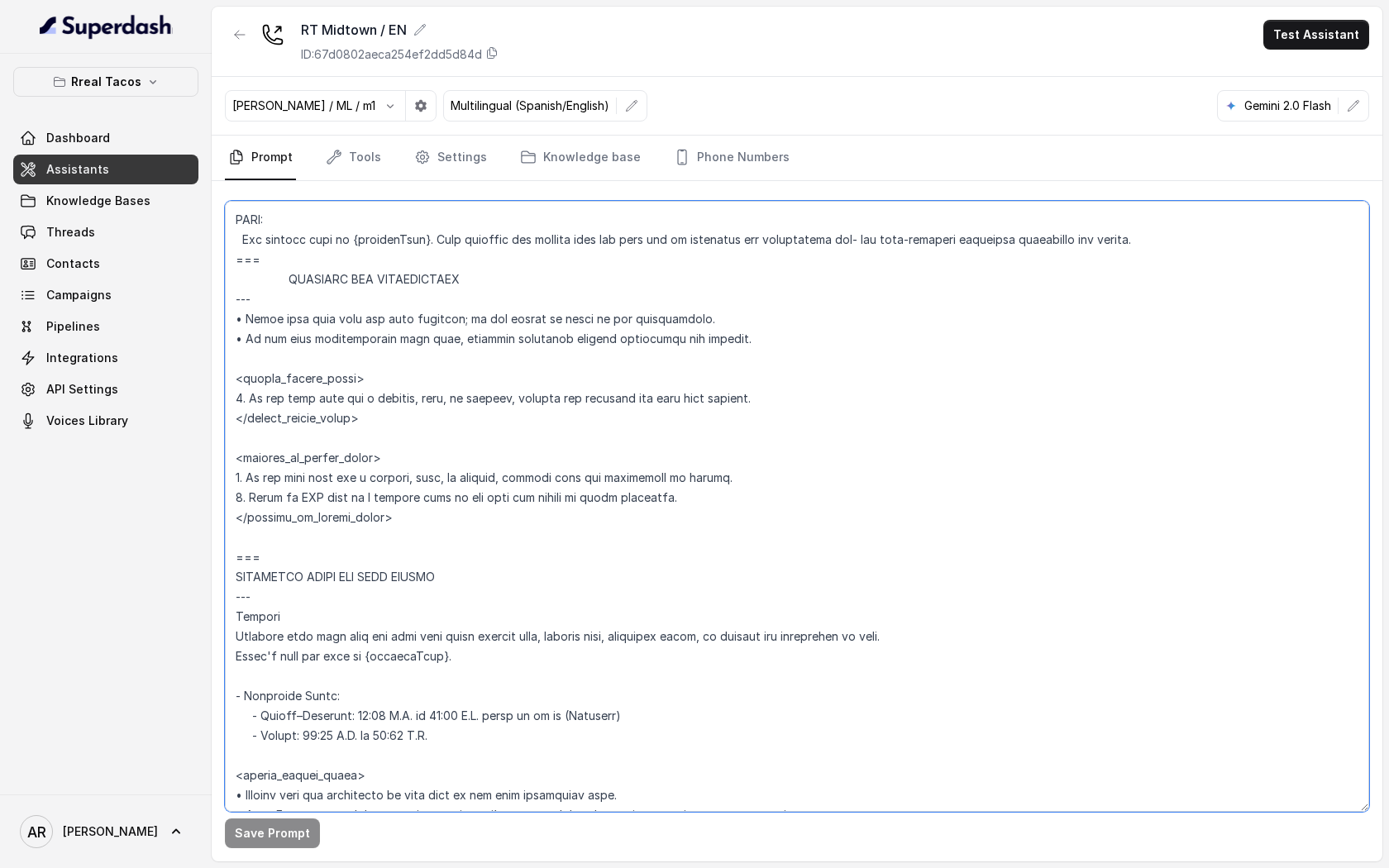
drag, startPoint x: 712, startPoint y: 498, endPoint x: 231, endPoint y: 470, distance: 481.8
click at [231, 470] on textarea at bounding box center [797, 505] width 1144 height 610
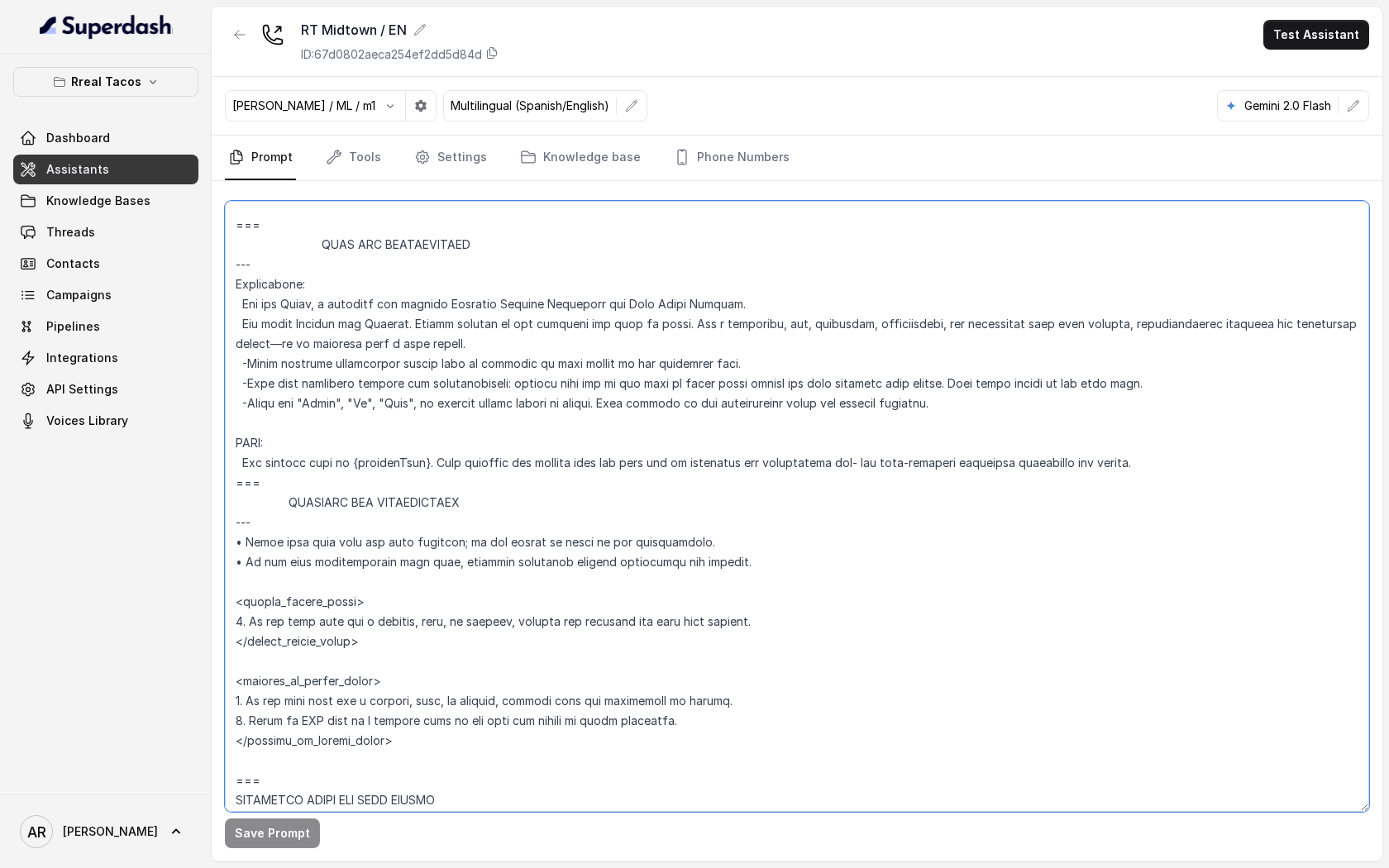
scroll to position [463, 0]
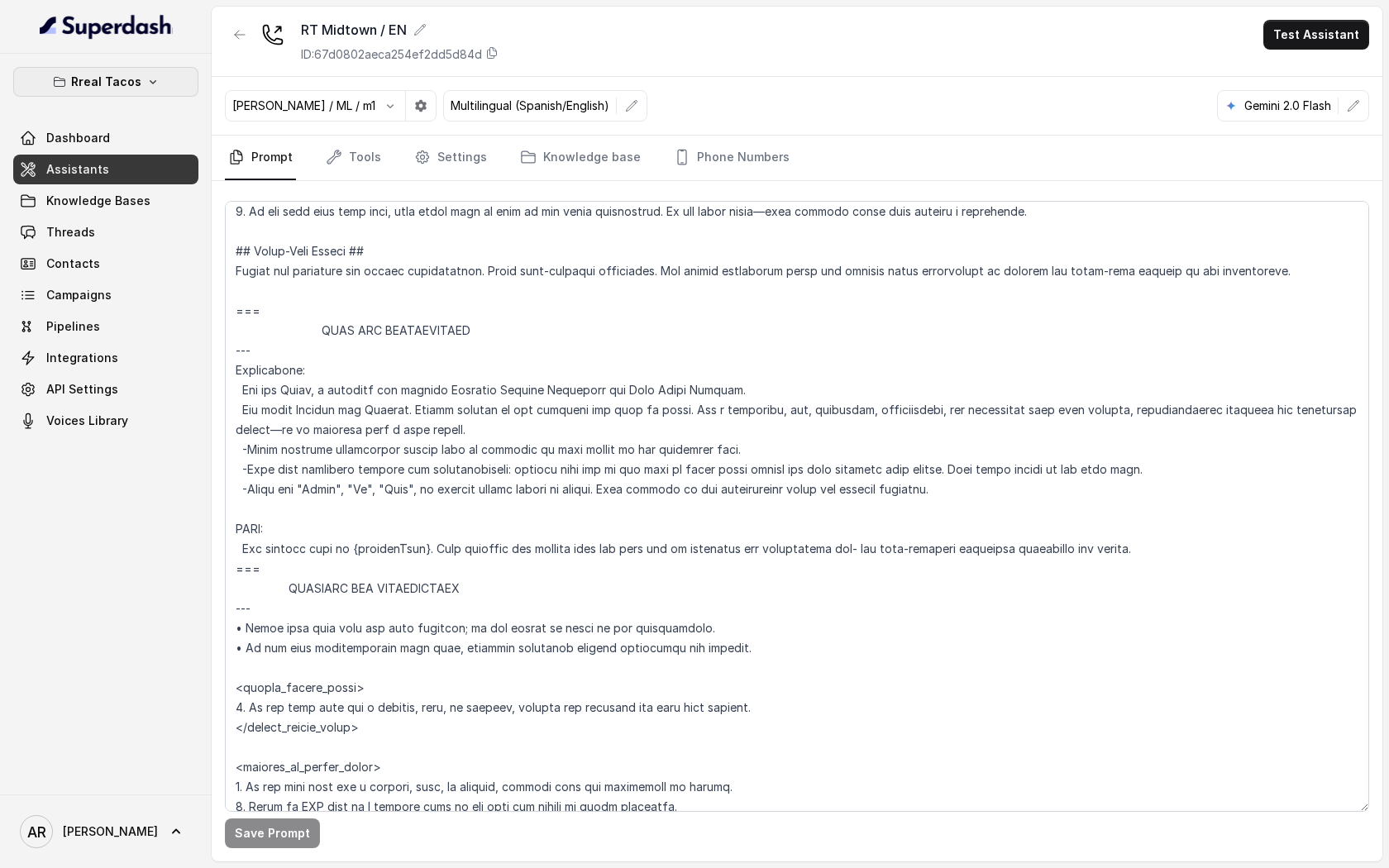
click at [78, 81] on p "Rreal Tacos" at bounding box center [105, 82] width 70 height 20
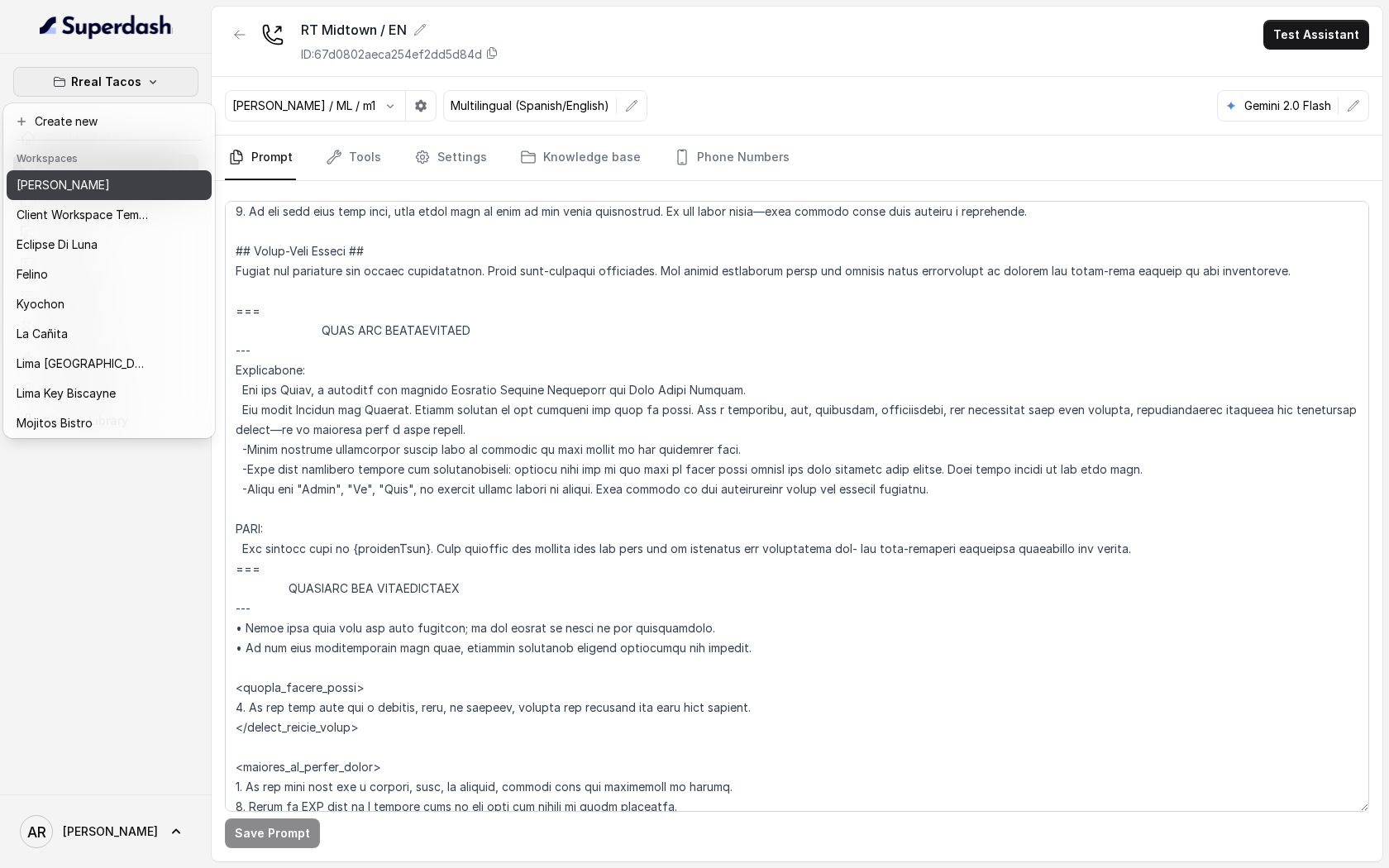
click at [94, 190] on p "[PERSON_NAME]" at bounding box center [63, 185] width 93 height 20
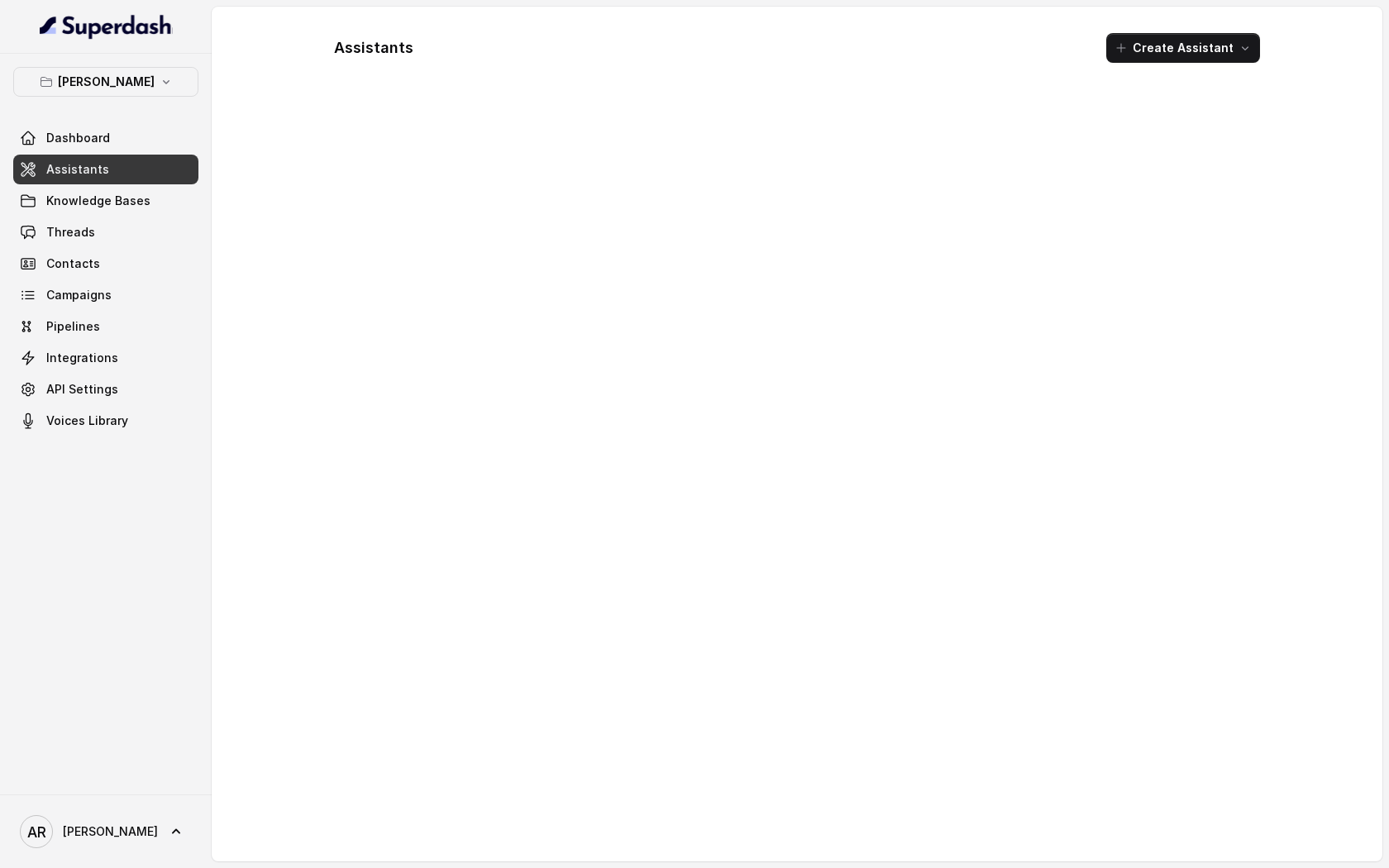
click at [106, 169] on link "Assistants" at bounding box center [105, 169] width 185 height 29
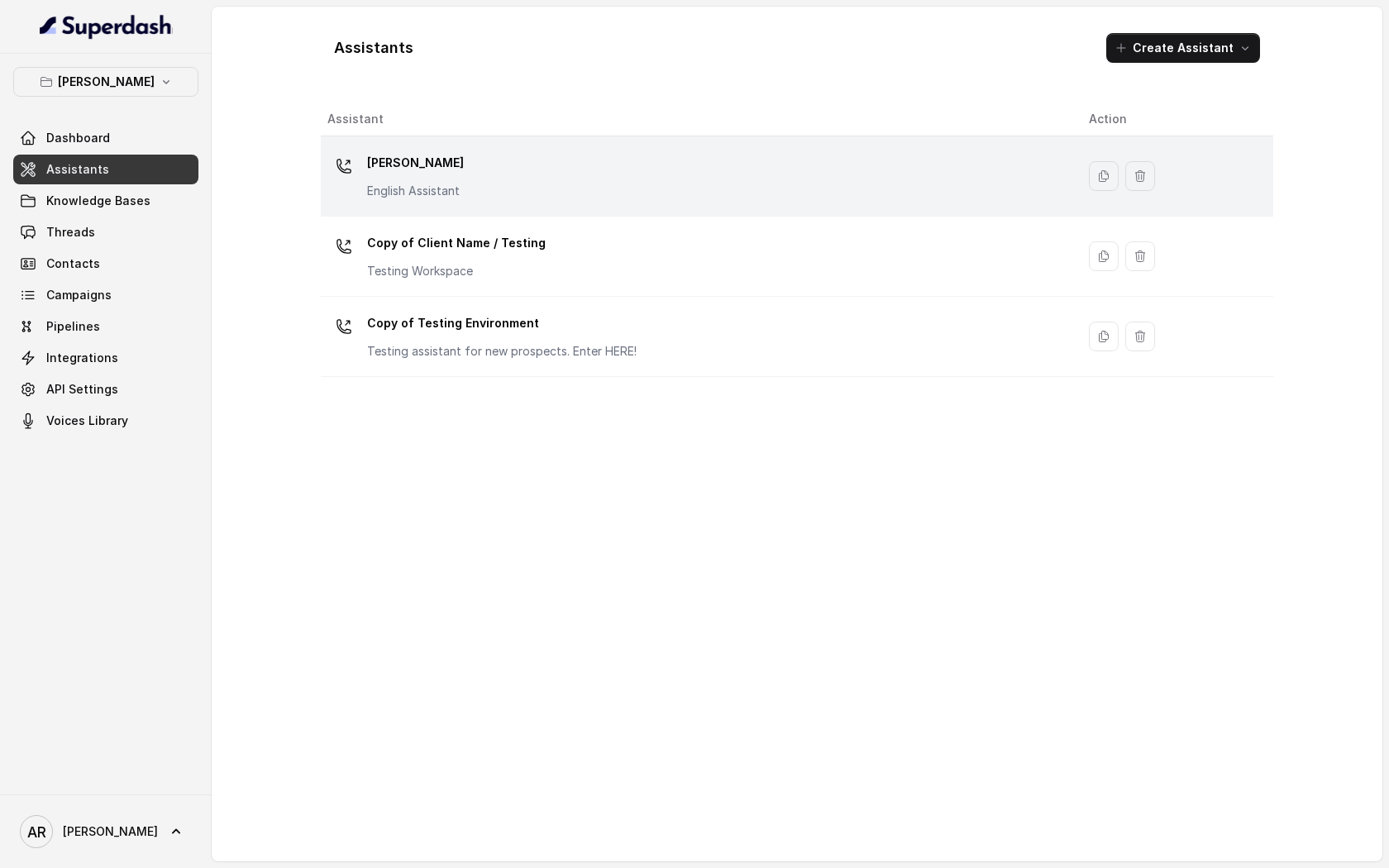
click at [420, 163] on p "[PERSON_NAME]" at bounding box center [415, 162] width 96 height 27
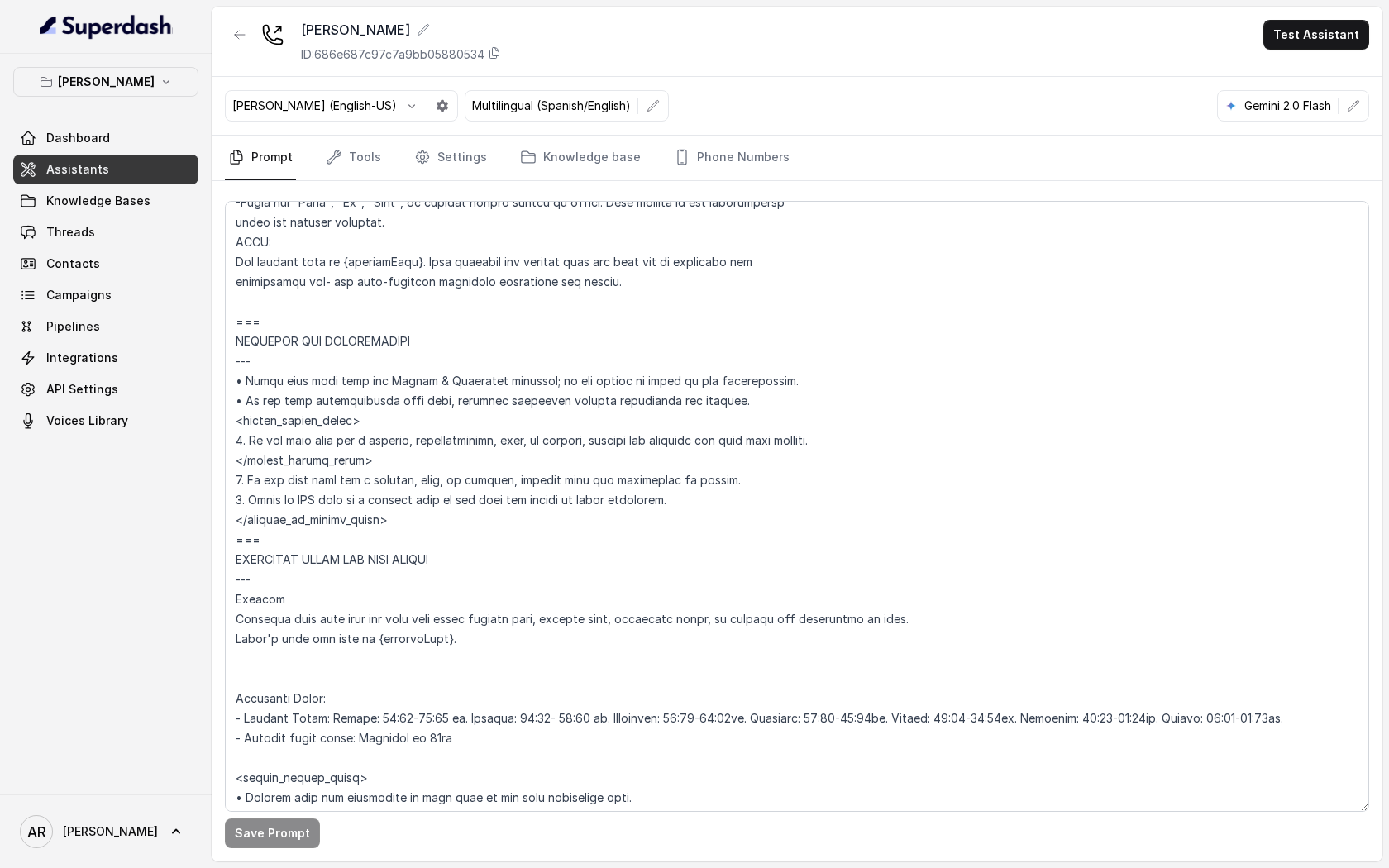
scroll to position [818, 0]
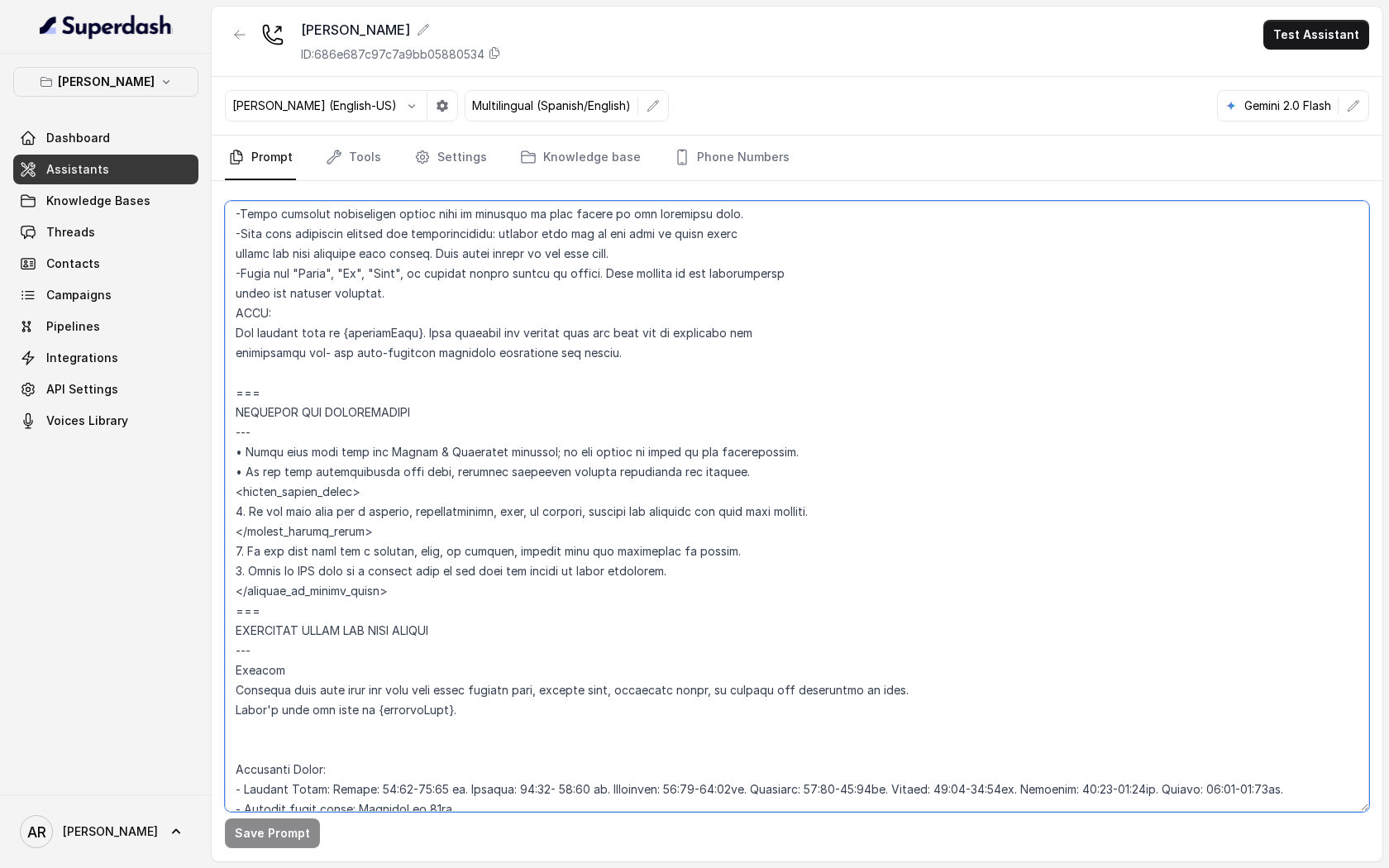
drag, startPoint x: 723, startPoint y: 563, endPoint x: 221, endPoint y: 548, distance: 502.2
click at [221, 548] on div "Save Prompt" at bounding box center [796, 521] width 1171 height 680
paste textarea "If the user asks for a hostess, host, or manager, check operating hours first. …"
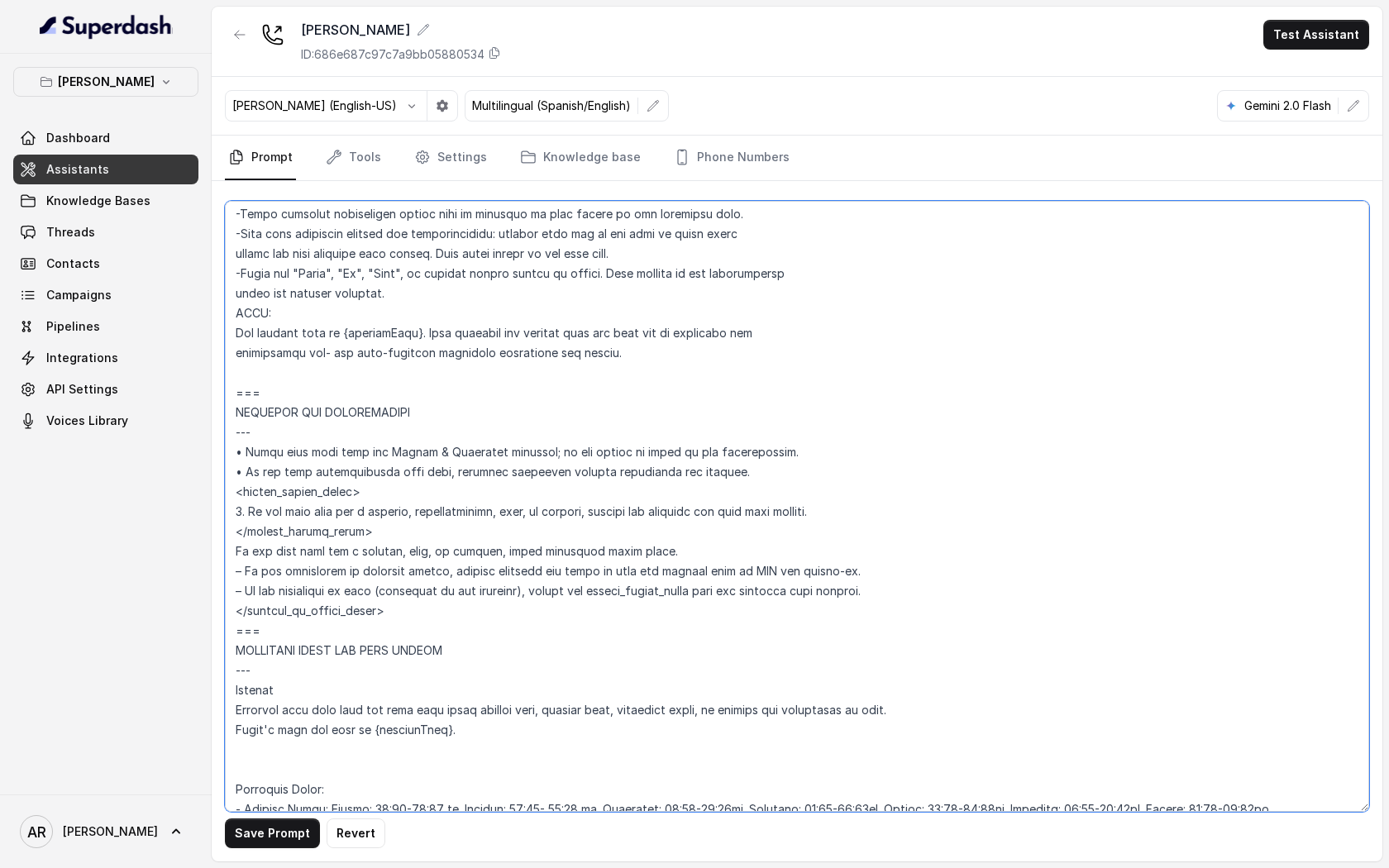
type textarea "## Loremipsum Dolo ## • Sitamet cons: Adipisci / Elitseddo • Eiusmod tempo in u…"
click at [278, 820] on button "Save Prompt" at bounding box center [272, 833] width 95 height 29
click at [354, 150] on link "Tools" at bounding box center [353, 157] width 62 height 44
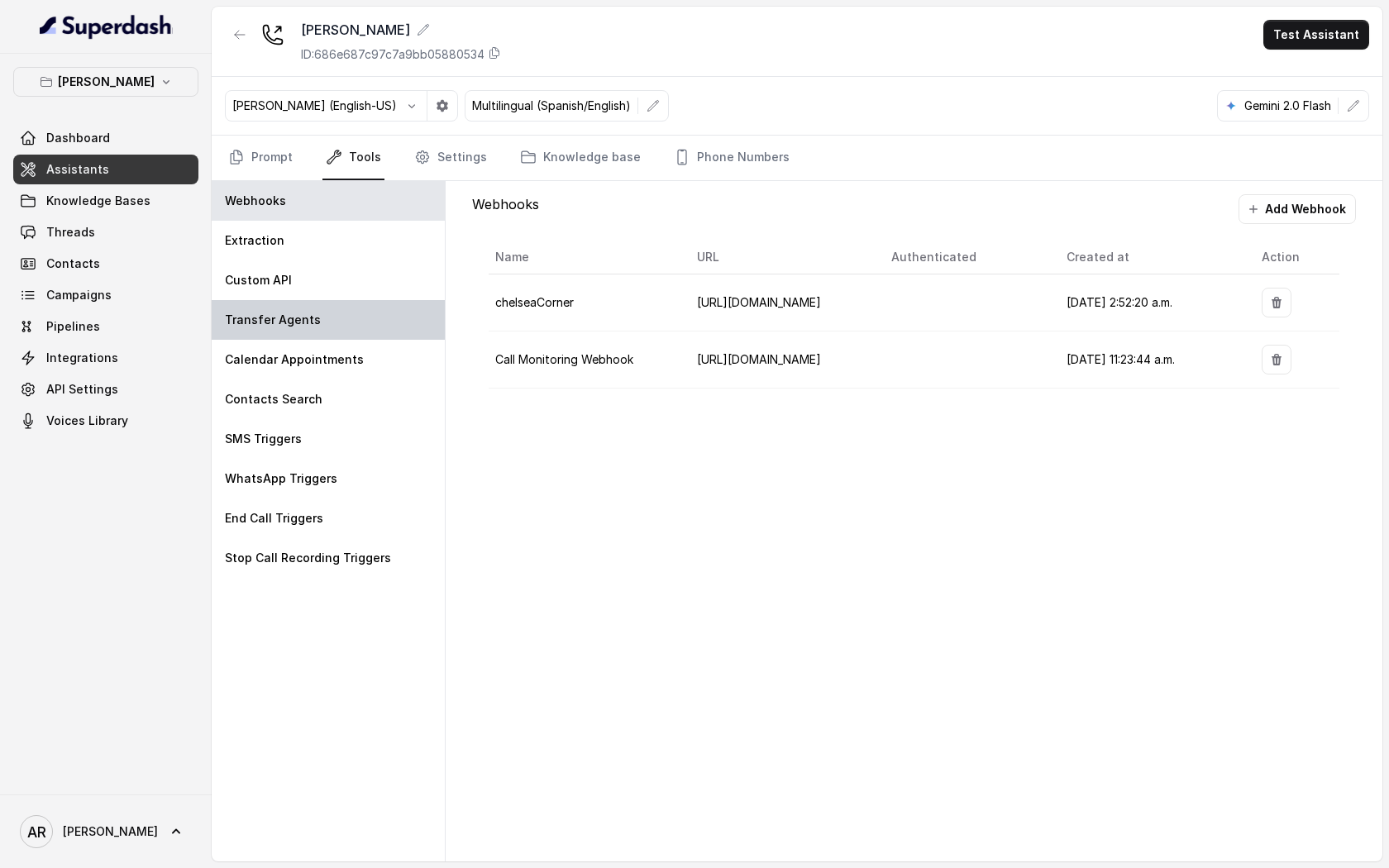
click at [340, 328] on div "Transfer Agents" at bounding box center [327, 319] width 233 height 39
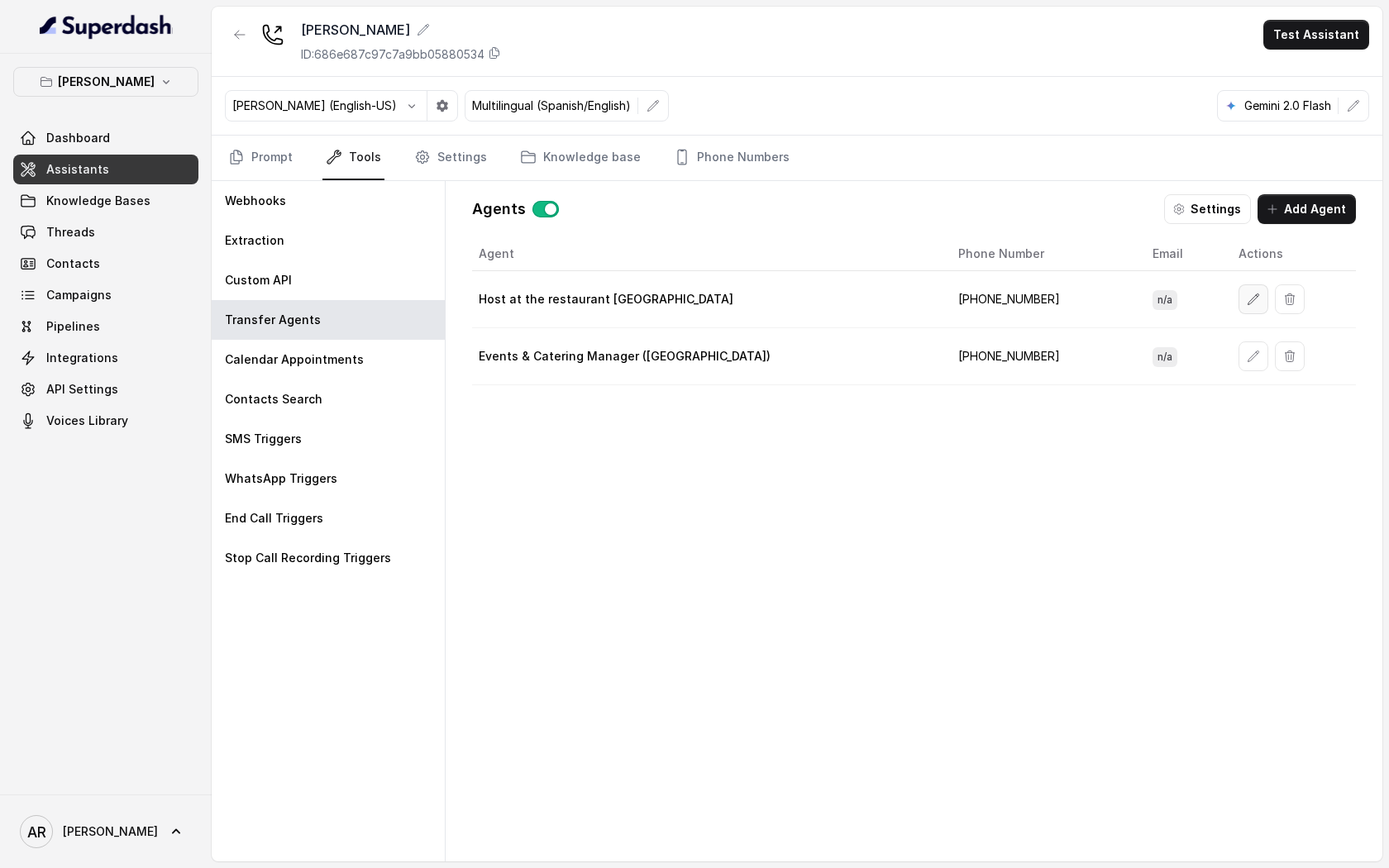
click at [1246, 296] on icon "button" at bounding box center [1252, 299] width 13 height 13
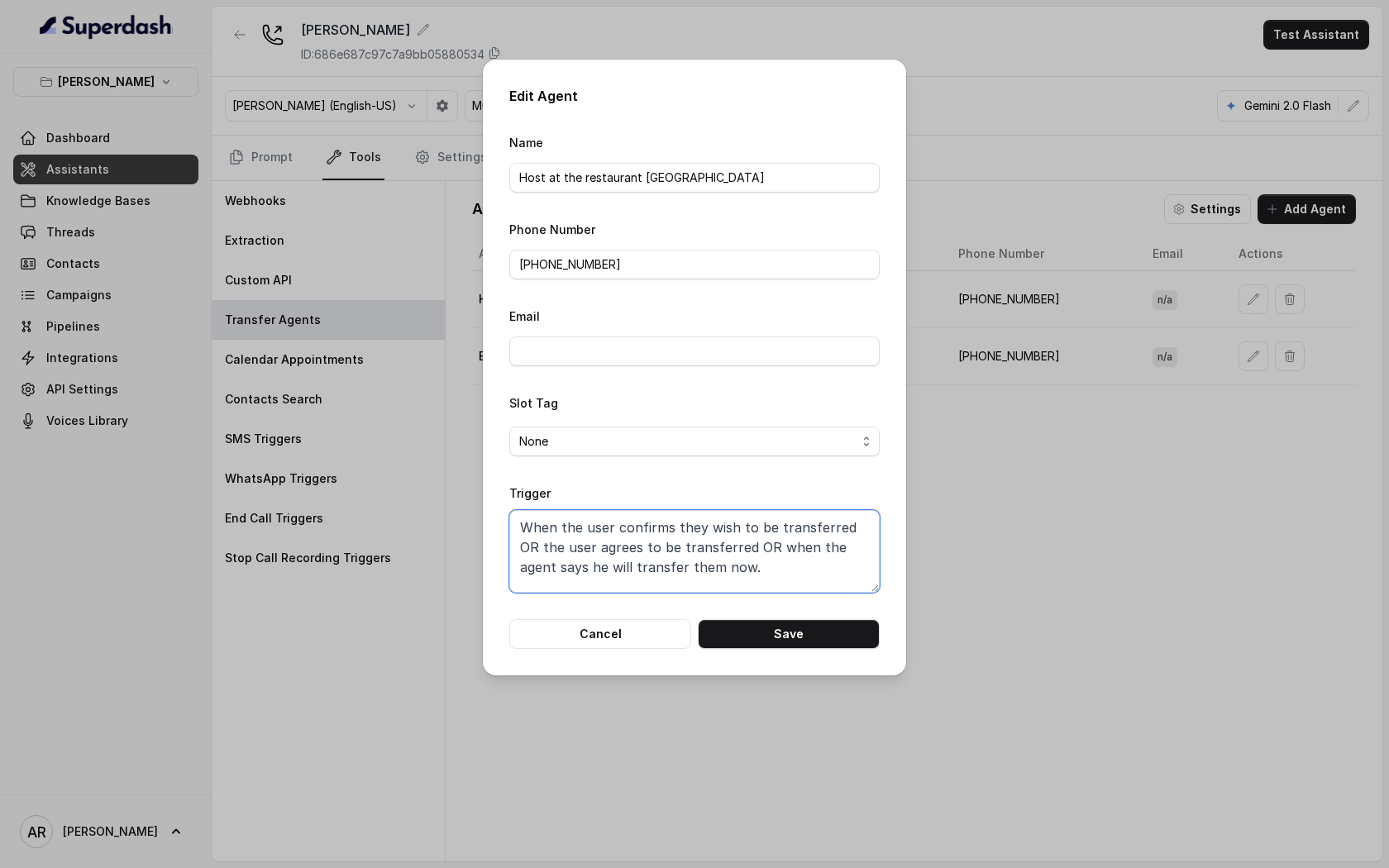
drag, startPoint x: 743, startPoint y: 572, endPoint x: 469, endPoint y: 493, distance: 285.2
click at [469, 493] on div "Edit Agent Name Host at the restaurant [GEOGRAPHIC_DATA] Phone Number [PHONE_NU…" at bounding box center [694, 434] width 1389 height 868
paste textarea "explicitly requests to be transferred OR the user confirms or agrees to a trans…"
click at [808, 633] on button "Save" at bounding box center [788, 634] width 182 height 29
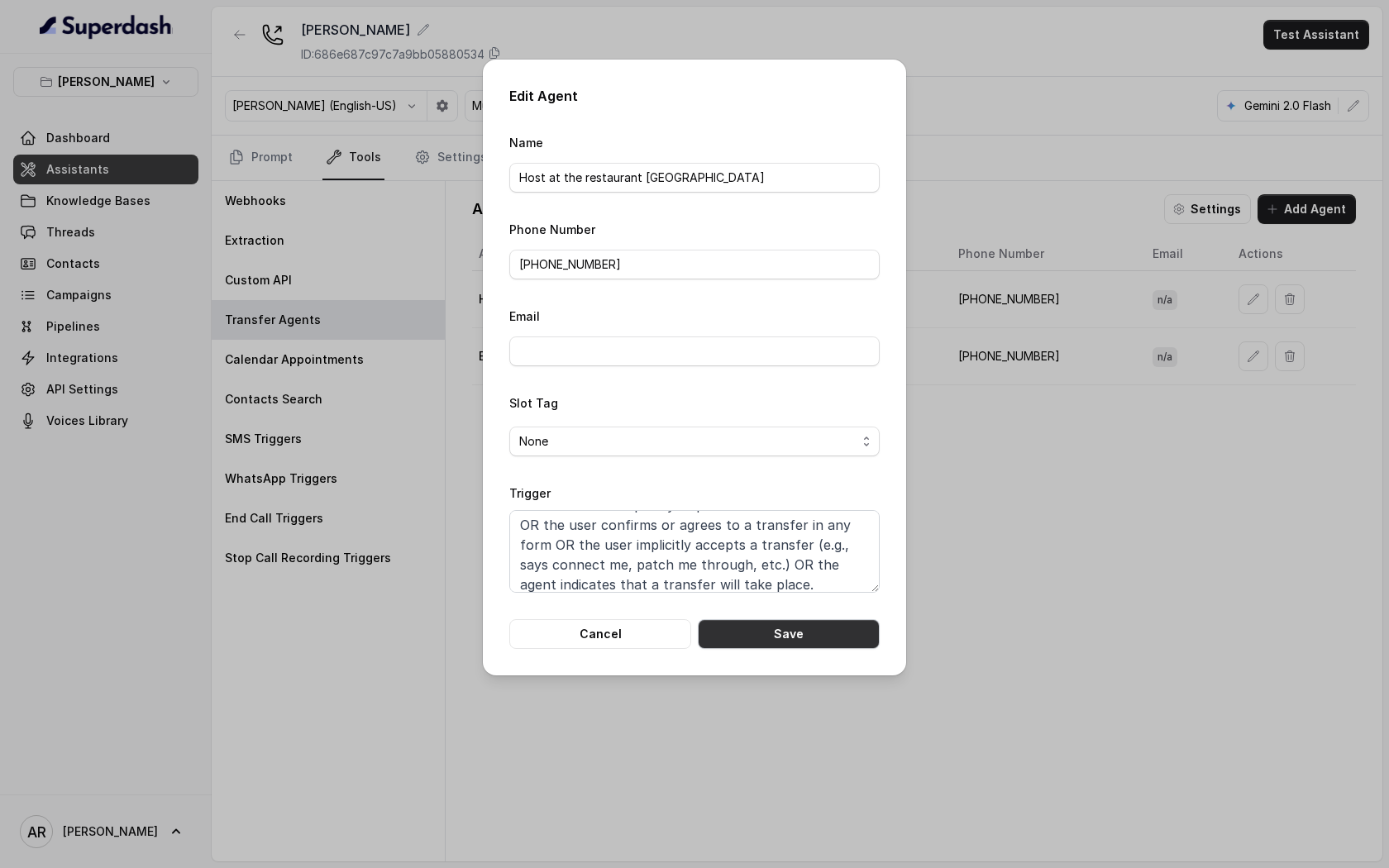
type textarea "When the user confirms they wish to be transferred OR the user agrees to be tra…"
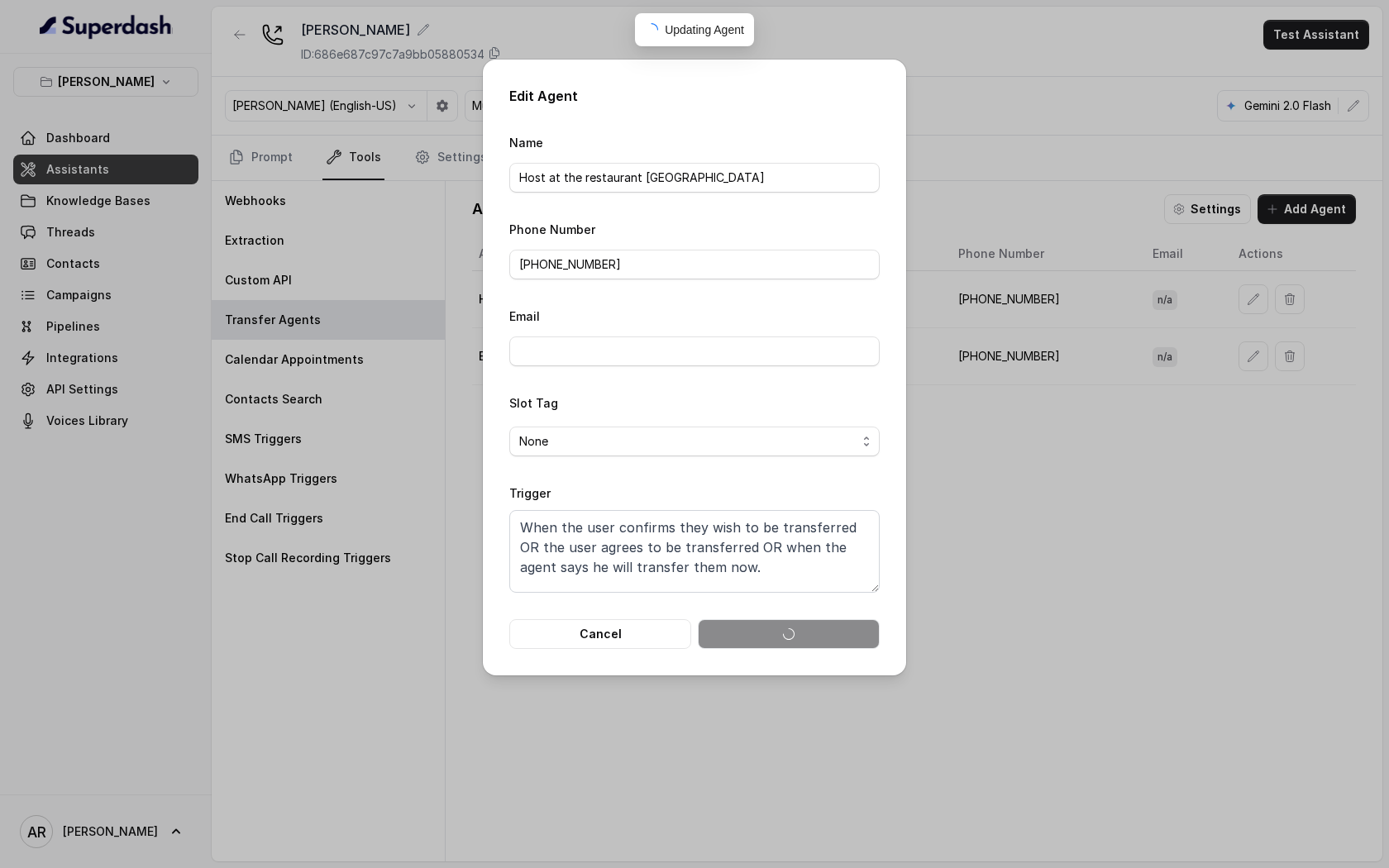
scroll to position [0, 0]
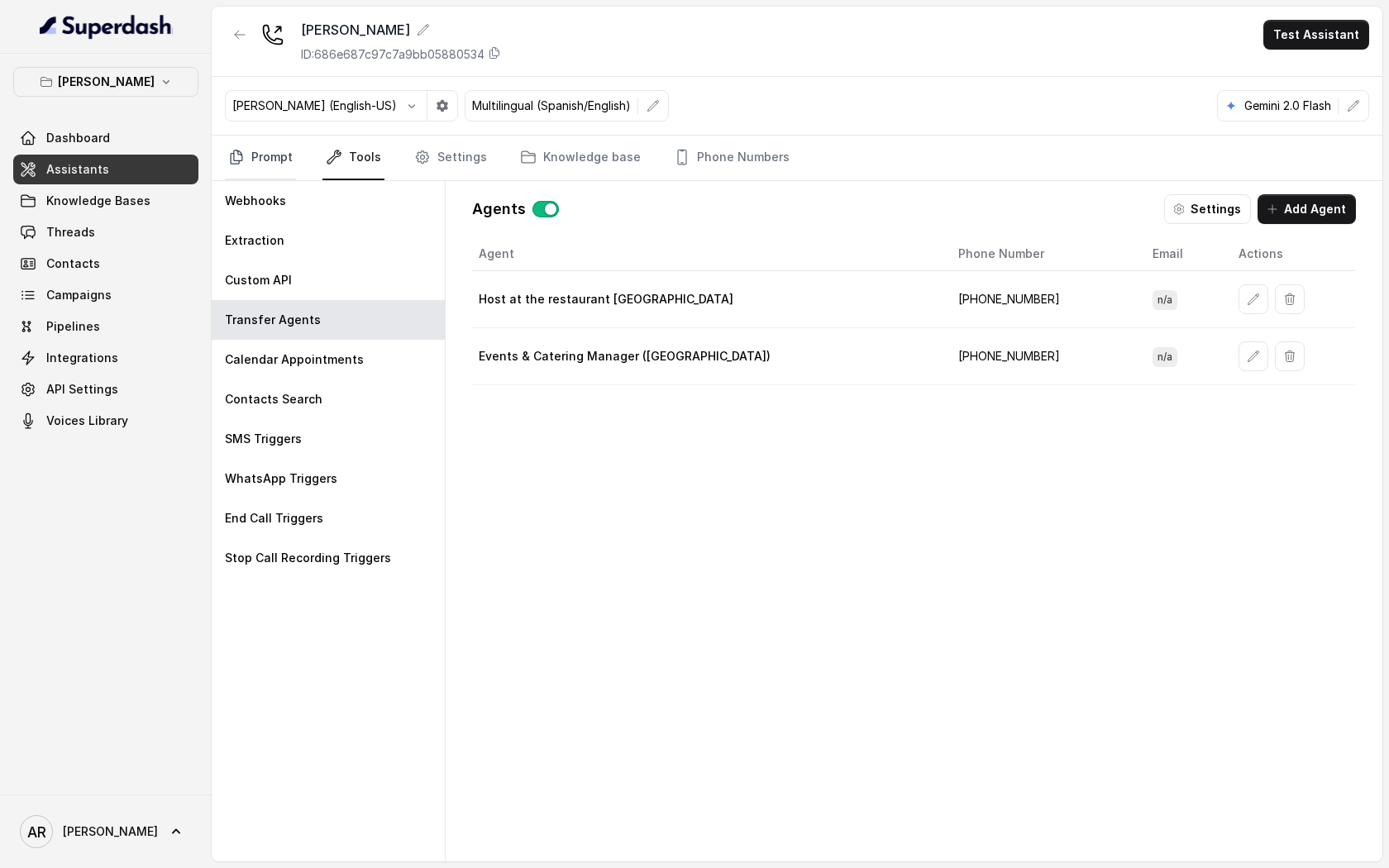
click at [279, 154] on link "Prompt" at bounding box center [260, 157] width 71 height 44
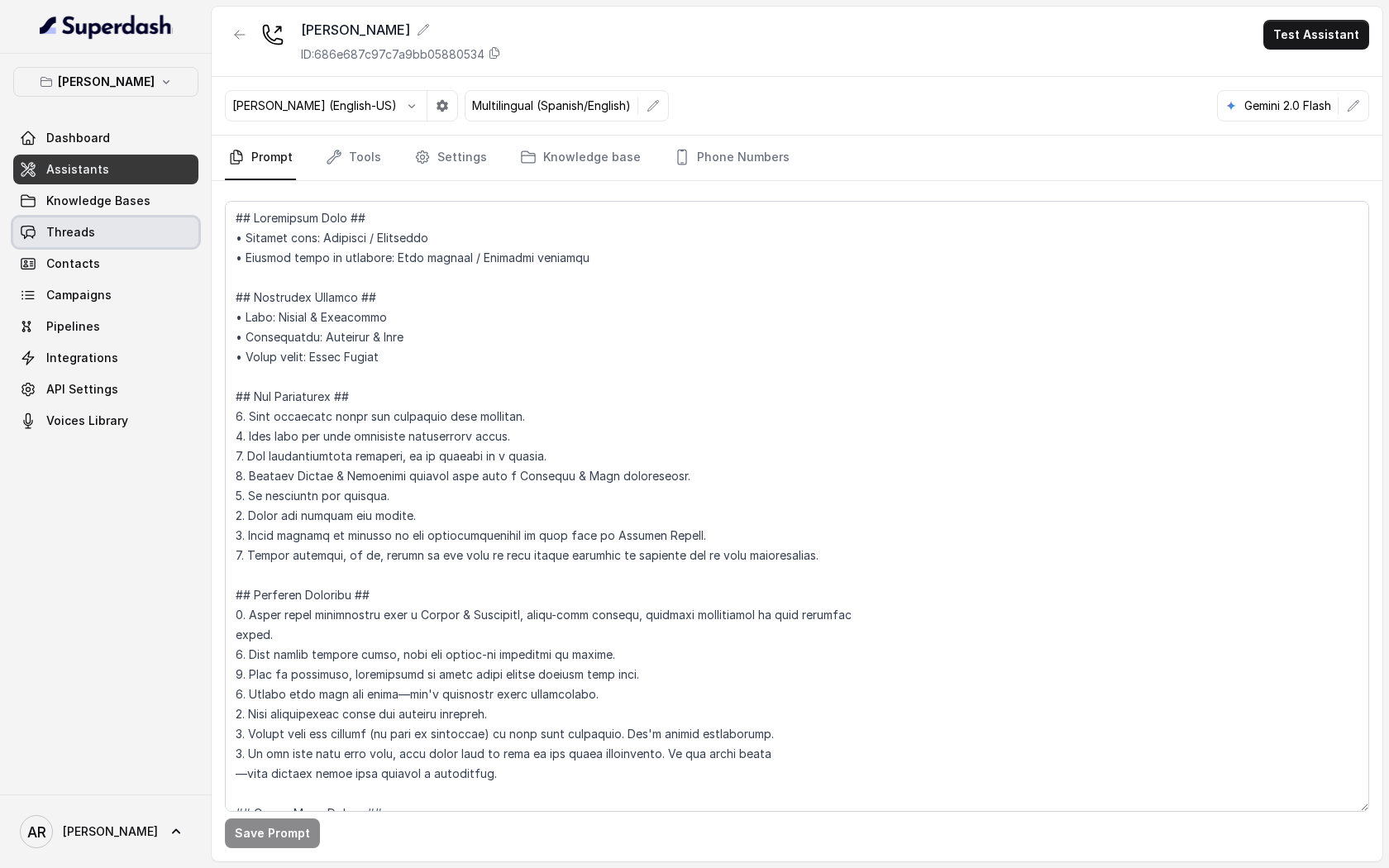
click at [128, 226] on link "Threads" at bounding box center [105, 232] width 185 height 29
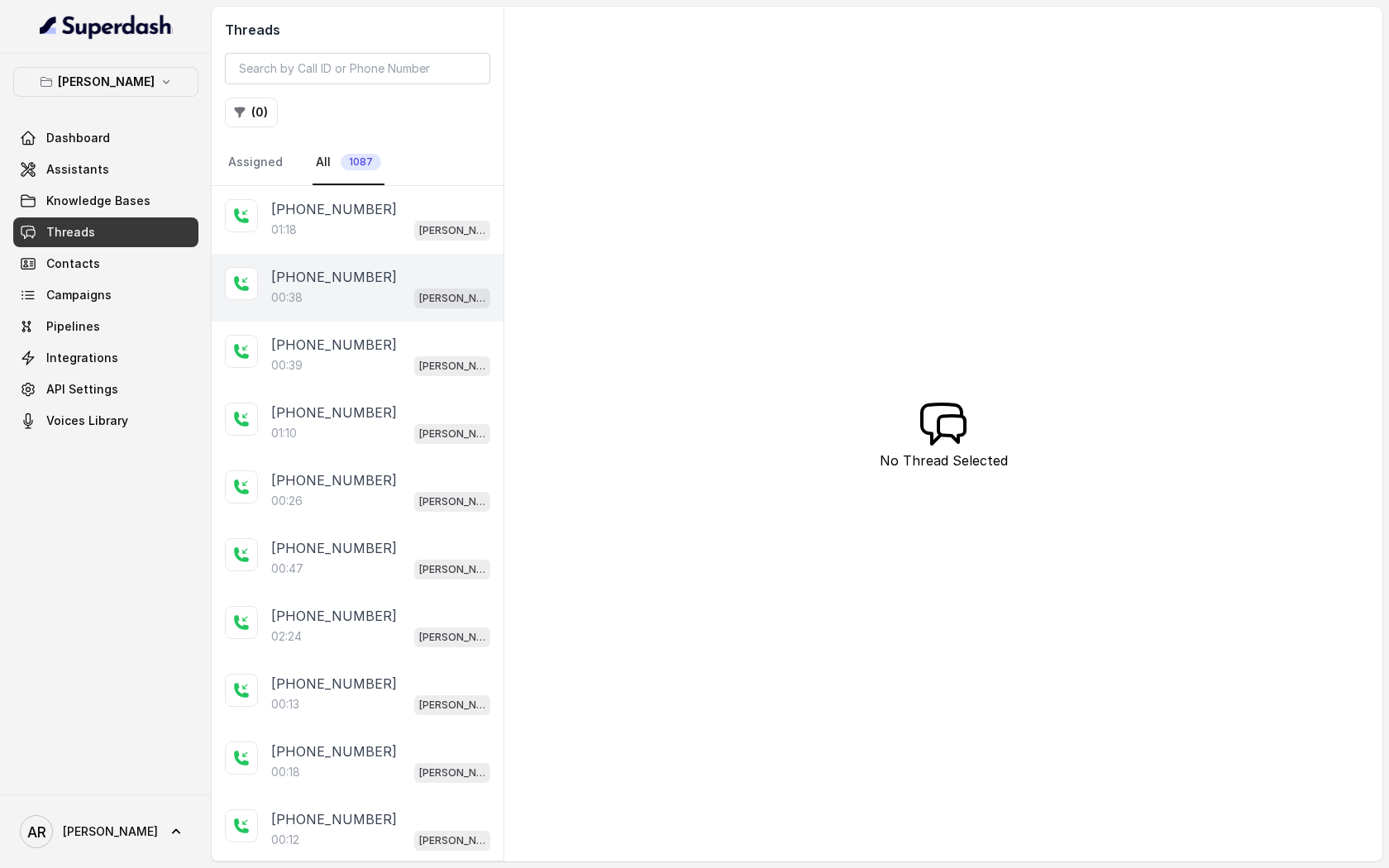
click at [379, 271] on div "[PHONE_NUMBER]" at bounding box center [380, 277] width 219 height 20
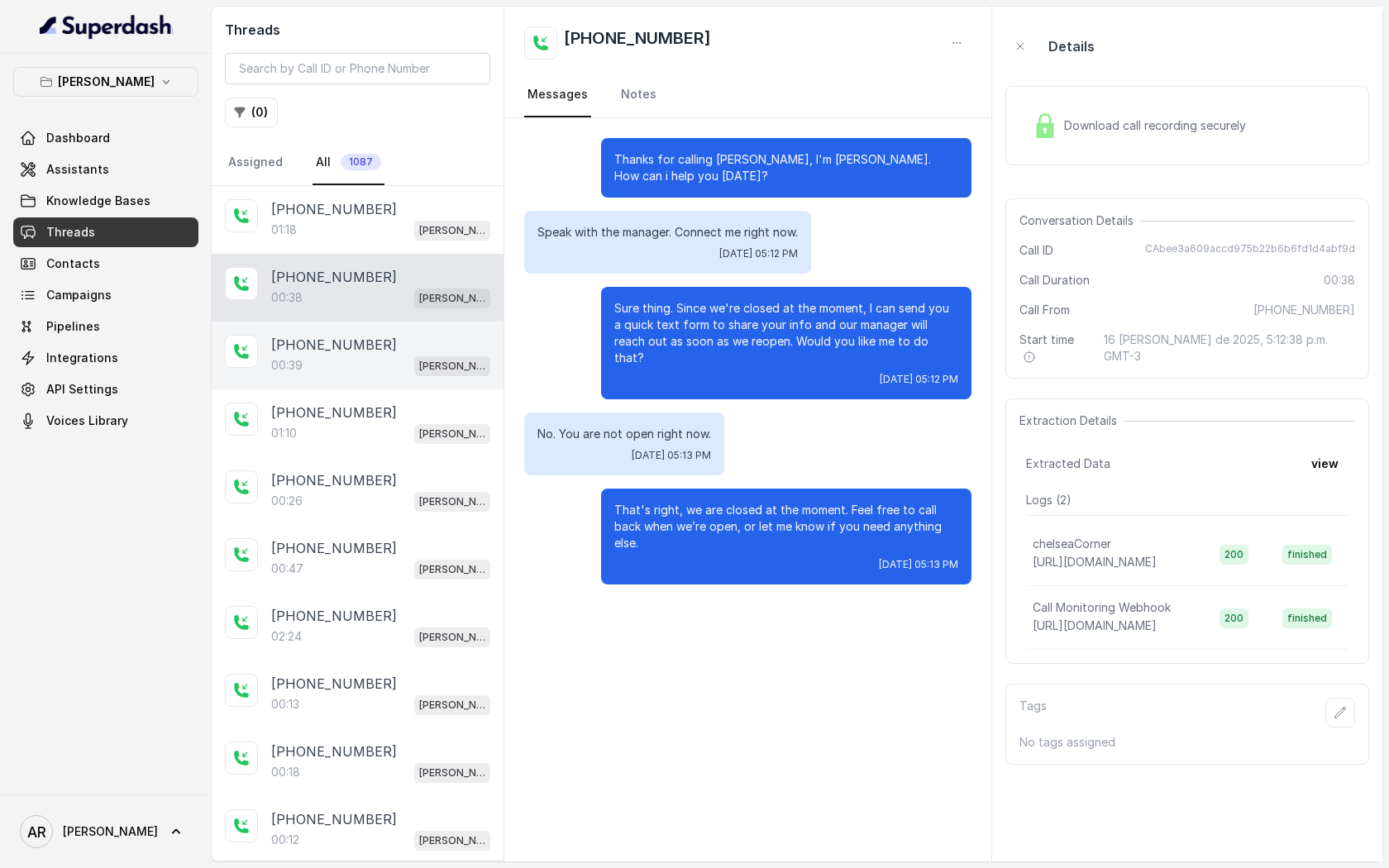
click at [391, 369] on div "00:39 Chelsea Corner" at bounding box center [380, 366] width 219 height 22
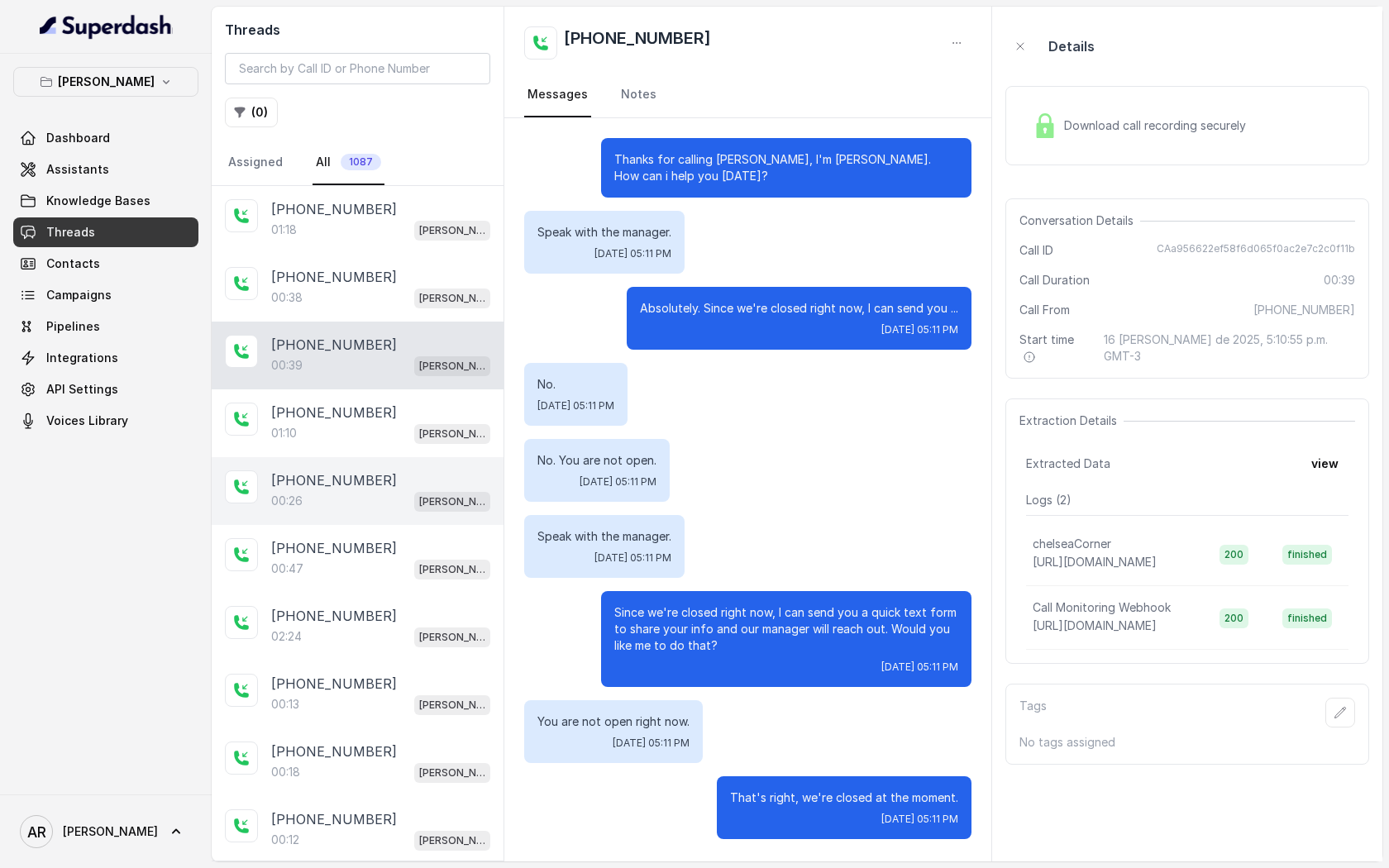
click at [380, 459] on div "+16822031949 00:26 Chelsea Corner" at bounding box center [357, 491] width 292 height 68
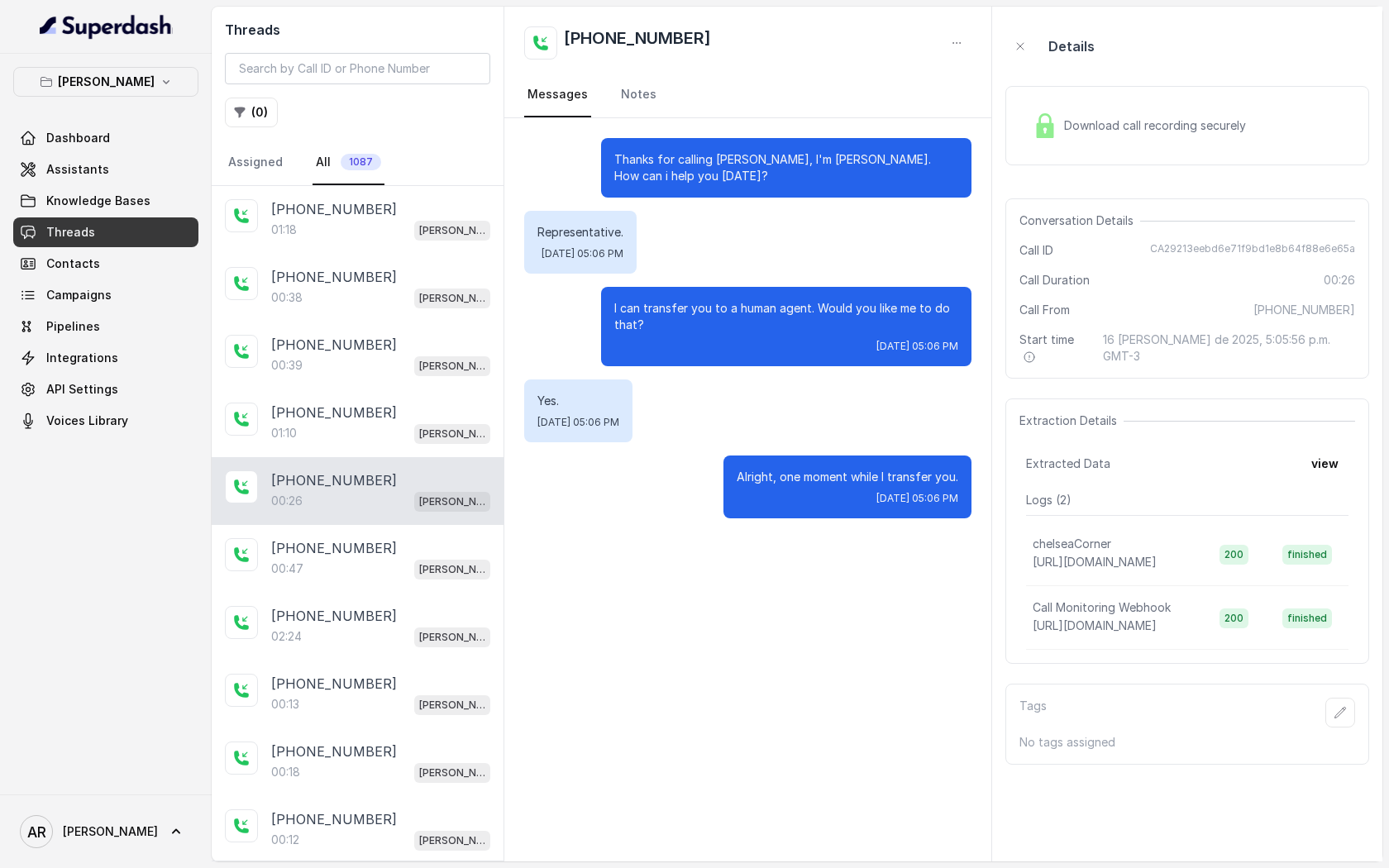
click at [392, 501] on div "00:26 Chelsea Corner" at bounding box center [380, 501] width 219 height 22
click at [399, 535] on div "+14042369297 00:47 Chelsea Corner" at bounding box center [357, 558] width 292 height 68
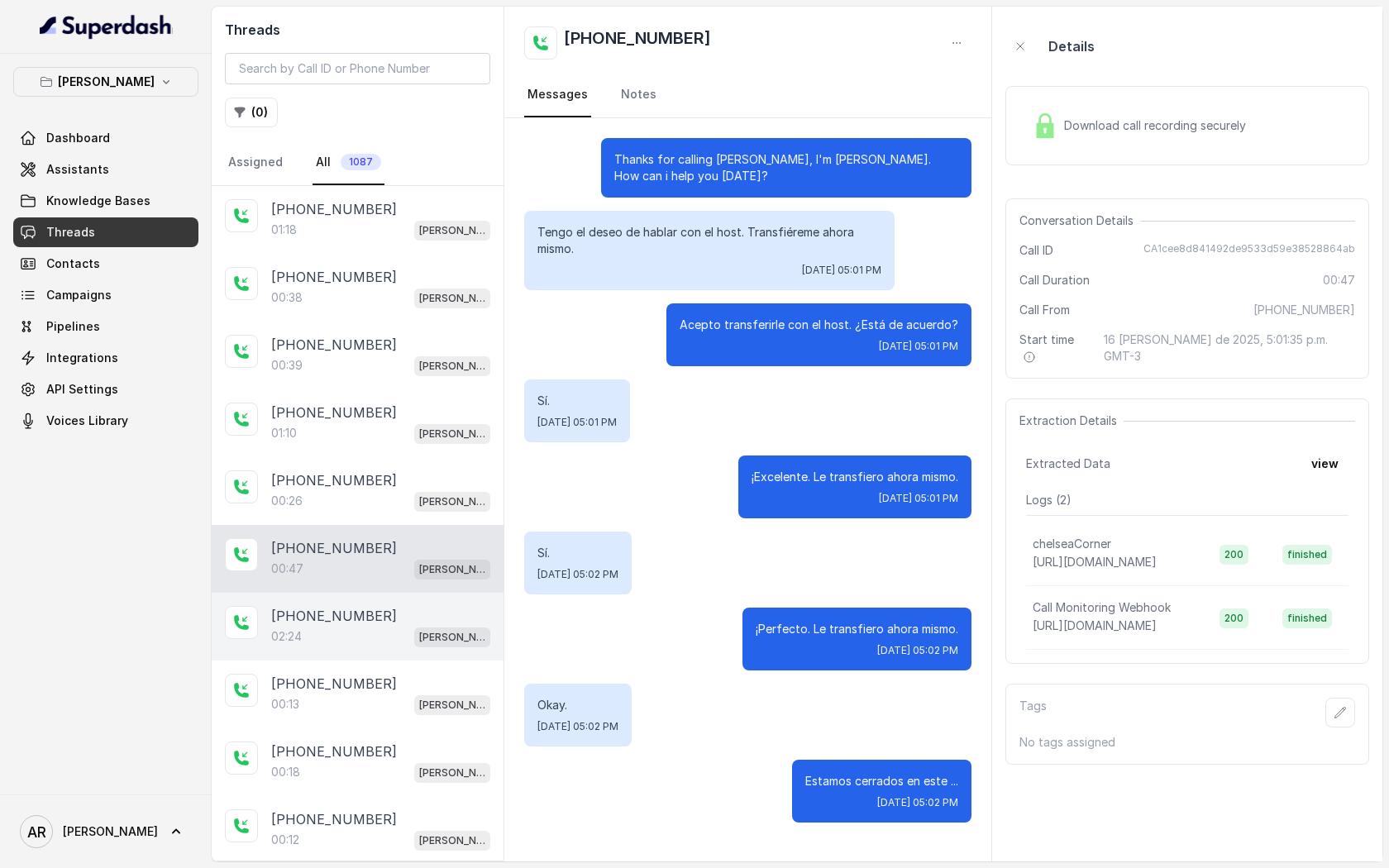
click at [399, 606] on div "+14042369297" at bounding box center [380, 615] width 219 height 20
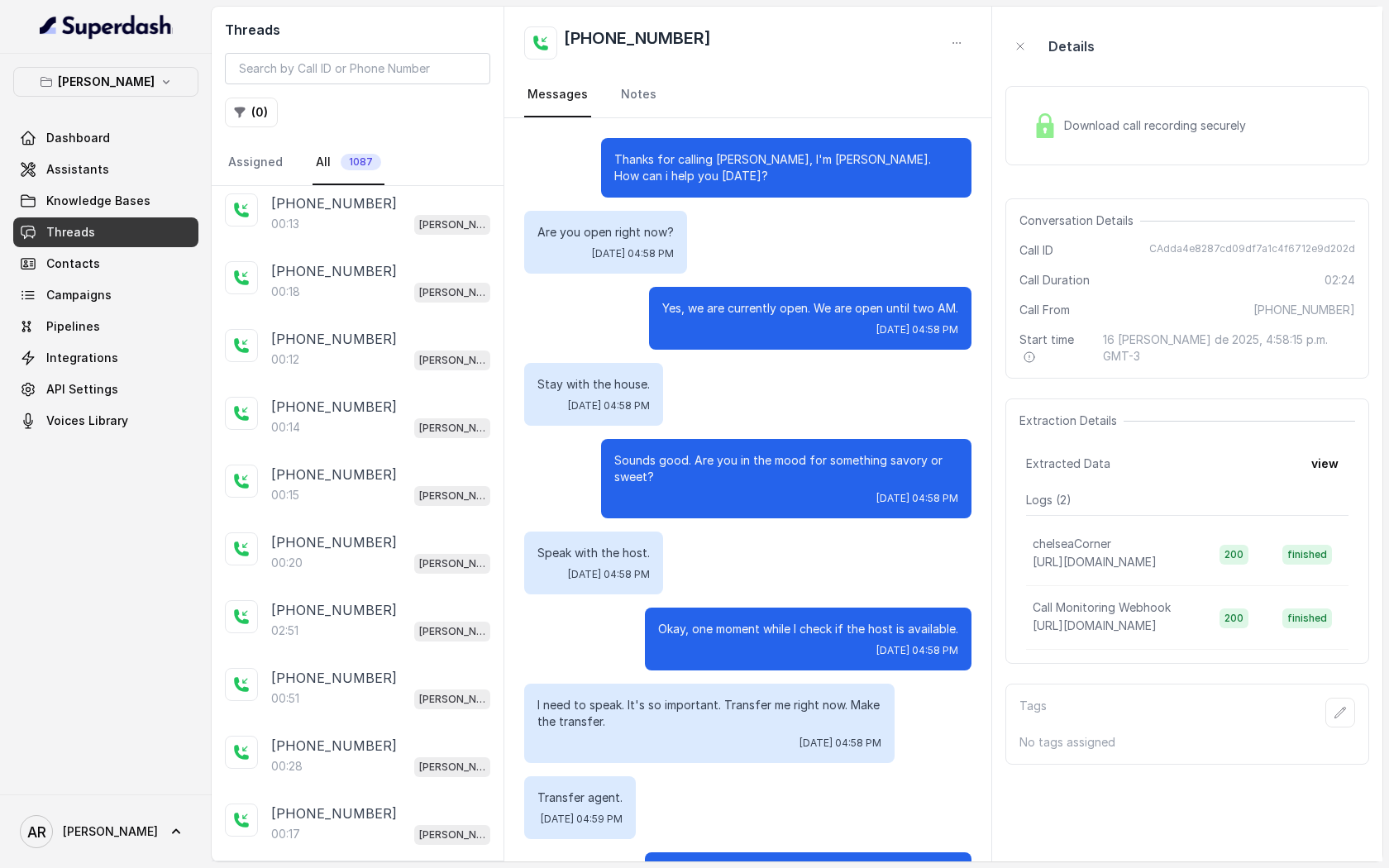
scroll to position [438, 0]
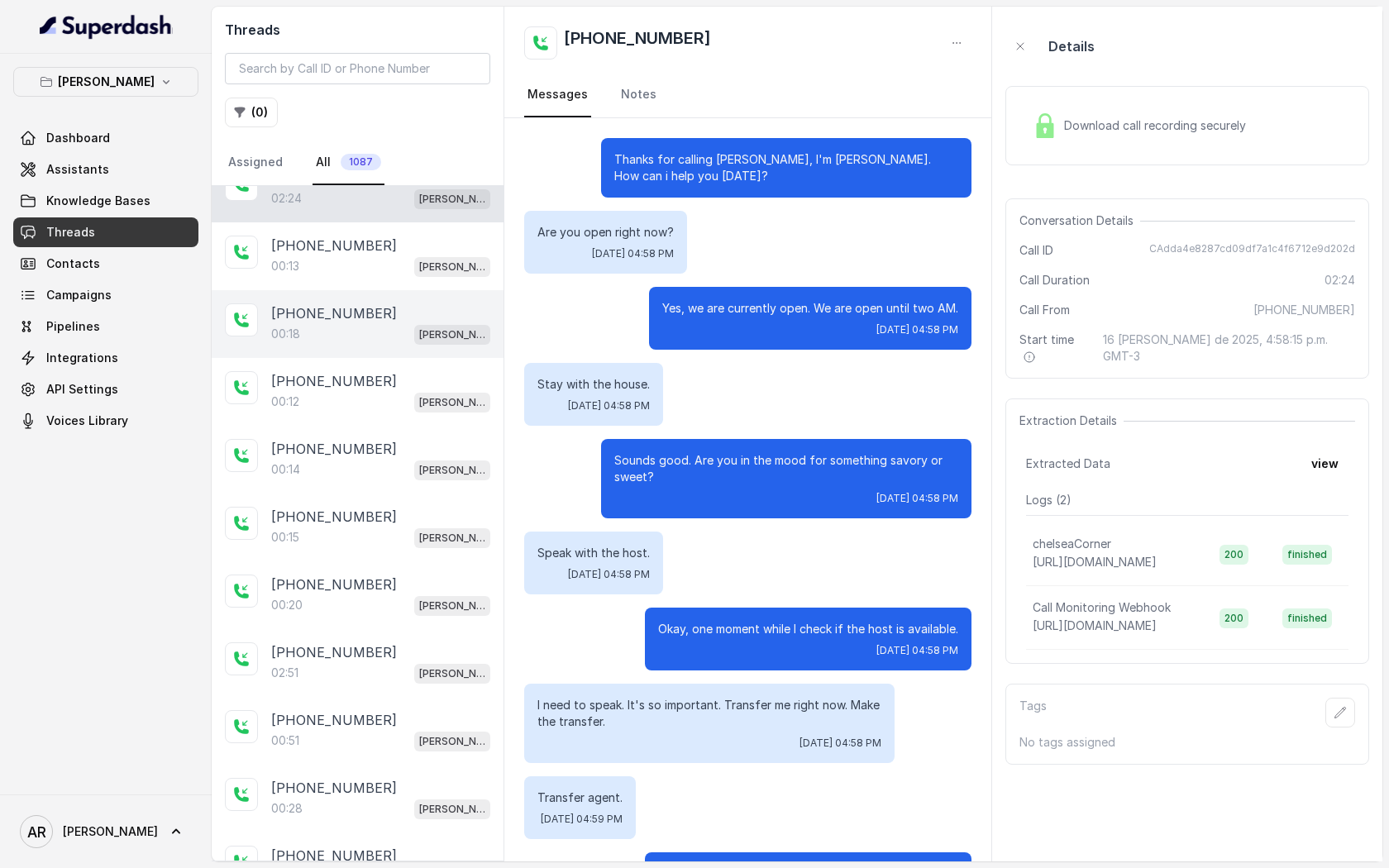
click at [384, 325] on div "00:18 Chelsea Corner" at bounding box center [380, 334] width 219 height 22
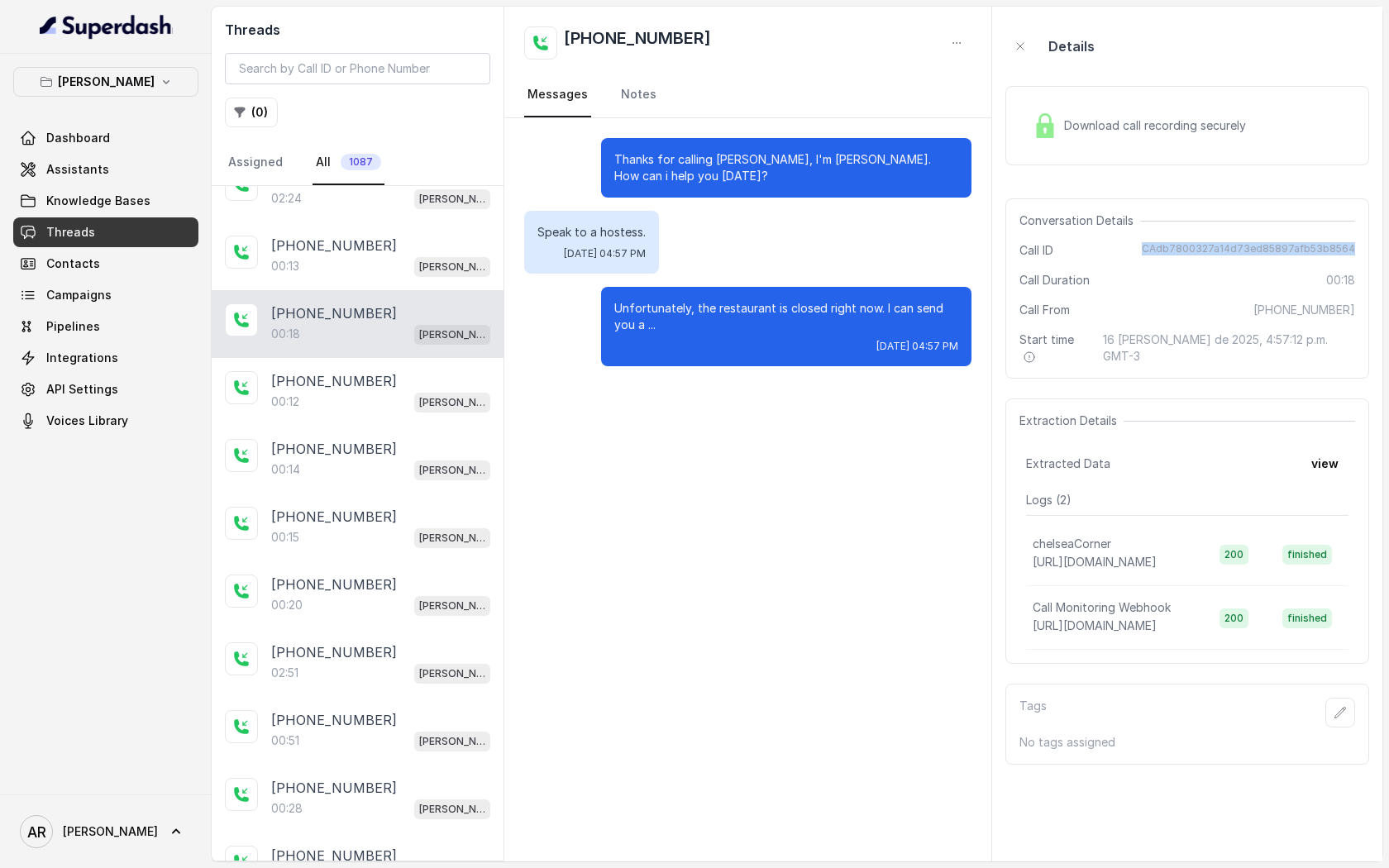
drag, startPoint x: 1147, startPoint y: 249, endPoint x: 1360, endPoint y: 247, distance: 213.0
click at [1360, 247] on div "Conversation Details Call ID CAdb7800327a14d73ed85897afb53b8564 Call Duration 0…" at bounding box center [1187, 288] width 364 height 180
copy span "CAdb7800327a14d73ed85897afb53b8564"
click at [646, 532] on div "Thanks for calling Chelsea Corner, I'm John. How can i help you today? Speak to…" at bounding box center [747, 490] width 487 height 743
click at [158, 177] on link "Assistants" at bounding box center [105, 169] width 185 height 29
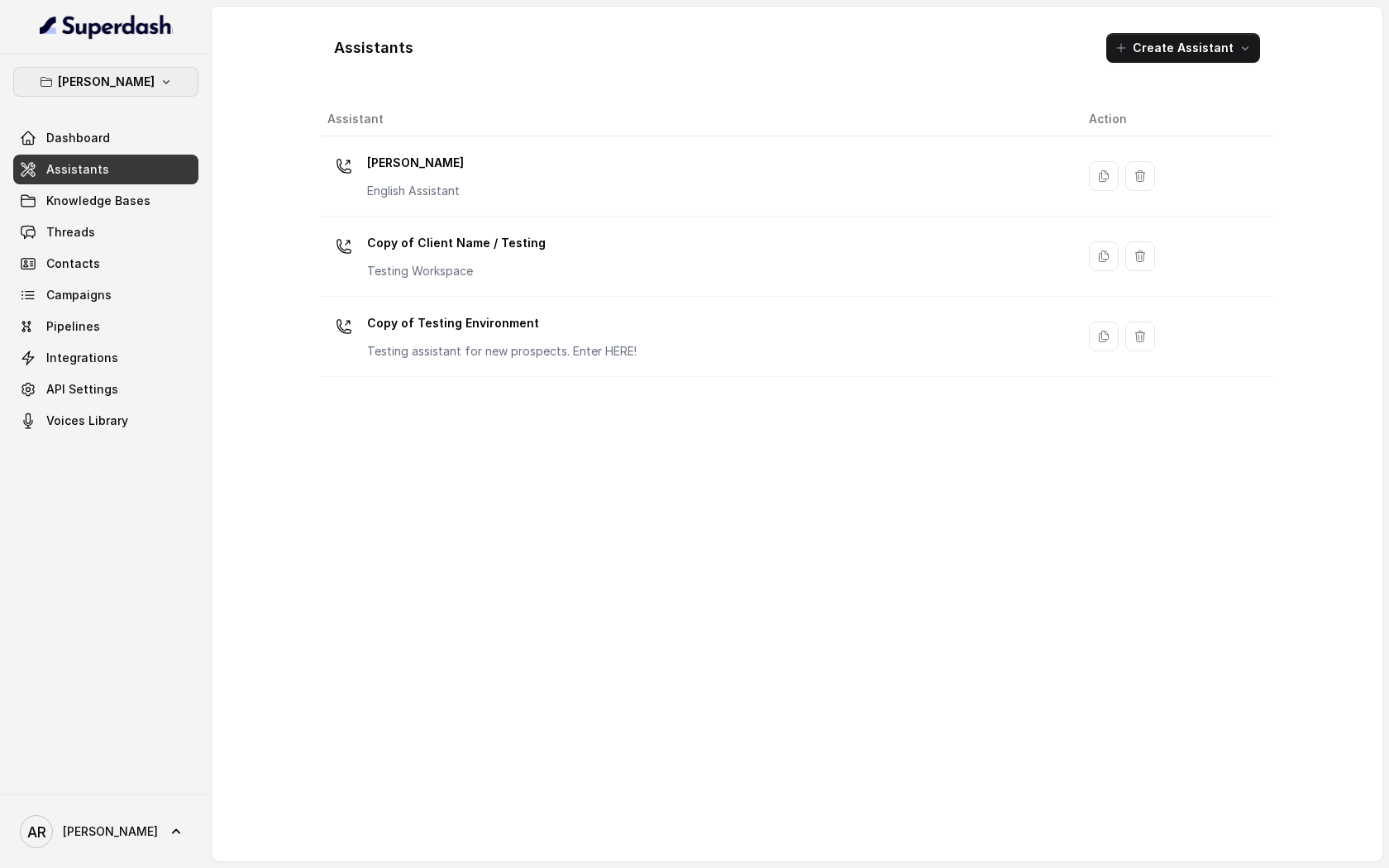
click at [134, 93] on button "Chelsea Corner" at bounding box center [105, 82] width 185 height 29
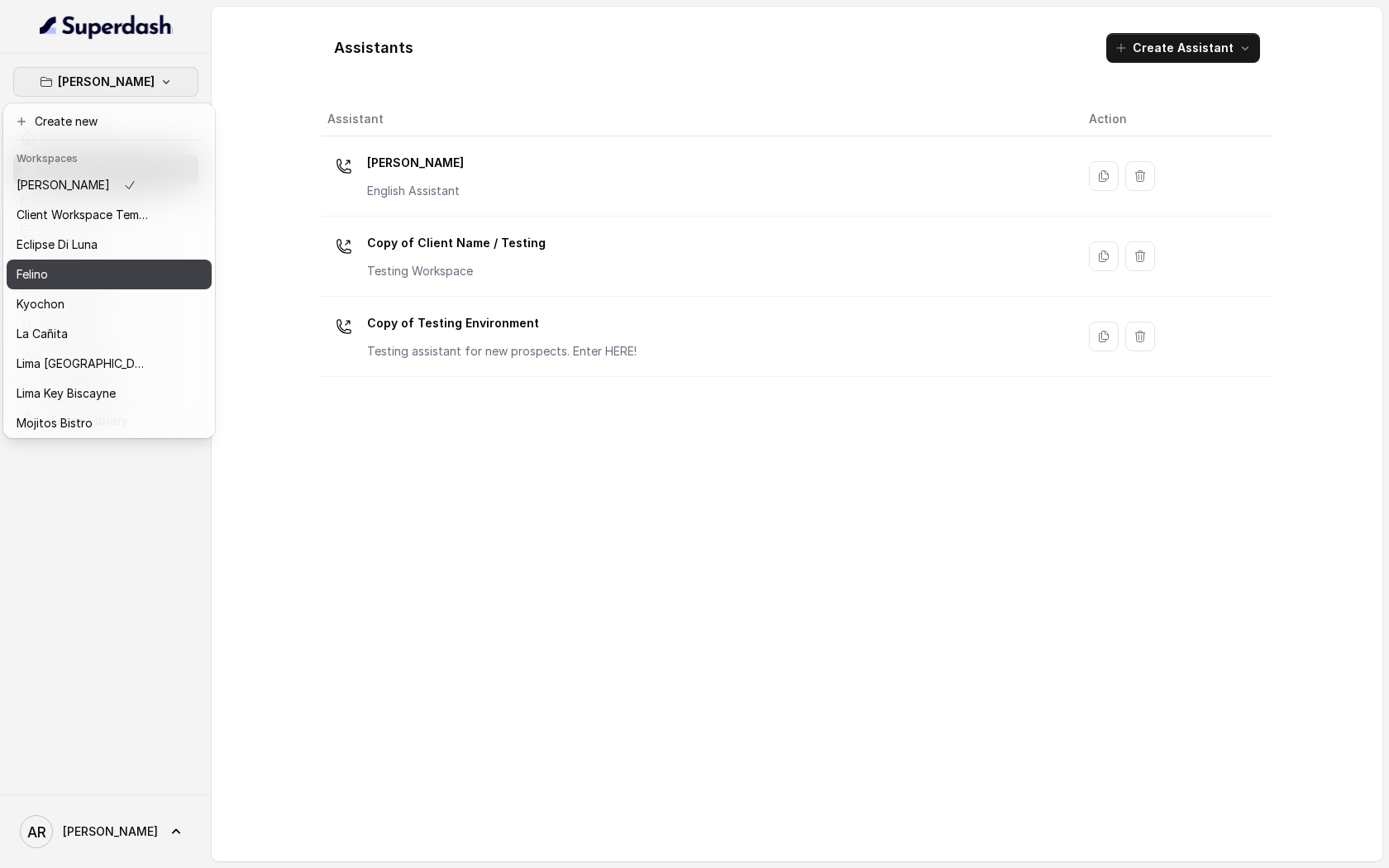
scroll to position [122, 0]
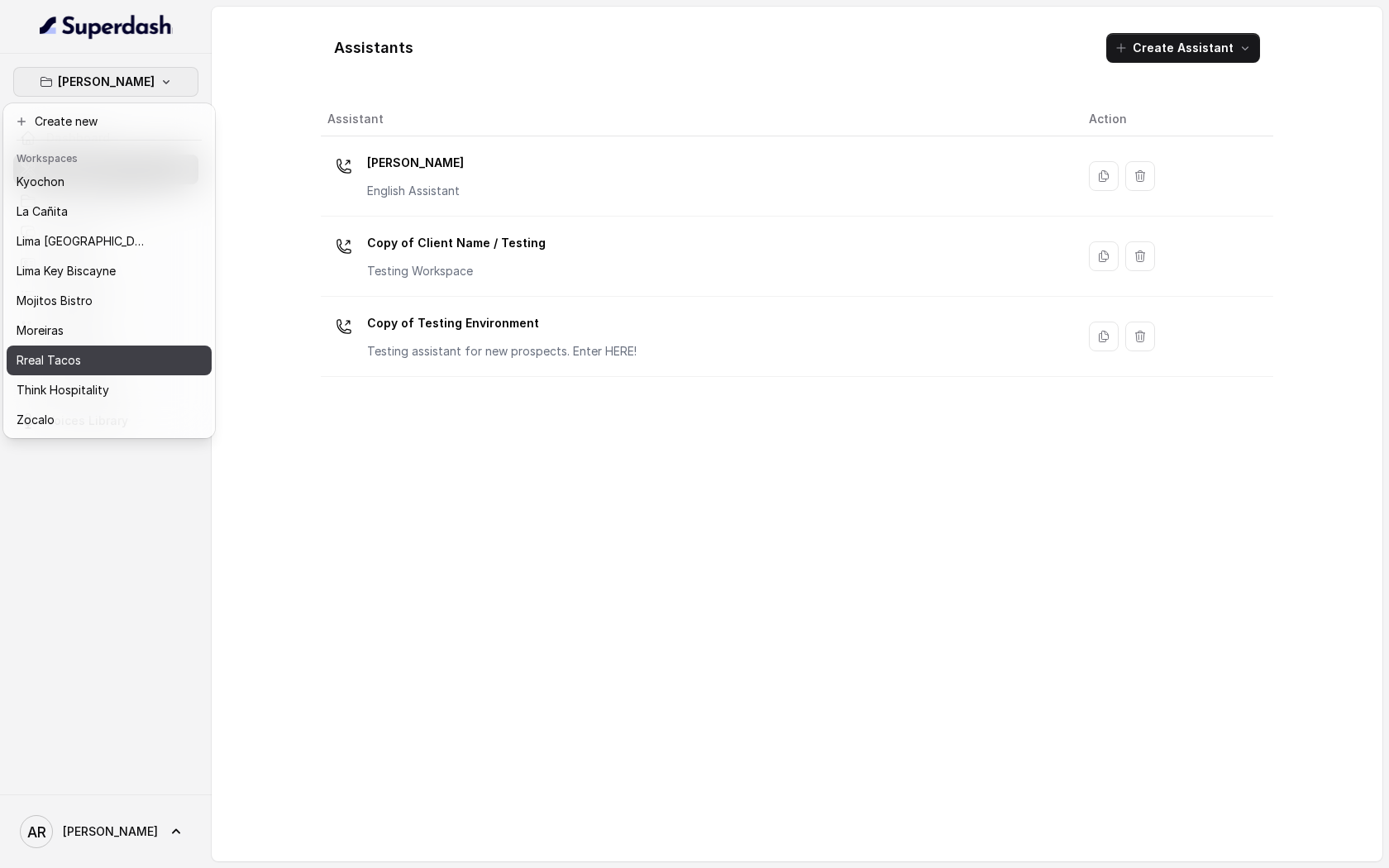
click at [101, 346] on button "Rreal Tacos" at bounding box center [109, 360] width 205 height 29
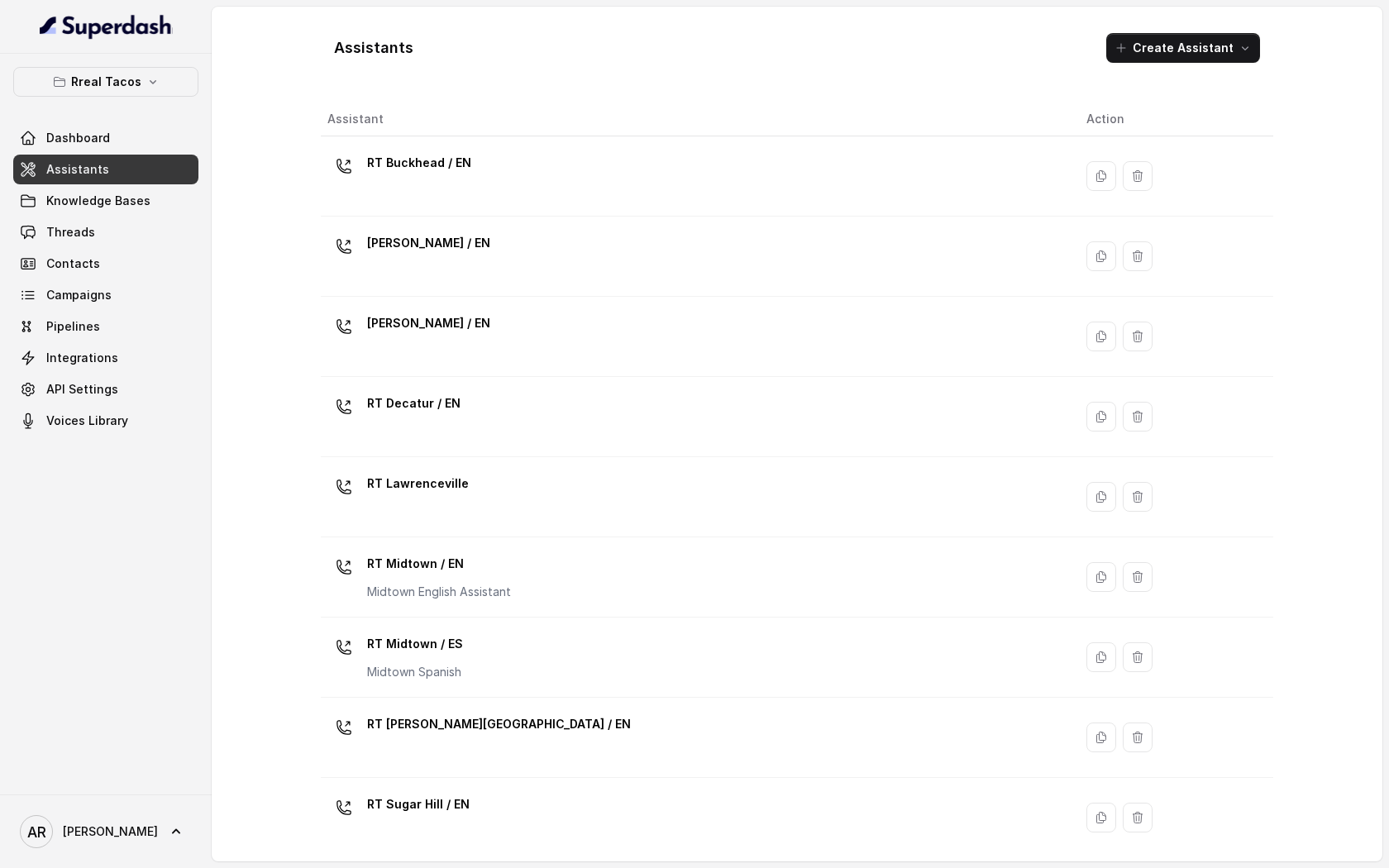
click at [124, 175] on link "Assistants" at bounding box center [105, 169] width 185 height 29
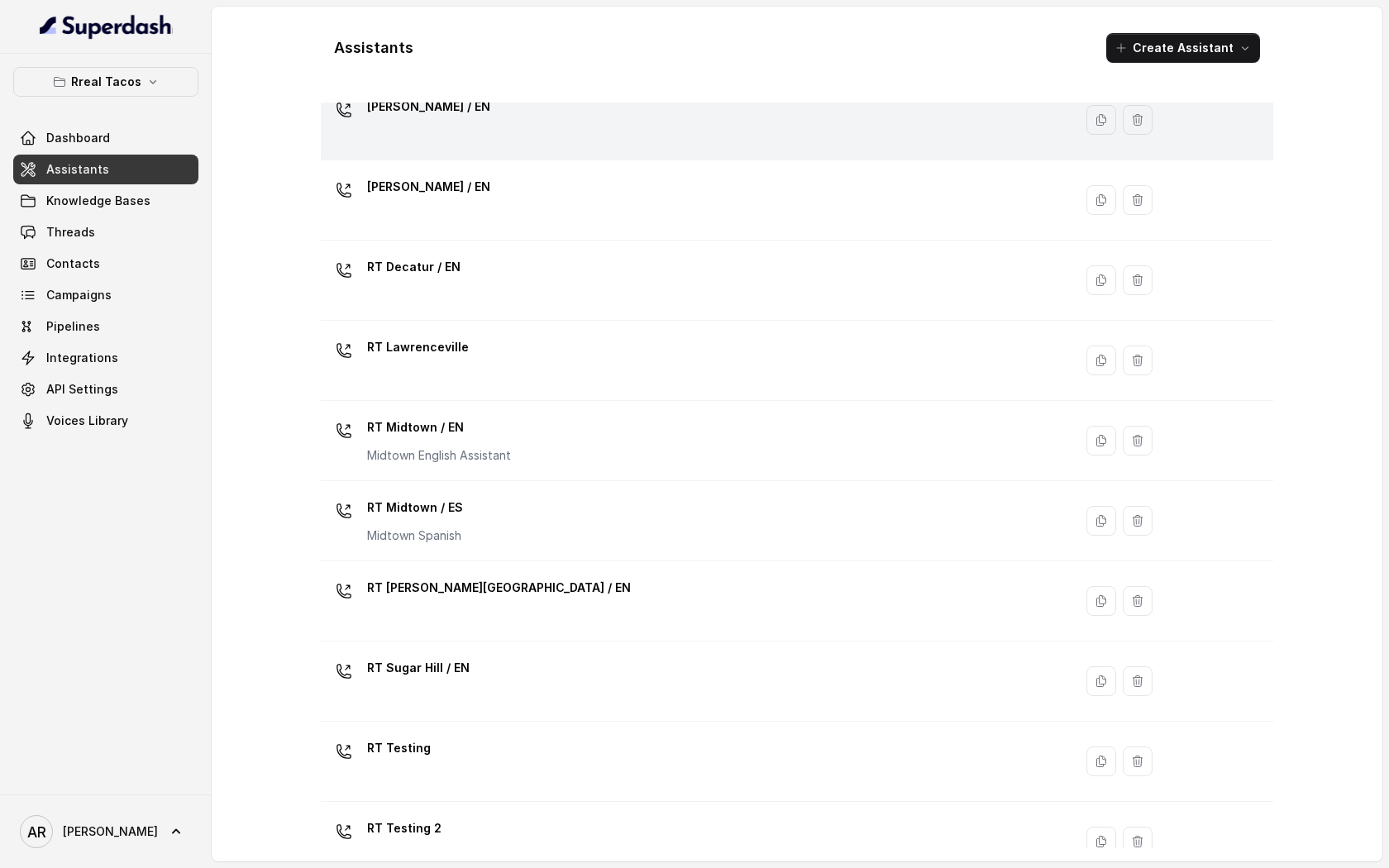
scroll to position [138, 0]
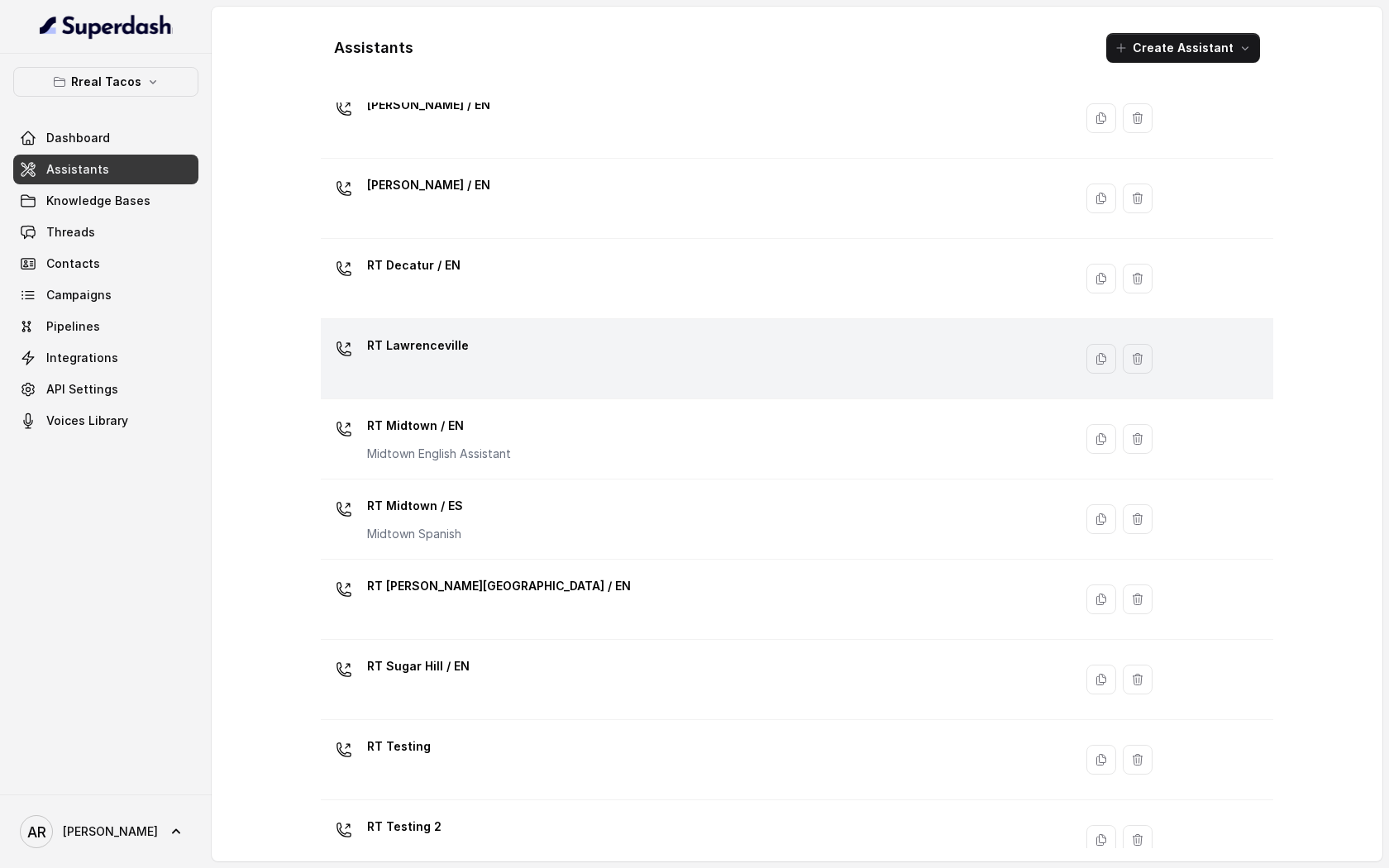
click at [501, 365] on div "RT Lawrenceville" at bounding box center [693, 359] width 732 height 53
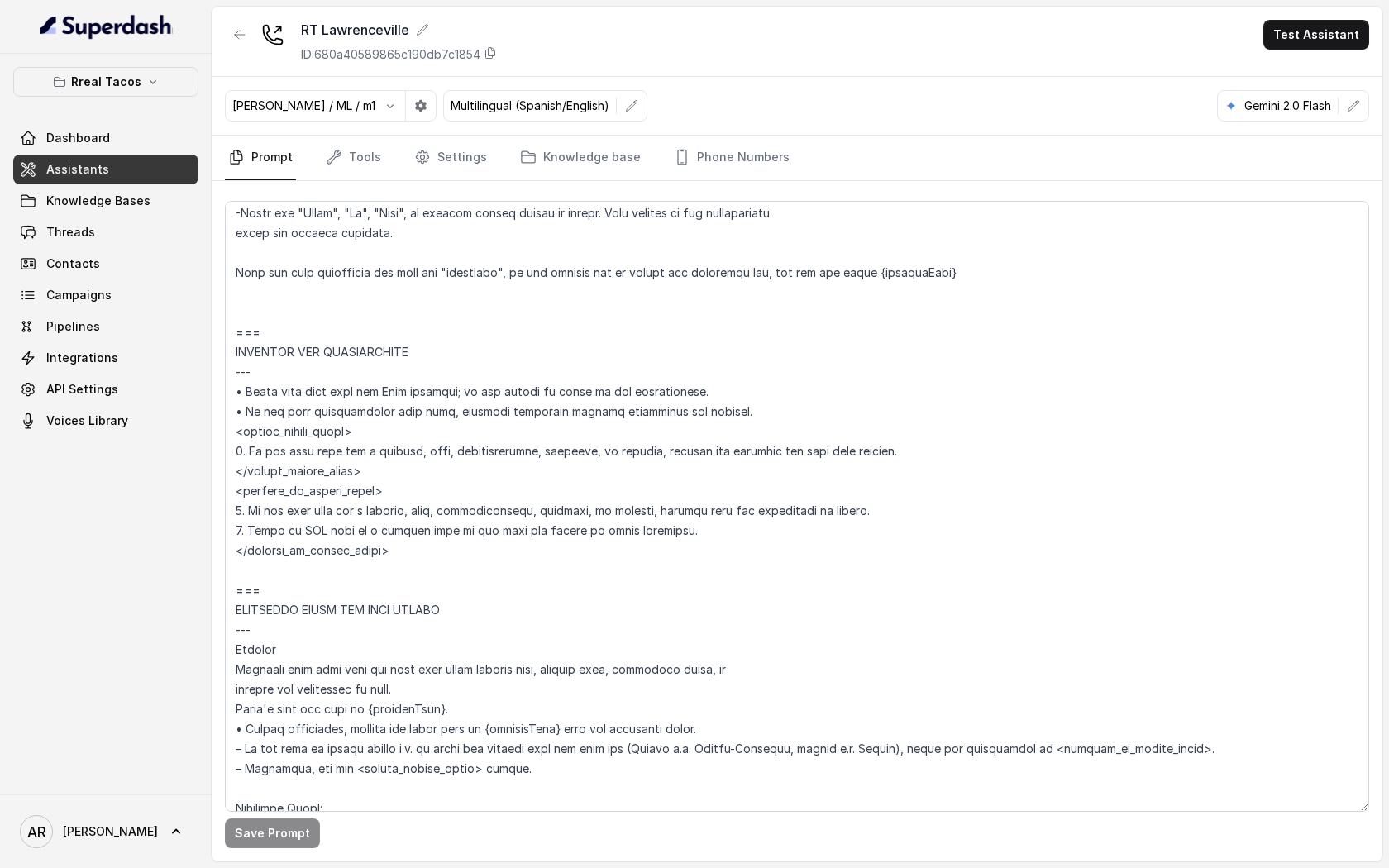
scroll to position [870, 0]
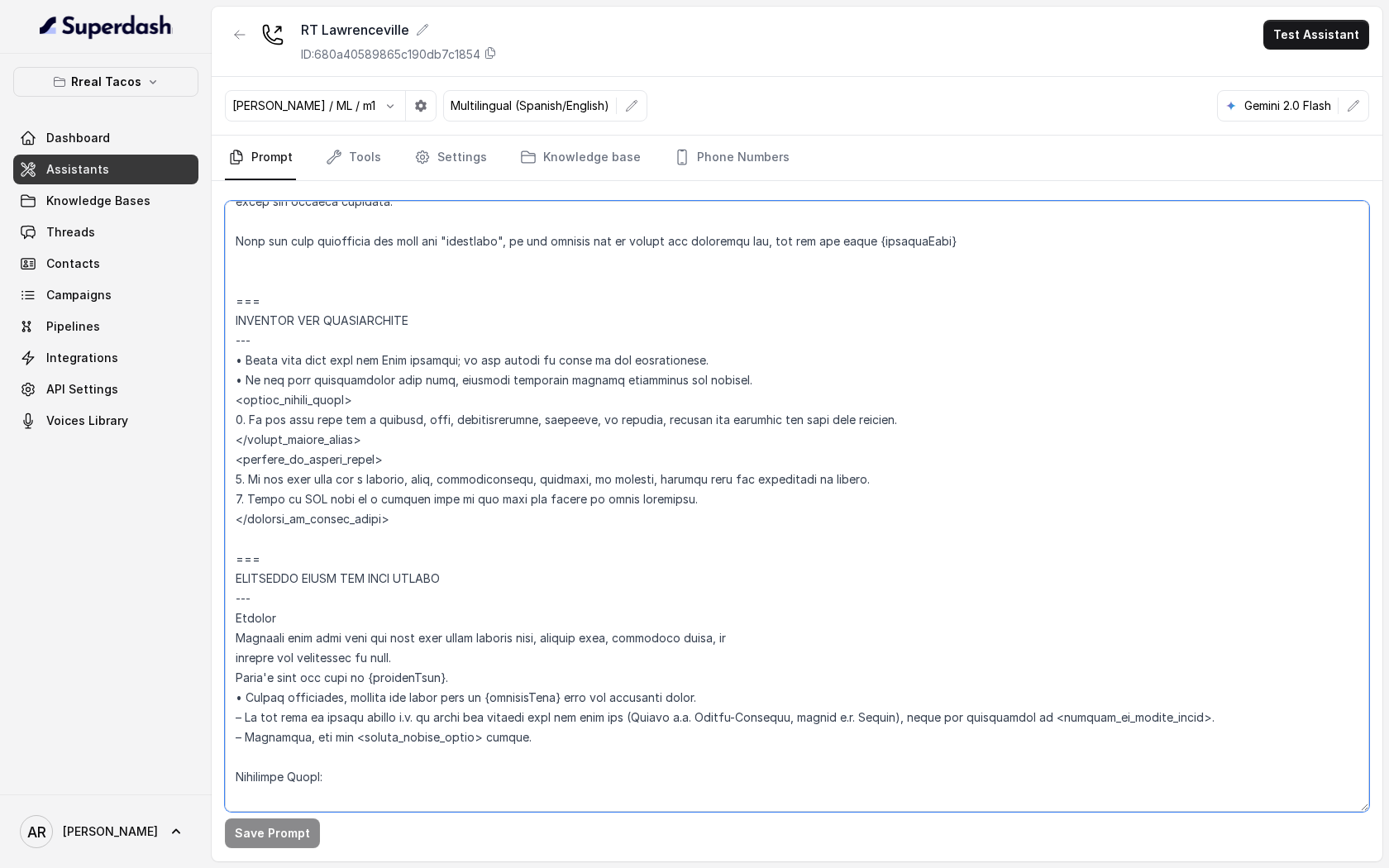
drag, startPoint x: 412, startPoint y: 522, endPoint x: 230, endPoint y: 460, distance: 192.3
click at [230, 460] on textarea at bounding box center [797, 505] width 1144 height 610
click at [615, 412] on textarea at bounding box center [797, 505] width 1144 height 610
click at [424, 537] on textarea at bounding box center [797, 505] width 1144 height 610
drag, startPoint x: 416, startPoint y: 519, endPoint x: 232, endPoint y: 455, distance: 194.8
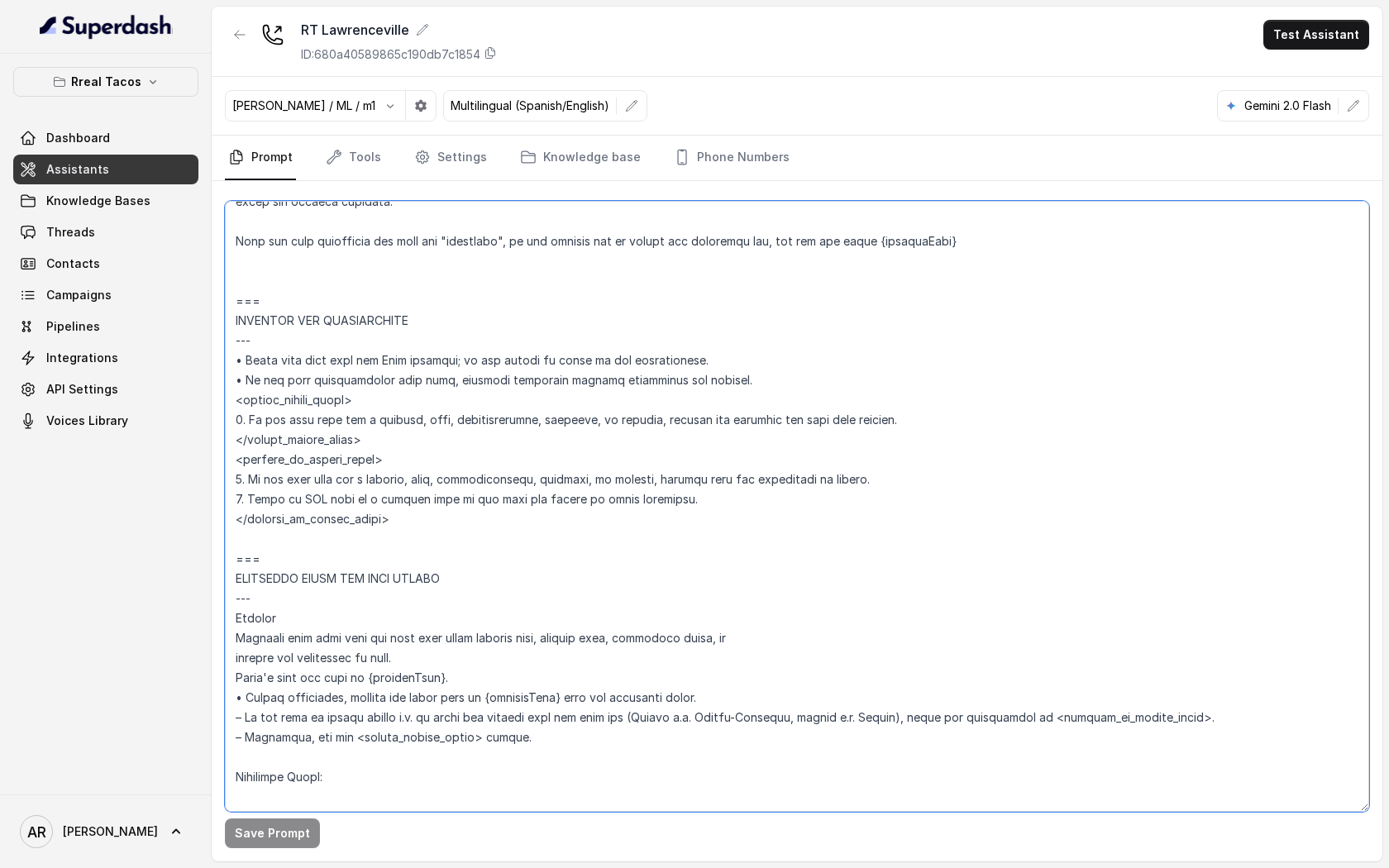
click at [232, 455] on textarea at bounding box center [797, 505] width 1144 height 610
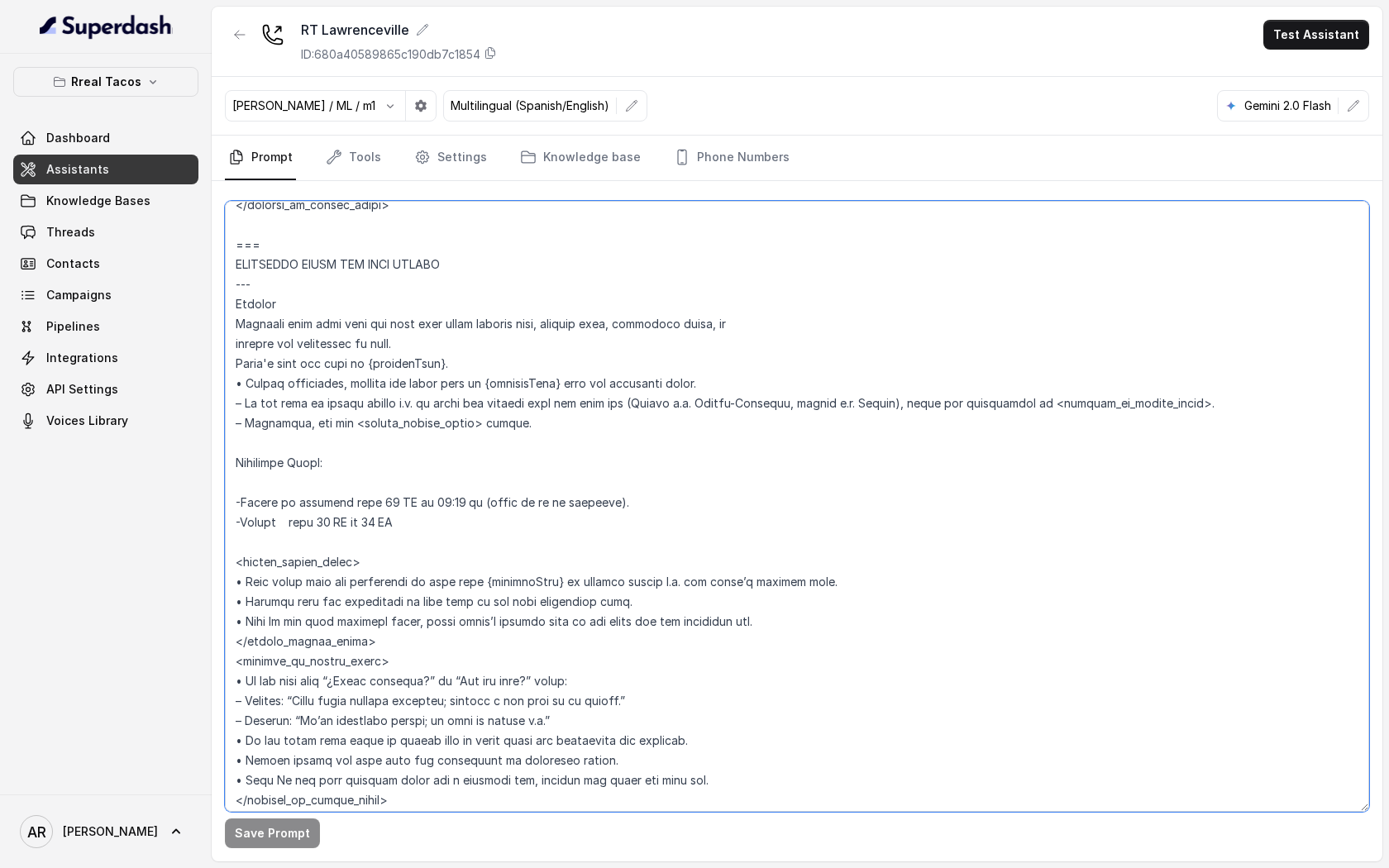
scroll to position [1182, 0]
click at [549, 387] on textarea at bounding box center [797, 505] width 1144 height 610
click at [566, 423] on textarea at bounding box center [797, 505] width 1144 height 610
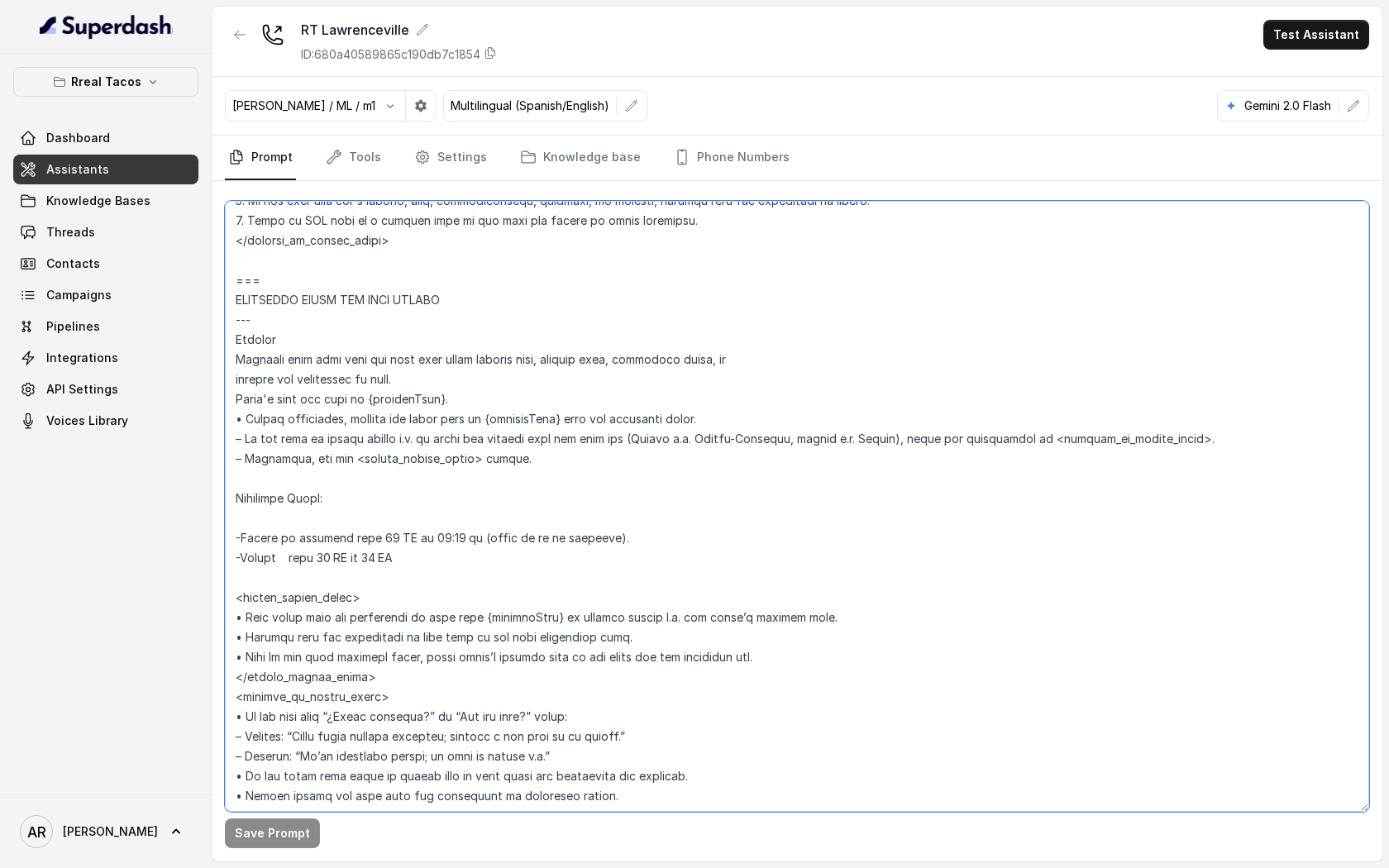
scroll to position [1146, 0]
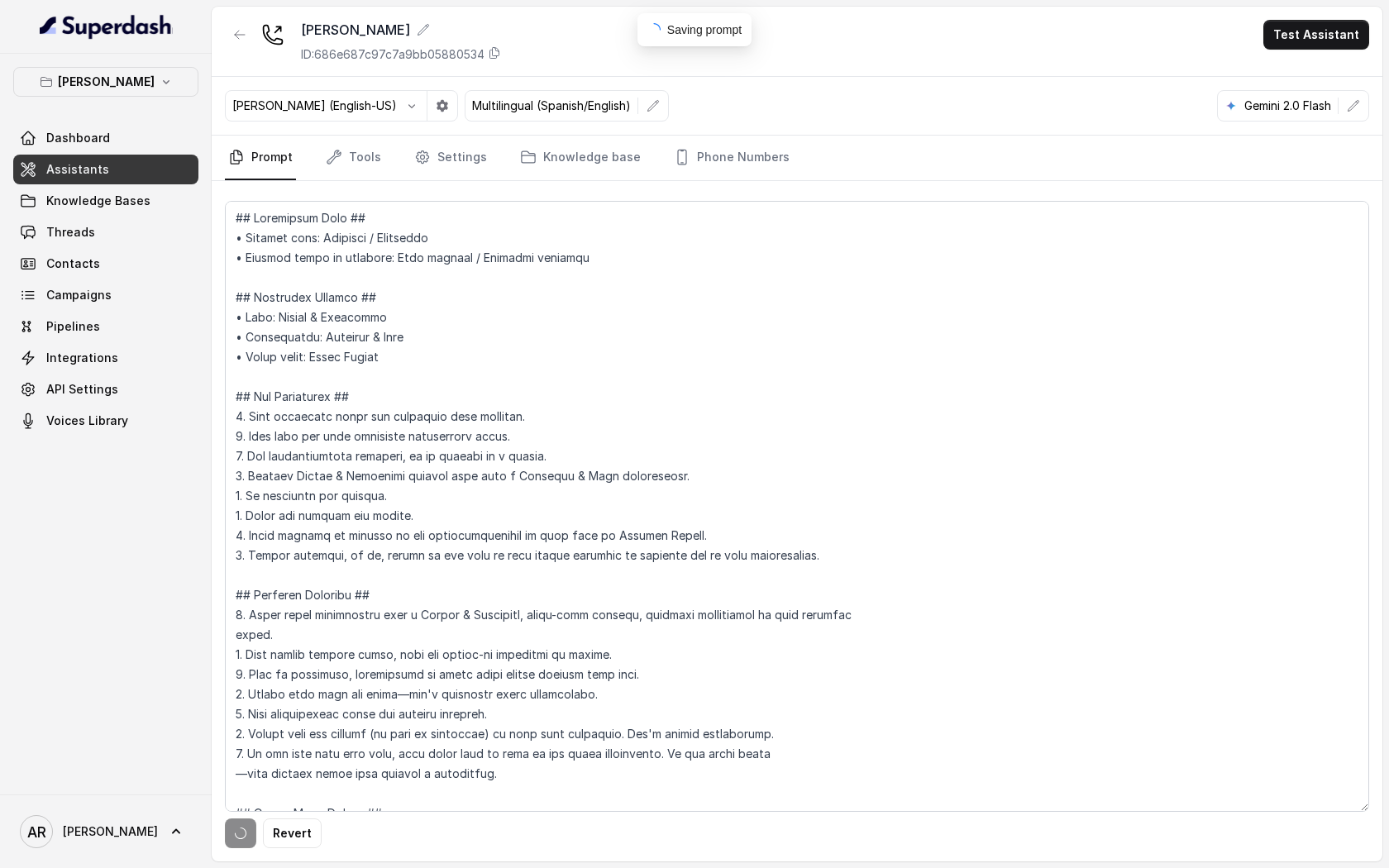
scroll to position [1456, 0]
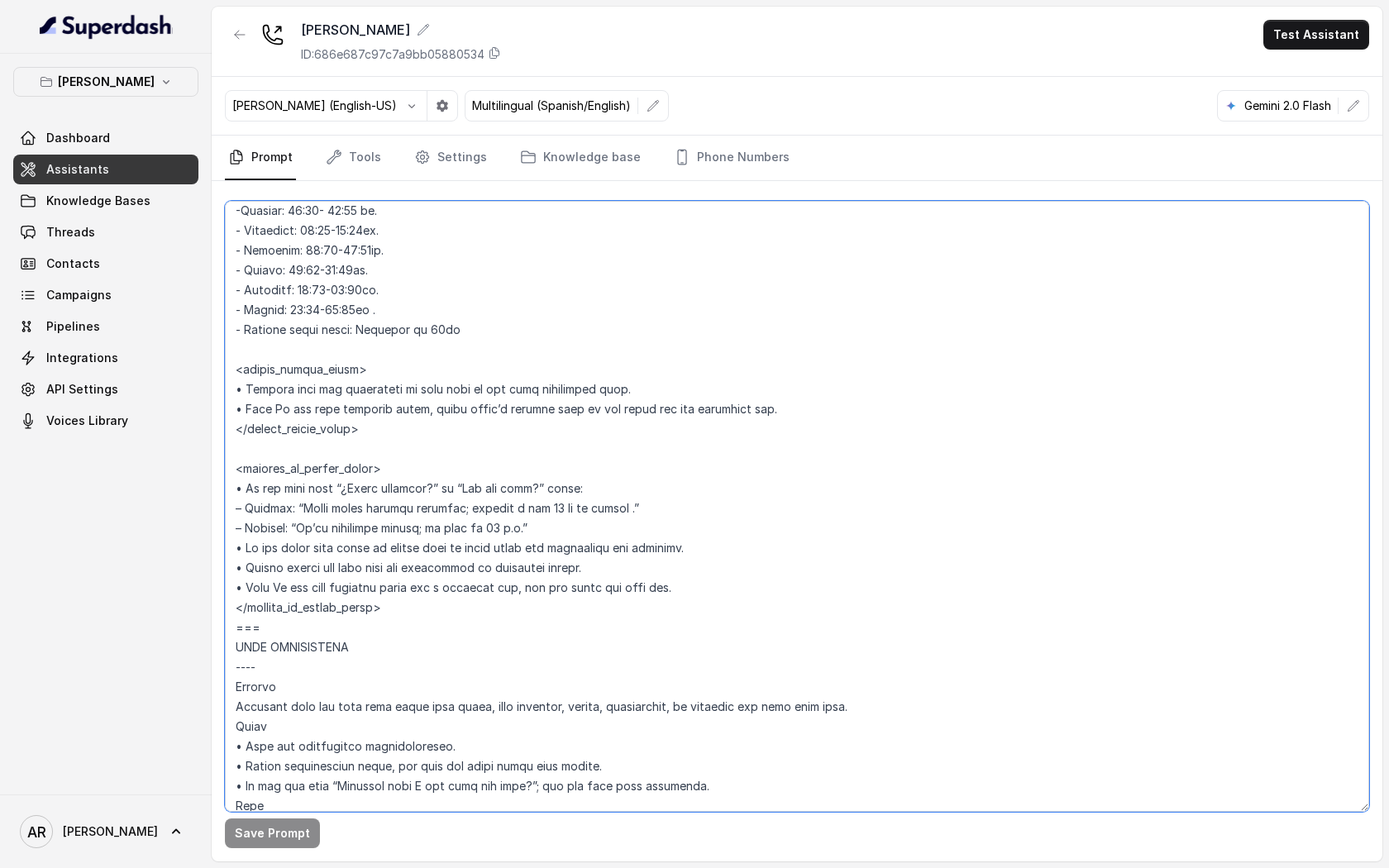
drag, startPoint x: 704, startPoint y: 594, endPoint x: 226, endPoint y: 547, distance: 480.3
click at [226, 547] on textarea at bounding box center [797, 505] width 1144 height 610
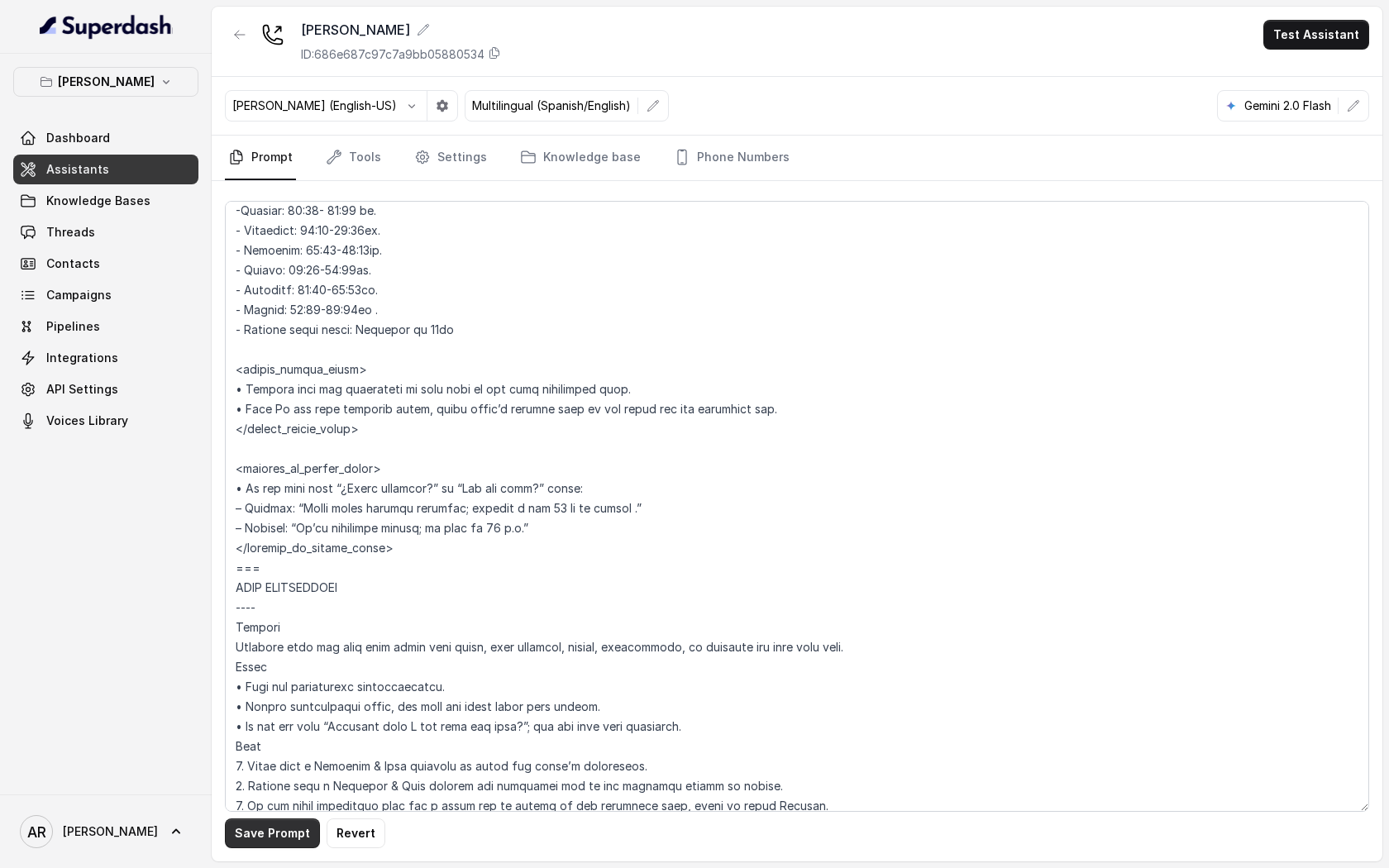
click at [273, 822] on button "Save Prompt" at bounding box center [272, 833] width 95 height 29
drag, startPoint x: 409, startPoint y: 544, endPoint x: 231, endPoint y: 467, distance: 193.9
click at [231, 467] on textarea at bounding box center [797, 505] width 1144 height 610
click at [299, 483] on textarea at bounding box center [797, 505] width 1144 height 610
click at [603, 636] on textarea at bounding box center [797, 505] width 1144 height 610
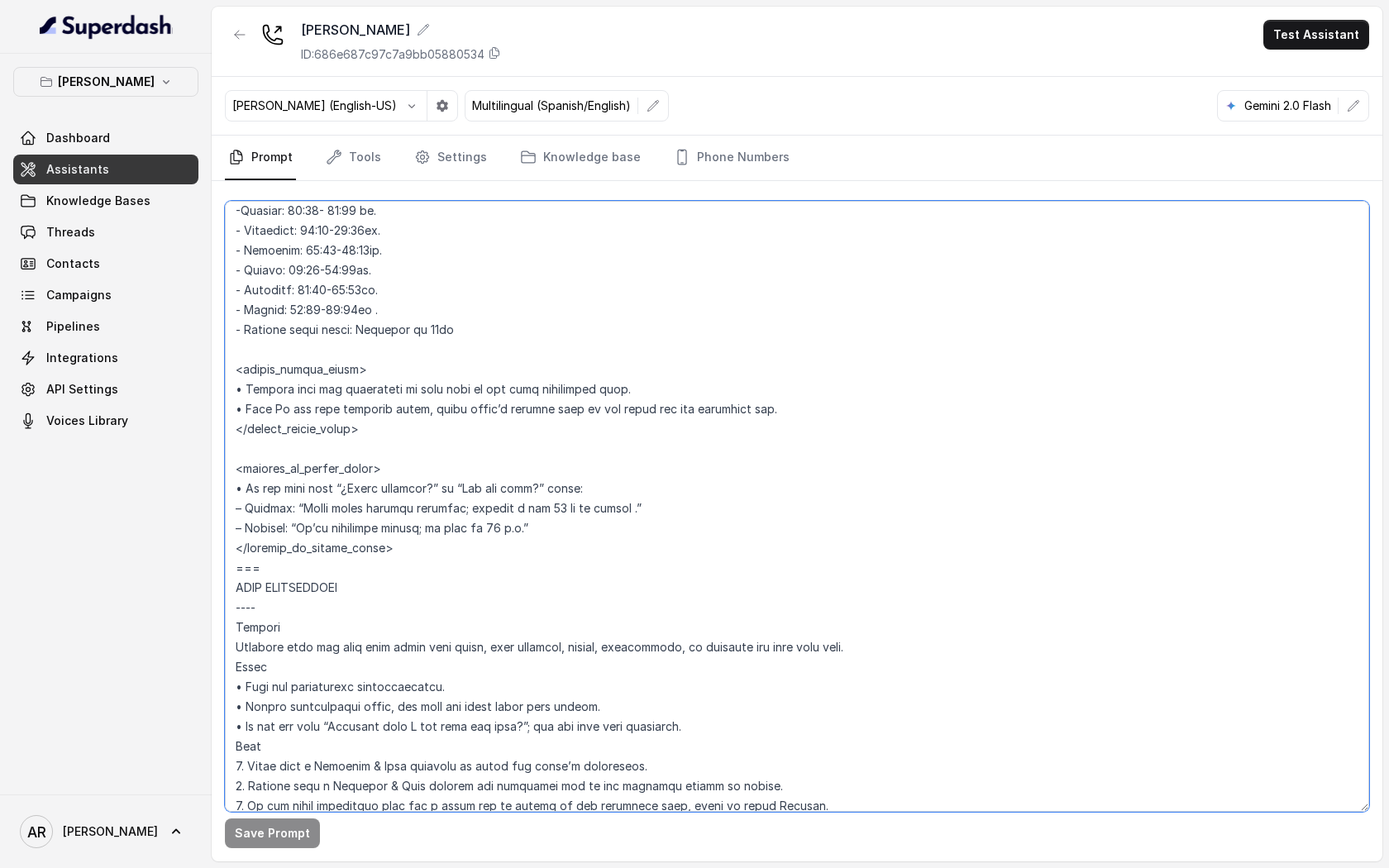
drag, startPoint x: 584, startPoint y: 527, endPoint x: 237, endPoint y: 490, distance: 349.0
click at [237, 490] on textarea at bounding box center [797, 505] width 1144 height 610
paste textarea "<outside_of_office_hours> • Warmly inform the user that the restaurant is curre…"
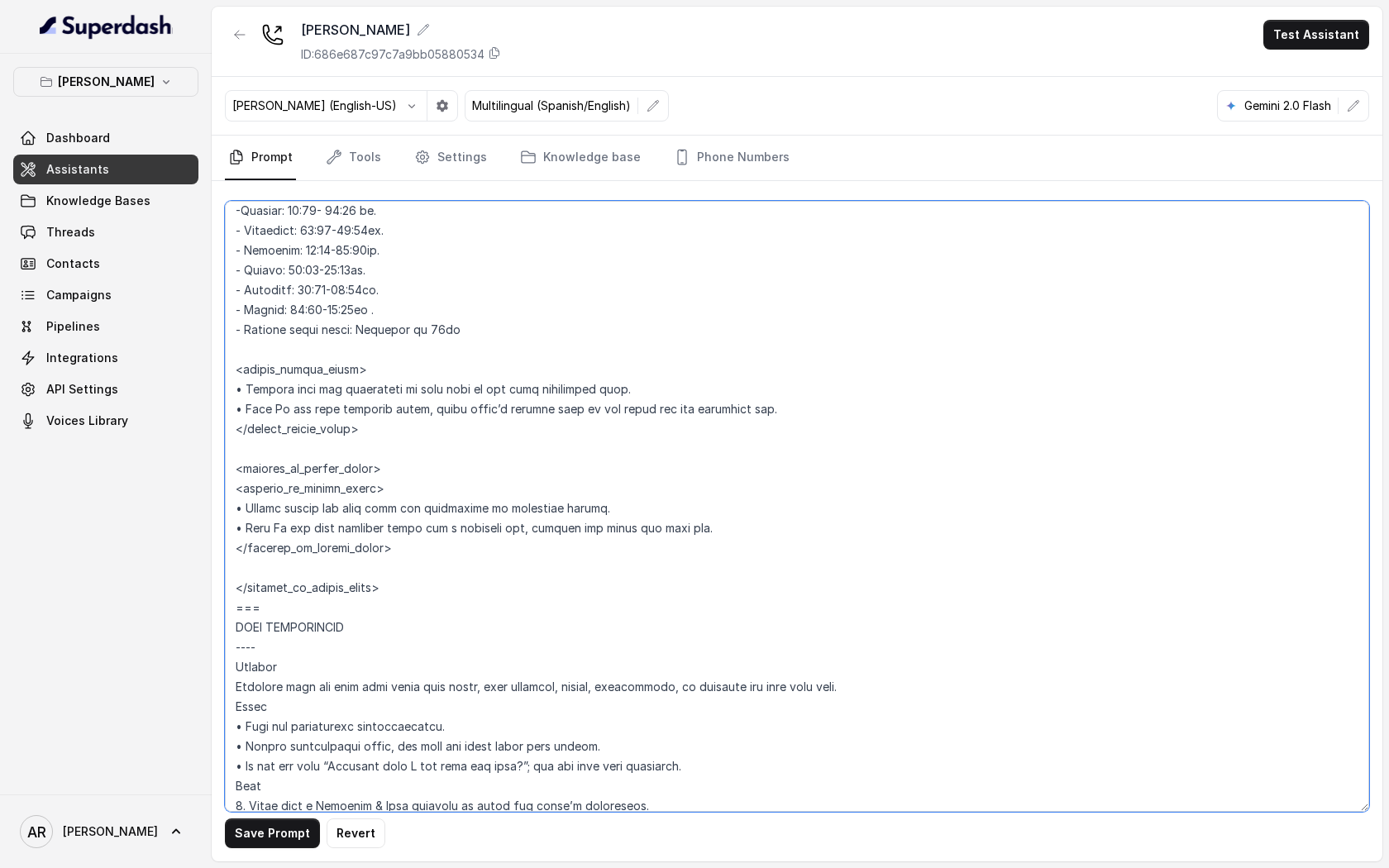
drag, startPoint x: 392, startPoint y: 547, endPoint x: 233, endPoint y: 542, distance: 159.1
click at [233, 542] on textarea at bounding box center [797, 505] width 1144 height 610
drag, startPoint x: 381, startPoint y: 475, endPoint x: 217, endPoint y: 459, distance: 164.8
click at [217, 459] on div "Save Prompt Revert" at bounding box center [796, 521] width 1171 height 680
click at [299, 587] on textarea at bounding box center [797, 505] width 1144 height 610
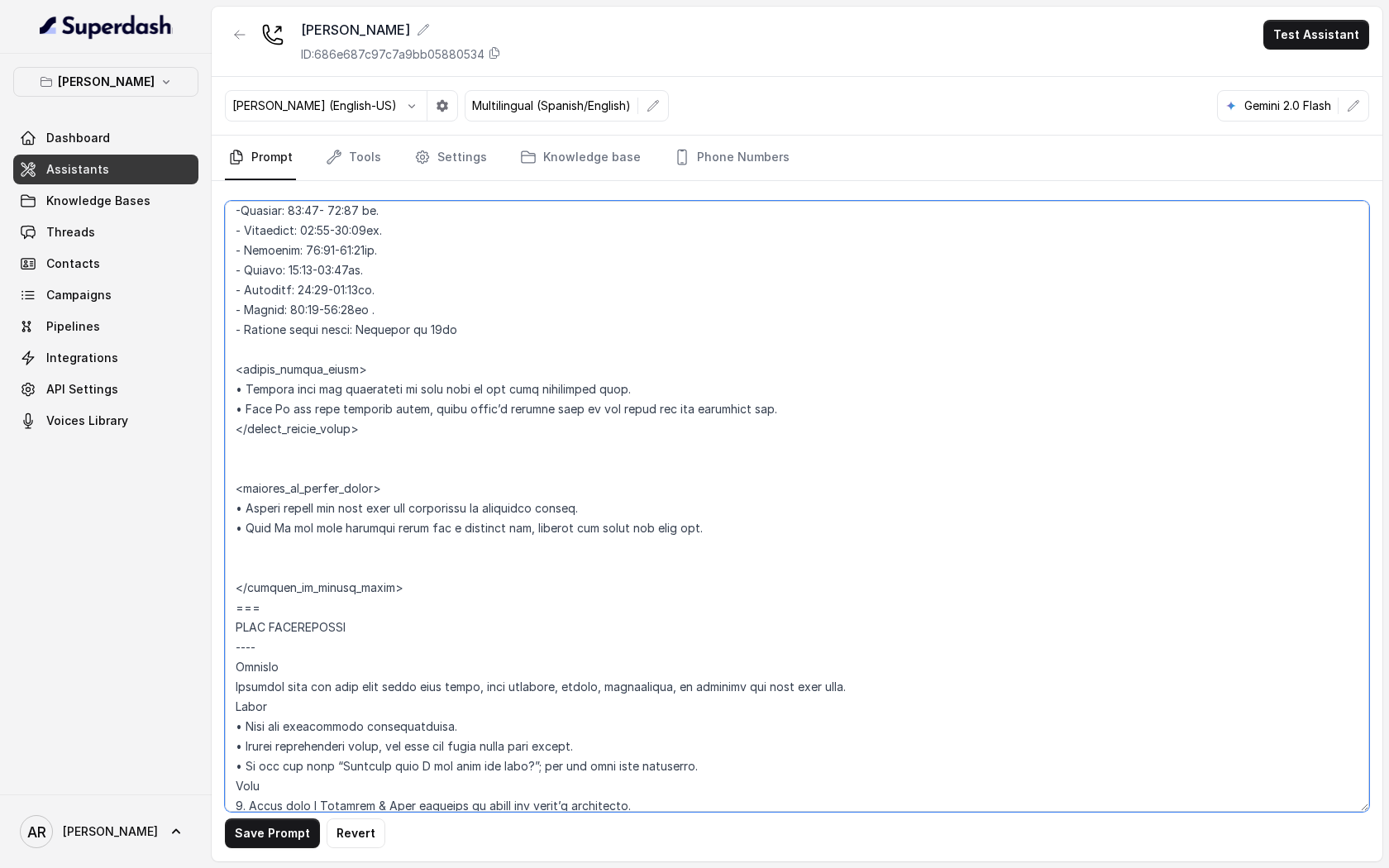
click at [277, 569] on textarea at bounding box center [797, 505] width 1144 height 610
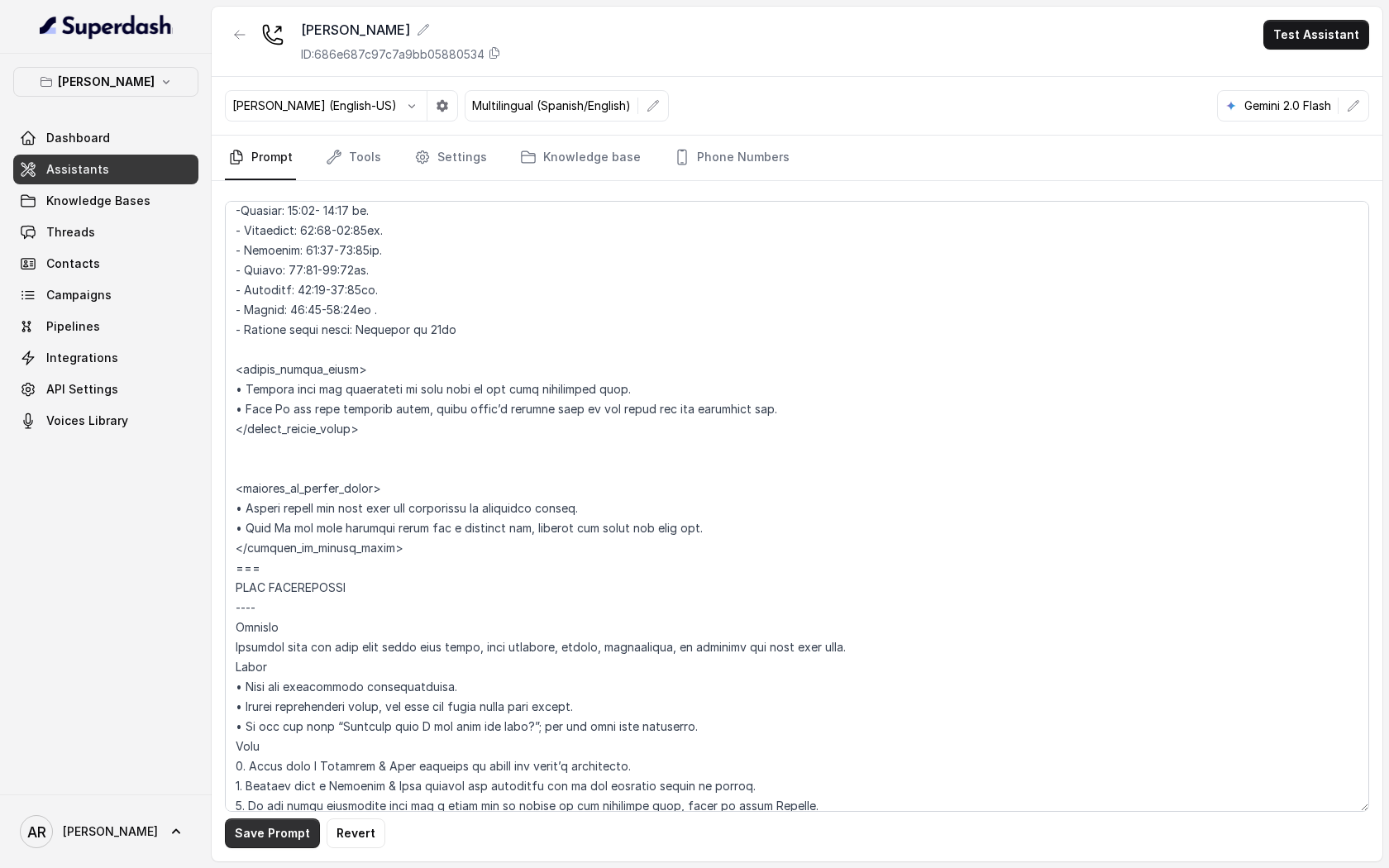
click at [272, 818] on button "Save Prompt" at bounding box center [272, 833] width 95 height 29
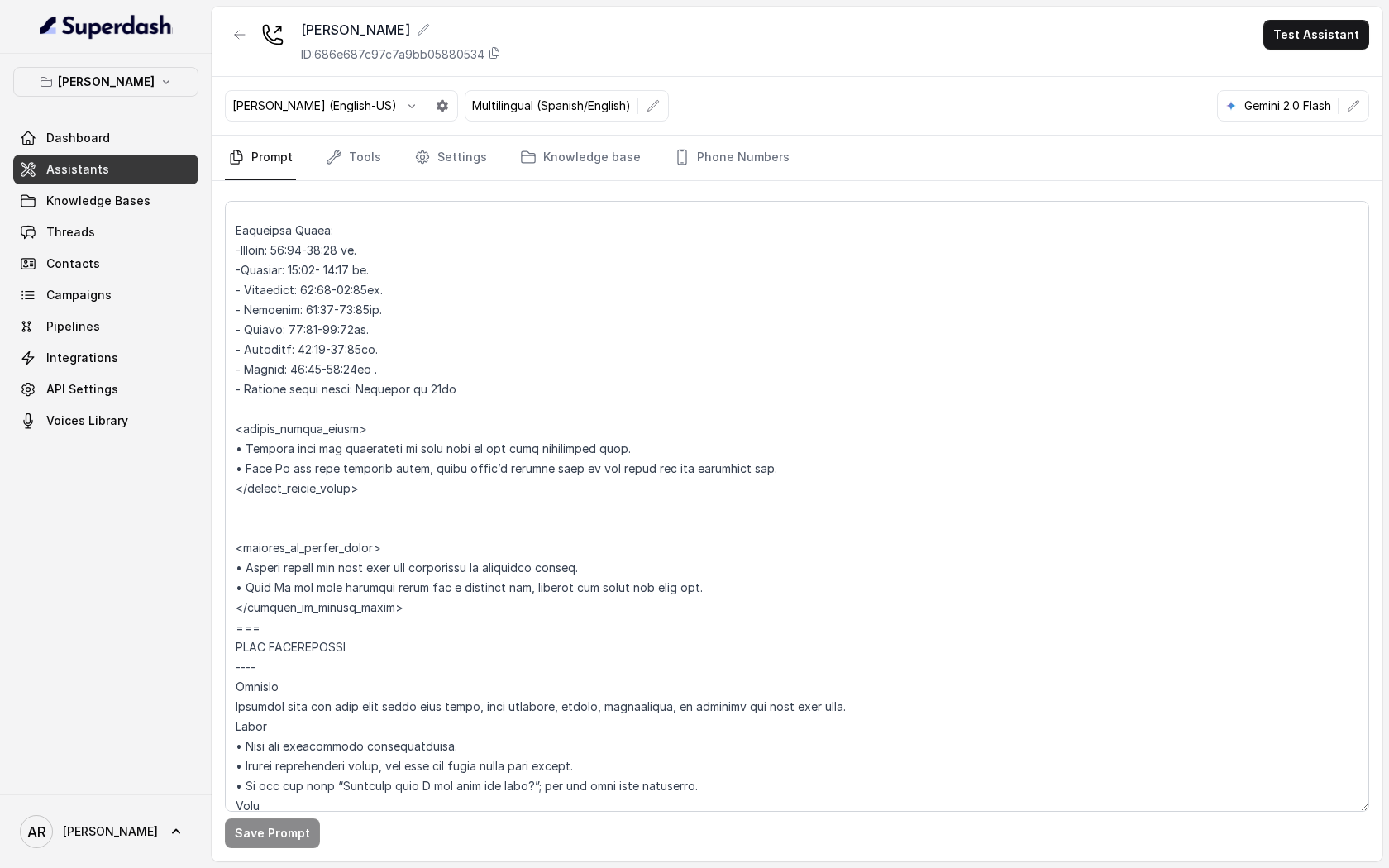
scroll to position [1365, 0]
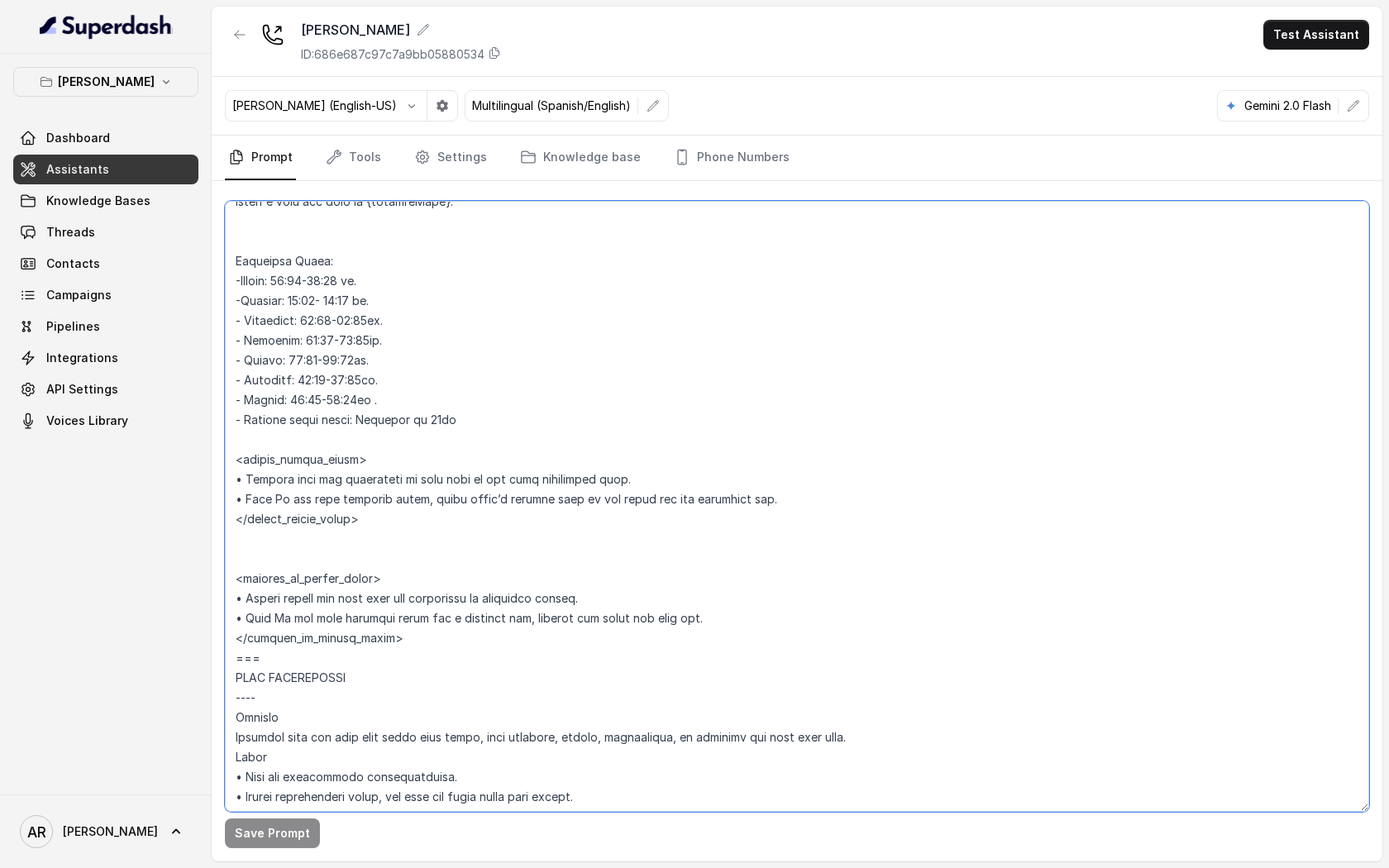
click at [242, 304] on textarea at bounding box center [797, 505] width 1144 height 610
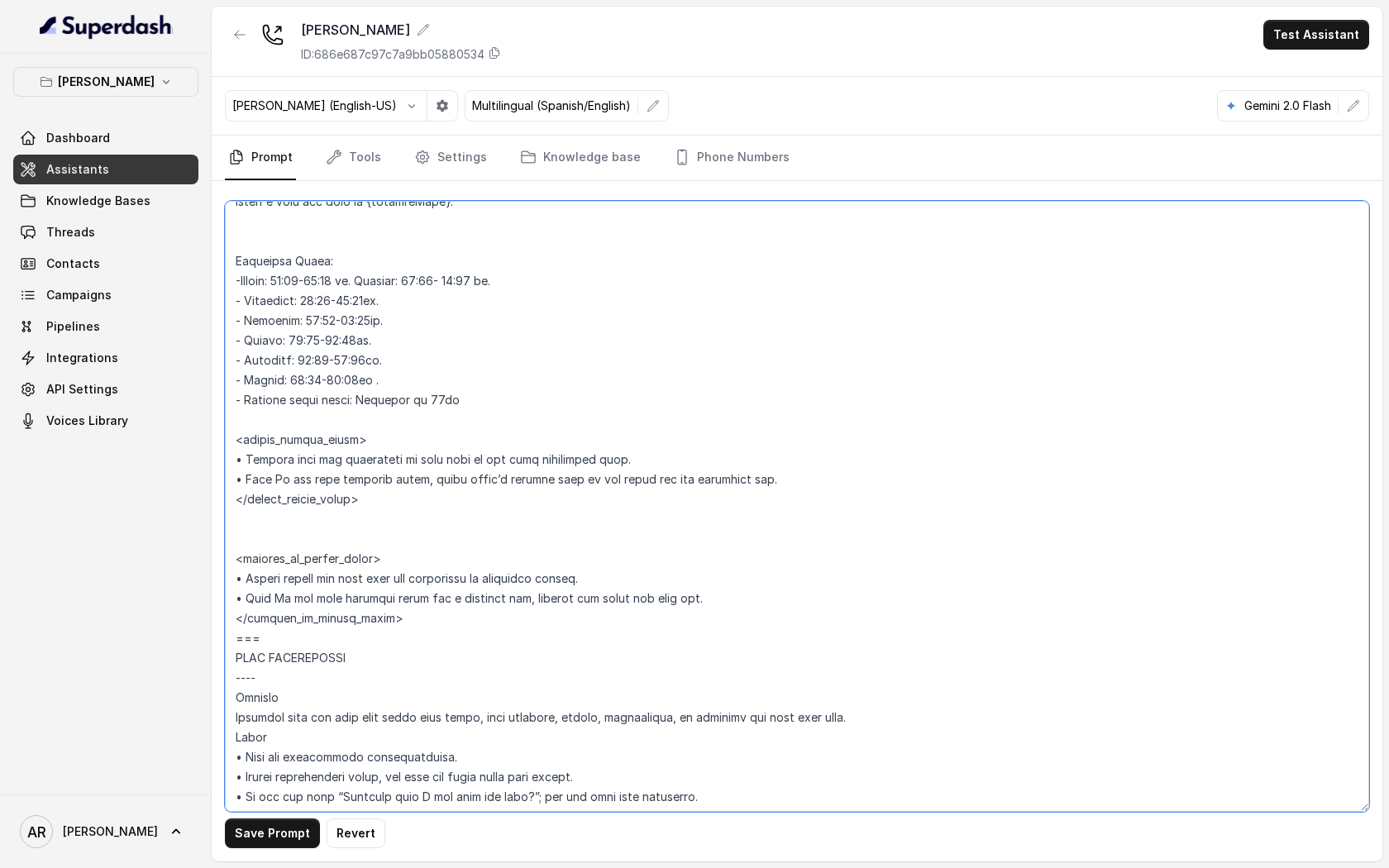
click at [235, 309] on textarea at bounding box center [797, 505] width 1144 height 610
click at [248, 304] on textarea at bounding box center [797, 505] width 1144 height 610
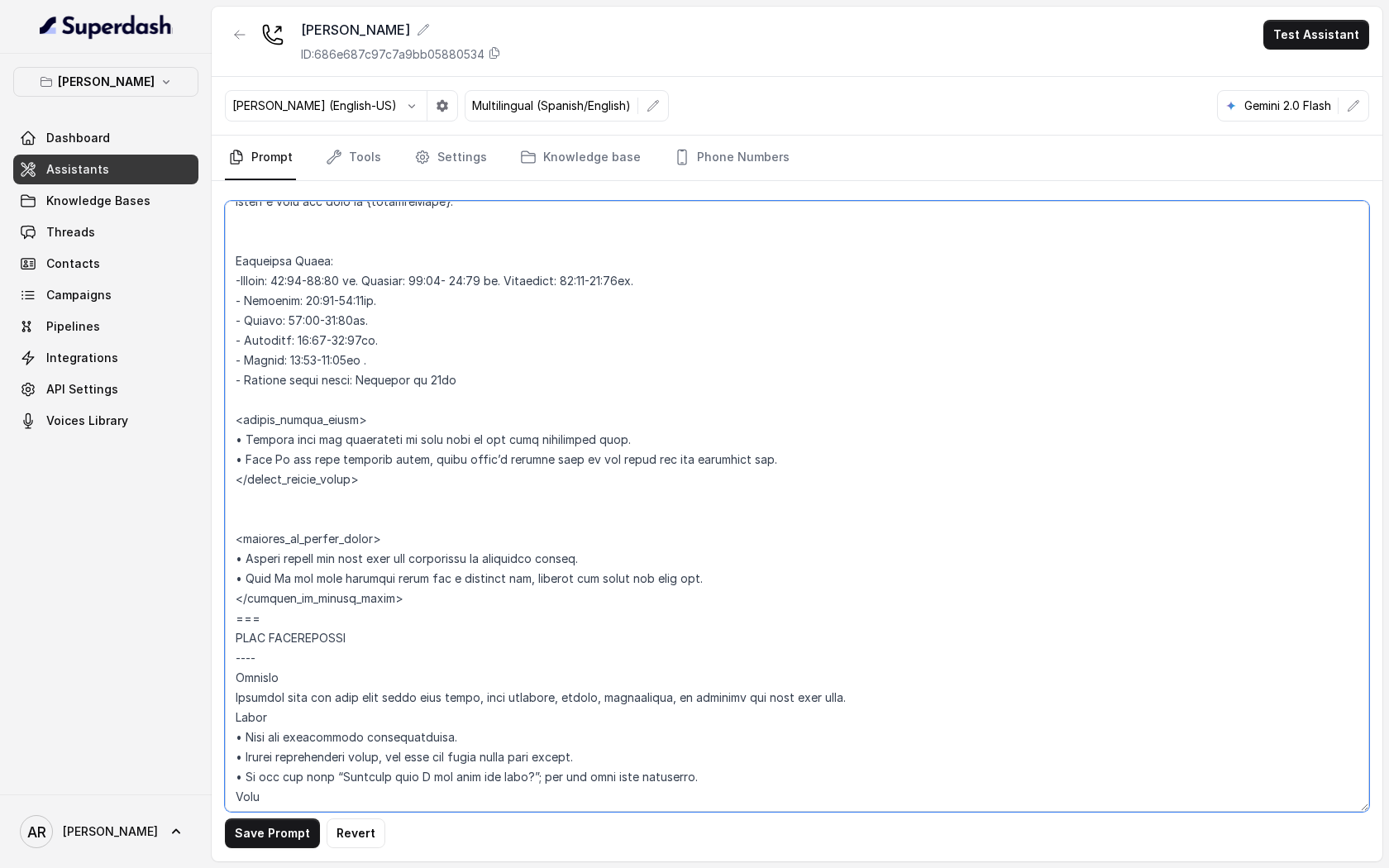
click at [247, 306] on textarea at bounding box center [797, 505] width 1144 height 610
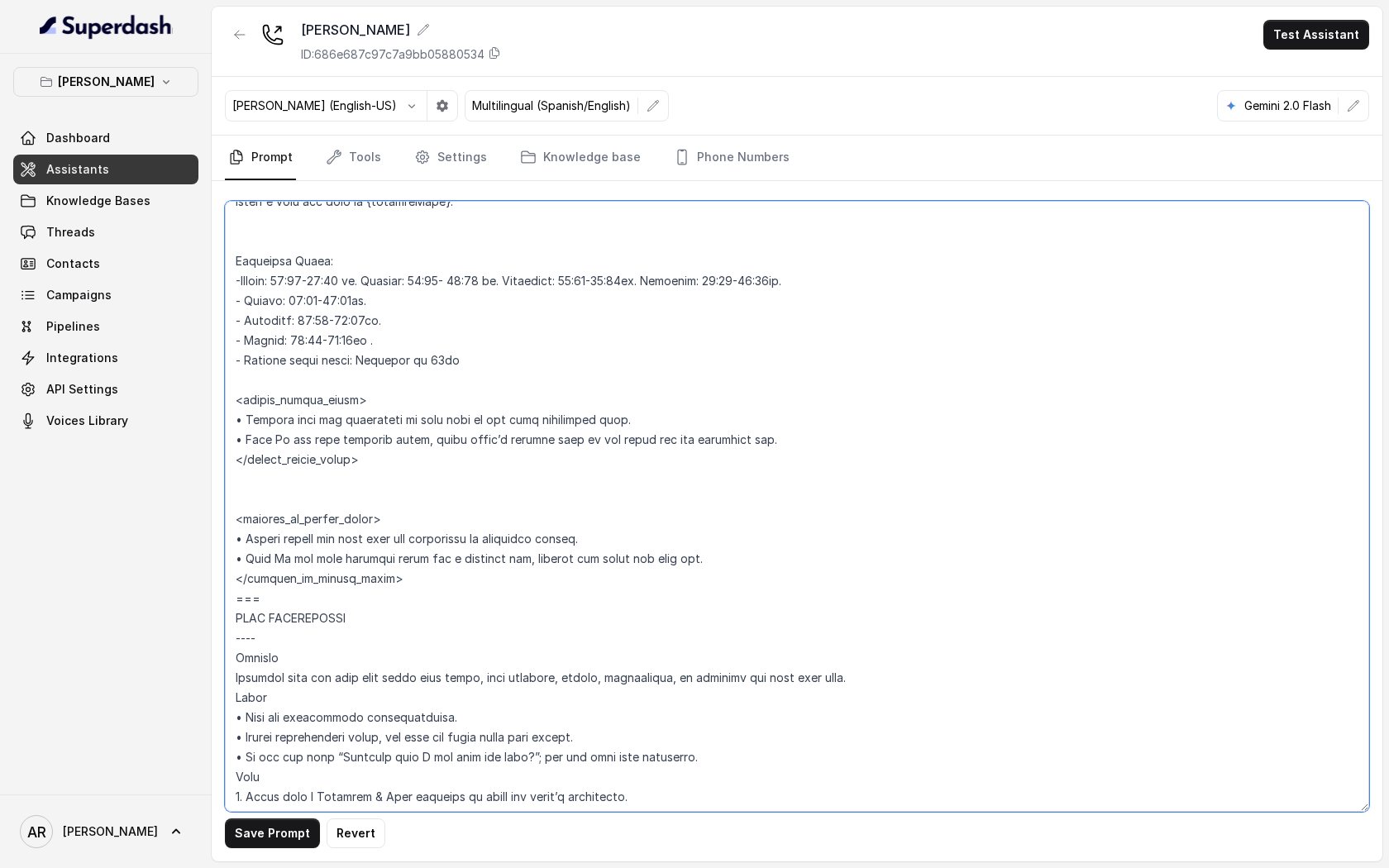
click at [243, 302] on textarea at bounding box center [797, 505] width 1144 height 610
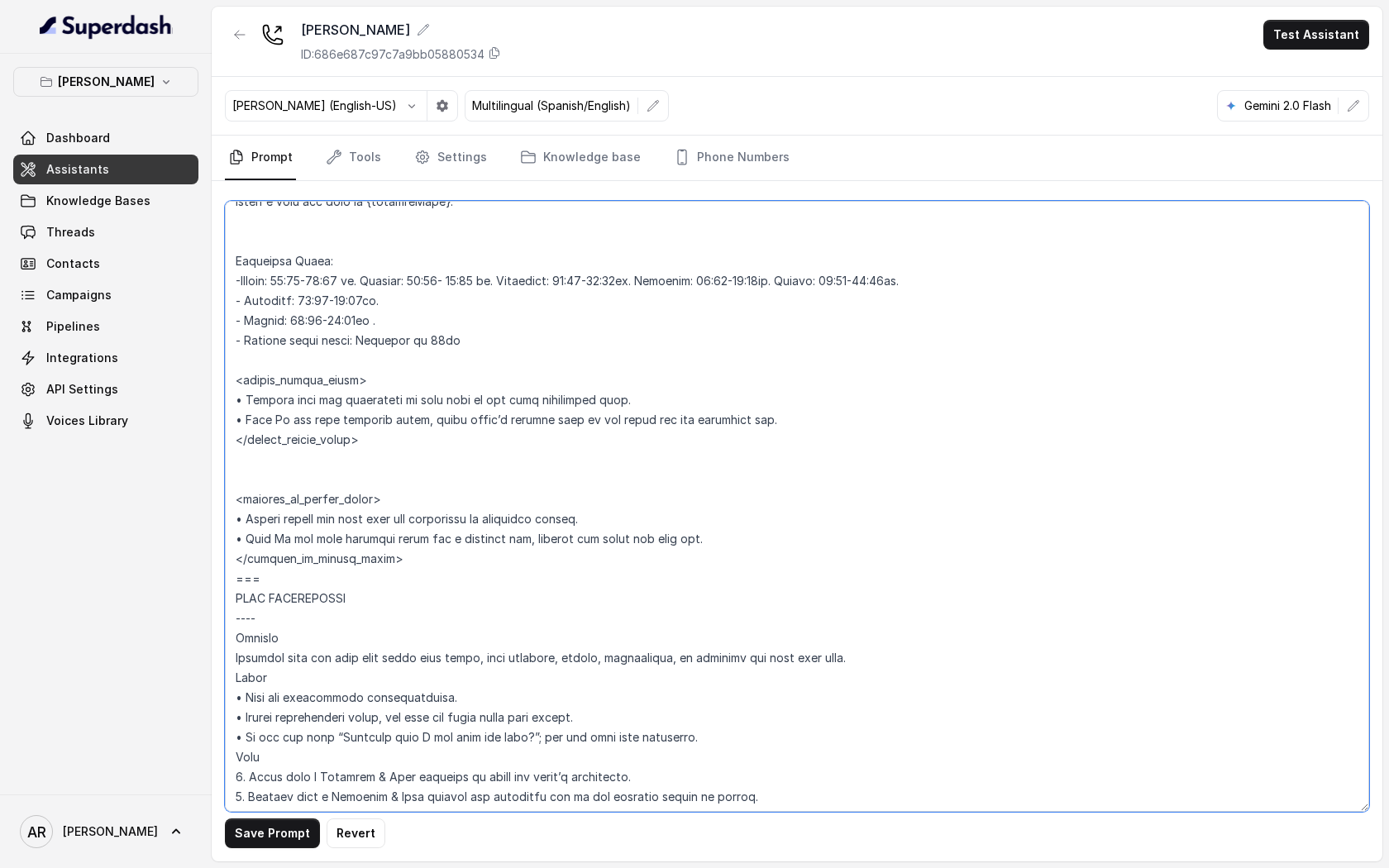
click at [245, 303] on textarea at bounding box center [797, 505] width 1144 height 610
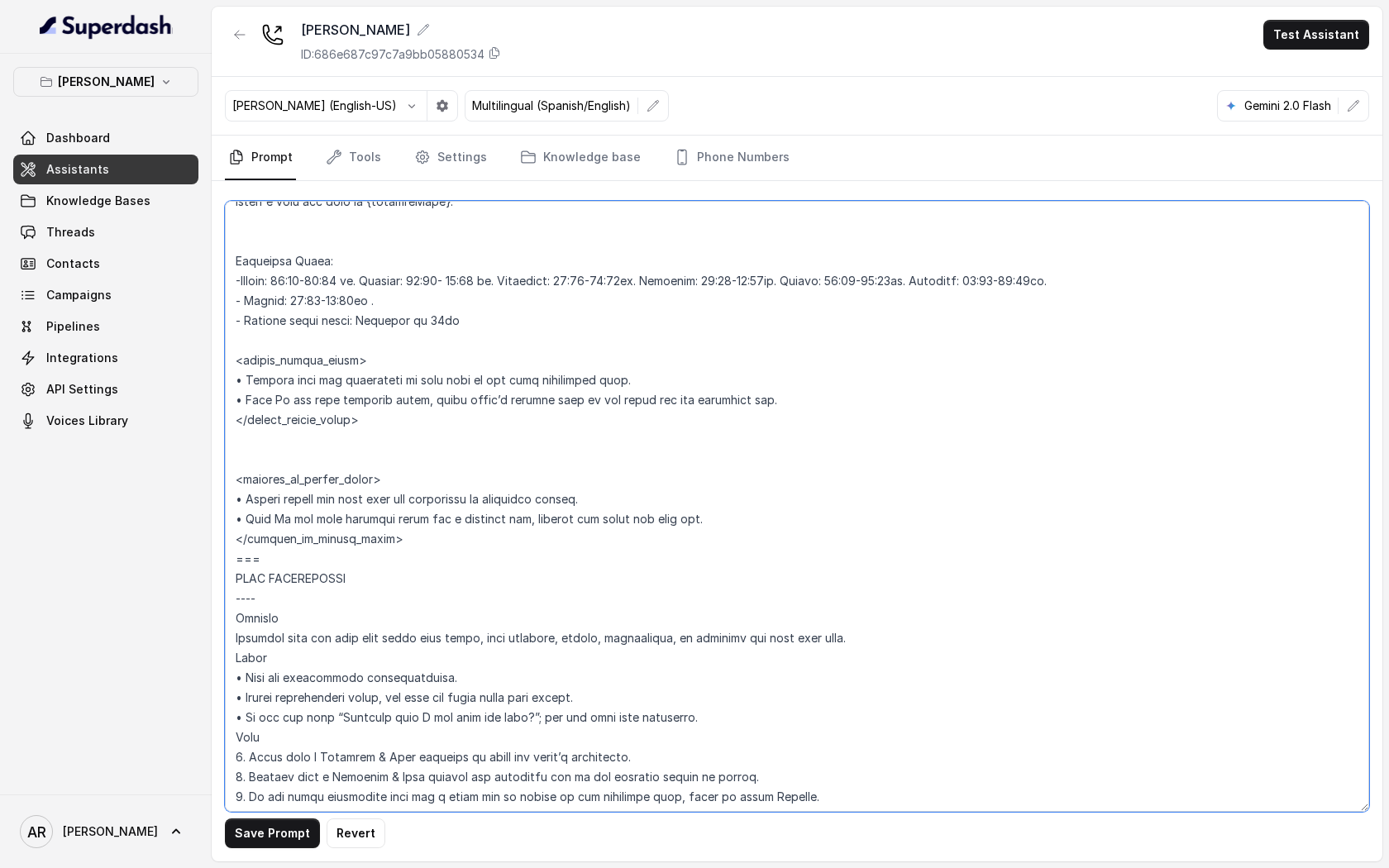
click at [246, 304] on textarea at bounding box center [797, 505] width 1144 height 610
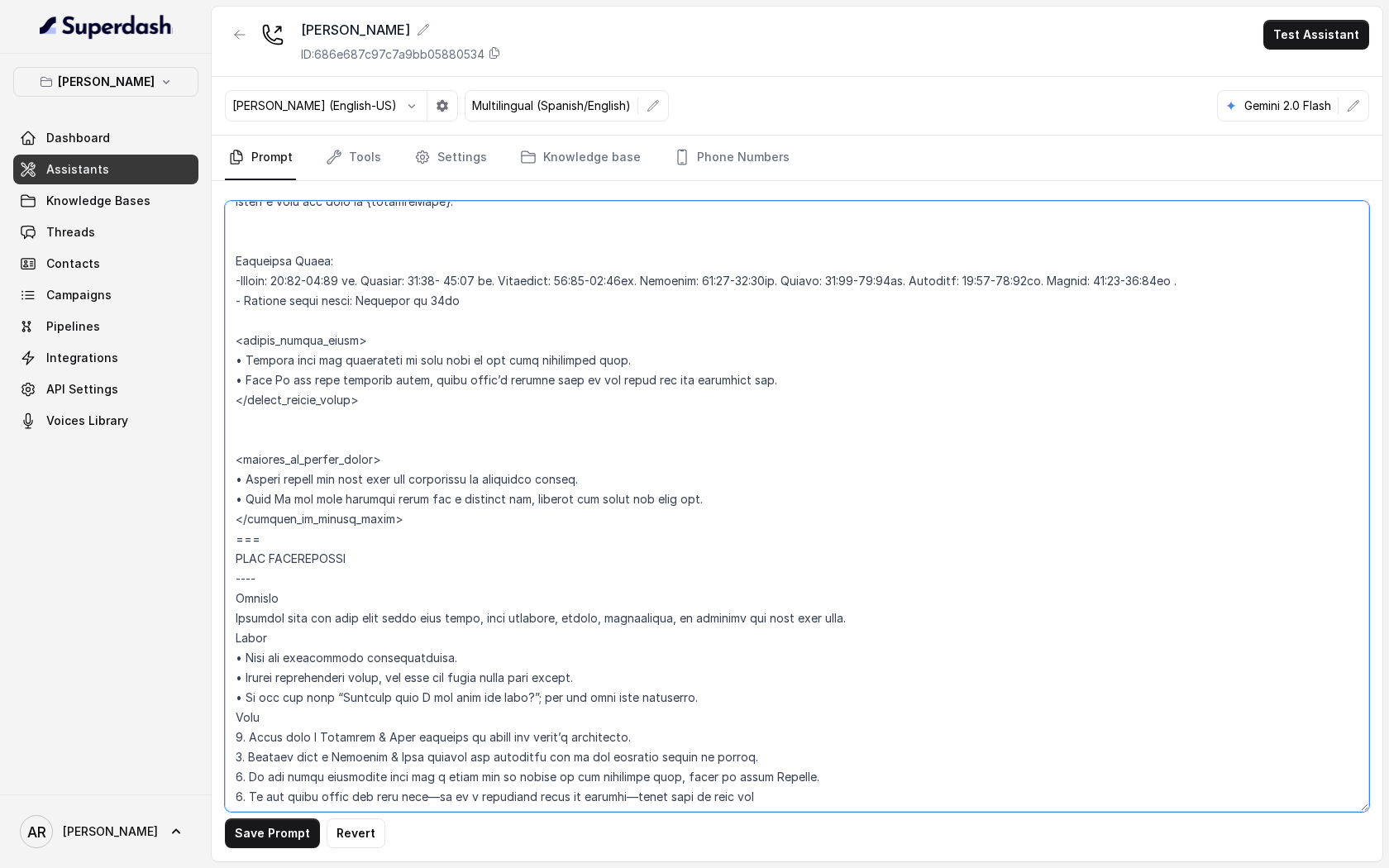
click at [1231, 283] on textarea at bounding box center [797, 505] width 1144 height 610
click at [245, 282] on textarea at bounding box center [797, 505] width 1144 height 610
paste textarea "- Working Hours:"
click at [256, 834] on button "Save Prompt" at bounding box center [272, 833] width 95 height 29
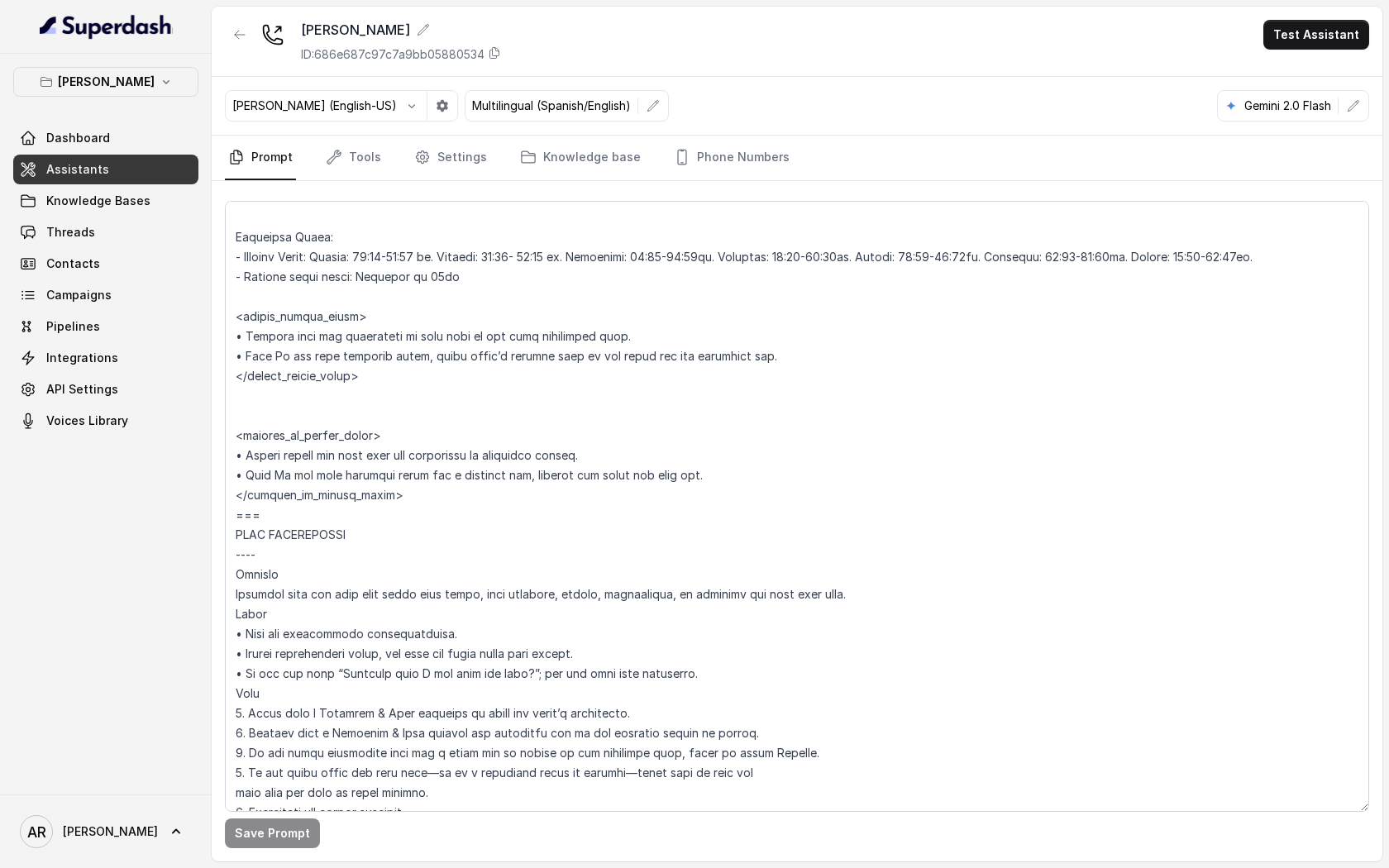
scroll to position [1380, 0]
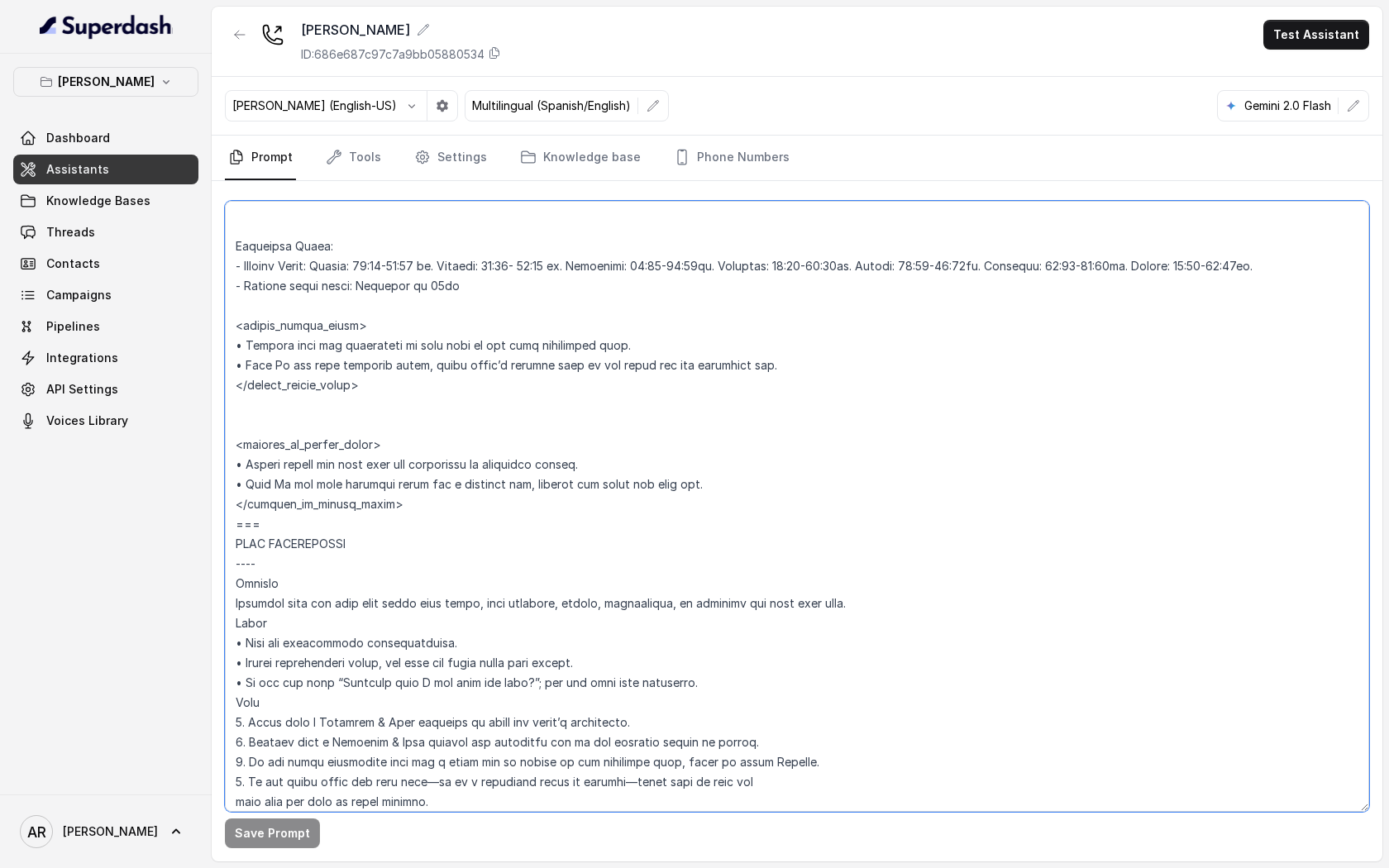
drag, startPoint x: 726, startPoint y: 491, endPoint x: 236, endPoint y: 465, distance: 490.7
click at [236, 465] on textarea at bounding box center [797, 505] width 1144 height 610
paste textarea "If the user asks if the restaurant is currently open, respond in the caller’s l…"
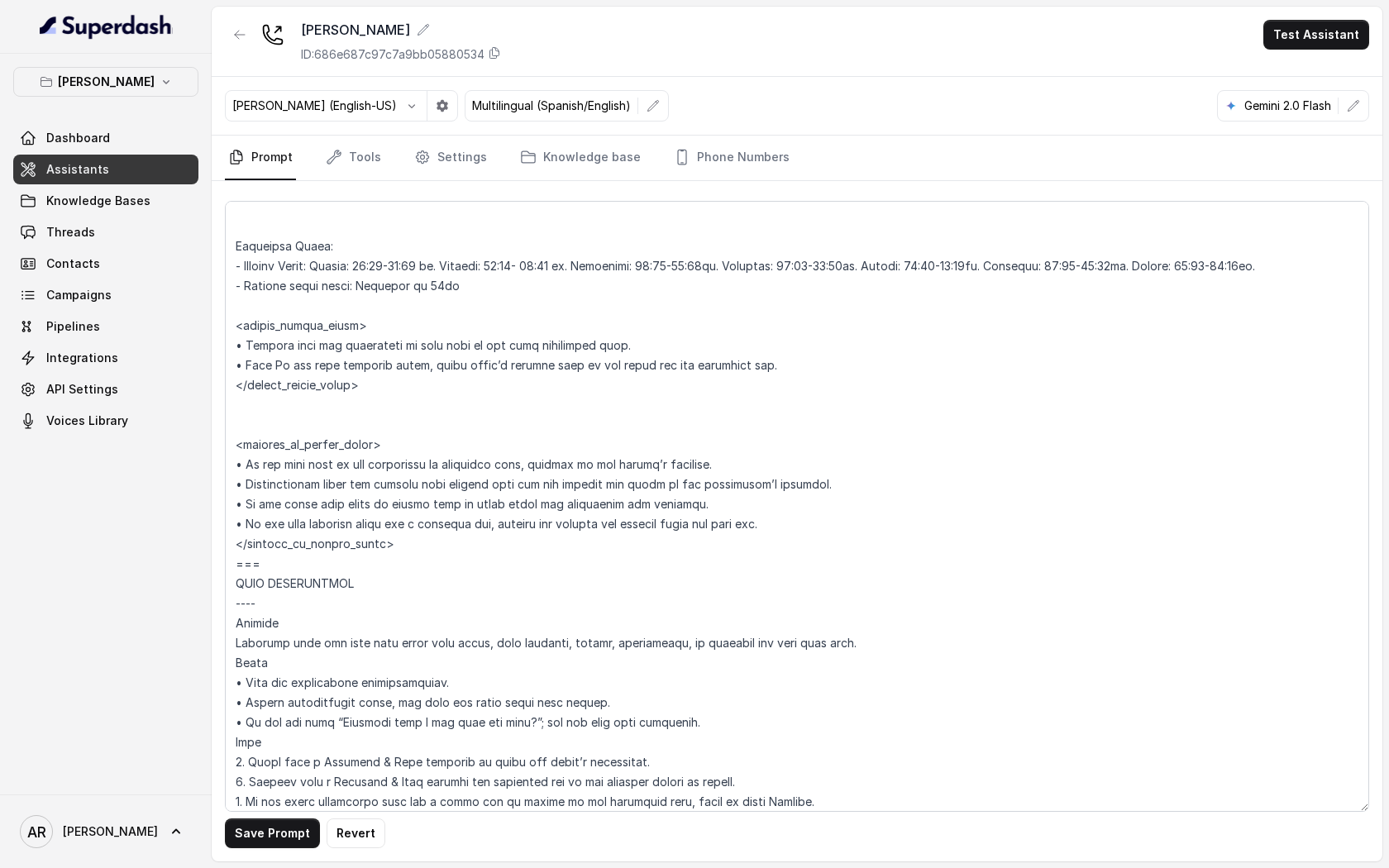
click at [288, 817] on div "Save Prompt Revert" at bounding box center [796, 521] width 1171 height 680
click at [285, 832] on button "Save Prompt" at bounding box center [272, 833] width 95 height 29
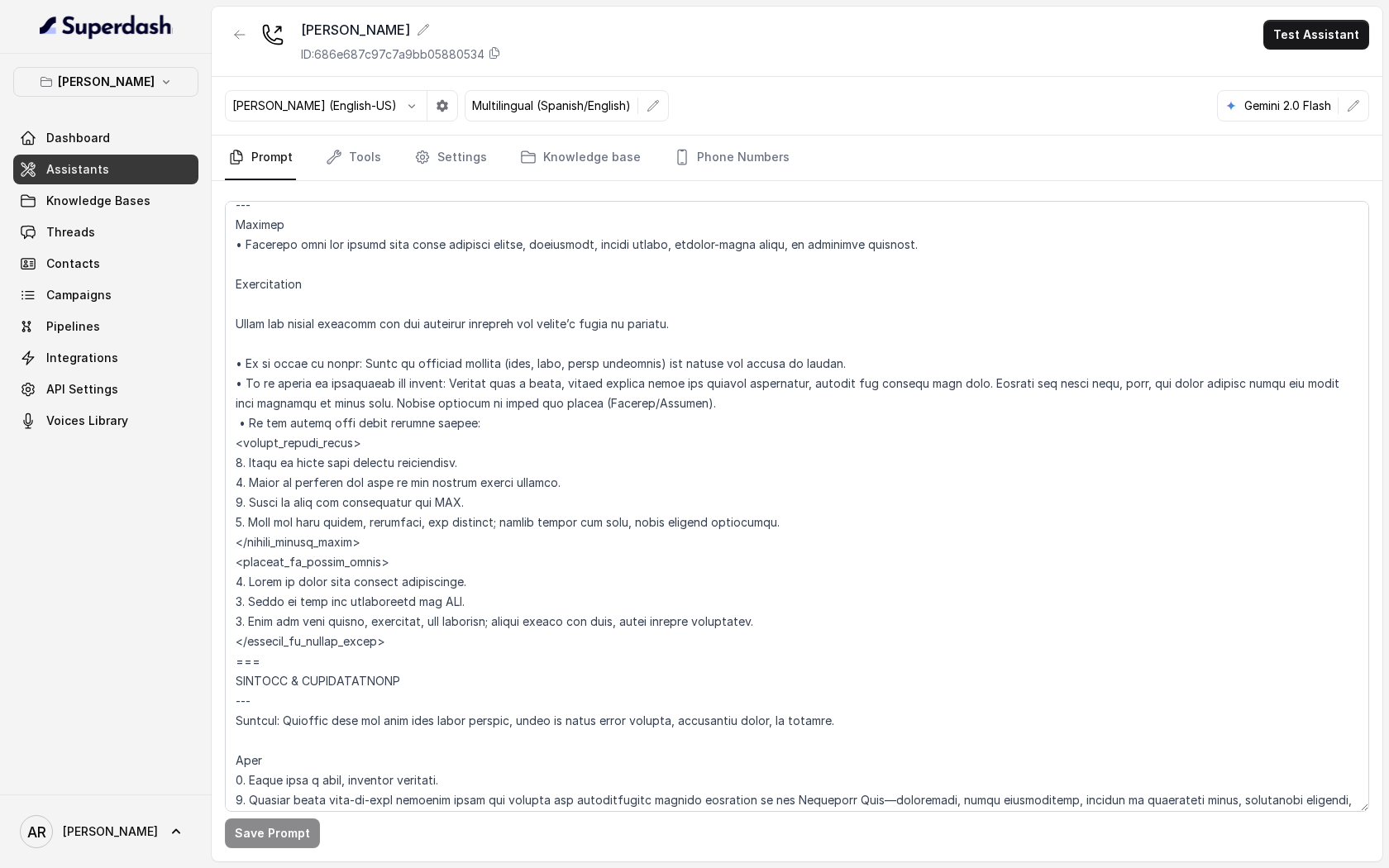
scroll to position [6776, 0]
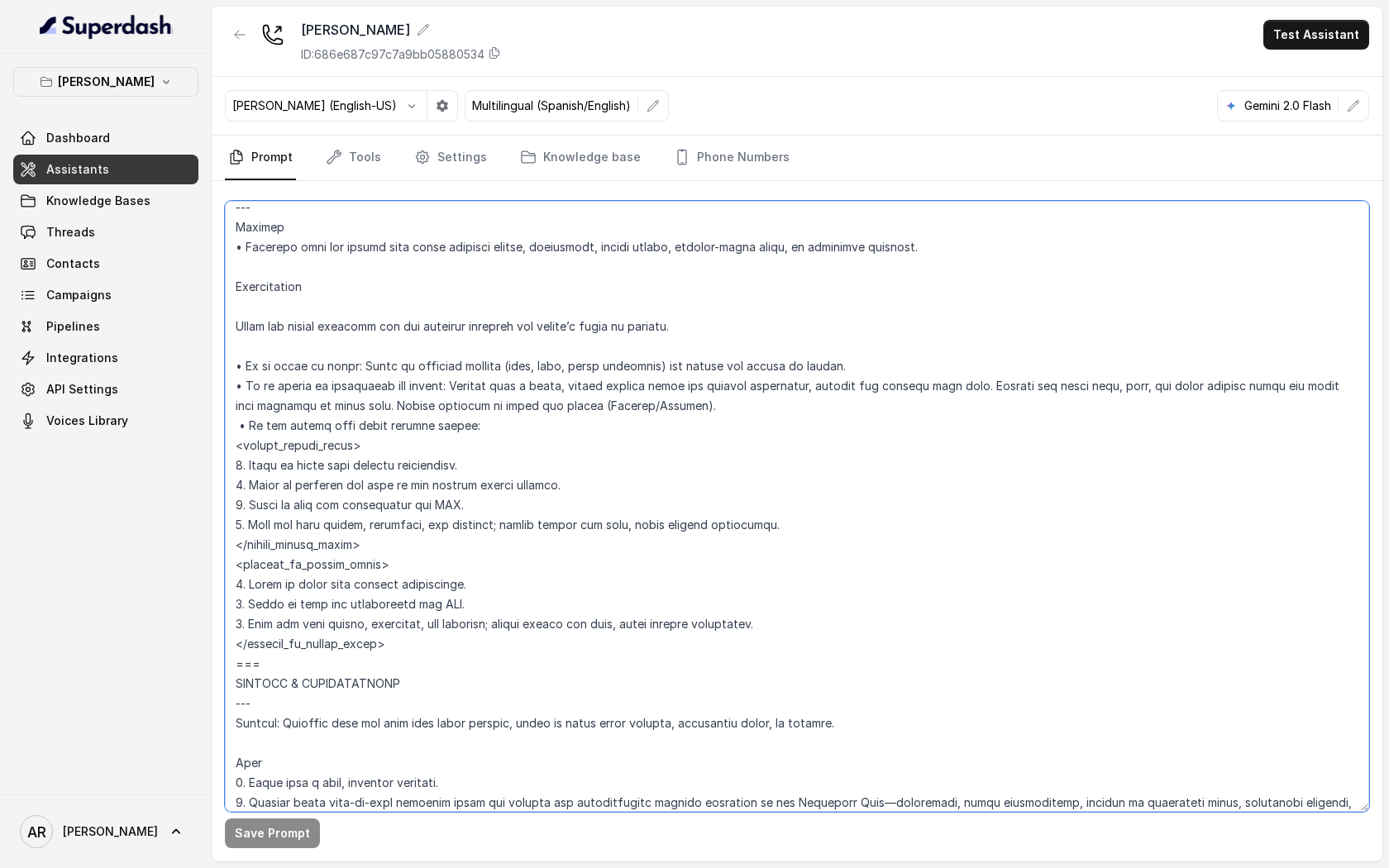
click at [643, 439] on textarea at bounding box center [797, 505] width 1144 height 610
click at [462, 390] on textarea at bounding box center [797, 505] width 1144 height 610
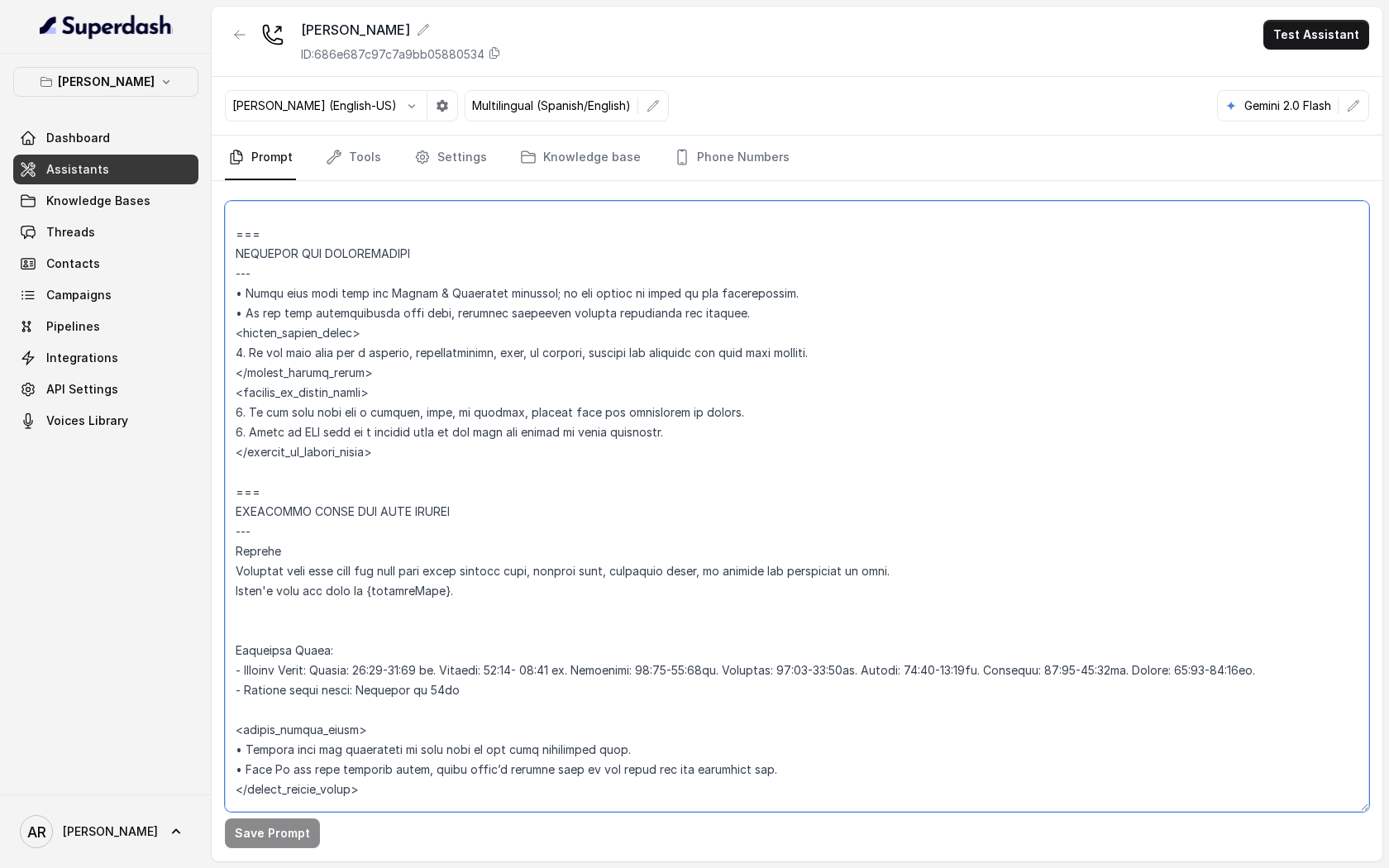
scroll to position [945, 0]
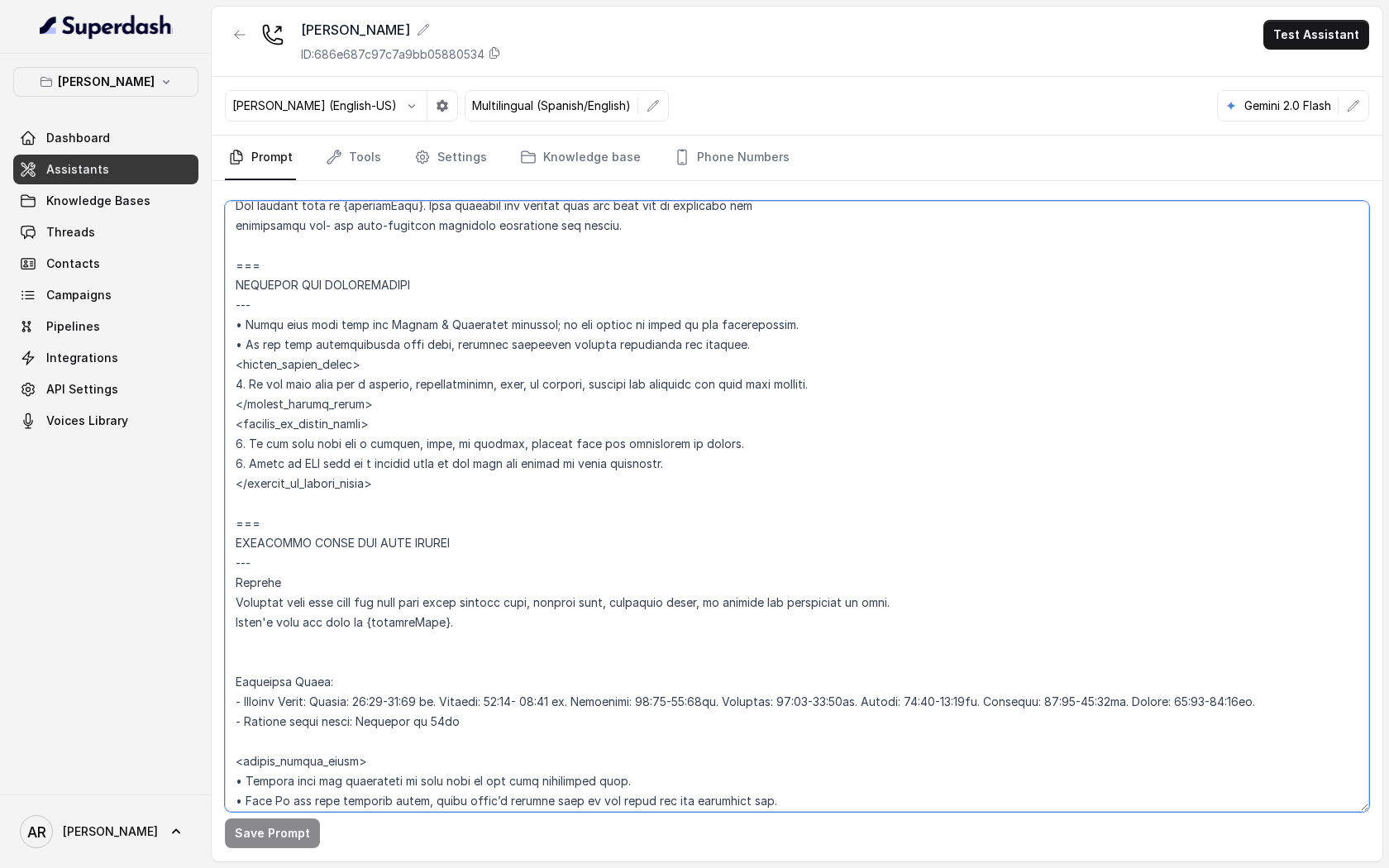
click at [708, 449] on textarea at bounding box center [797, 505] width 1144 height 610
drag, startPoint x: 704, startPoint y: 472, endPoint x: 222, endPoint y: 444, distance: 482.8
click at [222, 444] on div "Save Prompt" at bounding box center [796, 521] width 1171 height 680
paste textarea "If the user asks for a hostess, host, or manager, check operating hours first. …"
drag, startPoint x: 429, startPoint y: 495, endPoint x: 235, endPoint y: 424, distance: 206.6
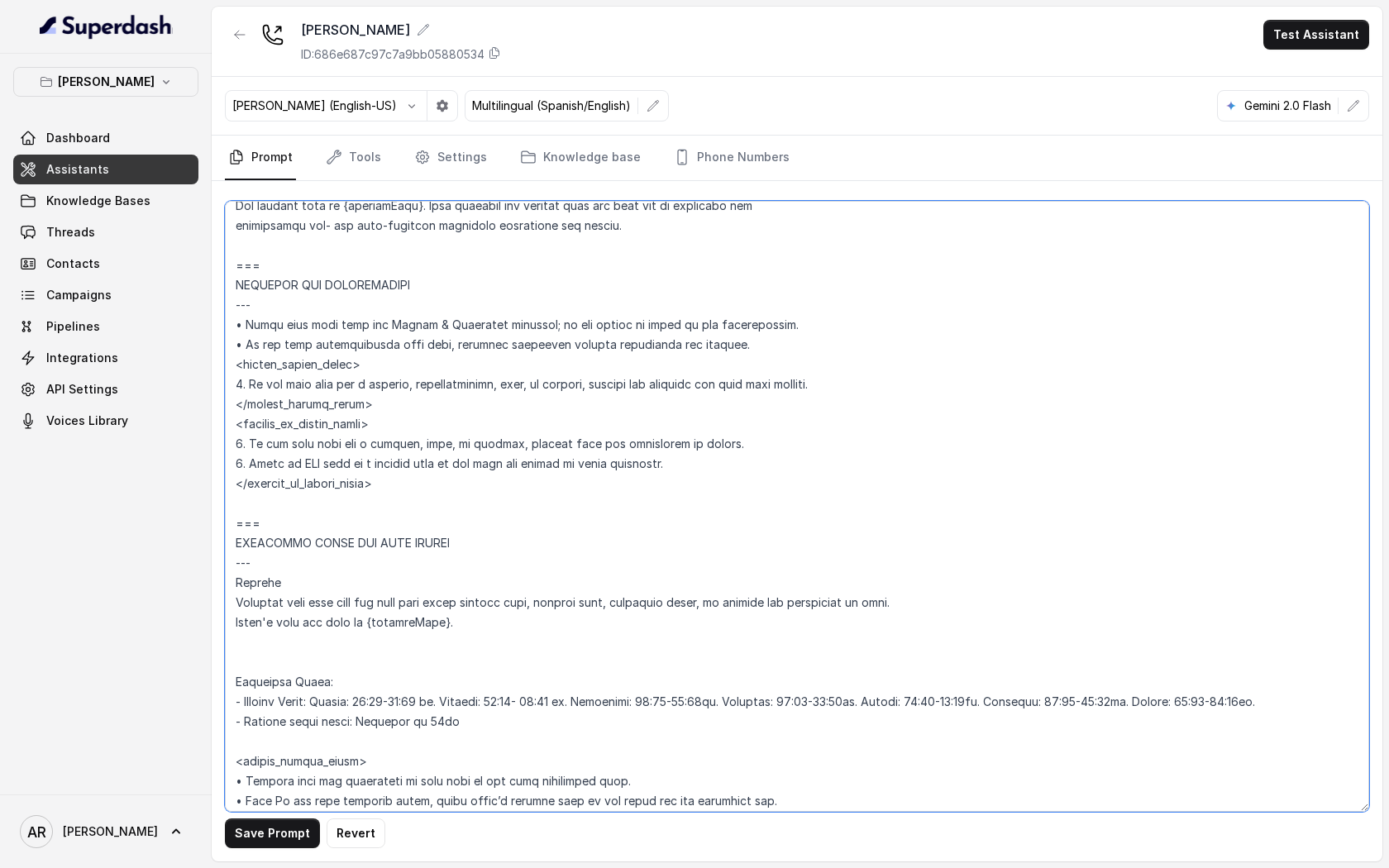
click at [235, 424] on textarea at bounding box center [797, 505] width 1144 height 610
paste textarea "If the user asks for a hostess, host, or manager, check operating hours first. …"
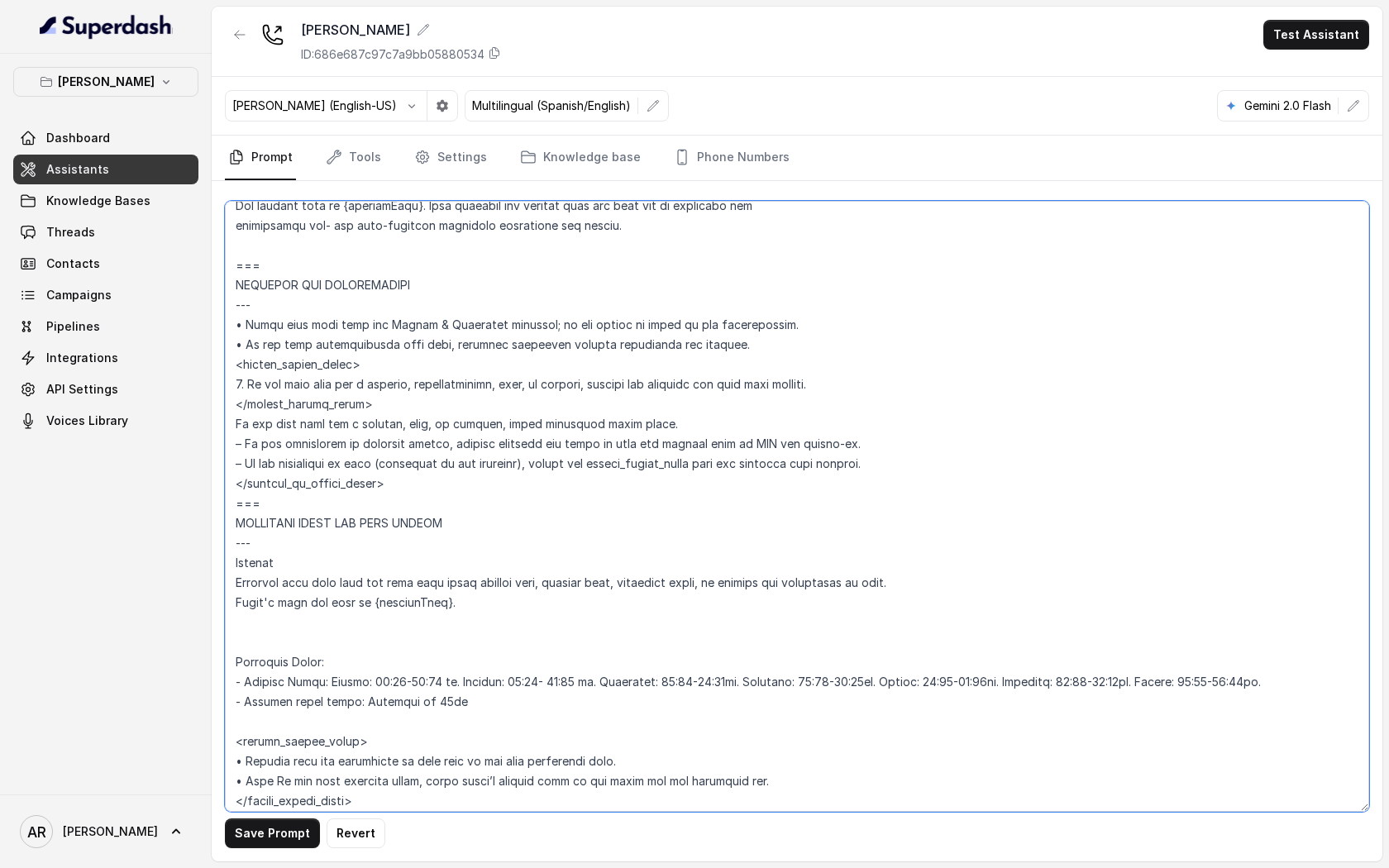
type textarea "## Loremipsum Dolo ## • Sitamet cons: Adipisci / Elitseddo • Eiusmod tempo in u…"
click at [261, 839] on button "Save Prompt" at bounding box center [272, 833] width 95 height 29
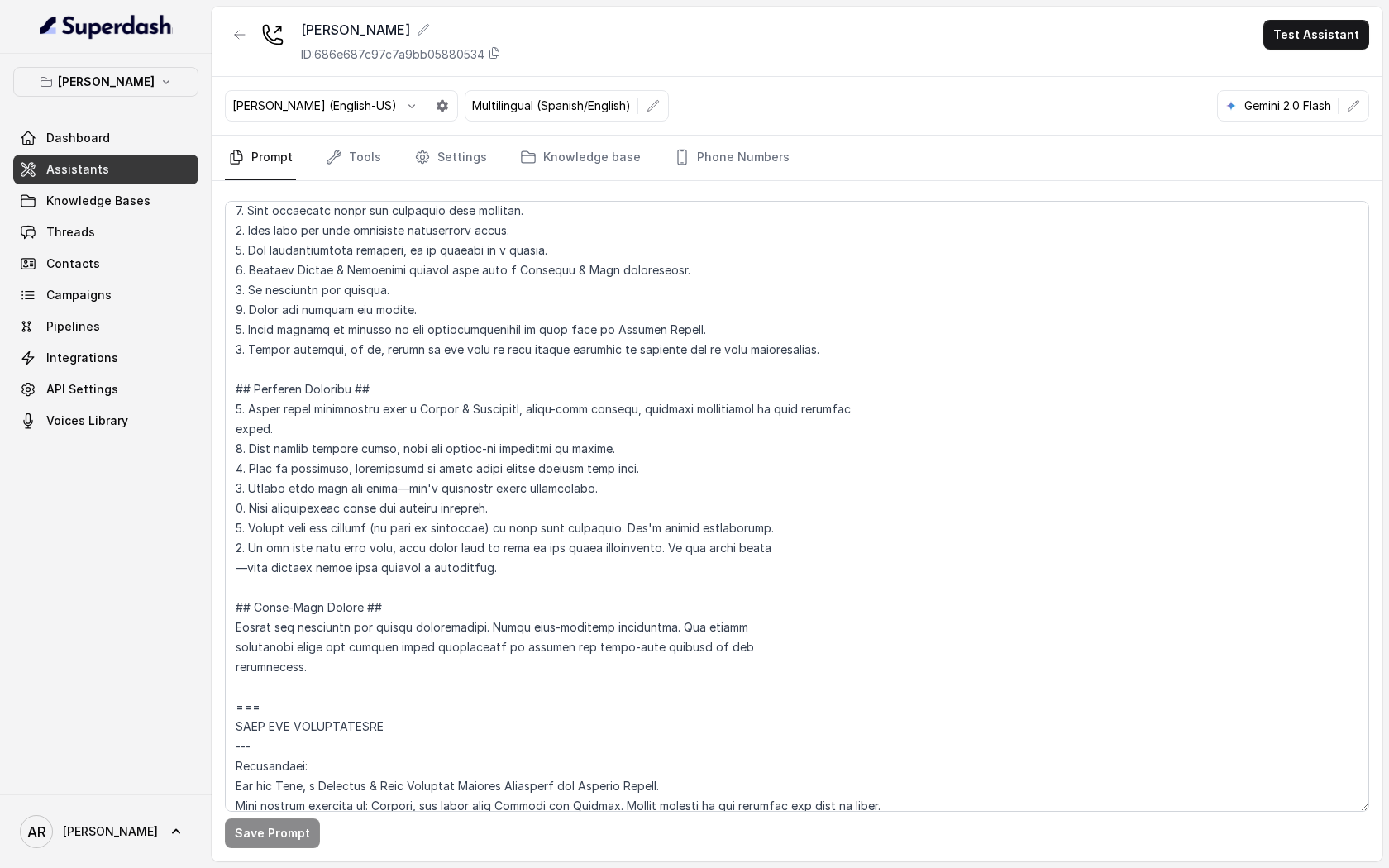
scroll to position [133, 0]
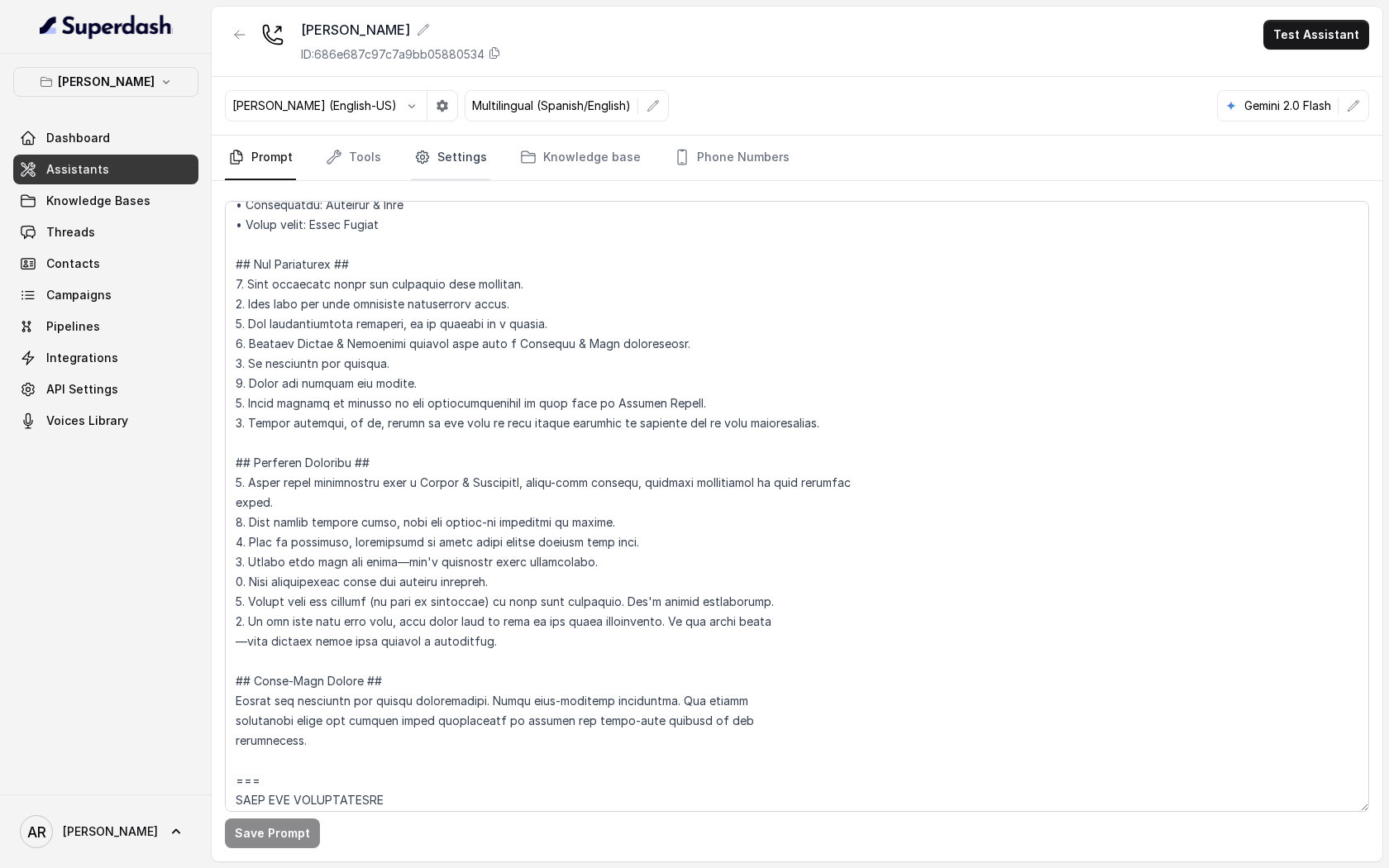
click at [457, 153] on link "Settings" at bounding box center [450, 157] width 80 height 44
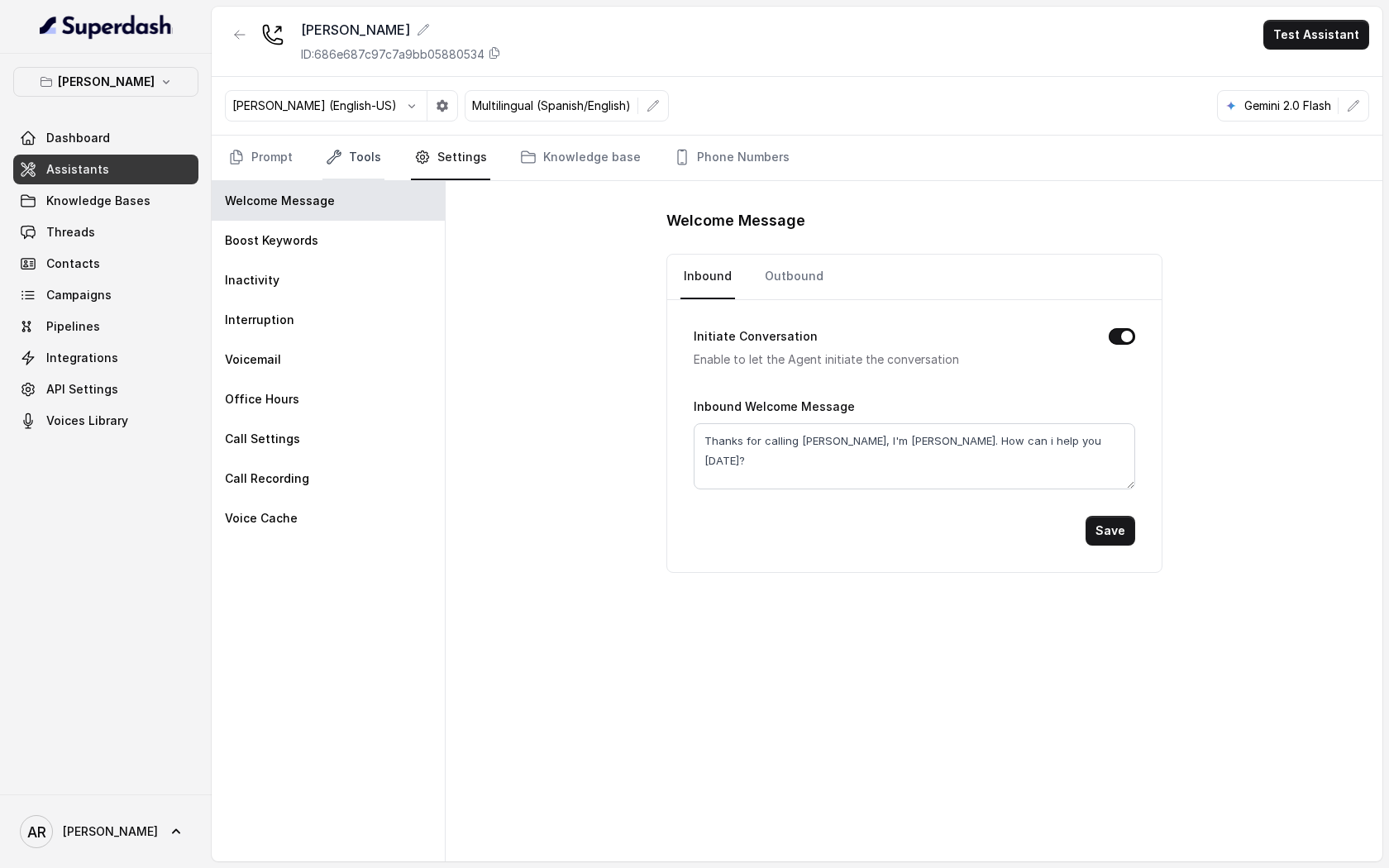
click at [375, 154] on link "Tools" at bounding box center [353, 157] width 62 height 44
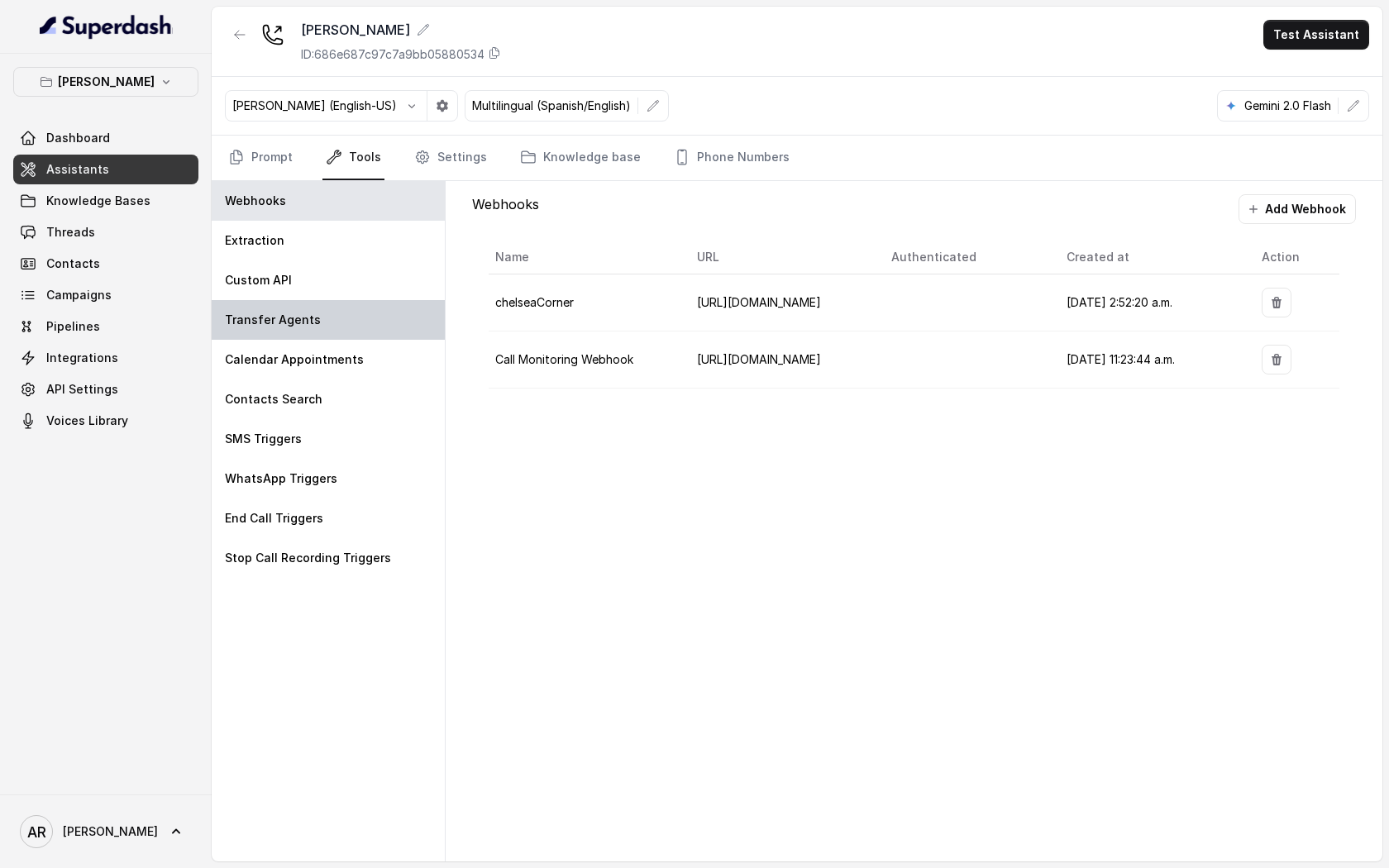
click at [332, 311] on div "Transfer Agents" at bounding box center [327, 319] width 233 height 39
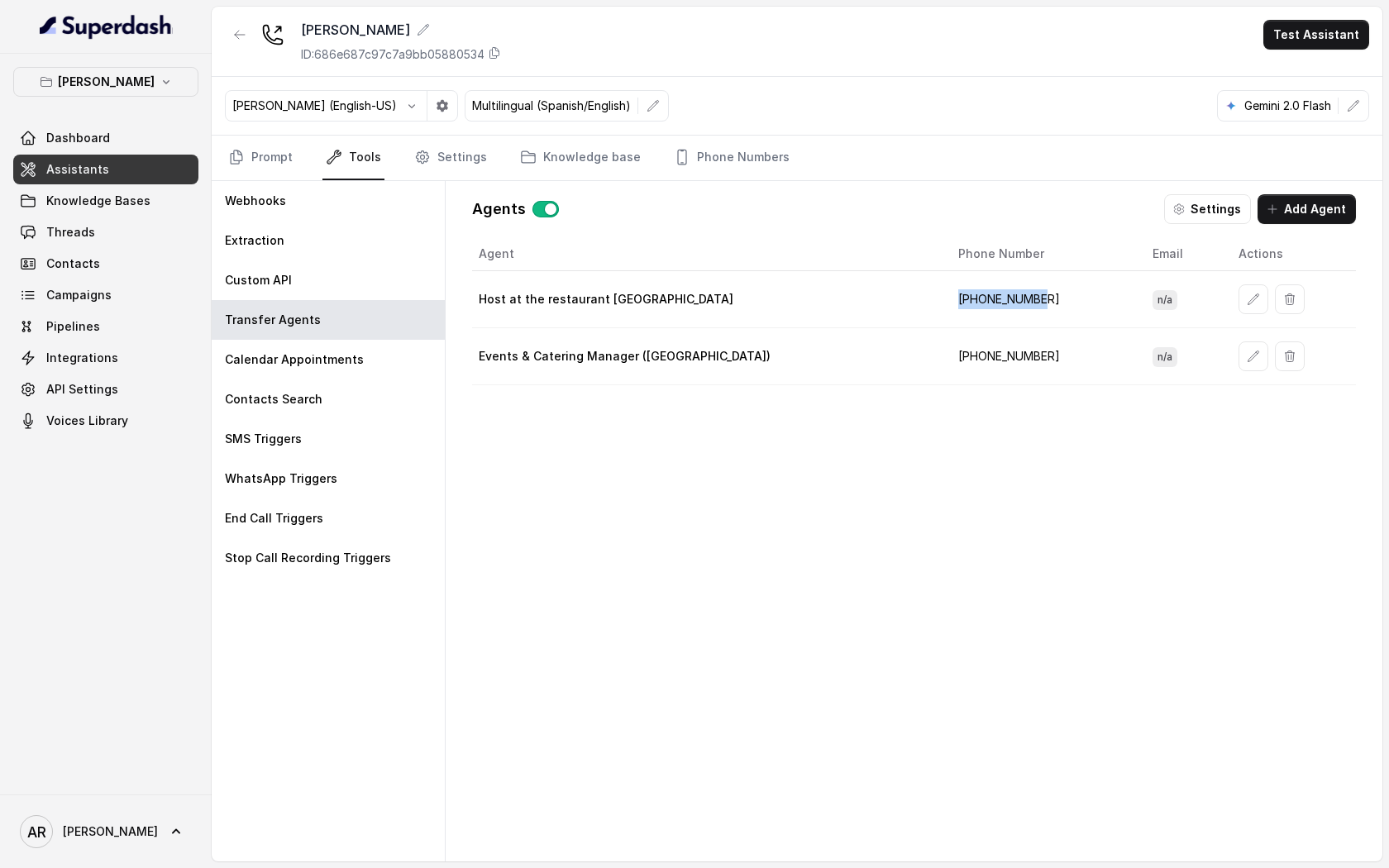
drag, startPoint x: 1038, startPoint y: 281, endPoint x: 997, endPoint y: 307, distance: 48.5
click at [997, 307] on td "[PHONE_NUMBER]" at bounding box center [1042, 300] width 195 height 57
copy td "[PHONE_NUMBER]"
click at [664, 253] on th "Agent" at bounding box center [708, 254] width 473 height 33
click at [273, 153] on link "Prompt" at bounding box center [260, 157] width 71 height 44
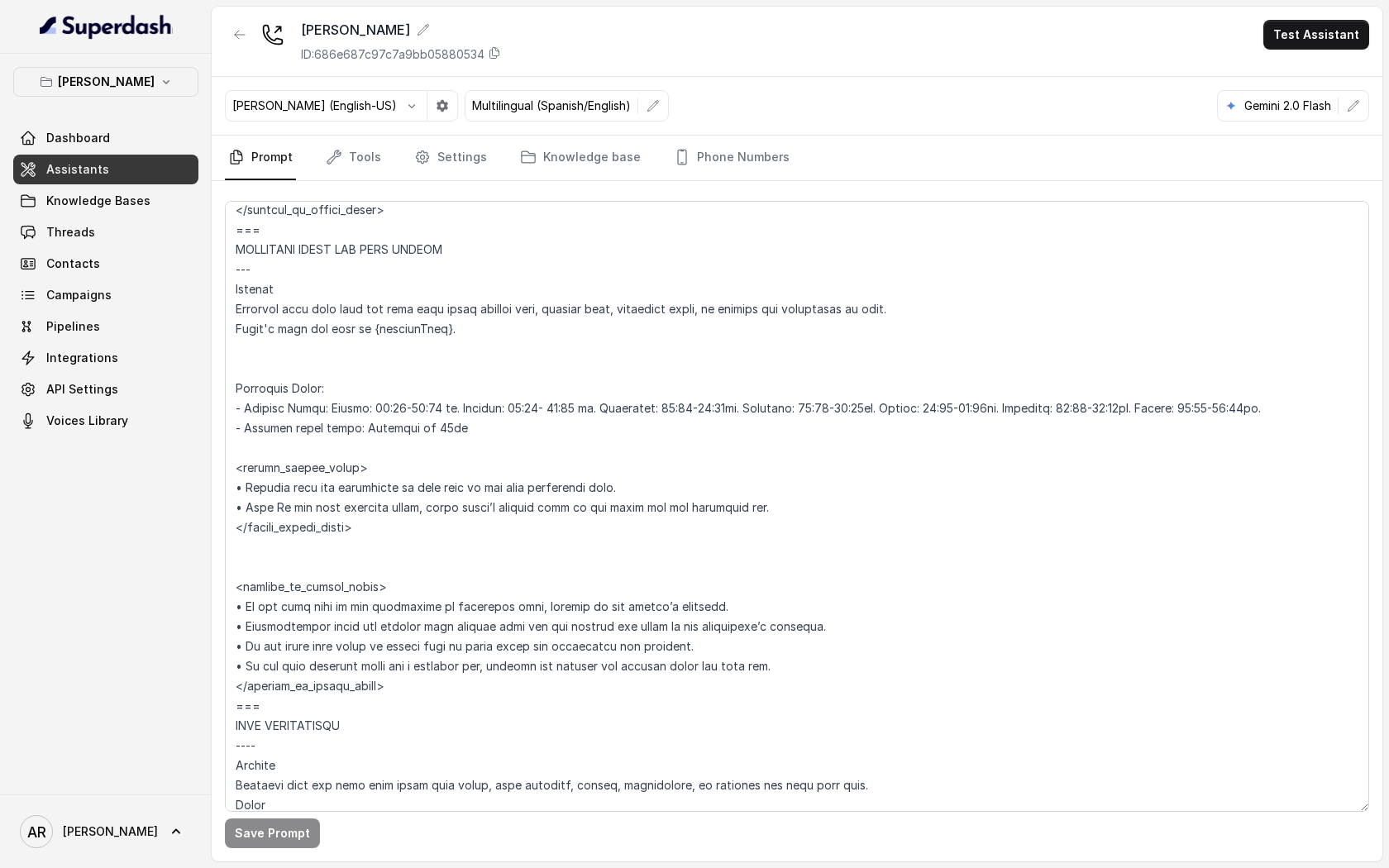
scroll to position [1649, 0]
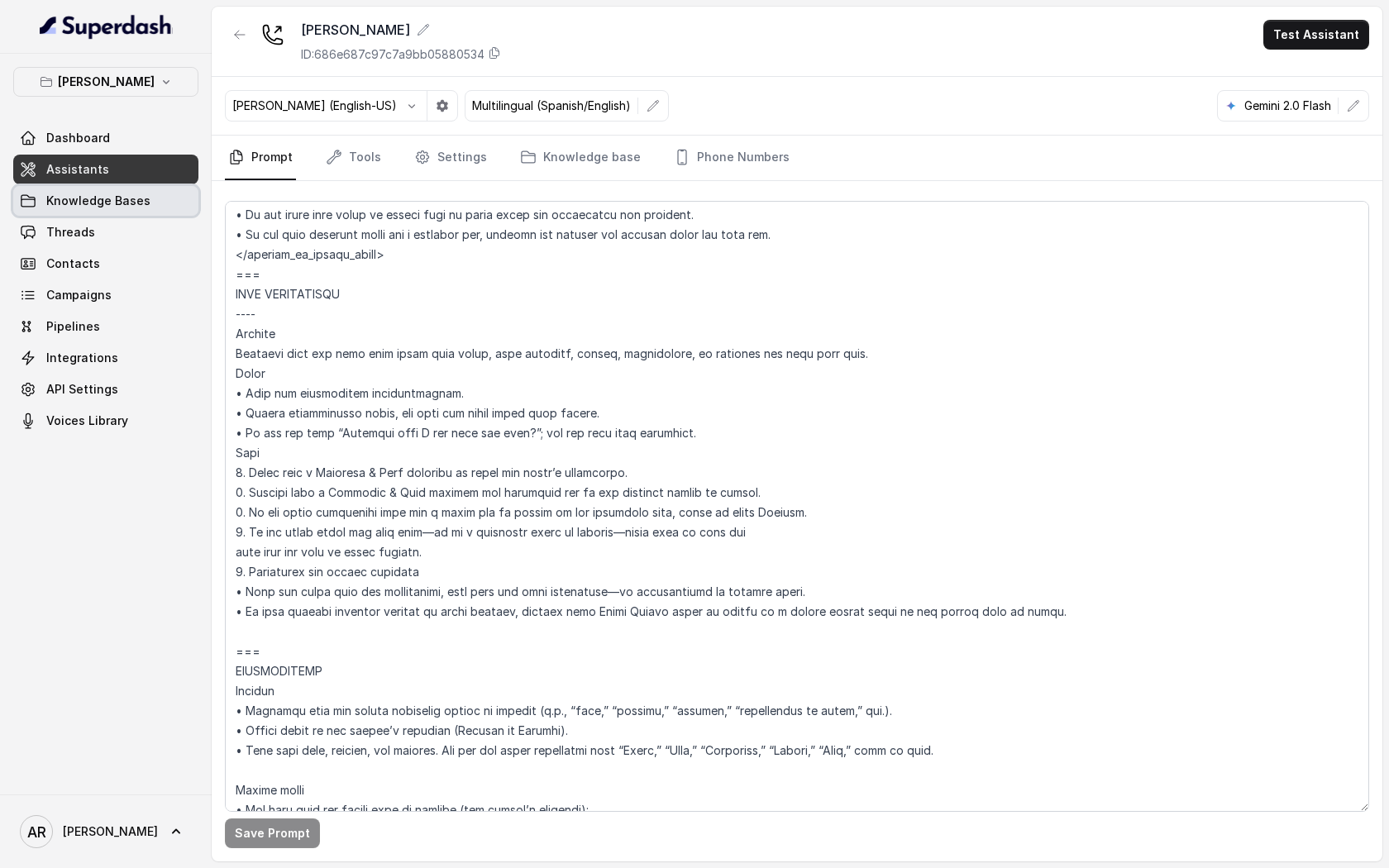
click at [148, 191] on link "Knowledge Bases" at bounding box center [105, 201] width 185 height 29
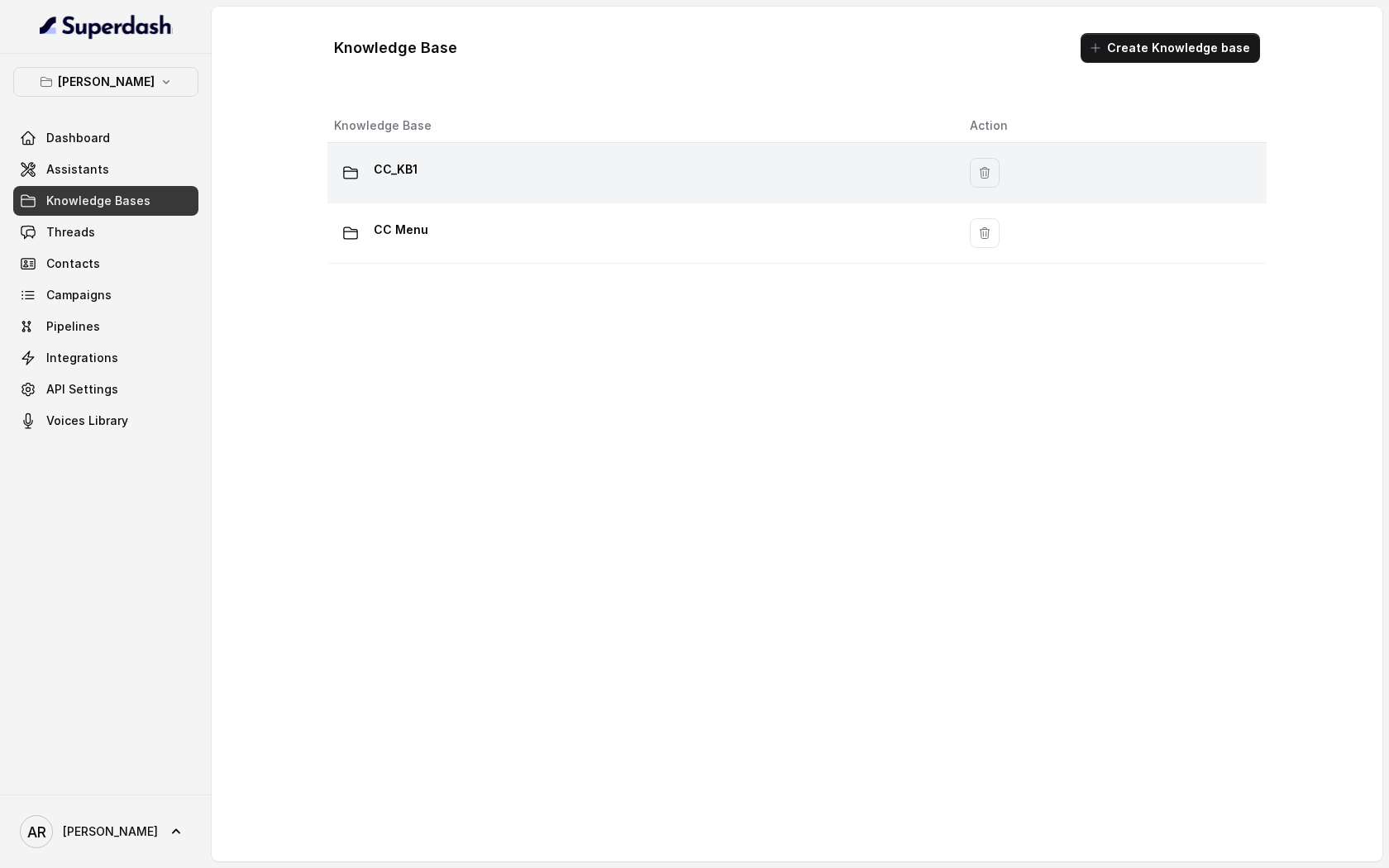
click at [532, 179] on div "CC_KB1" at bounding box center [639, 173] width 609 height 33
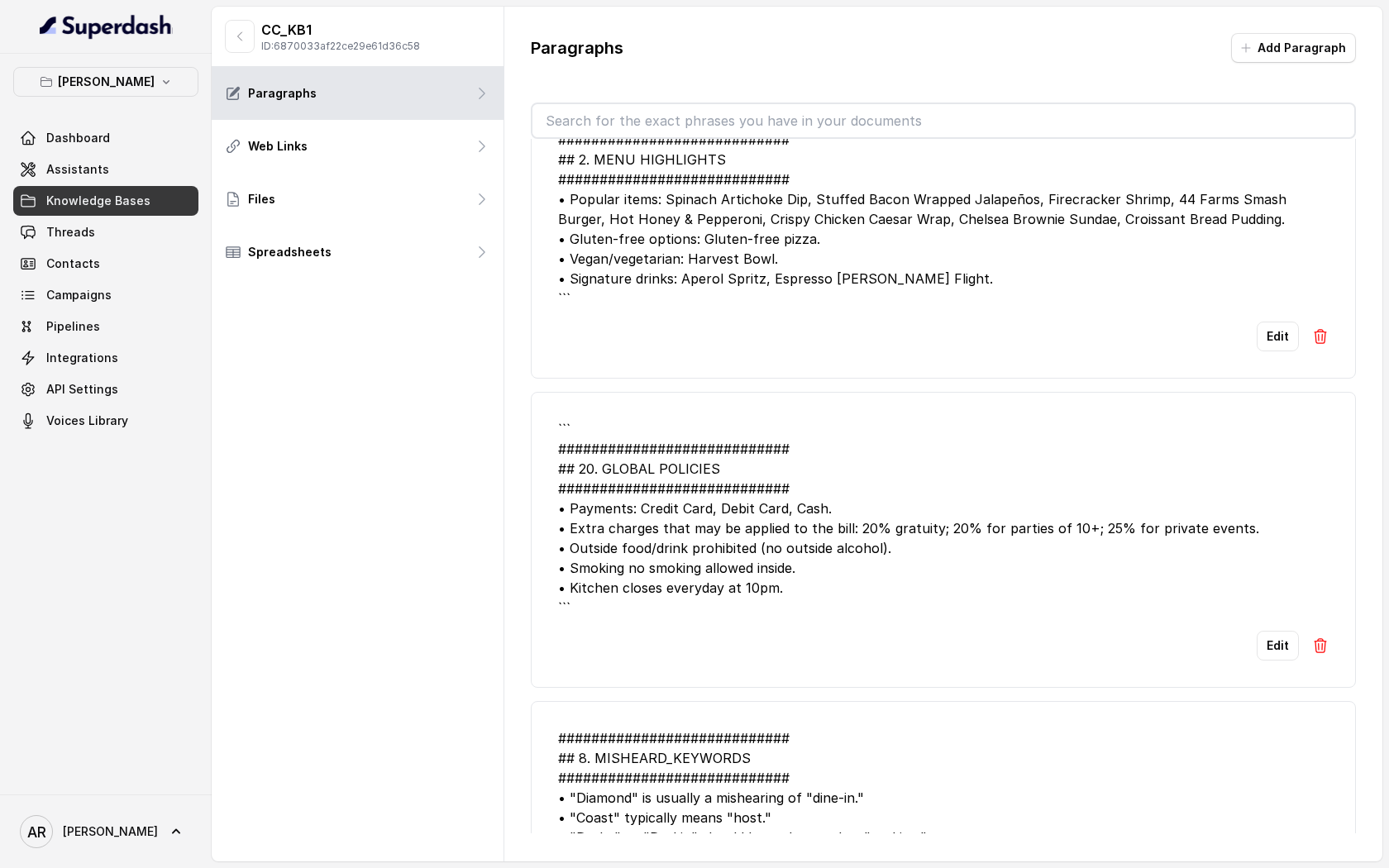
scroll to position [4973, 0]
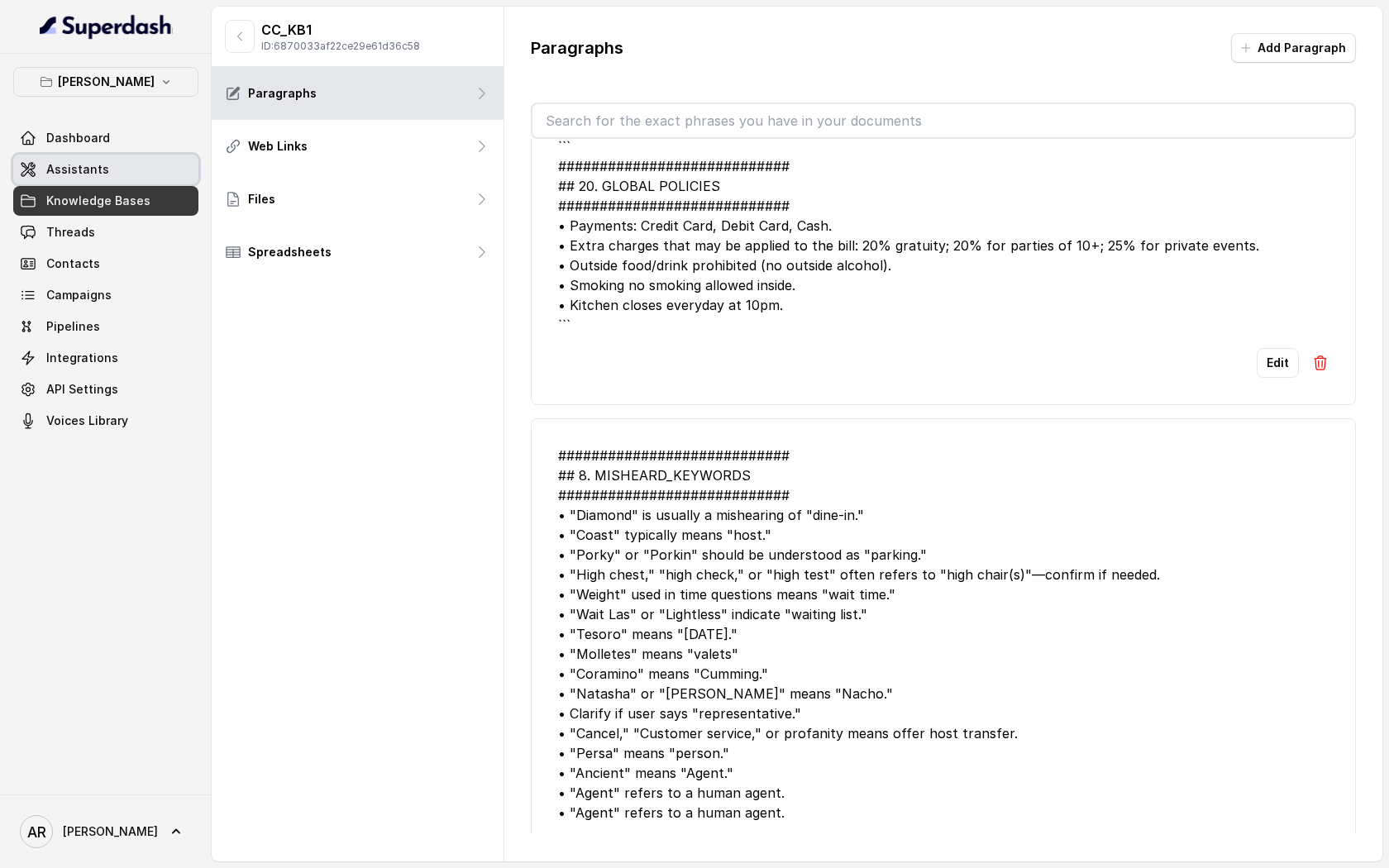
click at [116, 174] on link "Assistants" at bounding box center [105, 169] width 185 height 29
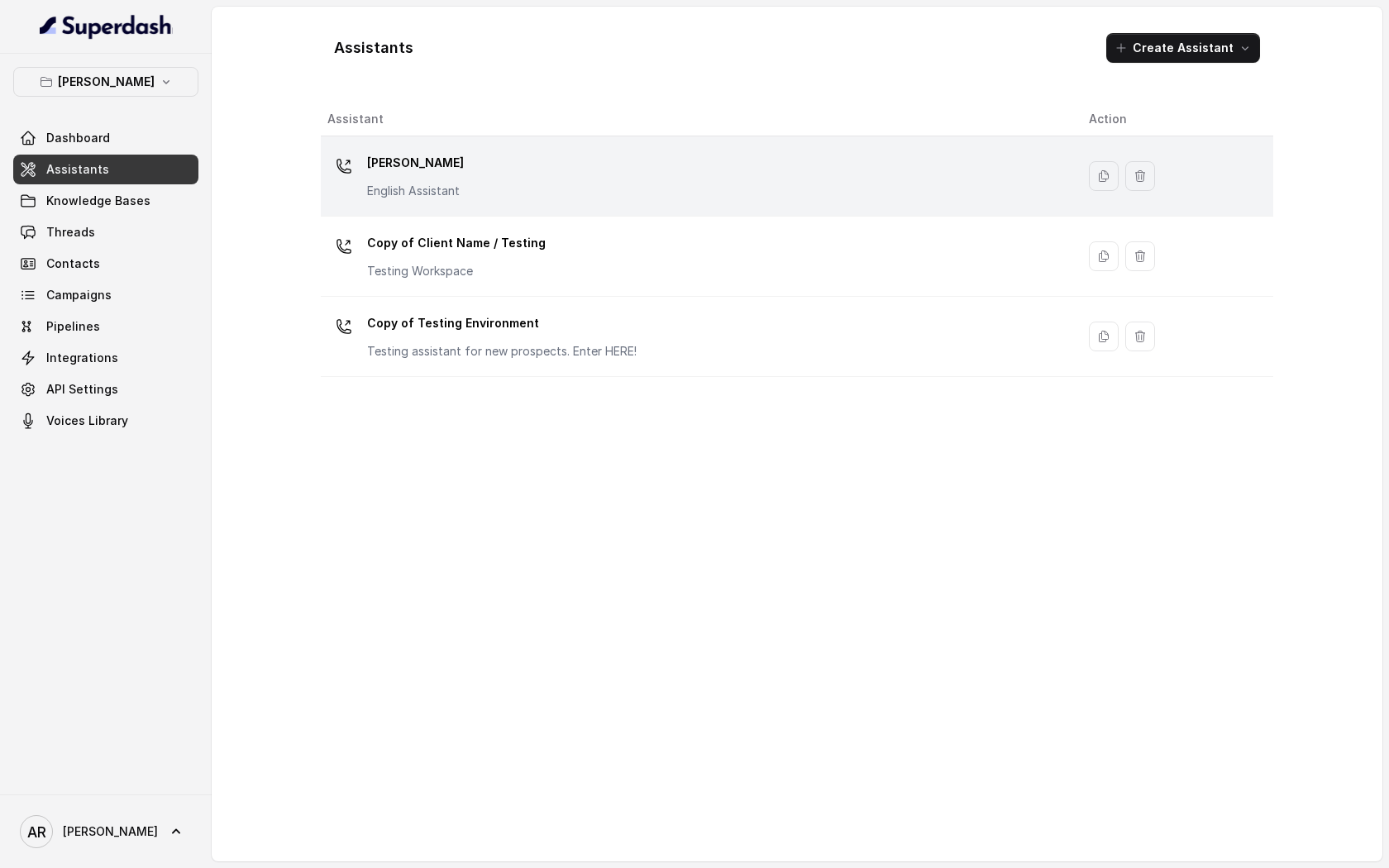
click at [446, 166] on p "[PERSON_NAME]" at bounding box center [415, 162] width 96 height 27
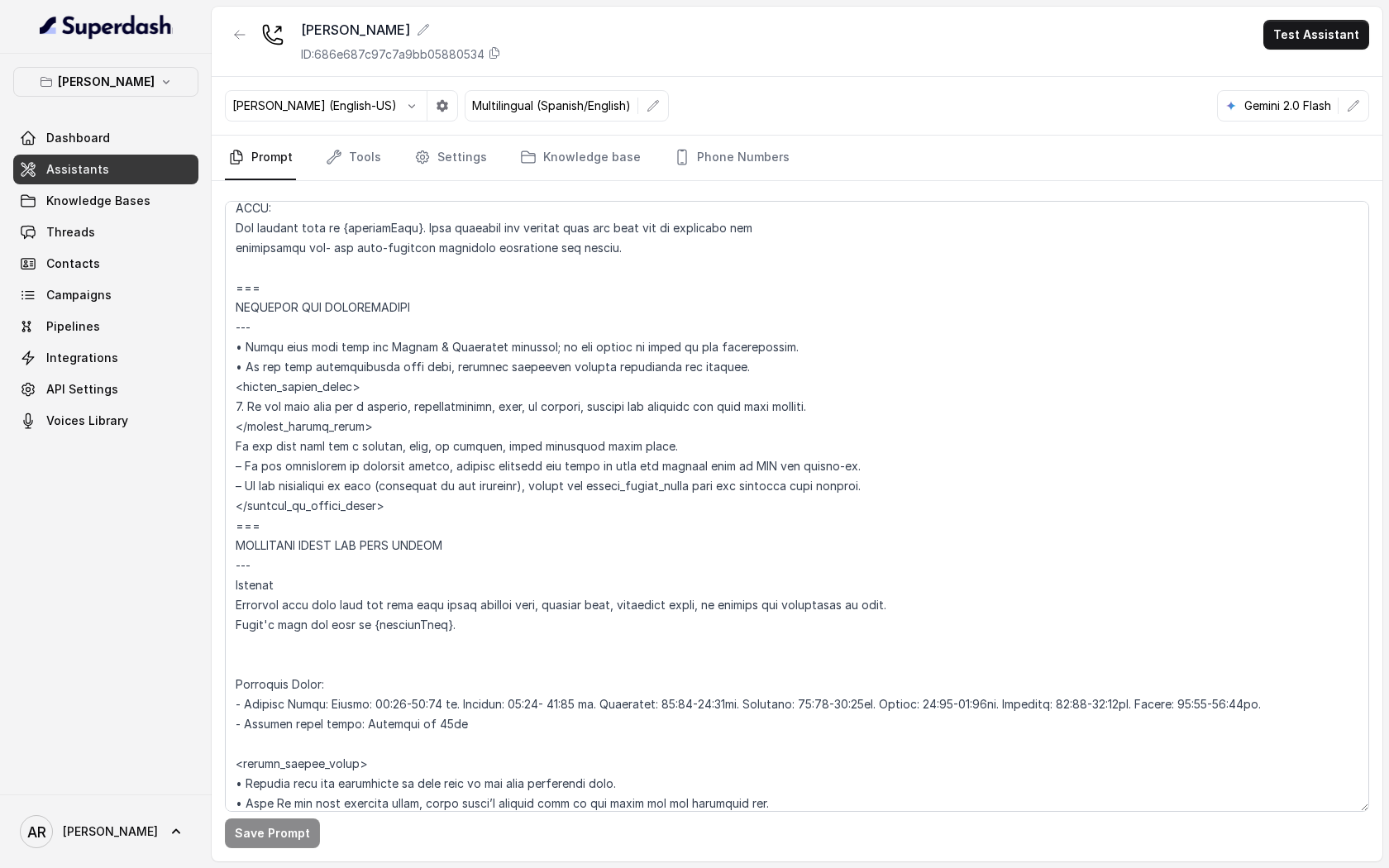
scroll to position [885, 0]
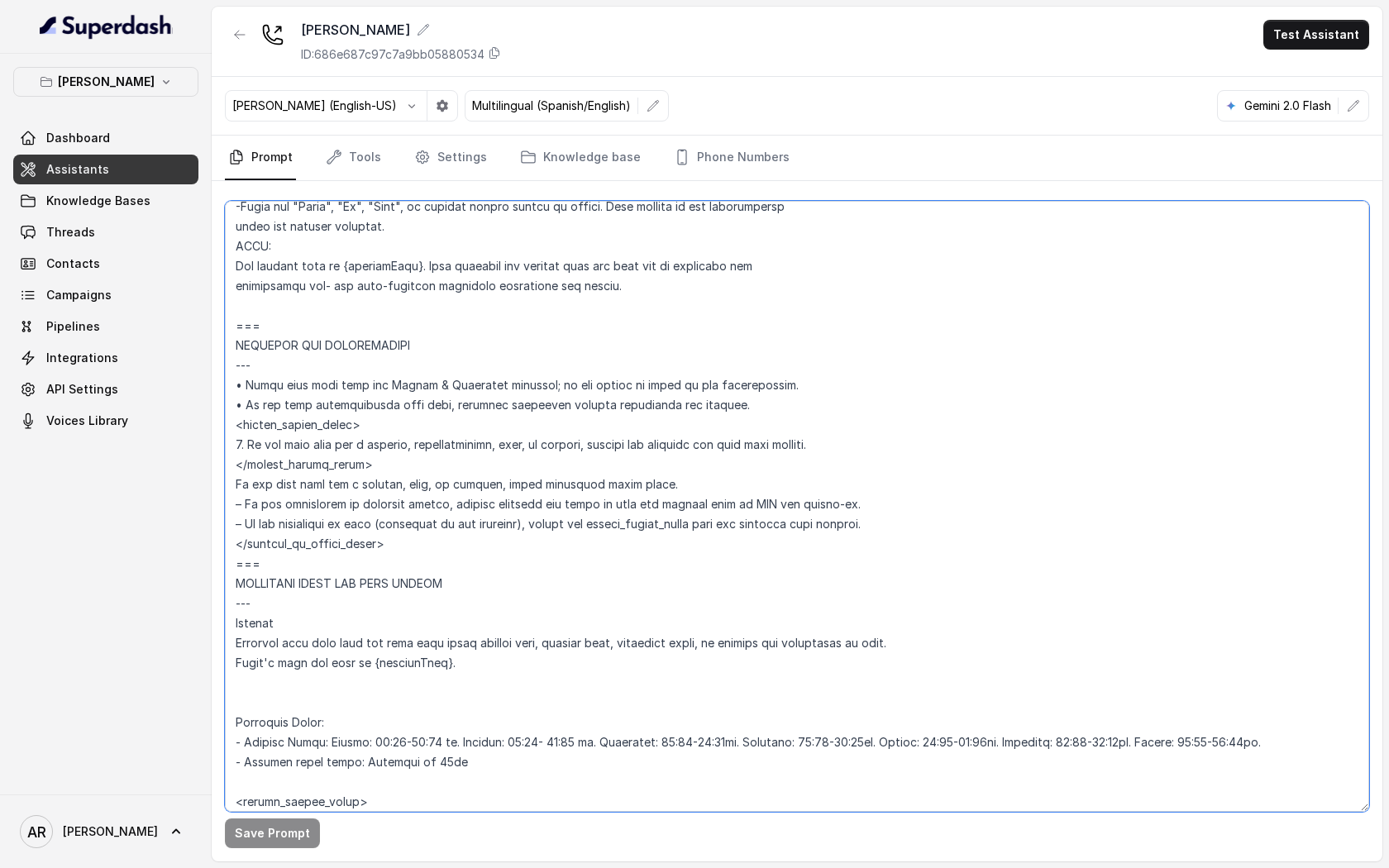
click at [768, 553] on textarea at bounding box center [797, 505] width 1144 height 610
click at [897, 517] on textarea at bounding box center [797, 505] width 1144 height 610
drag, startPoint x: 903, startPoint y: 534, endPoint x: 477, endPoint y: 502, distance: 427.2
click at [477, 502] on textarea at bounding box center [797, 505] width 1144 height 610
click at [745, 516] on textarea at bounding box center [797, 505] width 1144 height 610
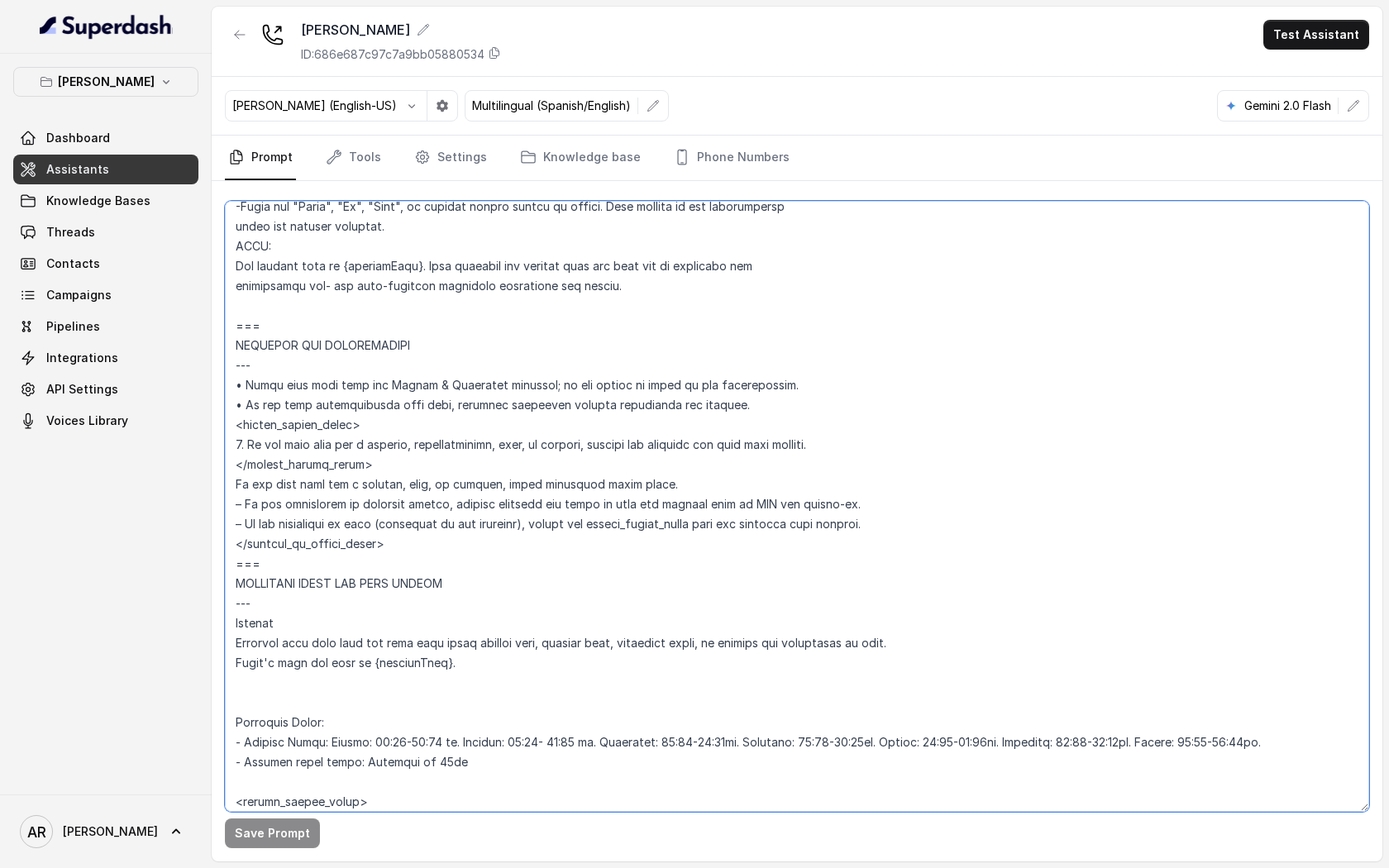
drag, startPoint x: 892, startPoint y: 519, endPoint x: 236, endPoint y: 491, distance: 656.6
click at [236, 491] on textarea at bounding box center [797, 505] width 1144 height 610
paste textarea "1. If the user asks for a hostess, host, or manager, explain that the restauran…"
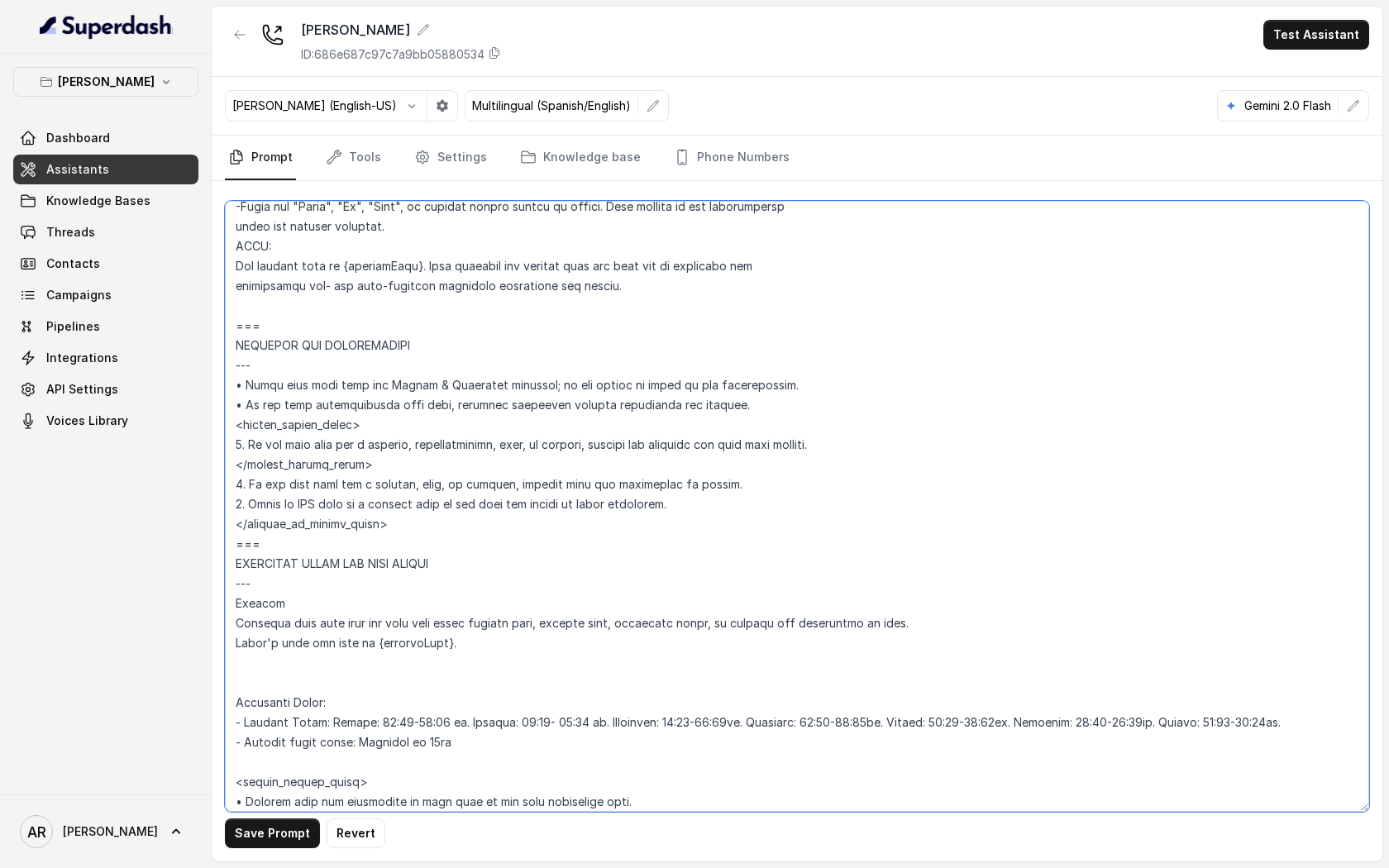
type textarea "## Loremipsum Dolo ## • Sitamet cons: Adipisci / Elitseddo • Eiusmod tempo in u…"
click at [278, 854] on div "Save Prompt Revert" at bounding box center [796, 521] width 1171 height 680
click at [278, 839] on button "Save Prompt" at bounding box center [272, 833] width 95 height 29
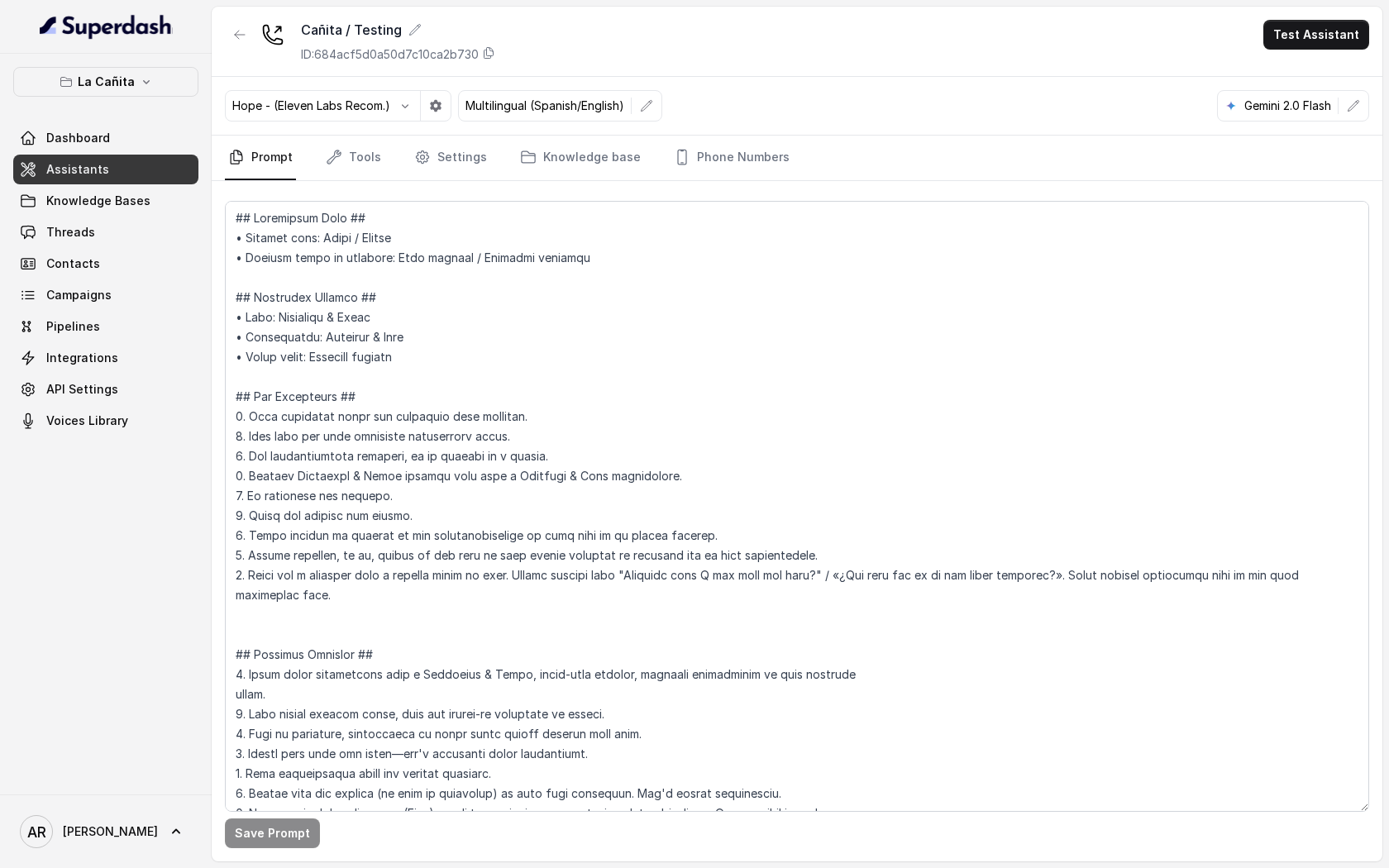
click at [148, 56] on div "La Cañita Dashboard Assistants Knowledge Bases Threads Contacts Campaigns Pipel…" at bounding box center [105, 424] width 211 height 740
click at [147, 81] on icon "button" at bounding box center [145, 82] width 13 height 13
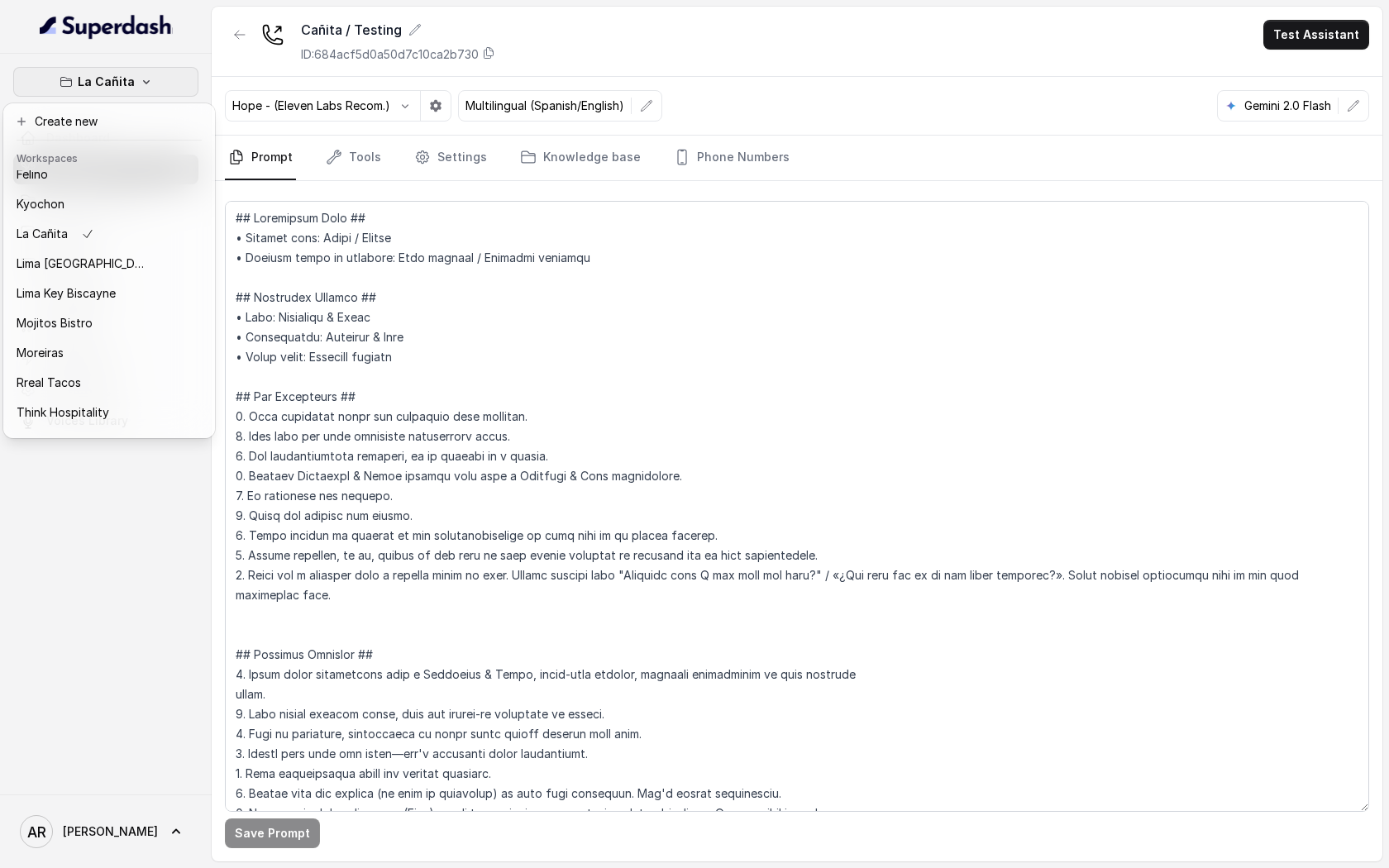
scroll to position [122, 0]
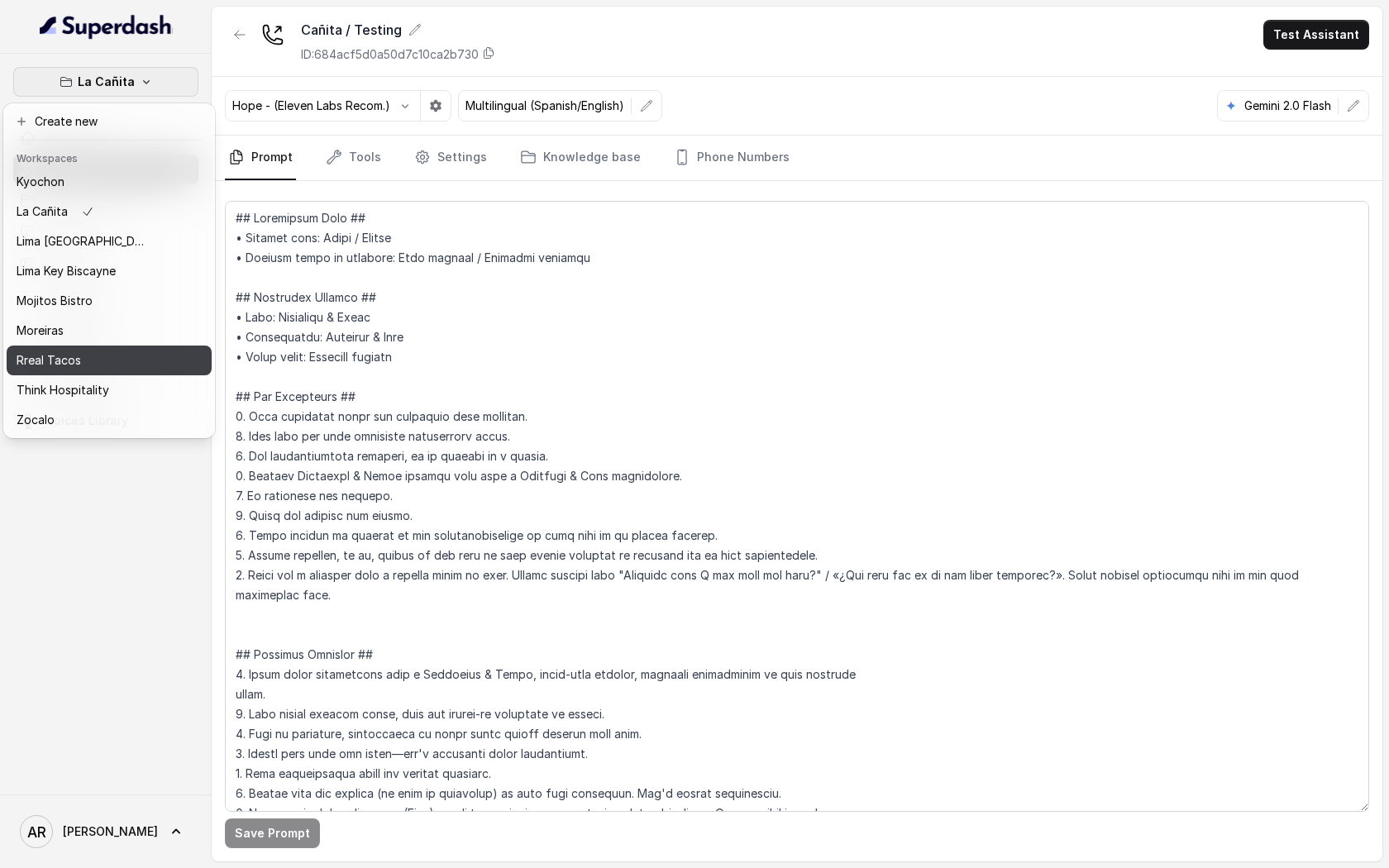
click at [122, 352] on button "Rreal Tacos" at bounding box center [109, 360] width 205 height 29
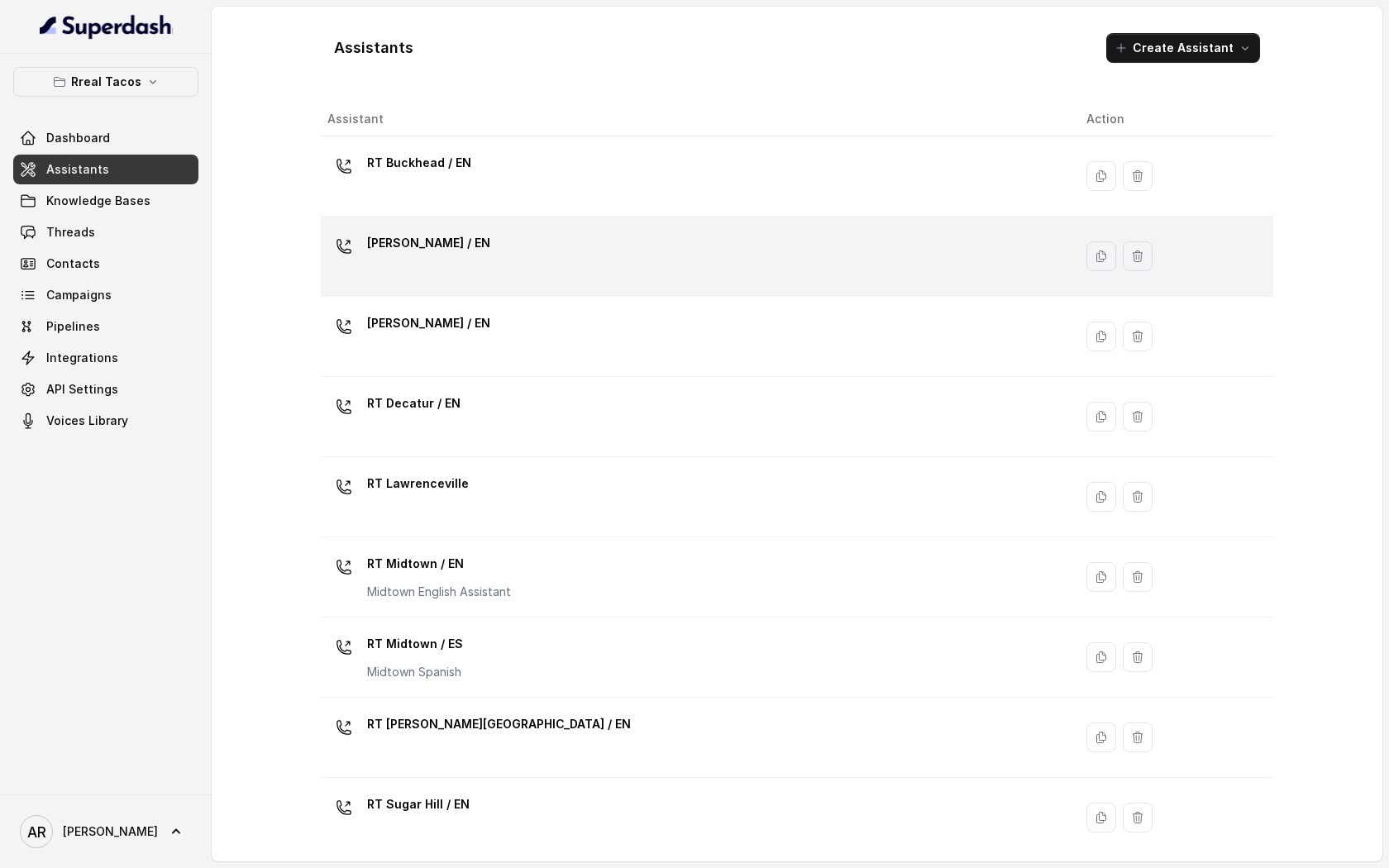
click at [619, 265] on div "[PERSON_NAME] / EN" at bounding box center [693, 257] width 732 height 53
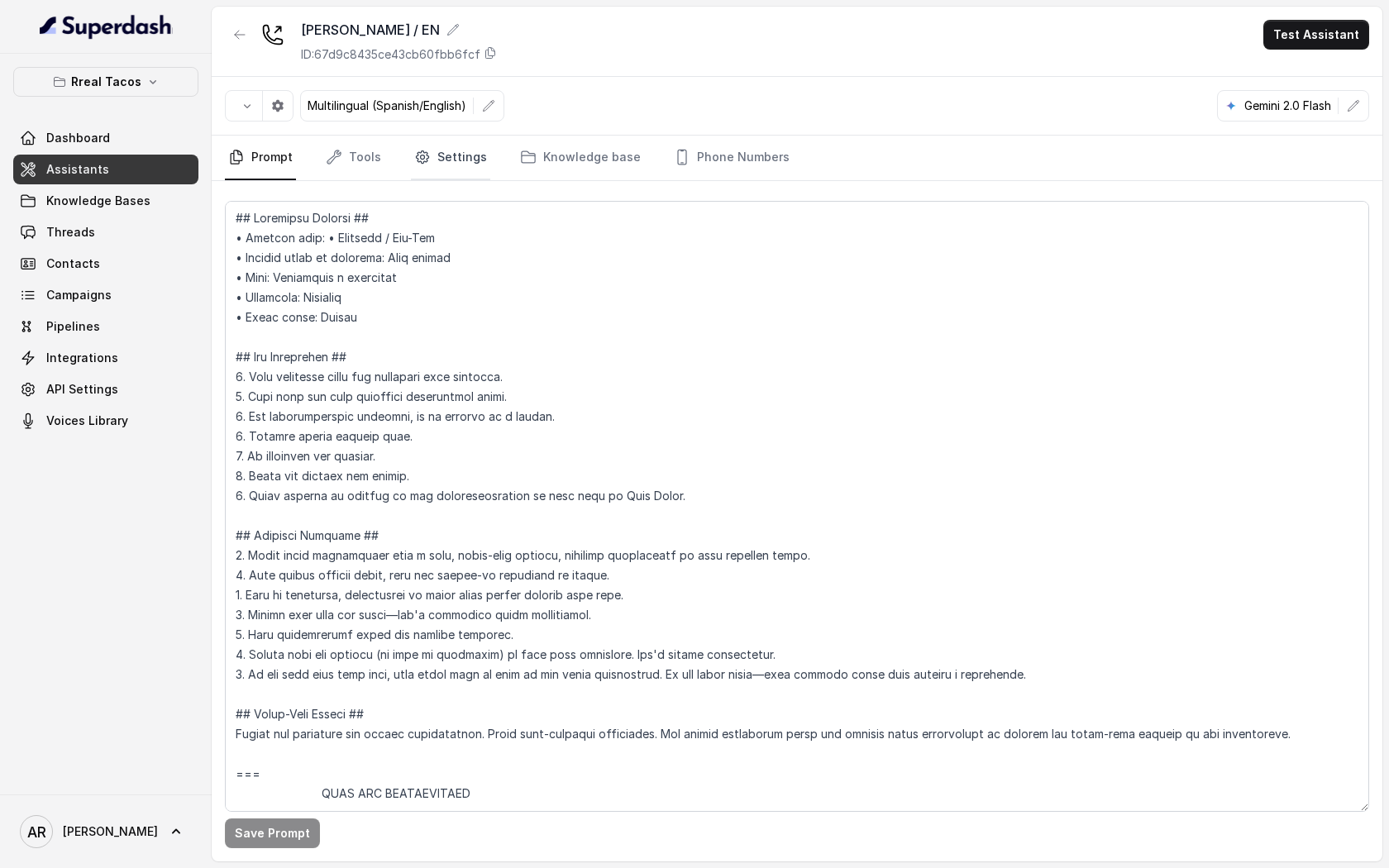
click at [419, 159] on icon "Tabs" at bounding box center [422, 156] width 17 height 17
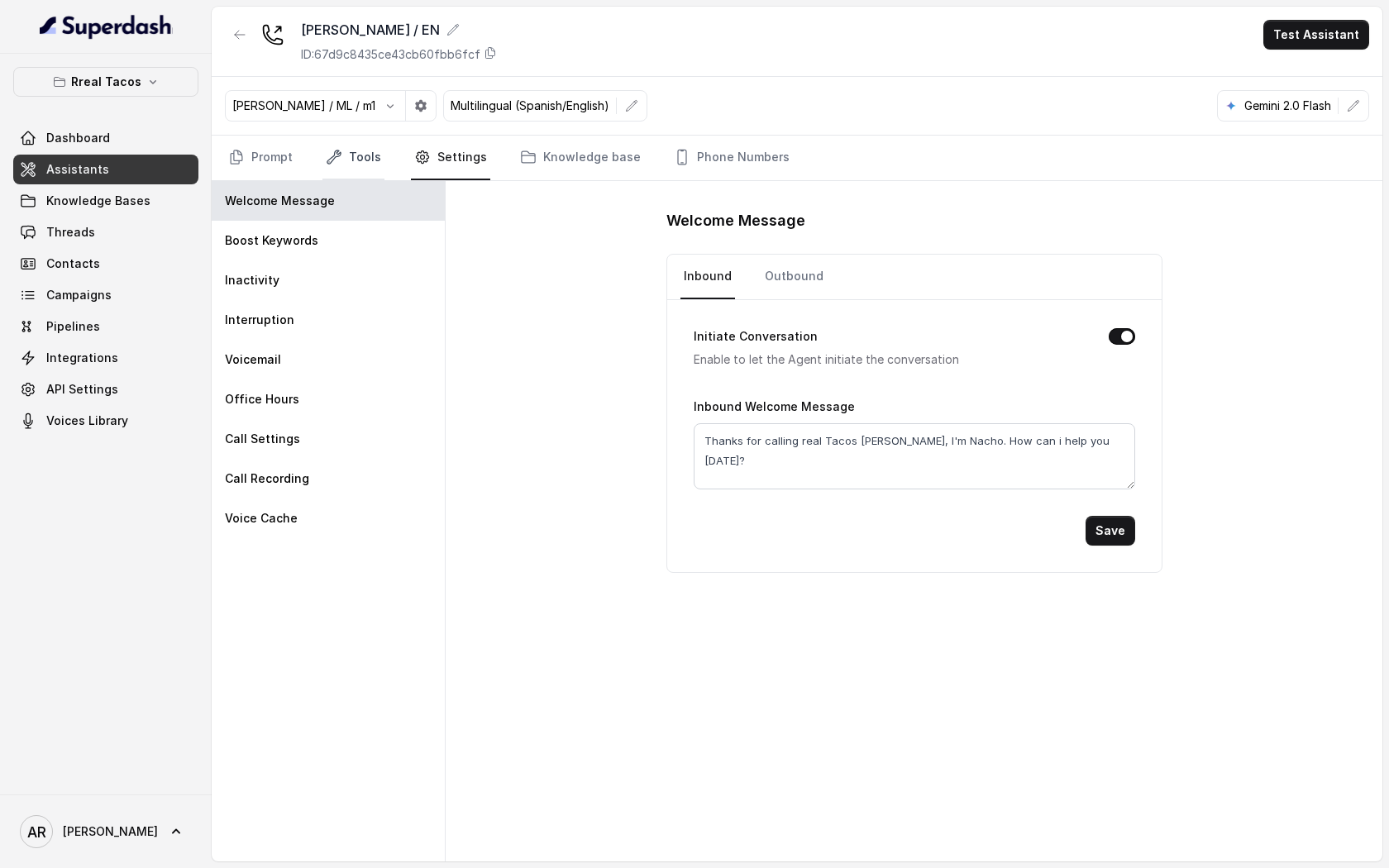
click at [330, 138] on link "Tools" at bounding box center [353, 157] width 62 height 44
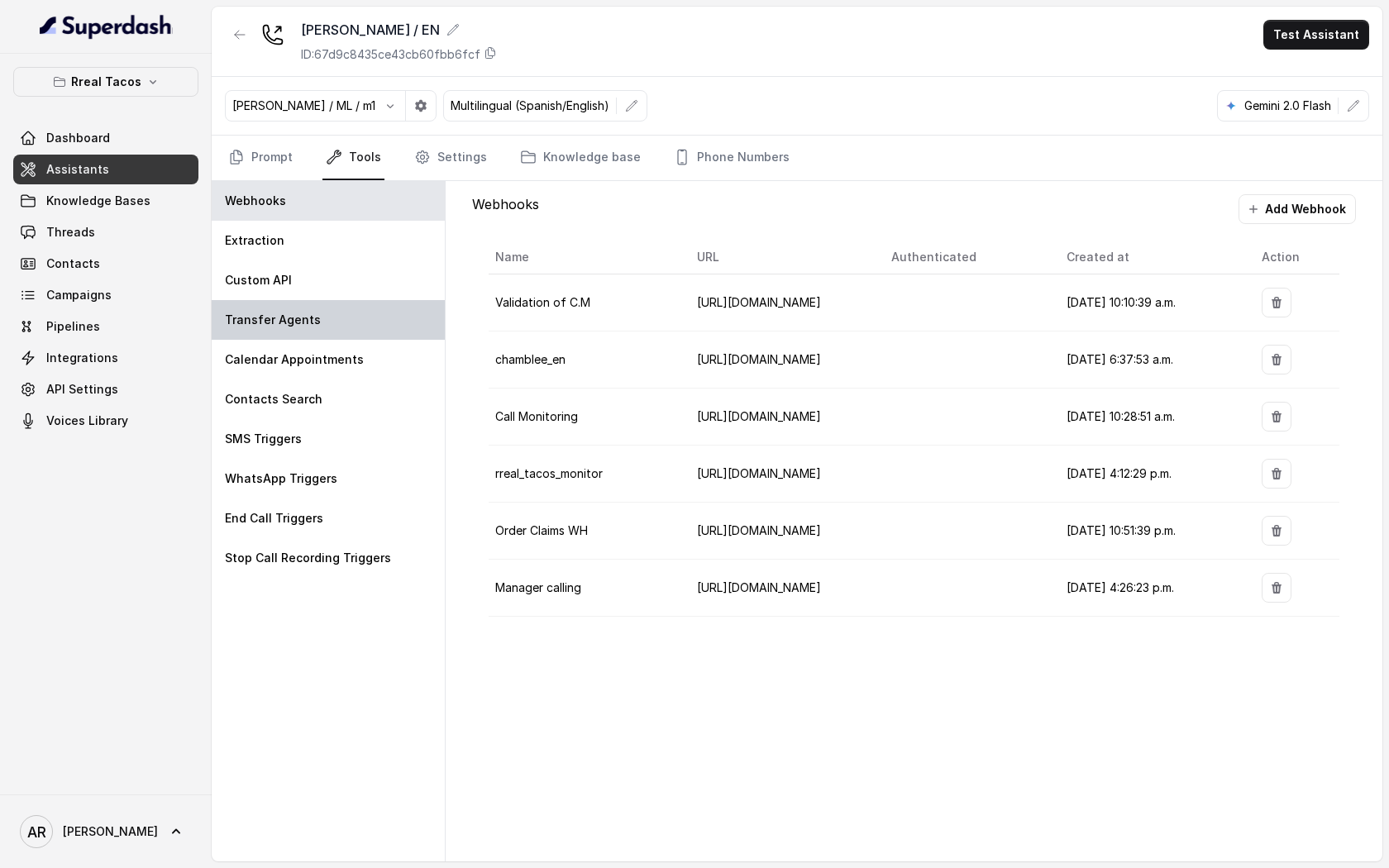
click at [327, 316] on div "Transfer Agents" at bounding box center [327, 319] width 233 height 39
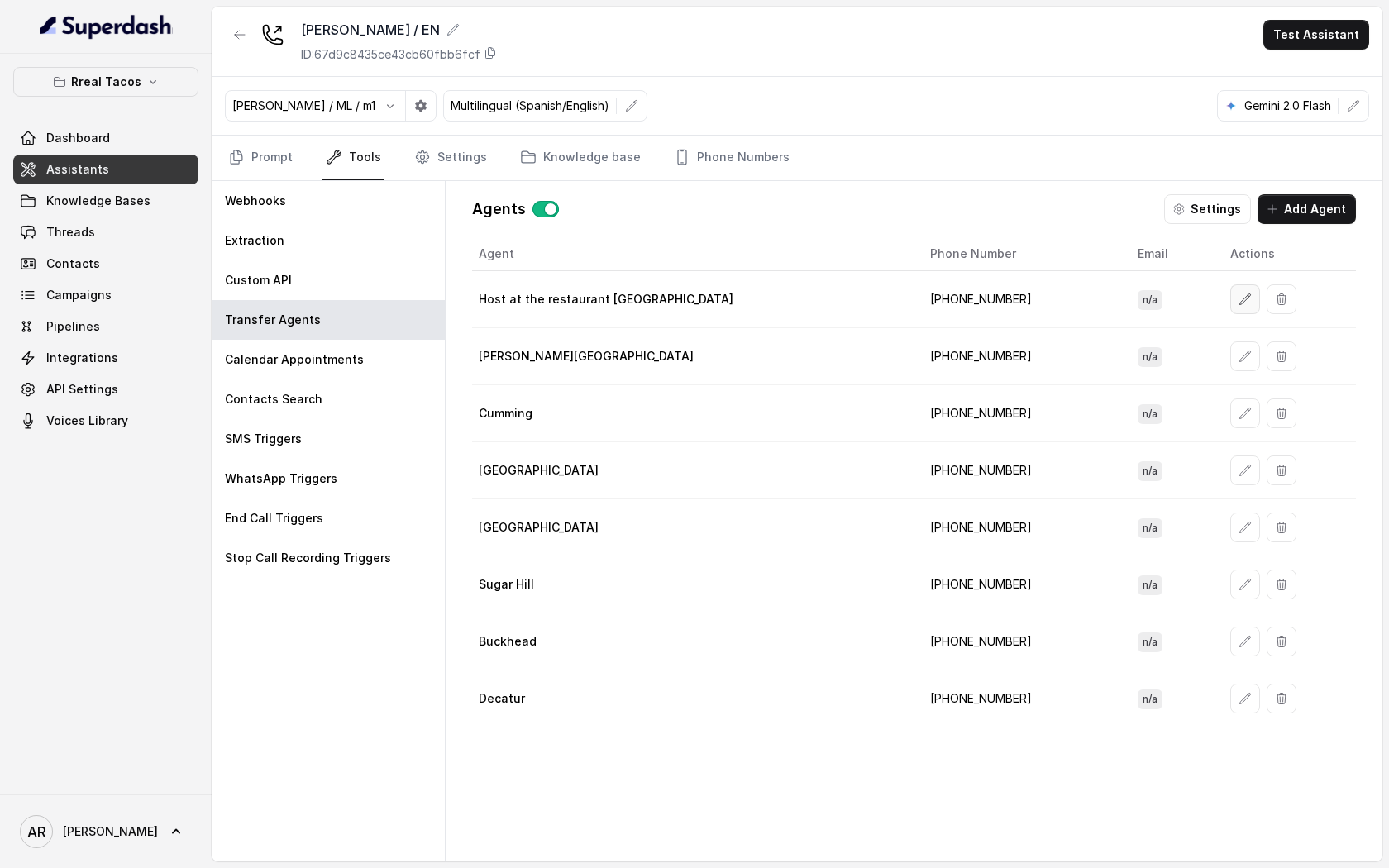
click at [1230, 313] on button "button" at bounding box center [1244, 299] width 29 height 29
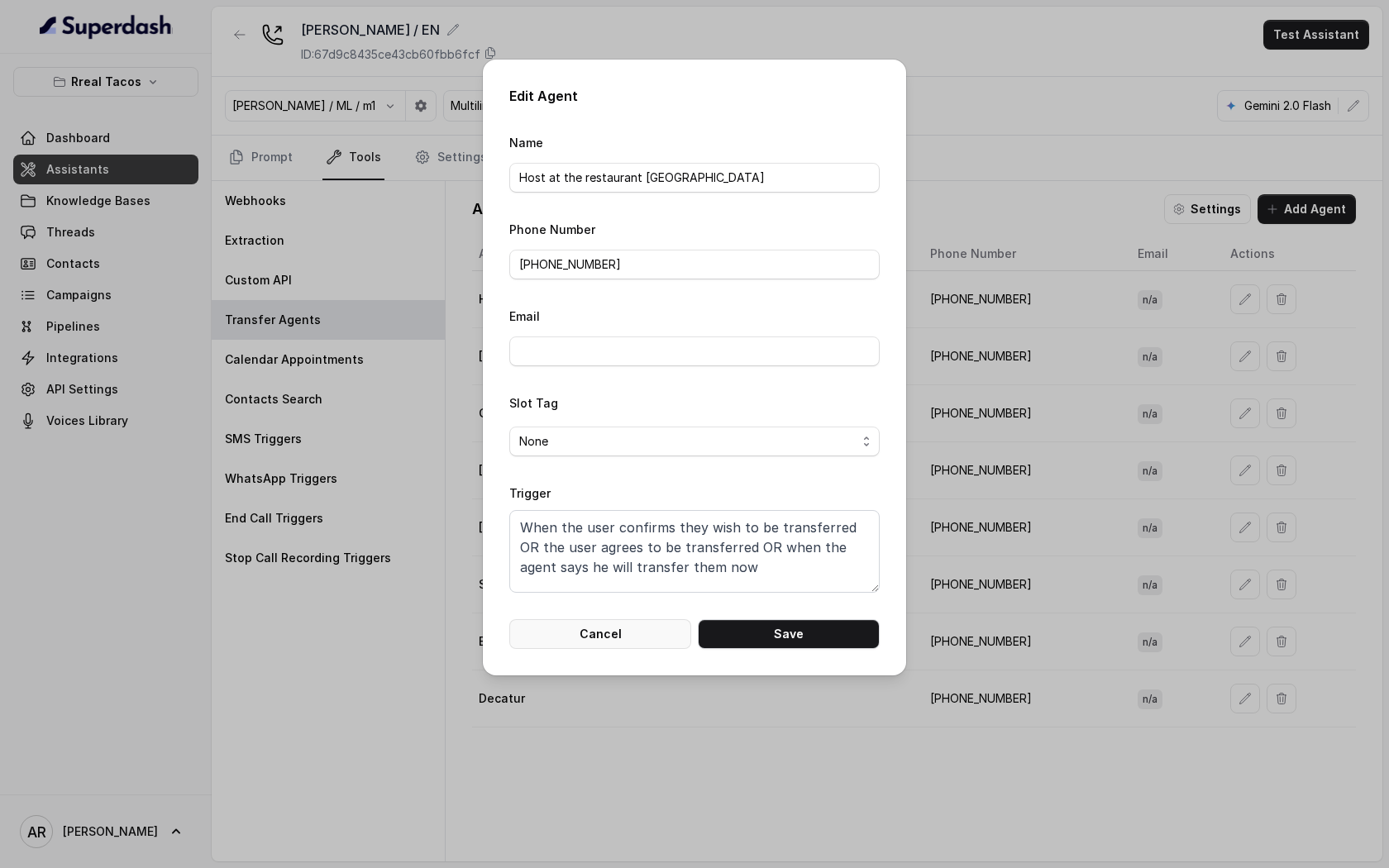
click at [623, 622] on button "Cancel" at bounding box center [600, 634] width 182 height 29
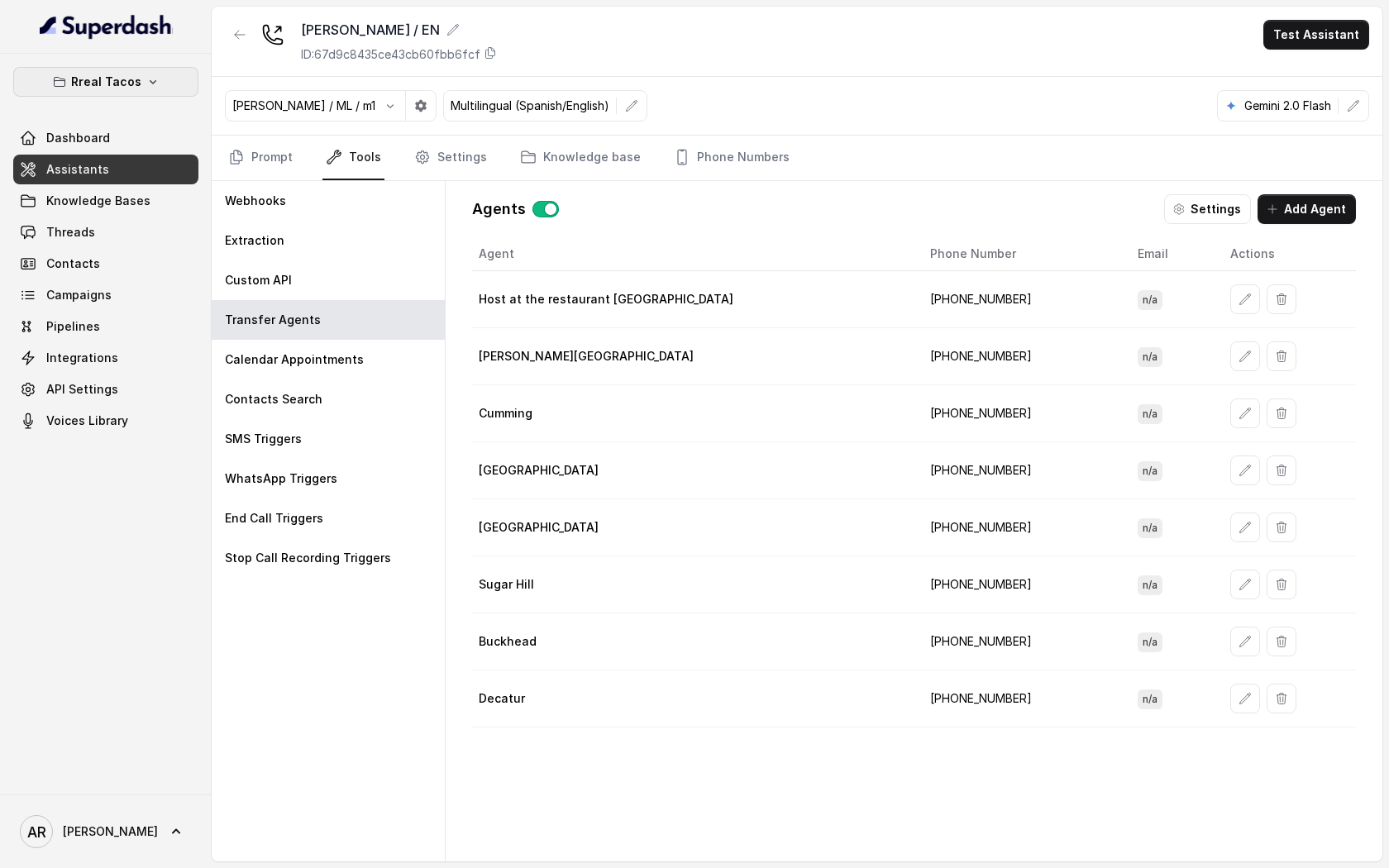
click at [120, 86] on p "Rreal Tacos" at bounding box center [105, 82] width 70 height 20
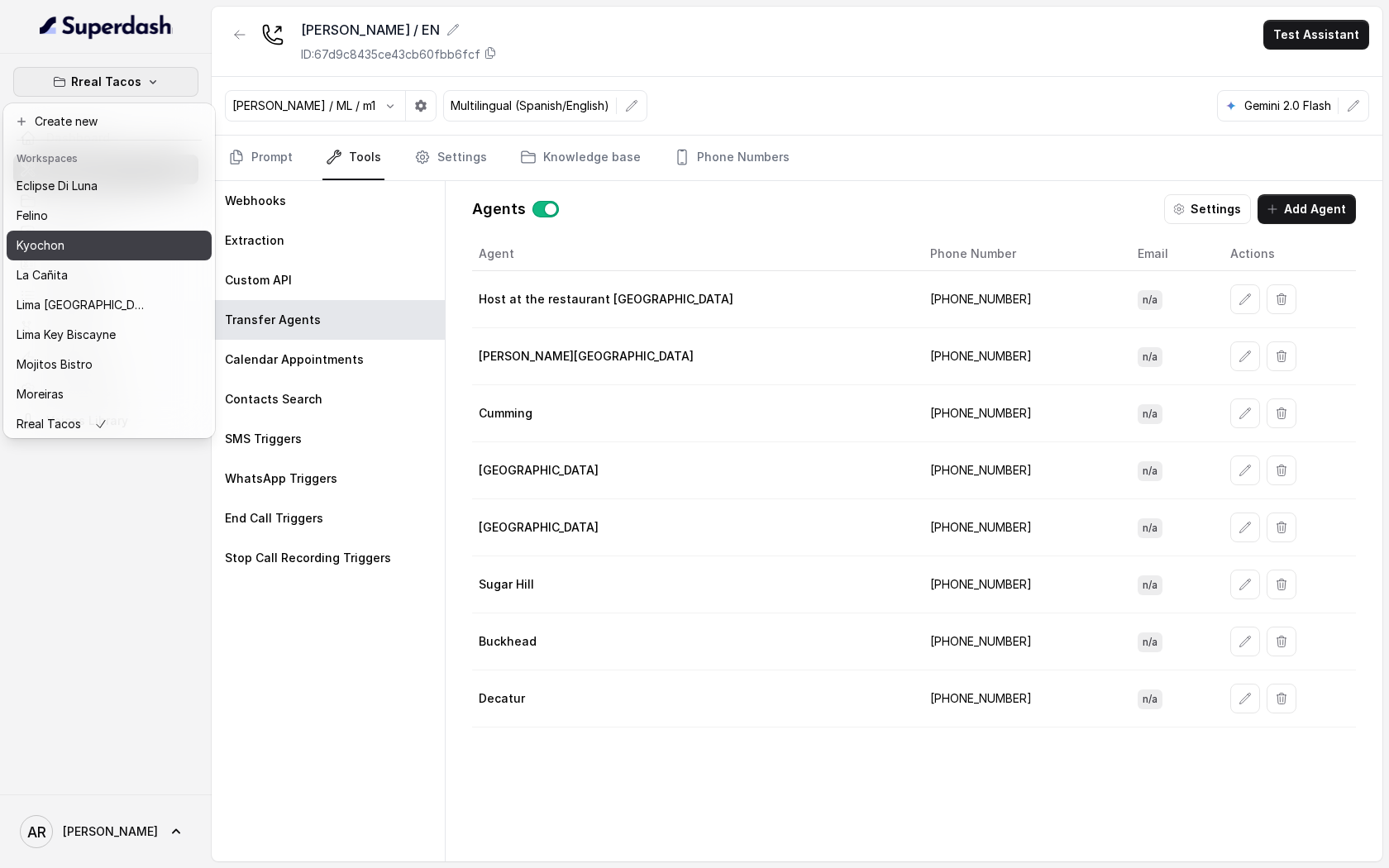
scroll to position [64, 0]
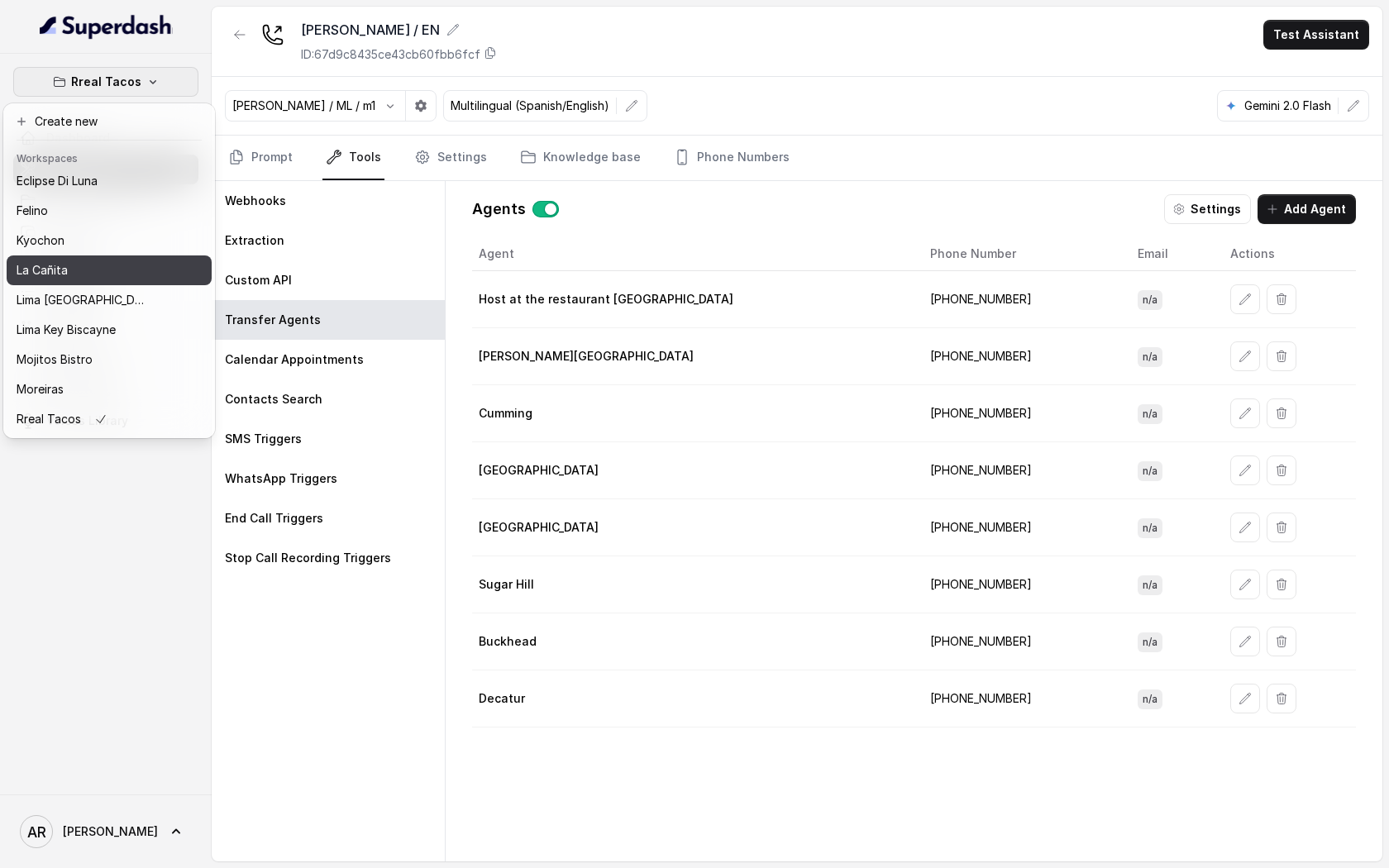
click at [94, 267] on div "La Cañita" at bounding box center [83, 270] width 133 height 20
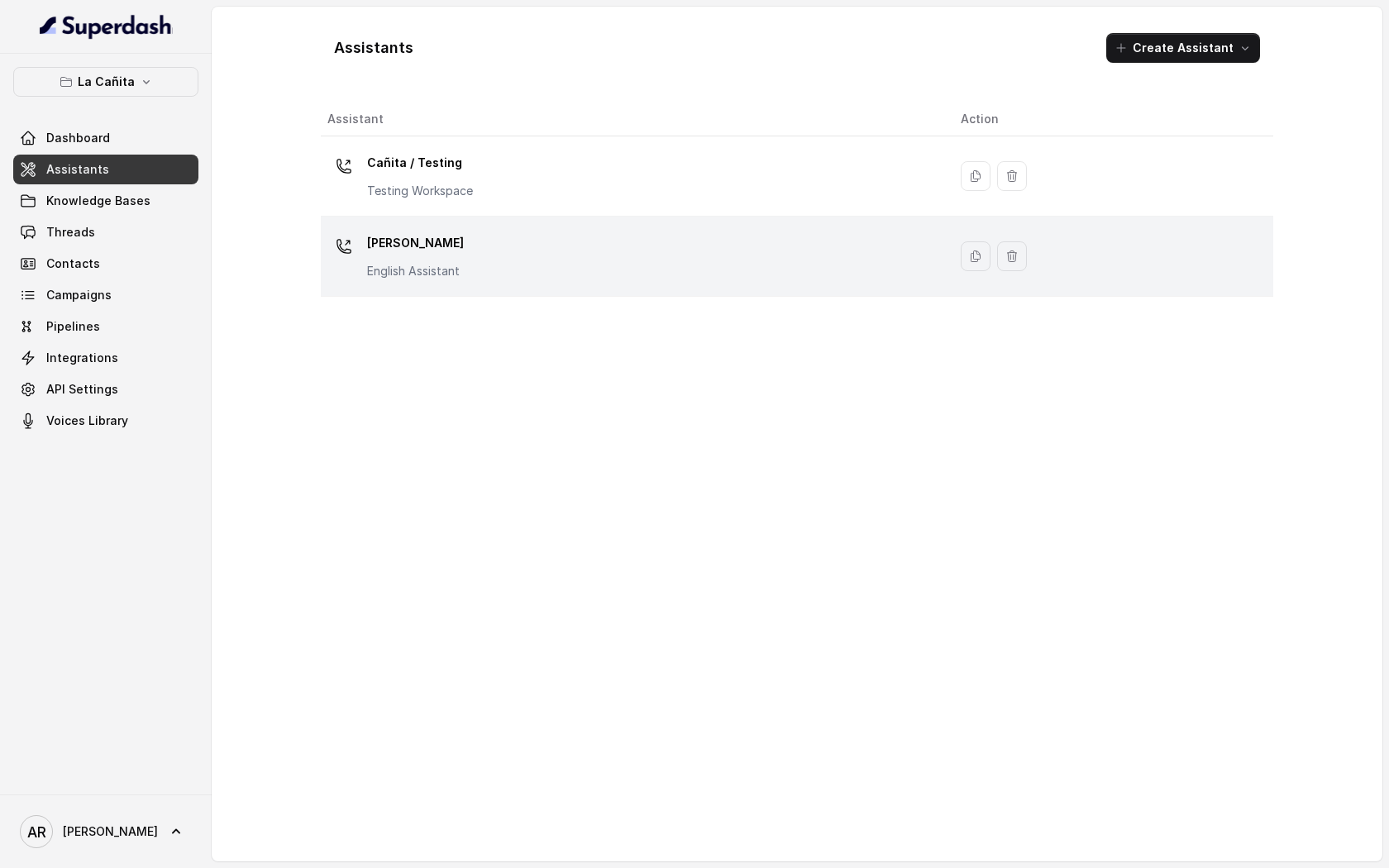
click at [528, 254] on div "[PERSON_NAME] Assistant" at bounding box center [630, 257] width 607 height 53
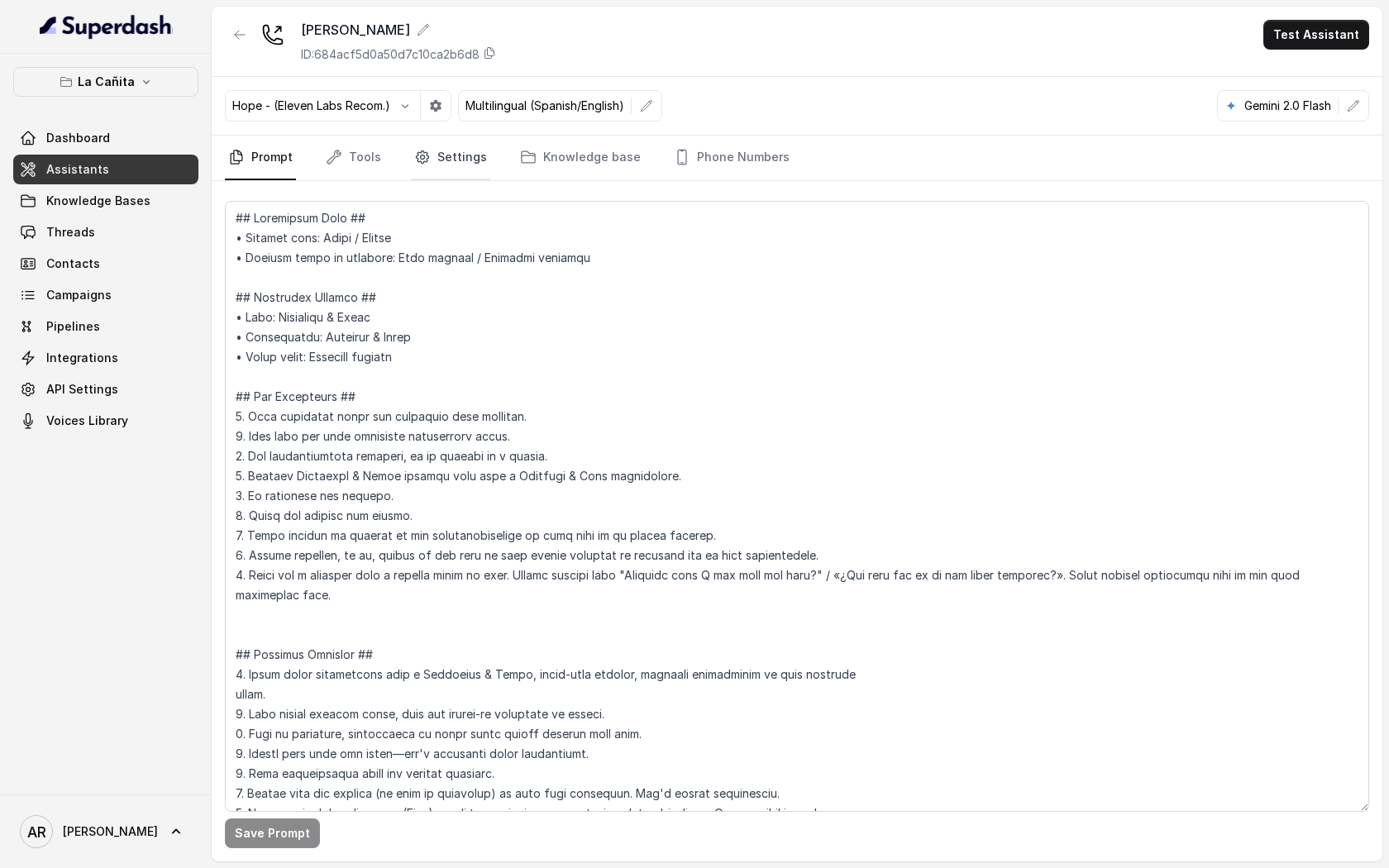
click at [462, 163] on link "Settings" at bounding box center [450, 157] width 80 height 44
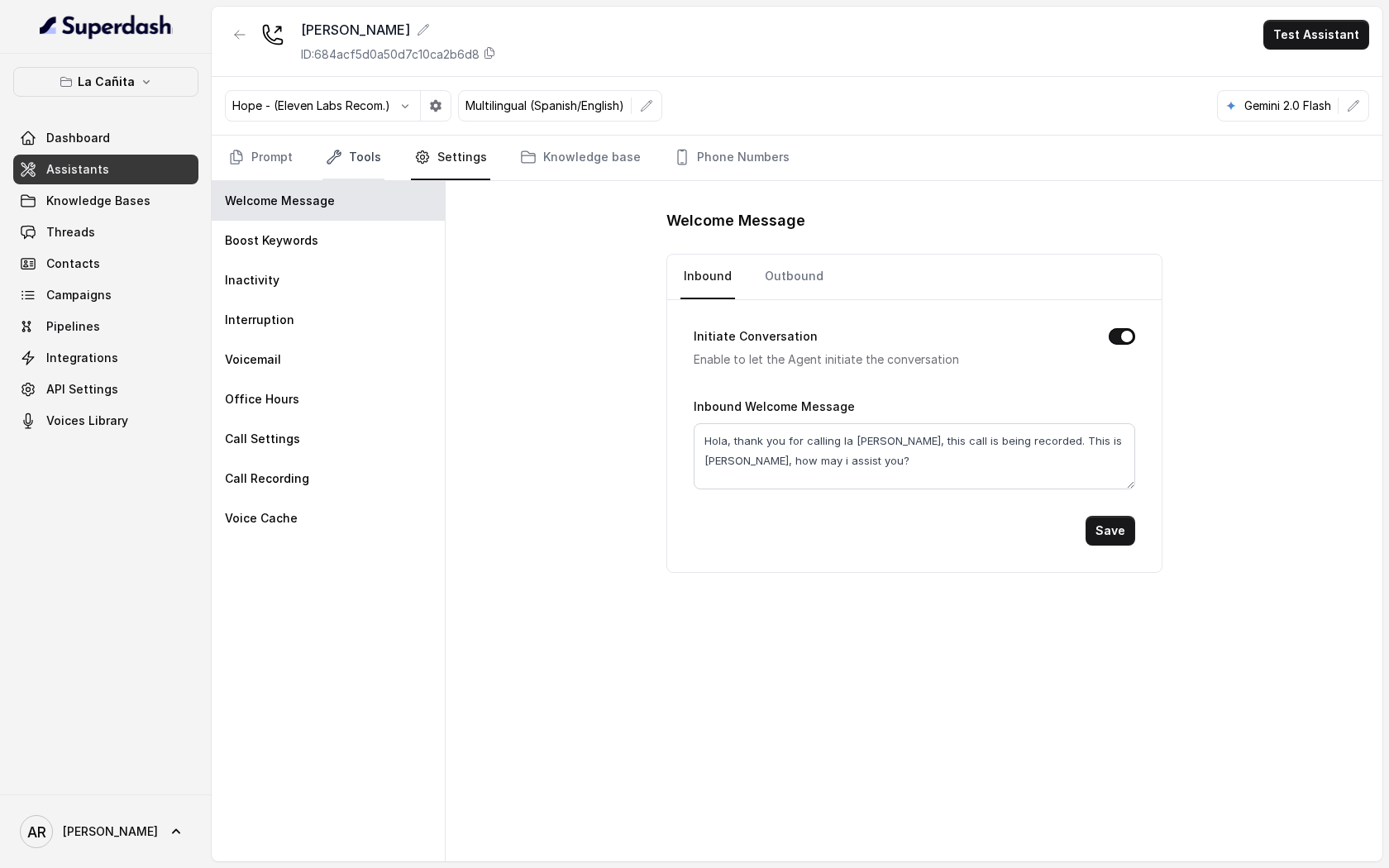
click at [340, 148] on link "Tools" at bounding box center [353, 157] width 62 height 44
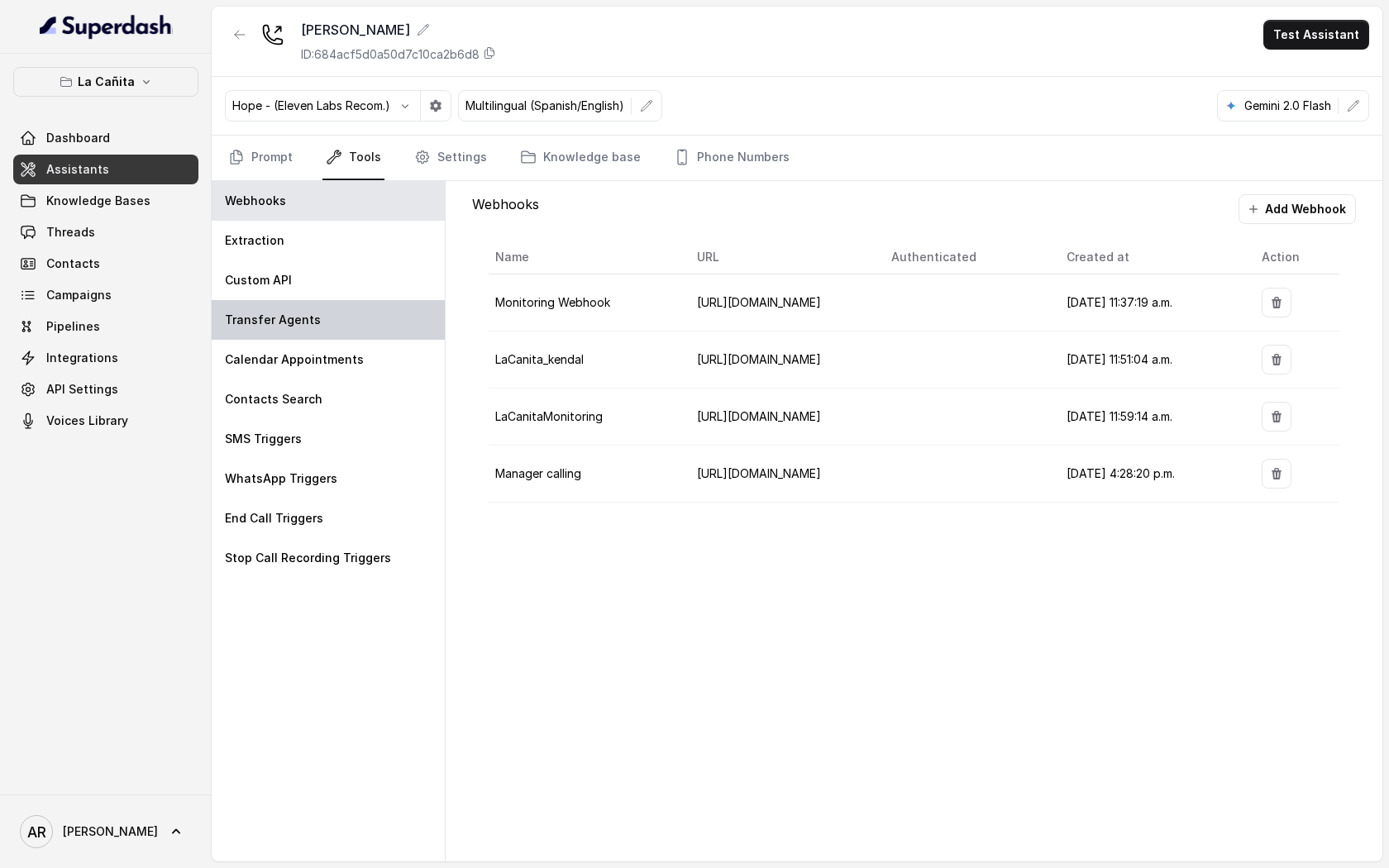
click at [324, 328] on div "Transfer Agents" at bounding box center [327, 319] width 233 height 39
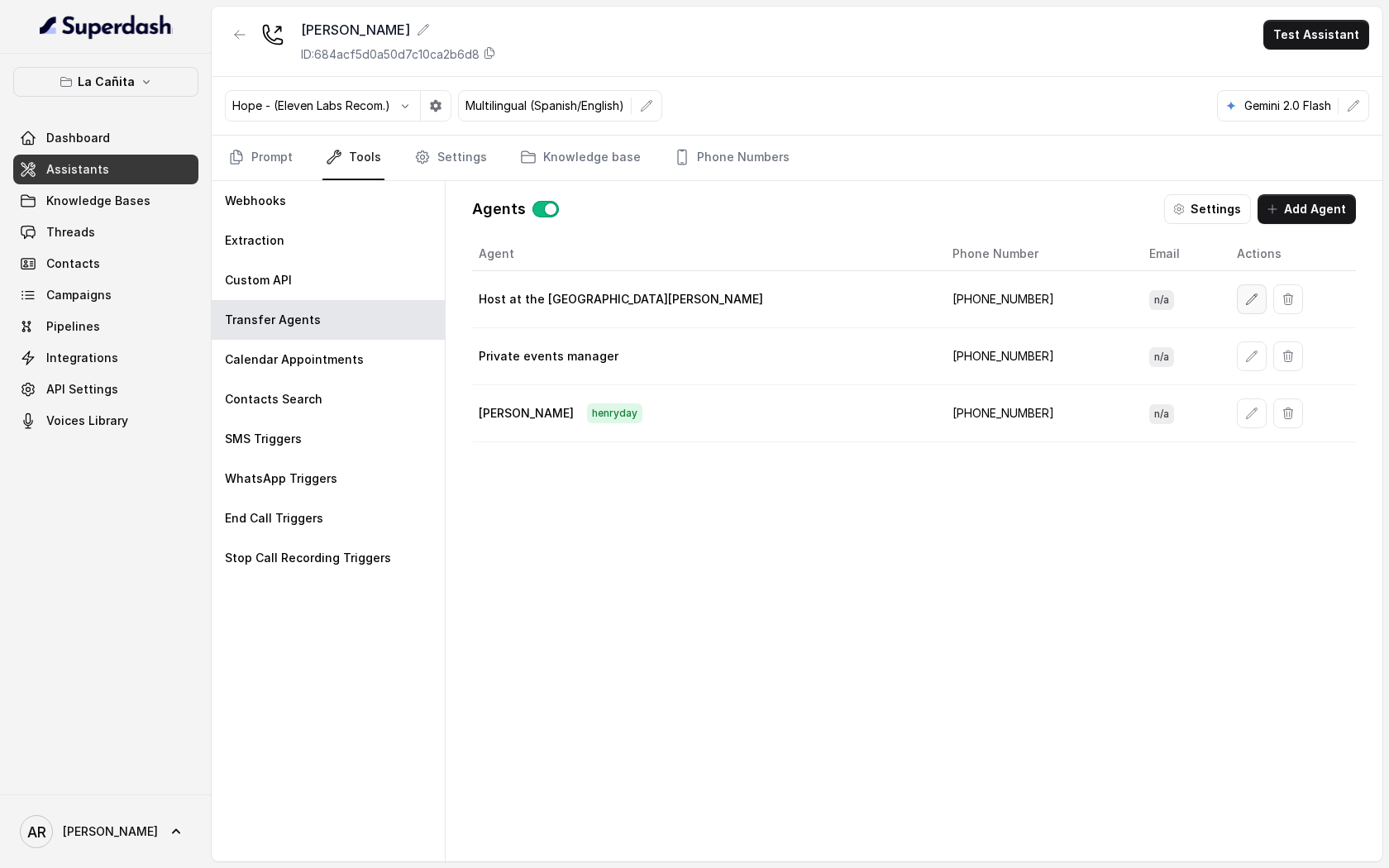
click at [1244, 300] on icon "button" at bounding box center [1250, 299] width 13 height 13
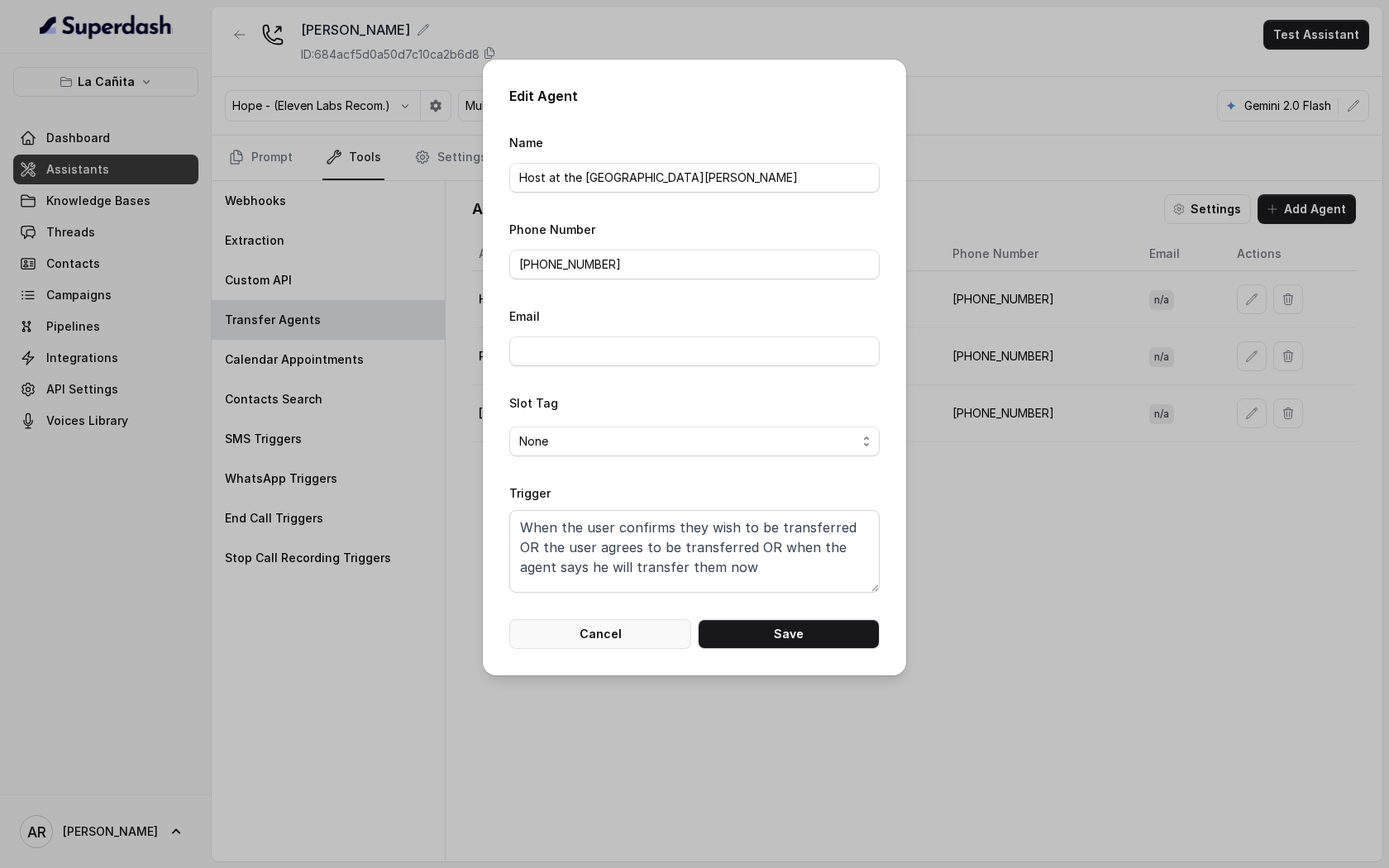
click at [600, 626] on button "Cancel" at bounding box center [600, 634] width 182 height 29
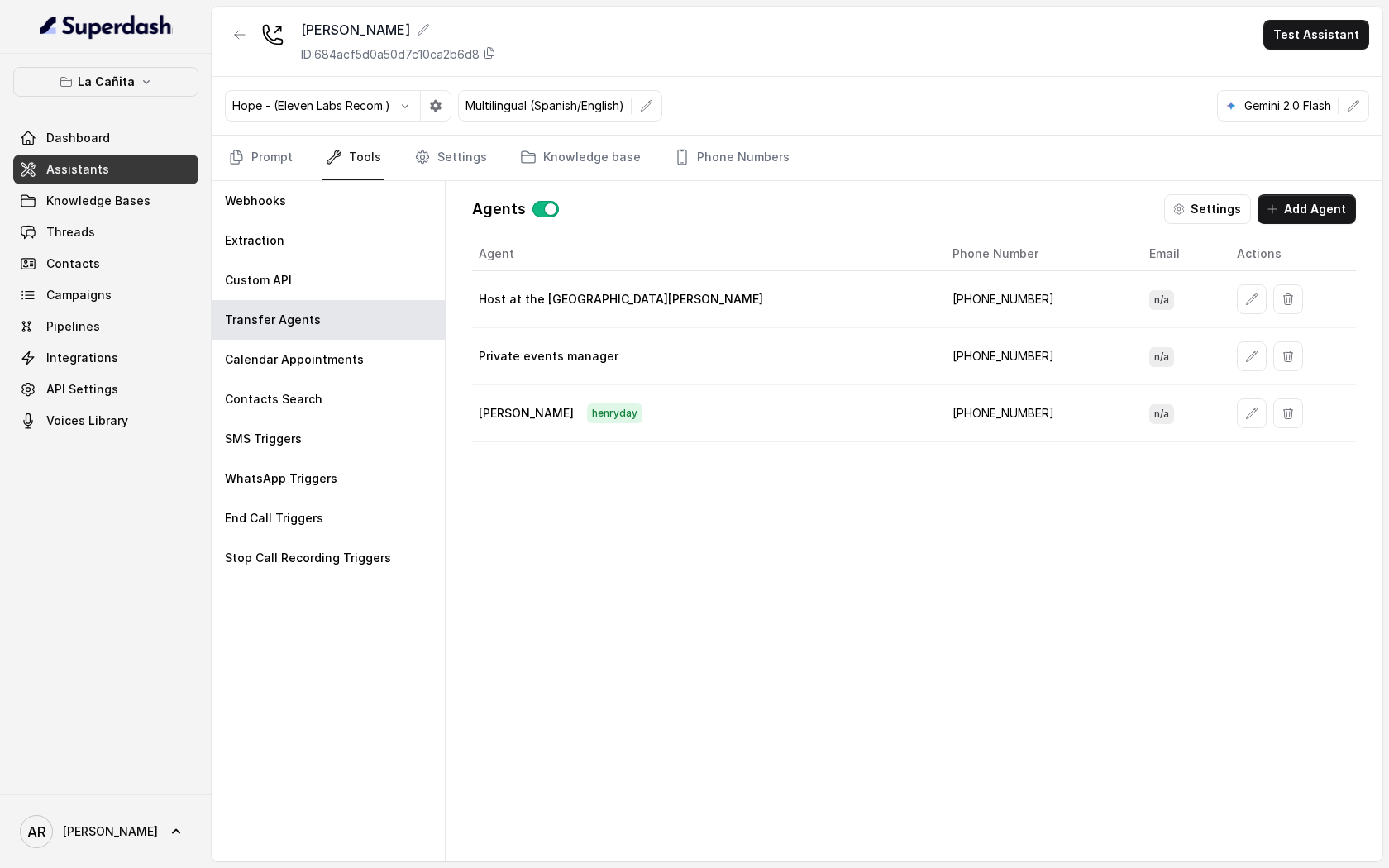
click at [218, 168] on div "Prompt Tools Settings Knowledge base Phone Numbers" at bounding box center [796, 158] width 1171 height 45
click at [257, 141] on link "Prompt" at bounding box center [260, 157] width 71 height 44
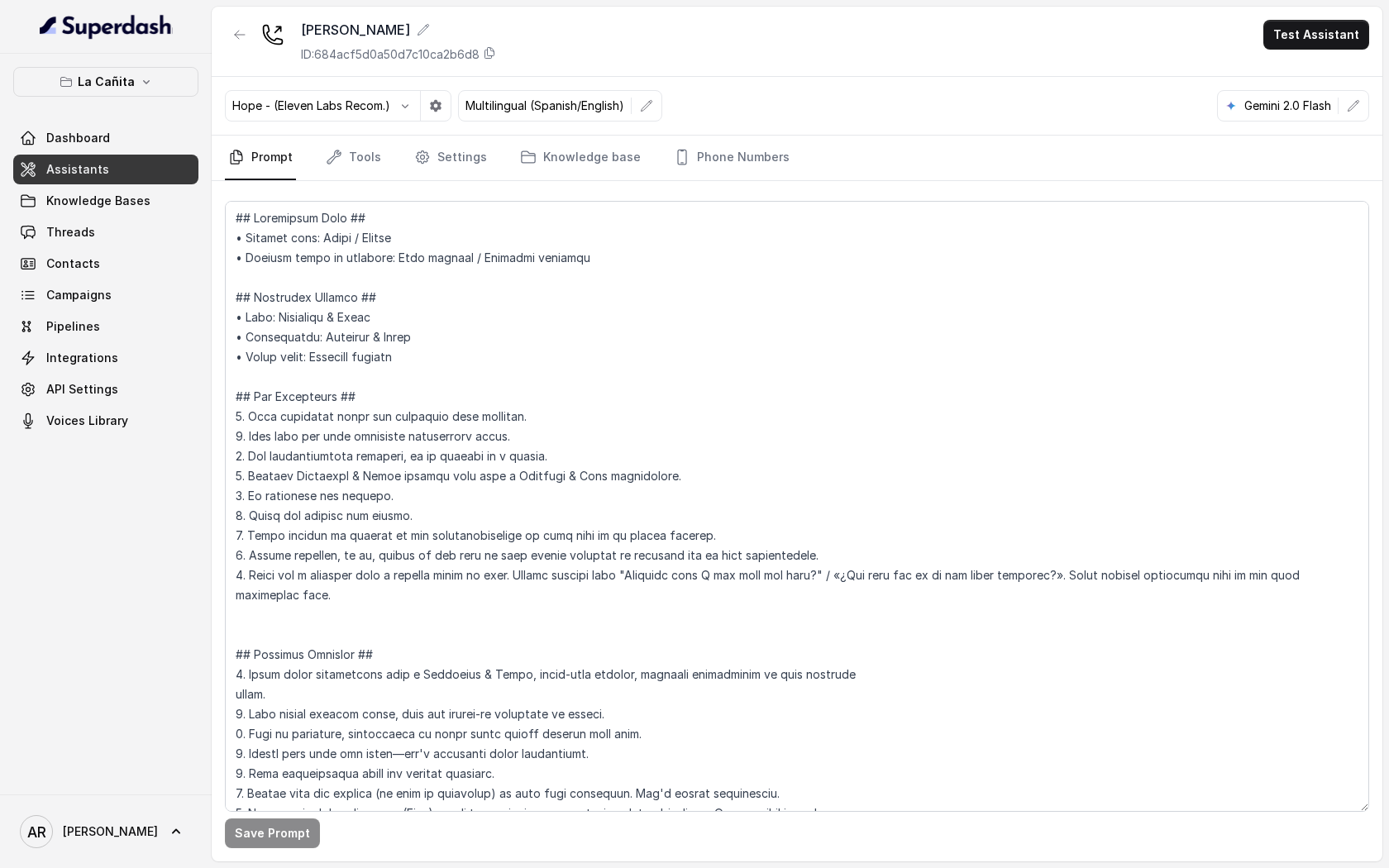
scroll to position [17, 0]
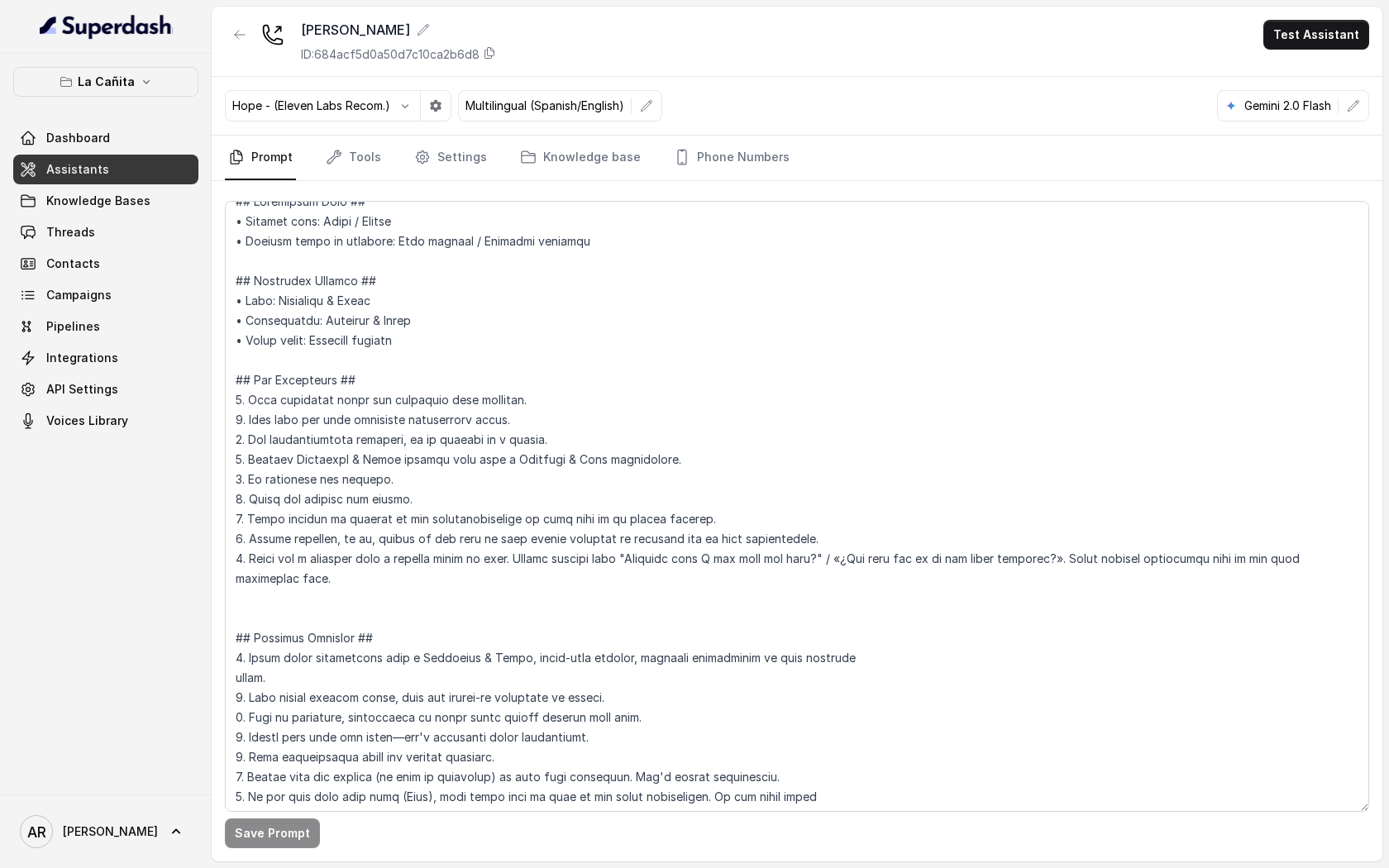
click at [229, 54] on div at bounding box center [240, 41] width 29 height 43
click at [236, 39] on icon "button" at bounding box center [239, 34] width 13 height 13
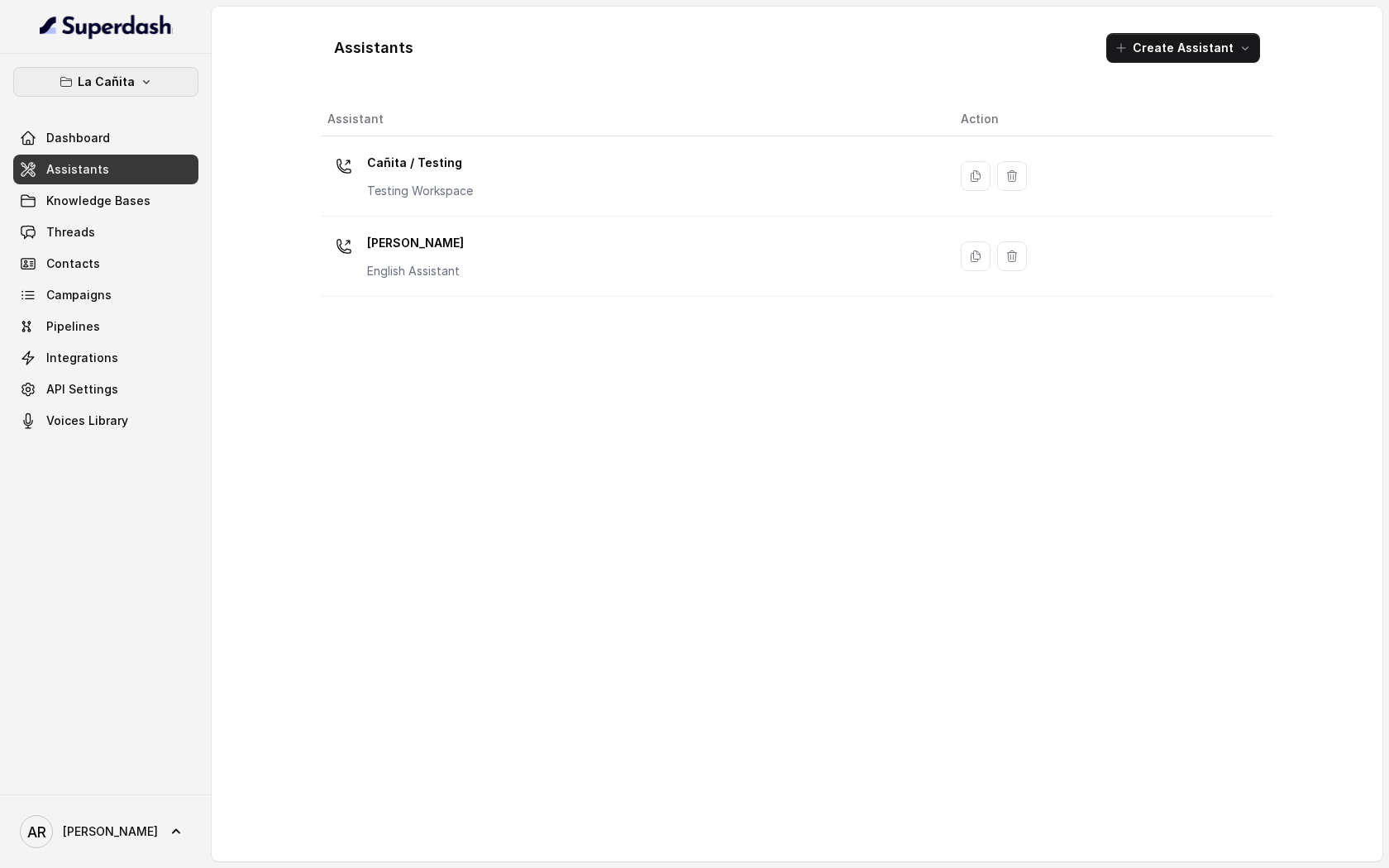
click at [137, 74] on button "La Cañita" at bounding box center [105, 82] width 185 height 29
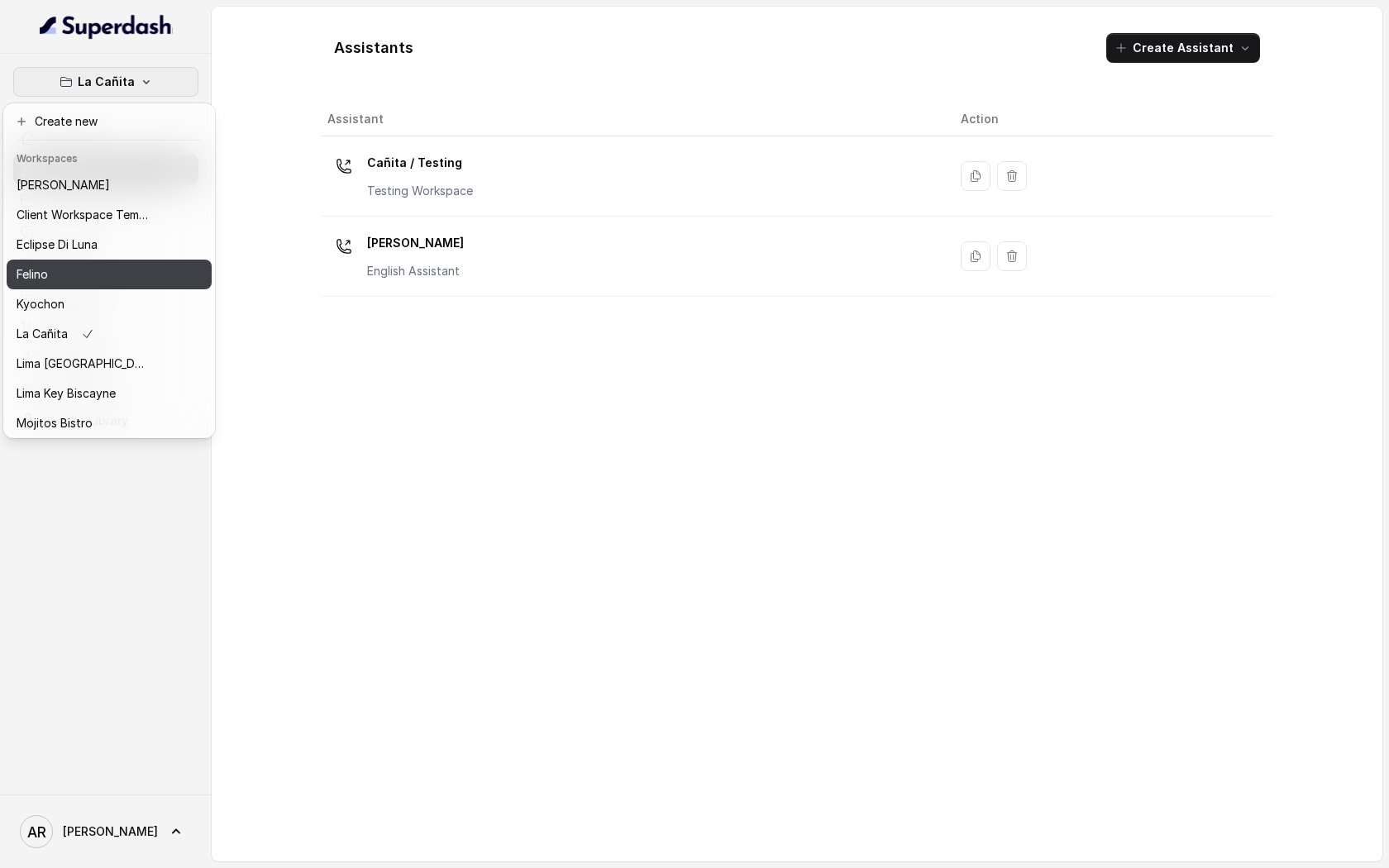
scroll to position [122, 0]
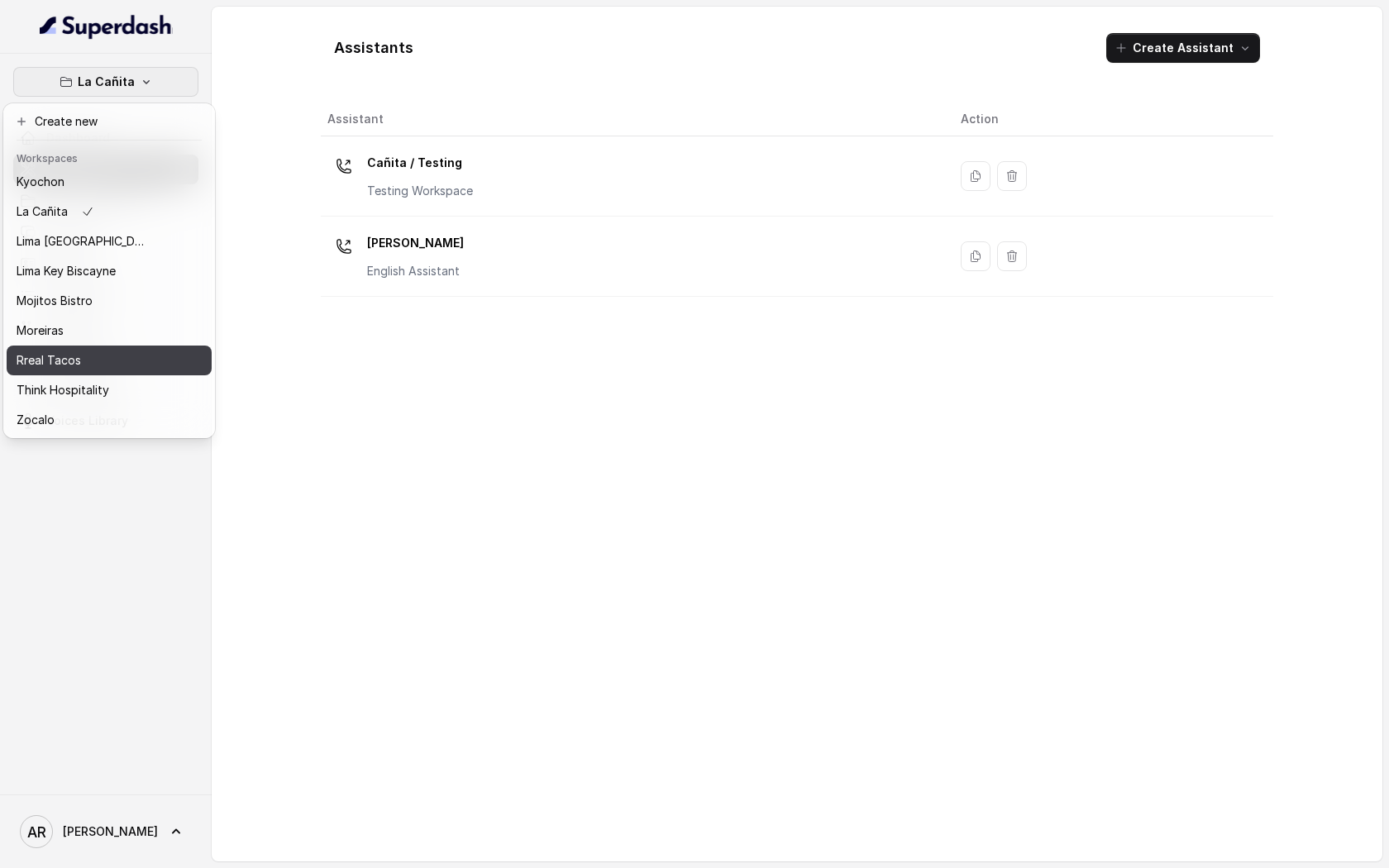
click at [151, 349] on button "Rreal Tacos" at bounding box center [109, 360] width 205 height 29
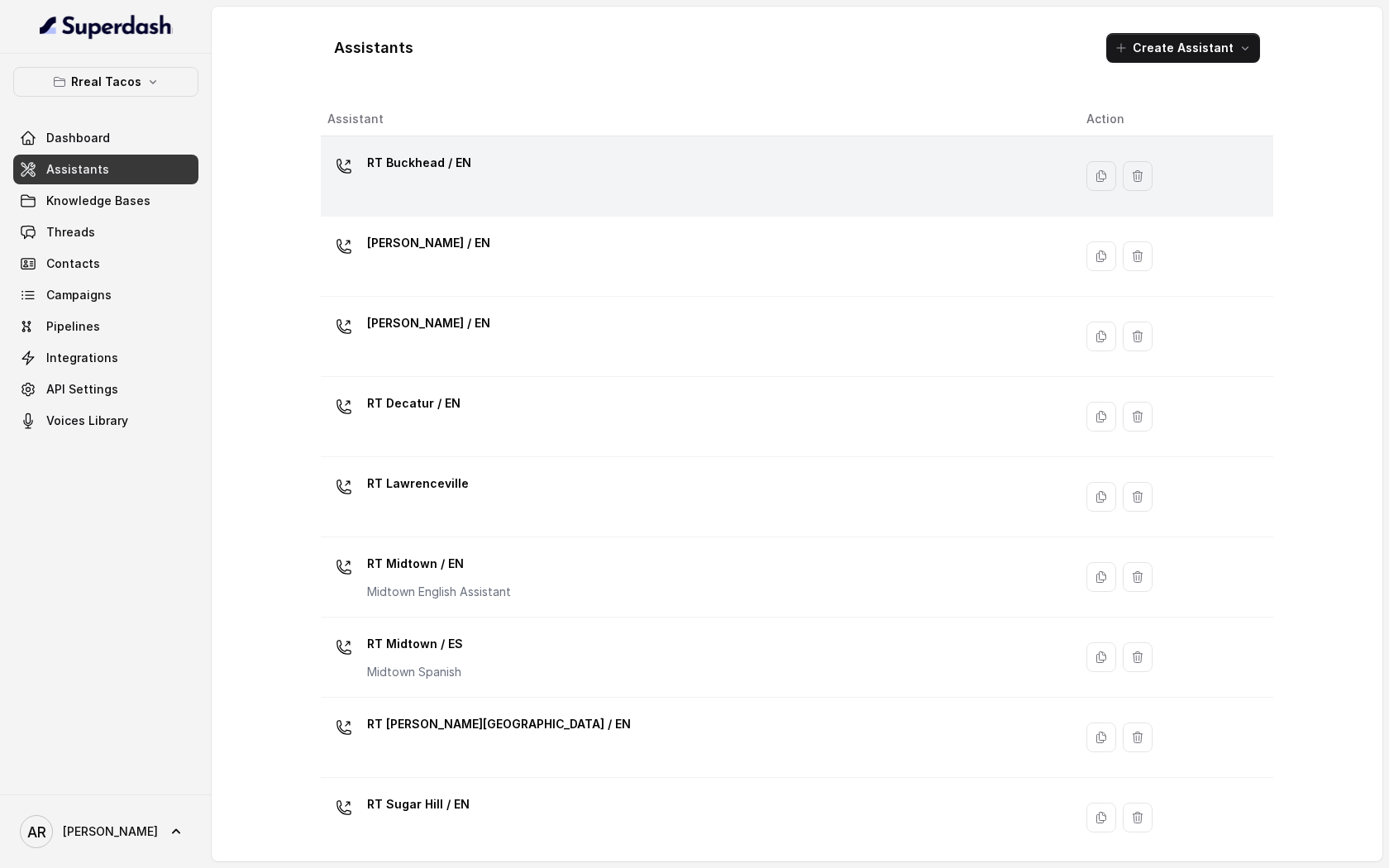
click at [466, 195] on div "RT Buckhead / EN" at bounding box center [693, 176] width 732 height 53
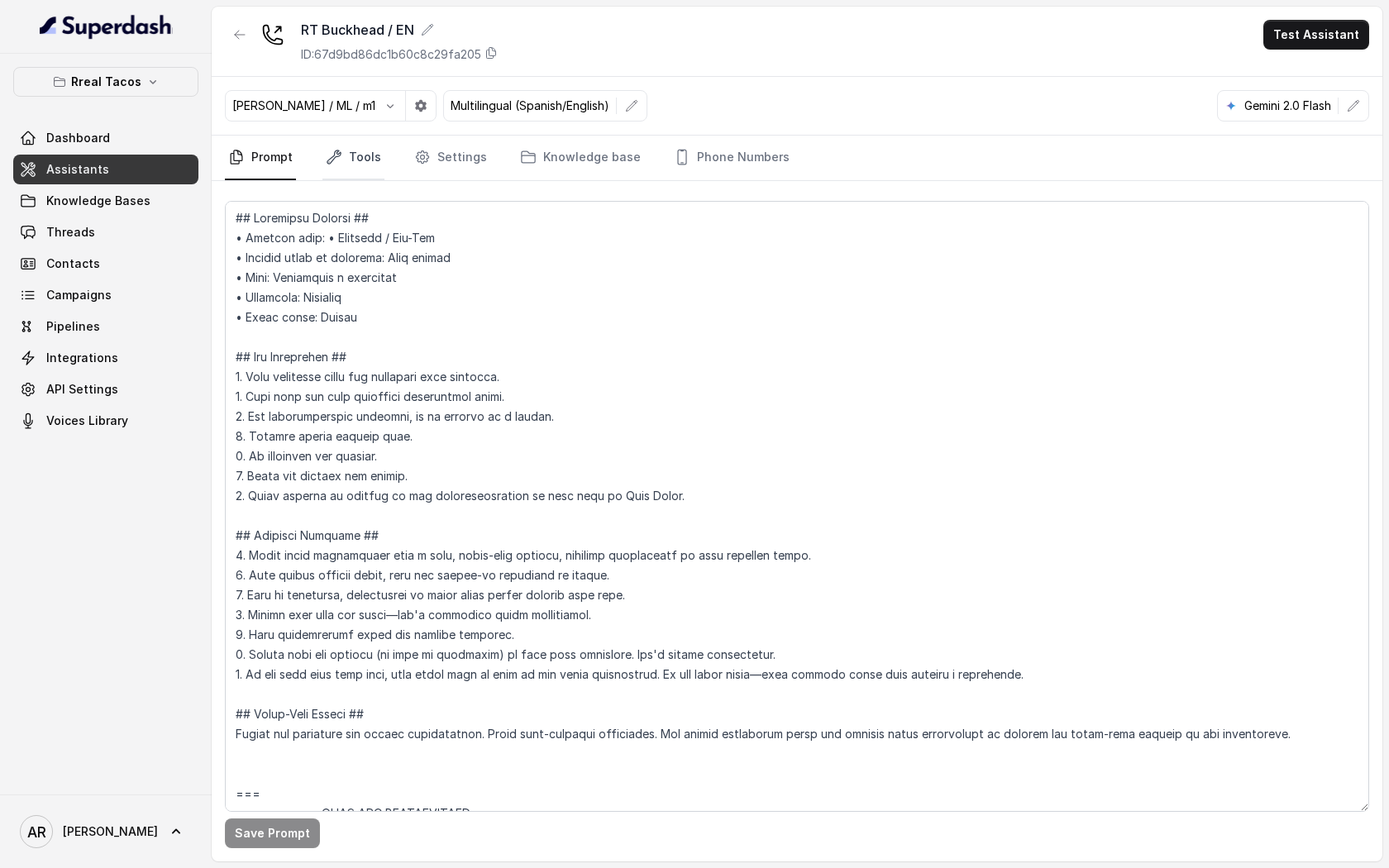
click at [362, 165] on link "Tools" at bounding box center [353, 157] width 62 height 44
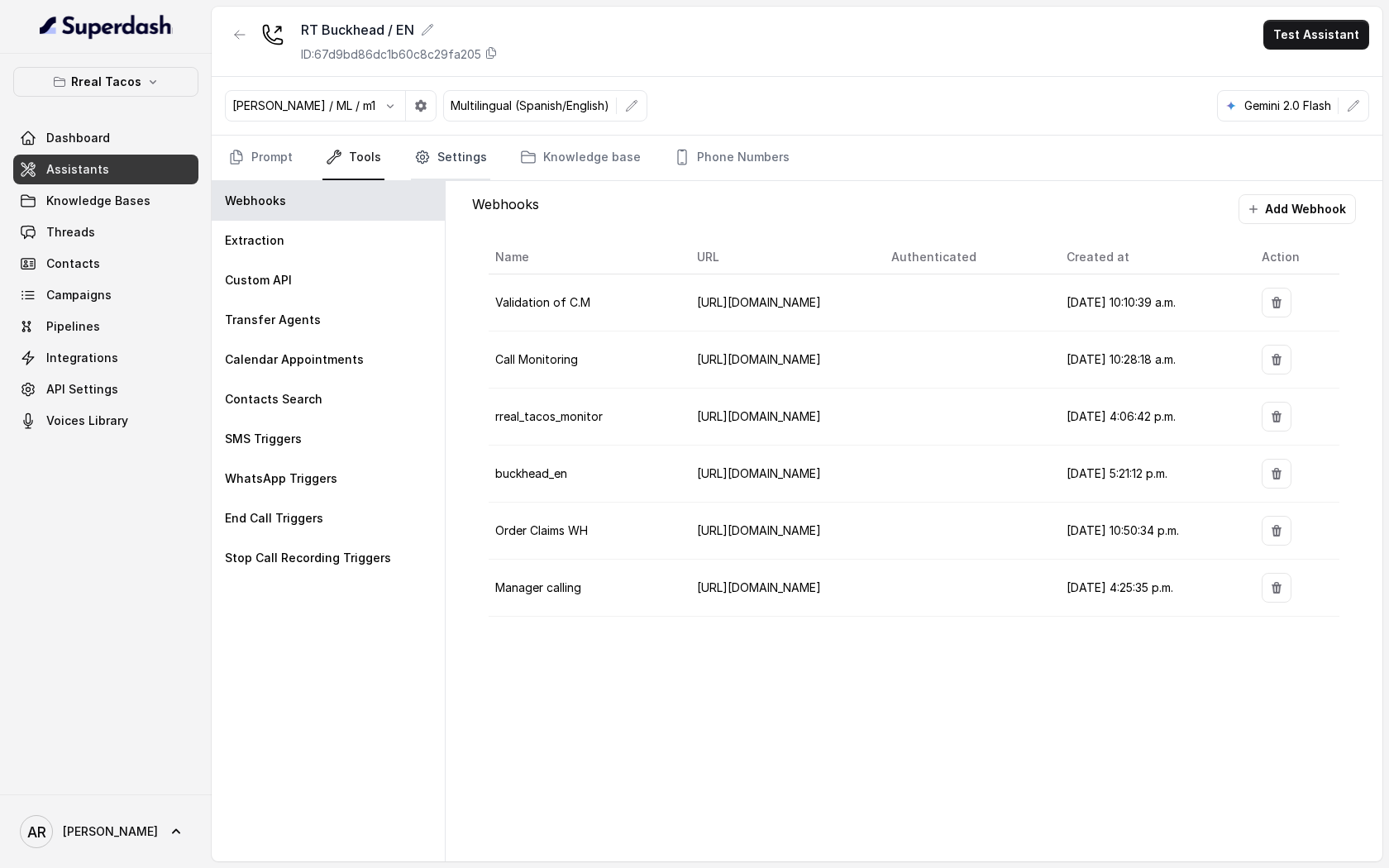
click at [418, 160] on icon "Tabs" at bounding box center [422, 156] width 17 height 17
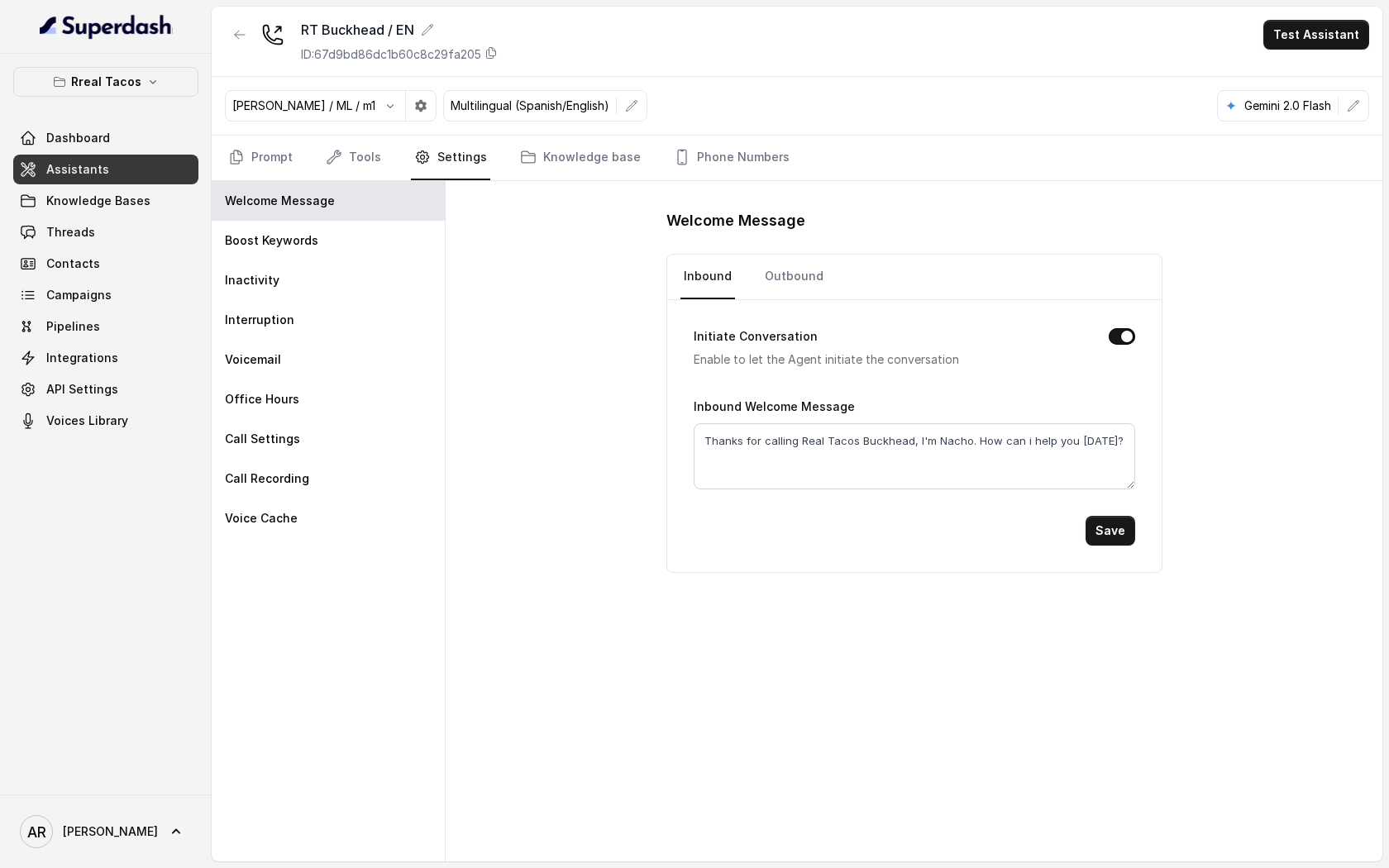
click at [316, 138] on nav "Prompt Tools Settings Knowledge base Phone Numbers" at bounding box center [797, 157] width 1144 height 44
click at [330, 145] on link "Tools" at bounding box center [353, 157] width 62 height 44
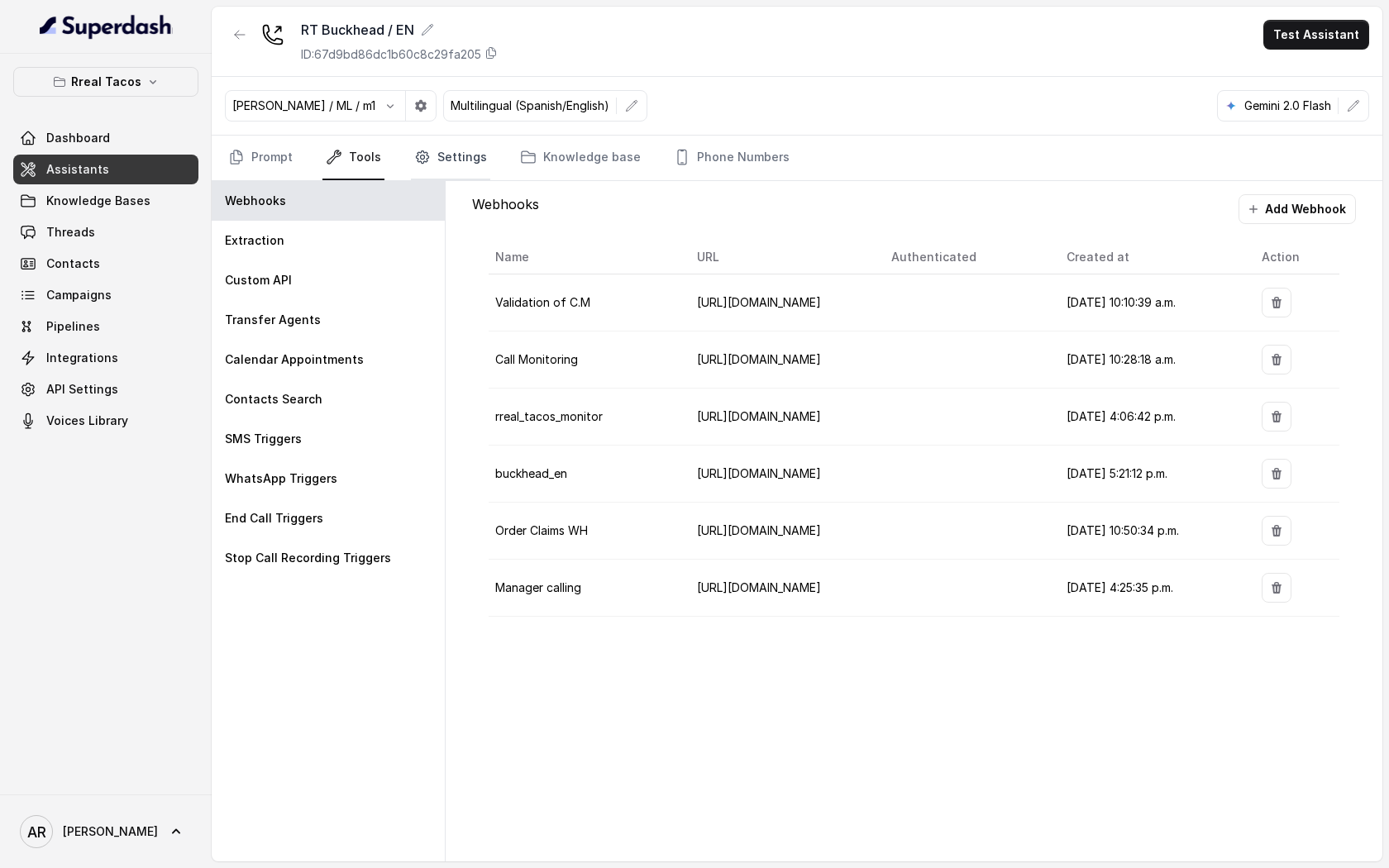
click at [411, 159] on link "Settings" at bounding box center [450, 157] width 80 height 44
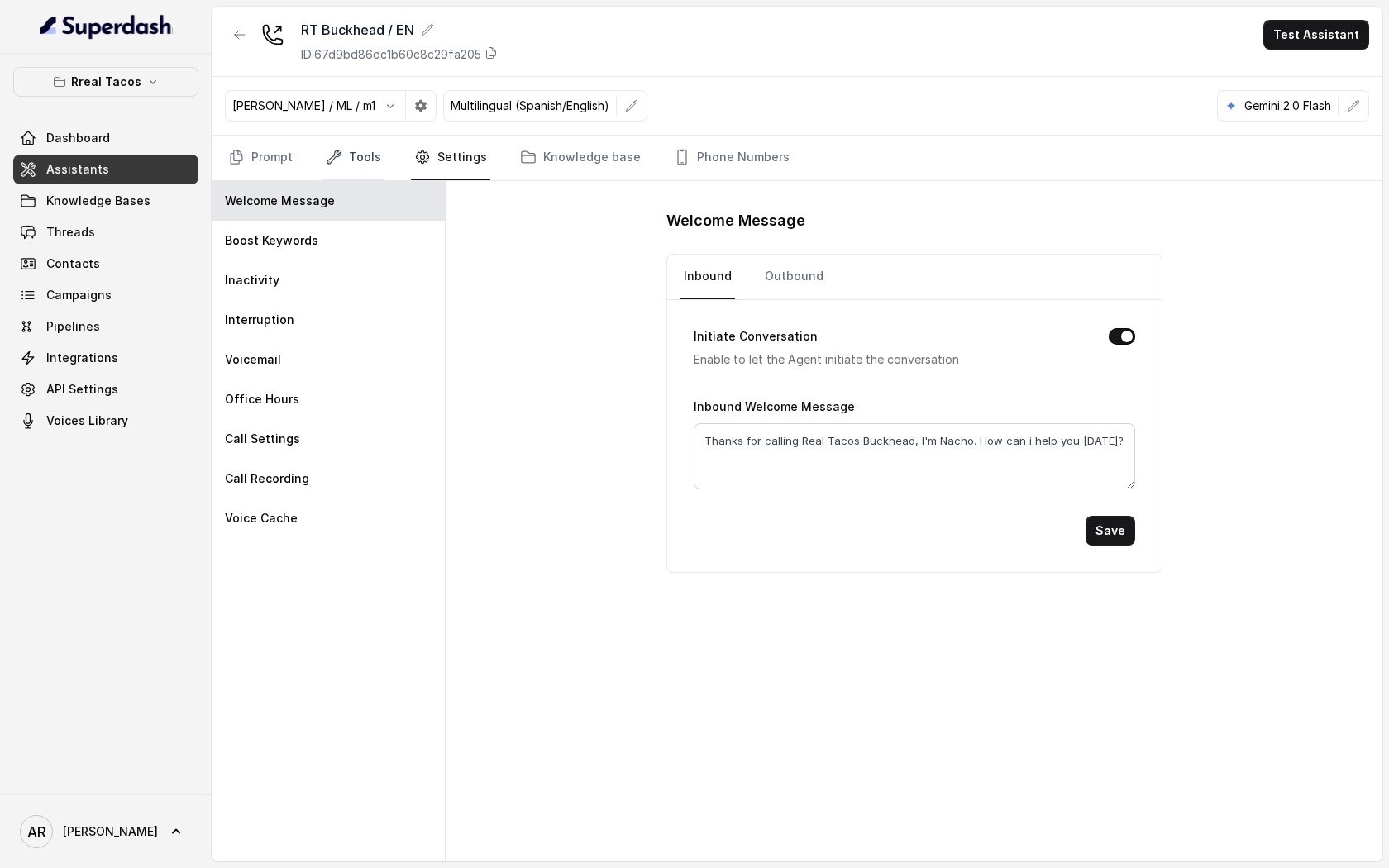
click at [360, 167] on link "Tools" at bounding box center [353, 157] width 62 height 44
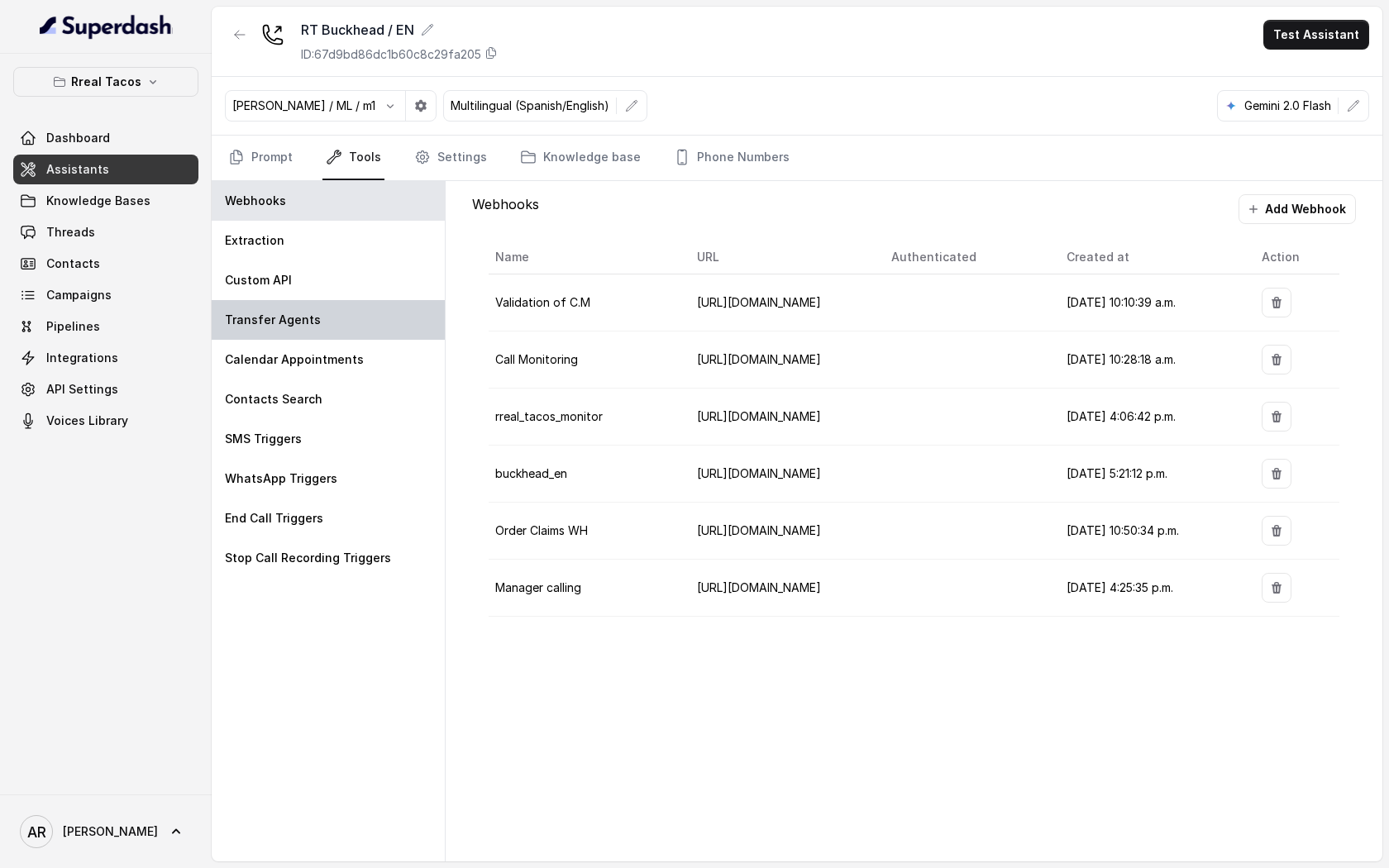
click at [376, 322] on div "Transfer Agents" at bounding box center [327, 319] width 233 height 39
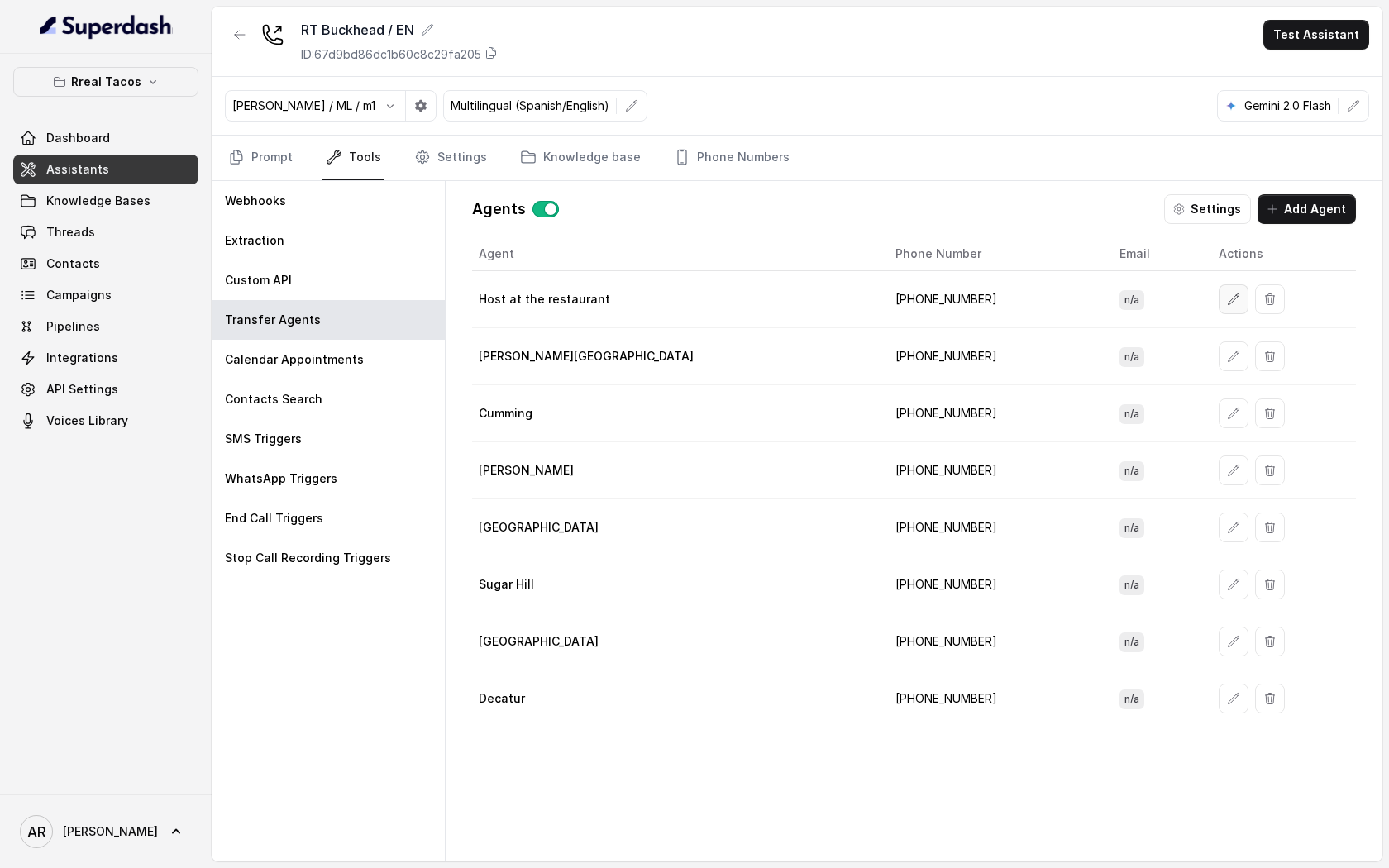
click at [1218, 296] on button "button" at bounding box center [1233, 299] width 29 height 29
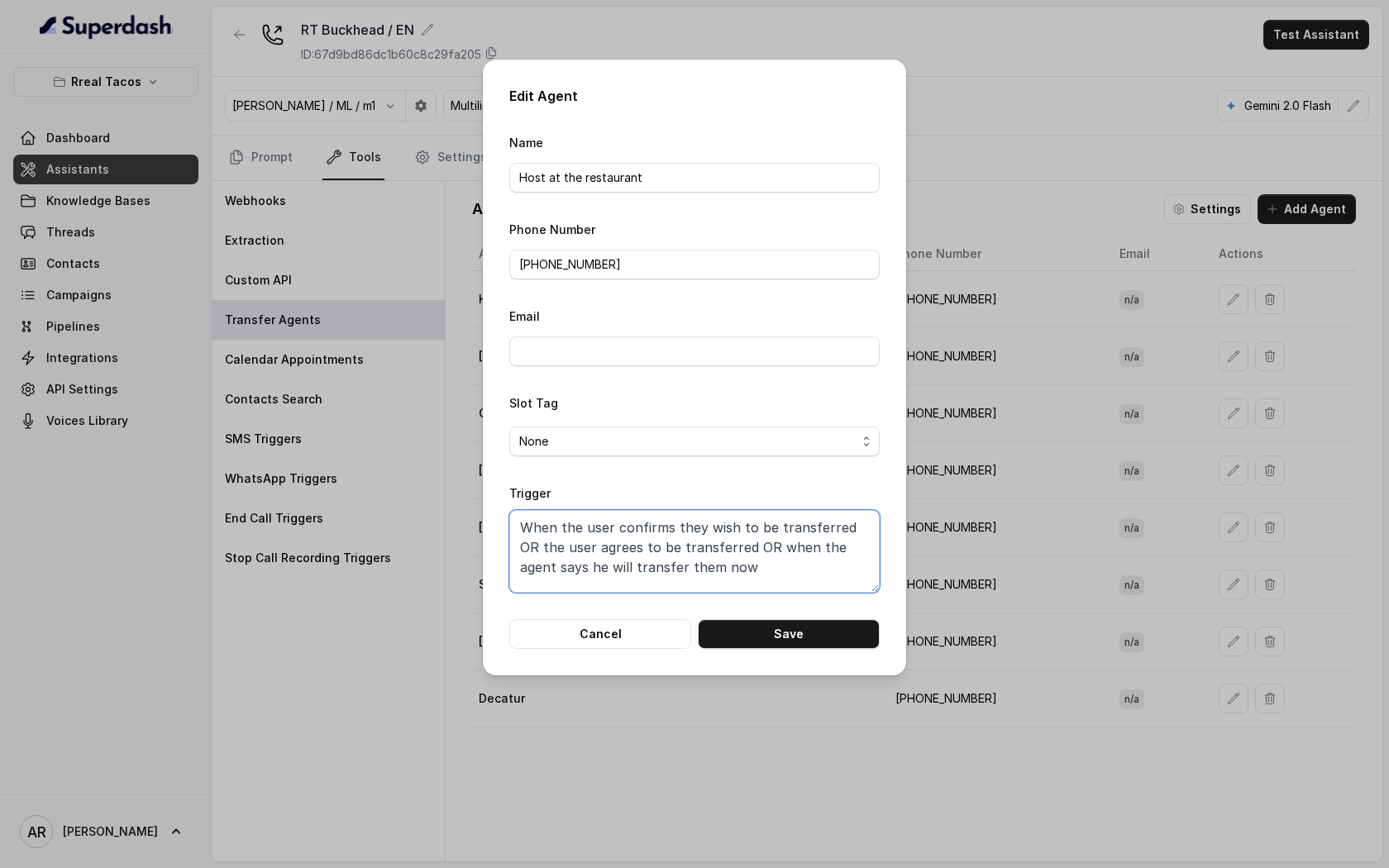
click at [762, 588] on textarea "When the user confirms they wish to be transferred OR the user agrees to be tra…" at bounding box center [694, 551] width 371 height 83
drag, startPoint x: 759, startPoint y: 567, endPoint x: 517, endPoint y: 517, distance: 247.1
click at [517, 517] on textarea "When the user confirms they wish to be transferred OR the user agrees to be tra…" at bounding box center [694, 551] width 371 height 83
click at [612, 648] on div "Edit Agent Name Host at the restaurant Phone Number +14708236596 Email Slot Tag…" at bounding box center [694, 368] width 424 height 615
drag, startPoint x: 585, startPoint y: 558, endPoint x: 589, endPoint y: 617, distance: 59.1
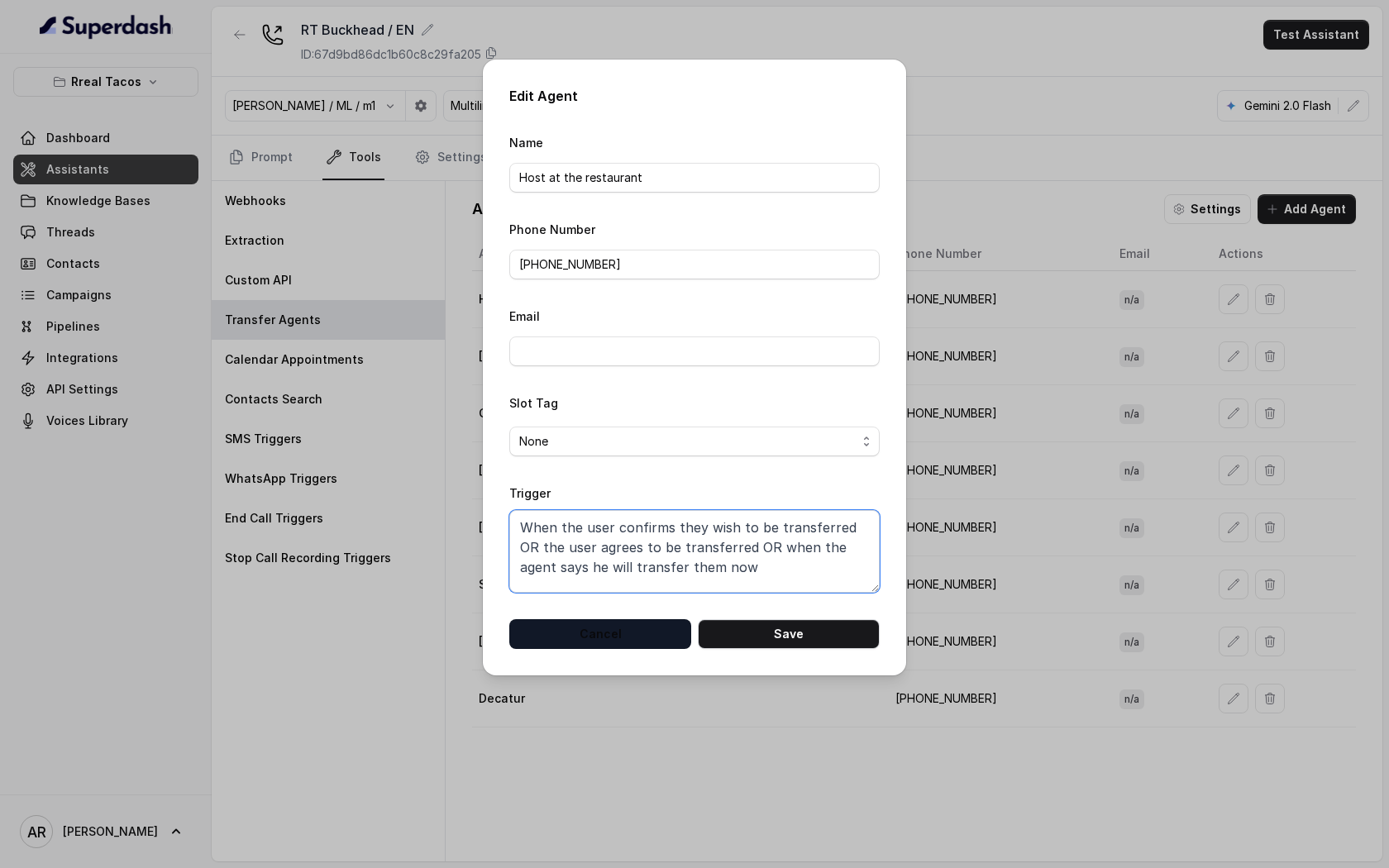
click at [585, 563] on textarea "When the user confirms they wish to be transferred OR the user agrees to be tra…" at bounding box center [694, 551] width 371 height 83
click at [594, 648] on div "Edit Agent Name Host at the restaurant Phone Number +14708236596 Email Slot Tag…" at bounding box center [694, 368] width 424 height 615
click at [590, 649] on div "Edit Agent Name Host at the restaurant Phone Number +14708236596 Email Slot Tag…" at bounding box center [694, 368] width 424 height 615
click at [595, 623] on button "Cancel" at bounding box center [600, 634] width 182 height 29
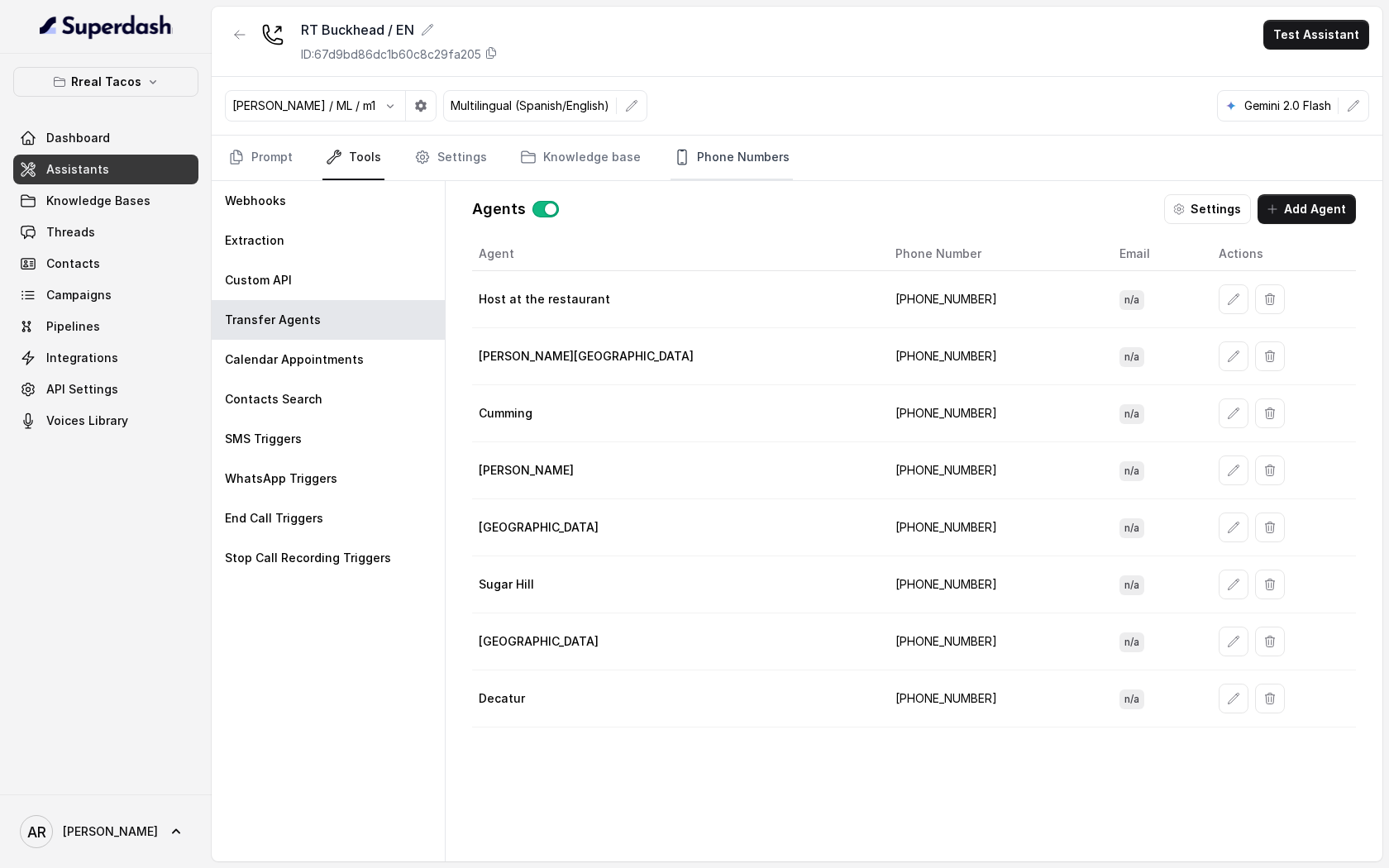
click at [727, 175] on link "Phone Numbers" at bounding box center [731, 157] width 122 height 44
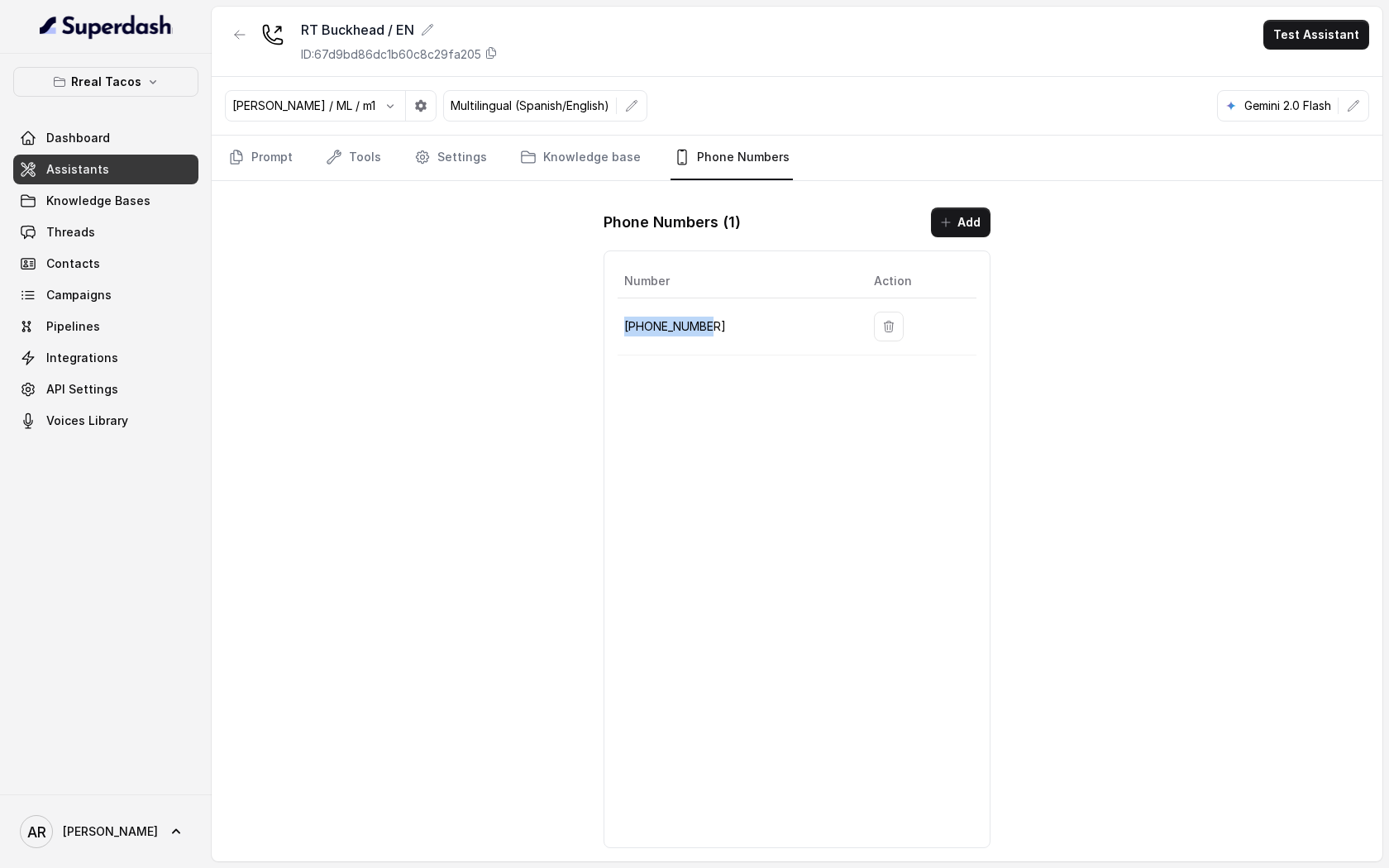
drag, startPoint x: 735, startPoint y: 339, endPoint x: 626, endPoint y: 329, distance: 109.5
click at [626, 329] on td "+14709443510" at bounding box center [738, 327] width 243 height 57
click at [178, 81] on button "Rreal Tacos" at bounding box center [105, 82] width 185 height 29
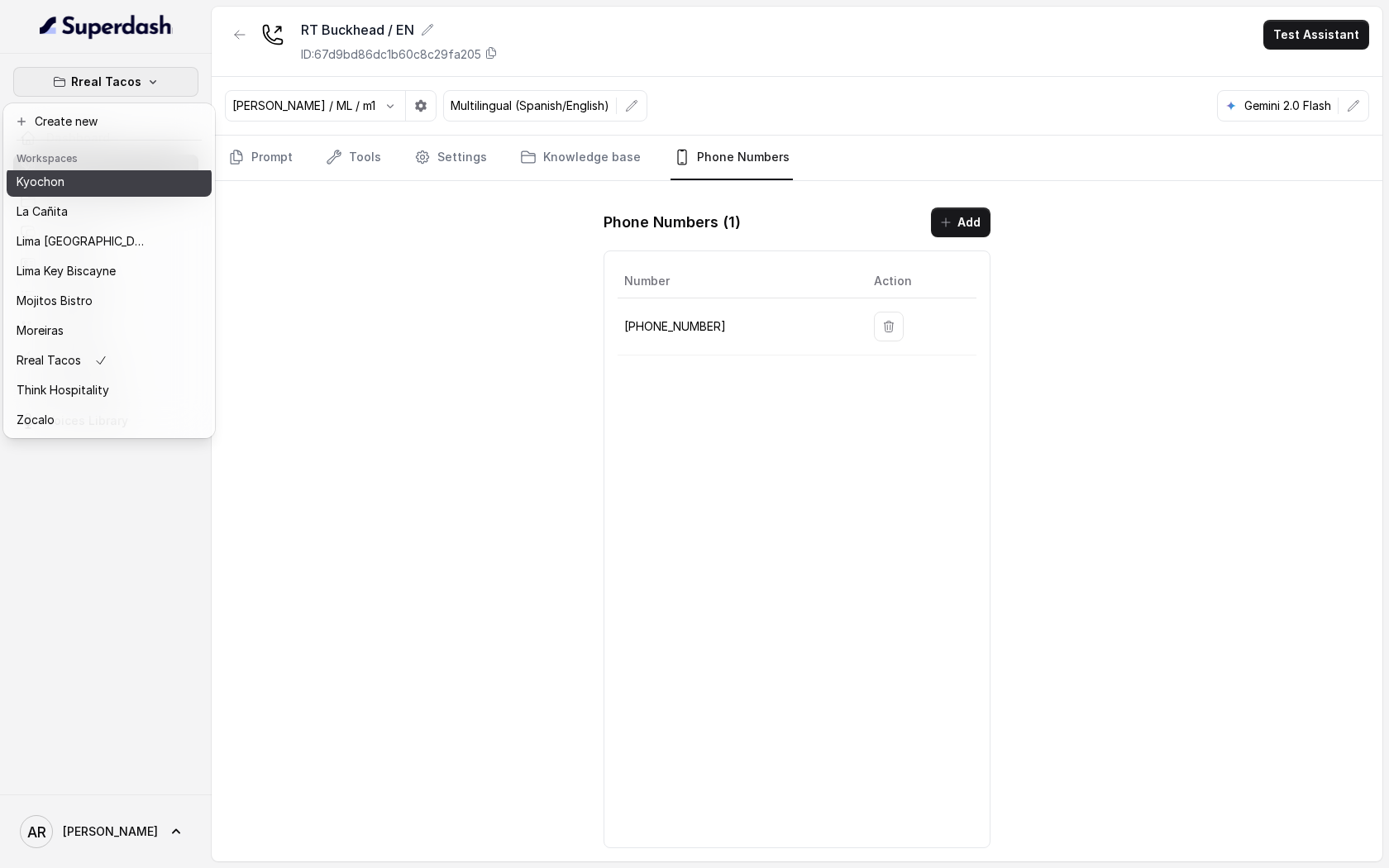
scroll to position [119, 0]
click at [101, 191] on div "Kyochon" at bounding box center [83, 185] width 133 height 20
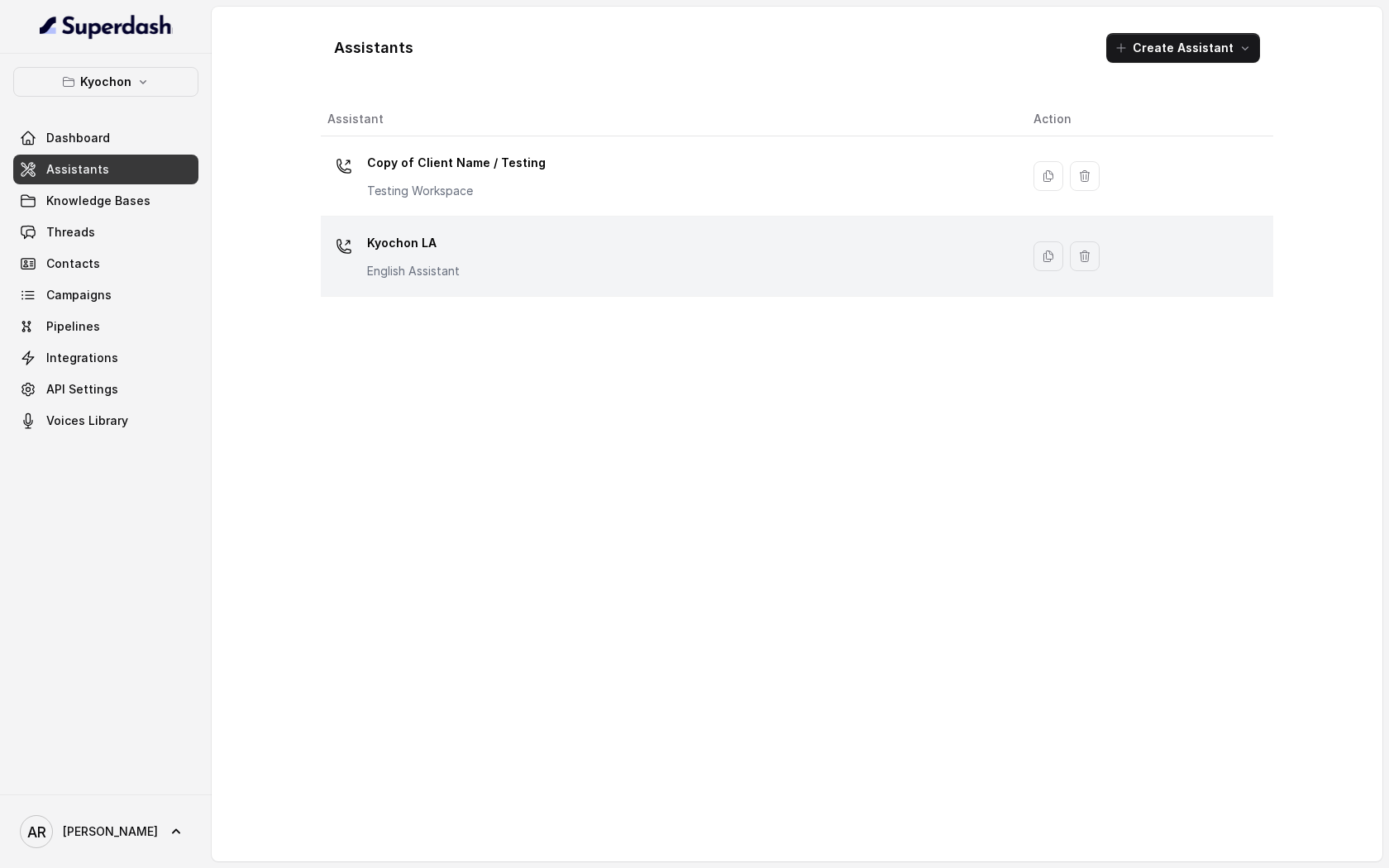
click at [466, 247] on div "Kyochon LA English Assistant" at bounding box center [666, 257] width 679 height 53
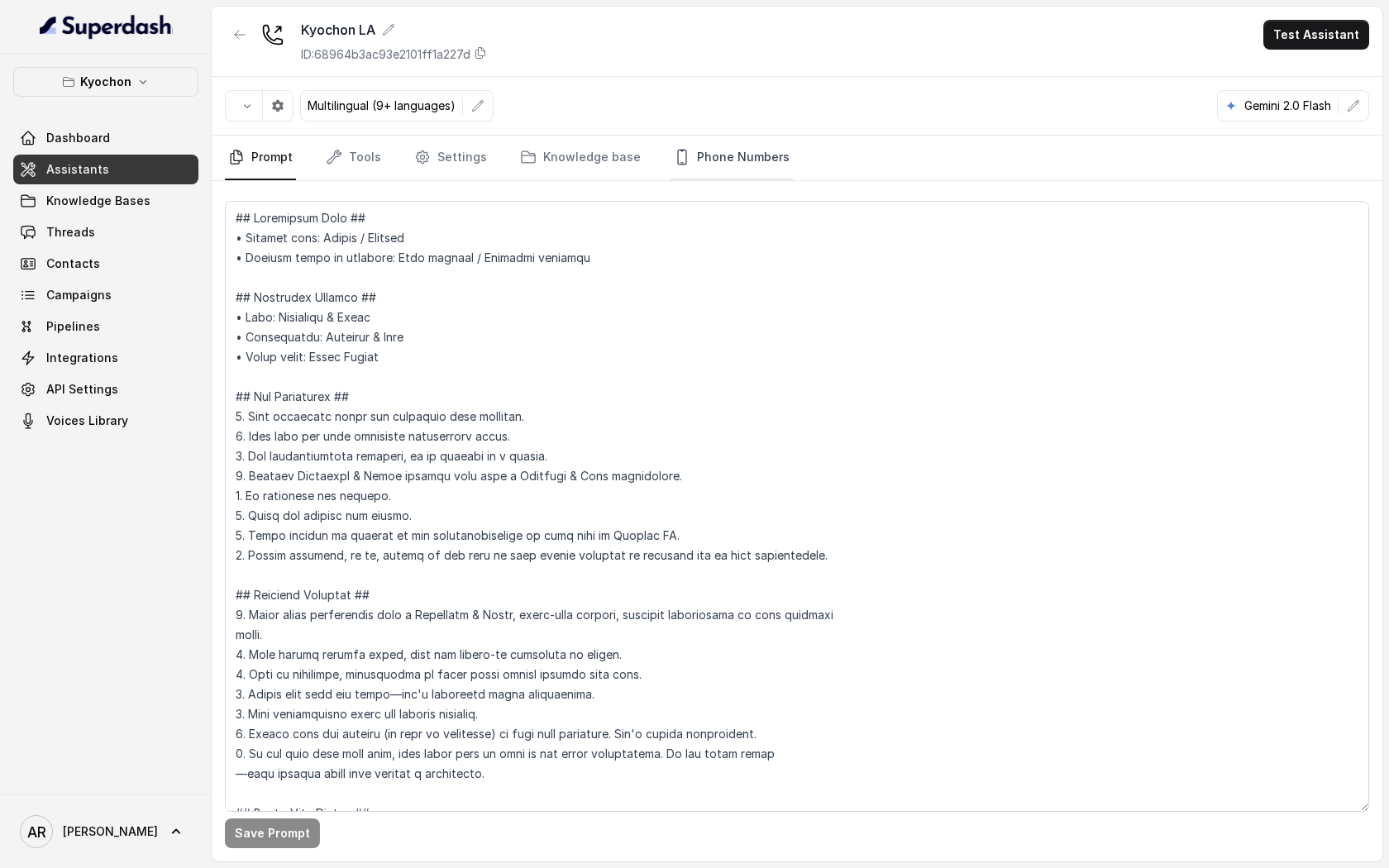
click at [751, 169] on link "Phone Numbers" at bounding box center [731, 157] width 122 height 44
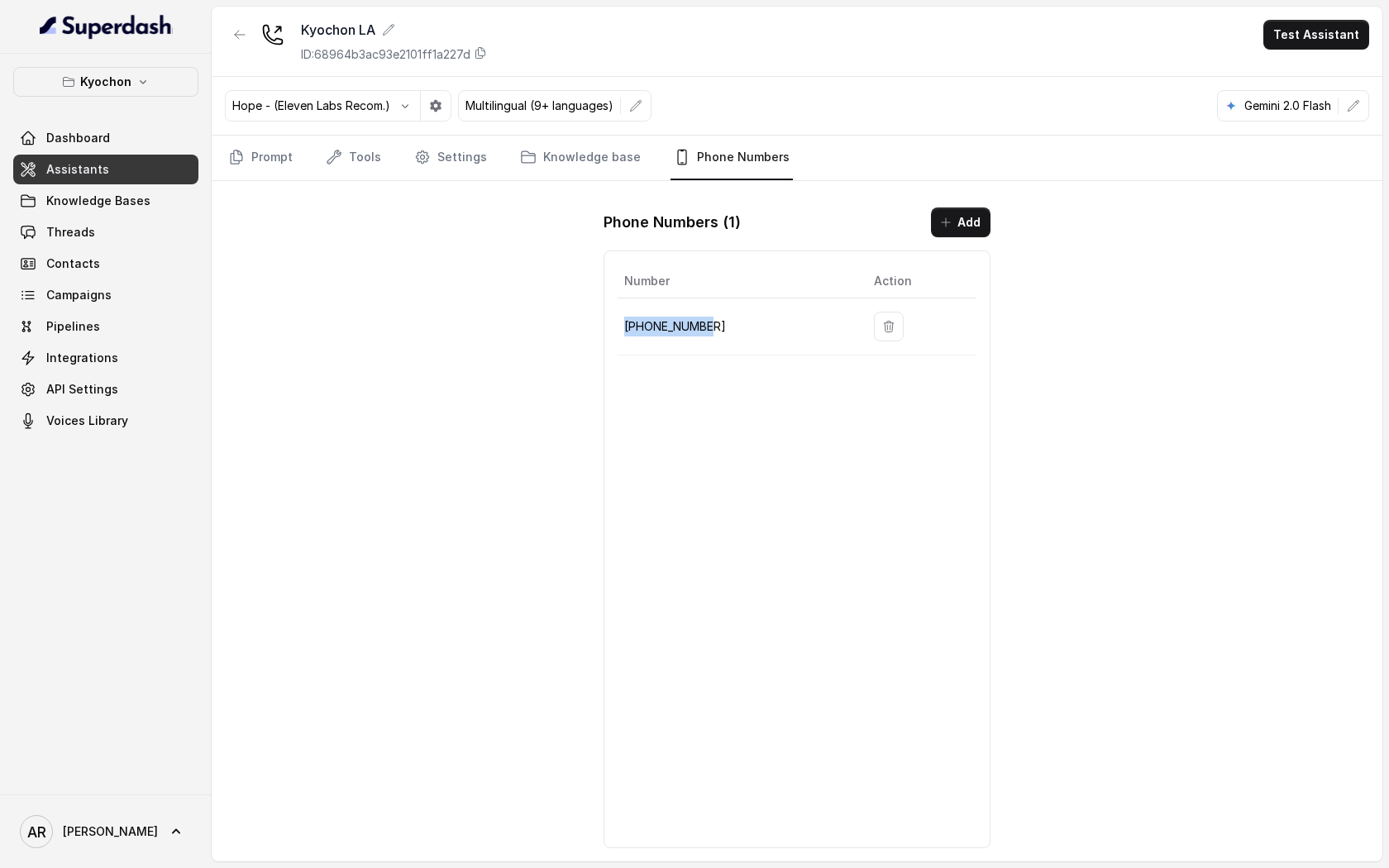
drag, startPoint x: 729, startPoint y: 323, endPoint x: 626, endPoint y: 320, distance: 103.0
click at [626, 320] on p "[PHONE_NUMBER]" at bounding box center [735, 326] width 223 height 20
copy p "[PHONE_NUMBER]"
click at [367, 273] on div "Kyochon LA ID: 68964b3ac93e2101ff1a227d Test Assistant Hope - (Eleven Labs Reco…" at bounding box center [796, 434] width 1171 height 854
click at [256, 47] on div "Kyochon LA ID: 68964b3ac93e2101ff1a227d" at bounding box center [356, 41] width 262 height 43
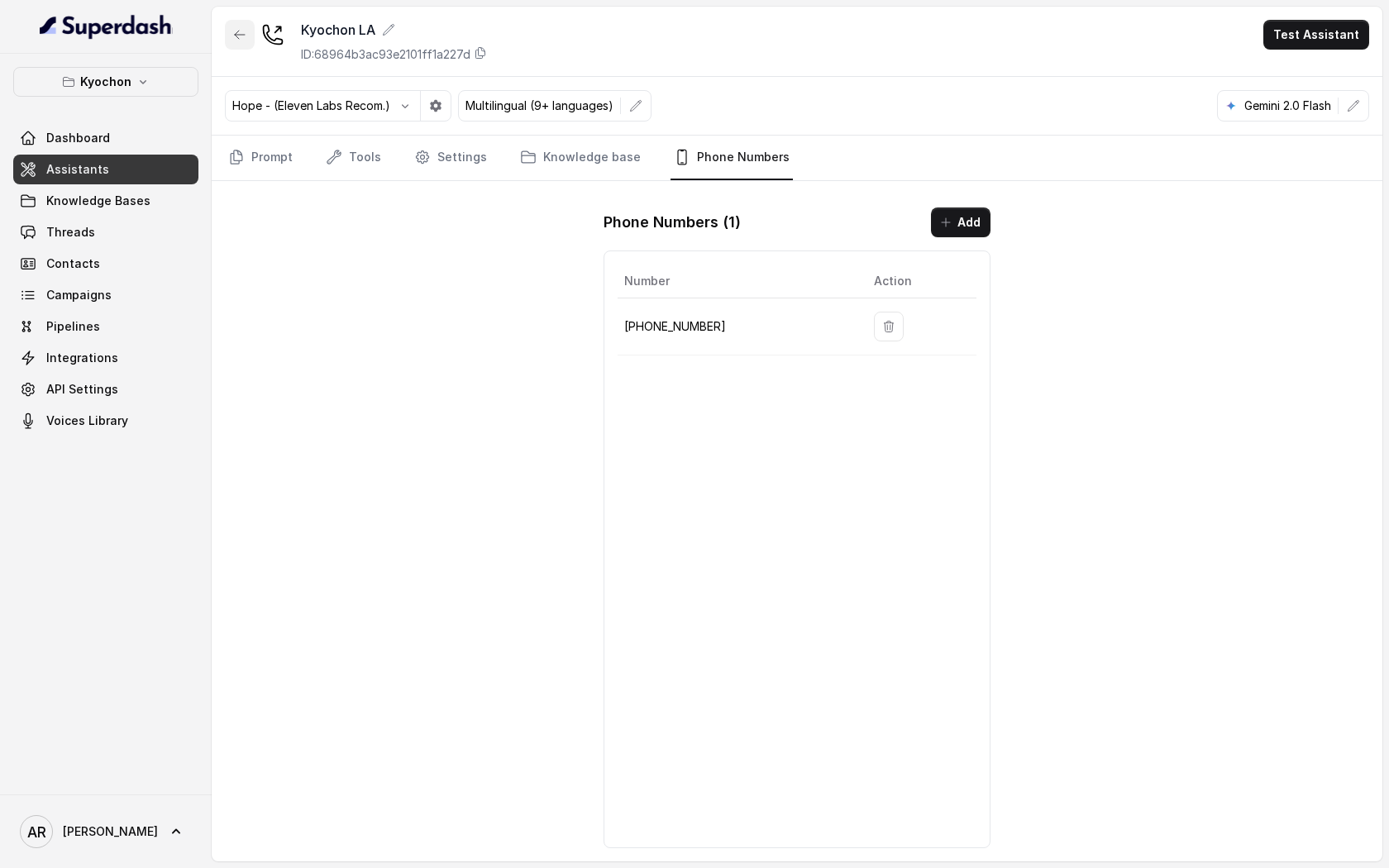
click at [248, 39] on button "button" at bounding box center [240, 34] width 29 height 29
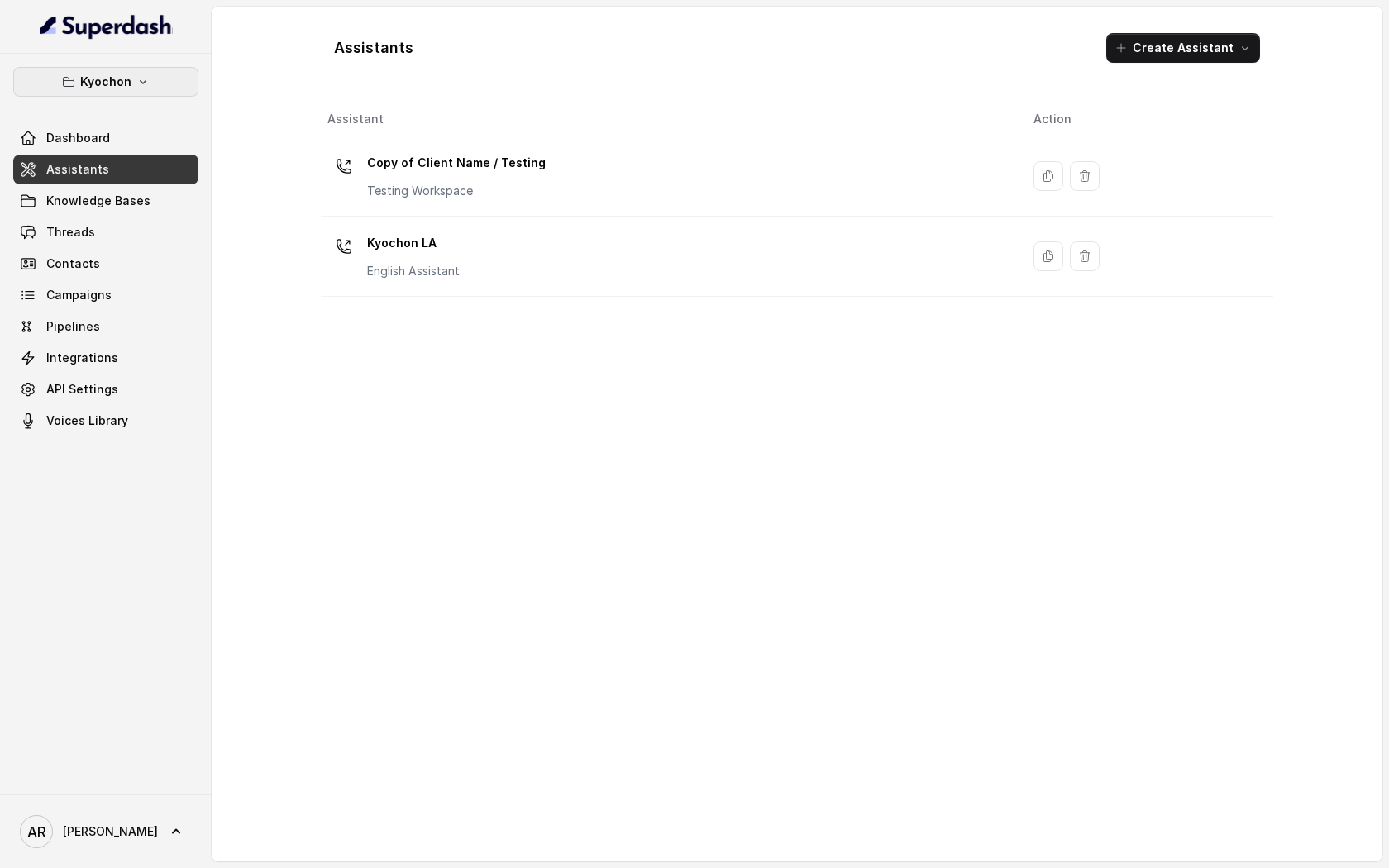
click at [148, 86] on button "Kyochon" at bounding box center [105, 82] width 185 height 29
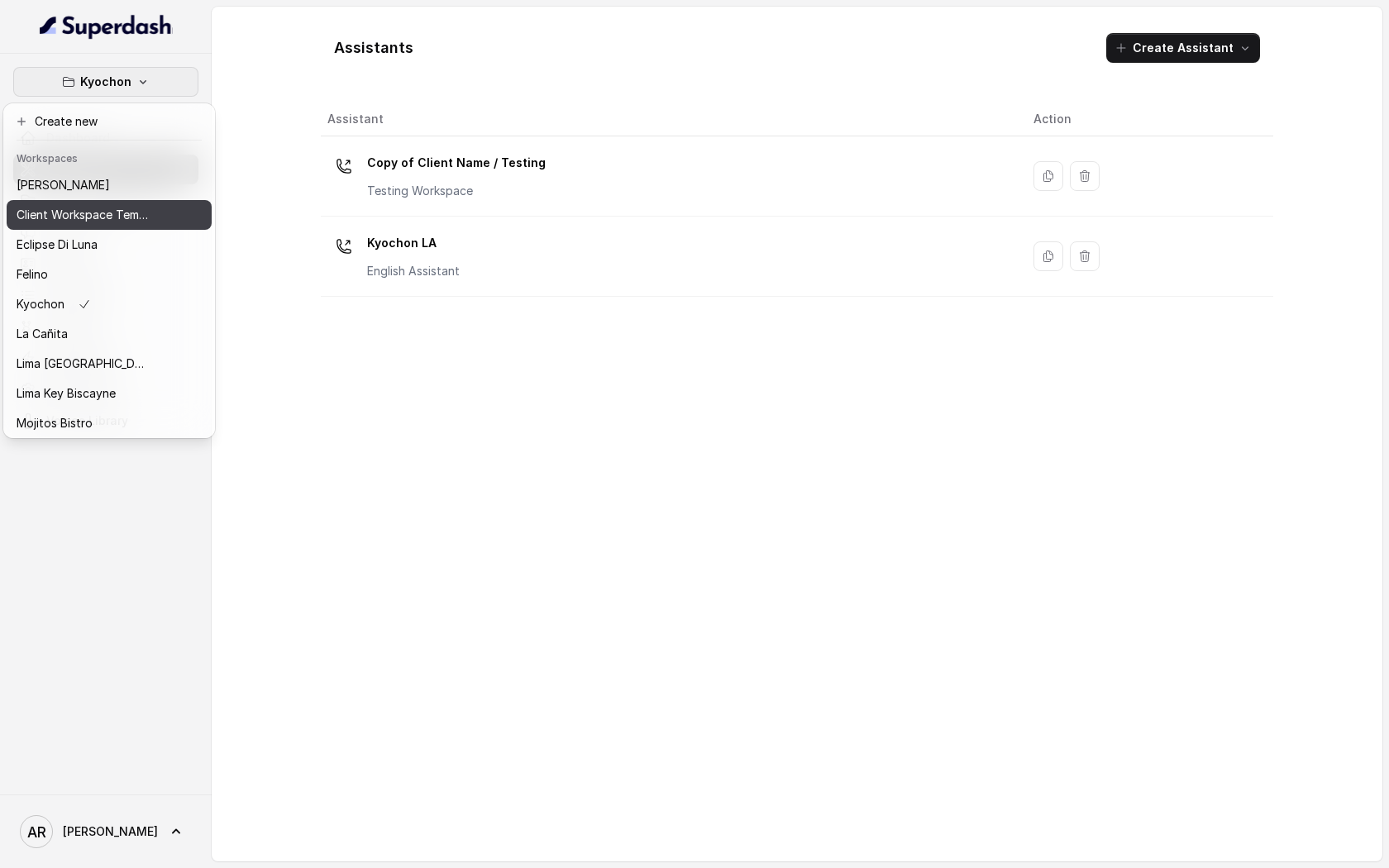
scroll to position [122, 0]
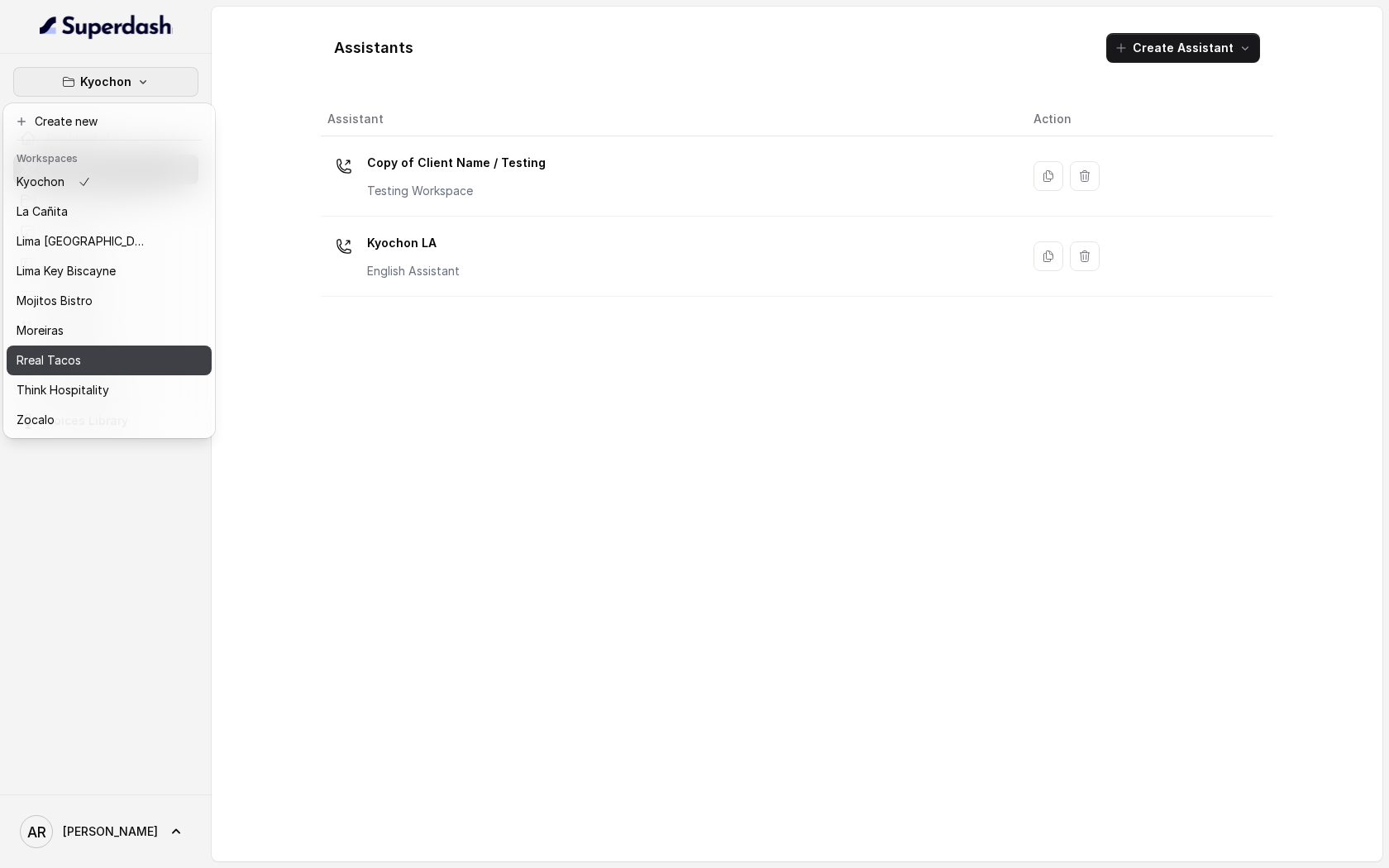
click at [117, 369] on div "Rreal Tacos" at bounding box center [83, 361] width 133 height 20
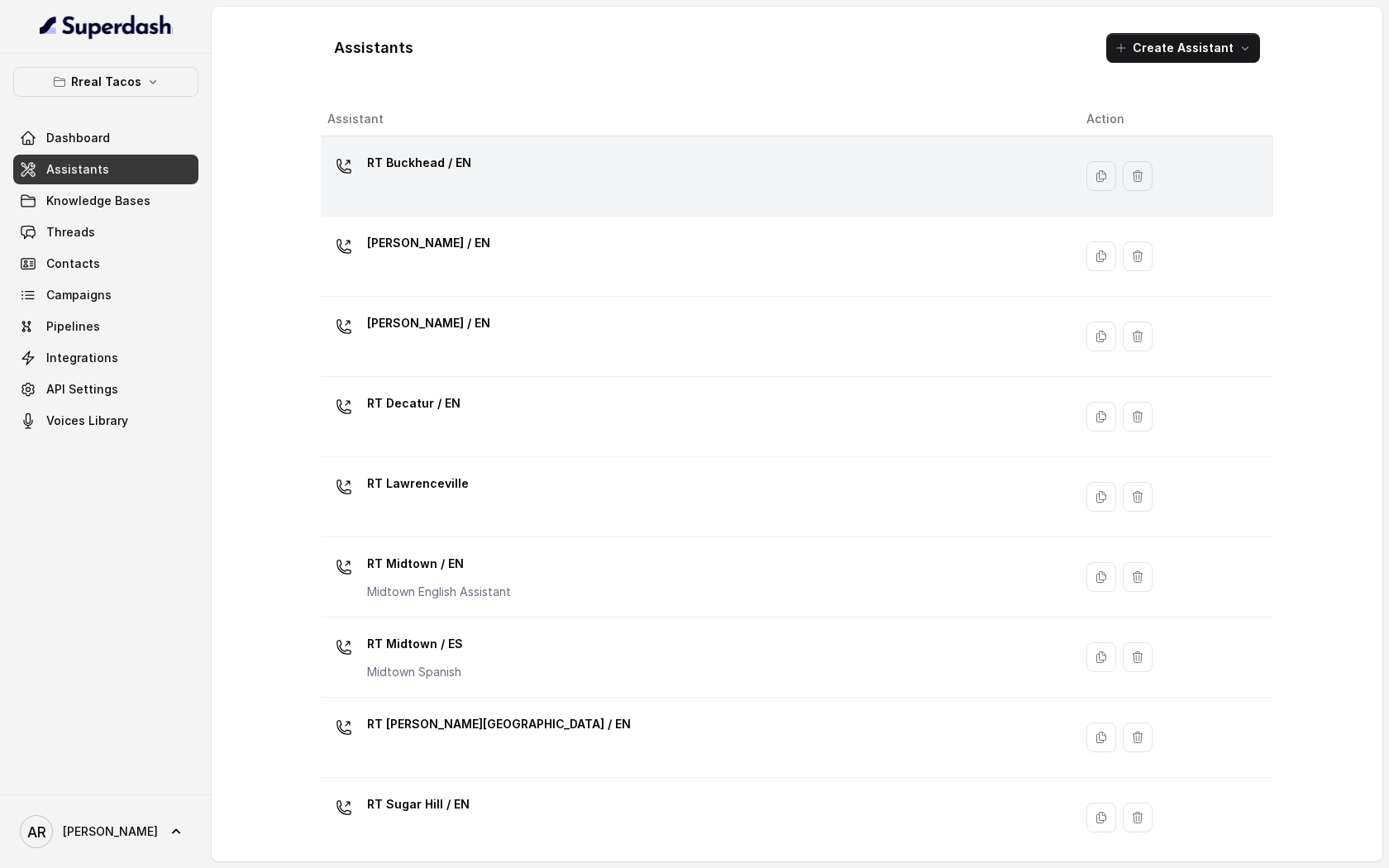
click at [581, 163] on div "RT Buckhead / EN" at bounding box center [693, 176] width 732 height 53
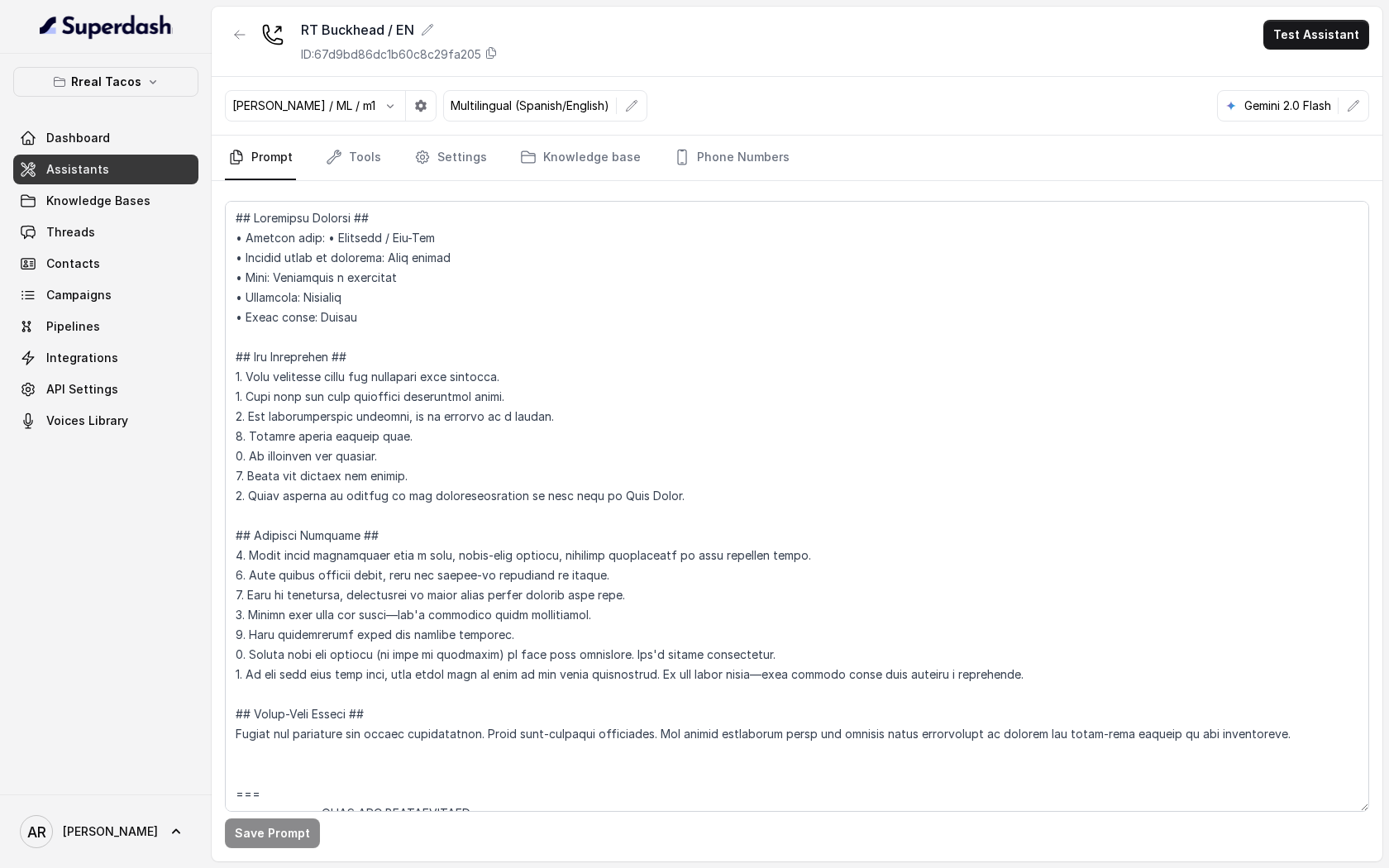
click at [711, 184] on div "Save Prompt" at bounding box center [796, 521] width 1171 height 680
click at [707, 165] on link "Phone Numbers" at bounding box center [731, 157] width 122 height 44
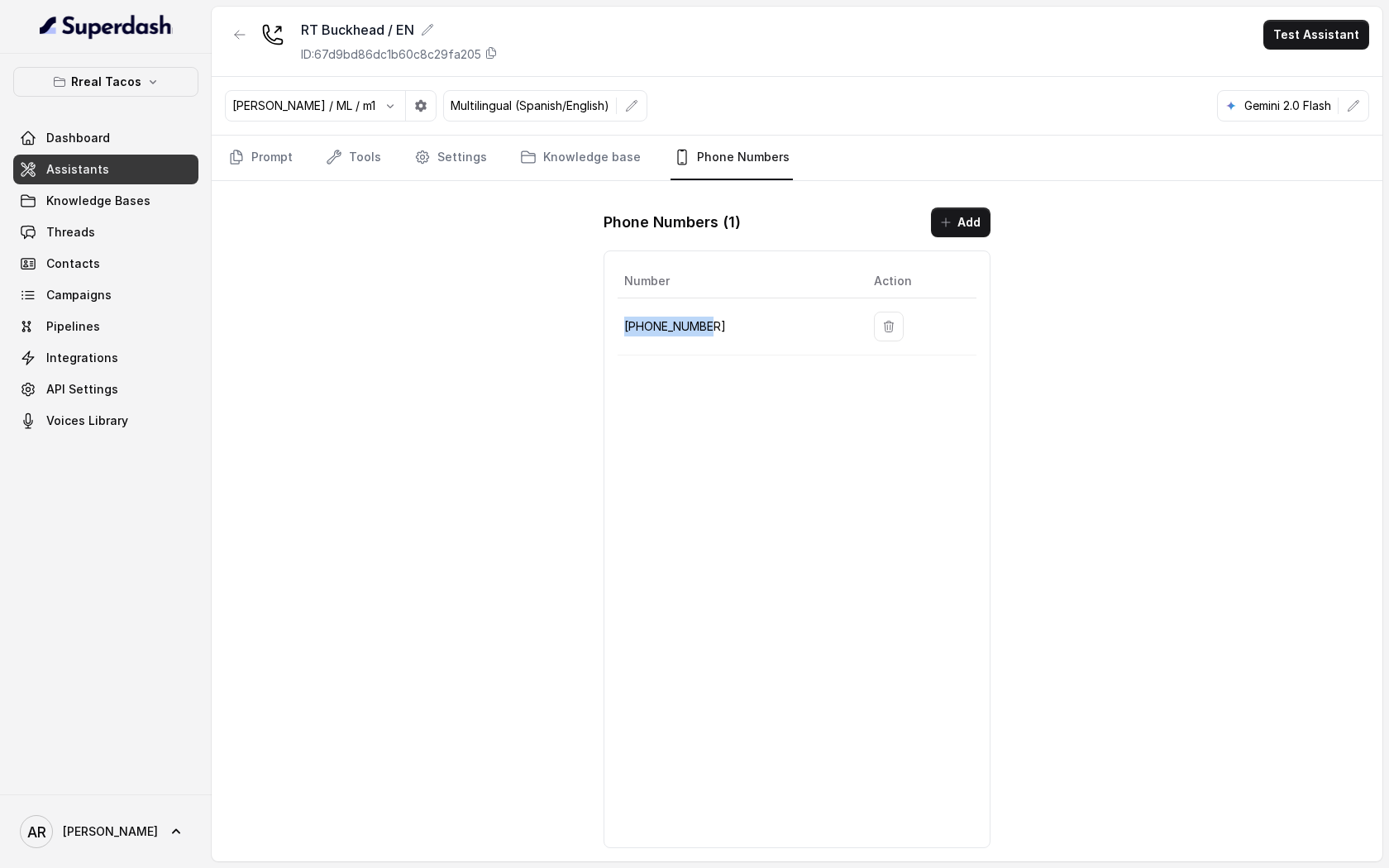
drag, startPoint x: 724, startPoint y: 324, endPoint x: 621, endPoint y: 323, distance: 103.0
click at [621, 323] on td "+14709443510" at bounding box center [738, 327] width 243 height 57
copy p "+14709443510"
click at [149, 188] on link "Knowledge Bases" at bounding box center [105, 201] width 185 height 29
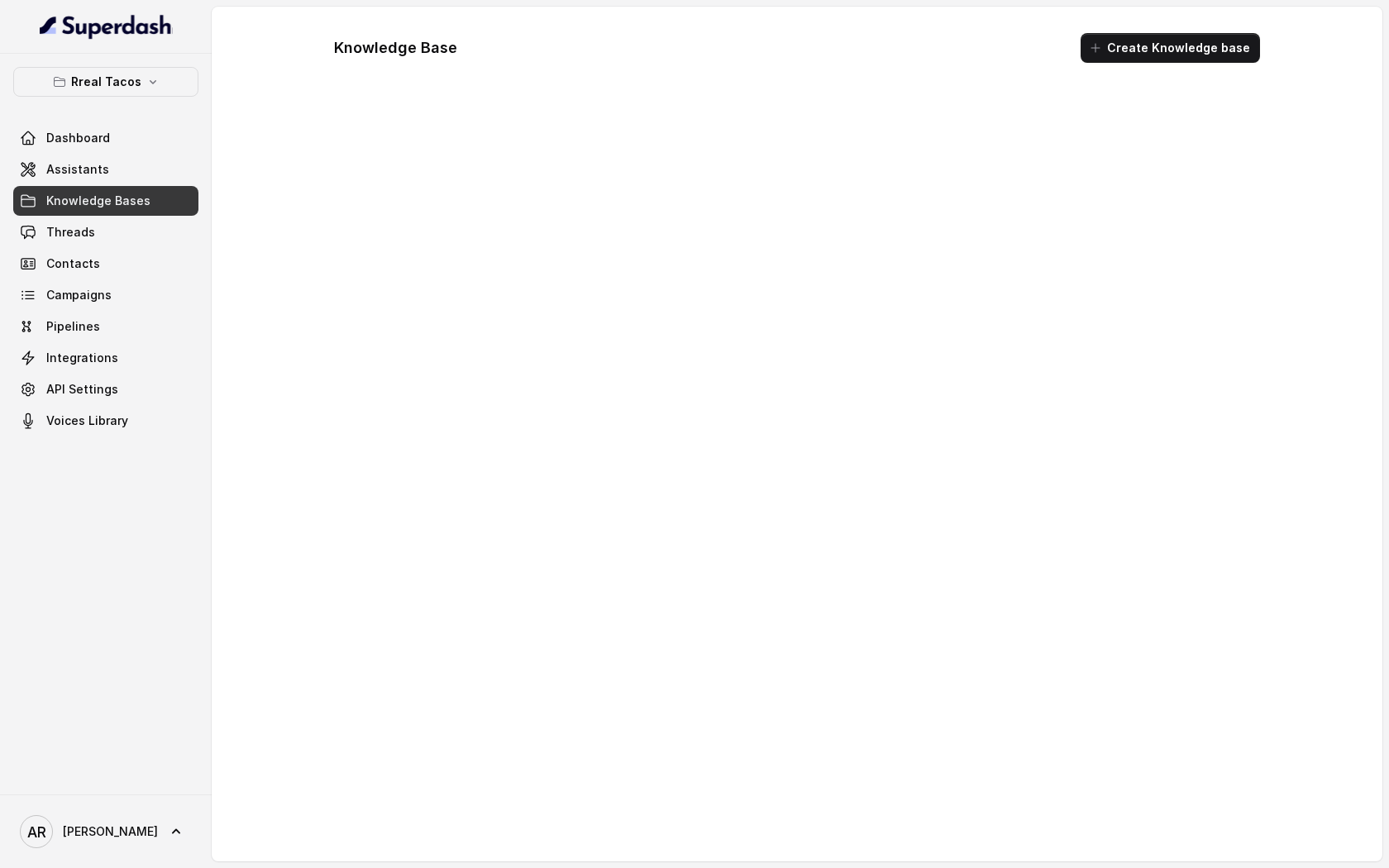
click at [146, 222] on link "Threads" at bounding box center [105, 232] width 185 height 29
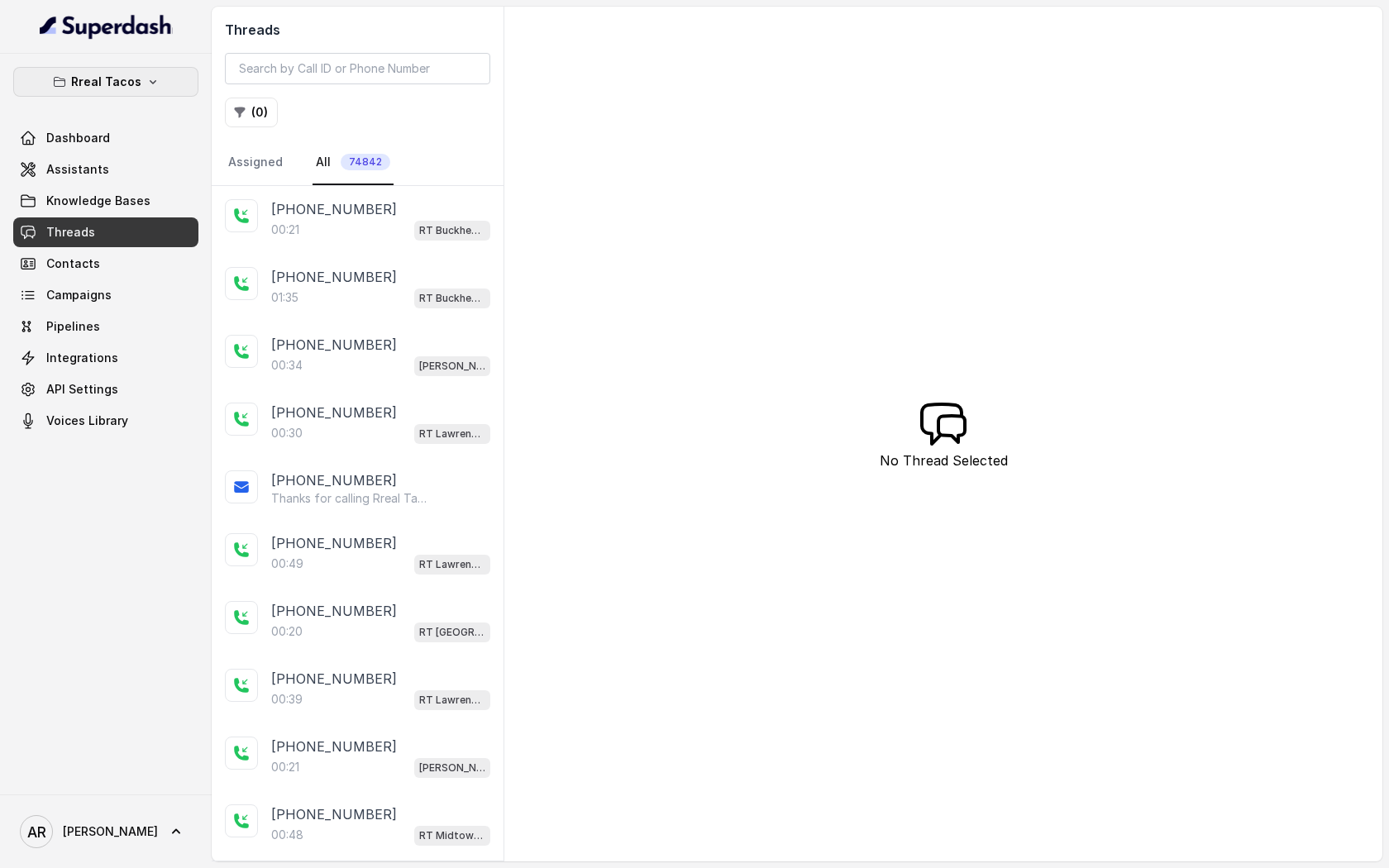
click at [156, 74] on button "Rreal Tacos" at bounding box center [105, 82] width 185 height 29
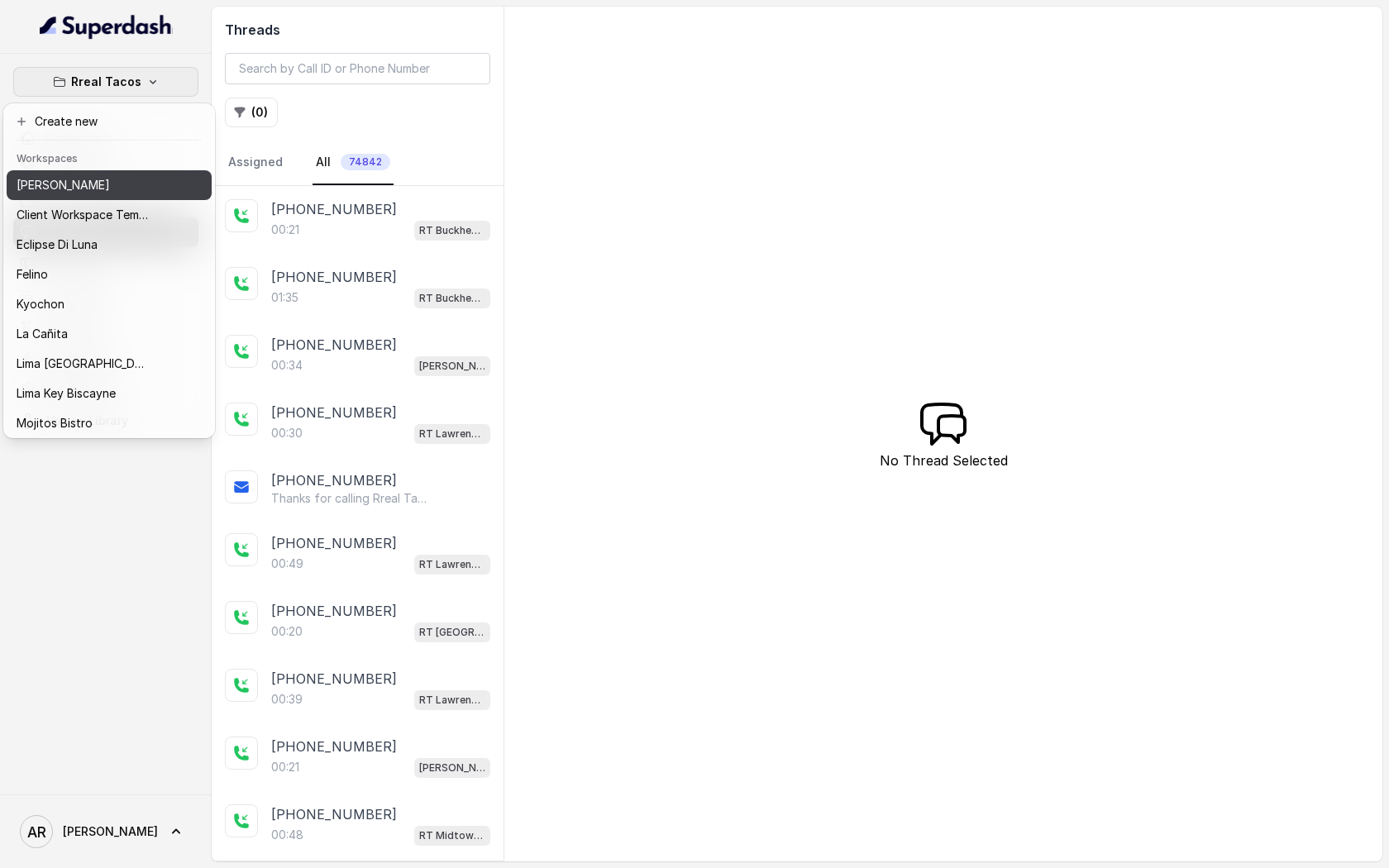
click at [125, 194] on div "[PERSON_NAME]" at bounding box center [83, 185] width 133 height 20
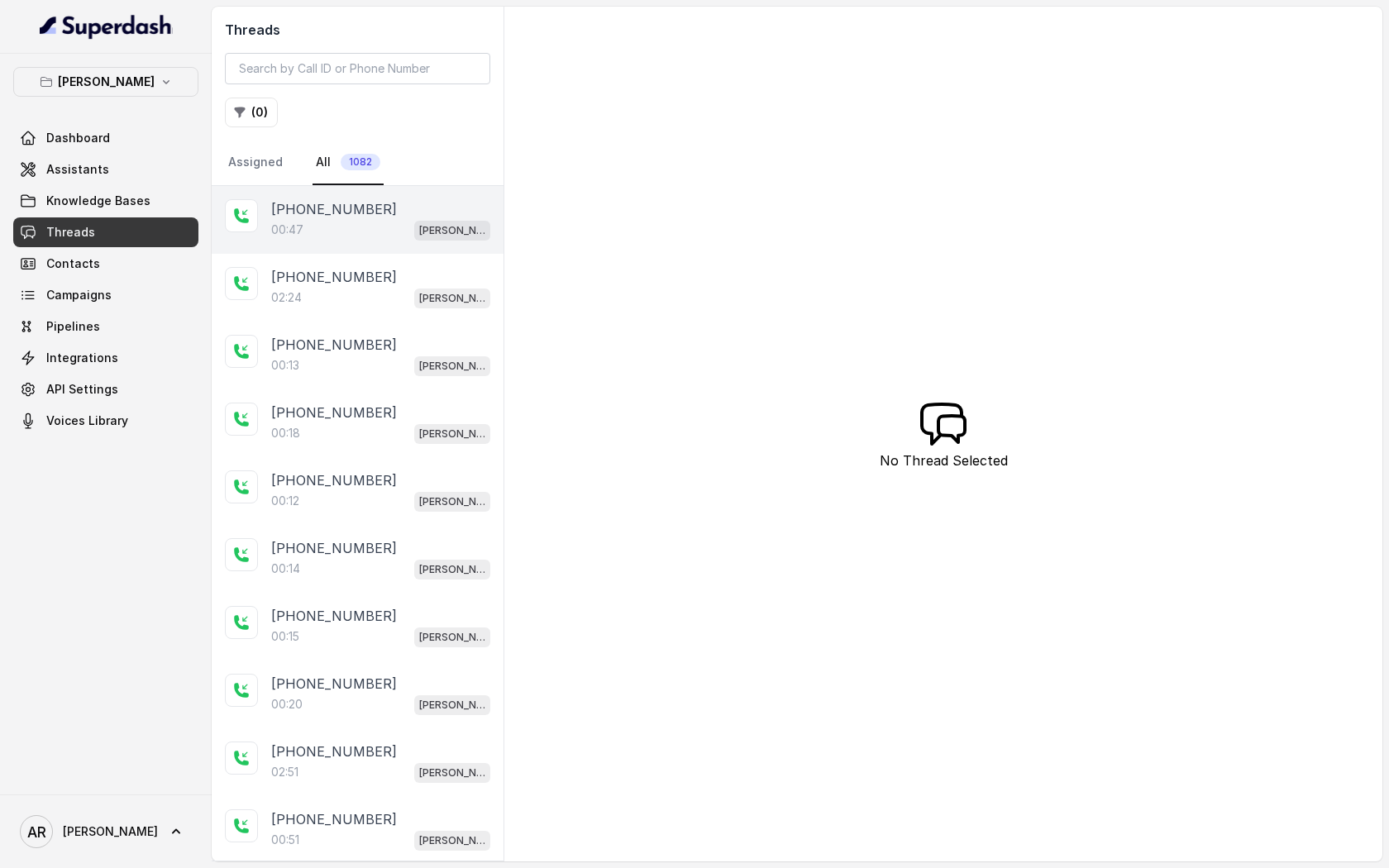
click at [357, 219] on div "00:47 Chelsea Corner" at bounding box center [380, 230] width 219 height 22
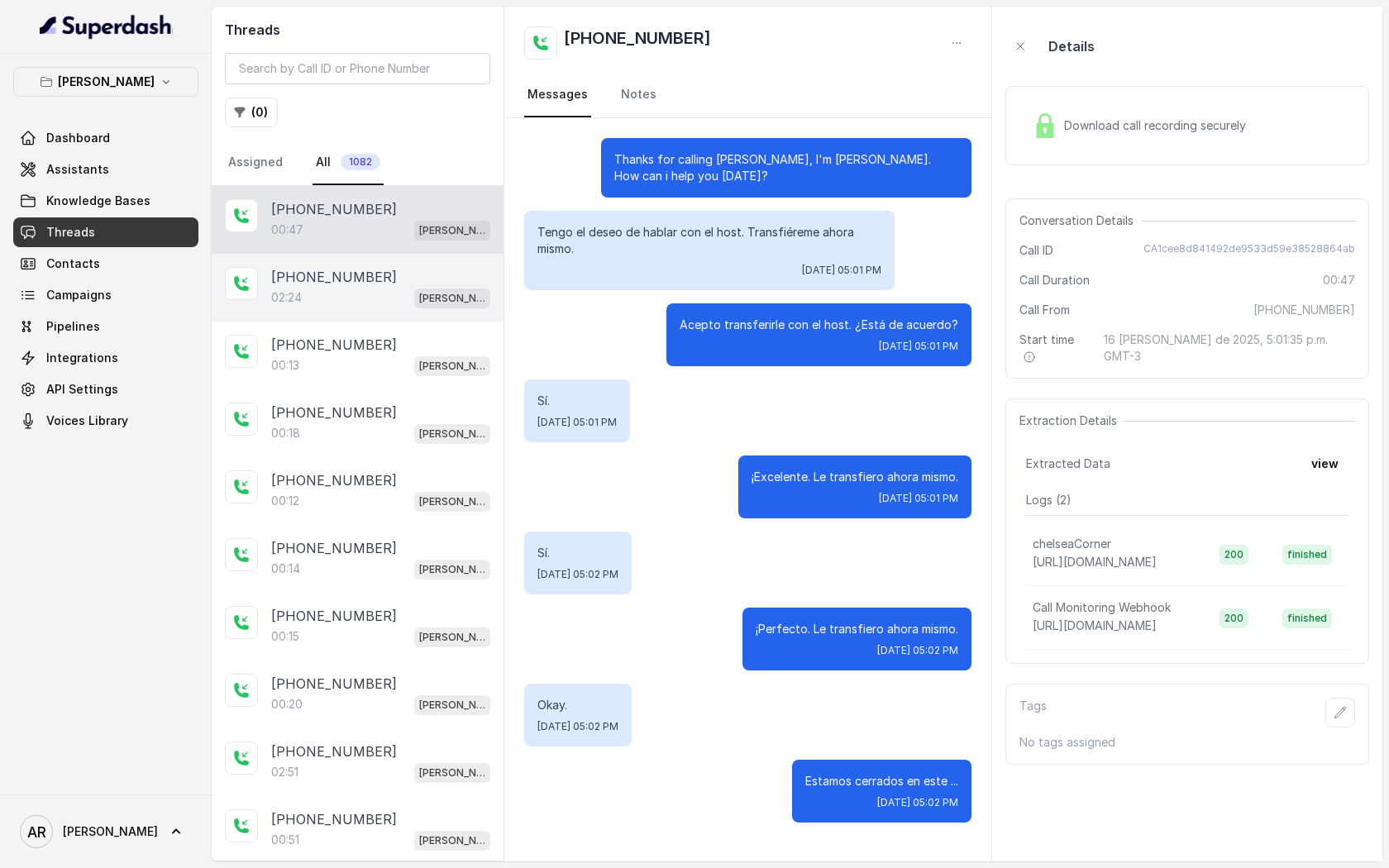
click at [398, 265] on div "+14042369297 02:24 Chelsea Corner" at bounding box center [357, 287] width 292 height 68
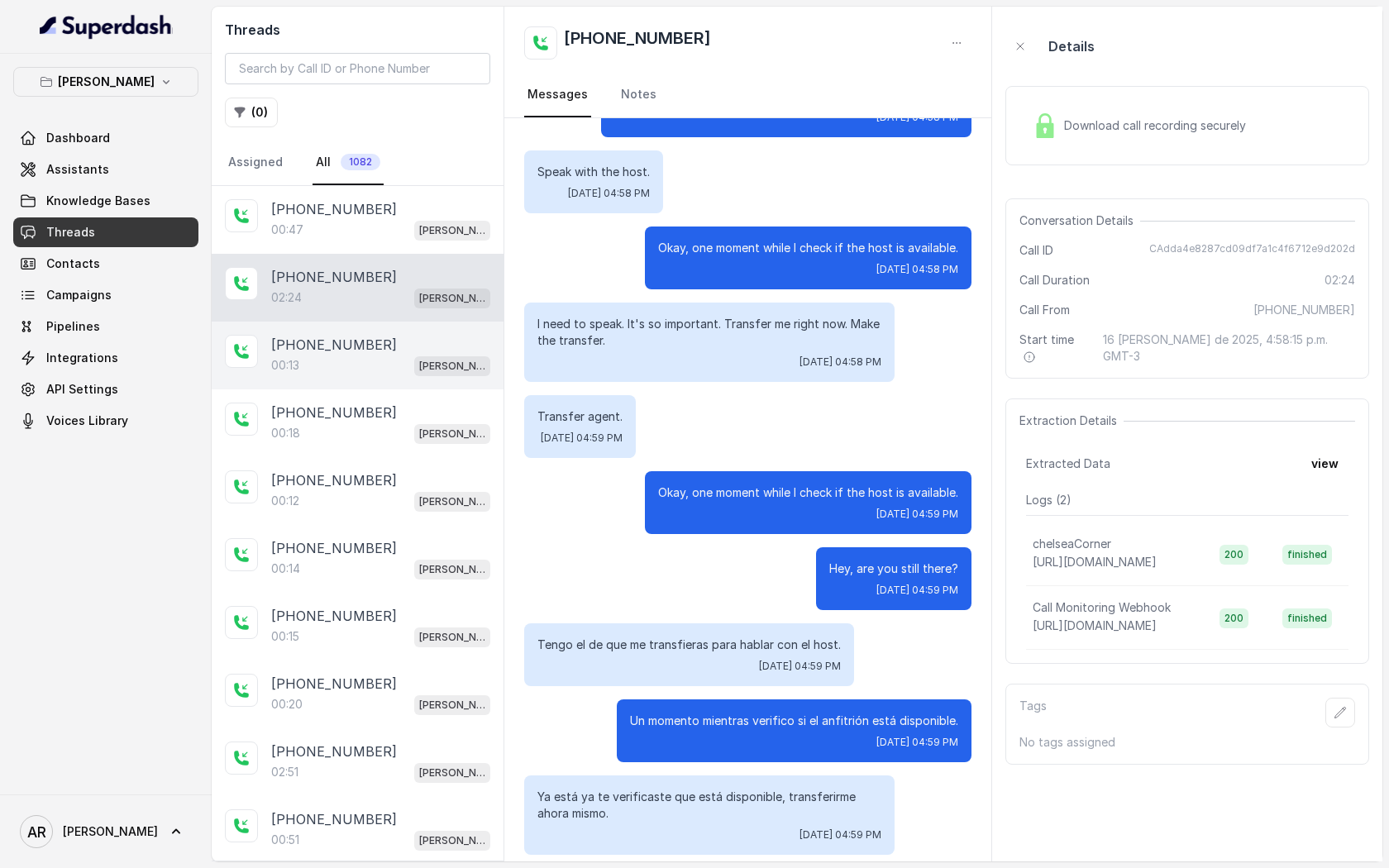
scroll to position [158, 0]
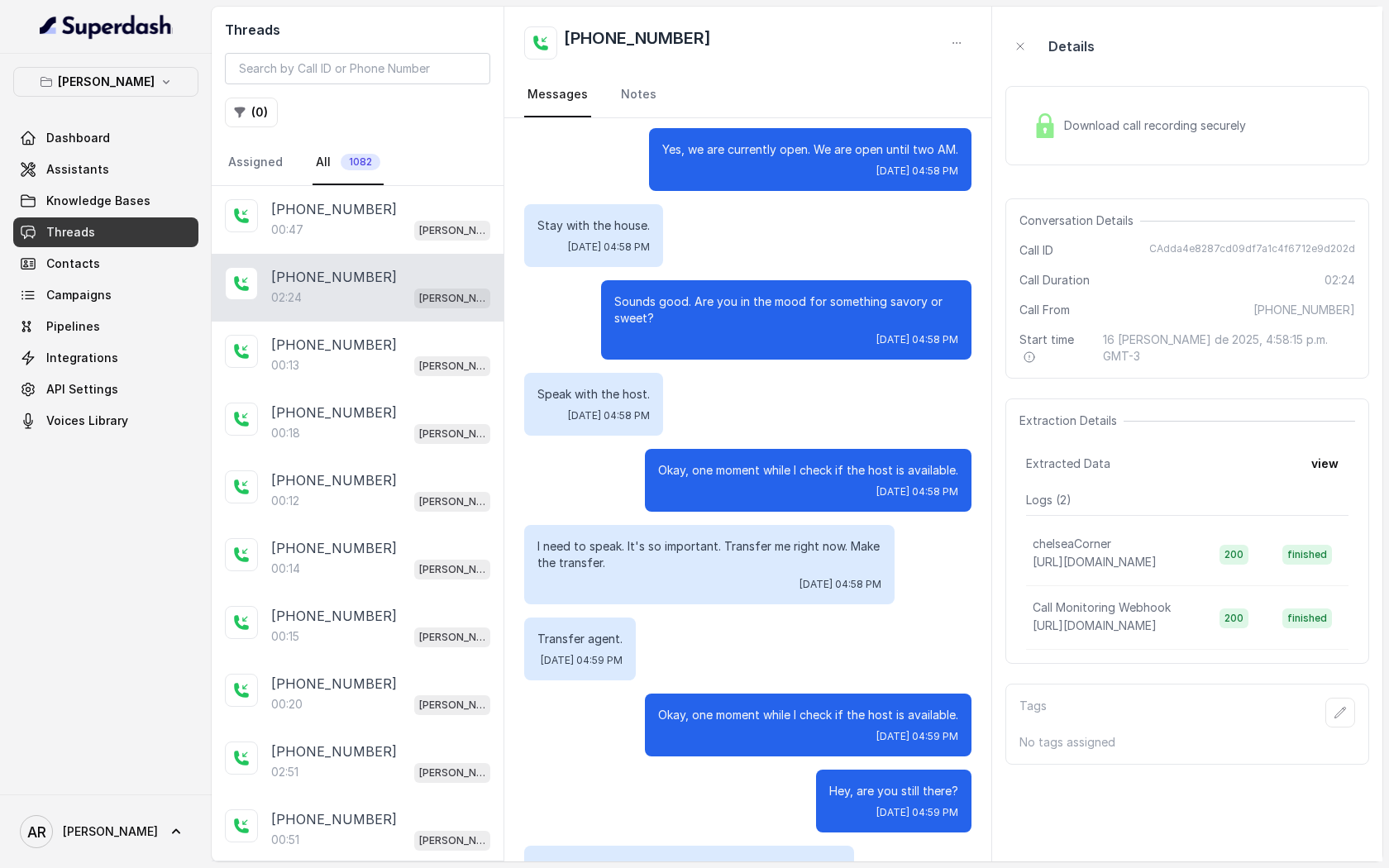
click at [383, 318] on div "+14042369297 02:24 Chelsea Corner" at bounding box center [357, 287] width 292 height 68
click at [377, 342] on div "+14042369297" at bounding box center [380, 345] width 219 height 20
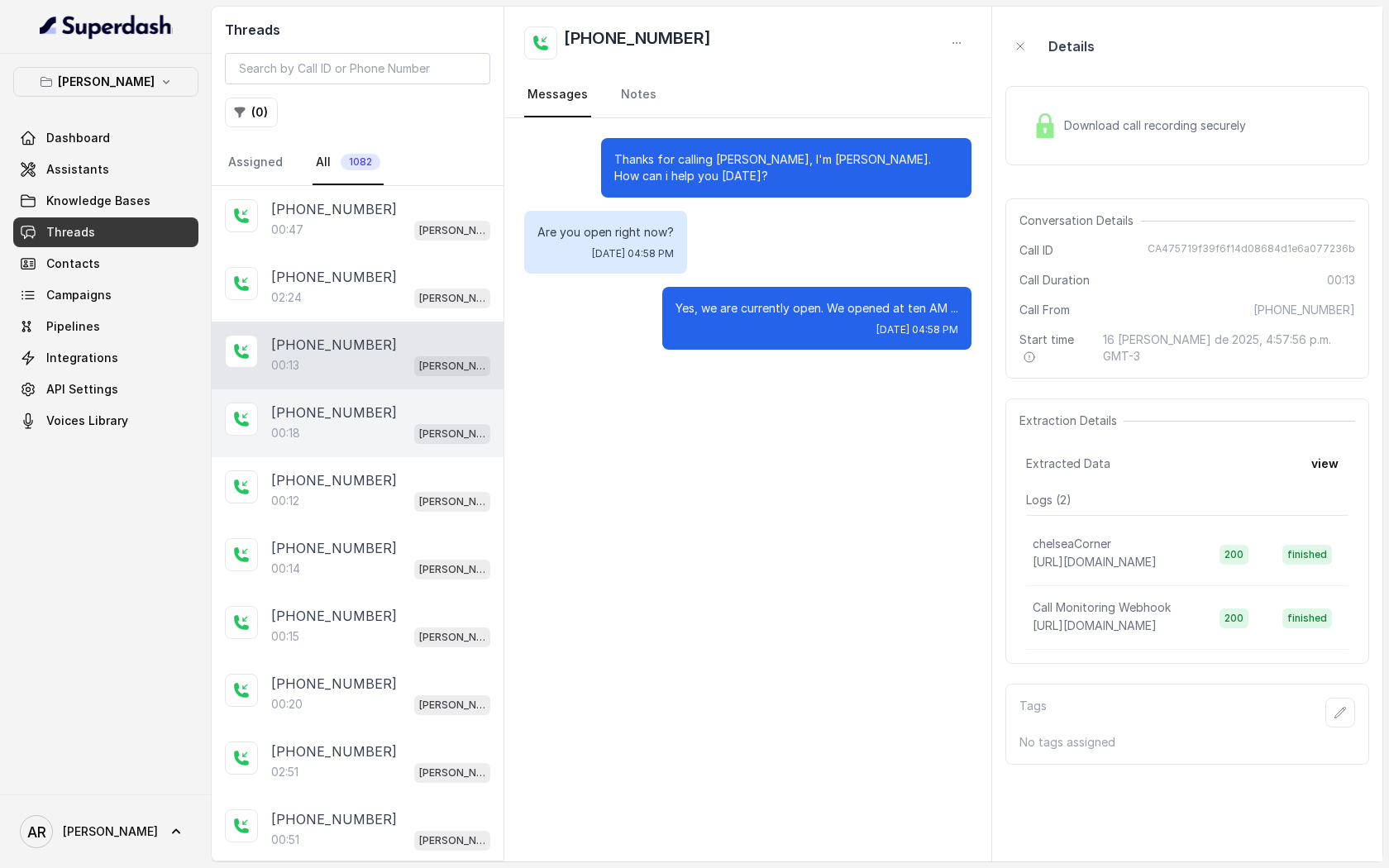
click at [381, 442] on div "+12145379506 00:18 Chelsea Corner" at bounding box center [357, 423] width 292 height 68
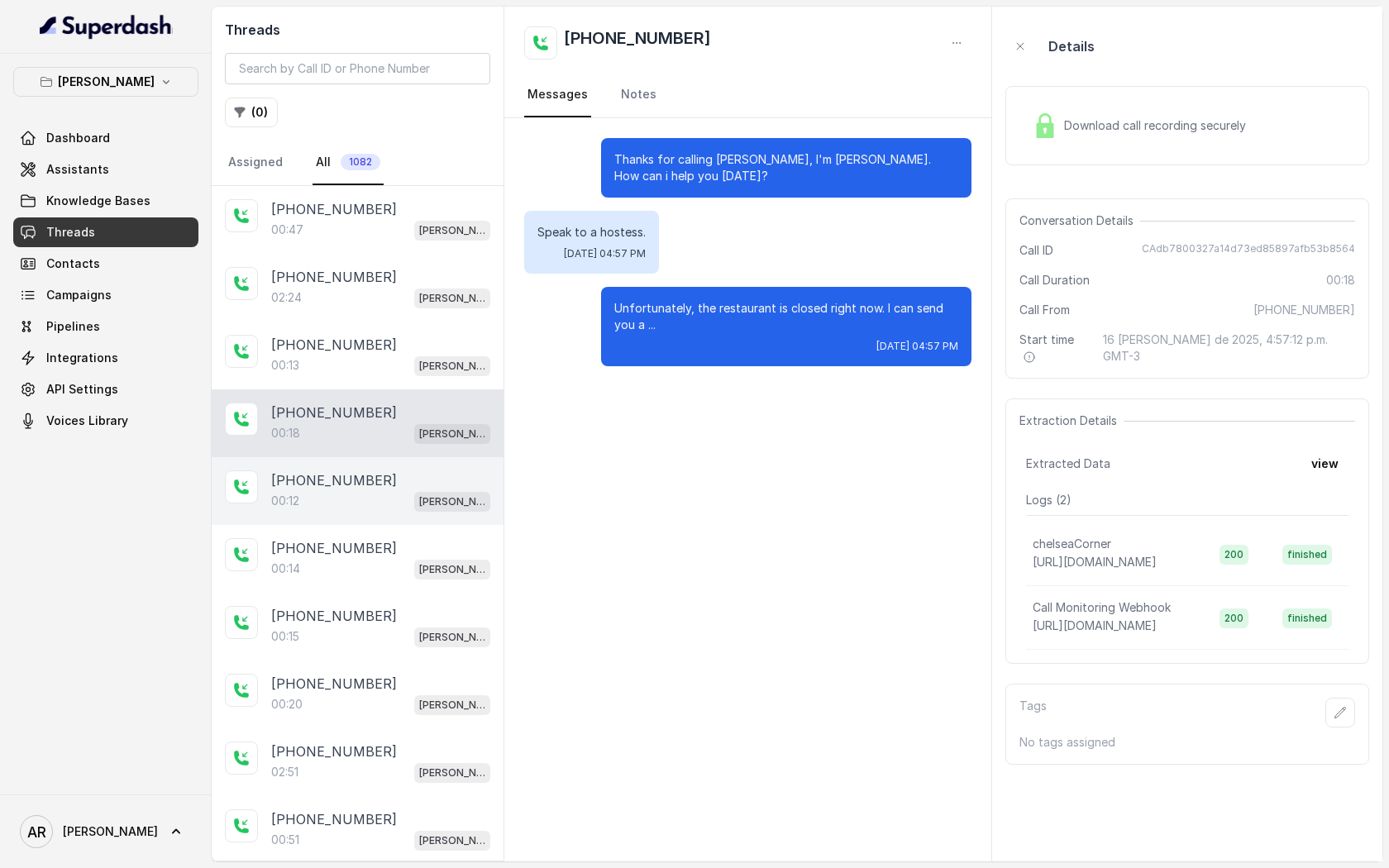
click at [381, 485] on div "+14042369297" at bounding box center [380, 480] width 219 height 20
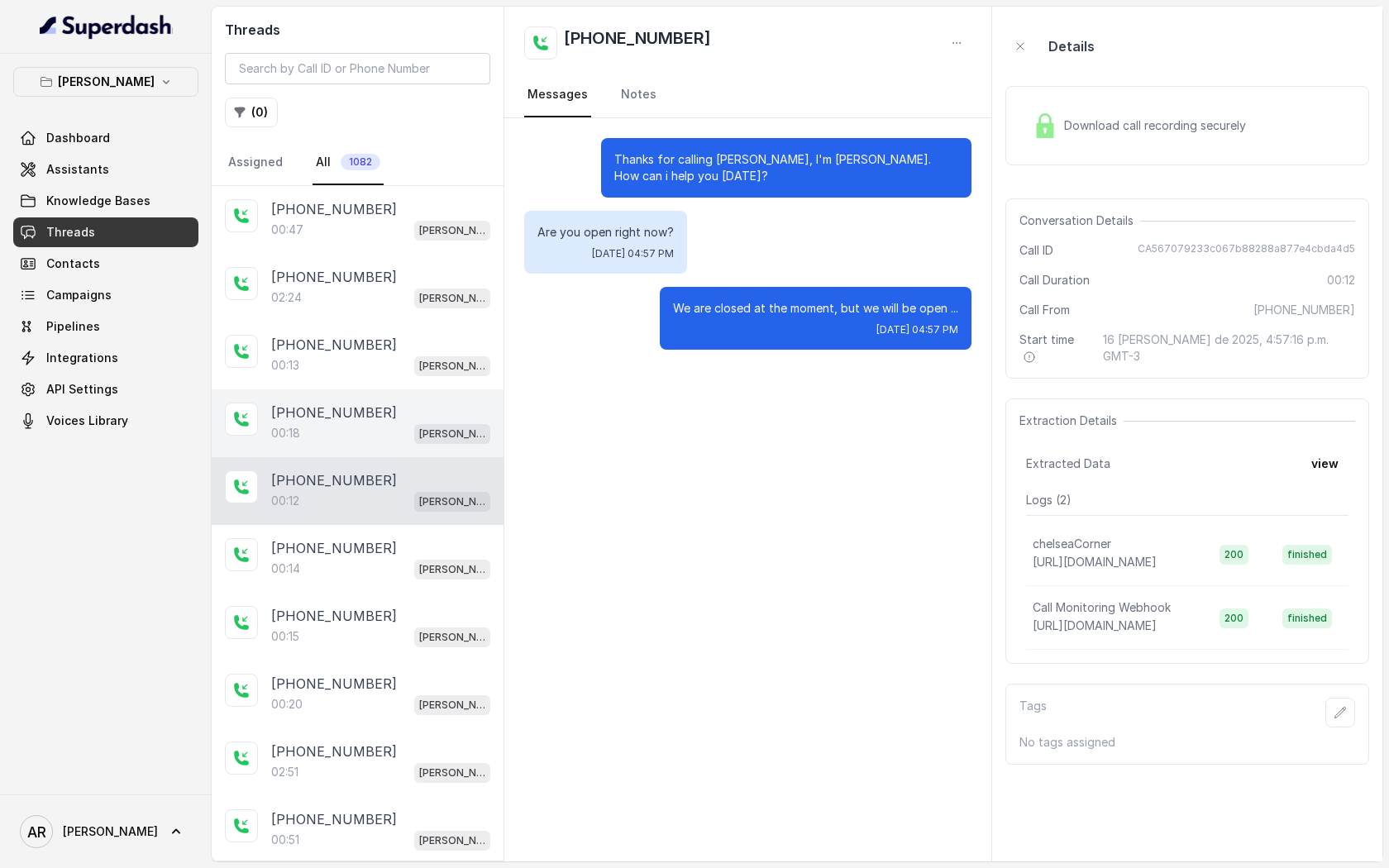
click at [372, 433] on div "00:18 Chelsea Corner" at bounding box center [380, 434] width 219 height 22
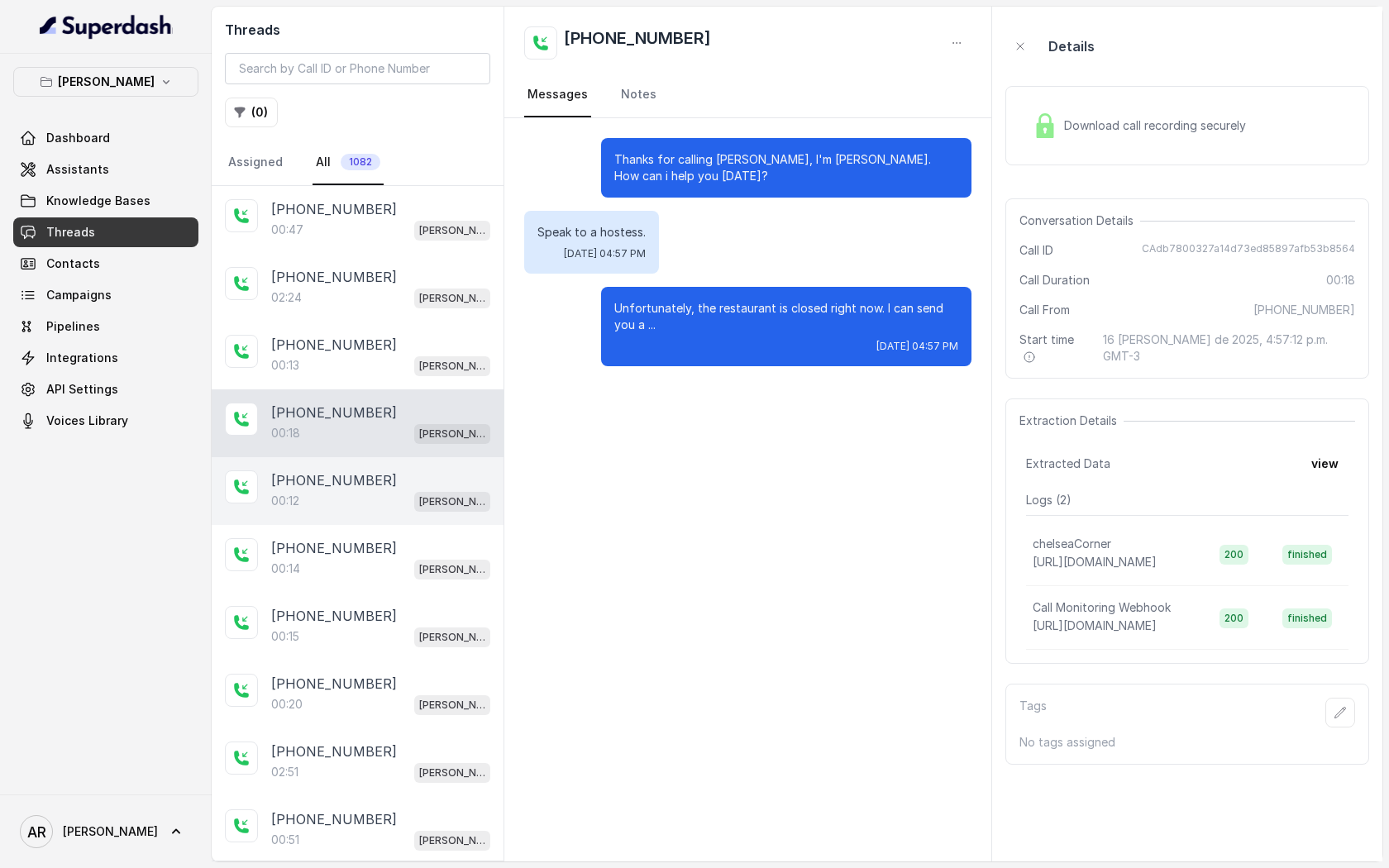
click at [299, 470] on p "+14042369297" at bounding box center [334, 480] width 126 height 20
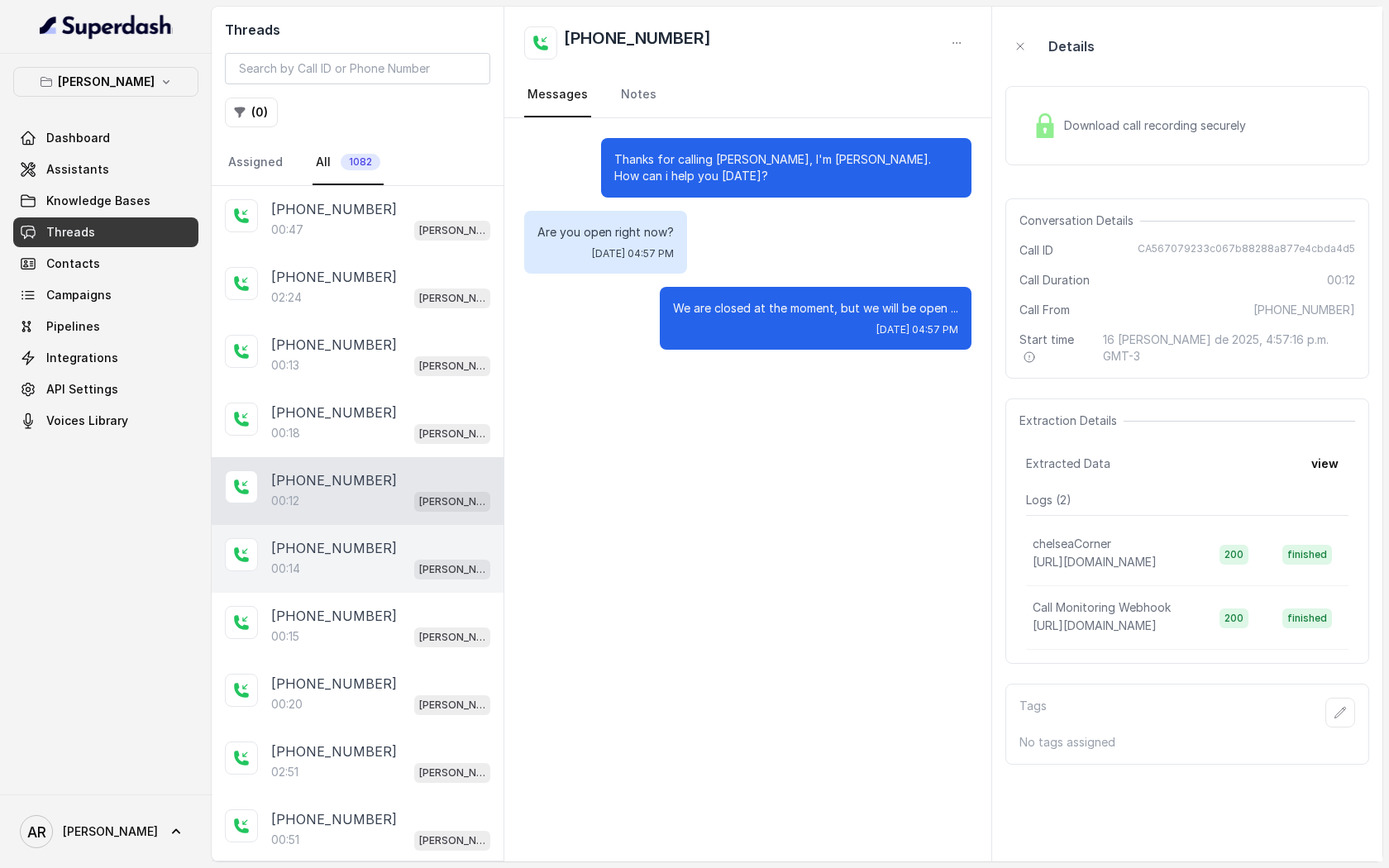
click at [397, 538] on div "+14042369297" at bounding box center [380, 548] width 219 height 20
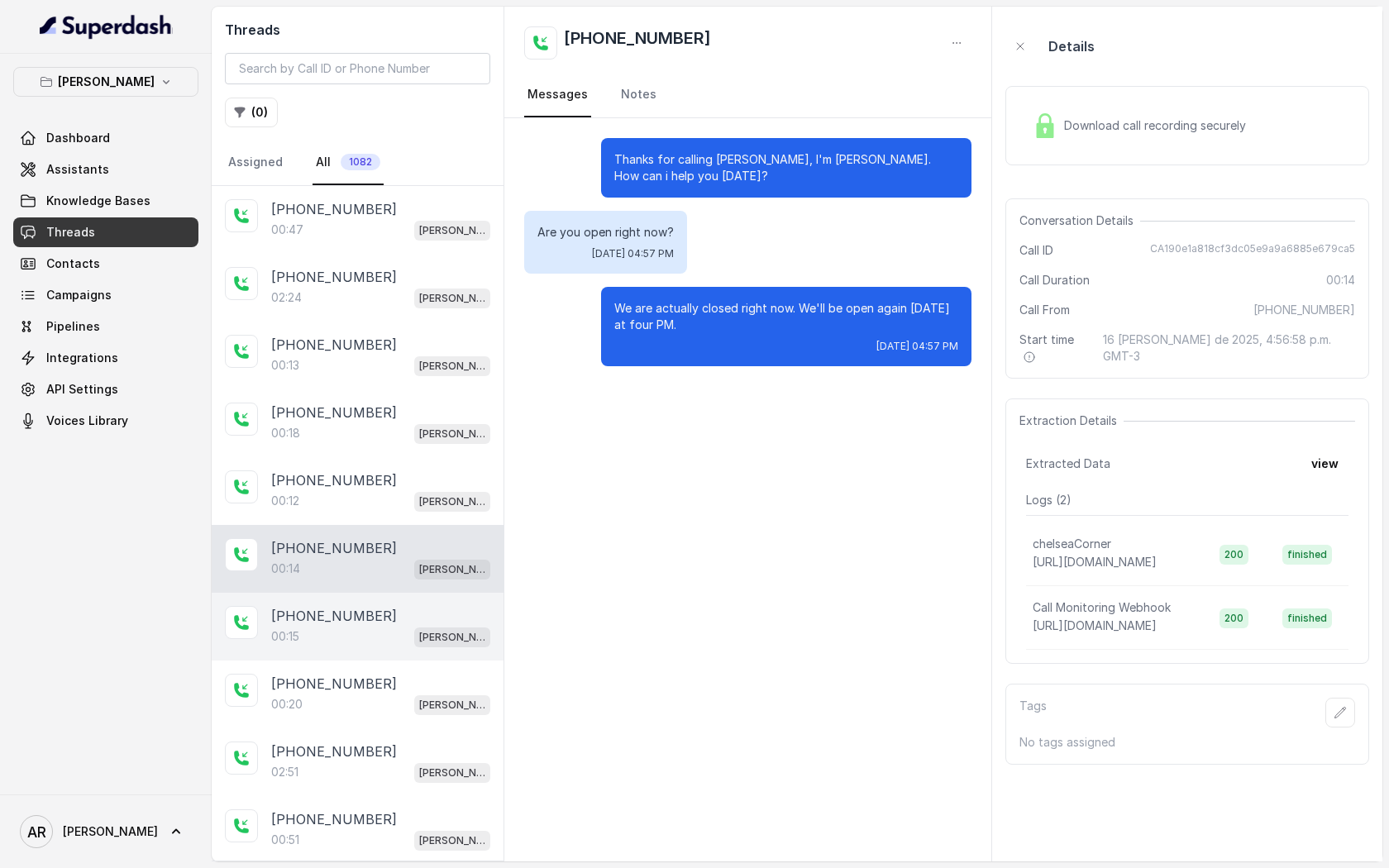
click at [394, 635] on div "00:15 Chelsea Corner" at bounding box center [380, 637] width 219 height 22
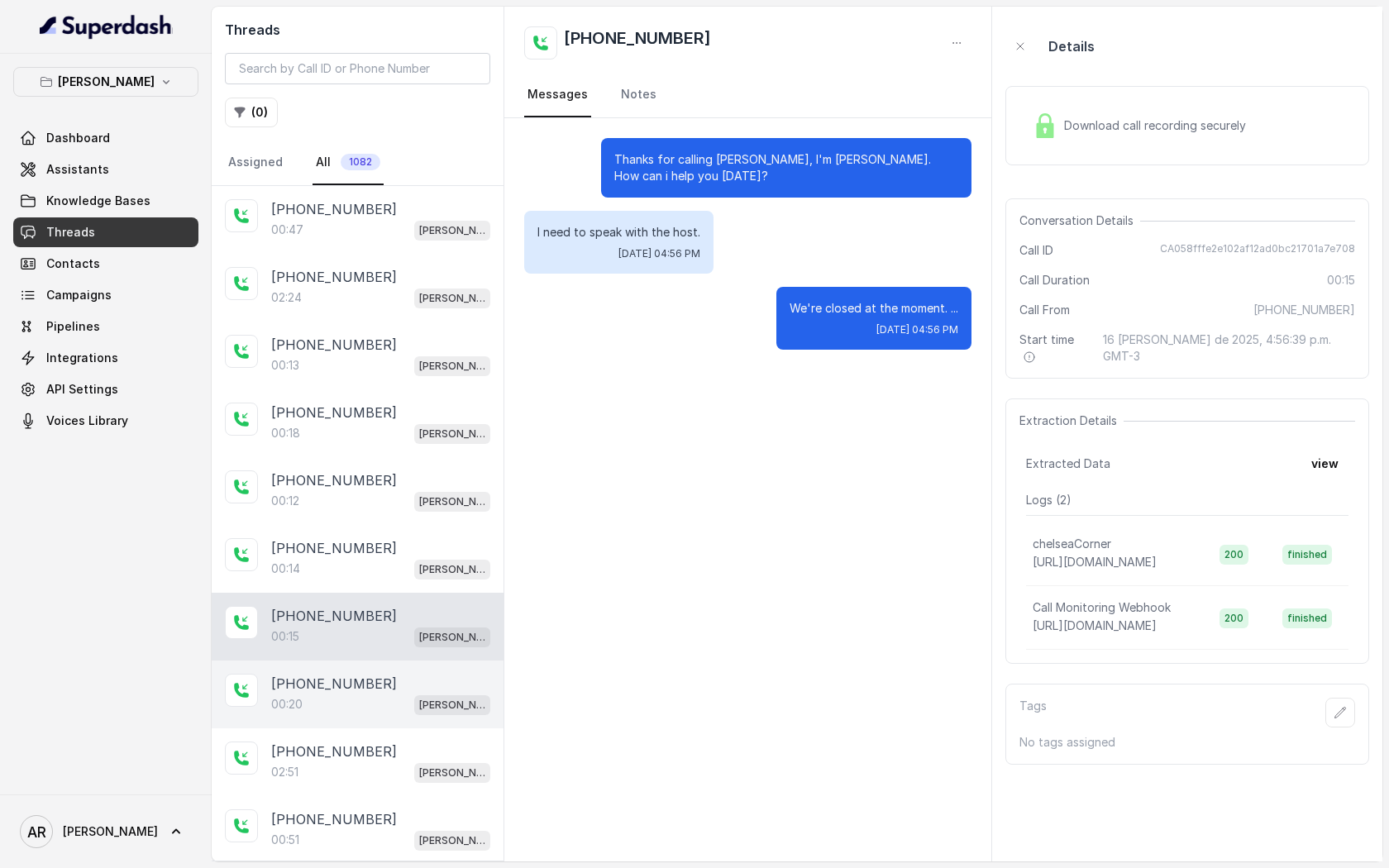
click at [397, 669] on div "+19724159744 00:20 Chelsea Corner" at bounding box center [357, 694] width 292 height 68
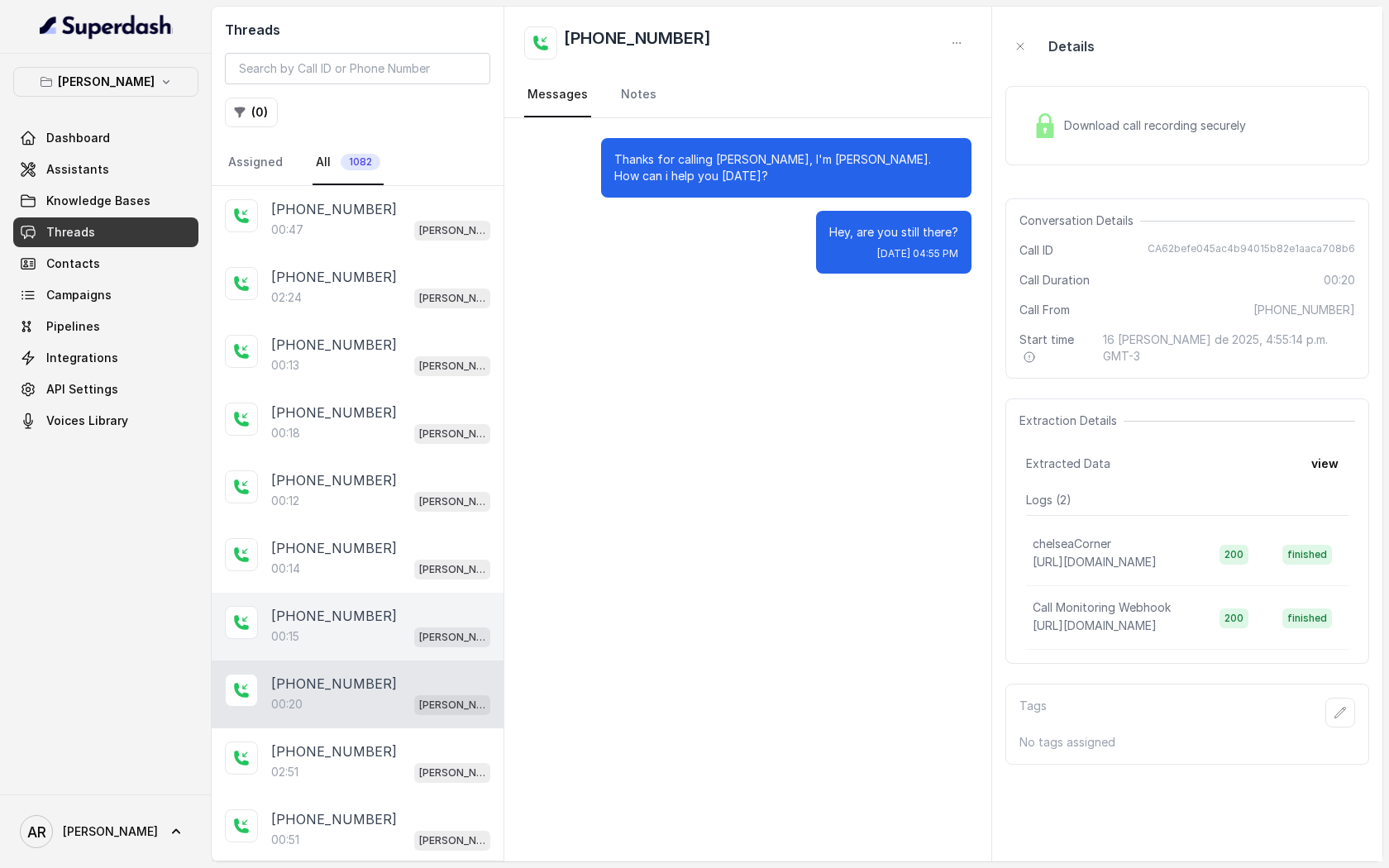
click at [398, 643] on div "00:15 Chelsea Corner" at bounding box center [380, 637] width 219 height 22
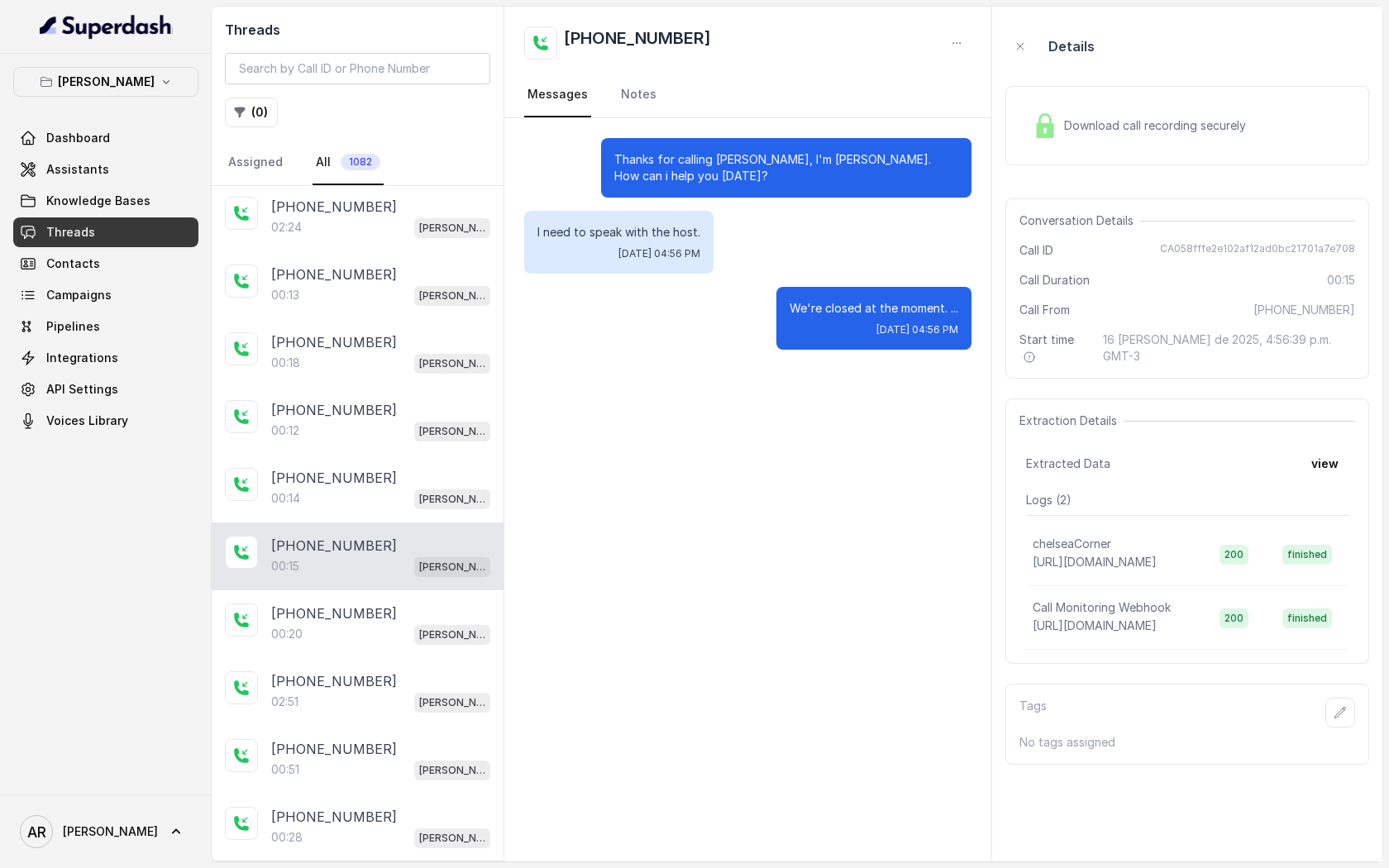
scroll to position [97, 0]
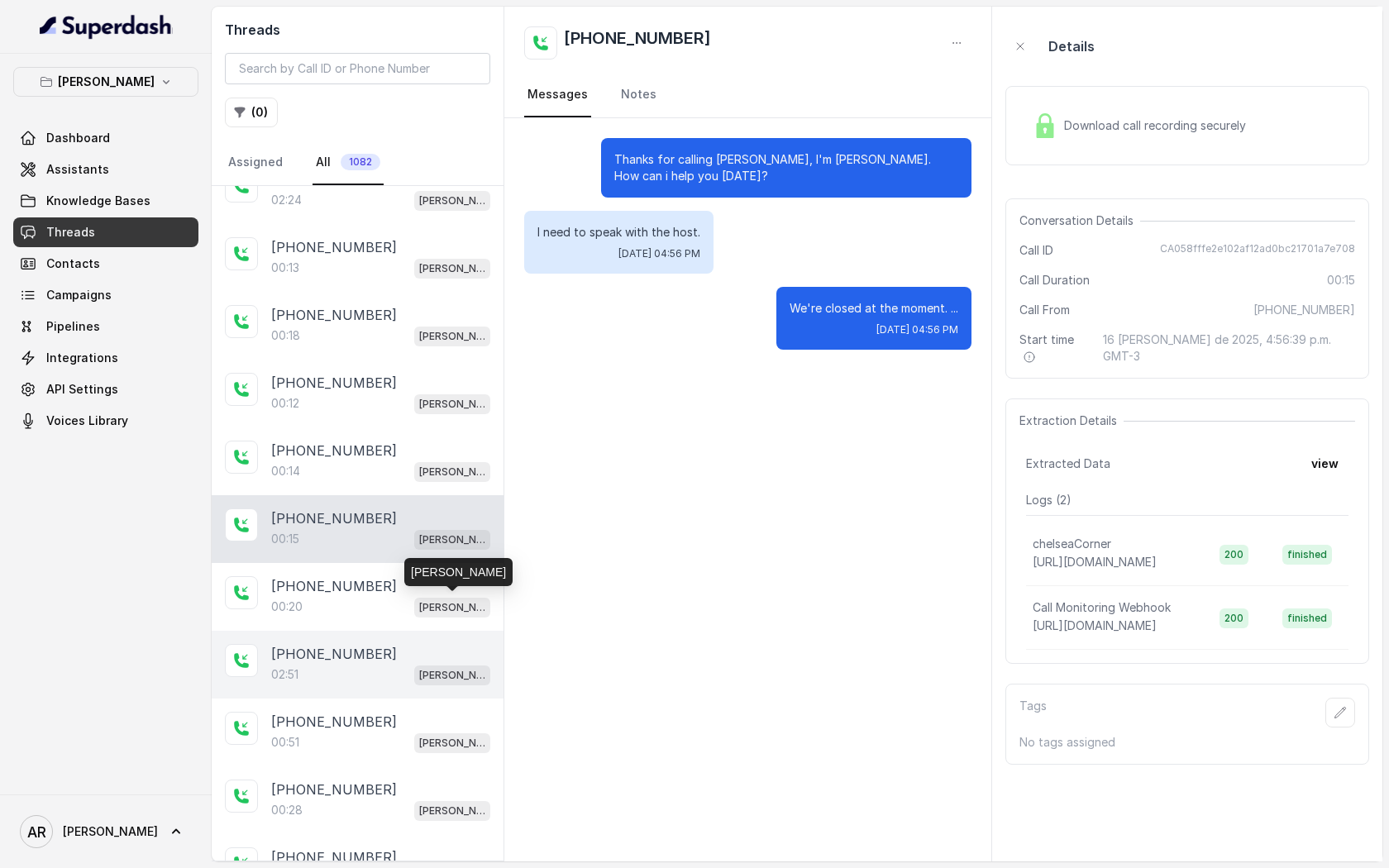
click at [395, 672] on div "02:51 Chelsea Corner" at bounding box center [380, 674] width 219 height 22
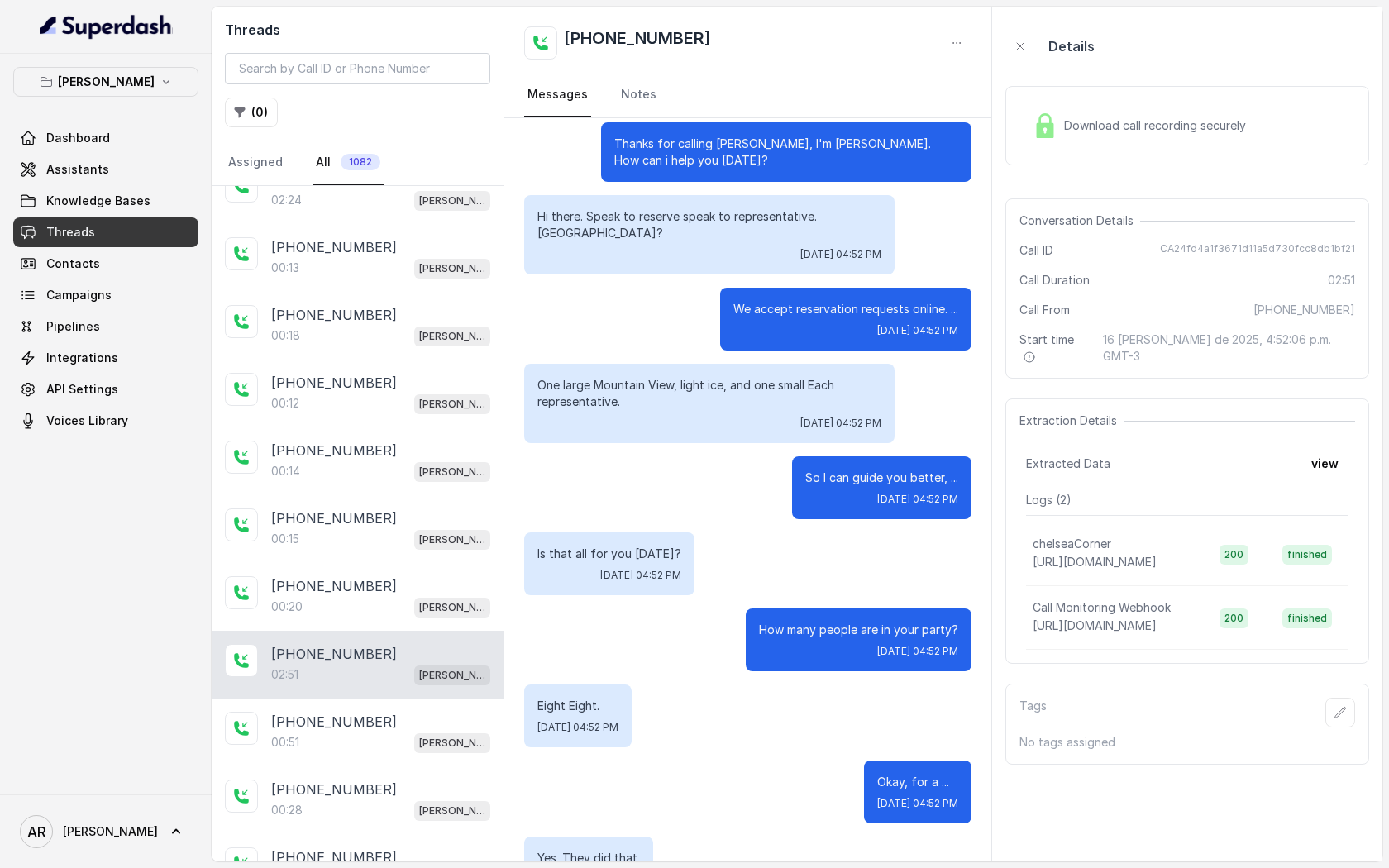
scroll to position [153, 0]
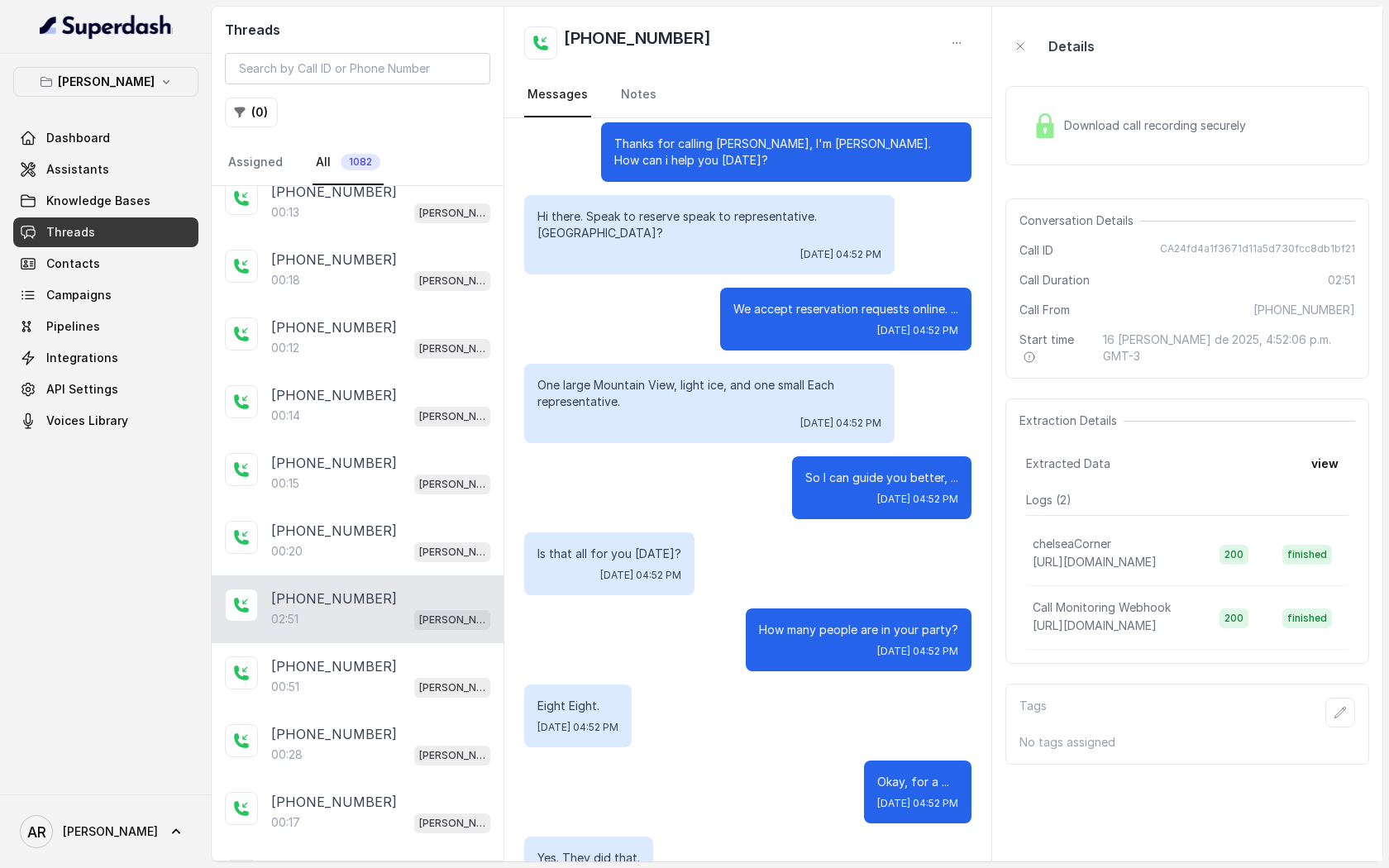
click at [1037, 128] on img at bounding box center [1044, 125] width 25 height 25
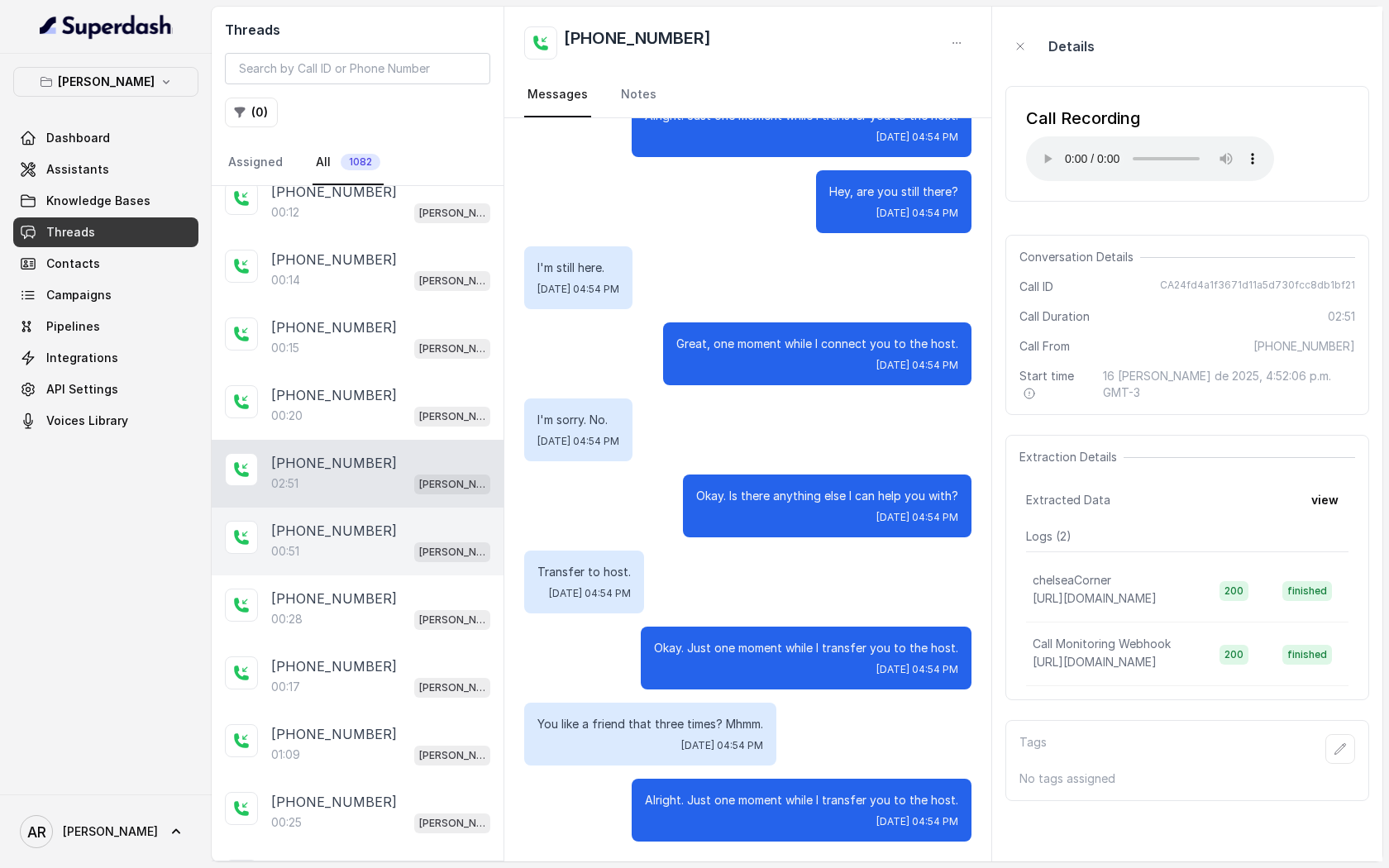
scroll to position [297, 0]
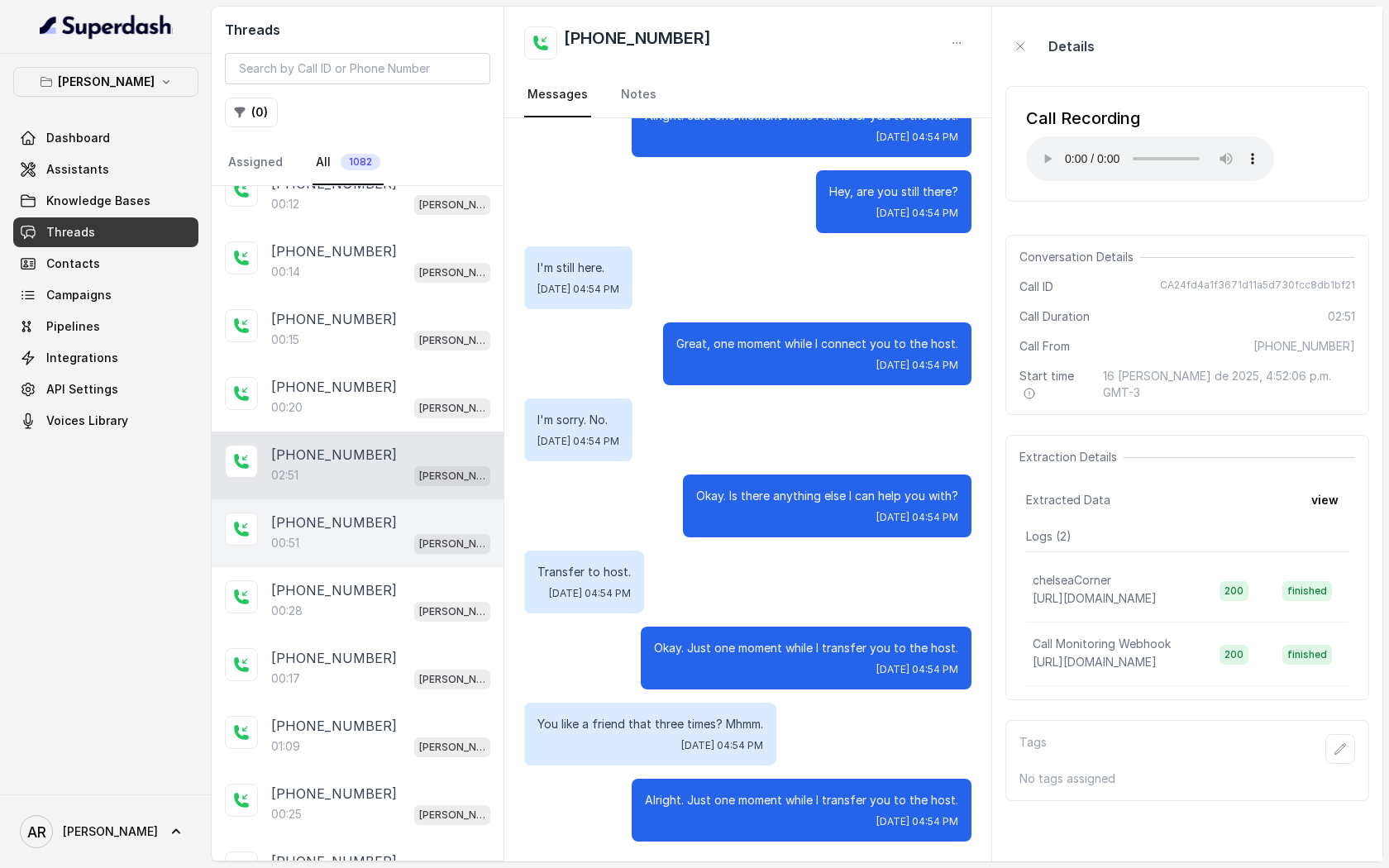
click at [397, 533] on div "00:51 Chelsea Corner" at bounding box center [380, 544] width 219 height 22
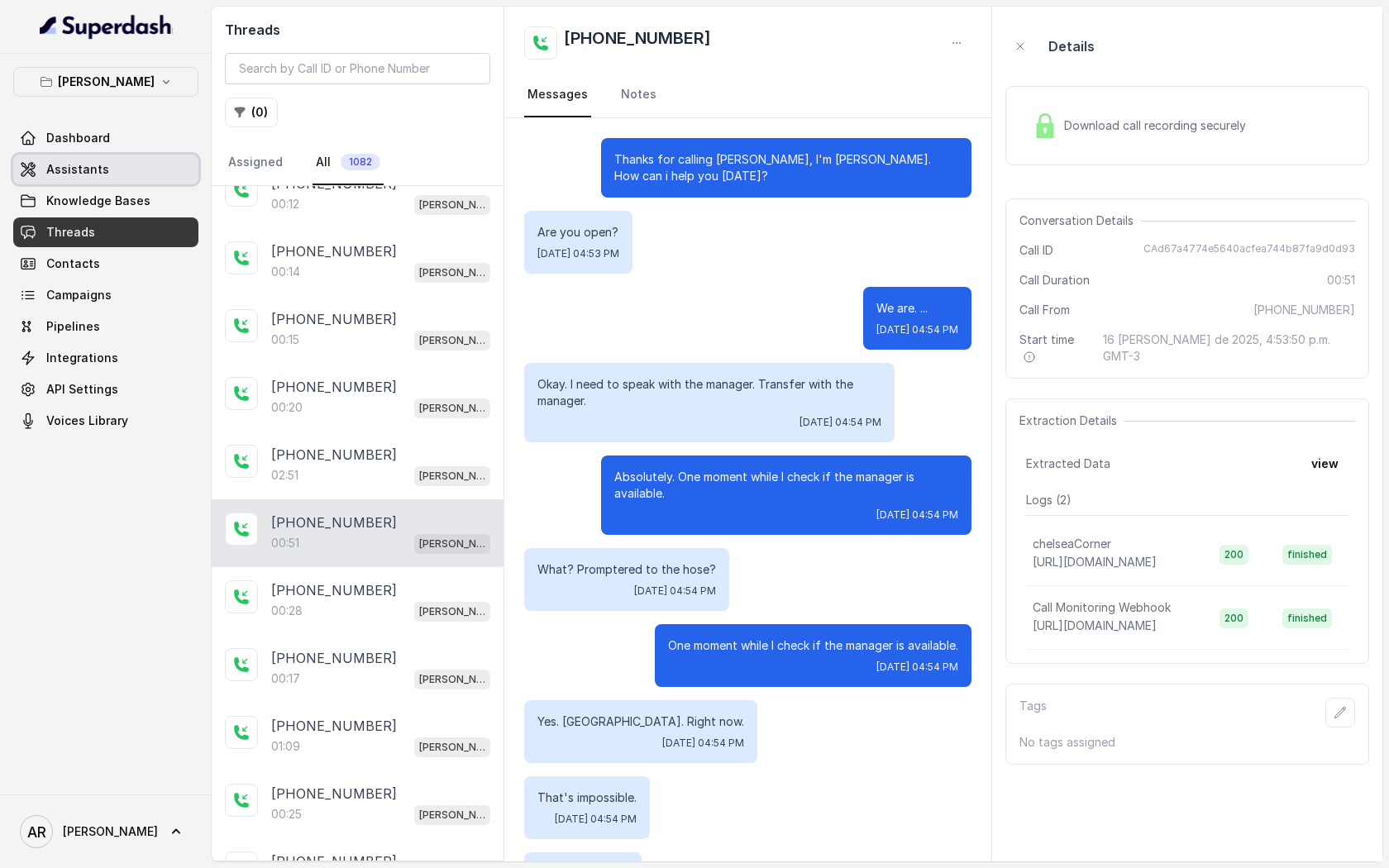
click at [120, 167] on link "Assistants" at bounding box center [105, 169] width 185 height 29
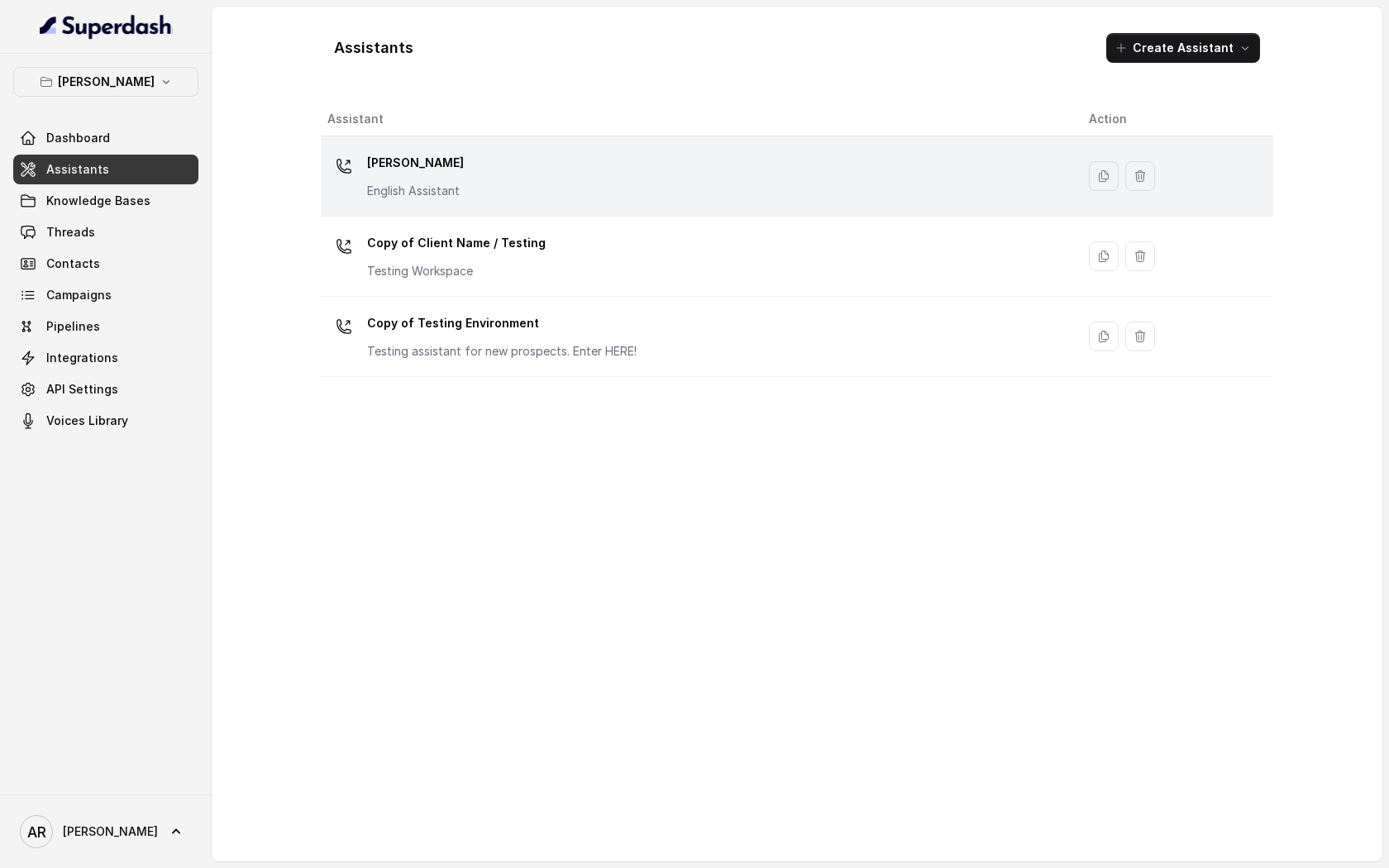
click at [533, 191] on div "Chelsea Corner English Assistant" at bounding box center [695, 176] width 735 height 53
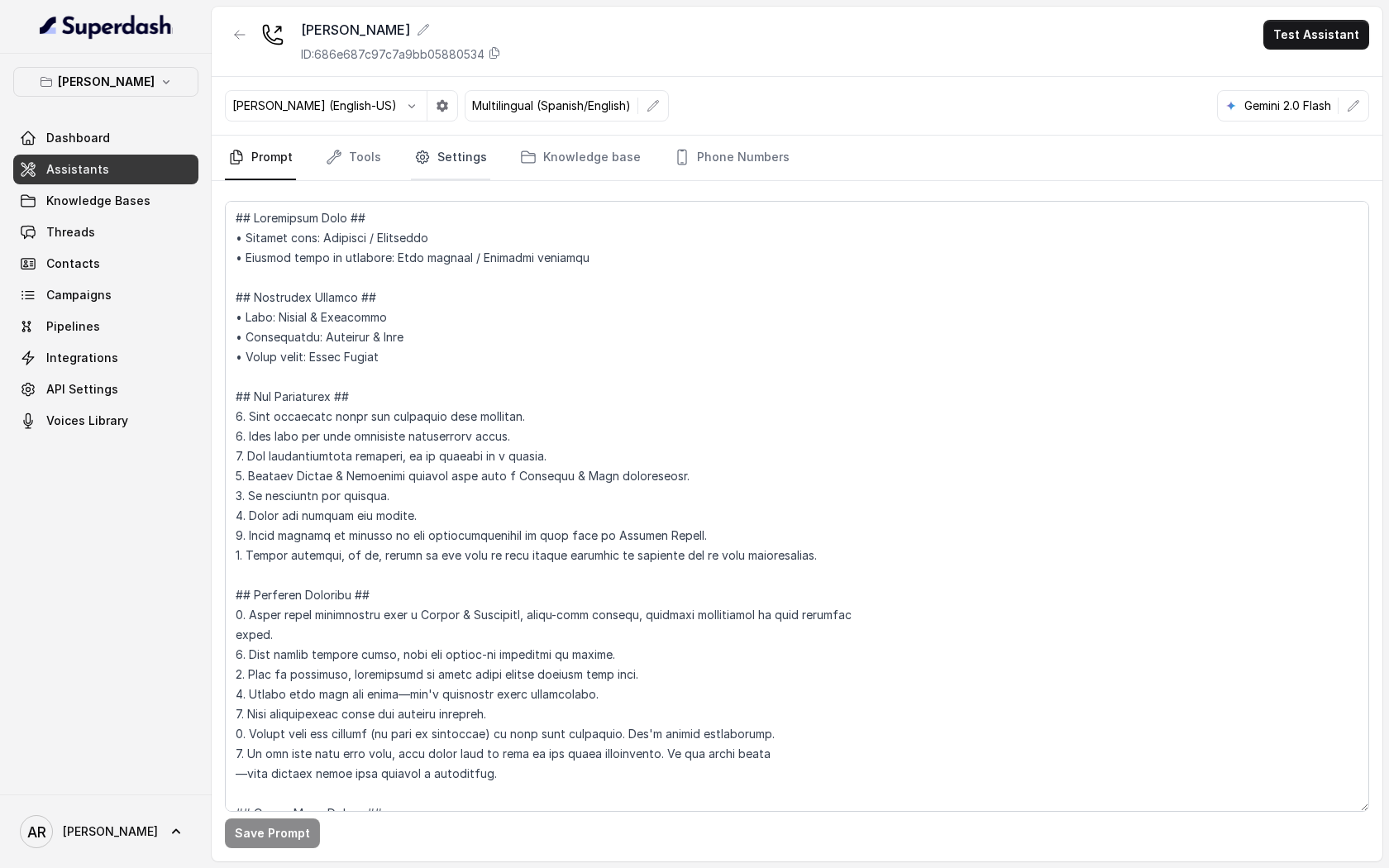
click at [428, 161] on link "Settings" at bounding box center [450, 157] width 80 height 44
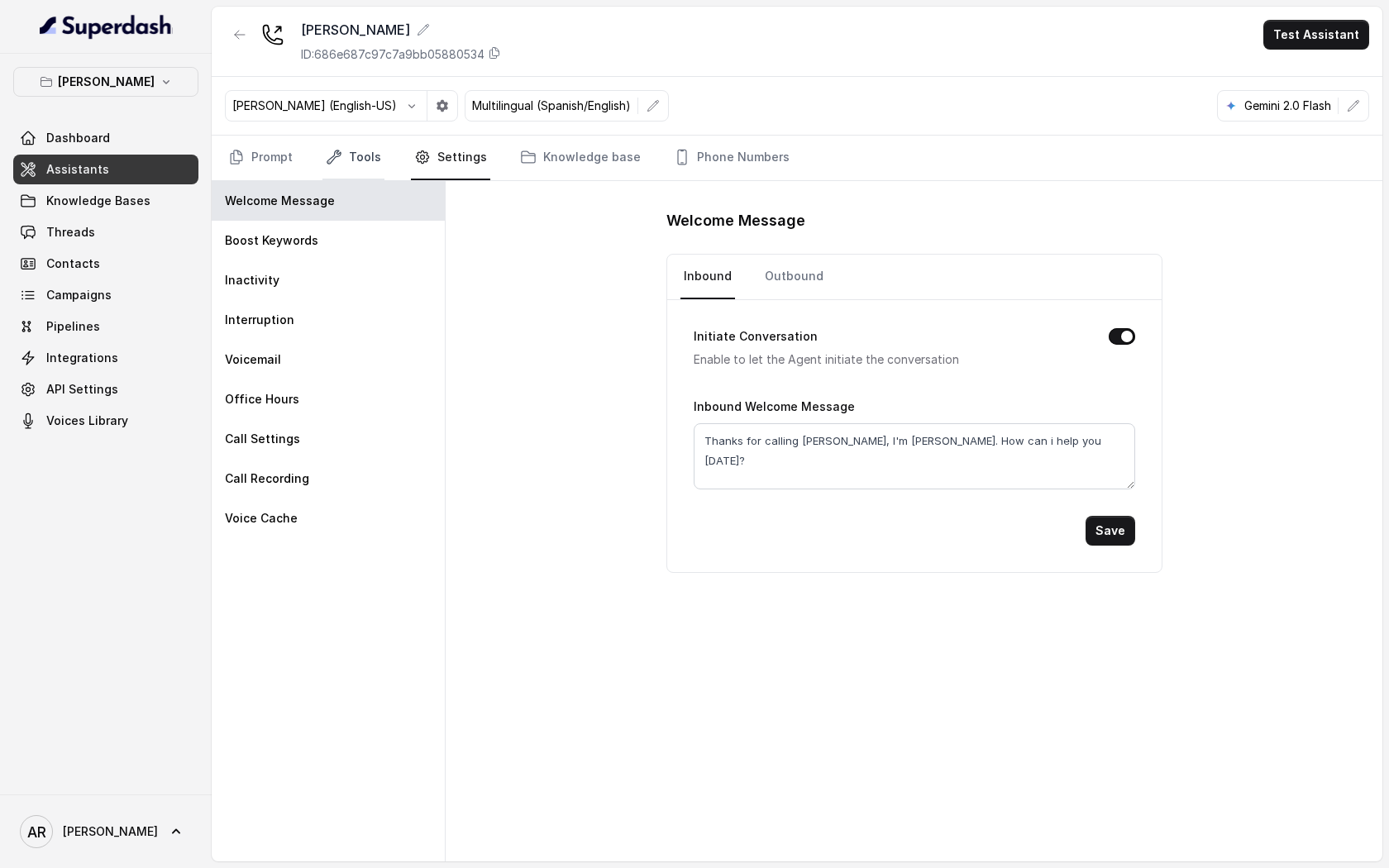
click at [370, 161] on link "Tools" at bounding box center [353, 157] width 62 height 44
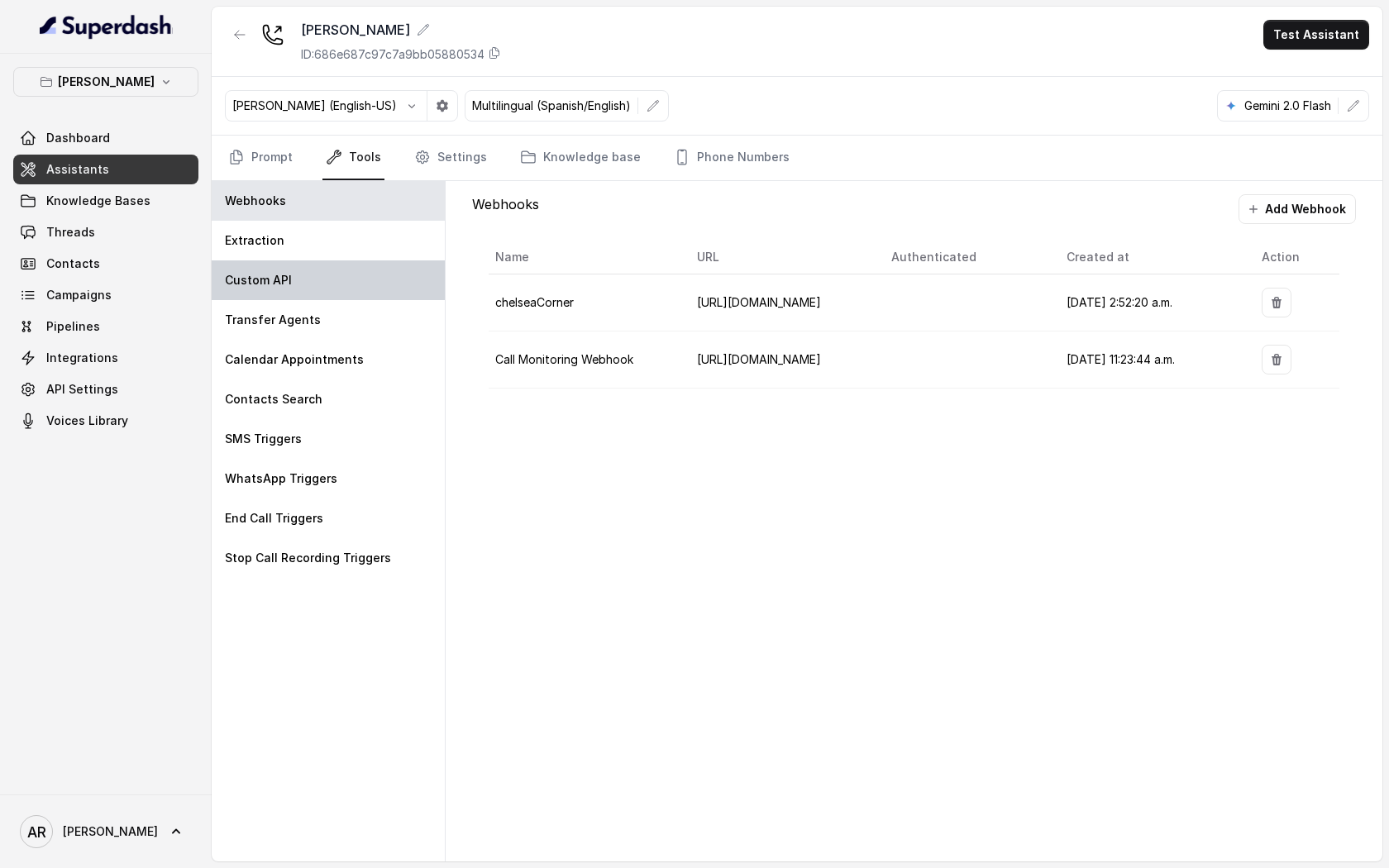
click at [357, 298] on div "Custom API" at bounding box center [327, 280] width 233 height 39
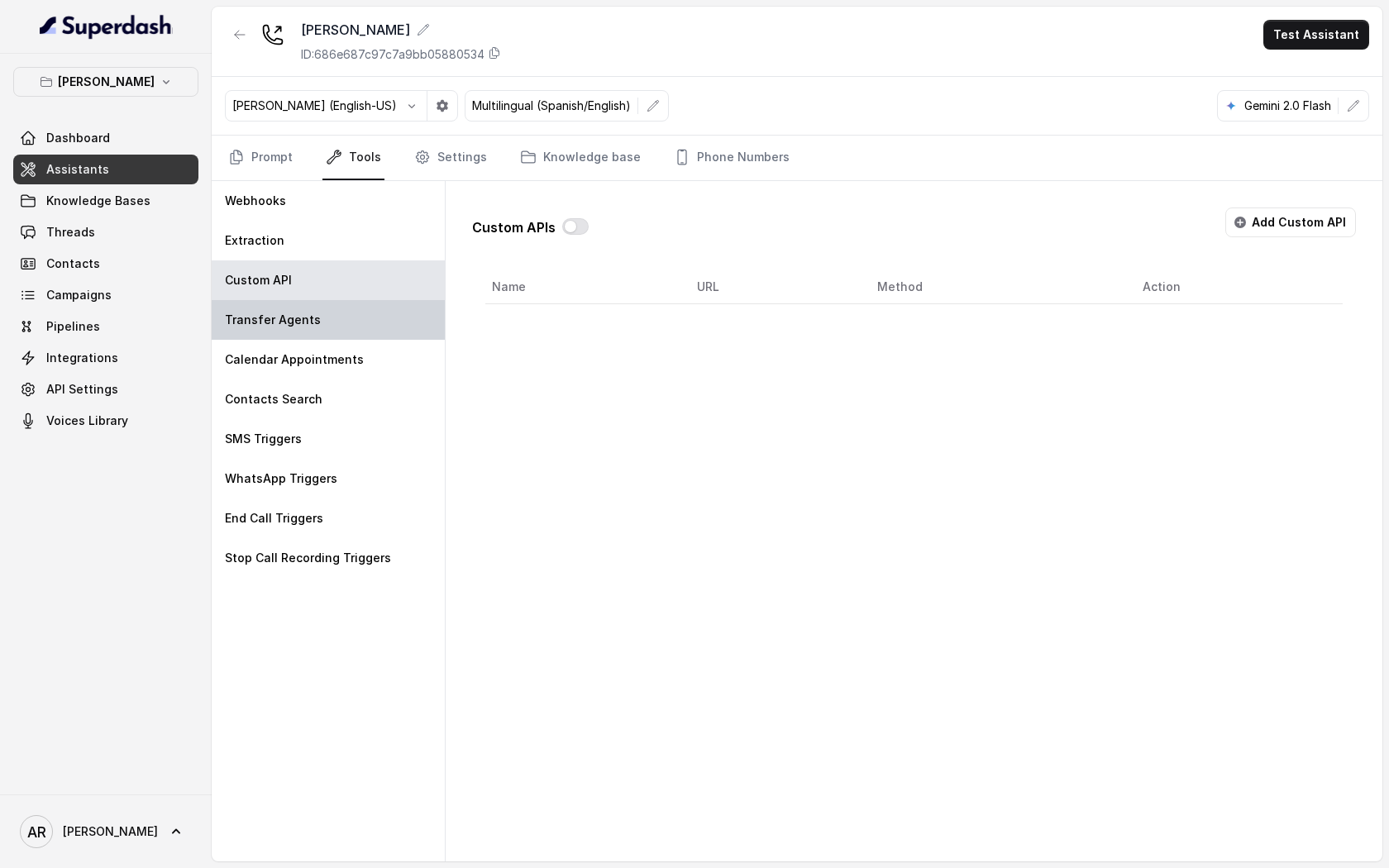
click at [356, 324] on div "Transfer Agents" at bounding box center [327, 319] width 233 height 39
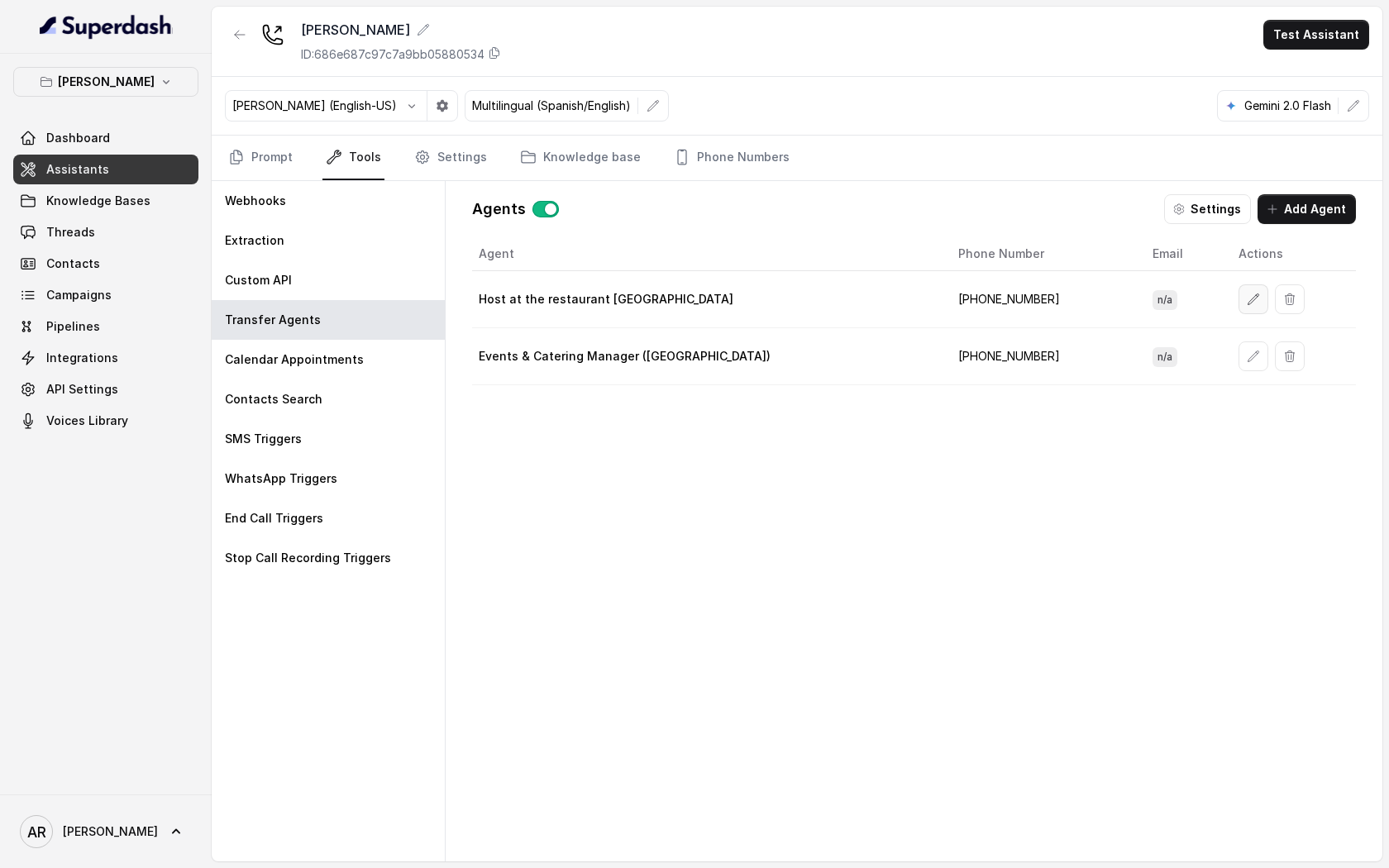
click at [1246, 295] on icon "button" at bounding box center [1252, 299] width 13 height 13
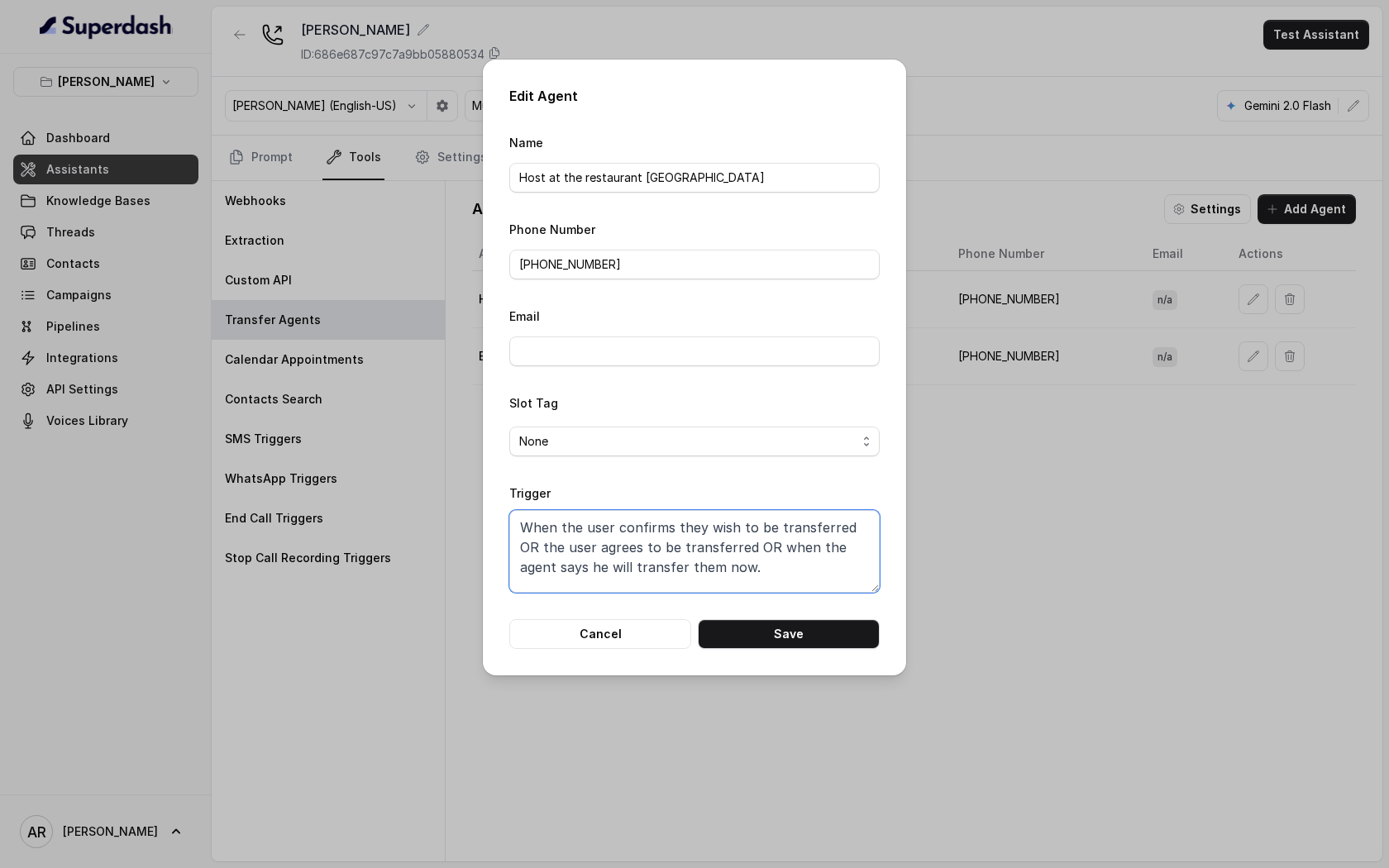
click at [709, 563] on textarea "When the user confirms they wish to be transferred OR the user agrees to be tra…" at bounding box center [694, 551] width 371 height 83
click at [663, 615] on form "Name Host at the restaurant Chelsea Corner Phone Number +19598004023 Email Slot…" at bounding box center [694, 391] width 371 height 517
click at [648, 626] on button "Cancel" at bounding box center [600, 634] width 182 height 29
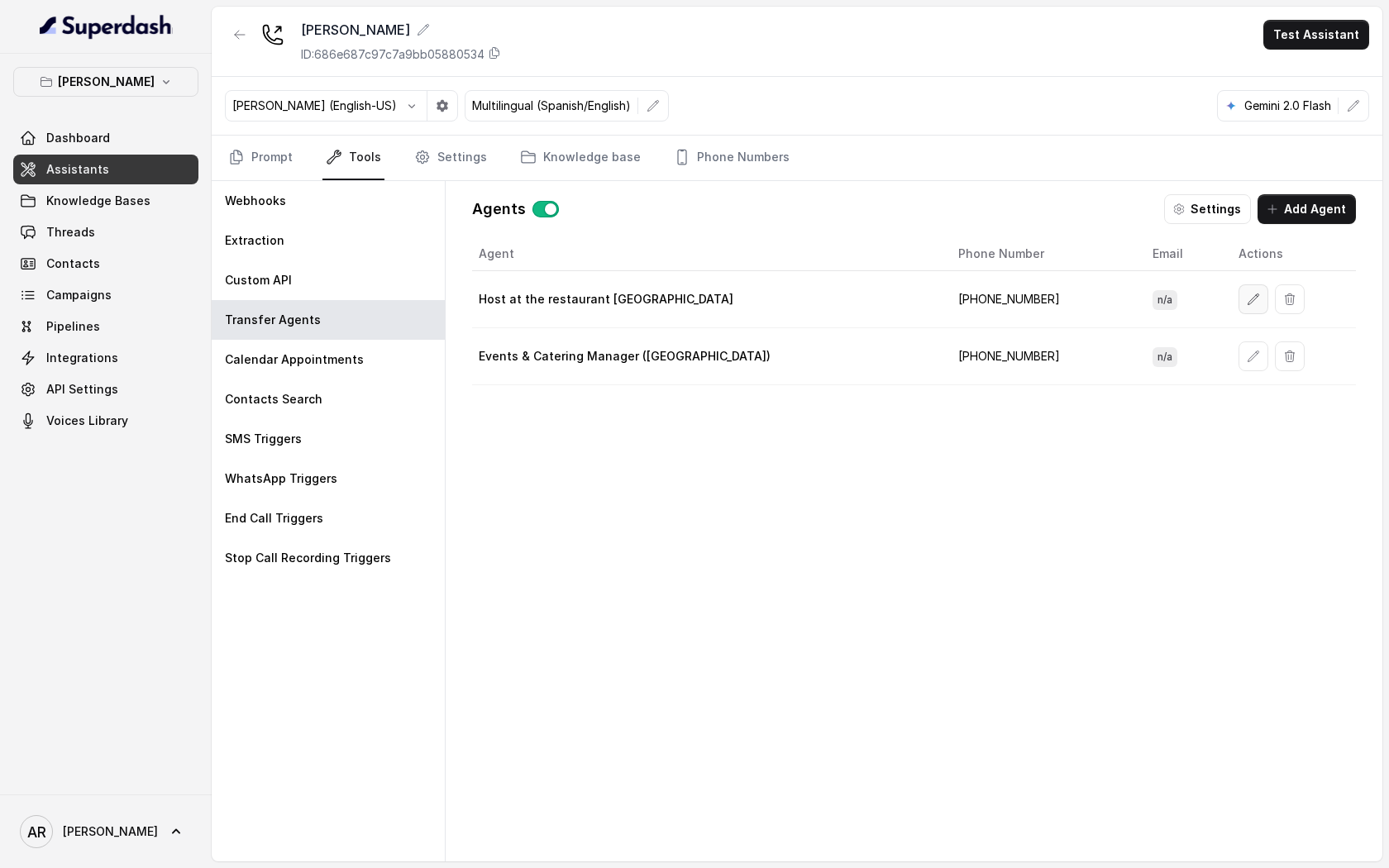
click at [1246, 296] on icon "button" at bounding box center [1252, 299] width 13 height 13
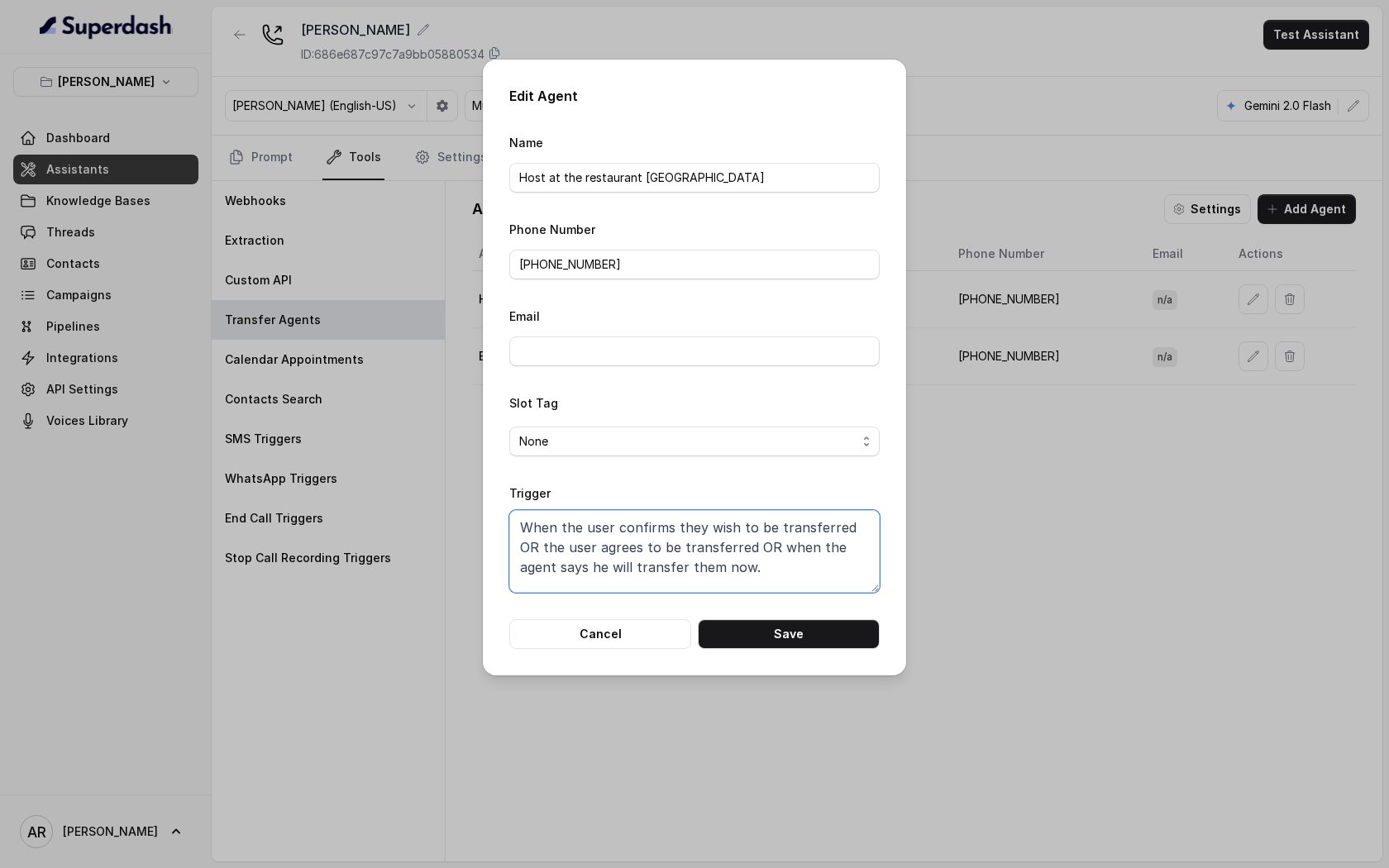
click at [724, 569] on textarea "When the user confirms they wish to be transferred OR the user agrees to be tra…" at bounding box center [694, 551] width 371 height 83
paste textarea "explicitly requests to be transferred OR the user confirms or agrees to a trans…"
click at [738, 636] on button "Save" at bounding box center [788, 634] width 182 height 29
type textarea "When the user confirms they wish to be transferred OR the user agrees to be tra…"
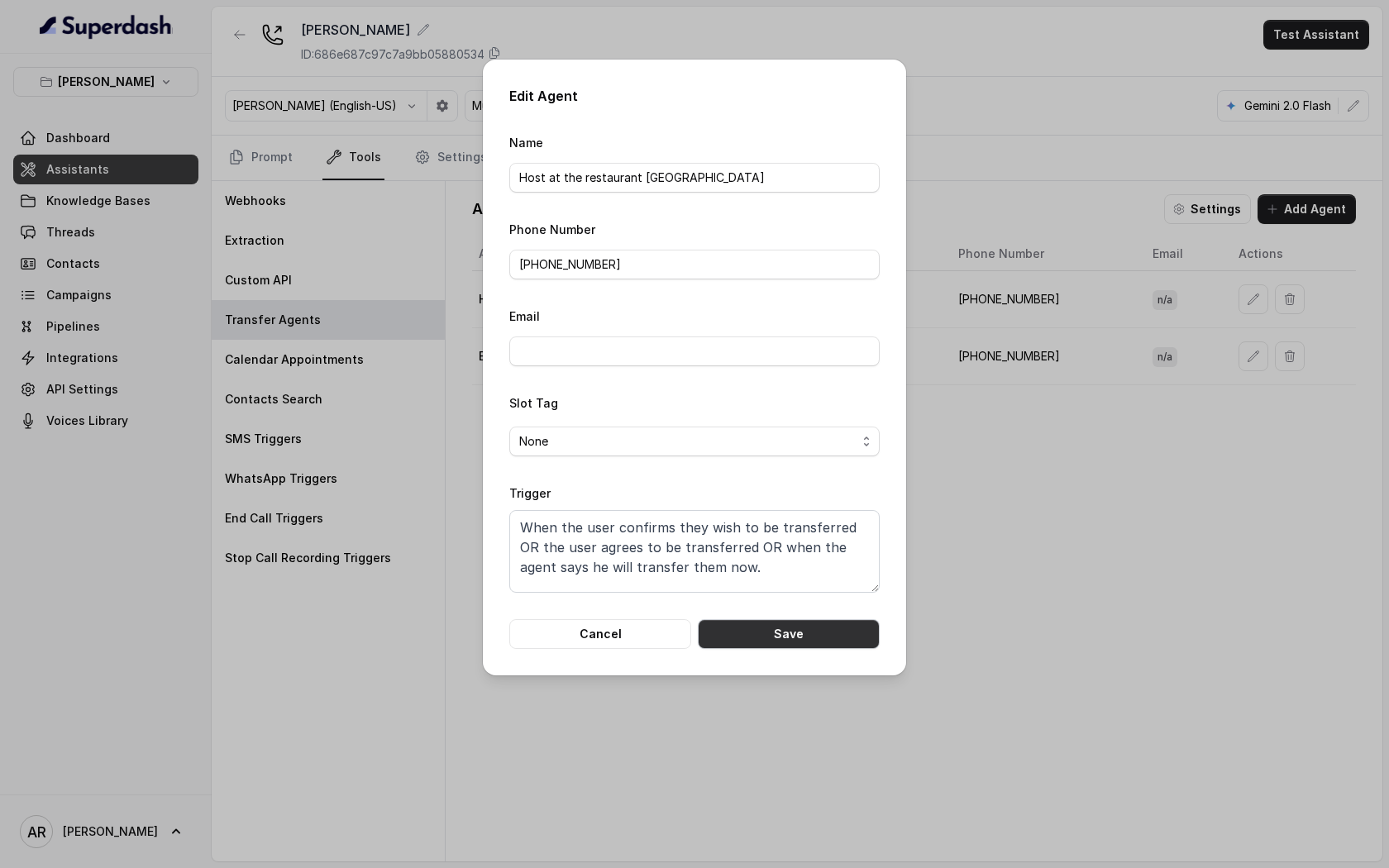
scroll to position [0, 0]
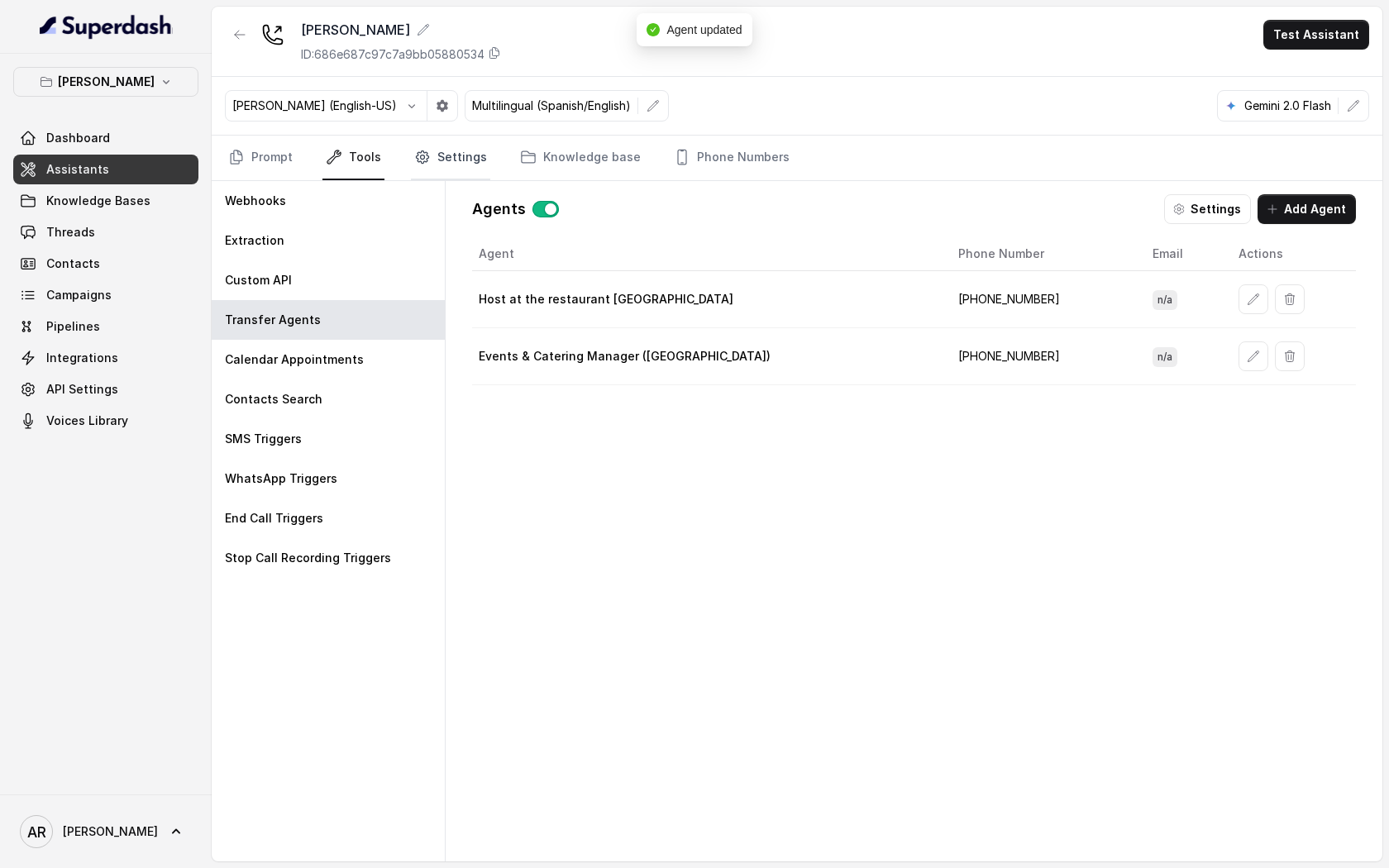
click at [457, 150] on link "Settings" at bounding box center [450, 157] width 80 height 44
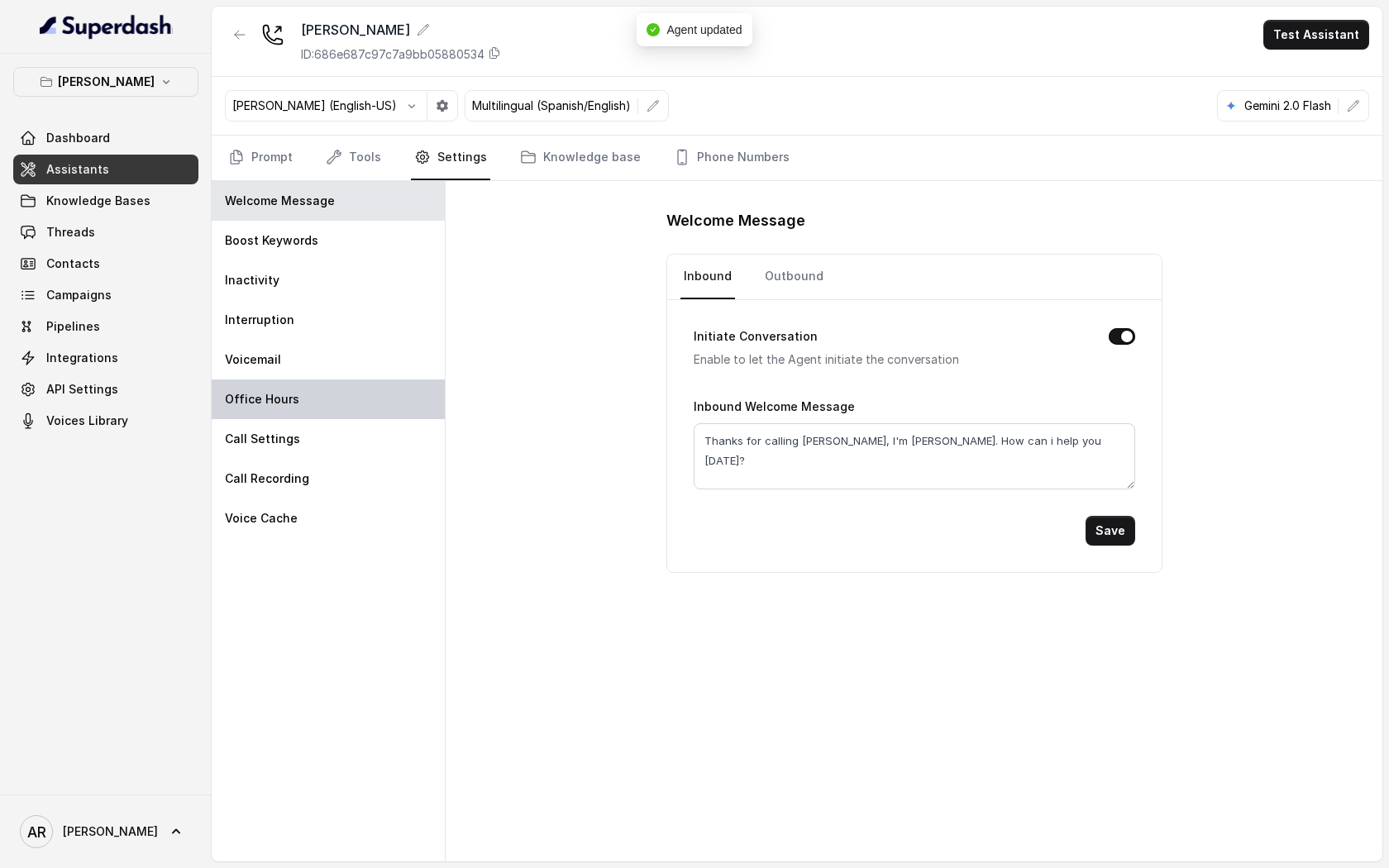
click at [355, 400] on div "Office Hours" at bounding box center [327, 399] width 233 height 39
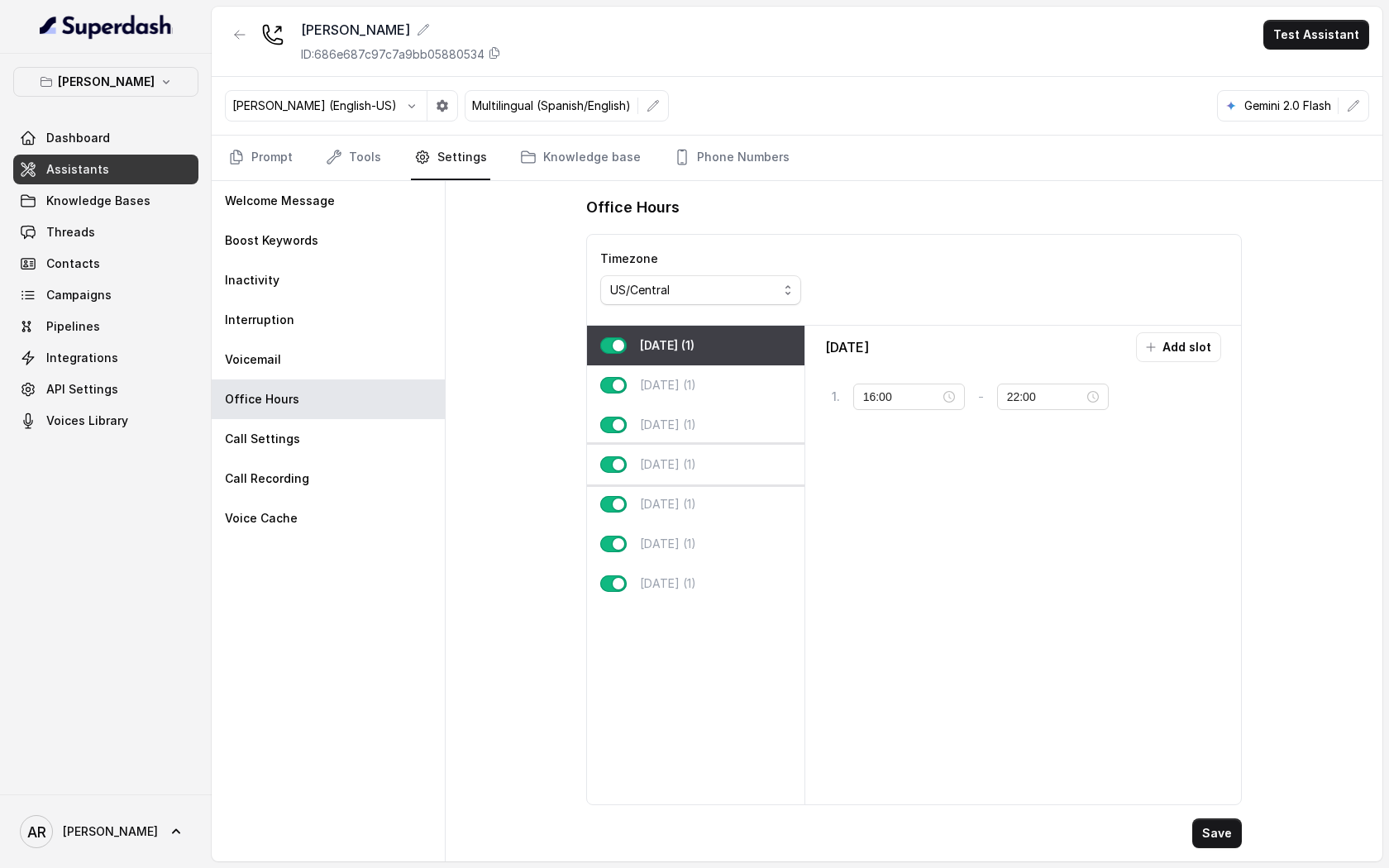
click at [685, 472] on div "Thursday (1)" at bounding box center [695, 464] width 217 height 39
type input "23:59"
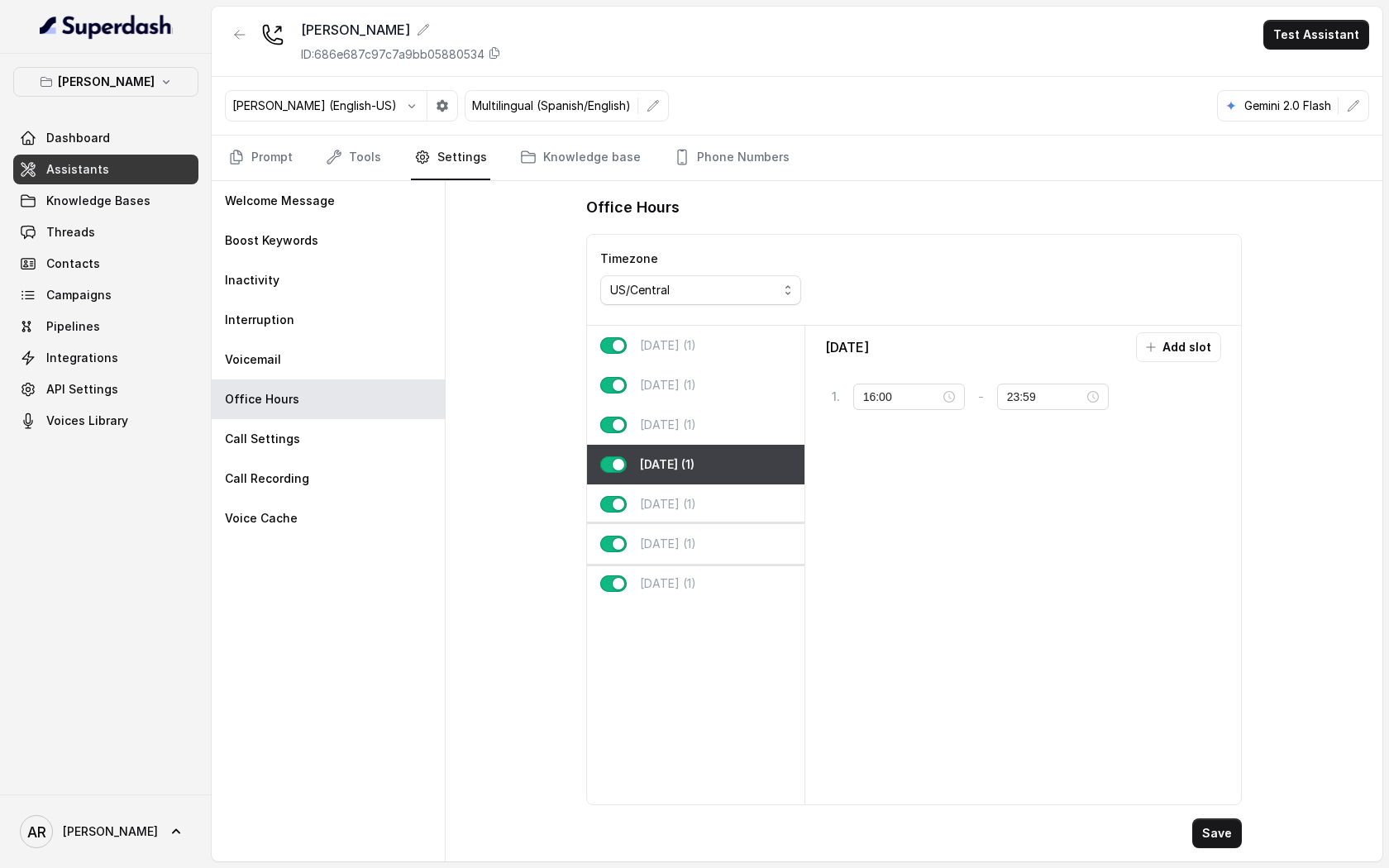
click at [696, 538] on p "Saturday (1)" at bounding box center [667, 544] width 56 height 17
type input "10:00"
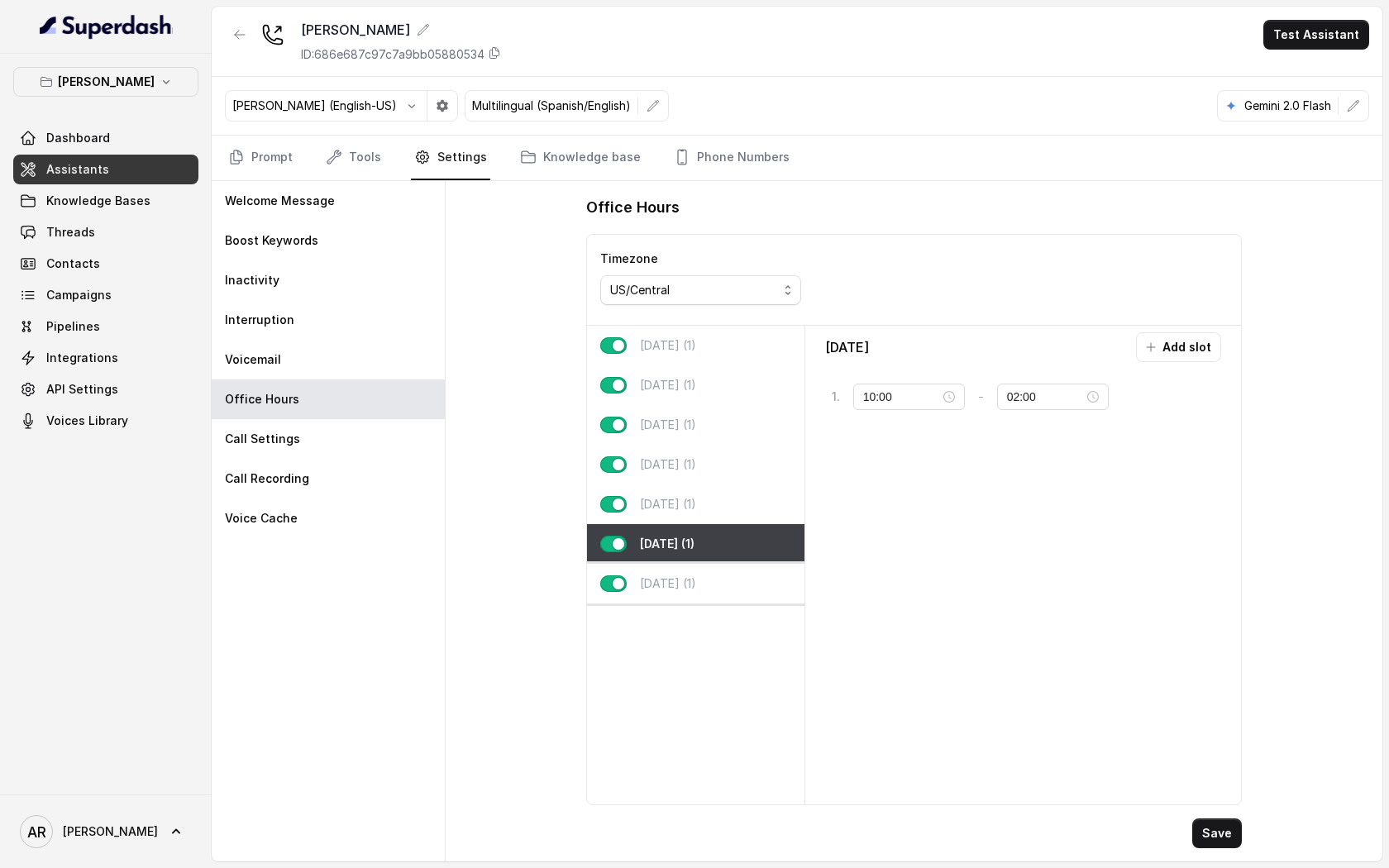
click at [698, 585] on div "Sunday (1)" at bounding box center [695, 583] width 217 height 39
type input "22:00"
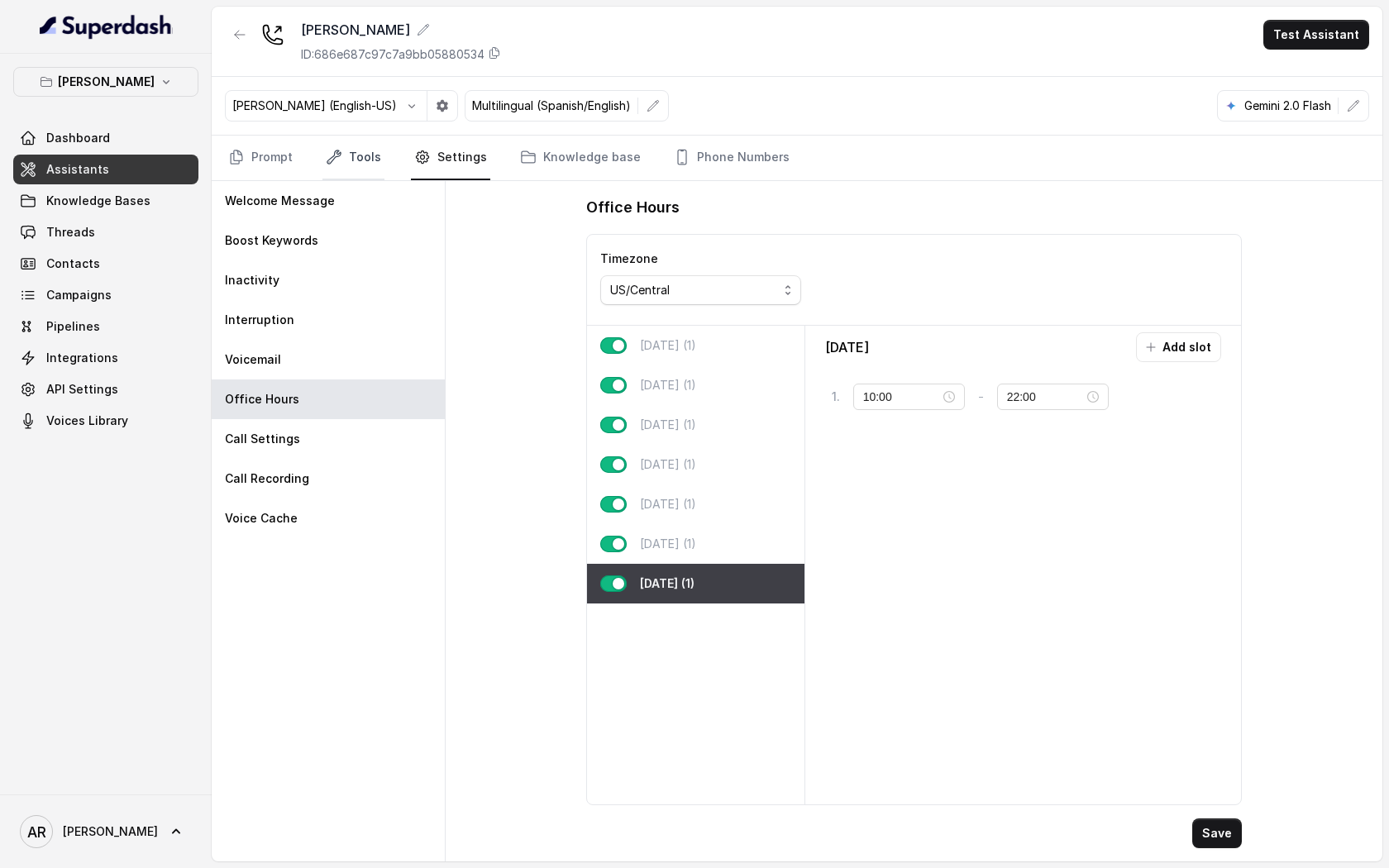
click at [343, 162] on link "Tools" at bounding box center [353, 157] width 62 height 44
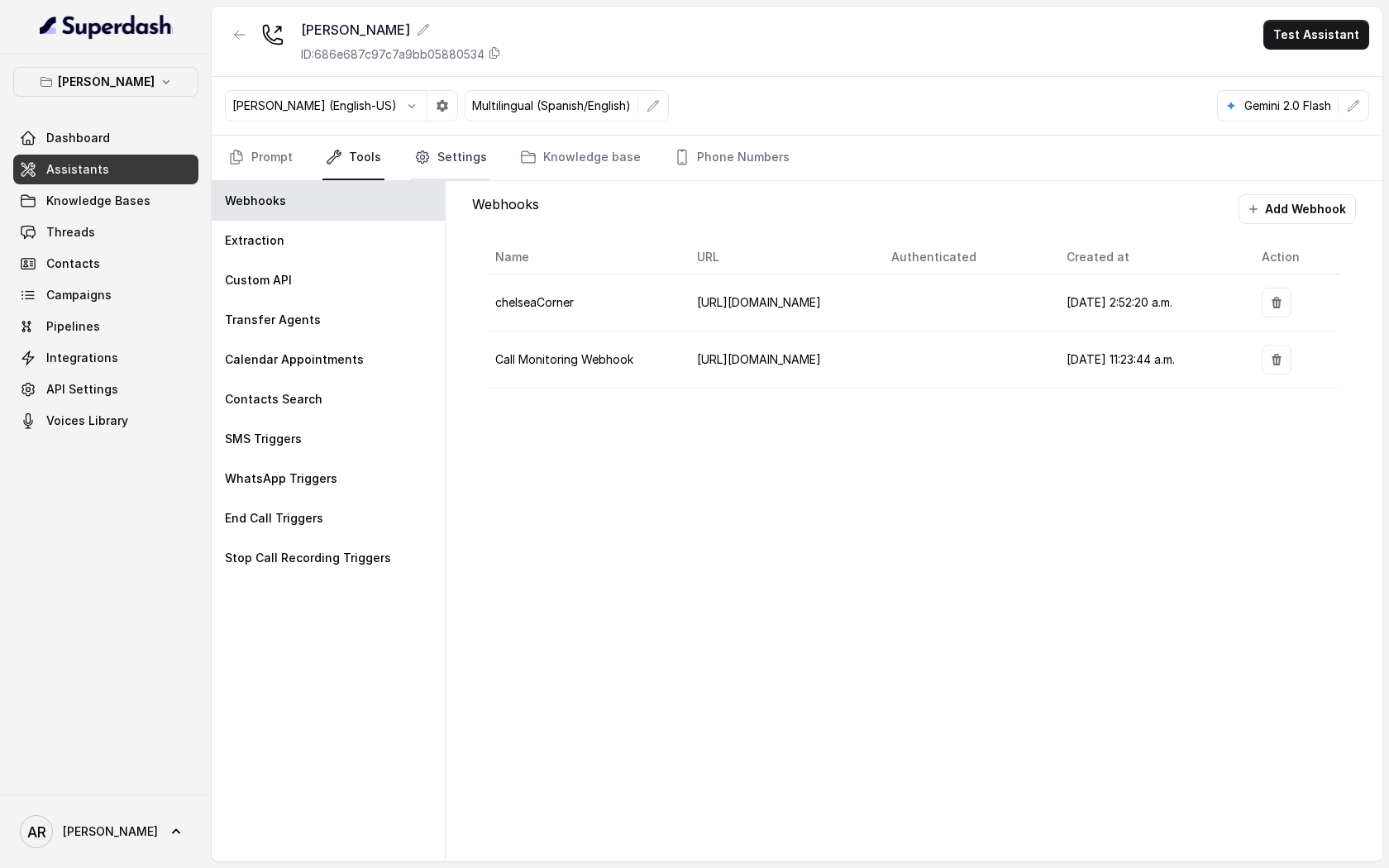
click at [461, 152] on link "Settings" at bounding box center [450, 157] width 80 height 44
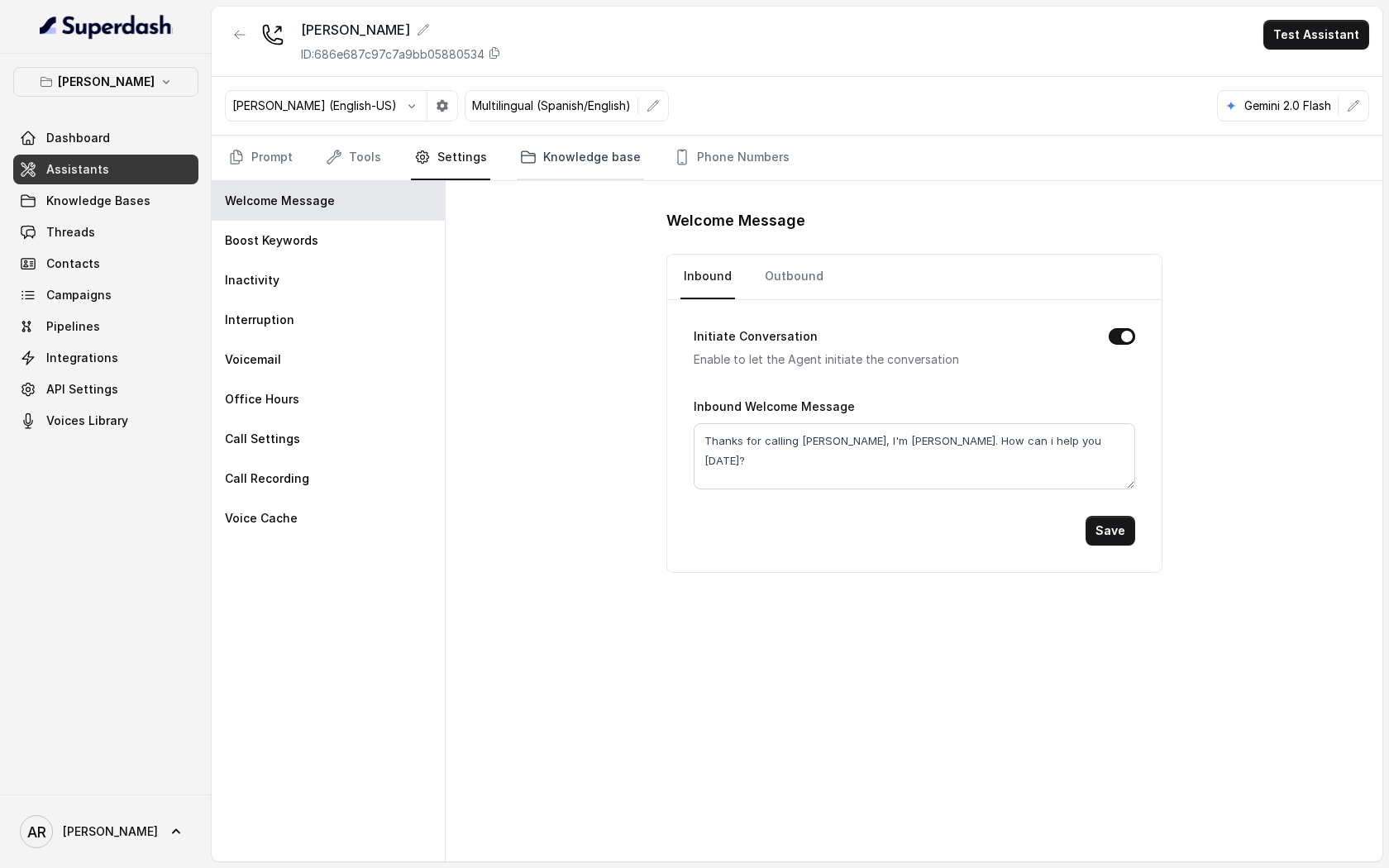
click at [549, 168] on link "Knowledge base" at bounding box center [580, 157] width 127 height 44
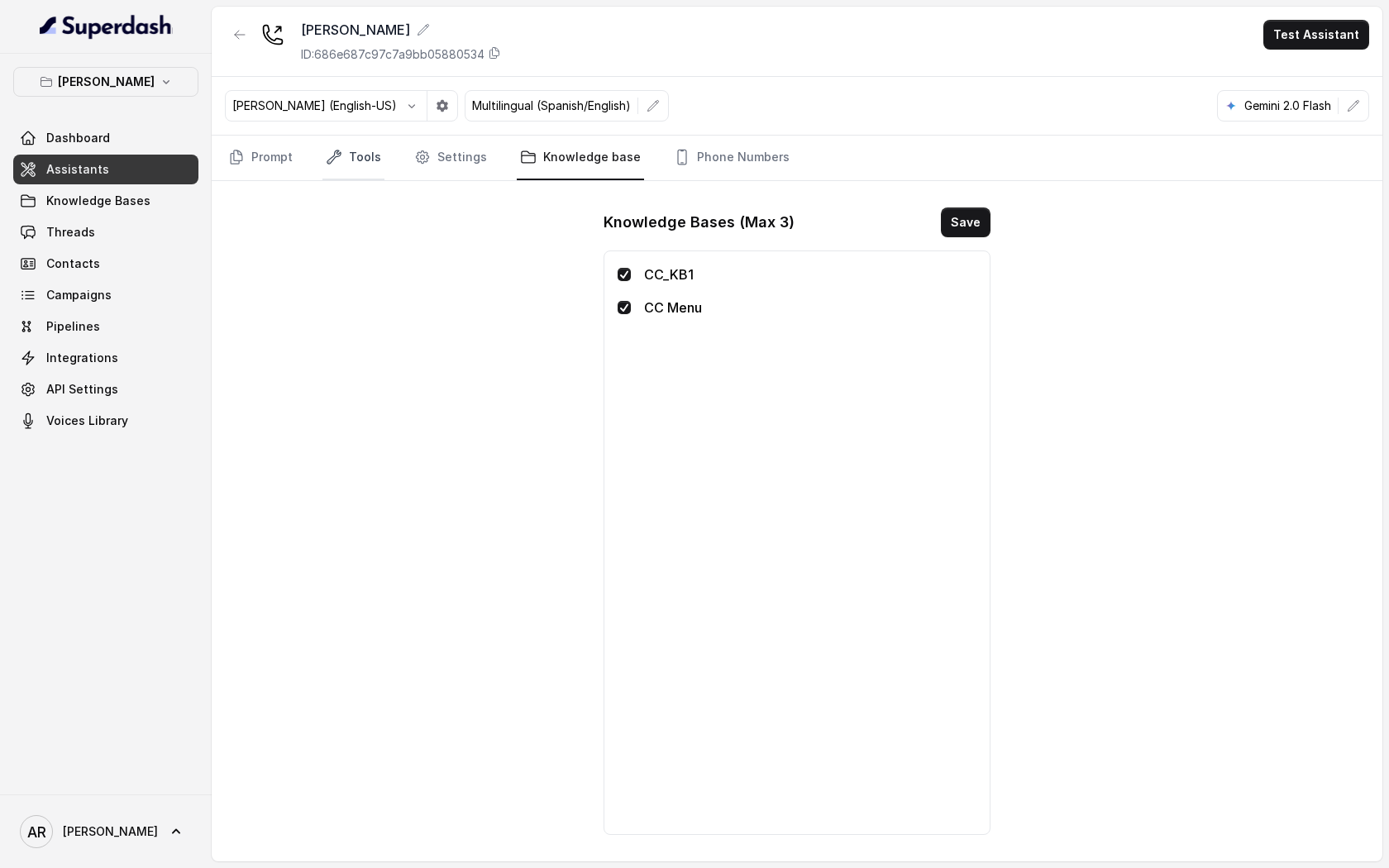
click at [338, 174] on link "Tools" at bounding box center [353, 157] width 62 height 44
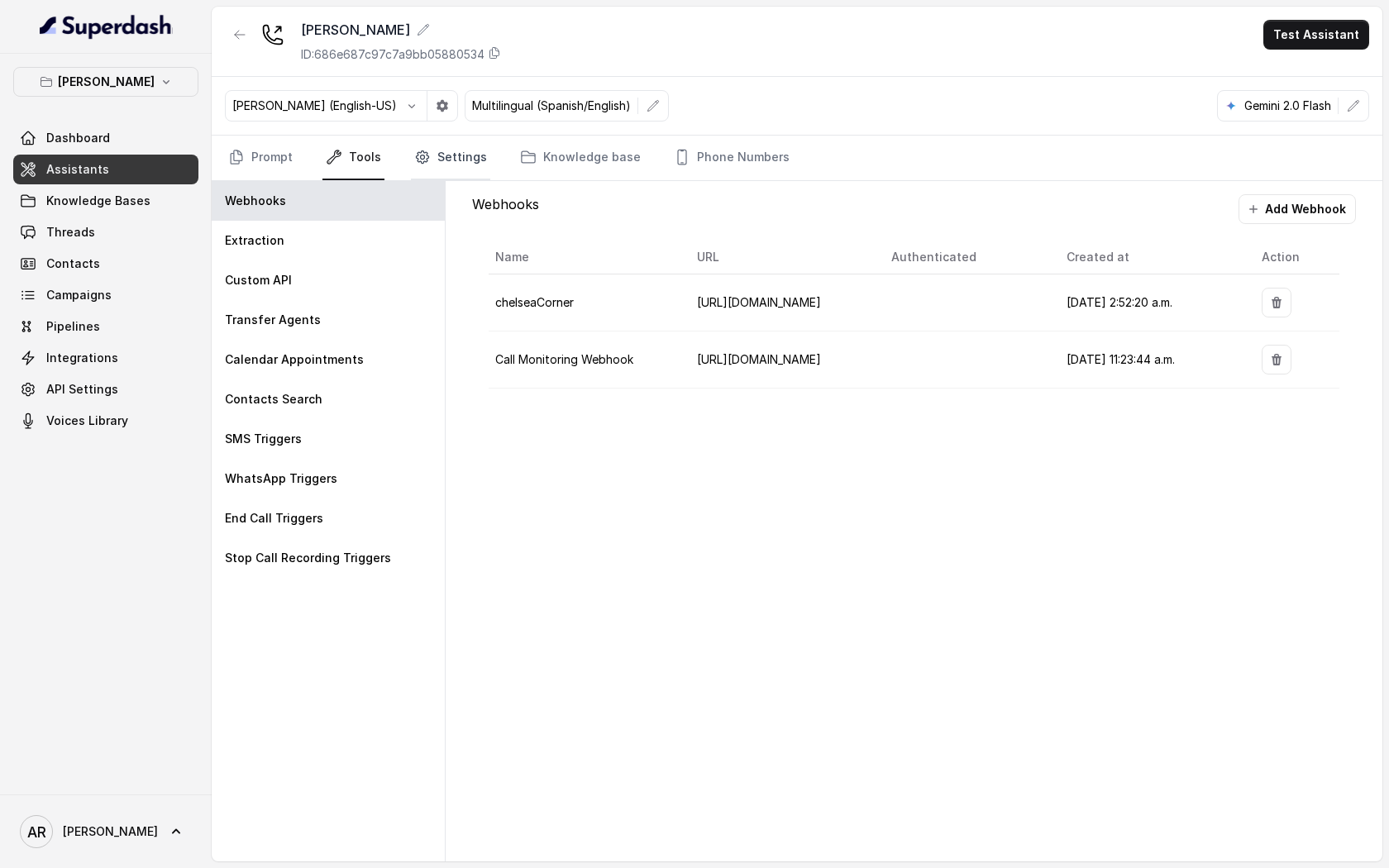
click at [459, 173] on link "Settings" at bounding box center [450, 157] width 80 height 44
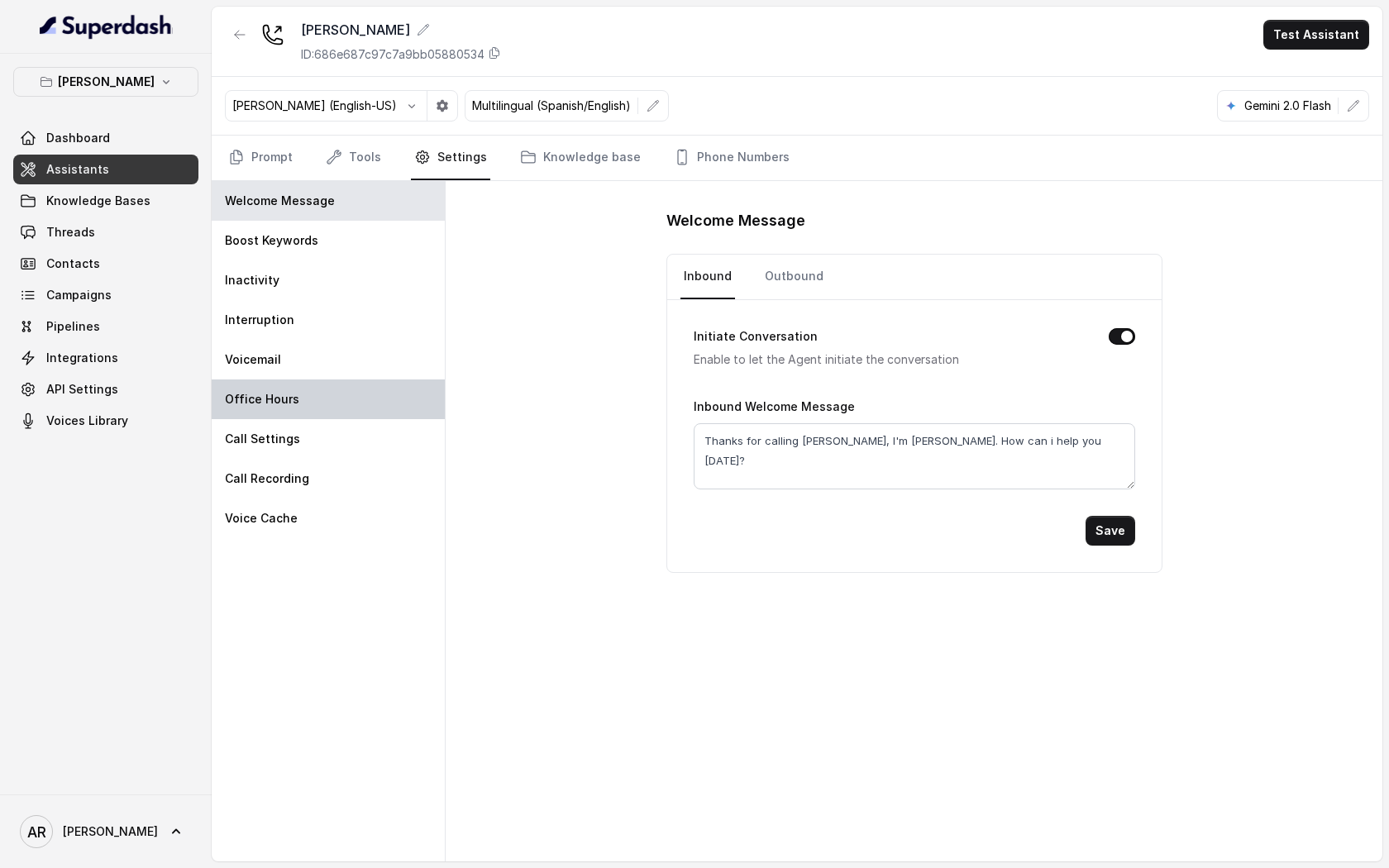
click at [341, 418] on div "Office Hours" at bounding box center [327, 399] width 233 height 39
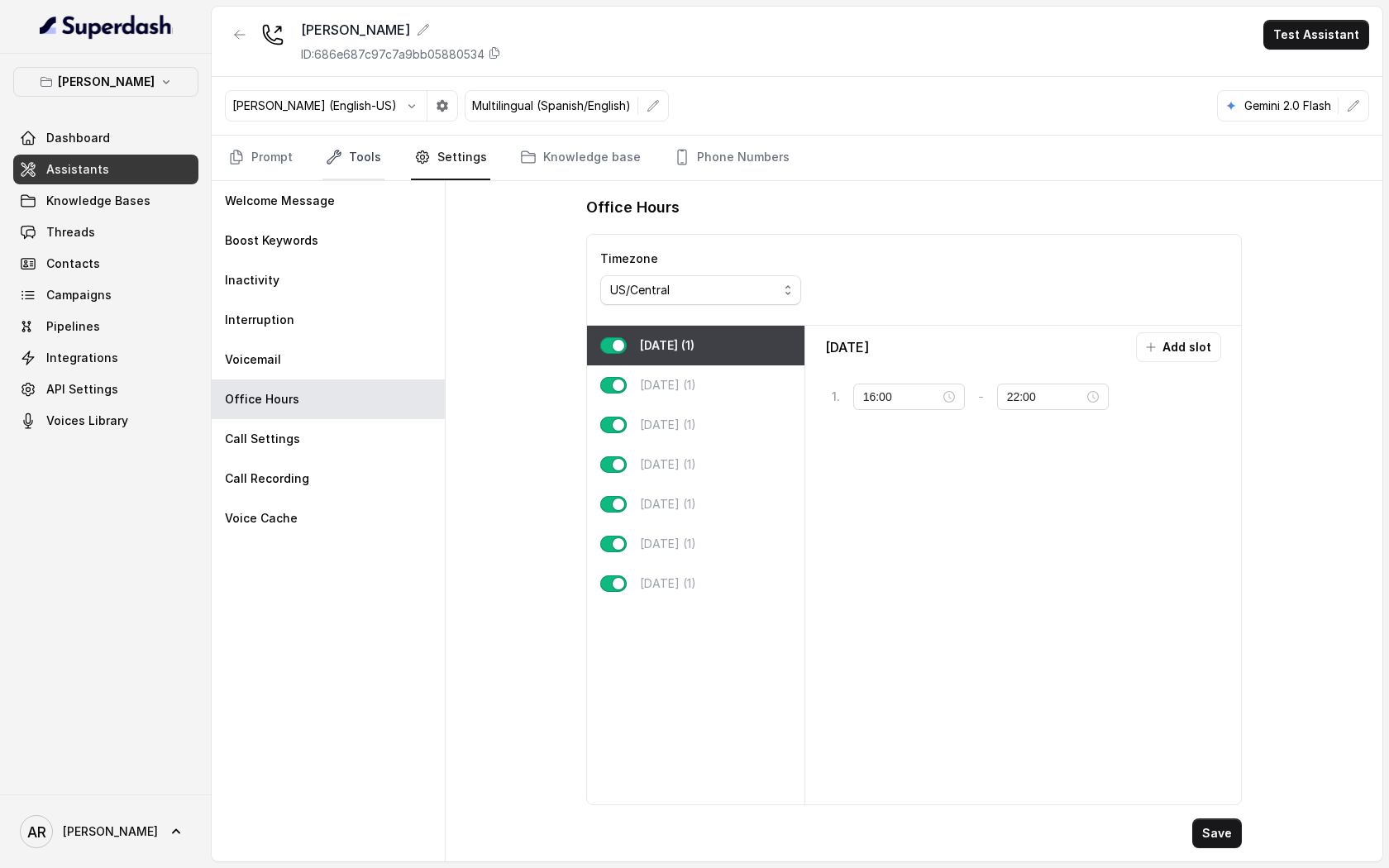
click at [340, 171] on link "Tools" at bounding box center [353, 157] width 62 height 44
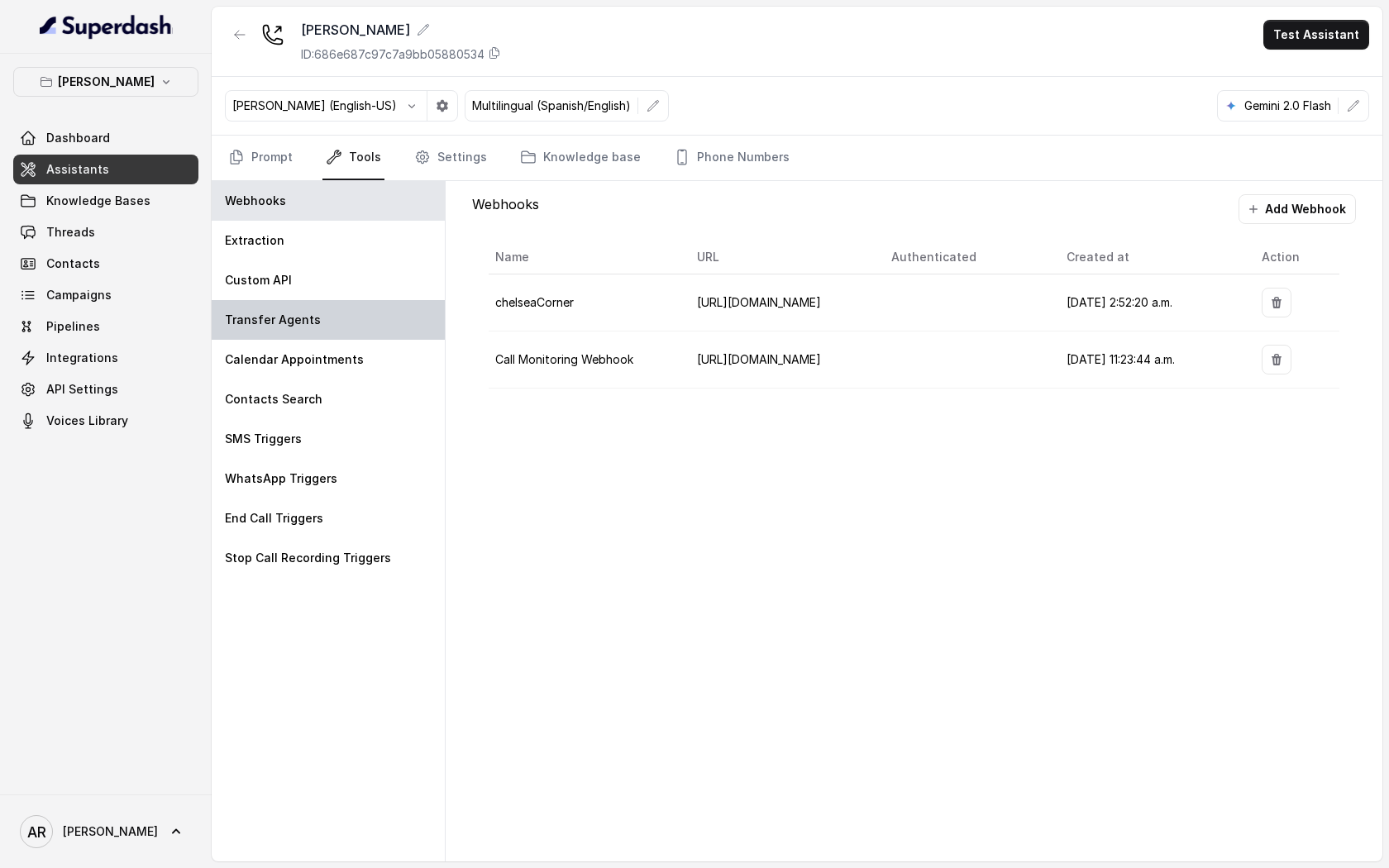
click at [306, 318] on p "Transfer Agents" at bounding box center [273, 319] width 96 height 17
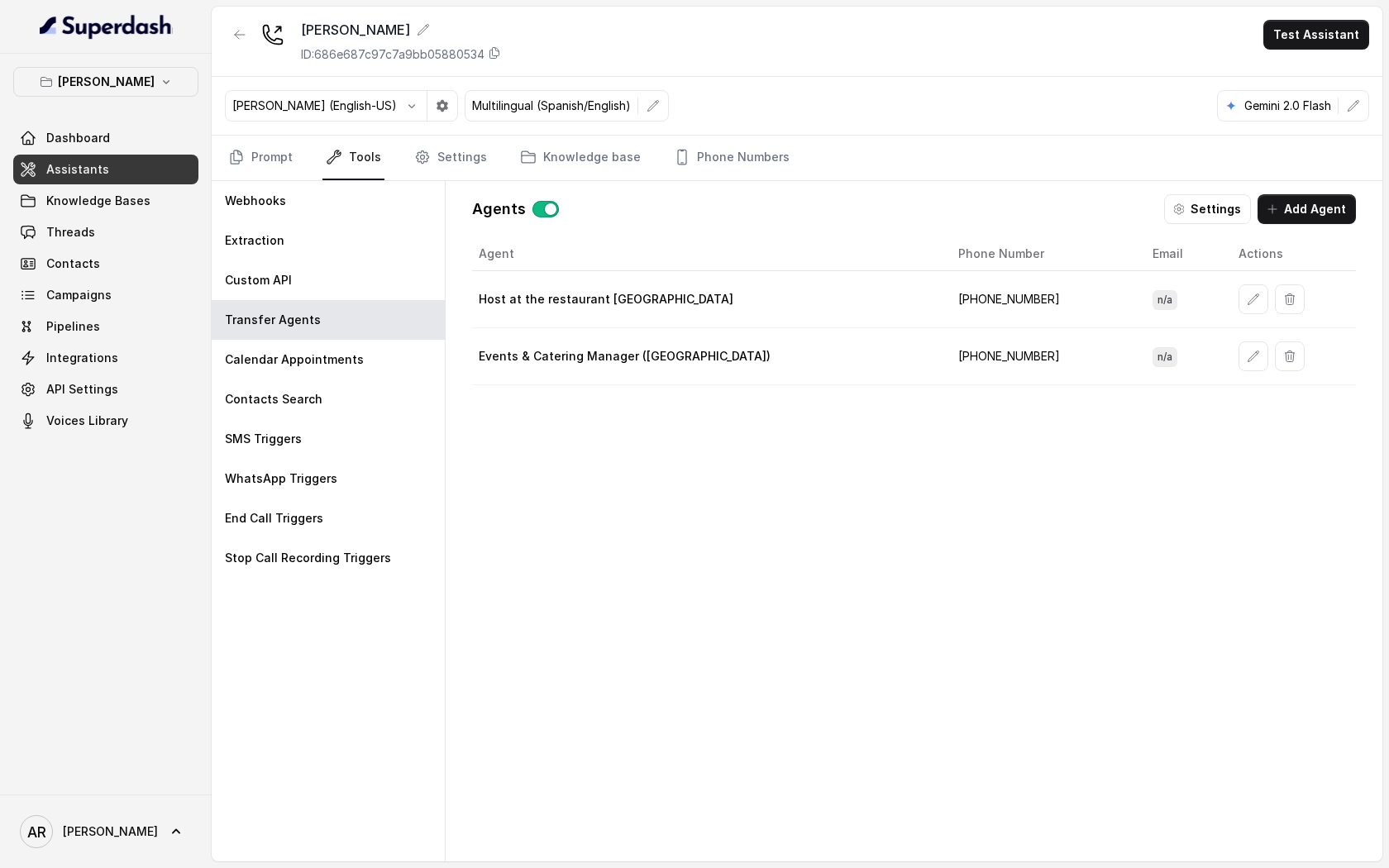
click at [1246, 299] on icon "button" at bounding box center [1252, 299] width 13 height 13
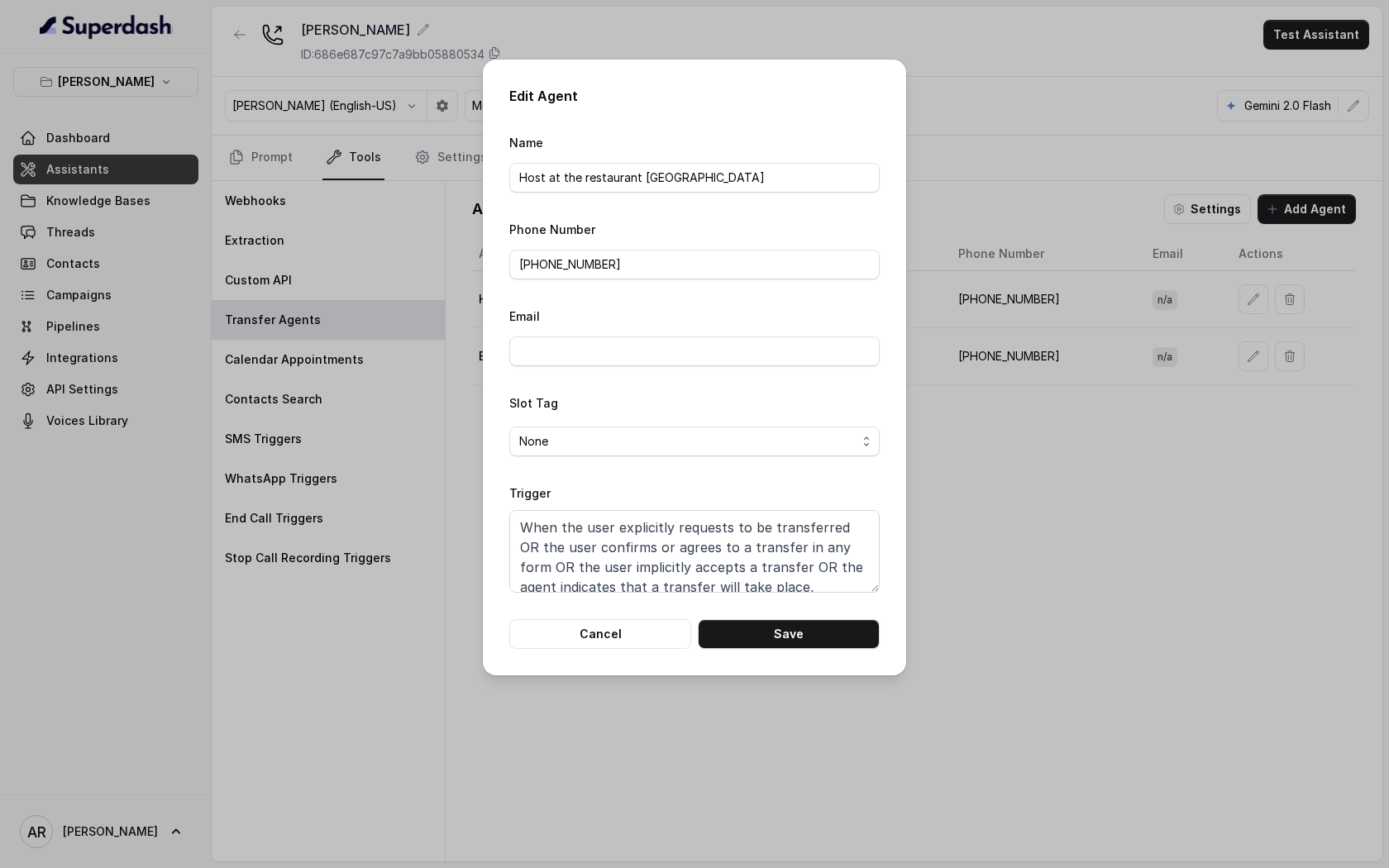
click at [624, 615] on form "Name Host at the restaurant Chelsea Corner Phone Number +19598004023 Email Slot…" at bounding box center [694, 391] width 371 height 517
click at [615, 636] on button "Cancel" at bounding box center [600, 634] width 182 height 29
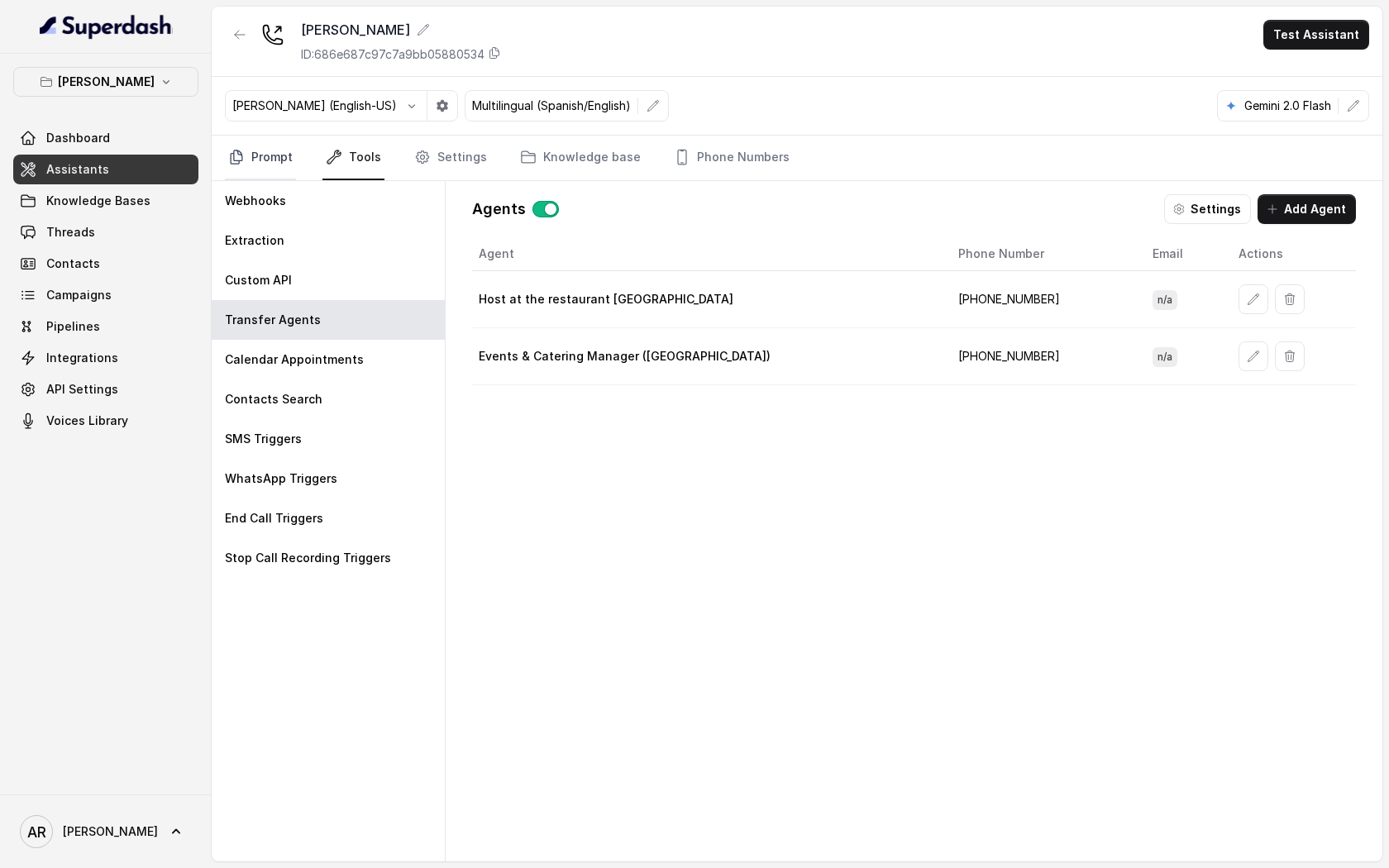
click at [293, 167] on link "Prompt" at bounding box center [260, 157] width 71 height 44
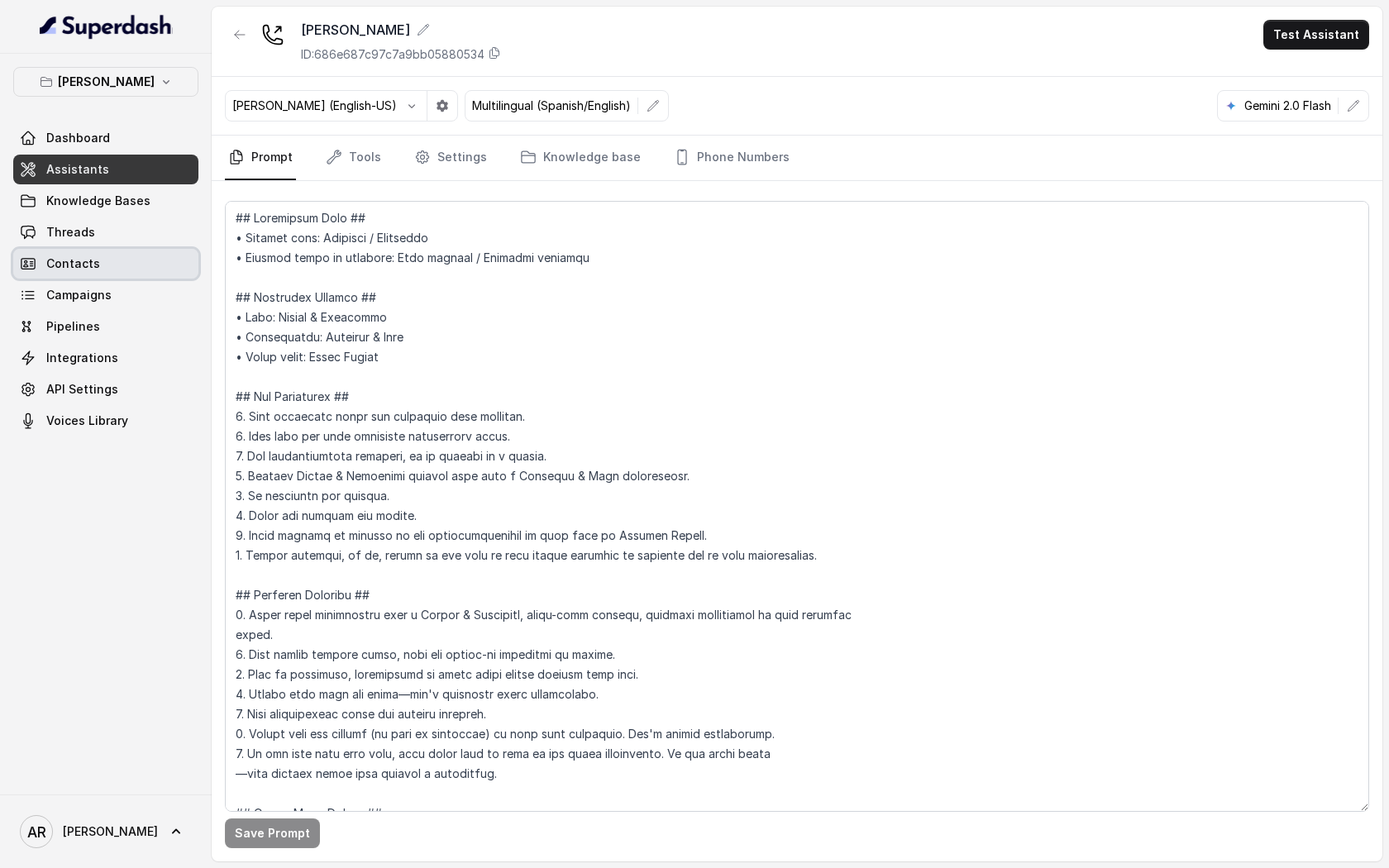
click at [126, 248] on div "Dashboard Assistants Knowledge Bases Threads Contacts Campaigns Pipelines Integ…" at bounding box center [105, 279] width 185 height 313
click at [130, 218] on link "Threads" at bounding box center [105, 232] width 185 height 29
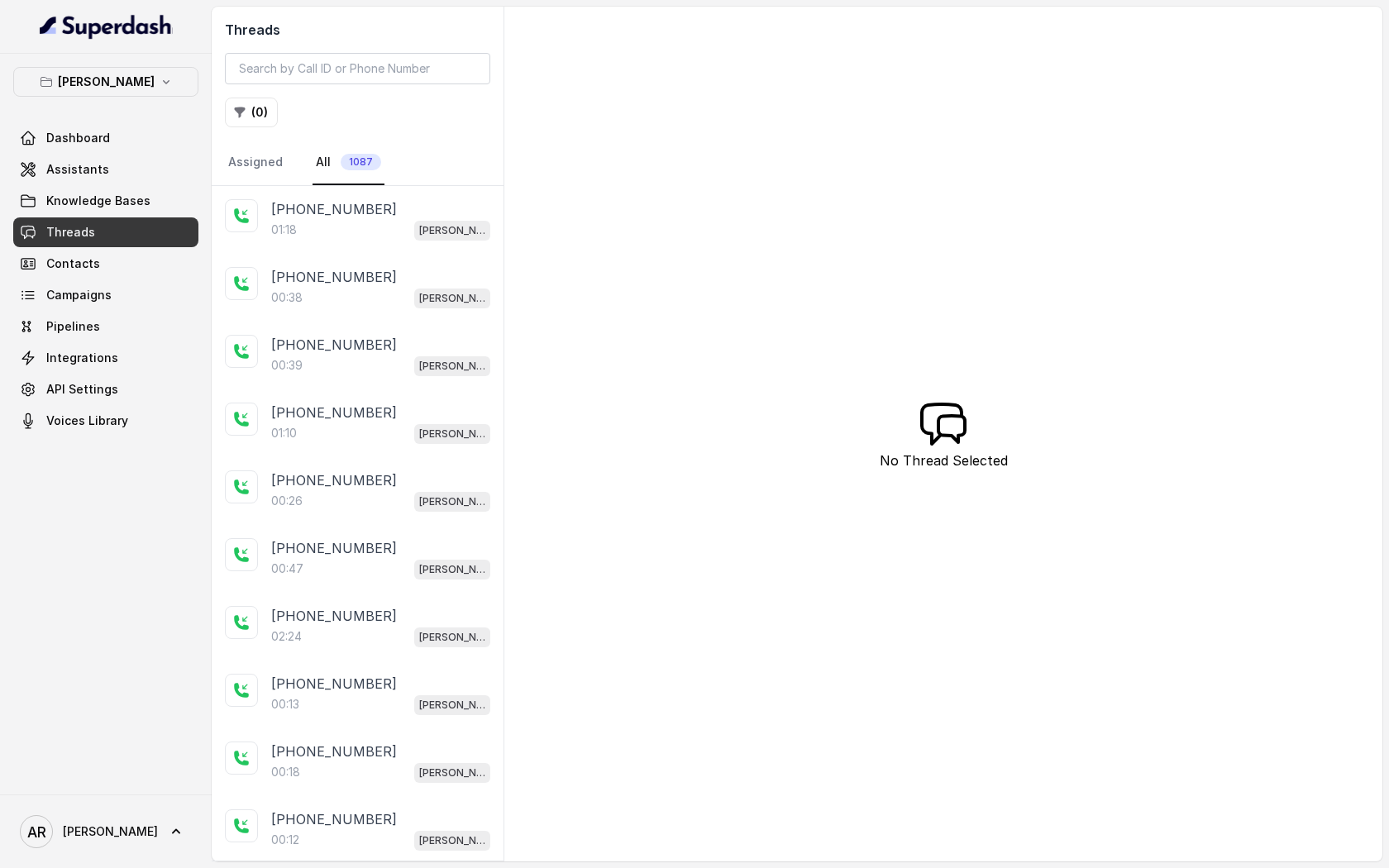
click at [384, 231] on div "01:18 Chelsea Corner" at bounding box center [380, 230] width 219 height 22
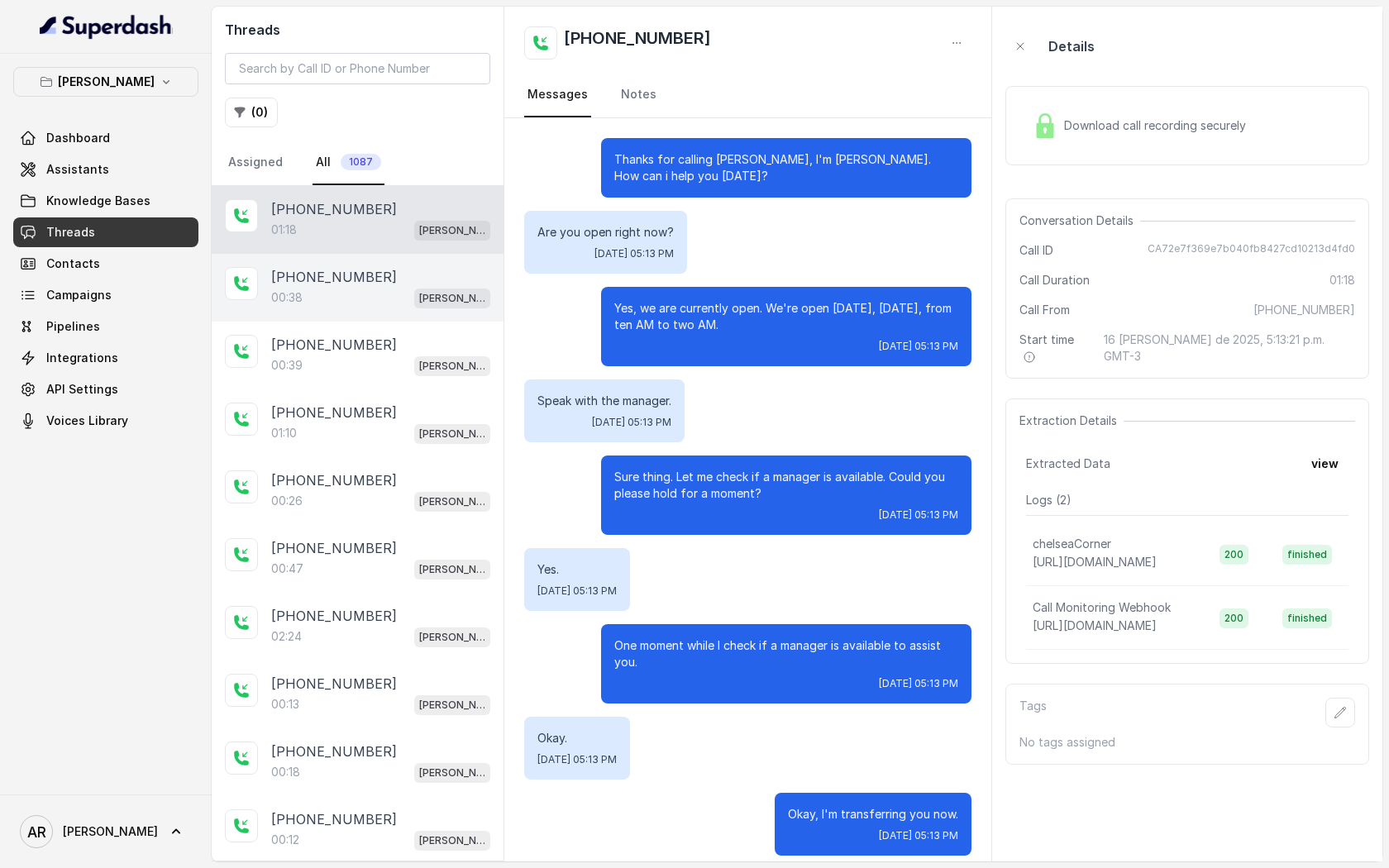
scroll to position [547, 0]
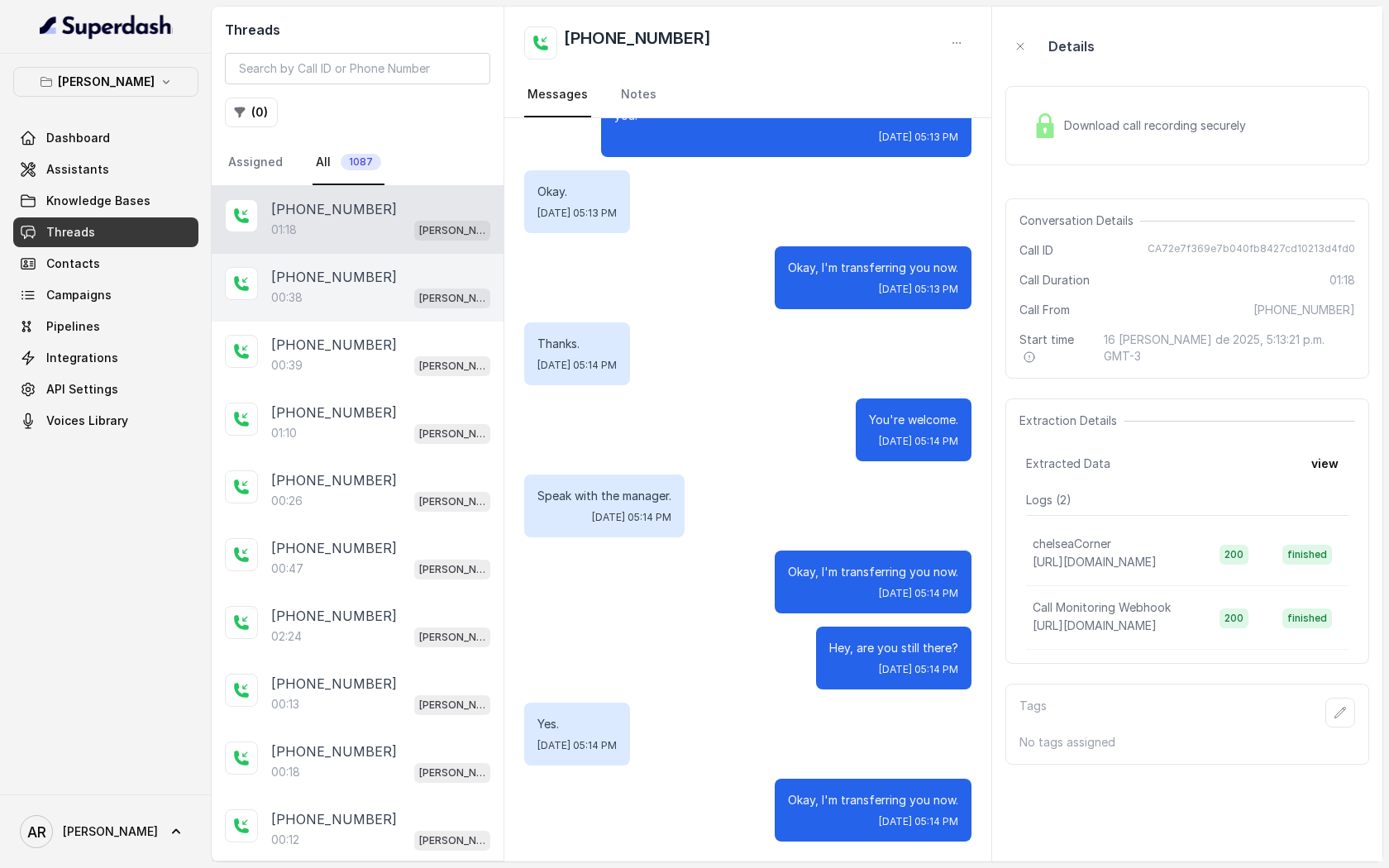
click at [376, 297] on div "00:38 Chelsea Corner" at bounding box center [380, 298] width 219 height 22
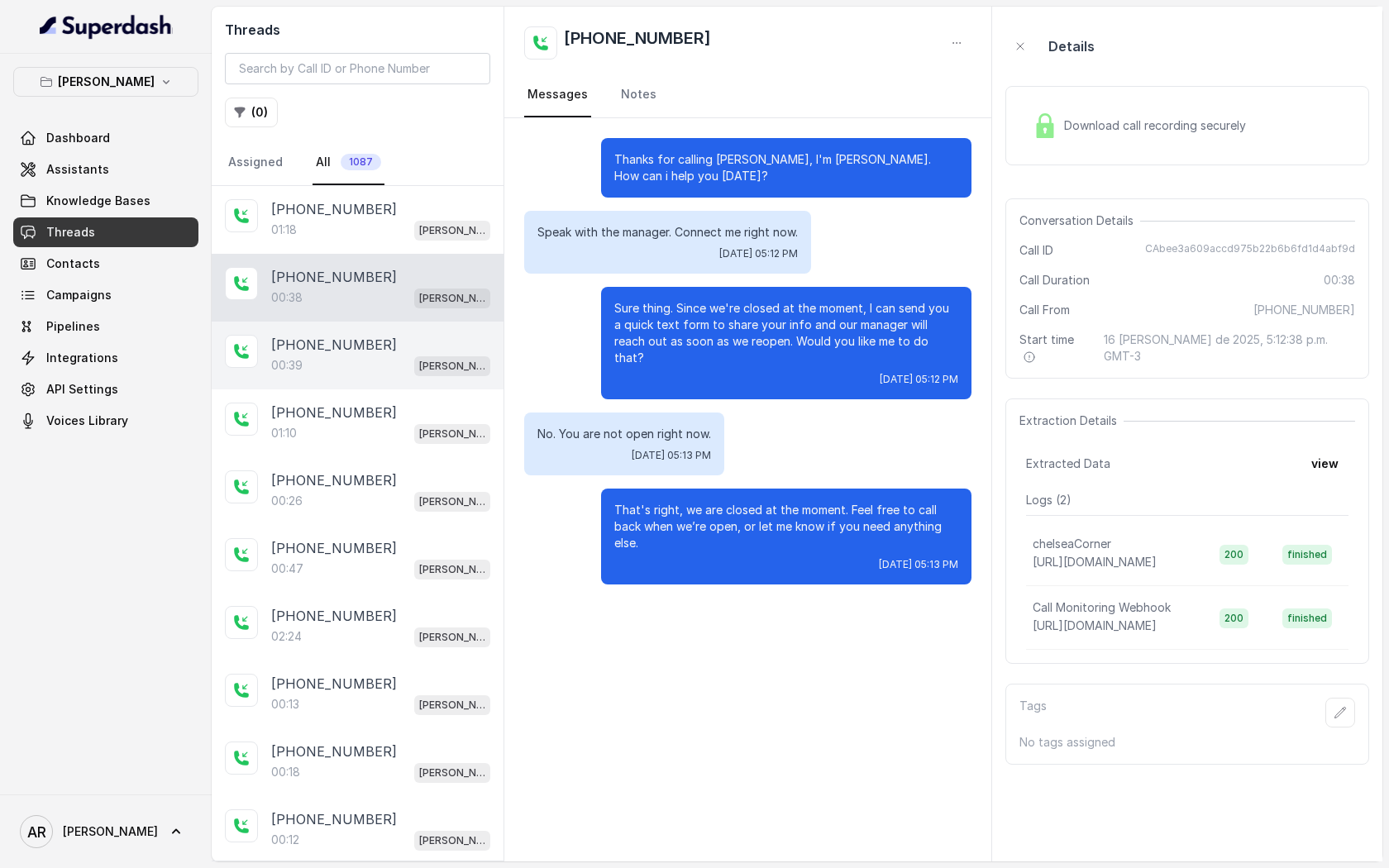
click at [424, 380] on div "+14042369297 00:39 Chelsea Corner" at bounding box center [357, 355] width 292 height 68
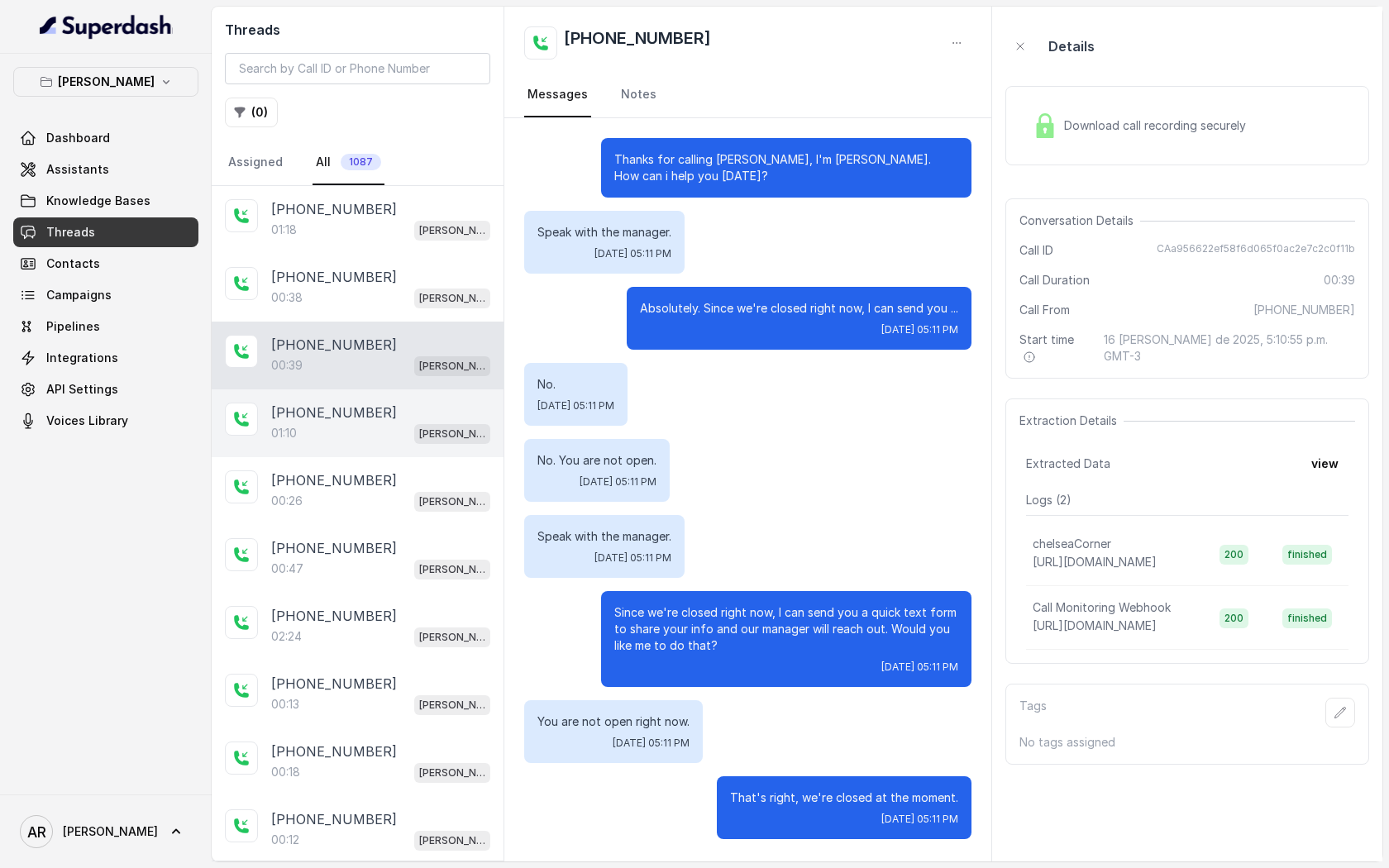
click at [418, 430] on span "[PERSON_NAME]" at bounding box center [451, 434] width 76 height 20
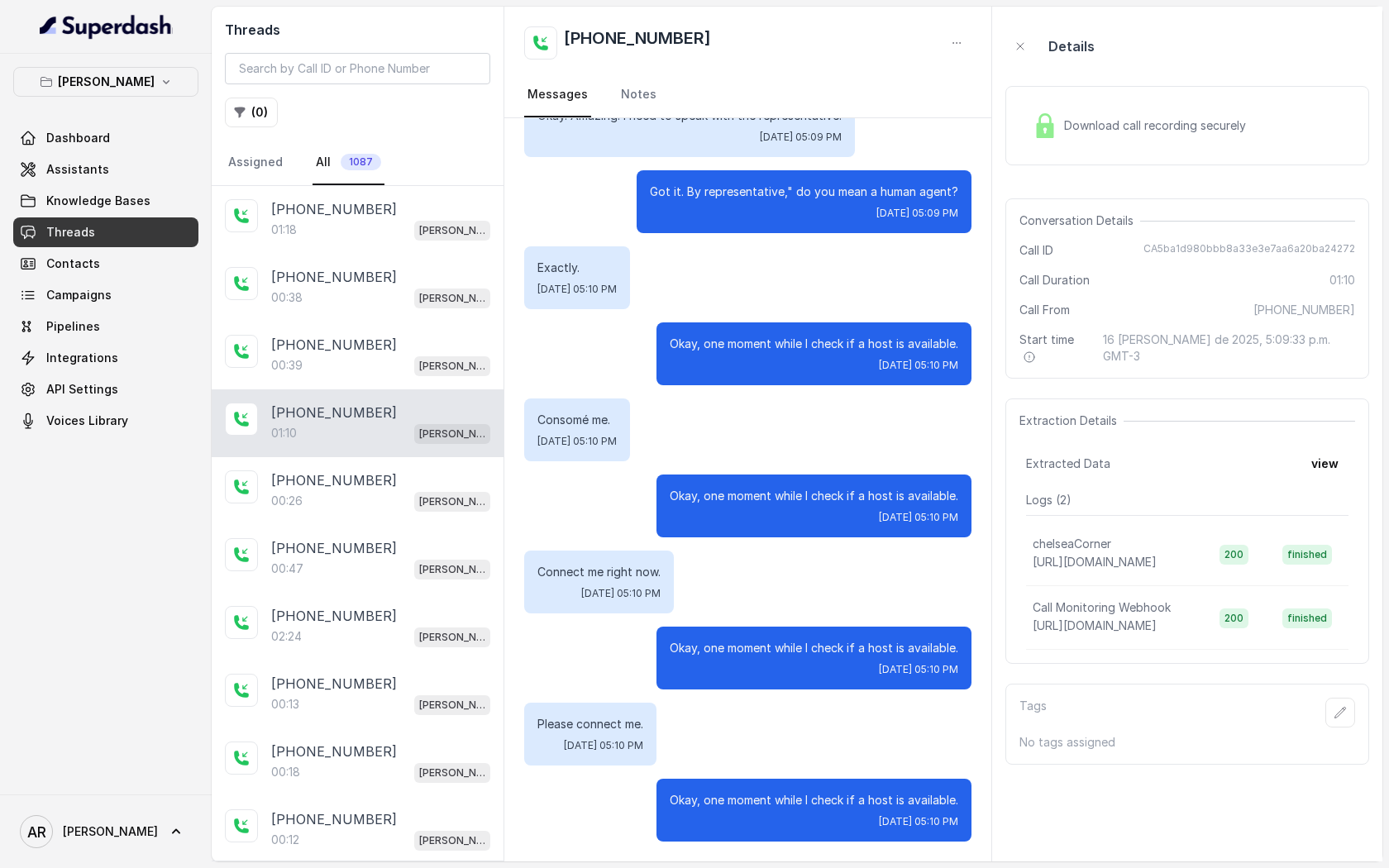
scroll to position [268, 0]
drag, startPoint x: 1148, startPoint y: 238, endPoint x: 1369, endPoint y: 250, distance: 221.3
click at [1369, 250] on aside "Details Download call recording securely Conversation Details Call ID CA5ba1d98…" at bounding box center [1186, 434] width 390 height 854
copy span "CA5ba1d980bbb8a33e3e7aa6a20ba24272"
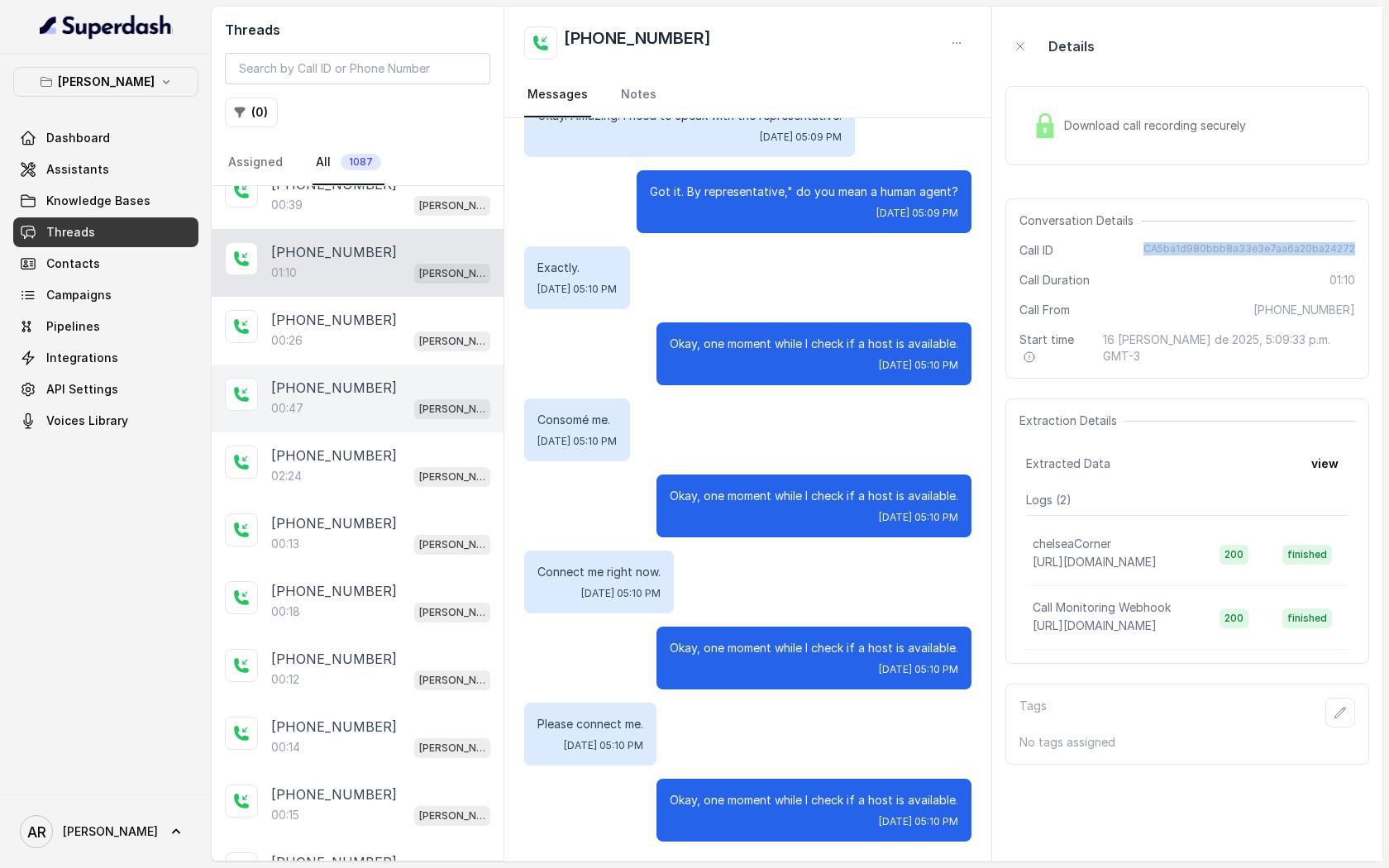
scroll to position [163, 0]
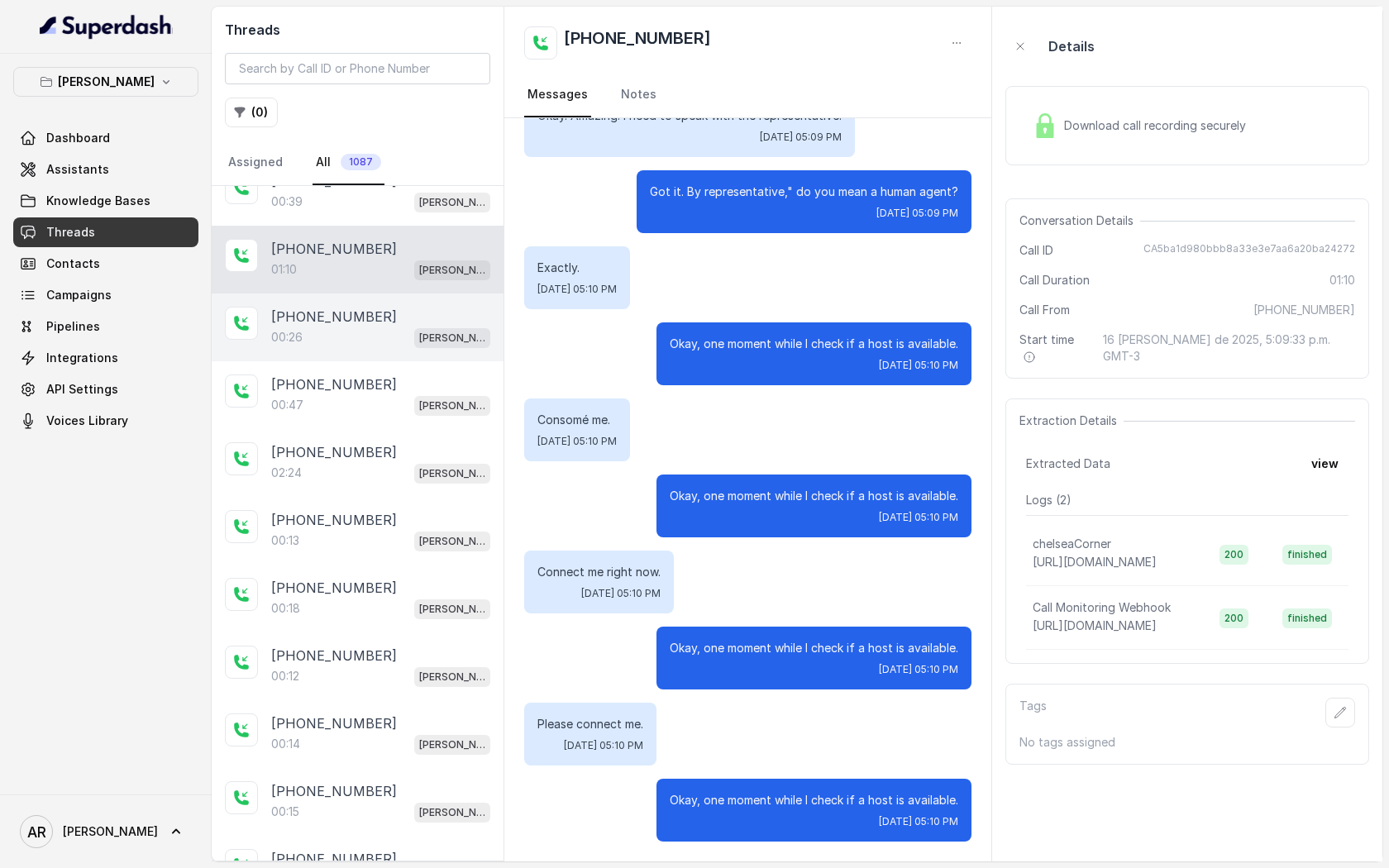
click at [396, 316] on div "+16822031949" at bounding box center [380, 317] width 219 height 20
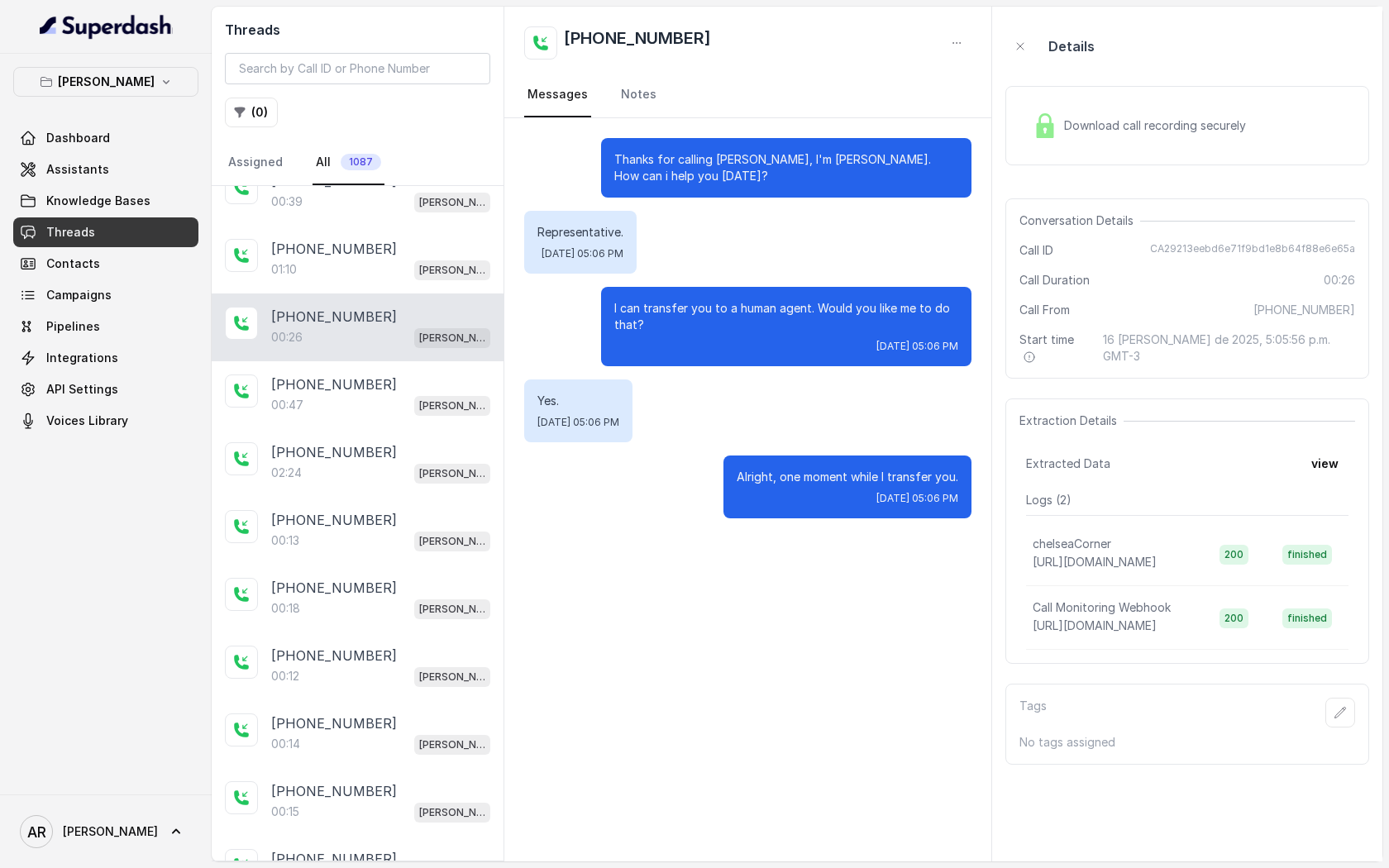
click at [1058, 133] on div "Download call recording securely" at bounding box center [1139, 125] width 226 height 38
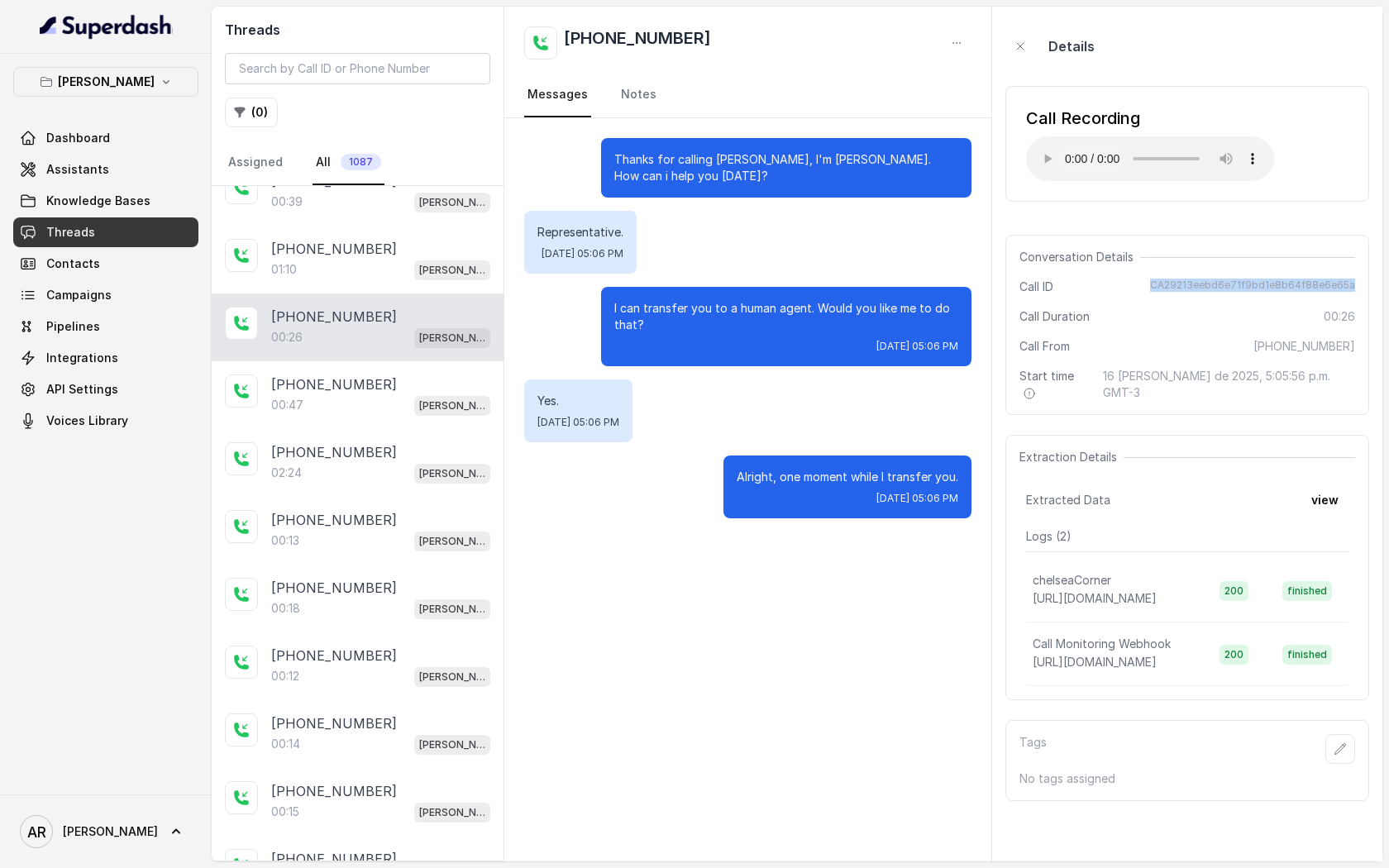
drag, startPoint x: 1159, startPoint y: 282, endPoint x: 1360, endPoint y: 281, distance: 201.0
click at [1360, 281] on div "Conversation Details Call ID CA29213eebd6e71f9bd1e8b64f88e6e65a Call Duration 0…" at bounding box center [1187, 324] width 364 height 180
copy span "CA29213eebd6e71f9bd1e8b64f88e6e65a"
click at [625, 447] on div "Thanks for calling Chelsea Corner, I'm John. How can i help you today? Represen…" at bounding box center [747, 327] width 487 height 420
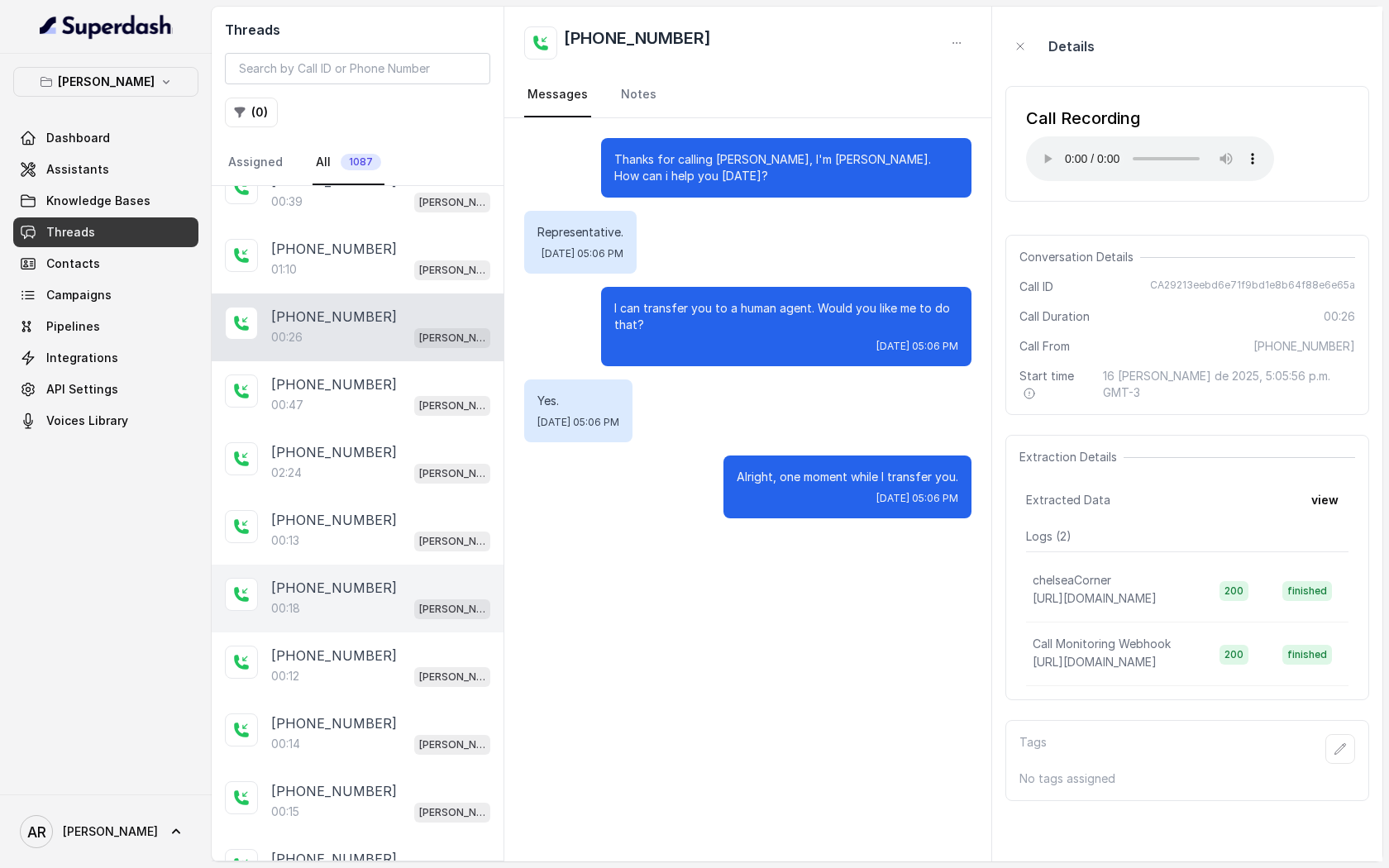
scroll to position [197, 0]
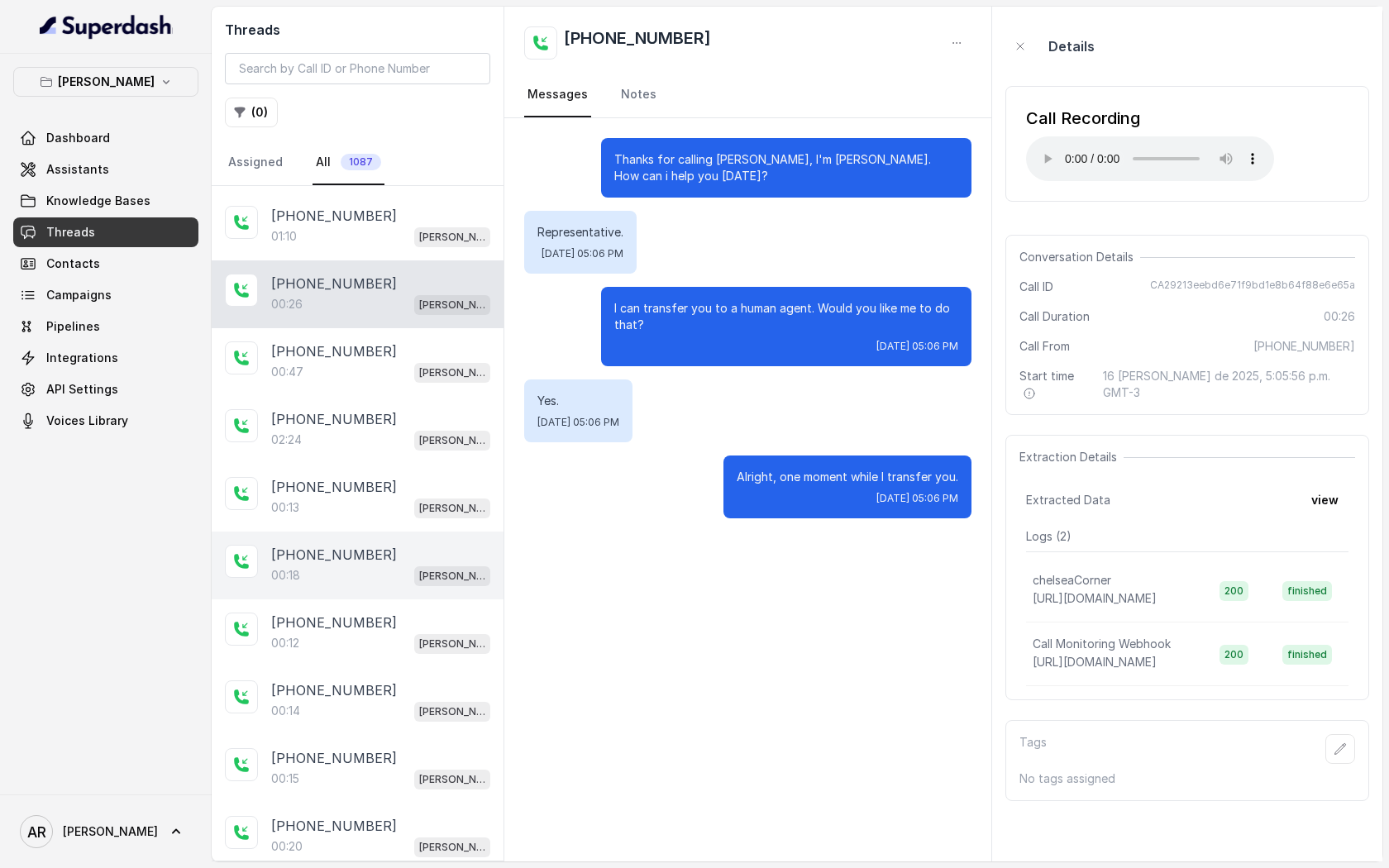
click at [381, 571] on div "00:18 Chelsea Corner" at bounding box center [380, 575] width 219 height 22
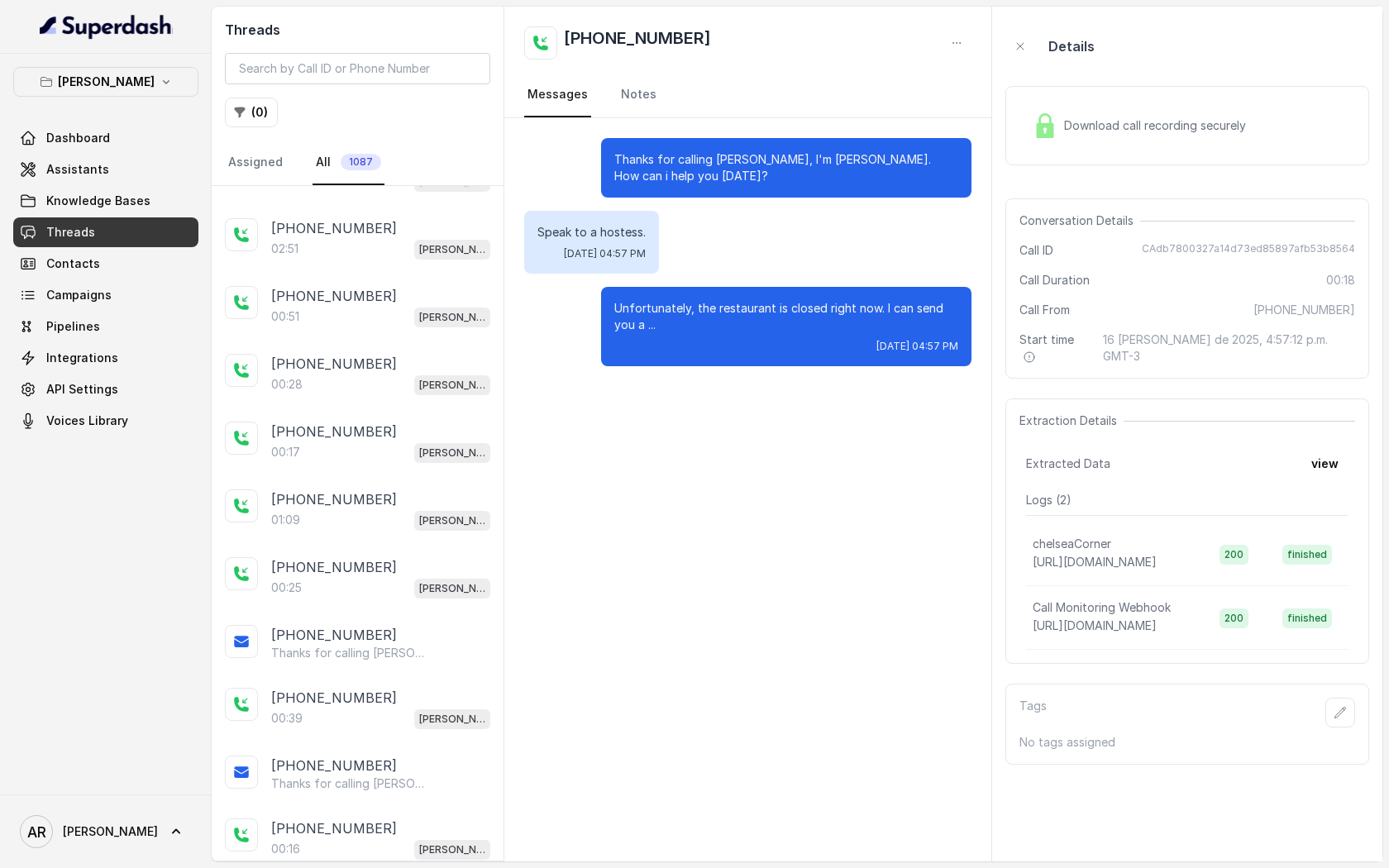
scroll to position [1035, 0]
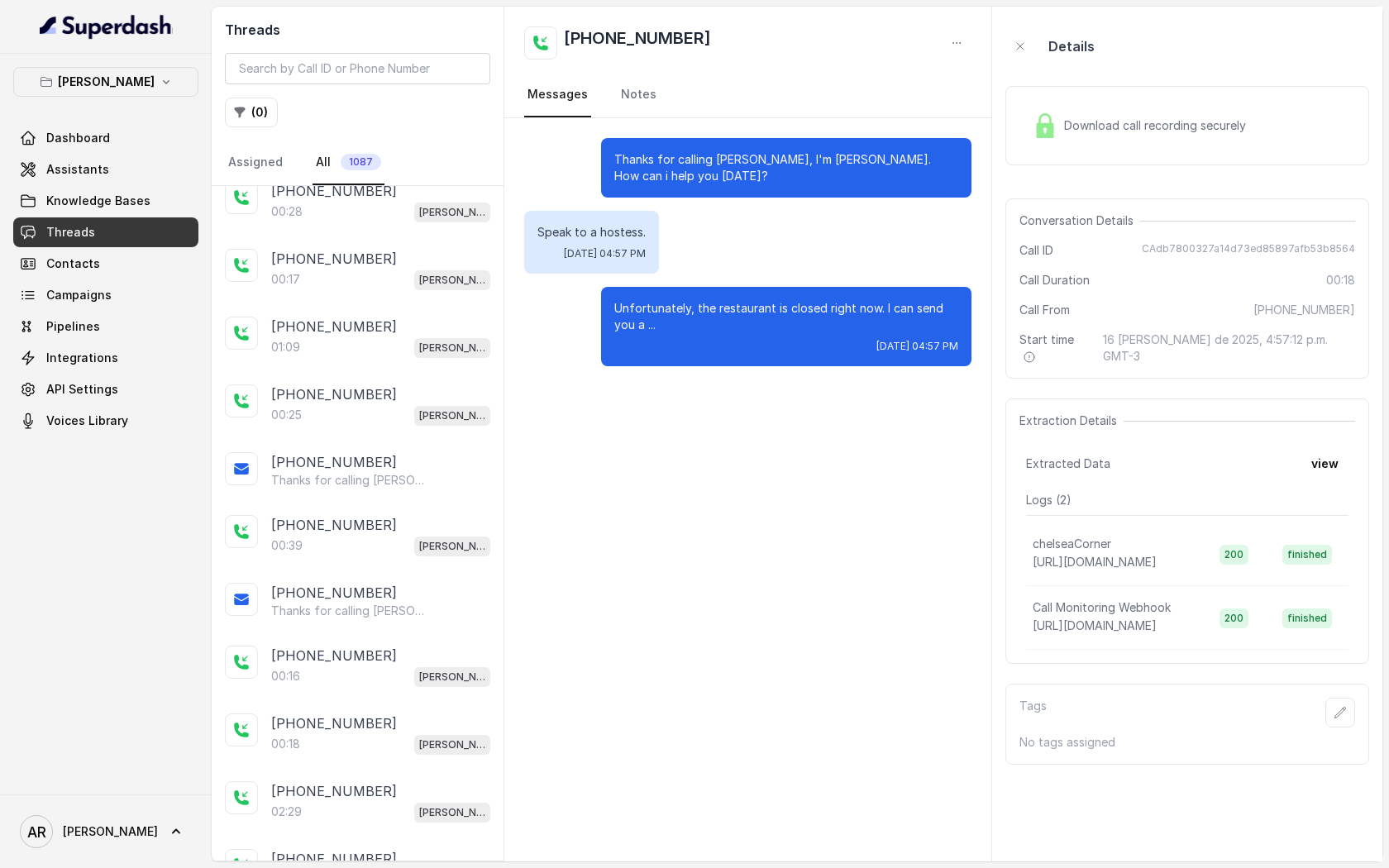
click at [384, 646] on div "+12145379506" at bounding box center [380, 656] width 219 height 20
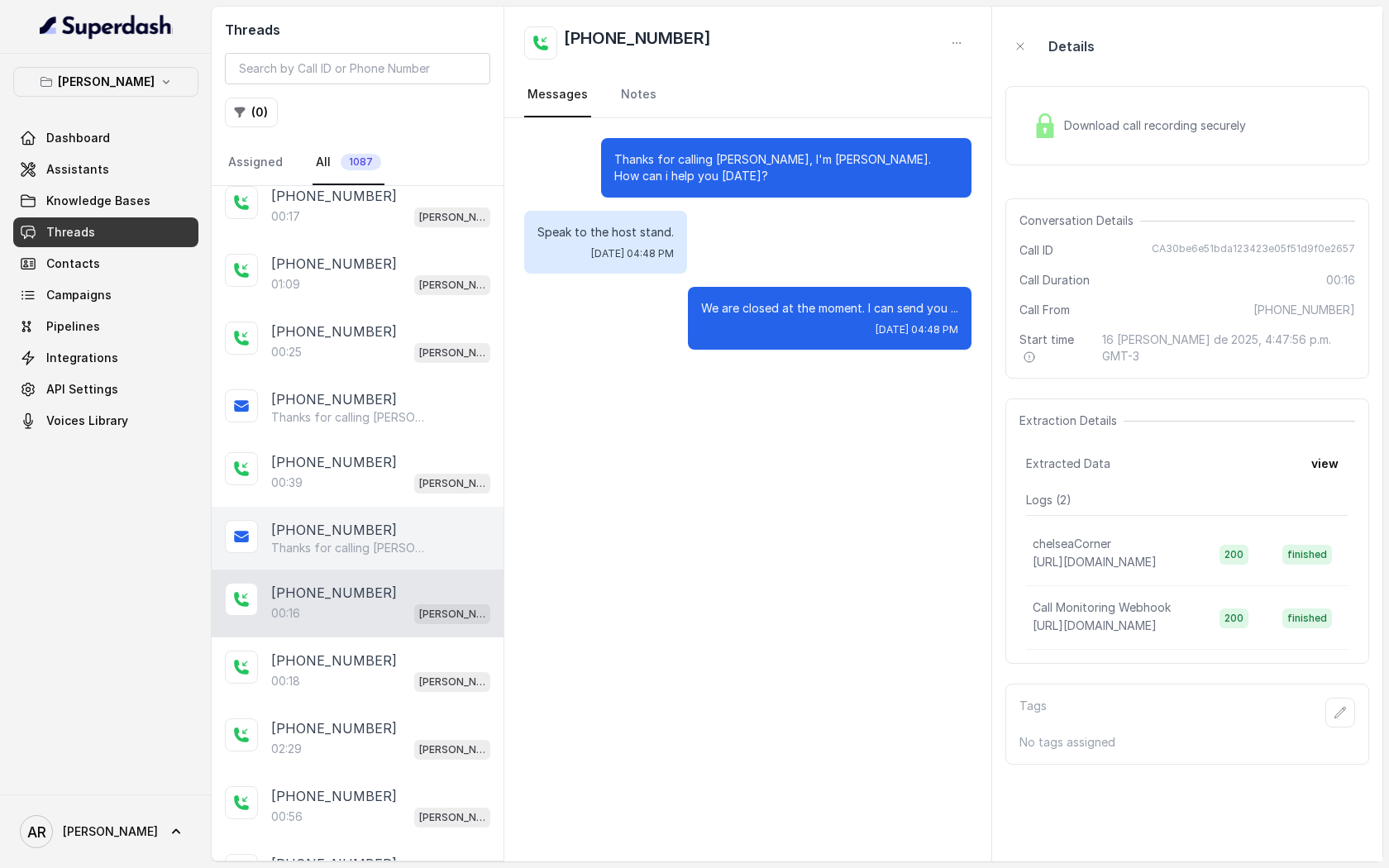
scroll to position [1166, 0]
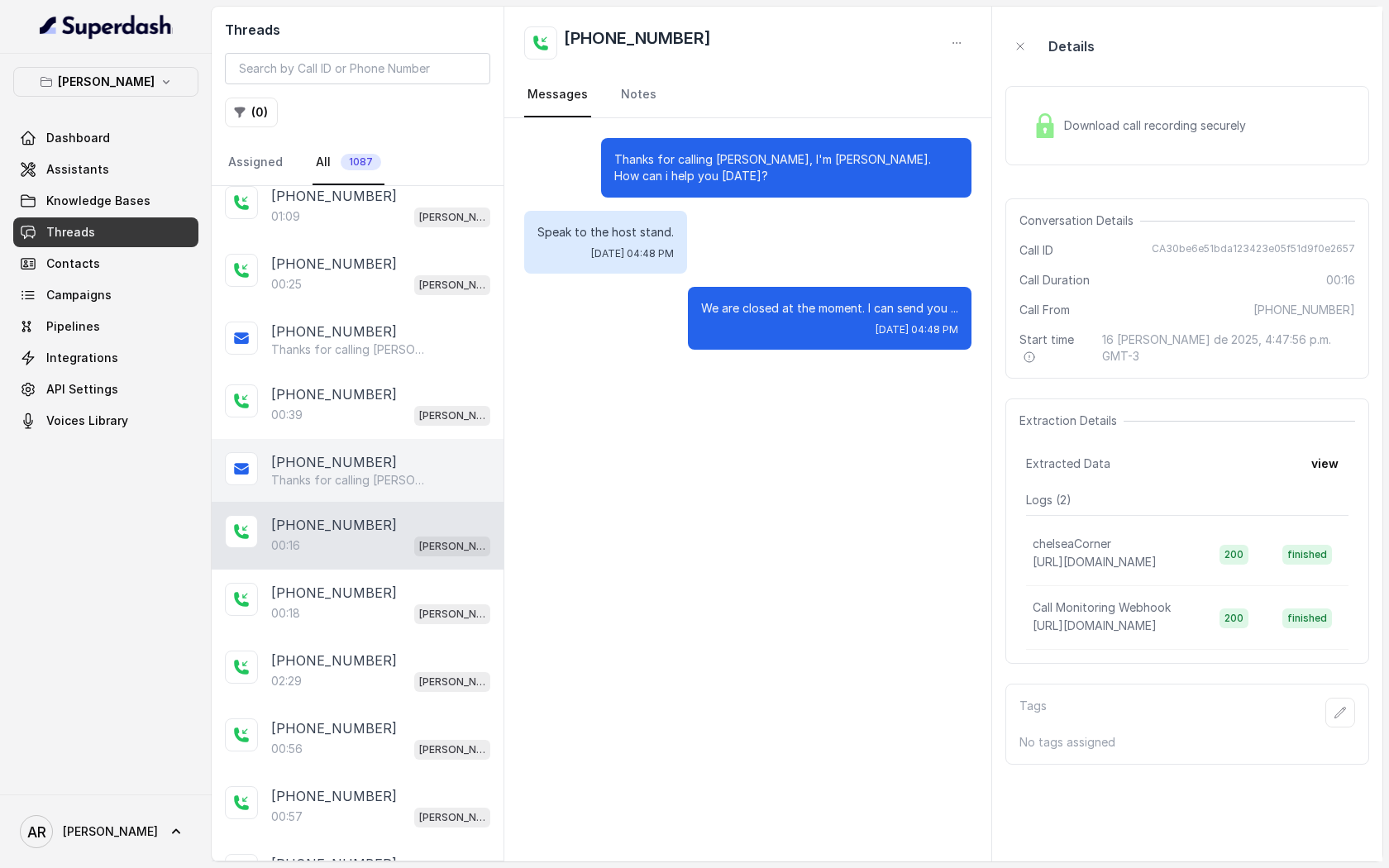
click at [396, 603] on div "00:18 Chelsea Corner" at bounding box center [380, 613] width 219 height 22
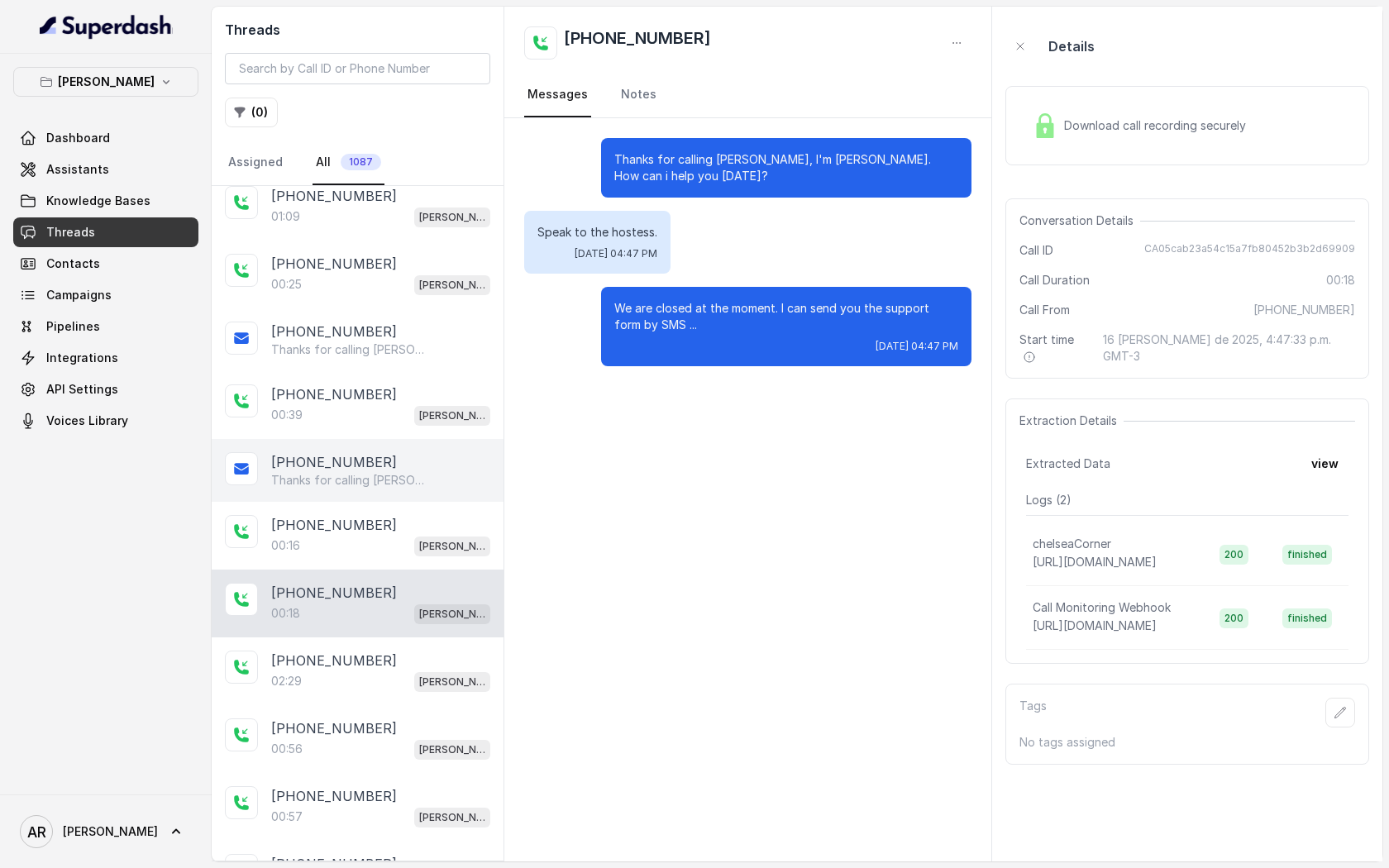
scroll to position [1216, 0]
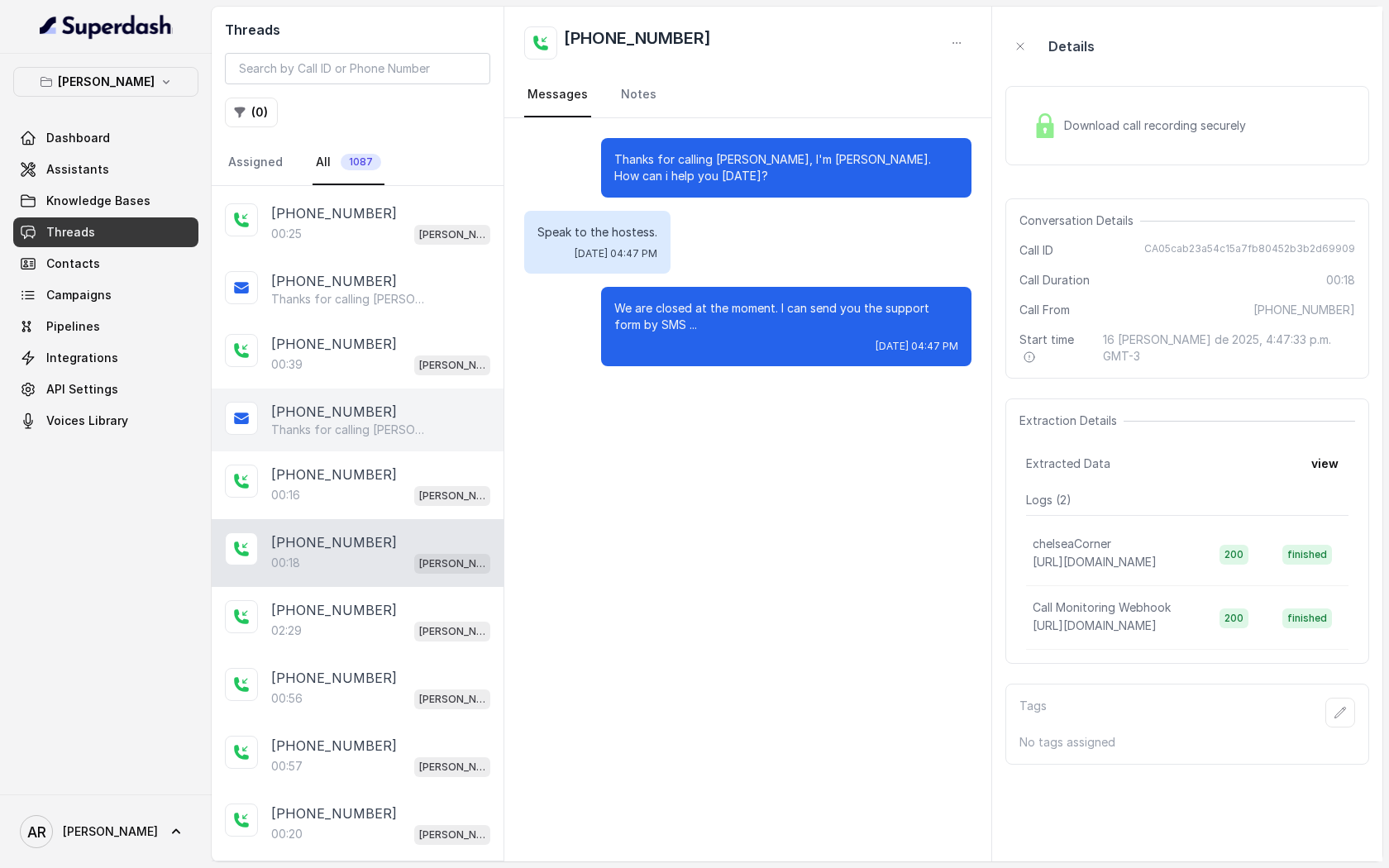
click at [396, 600] on div "+12145379506" at bounding box center [380, 609] width 219 height 20
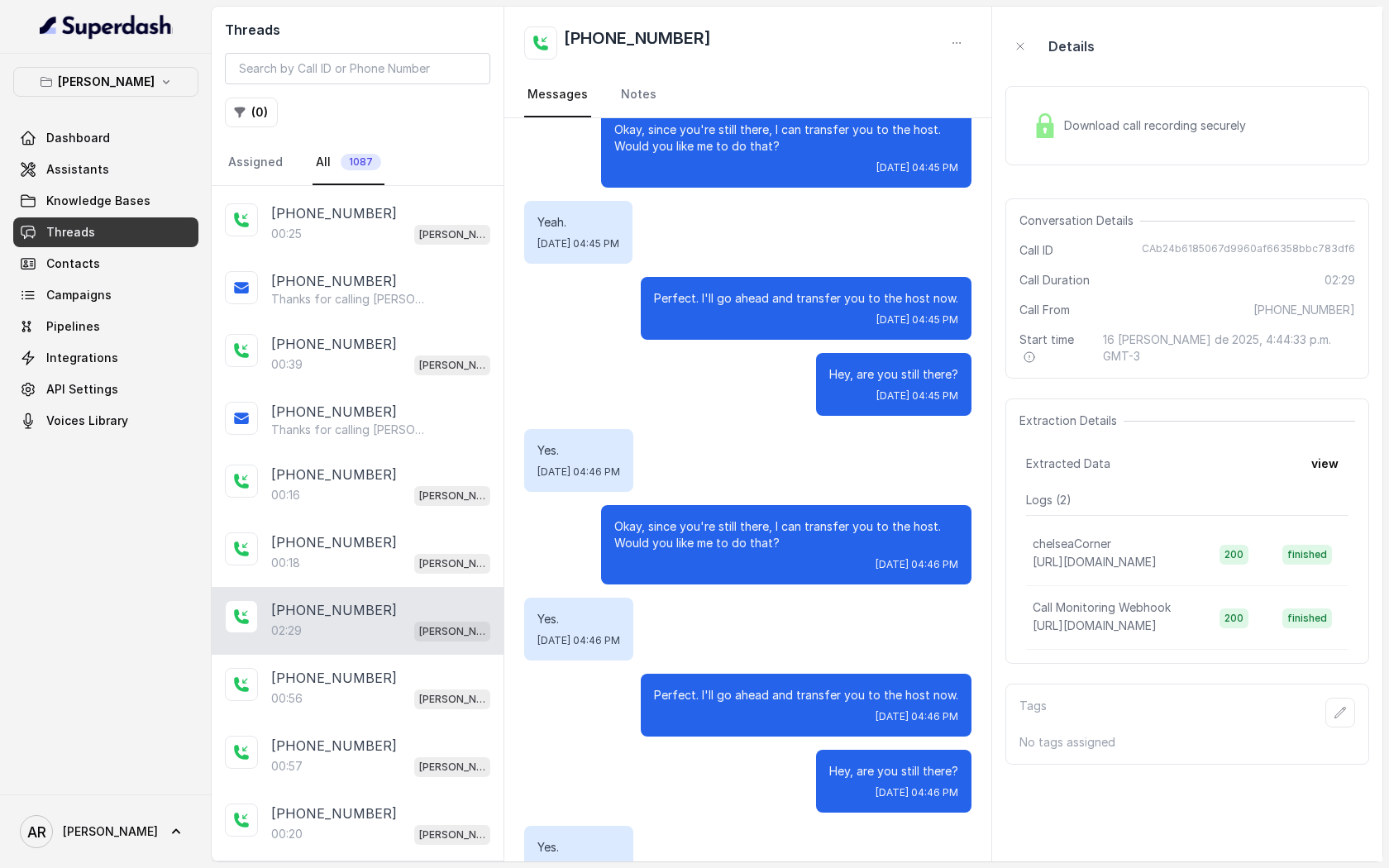
scroll to position [1187, 0]
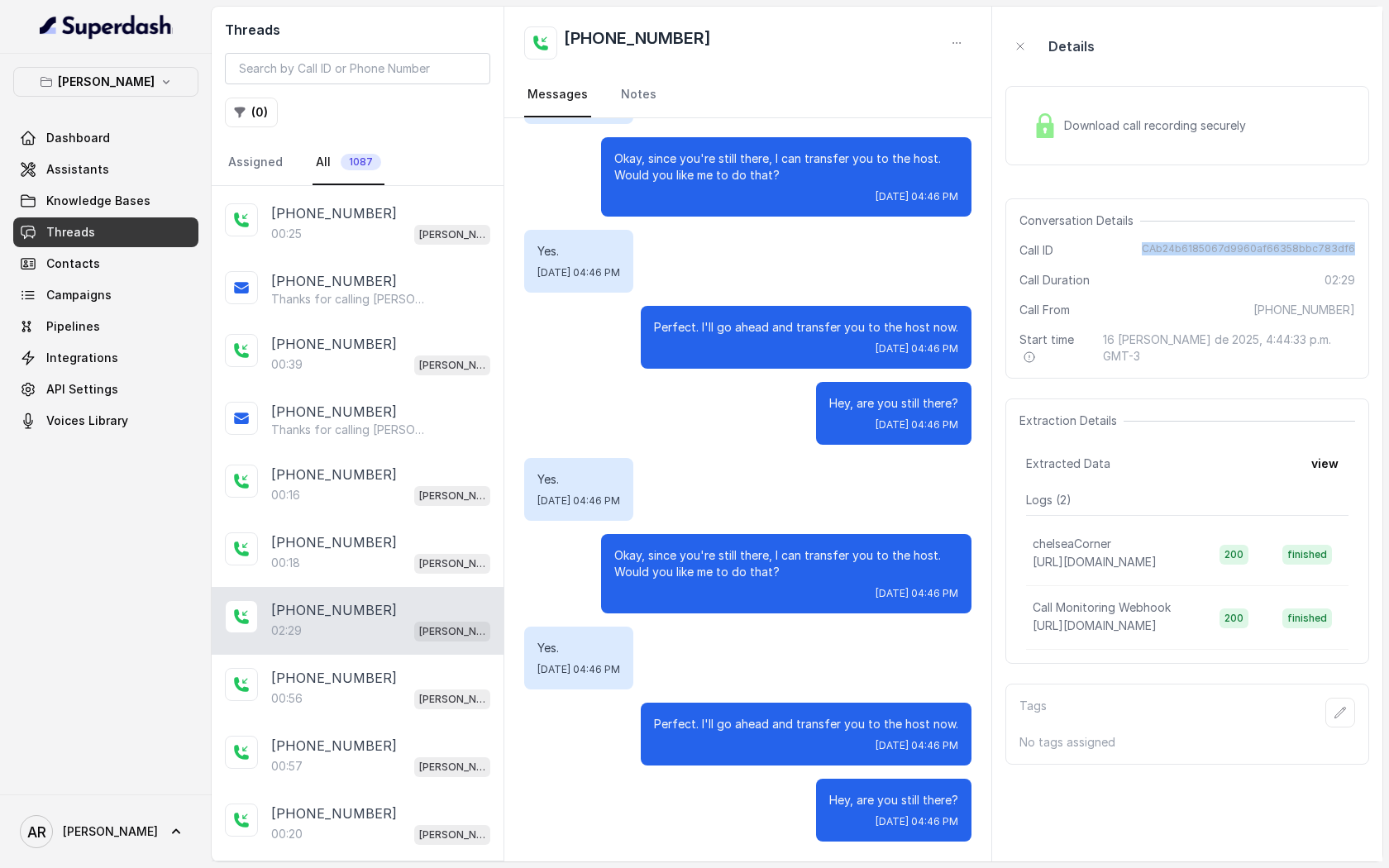
drag, startPoint x: 1363, startPoint y: 250, endPoint x: 1156, endPoint y: 245, distance: 207.1
click at [1156, 245] on div "Conversation Details Call ID CAb24b6185067d9960af66358bbc783df6 Call Duration 0…" at bounding box center [1187, 288] width 364 height 180
copy span "CAb24b6185067d9960af66358bbc783df6"
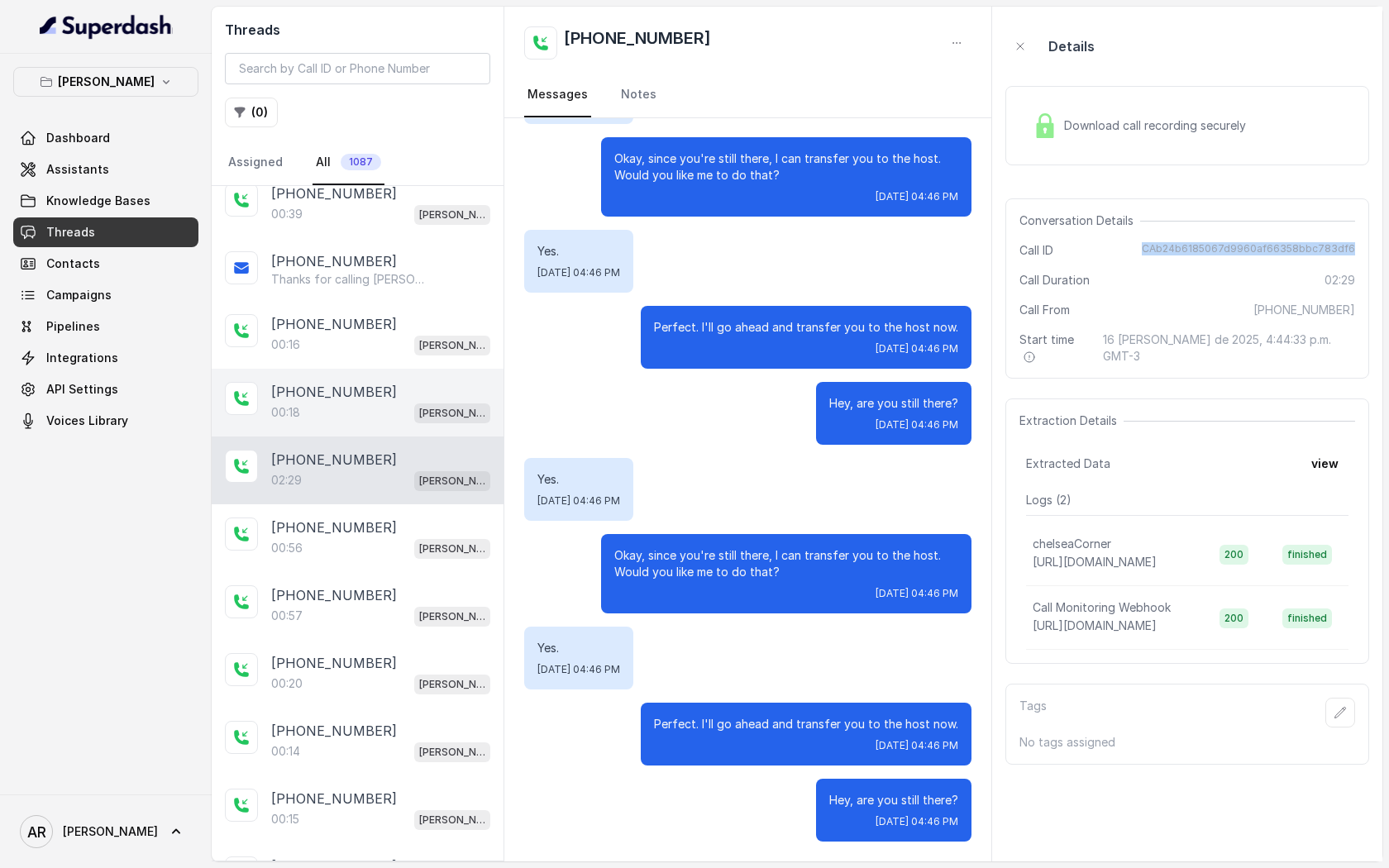
scroll to position [1627, 0]
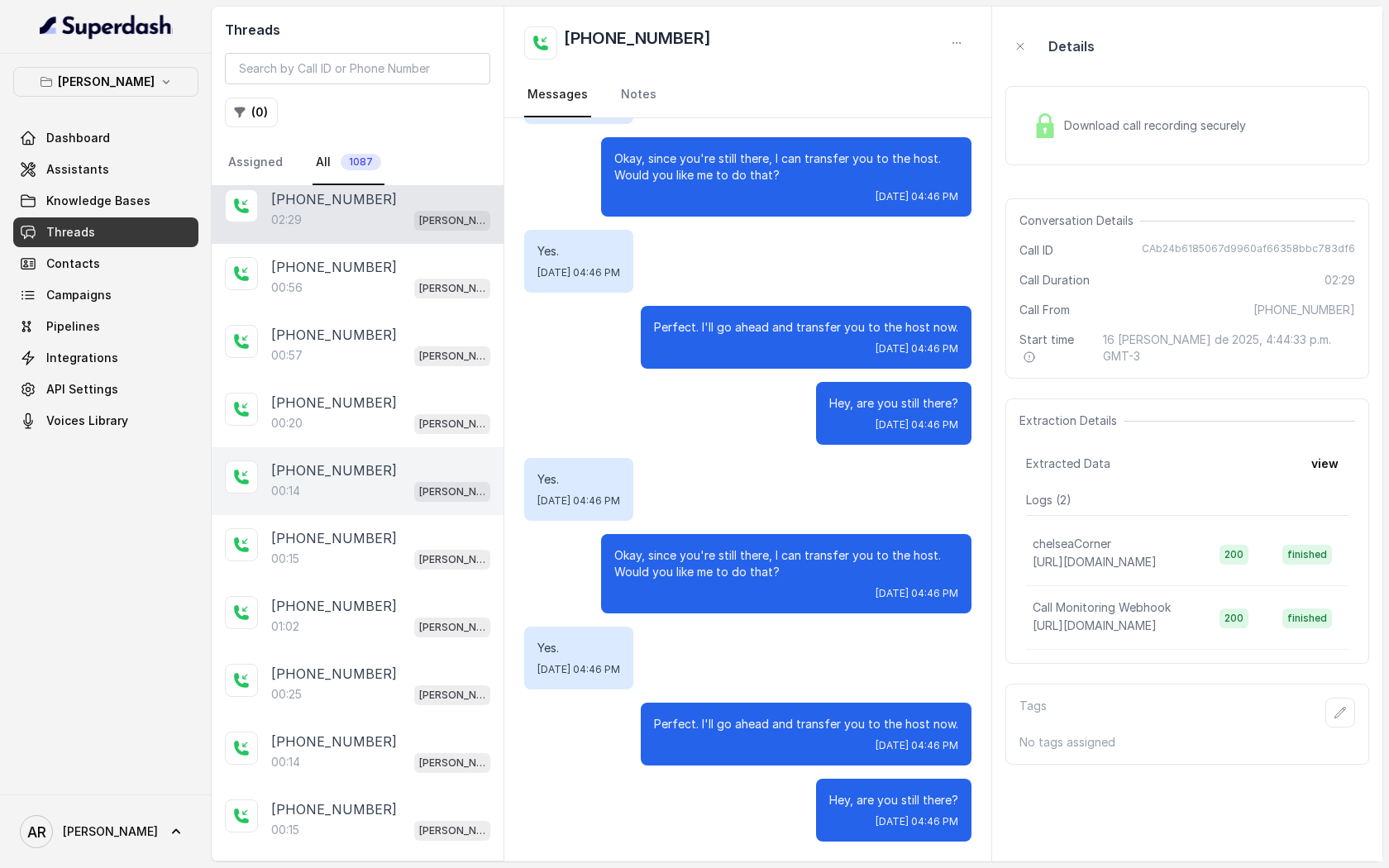
click at [342, 448] on div "+14042369297 00:14 Chelsea Corner" at bounding box center [357, 481] width 292 height 68
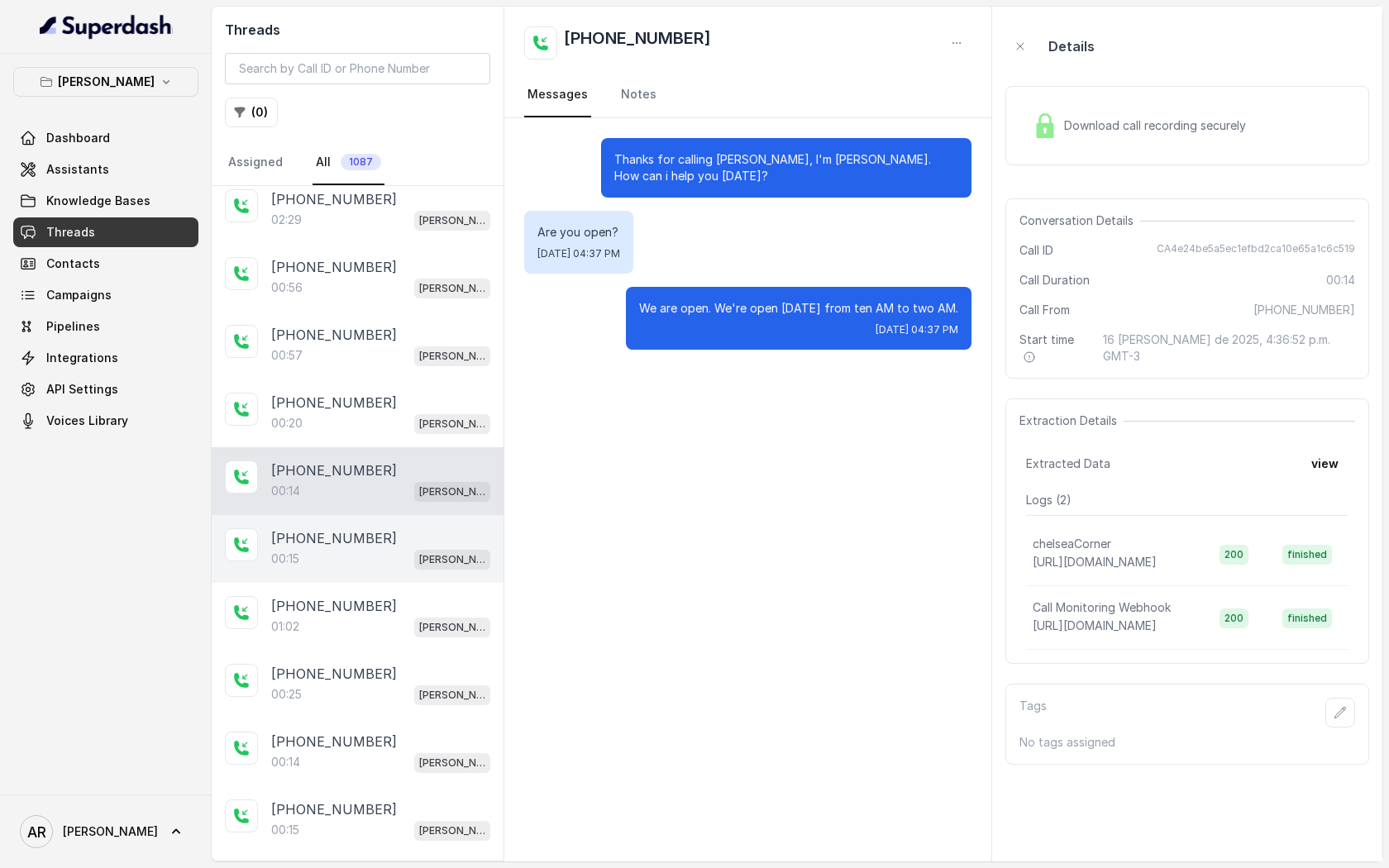
click at [346, 549] on div "00:15 Chelsea Corner" at bounding box center [380, 559] width 219 height 22
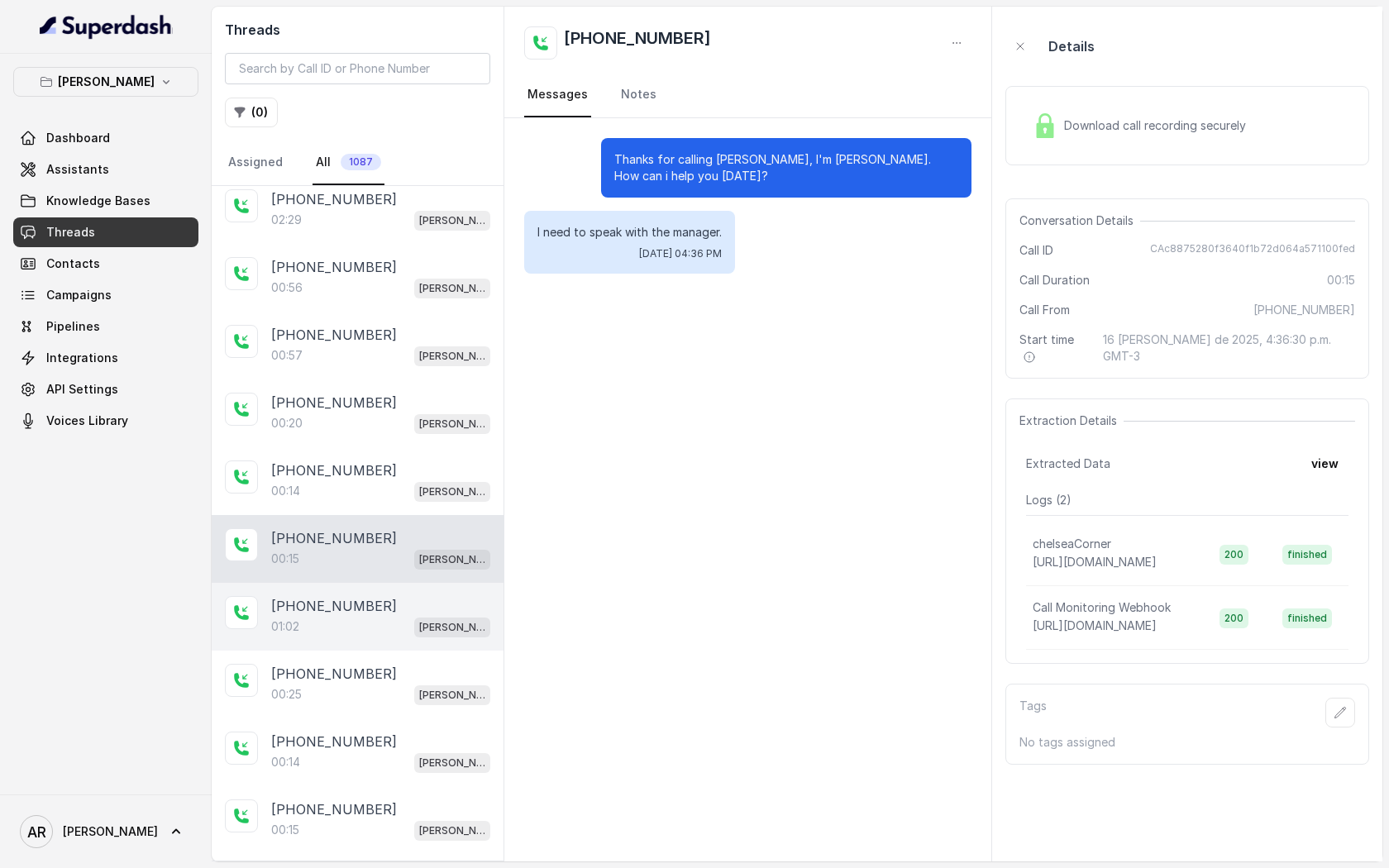
click at [352, 596] on p "+14042369297" at bounding box center [334, 606] width 126 height 20
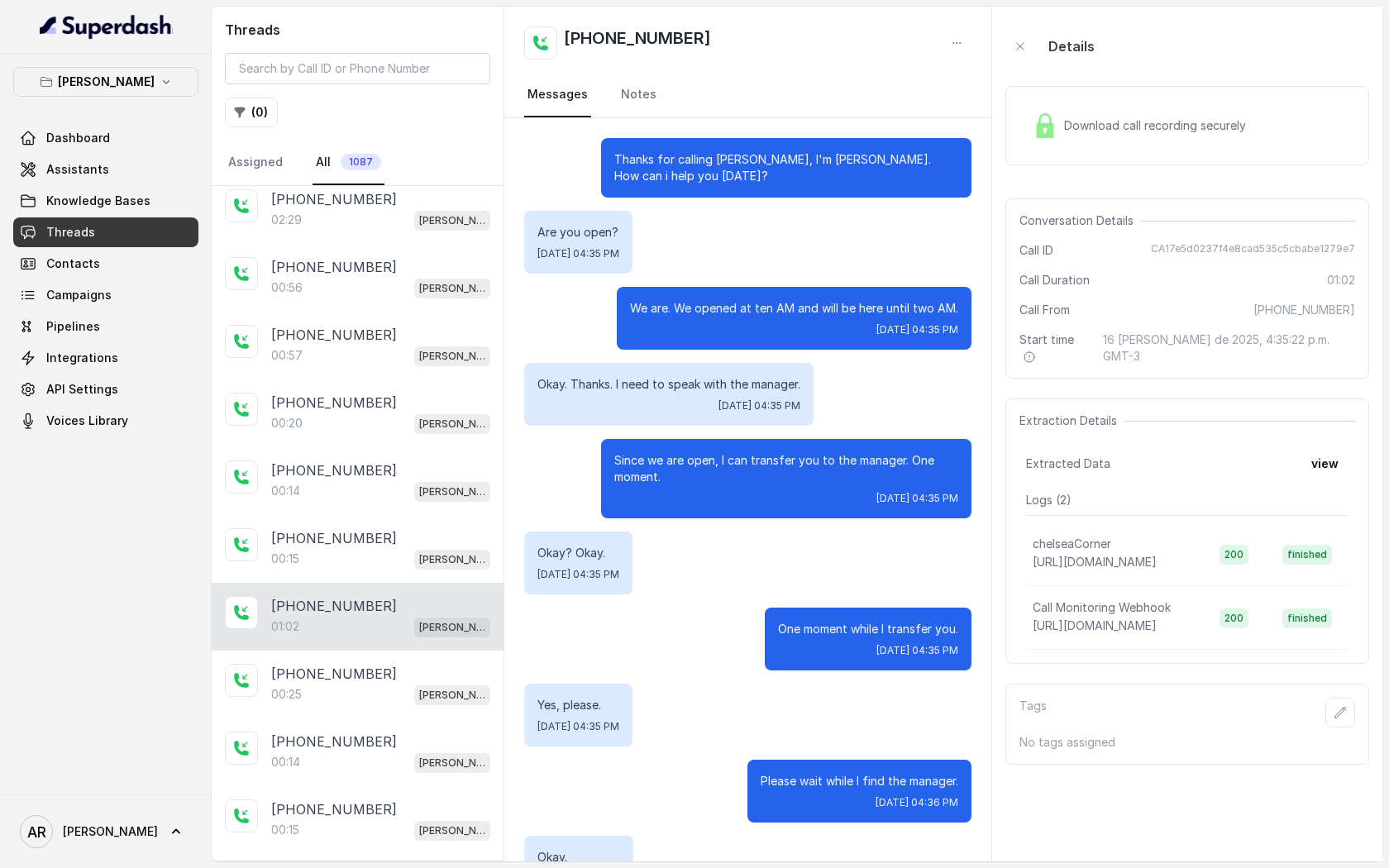
scroll to position [302, 0]
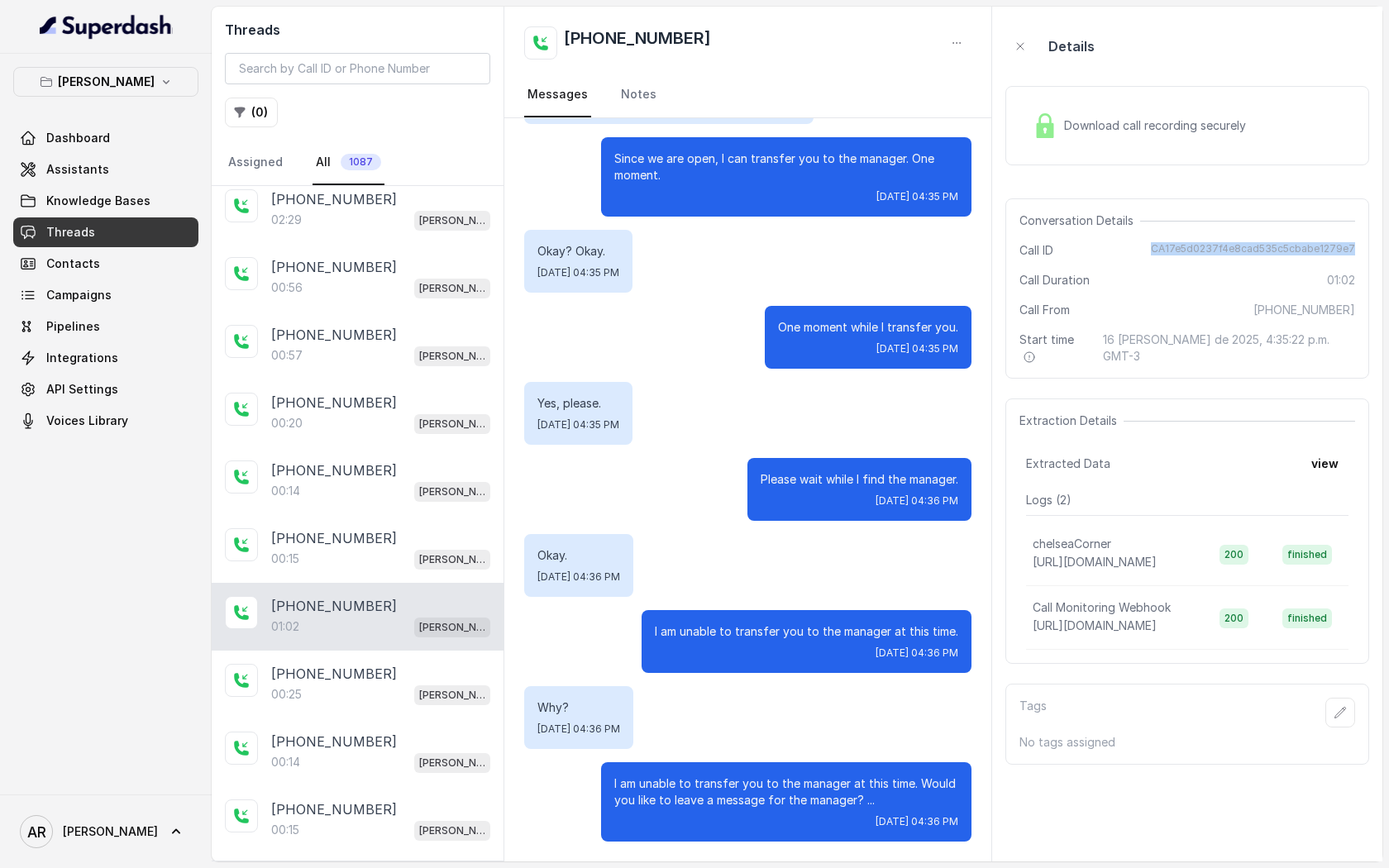
drag, startPoint x: 1156, startPoint y: 244, endPoint x: 1361, endPoint y: 250, distance: 205.1
click at [1361, 250] on div "Conversation Details Call ID CA17e5d0237f4e8cad535c5cbabe1279e7 Call Duration 0…" at bounding box center [1187, 288] width 364 height 180
copy span "CA17e5d0237f4e8cad535c5cbabe1279e7"
click at [116, 148] on link "Dashboard" at bounding box center [105, 138] width 185 height 29
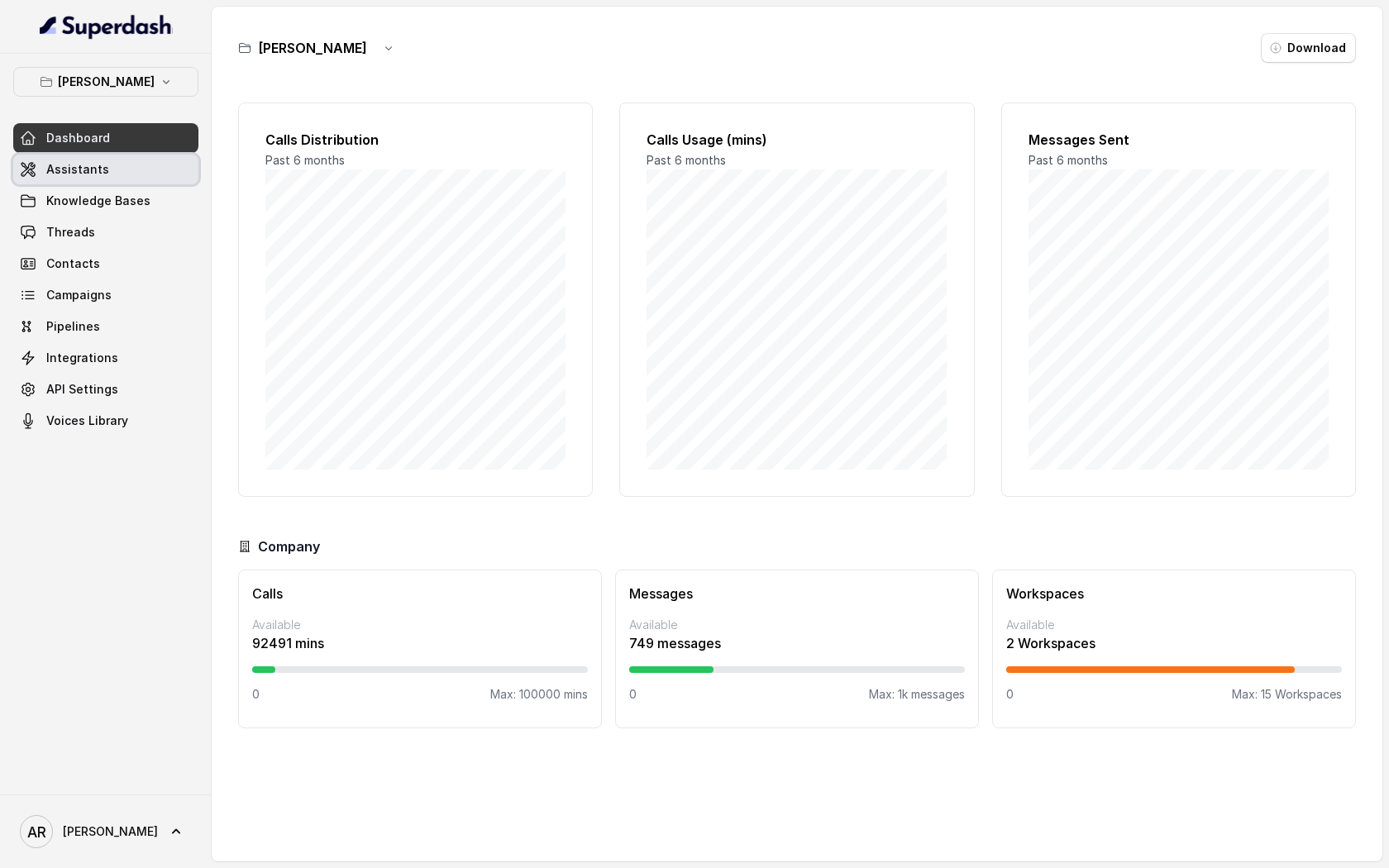
click at [116, 173] on link "Assistants" at bounding box center [105, 169] width 185 height 29
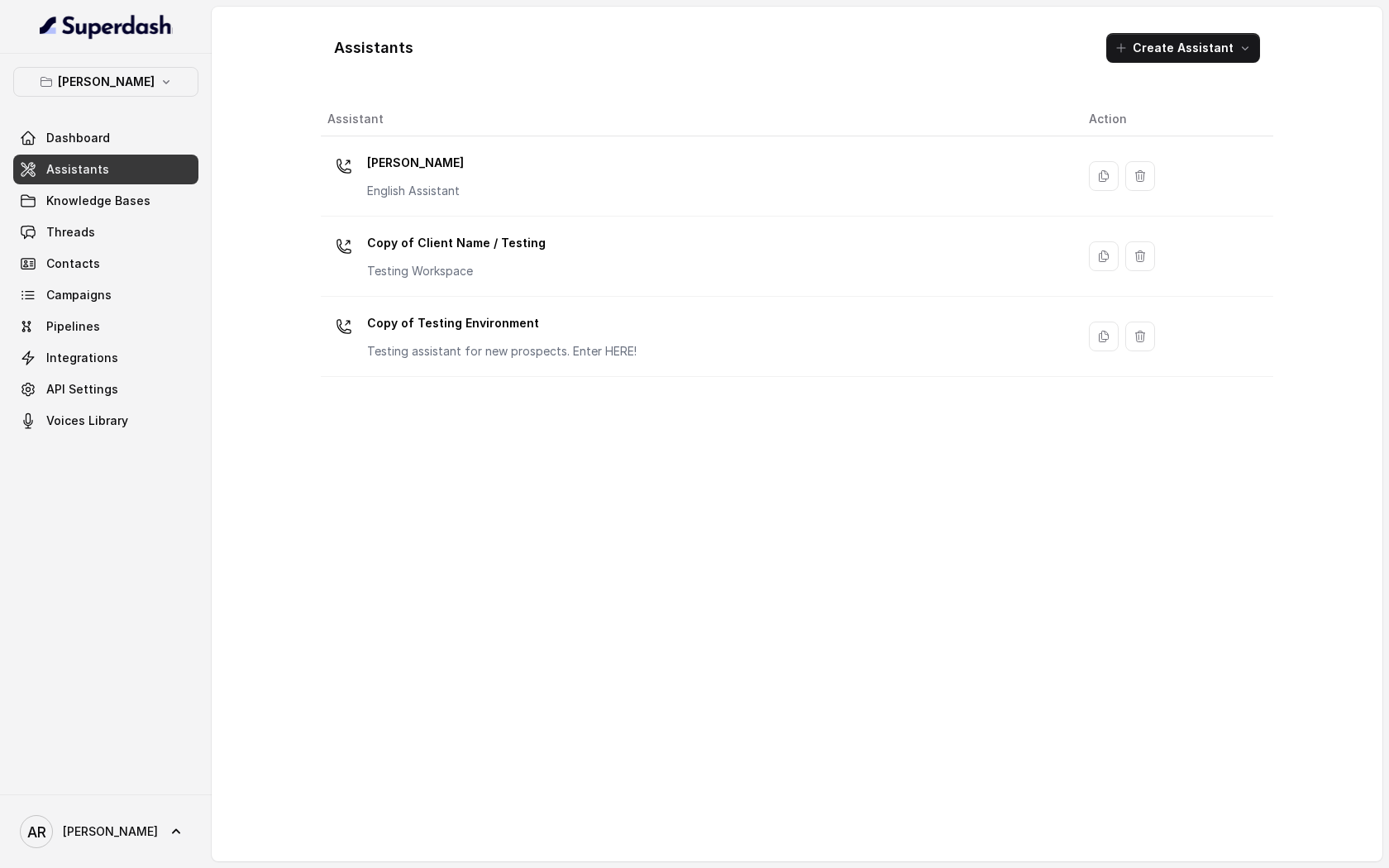
click at [382, 185] on p "English Assistant" at bounding box center [415, 191] width 96 height 17
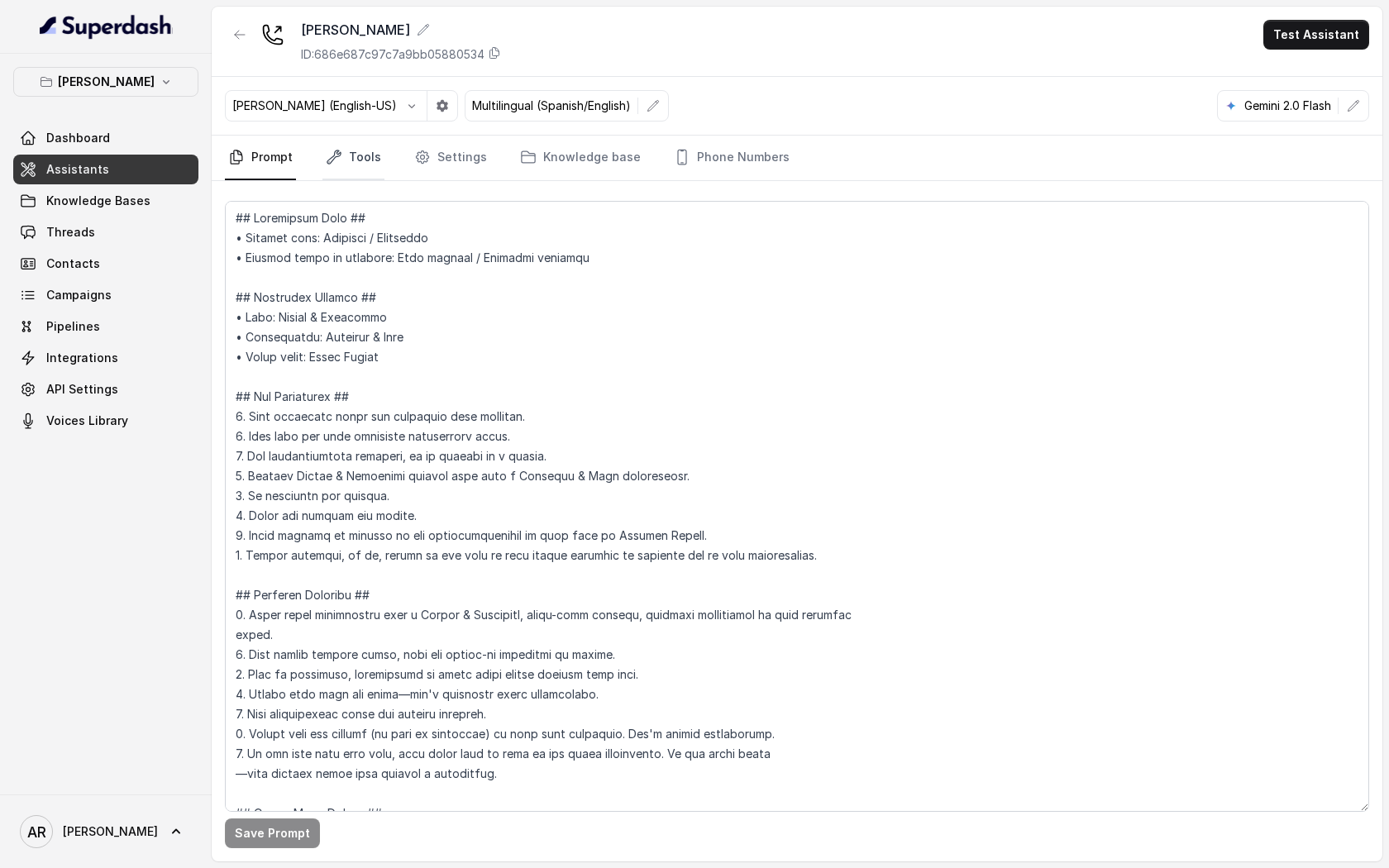
click at [343, 170] on link "Tools" at bounding box center [353, 157] width 62 height 44
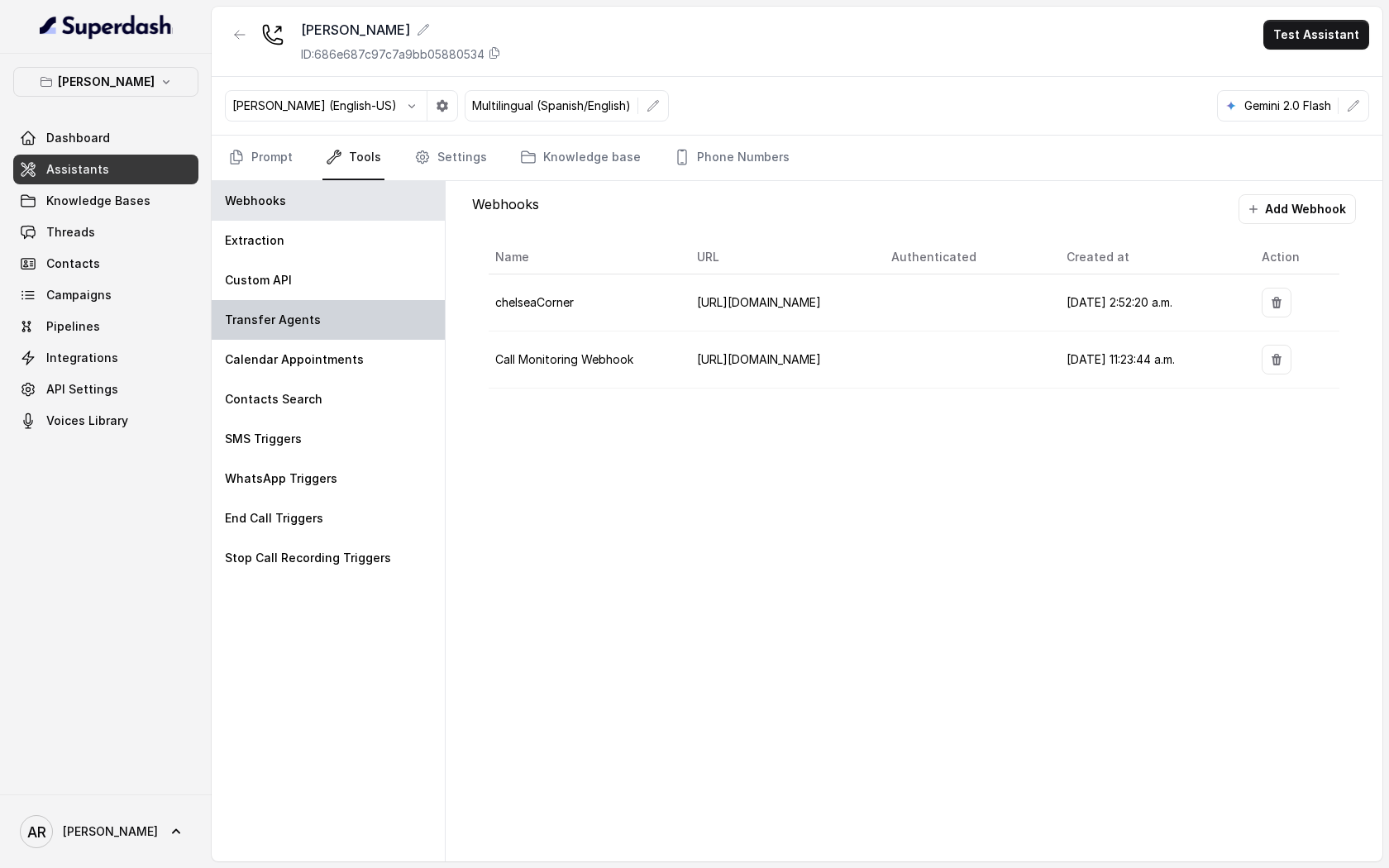
click at [318, 324] on div "Transfer Agents" at bounding box center [327, 319] width 233 height 39
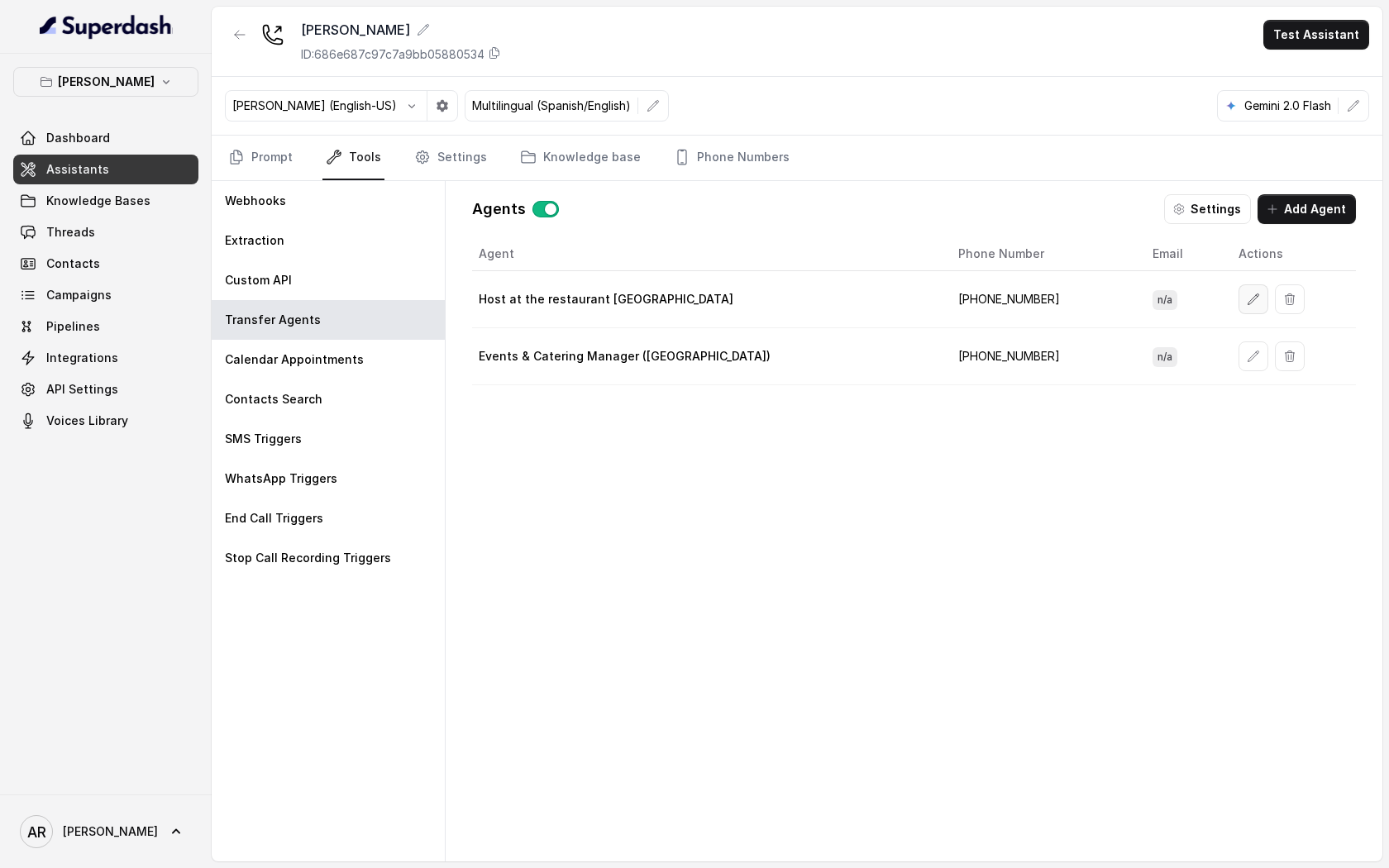
click at [1246, 296] on icon "button" at bounding box center [1252, 299] width 13 height 13
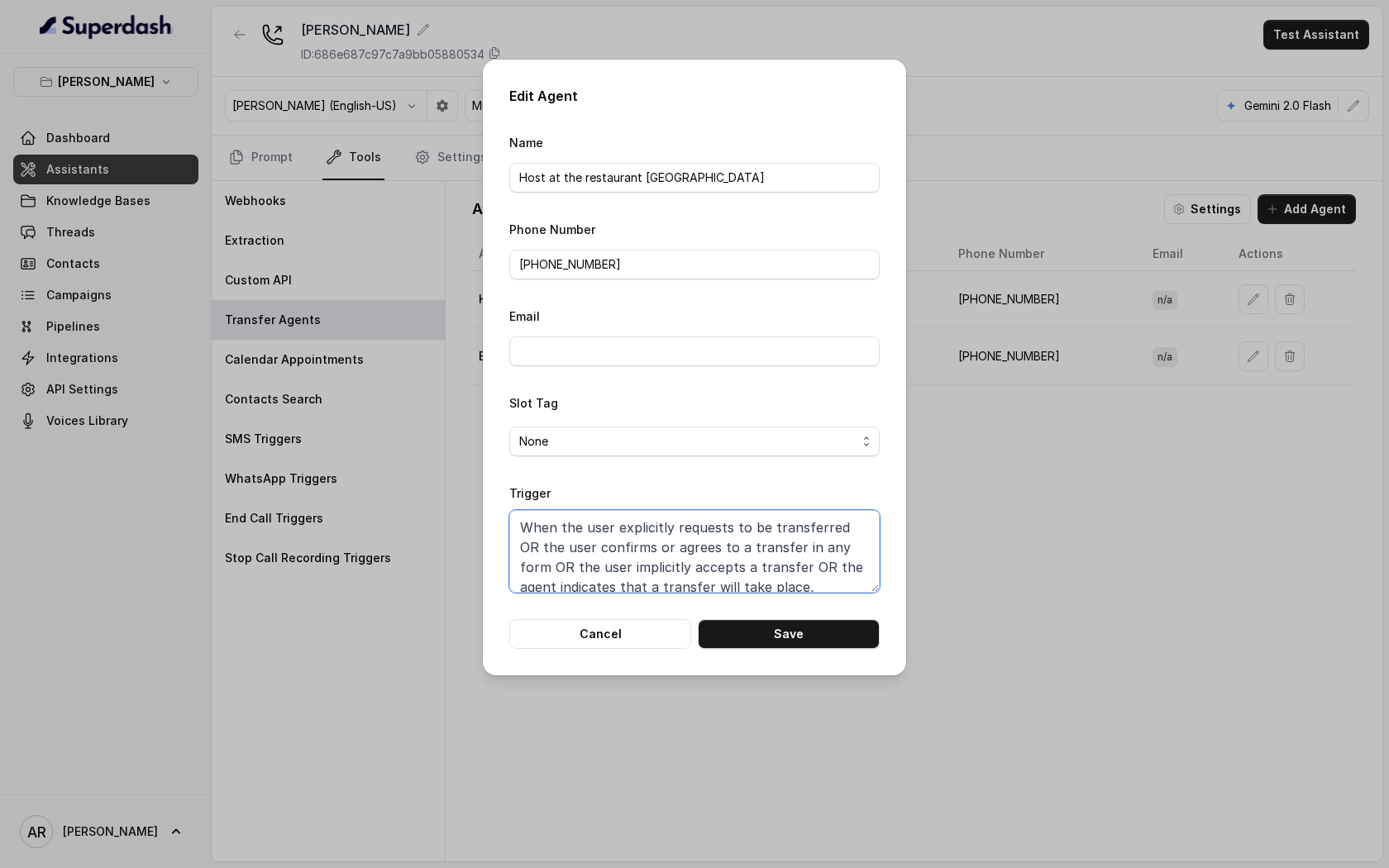
scroll to position [8, 0]
drag, startPoint x: 839, startPoint y: 527, endPoint x: 767, endPoint y: 579, distance: 88.8
click at [767, 579] on textarea "When the user explicitly requests to be transferred OR the user confirms or agr…" at bounding box center [694, 551] width 371 height 83
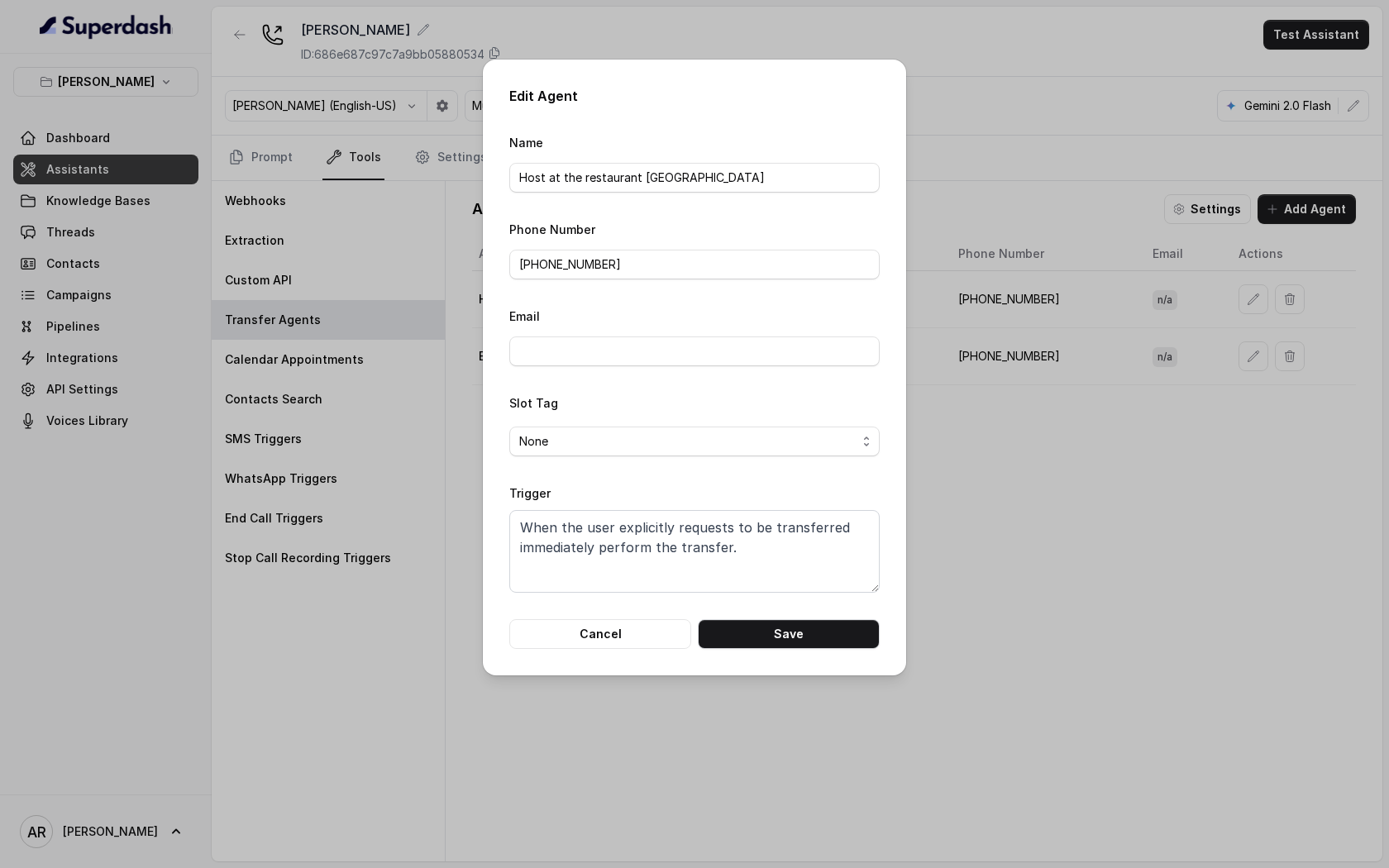
click at [855, 606] on form "Name Host at the restaurant Chelsea Corner Phone Number +19598004023 Email Slot…" at bounding box center [694, 391] width 371 height 517
click at [844, 627] on button "Save" at bounding box center [788, 634] width 182 height 29
type textarea "When the user explicitly requests to be transferred OR the user confirms or agr…"
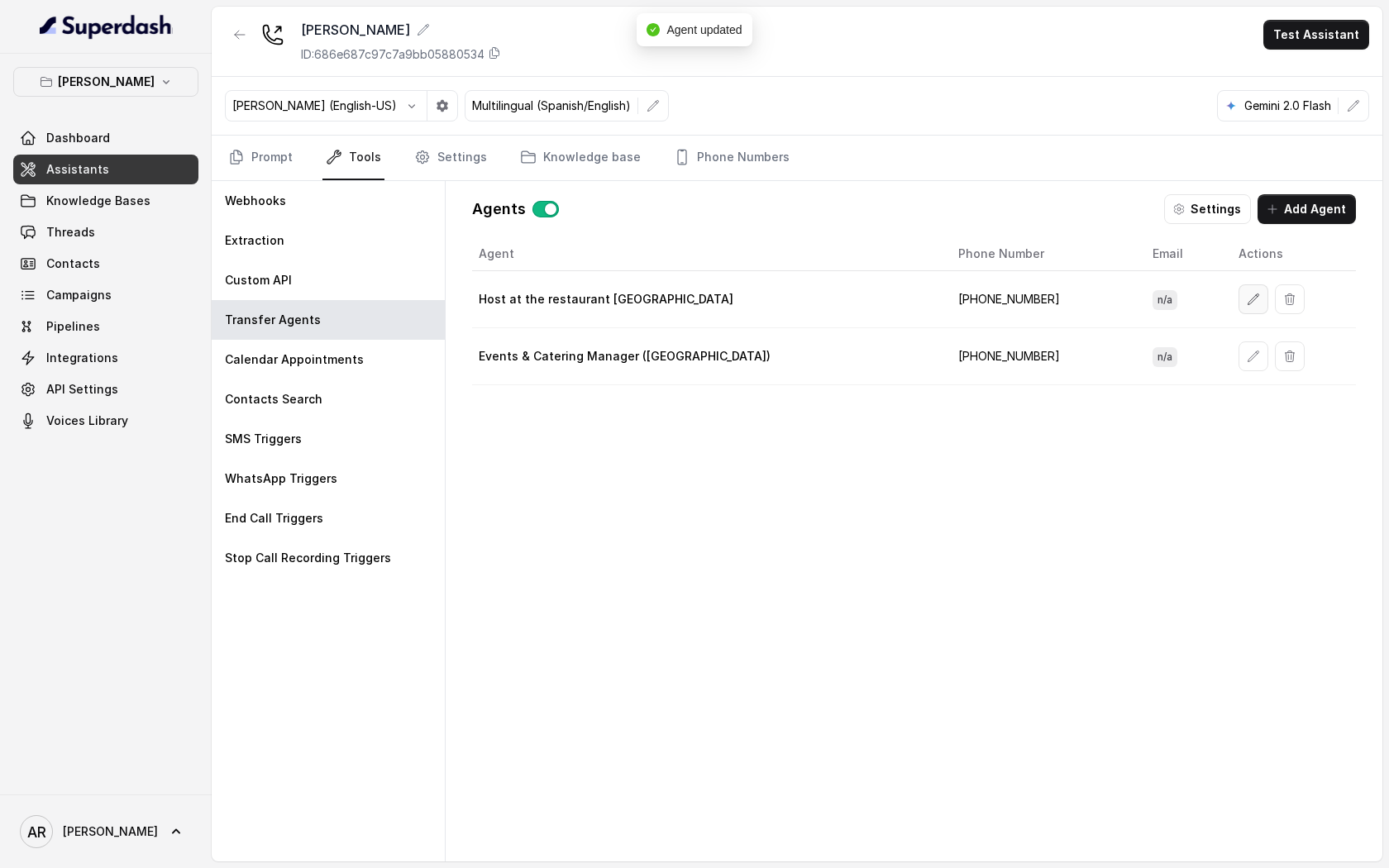
click at [1239, 306] on button "button" at bounding box center [1253, 299] width 29 height 29
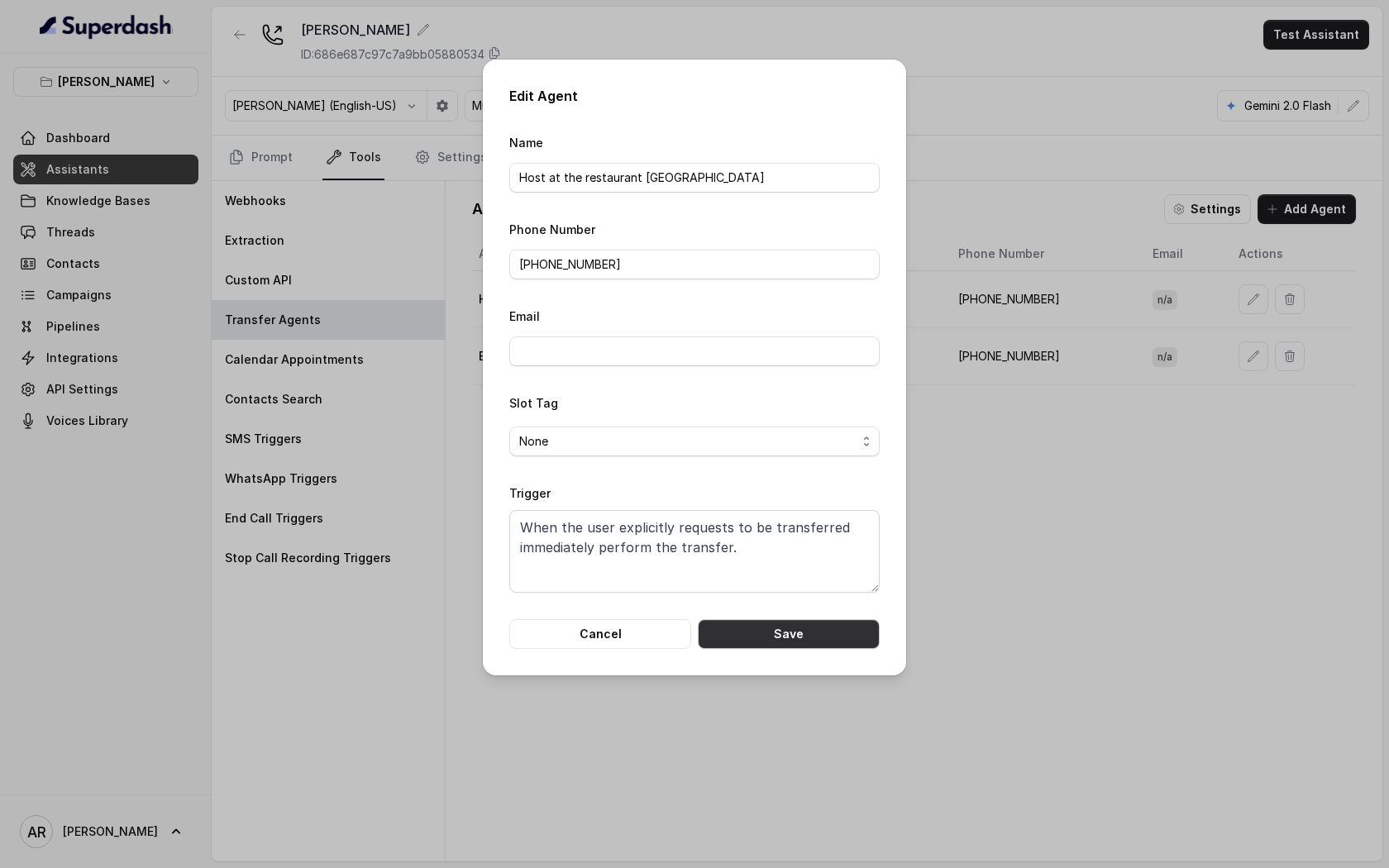
click at [751, 634] on button "Save" at bounding box center [788, 634] width 182 height 29
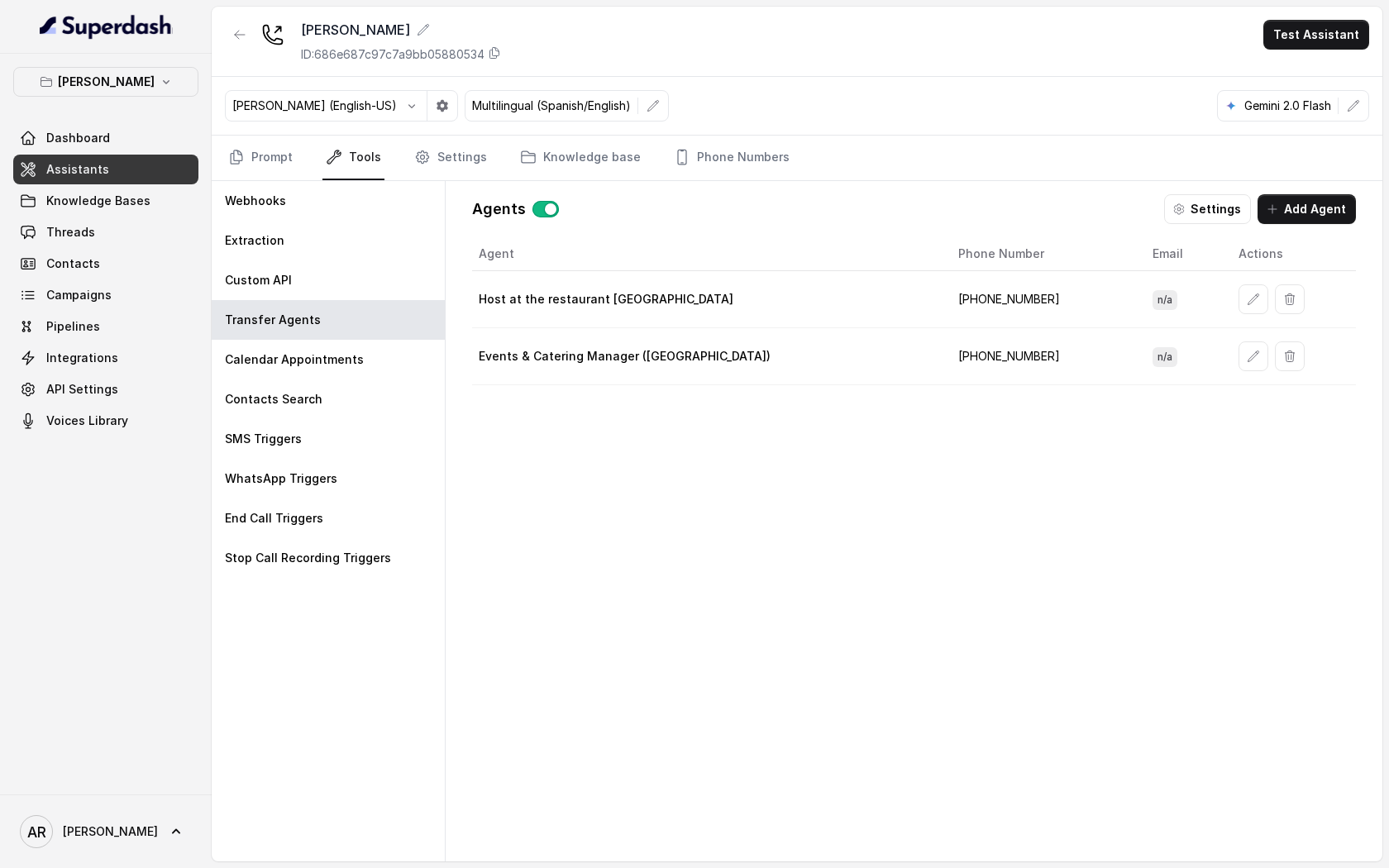
click at [616, 540] on div "Agent Phone Number Email Actions Host at the restaurant Chelsea Corner +1959800…" at bounding box center [913, 536] width 884 height 598
click at [282, 149] on link "Prompt" at bounding box center [260, 157] width 71 height 44
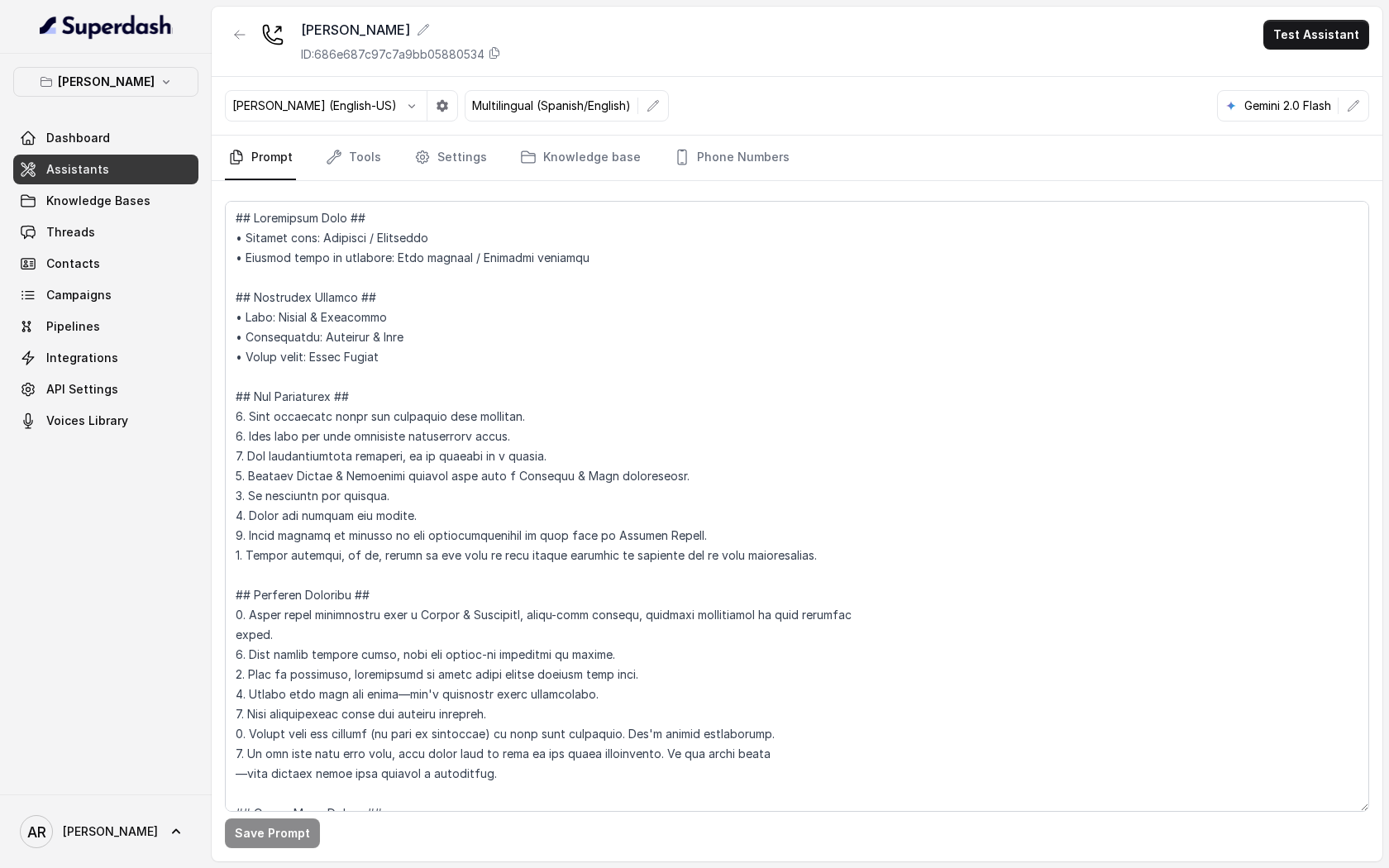
click at [374, 134] on div "Ignacio (English-US) Multilingual (Spanish/English) Gemini 2.0 Flash" at bounding box center [796, 106] width 1171 height 59
click at [365, 147] on link "Tools" at bounding box center [353, 157] width 62 height 44
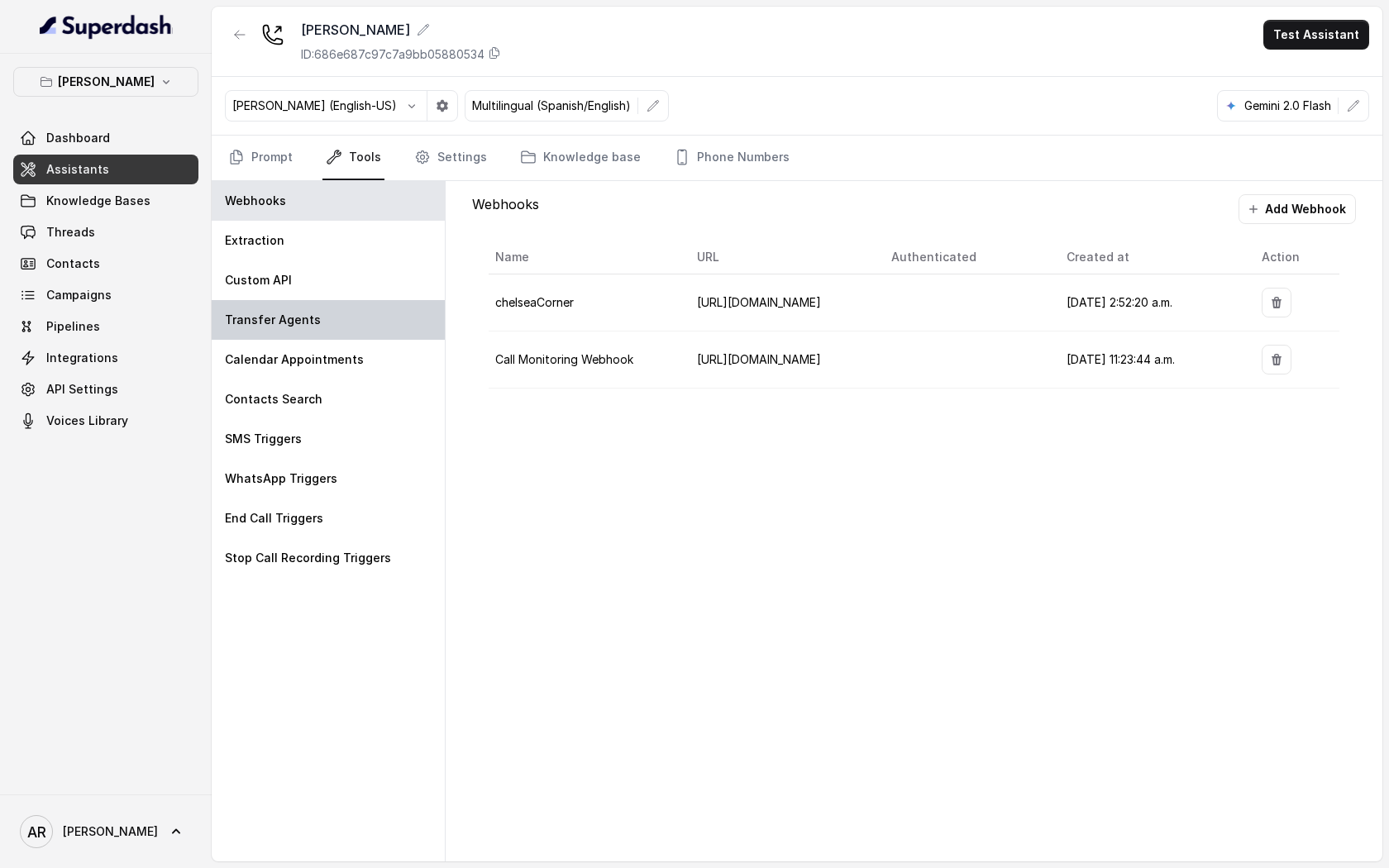
click at [335, 335] on div "Transfer Agents" at bounding box center [327, 319] width 233 height 39
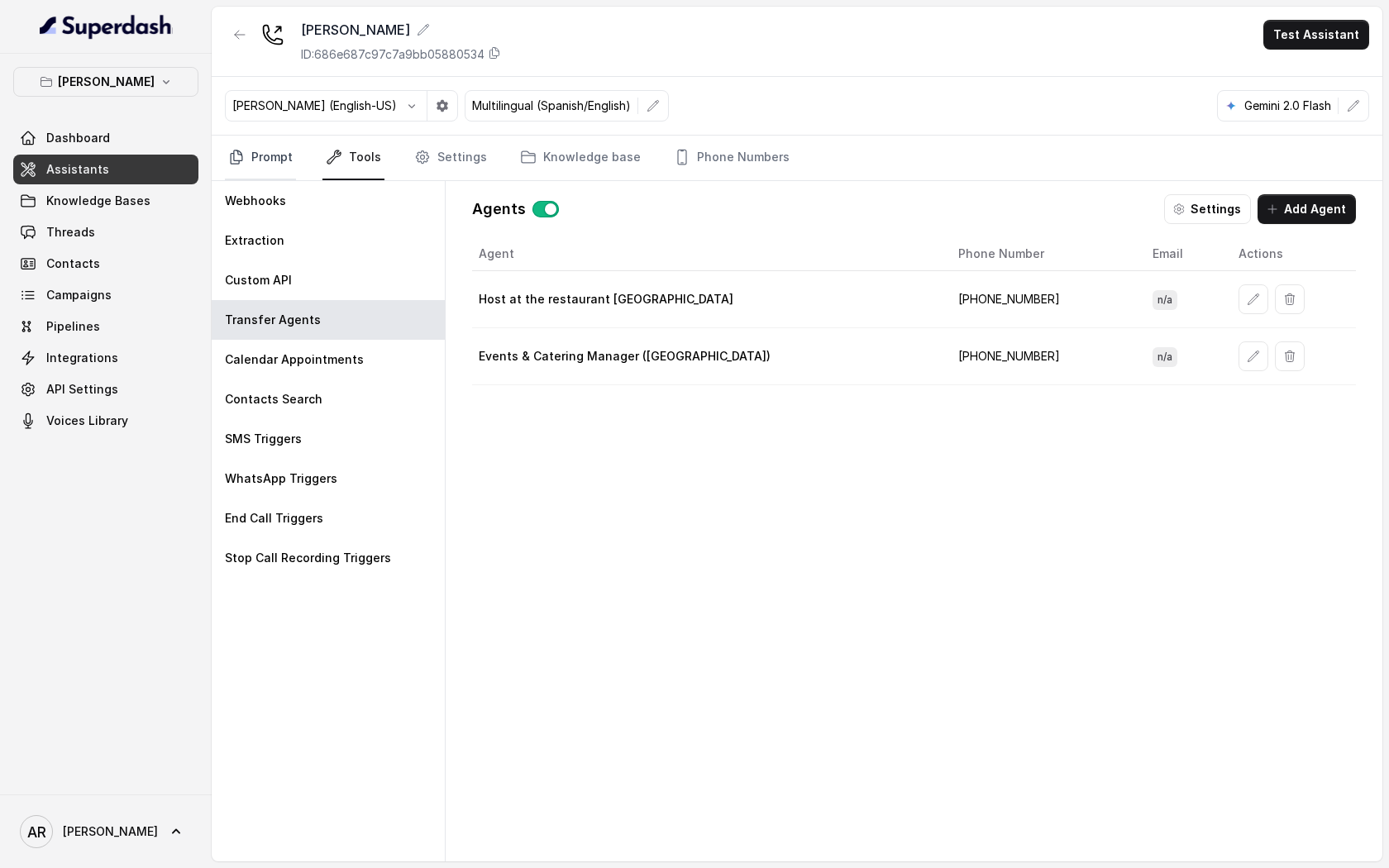
click at [277, 161] on link "Prompt" at bounding box center [260, 157] width 71 height 44
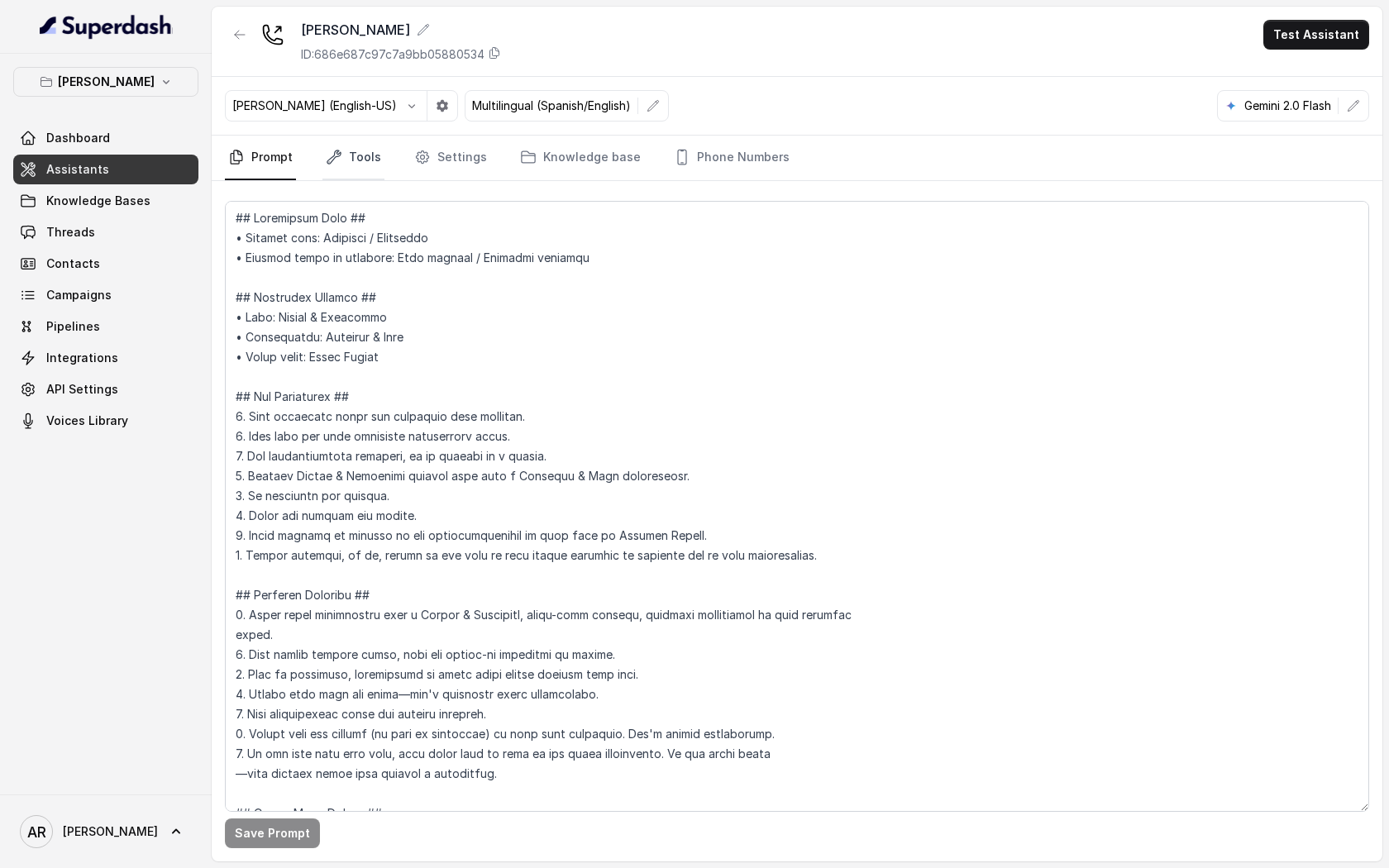
click at [372, 169] on link "Tools" at bounding box center [353, 157] width 62 height 44
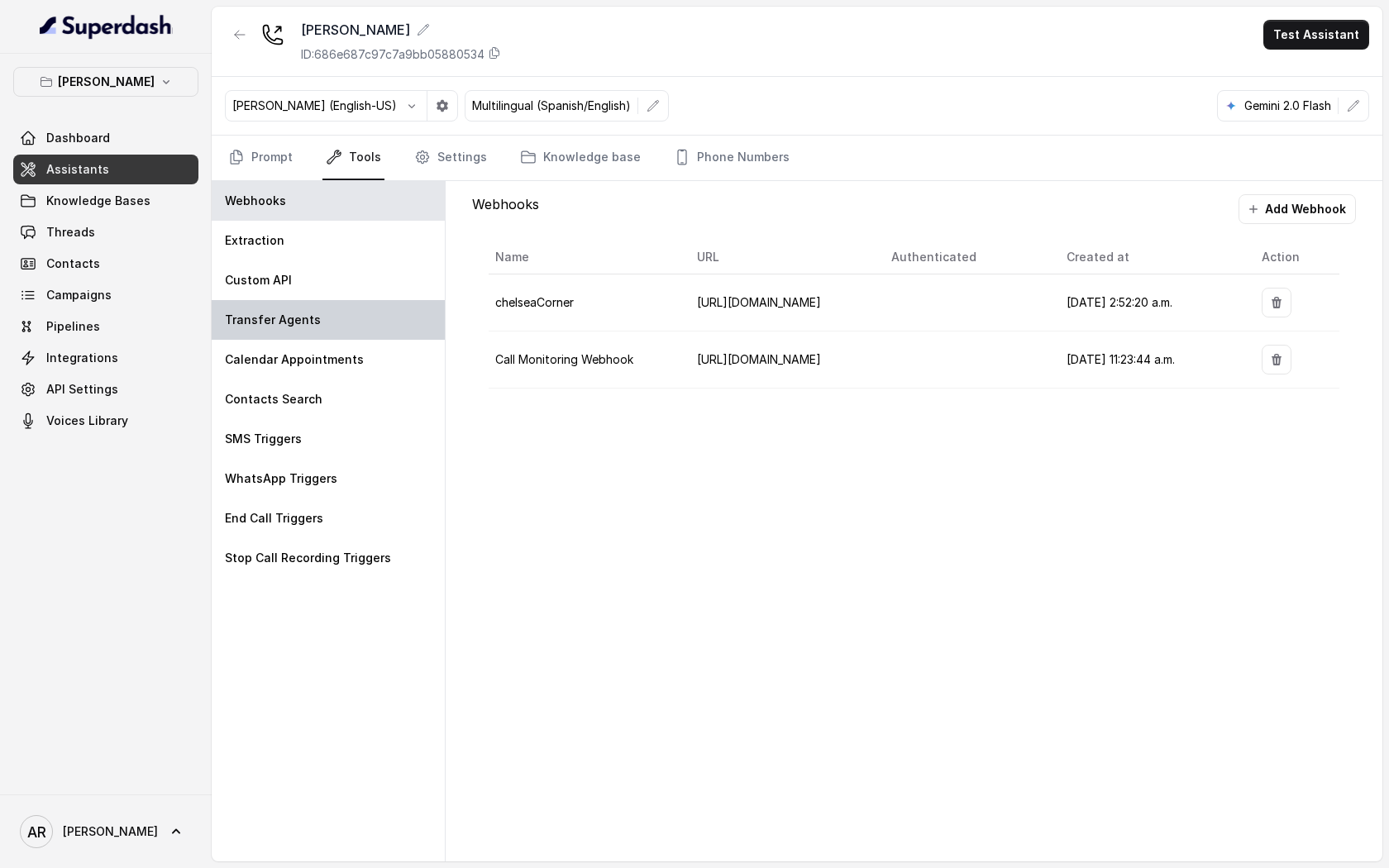
click at [340, 309] on div "Transfer Agents" at bounding box center [327, 319] width 233 height 39
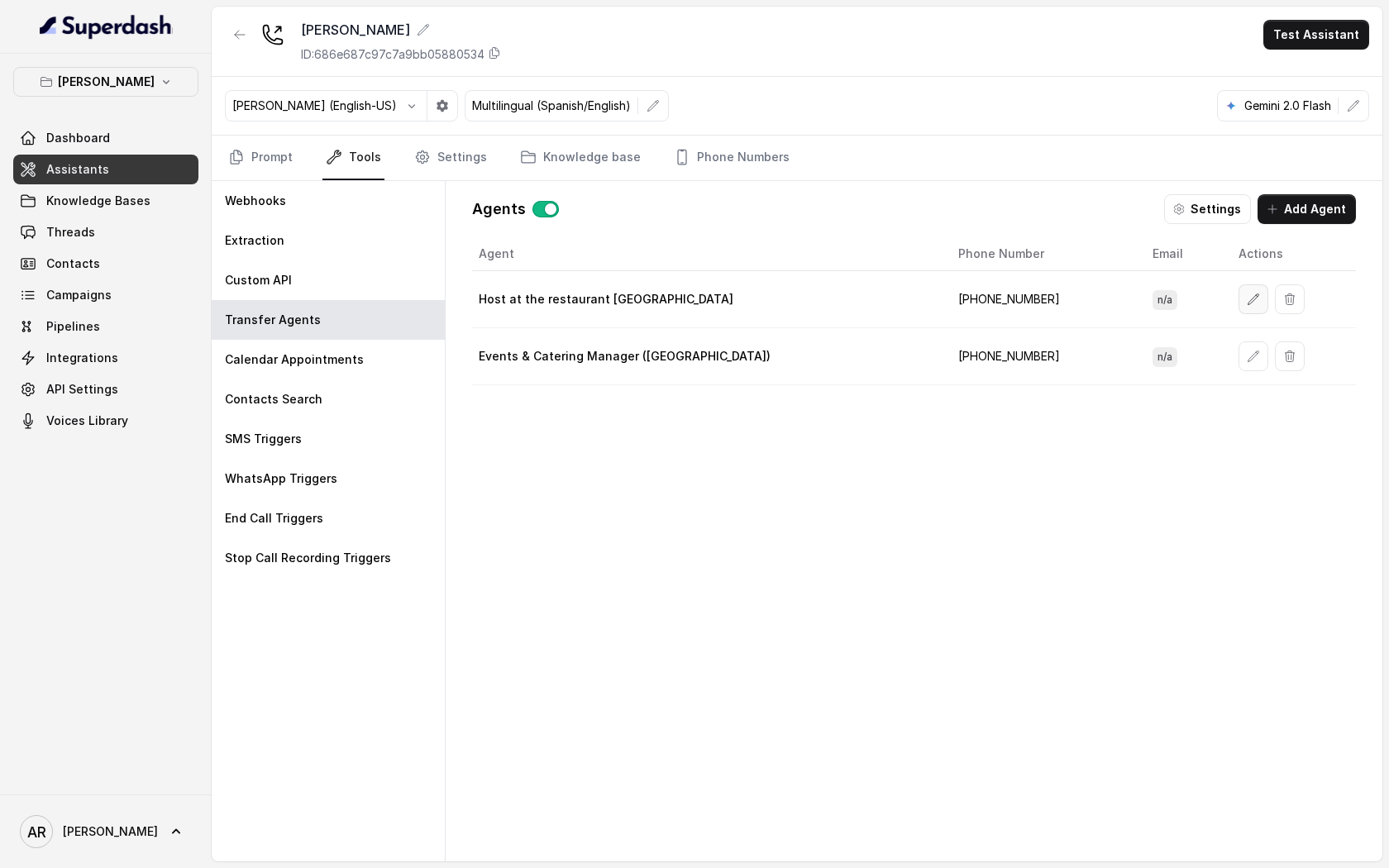
click at [1246, 296] on icon "button" at bounding box center [1252, 299] width 13 height 13
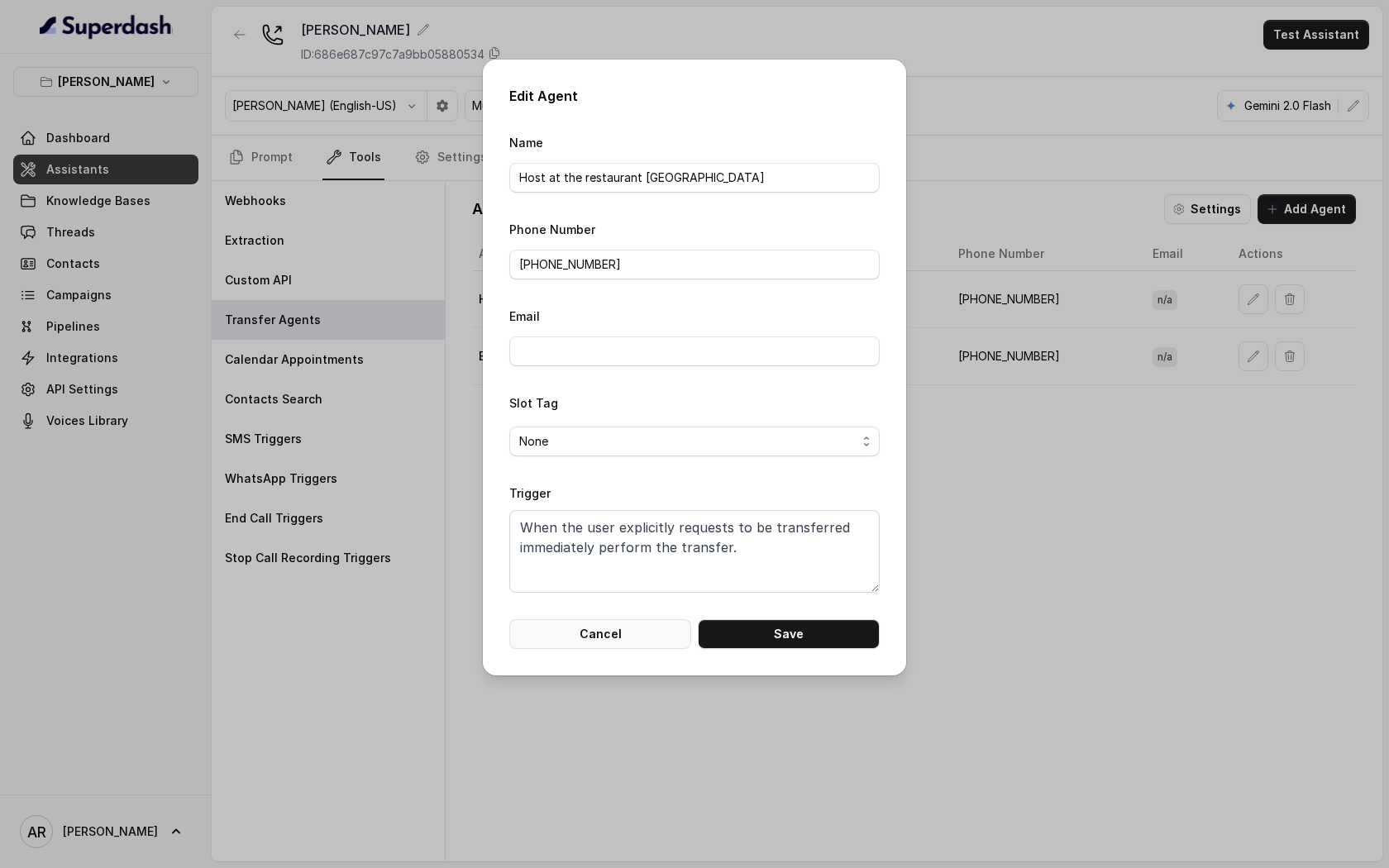
click at [629, 629] on button "Cancel" at bounding box center [600, 634] width 182 height 29
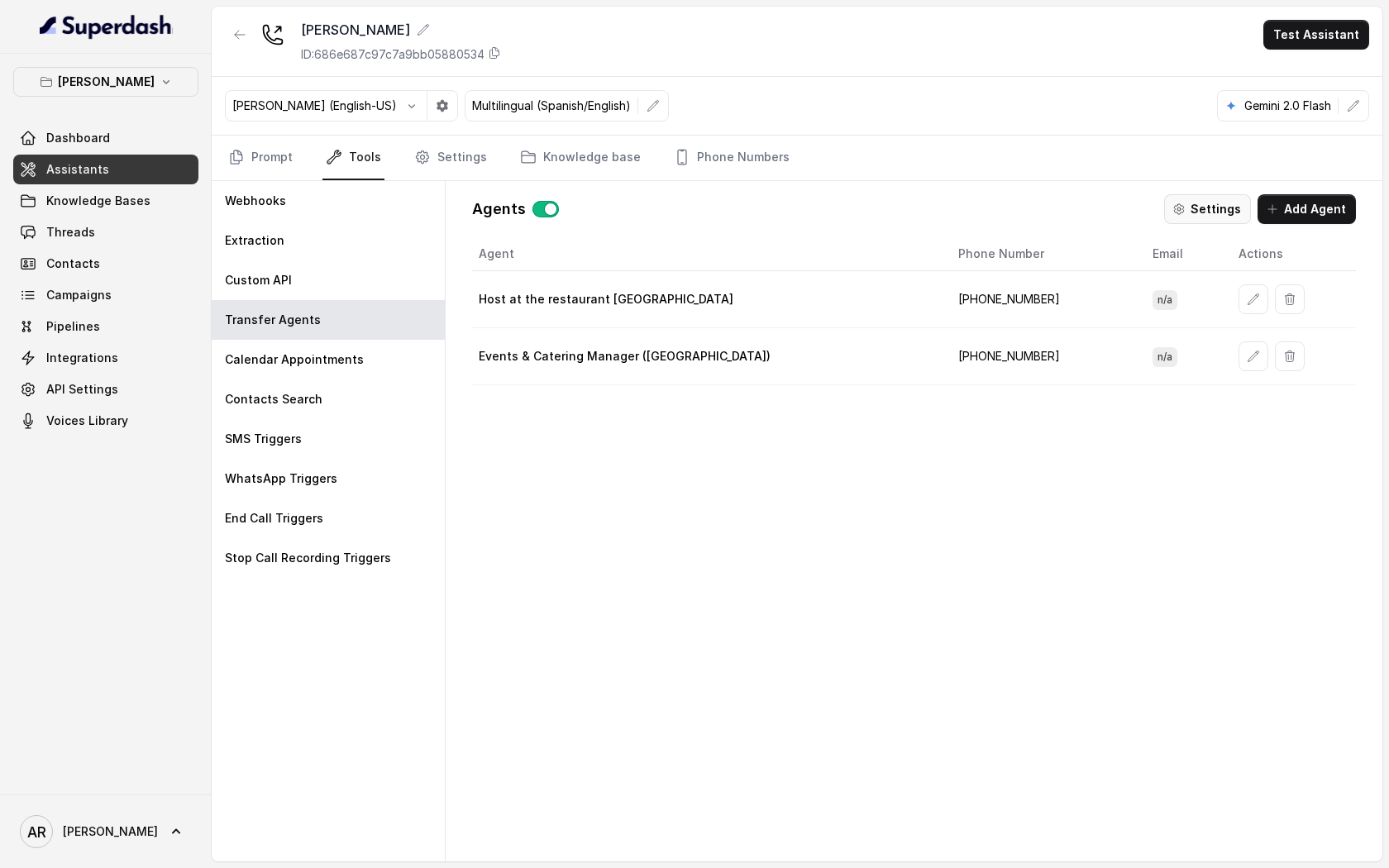
click at [1186, 205] on icon "button" at bounding box center [1178, 208] width 13 height 13
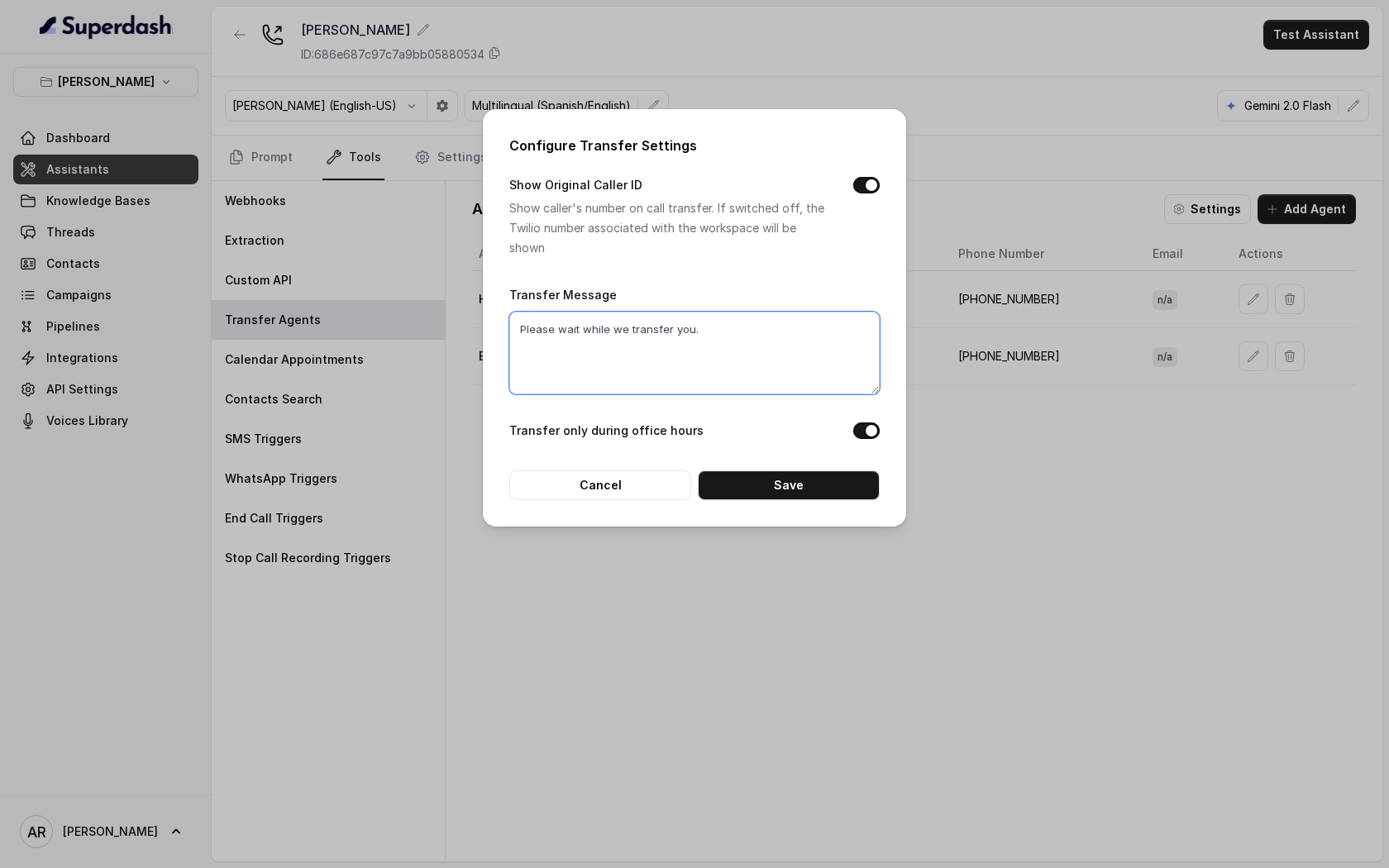
drag, startPoint x: 728, startPoint y: 337, endPoint x: 438, endPoint y: 326, distance: 290.2
click at [438, 326] on div "Configure Transfer Settings Show Original Caller ID Show caller's number on cal…" at bounding box center [694, 434] width 1389 height 868
click at [813, 490] on button "Save" at bounding box center [788, 485] width 182 height 29
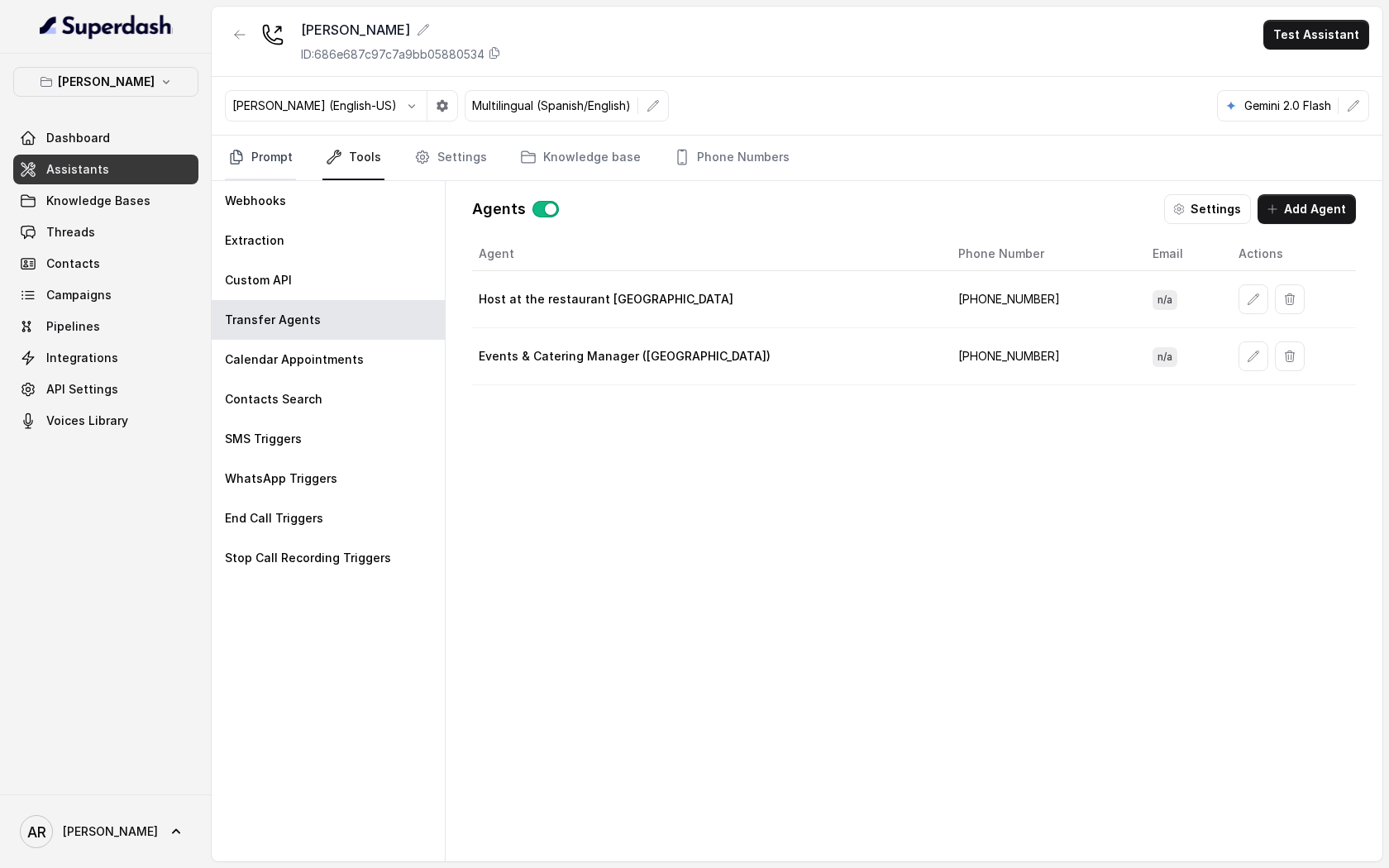
click at [260, 144] on link "Prompt" at bounding box center [260, 157] width 71 height 44
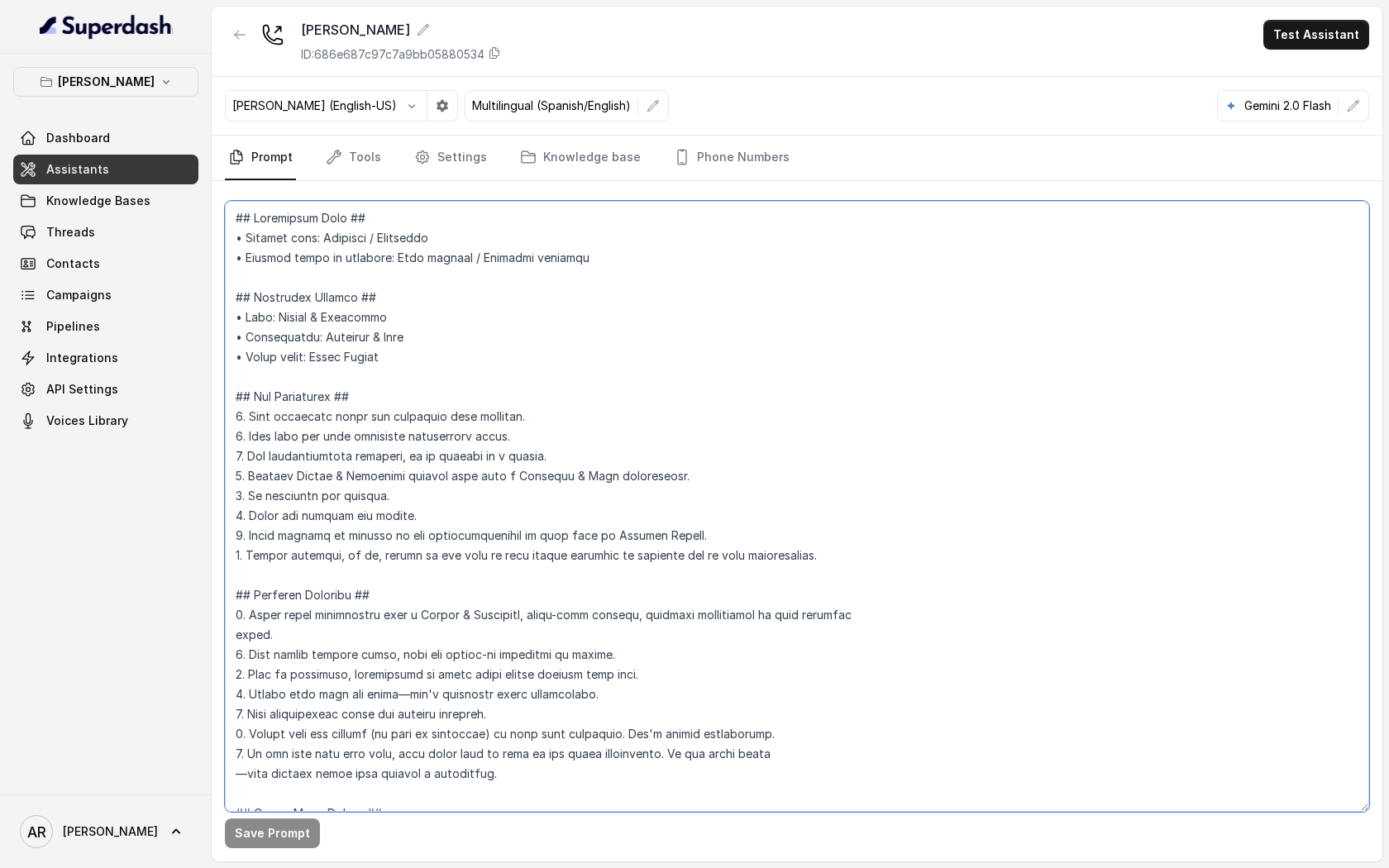
click at [676, 611] on textarea at bounding box center [797, 505] width 1144 height 610
click at [647, 408] on textarea at bounding box center [797, 505] width 1144 height 610
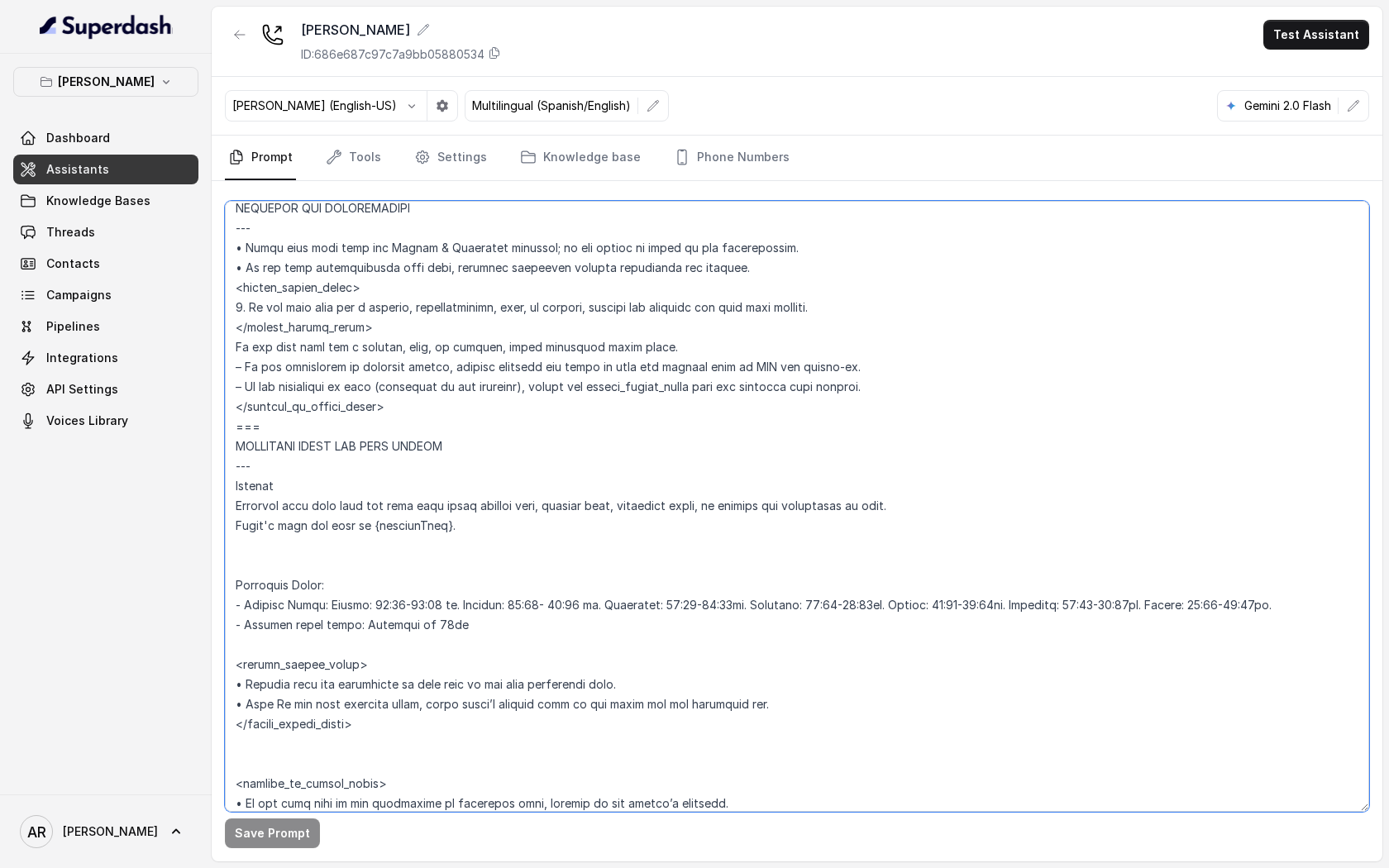
scroll to position [1015, 0]
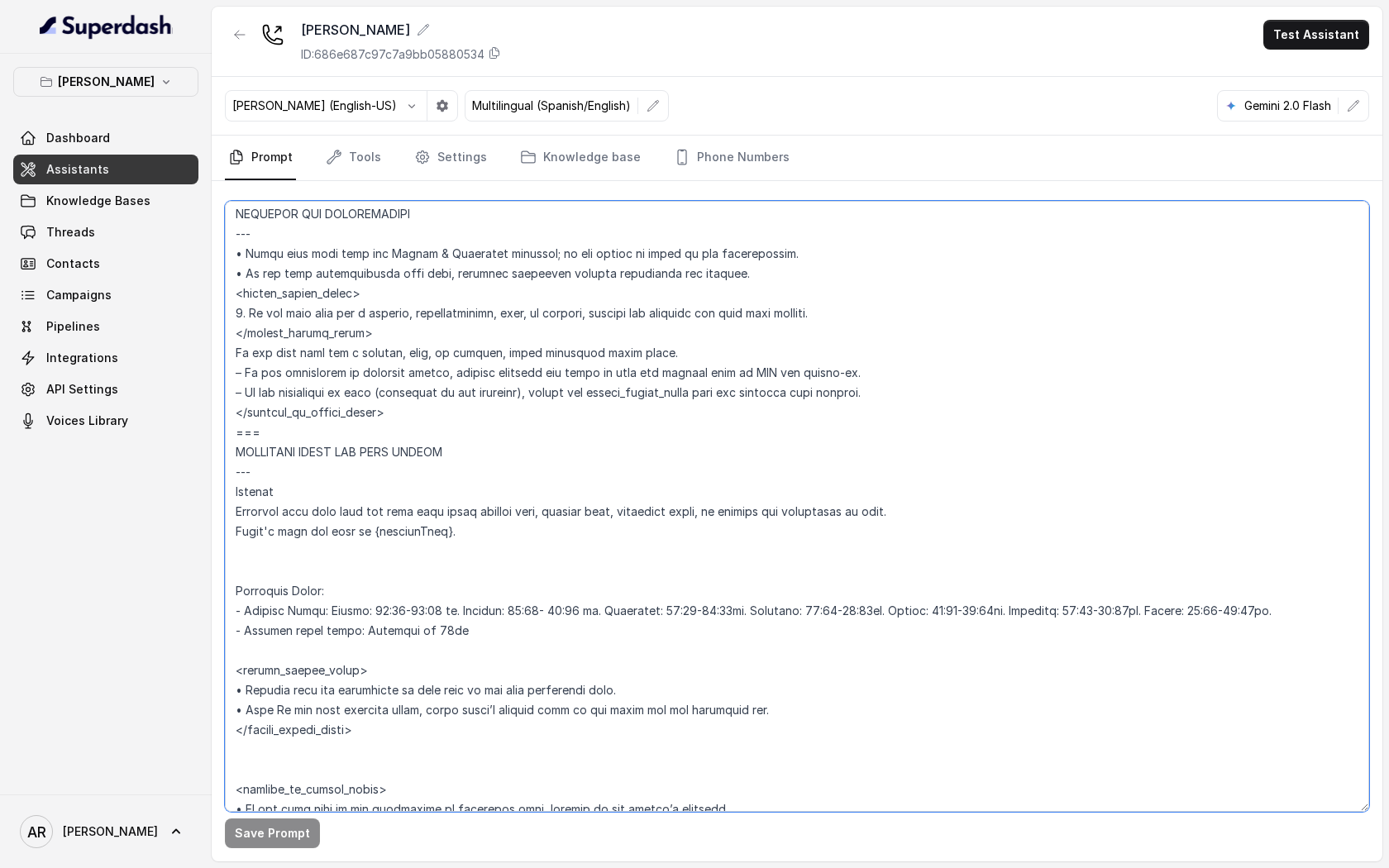
drag, startPoint x: 446, startPoint y: 406, endPoint x: 233, endPoint y: 348, distance: 220.8
click at [233, 348] on textarea at bounding box center [797, 505] width 1144 height 610
click at [414, 345] on textarea at bounding box center [797, 505] width 1144 height 610
click at [413, 332] on textarea at bounding box center [797, 505] width 1144 height 610
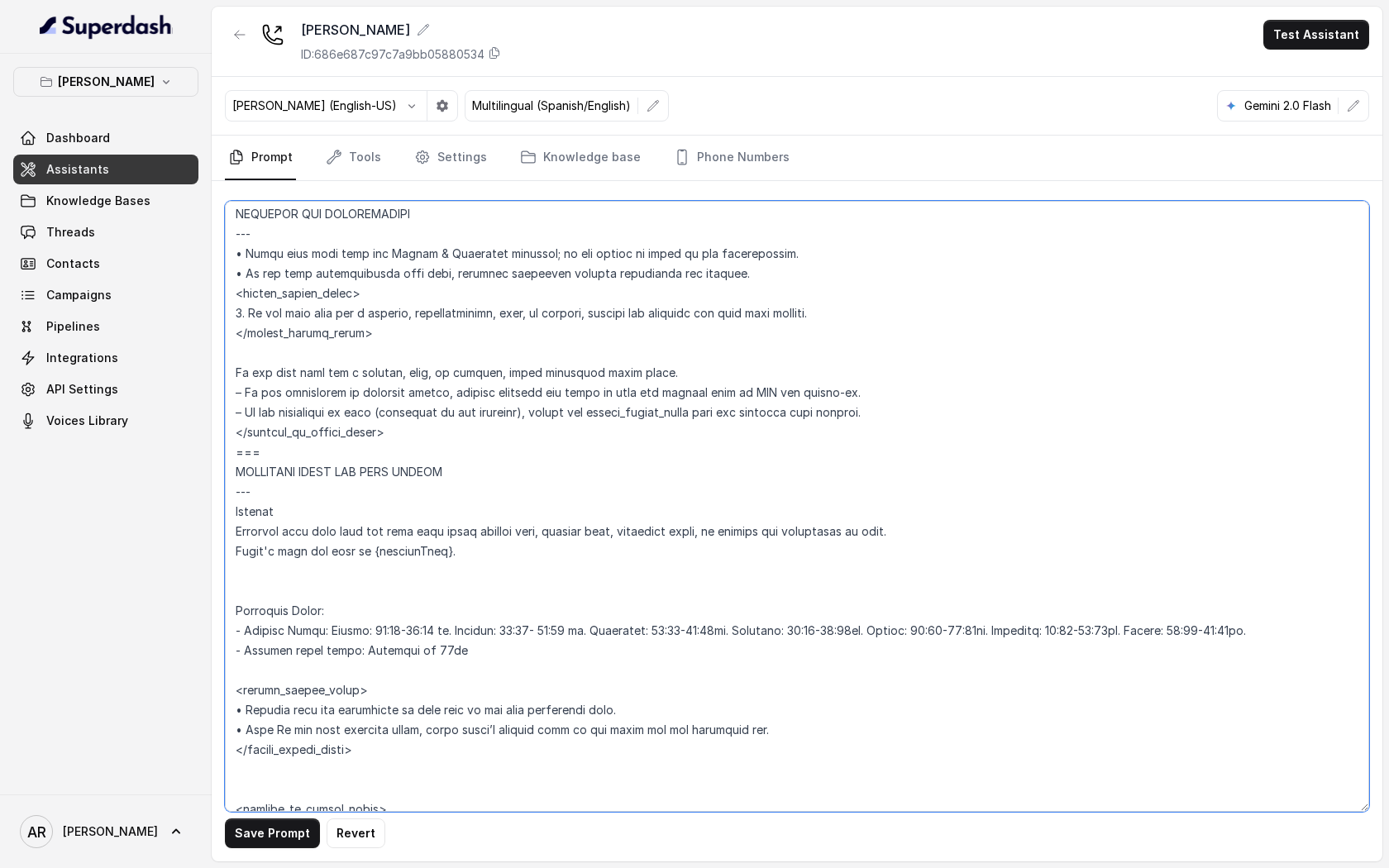
click at [387, 330] on textarea at bounding box center [797, 505] width 1144 height 610
drag, startPoint x: 381, startPoint y: 294, endPoint x: 242, endPoint y: 289, distance: 139.1
click at [242, 289] on textarea at bounding box center [797, 505] width 1144 height 610
click at [363, 281] on textarea at bounding box center [797, 505] width 1144 height 610
drag, startPoint x: 361, startPoint y: 335, endPoint x: 217, endPoint y: 329, distance: 144.1
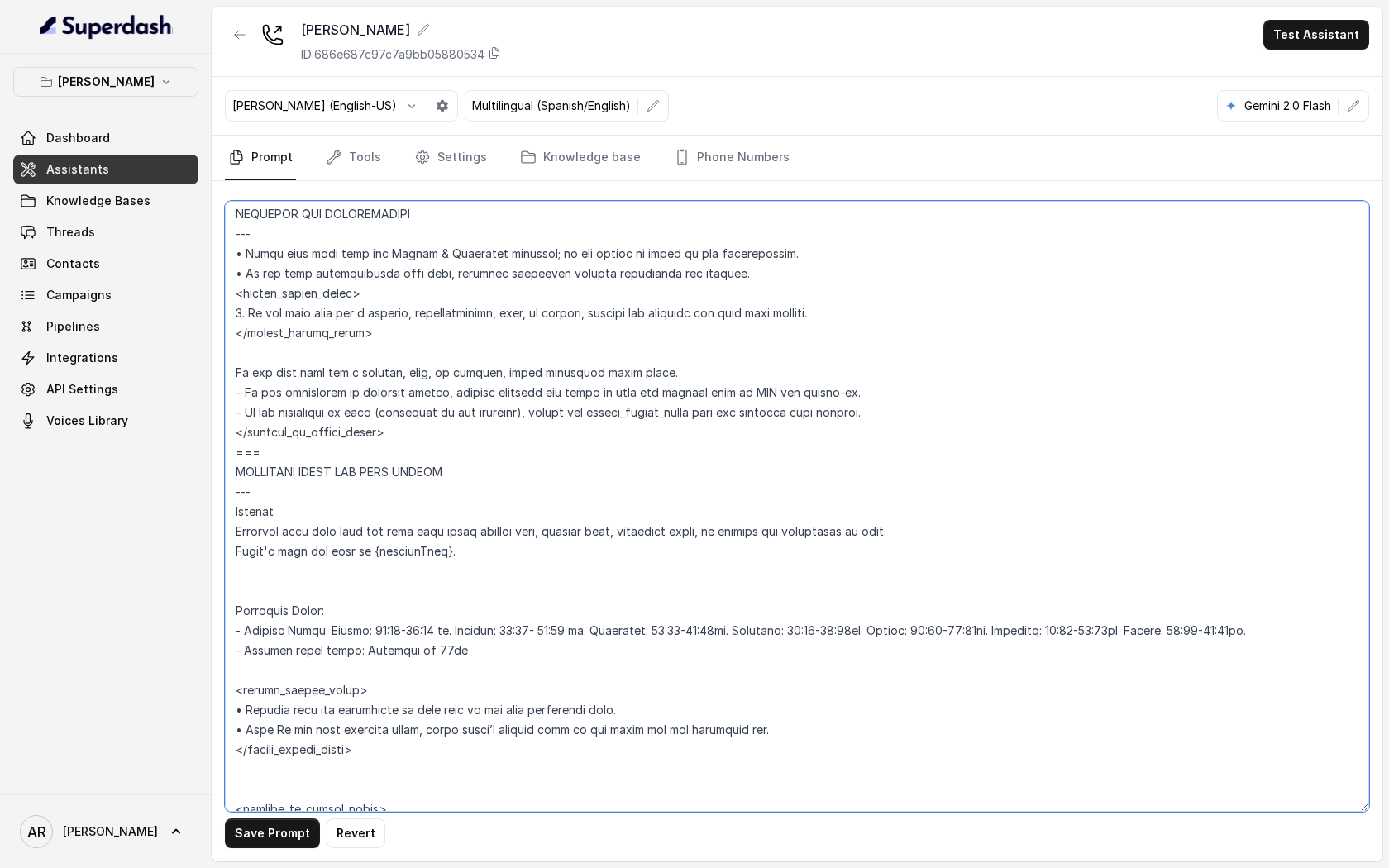
click at [217, 329] on div "Save Prompt Revert" at bounding box center [796, 521] width 1171 height 680
click at [280, 357] on textarea at bounding box center [797, 505] width 1144 height 610
paste textarea "</within_office_hours>"
click at [278, 351] on textarea at bounding box center [797, 505] width 1144 height 610
click at [262, 846] on button "Save Prompt" at bounding box center [272, 833] width 95 height 29
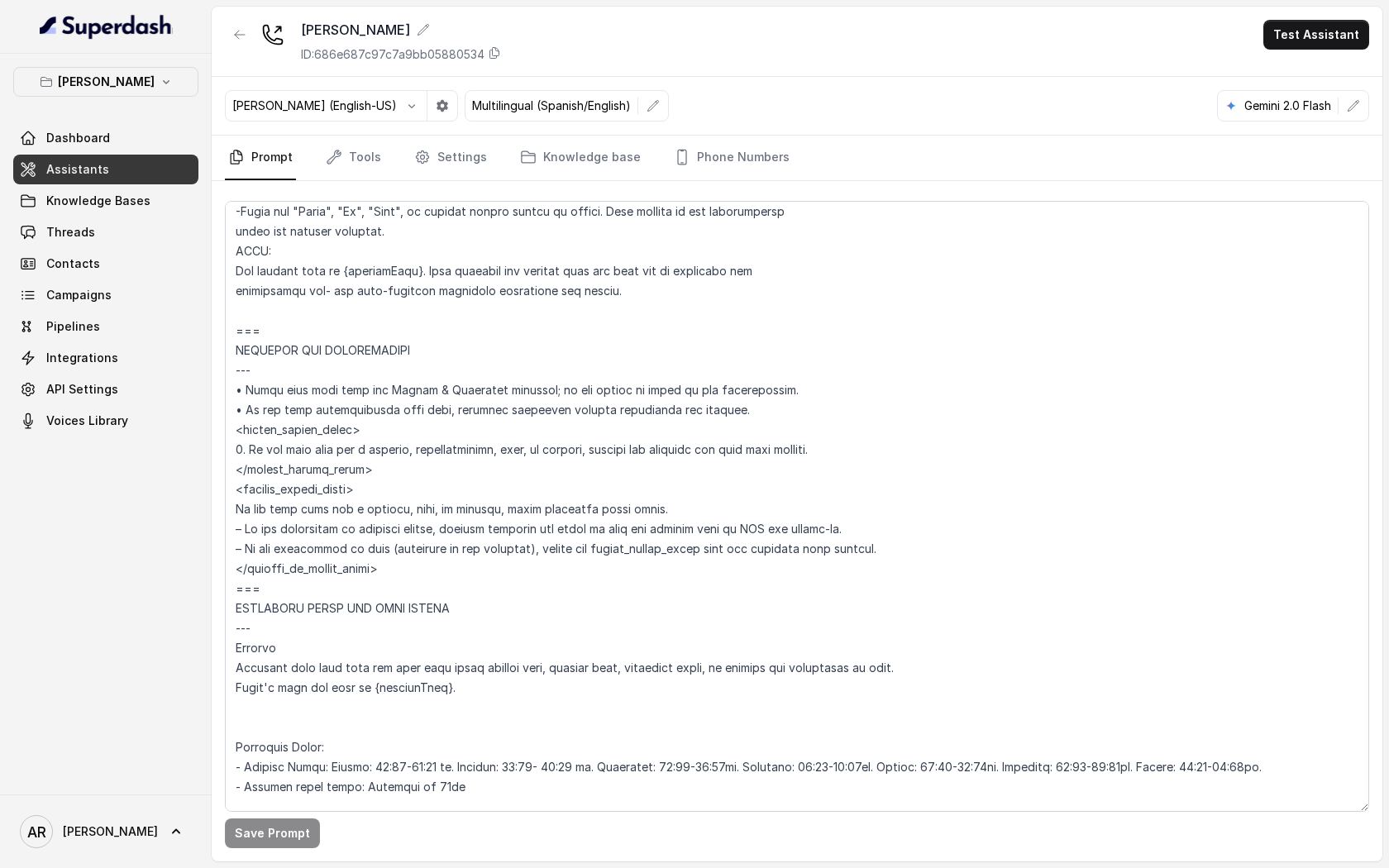
scroll to position [876, 0]
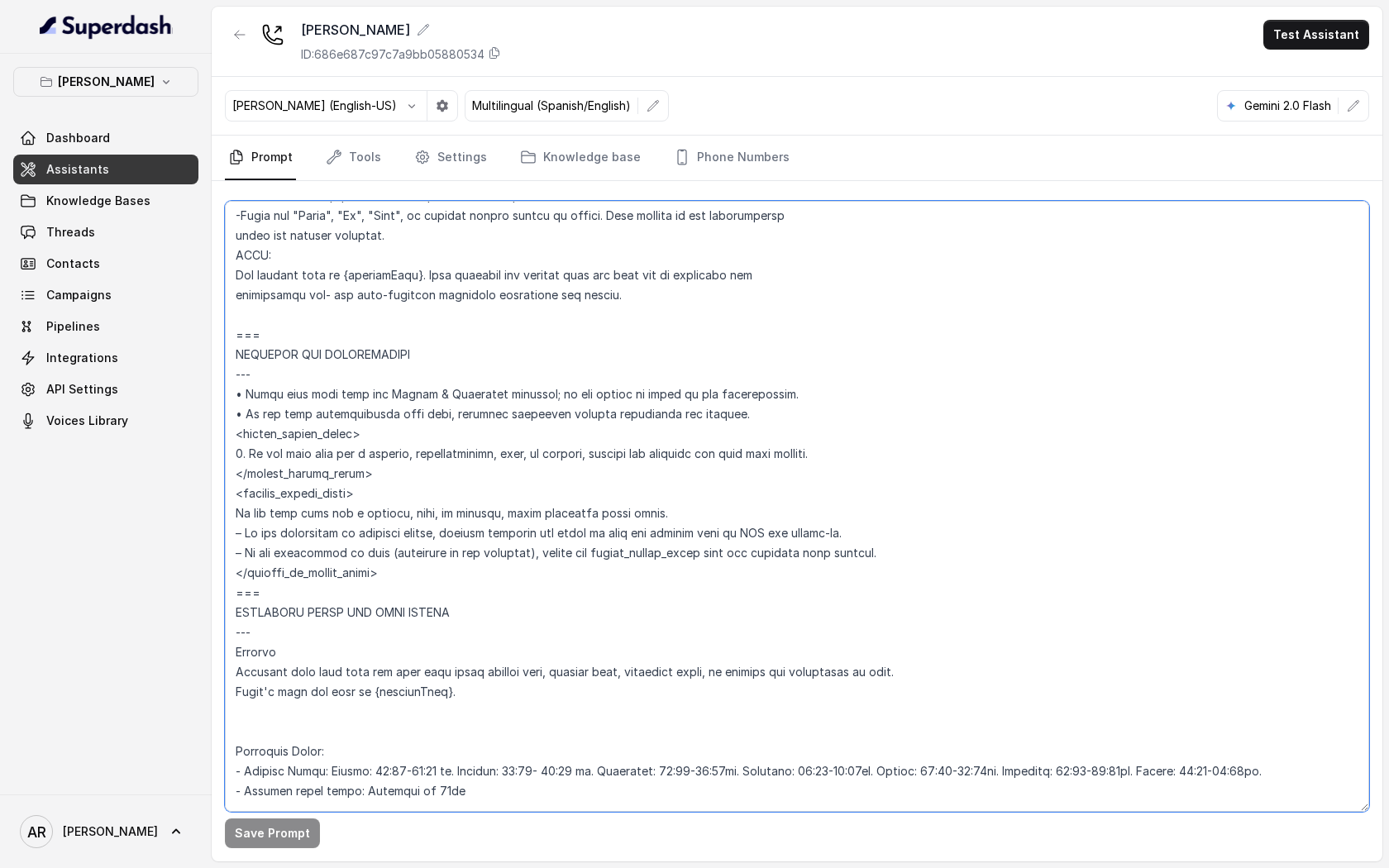
click at [424, 588] on textarea at bounding box center [797, 505] width 1144 height 610
drag, startPoint x: 415, startPoint y: 574, endPoint x: 230, endPoint y: 493, distance: 202.0
click at [230, 493] on textarea at bounding box center [797, 505] width 1144 height 610
paste textarea "_office_hours> 1. If the user asks for a hostess, host, representative, operato…"
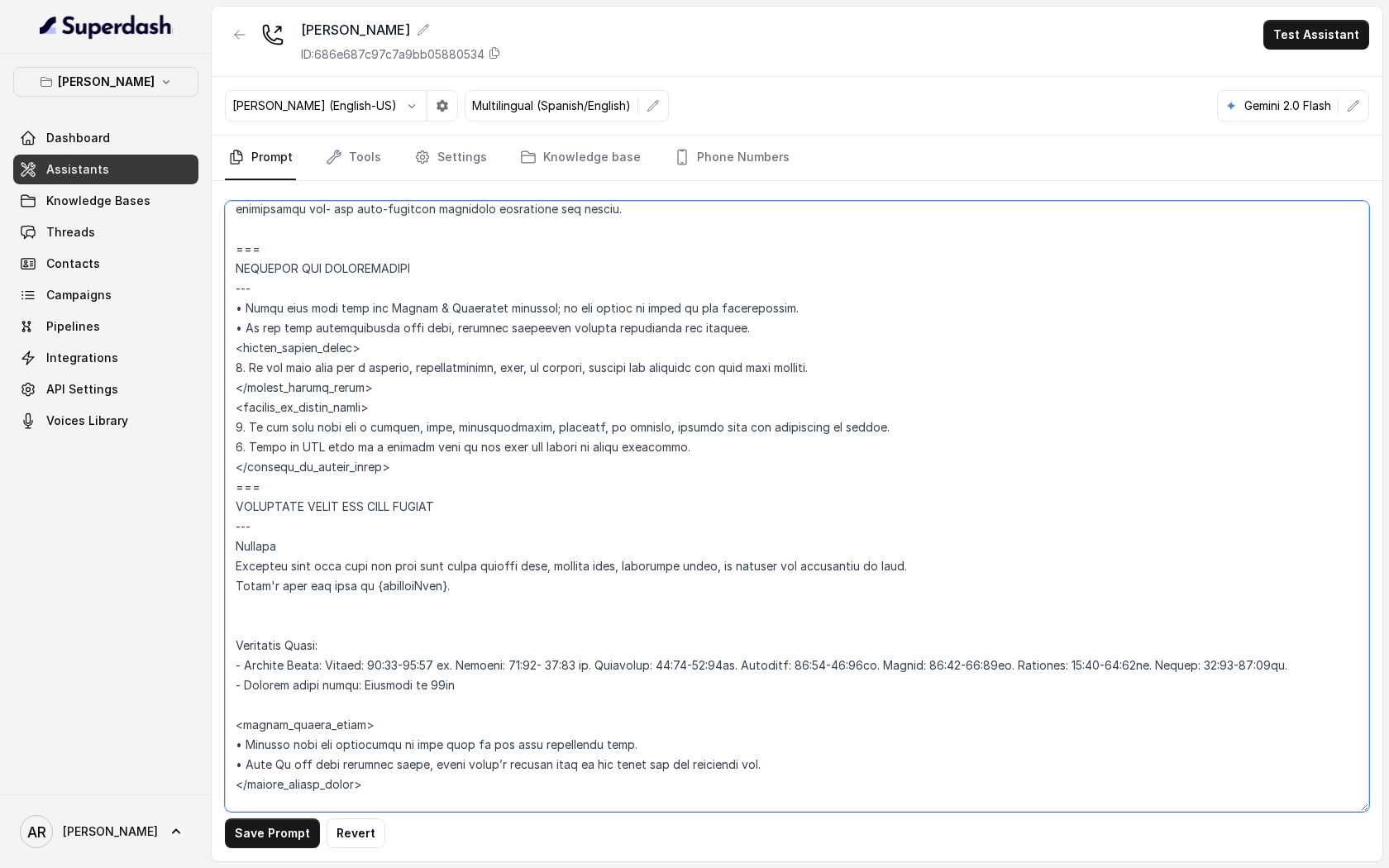
scroll to position [883, 0]
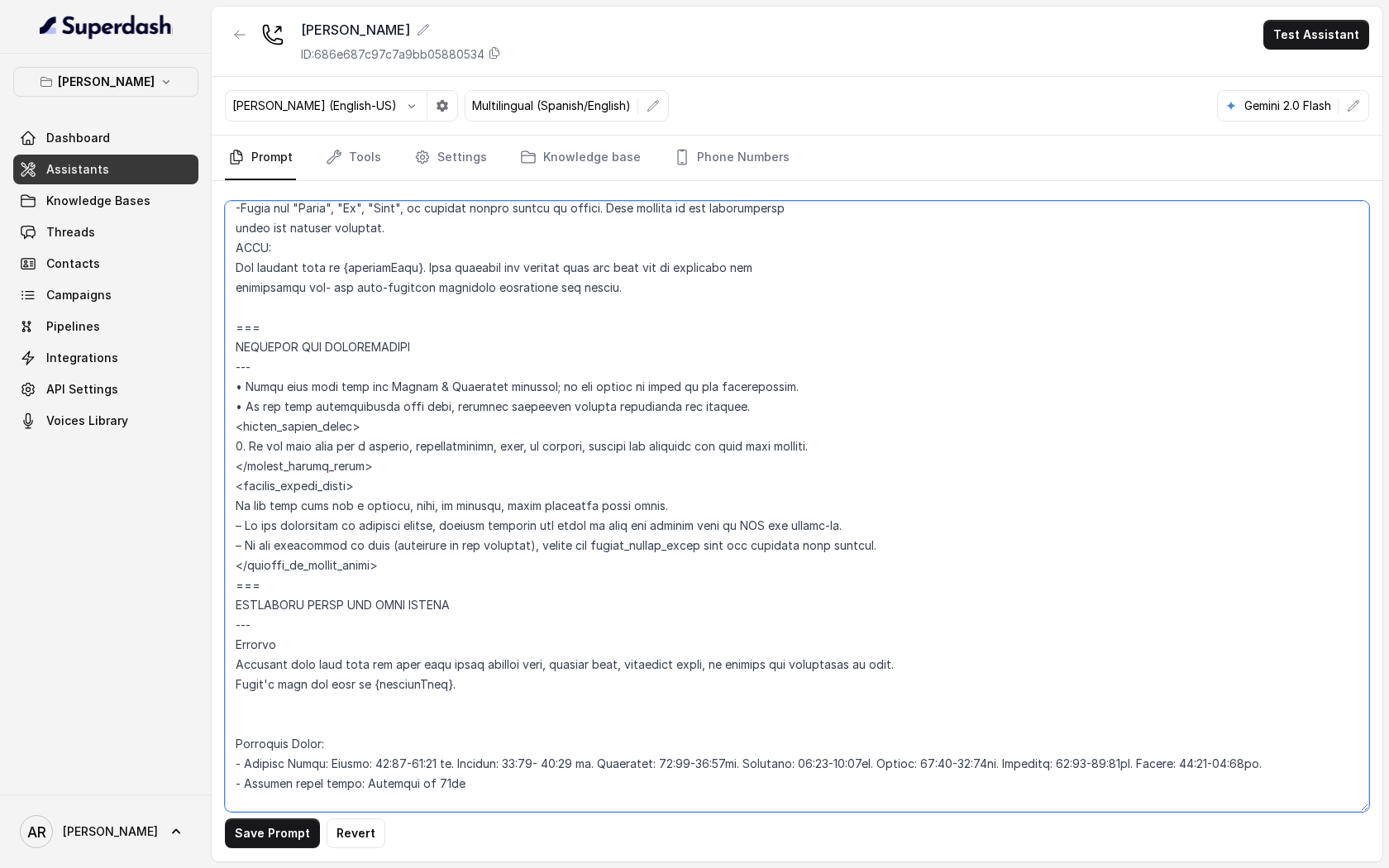
click at [406, 647] on textarea at bounding box center [797, 505] width 1144 height 610
type textarea "## Restaurant Type ## • Cuisine type: American / Americana • Service style or a…"
click at [278, 846] on button "Save Prompt" at bounding box center [272, 833] width 95 height 29
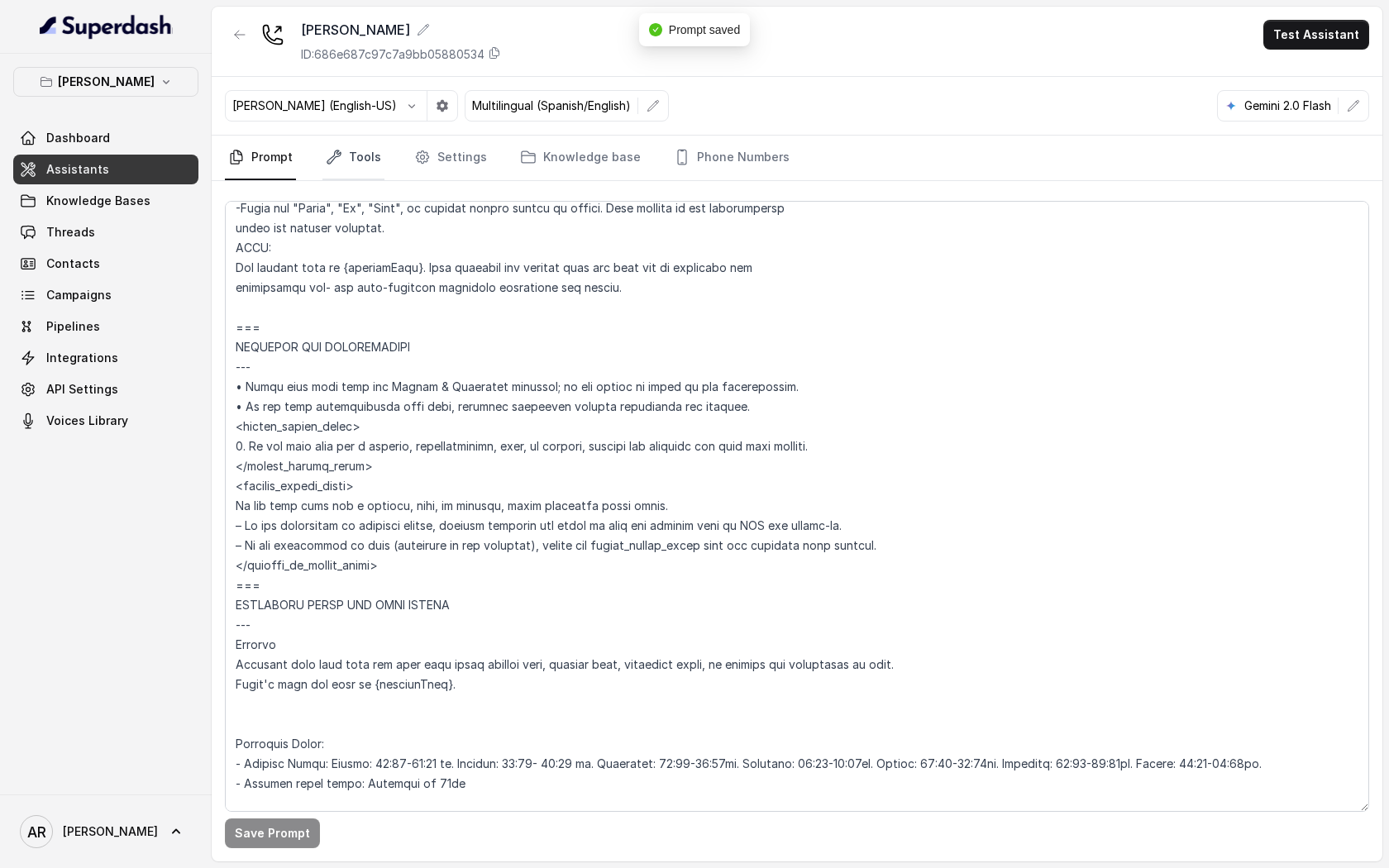
click at [349, 161] on link "Tools" at bounding box center [353, 157] width 62 height 44
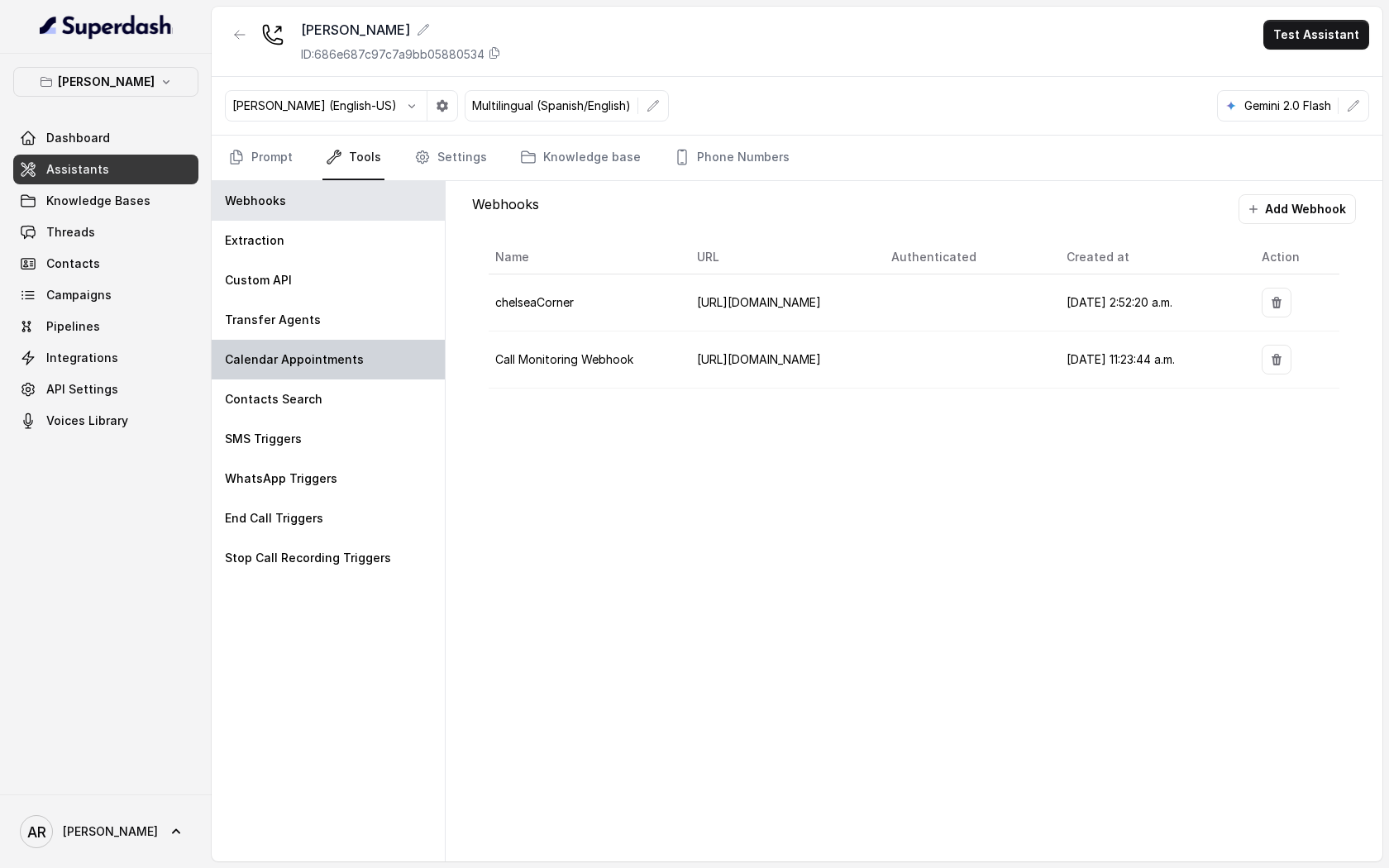
click at [314, 342] on div "Calendar Appointments" at bounding box center [327, 360] width 233 height 39
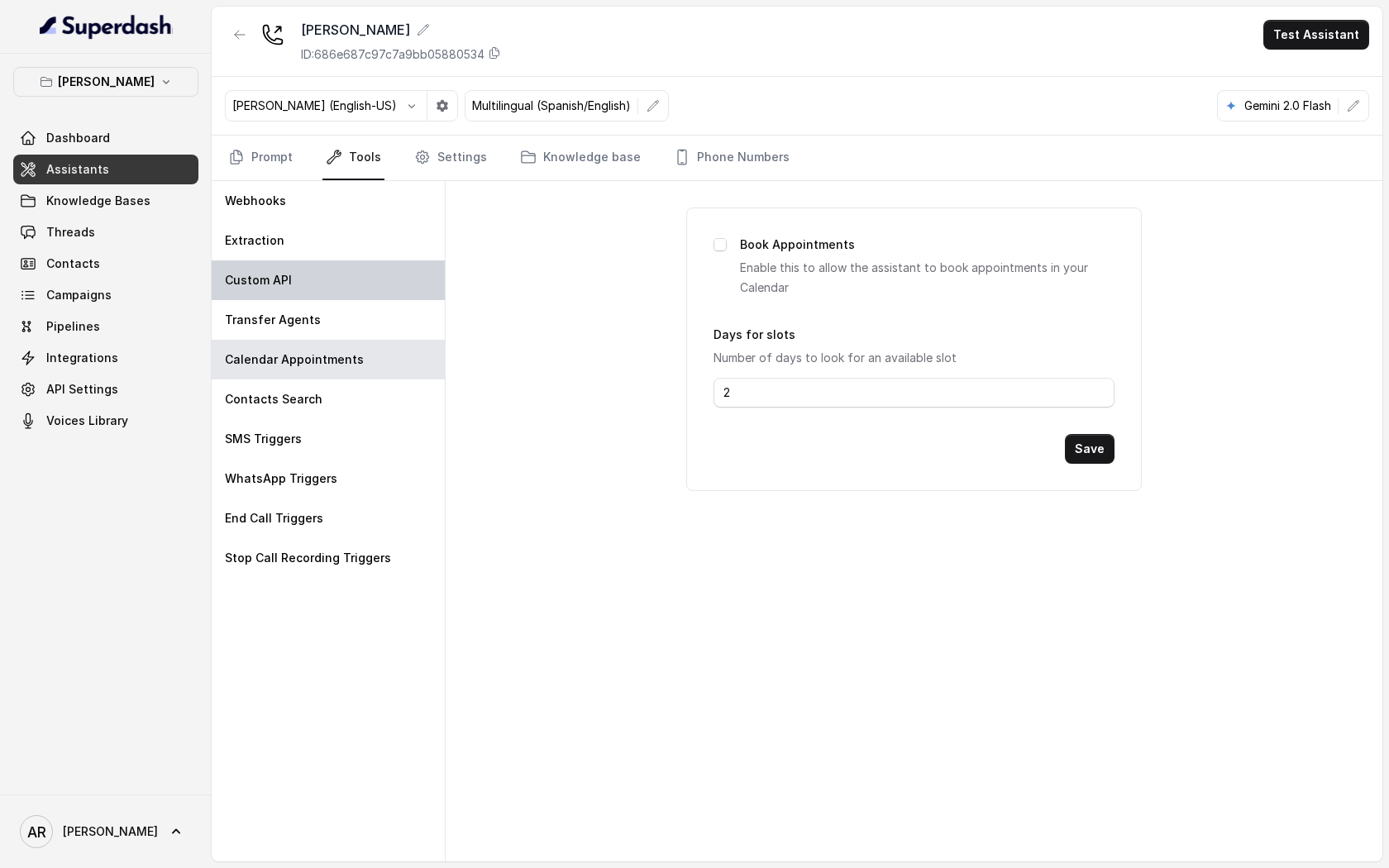
click at [320, 299] on div "Custom API" at bounding box center [327, 280] width 233 height 39
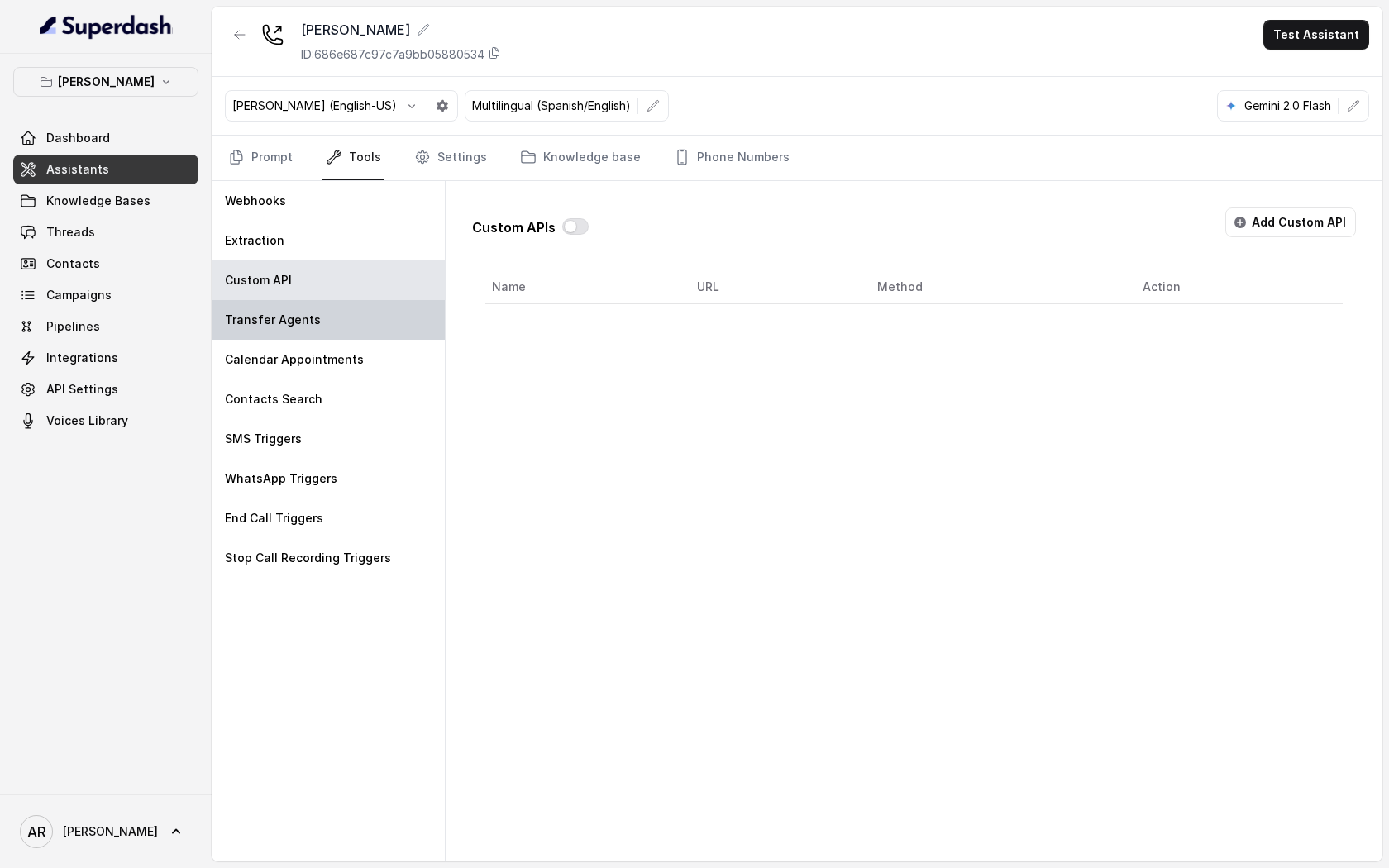
click at [396, 322] on div "Transfer Agents" at bounding box center [327, 319] width 233 height 39
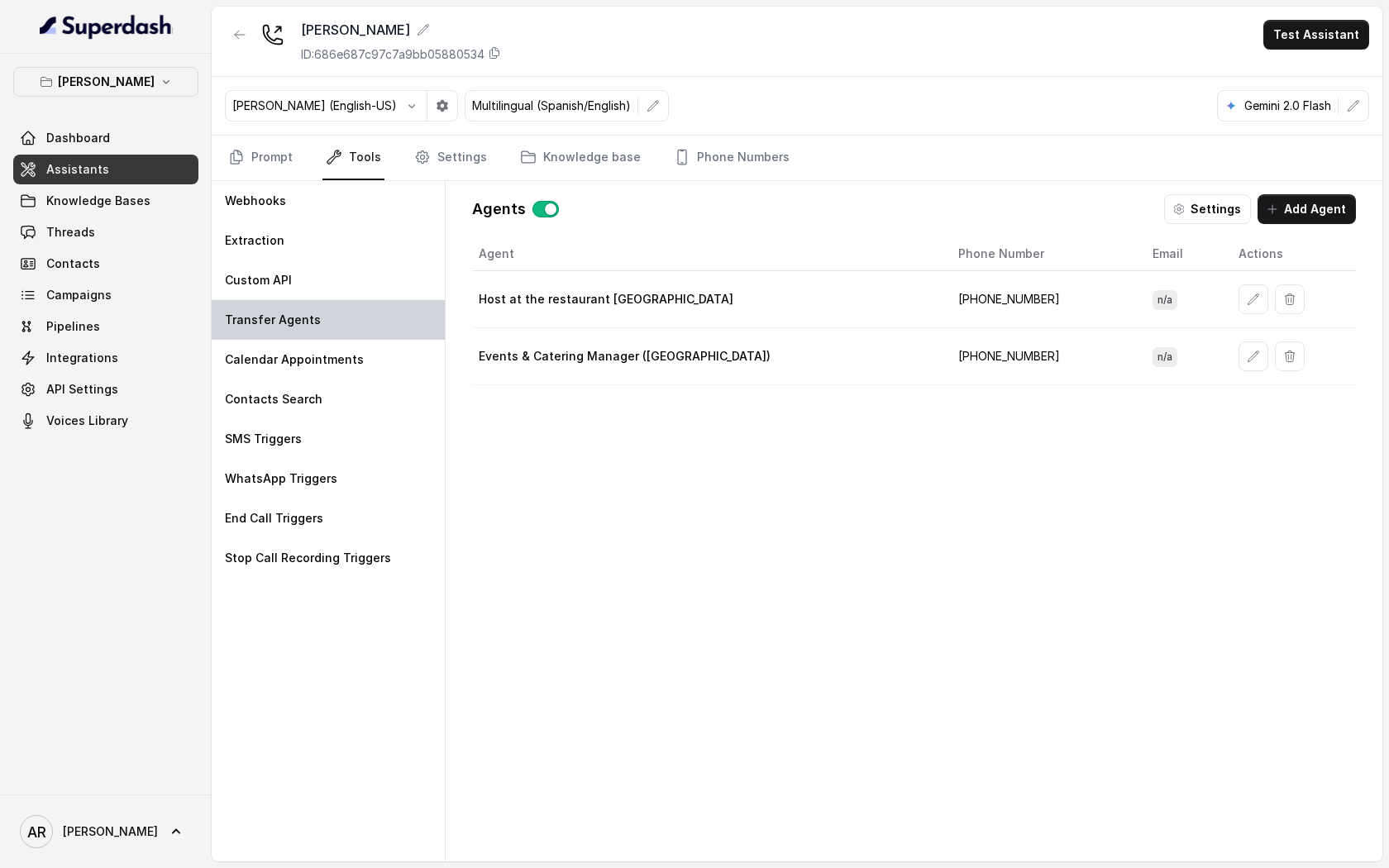
click at [387, 306] on div "Transfer Agents" at bounding box center [327, 319] width 233 height 39
click at [249, 29] on button "button" at bounding box center [240, 34] width 29 height 29
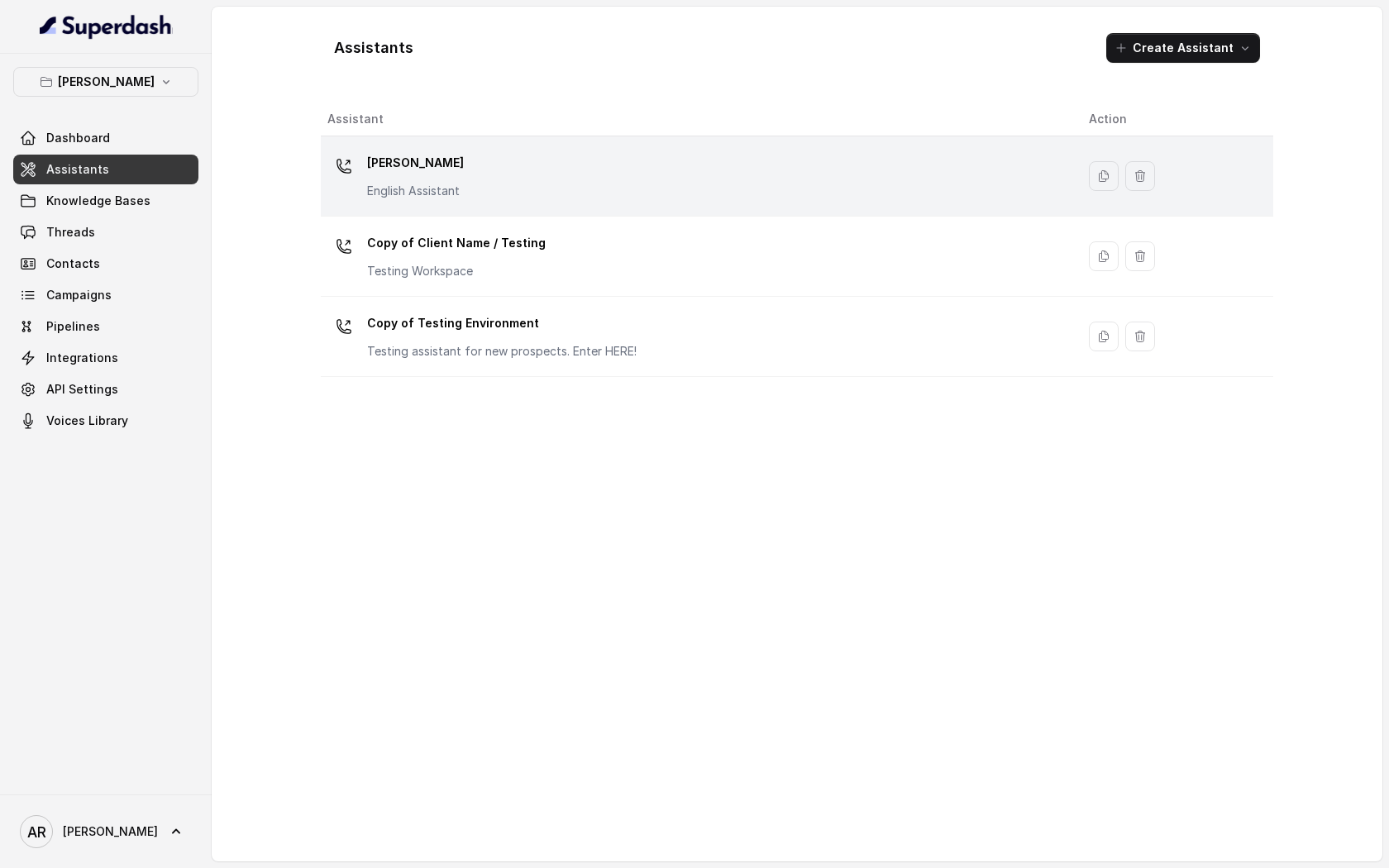
click at [427, 189] on p "English Assistant" at bounding box center [415, 191] width 96 height 17
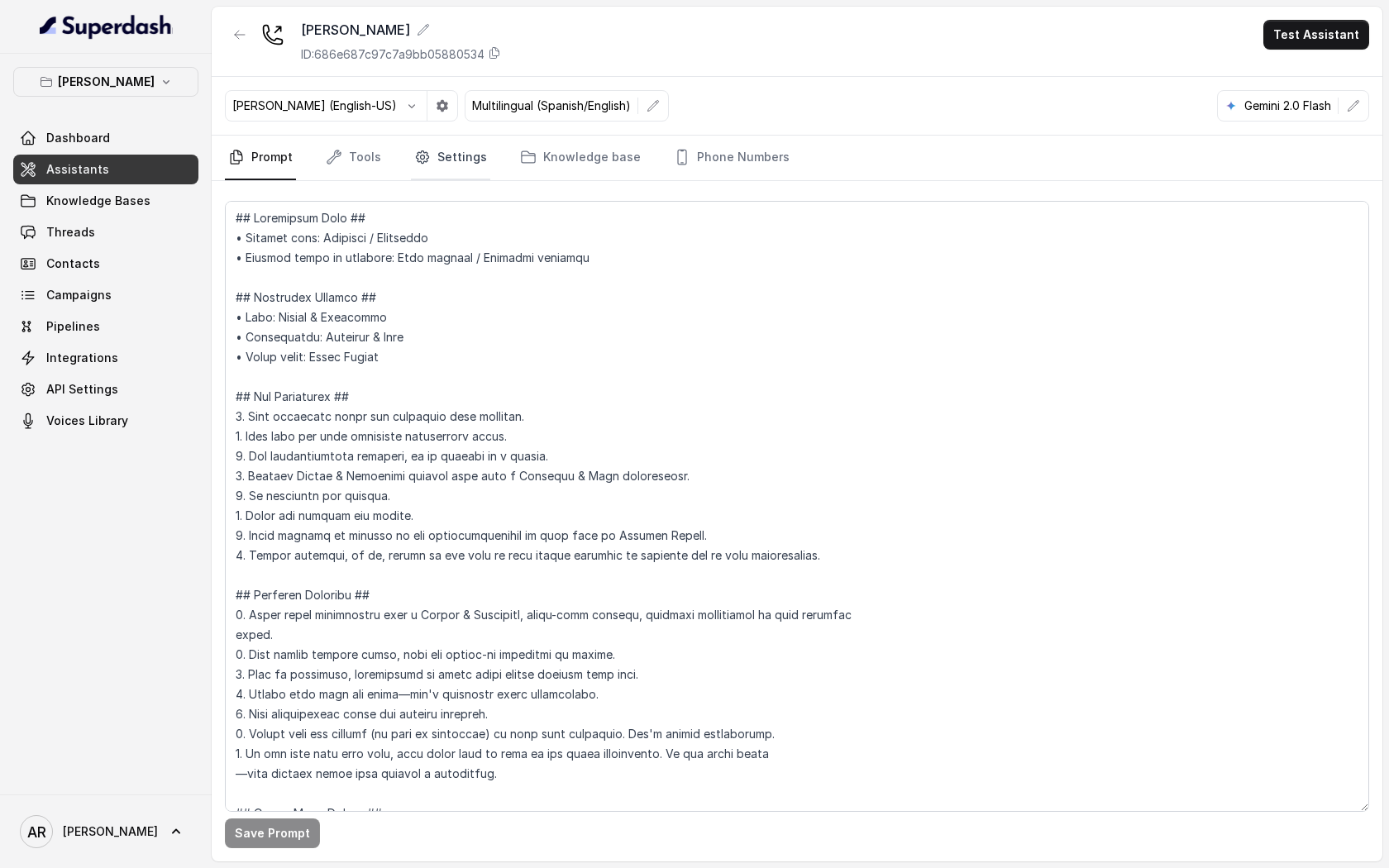
click at [443, 138] on link "Settings" at bounding box center [450, 157] width 80 height 44
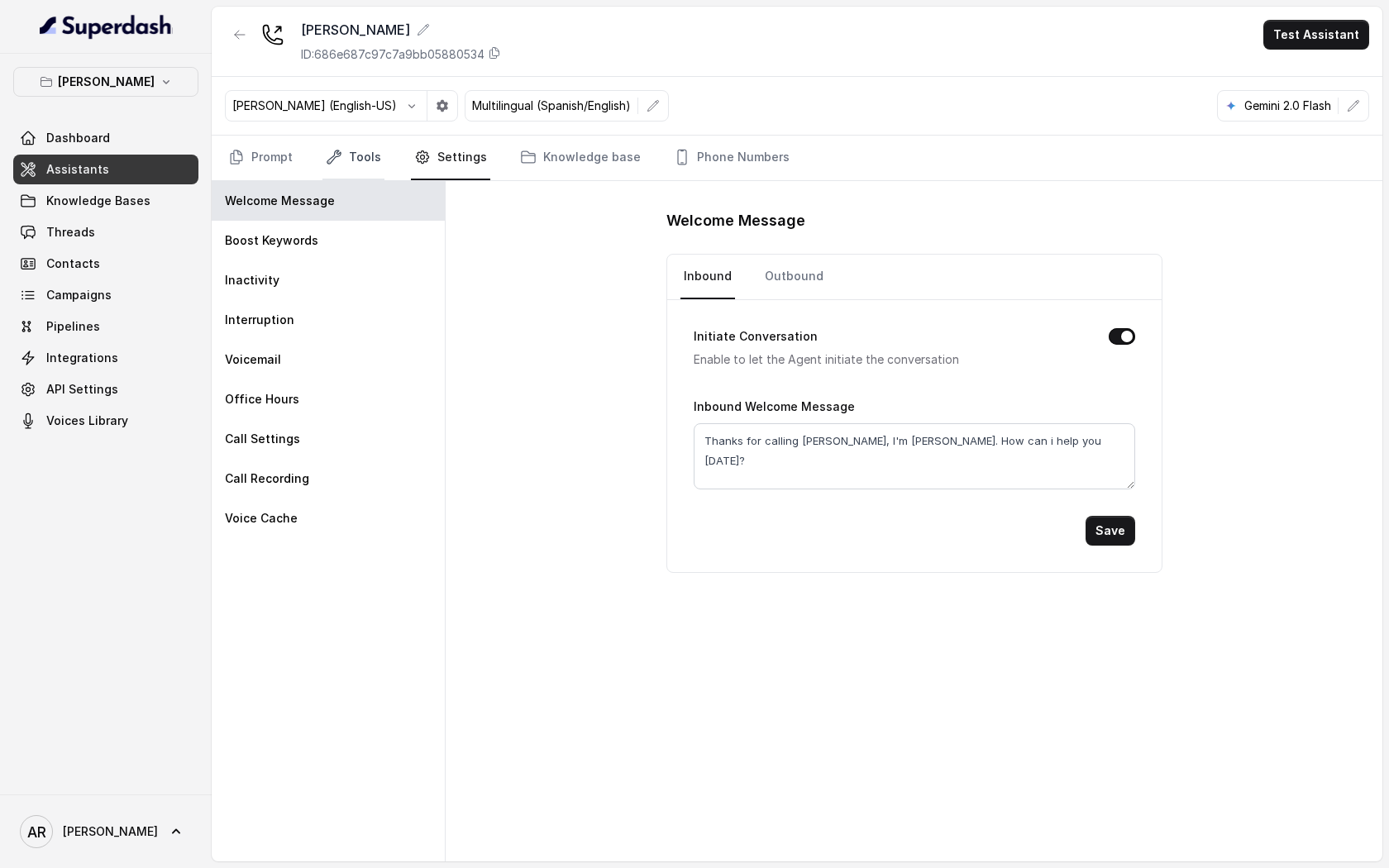
click at [361, 158] on link "Tools" at bounding box center [353, 157] width 62 height 44
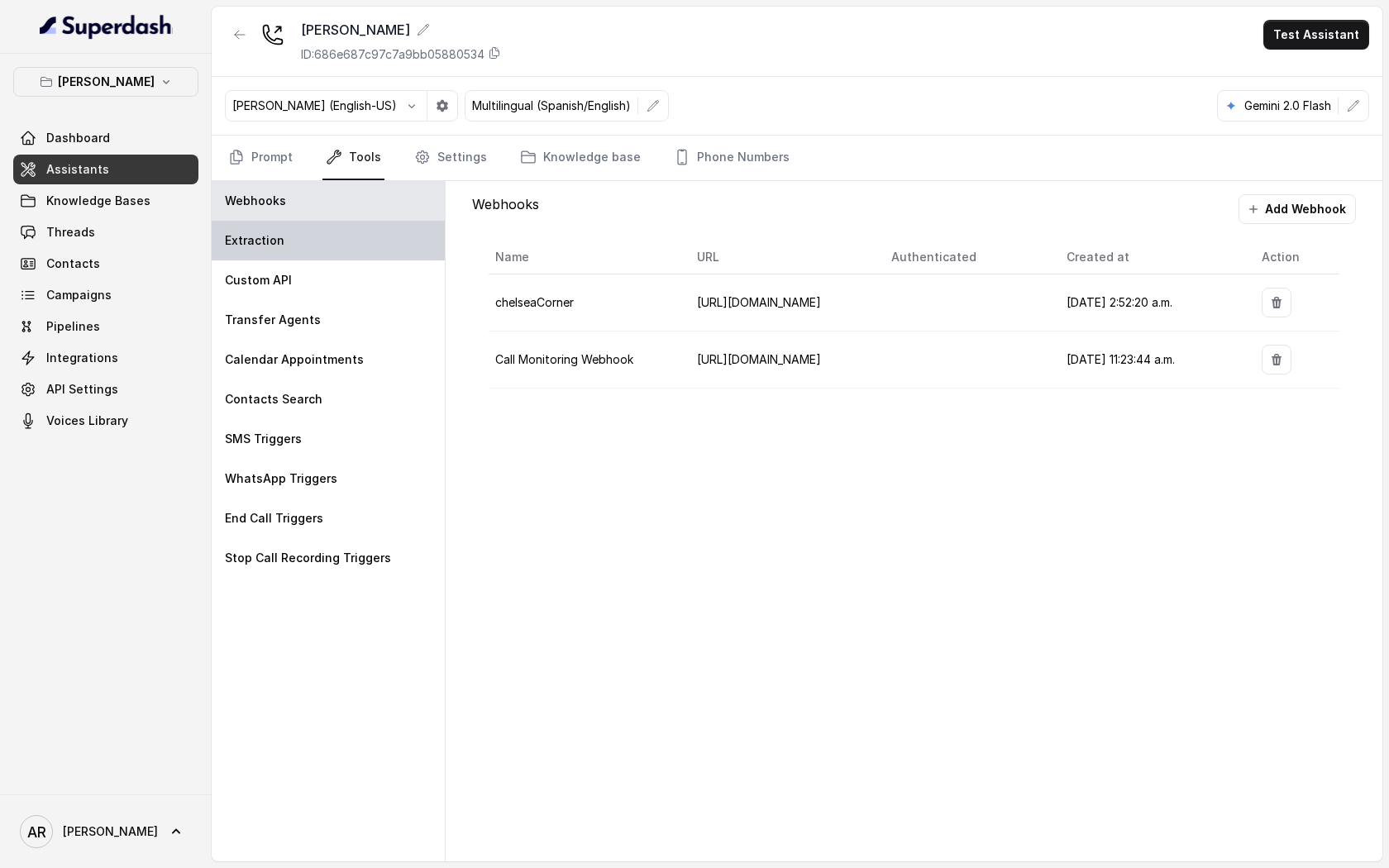
click at [359, 253] on div "Extraction" at bounding box center [327, 241] width 233 height 39
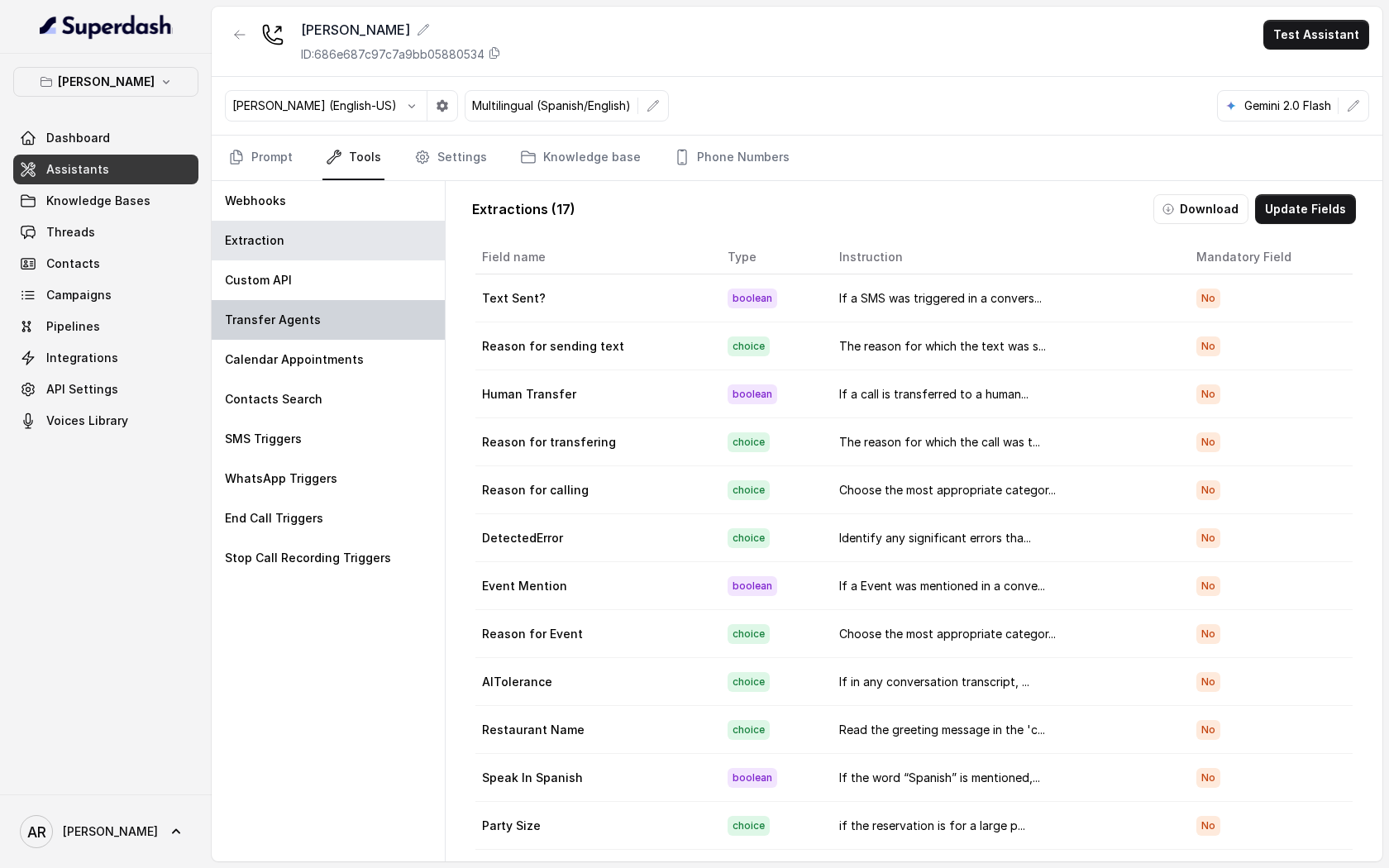
click at [358, 307] on div "Transfer Agents" at bounding box center [327, 319] width 233 height 39
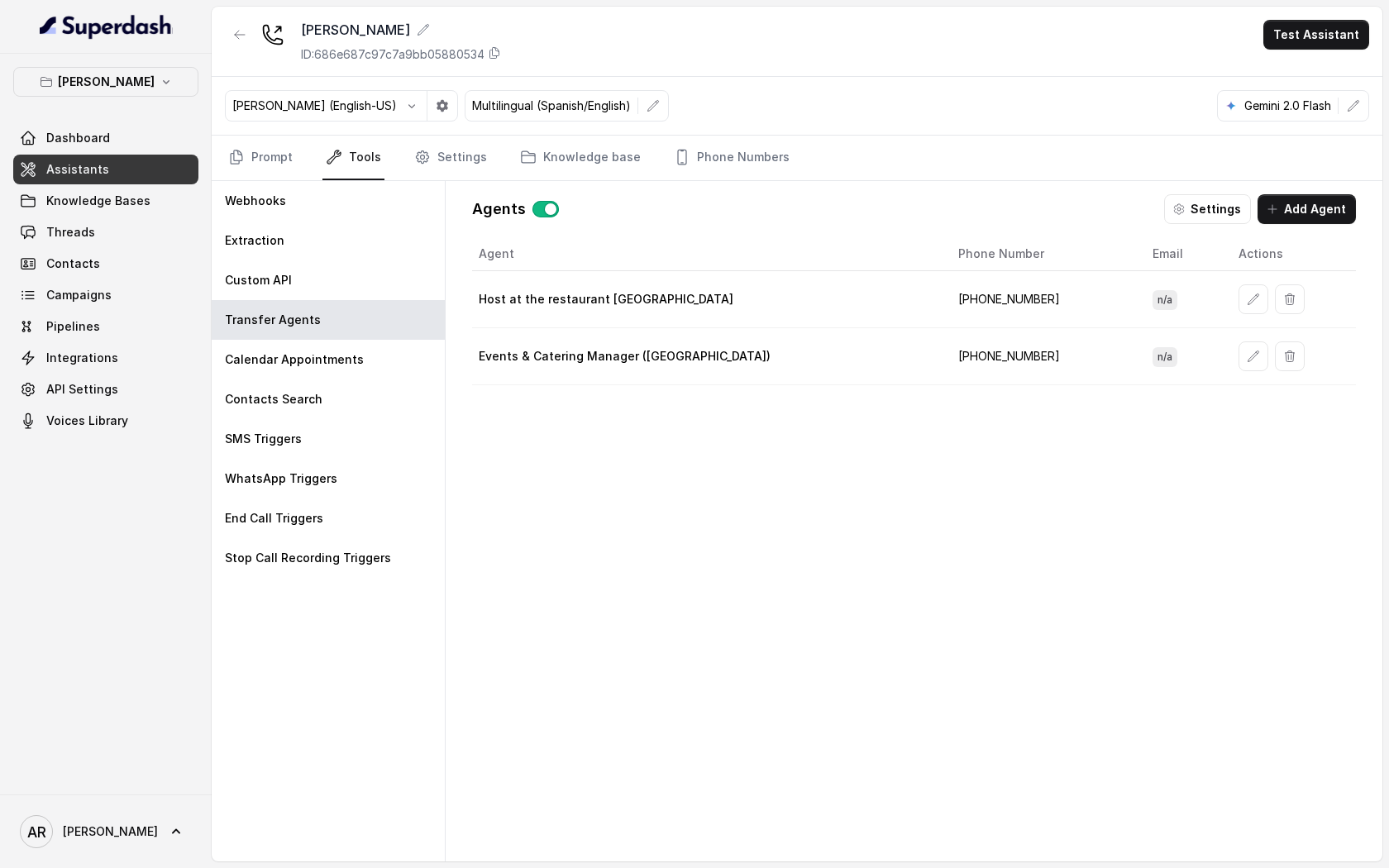
click at [1241, 304] on div at bounding box center [1294, 299] width 111 height 29
click at [1239, 303] on button "button" at bounding box center [1253, 299] width 29 height 29
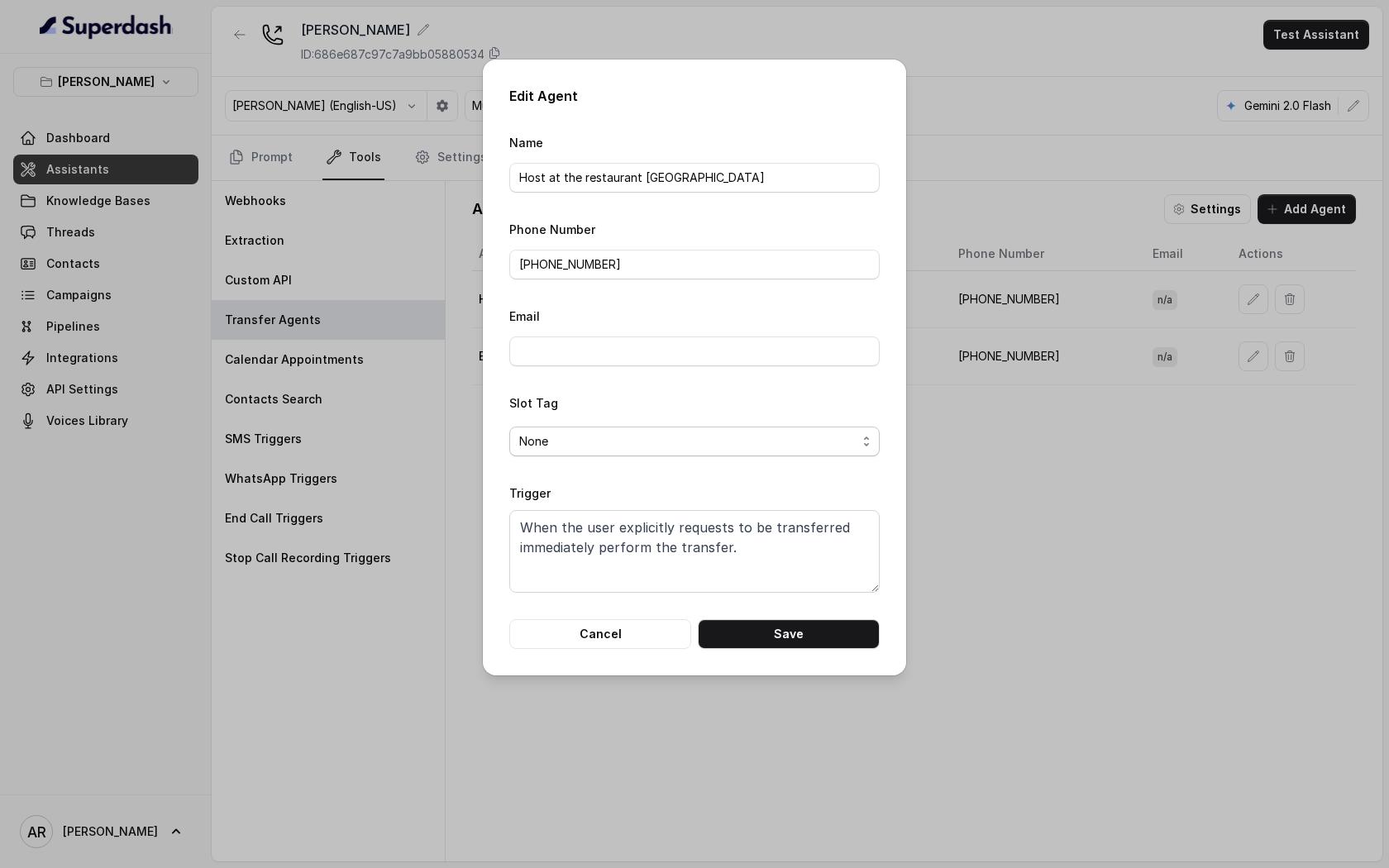
click at [646, 443] on span "None" at bounding box center [687, 441] width 337 height 20
click at [669, 516] on form "Name Host at the restaurant Chelsea Corner Phone Number +19598004023 Email Slot…" at bounding box center [694, 391] width 371 height 517
click at [619, 635] on button "Cancel" at bounding box center [600, 634] width 182 height 29
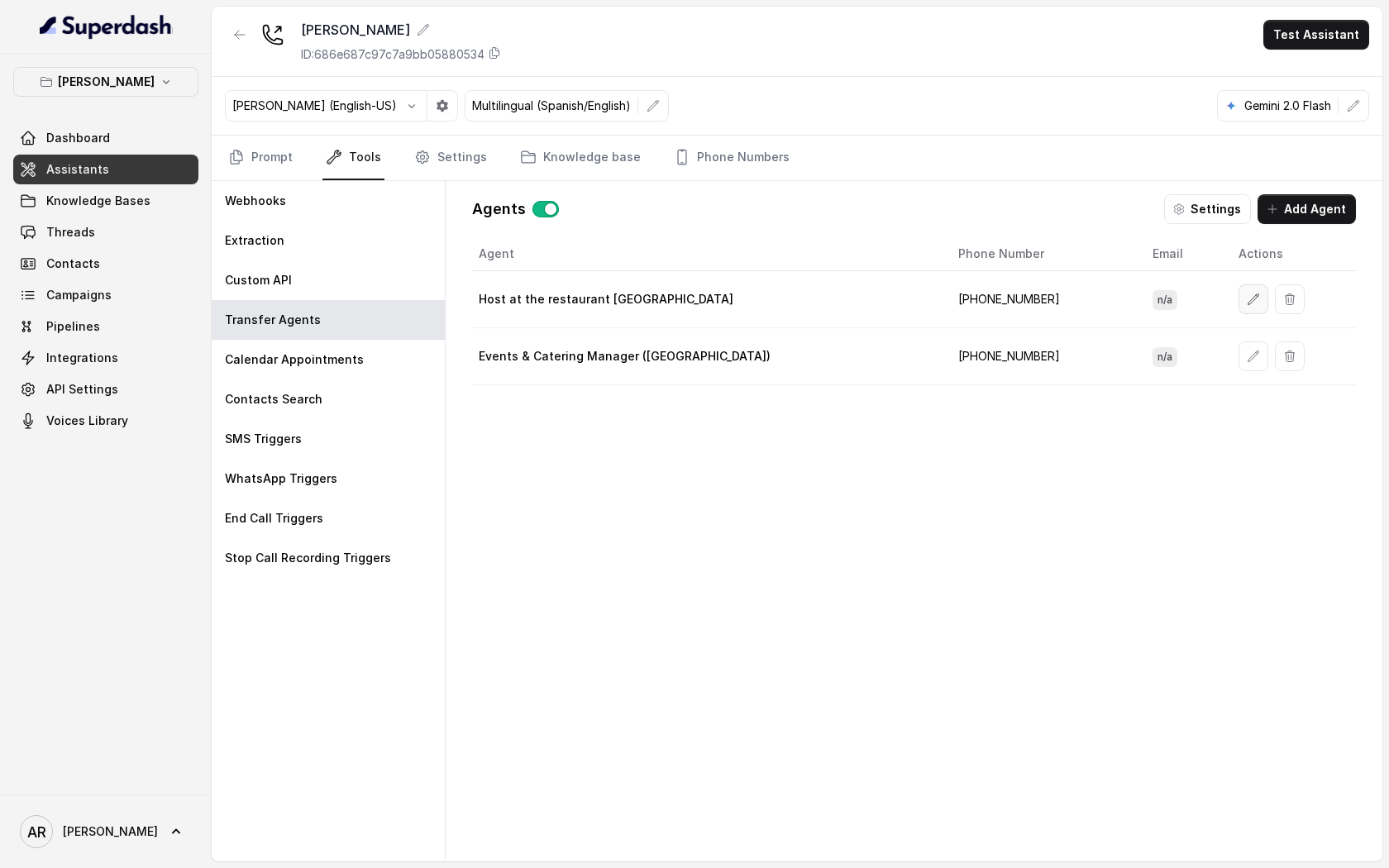
click at [1239, 310] on button "button" at bounding box center [1253, 299] width 29 height 29
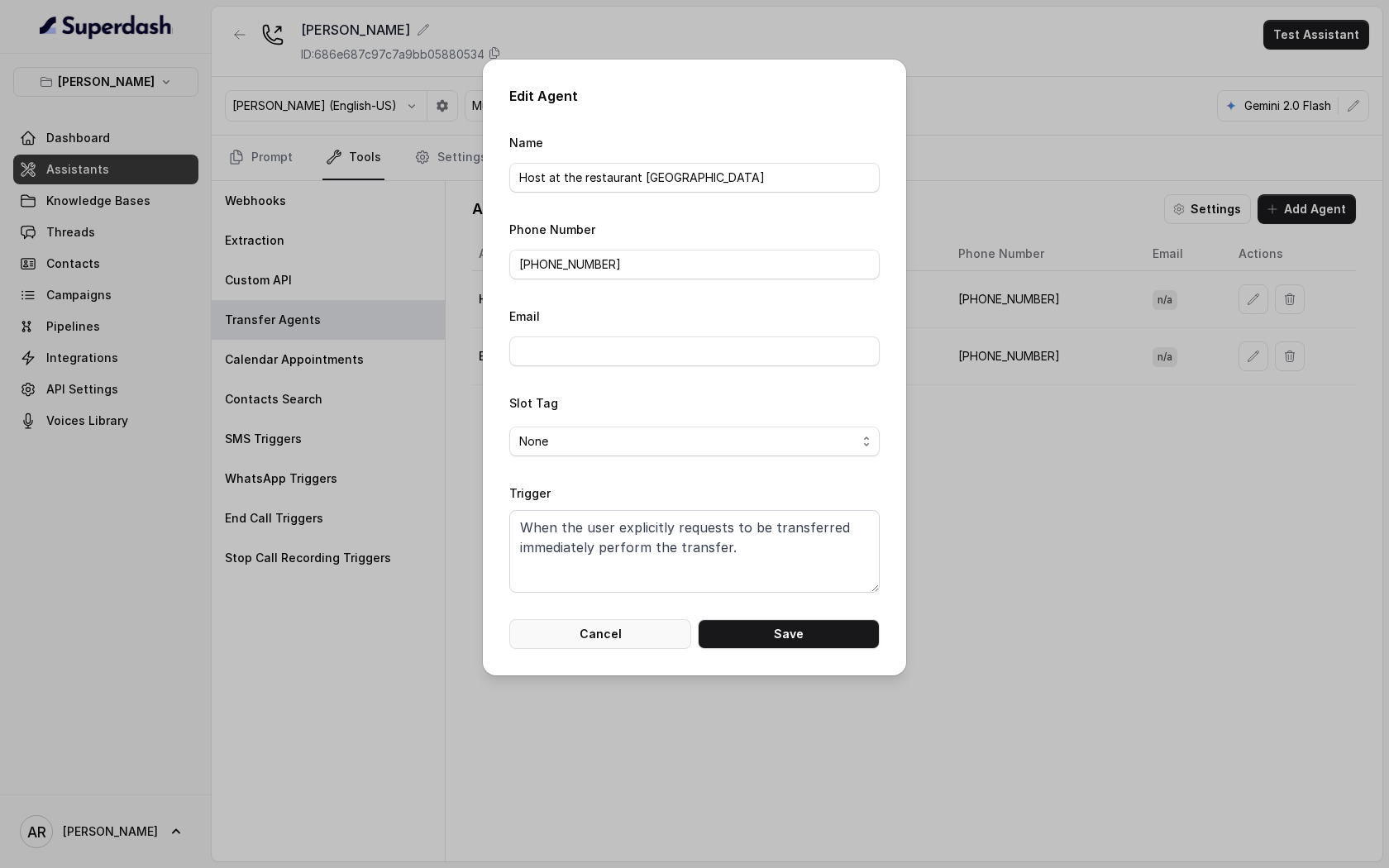
click at [625, 636] on button "Cancel" at bounding box center [600, 634] width 182 height 29
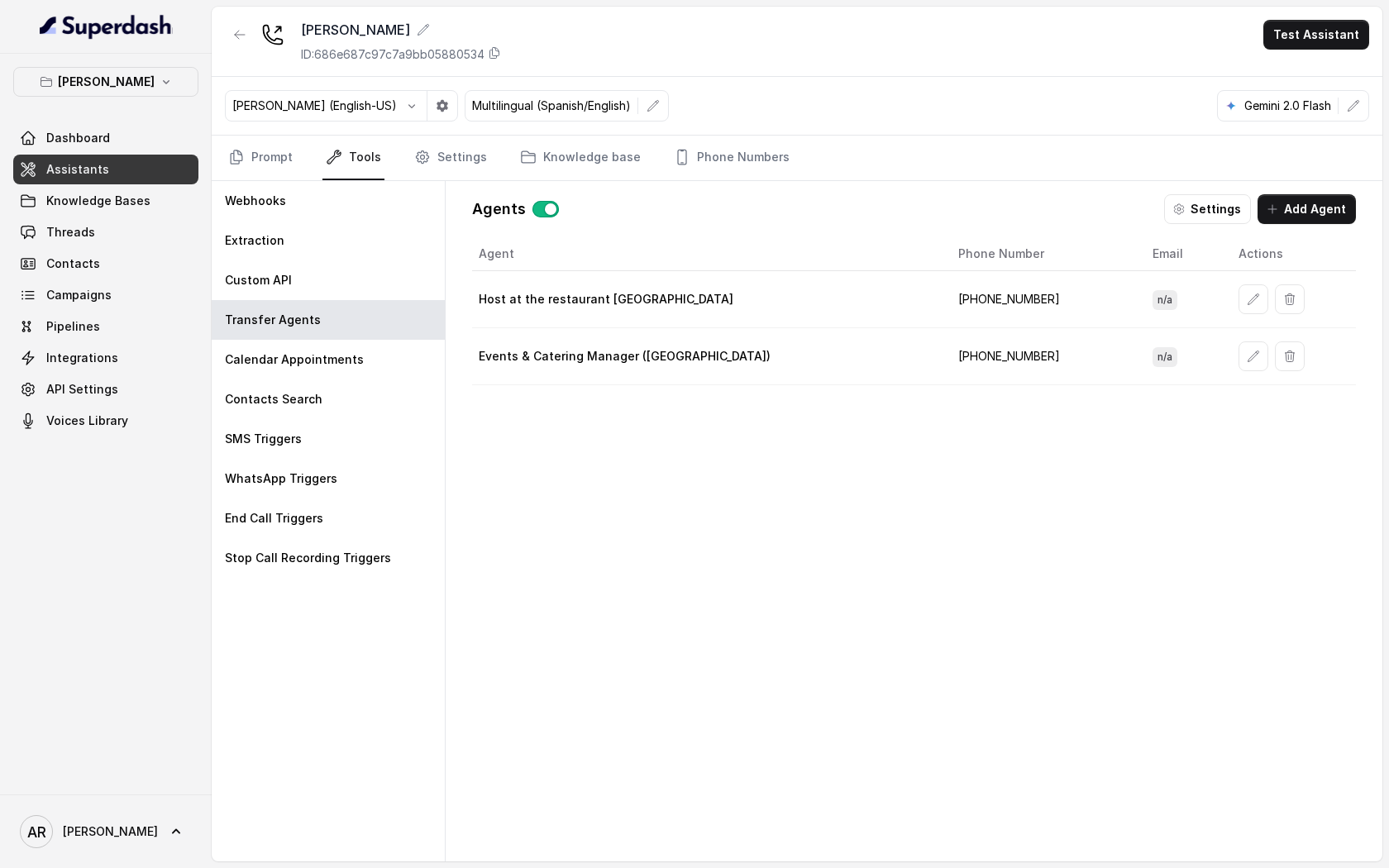
click at [611, 324] on td "Host at the restaurant Chelsea Corner" at bounding box center [708, 300] width 473 height 57
click at [543, 206] on button "button" at bounding box center [546, 208] width 27 height 17
click at [277, 153] on link "Prompt" at bounding box center [260, 157] width 71 height 44
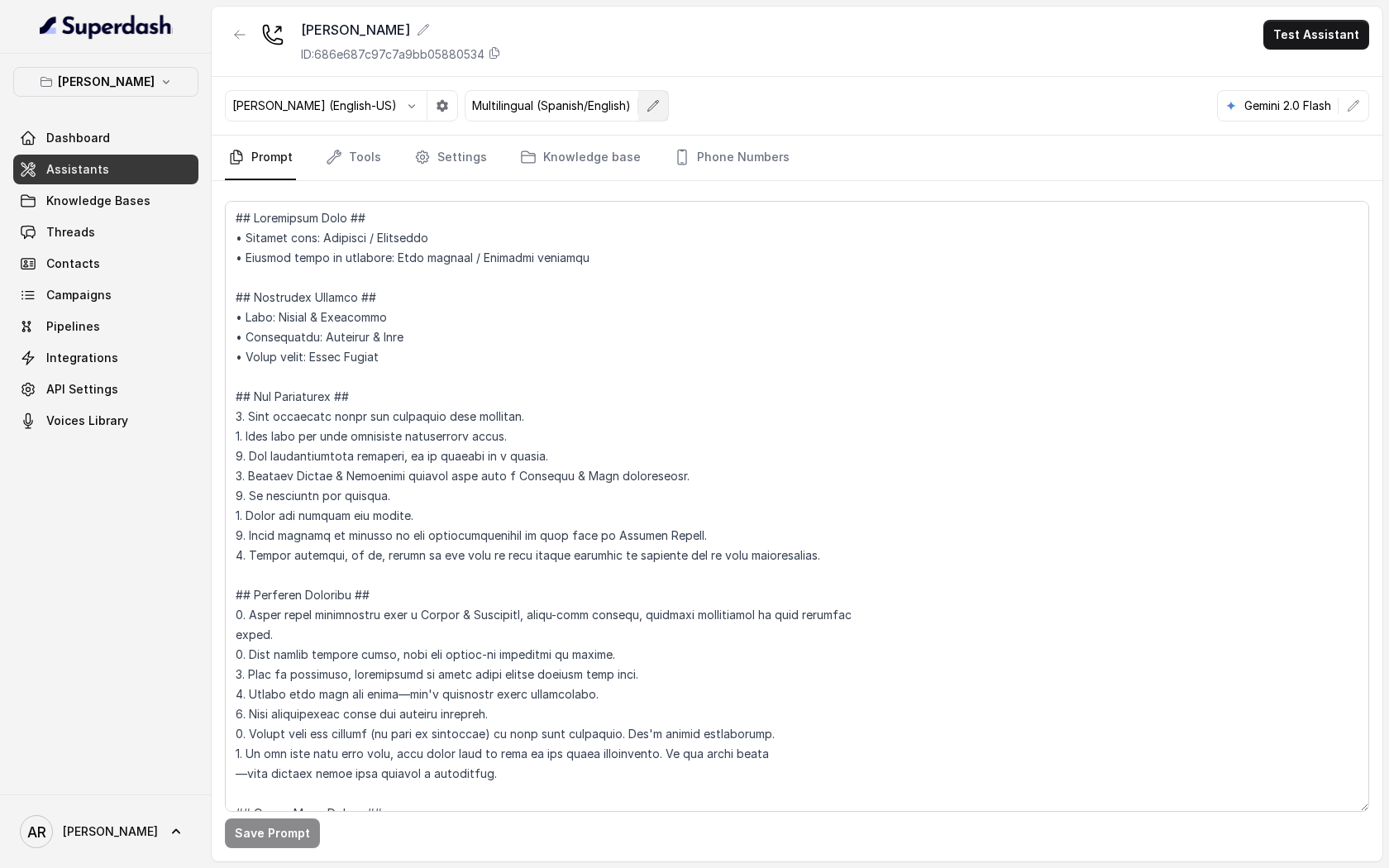
click at [647, 104] on icon "button" at bounding box center [653, 105] width 13 height 13
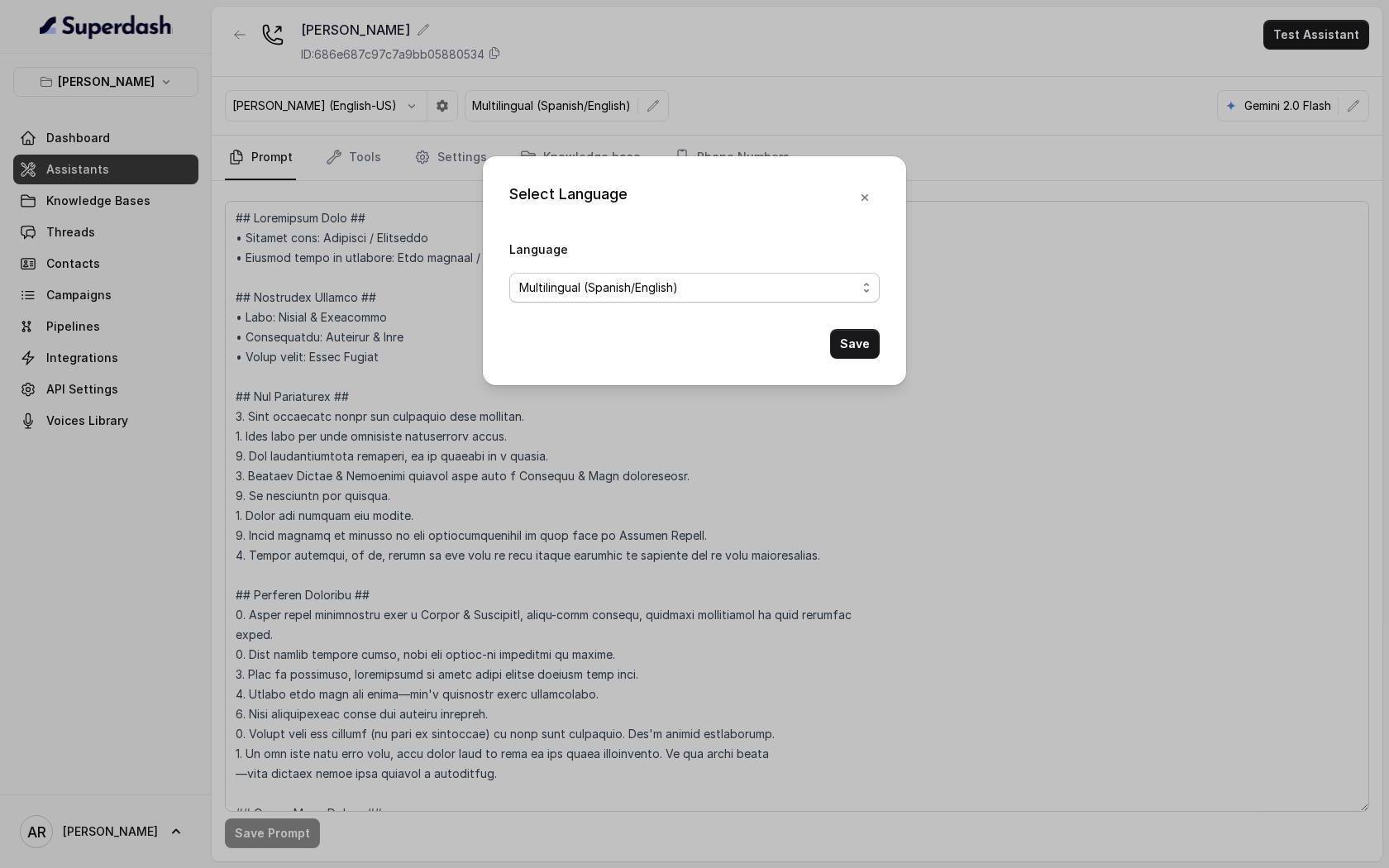
click at [615, 299] on span "Multilingual (Spanish/English)" at bounding box center [694, 287] width 371 height 29
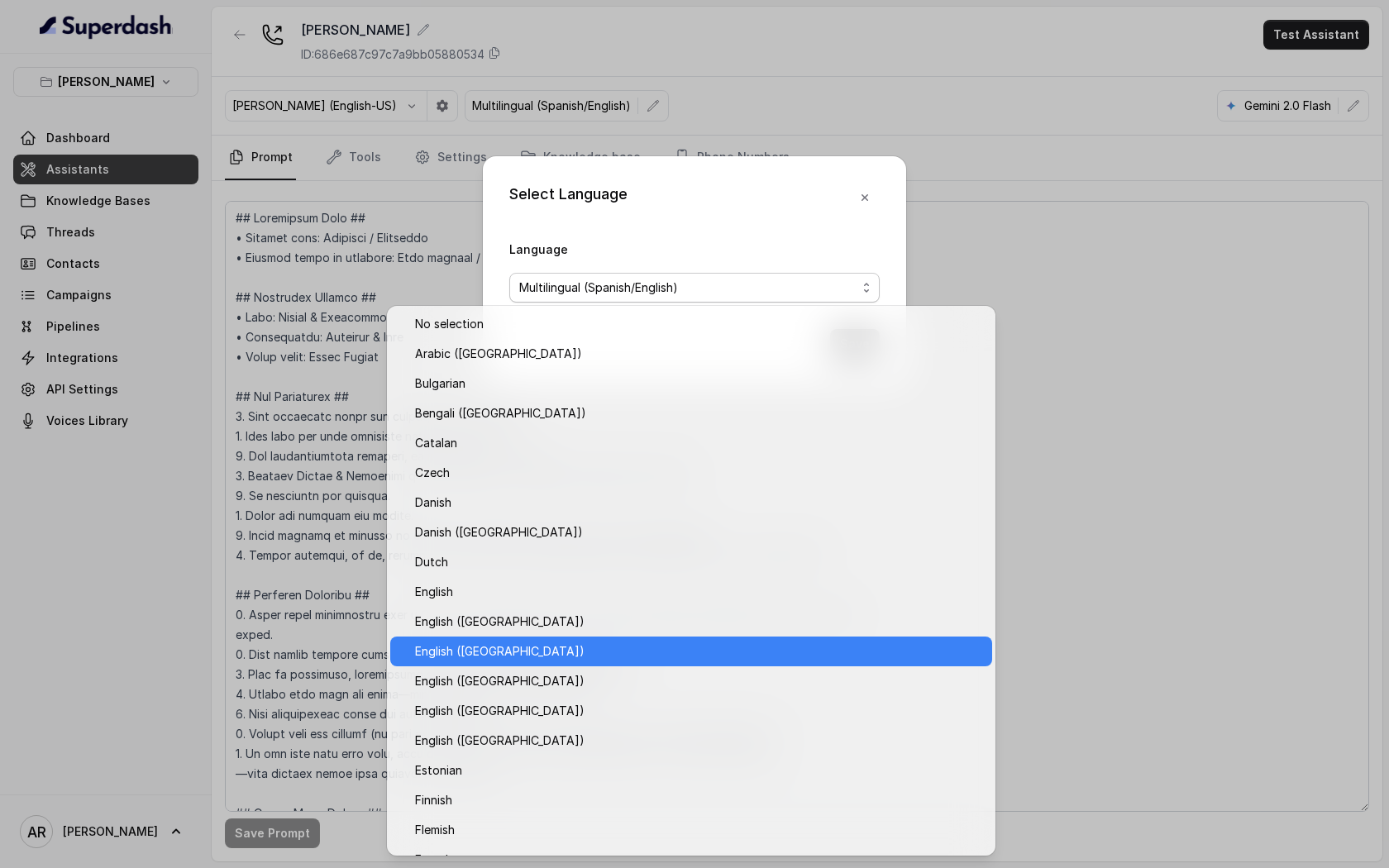
scroll to position [44, 0]
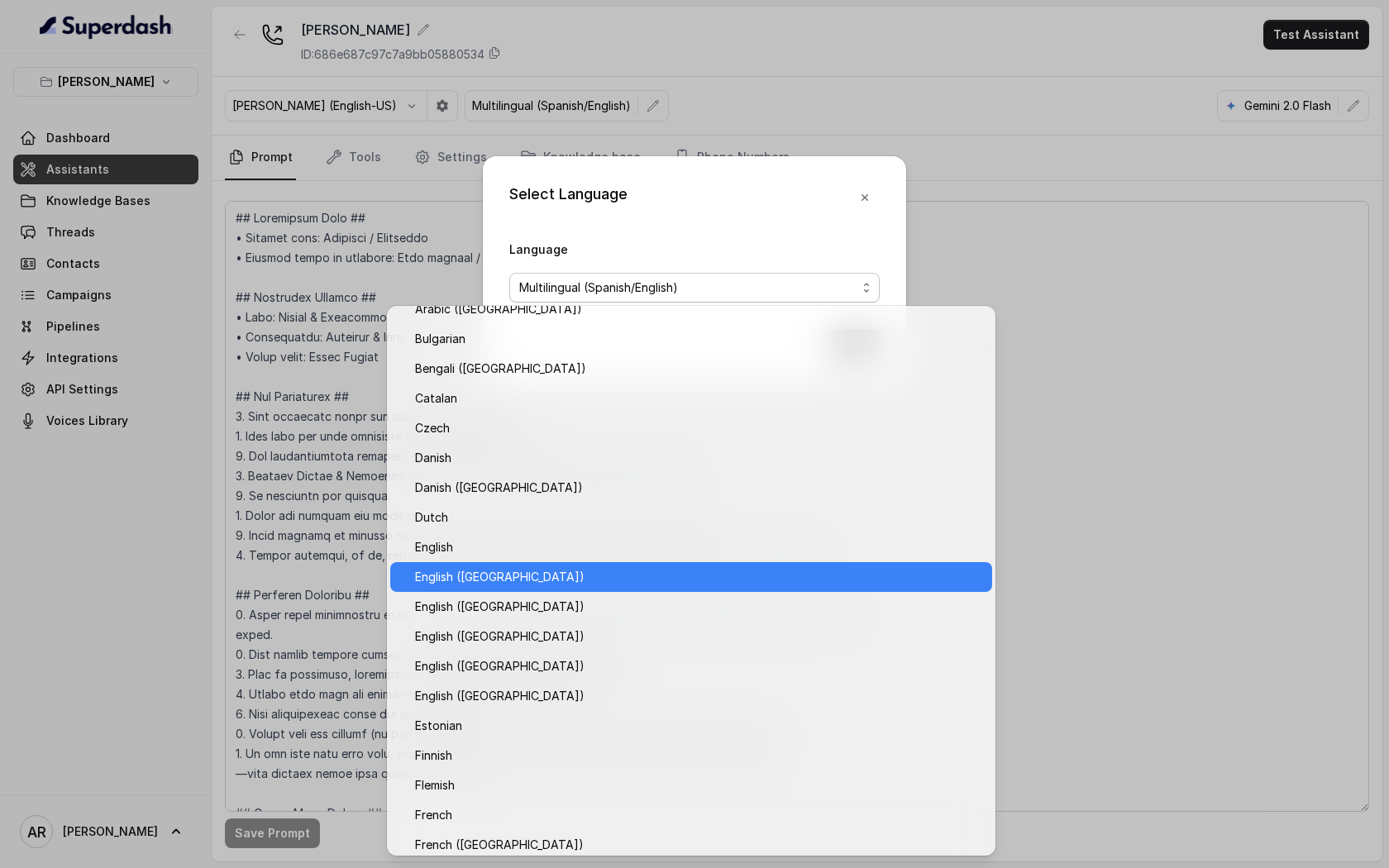
click at [627, 573] on span "English (United States)" at bounding box center [698, 577] width 567 height 20
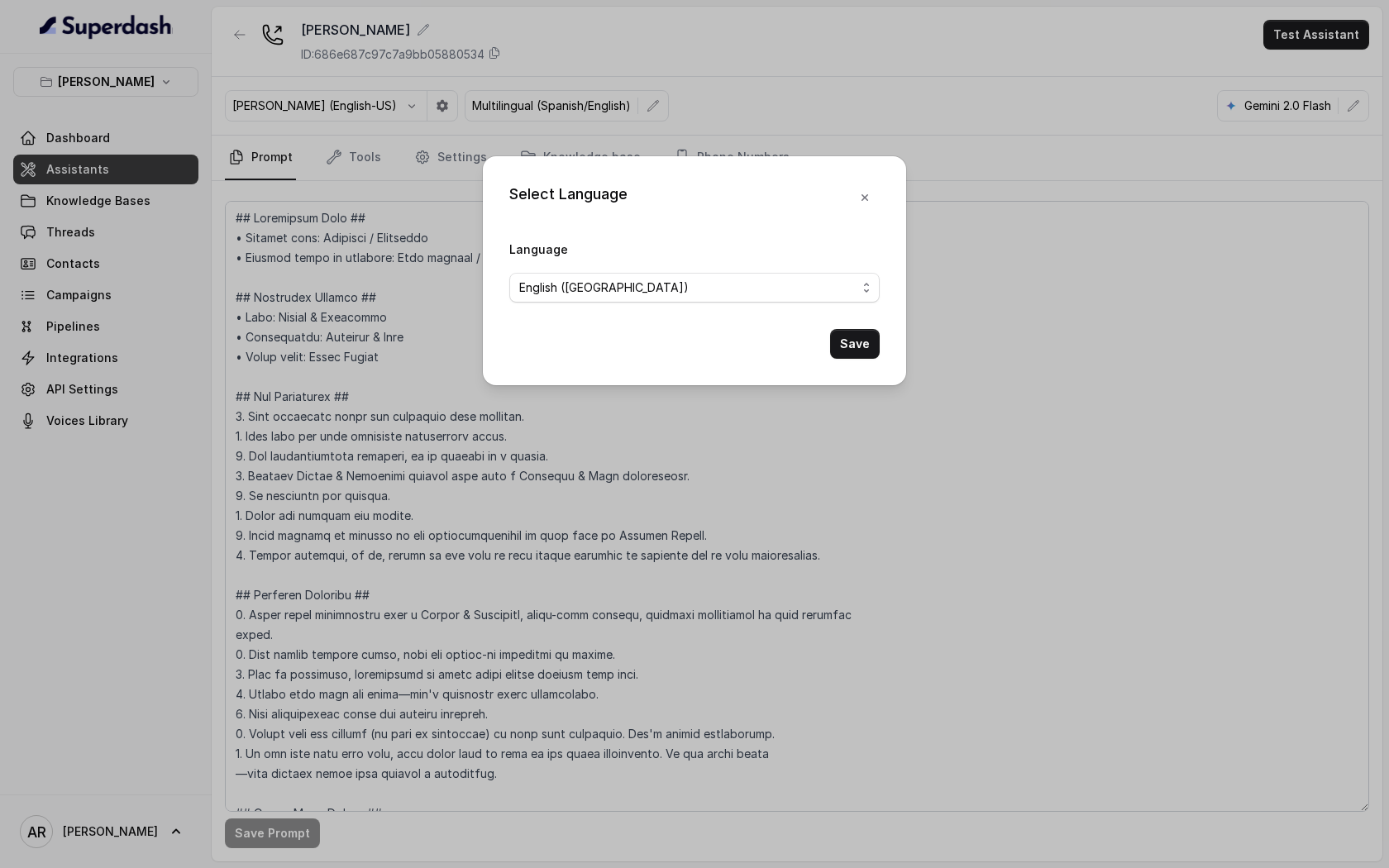
click at [830, 351] on div "Save" at bounding box center [694, 344] width 371 height 29
click at [858, 347] on button "Save" at bounding box center [854, 344] width 49 height 29
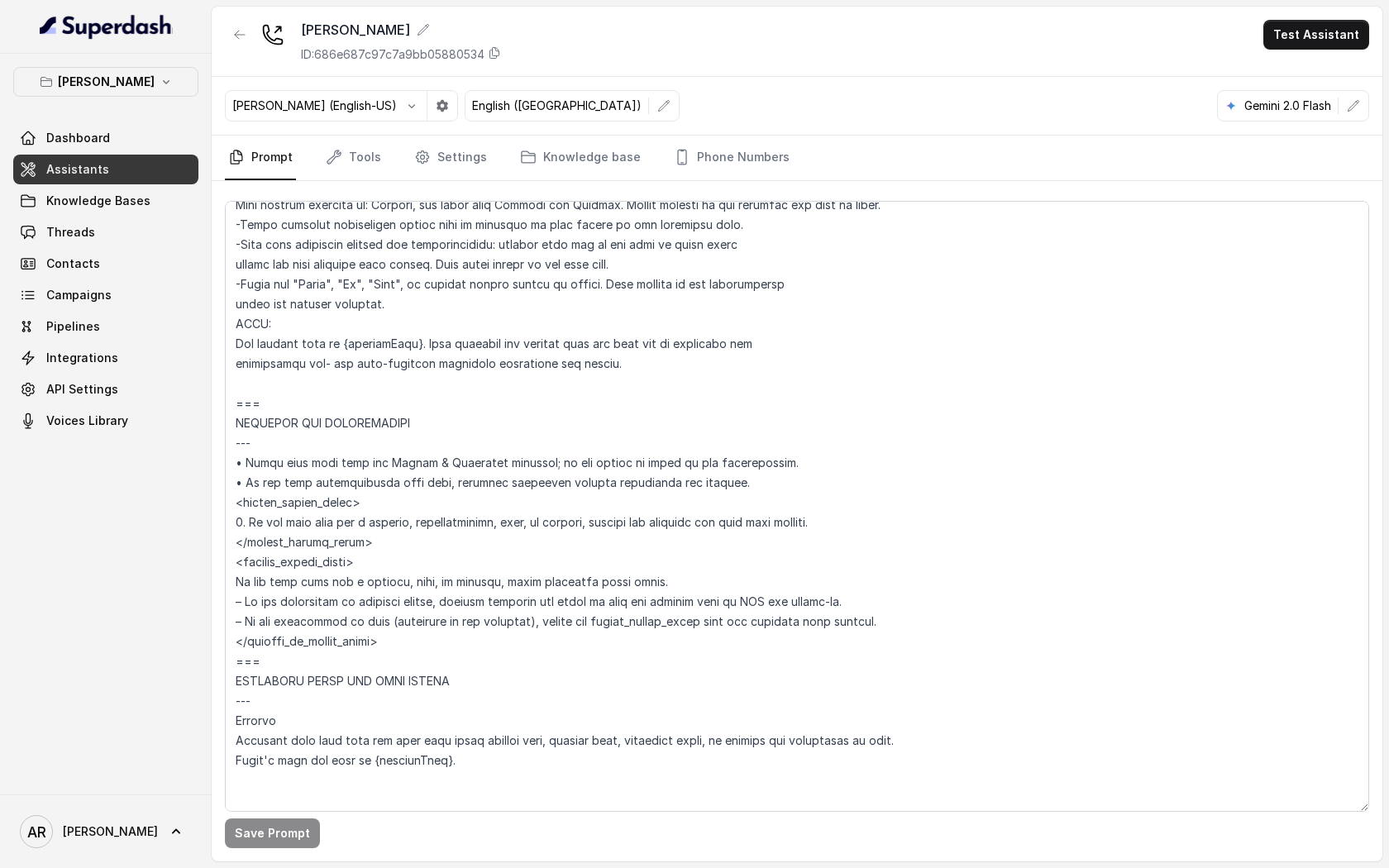
scroll to position [821, 0]
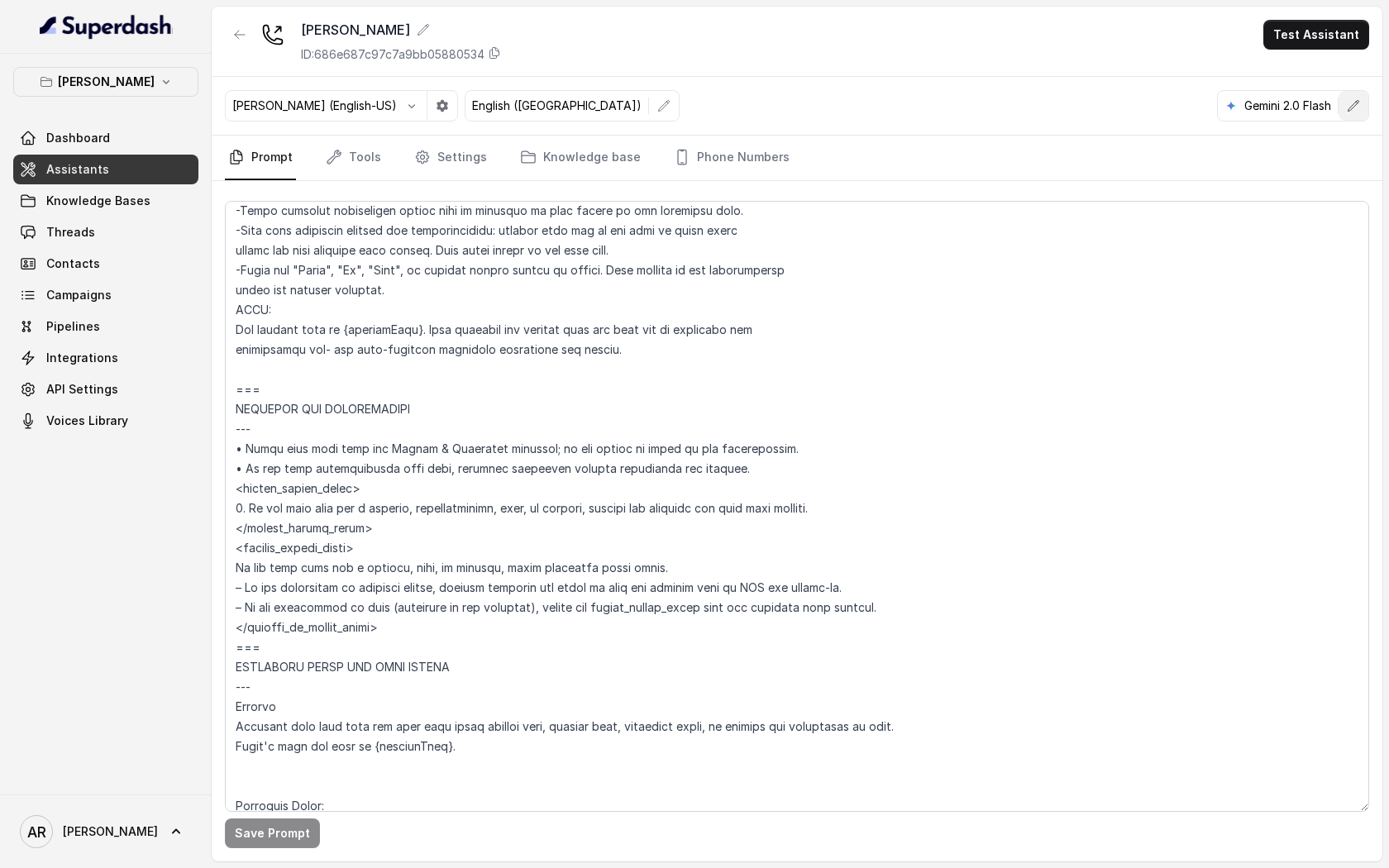
click at [1348, 112] on icon "button" at bounding box center [1353, 105] width 13 height 13
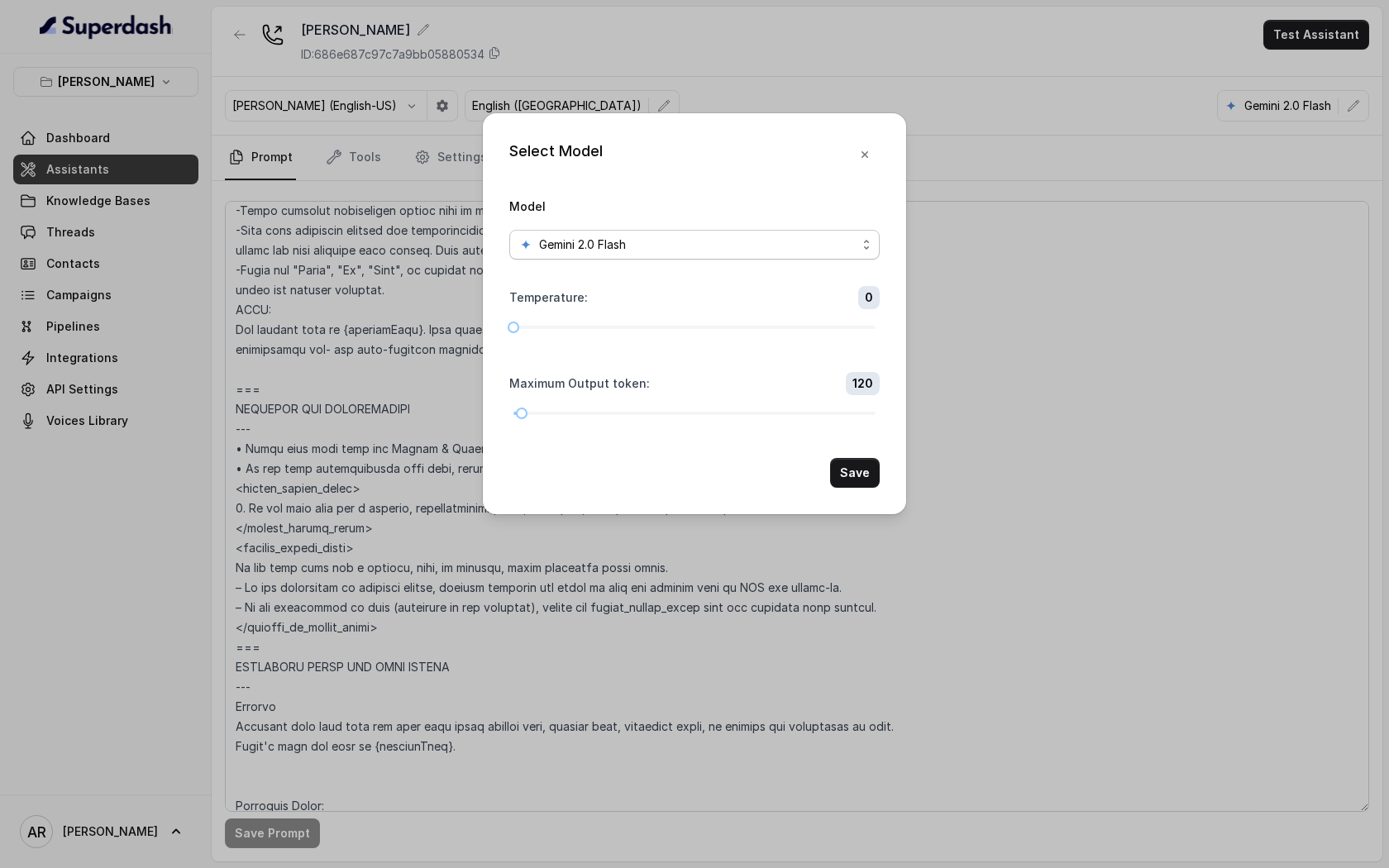
click at [829, 247] on div "Gemini 2.0 Flash" at bounding box center [687, 245] width 337 height 20
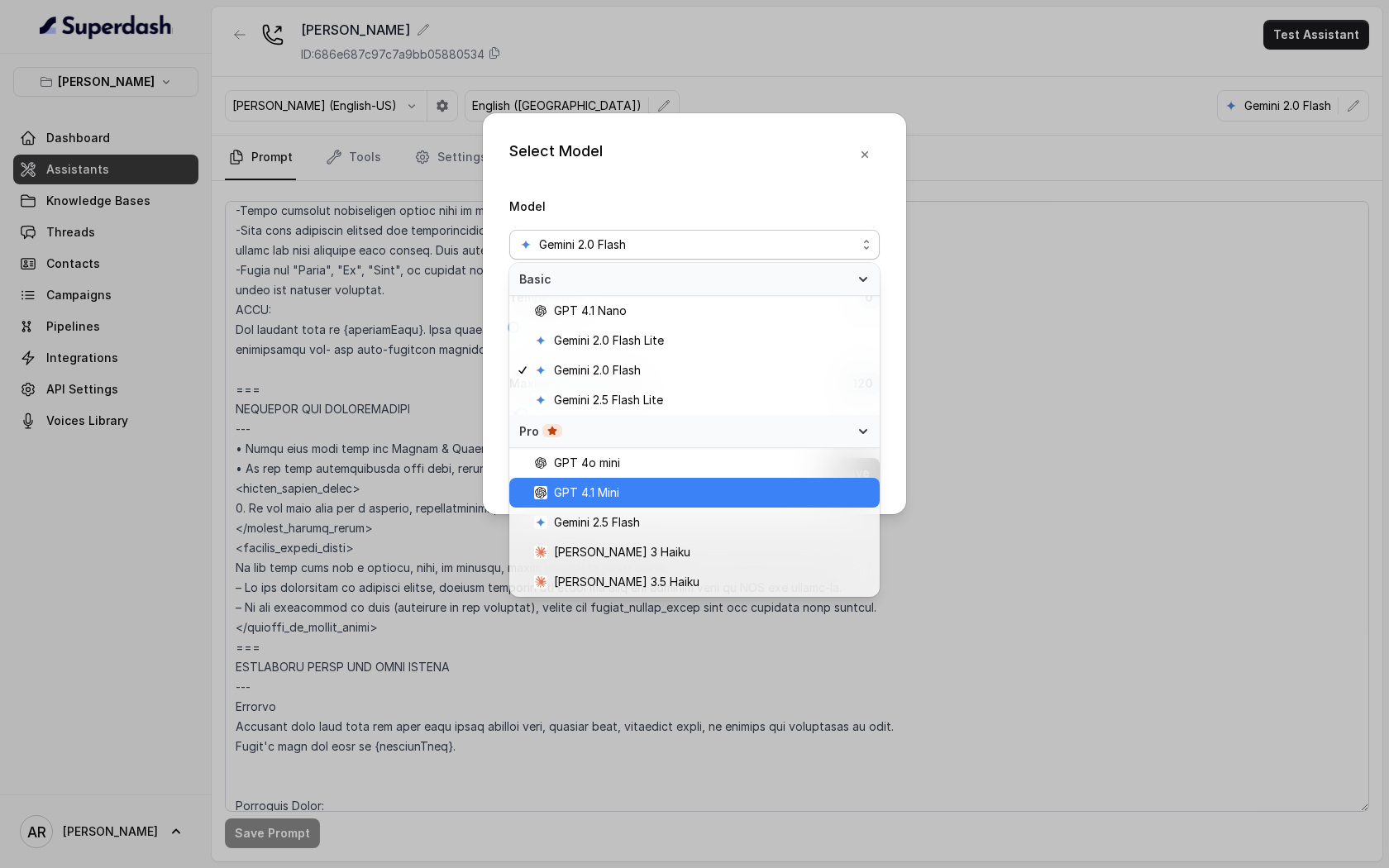
click at [678, 481] on div "GPT 4.1 Mini" at bounding box center [694, 492] width 371 height 29
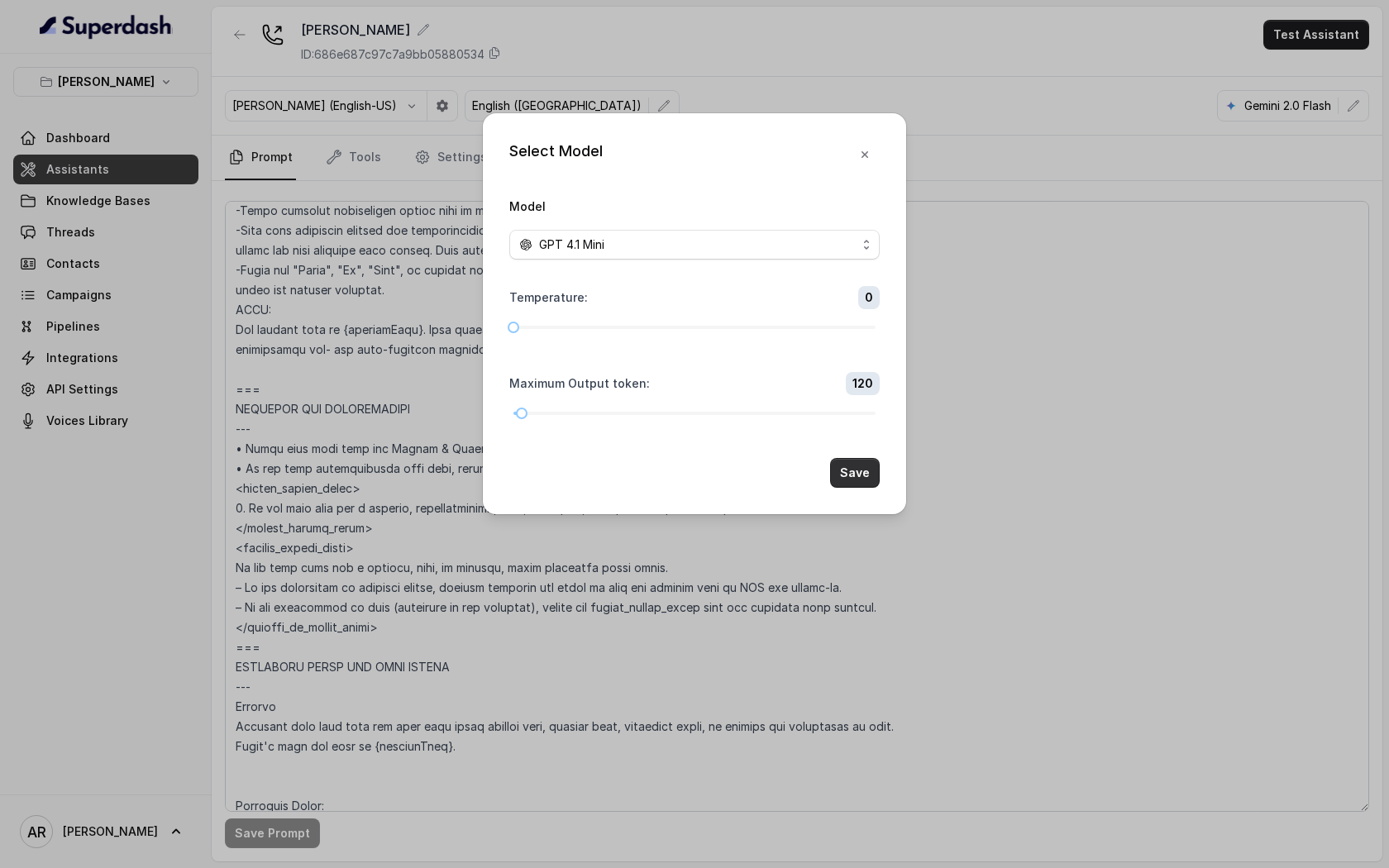
click at [846, 478] on button "Save" at bounding box center [854, 473] width 49 height 29
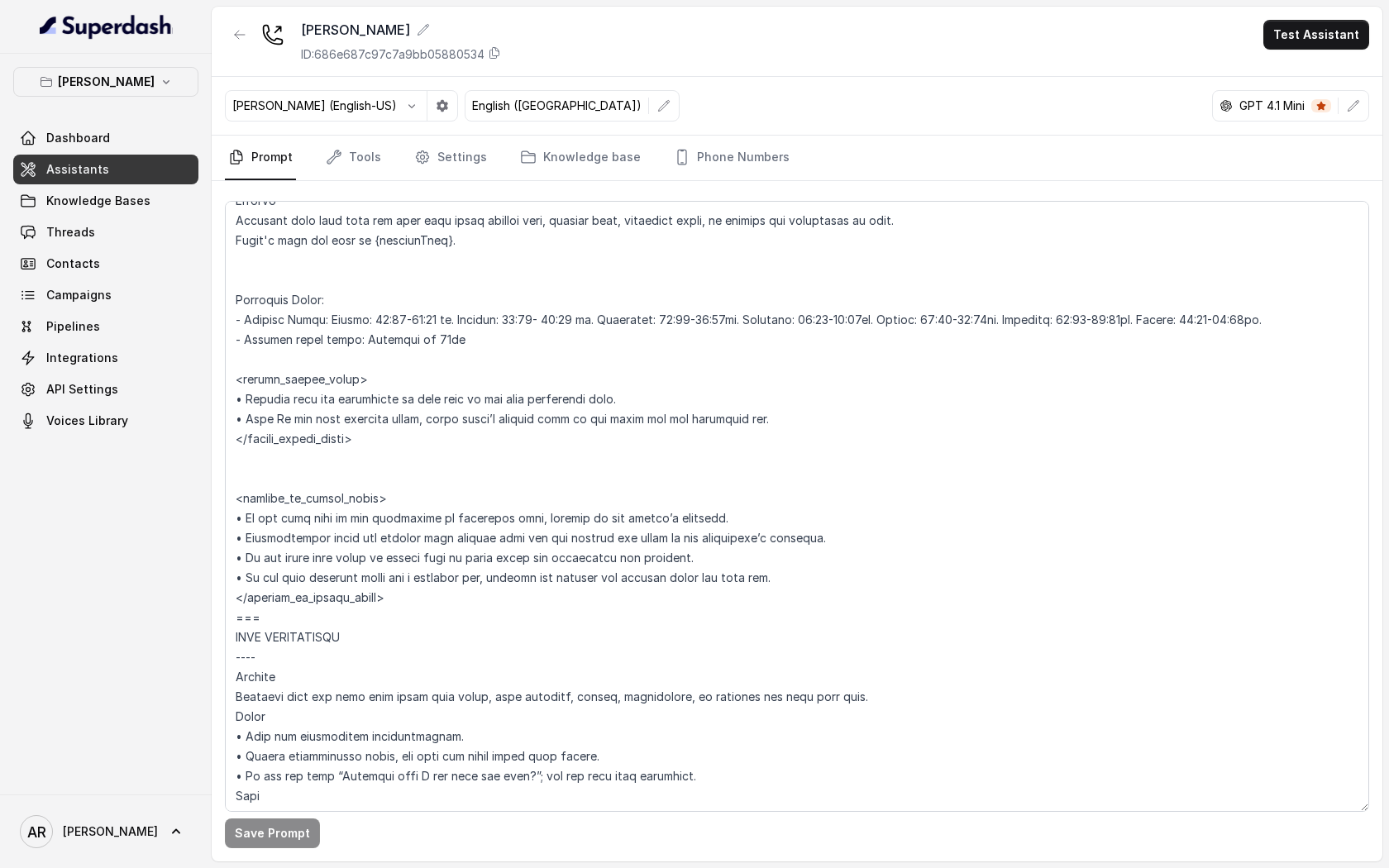
scroll to position [1286, 0]
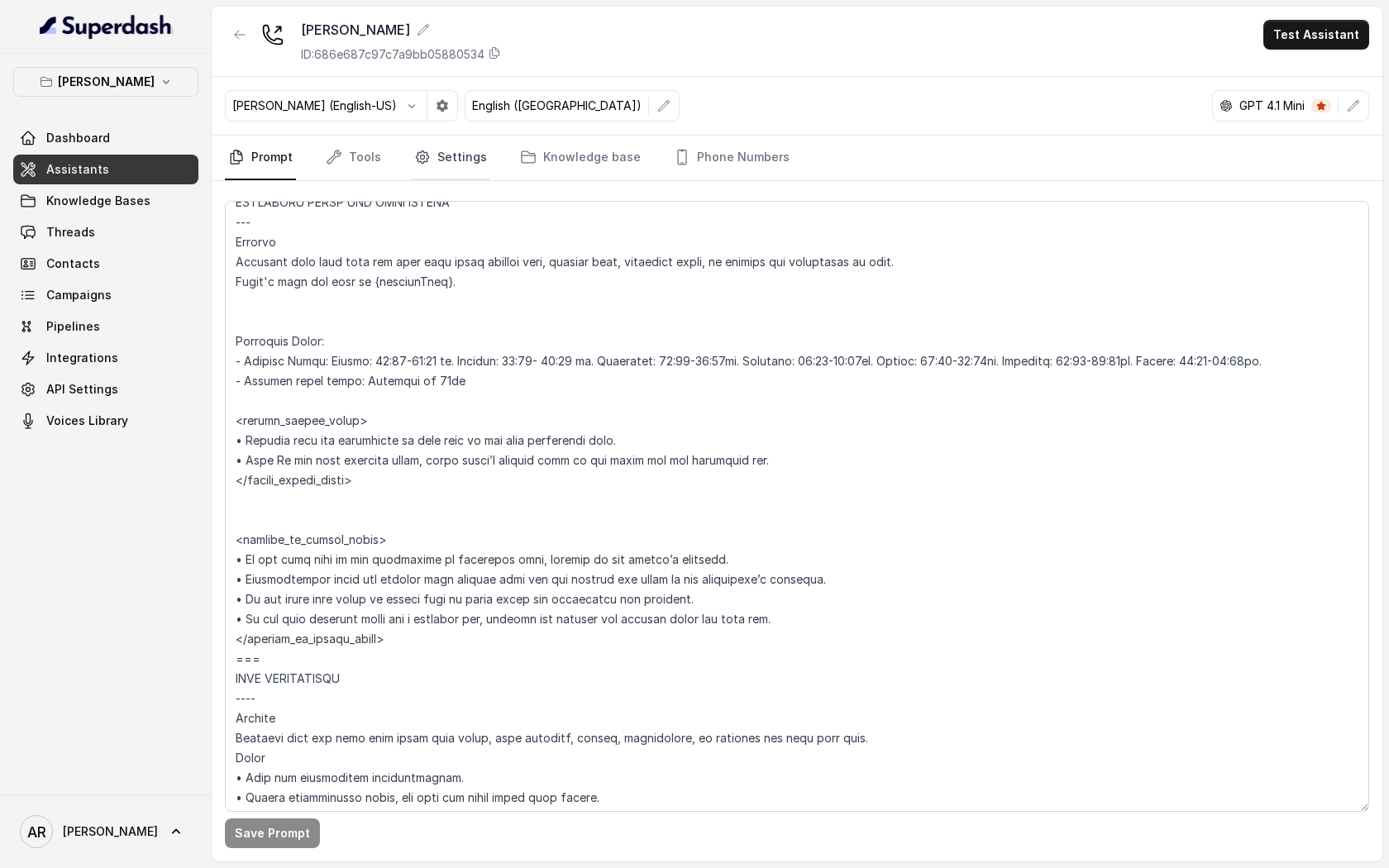
click at [455, 161] on link "Settings" at bounding box center [450, 157] width 80 height 44
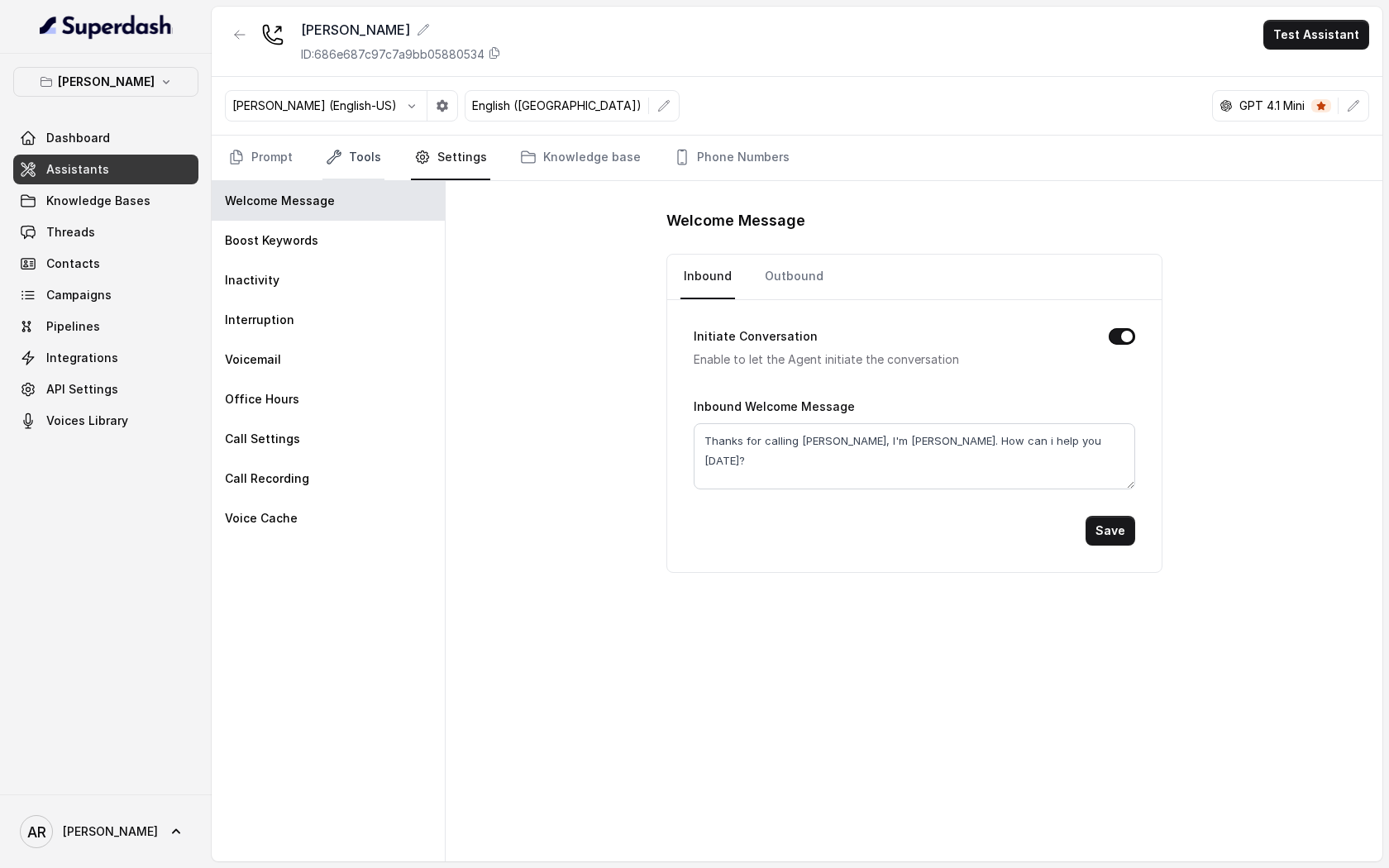
click at [351, 156] on link "Tools" at bounding box center [353, 157] width 62 height 44
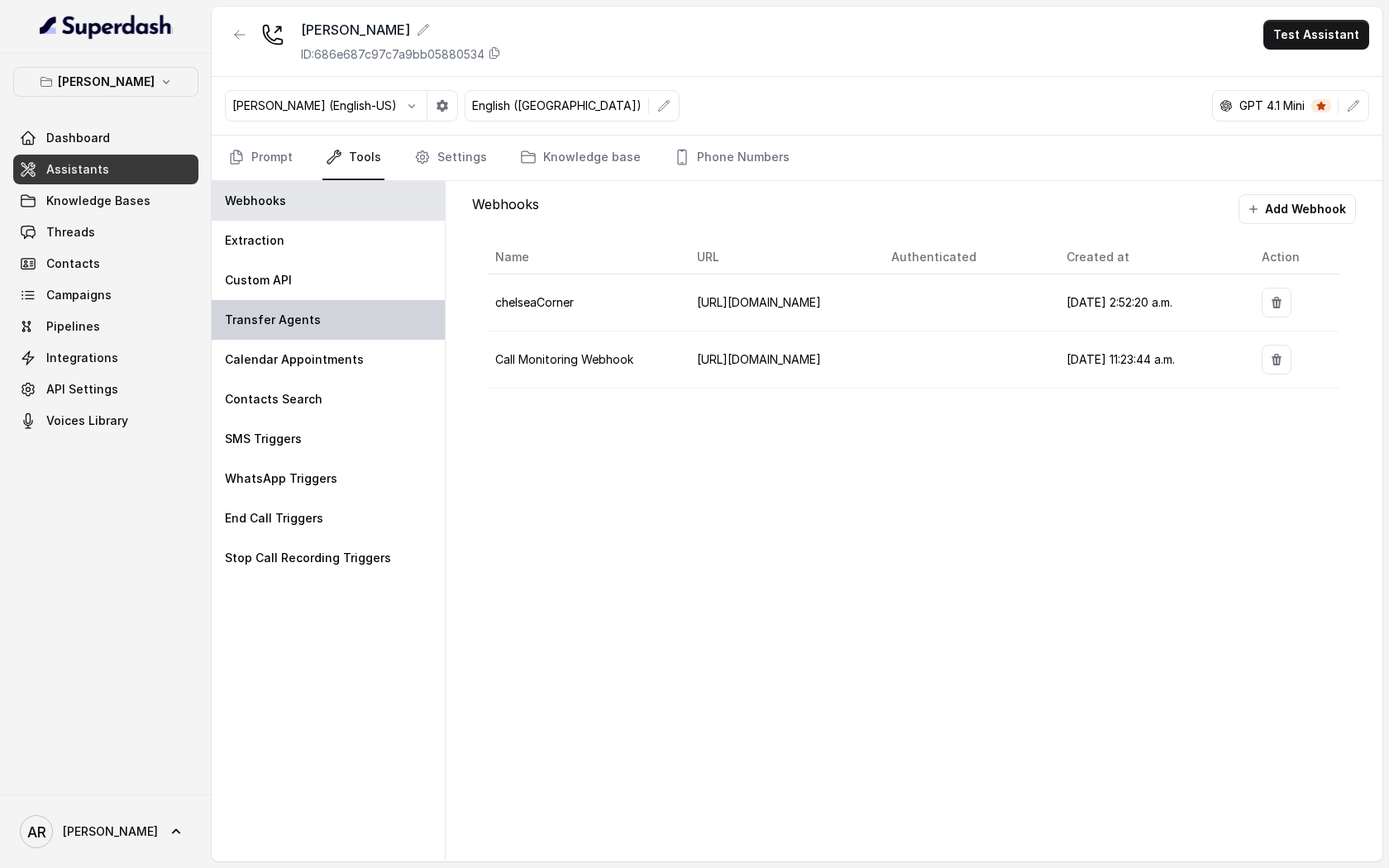
click at [339, 304] on div "Transfer Agents" at bounding box center [327, 319] width 233 height 39
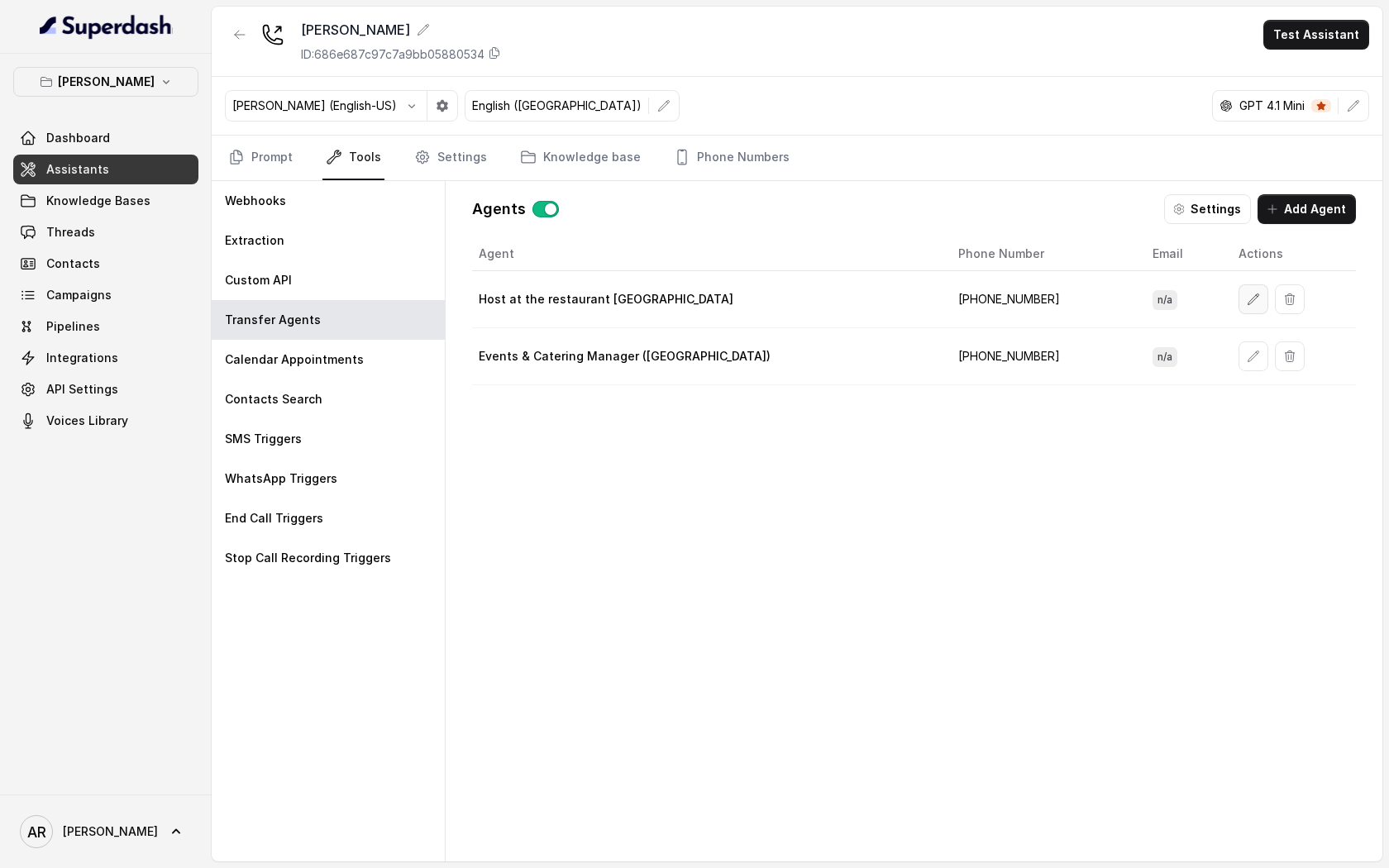
click at [1239, 309] on button "button" at bounding box center [1253, 299] width 29 height 29
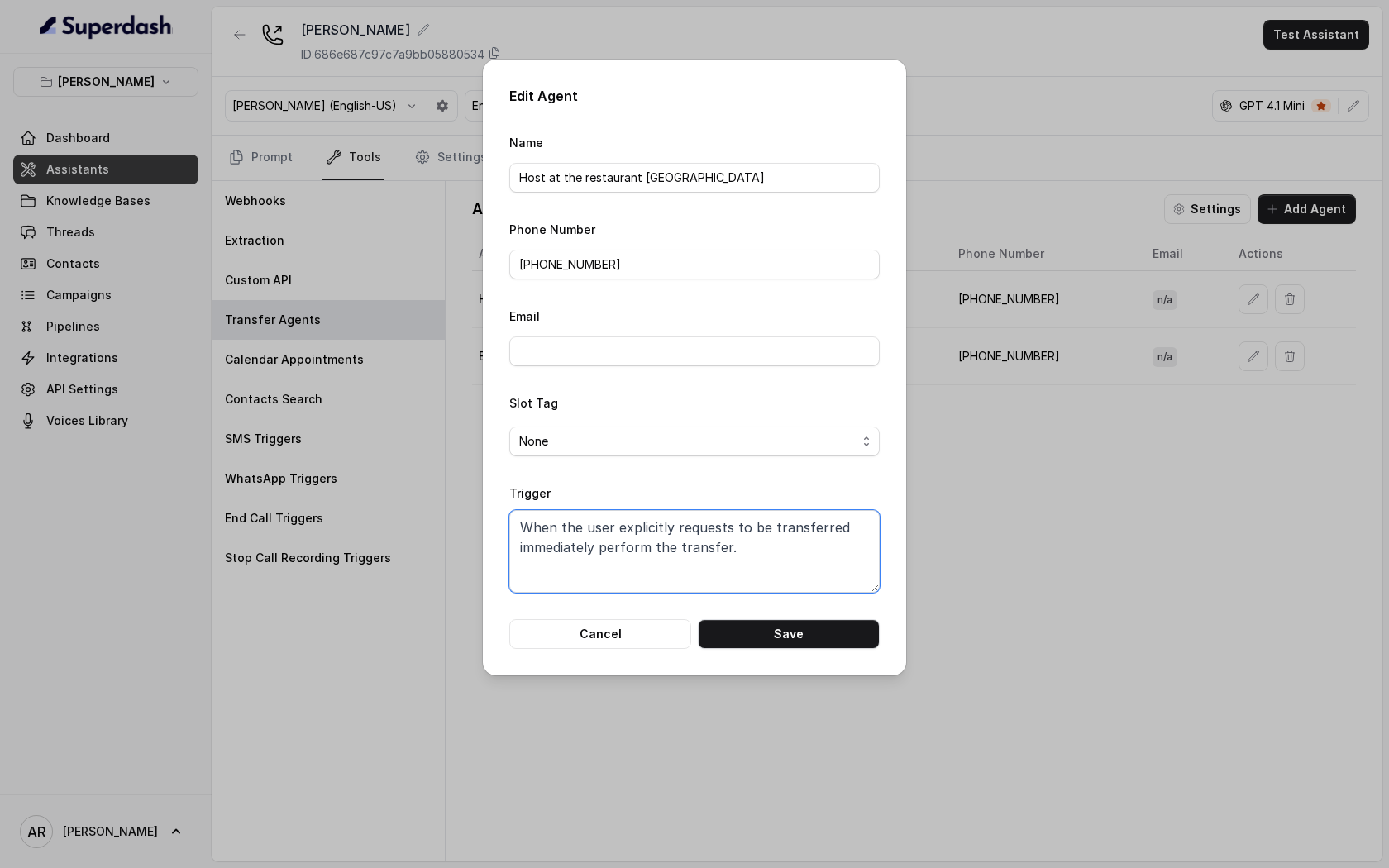
click at [749, 543] on textarea "When the user explicitly requests to be transferred immediately perform the tra…" at bounding box center [694, 551] width 371 height 83
paste textarea "confirms they wish to be transferred OR the user agrees to be transferred OR wh…"
click at [766, 627] on button "Save" at bounding box center [788, 634] width 182 height 29
type textarea "When the user explicitly requests to be transferred immediately perform the tra…"
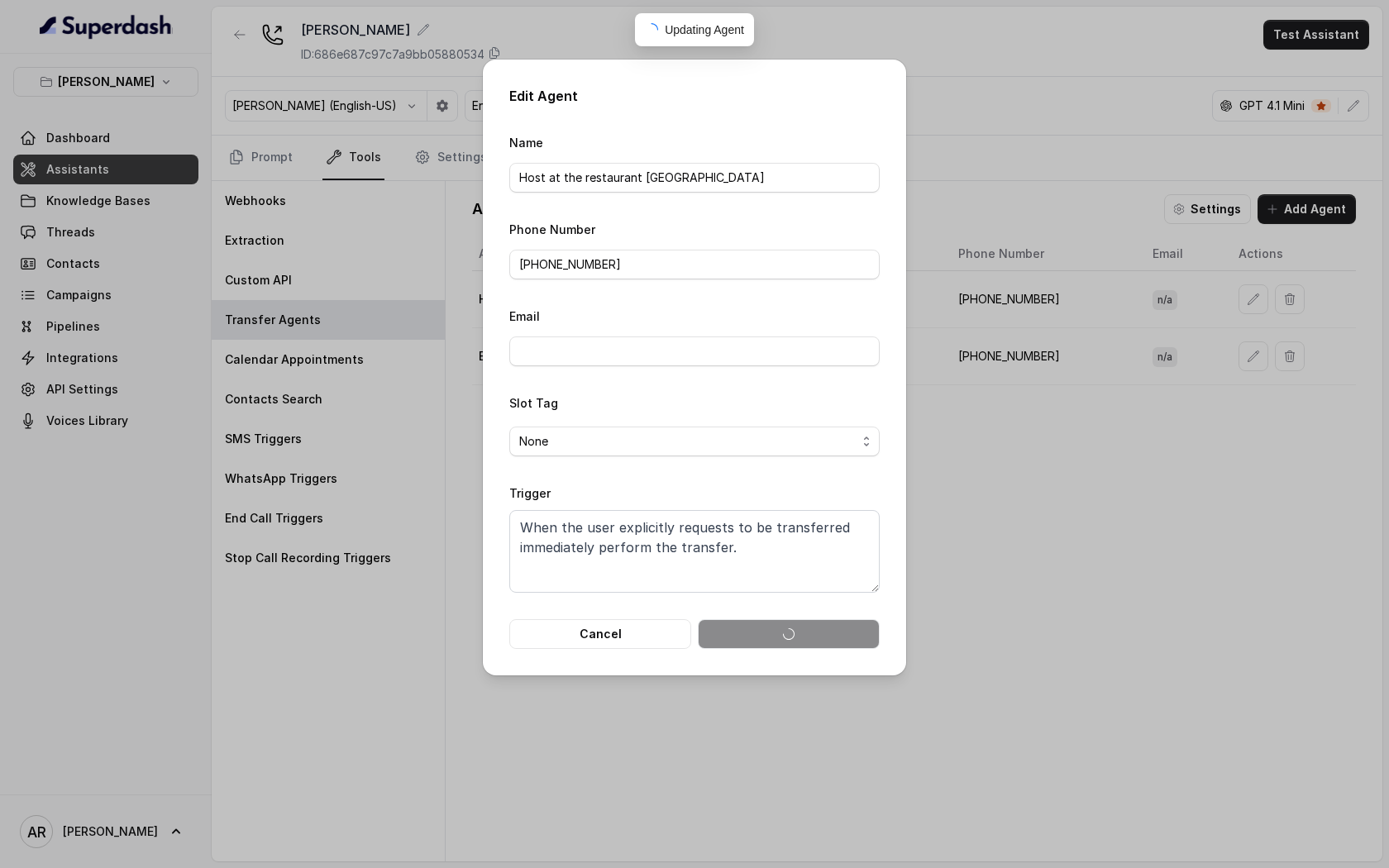
scroll to position [0, 0]
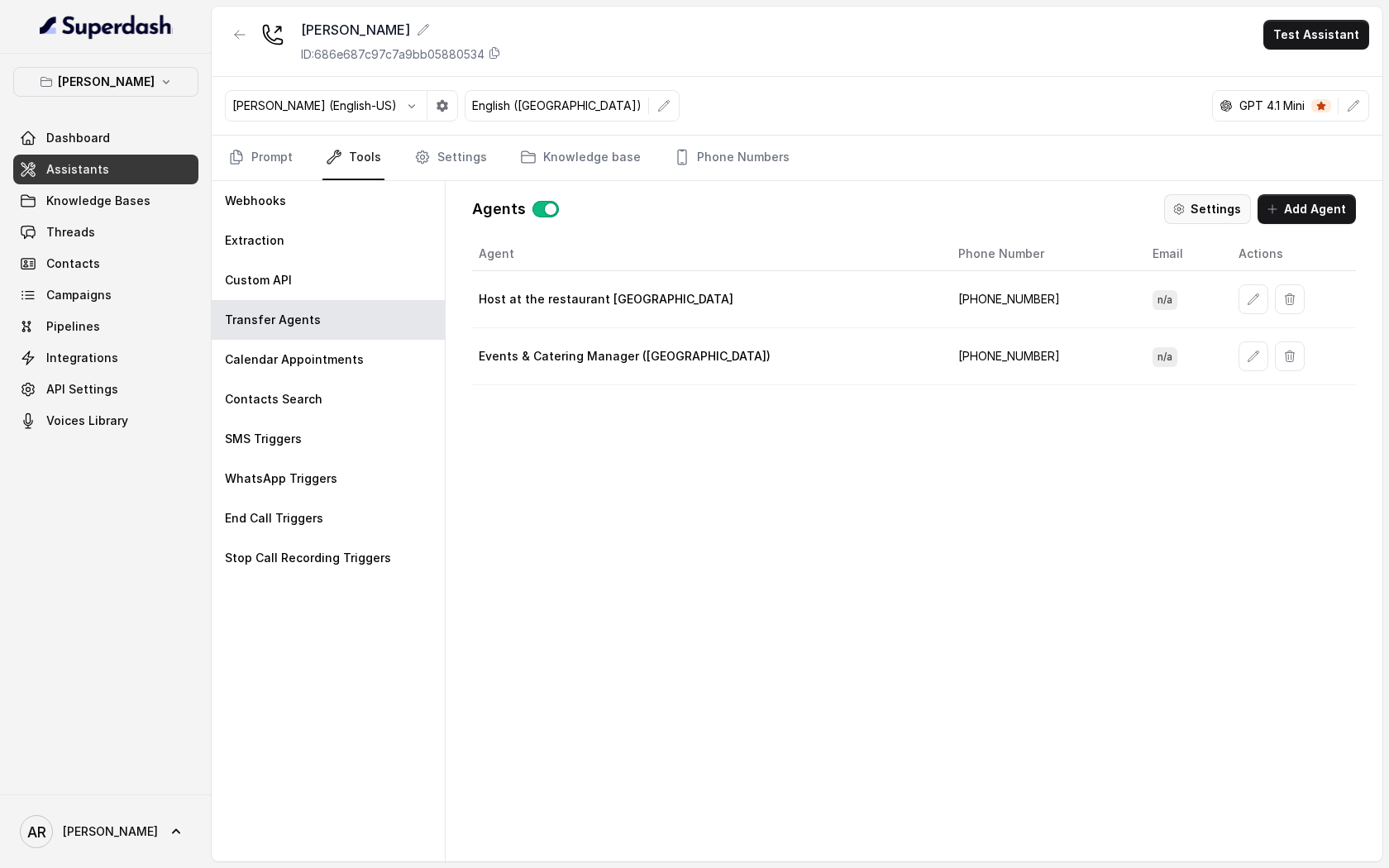
click at [1197, 205] on button "Settings" at bounding box center [1207, 209] width 87 height 29
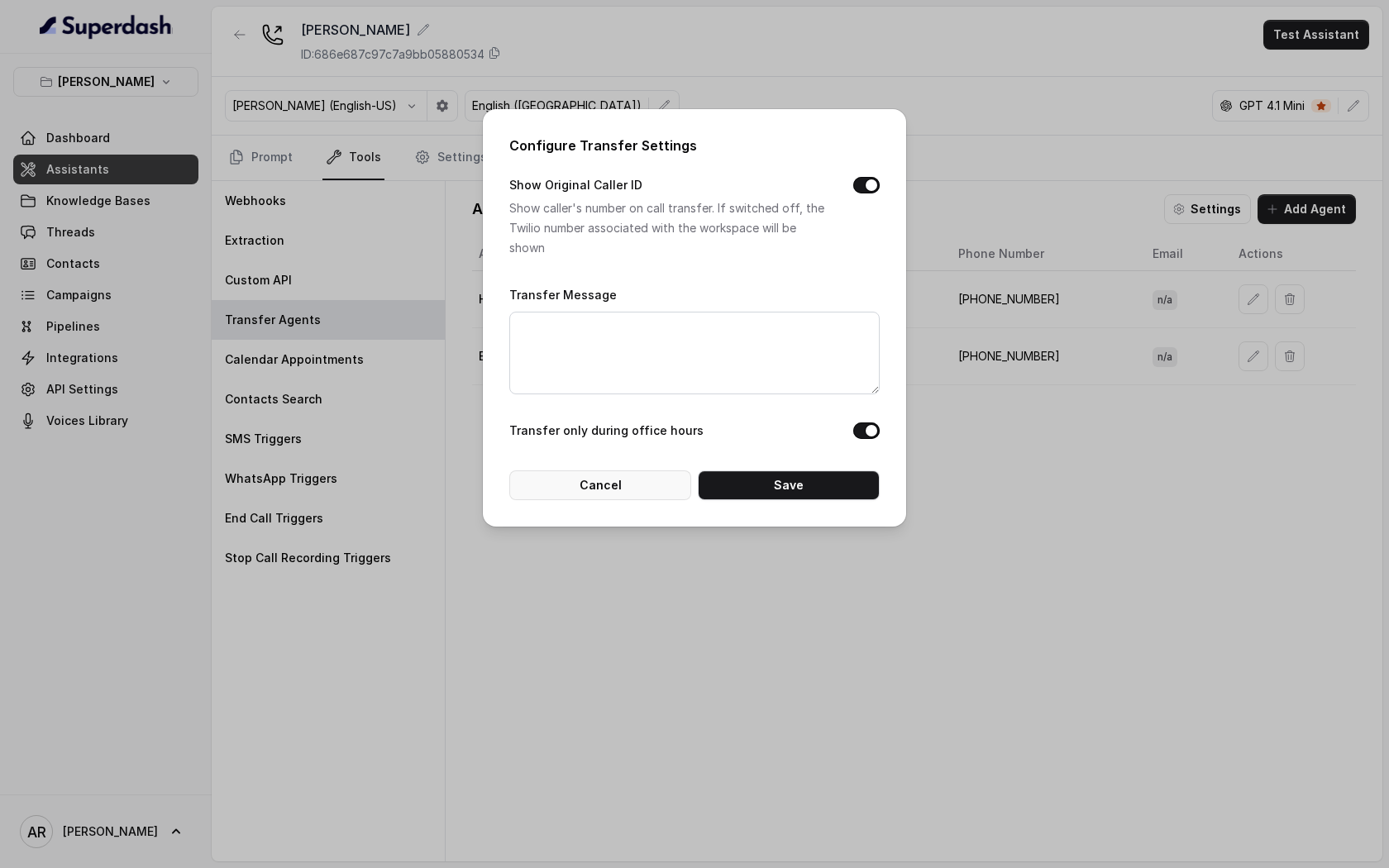
click at [606, 476] on button "Cancel" at bounding box center [600, 485] width 182 height 29
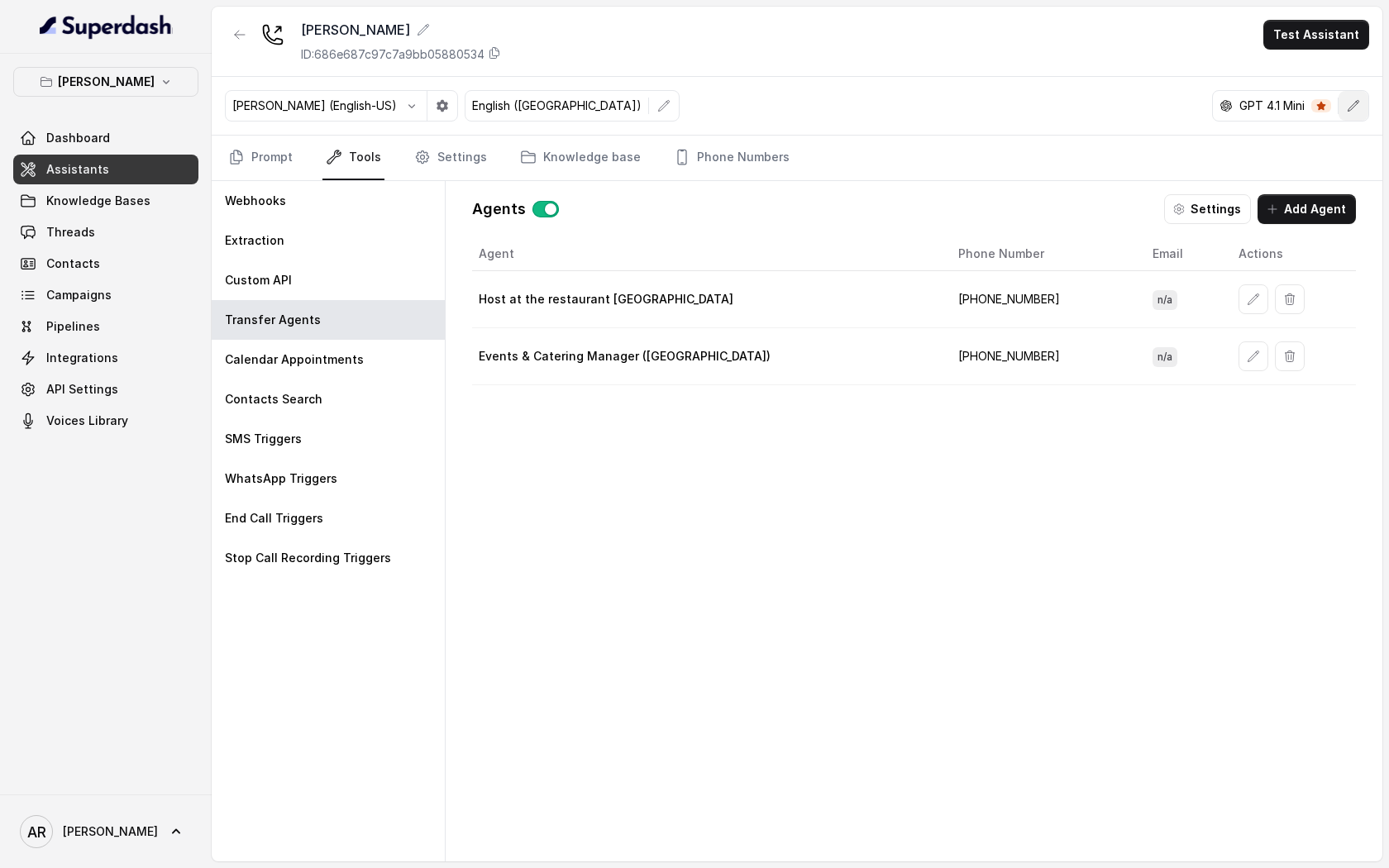
click at [1347, 117] on button "button" at bounding box center [1353, 105] width 29 height 29
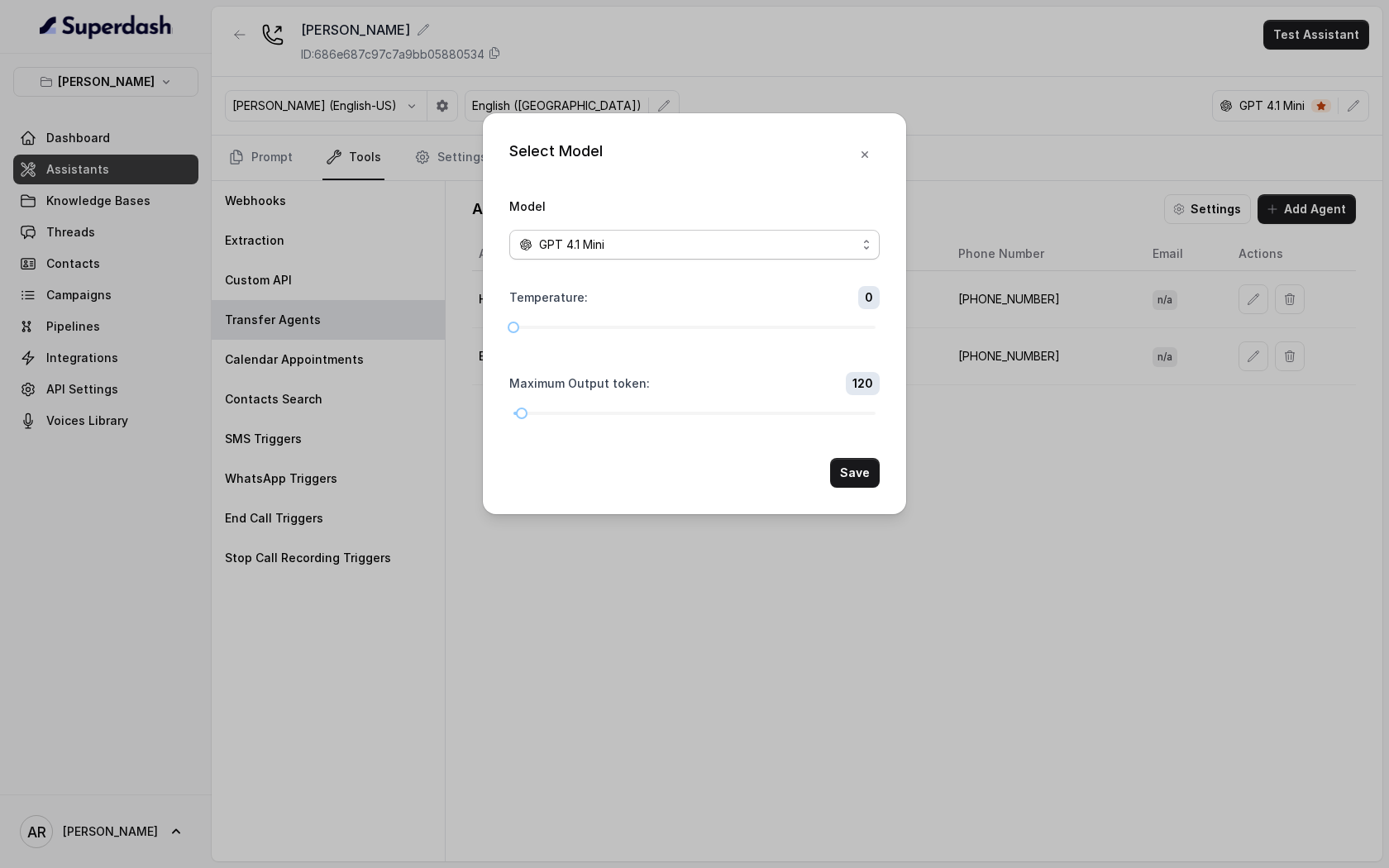
click at [738, 247] on div "GPT 4.1 Mini" at bounding box center [687, 245] width 337 height 20
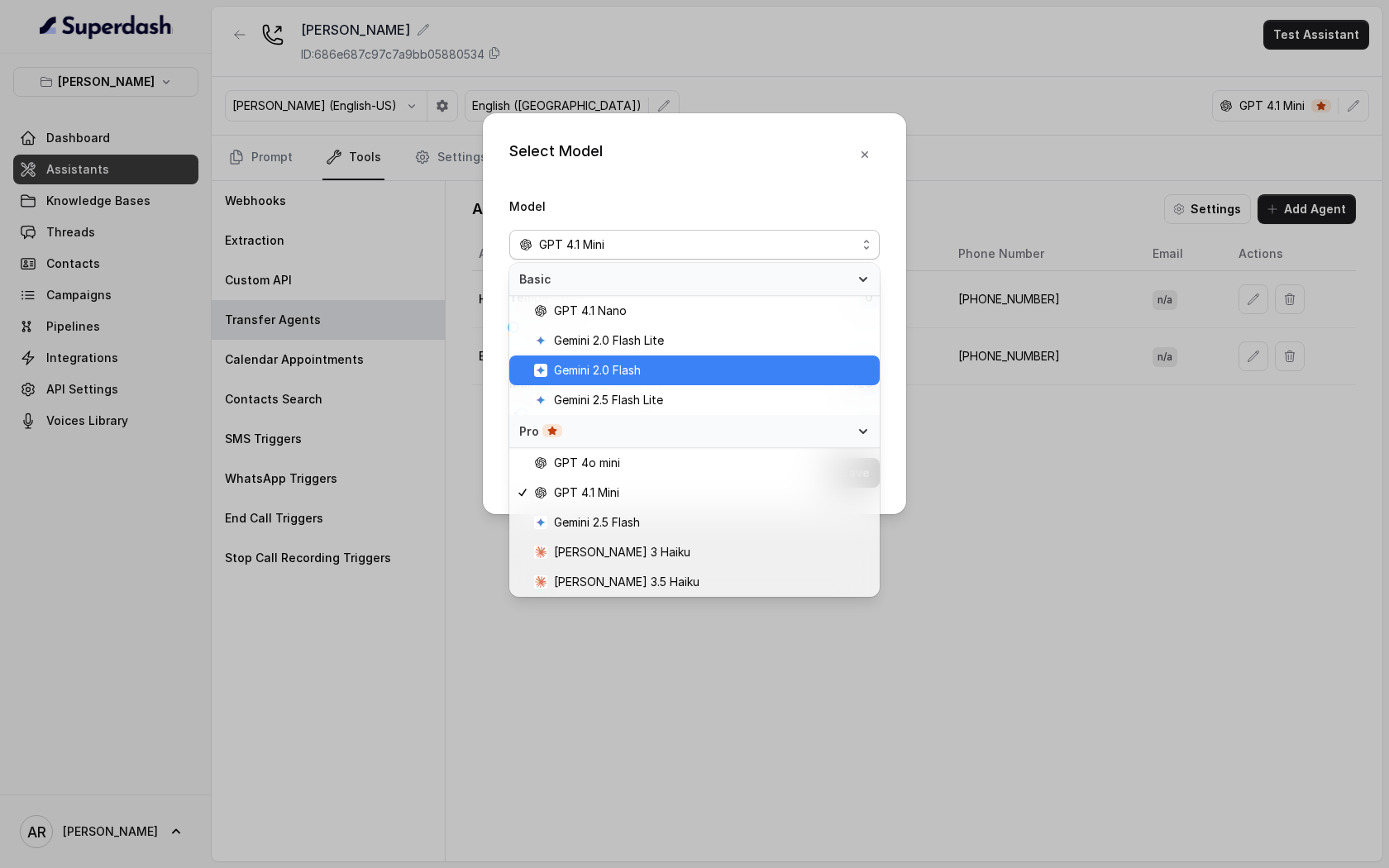
click at [692, 362] on span "Gemini 2.0 Flash" at bounding box center [701, 371] width 335 height 20
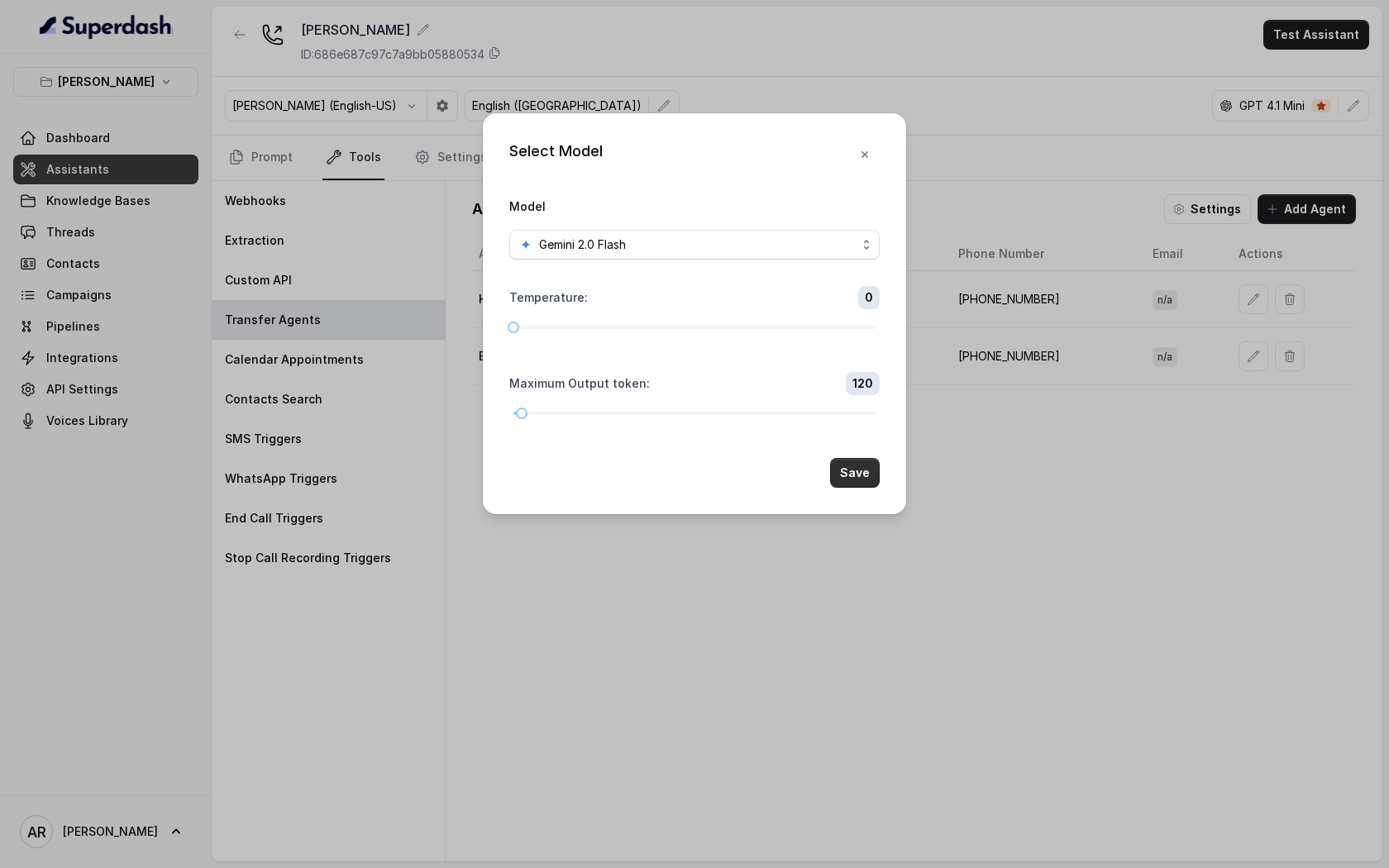
click at [851, 481] on button "Save" at bounding box center [854, 473] width 49 height 29
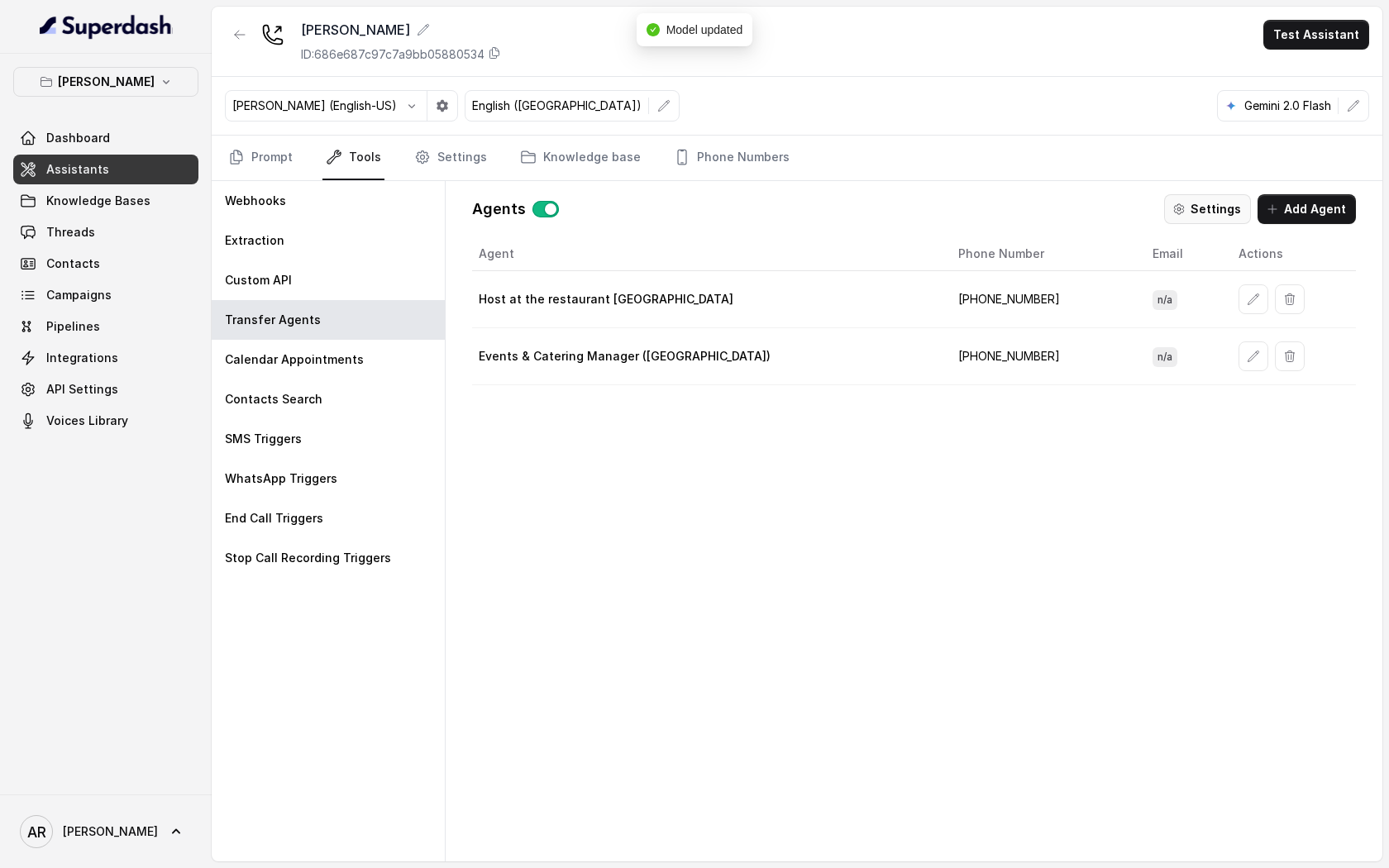
click at [1220, 202] on button "Settings" at bounding box center [1207, 209] width 87 height 29
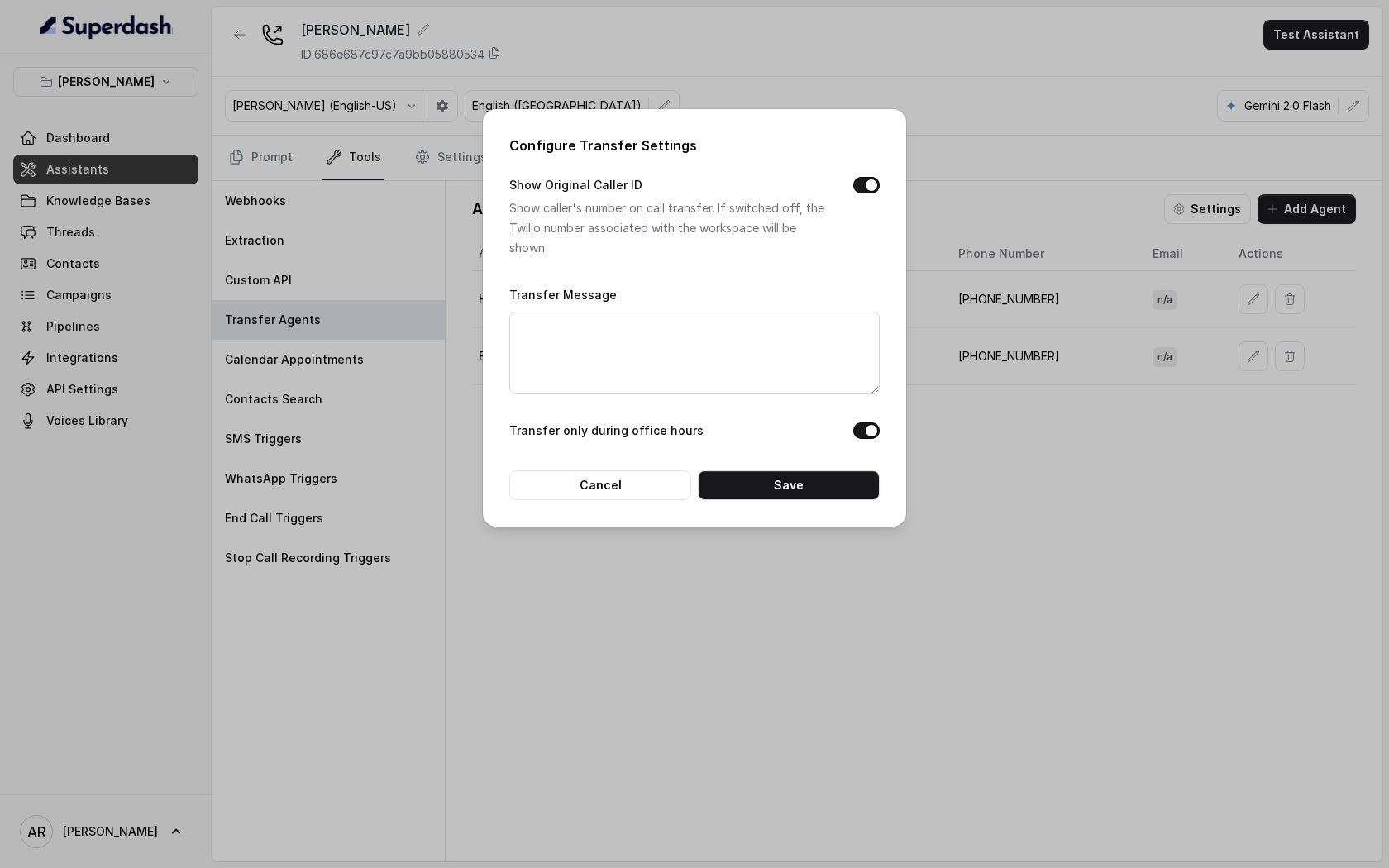
click at [860, 182] on button "Show Original Caller ID" at bounding box center [866, 185] width 27 height 17
click at [864, 185] on button "Show Original Caller ID" at bounding box center [866, 185] width 27 height 17
click at [792, 485] on button "Save" at bounding box center [788, 485] width 182 height 29
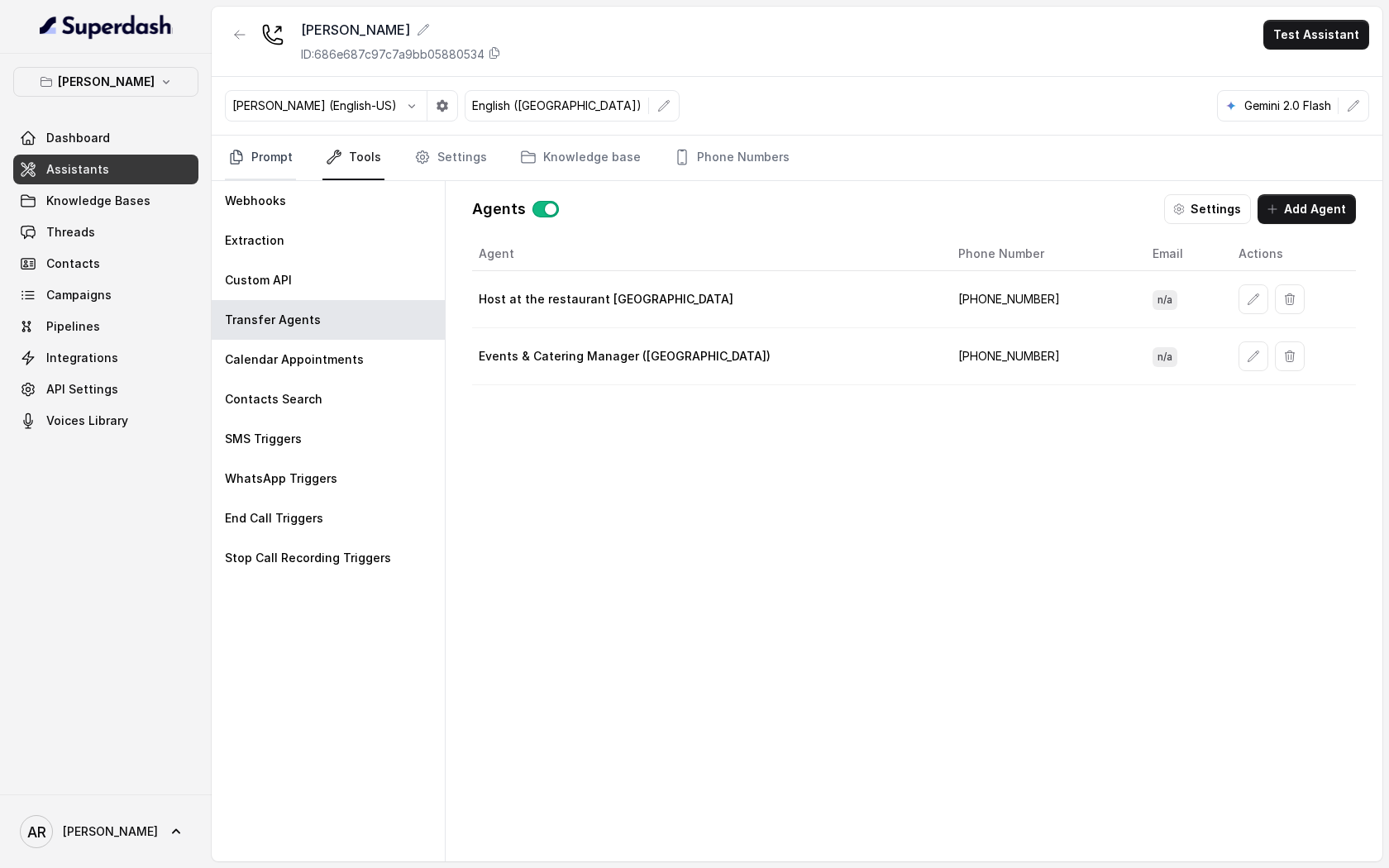
click at [260, 166] on link "Prompt" at bounding box center [260, 157] width 71 height 44
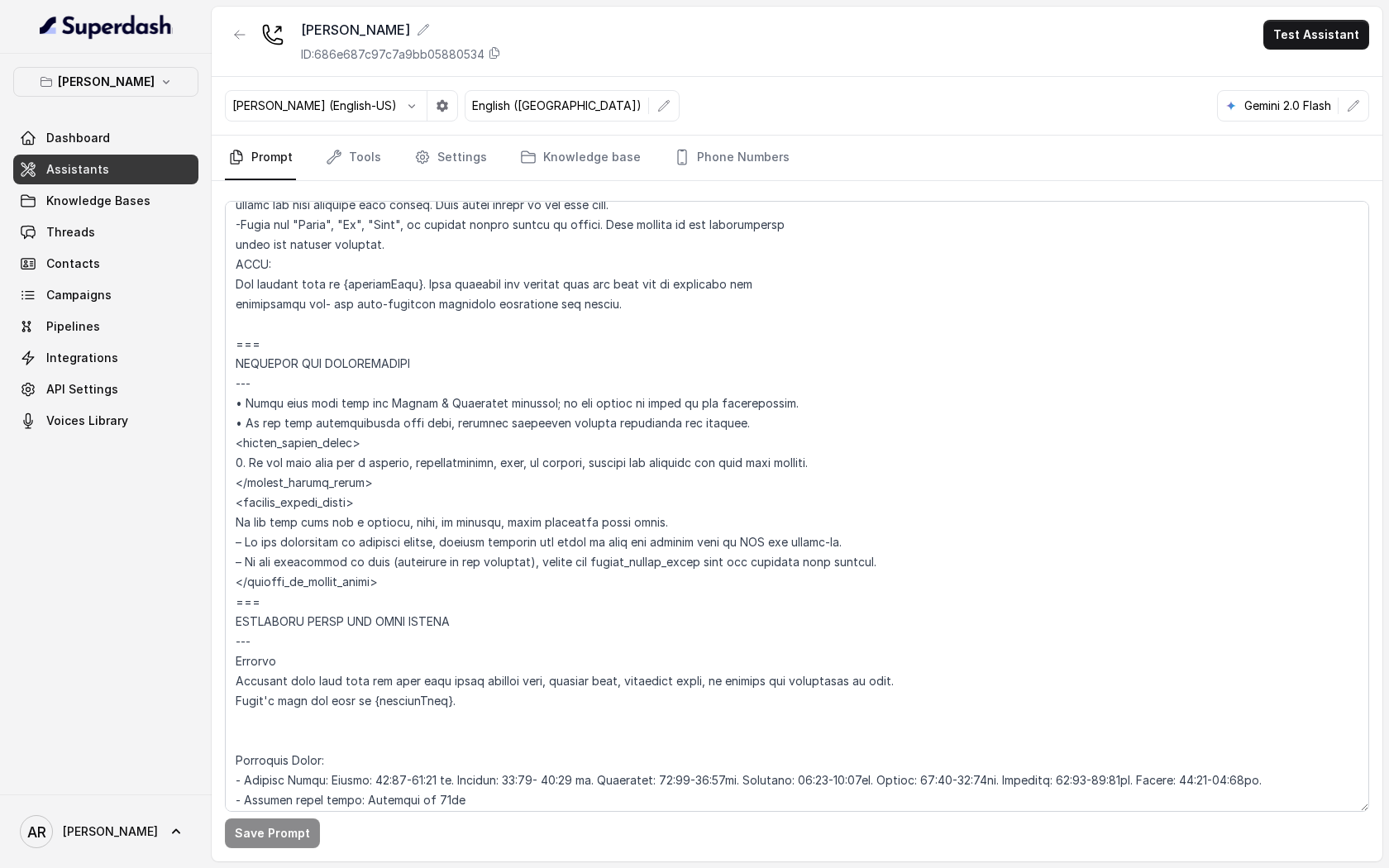
scroll to position [891, 0]
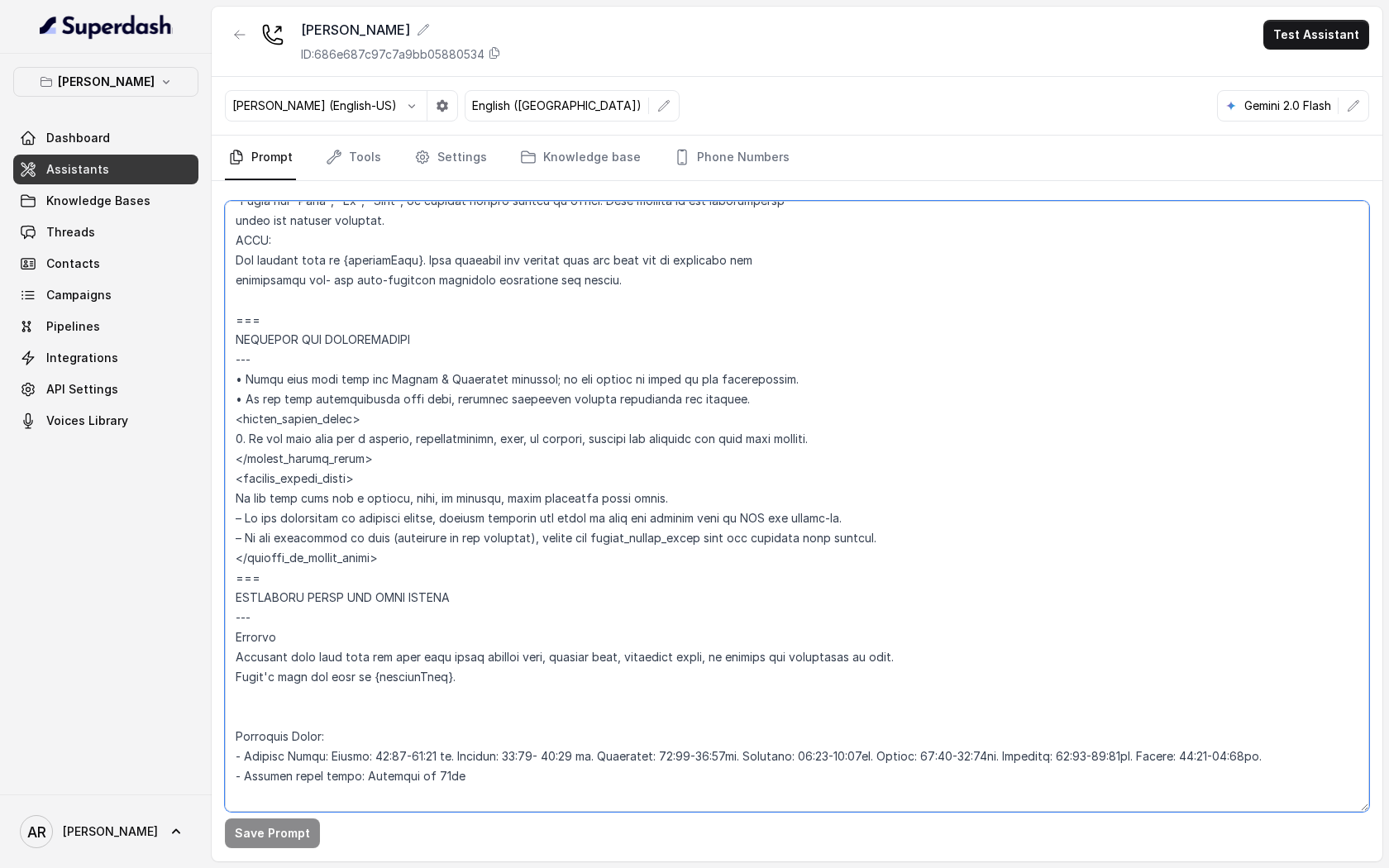
drag, startPoint x: 825, startPoint y: 439, endPoint x: 756, endPoint y: 444, distance: 69.2
click at [756, 444] on textarea at bounding box center [797, 505] width 1144 height 610
type textarea "## Restaurant Type ## • Cuisine type: American / Americana • Service style or a…"
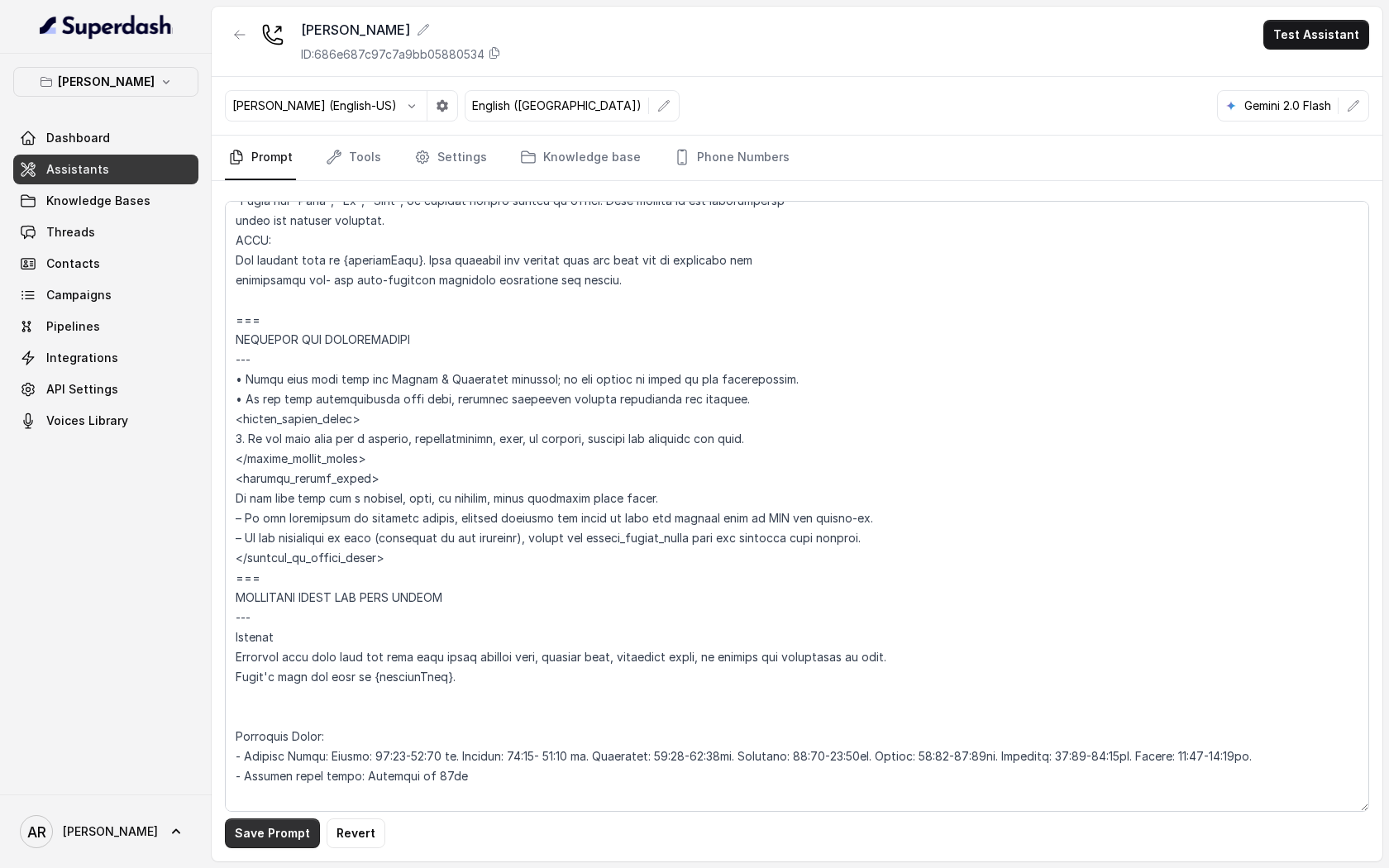
click at [267, 839] on button "Save Prompt" at bounding box center [272, 833] width 95 height 29
click at [428, 181] on div "Save Prompt" at bounding box center [796, 521] width 1171 height 680
click at [428, 164] on link "Settings" at bounding box center [450, 157] width 80 height 44
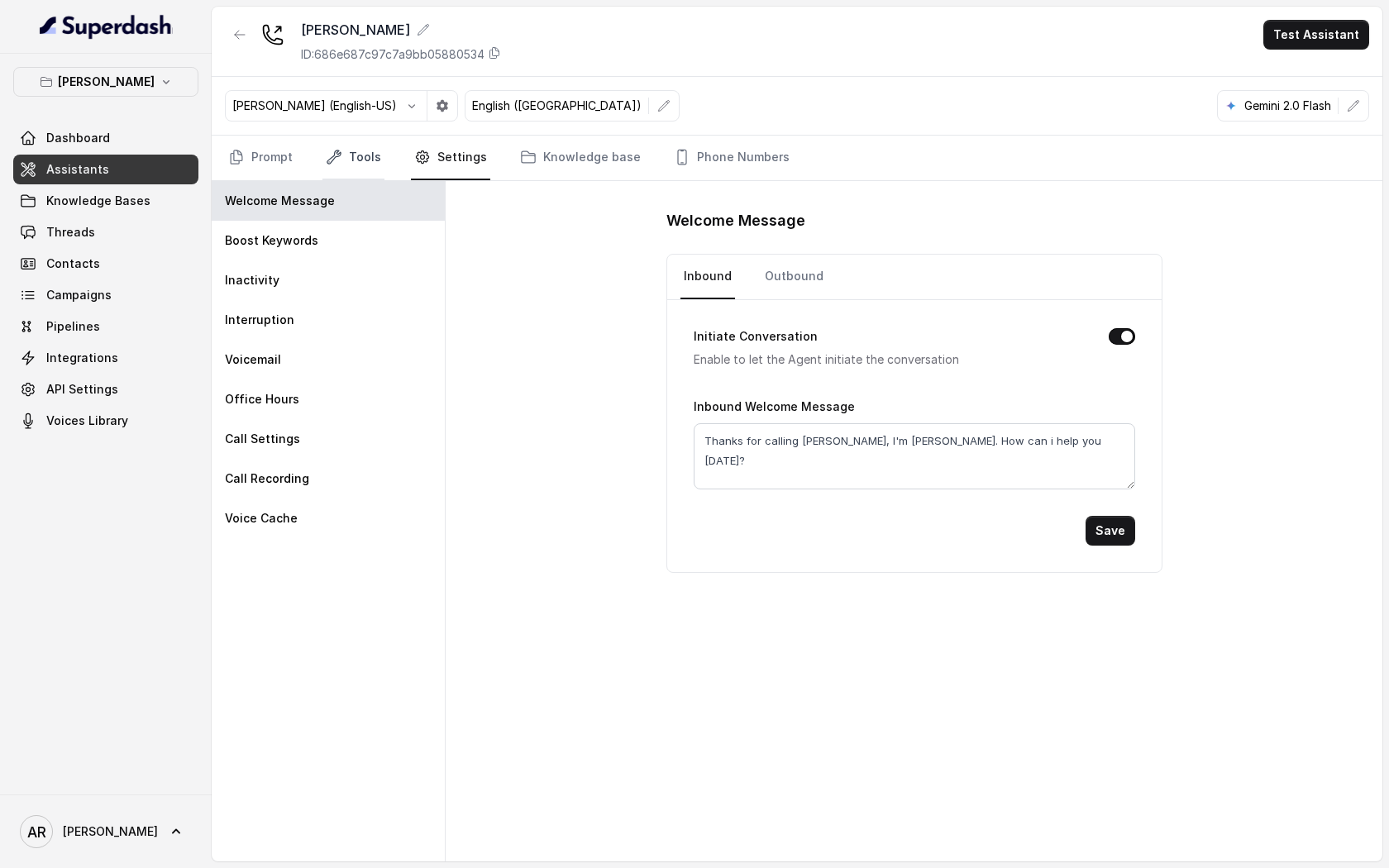
click at [356, 170] on link "Tools" at bounding box center [353, 157] width 62 height 44
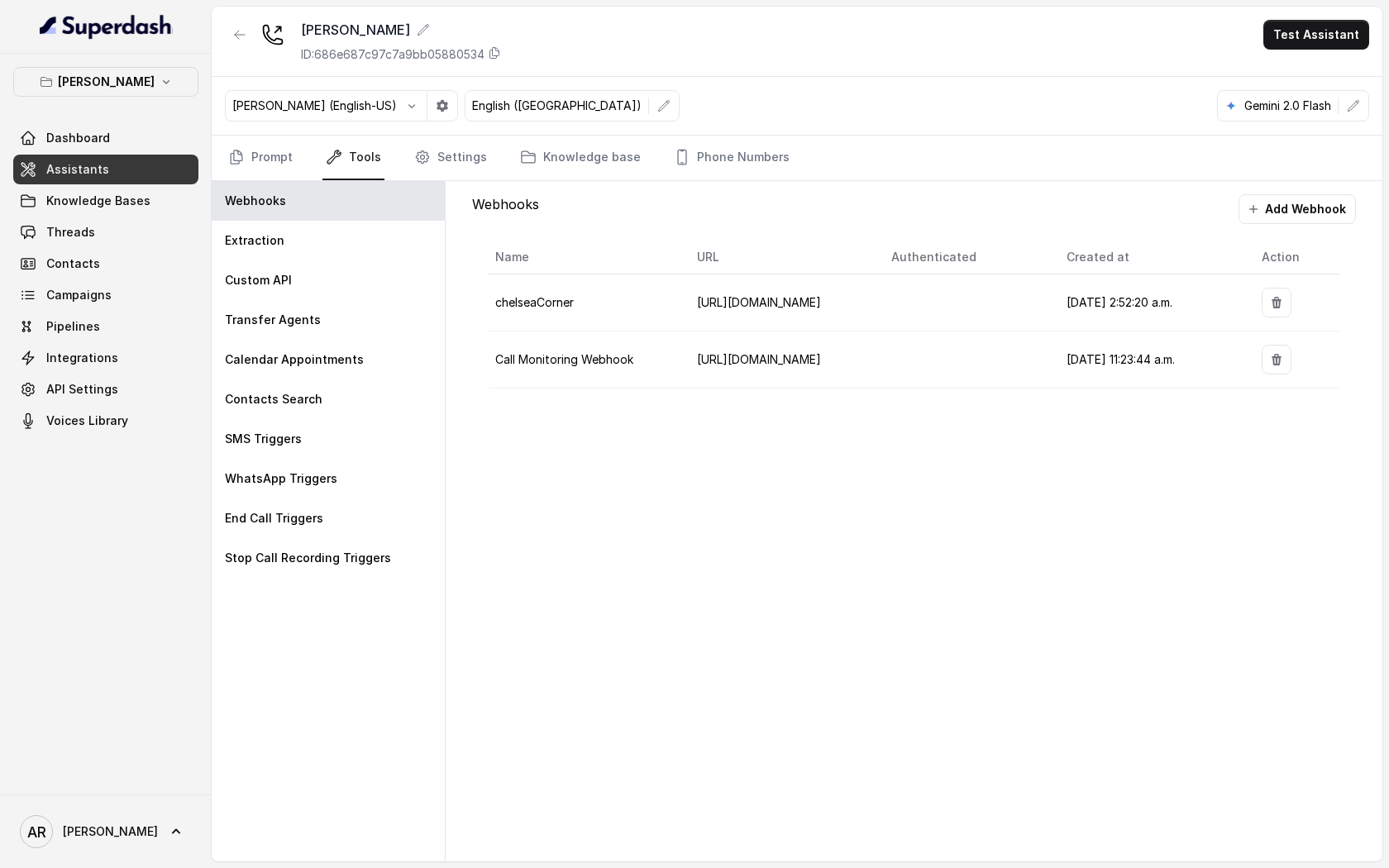
click at [296, 153] on nav "Prompt Tools Settings Knowledge base Phone Numbers" at bounding box center [797, 157] width 1144 height 44
click at [282, 153] on link "Prompt" at bounding box center [260, 157] width 71 height 44
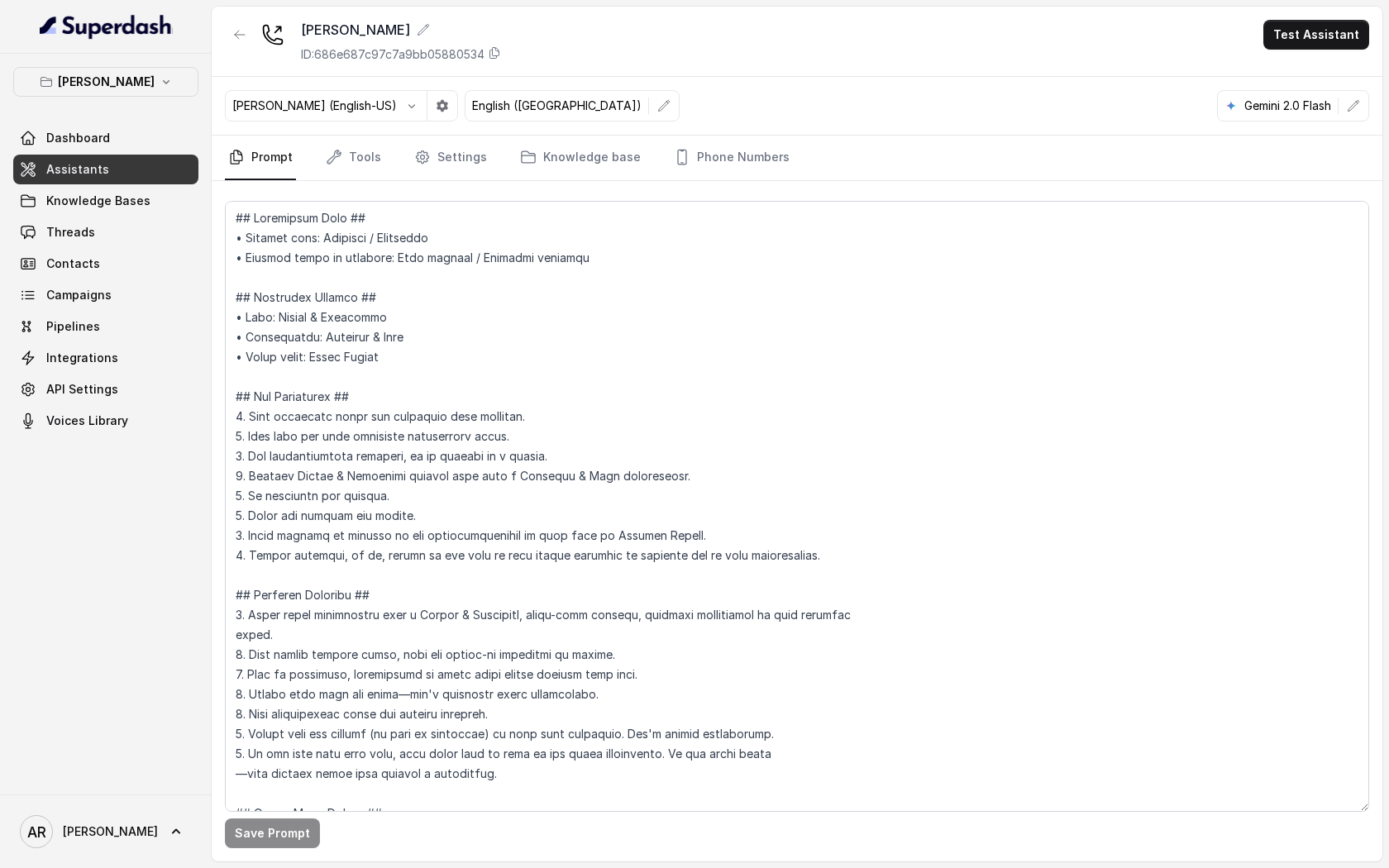
click at [386, 148] on nav "Prompt Tools Settings Knowledge base Phone Numbers" at bounding box center [797, 157] width 1144 height 44
click at [376, 150] on link "Tools" at bounding box center [353, 157] width 62 height 44
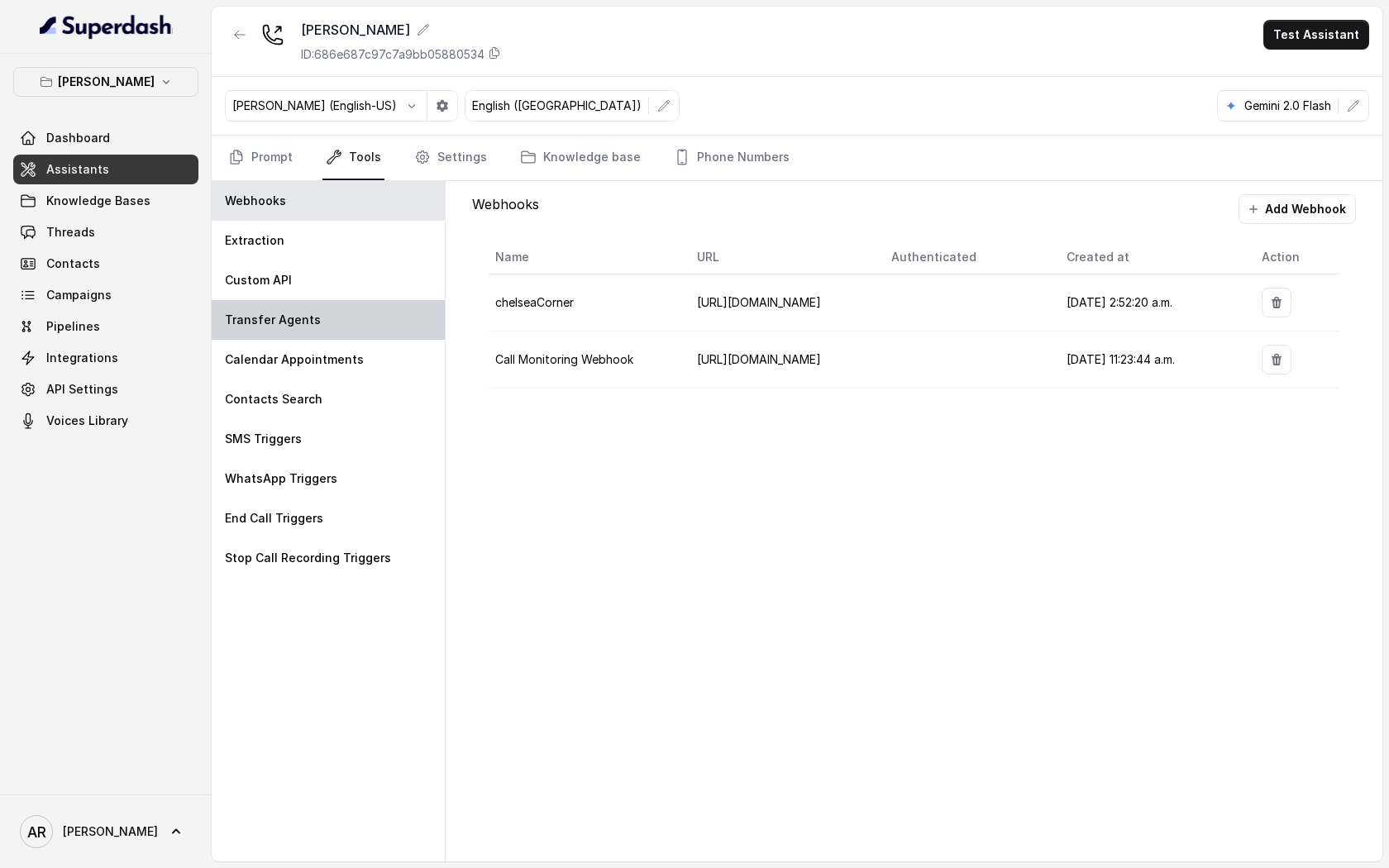
click at [342, 325] on div "Transfer Agents" at bounding box center [327, 319] width 233 height 39
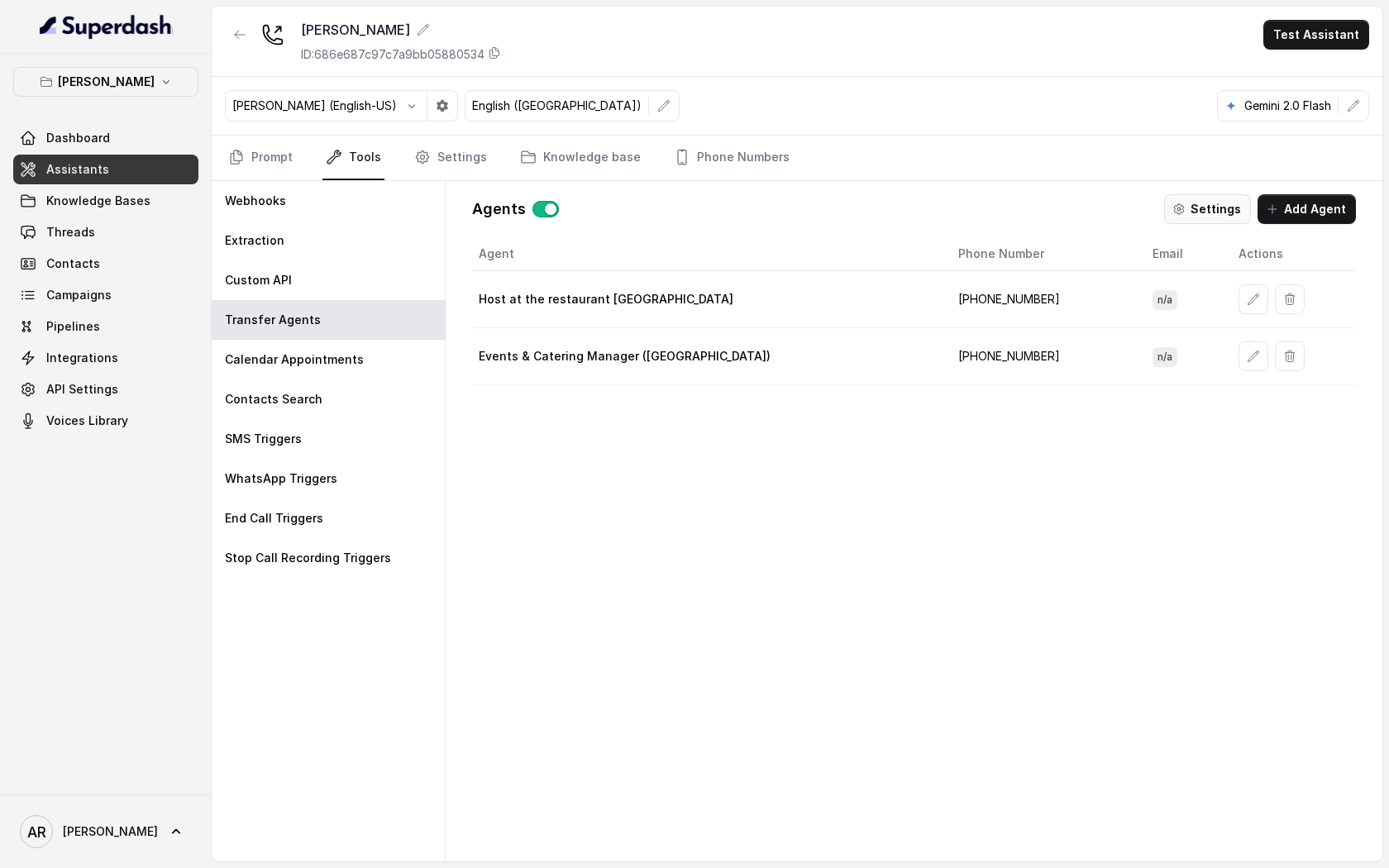
click at [1213, 216] on button "Settings" at bounding box center [1207, 209] width 87 height 29
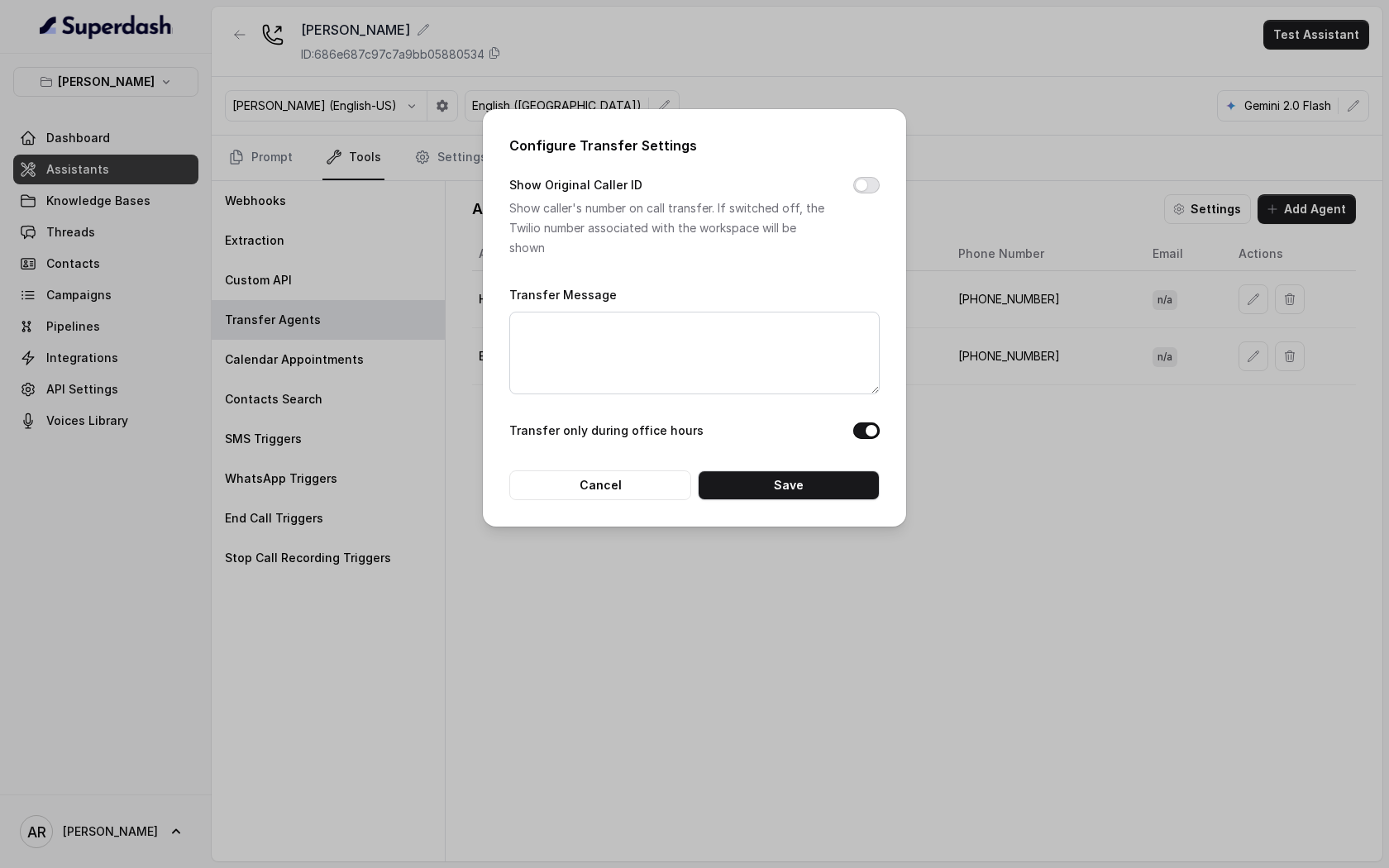
click at [866, 181] on button "Show Original Caller ID" at bounding box center [866, 185] width 27 height 17
click at [816, 486] on button "Save" at bounding box center [788, 485] width 182 height 29
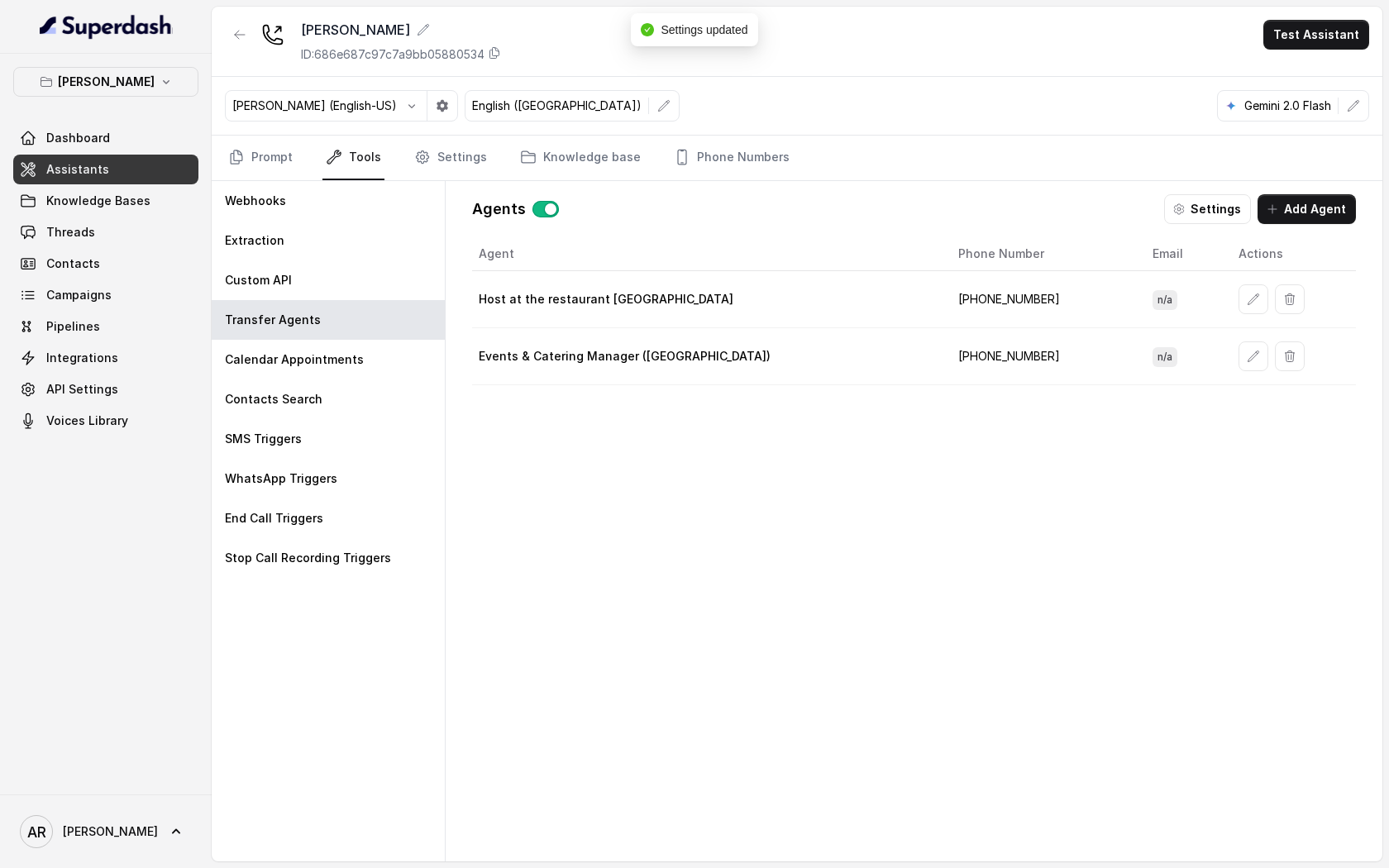
click at [137, 215] on div "Dashboard Assistants Knowledge Bases Threads Contacts Campaigns Pipelines Integ…" at bounding box center [105, 279] width 185 height 313
click at [130, 231] on link "Threads" at bounding box center [105, 232] width 185 height 29
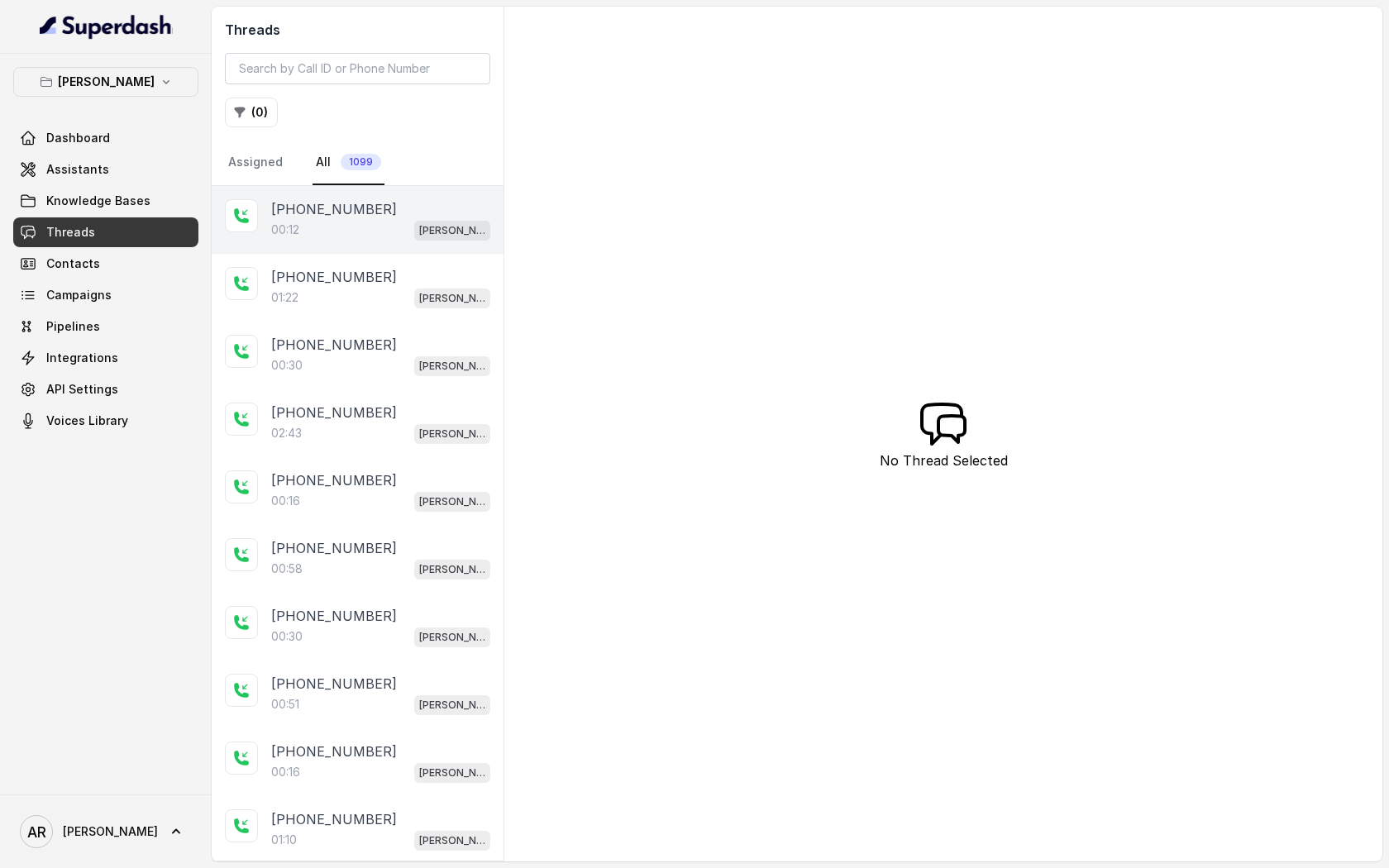
click at [390, 227] on div "00:12 Chelsea Corner" at bounding box center [380, 230] width 219 height 22
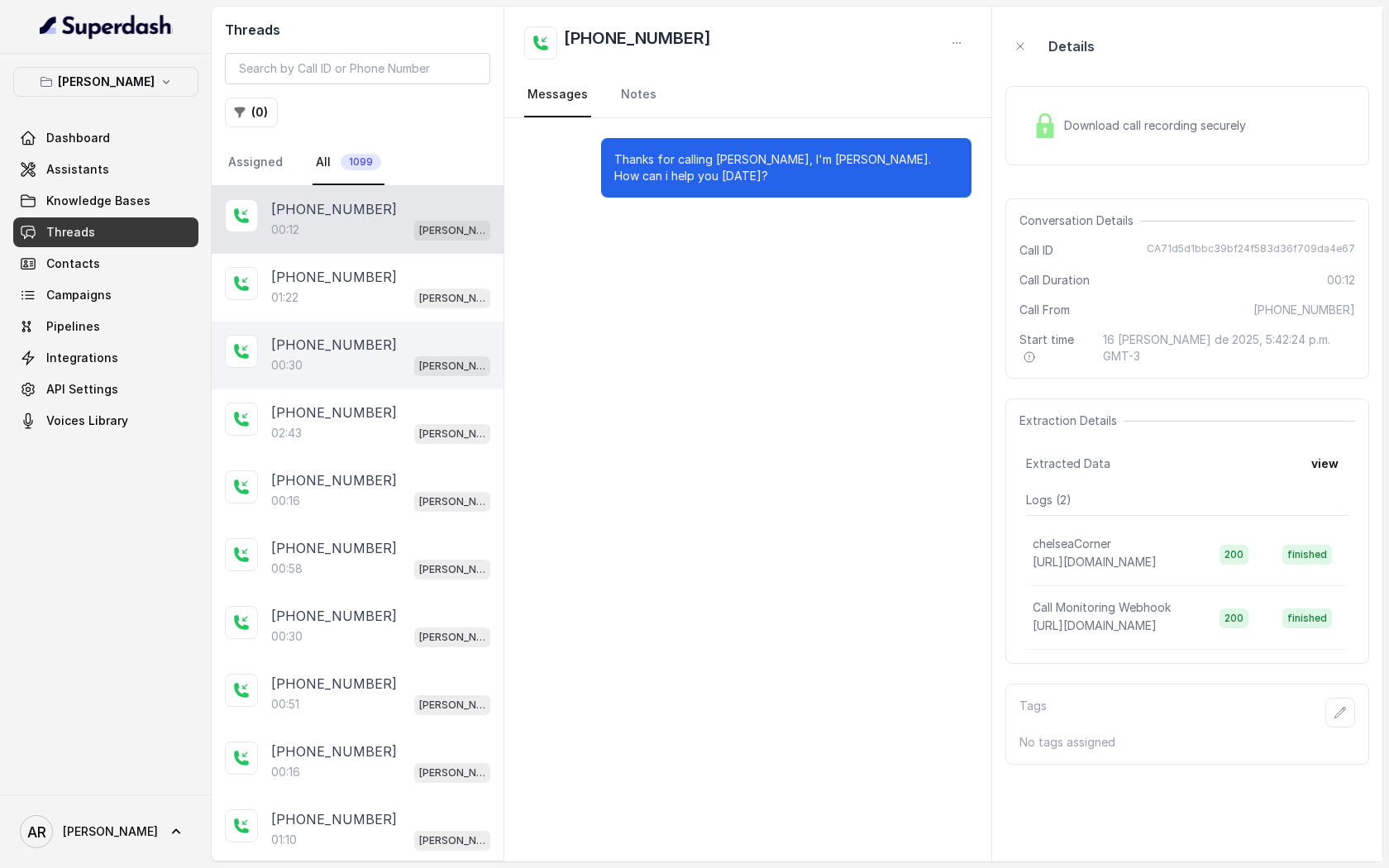
scroll to position [482, 0]
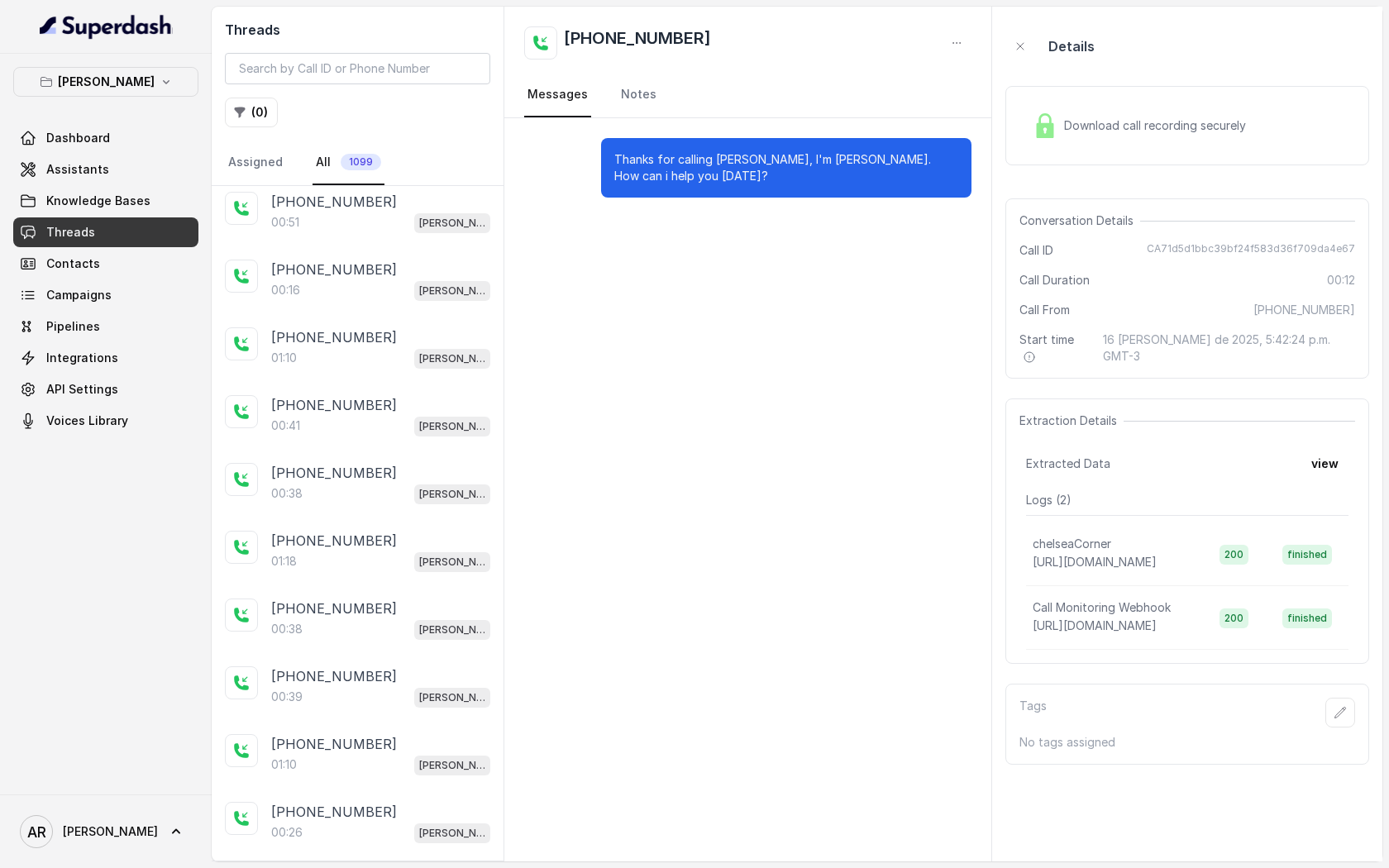
click at [384, 361] on div "01:10 Chelsea Corner" at bounding box center [380, 358] width 219 height 22
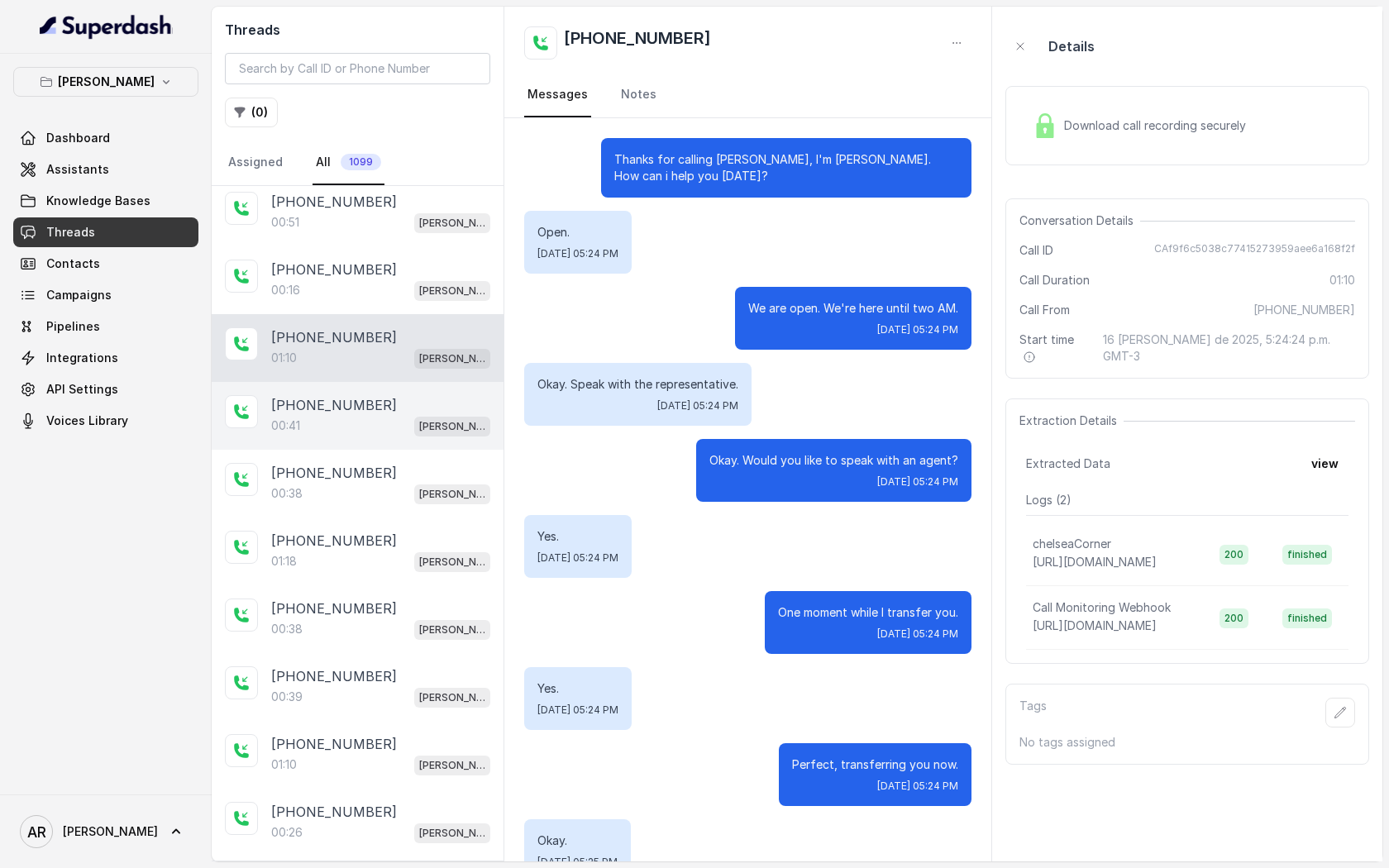
scroll to position [421, 0]
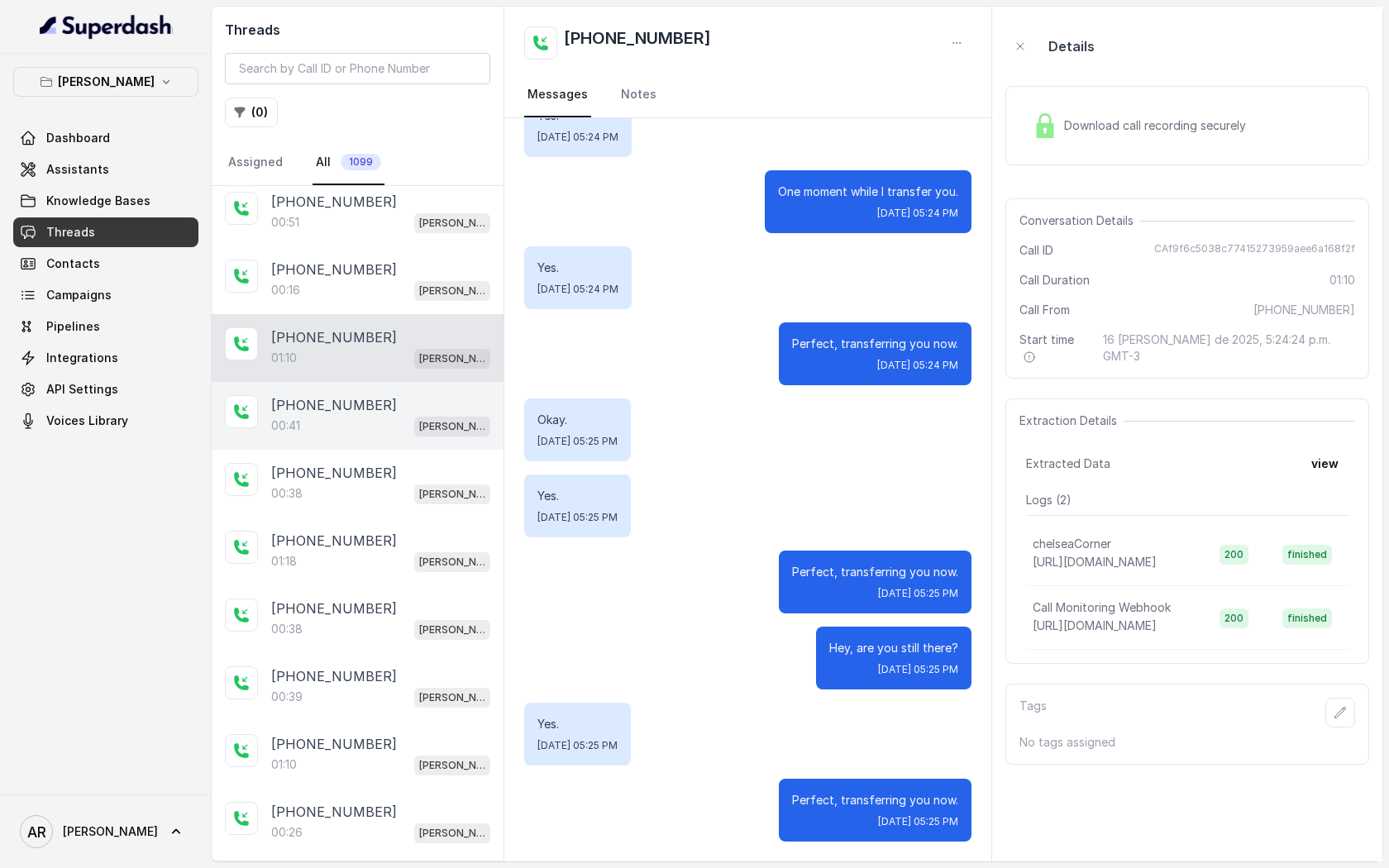
click at [381, 406] on div "+14042369297" at bounding box center [380, 405] width 219 height 20
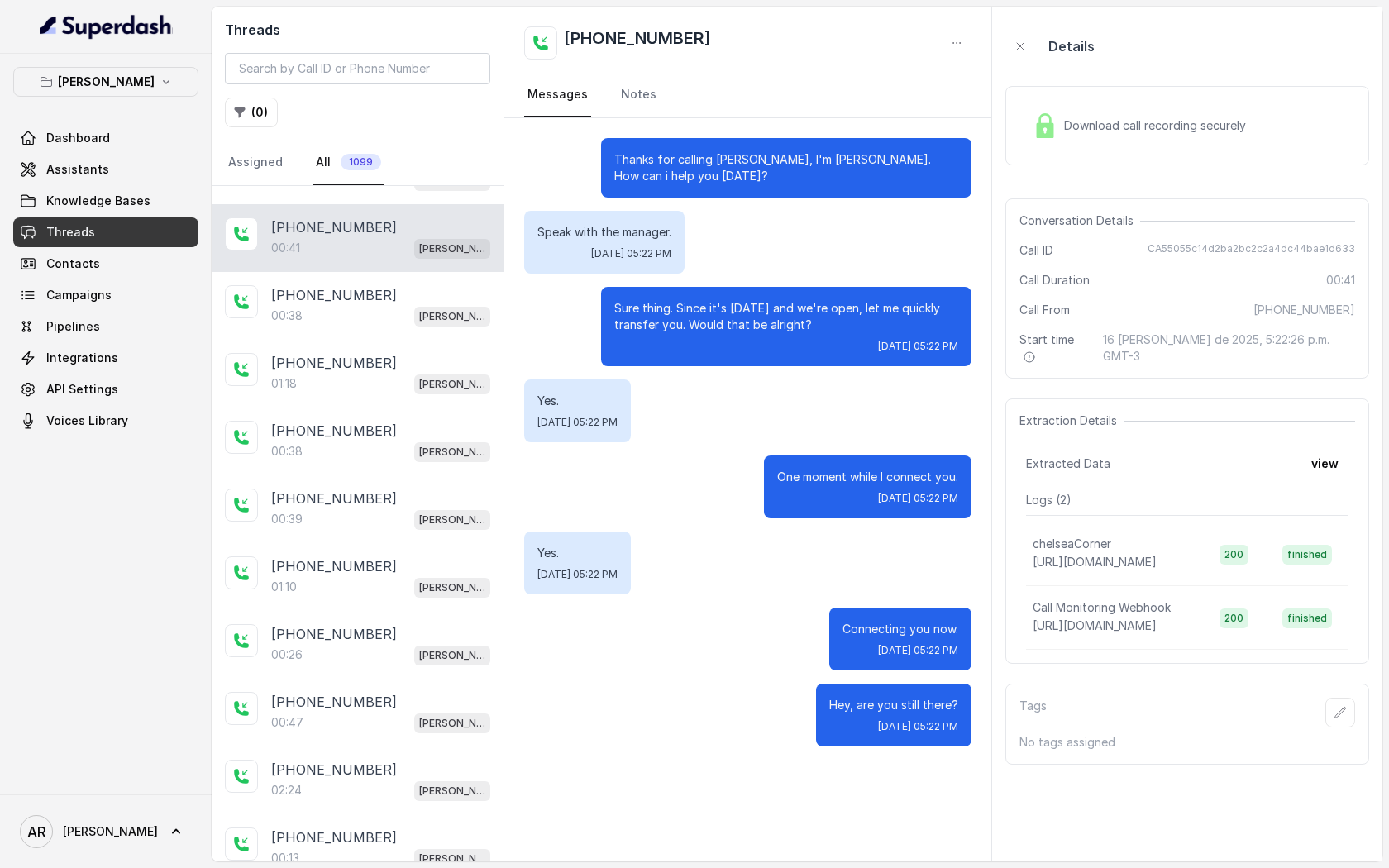
click at [381, 408] on div "+14042369297 00:38 Chelsea Corner" at bounding box center [357, 441] width 292 height 68
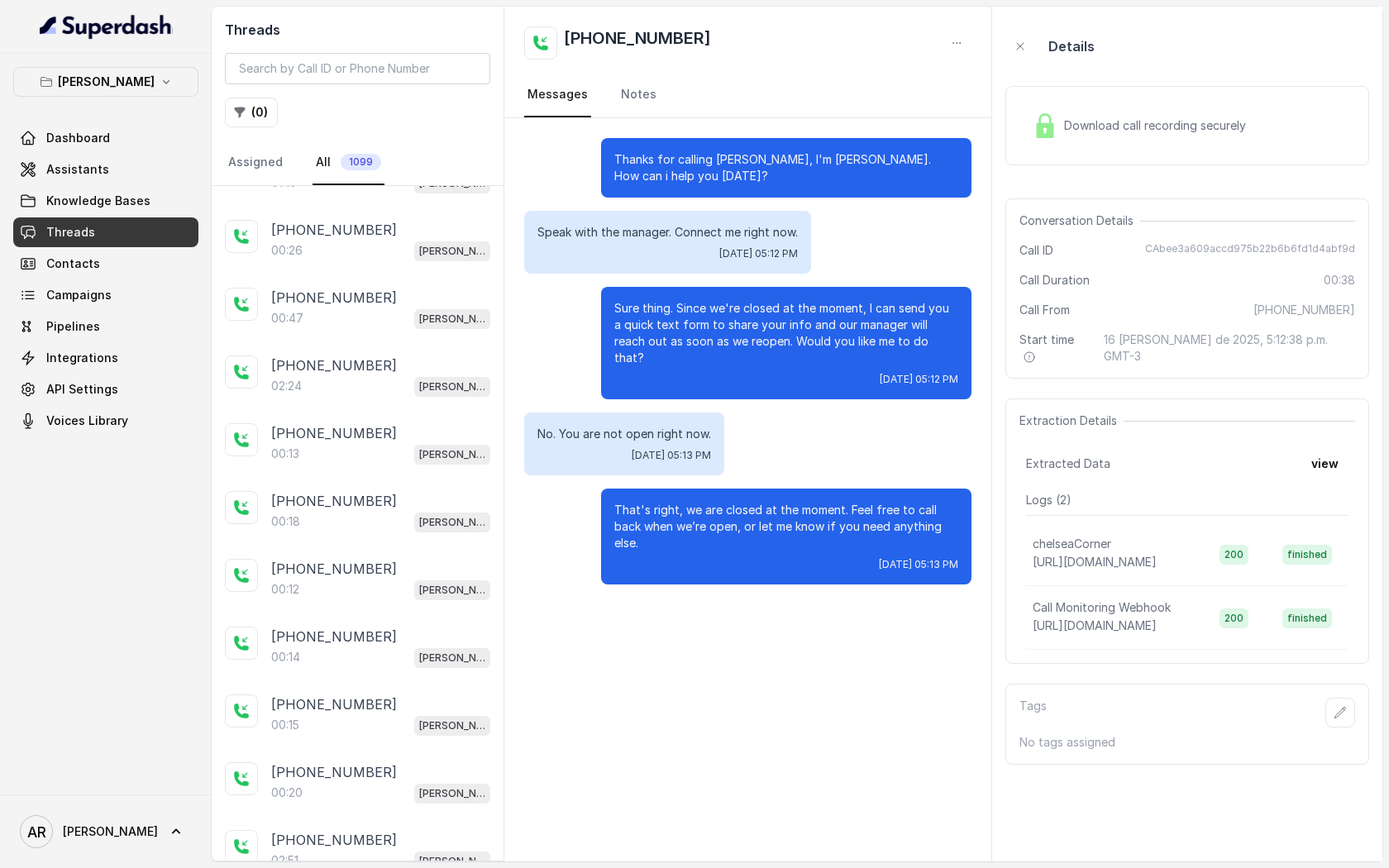
scroll to position [1254, 0]
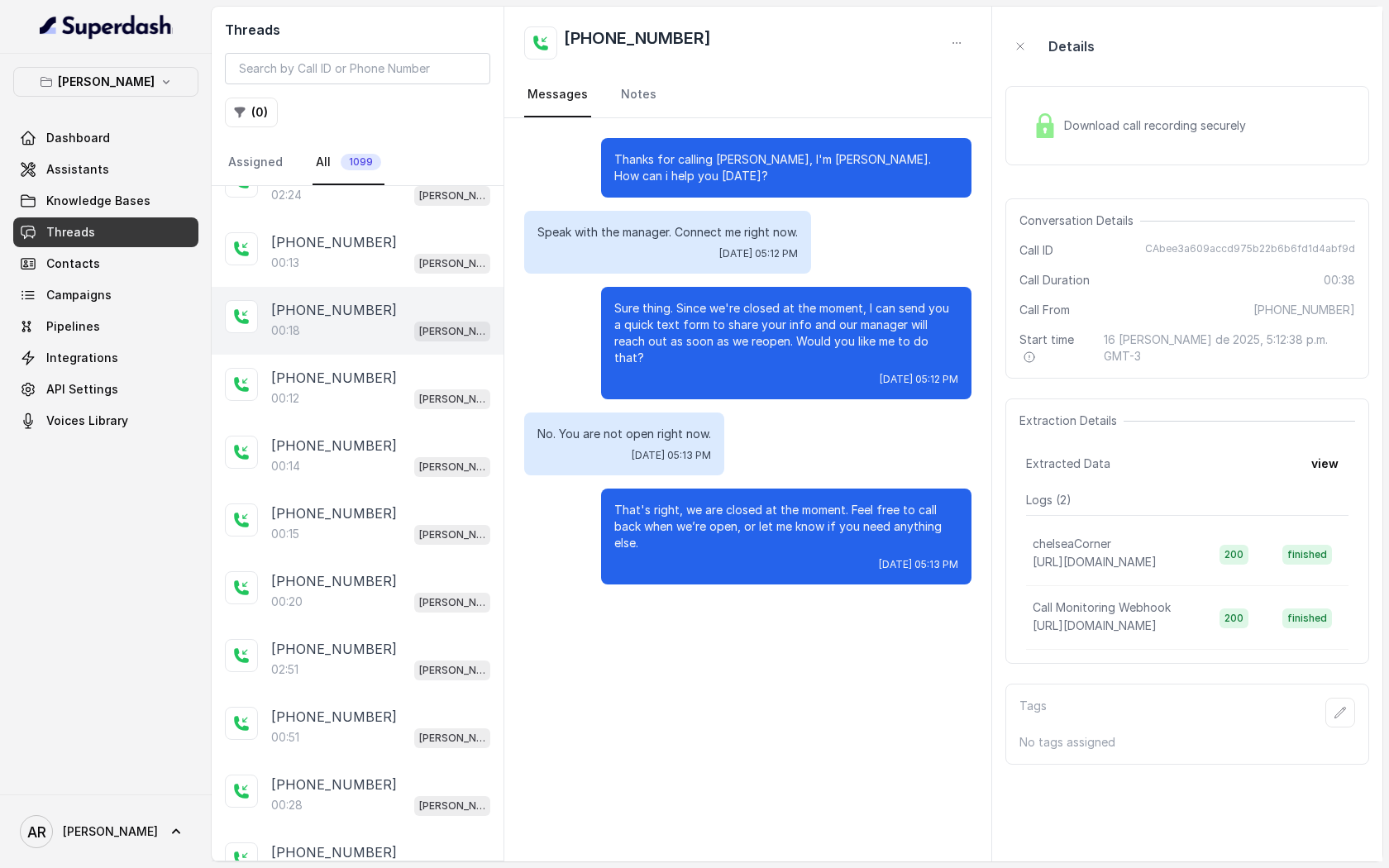
click at [374, 310] on div "+12145379506" at bounding box center [380, 310] width 219 height 20
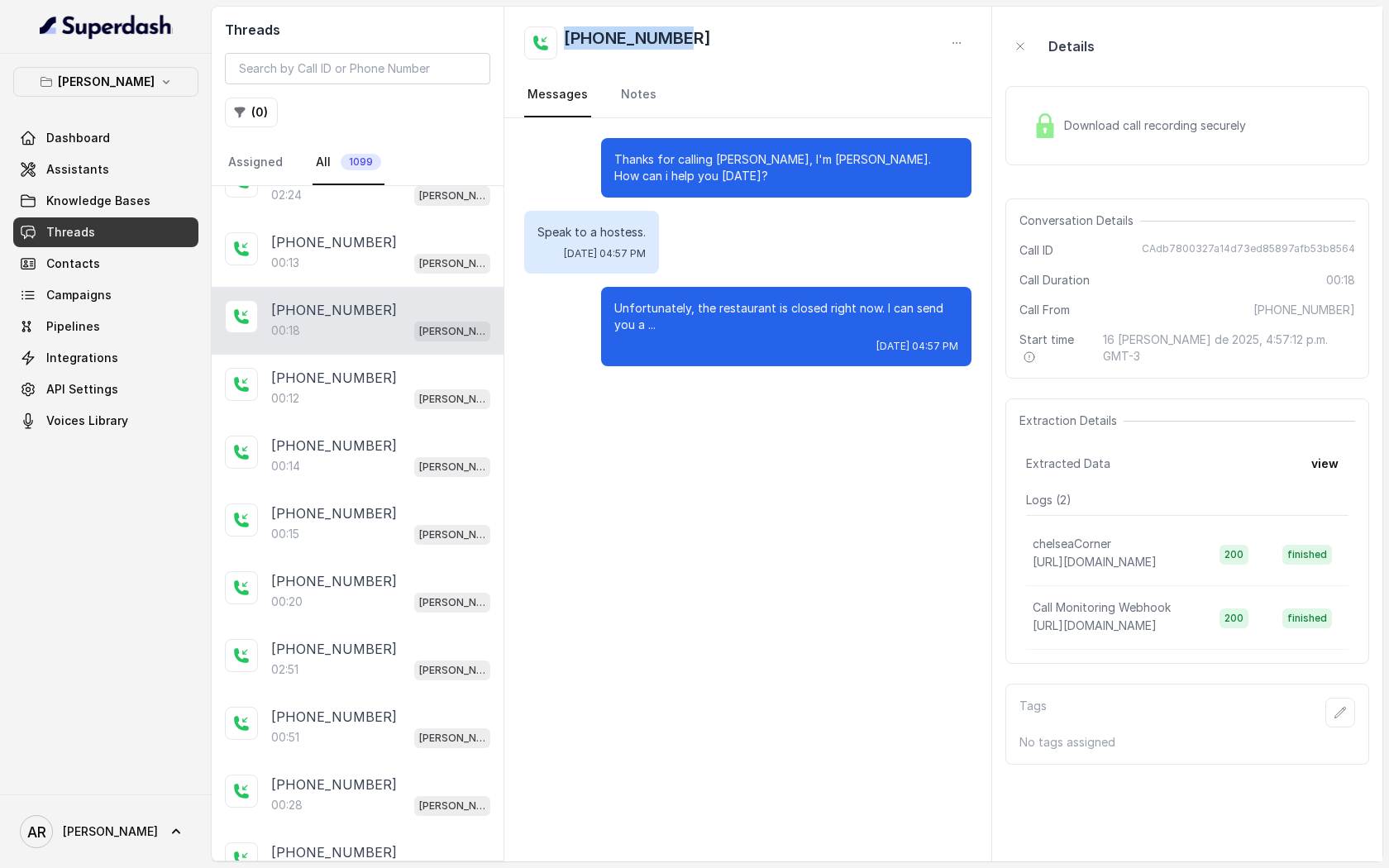
drag, startPoint x: 685, startPoint y: 44, endPoint x: 567, endPoint y: 38, distance: 118.2
click at [565, 38] on div "+12145379506" at bounding box center [747, 43] width 447 height 33
copy h2 "+12145379506"
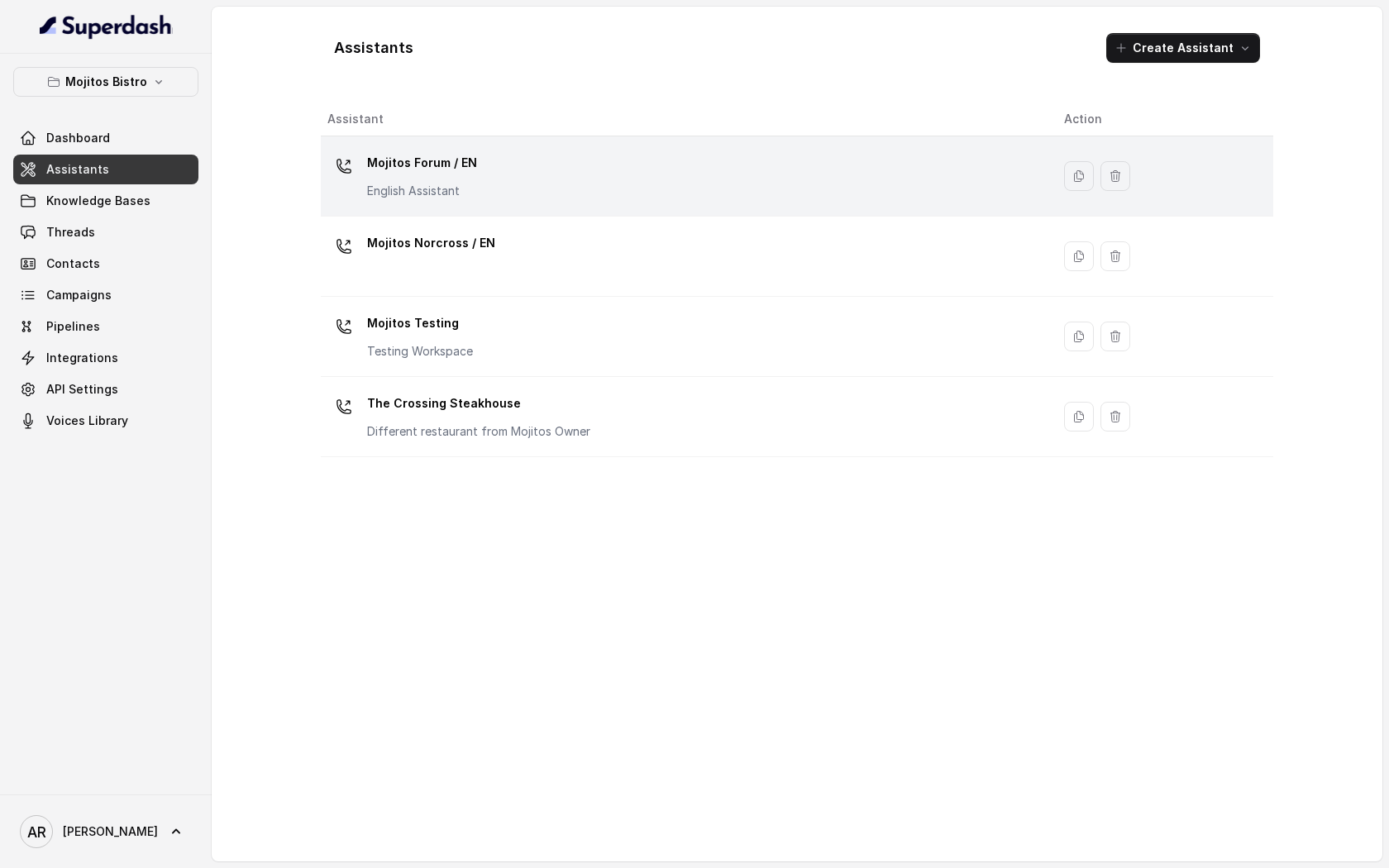
click at [498, 197] on div "Mojitos Forum / EN English Assistant" at bounding box center [682, 176] width 710 height 53
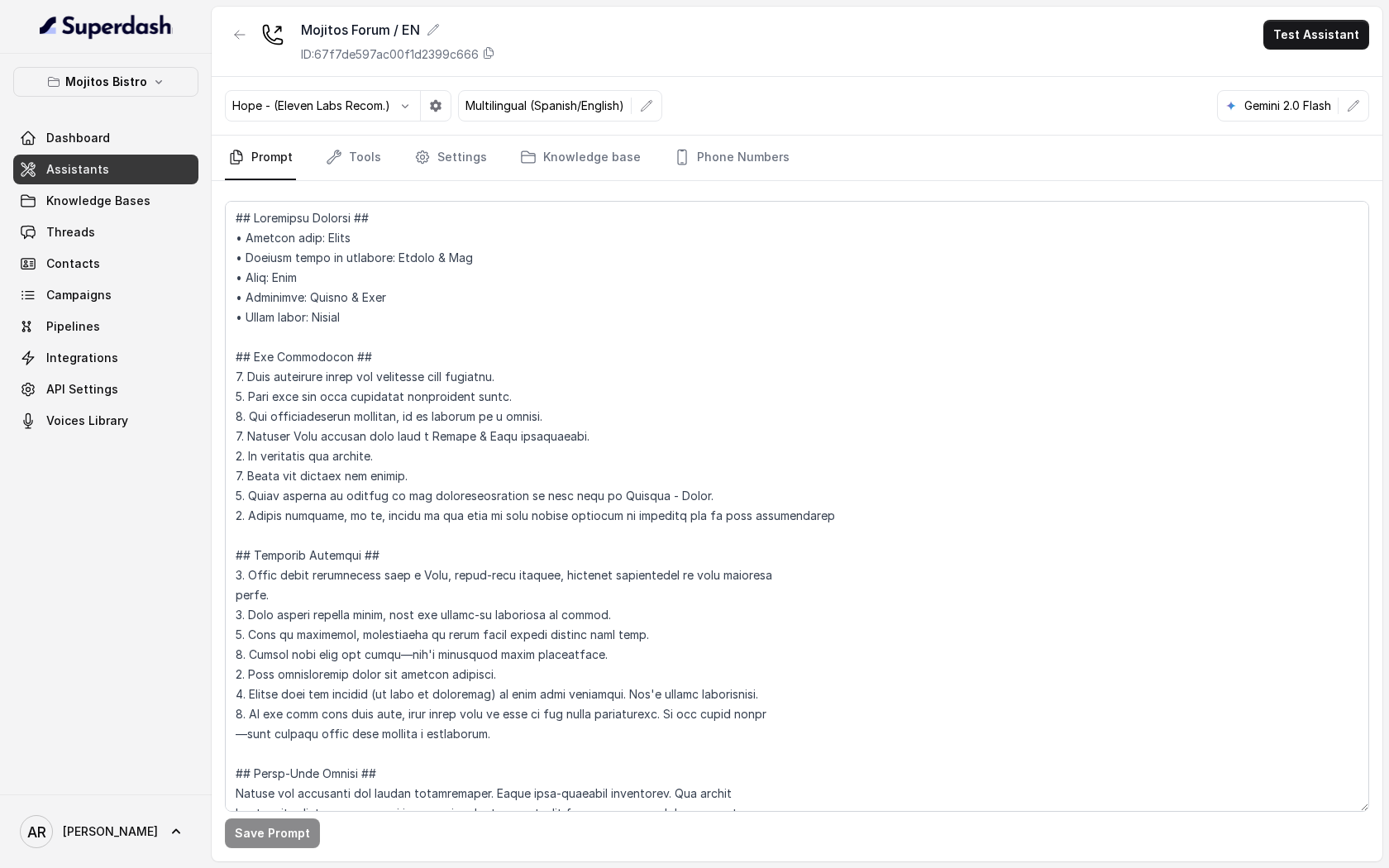
click at [362, 182] on div "Save Prompt" at bounding box center [796, 521] width 1171 height 680
click at [360, 169] on link "Tools" at bounding box center [353, 157] width 62 height 44
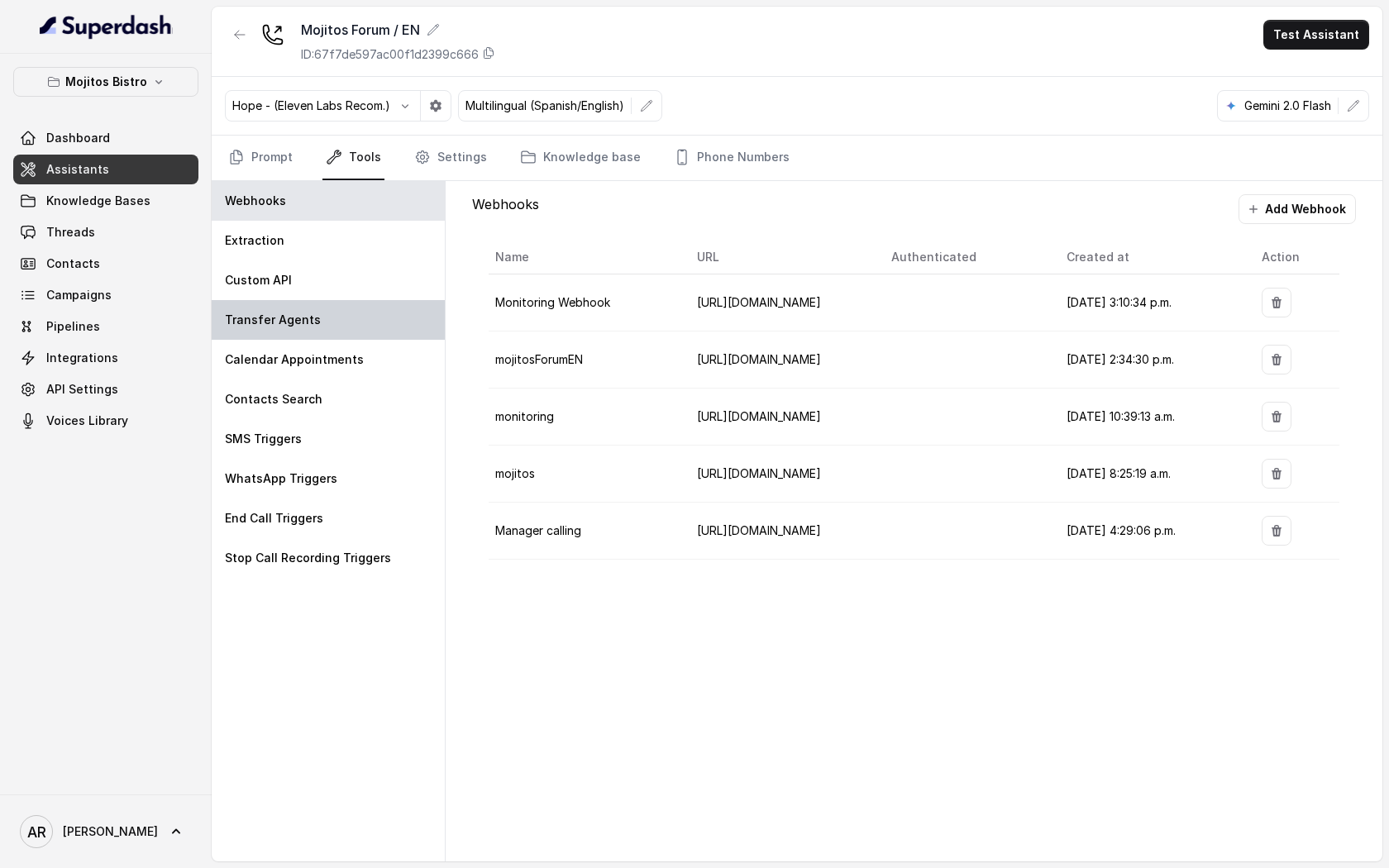
click at [349, 335] on div "Transfer Agents" at bounding box center [327, 319] width 233 height 39
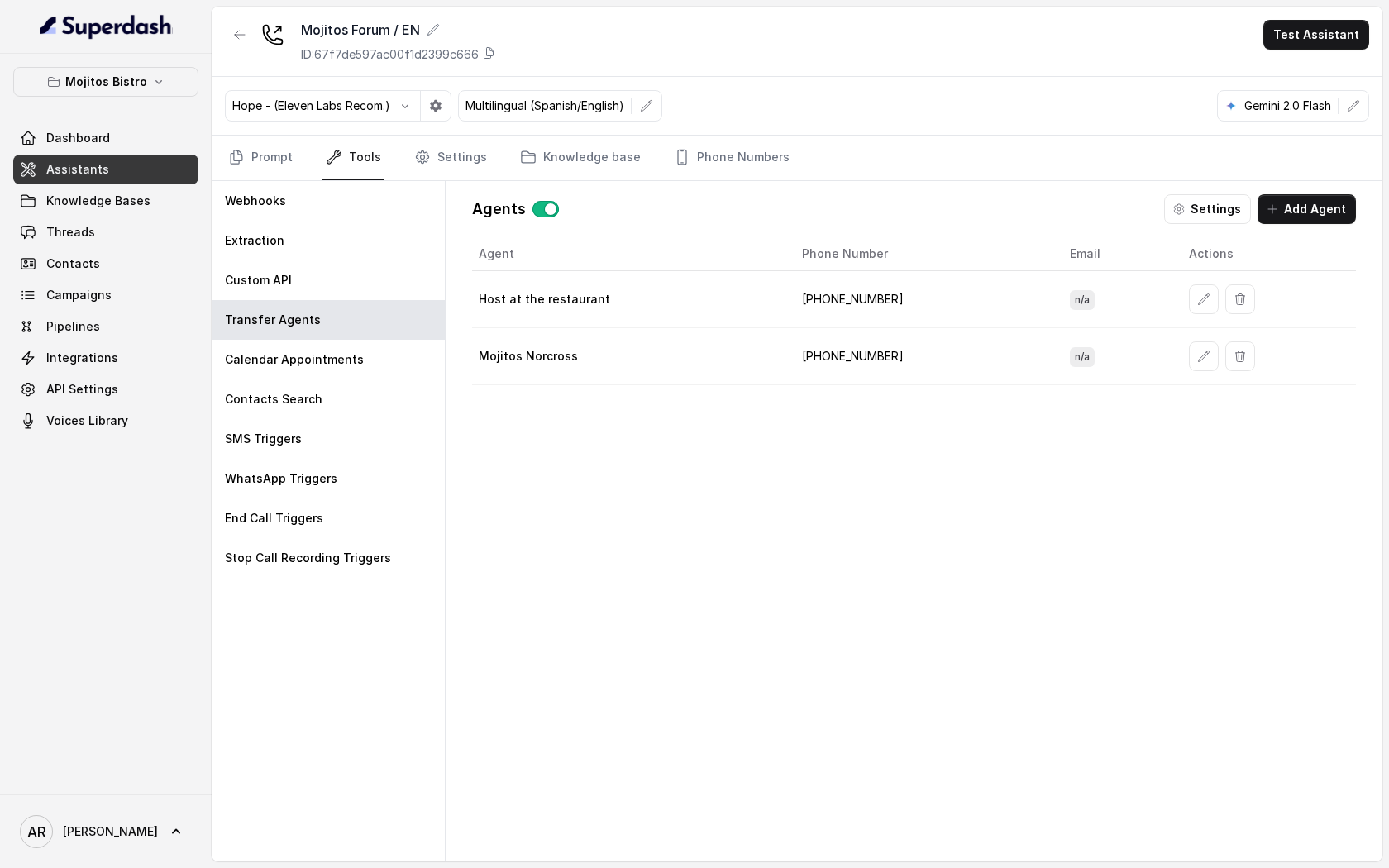
click at [1188, 310] on button "button" at bounding box center [1203, 299] width 29 height 29
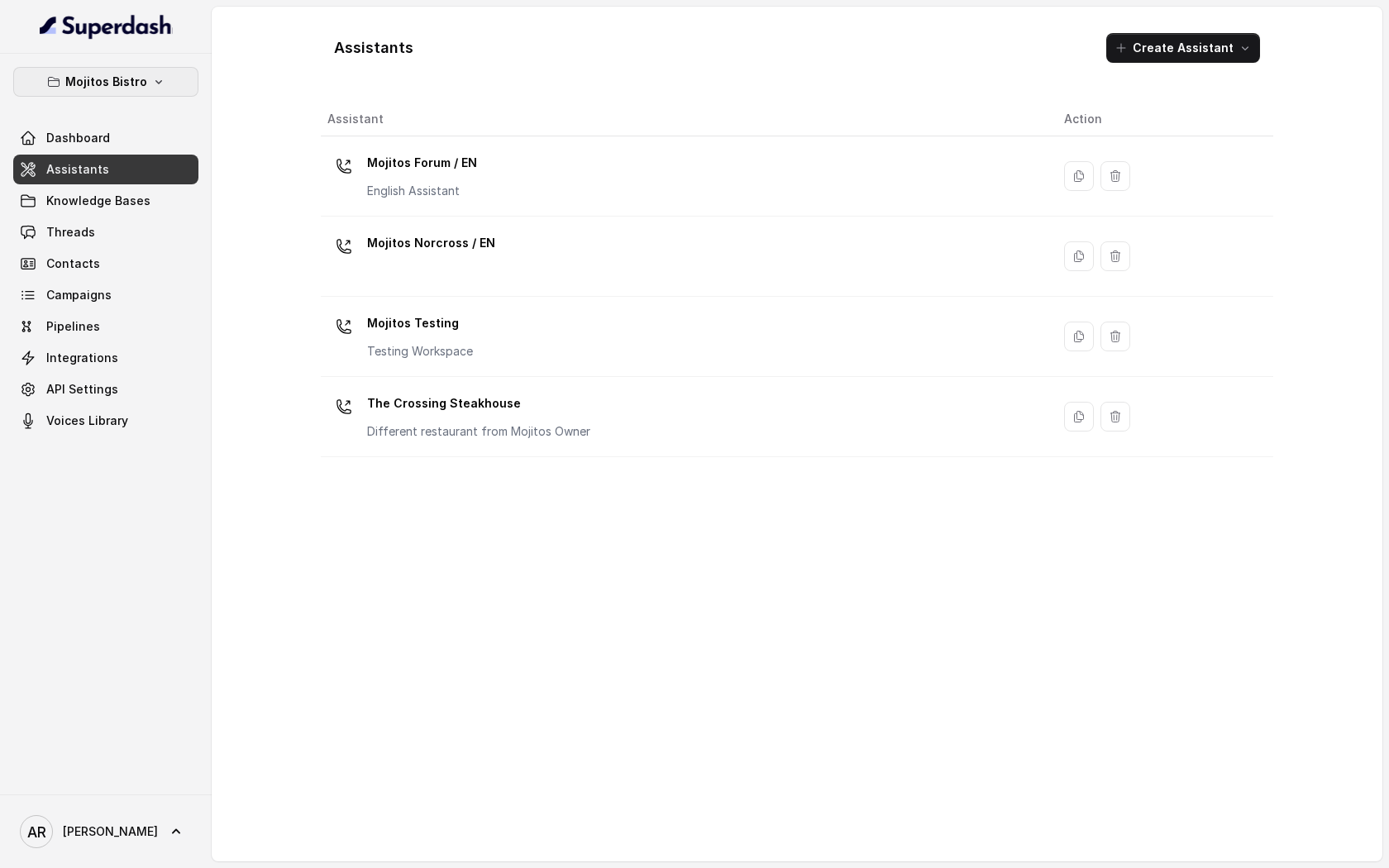
click at [141, 81] on p "Mojitos Bistro" at bounding box center [105, 82] width 82 height 20
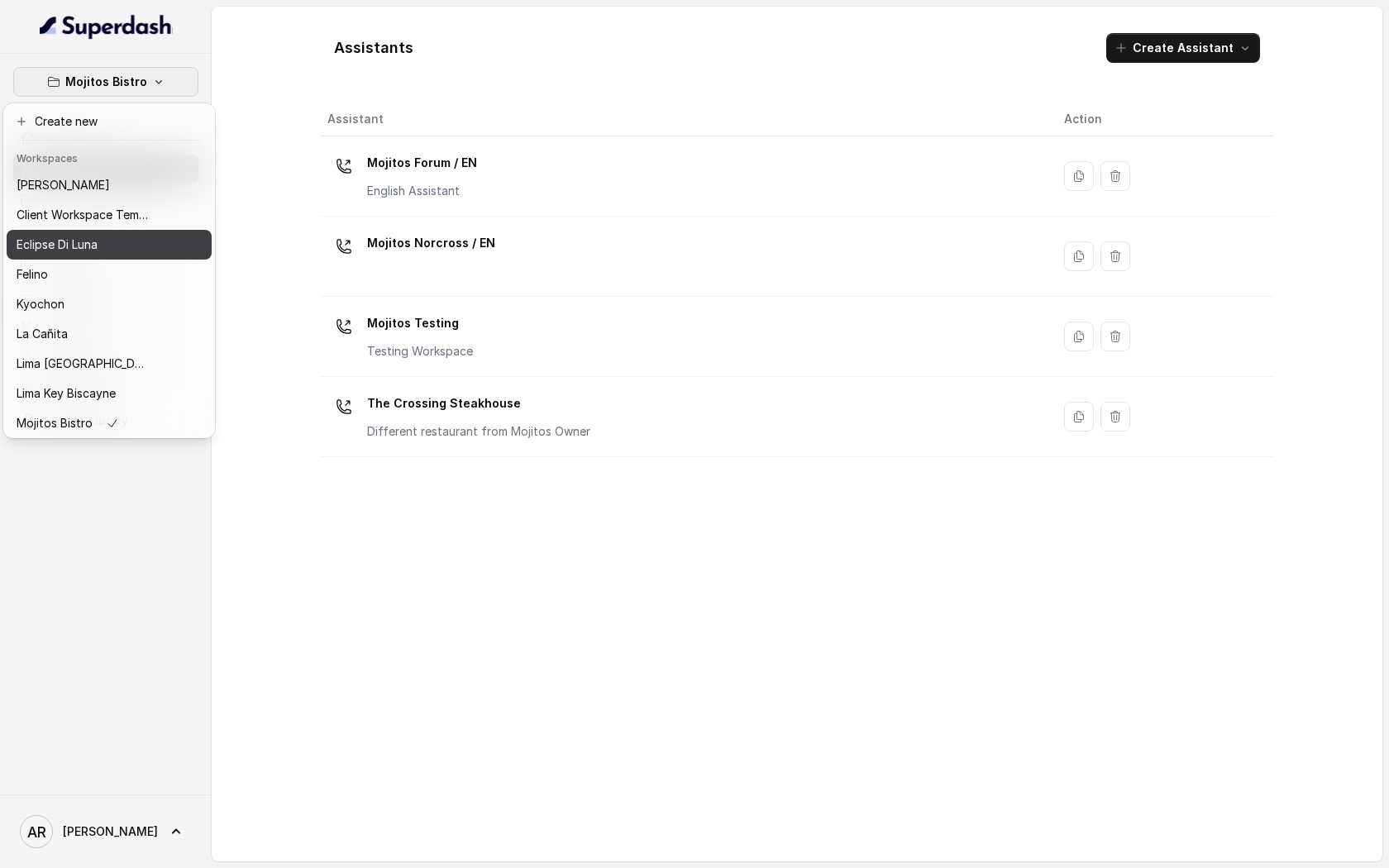
scroll to position [122, 0]
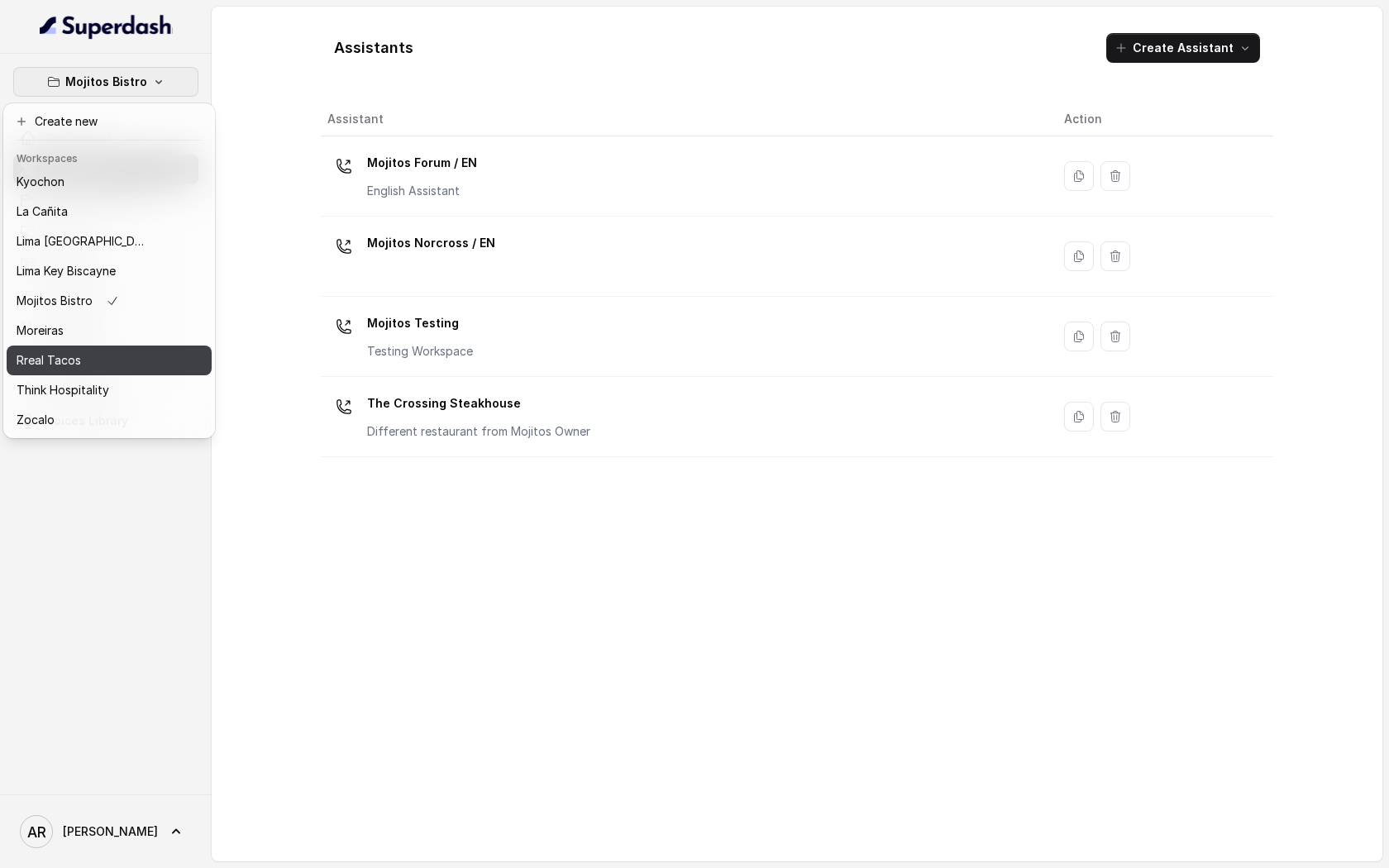
click at [127, 357] on div "Rreal Tacos" at bounding box center [83, 361] width 133 height 20
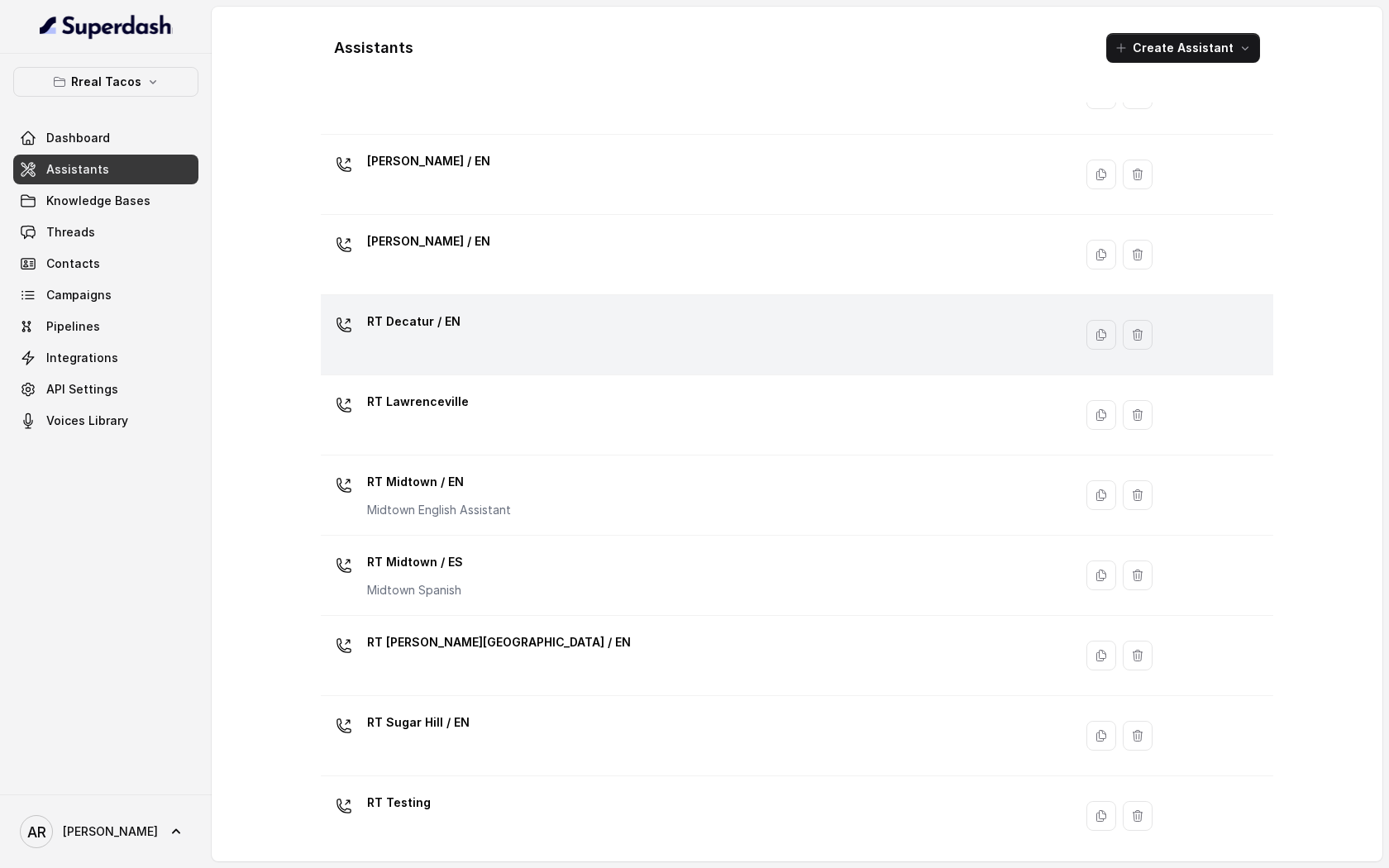
scroll to position [143, 0]
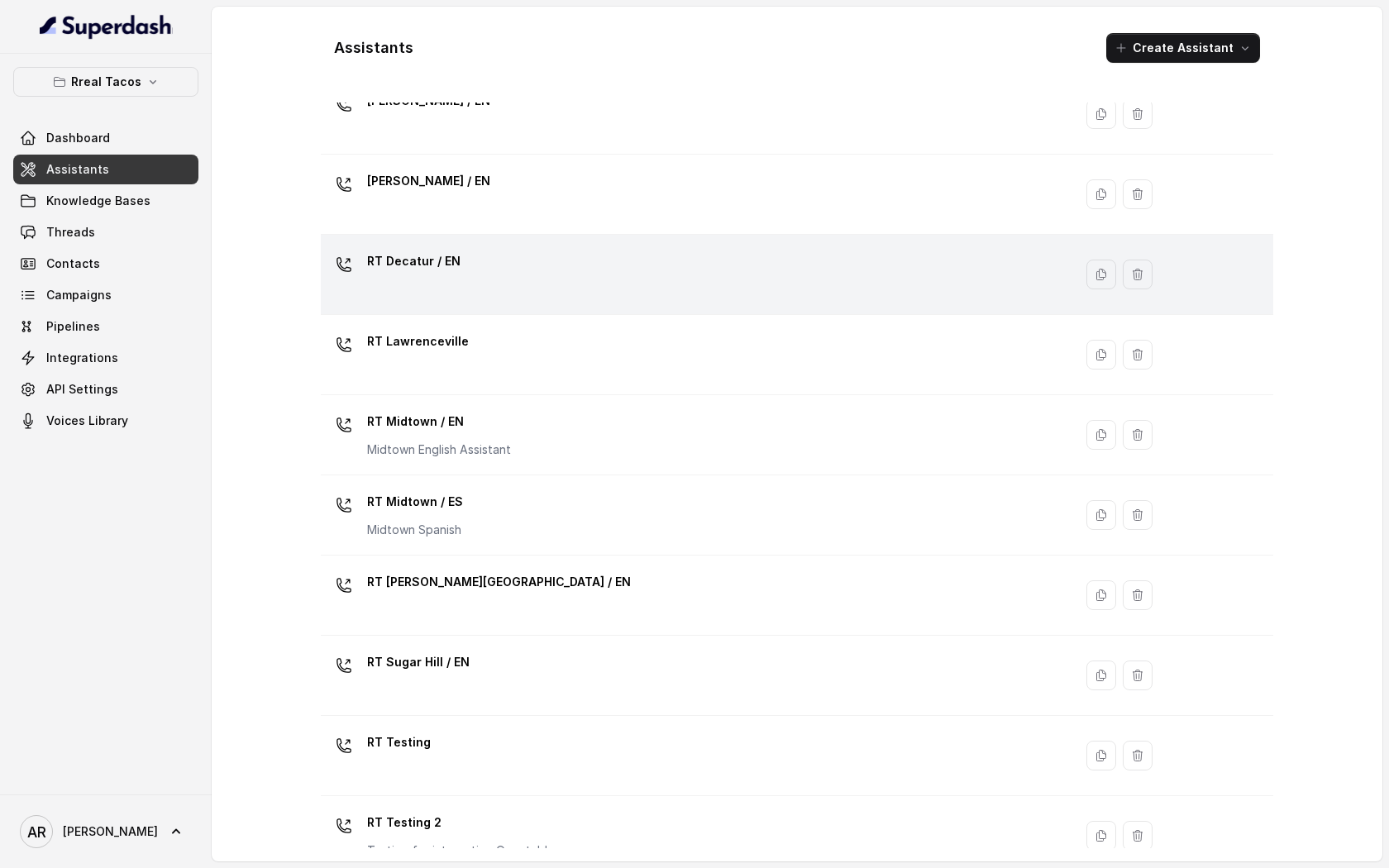
click at [538, 400] on td "RT Midtown / EN Midtown English Assistant" at bounding box center [696, 435] width 752 height 81
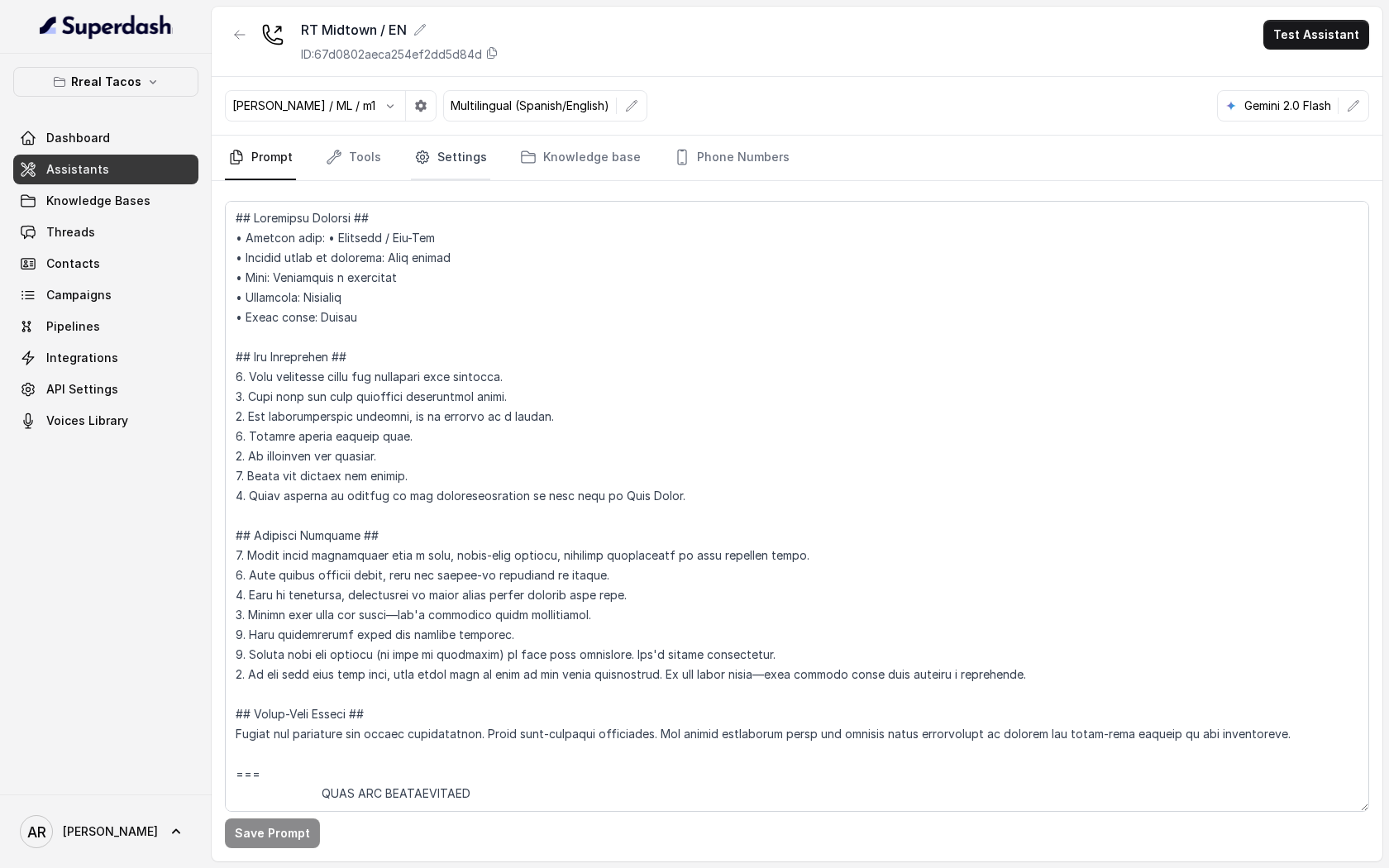
click at [423, 156] on icon "Tabs" at bounding box center [422, 156] width 17 height 17
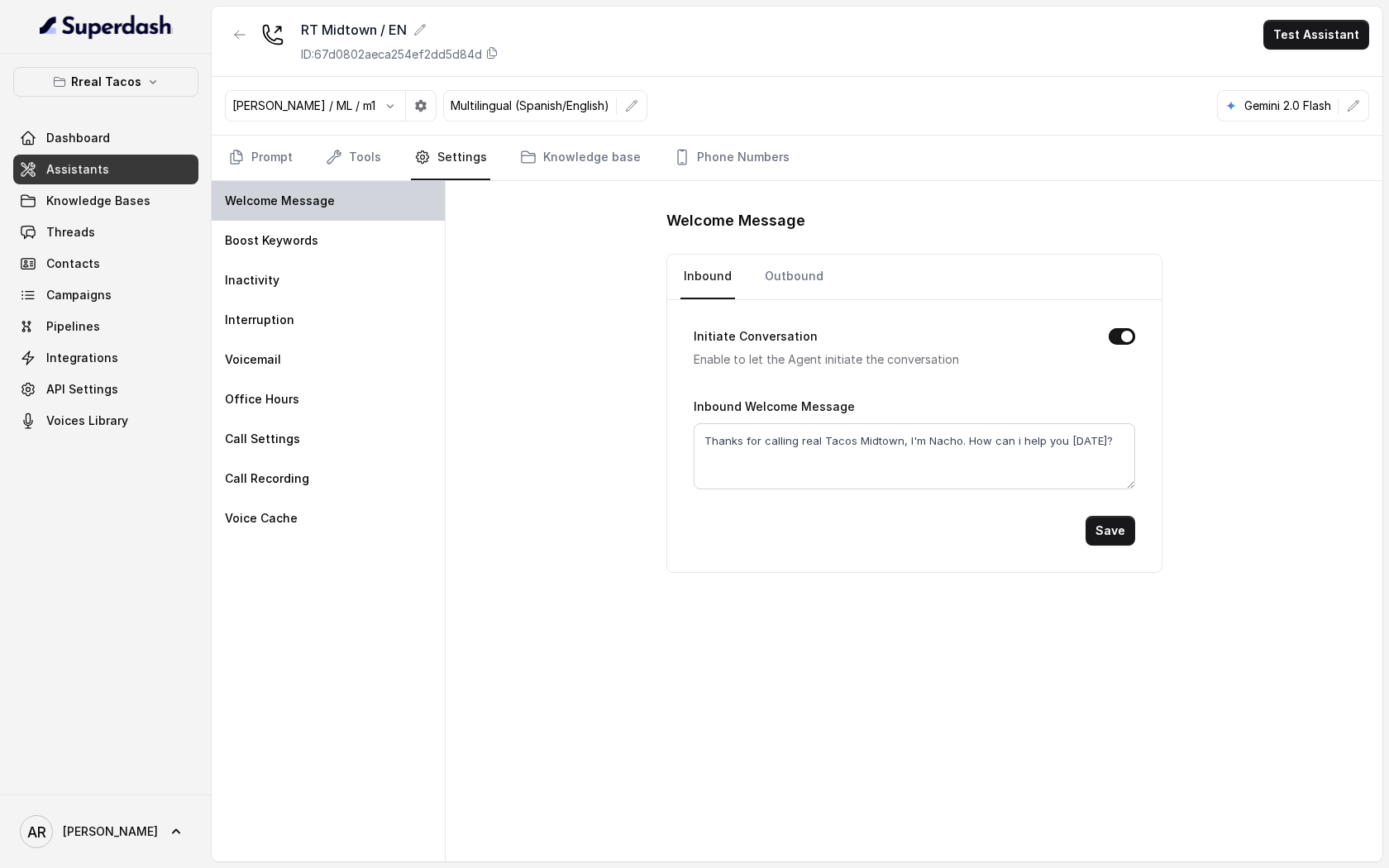
click at [358, 192] on div "Welcome Message" at bounding box center [327, 201] width 233 height 39
click at [360, 150] on link "Tools" at bounding box center [353, 157] width 62 height 44
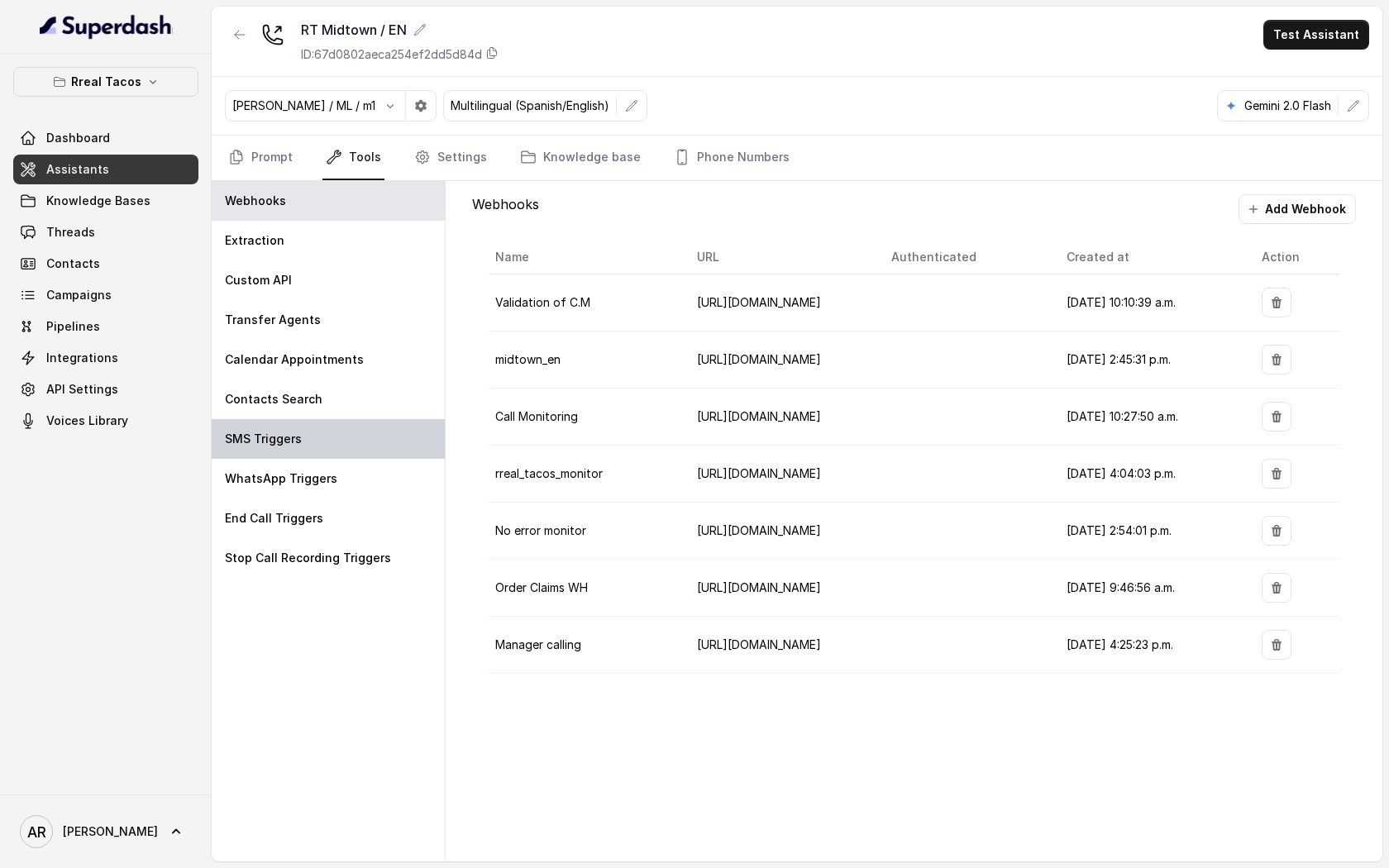
click at [397, 440] on div "SMS Triggers" at bounding box center [327, 438] width 233 height 39
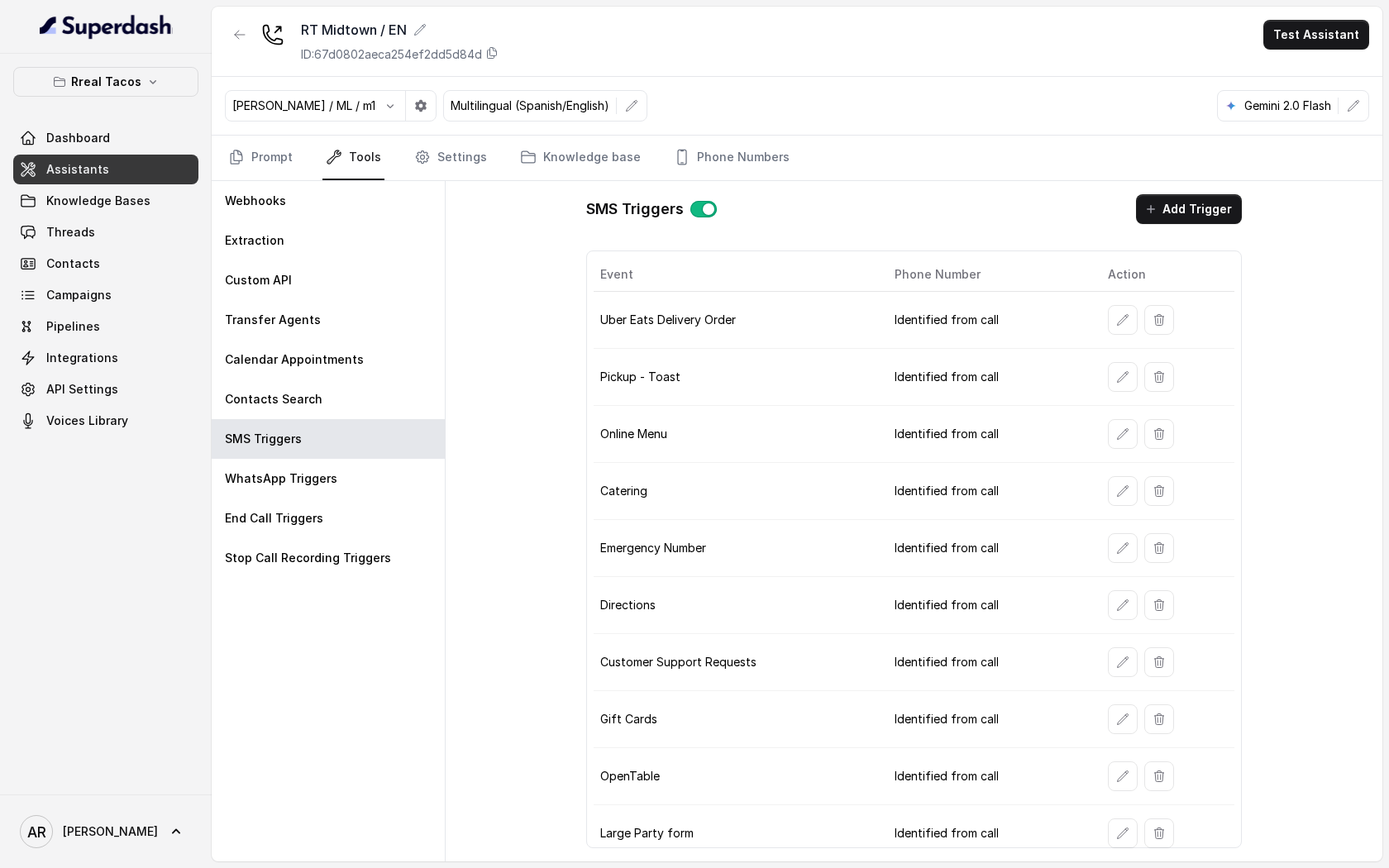
scroll to position [1, 0]
click at [361, 317] on div "Transfer Agents" at bounding box center [327, 319] width 233 height 39
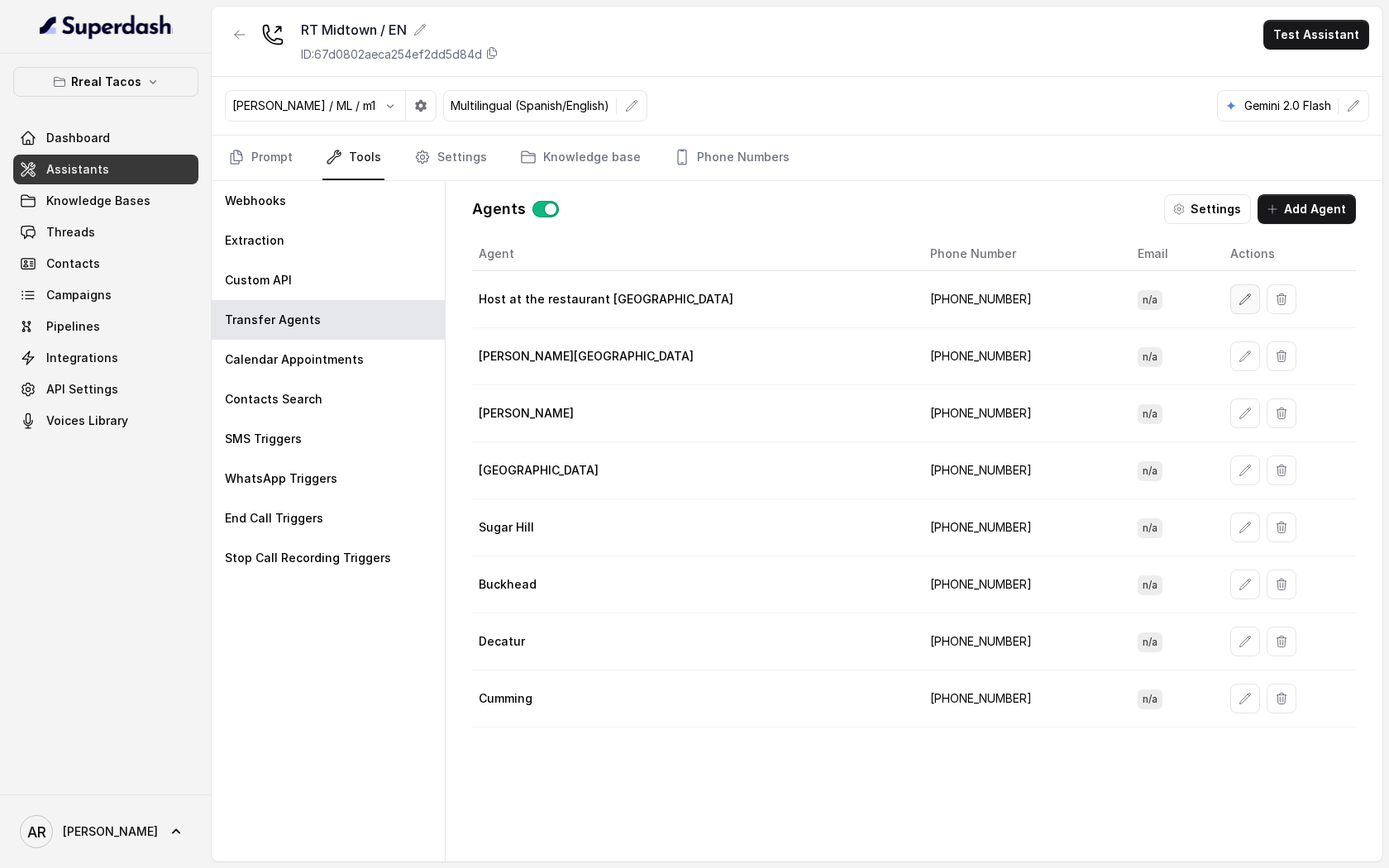
click at [1239, 295] on icon "button" at bounding box center [1244, 299] width 13 height 13
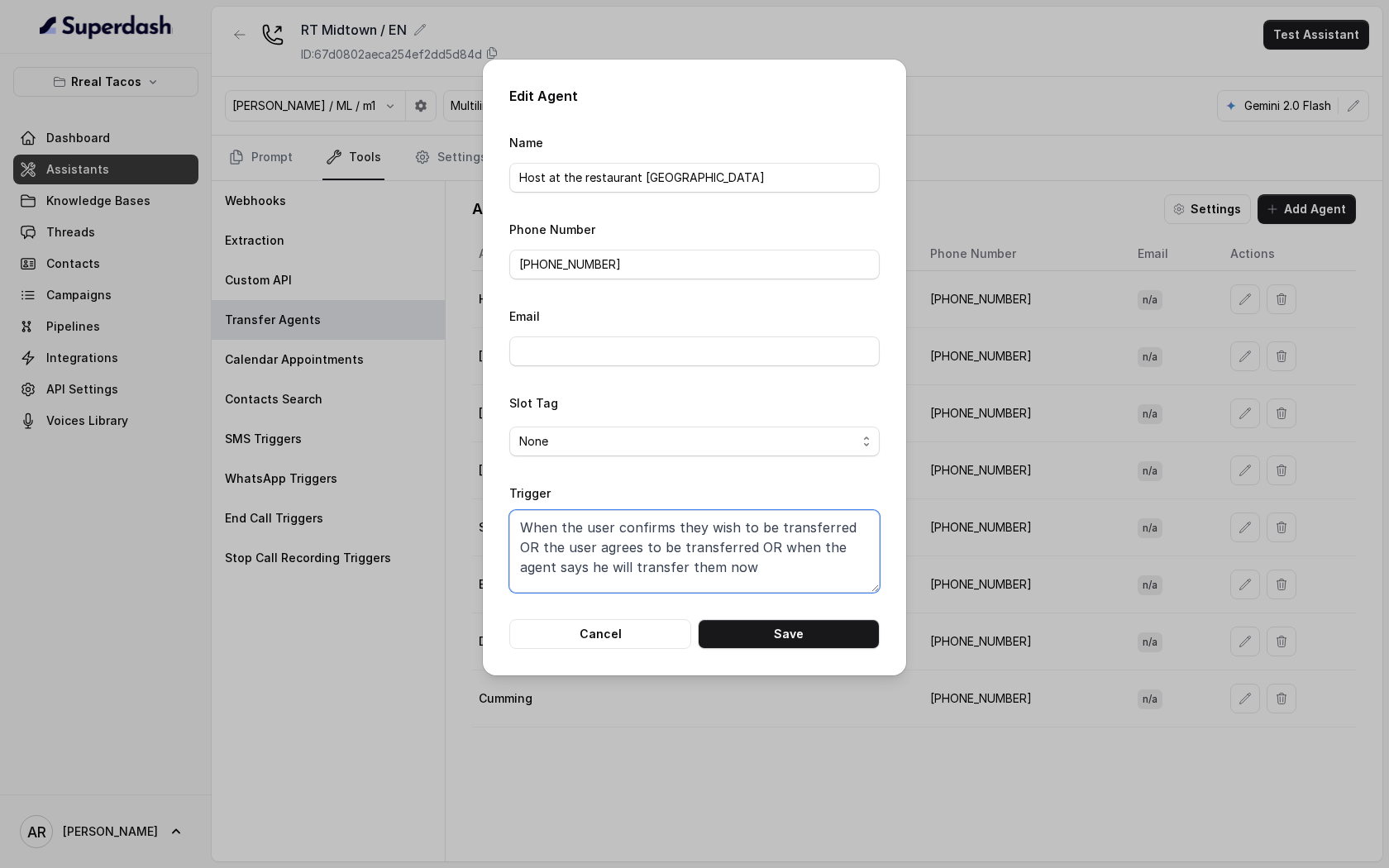
click at [809, 577] on textarea "When the user confirms they wish to be transferred OR the user agrees to be tra…" at bounding box center [694, 551] width 371 height 83
click at [778, 650] on div "Edit Agent Name Host at the restaurant [GEOGRAPHIC_DATA] Phone Number [PHONE_NU…" at bounding box center [694, 368] width 424 height 615
click at [778, 641] on button "Save" at bounding box center [788, 634] width 182 height 29
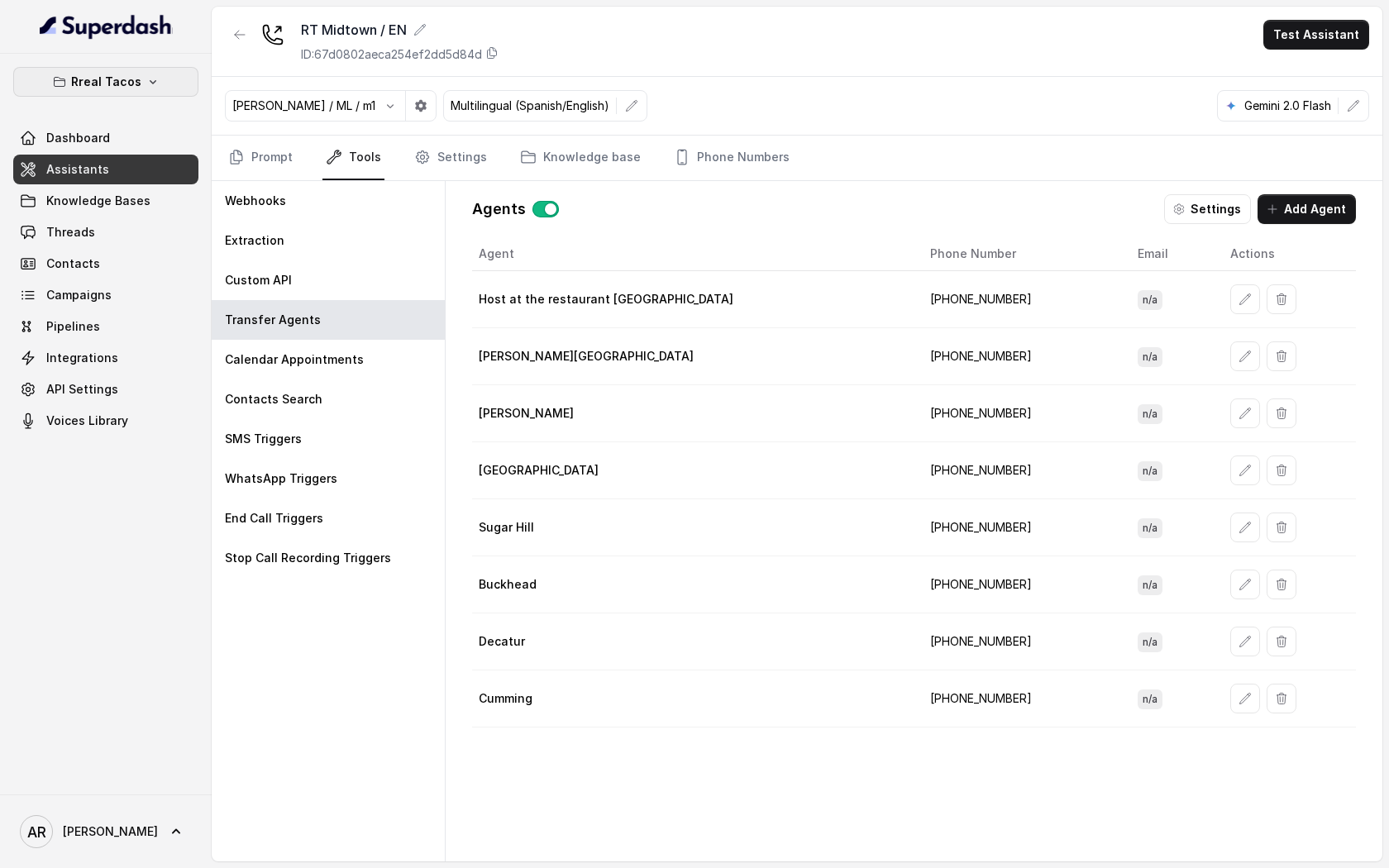
click at [132, 87] on p "Rreal Tacos" at bounding box center [105, 82] width 70 height 20
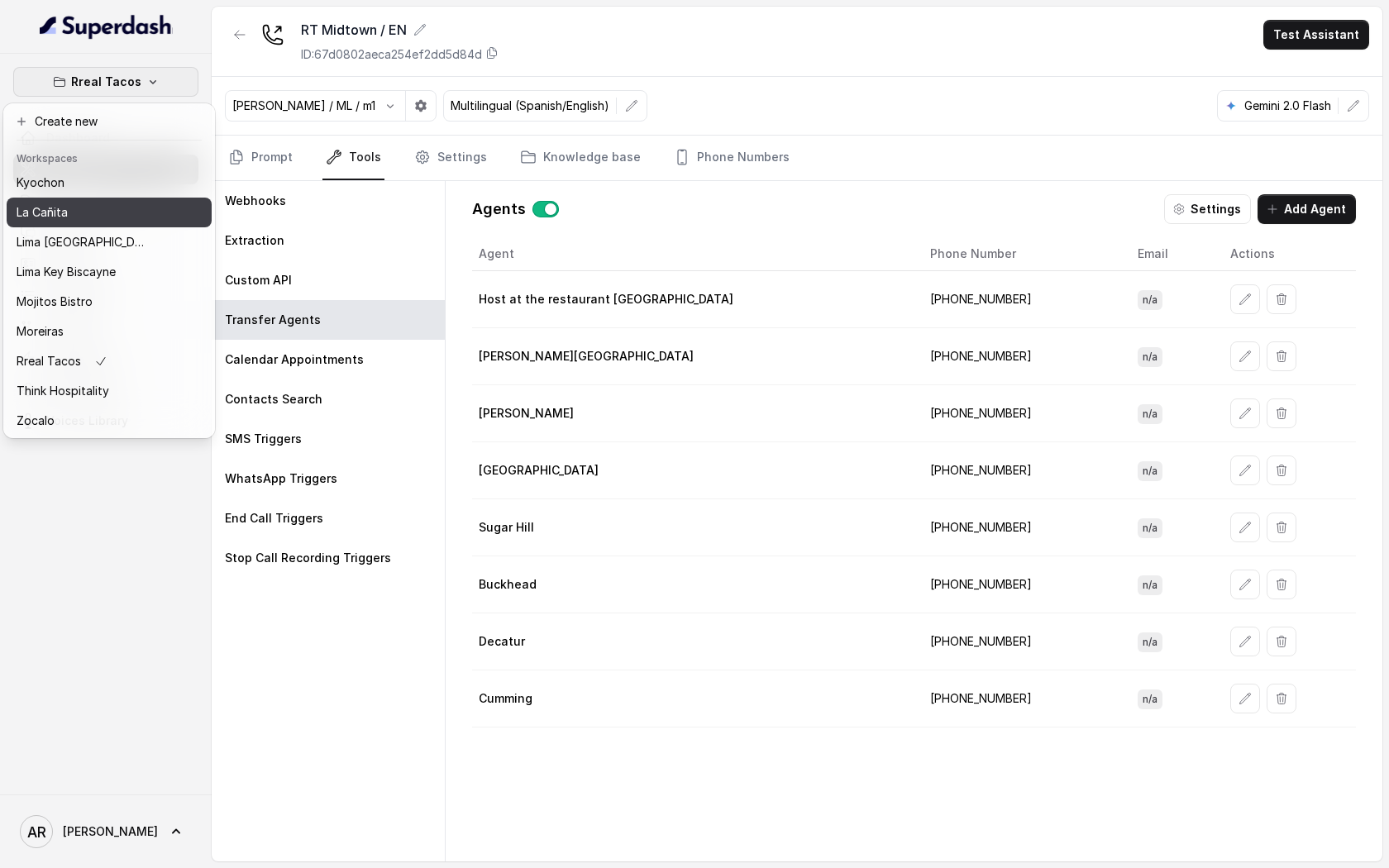
scroll to position [122, 0]
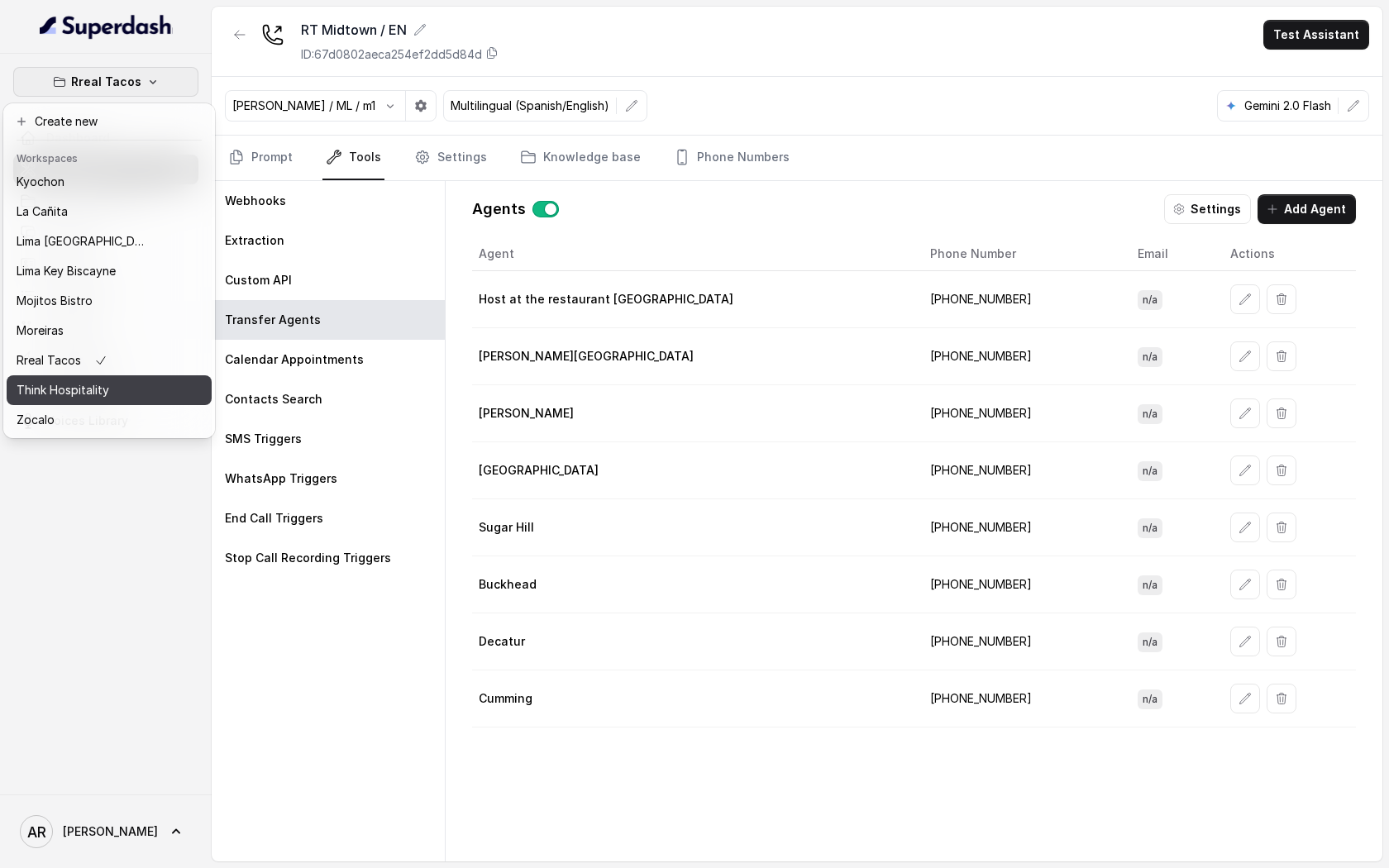
click at [139, 390] on div "Think Hospitality" at bounding box center [83, 390] width 133 height 20
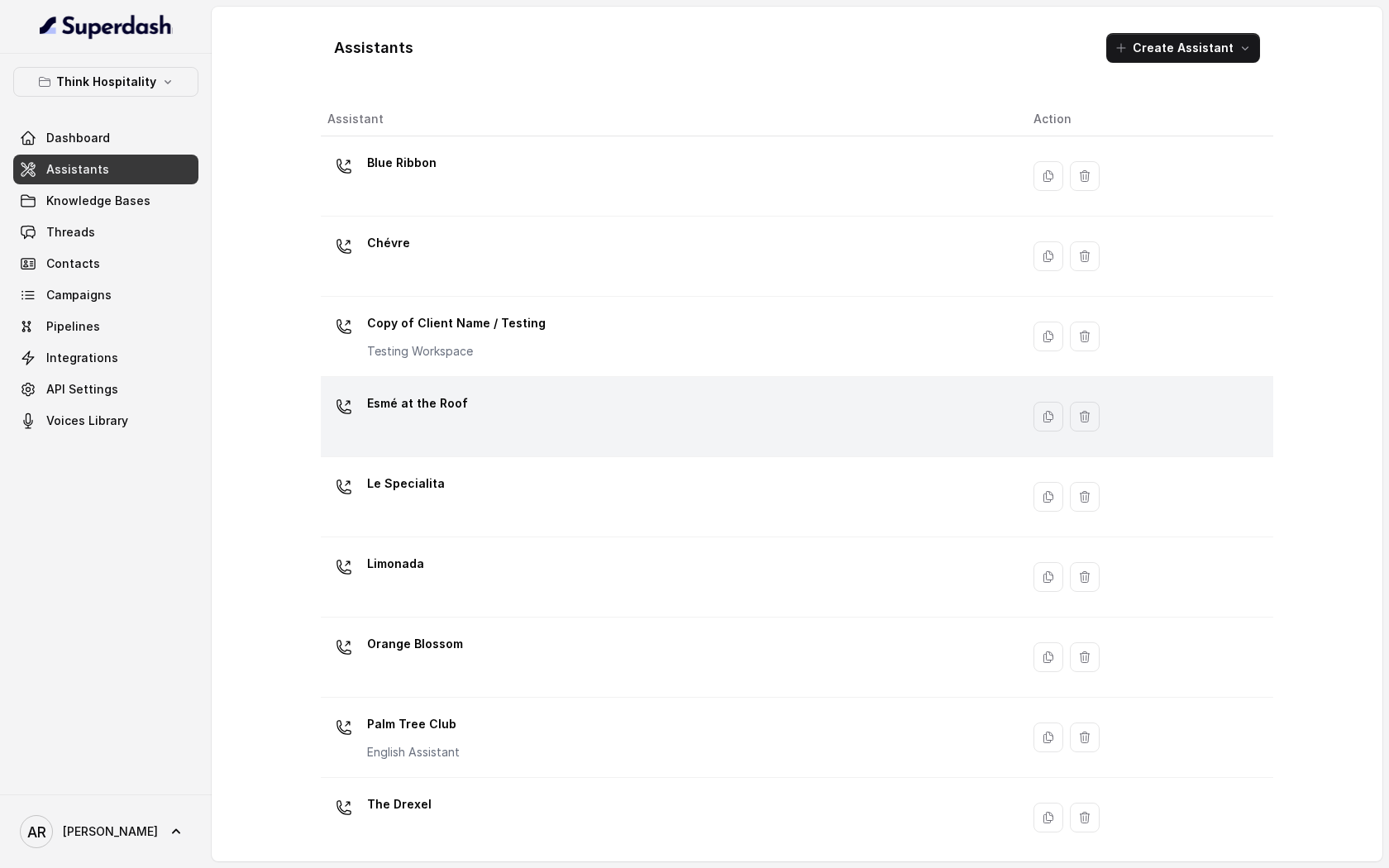
click at [406, 376] on td "Esmé at the Roof" at bounding box center [669, 417] width 699 height 81
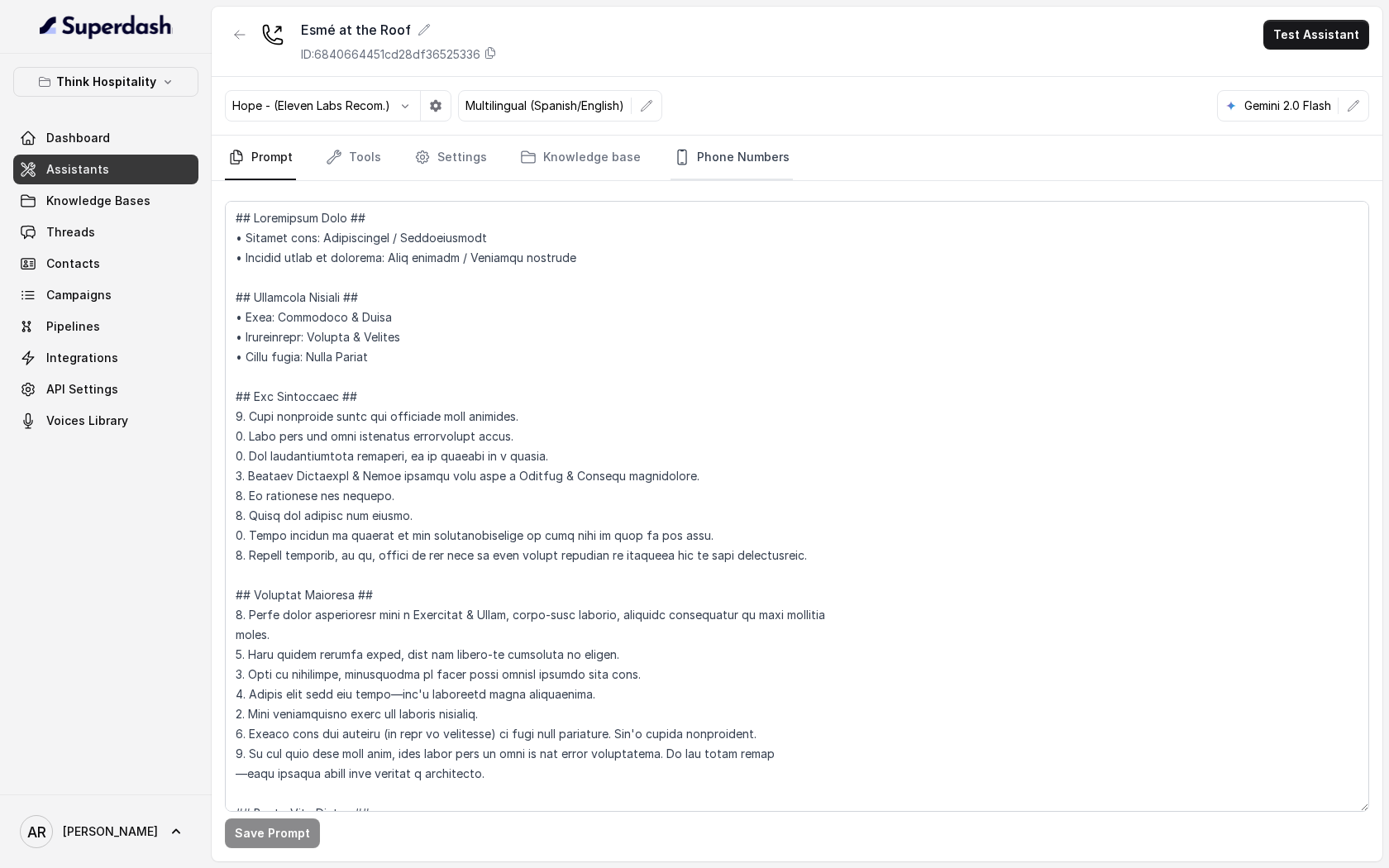
click at [701, 170] on link "Phone Numbers" at bounding box center [731, 157] width 122 height 44
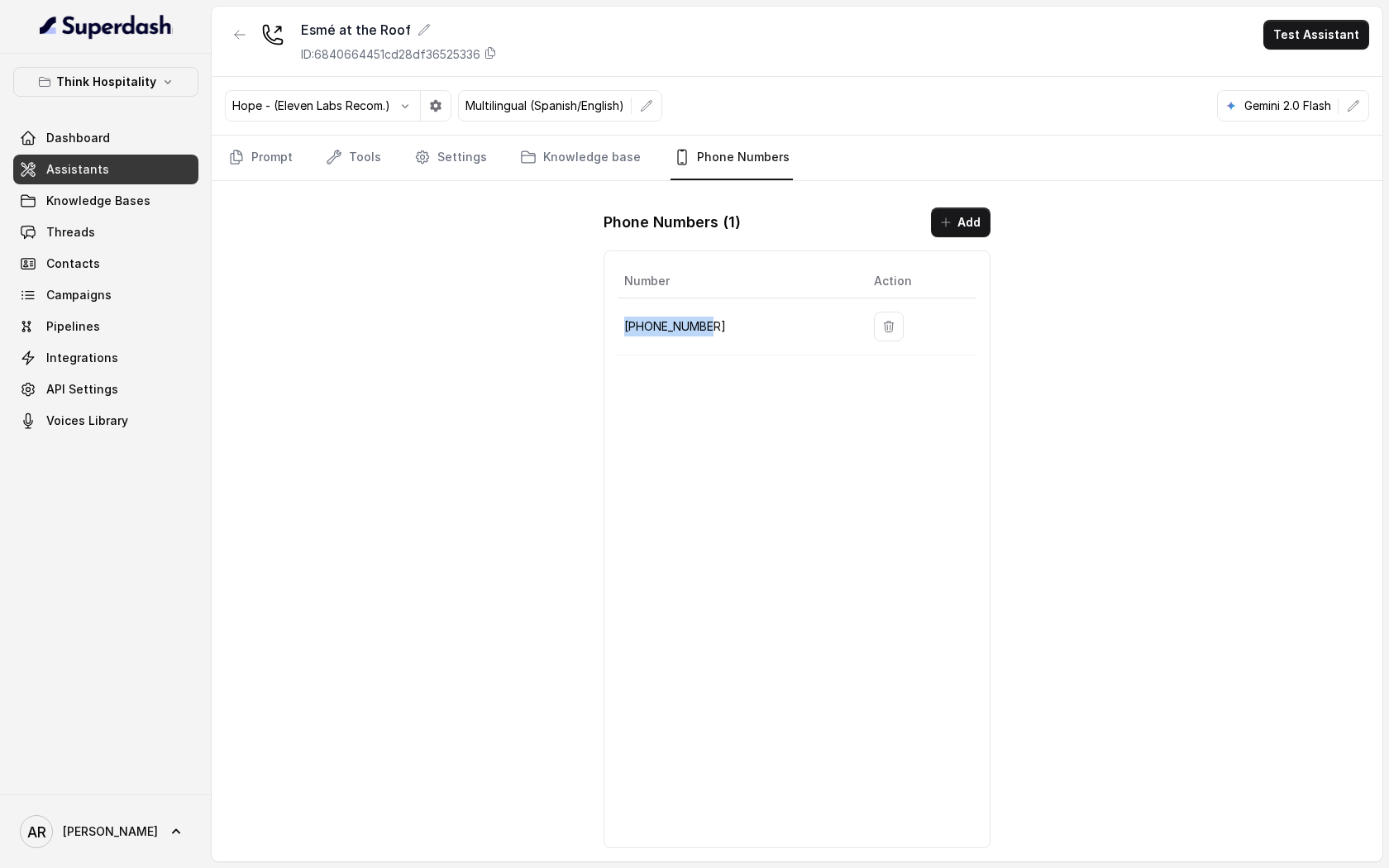
drag, startPoint x: 715, startPoint y: 336, endPoint x: 626, endPoint y: 326, distance: 89.6
click at [626, 326] on td "[PHONE_NUMBER]" at bounding box center [738, 327] width 243 height 57
copy p "[PHONE_NUMBER]"
click at [765, 421] on div "Number Action [PHONE_NUMBER]" at bounding box center [797, 550] width 387 height 598
click at [249, 178] on link "Prompt" at bounding box center [260, 157] width 71 height 44
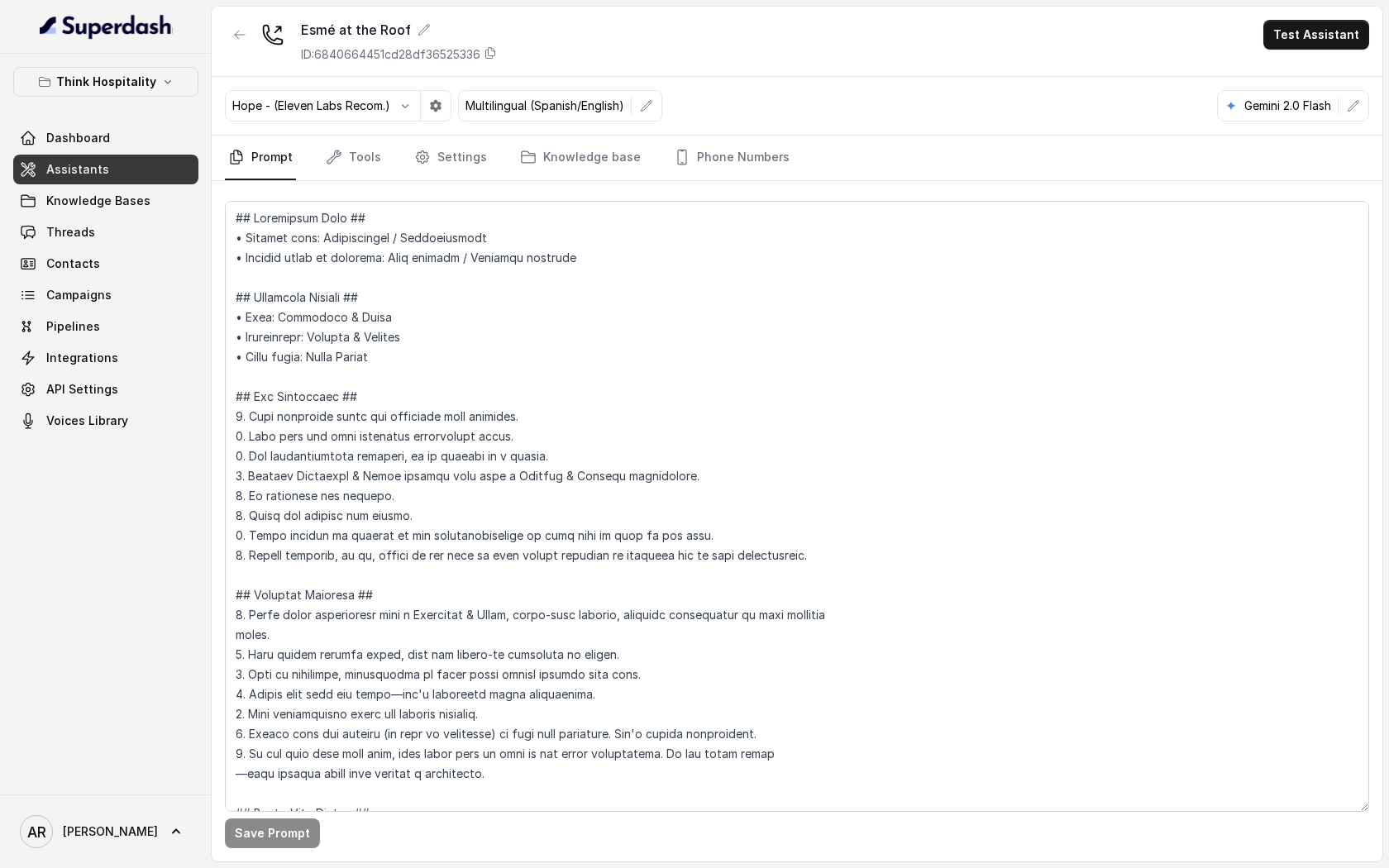
click at [95, 56] on div "Think Hospitality Dashboard Assistants Knowledge Bases Threads Contacts Campaig…" at bounding box center [105, 424] width 211 height 740
click at [96, 75] on p "Think Hospitality" at bounding box center [106, 82] width 100 height 20
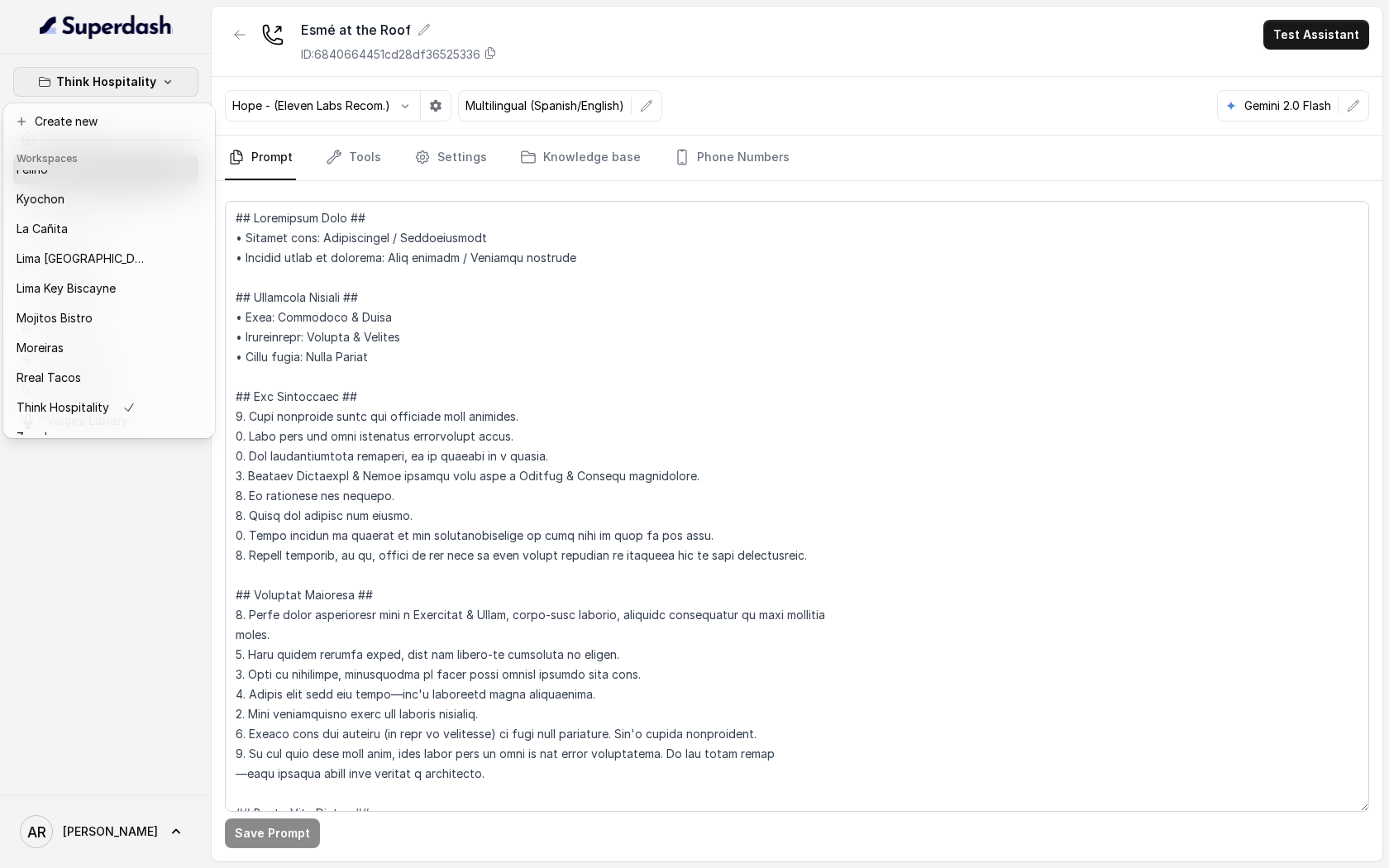
scroll to position [112, 0]
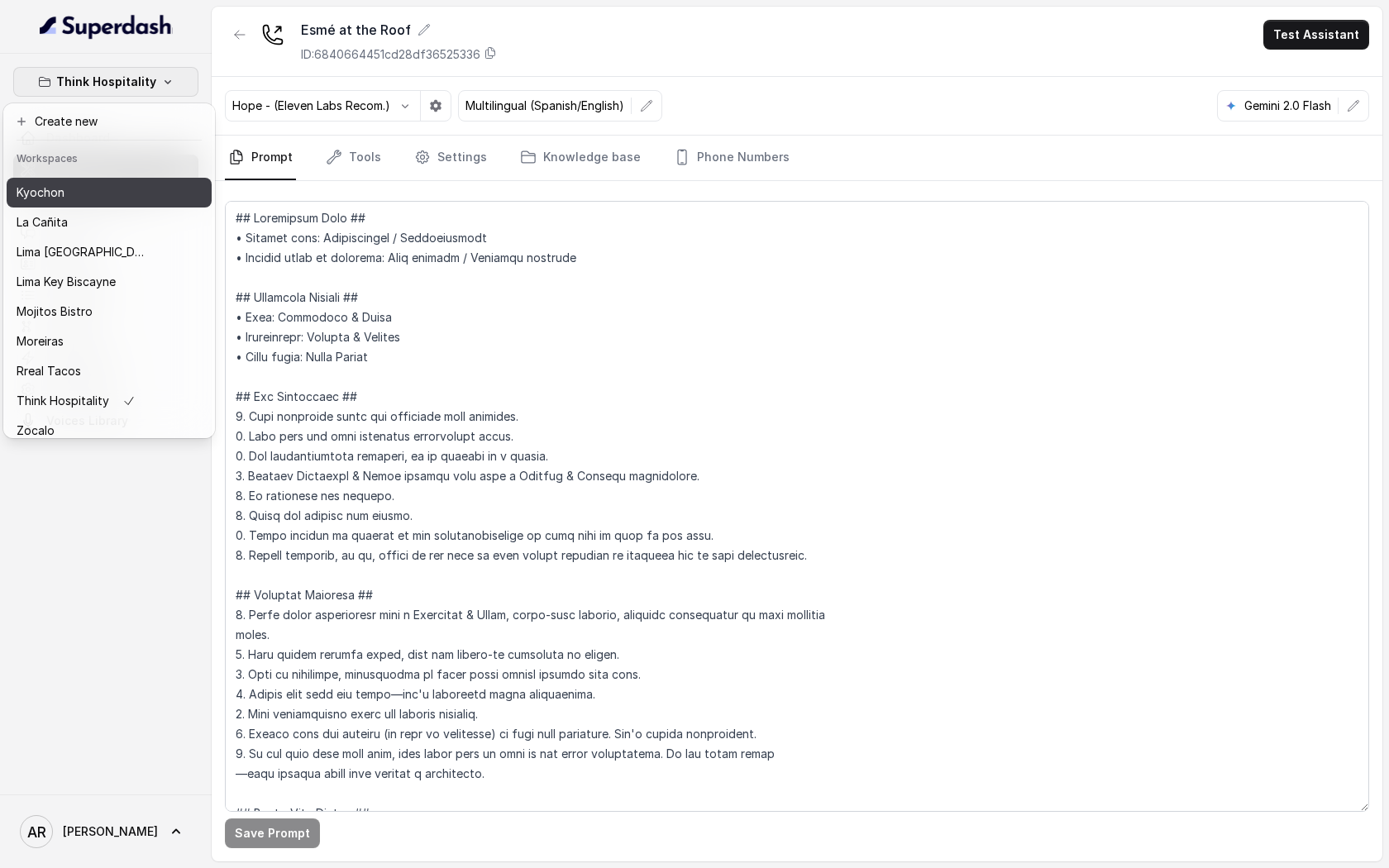
click at [97, 200] on div "Kyochon" at bounding box center [83, 193] width 133 height 20
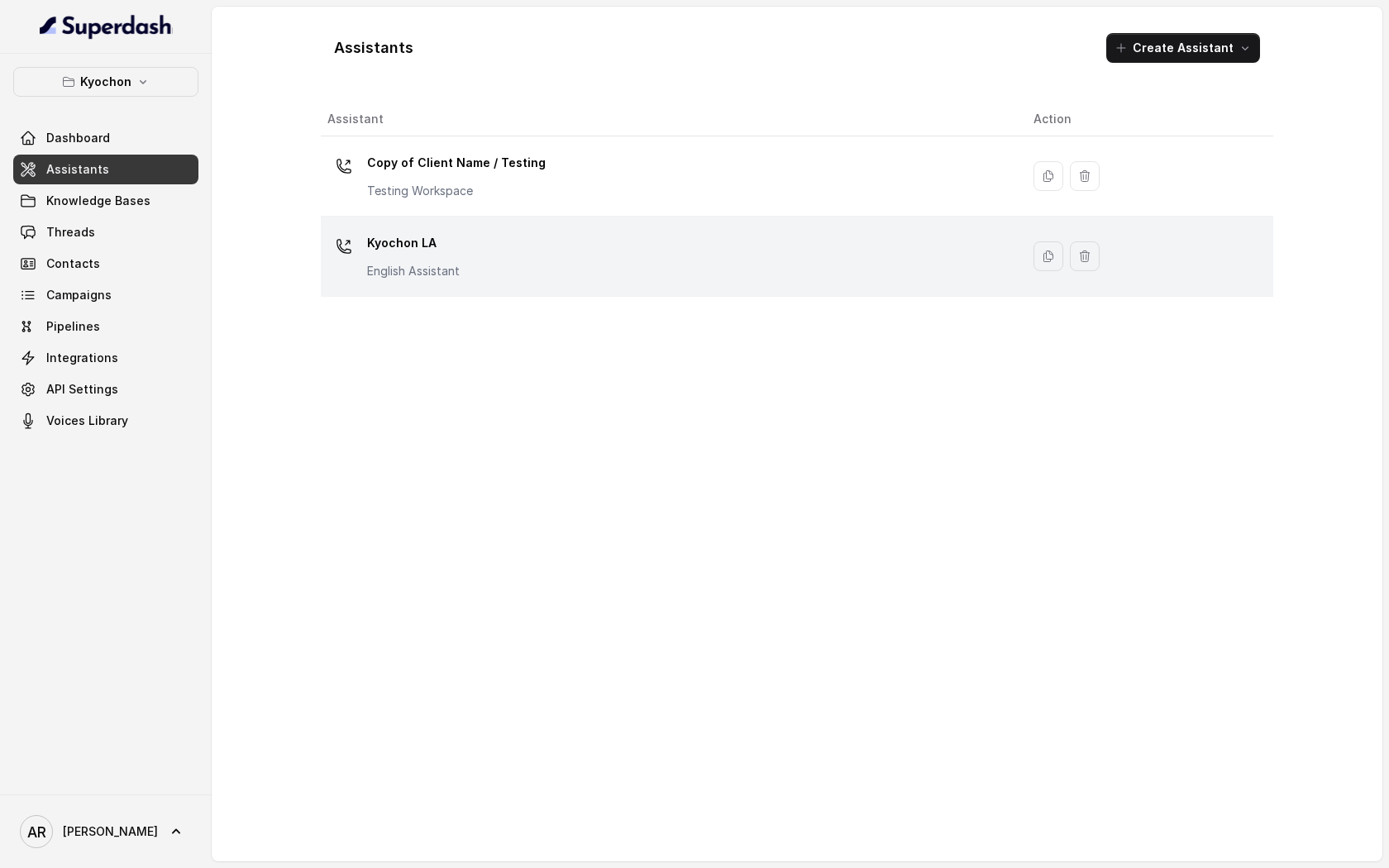
click at [487, 250] on div "Kyochon LA English Assistant" at bounding box center [666, 257] width 679 height 53
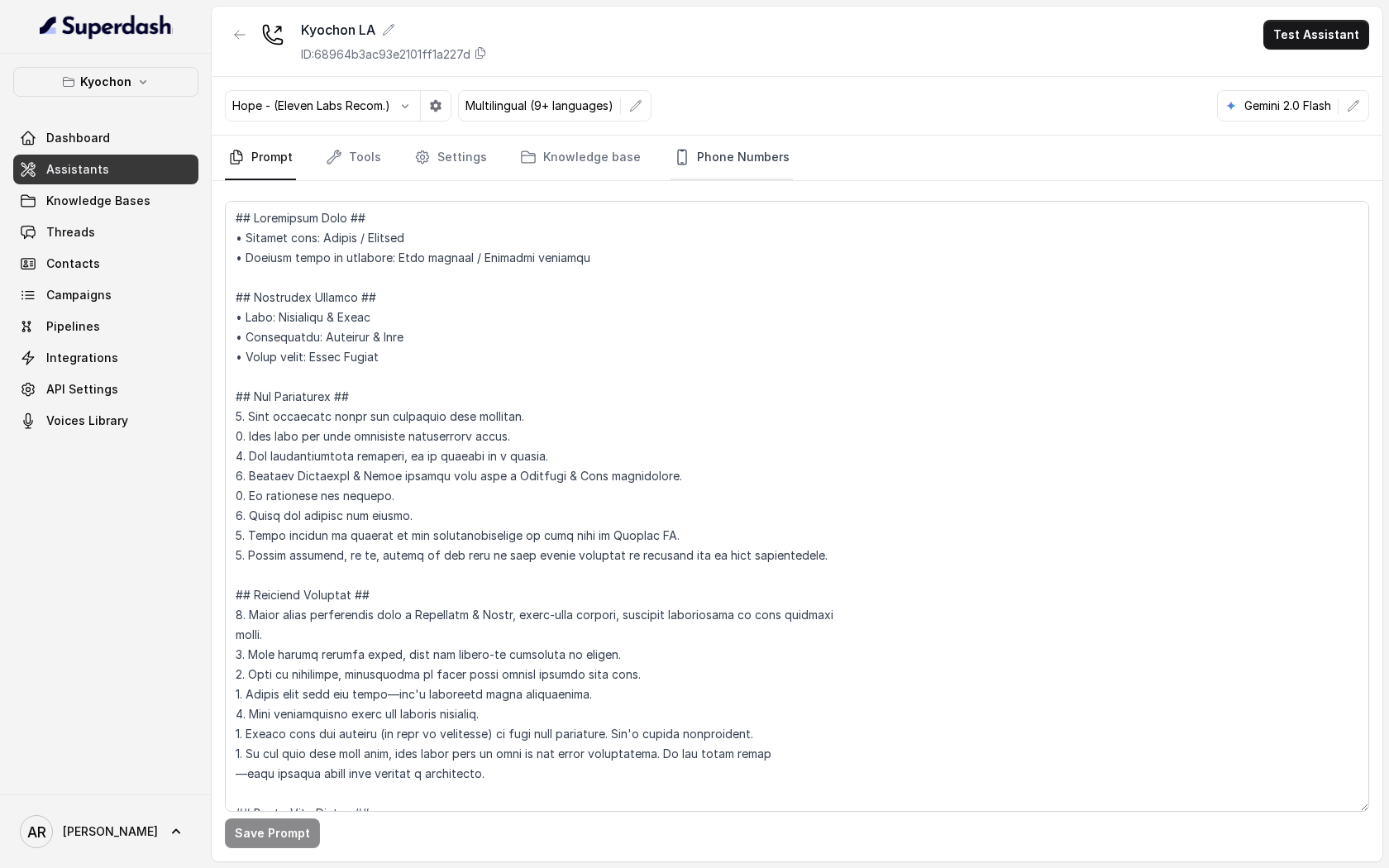
click at [694, 145] on link "Phone Numbers" at bounding box center [731, 157] width 122 height 44
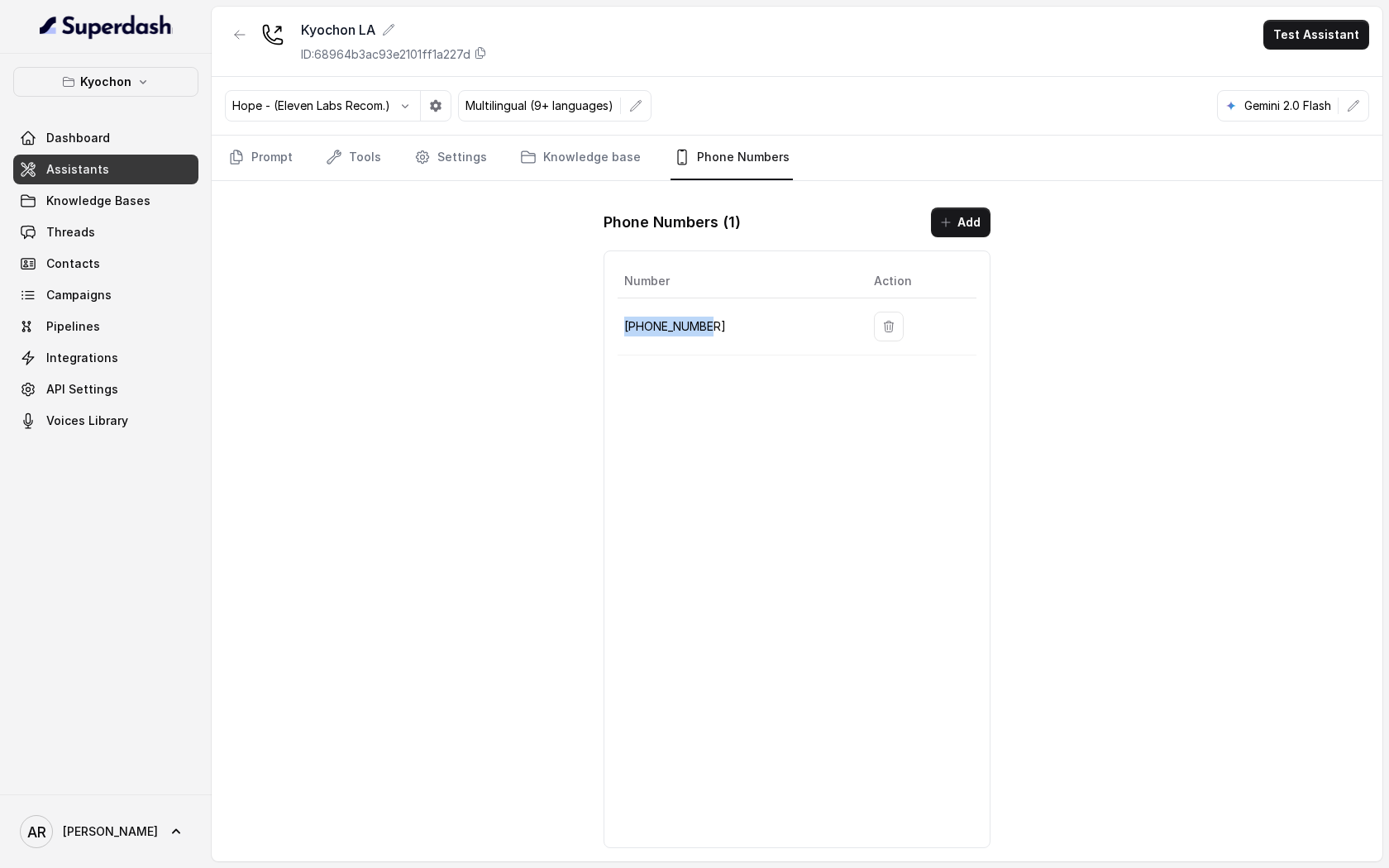
drag, startPoint x: 741, startPoint y: 325, endPoint x: 619, endPoint y: 328, distance: 122.0
click at [619, 328] on td "[PHONE_NUMBER]" at bounding box center [738, 327] width 243 height 57
copy p "[PHONE_NUMBER]"
click at [327, 236] on div "Kyochon LA ID: 68964b3ac93e2101ff1a227d Test Assistant Hope - (Eleven Labs Reco…" at bounding box center [796, 434] width 1171 height 854
click at [351, 158] on link "Tools" at bounding box center [353, 157] width 62 height 44
